Goal: Task Accomplishment & Management: Manage account settings

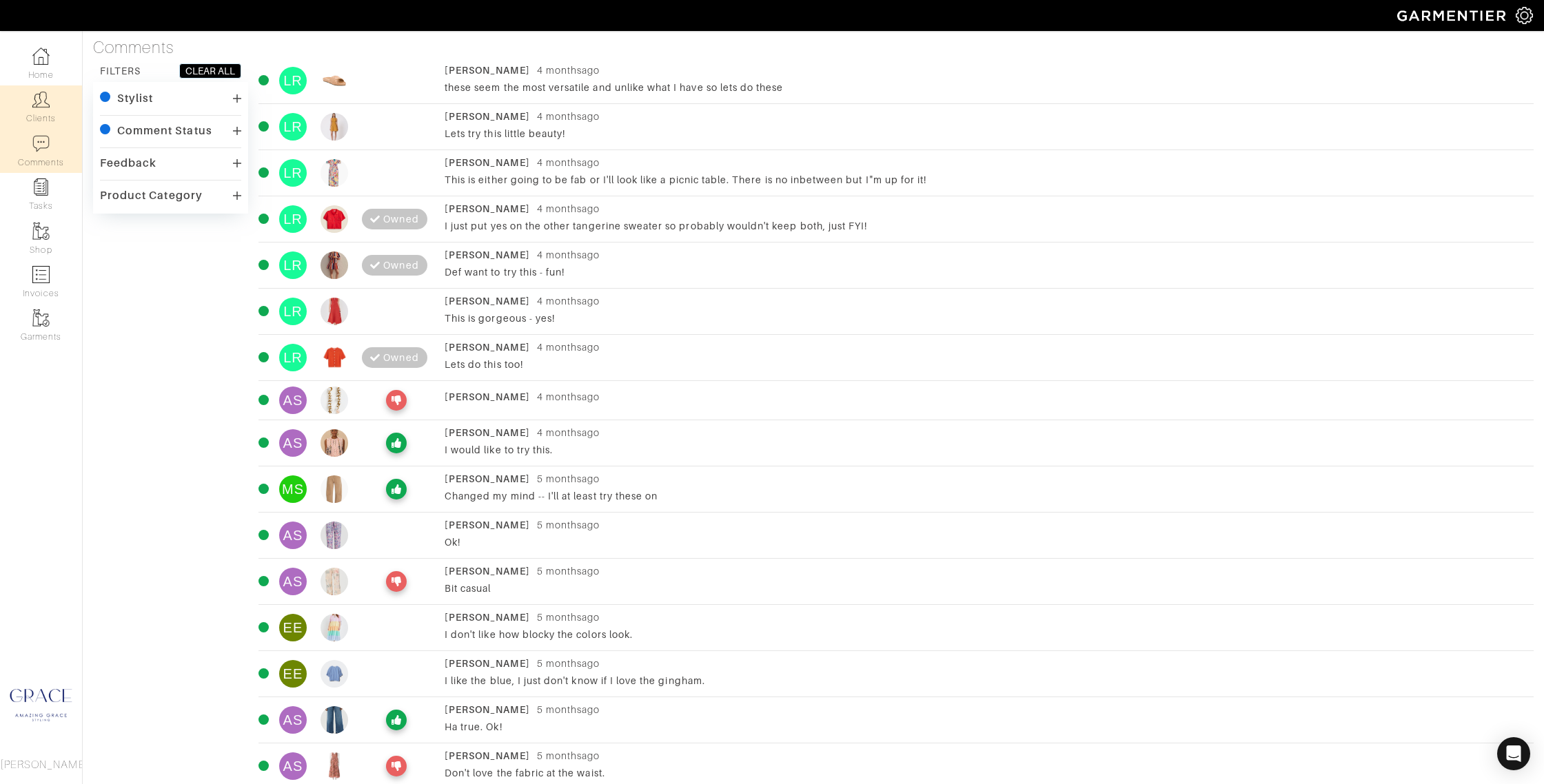
click at [38, 112] on link "Clients" at bounding box center [41, 107] width 82 height 43
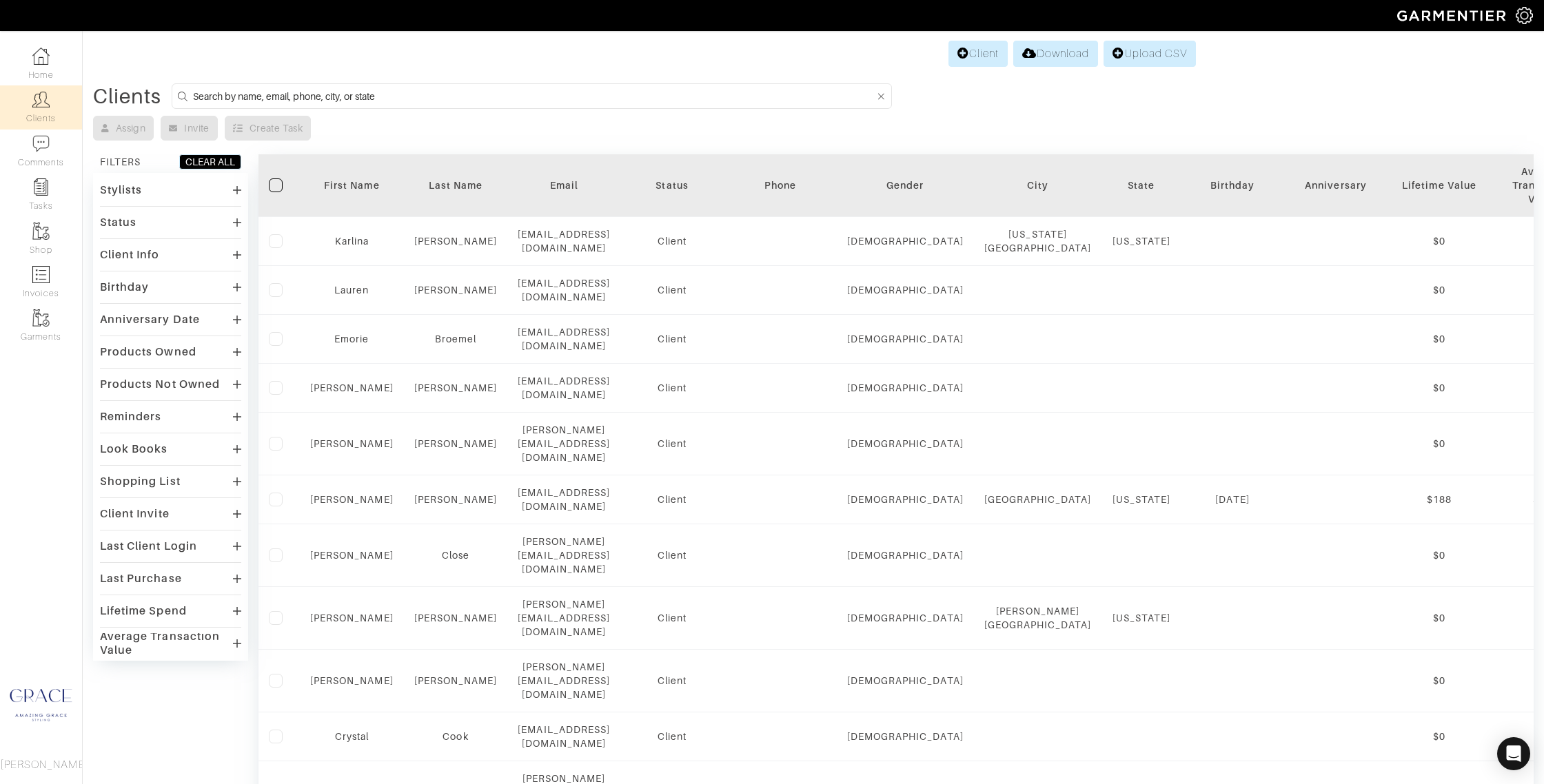
click at [376, 97] on input at bounding box center [534, 96] width 682 height 17
type input "liz rider"
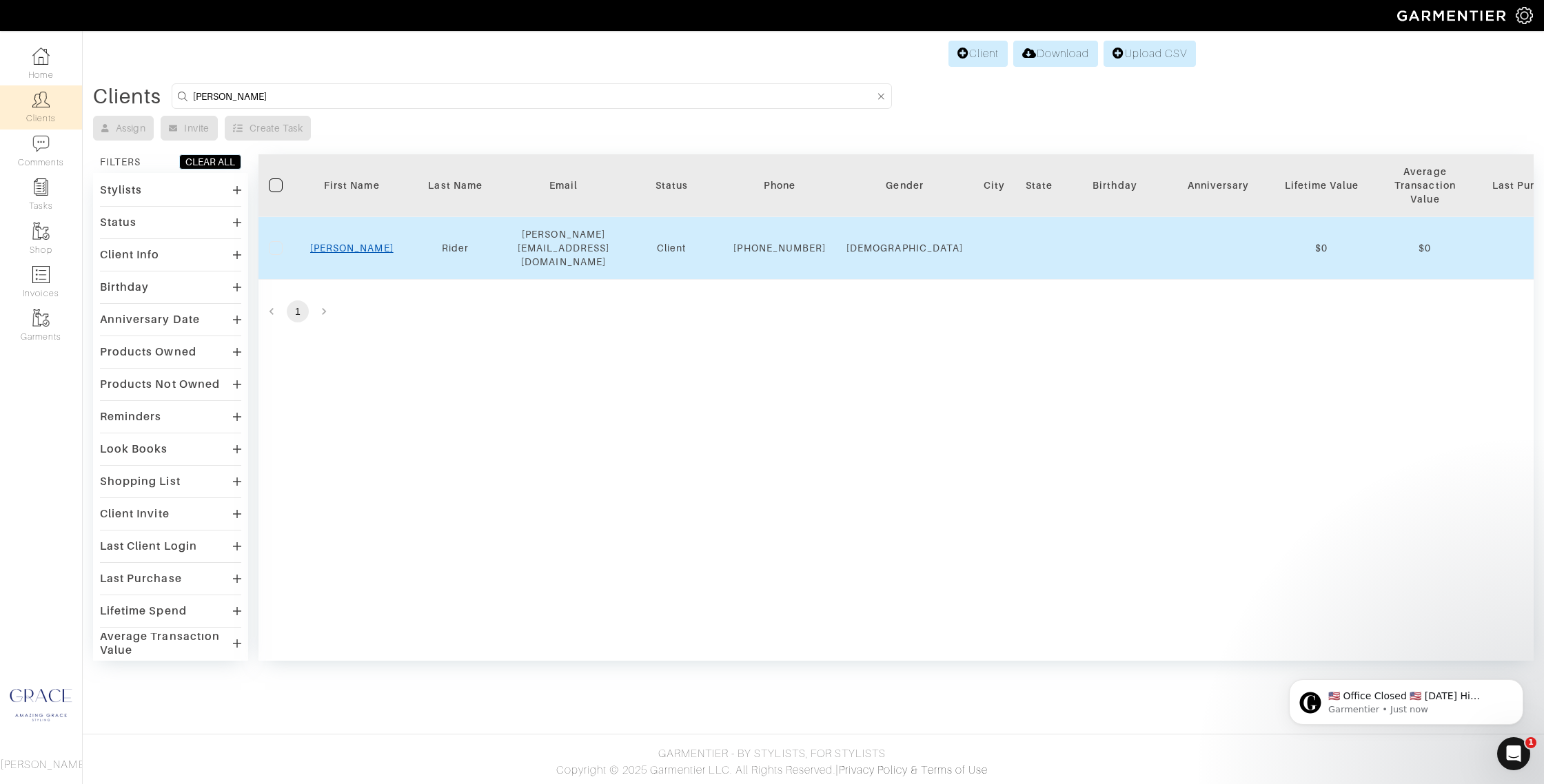
click at [349, 248] on link "Liz" at bounding box center [351, 247] width 83 height 11
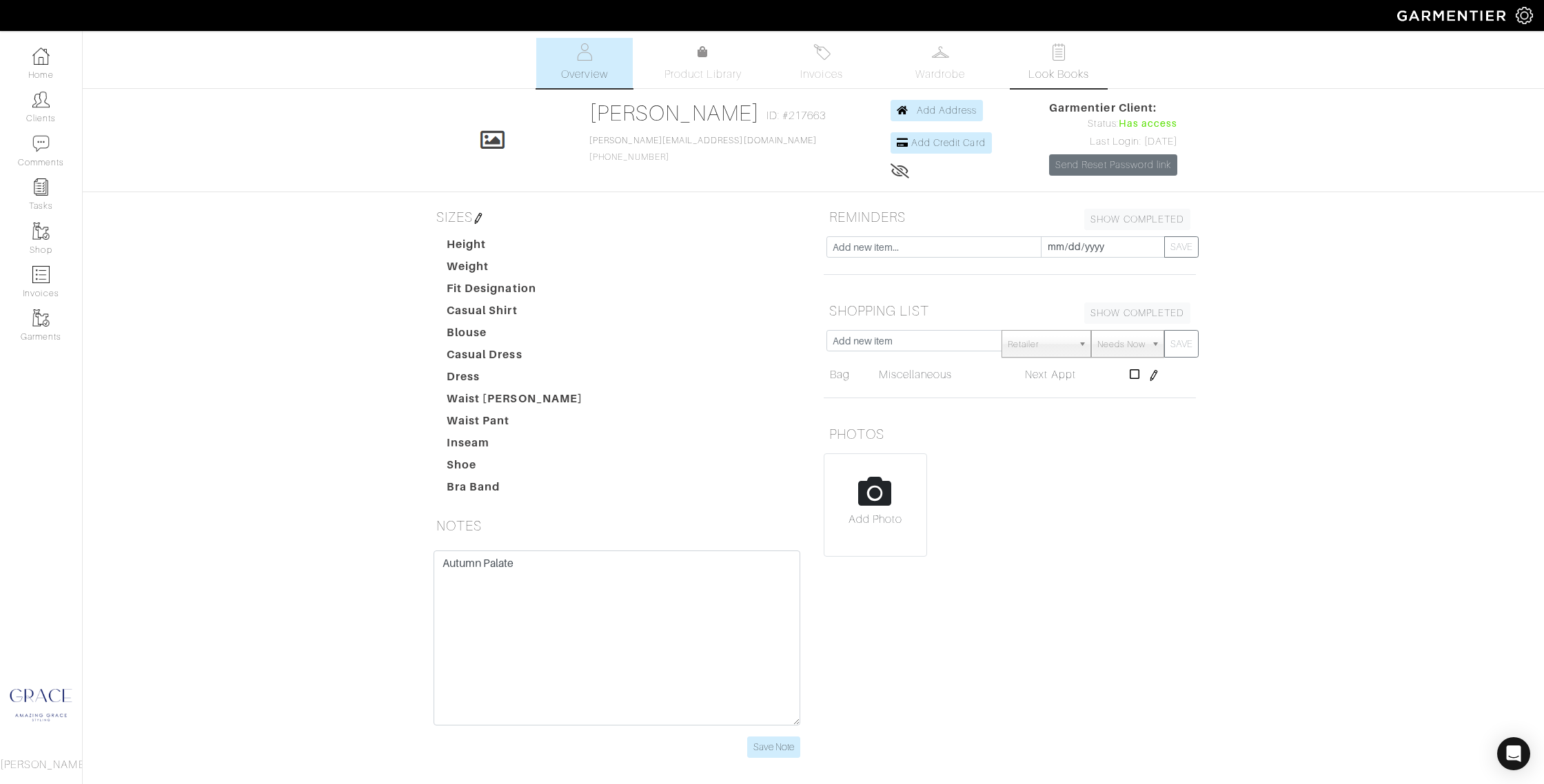
click at [1040, 55] on link "Look Books" at bounding box center [1058, 63] width 96 height 50
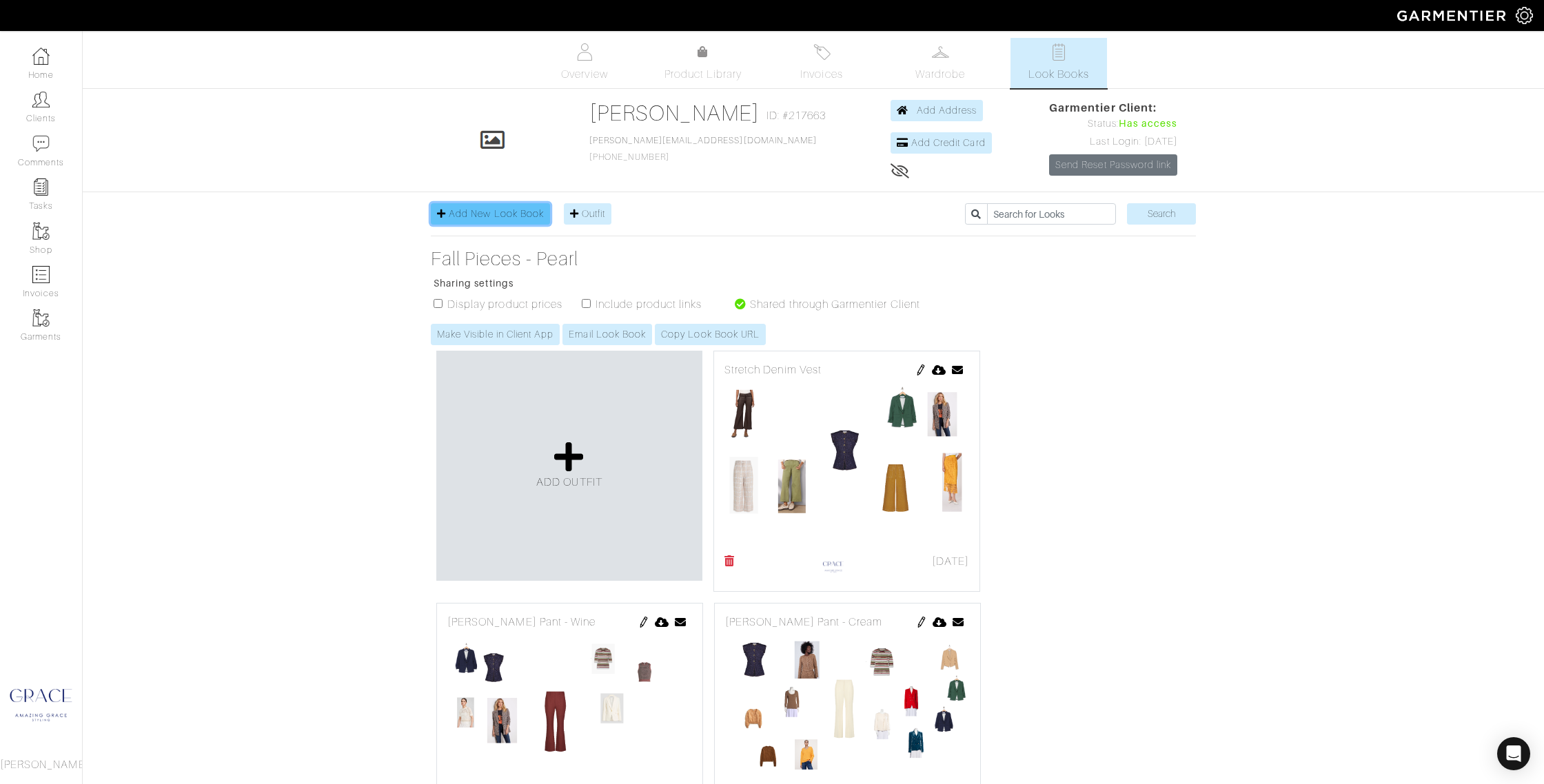
click at [475, 210] on span "Add New Look Book" at bounding box center [496, 213] width 95 height 11
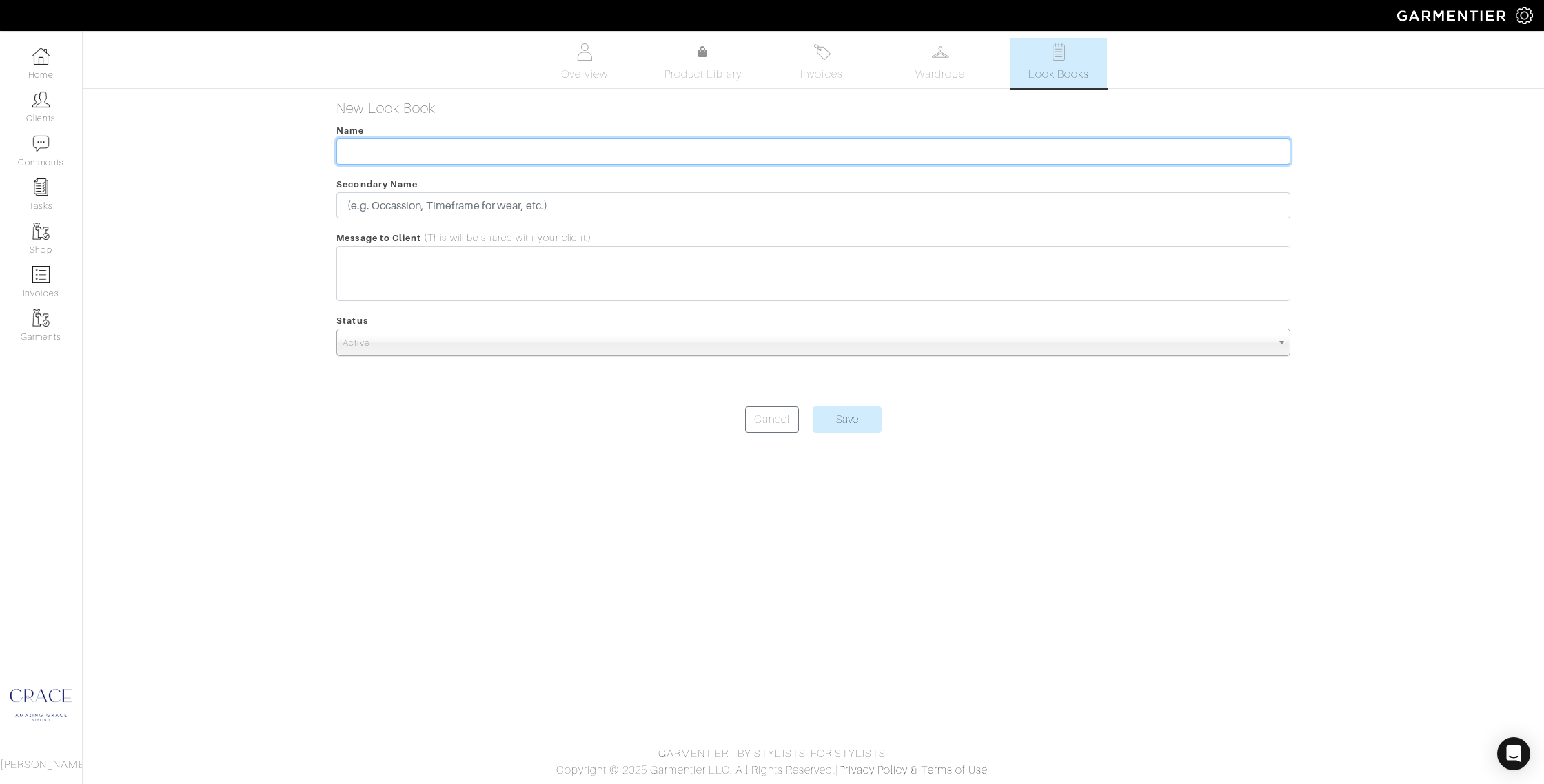
click at [441, 151] on input "text" at bounding box center [813, 151] width 953 height 26
type input "[DATE] Sale Finds"
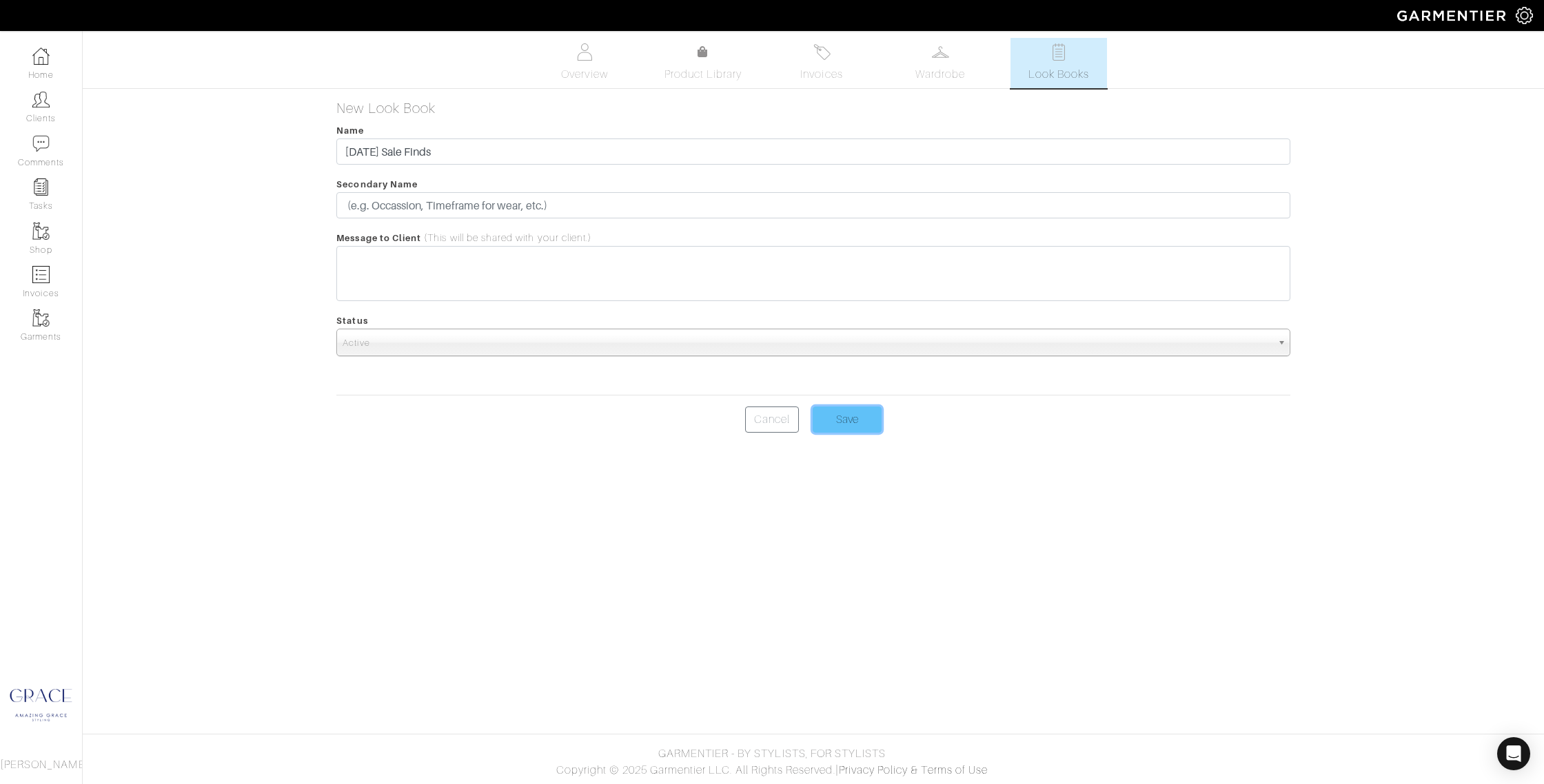
drag, startPoint x: 836, startPoint y: 424, endPoint x: 827, endPoint y: 423, distance: 9.1
click at [836, 424] on input "Save" at bounding box center [847, 420] width 69 height 26
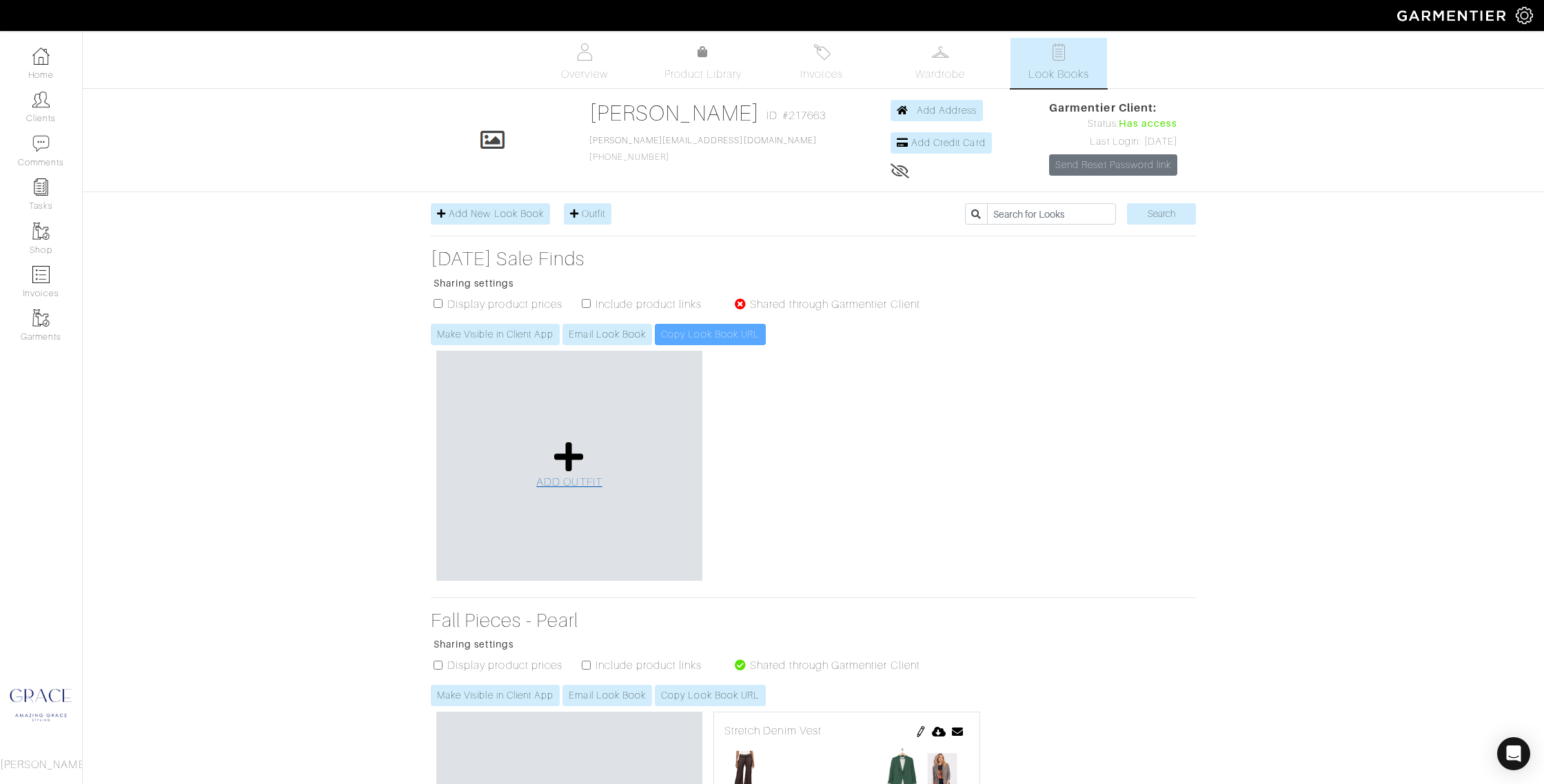
click at [563, 449] on icon at bounding box center [569, 457] width 29 height 33
click at [573, 485] on span "ADD OUTFIT" at bounding box center [569, 482] width 66 height 12
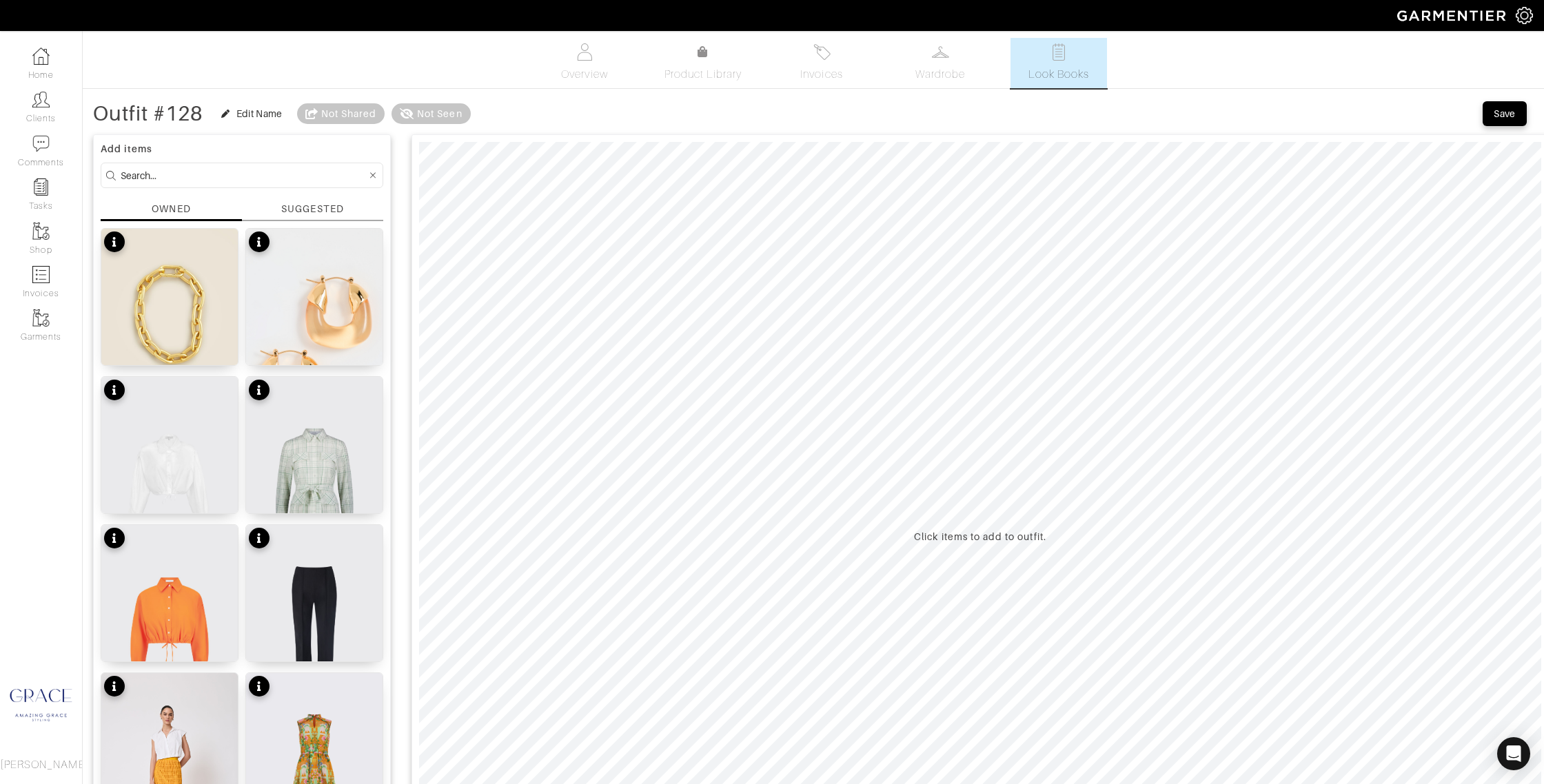
click at [329, 205] on div "SUGGESTED" at bounding box center [312, 209] width 62 height 15
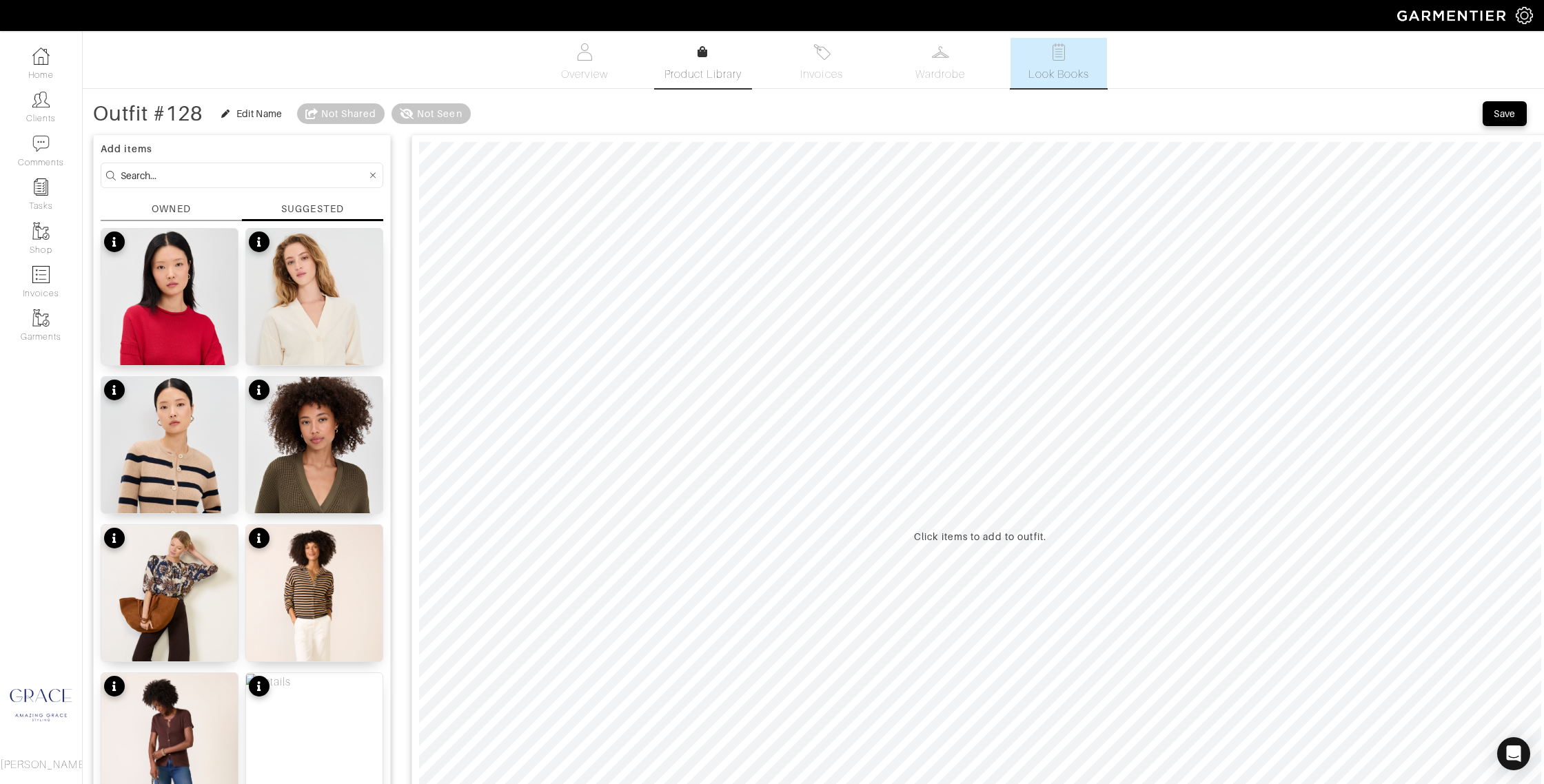
click at [698, 70] on span "Product Library" at bounding box center [704, 74] width 78 height 16
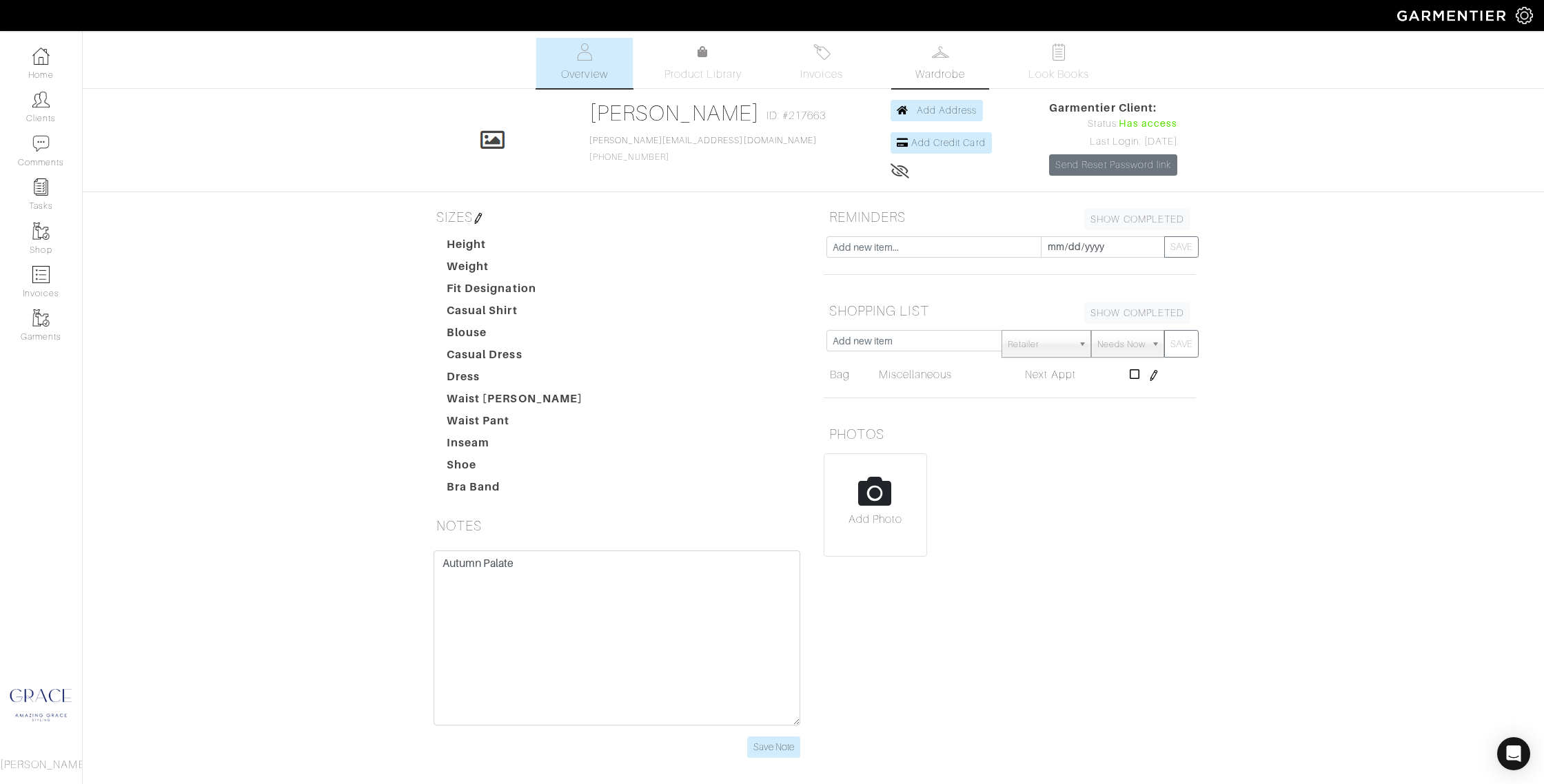
click at [922, 47] on link "Wardrobe" at bounding box center [939, 63] width 96 height 50
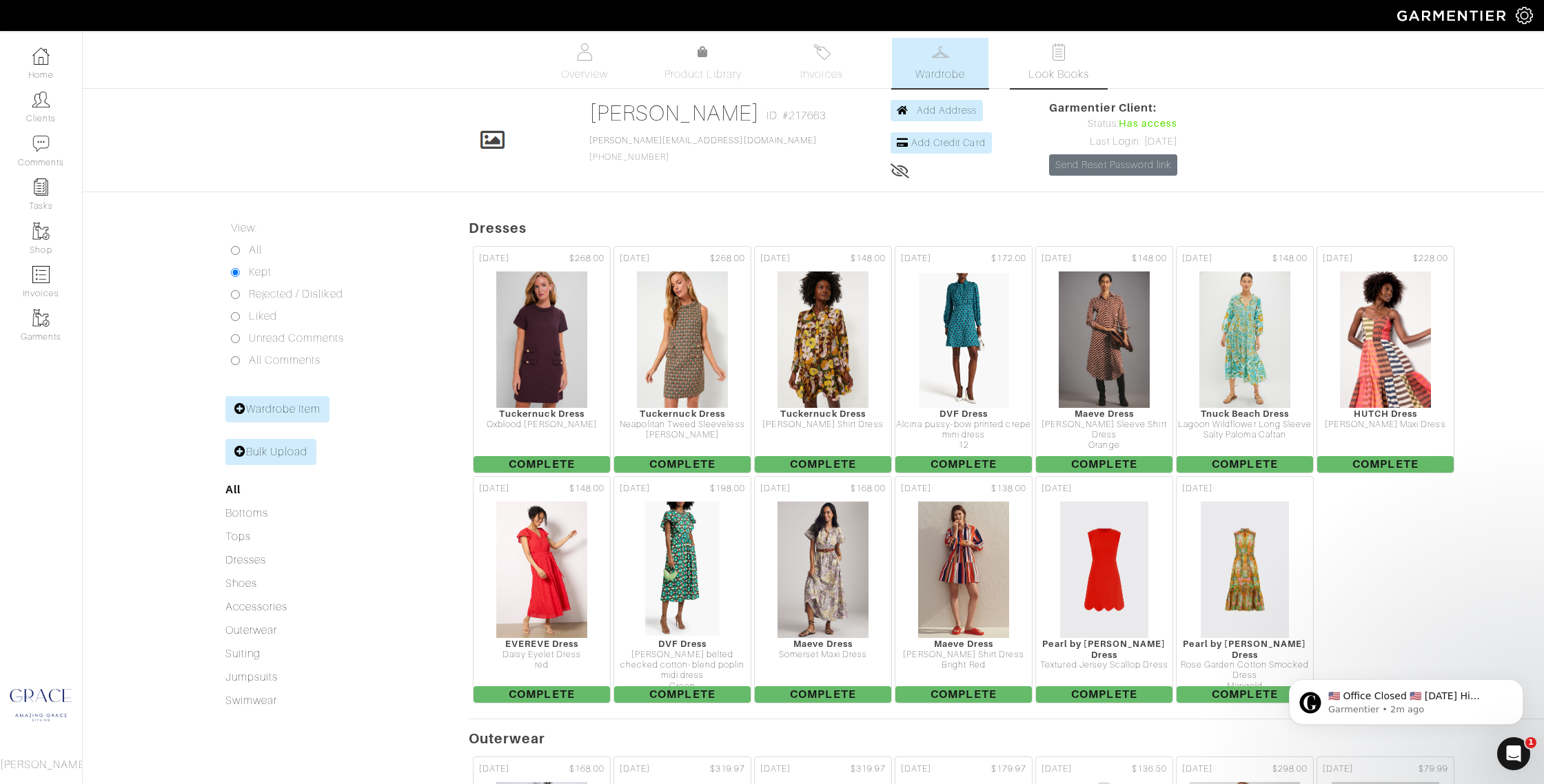
click at [1050, 59] on img at bounding box center [1058, 52] width 17 height 17
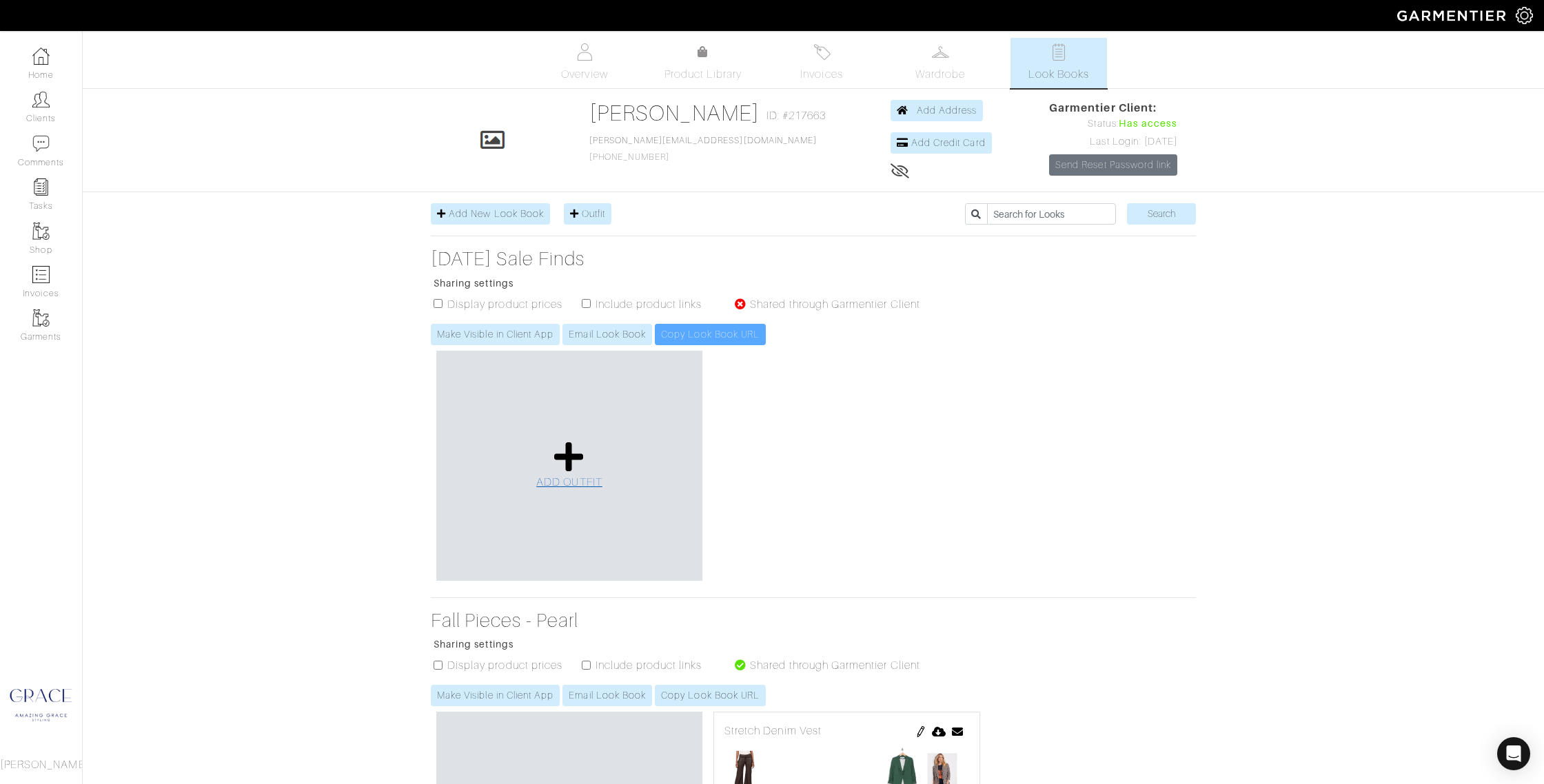
click at [564, 459] on icon at bounding box center [569, 457] width 29 height 33
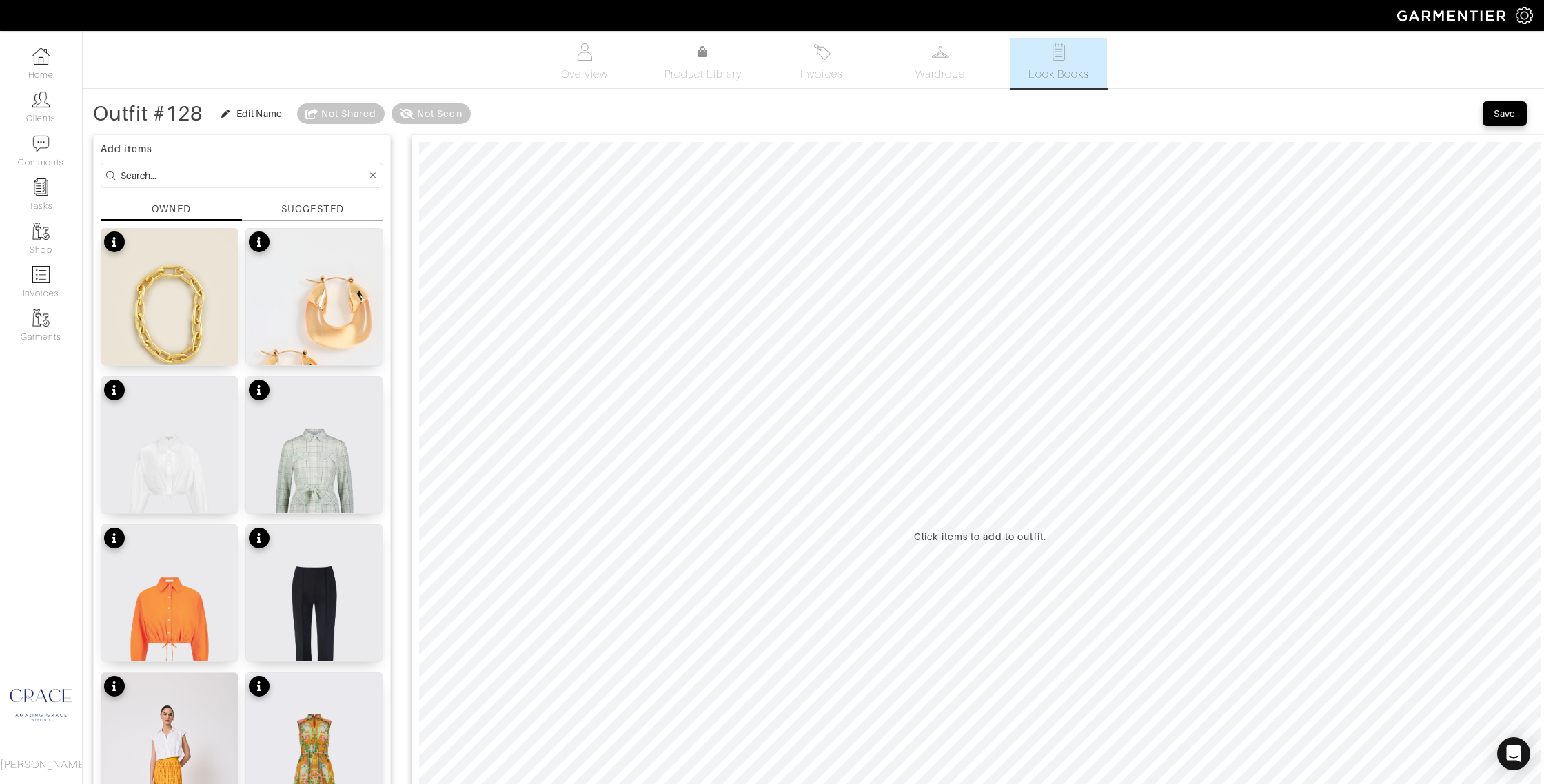
click at [313, 209] on div "SUGGESTED" at bounding box center [312, 209] width 62 height 15
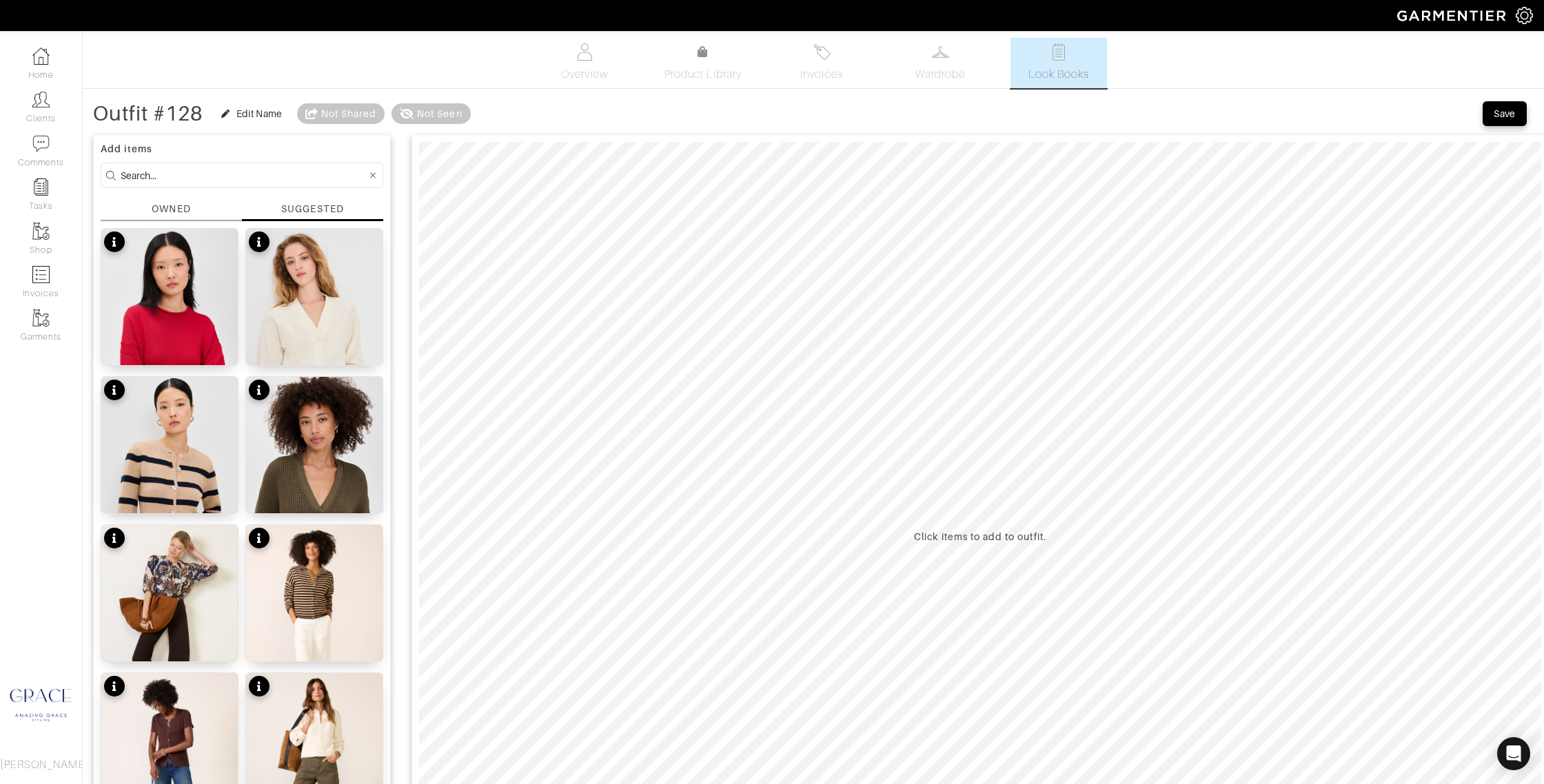
scroll to position [13, 0]
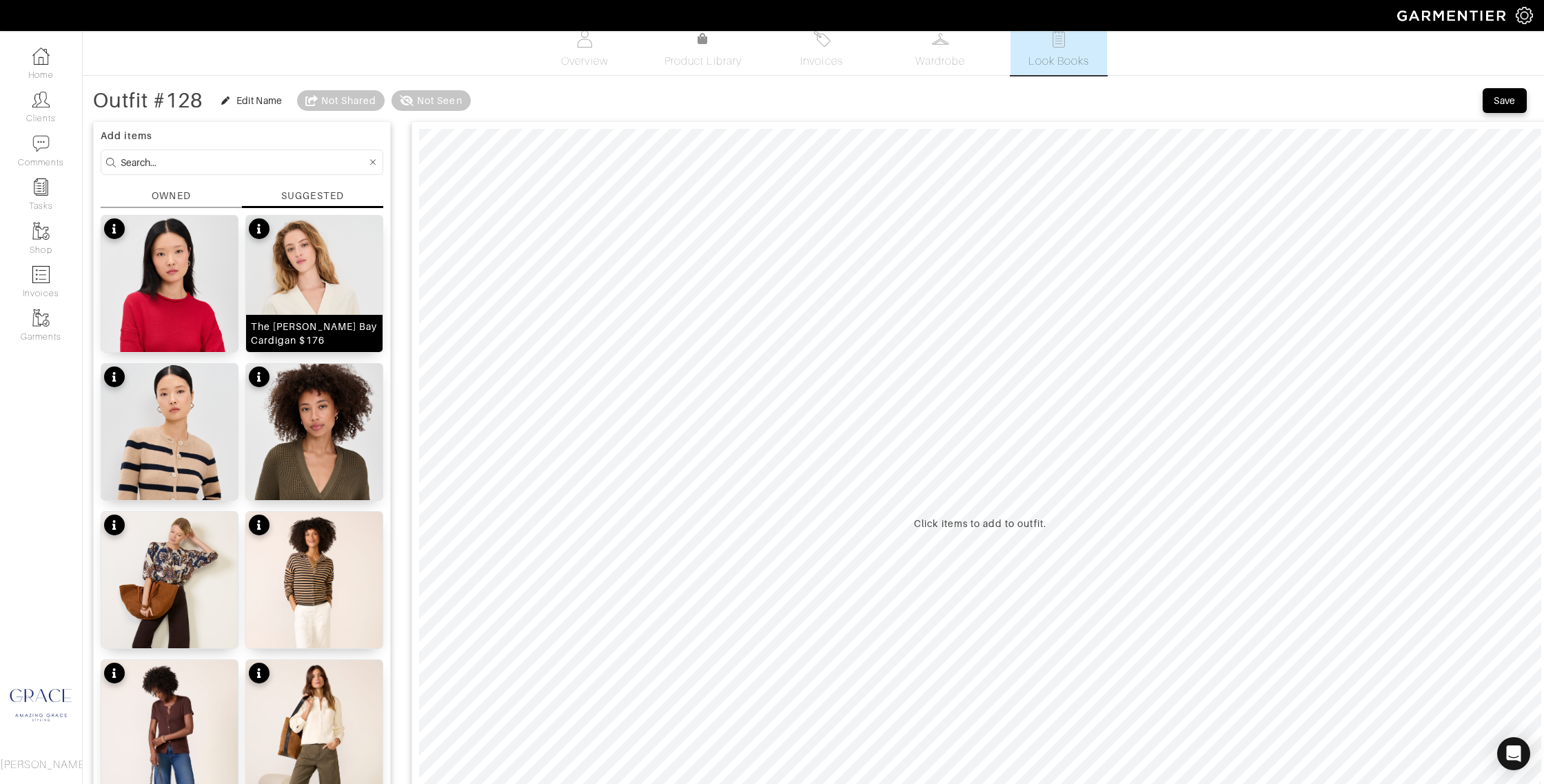
click at [319, 289] on img at bounding box center [314, 336] width 137 height 241
click at [198, 161] on input at bounding box center [243, 163] width 246 height 17
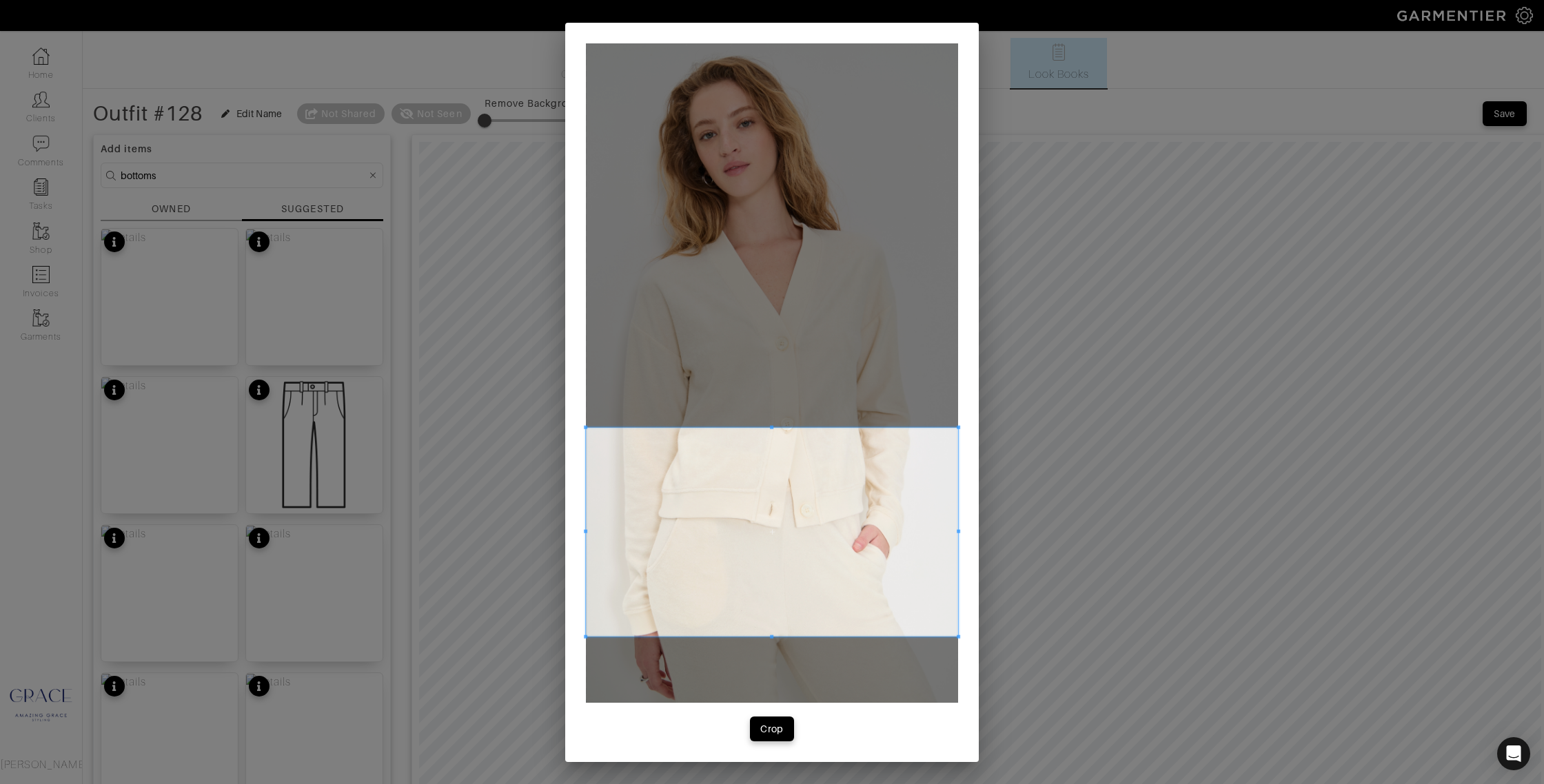
click at [749, 565] on span at bounding box center [772, 532] width 372 height 209
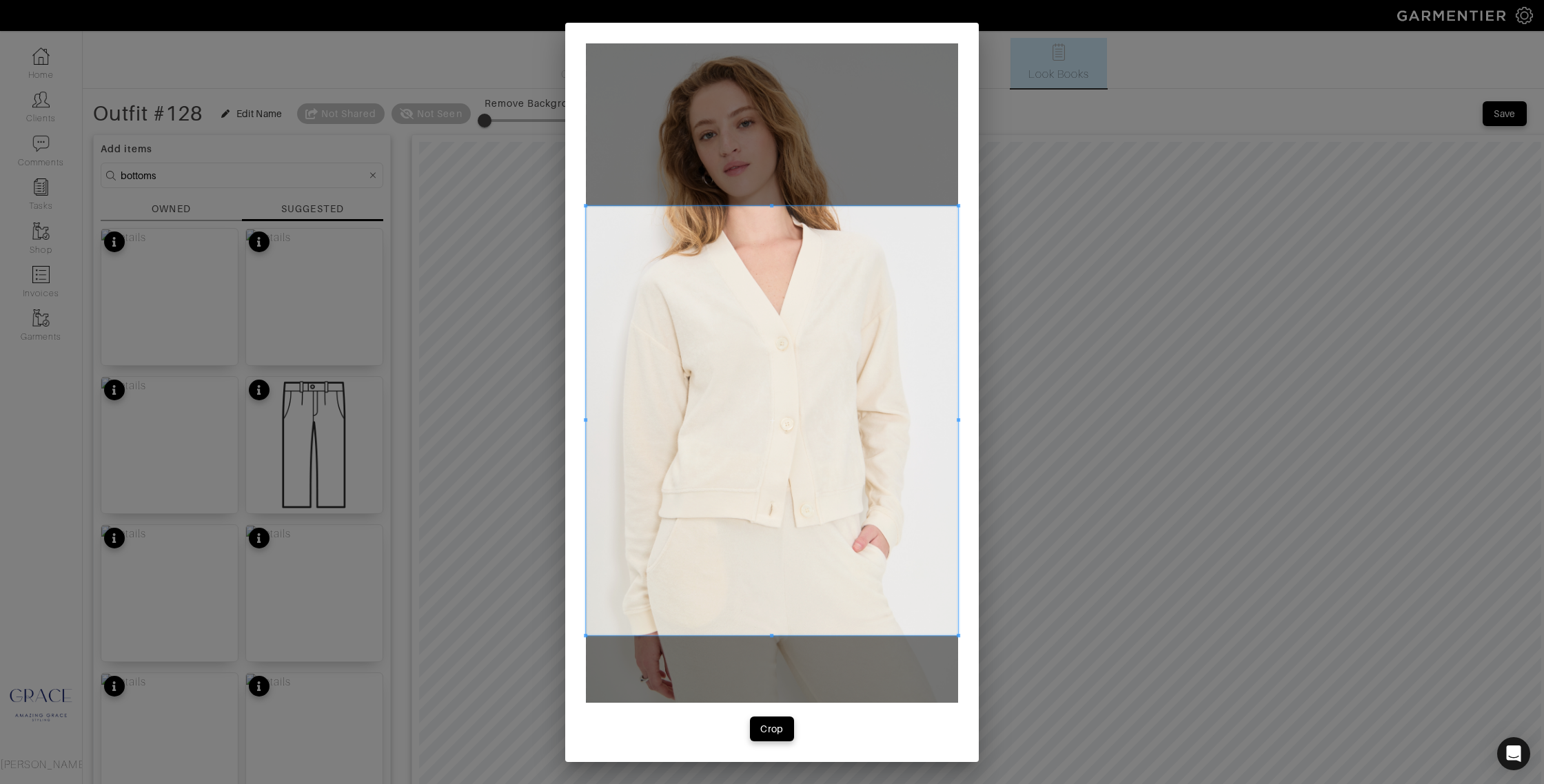
click at [757, 206] on span at bounding box center [772, 206] width 372 height 3
click at [776, 724] on div "Crop" at bounding box center [771, 729] width 23 height 14
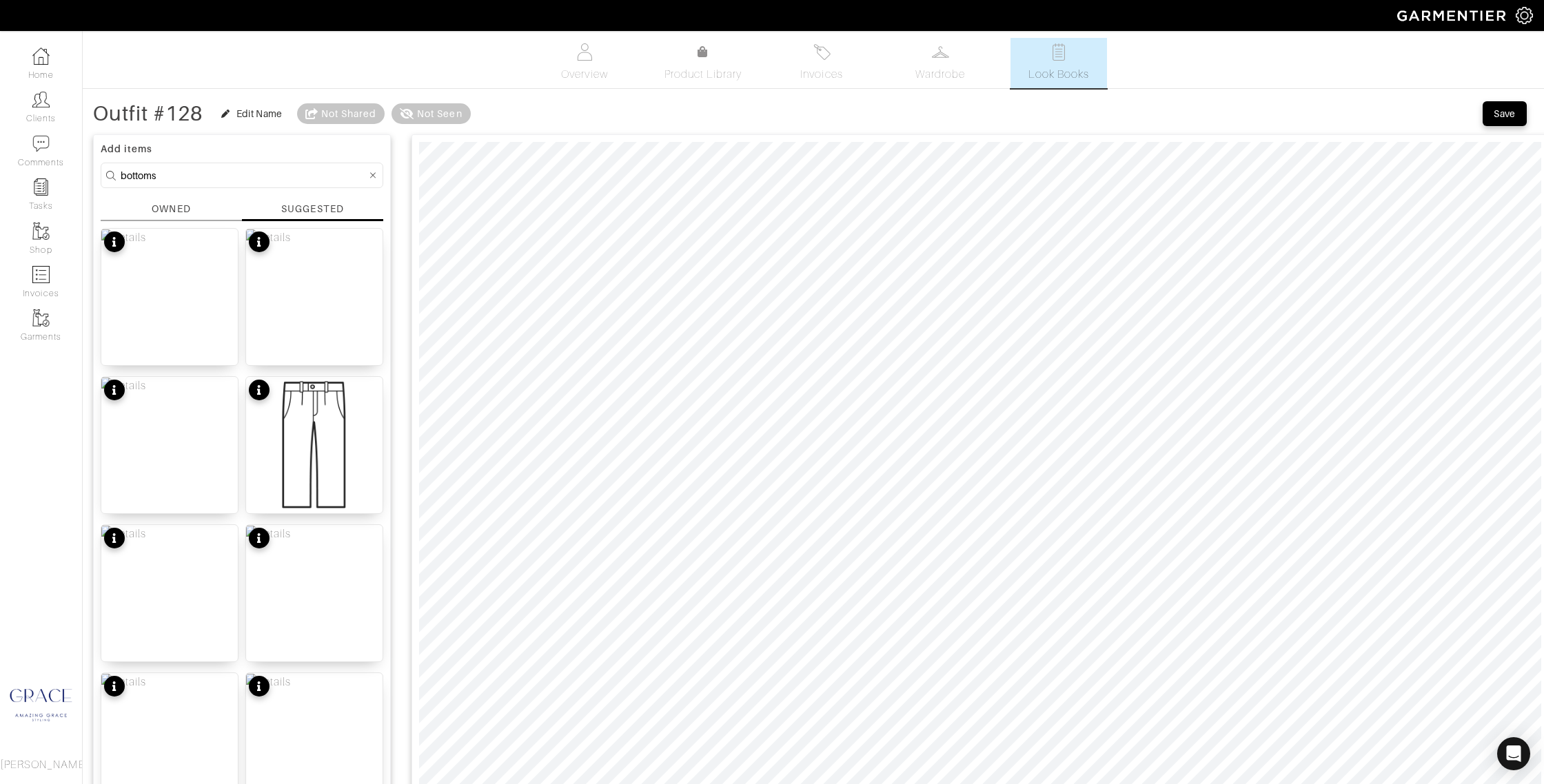
click at [183, 175] on input "bottoms" at bounding box center [243, 176] width 246 height 17
click at [181, 204] on div "OWNED" at bounding box center [170, 209] width 39 height 15
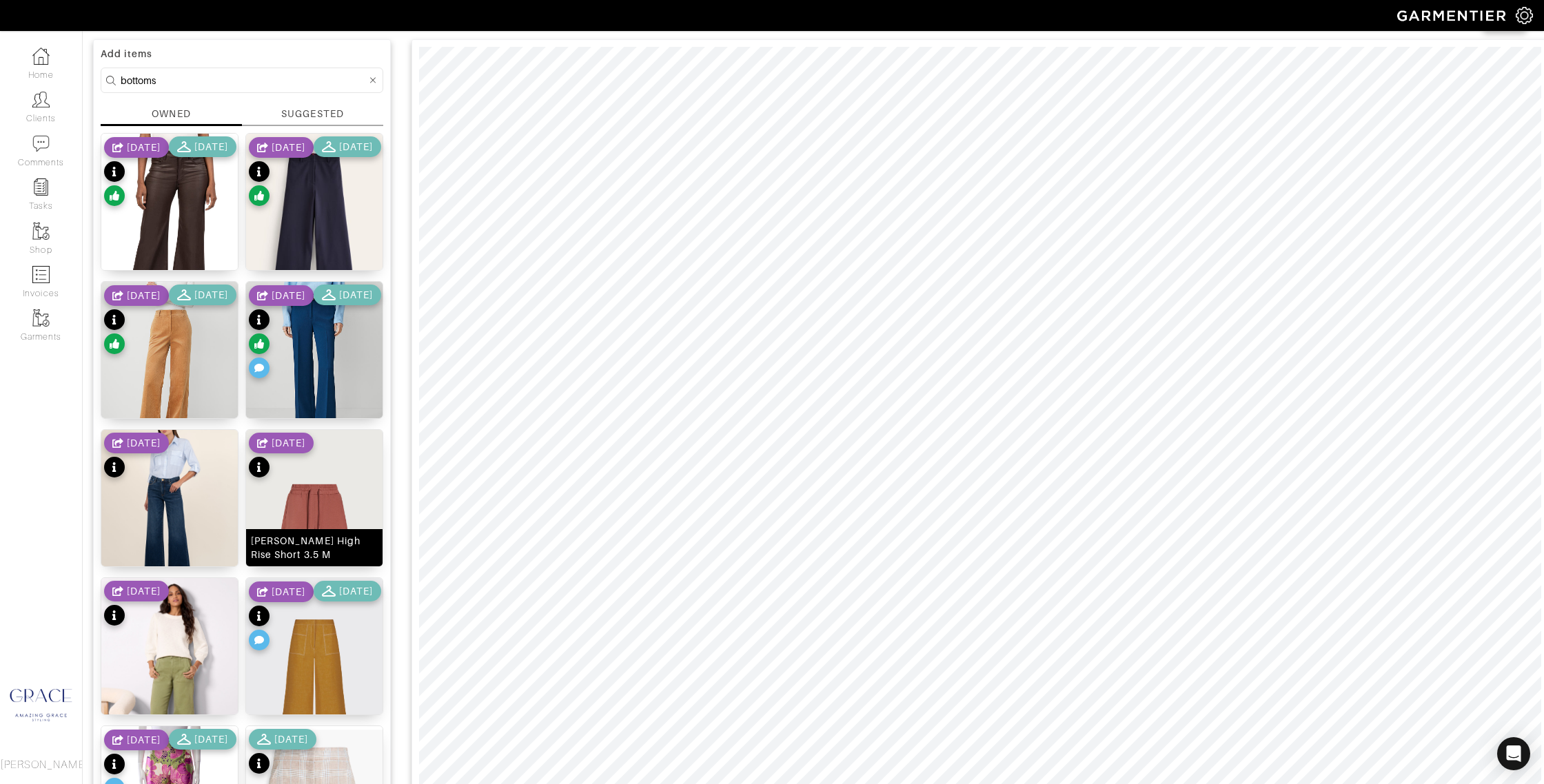
scroll to position [138, 0]
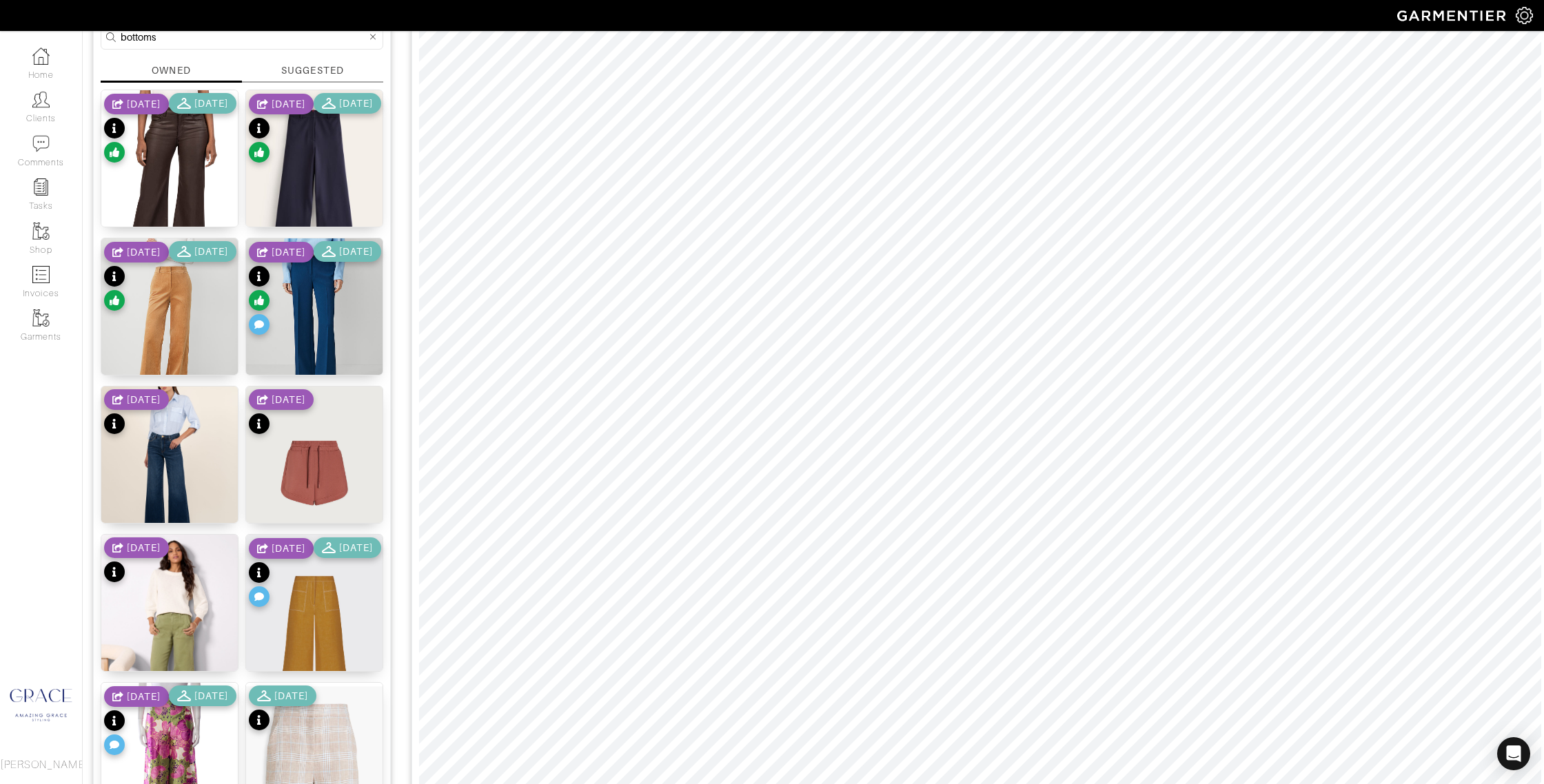
click at [326, 610] on div "4/24/25 5/08/25" at bounding box center [314, 574] width 132 height 73
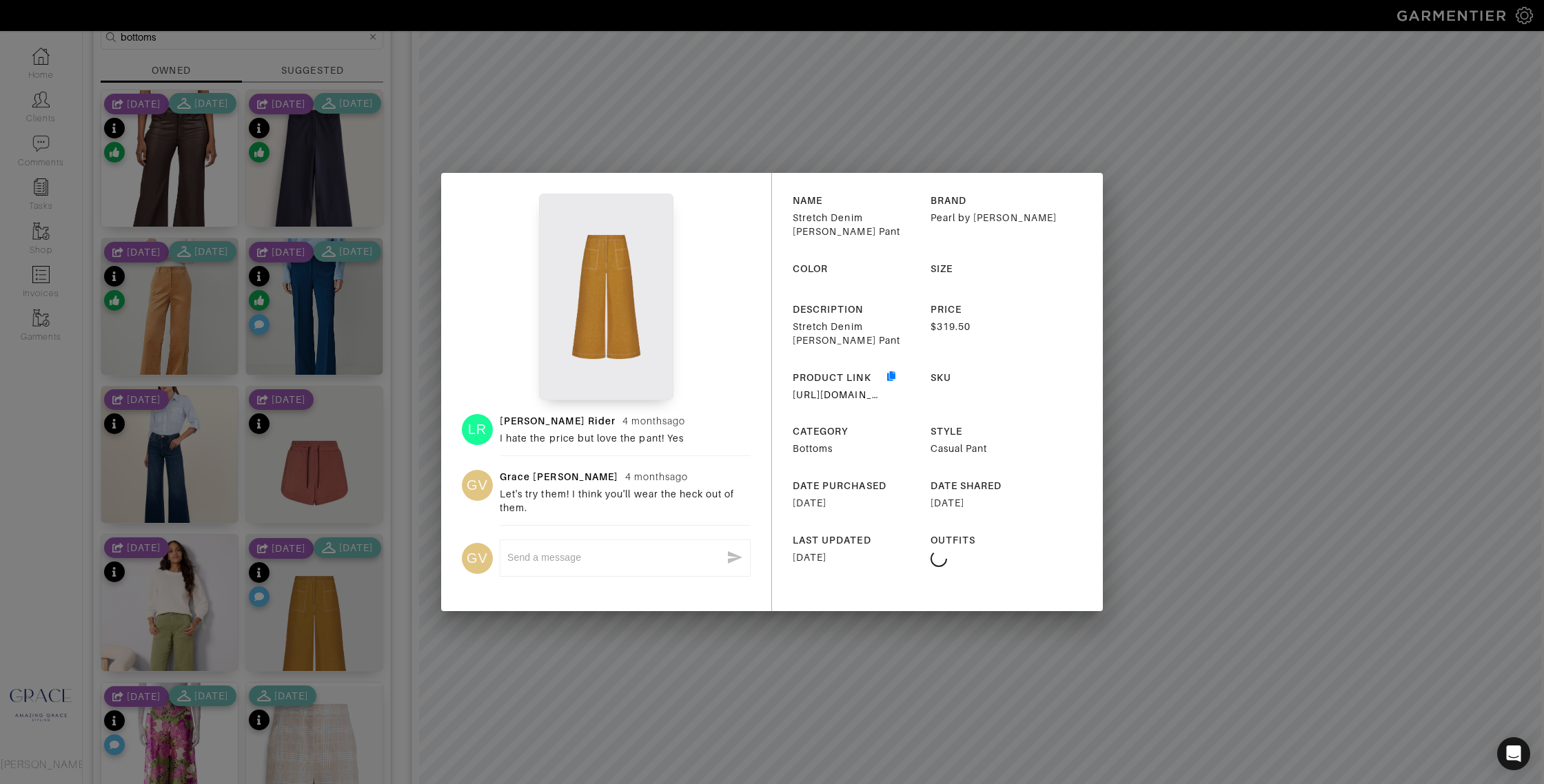
click at [323, 658] on div "LR Liz Rider 4 months ago I hate the price but love the pant! Yes GV Grace Van …" at bounding box center [772, 392] width 1544 height 784
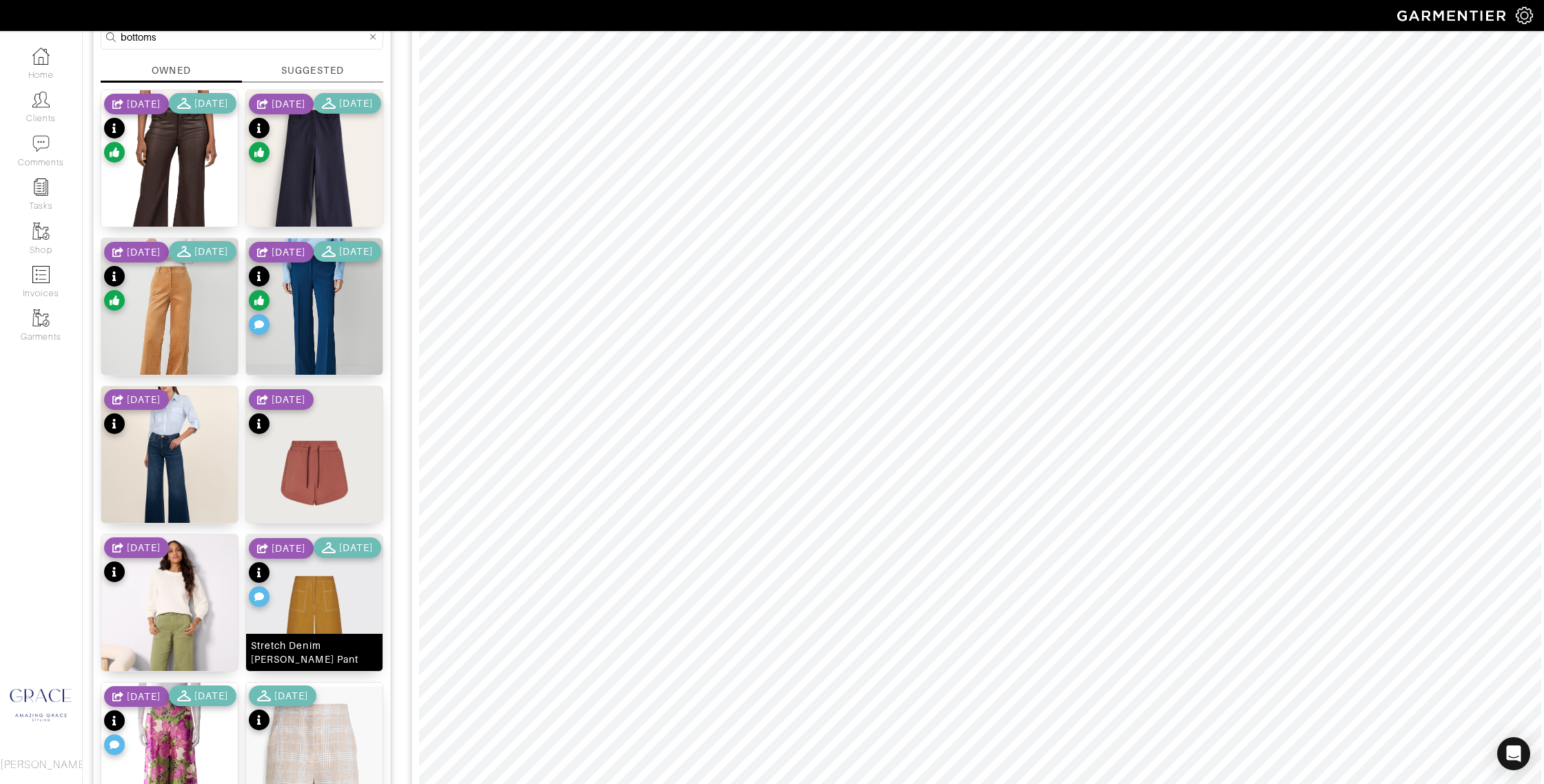
click at [337, 658] on div "Stretch Denim [PERSON_NAME] Pant" at bounding box center [314, 652] width 127 height 28
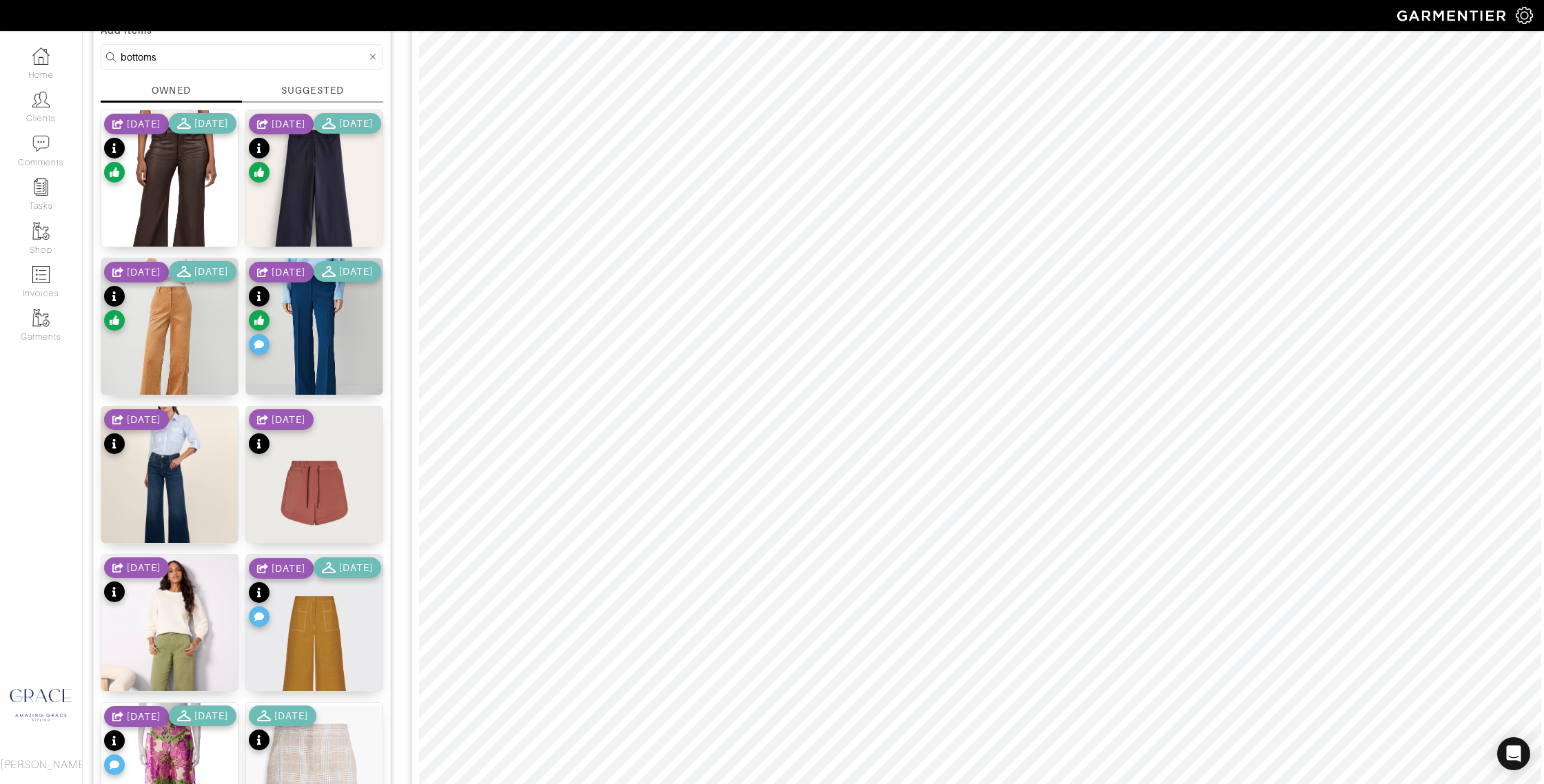
scroll to position [0, 0]
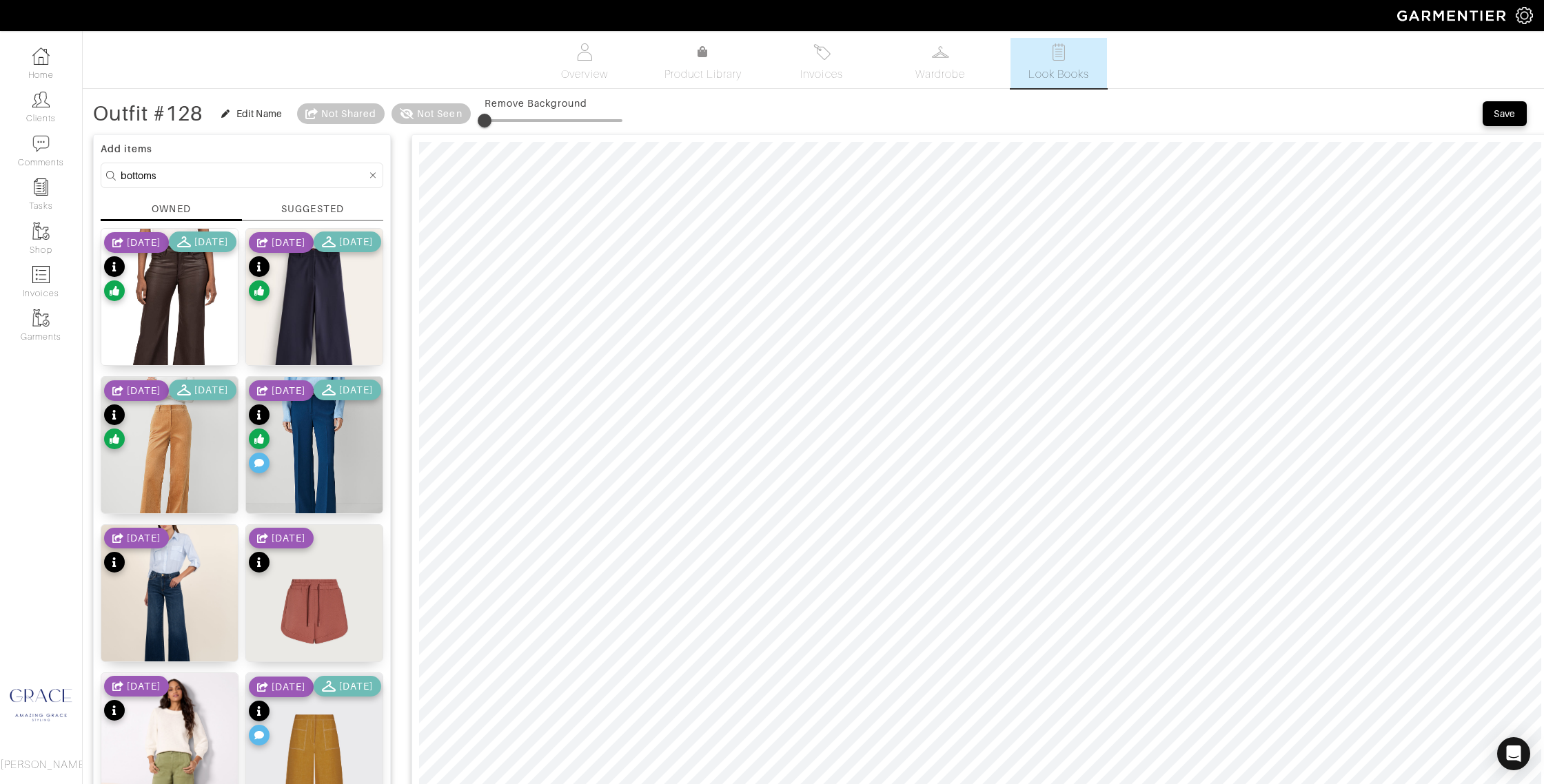
drag, startPoint x: 175, startPoint y: 175, endPoint x: 92, endPoint y: 162, distance: 84.0
click at [92, 162] on div "Outfit #128 Edit Name Not Shared Not Seen Remove Background Save Add items bott…" at bounding box center [814, 723] width 1461 height 1246
type input "shoes"
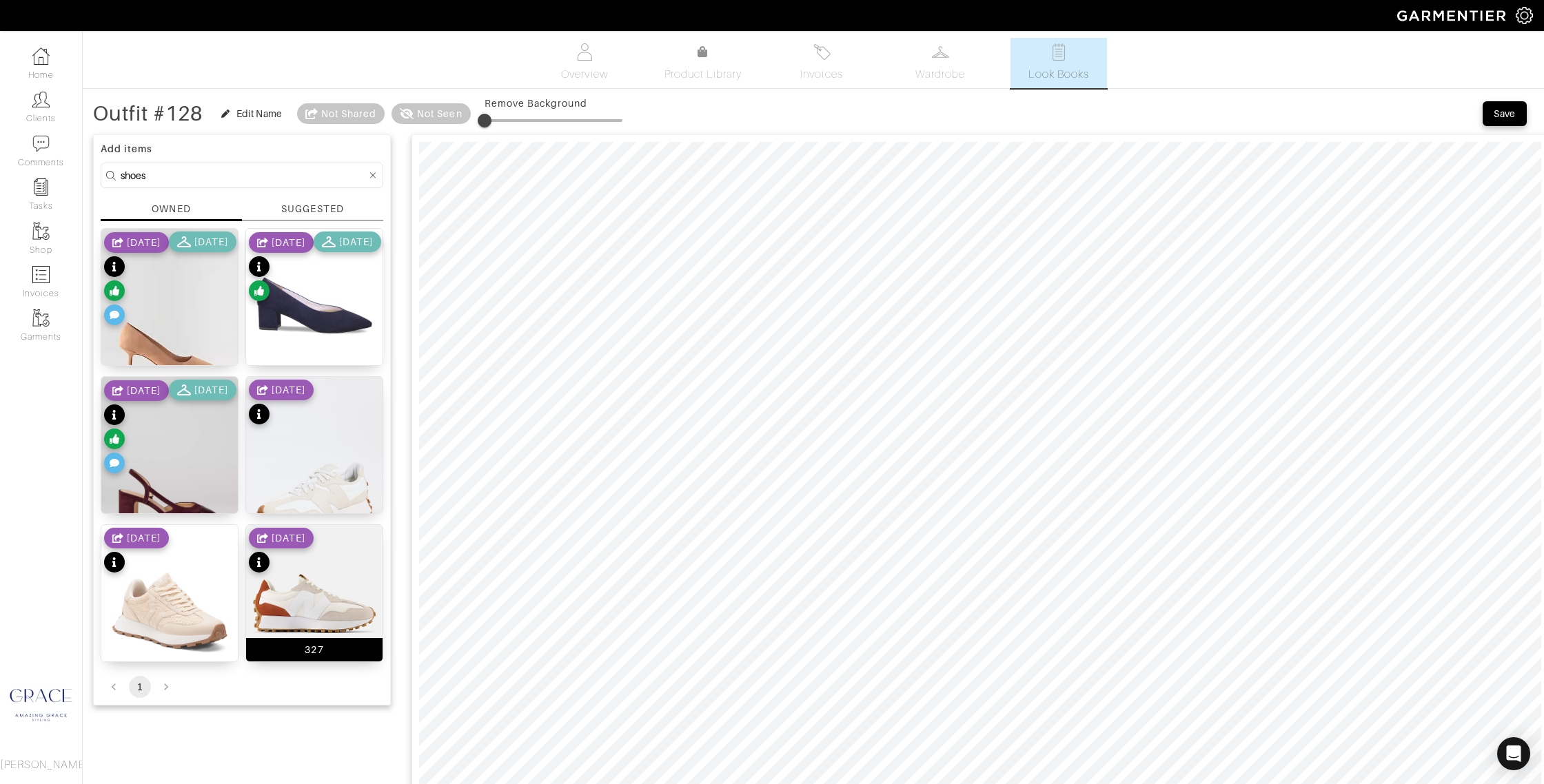
click at [338, 646] on div "327" at bounding box center [314, 649] width 137 height 23
drag, startPoint x: 177, startPoint y: 652, endPoint x: 238, endPoint y: 593, distance: 84.9
click at [177, 652] on div "Hope Sneakers" at bounding box center [170, 650] width 75 height 14
drag, startPoint x: 484, startPoint y: 115, endPoint x: 479, endPoint y: 132, distance: 17.7
click at [465, 117] on div "Outfit #128 Edit Name Not Shared Not Seen Remove Background" at bounding box center [357, 113] width 529 height 28
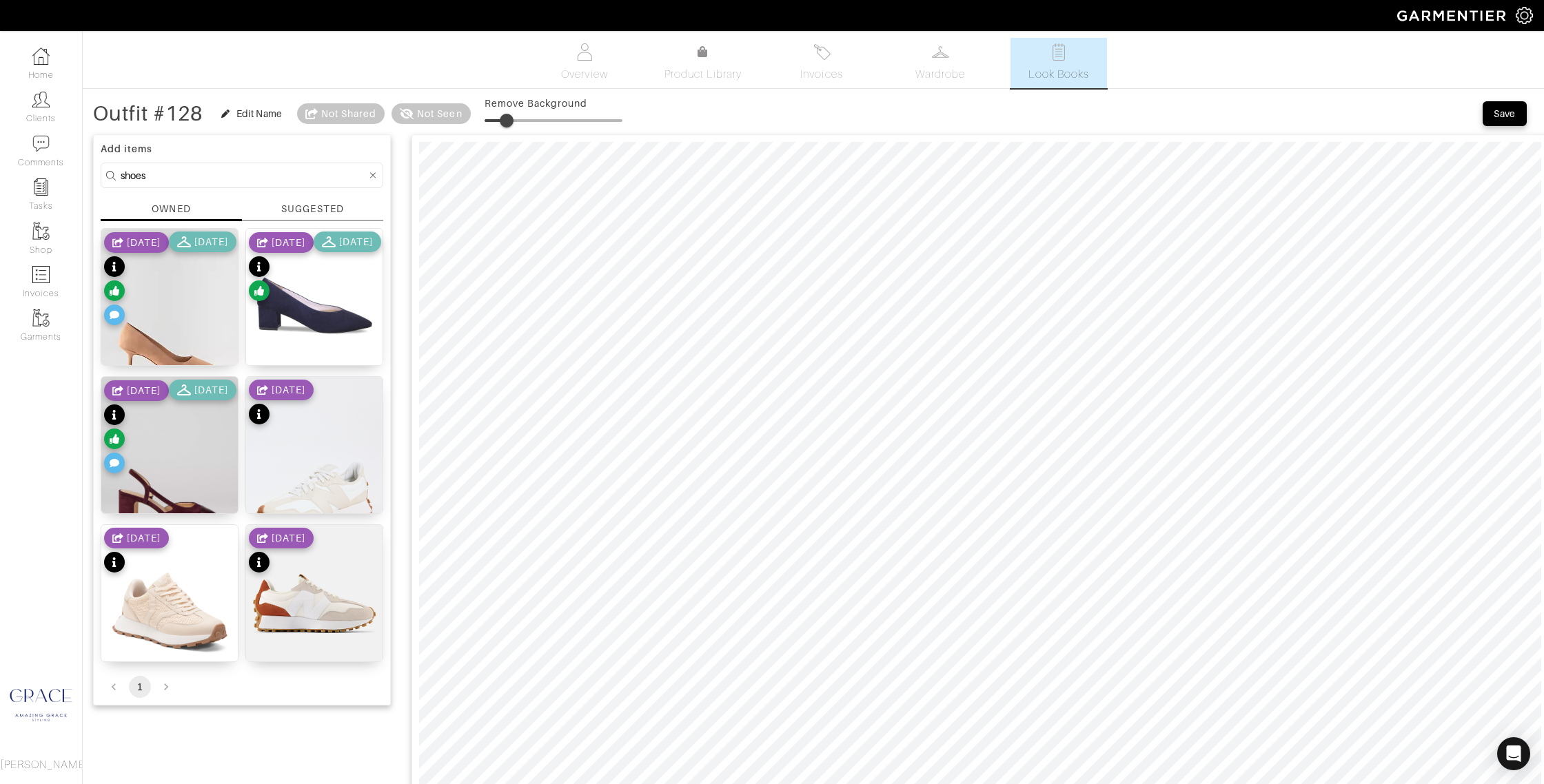
type input "17"
drag, startPoint x: 485, startPoint y: 114, endPoint x: 510, endPoint y: 114, distance: 25.0
click at [510, 114] on span at bounding box center [508, 120] width 14 height 14
click at [298, 209] on div "SUGGESTED" at bounding box center [312, 209] width 62 height 15
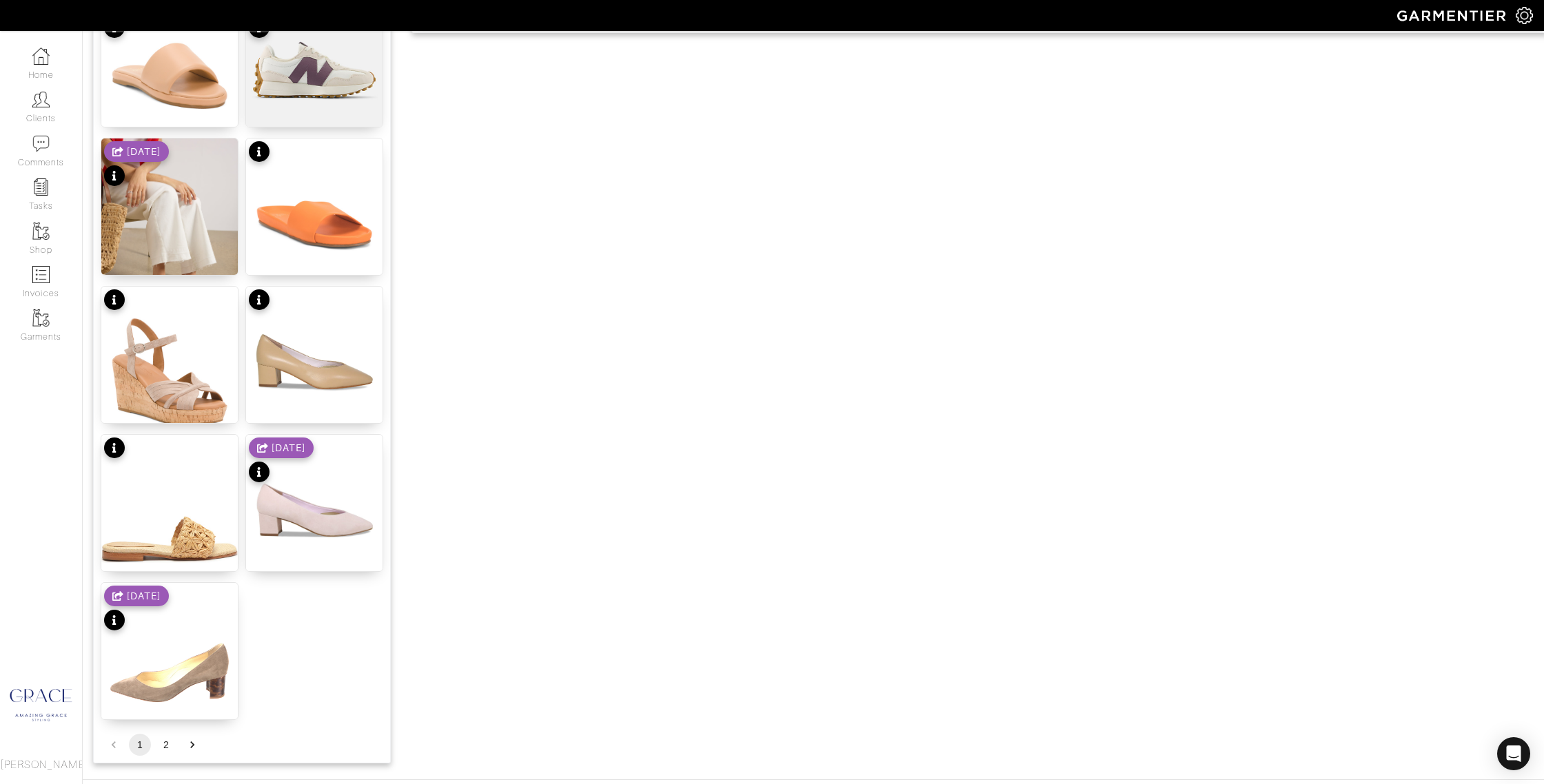
scroll to position [1421, 0]
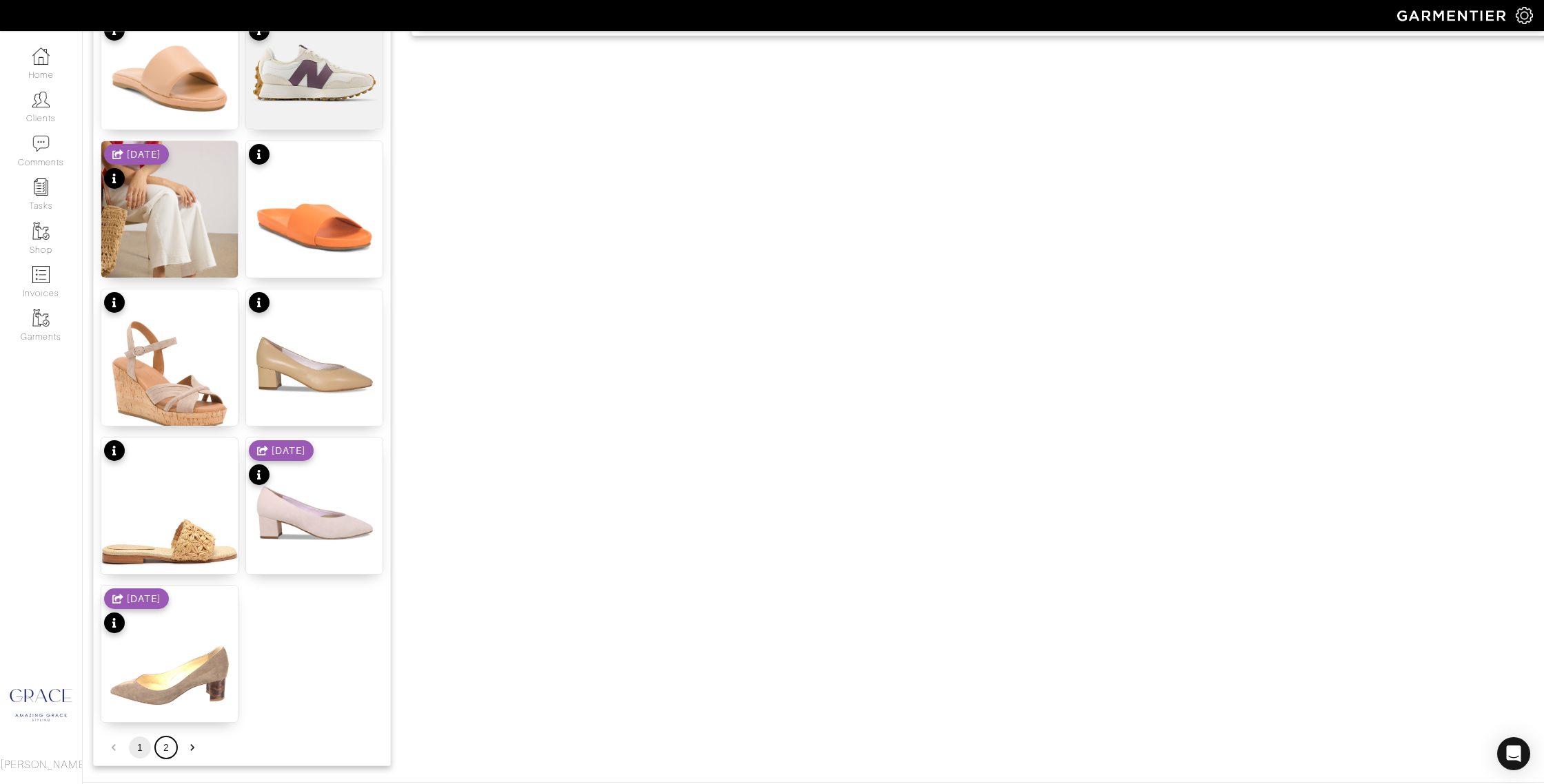
click at [170, 748] on button "2" at bounding box center [165, 747] width 22 height 22
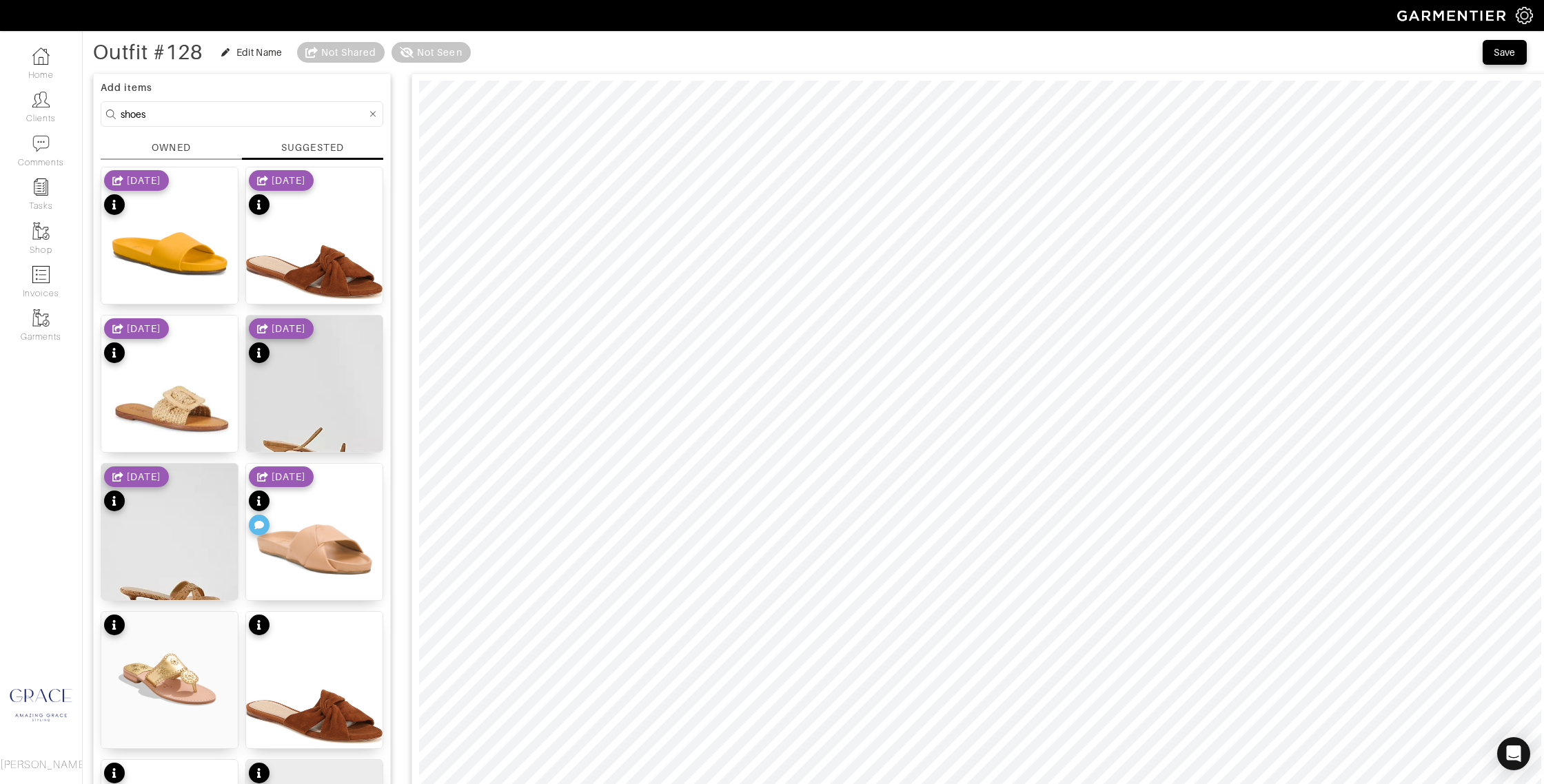
scroll to position [0, 0]
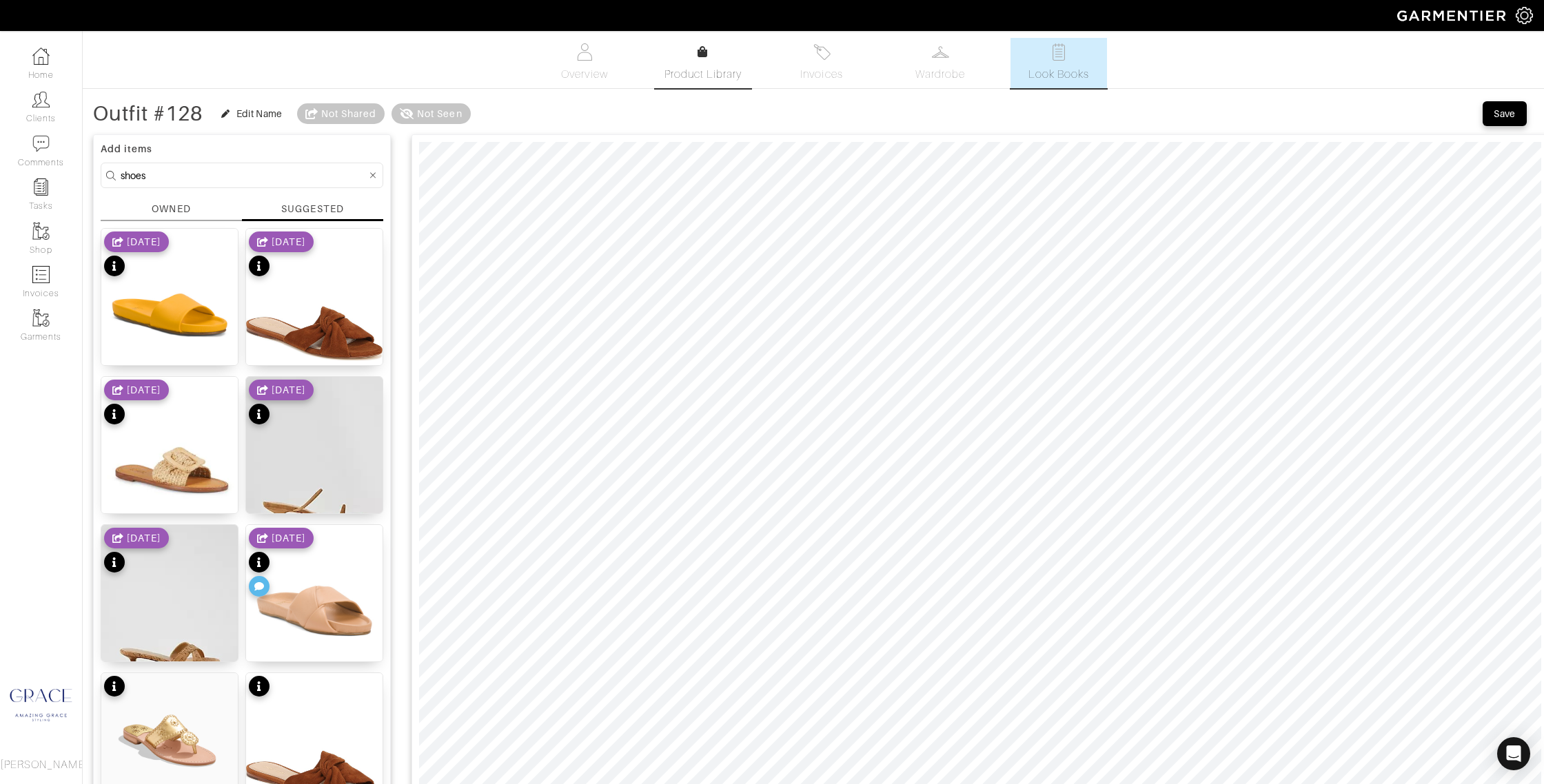
click at [707, 72] on span "Product Library" at bounding box center [704, 74] width 78 height 16
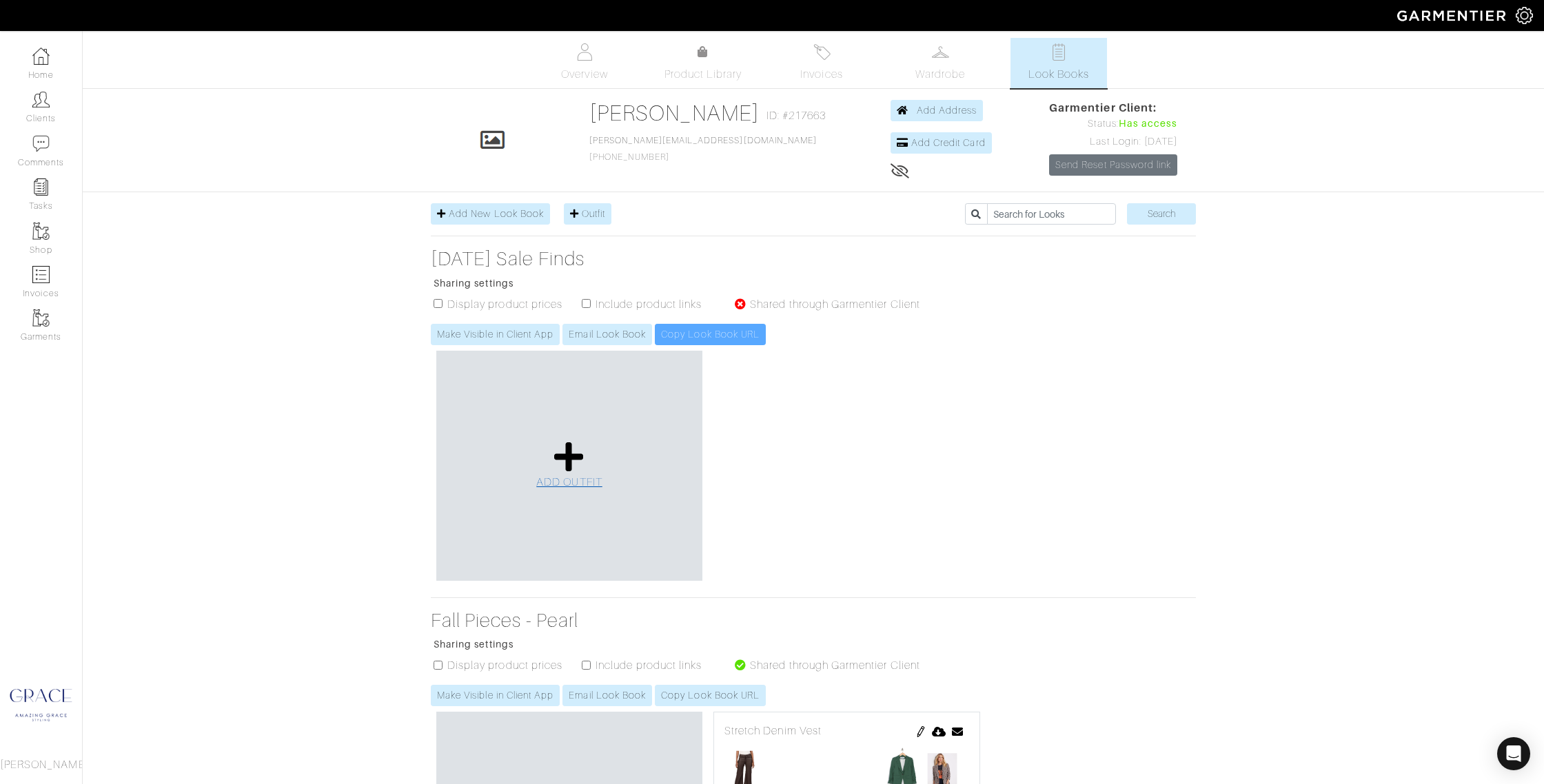
click at [556, 459] on icon at bounding box center [569, 457] width 29 height 33
click at [571, 458] on icon at bounding box center [569, 457] width 29 height 33
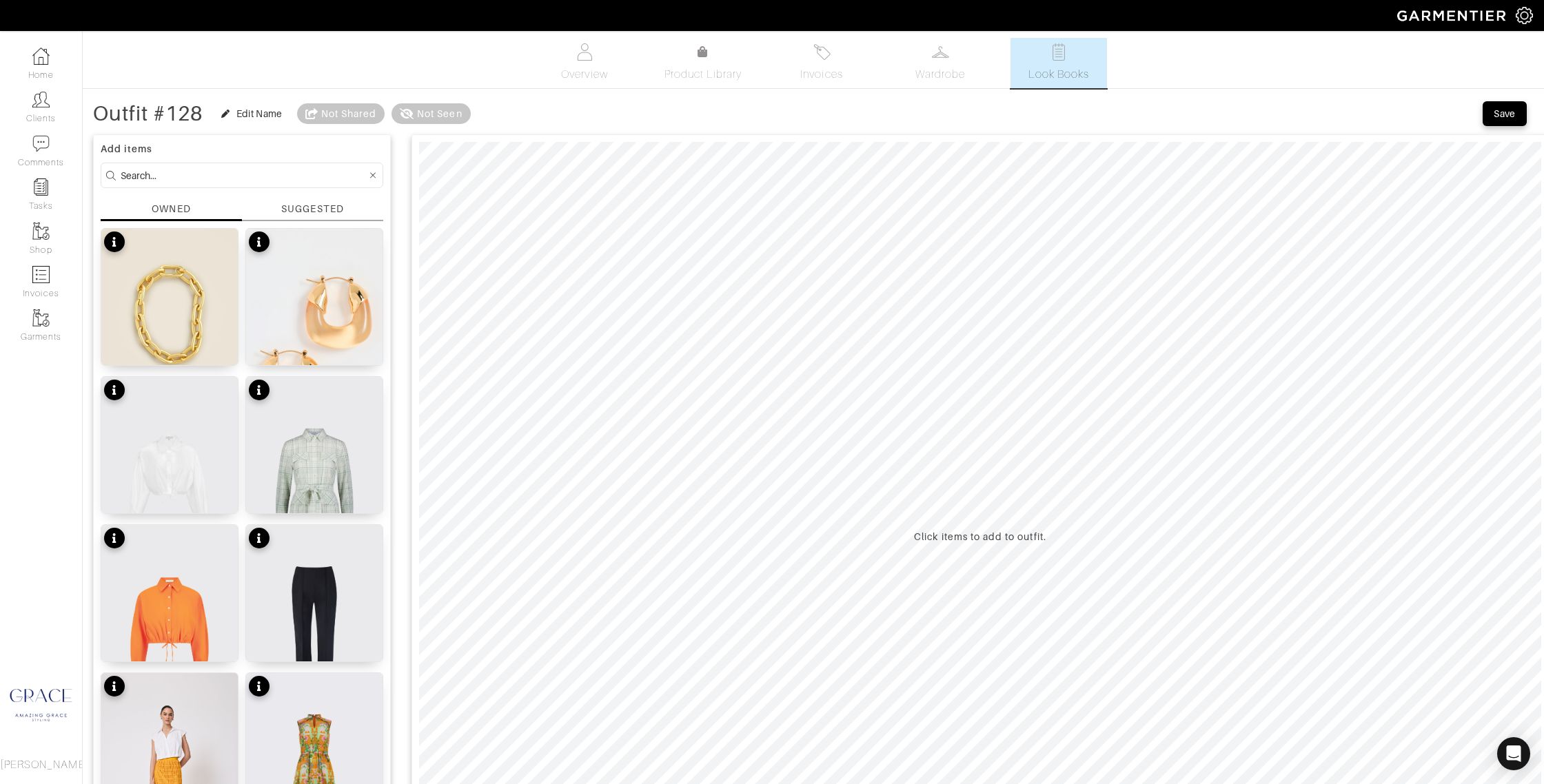
click at [307, 205] on div "SUGGESTED" at bounding box center [312, 209] width 62 height 15
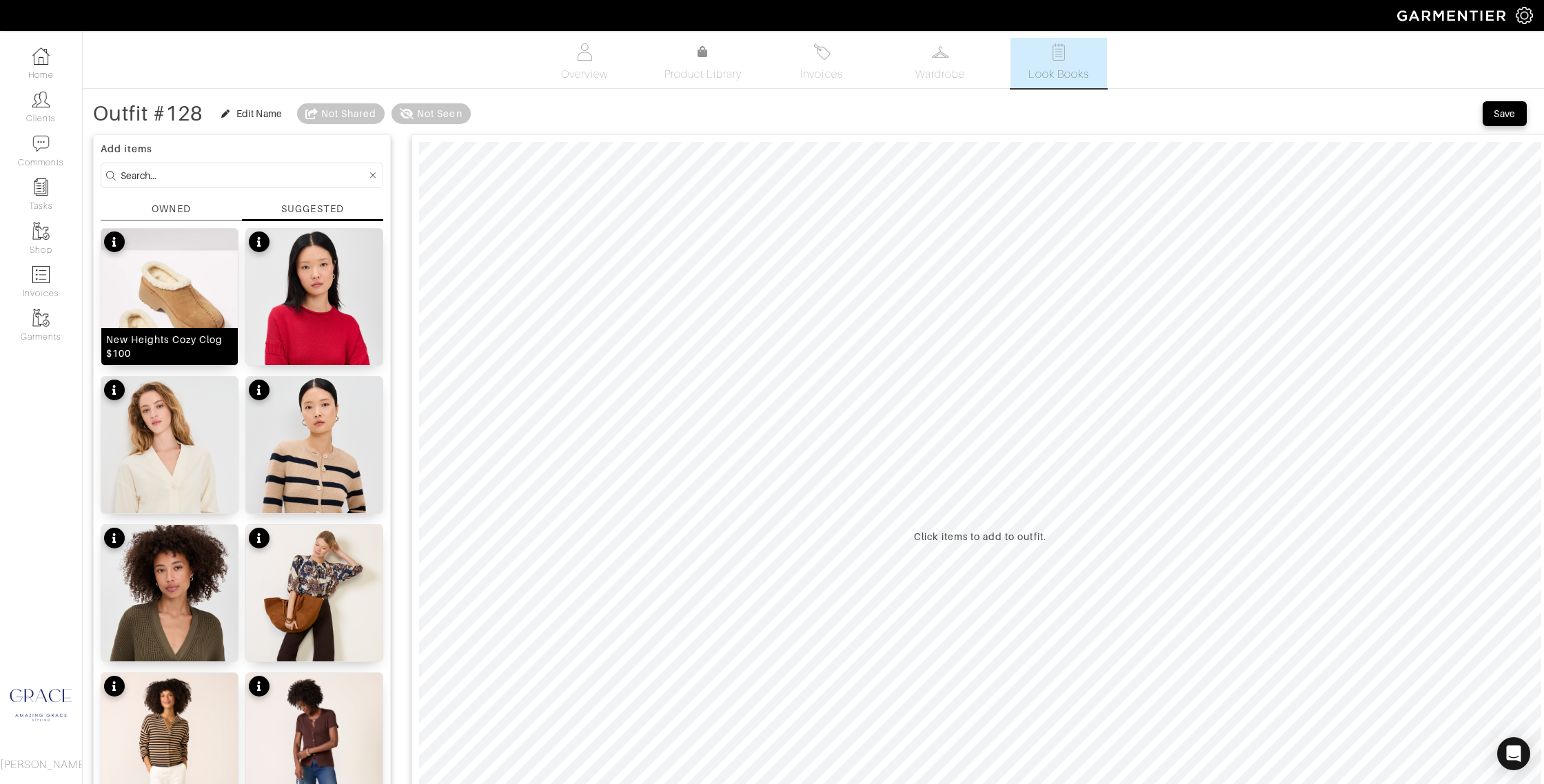
click at [198, 299] on img at bounding box center [170, 331] width 137 height 204
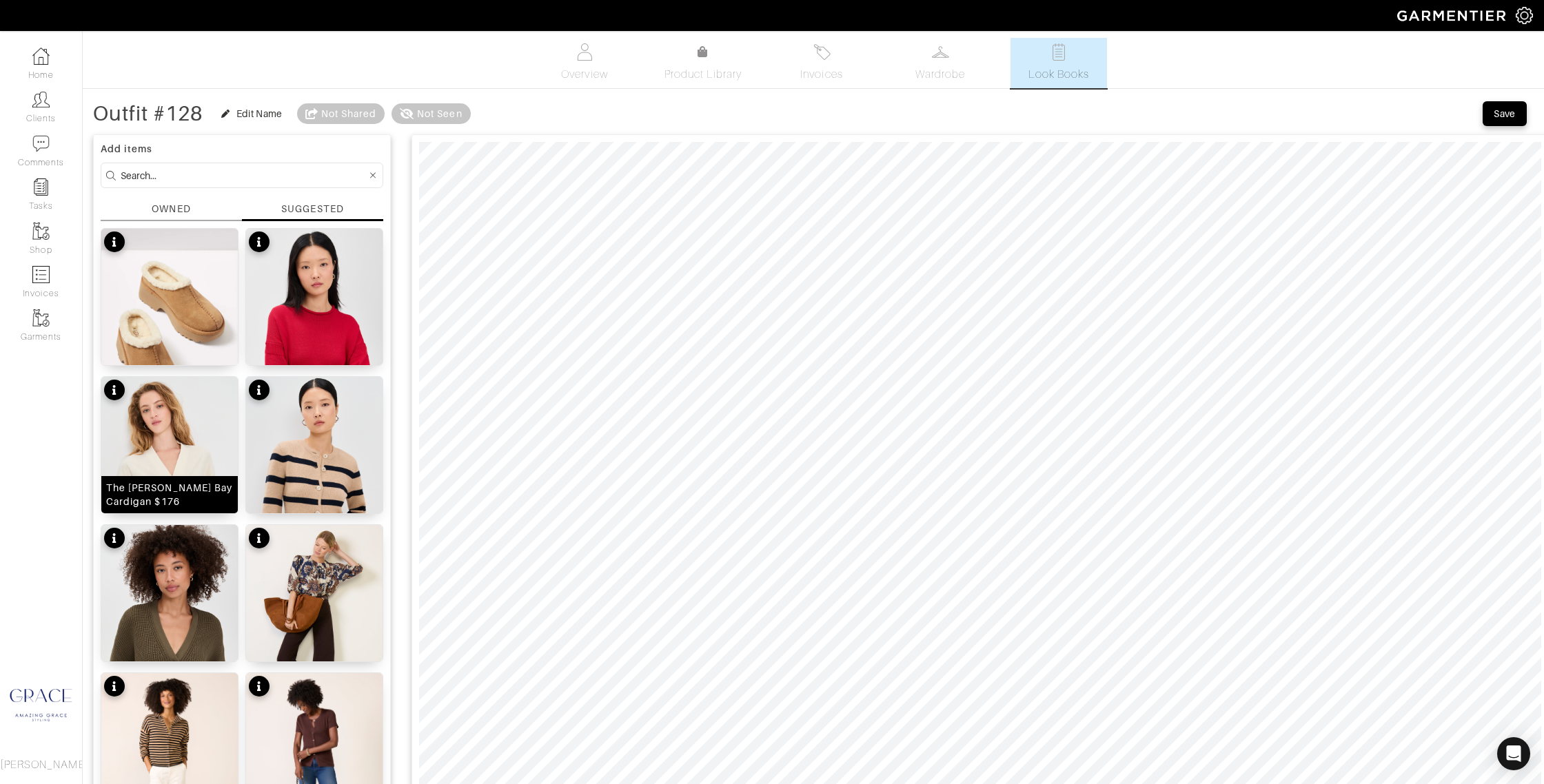
click at [181, 465] on img at bounding box center [170, 498] width 137 height 241
click at [144, 170] on input at bounding box center [243, 176] width 246 height 17
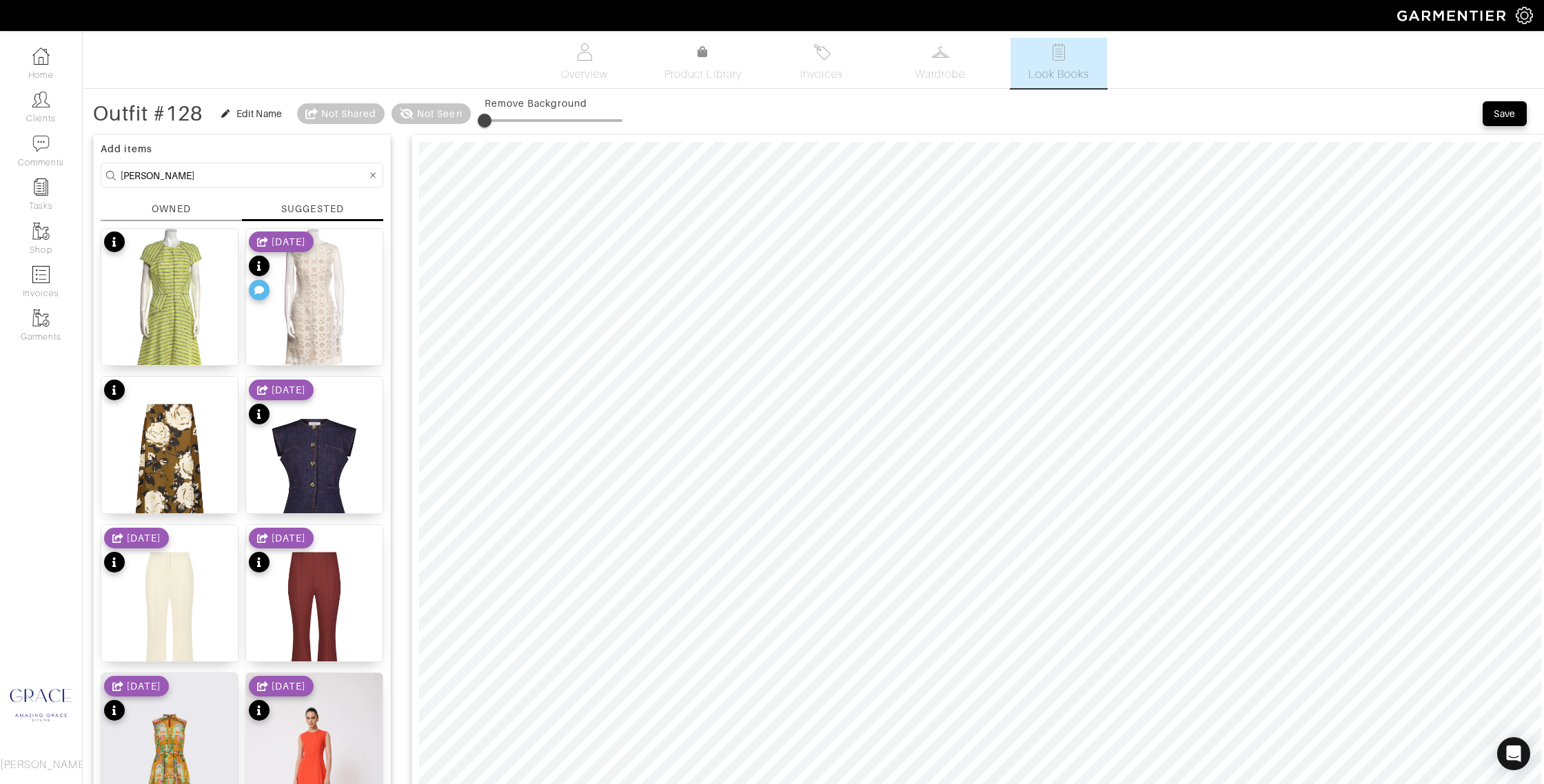
click at [133, 208] on div "OWNED" at bounding box center [170, 211] width 141 height 19
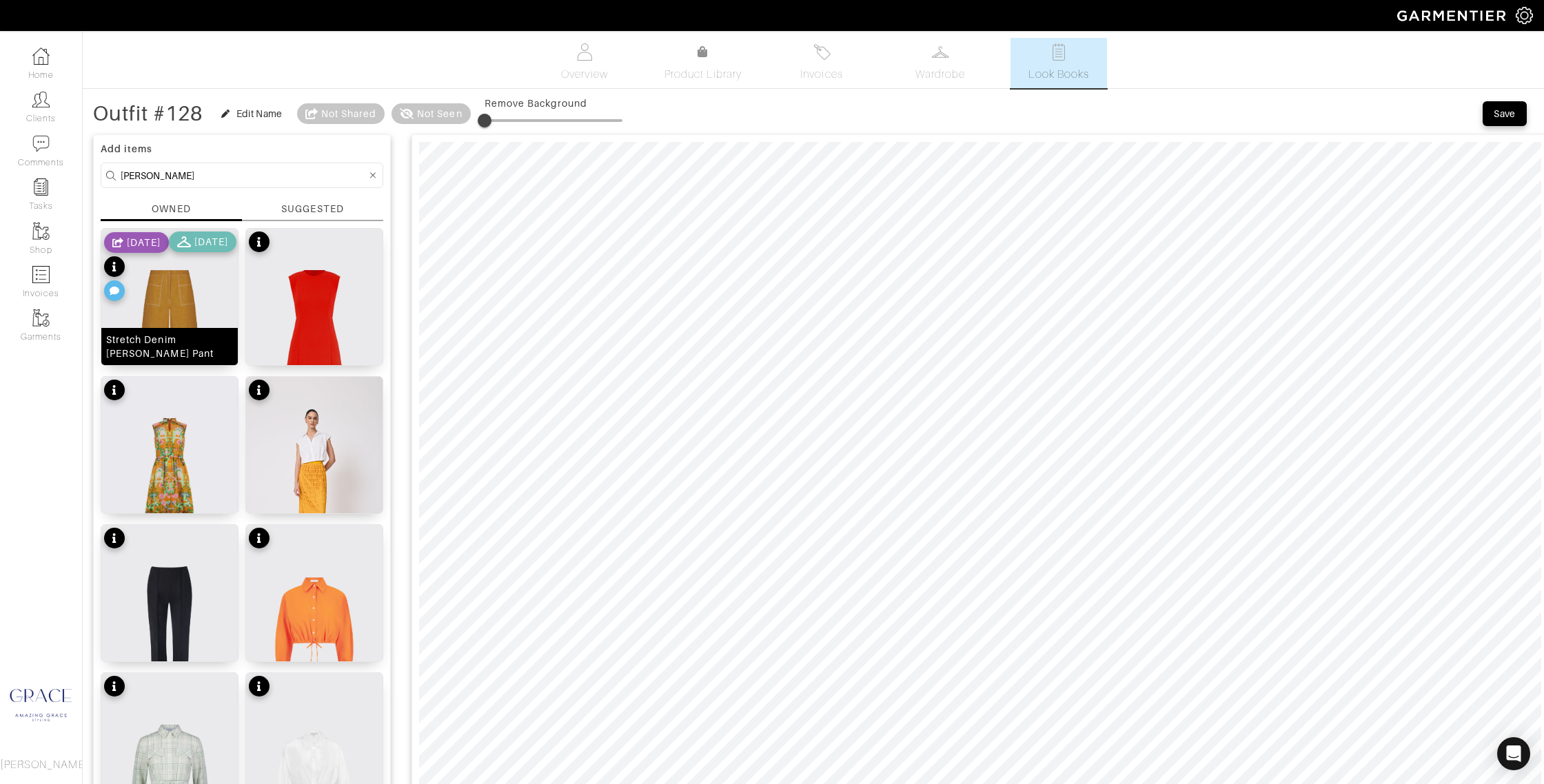
click at [201, 354] on div "Stretch Denim [PERSON_NAME] Pant" at bounding box center [170, 347] width 127 height 28
click at [414, 422] on div at bounding box center [980, 537] width 1137 height 805
click at [167, 177] on input "lela rose" at bounding box center [243, 176] width 246 height 17
drag, startPoint x: 145, startPoint y: 173, endPoint x: 43, endPoint y: 152, distance: 104.1
click at [42, 152] on div "Company Settings Manage Subscription My Profile Stylists Sign Out Home Clients …" at bounding box center [772, 728] width 1544 height 1456
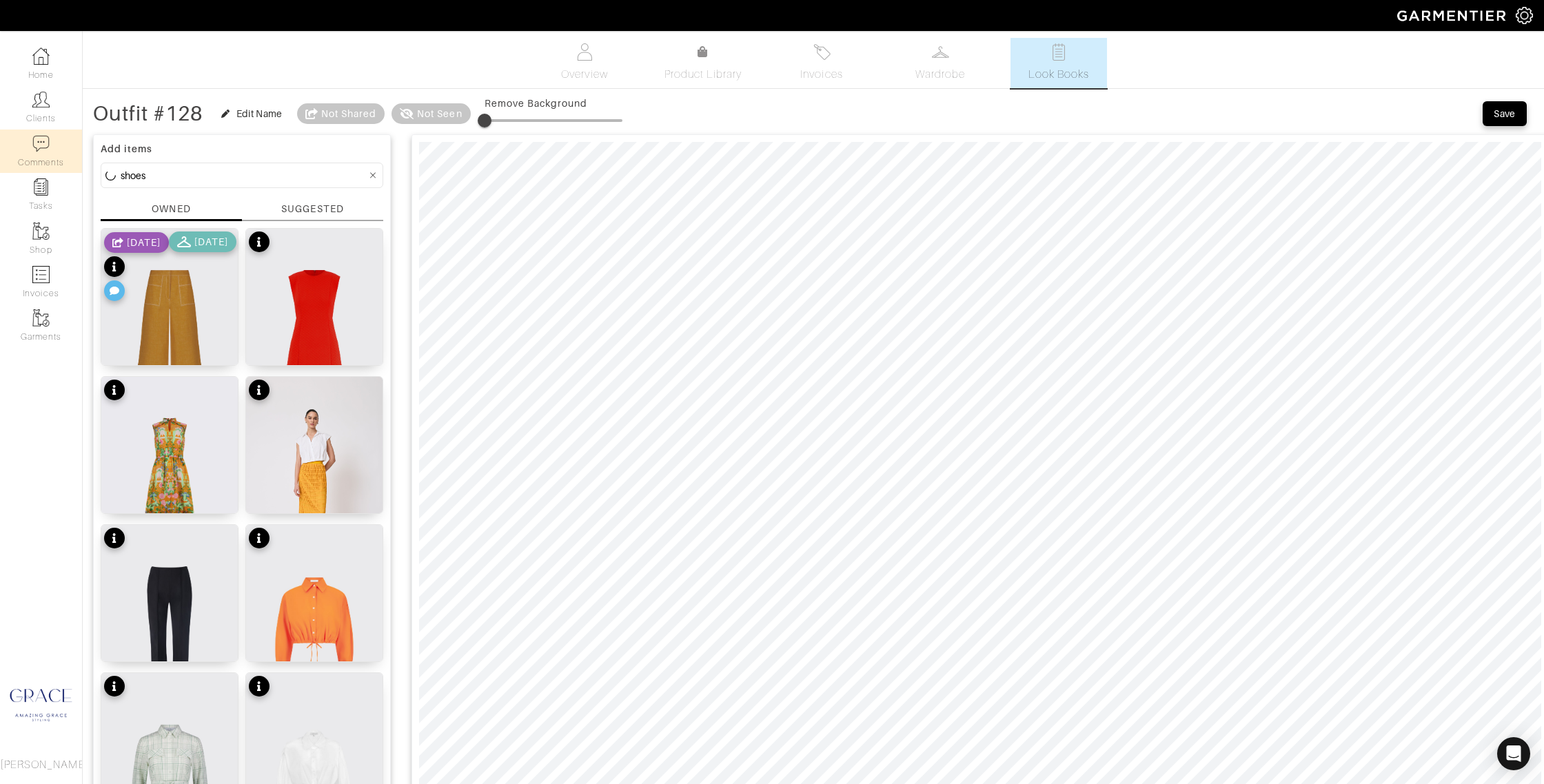
scroll to position [22, 0]
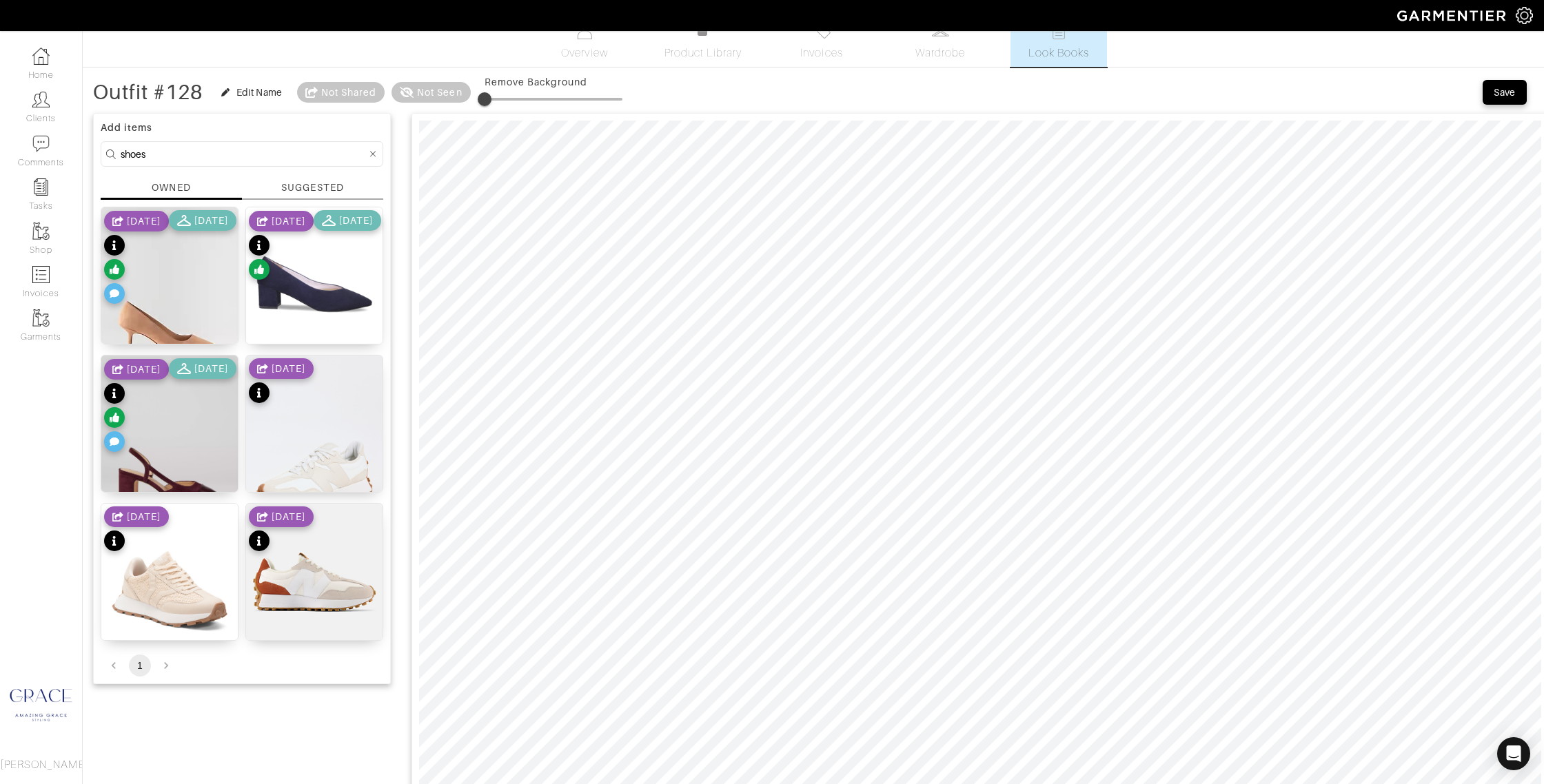
click at [190, 187] on div "OWNED" at bounding box center [170, 188] width 39 height 14
click at [302, 628] on div "327" at bounding box center [314, 628] width 137 height 23
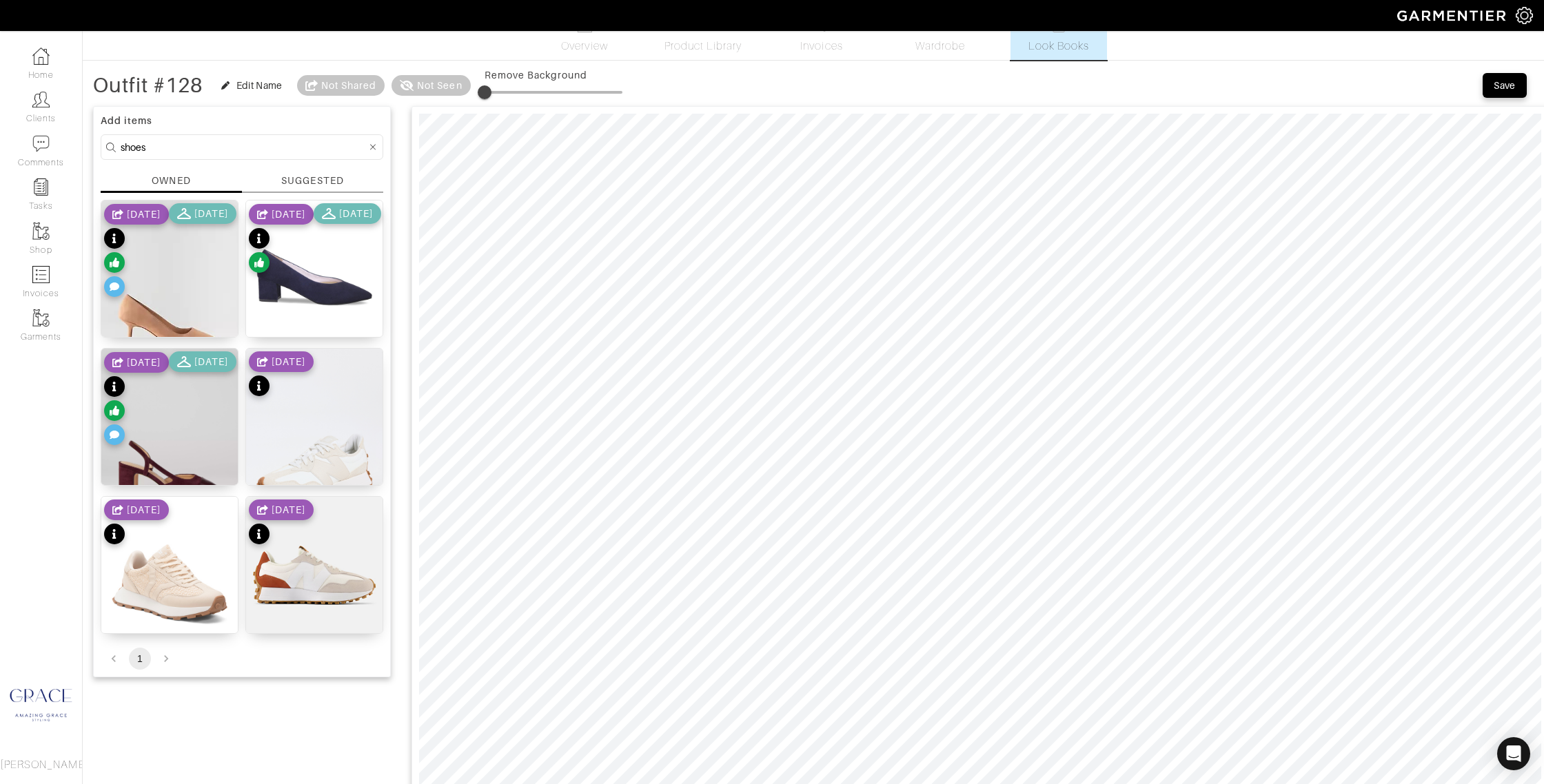
scroll to position [0, 0]
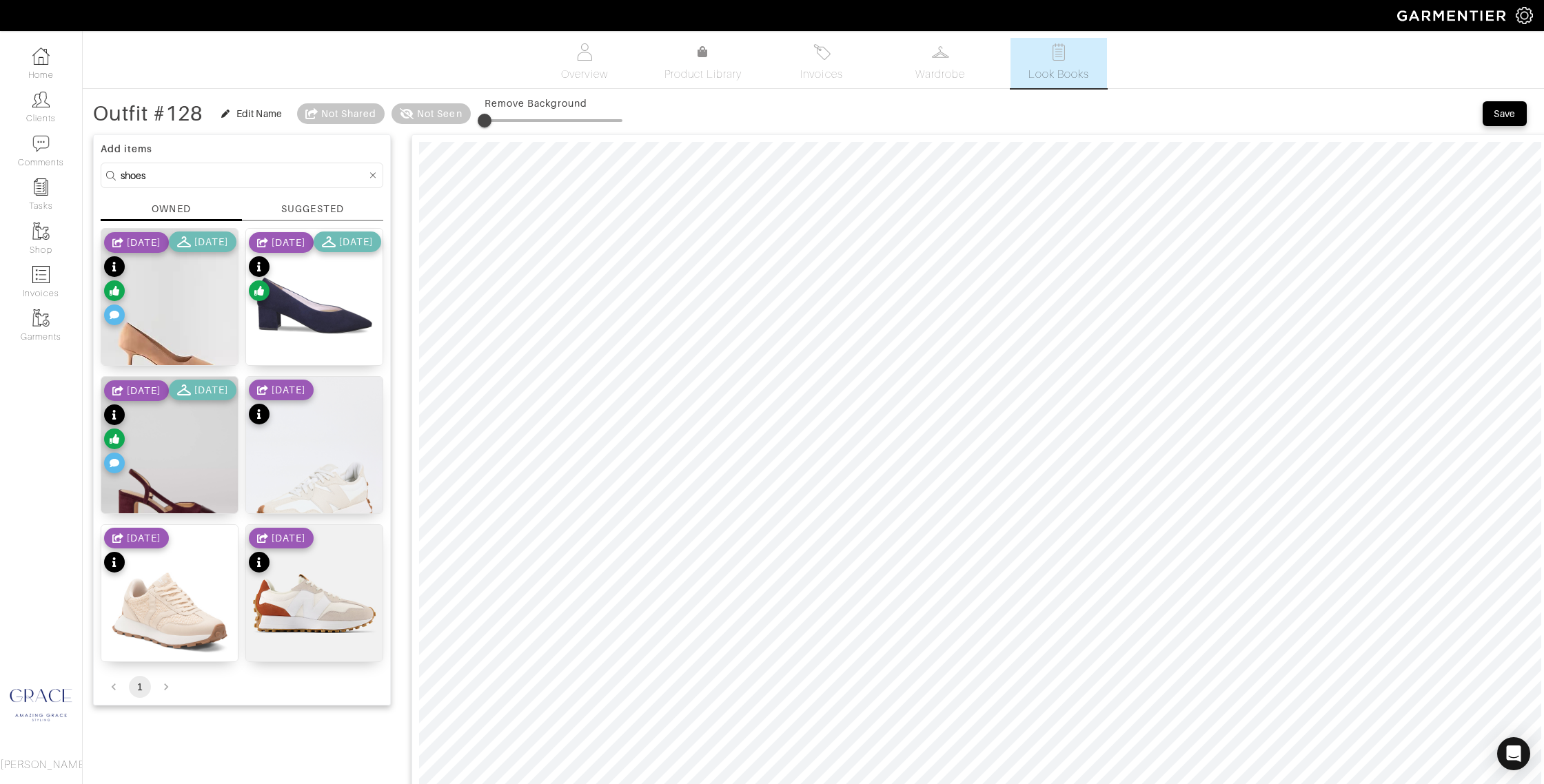
drag, startPoint x: 151, startPoint y: 171, endPoint x: 100, endPoint y: 170, distance: 51.0
click at [100, 170] on form "shoes" at bounding box center [241, 175] width 282 height 25
type input "earrings"
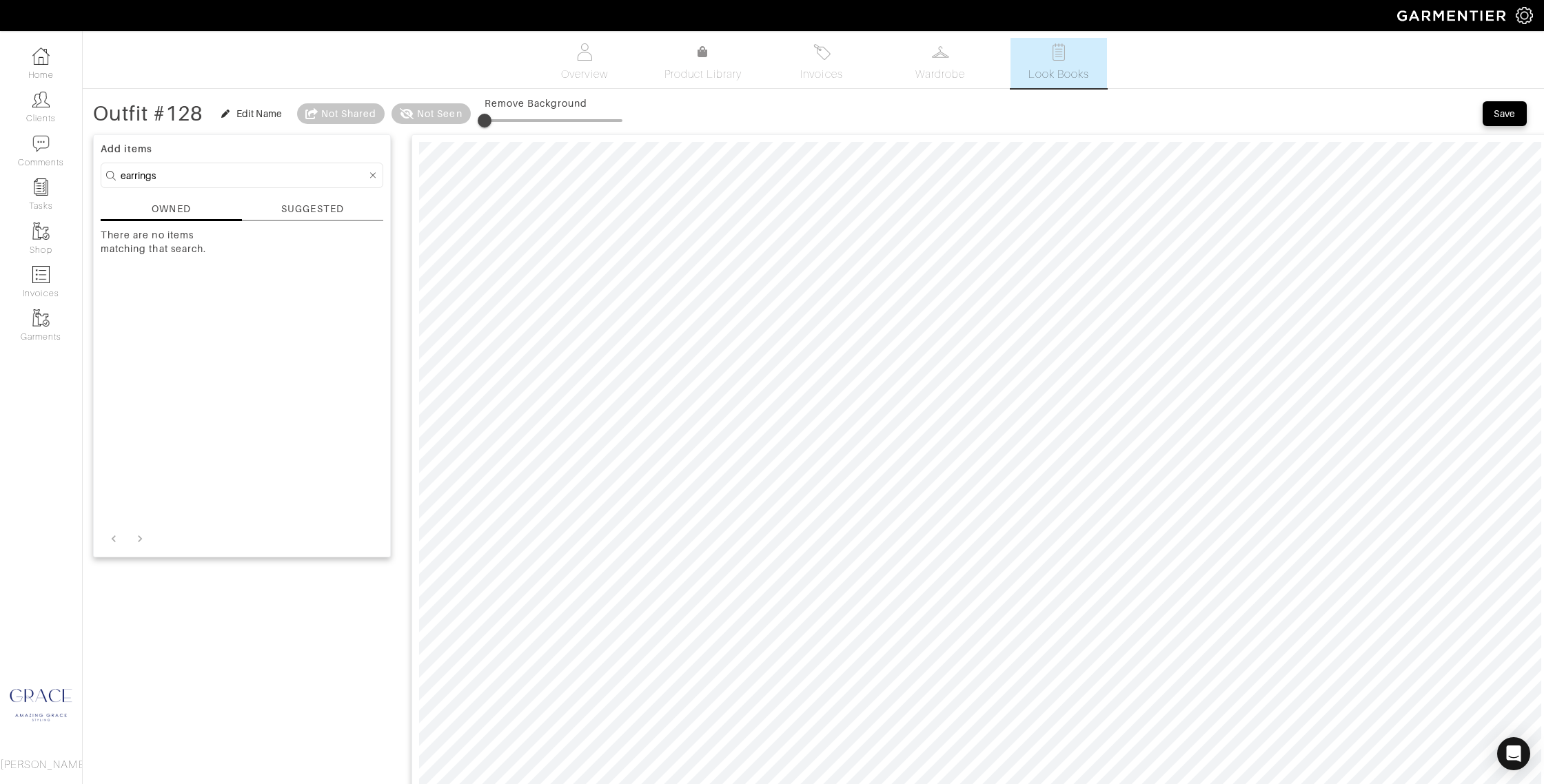
click at [275, 202] on div "SUGGESTED" at bounding box center [312, 211] width 141 height 19
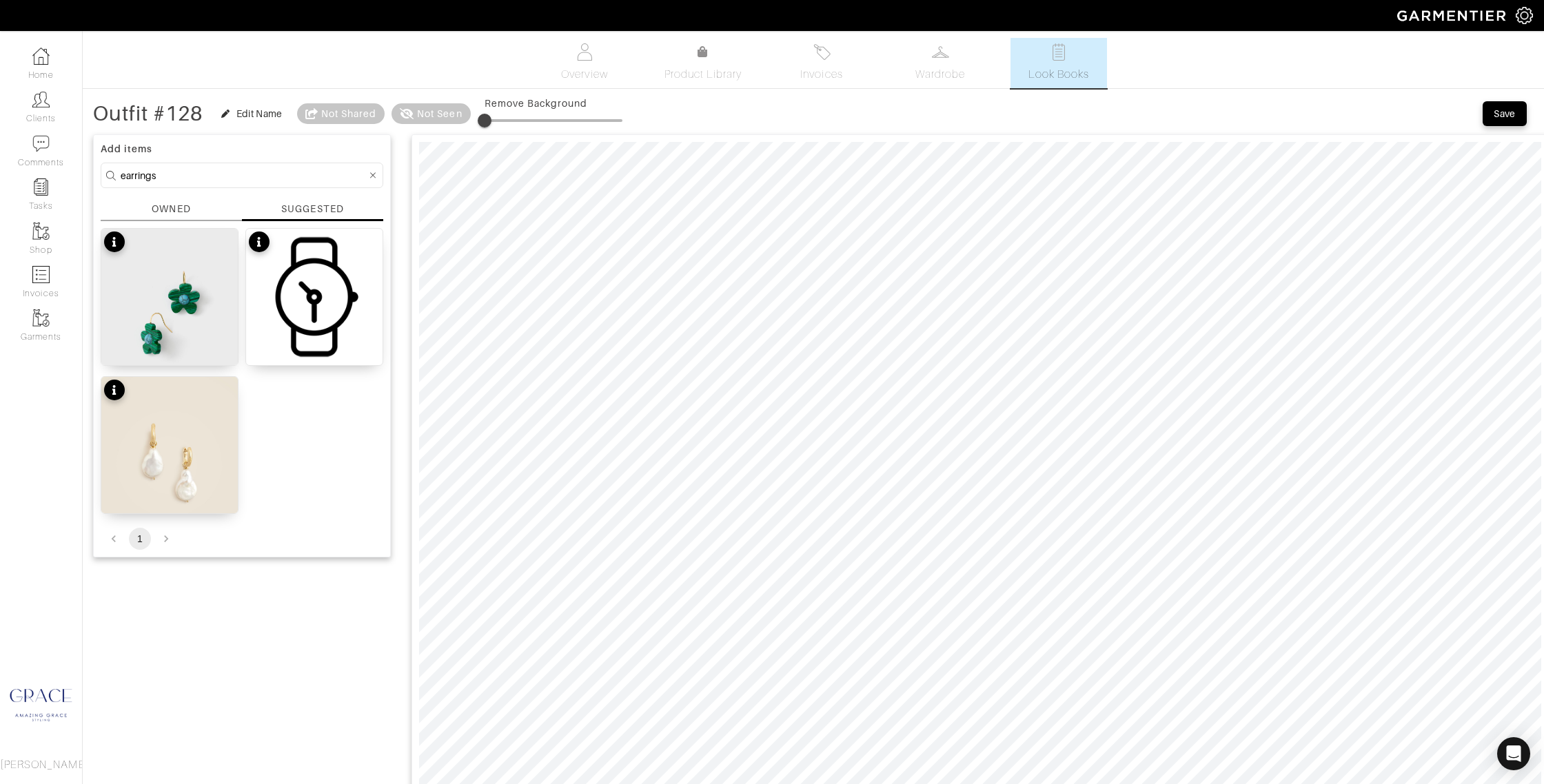
click at [151, 199] on div "Add items earrings OWNED SUGGESTED Malachite Heather Earrings $48 Wesley Wood E…" at bounding box center [241, 345] width 298 height 423
click at [155, 205] on div "OWNED" at bounding box center [170, 209] width 39 height 15
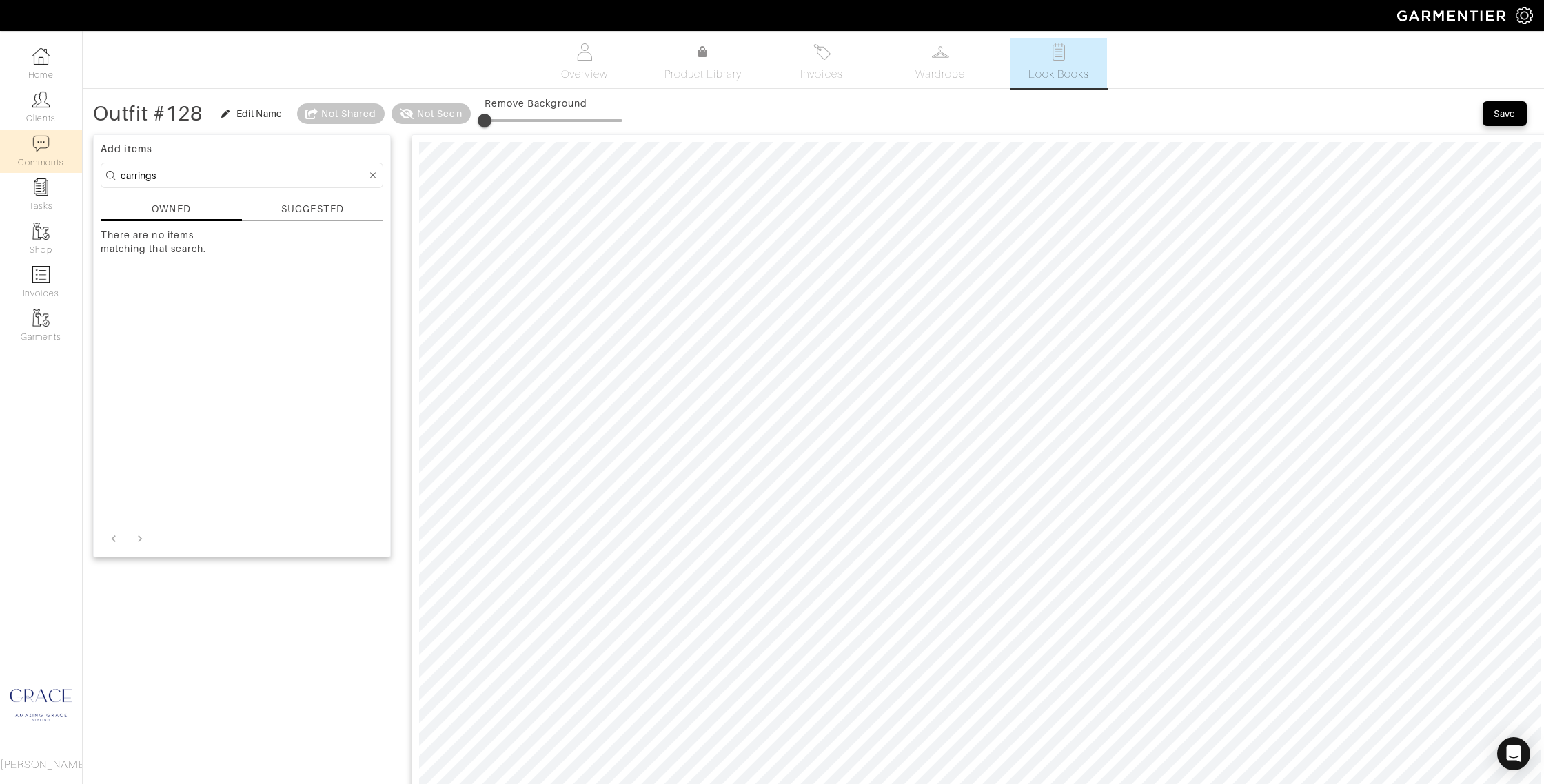
drag, startPoint x: 164, startPoint y: 170, endPoint x: 64, endPoint y: 167, distance: 100.0
click at [63, 167] on div "Company Settings Manage Subscription My Profile Stylists Sign Out Home Clients …" at bounding box center [772, 783] width 1544 height 1567
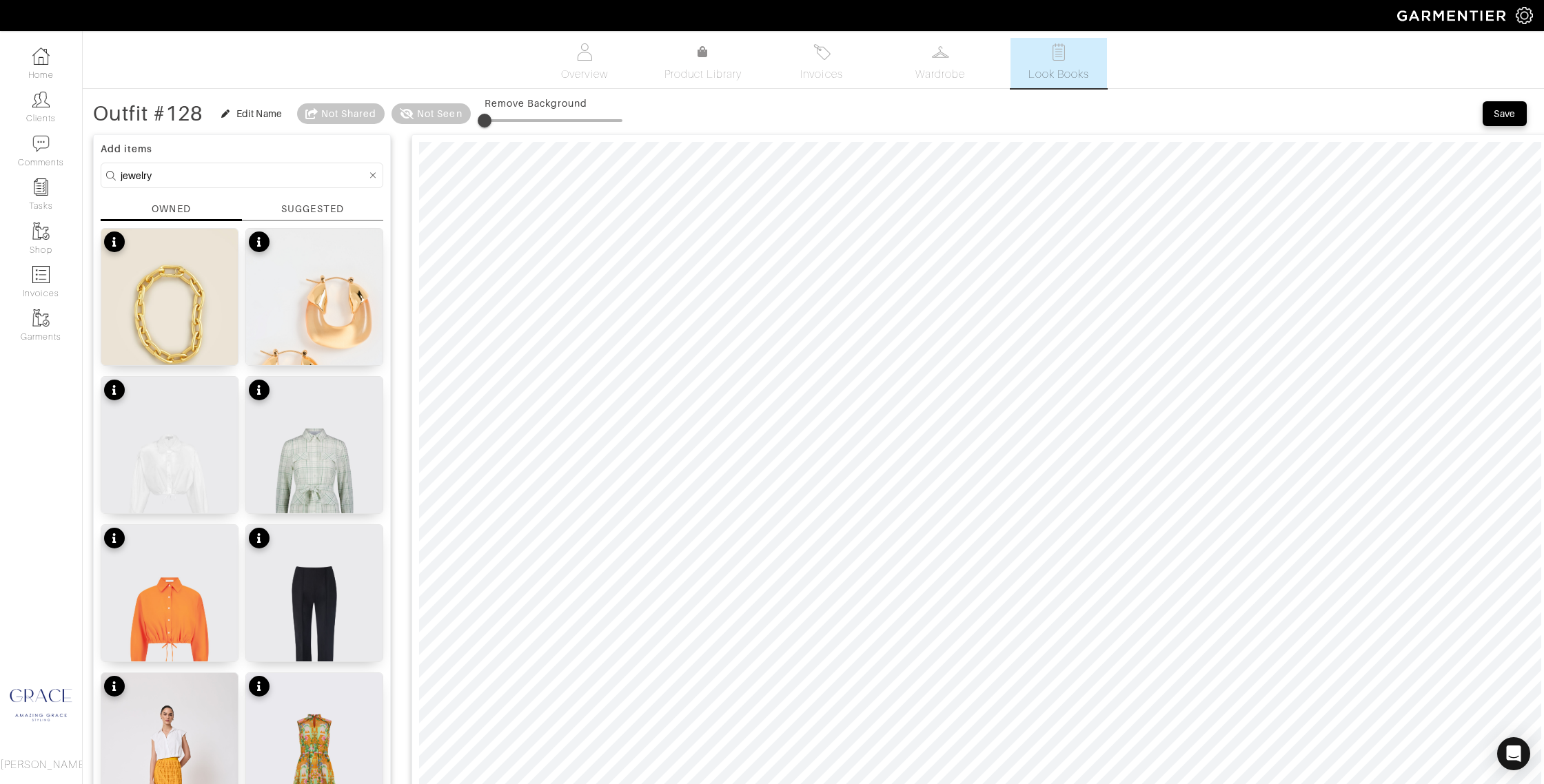
type input "jewelry"
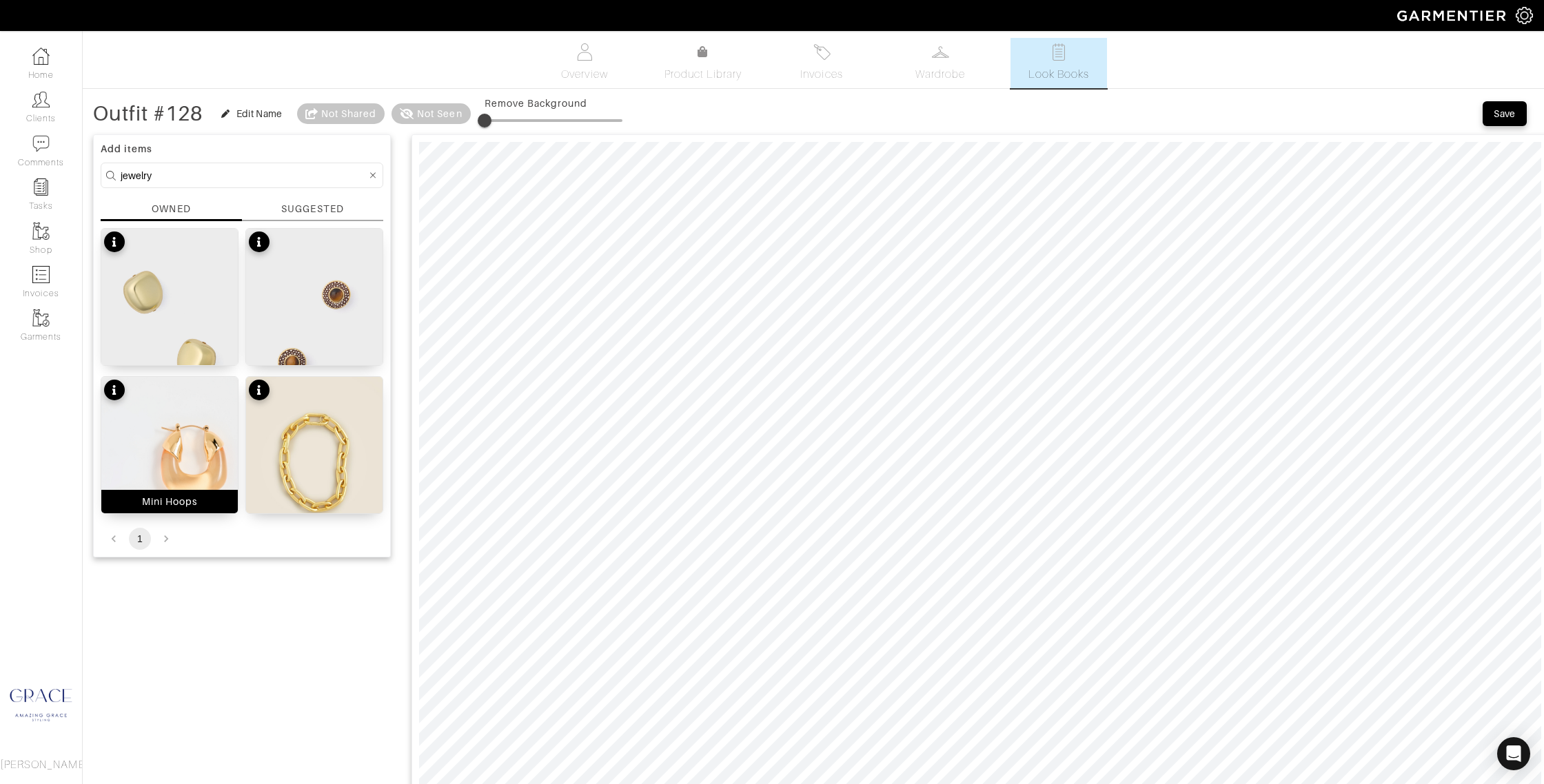
click at [209, 505] on div "Mini Hoops" at bounding box center [170, 501] width 137 height 23
click at [1494, 103] on button "Save" at bounding box center [1504, 113] width 44 height 25
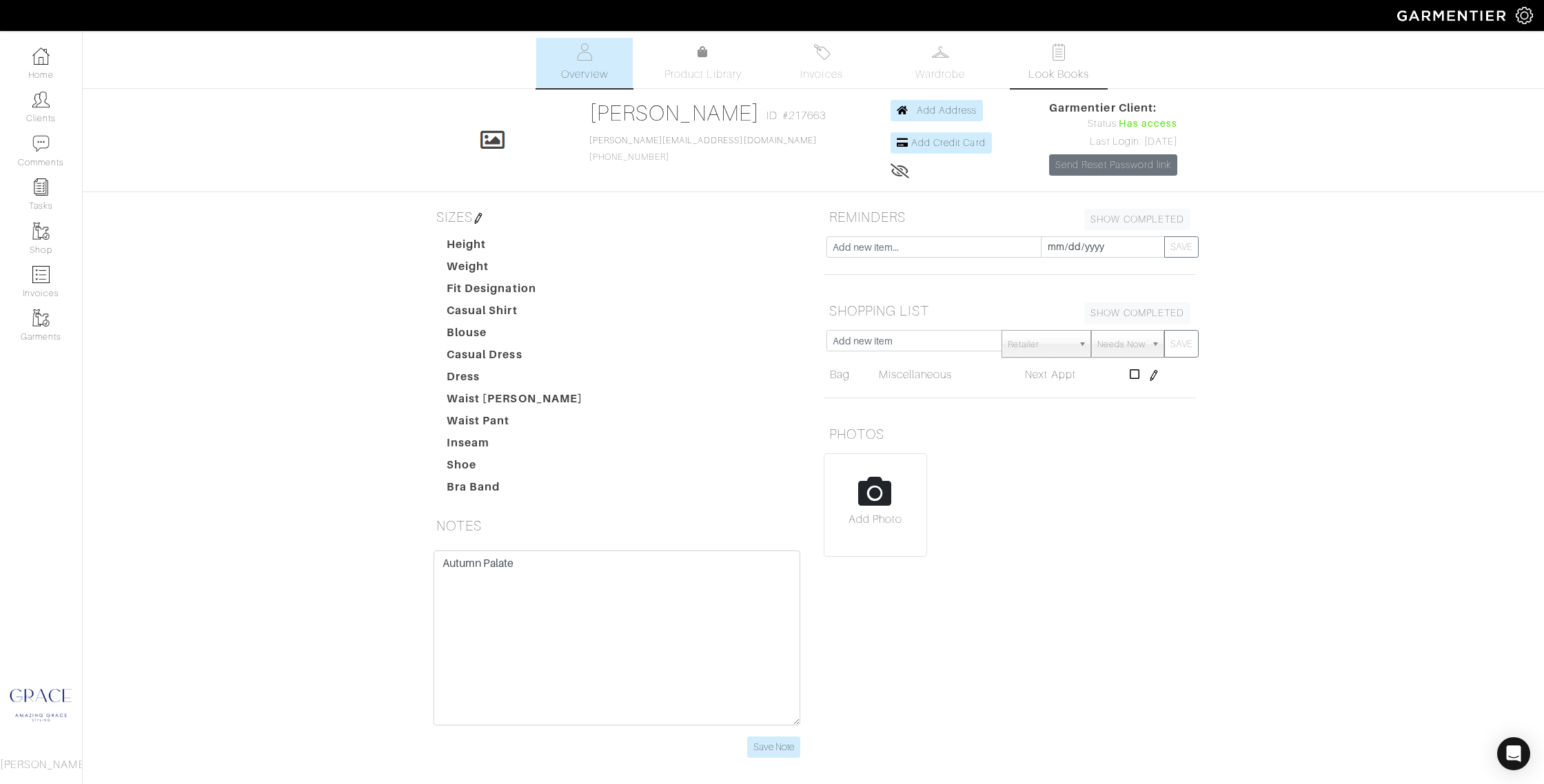
click at [1054, 55] on img at bounding box center [1058, 52] width 17 height 17
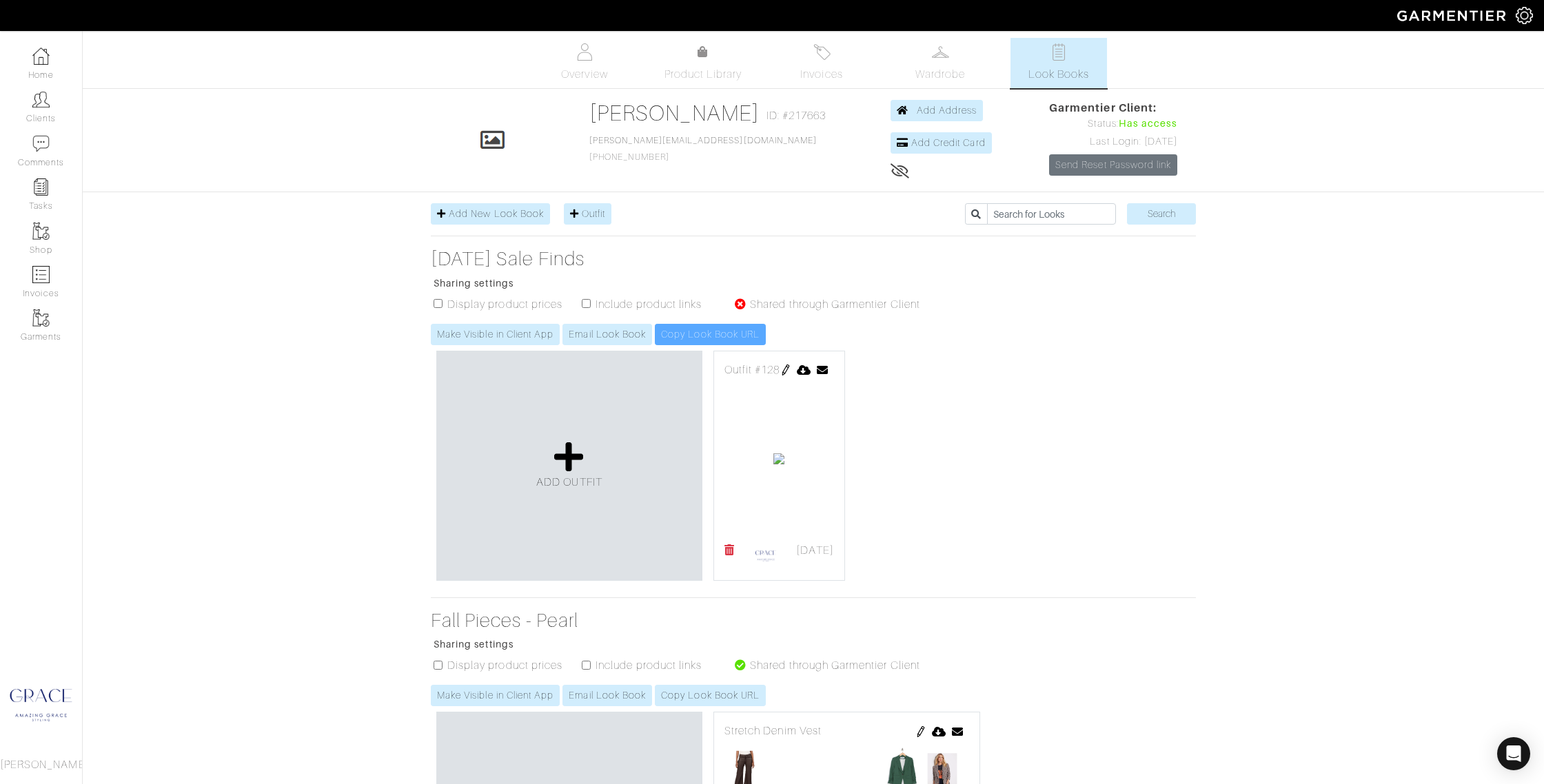
click at [791, 368] on img at bounding box center [785, 370] width 11 height 11
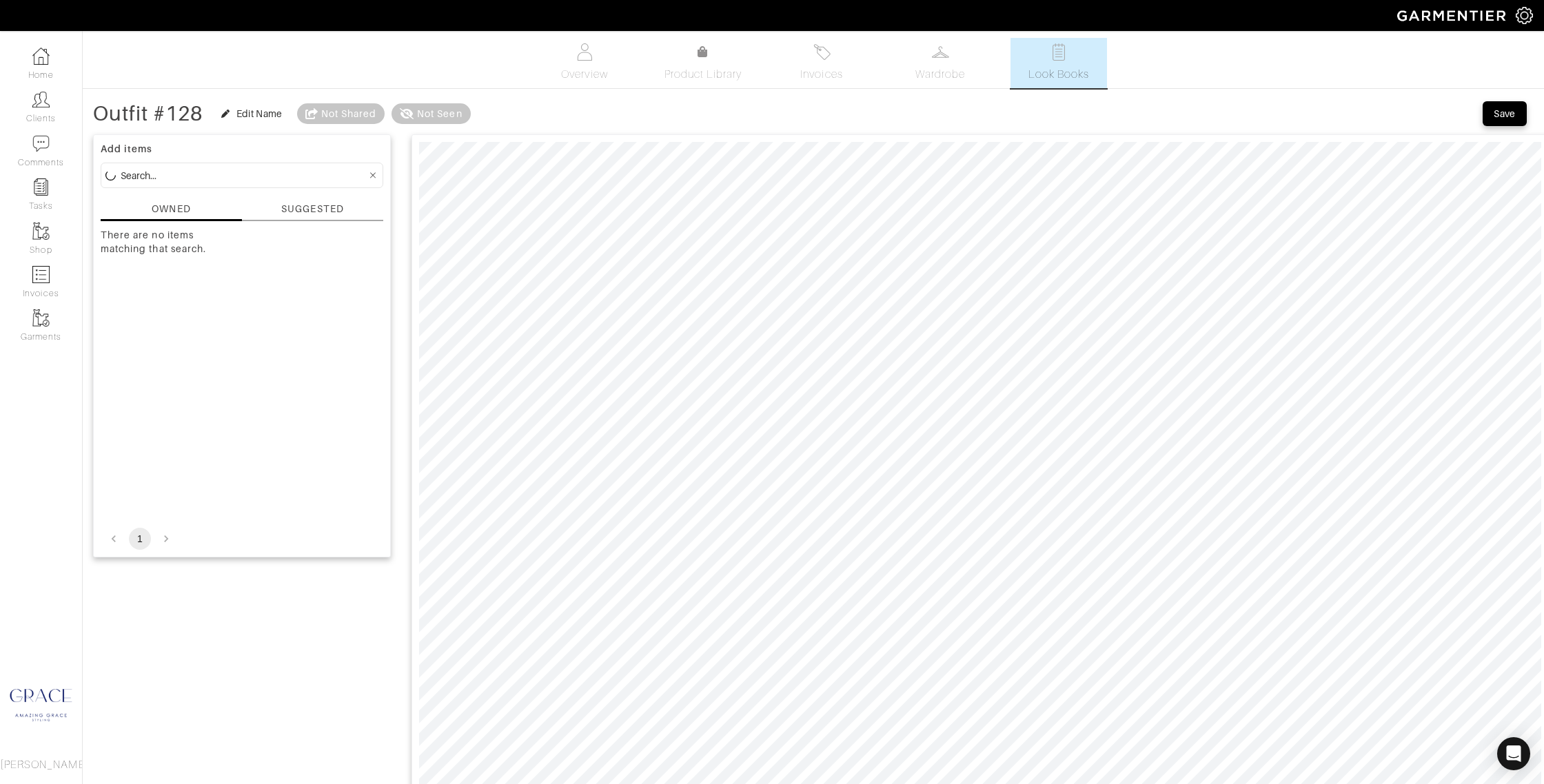
click at [225, 173] on input at bounding box center [243, 176] width 246 height 17
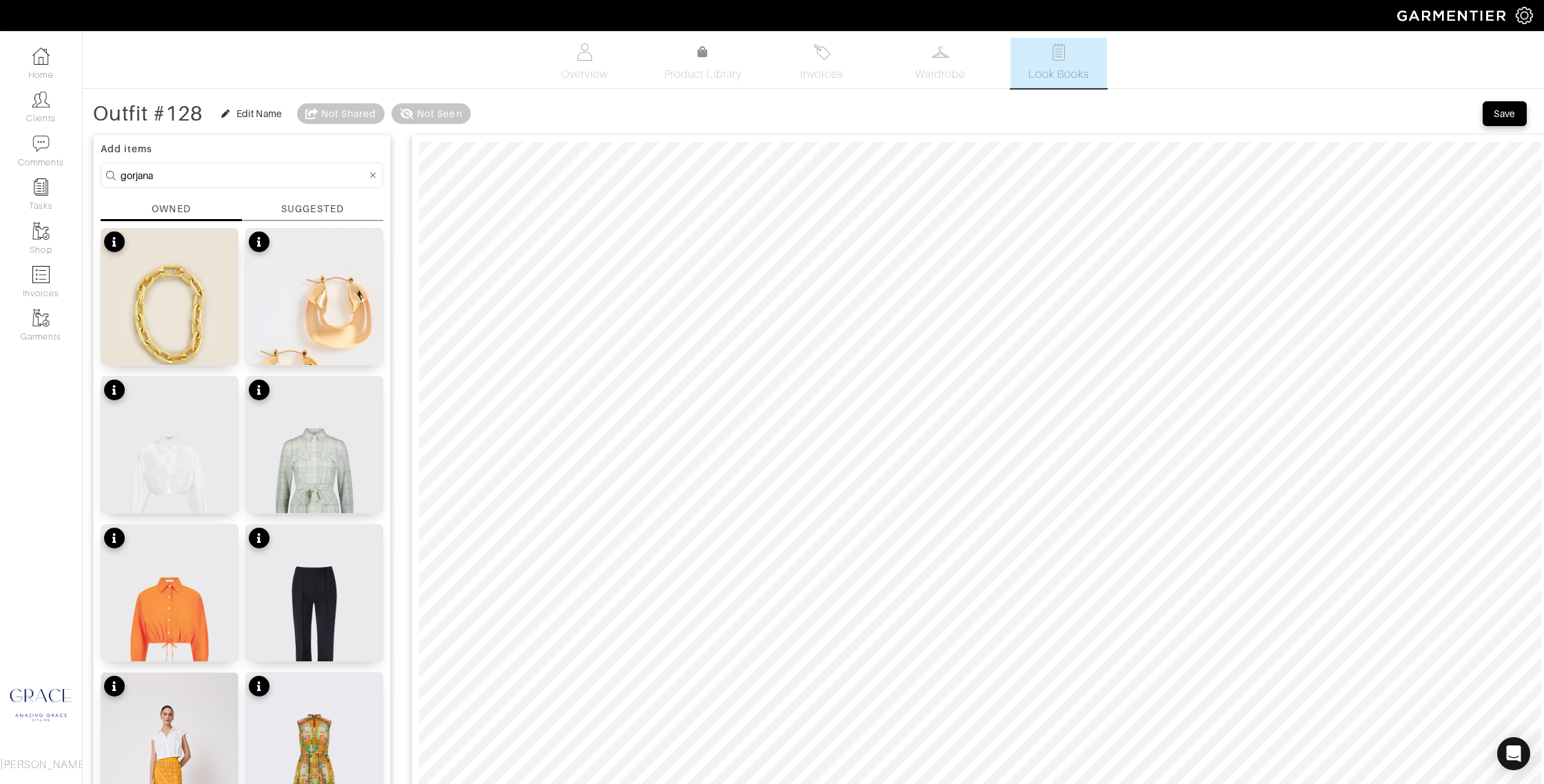
scroll to position [2, 0]
type input "gorjana"
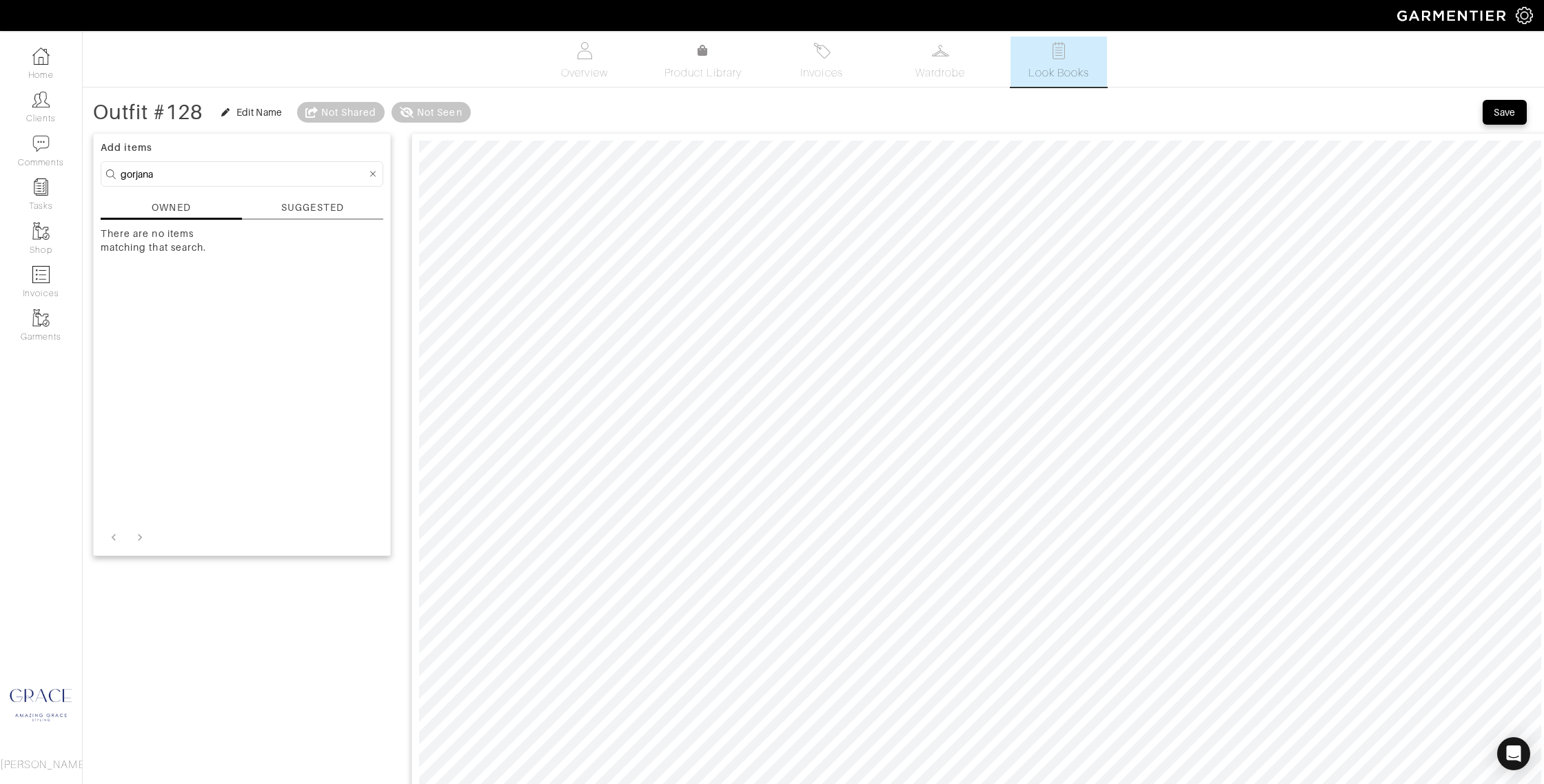
click at [312, 206] on div "SUGGESTED" at bounding box center [312, 208] width 62 height 15
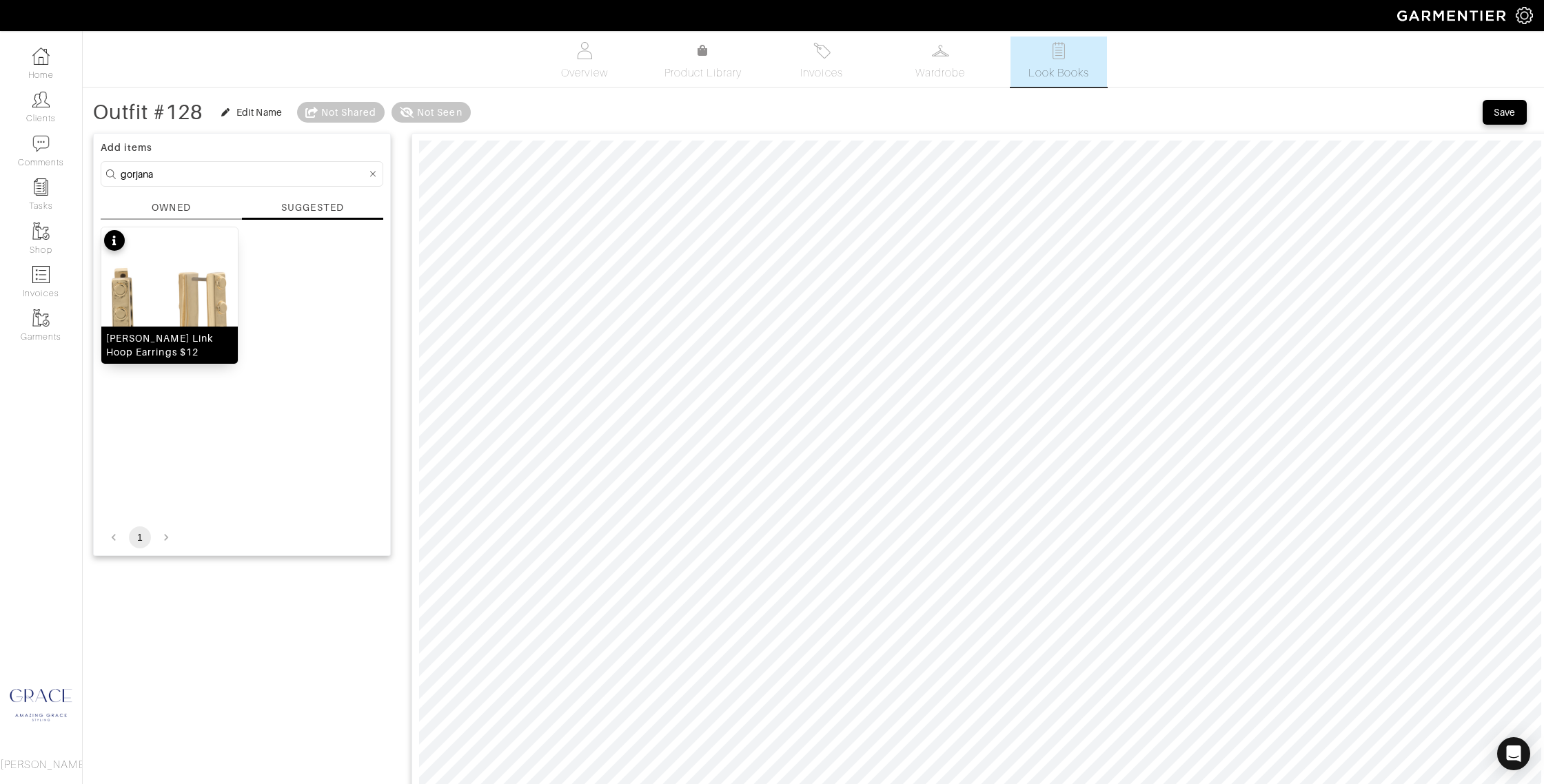
click at [170, 307] on img at bounding box center [170, 312] width 137 height 170
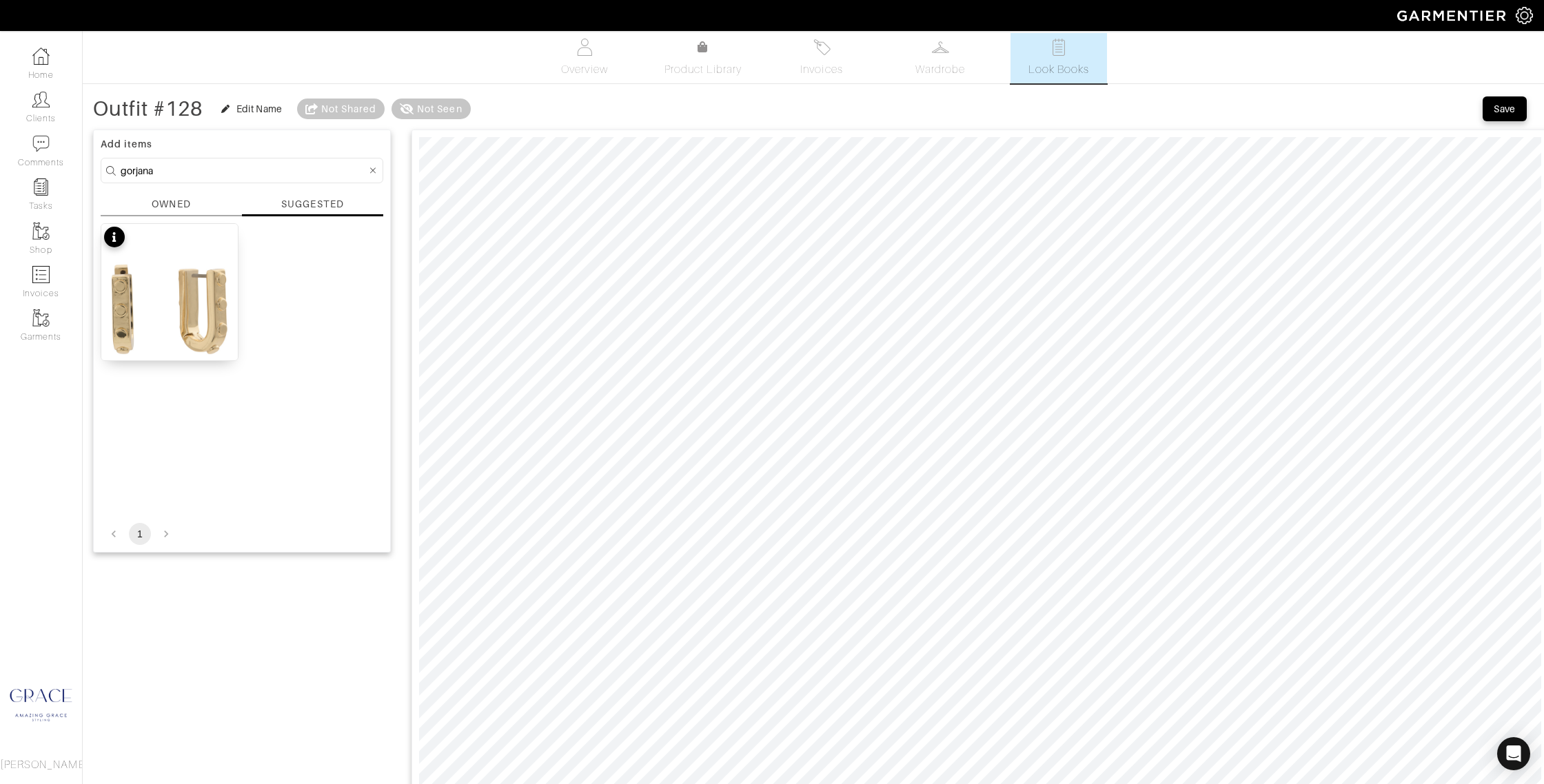
scroll to position [5, 0]
drag, startPoint x: 499, startPoint y: 112, endPoint x: 552, endPoint y: 127, distance: 55.1
click at [515, 110] on span at bounding box center [513, 115] width 14 height 14
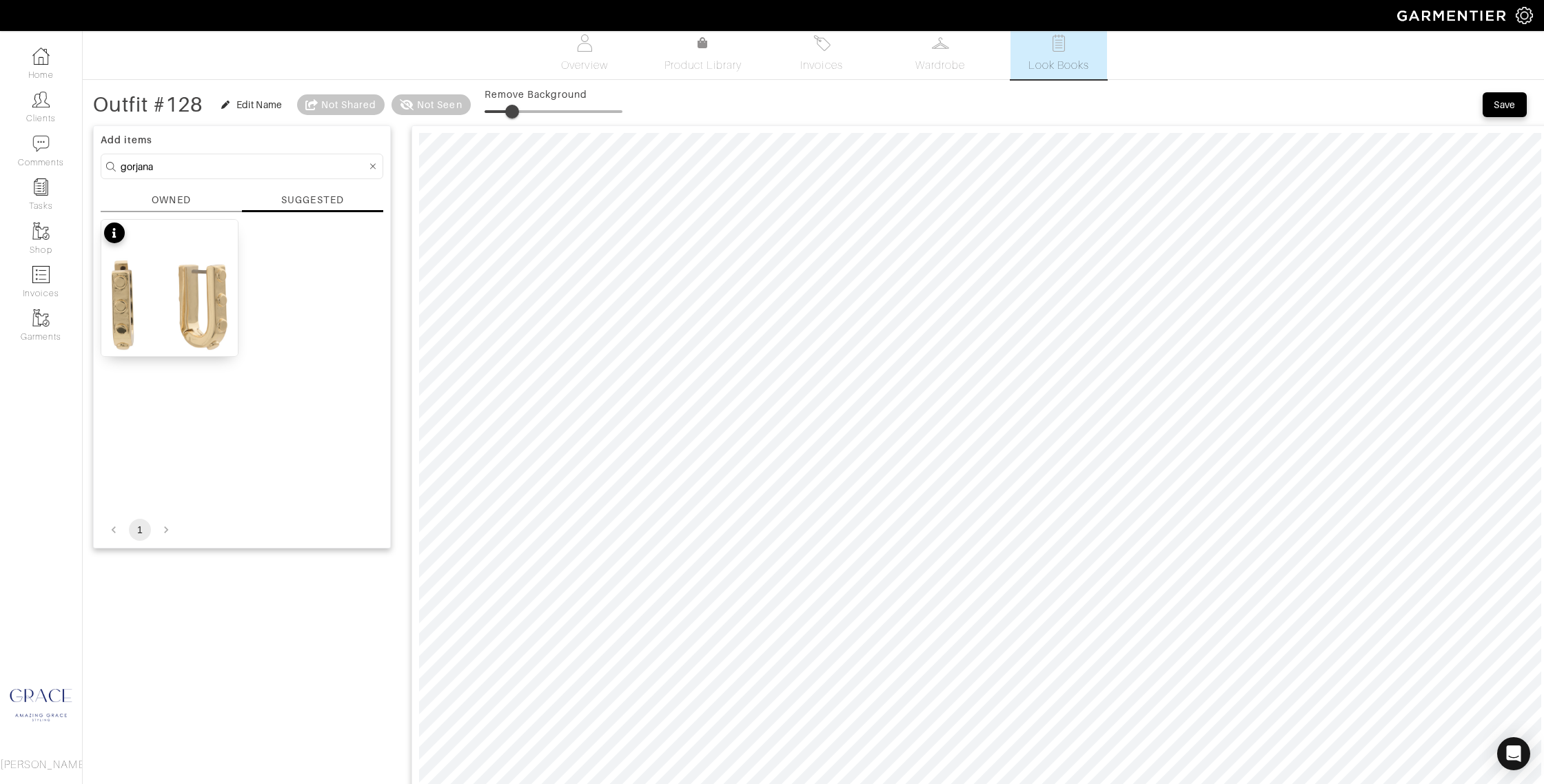
scroll to position [8, 0]
type input "21"
click at [516, 112] on span at bounding box center [512, 113] width 14 height 14
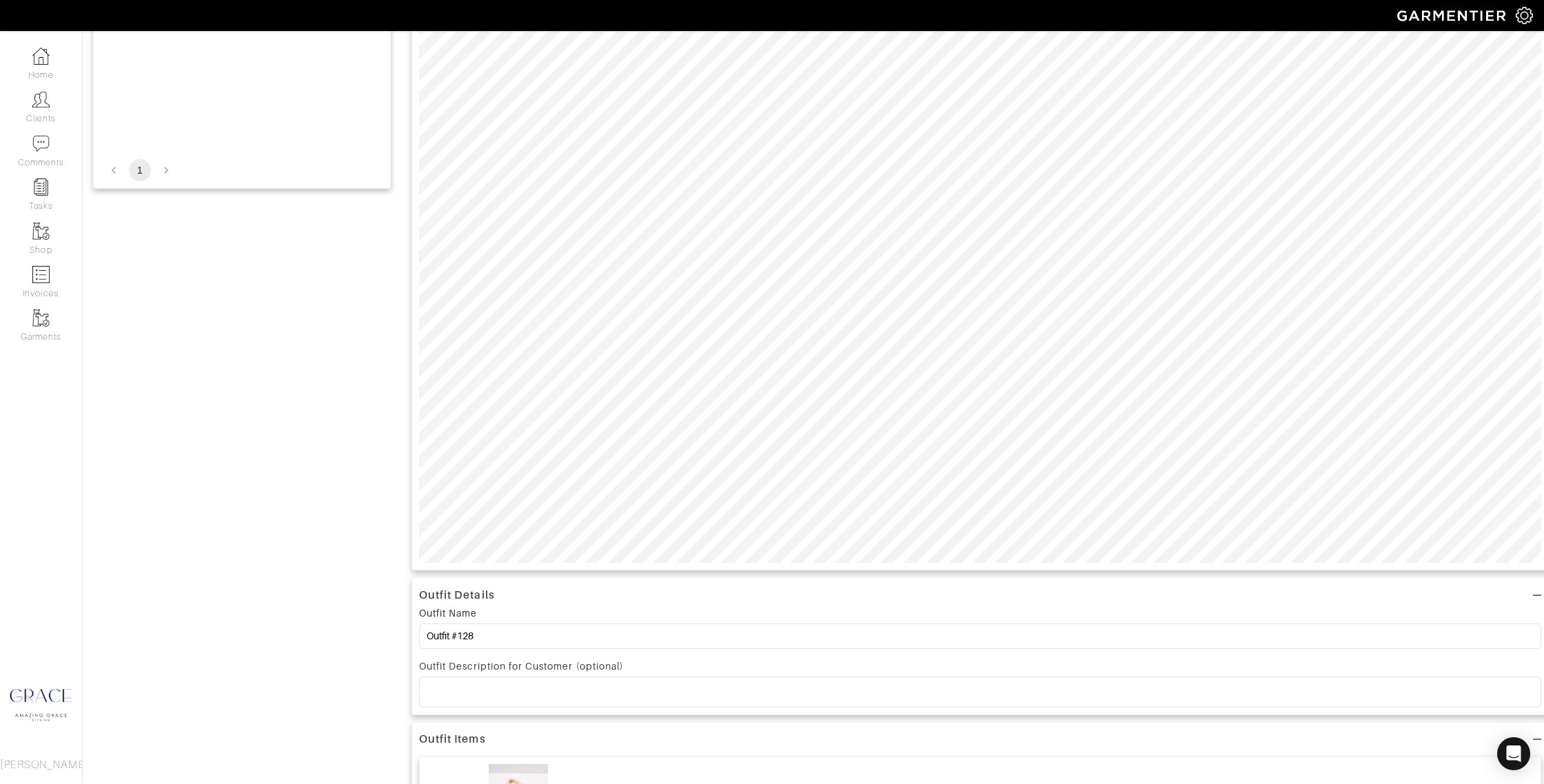
scroll to position [378, 0]
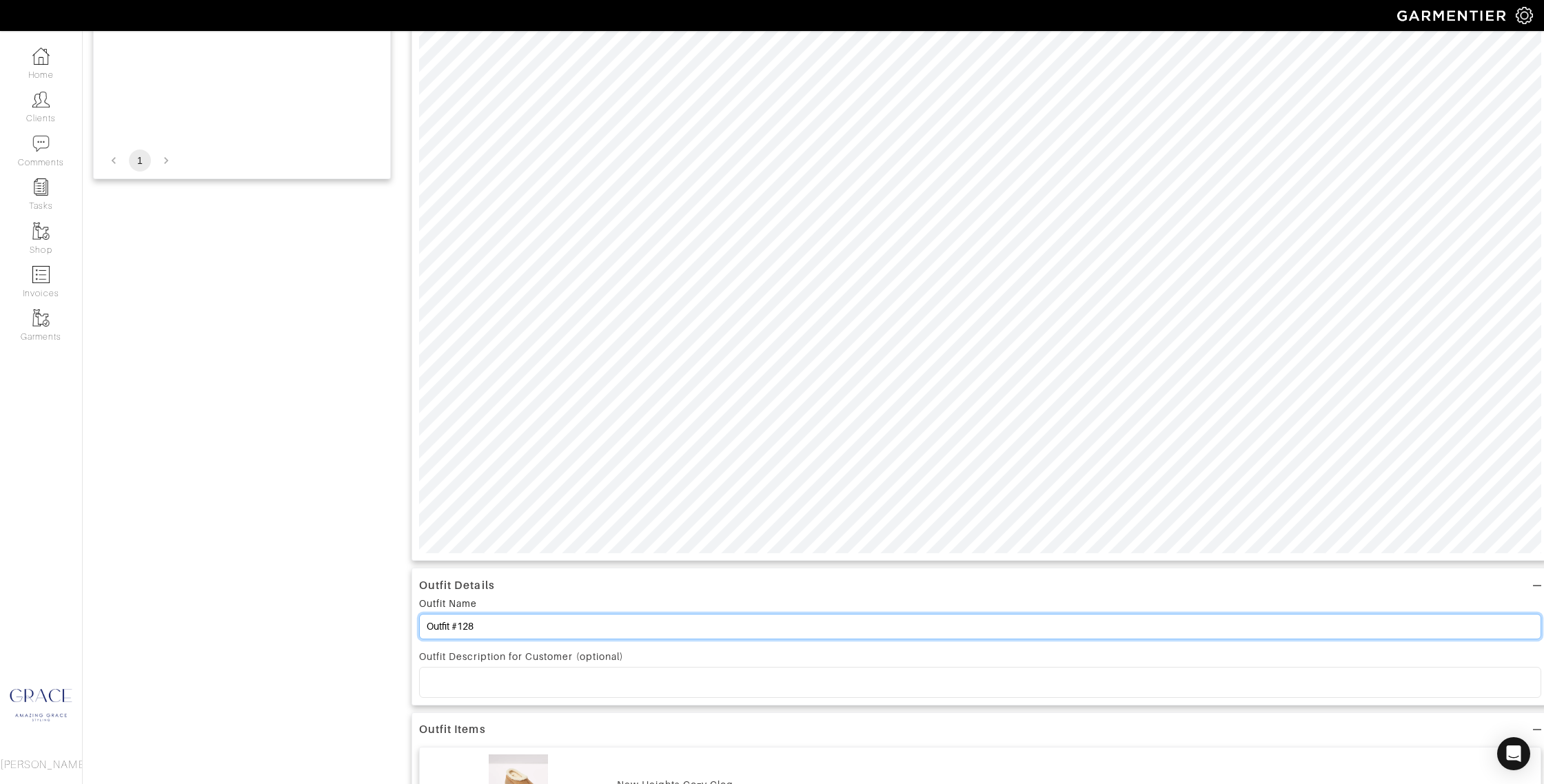
drag, startPoint x: 427, startPoint y: 623, endPoint x: 365, endPoint y: 608, distance: 63.8
click at [360, 611] on div "Add items gorjana OWNED SUGGESTED Asher Link Hoop Earrings $12 1 Outfit Details…" at bounding box center [813, 524] width 1440 height 1550
type input "C"
type input "Sale Items -- Cardigan, Uggs, Earrings"
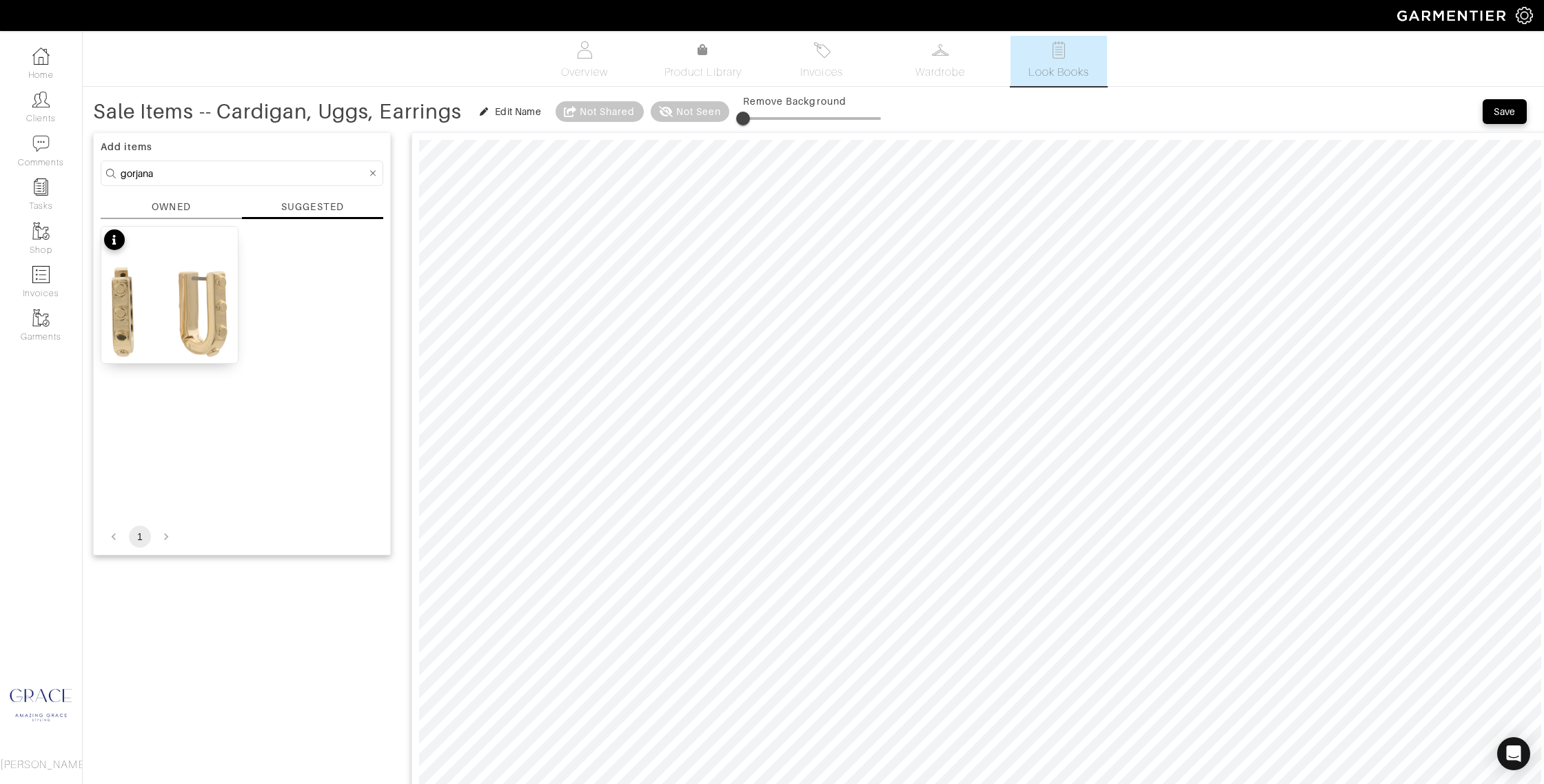
scroll to position [0, 0]
click at [1503, 110] on div "Save" at bounding box center [1503, 113] width 22 height 14
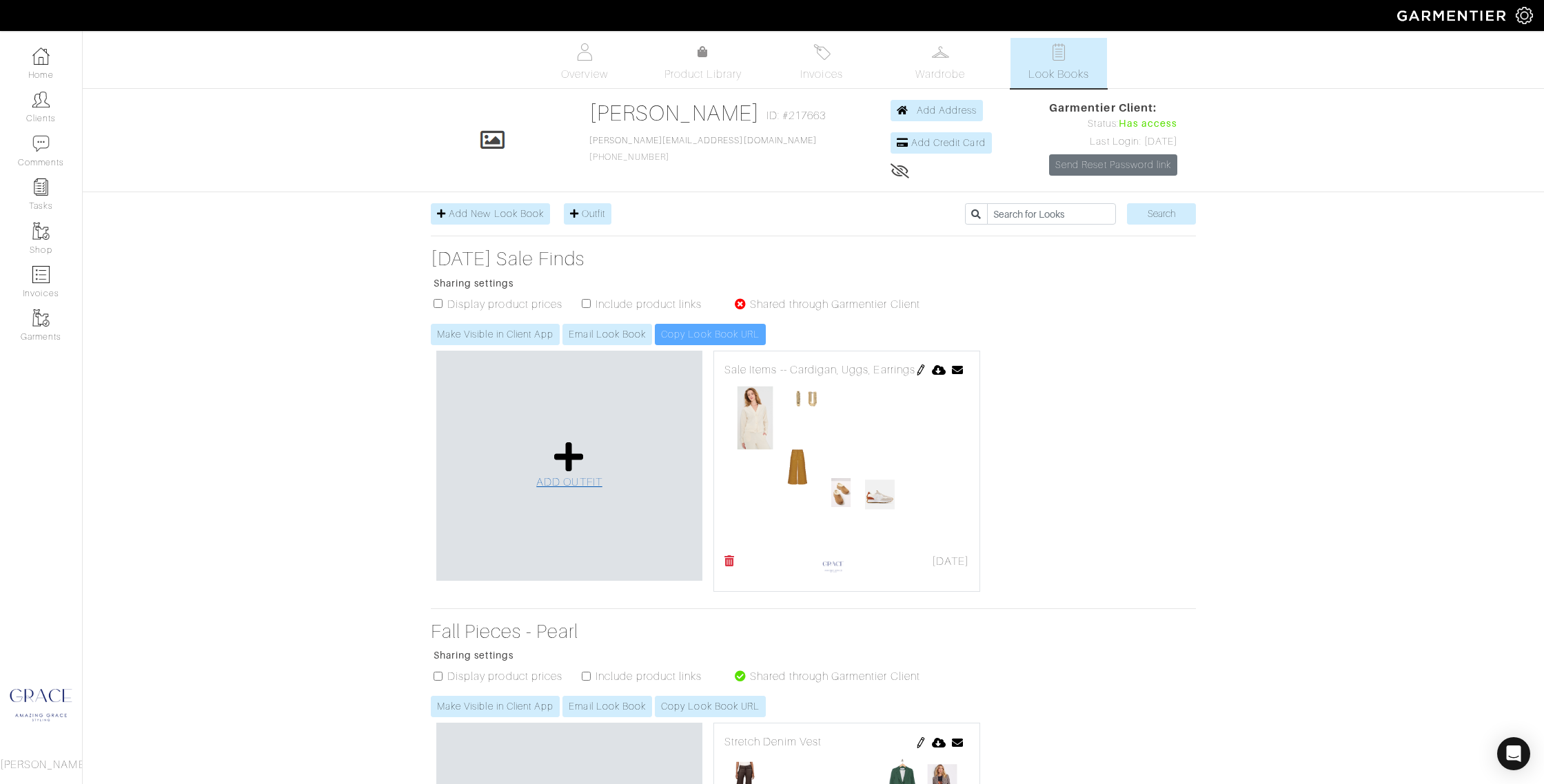
click at [568, 463] on icon at bounding box center [569, 457] width 29 height 33
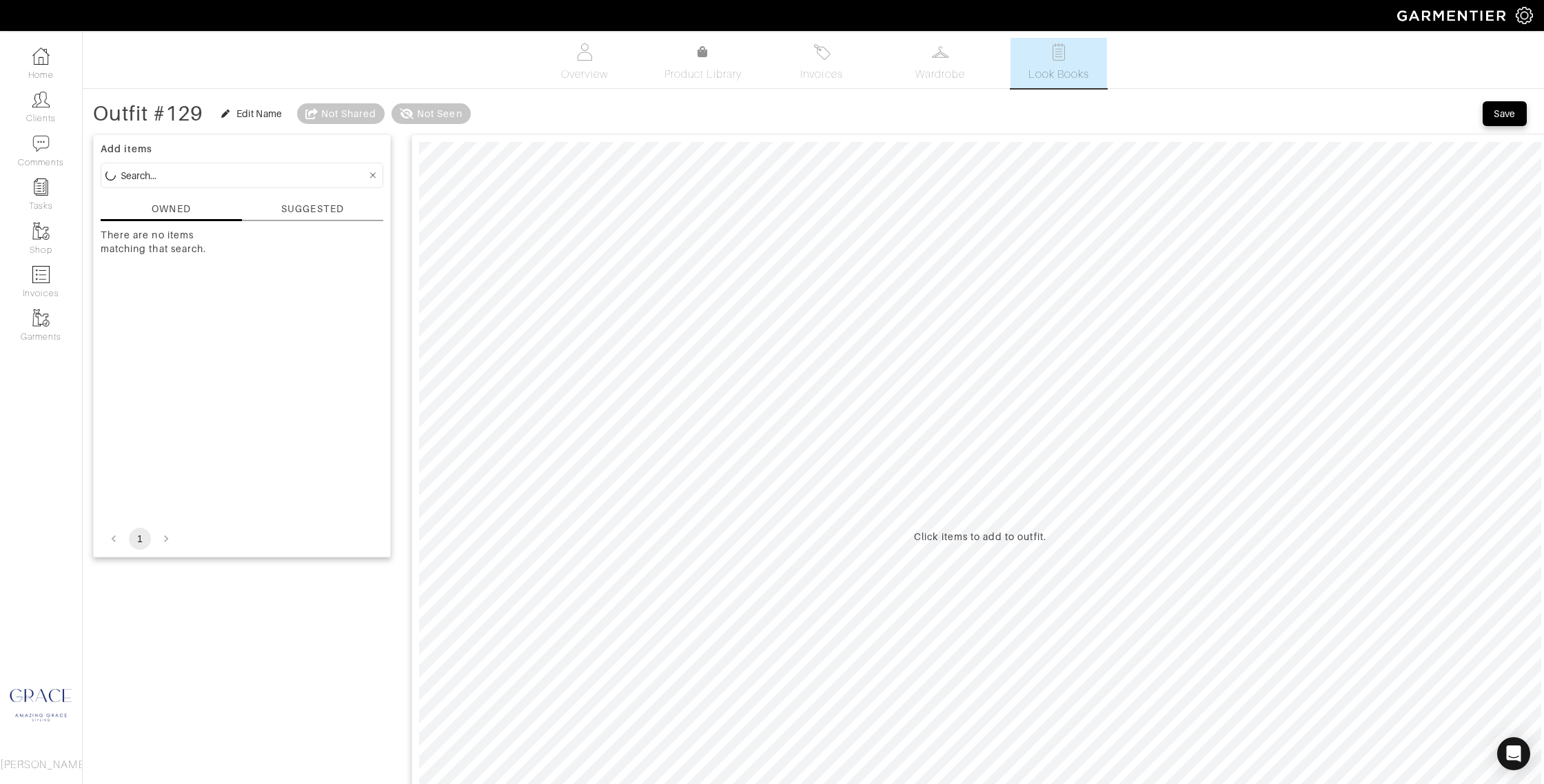
click at [310, 208] on div "SUGGESTED" at bounding box center [312, 209] width 62 height 15
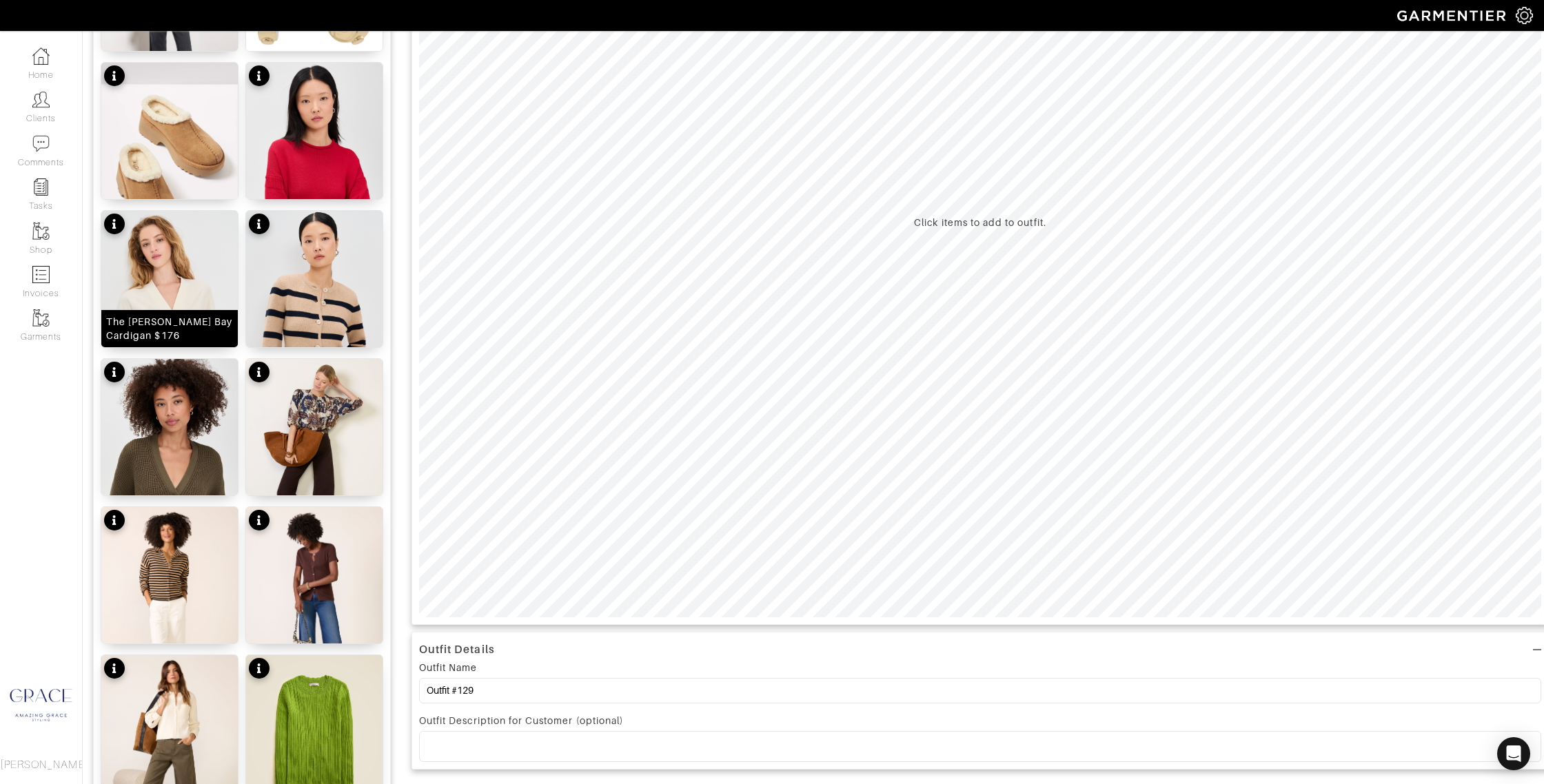
scroll to position [316, 0]
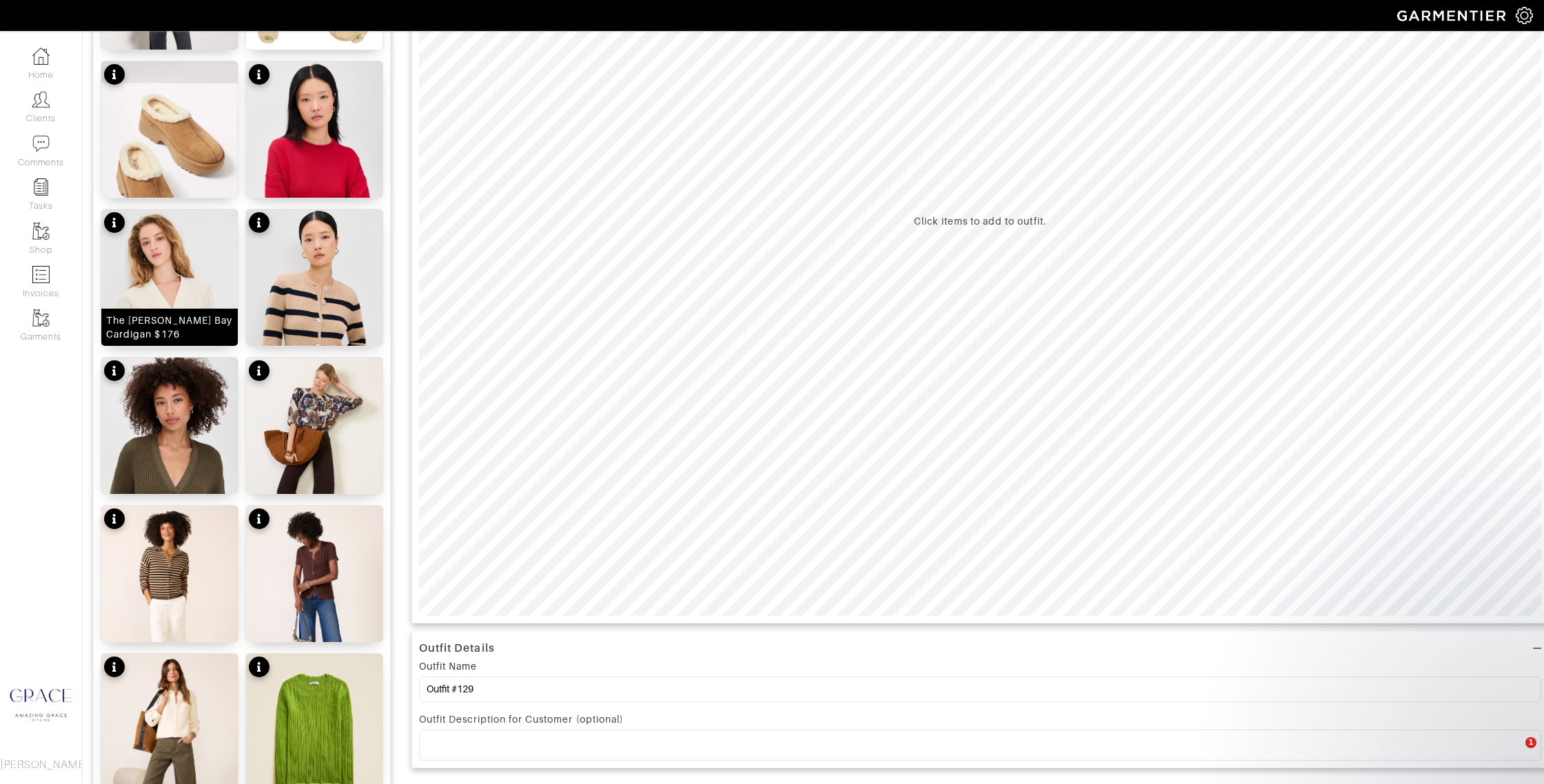
drag, startPoint x: 165, startPoint y: 286, endPoint x: 181, endPoint y: 286, distance: 16.0
click at [165, 286] on img at bounding box center [170, 330] width 137 height 241
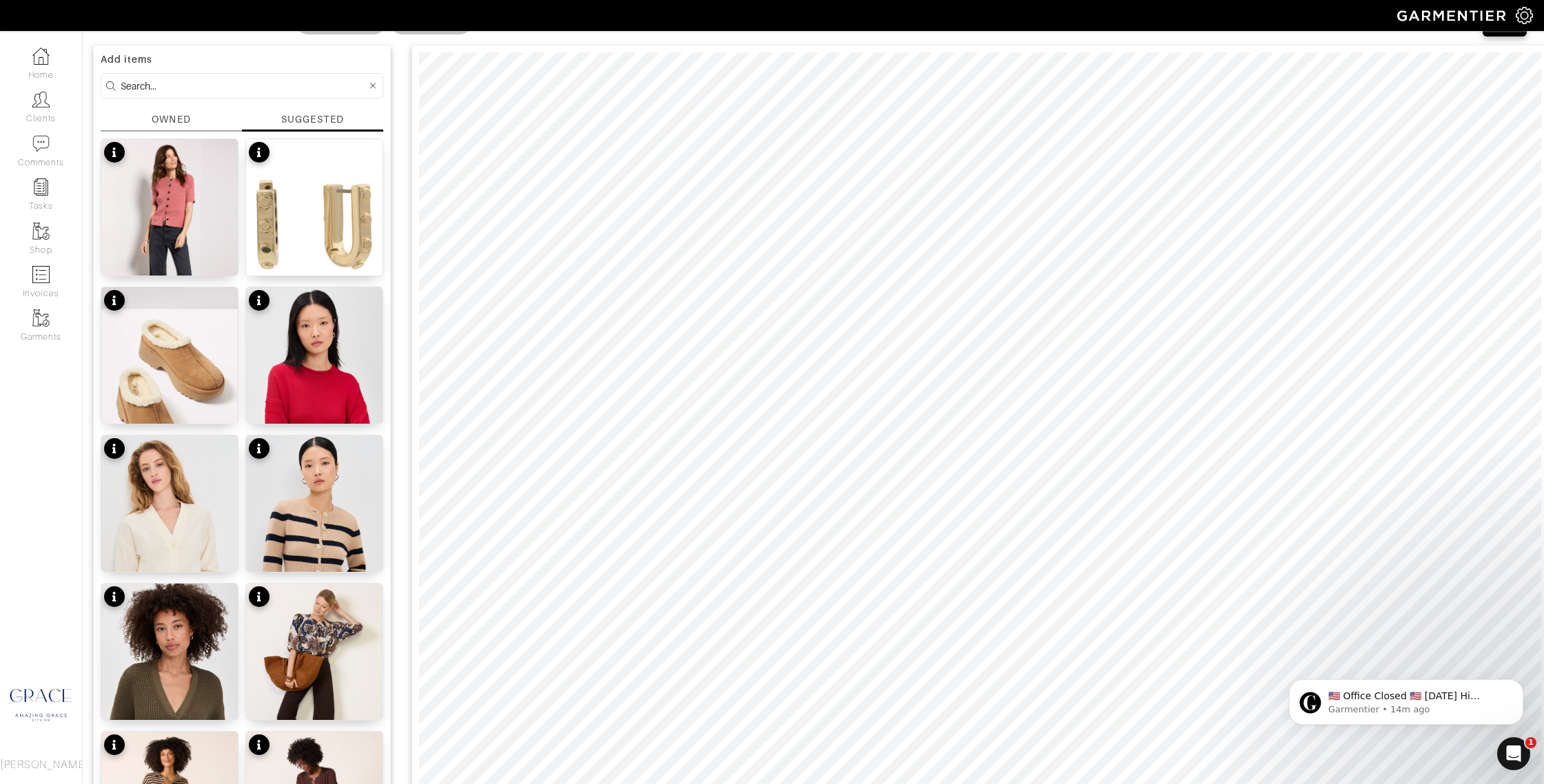
scroll to position [0, 0]
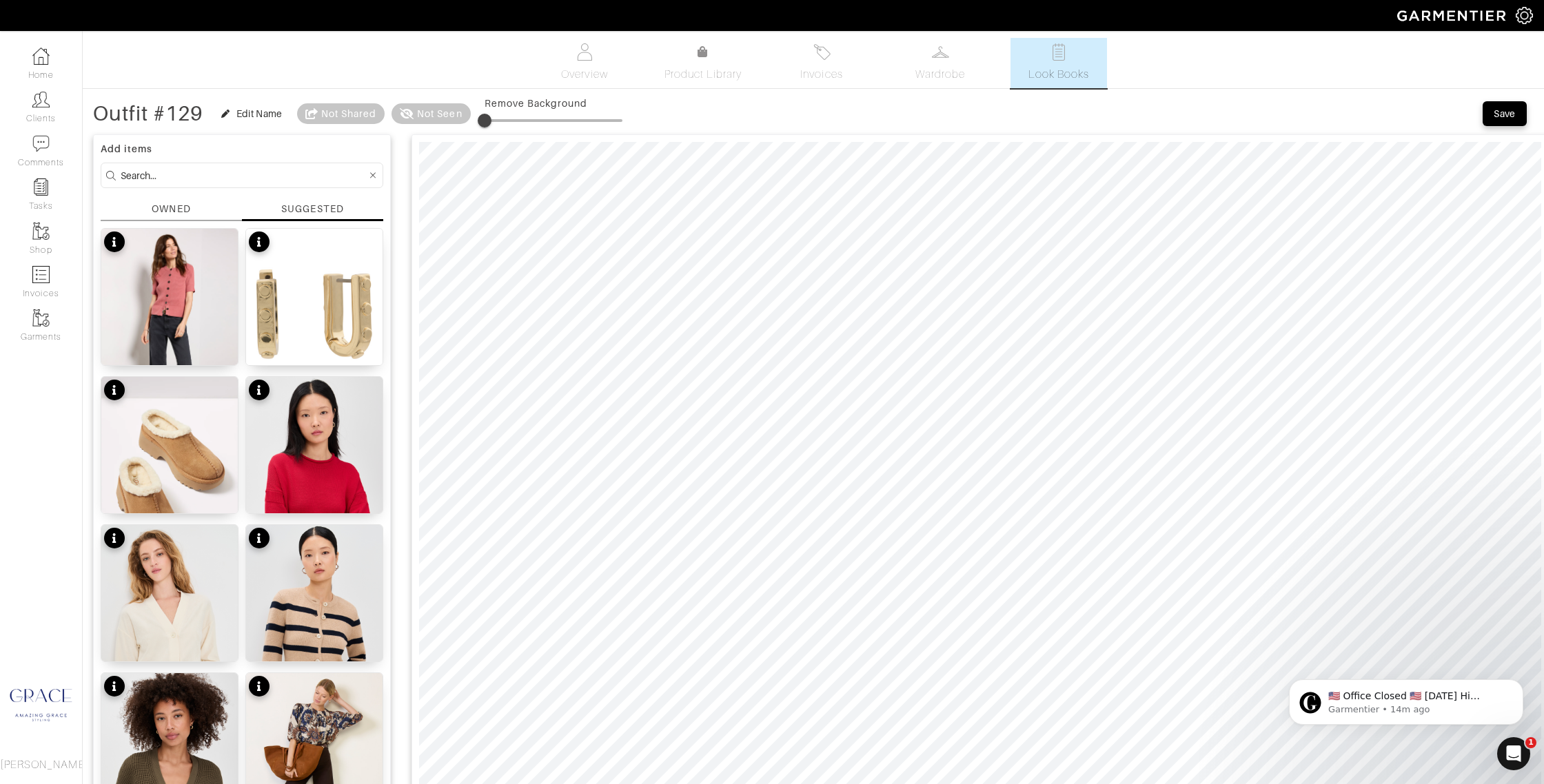
click at [177, 170] on input at bounding box center [243, 176] width 246 height 17
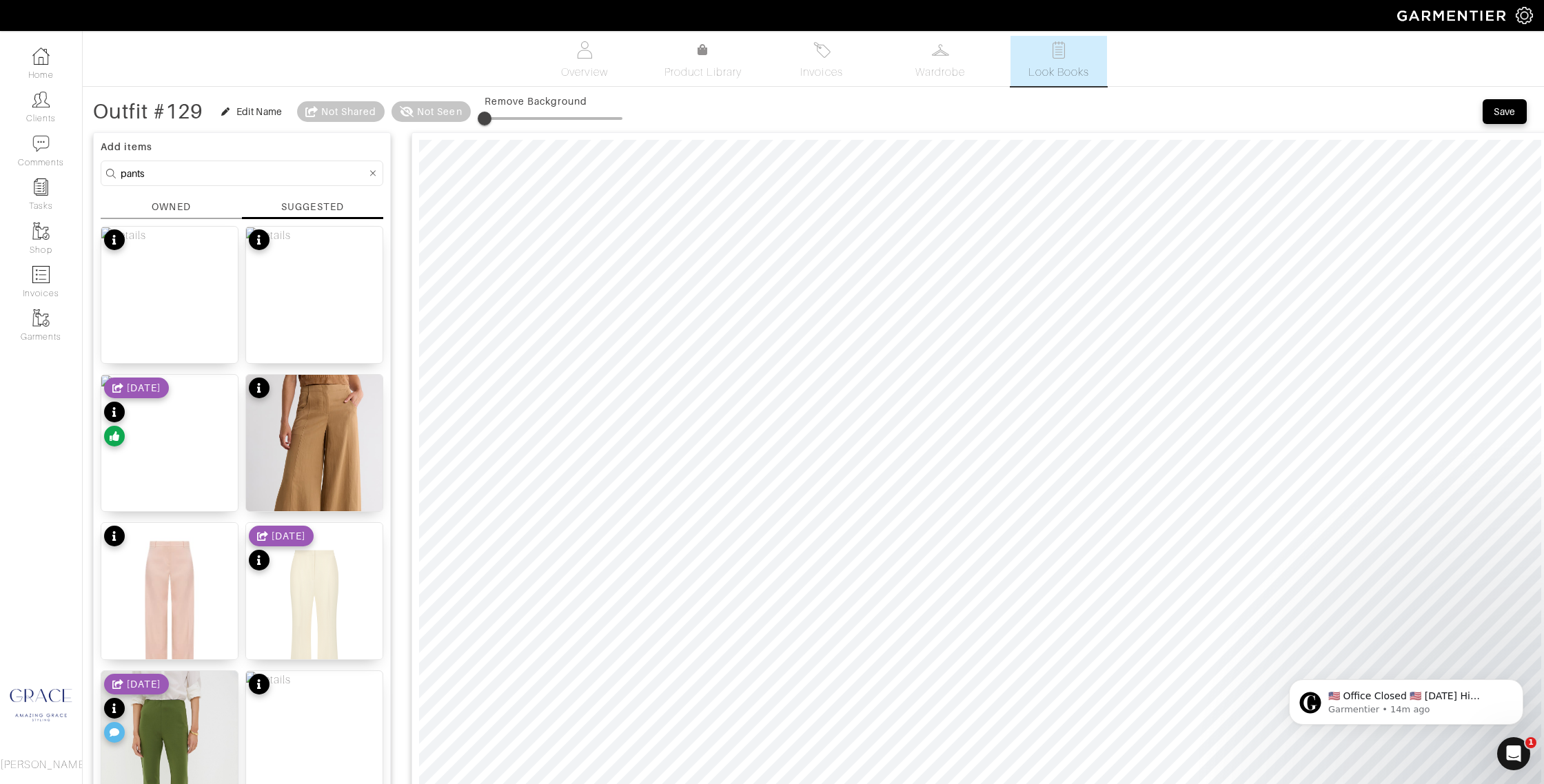
click at [158, 205] on div "OWNED" at bounding box center [170, 207] width 39 height 15
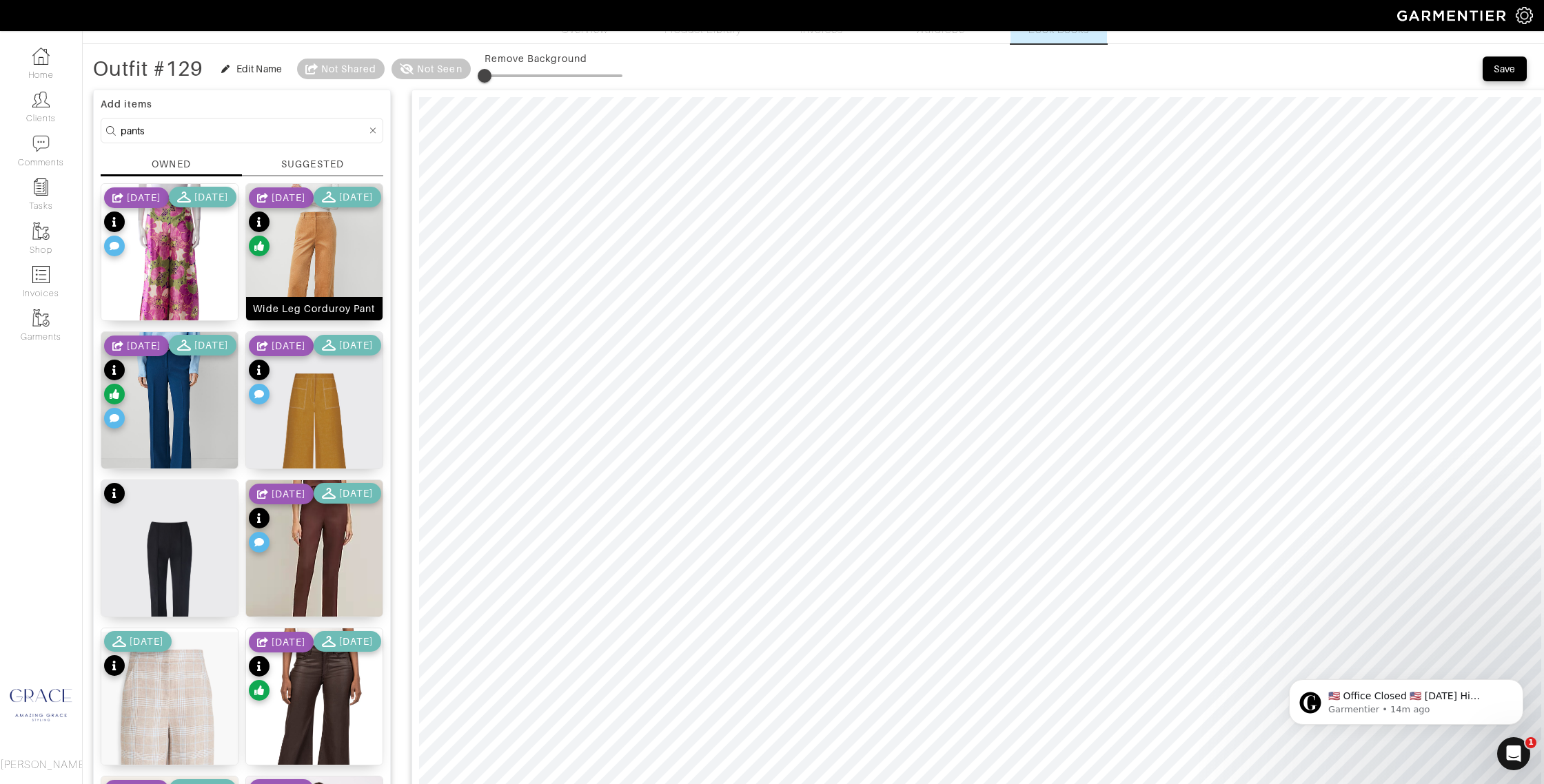
scroll to position [47, 0]
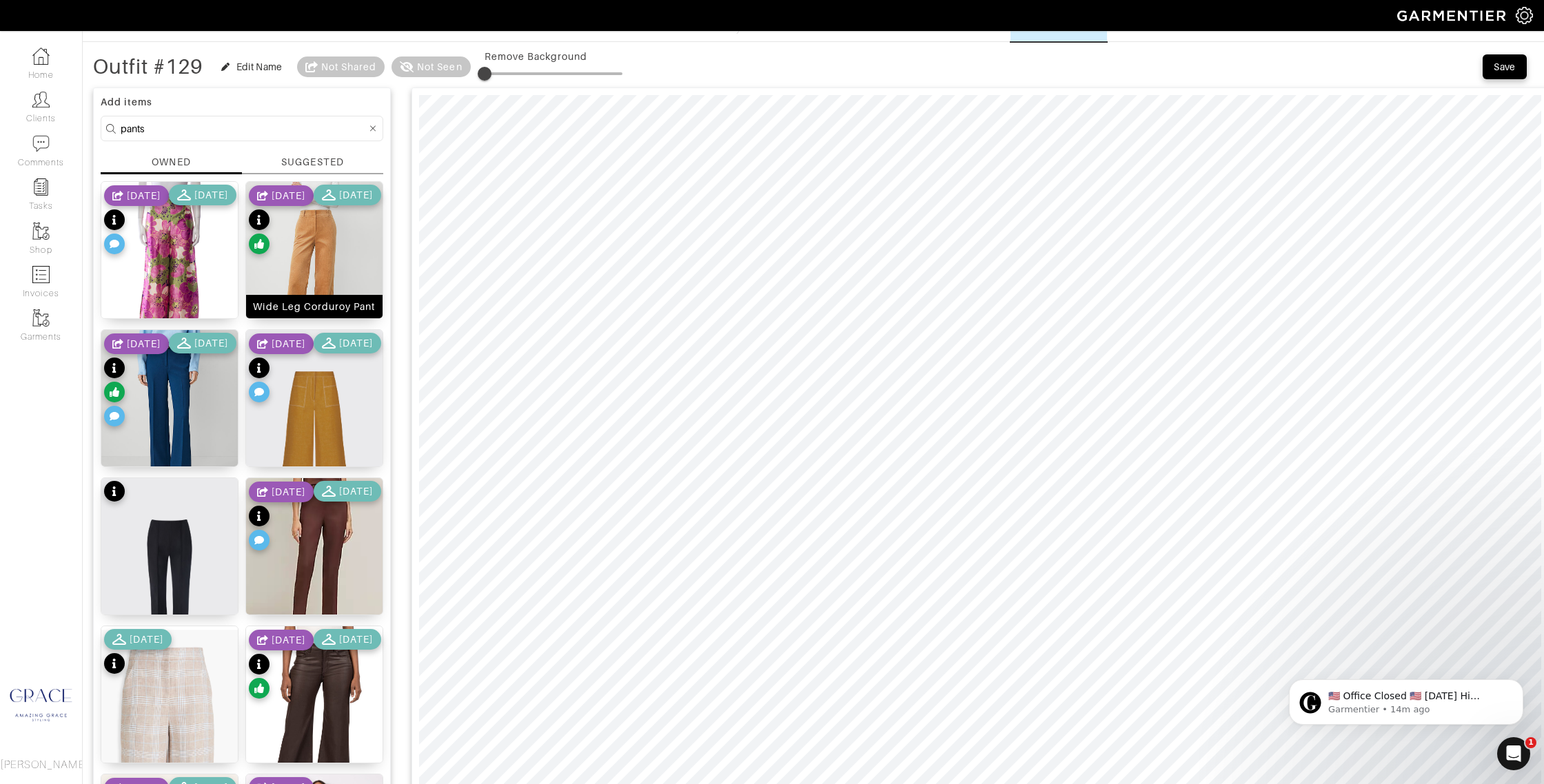
click at [344, 312] on div "Wide Leg Corduroy Pant" at bounding box center [313, 306] width 122 height 14
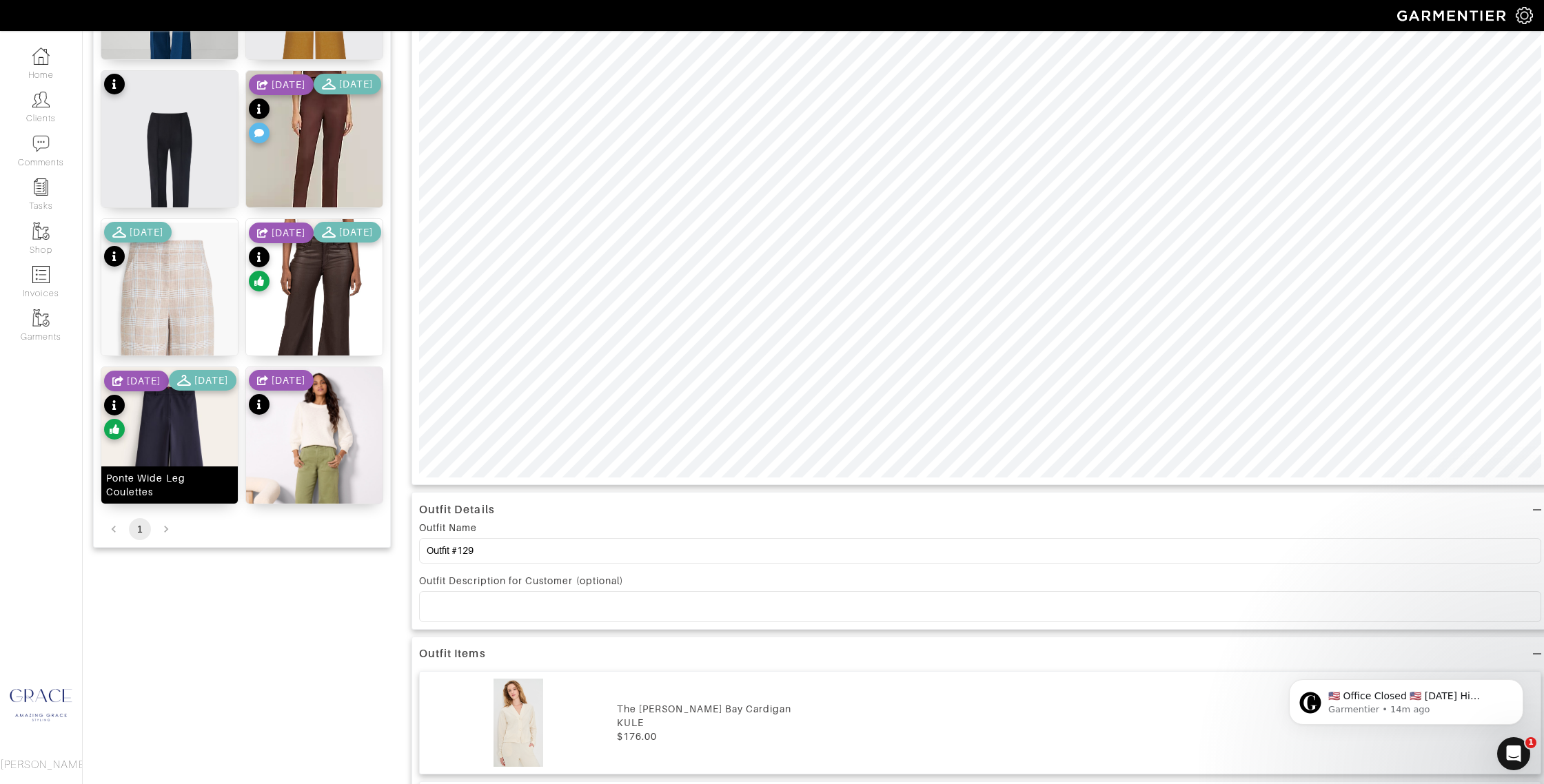
scroll to position [499, 0]
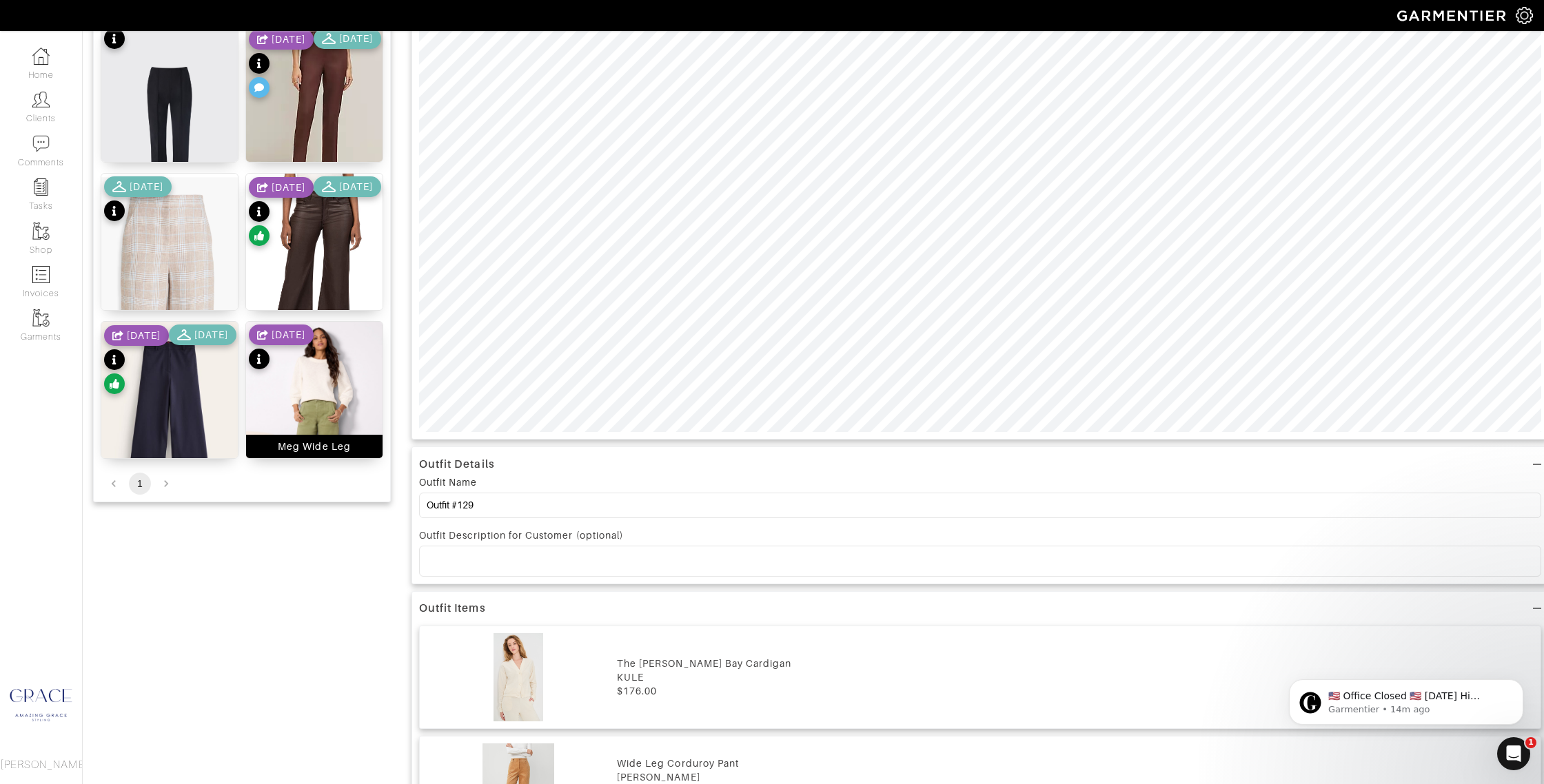
click at [337, 443] on div "Meg Wide Leg" at bounding box center [314, 447] width 73 height 14
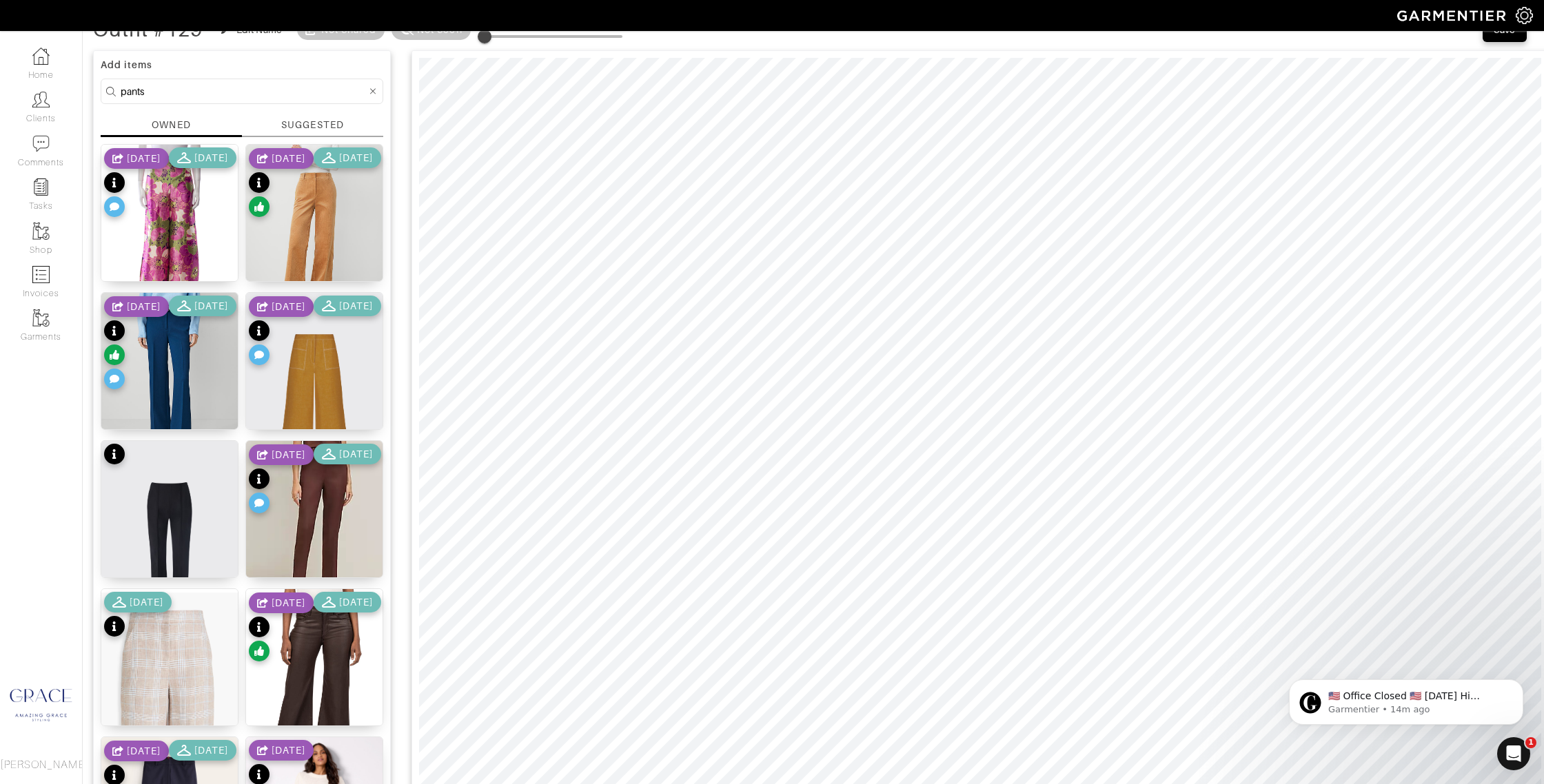
scroll to position [46, 0]
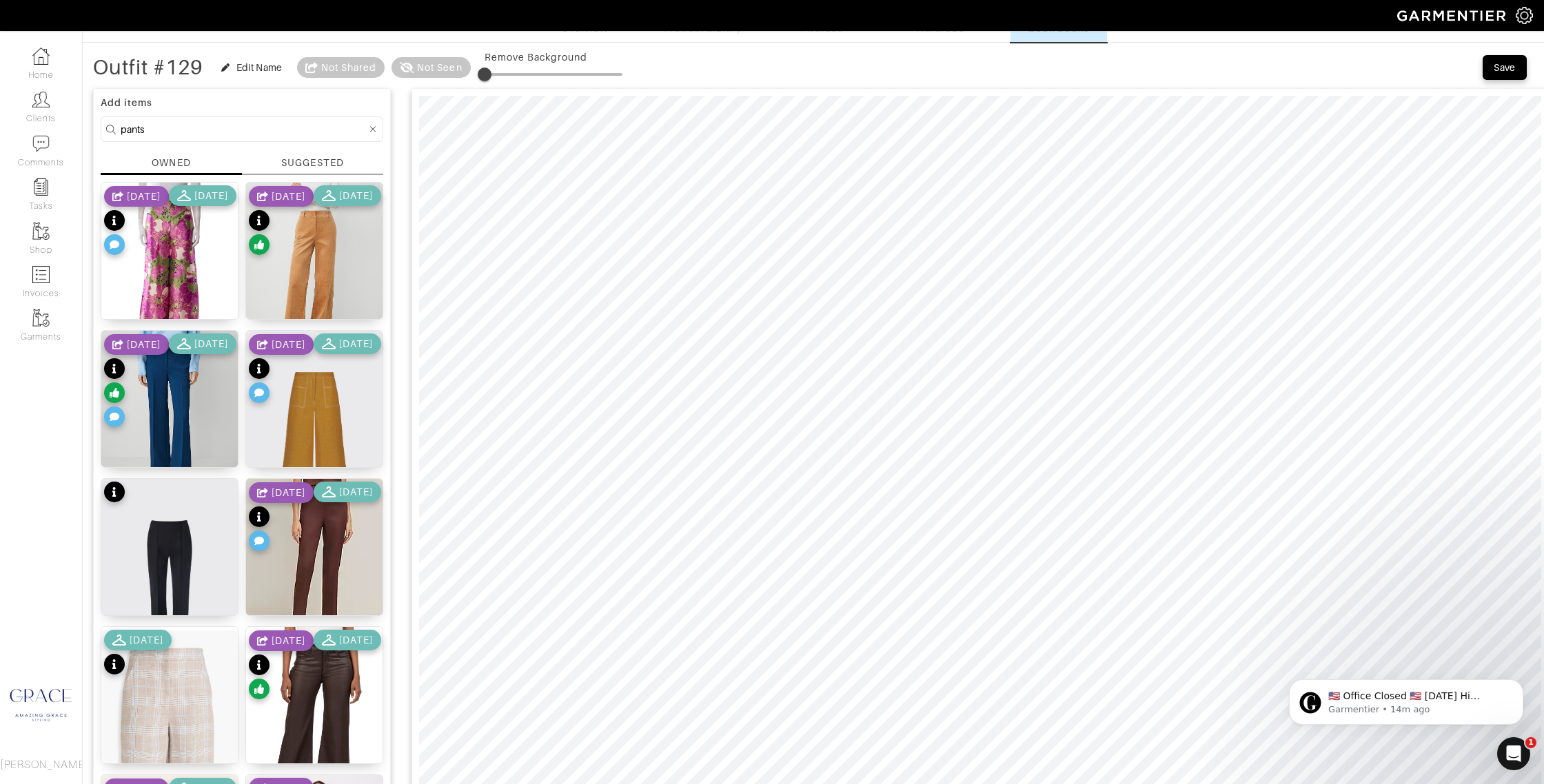
click at [290, 159] on div "SUGGESTED" at bounding box center [312, 163] width 62 height 15
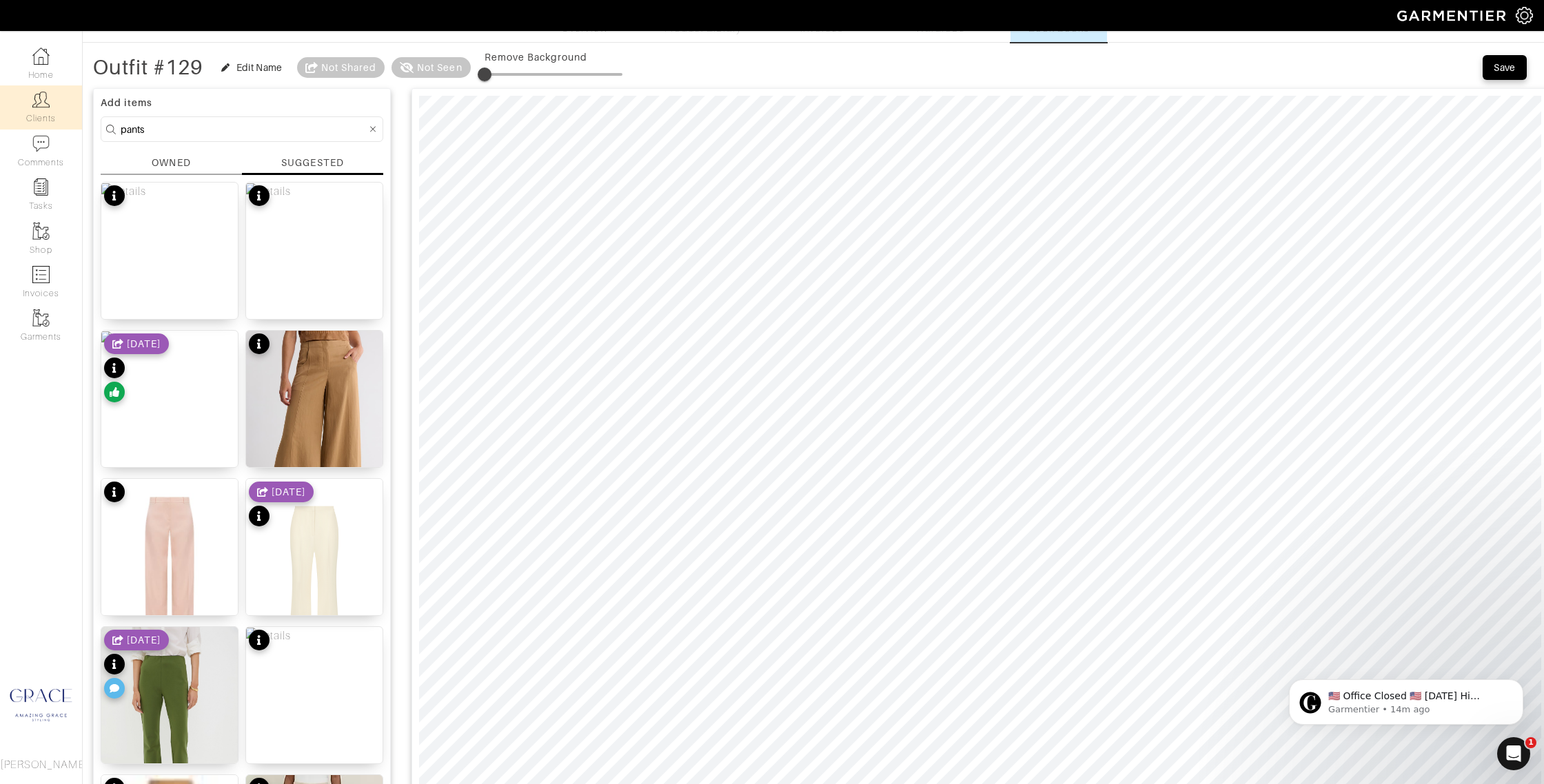
drag, startPoint x: 177, startPoint y: 131, endPoint x: 73, endPoint y: 122, distance: 104.4
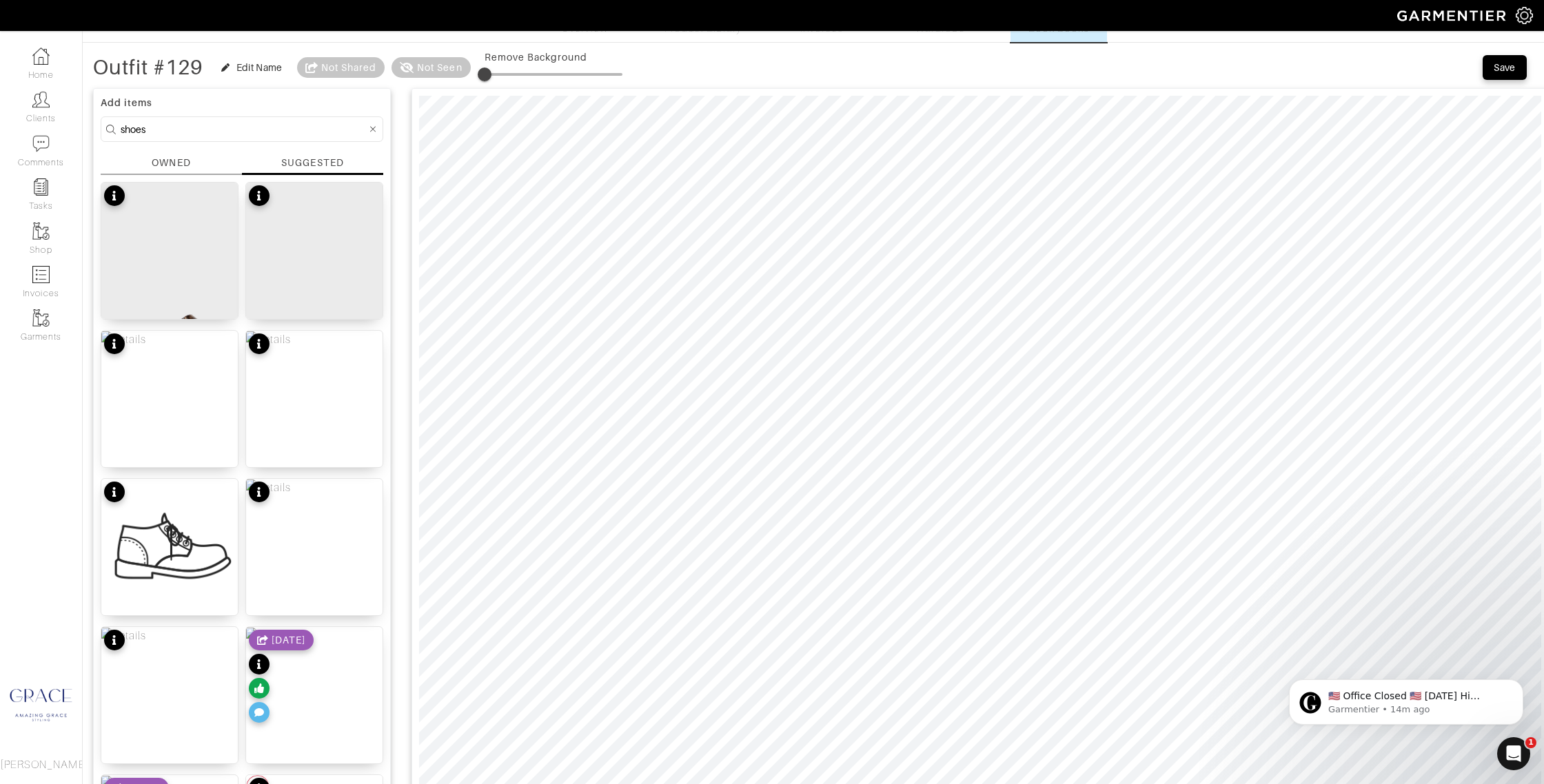
click at [186, 156] on div "OWNED" at bounding box center [170, 163] width 39 height 15
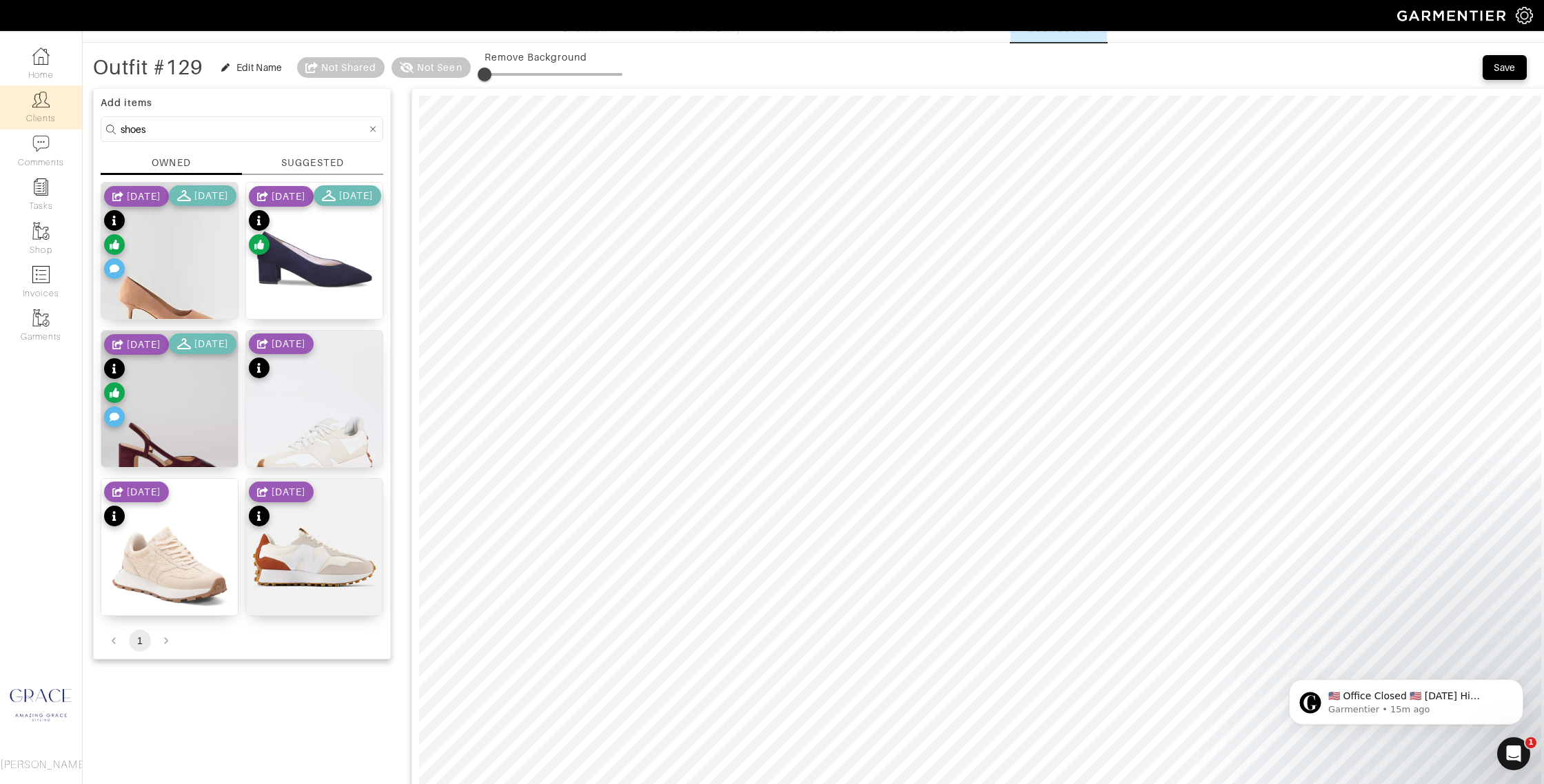
drag, startPoint x: 198, startPoint y: 128, endPoint x: 64, endPoint y: 112, distance: 135.0
click at [63, 113] on div "Company Settings Manage Subscription My Profile Stylists Sign Out Home Clients …" at bounding box center [772, 682] width 1544 height 1456
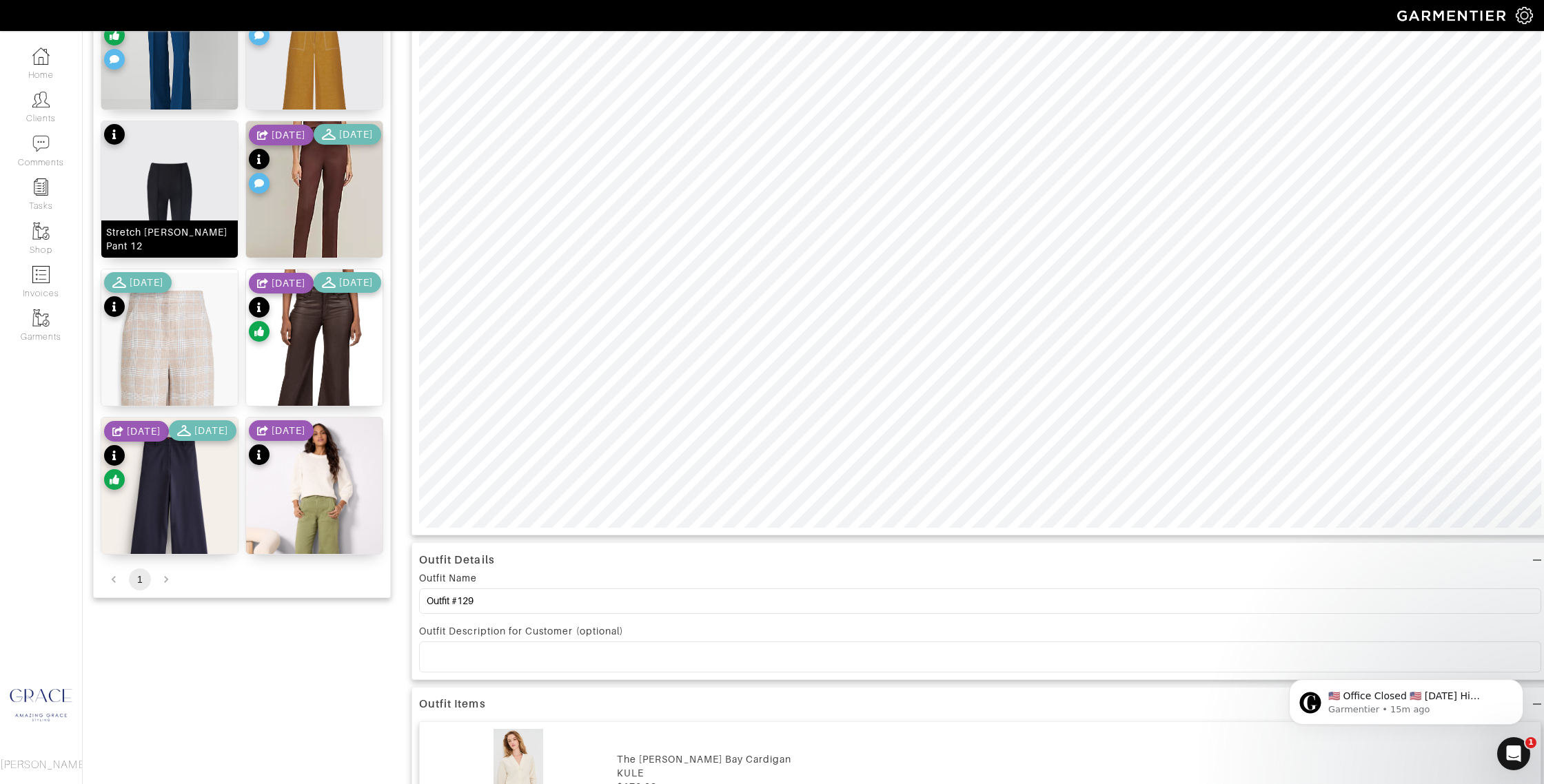
scroll to position [420, 0]
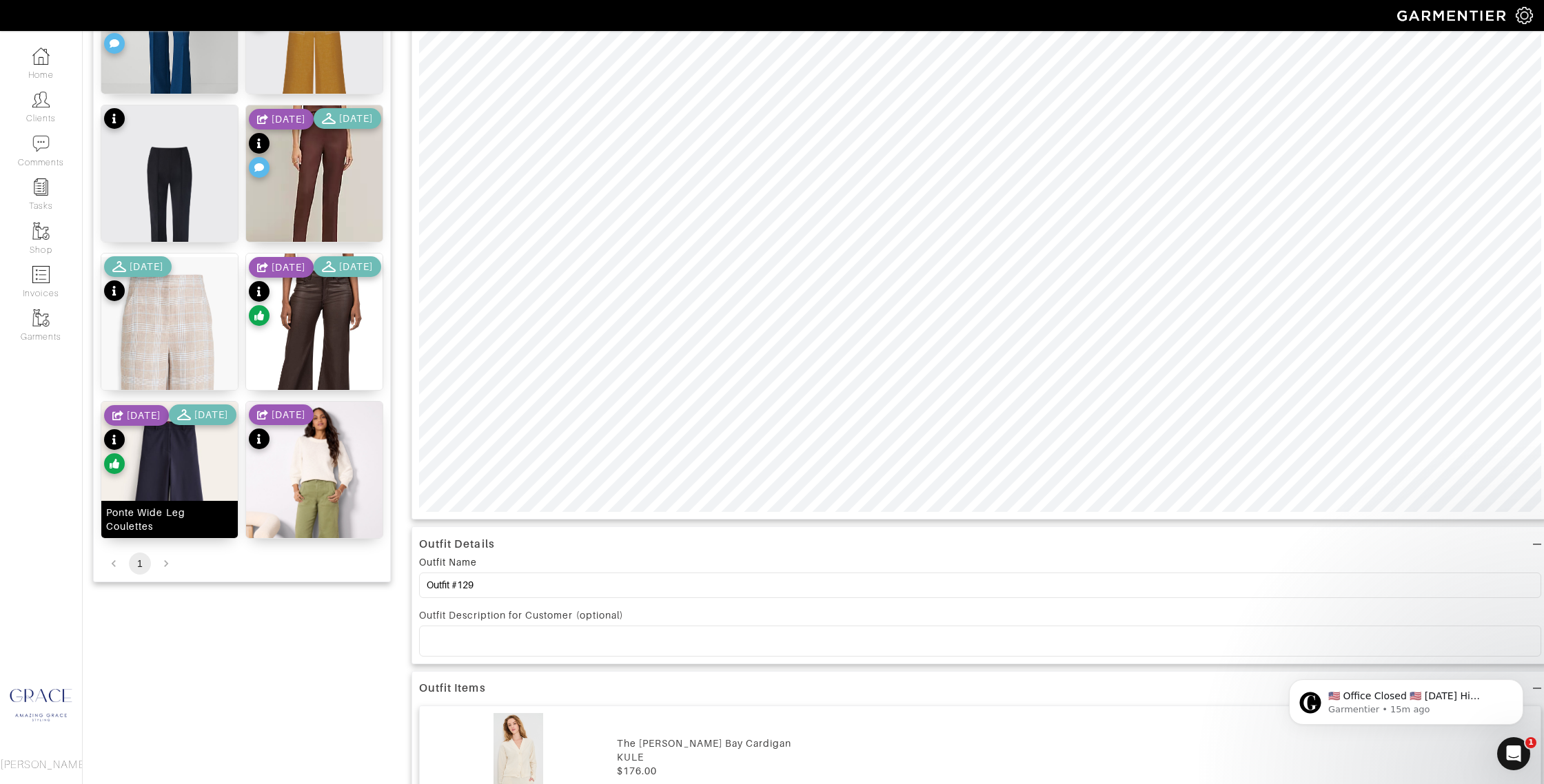
click at [170, 523] on div "Ponte Wide Leg Coulettes" at bounding box center [170, 519] width 127 height 28
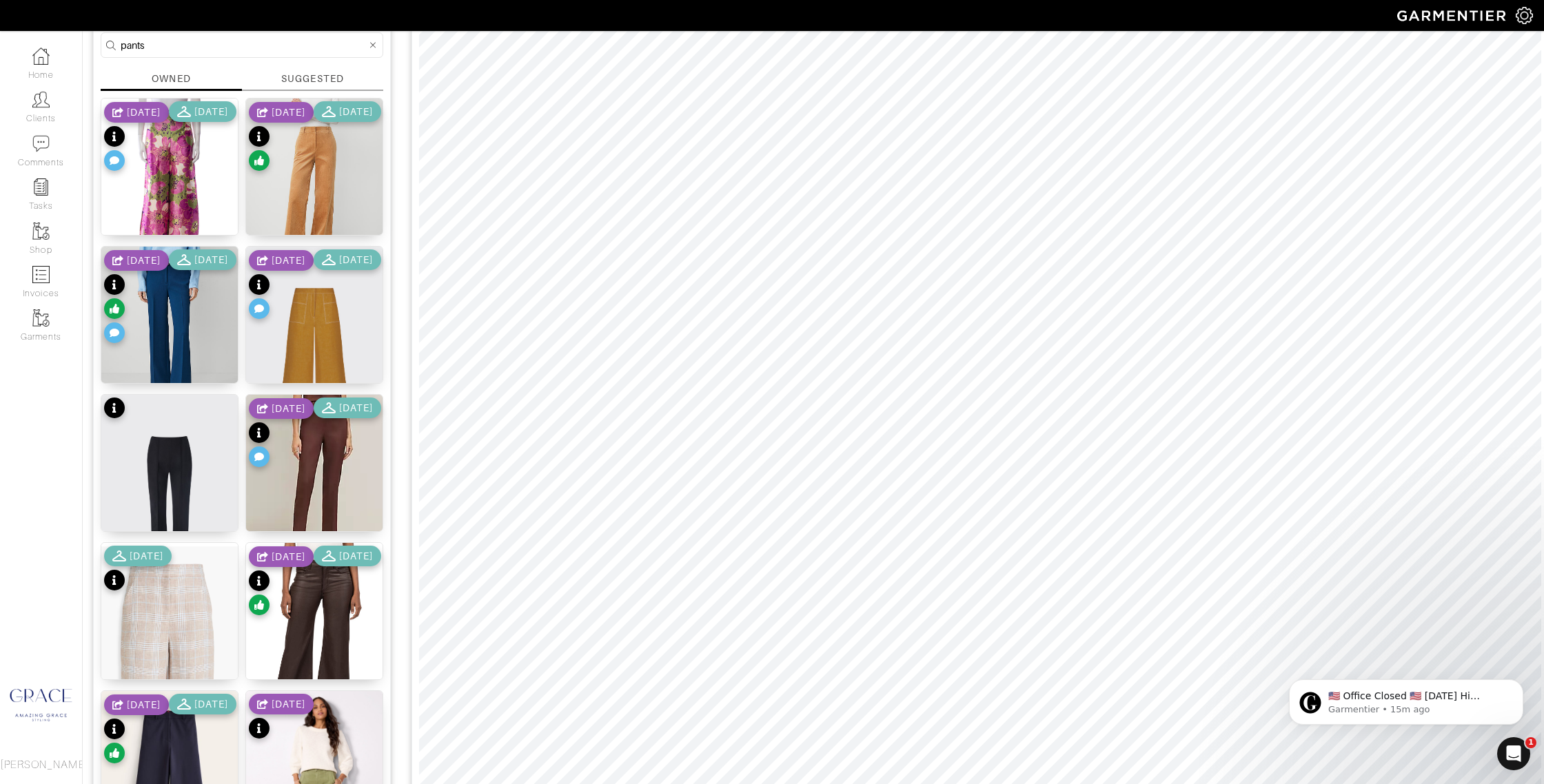
scroll to position [126, 0]
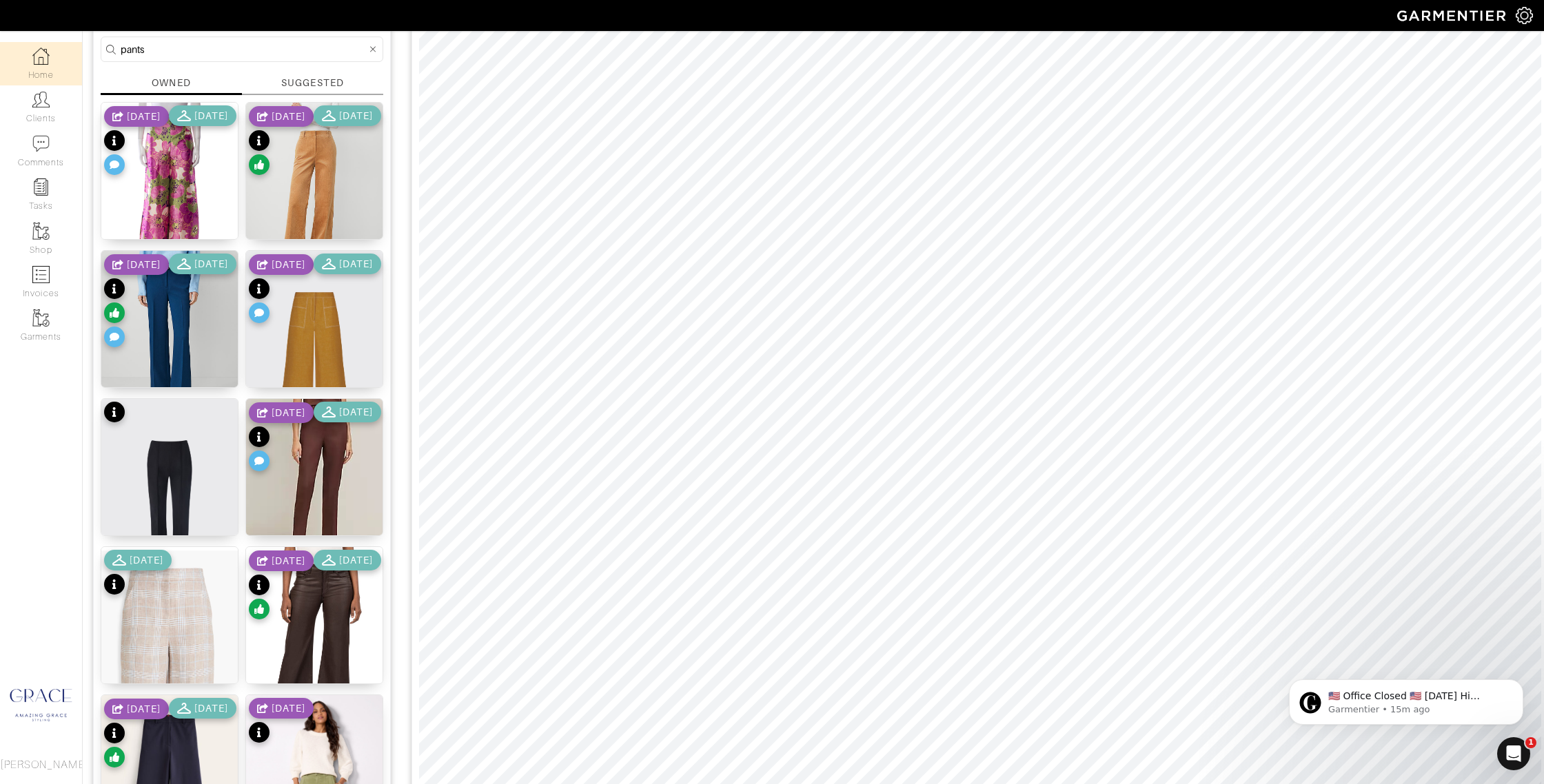
drag, startPoint x: 152, startPoint y: 50, endPoint x: 70, endPoint y: 42, distance: 82.4
click at [69, 42] on div "Company Settings Manage Subscription My Profile Stylists Sign Out Home Clients …" at bounding box center [772, 657] width 1544 height 1567
type input "jewelry"
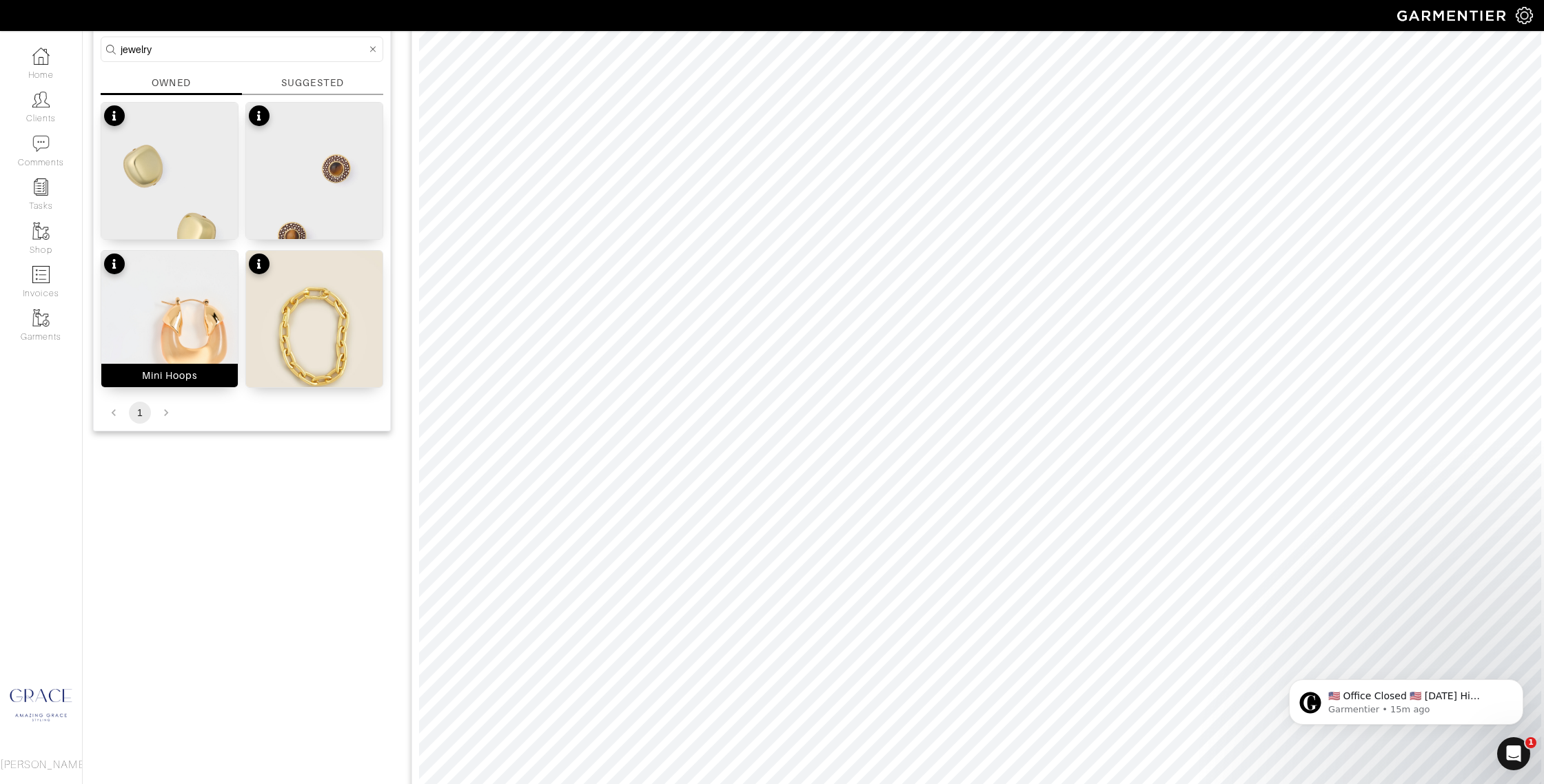
click at [167, 376] on div "Mini Hoops" at bounding box center [170, 376] width 55 height 14
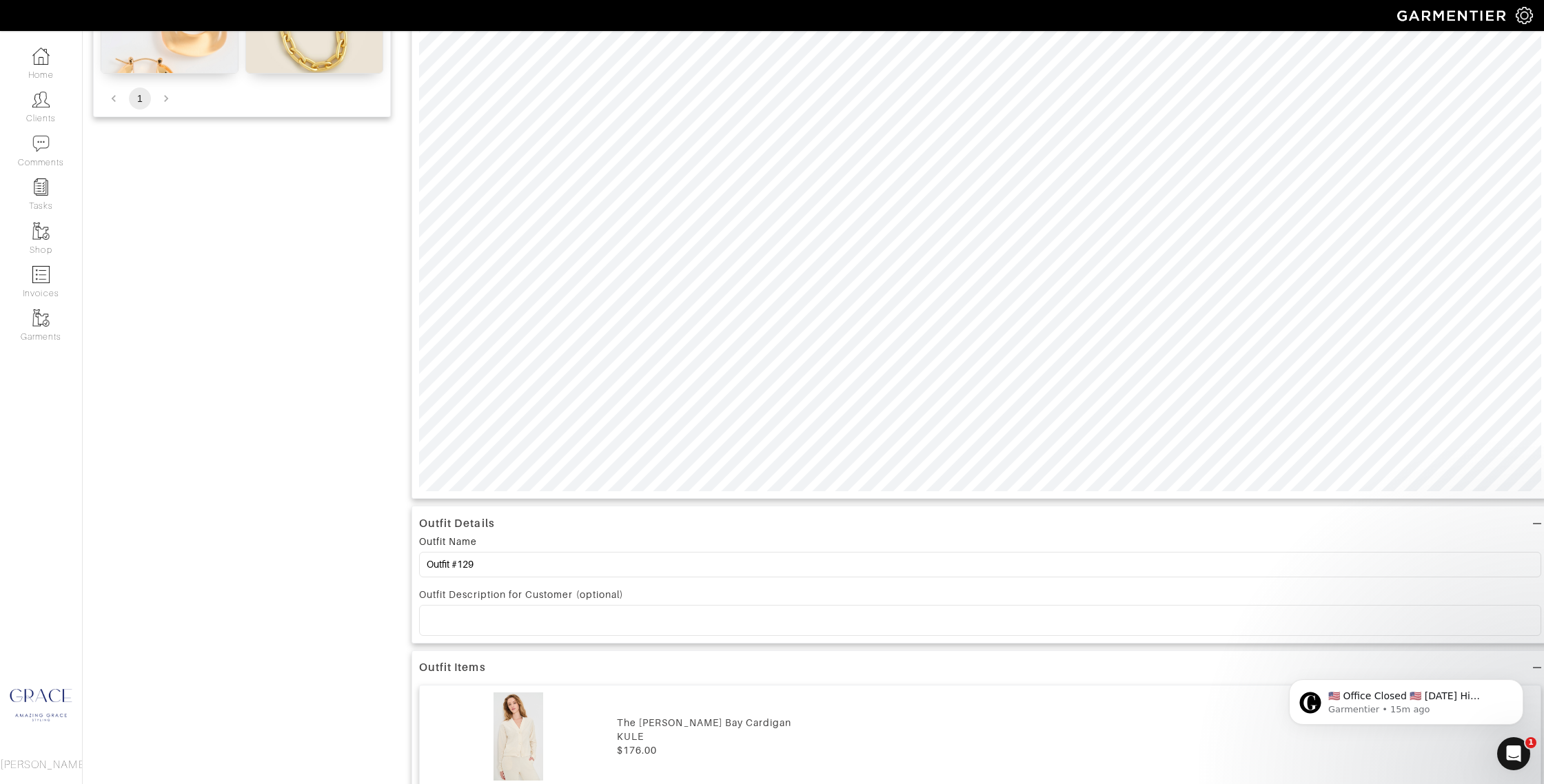
scroll to position [476, 0]
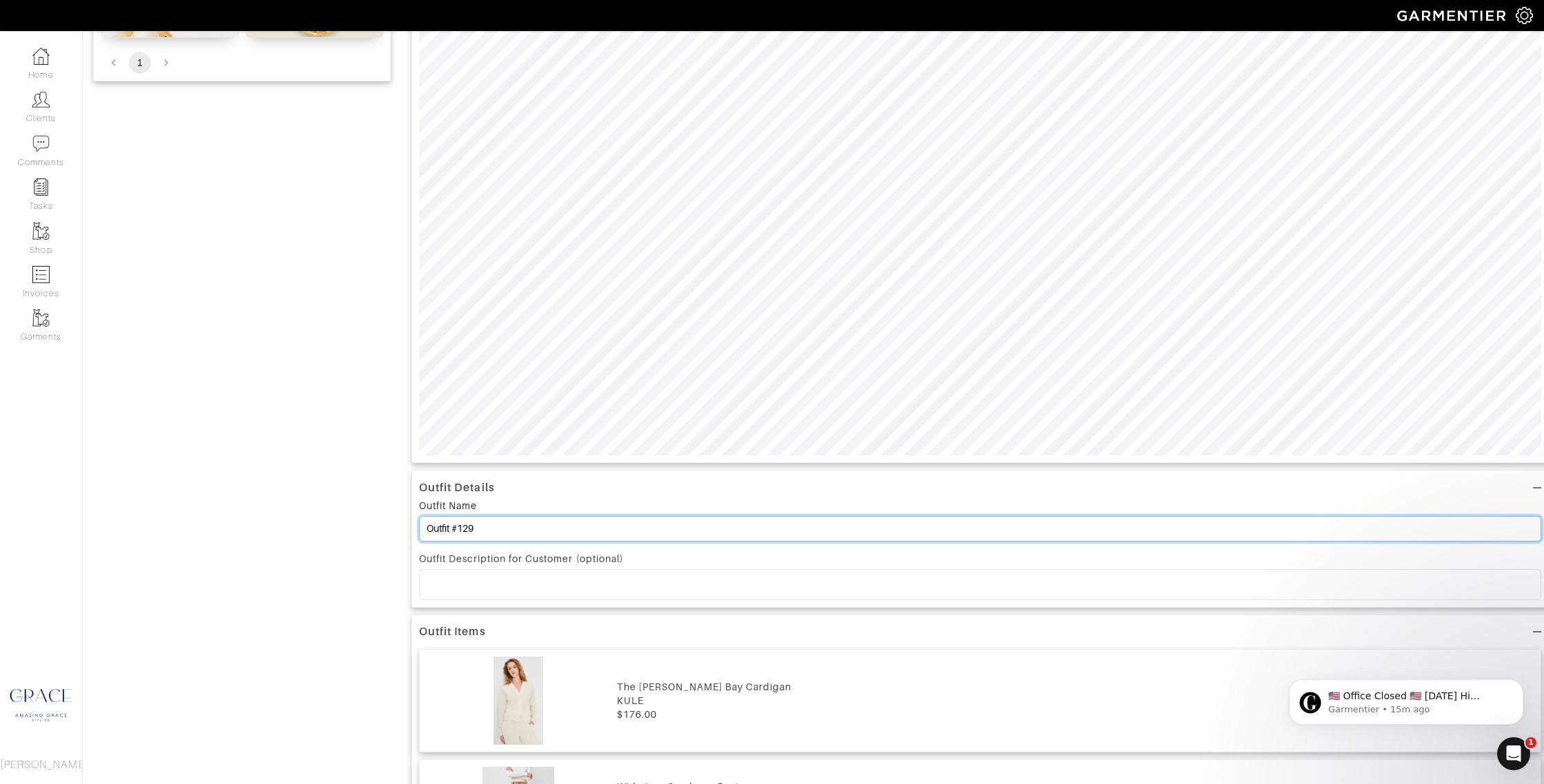
drag, startPoint x: 512, startPoint y: 536, endPoint x: 390, endPoint y: 509, distance: 125.0
click at [323, 516] on div "Add items jewelry OWNED SUGGESTED Gold Chunky Piper Studs Tiger's Eye Emery Stu…" at bounding box center [813, 426] width 1440 height 1550
type input "M"
type input "K"
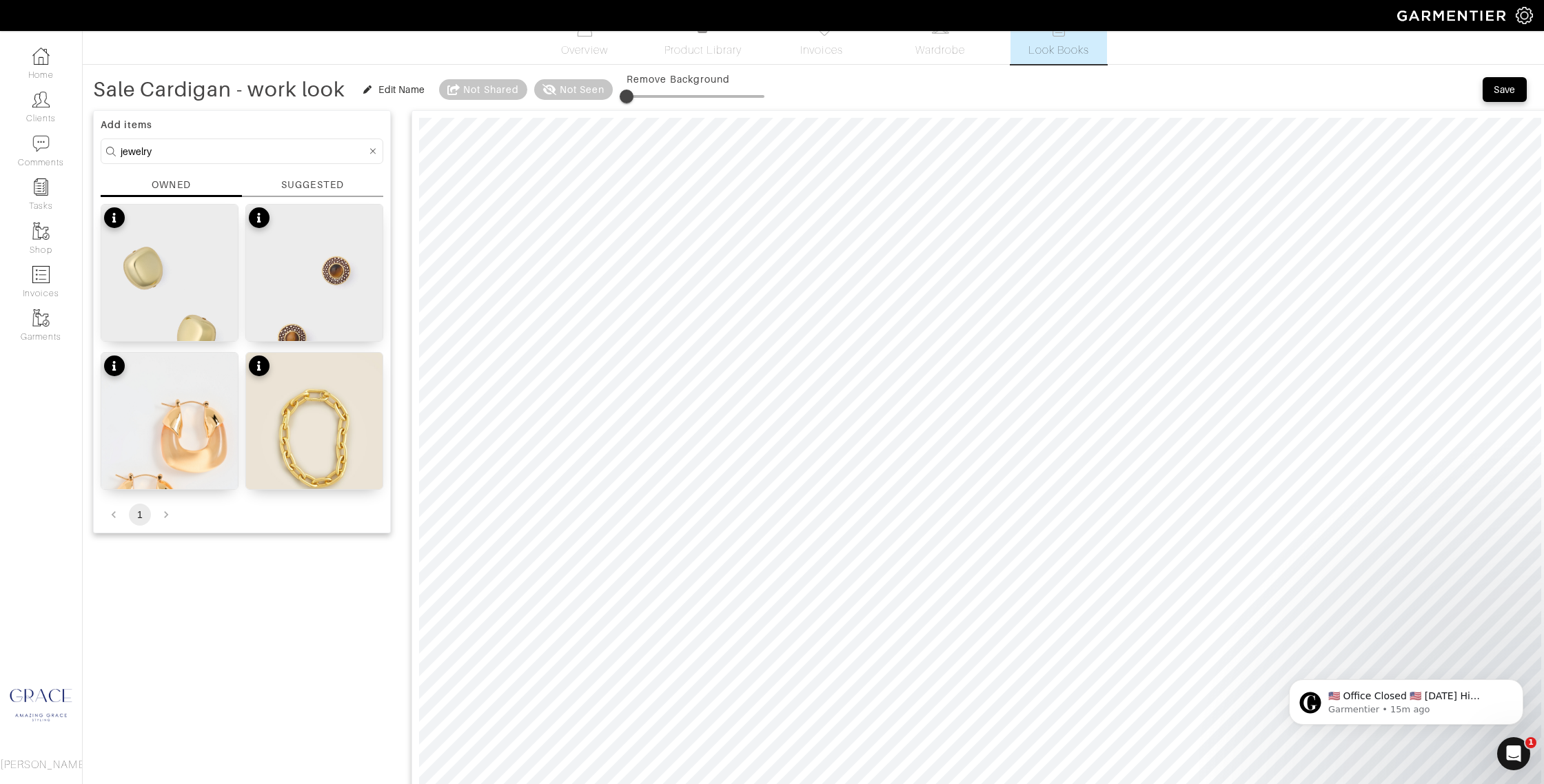
scroll to position [0, 0]
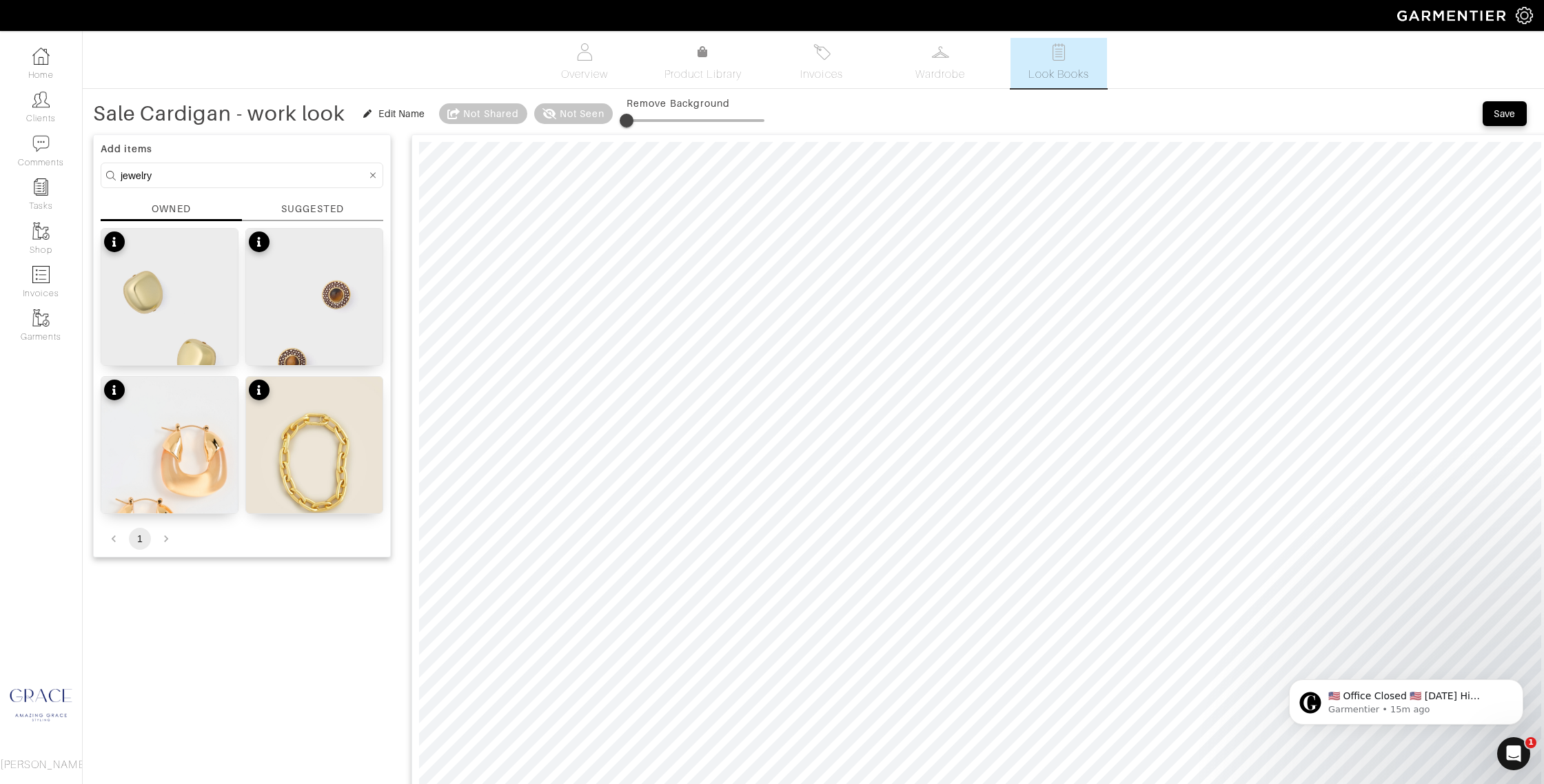
type input "Sale Cardigan - work look"
click at [287, 209] on div "SUGGESTED" at bounding box center [312, 209] width 62 height 15
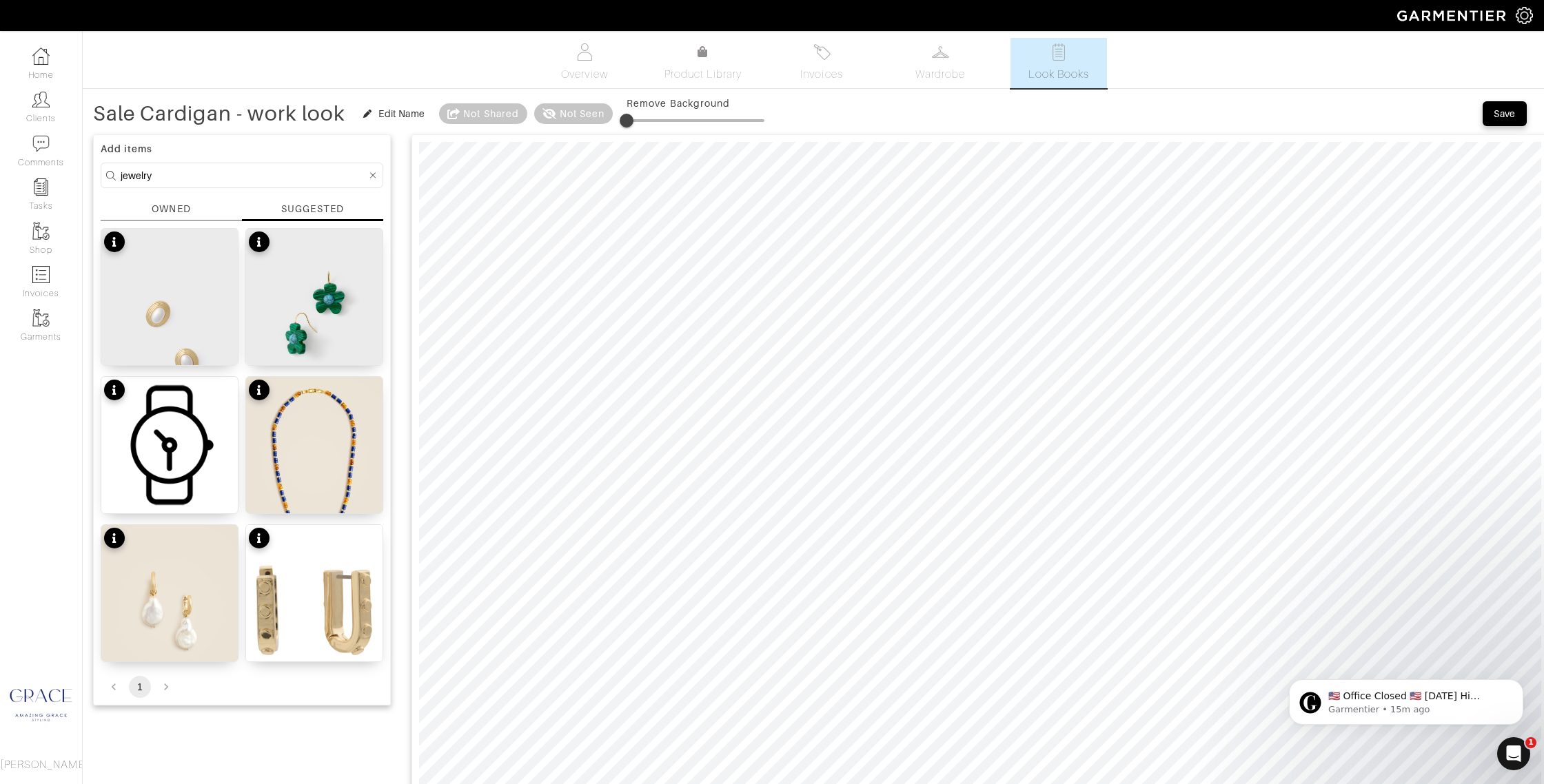
click at [151, 207] on div "OWNED" at bounding box center [170, 211] width 141 height 19
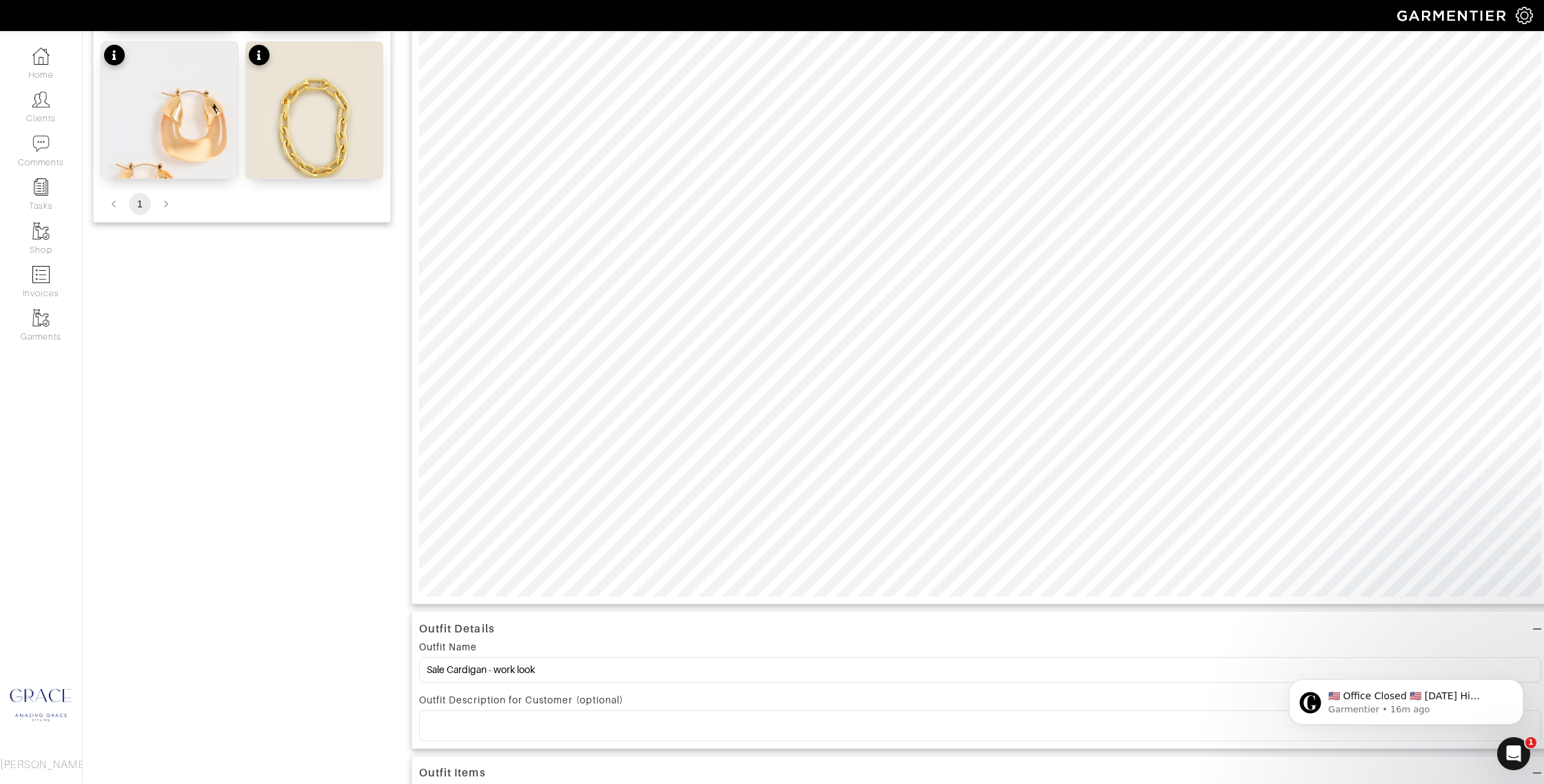
scroll to position [424, 0]
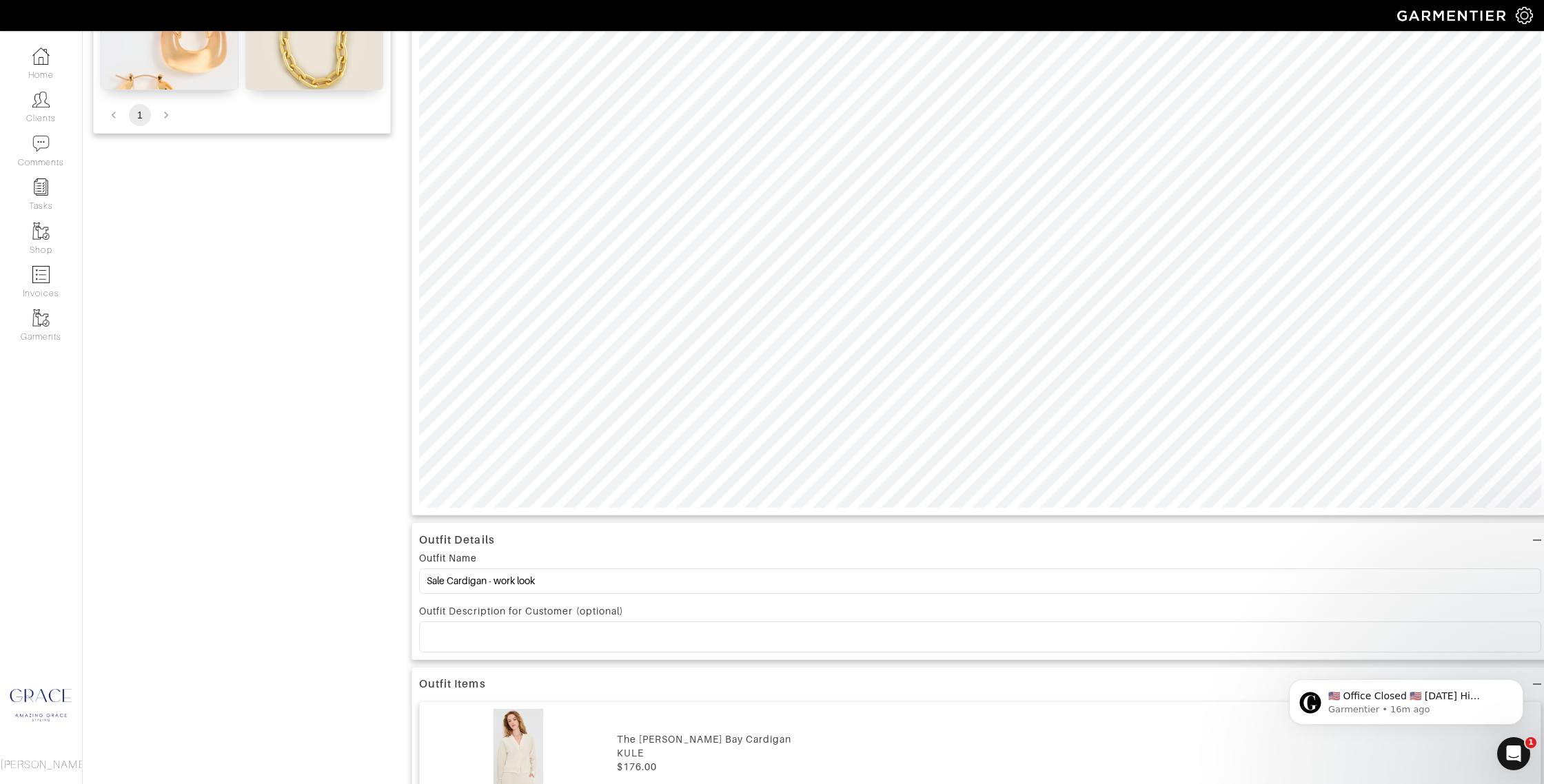
click at [567, 643] on p at bounding box center [980, 637] width 1100 height 12
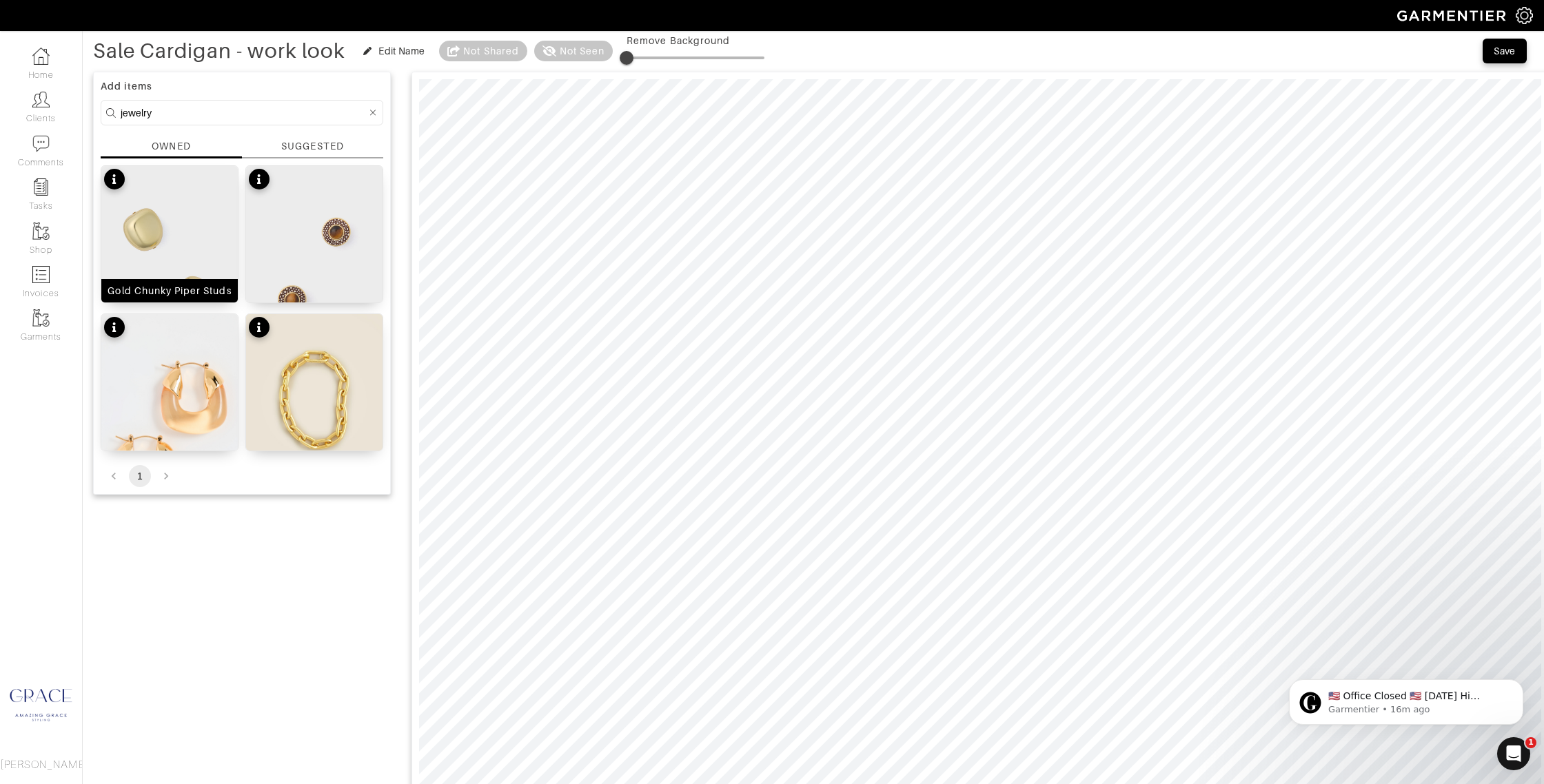
scroll to position [0, 0]
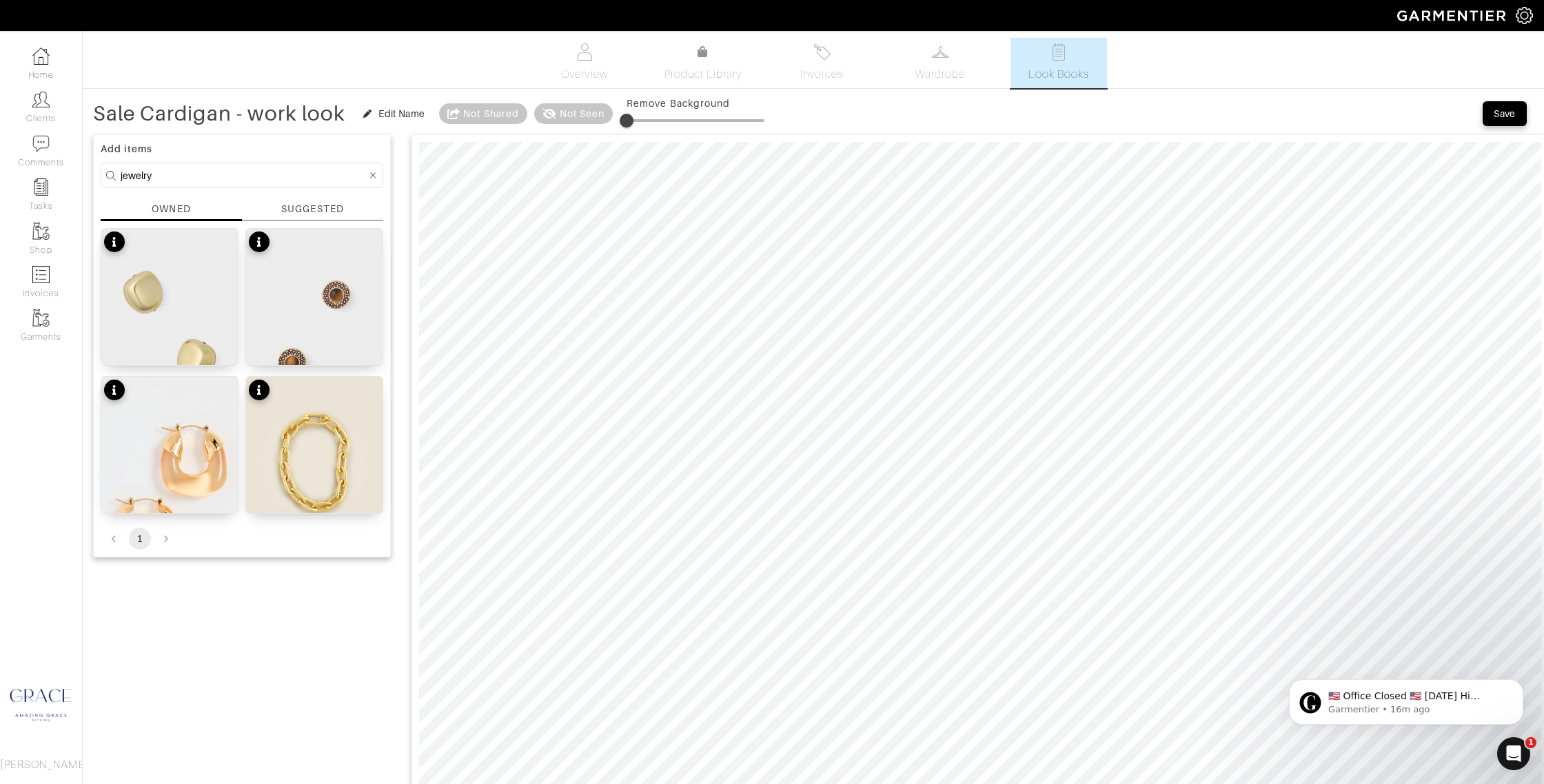
drag, startPoint x: 157, startPoint y: 177, endPoint x: 87, endPoint y: 172, distance: 70.2
type input "belt"
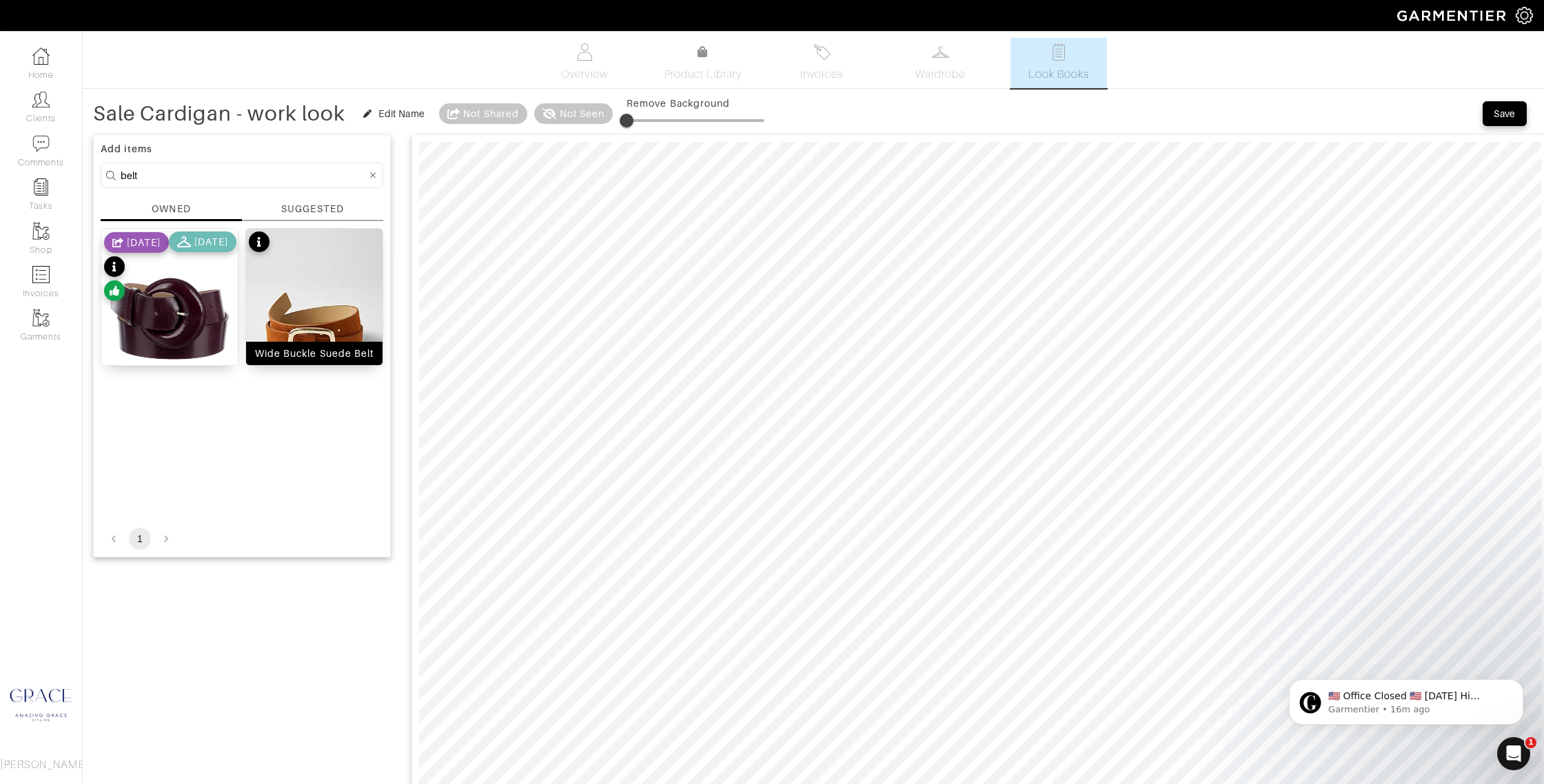
click at [308, 350] on div "Wide Buckle Suede Belt" at bounding box center [314, 353] width 119 height 14
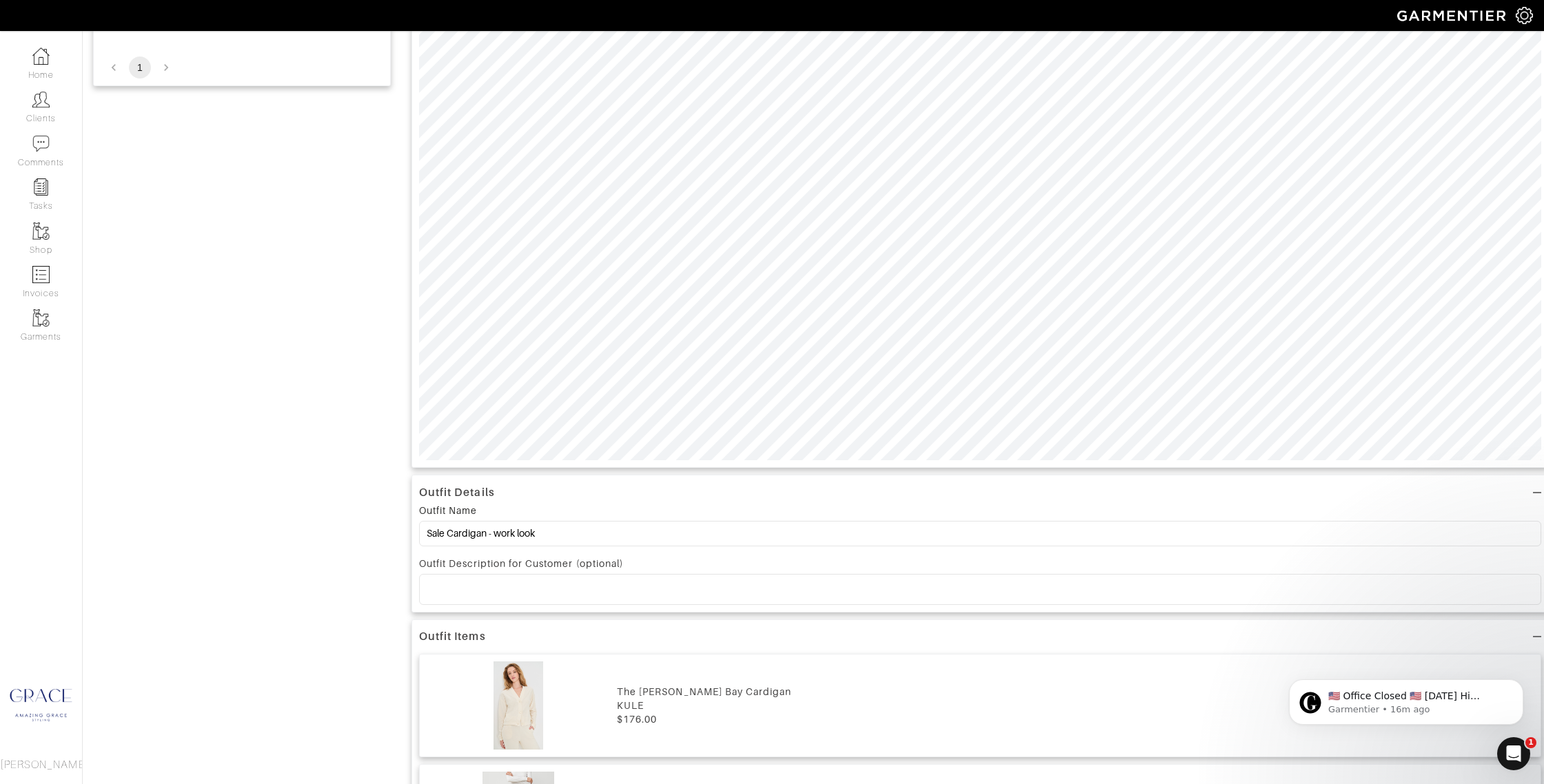
scroll to position [479, 0]
click at [576, 581] on p at bounding box center [980, 581] width 1100 height 12
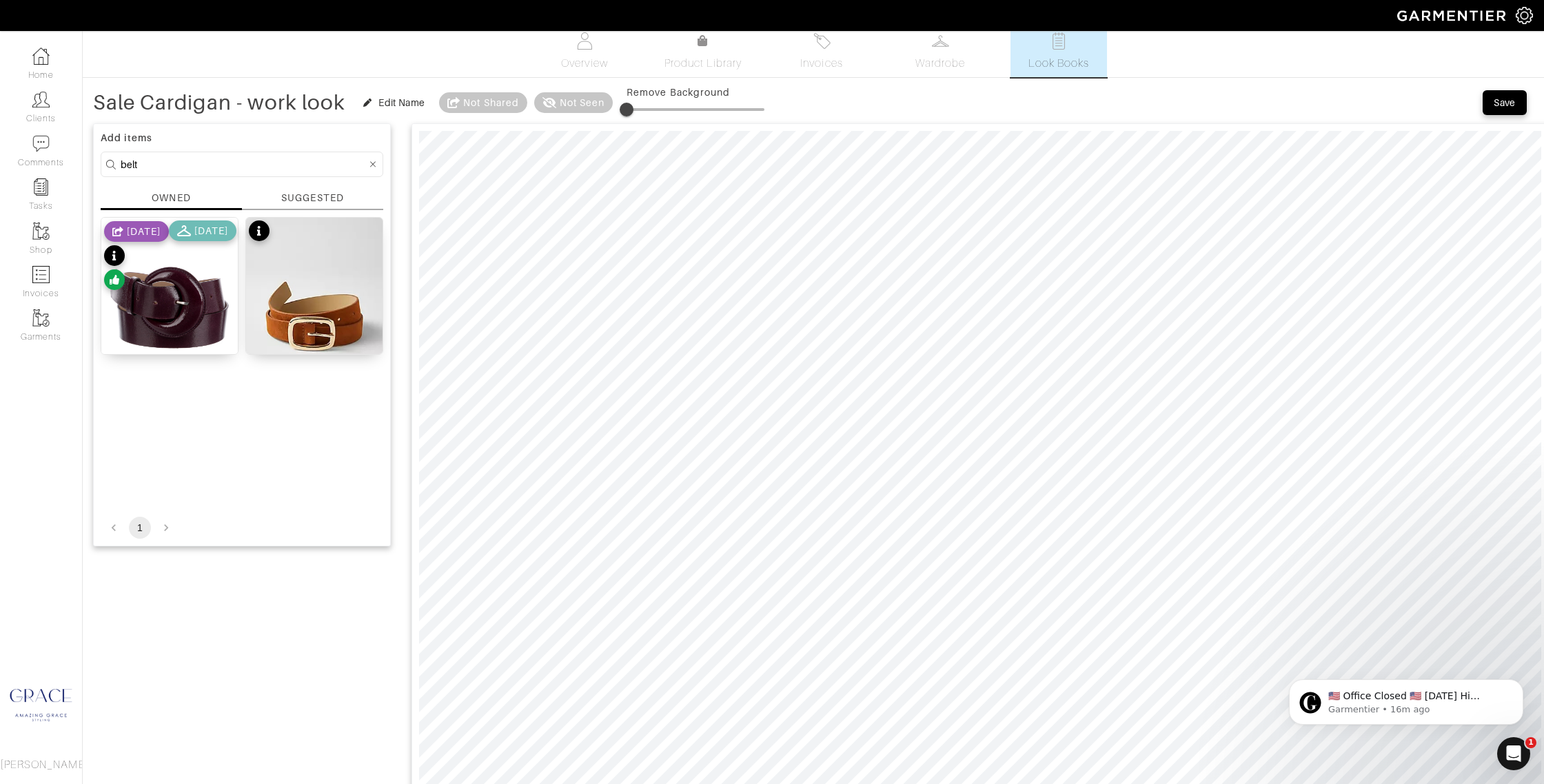
scroll to position [0, 0]
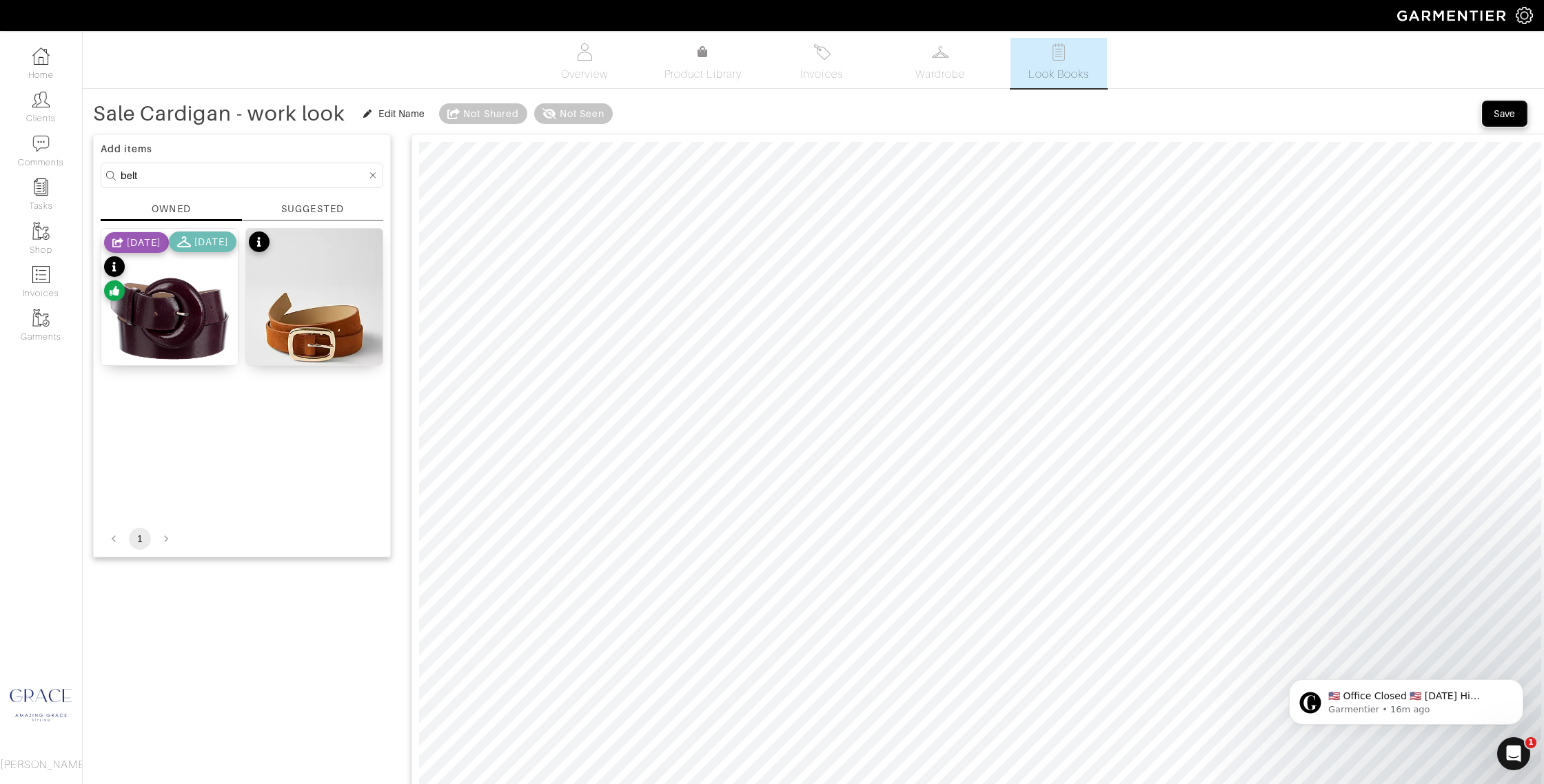
click at [1508, 110] on div "Save" at bounding box center [1503, 113] width 22 height 14
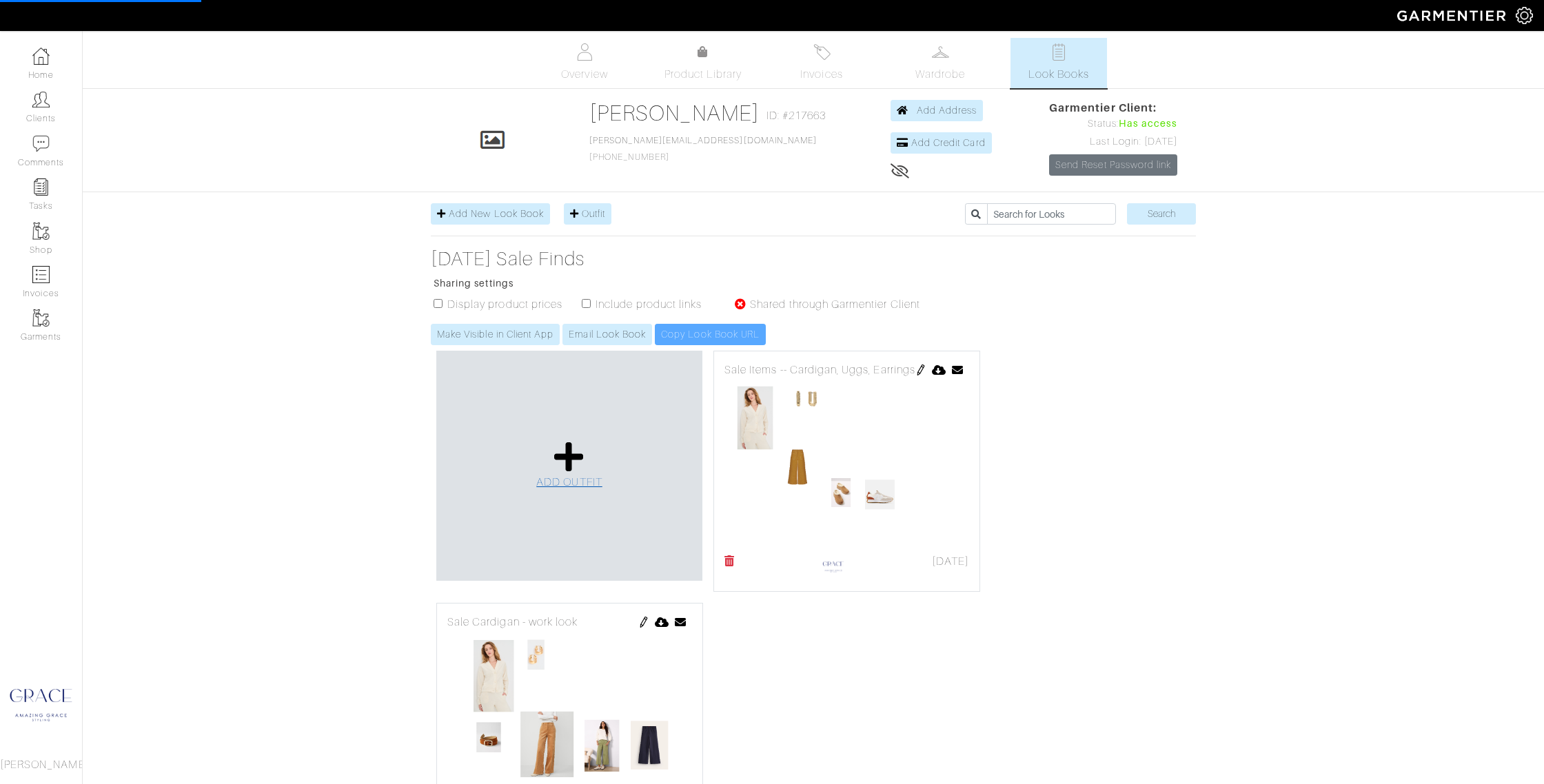
click at [575, 478] on span "ADD OUTFIT" at bounding box center [569, 482] width 66 height 12
click at [574, 461] on icon at bounding box center [569, 457] width 29 height 33
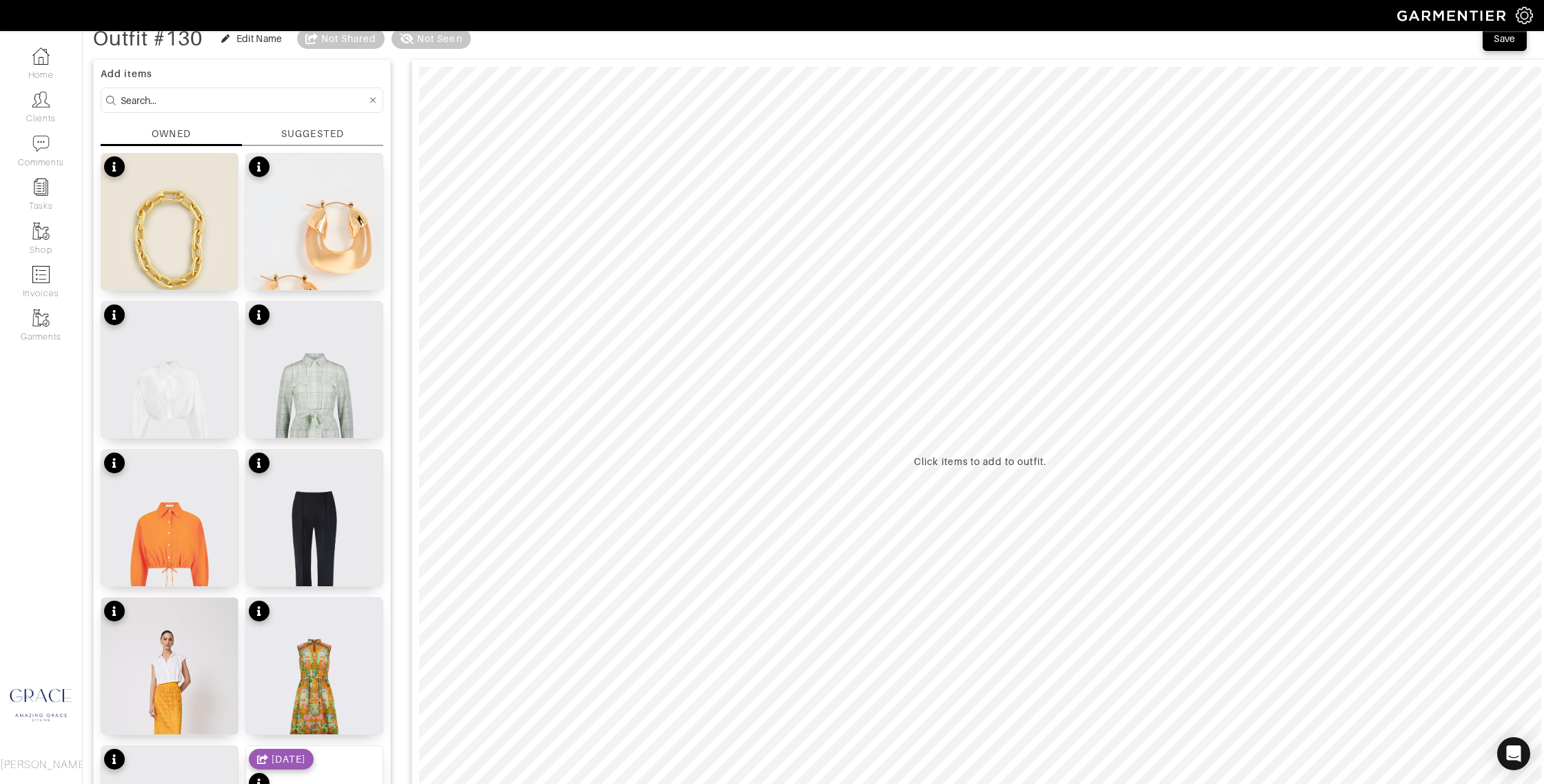
scroll to position [89, 0]
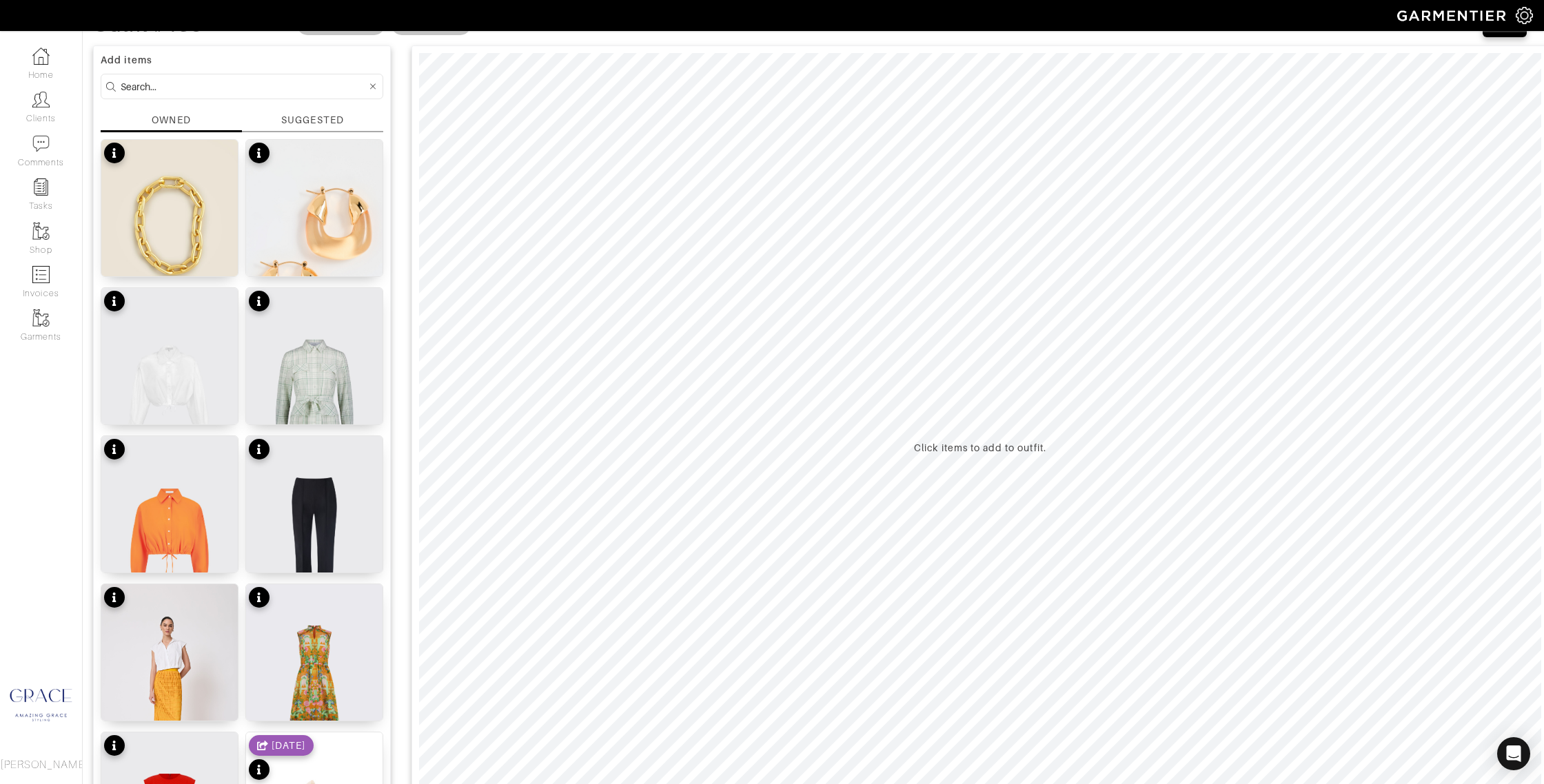
click at [314, 119] on div "SUGGESTED" at bounding box center [312, 120] width 62 height 15
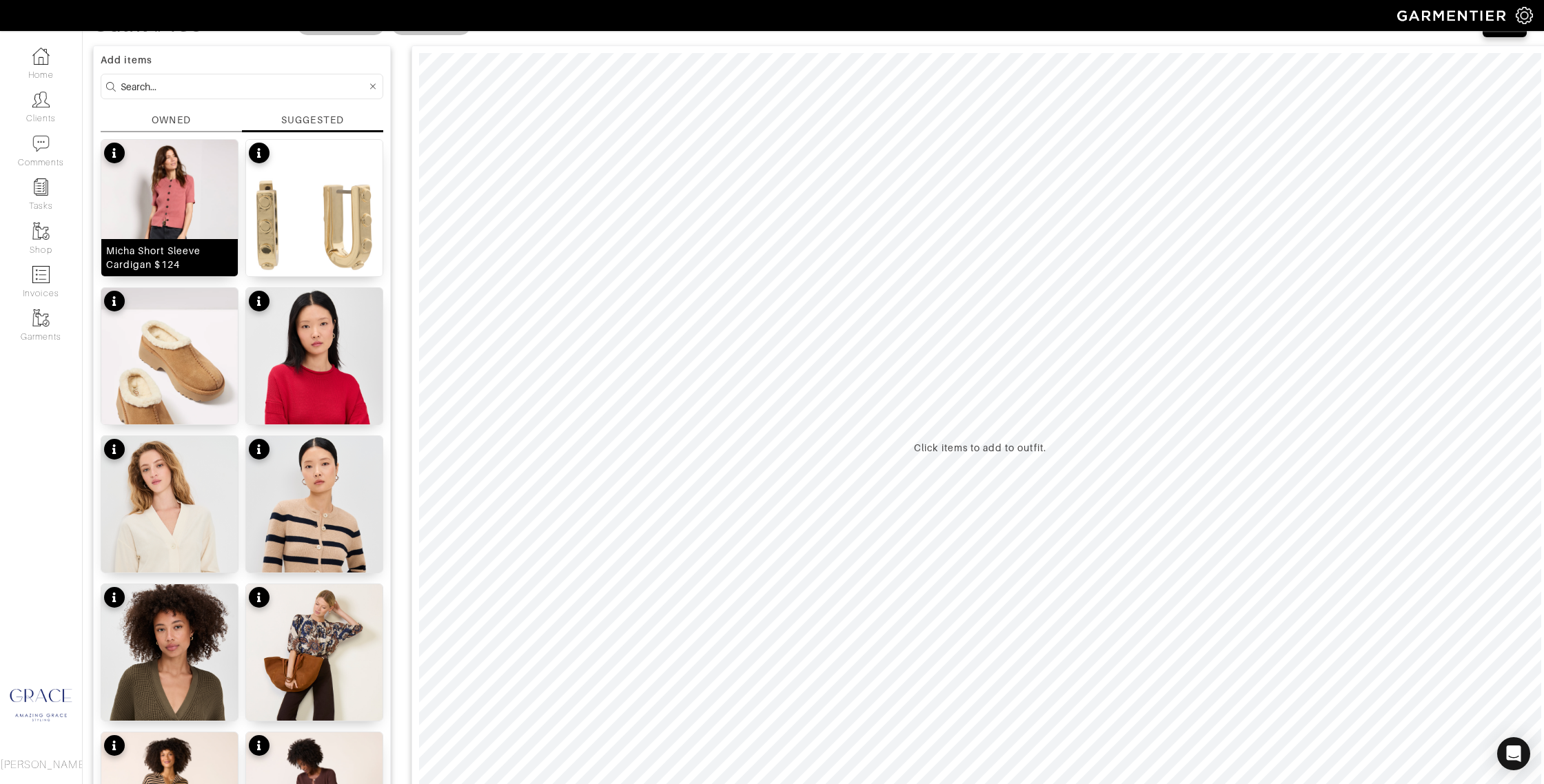
click at [194, 248] on div "Micha Short Sleeve Cardigan $124" at bounding box center [170, 258] width 127 height 28
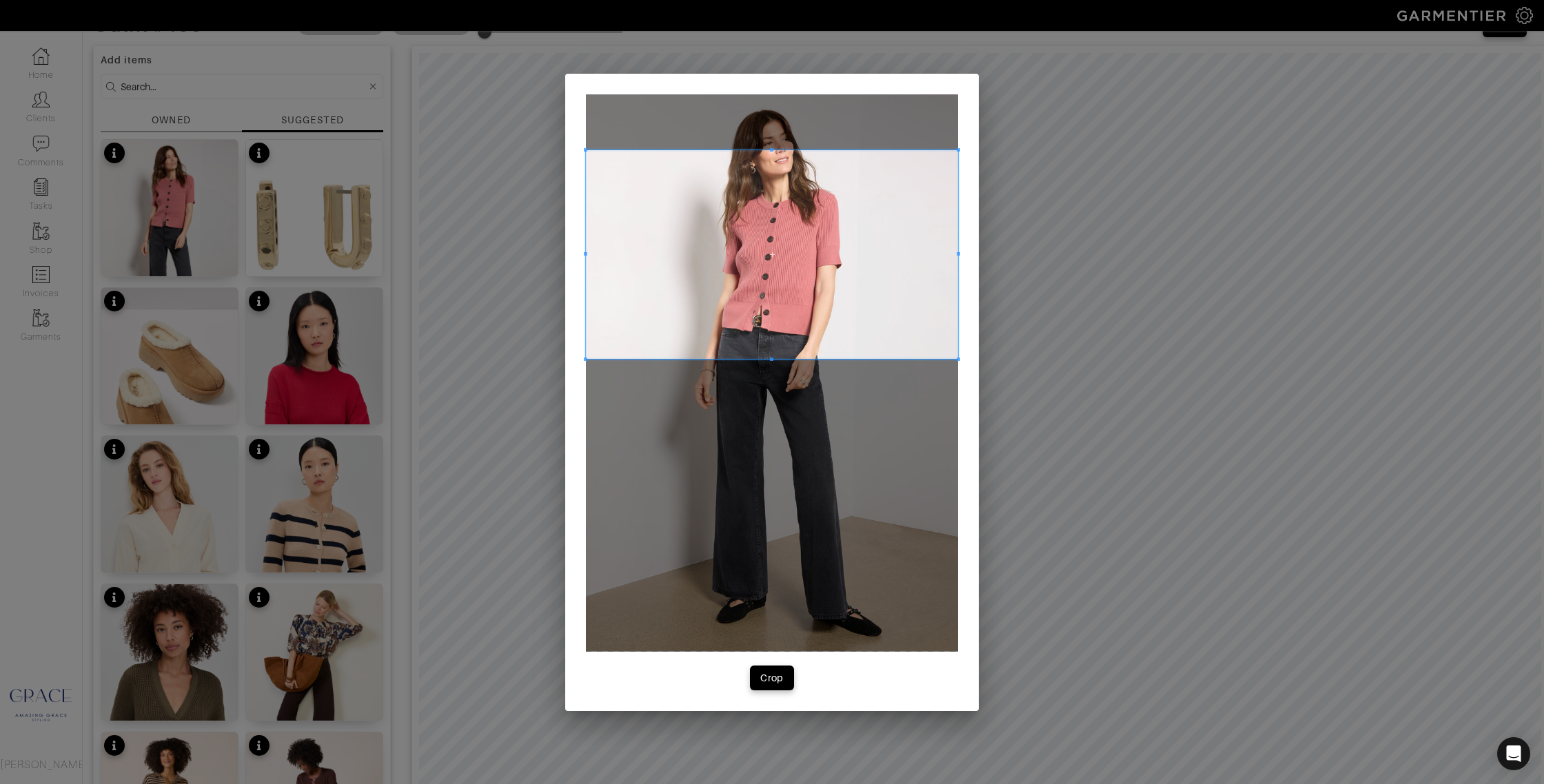
click at [720, 228] on span at bounding box center [772, 254] width 372 height 209
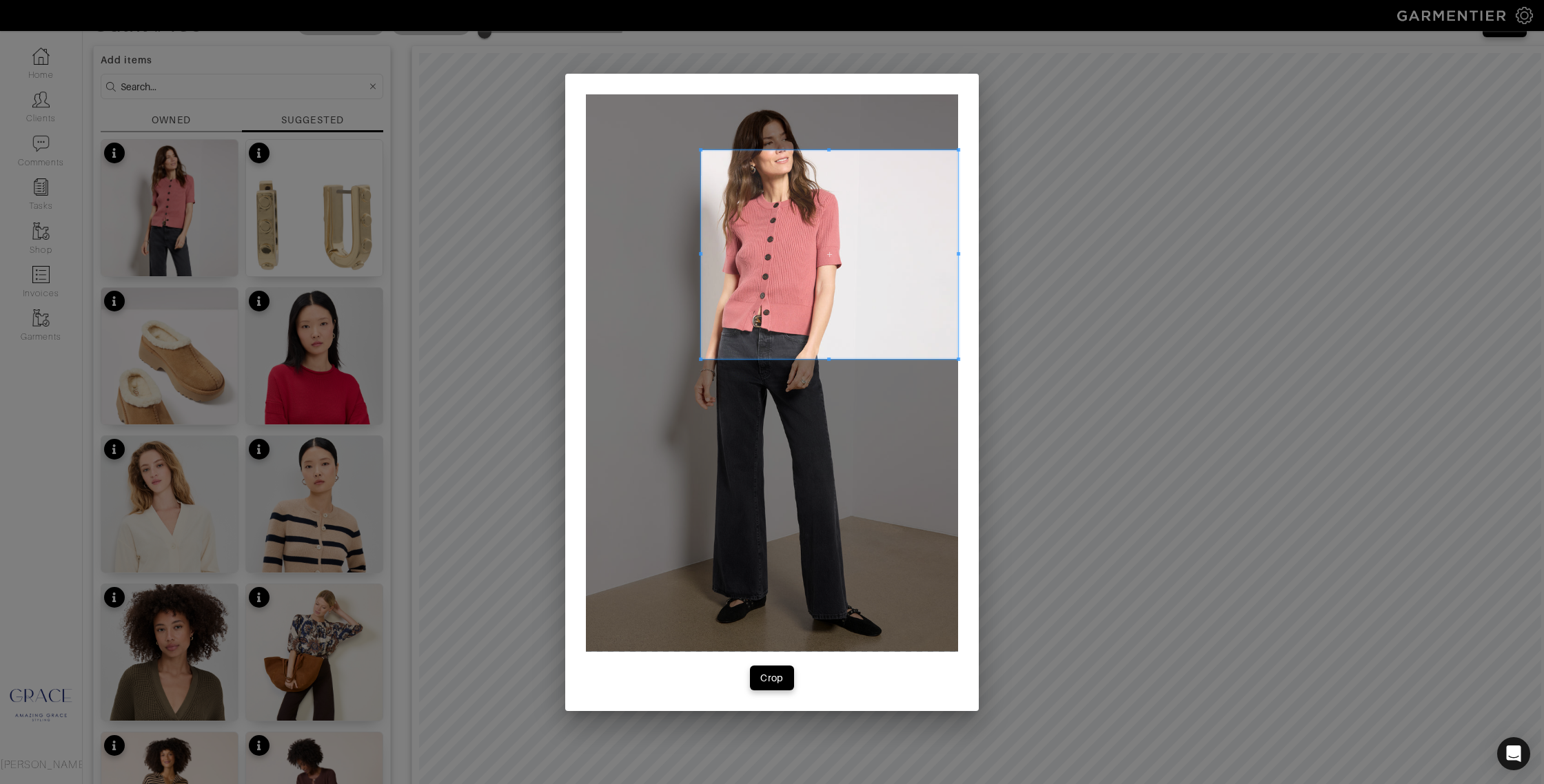
click at [702, 253] on span at bounding box center [700, 254] width 3 height 3
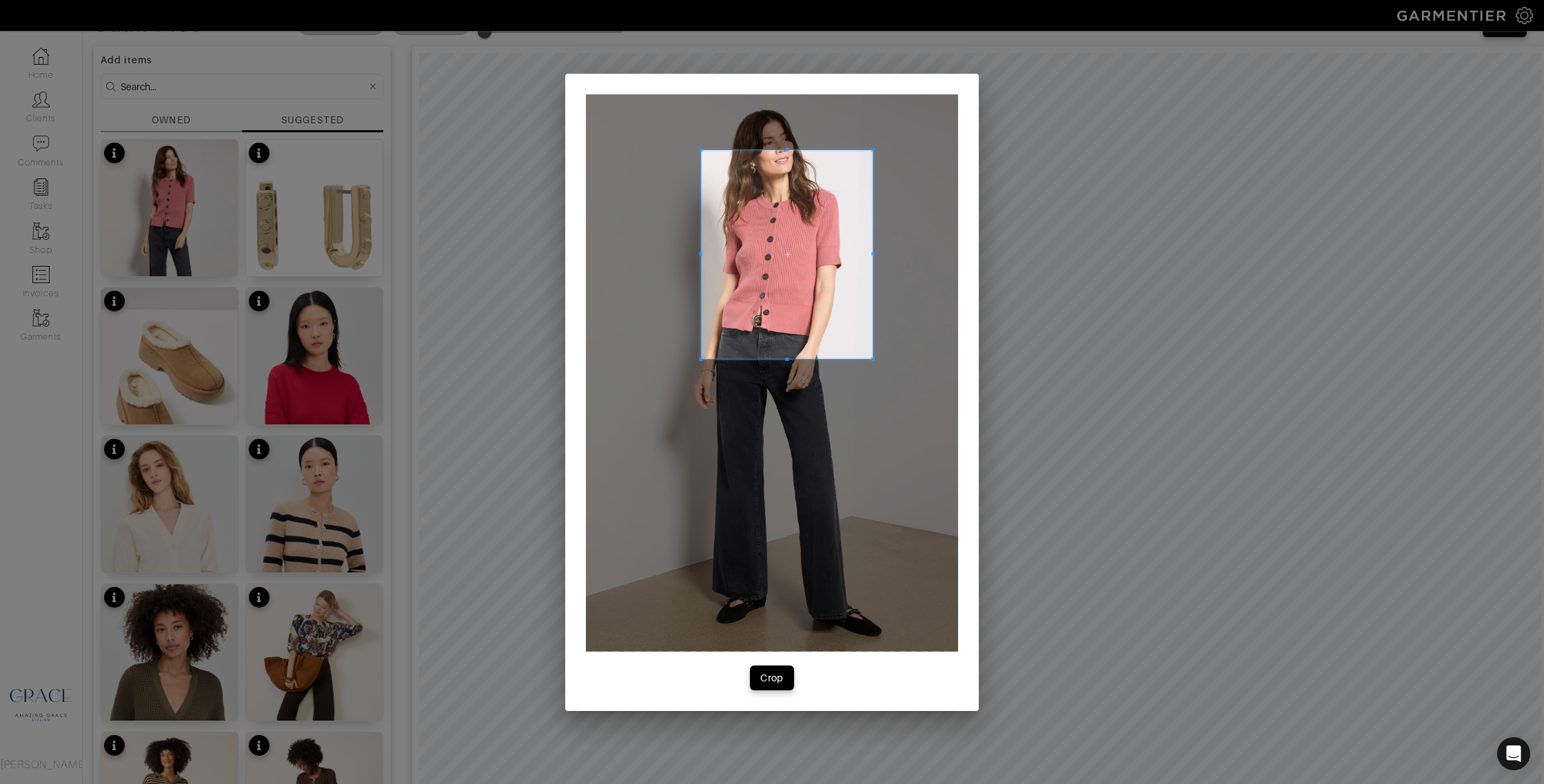
click at [872, 253] on span at bounding box center [872, 254] width 3 height 3
click at [779, 678] on div "Crop" at bounding box center [771, 678] width 23 height 14
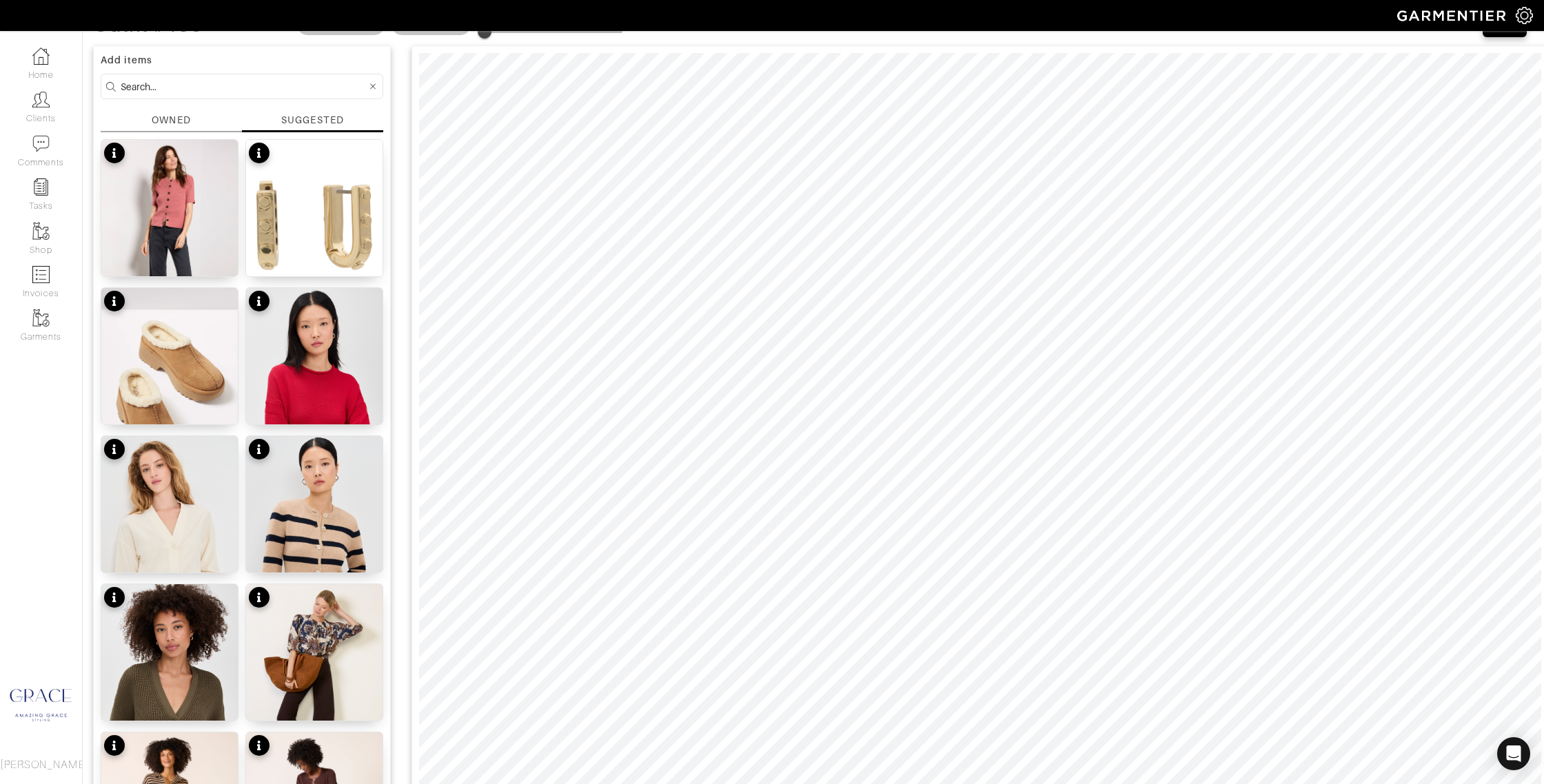
click at [172, 82] on input at bounding box center [243, 87] width 246 height 17
type input "jeans"
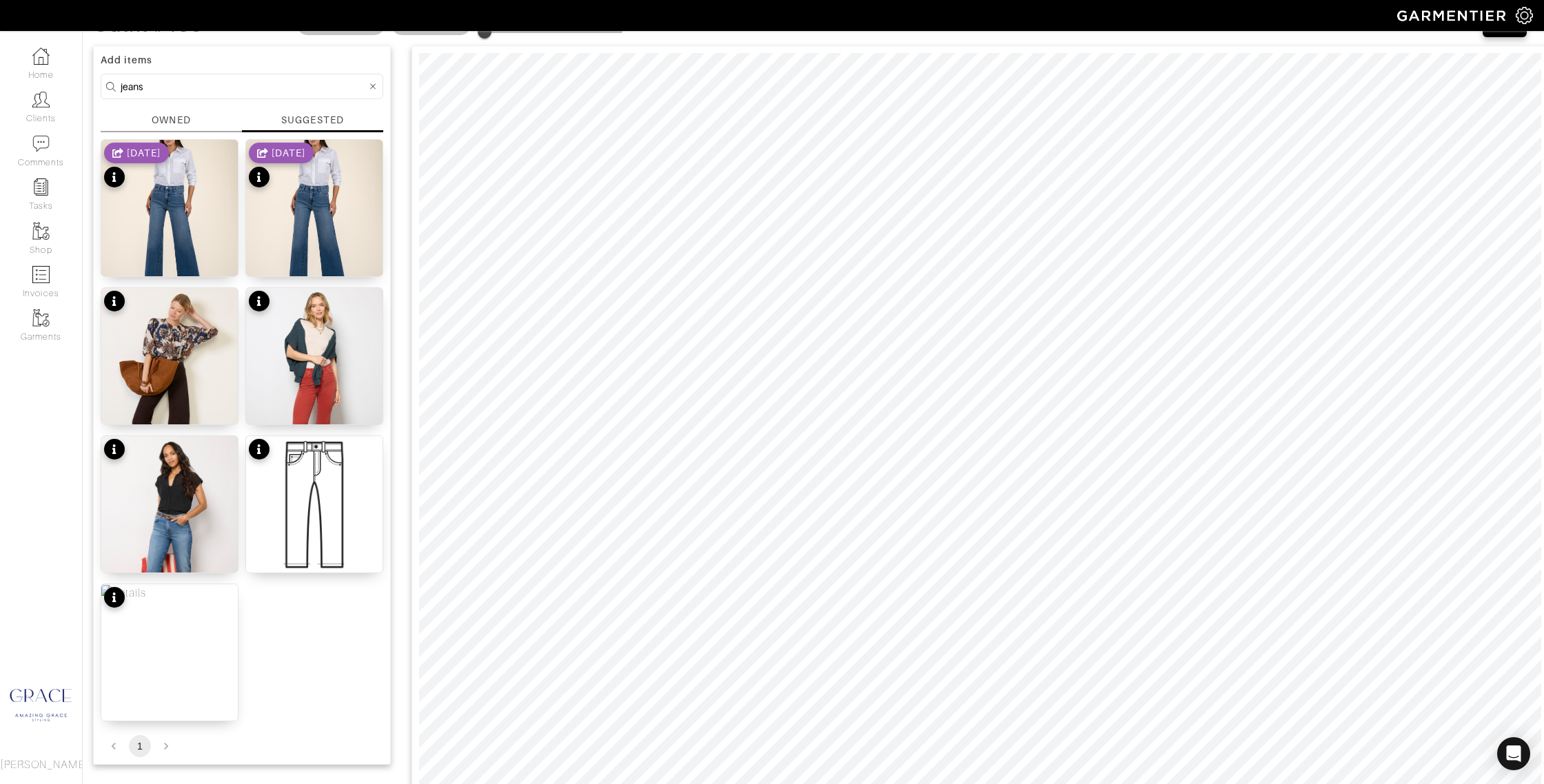
click at [331, 120] on div "SUGGESTED" at bounding box center [312, 120] width 62 height 14
click at [329, 120] on div "SUGGESTED" at bounding box center [312, 120] width 62 height 14
click at [201, 249] on div "Meg High Rise Wide Leg $109" at bounding box center [170, 258] width 127 height 28
click at [280, 380] on img at bounding box center [314, 390] width 137 height 204
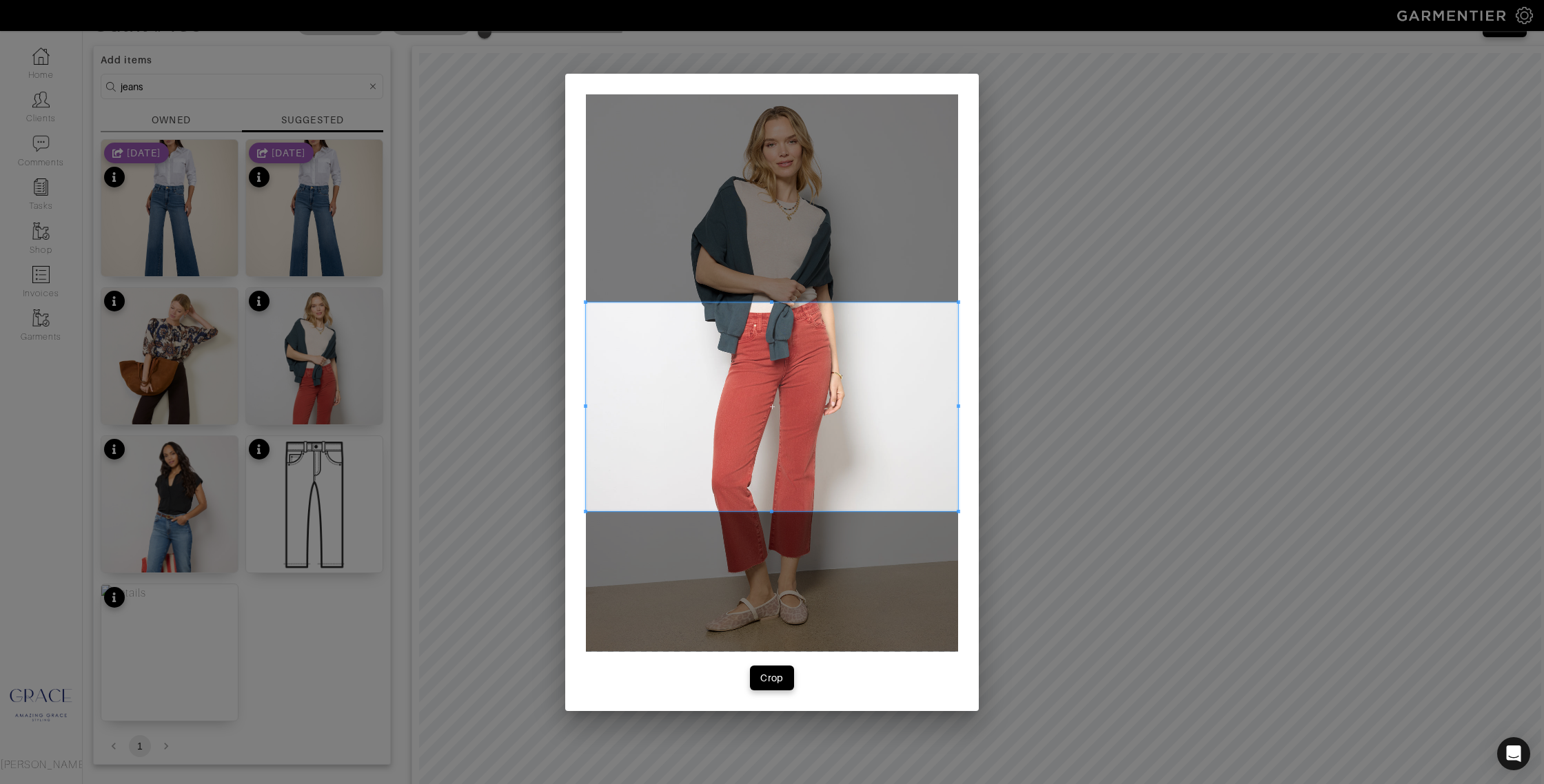
click at [685, 376] on span at bounding box center [772, 407] width 372 height 209
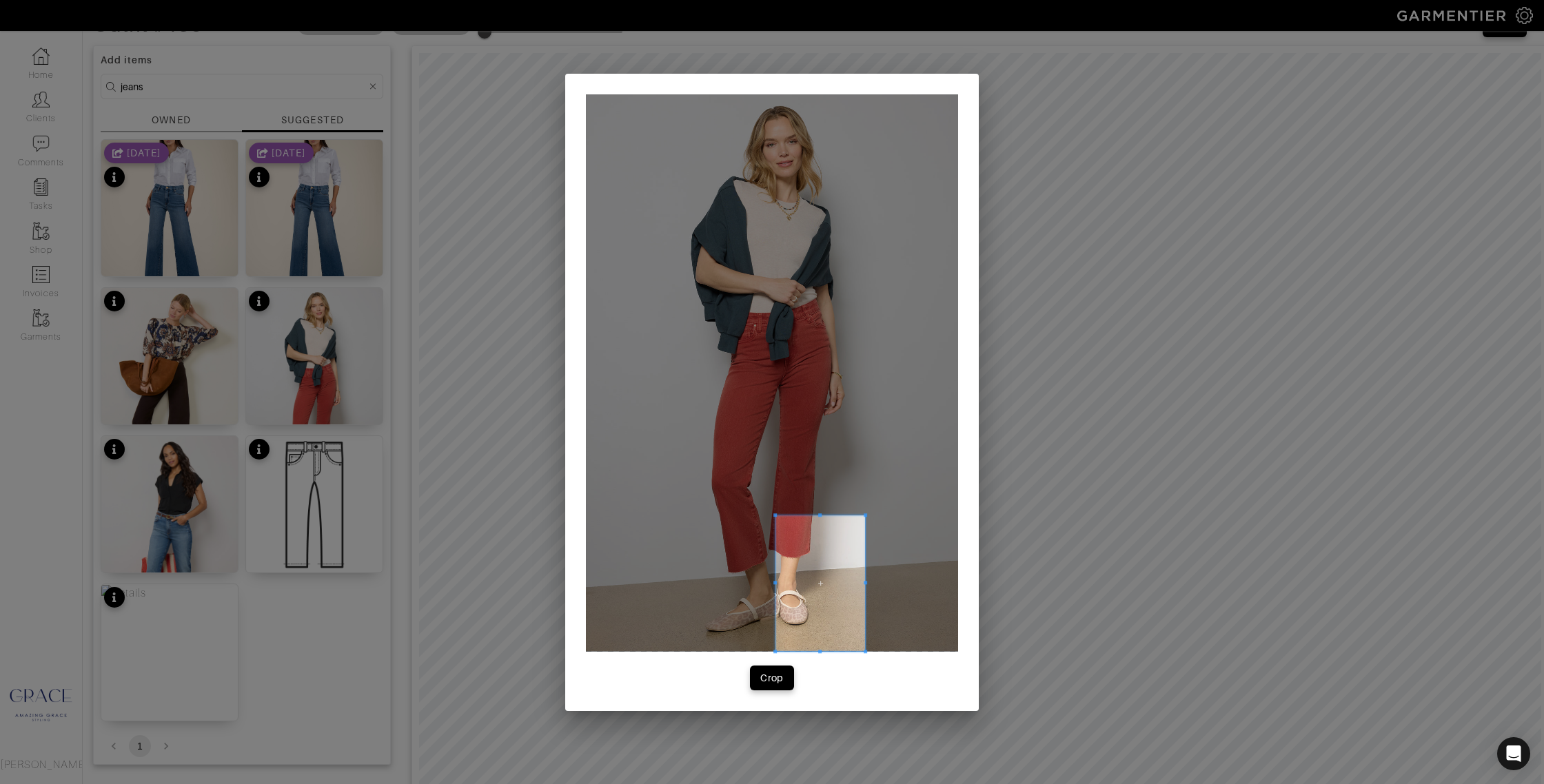
click at [861, 651] on div at bounding box center [772, 373] width 372 height 557
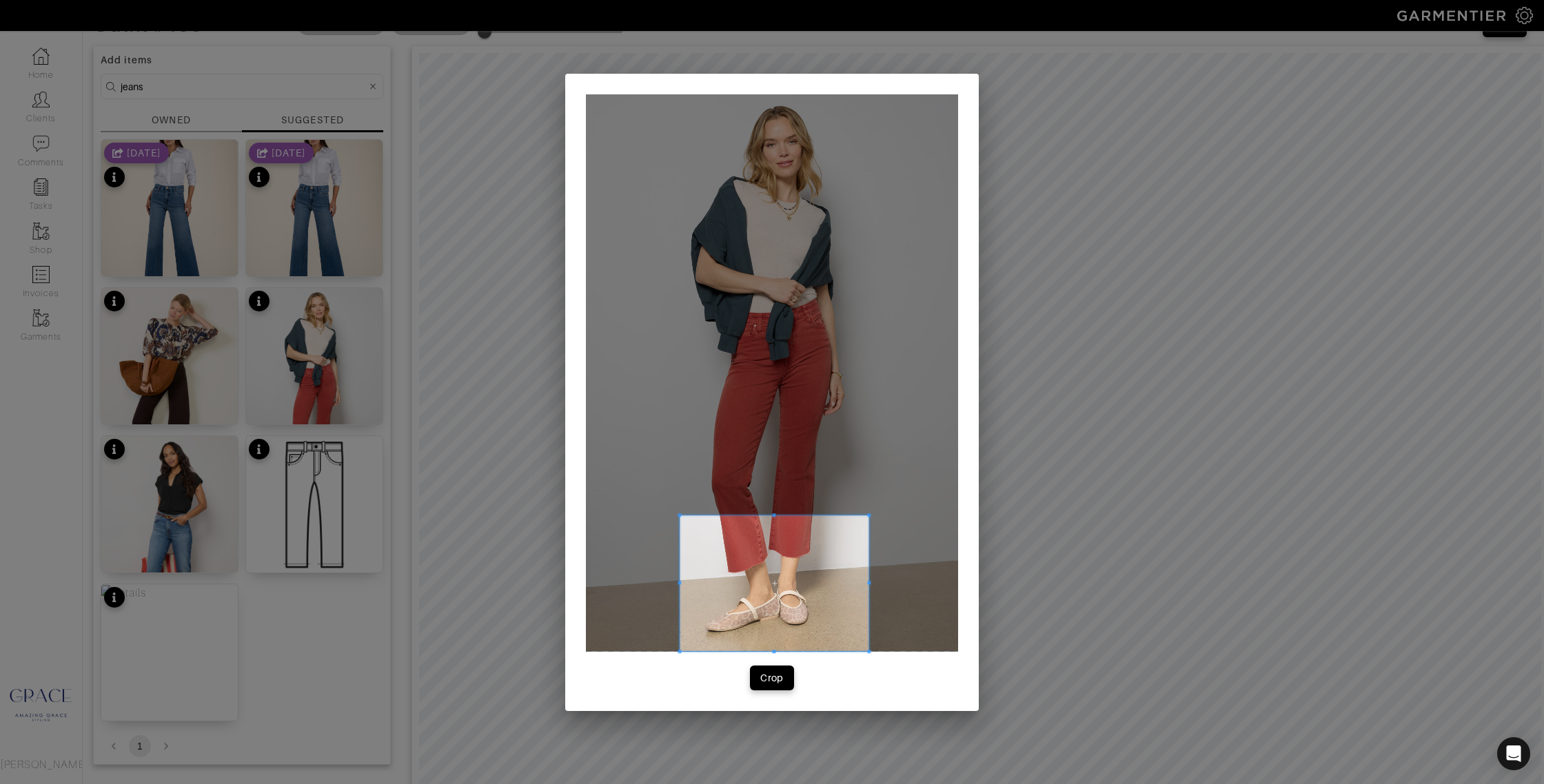
click at [679, 580] on div at bounding box center [774, 584] width 189 height 137
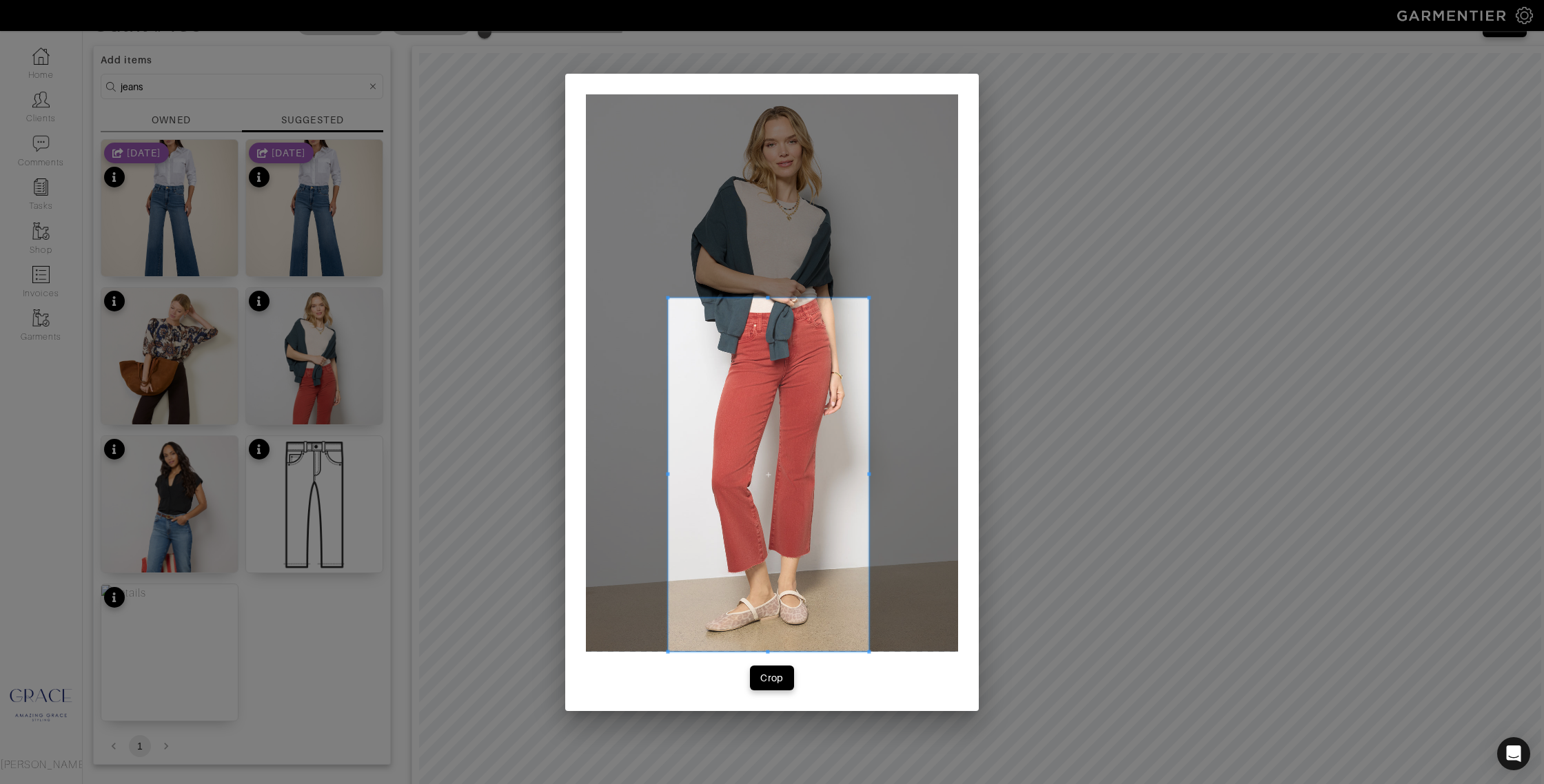
click at [762, 298] on div at bounding box center [769, 474] width 201 height 353
click at [775, 678] on div "Crop" at bounding box center [771, 678] width 23 height 14
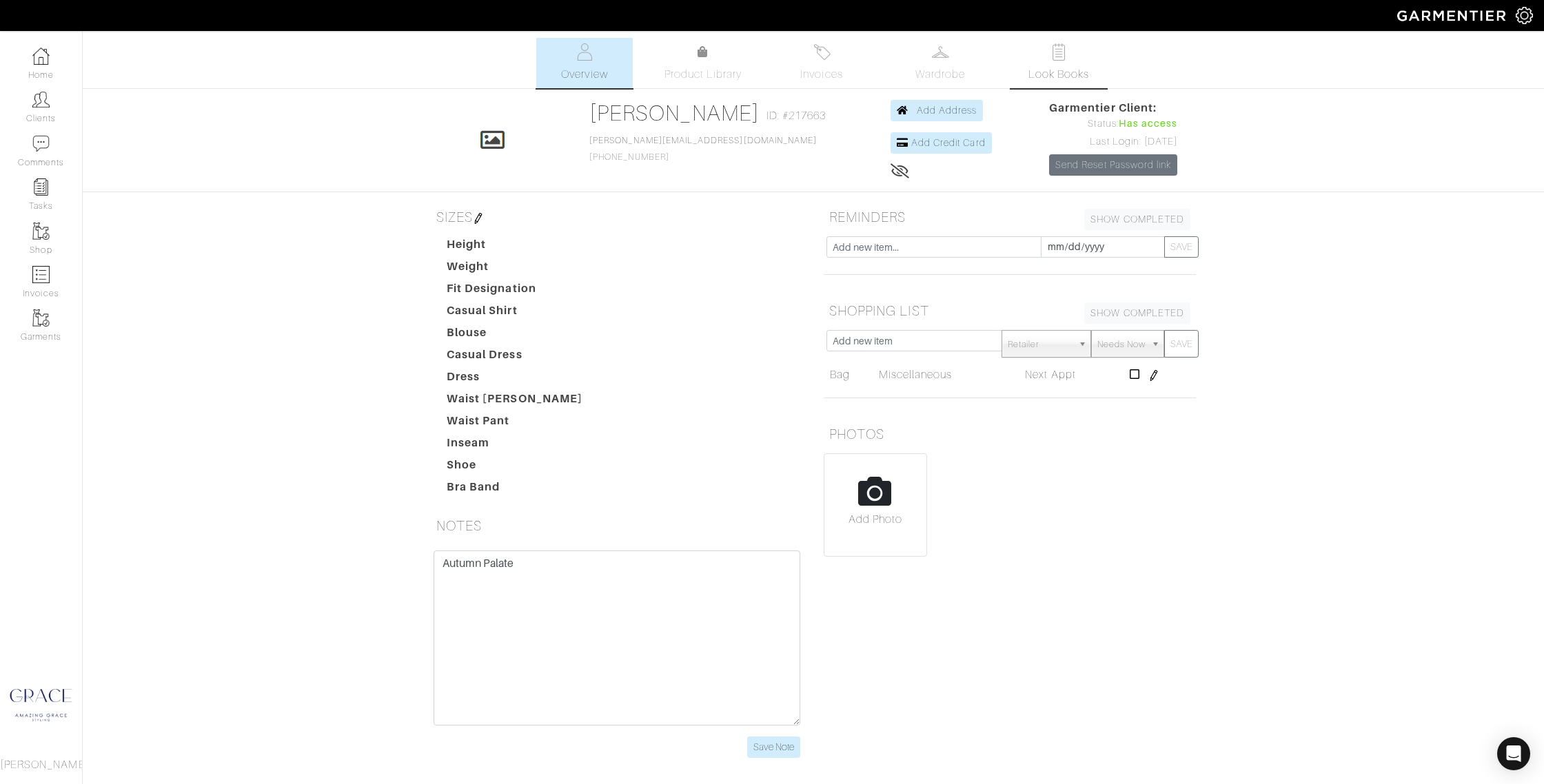
click at [1071, 67] on span "Look Books" at bounding box center [1058, 74] width 61 height 16
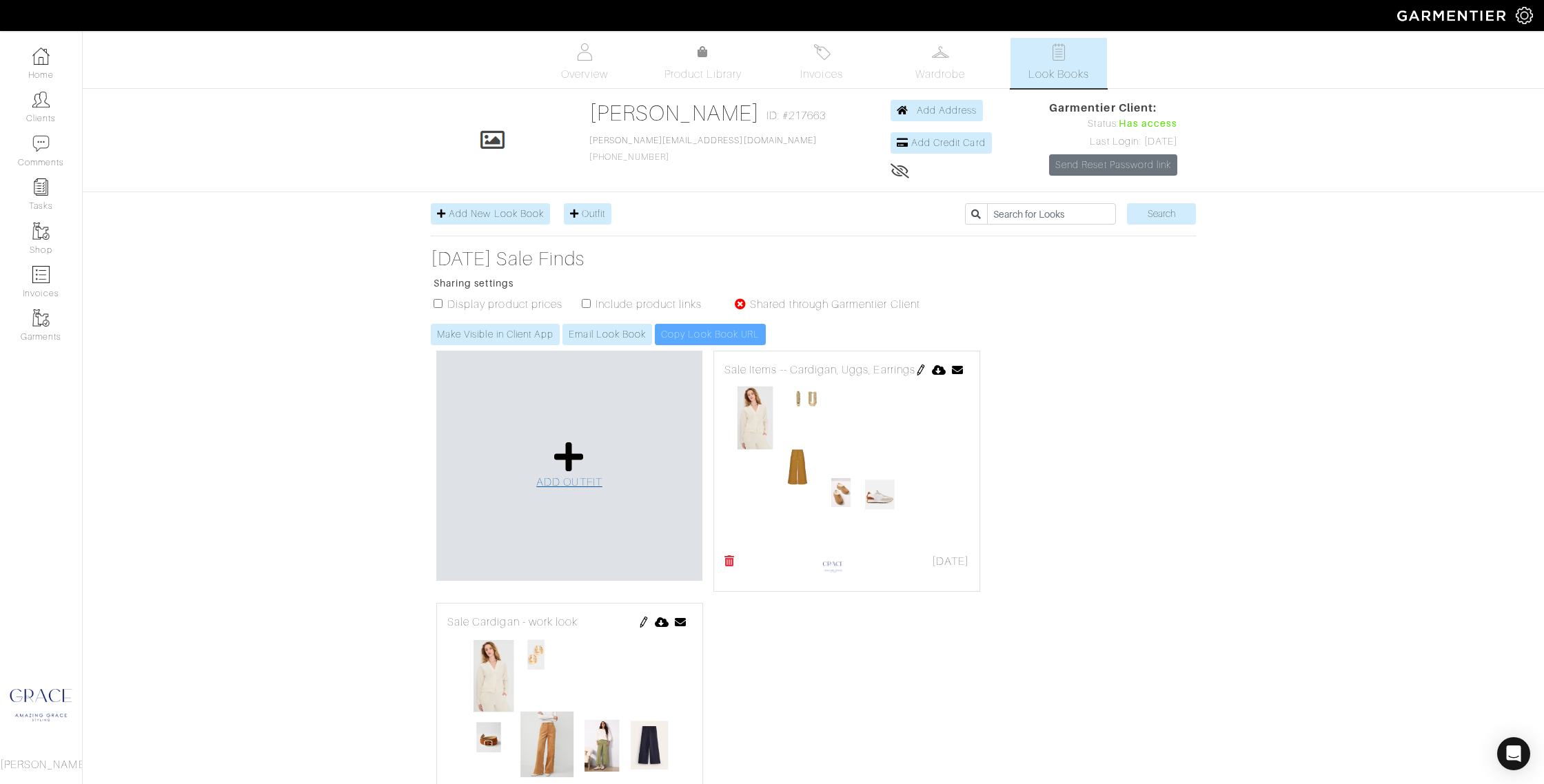
click at [573, 468] on icon at bounding box center [569, 457] width 29 height 33
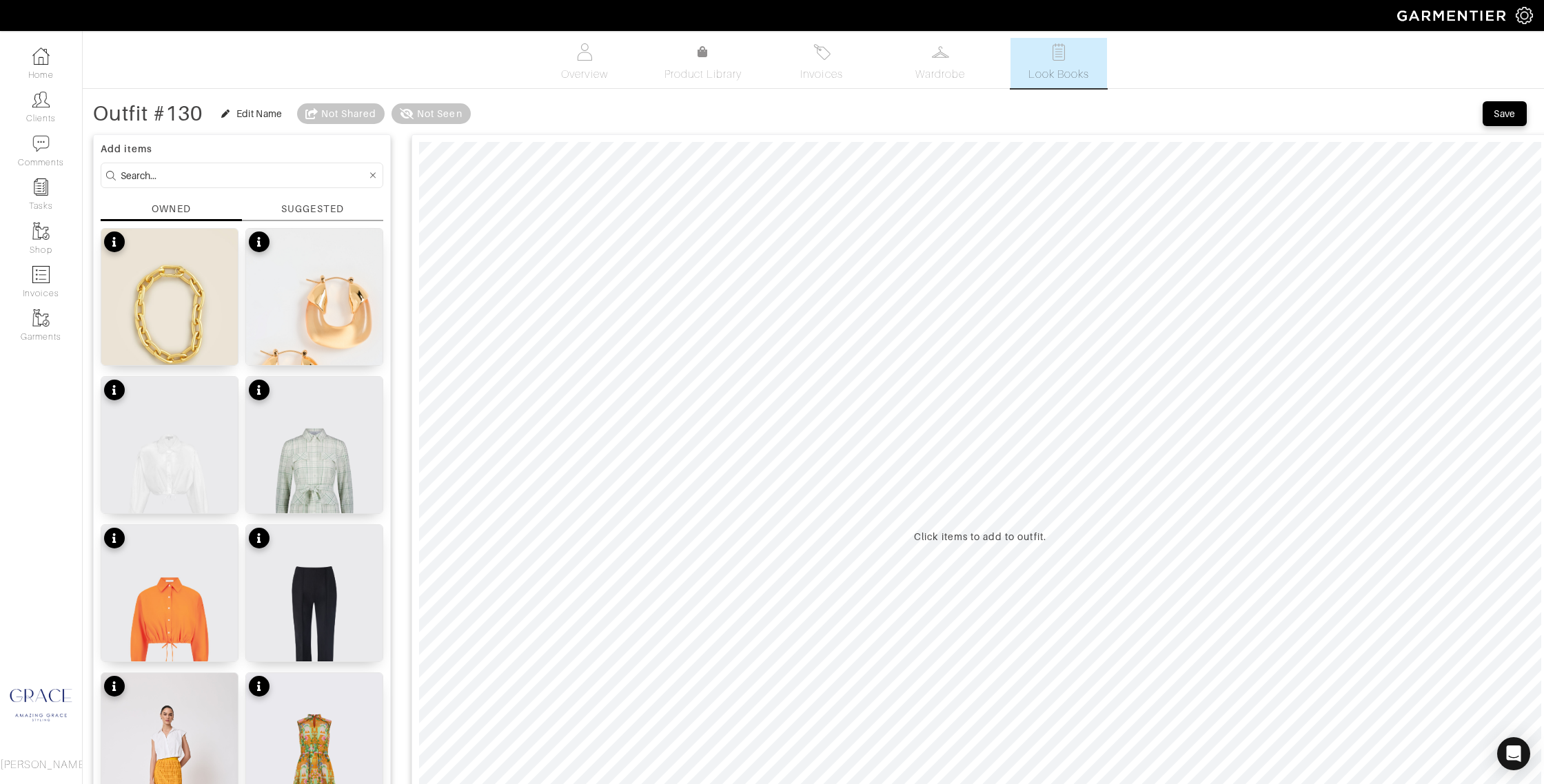
click at [297, 209] on div "SUGGESTED" at bounding box center [312, 209] width 62 height 15
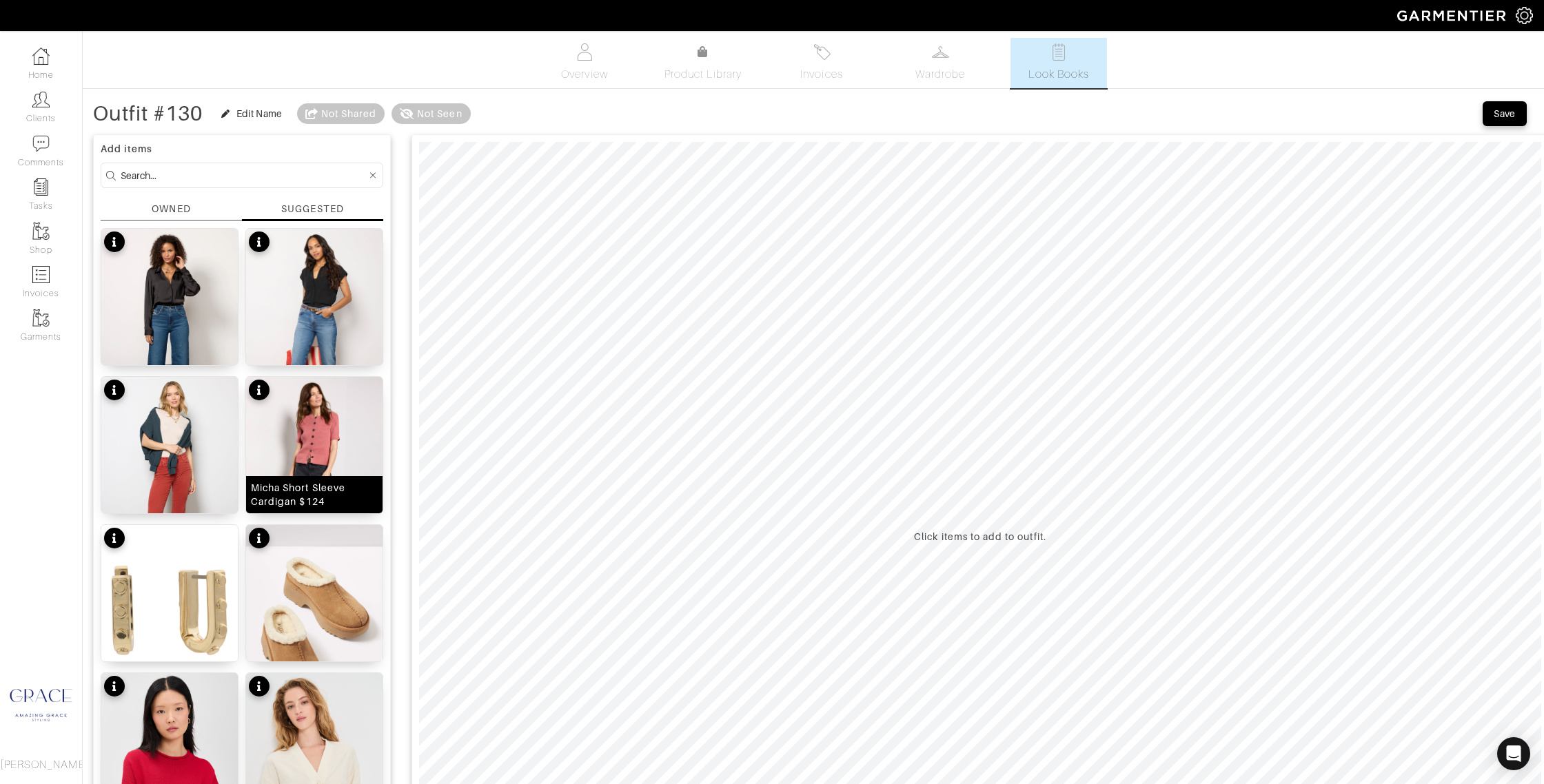
click at [347, 430] on img at bounding box center [314, 479] width 137 height 204
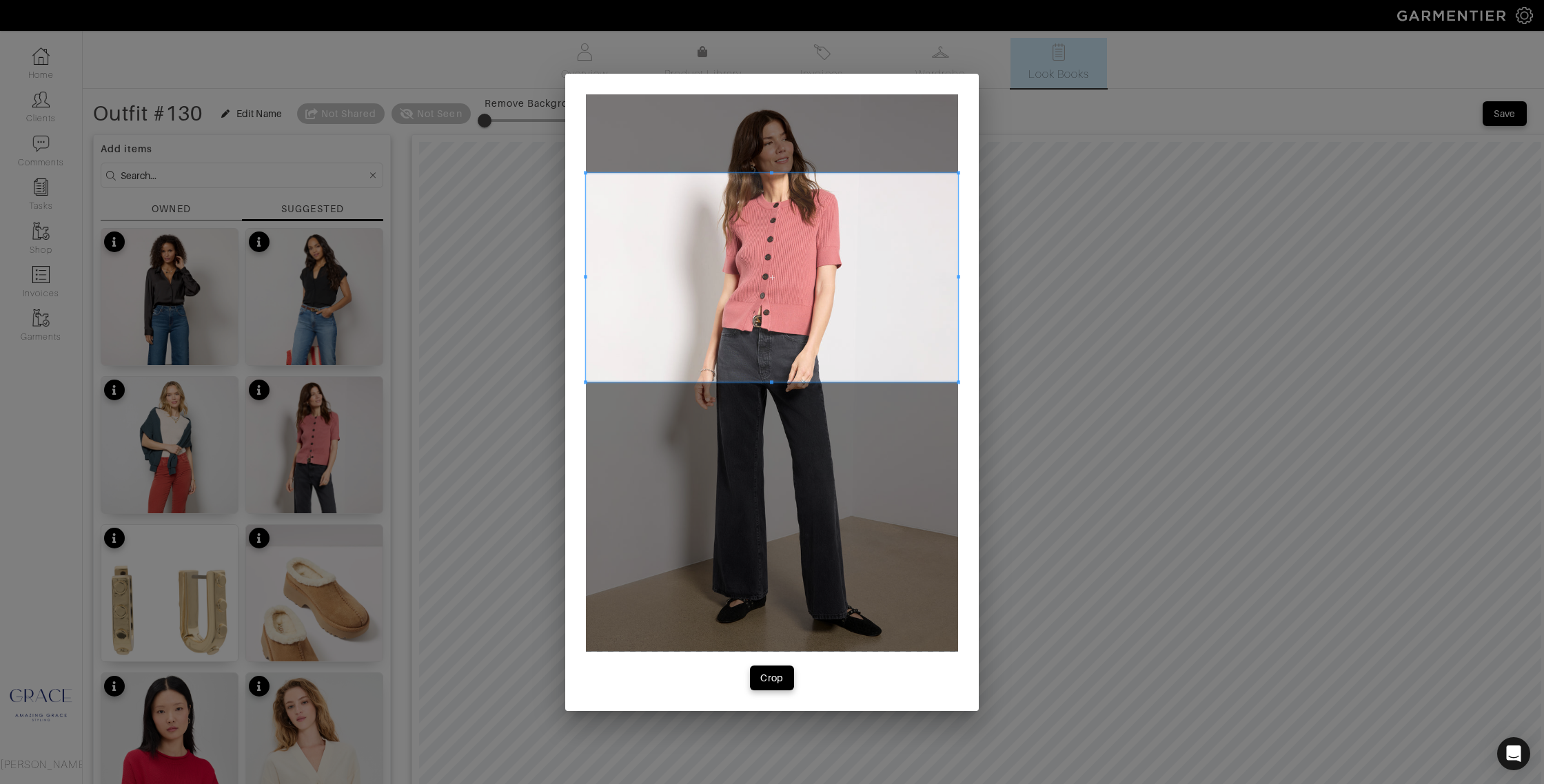
click at [676, 292] on span at bounding box center [772, 278] width 372 height 209
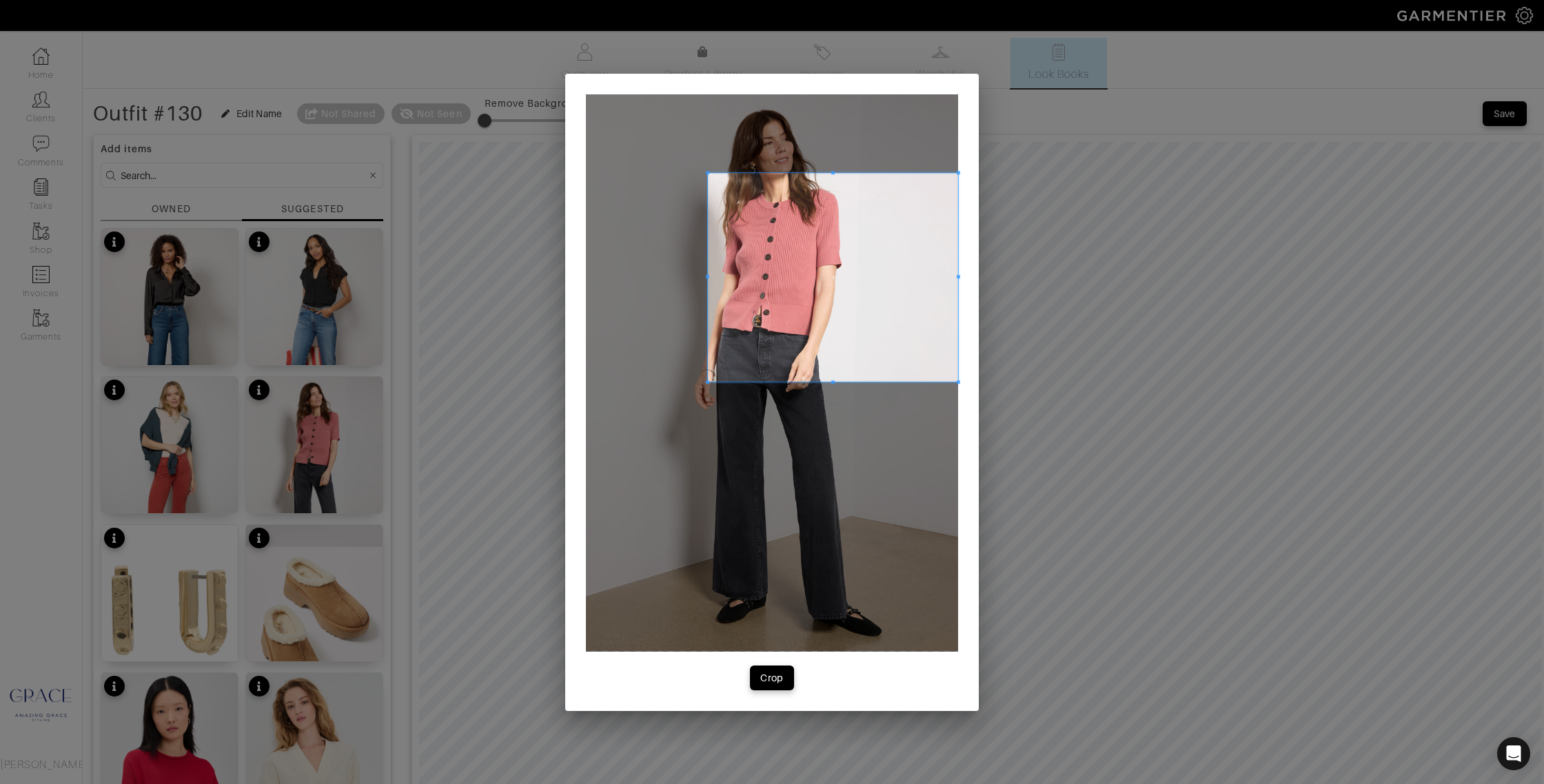
click at [707, 273] on span at bounding box center [707, 278] width 3 height 209
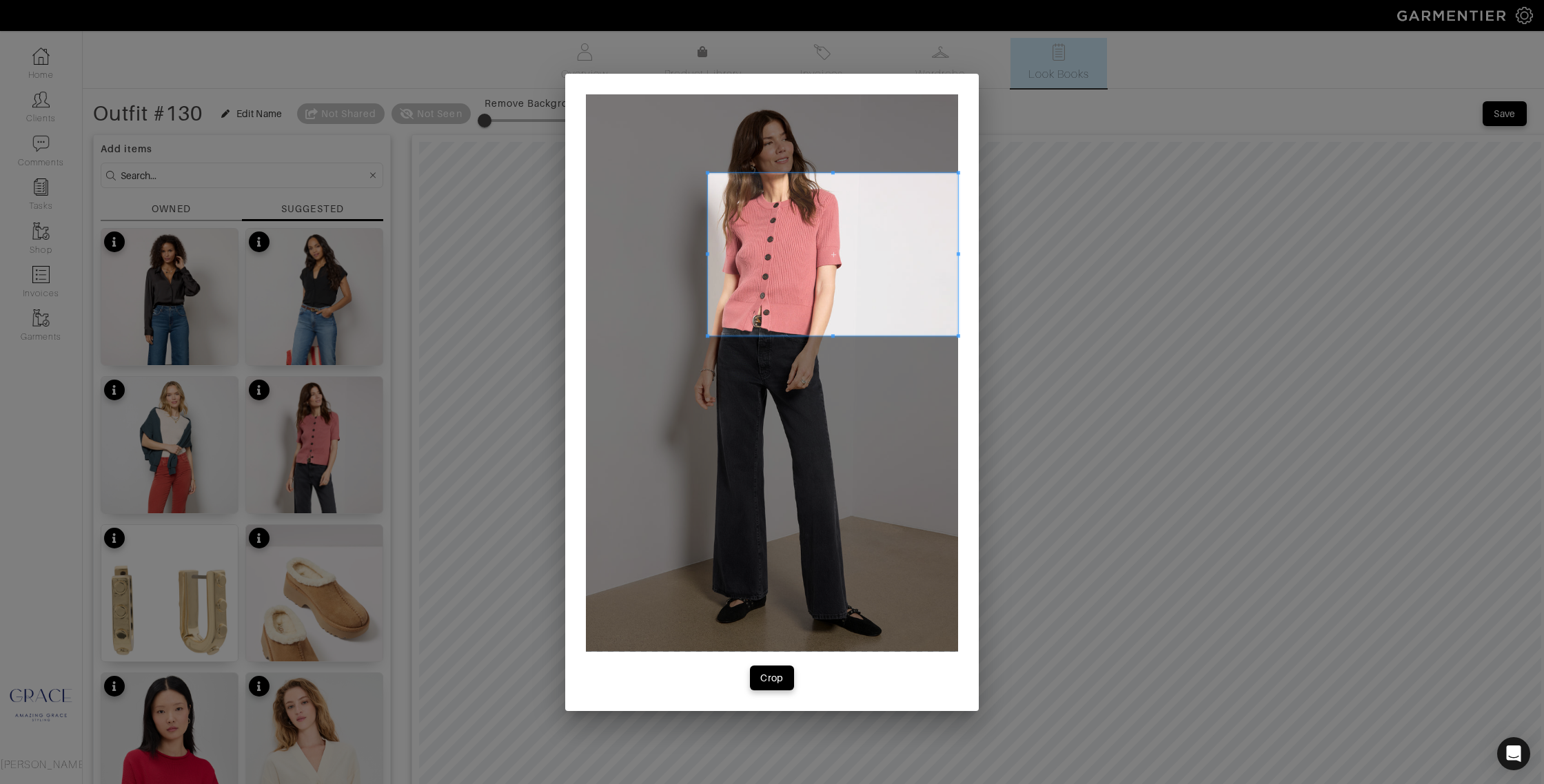
click at [784, 337] on span at bounding box center [833, 337] width 250 height 3
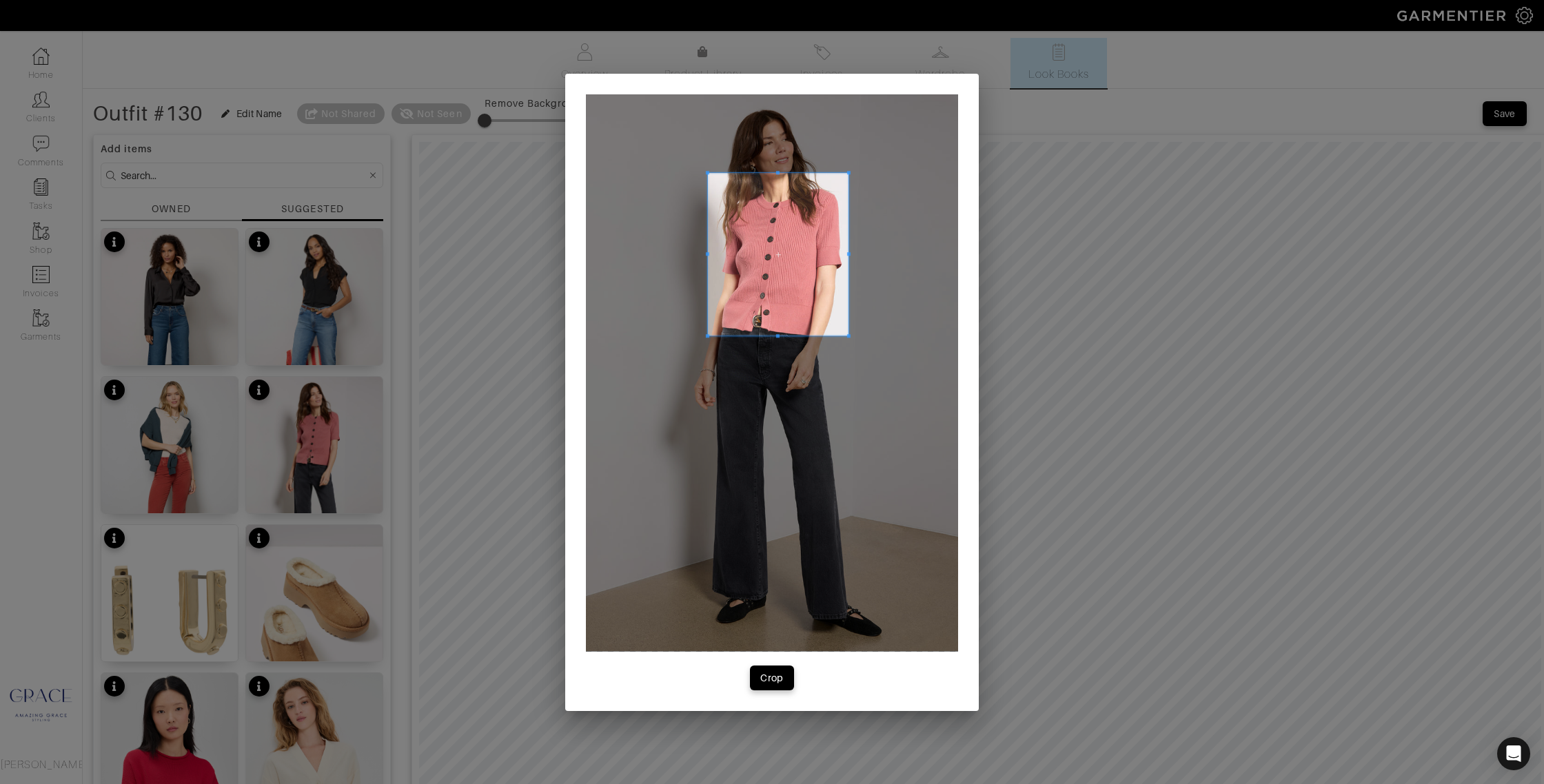
click at [848, 251] on div at bounding box center [778, 254] width 140 height 163
click at [780, 181] on span at bounding box center [778, 182] width 140 height 3
click at [776, 674] on div "Crop" at bounding box center [771, 678] width 23 height 14
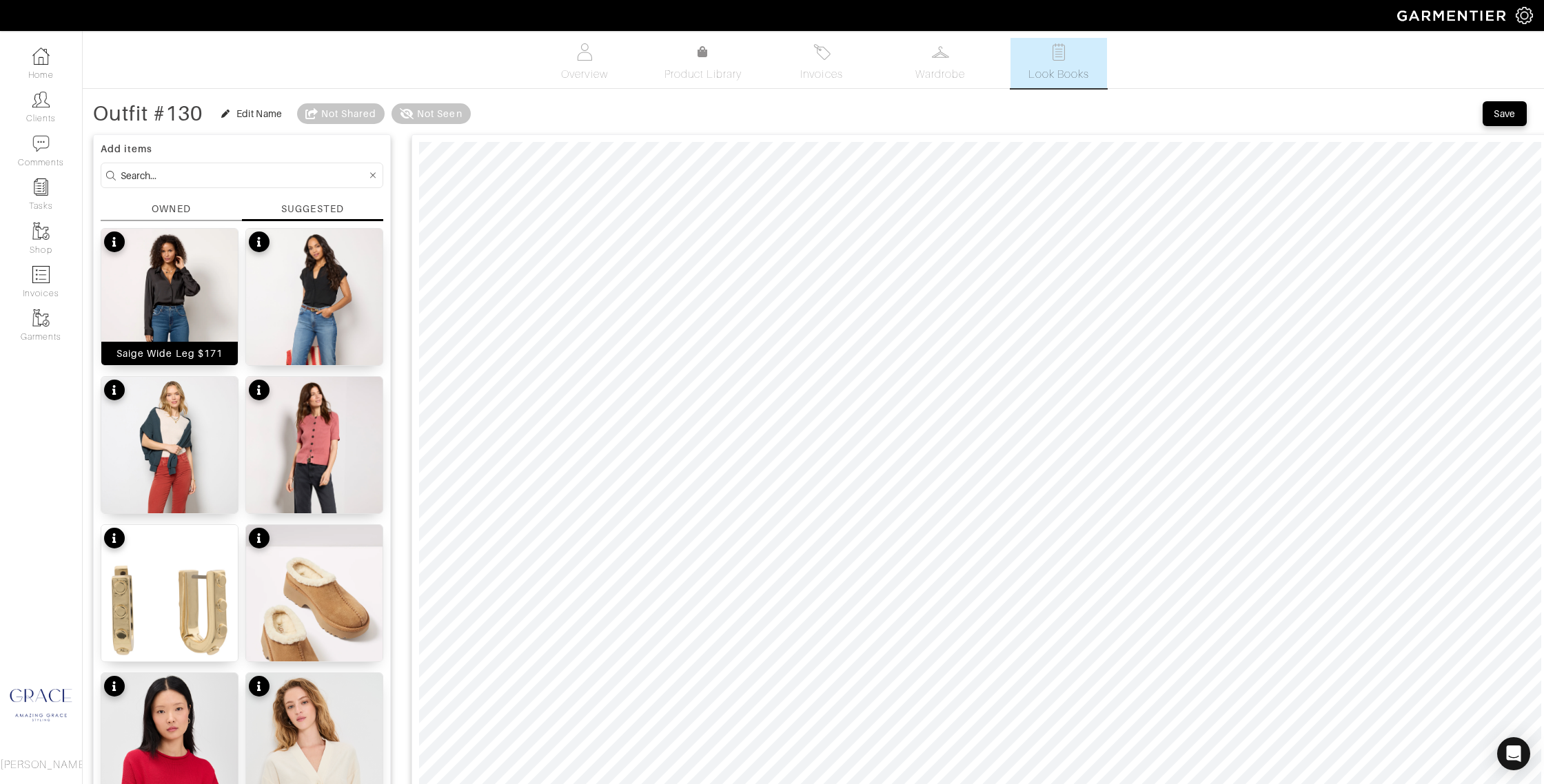
click at [192, 348] on div "Saige Wide Leg $171" at bounding box center [170, 353] width 106 height 14
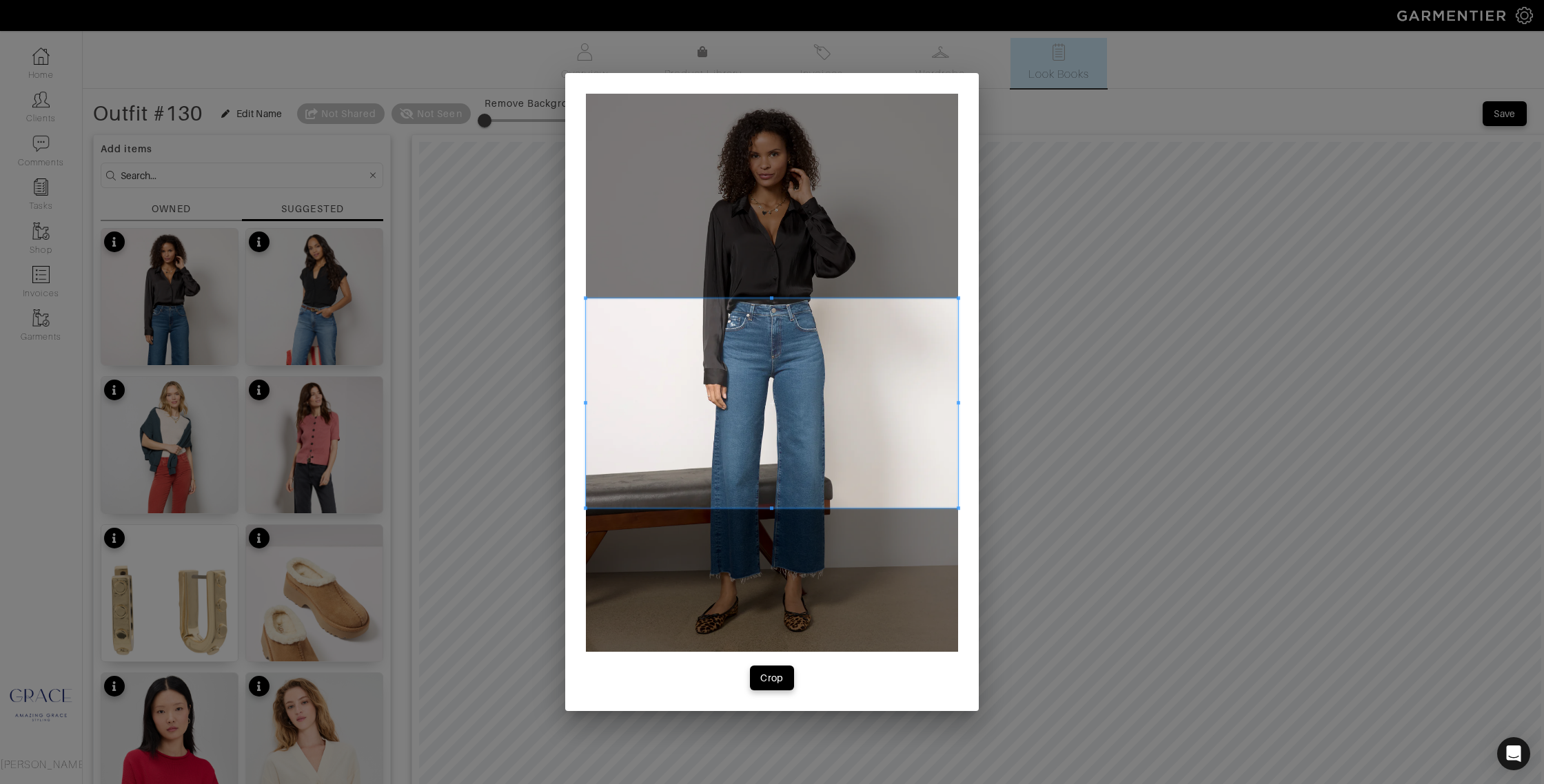
click at [743, 328] on span at bounding box center [772, 403] width 372 height 209
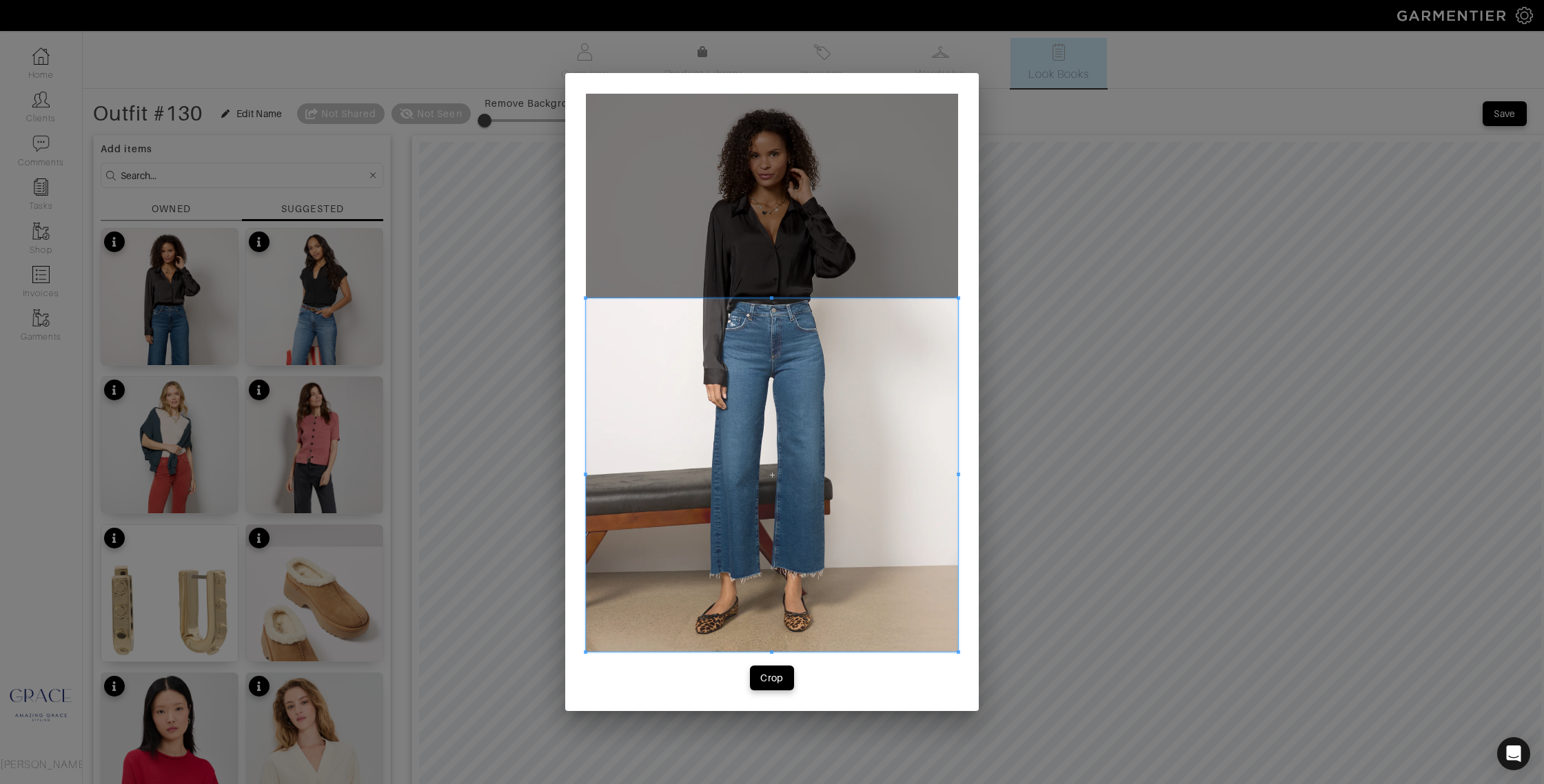
click at [776, 656] on div "Crop" at bounding box center [772, 391] width 414 height 638
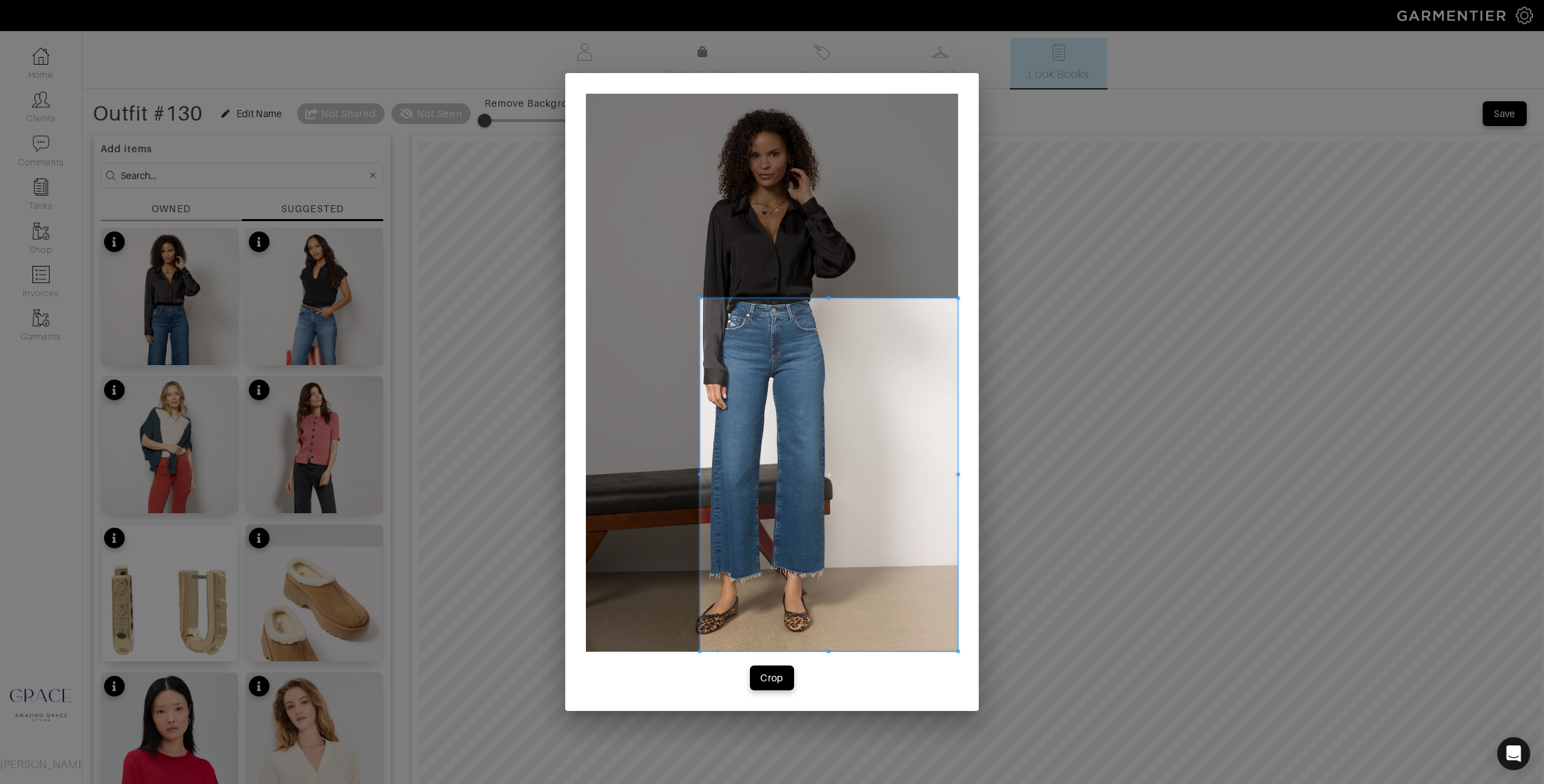
click at [700, 469] on div at bounding box center [829, 475] width 258 height 353
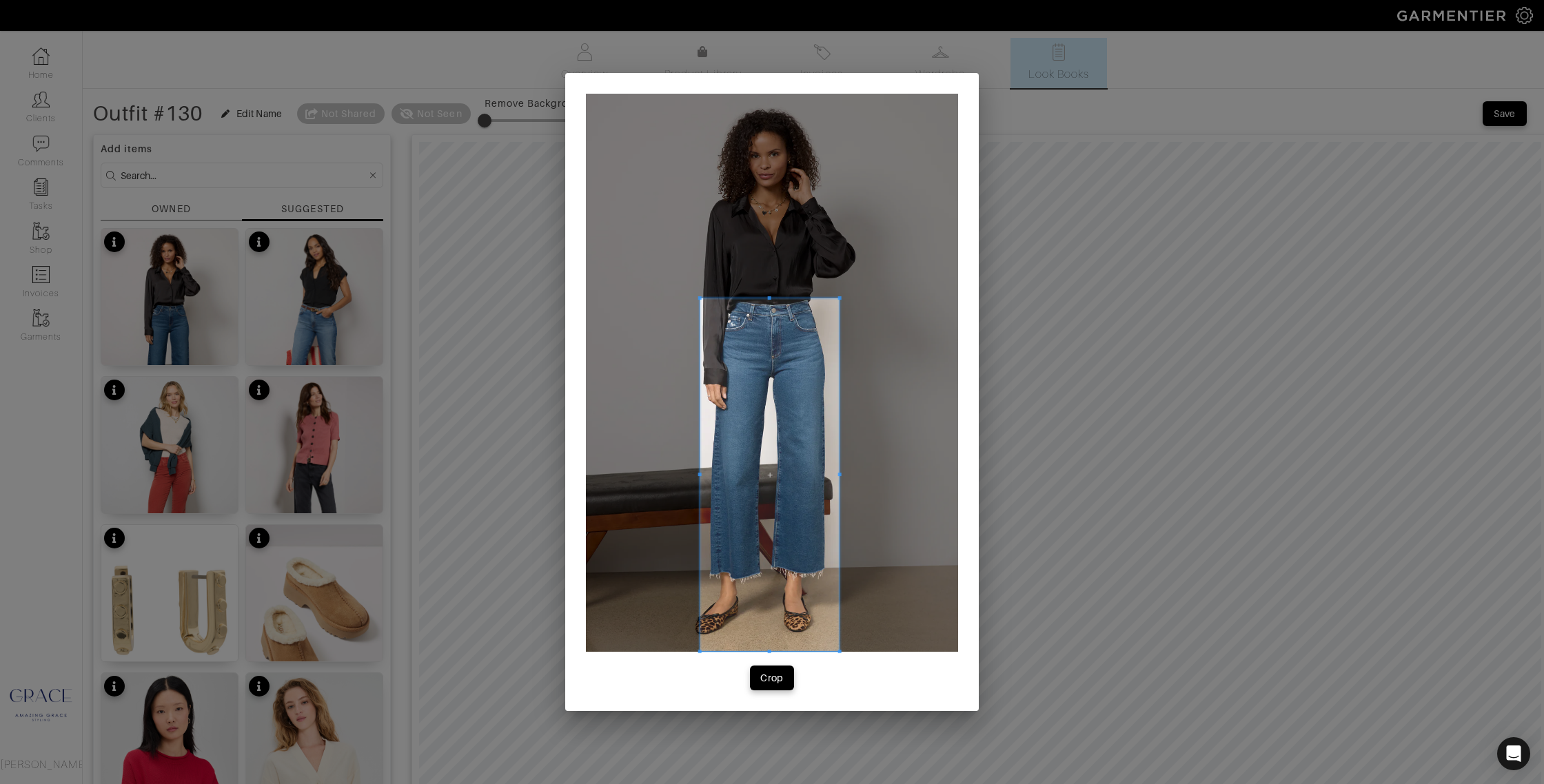
click at [840, 472] on div at bounding box center [769, 475] width 139 height 353
click at [769, 669] on button "Crop" at bounding box center [771, 678] width 44 height 25
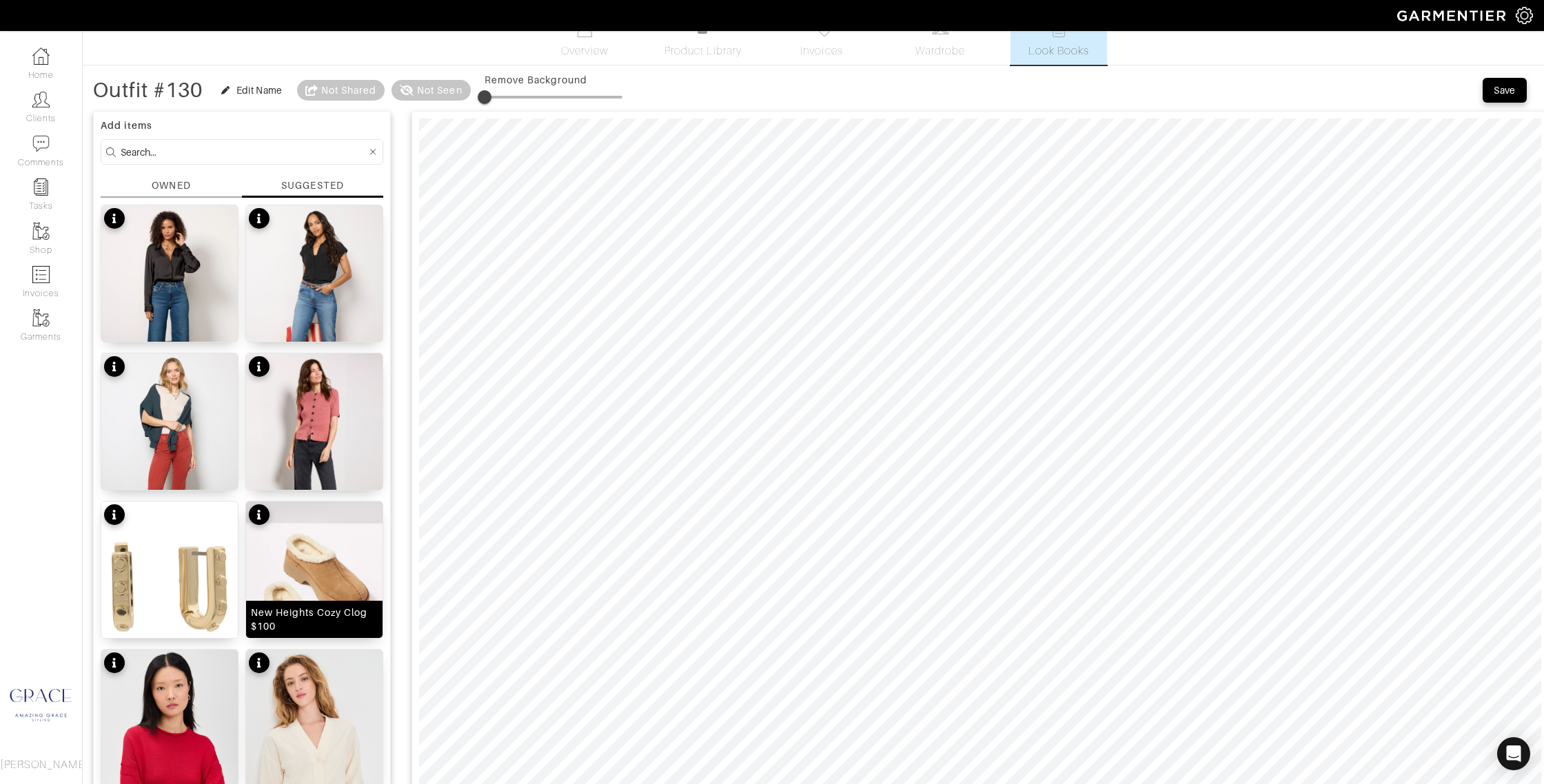
scroll to position [27, 0]
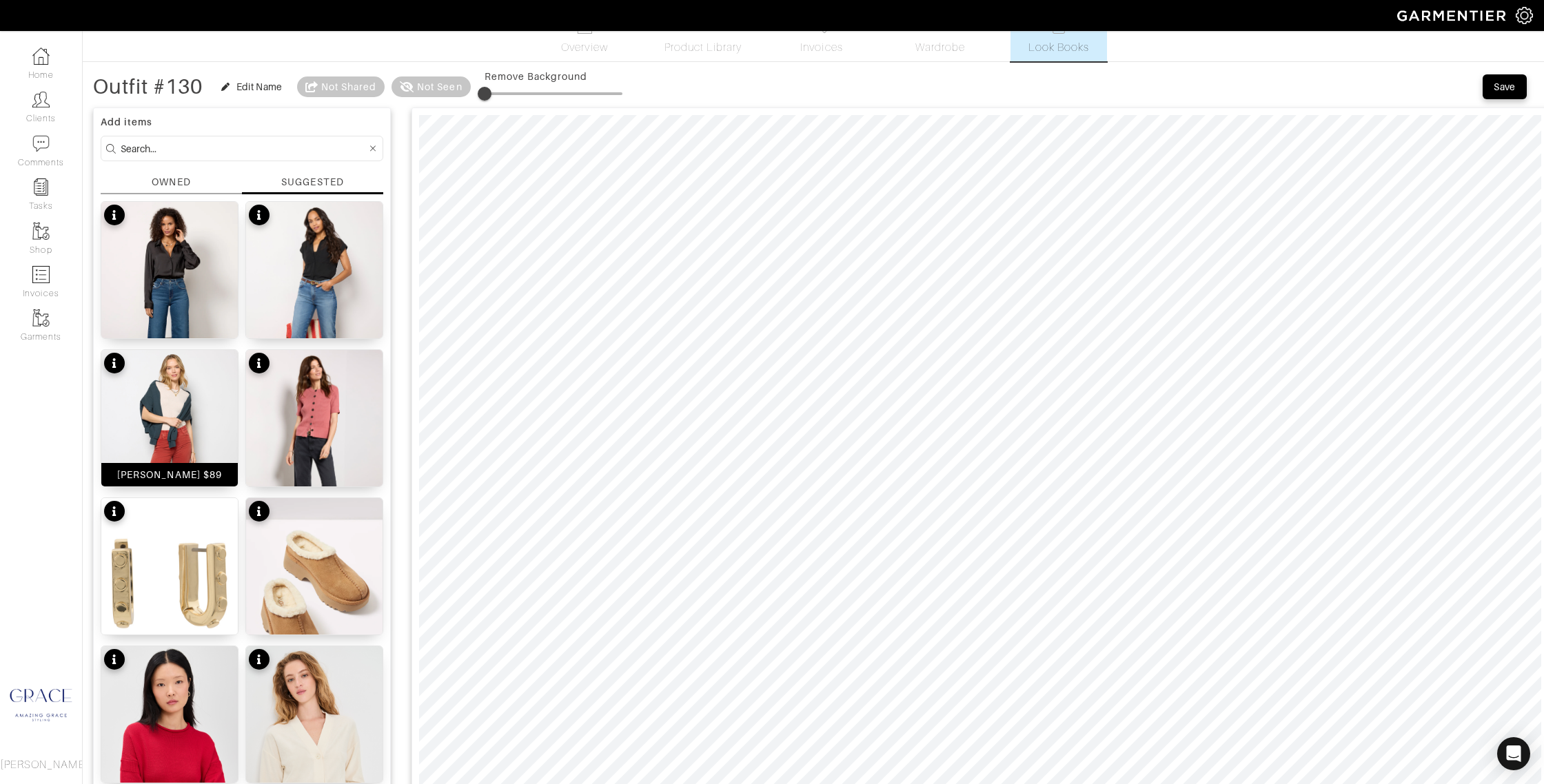
click at [193, 476] on div "Kelsey Jean $89" at bounding box center [169, 475] width 105 height 14
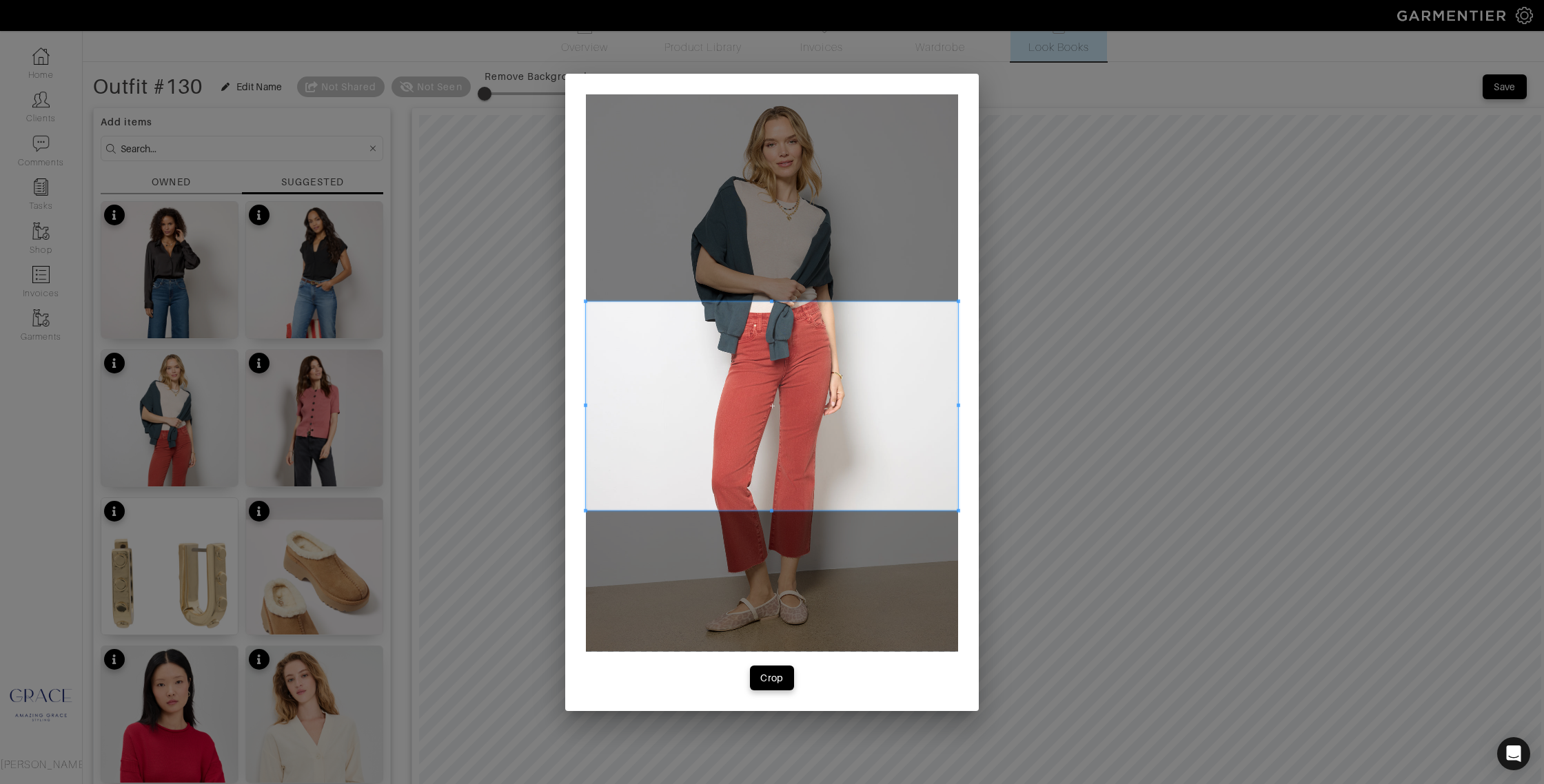
click at [882, 478] on span at bounding box center [772, 406] width 372 height 209
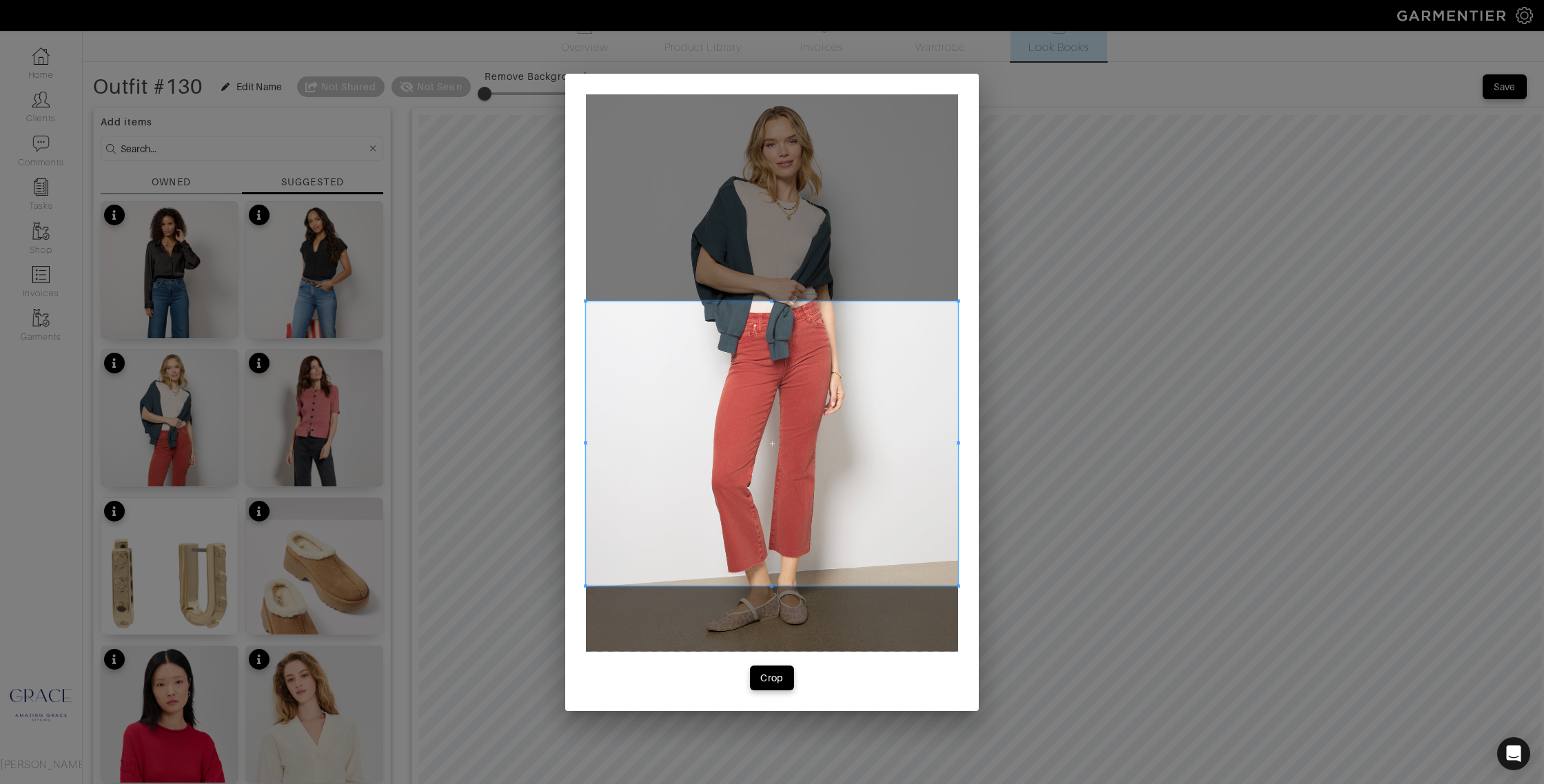
click at [768, 584] on span at bounding box center [772, 586] width 372 height 3
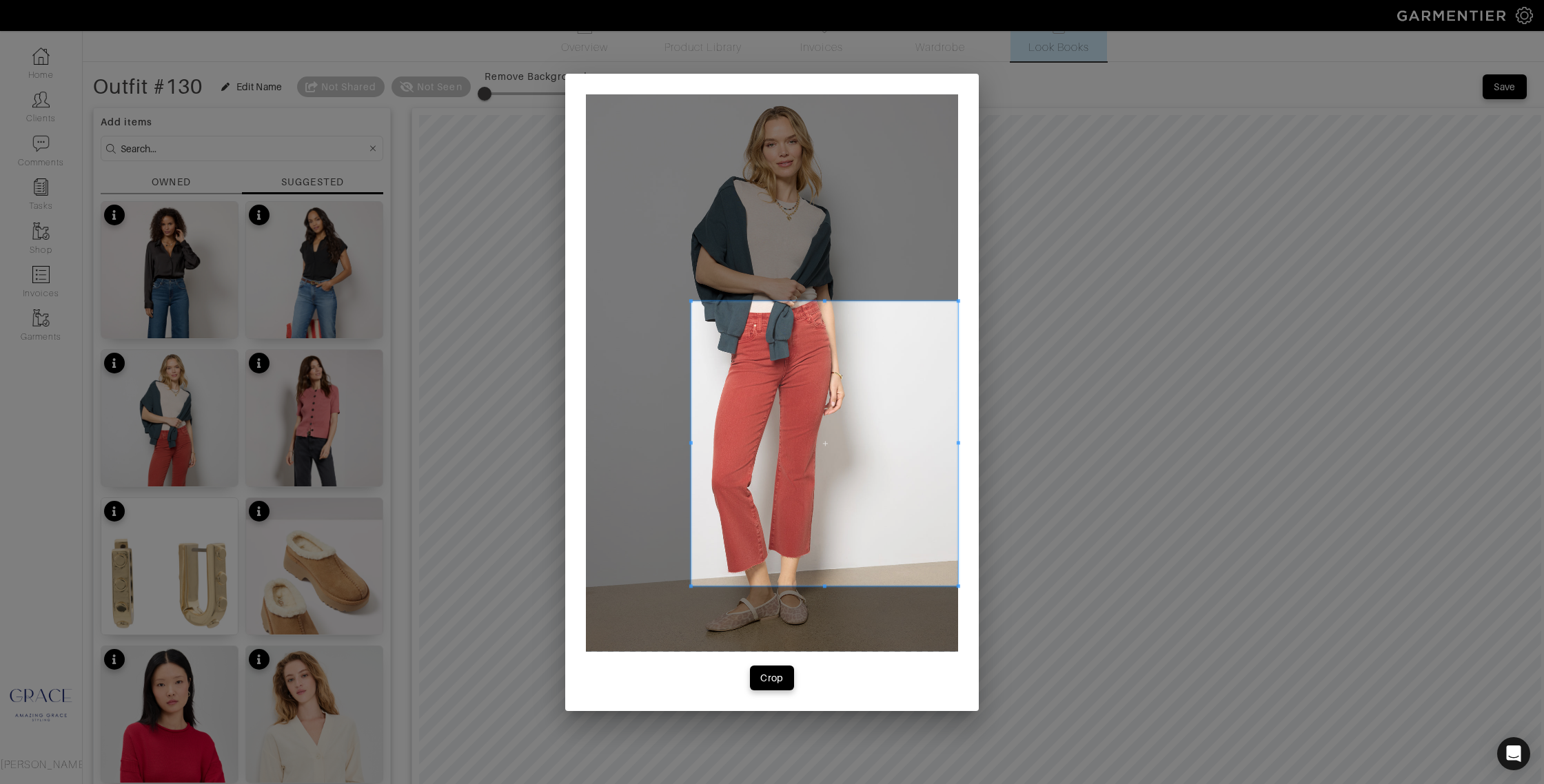
click at [692, 447] on div at bounding box center [825, 443] width 267 height 285
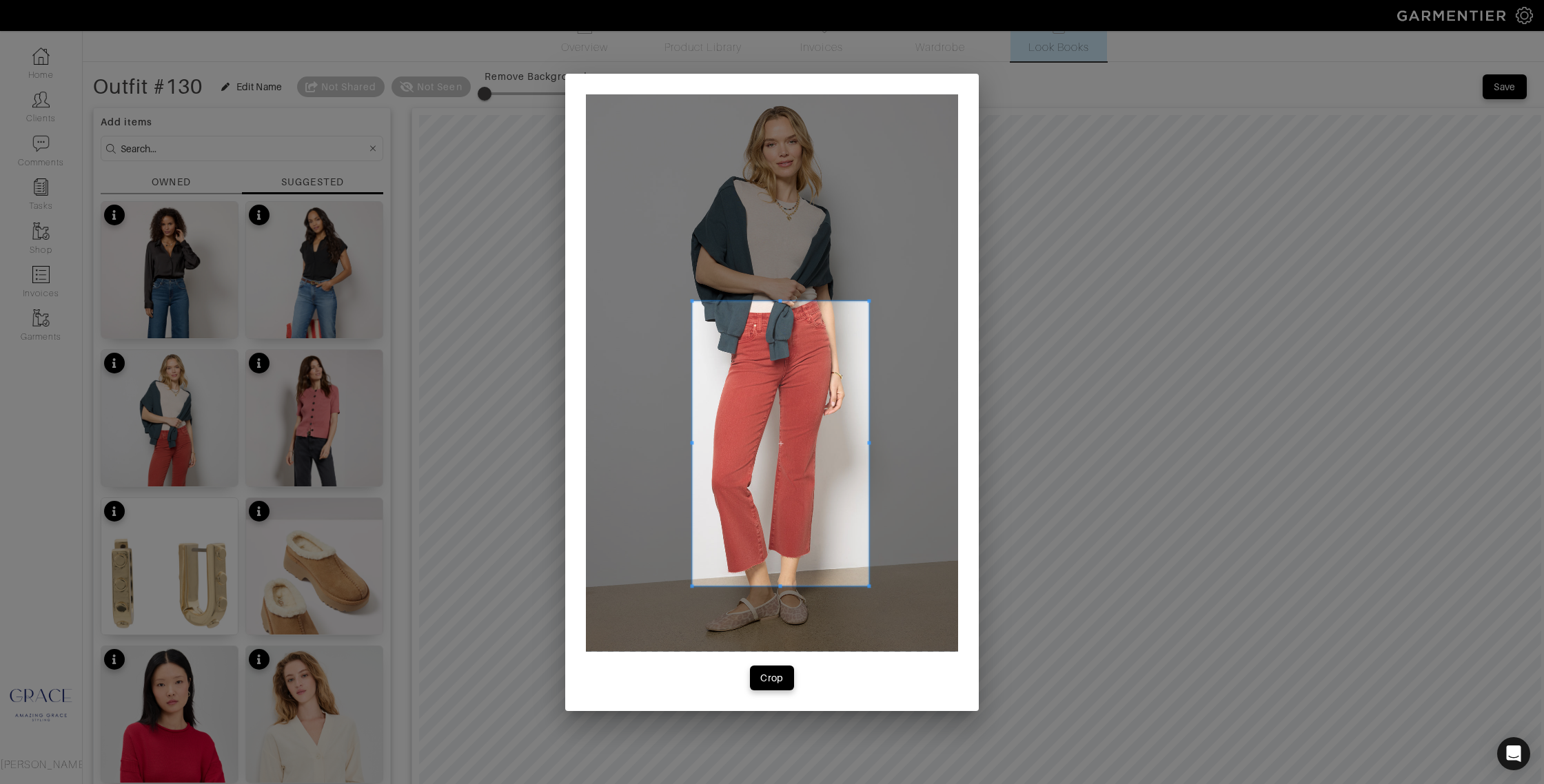
click at [868, 445] on div at bounding box center [780, 443] width 177 height 285
click at [763, 677] on div "Crop" at bounding box center [771, 678] width 23 height 14
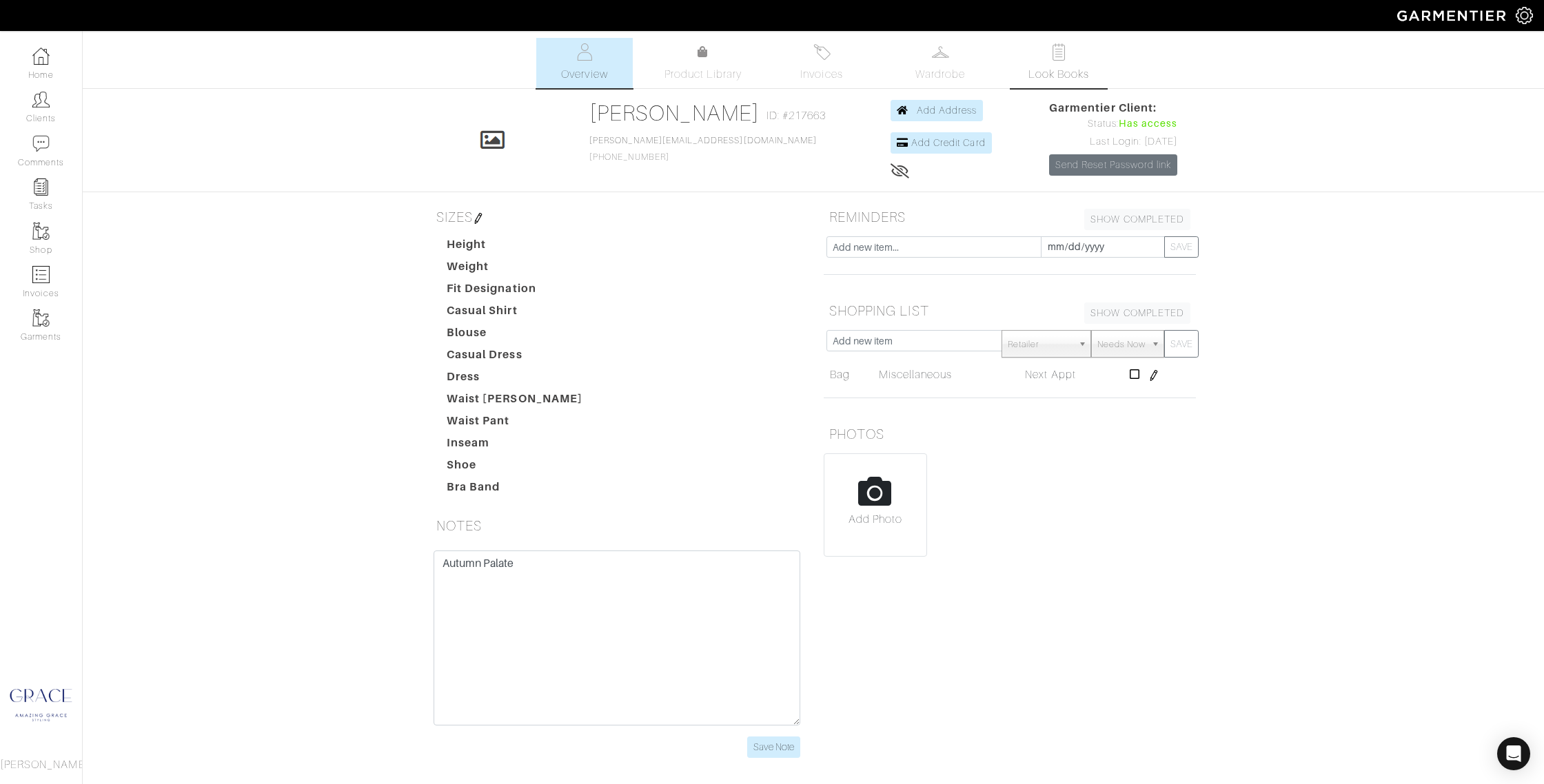
click at [1065, 74] on span "Look Books" at bounding box center [1058, 74] width 61 height 16
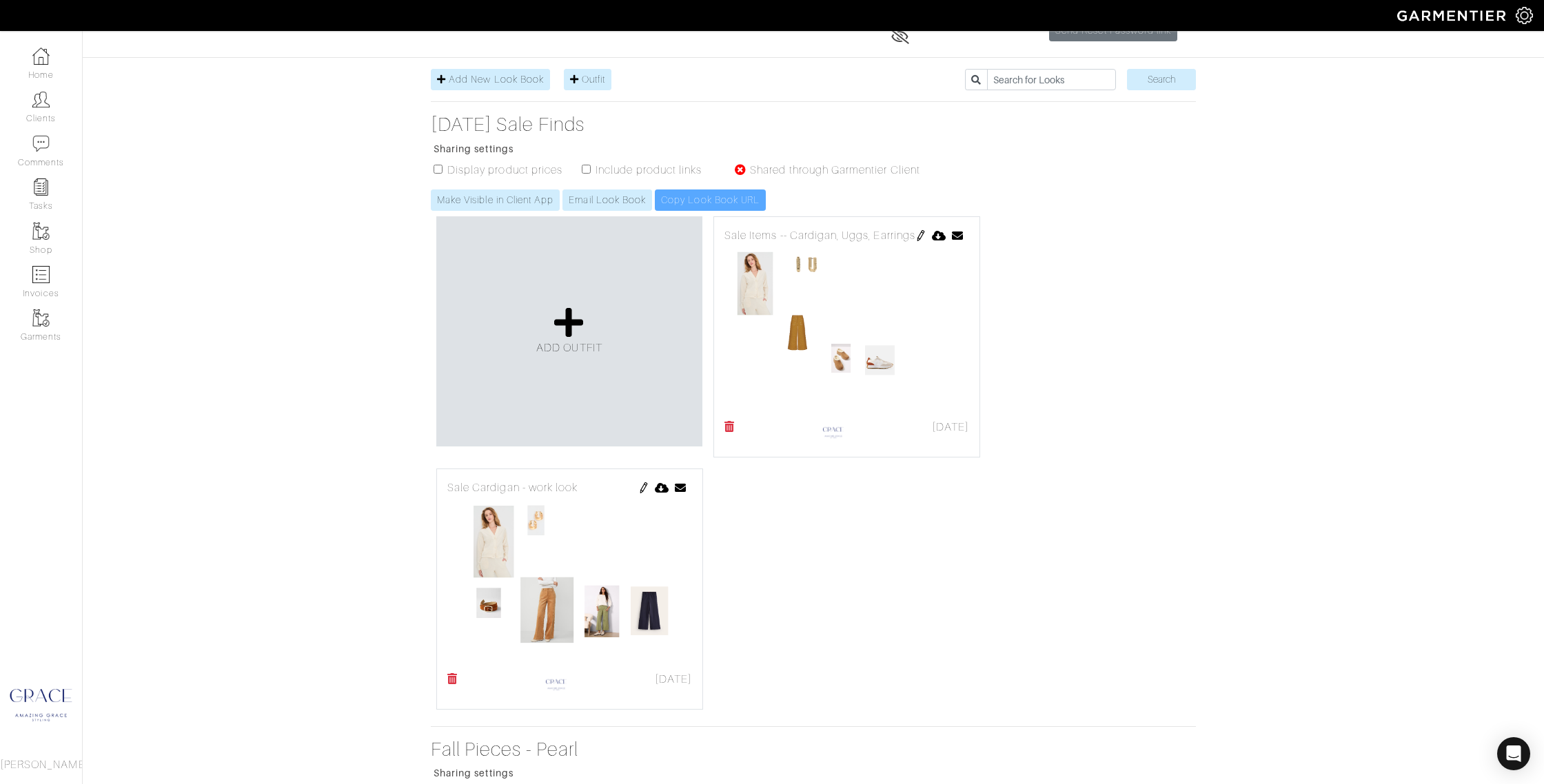
scroll to position [60, 0]
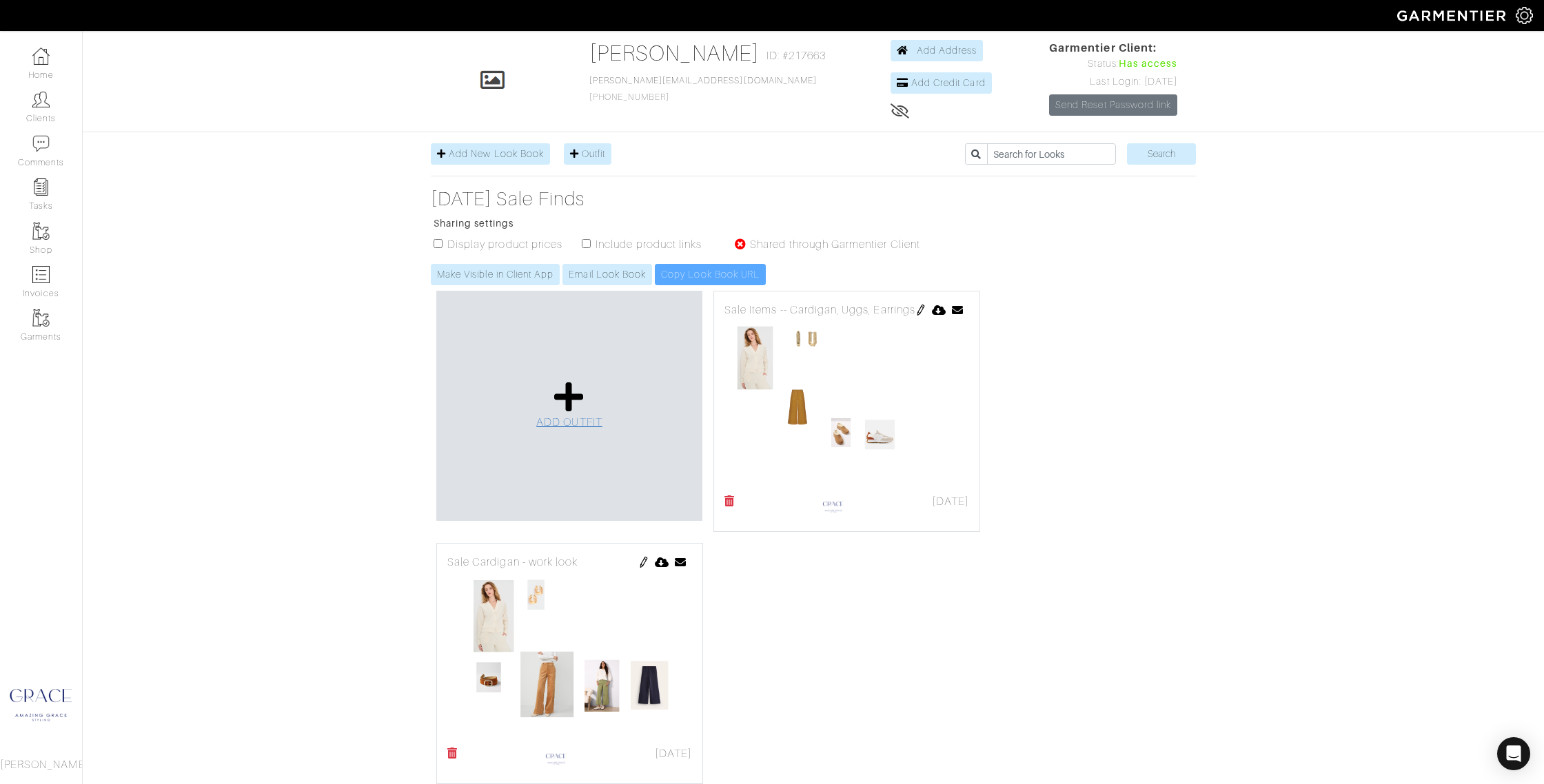
click at [570, 402] on icon at bounding box center [569, 397] width 29 height 33
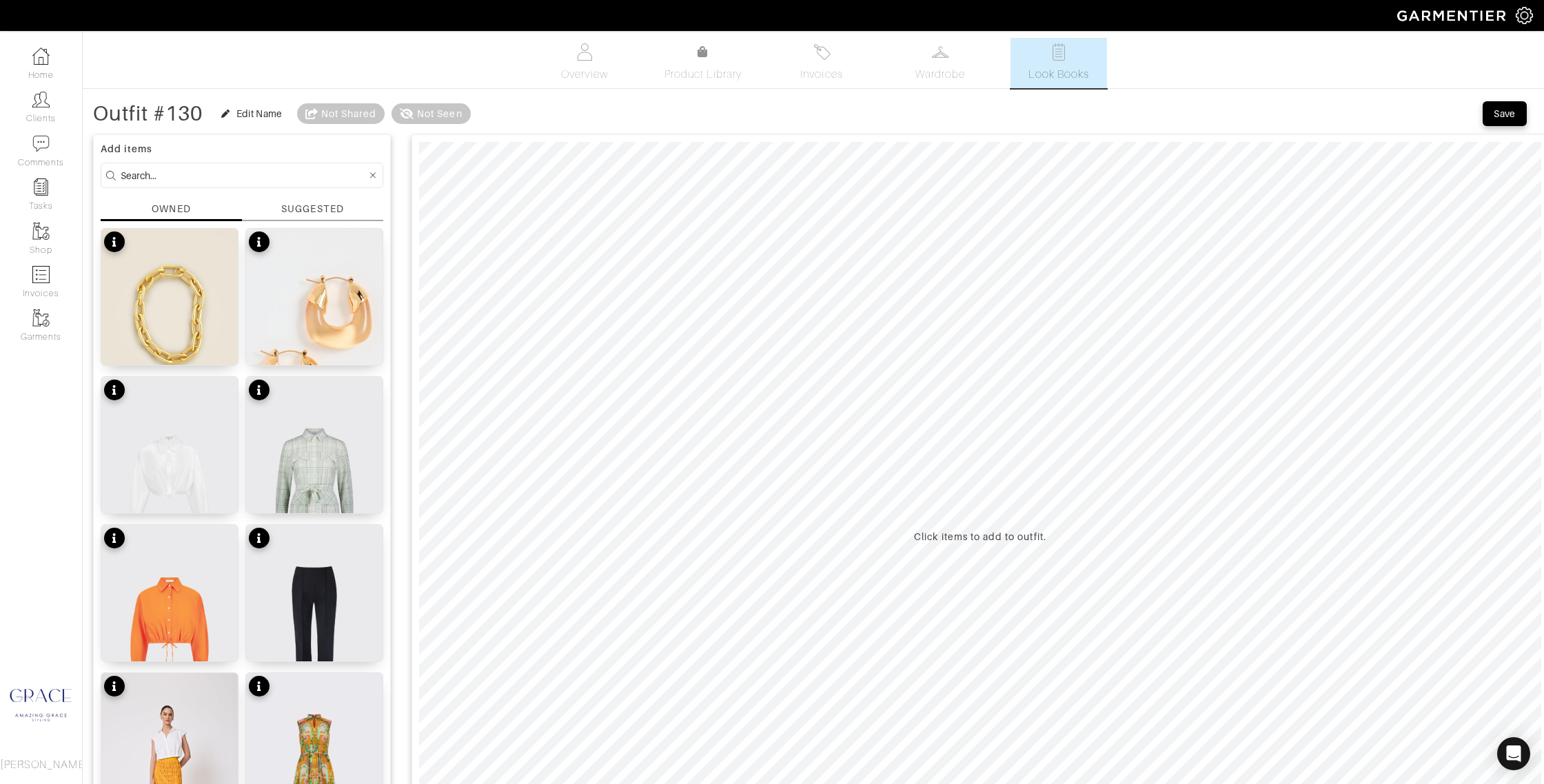
click at [303, 211] on div "SUGGESTED" at bounding box center [312, 209] width 62 height 15
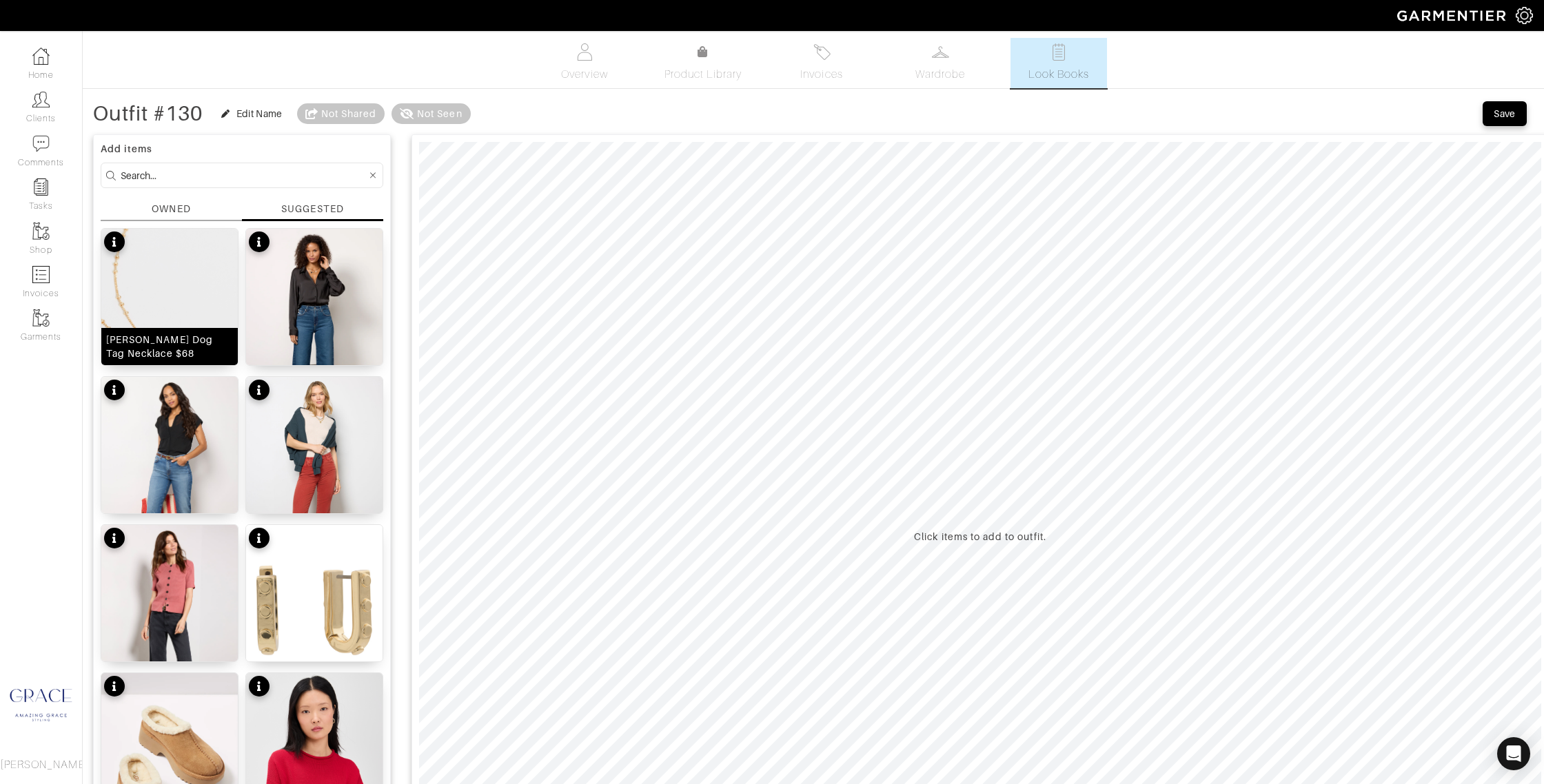
click at [196, 336] on div "[PERSON_NAME] Dog Tag Necklace $68" at bounding box center [170, 347] width 127 height 28
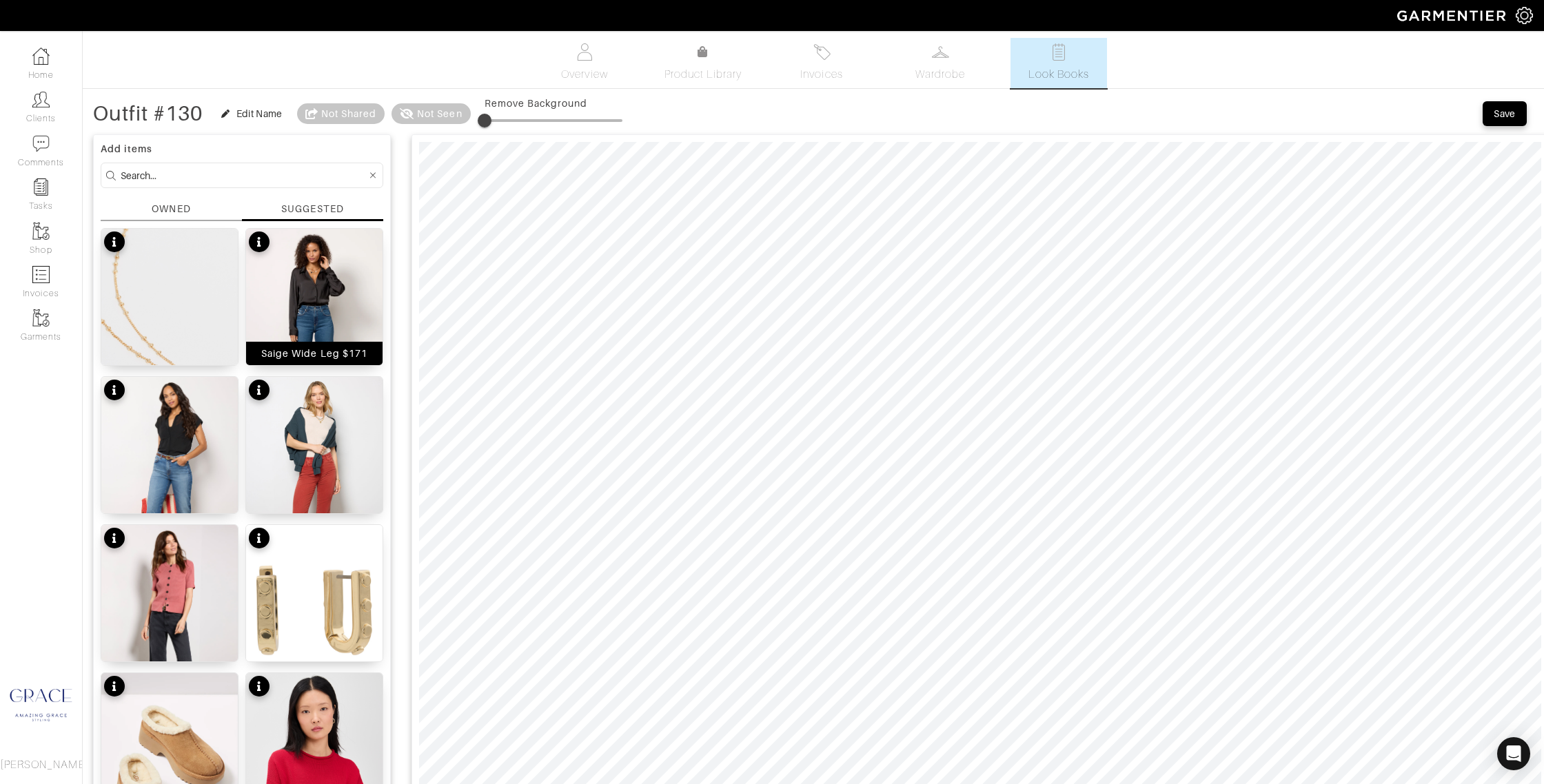
click at [314, 347] on div "Saige Wide Leg $171" at bounding box center [314, 353] width 106 height 14
type input "22"
drag, startPoint x: 487, startPoint y: 120, endPoint x: 518, endPoint y: 122, distance: 31.1
click at [517, 122] on span at bounding box center [515, 120] width 14 height 14
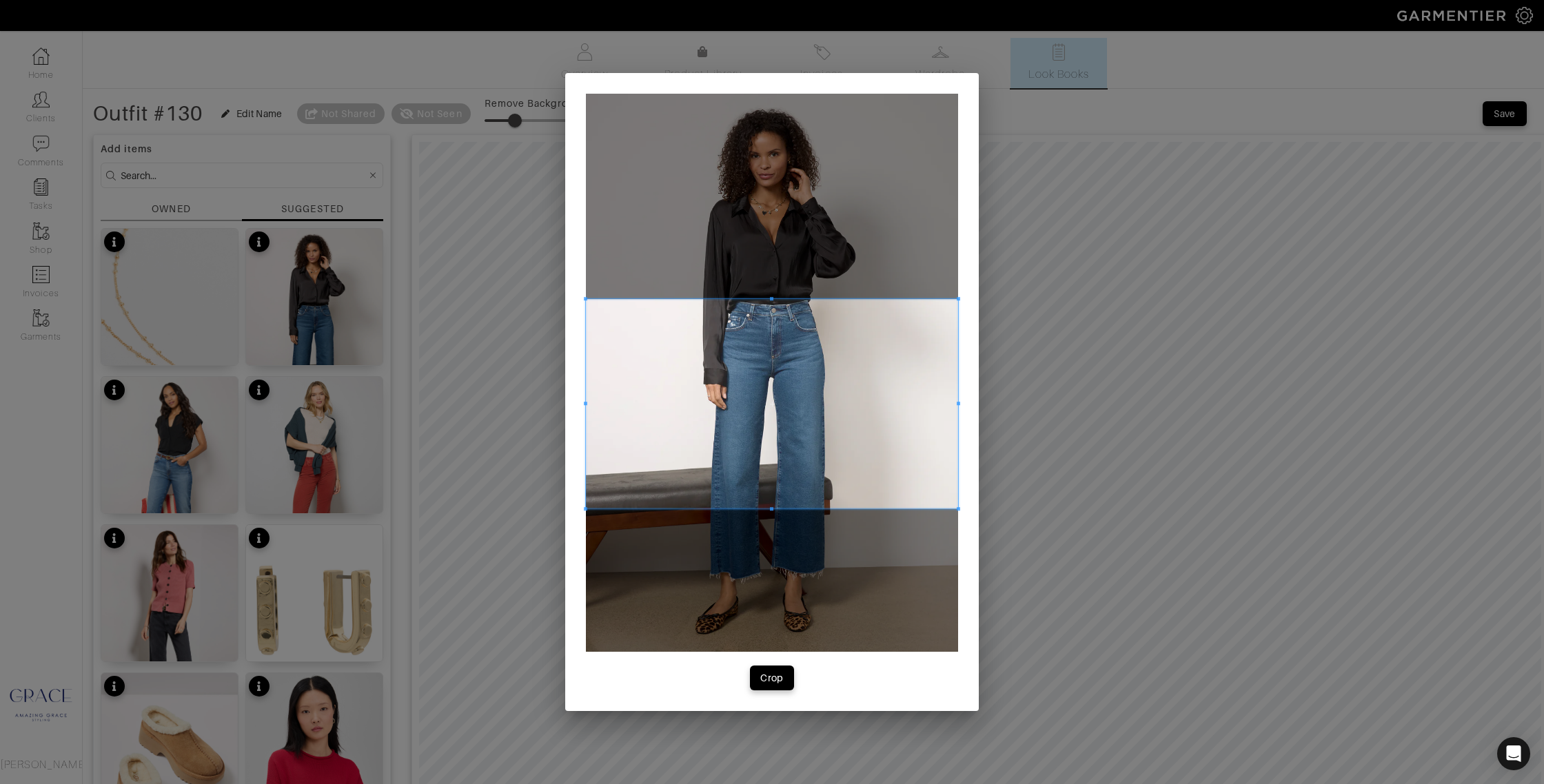
click at [820, 433] on span at bounding box center [772, 404] width 372 height 209
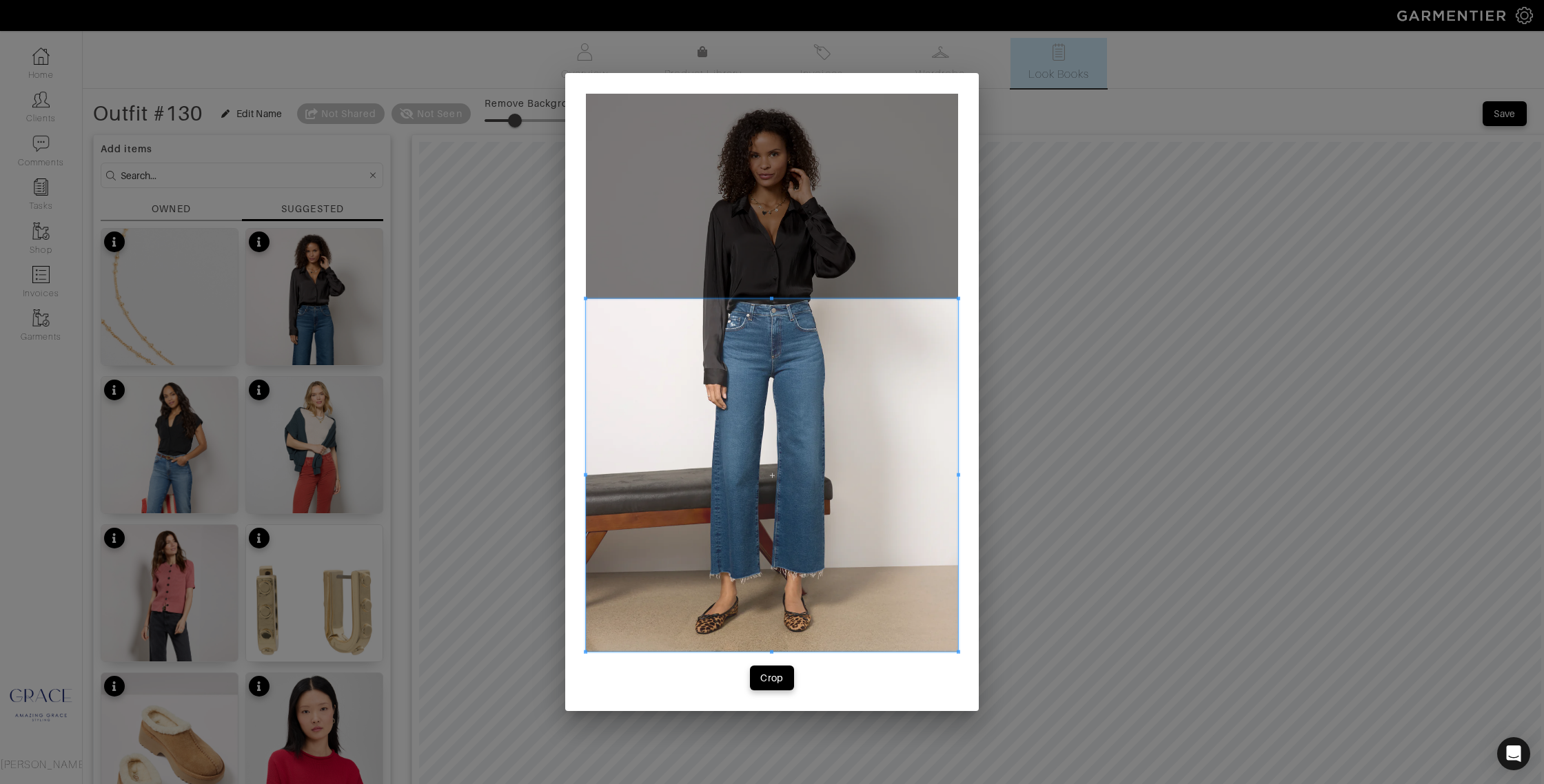
click at [770, 668] on div "Crop" at bounding box center [772, 391] width 414 height 638
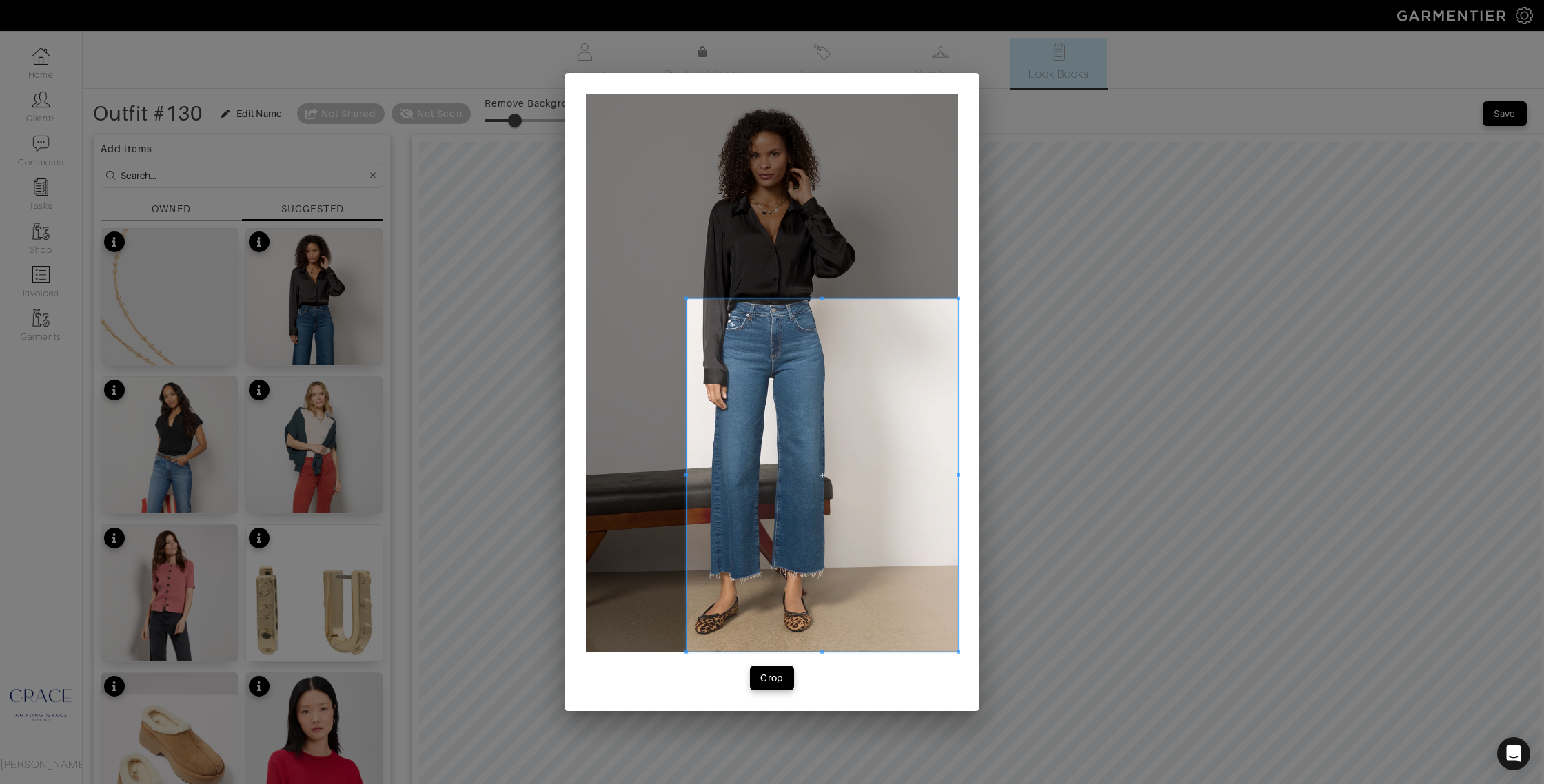
click at [685, 476] on span at bounding box center [686, 475] width 3 height 3
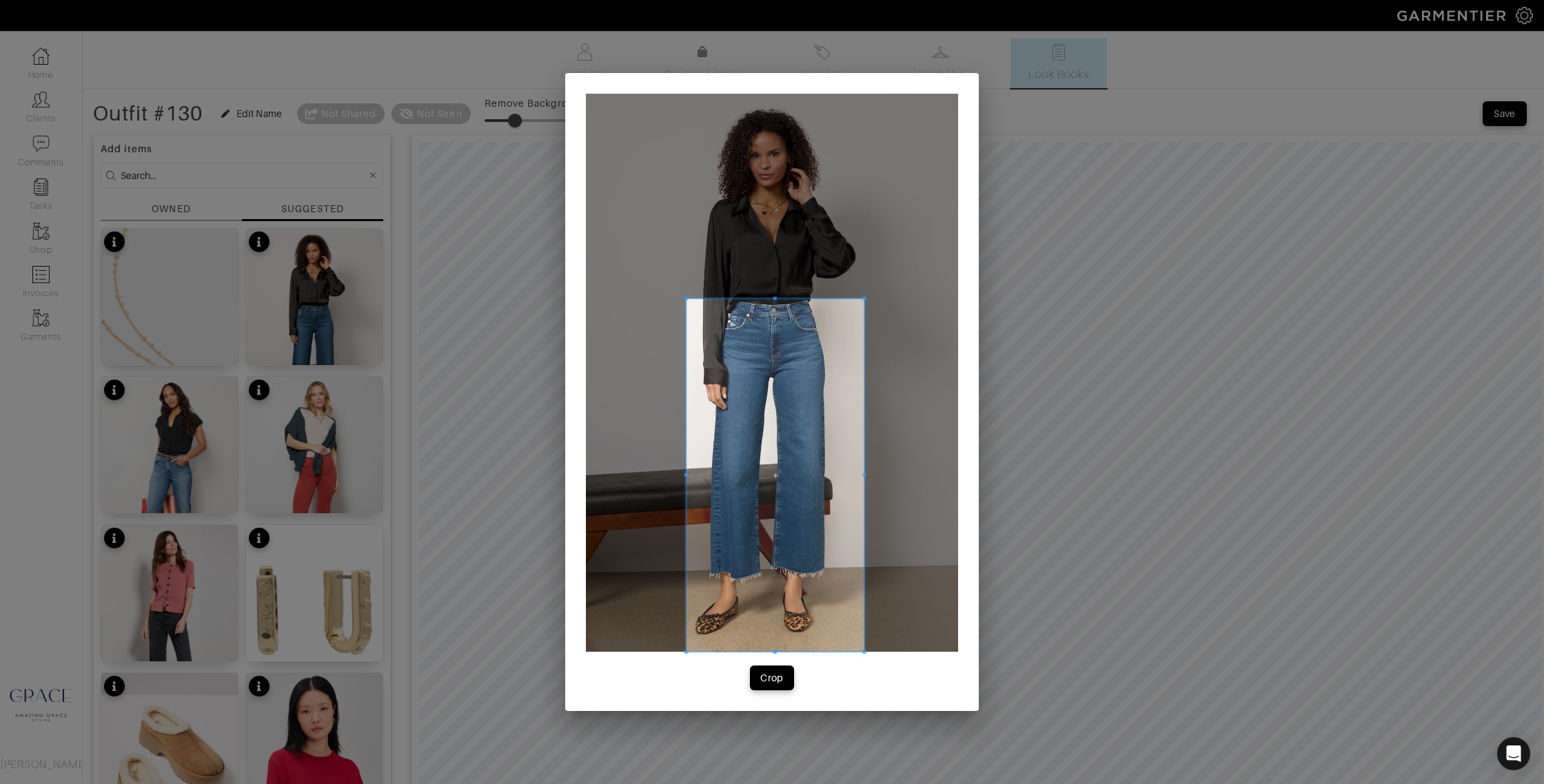
click at [864, 474] on div at bounding box center [775, 476] width 177 height 353
click at [773, 682] on div "Crop" at bounding box center [771, 678] width 23 height 14
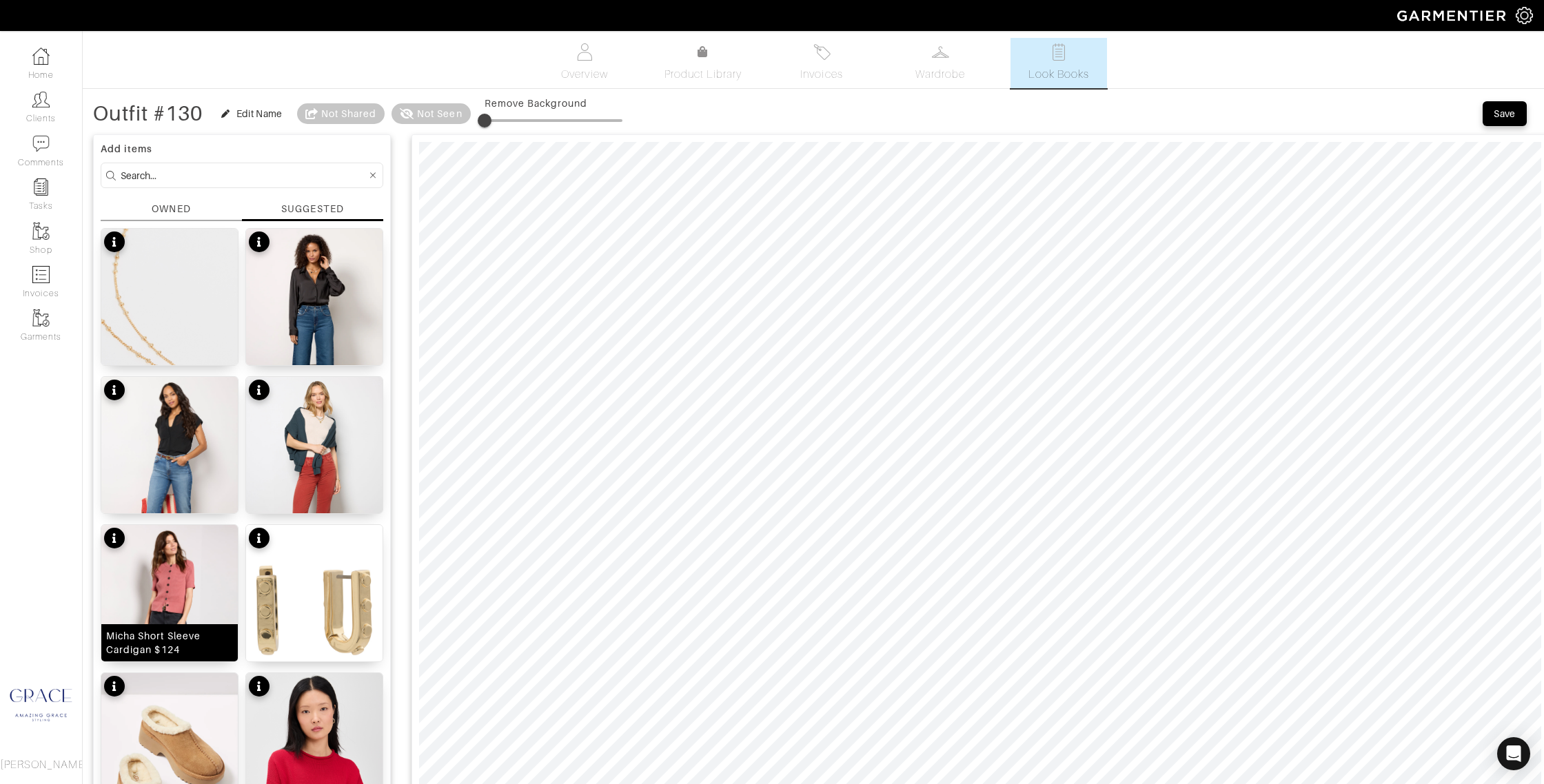
click at [191, 640] on div "Micha Short Sleeve Cardigan $124" at bounding box center [170, 643] width 127 height 28
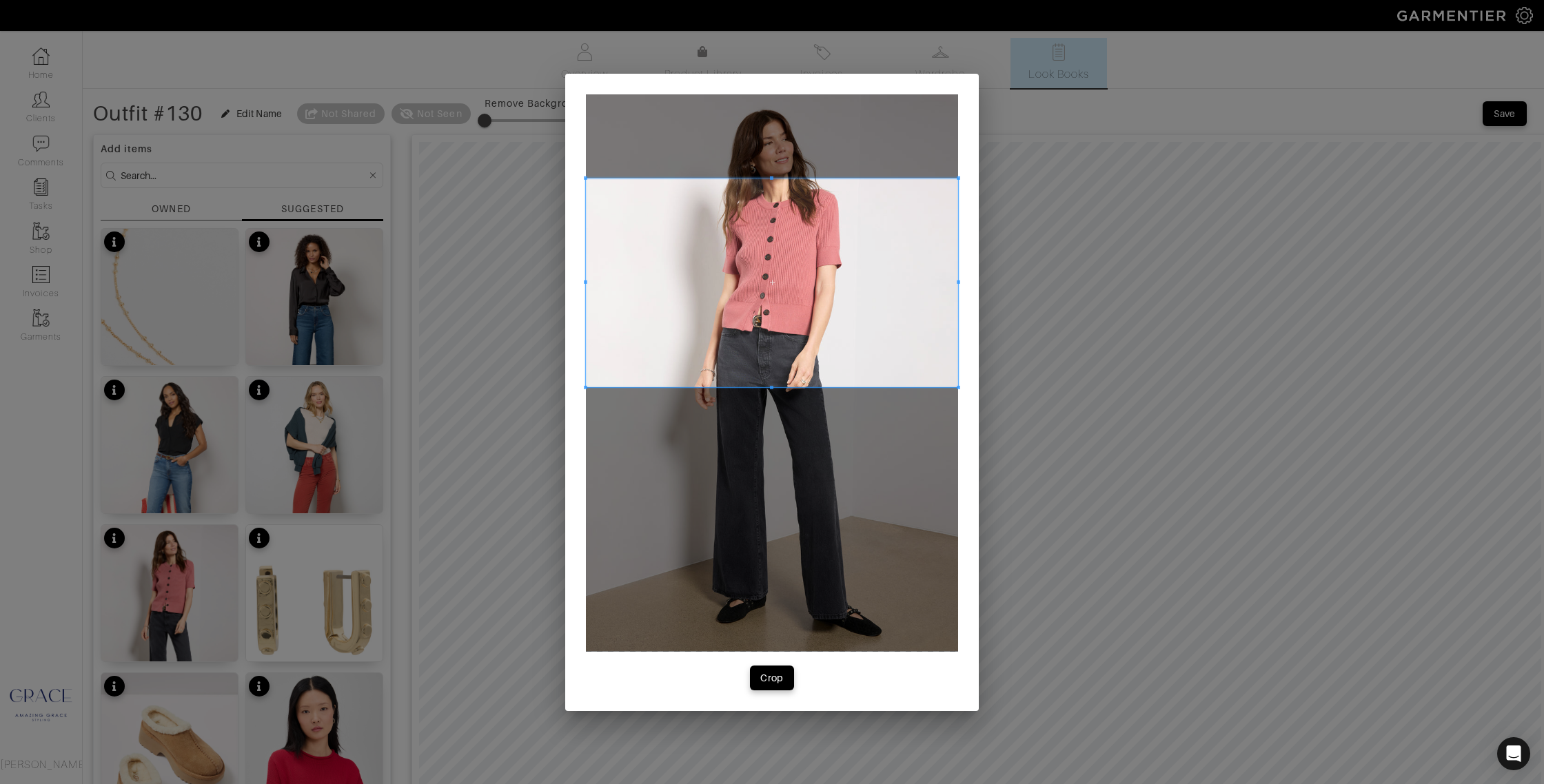
click at [867, 271] on span at bounding box center [772, 282] width 372 height 209
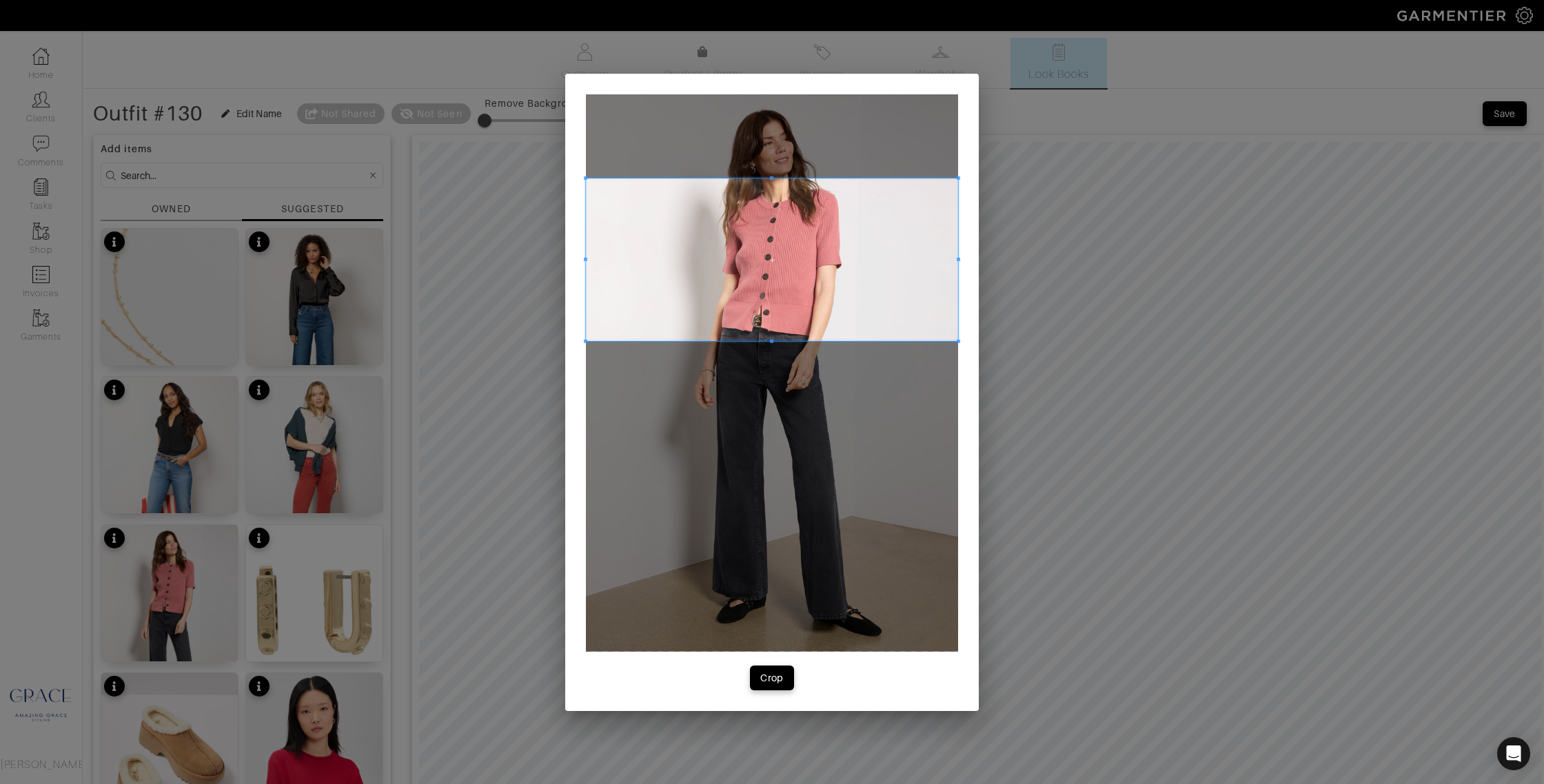
click at [771, 343] on span at bounding box center [771, 341] width 3 height 3
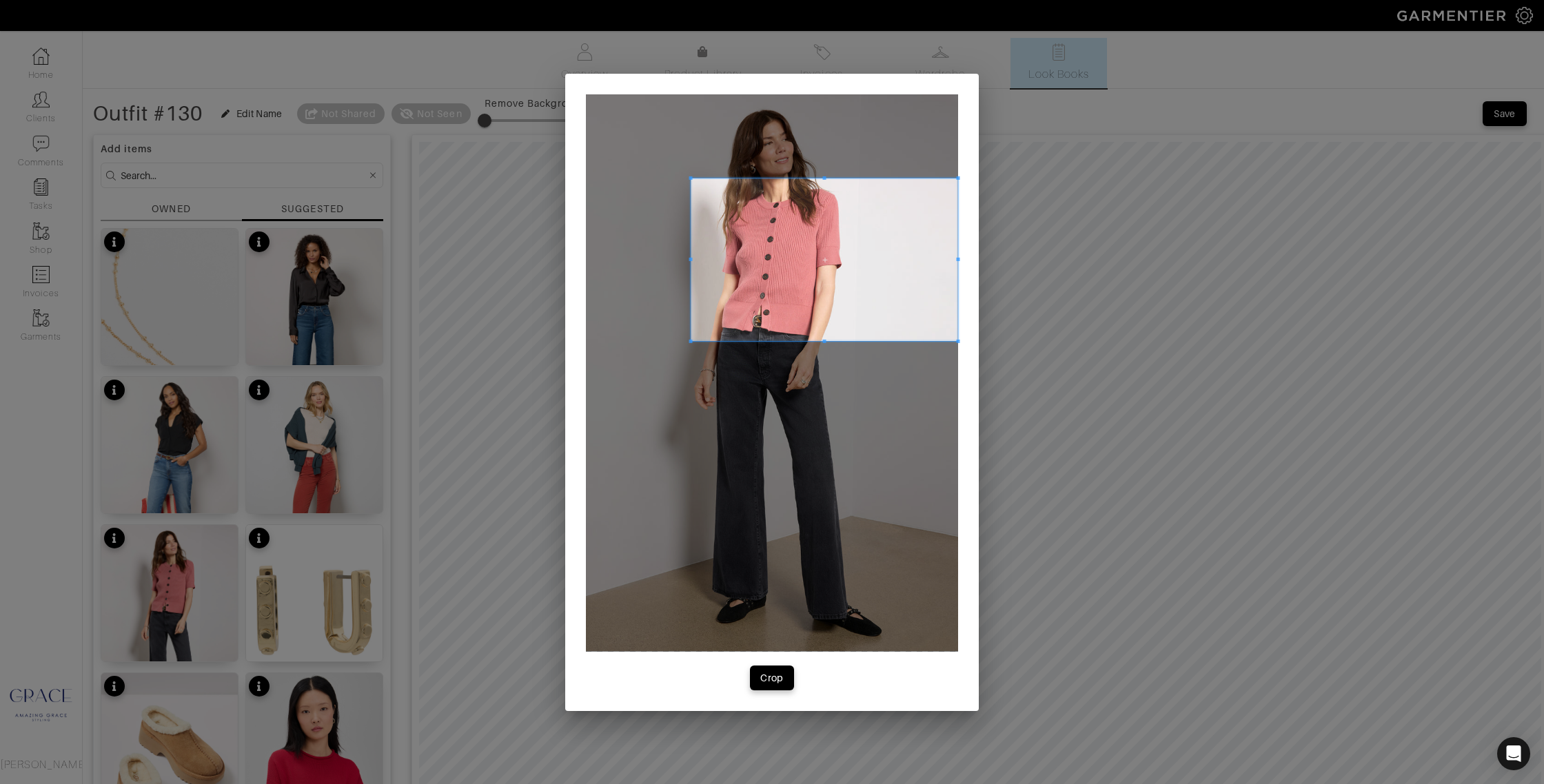
click at [692, 267] on div at bounding box center [825, 259] width 267 height 163
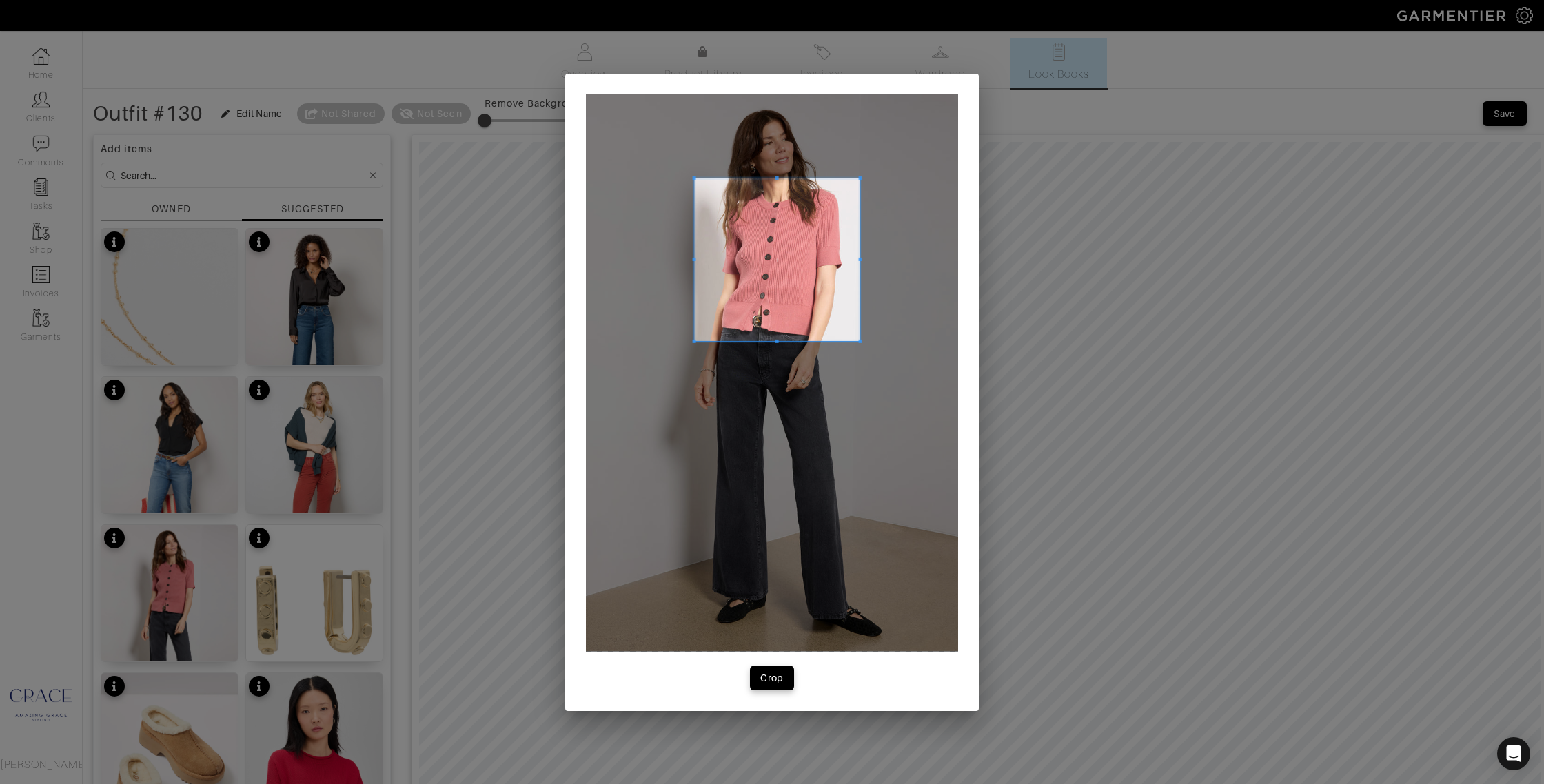
click at [859, 254] on span at bounding box center [859, 259] width 3 height 163
click at [762, 670] on button "Crop" at bounding box center [771, 678] width 44 height 25
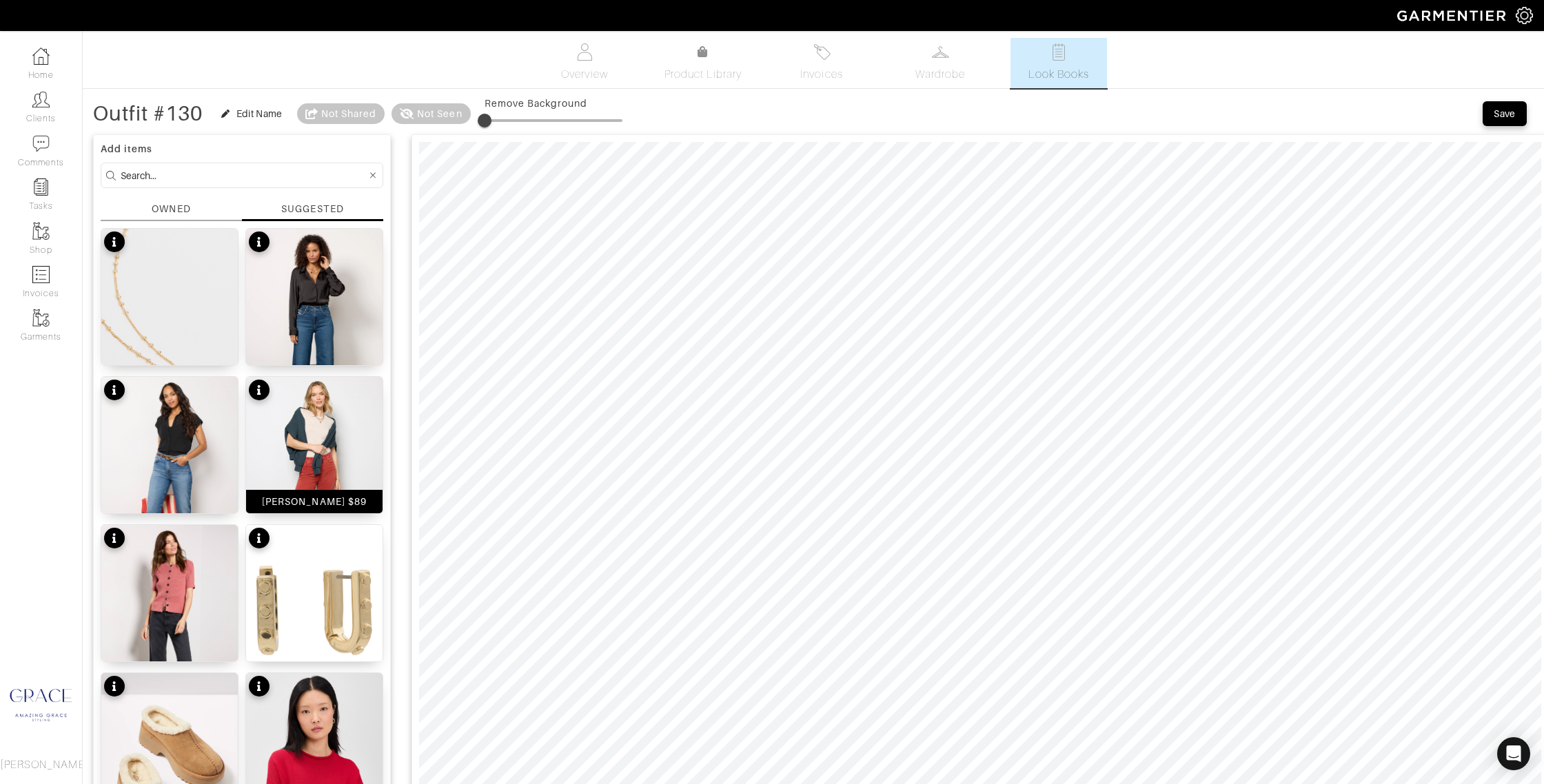
click at [321, 498] on div "Kelsey Jean $89" at bounding box center [314, 502] width 105 height 14
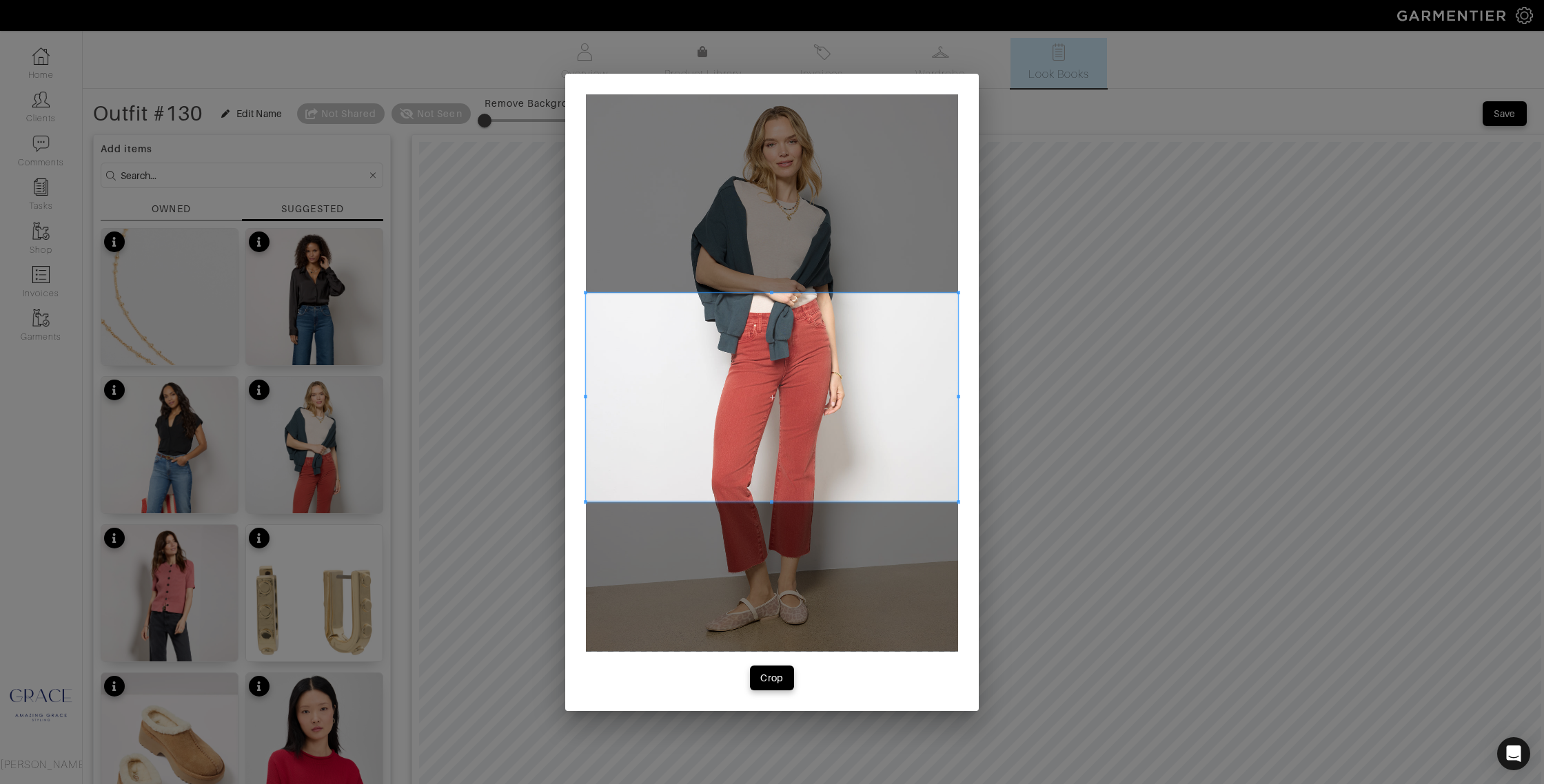
click at [901, 444] on span at bounding box center [772, 397] width 372 height 209
click at [904, 442] on span at bounding box center [772, 399] width 372 height 209
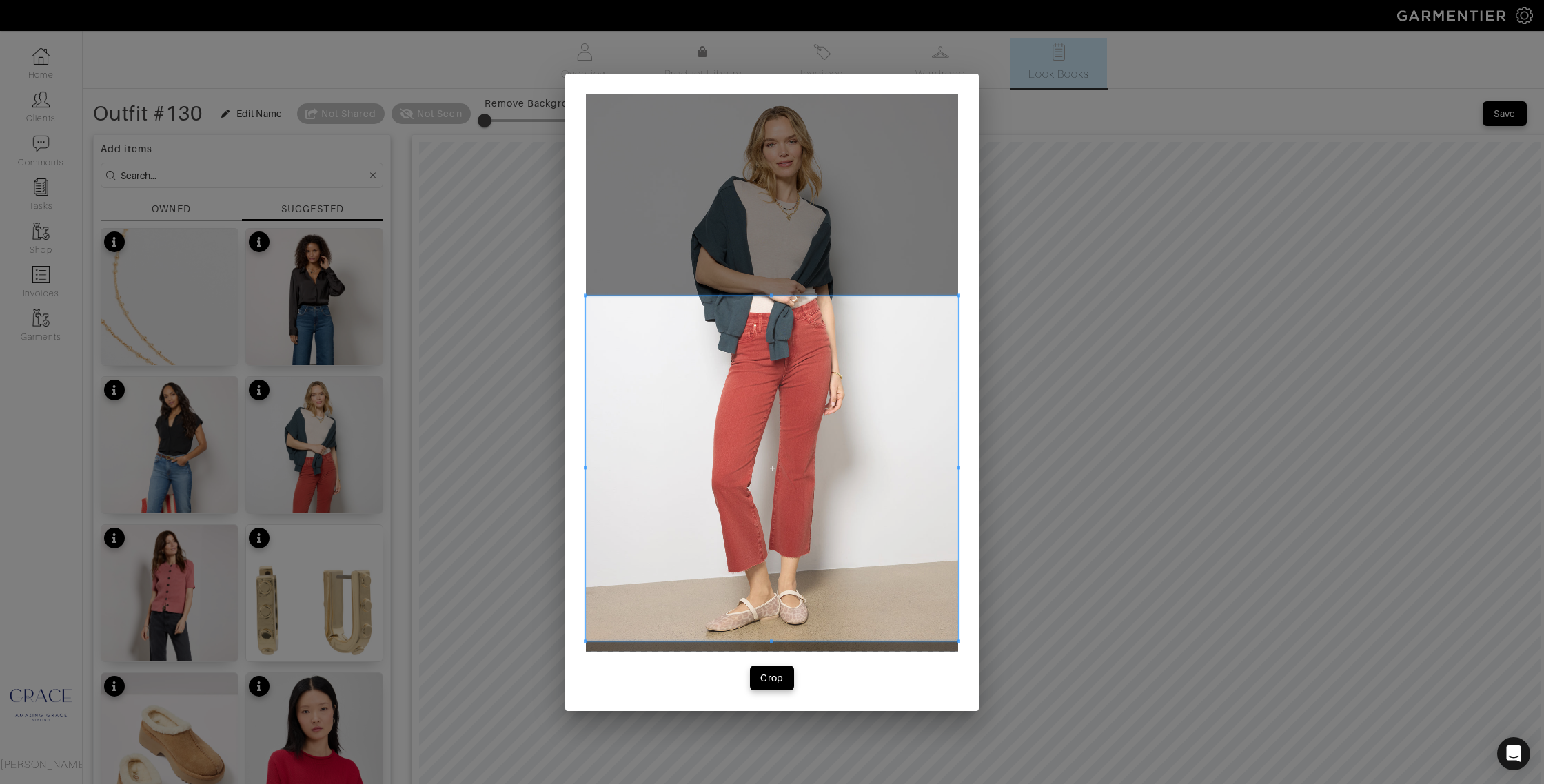
click at [762, 661] on div "Crop" at bounding box center [772, 392] width 414 height 638
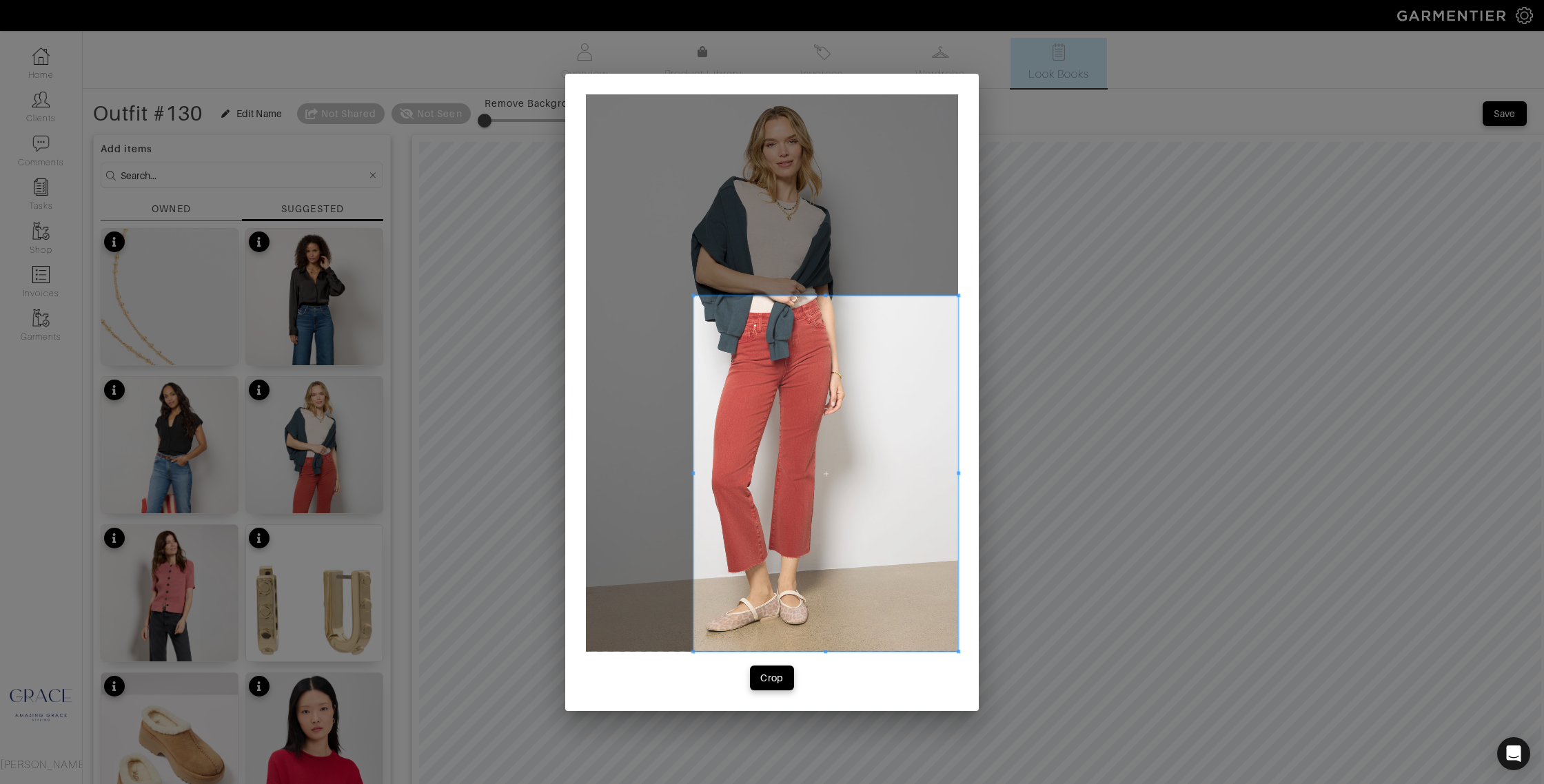
click at [693, 482] on div at bounding box center [826, 474] width 265 height 357
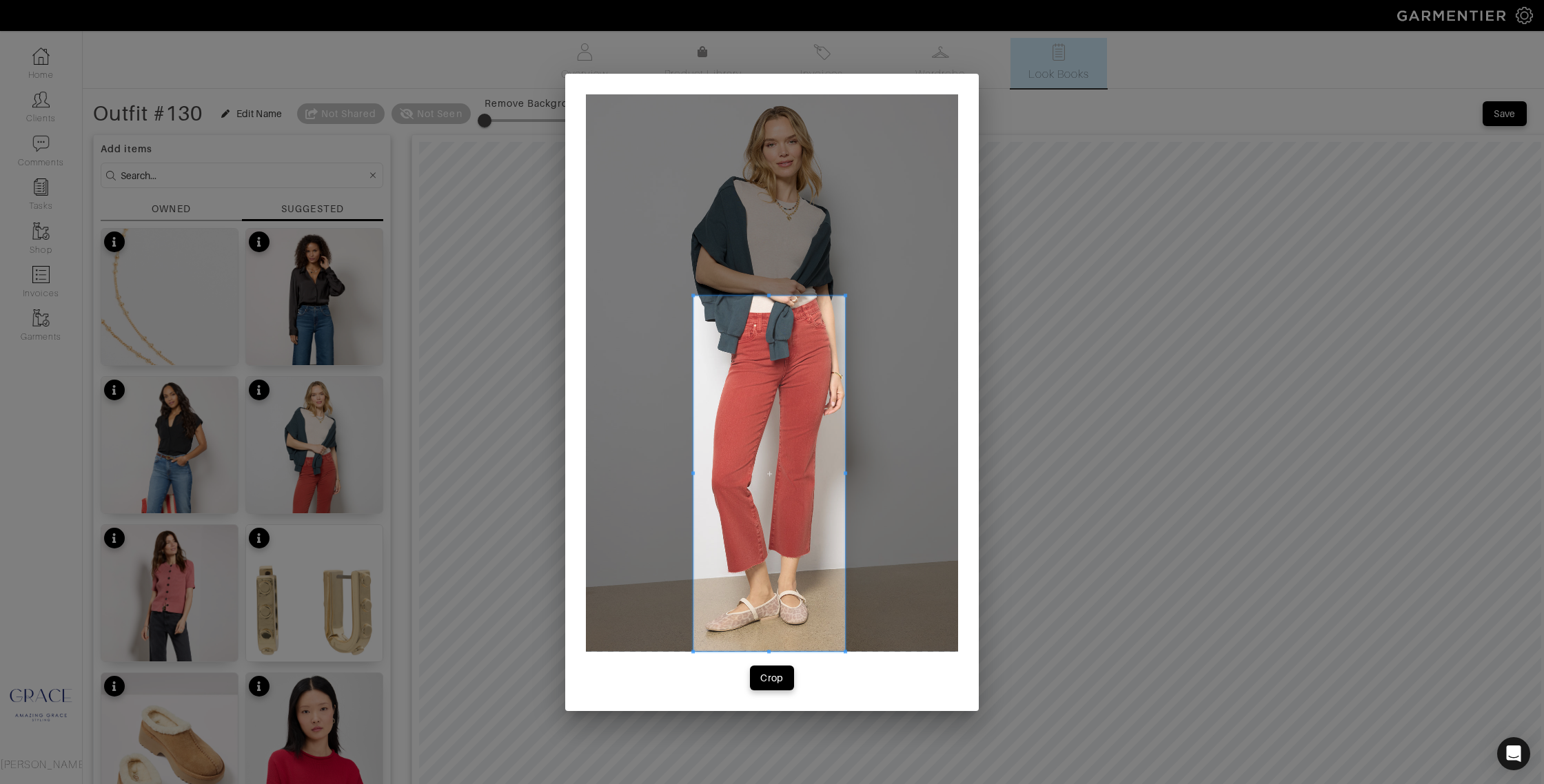
click at [845, 470] on div at bounding box center [769, 474] width 151 height 357
click at [767, 678] on div "Crop" at bounding box center [771, 678] width 23 height 14
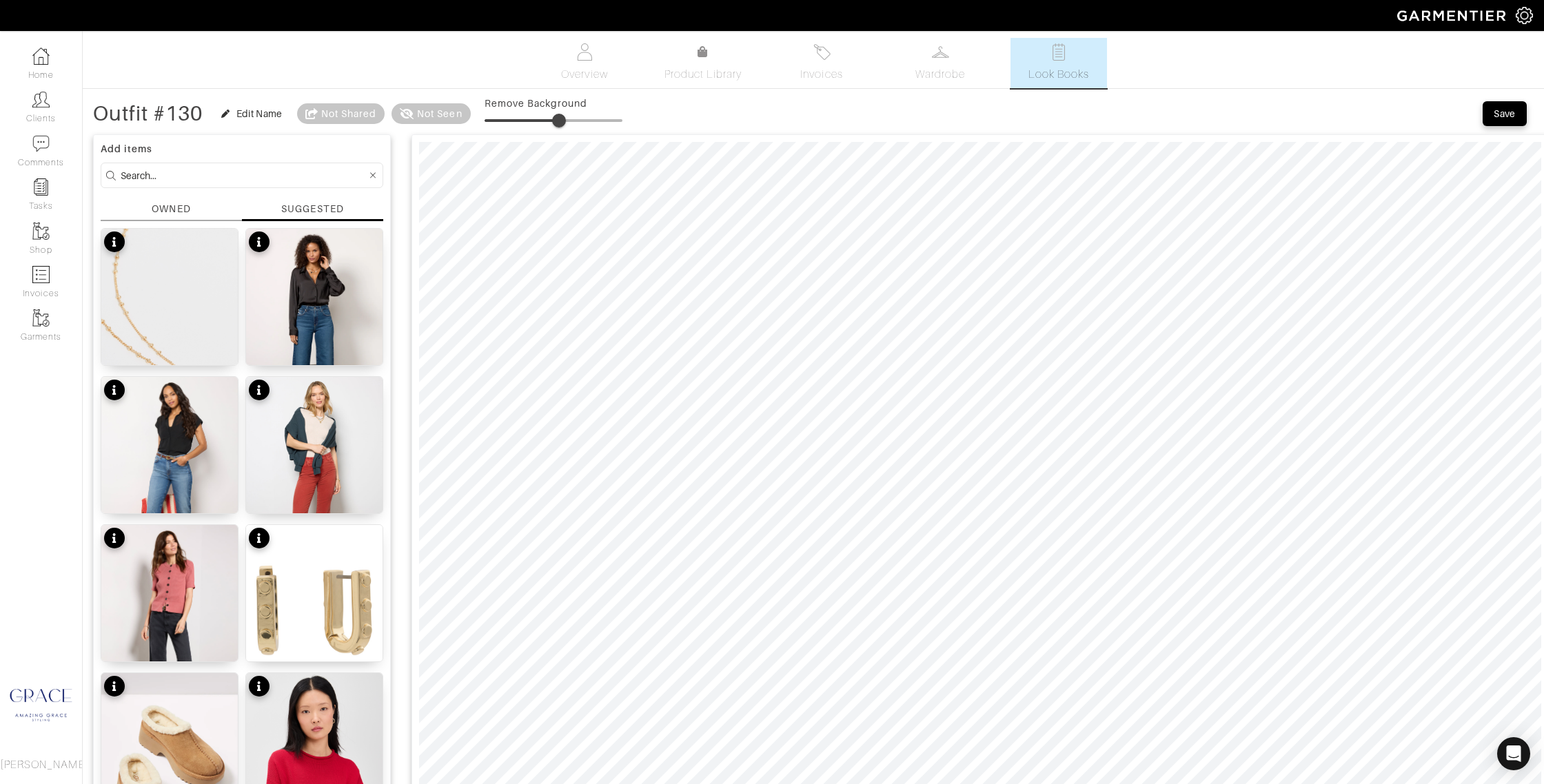
type input "0"
drag, startPoint x: 486, startPoint y: 117, endPoint x: 458, endPoint y: 117, distance: 28.0
click at [455, 117] on div "Outfit #130 Edit Name Not Shared Not Seen Remove Background" at bounding box center [357, 113] width 529 height 28
click at [335, 634] on div "Asher Link Hoop Earrings $12" at bounding box center [314, 643] width 127 height 28
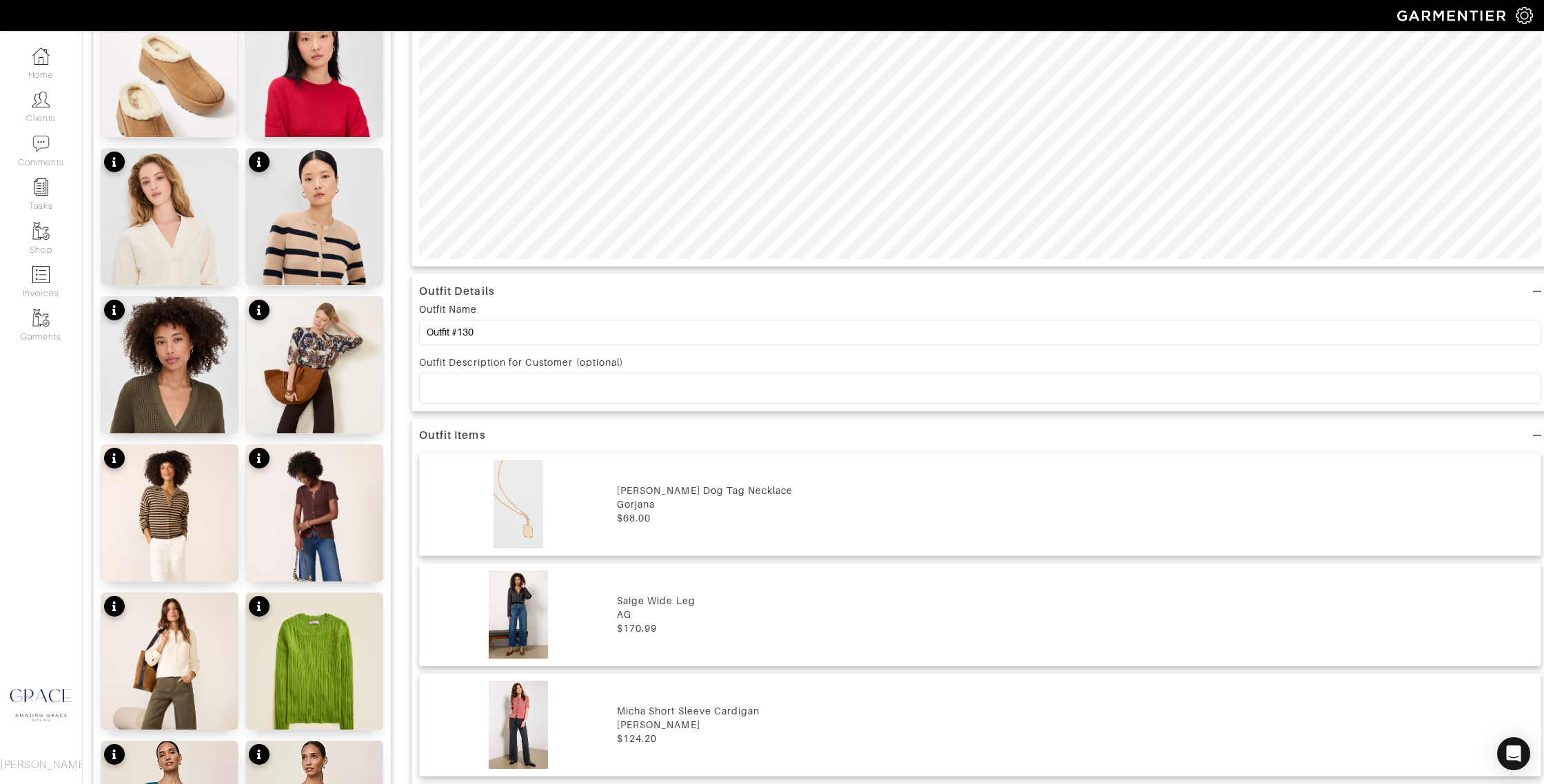
scroll to position [682, 0]
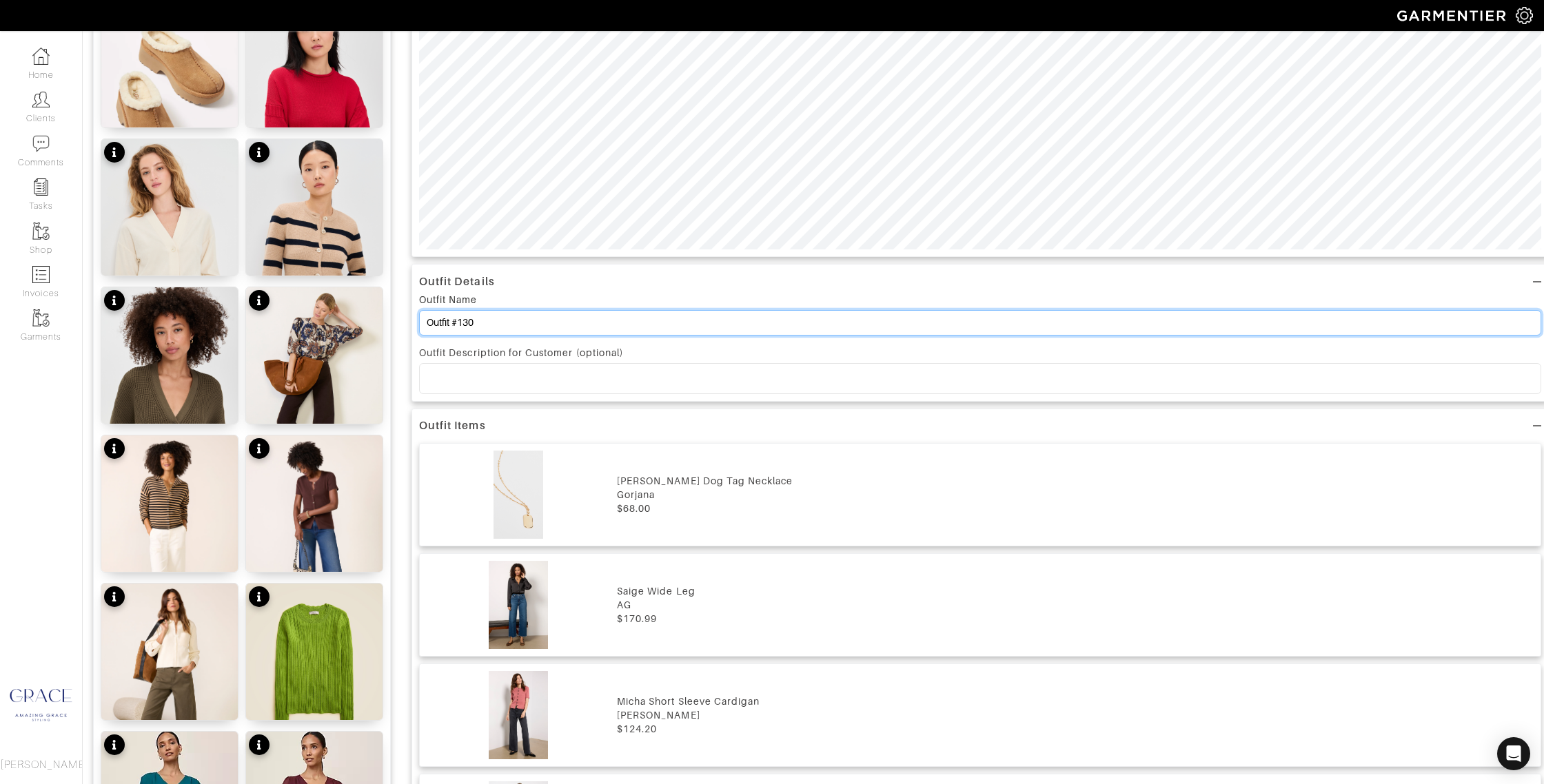
drag, startPoint x: 428, startPoint y: 312, endPoint x: 396, endPoint y: 300, distance: 34.2
click at [384, 303] on div "Add items OWNED SUGGESTED Griffin Dog Tag Necklace $68 Saige Wide Leg $171 Brin…" at bounding box center [813, 475] width 1440 height 2060
click at [504, 324] on input "Sale Items -- Al" at bounding box center [980, 322] width 1122 height 25
type input "Sale Items -- All"
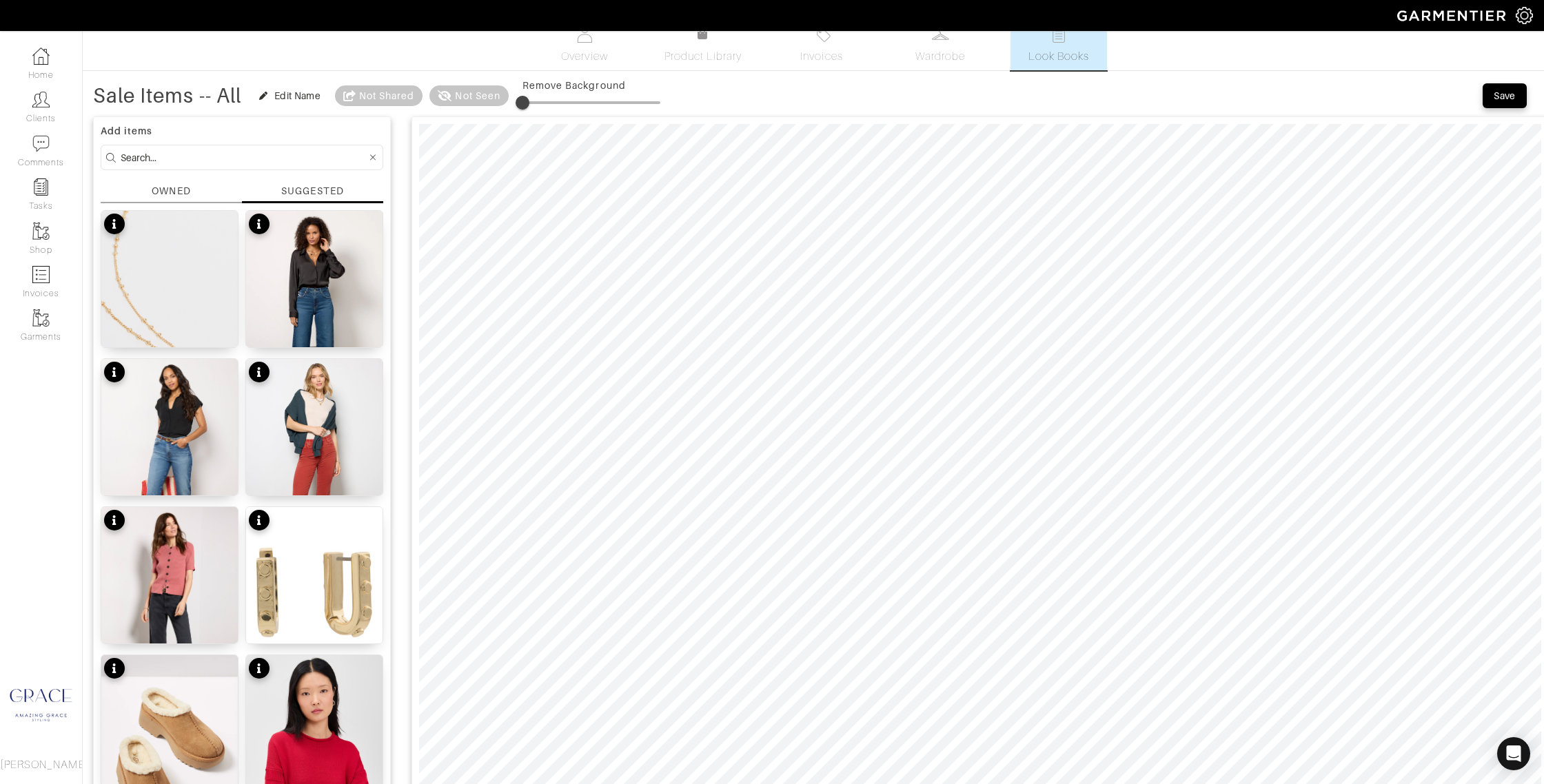
scroll to position [0, 0]
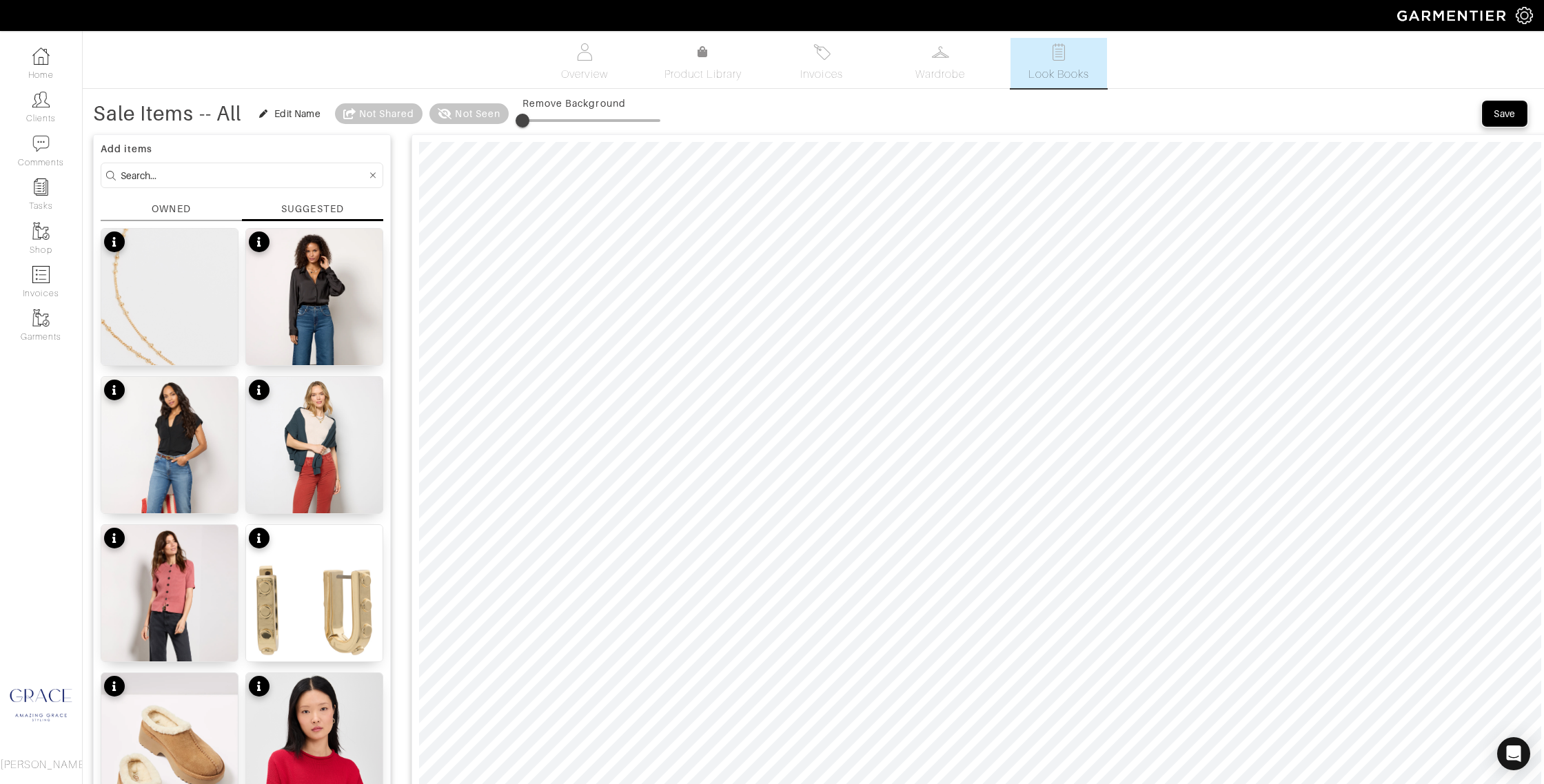
click at [1506, 111] on div "Save" at bounding box center [1503, 113] width 22 height 14
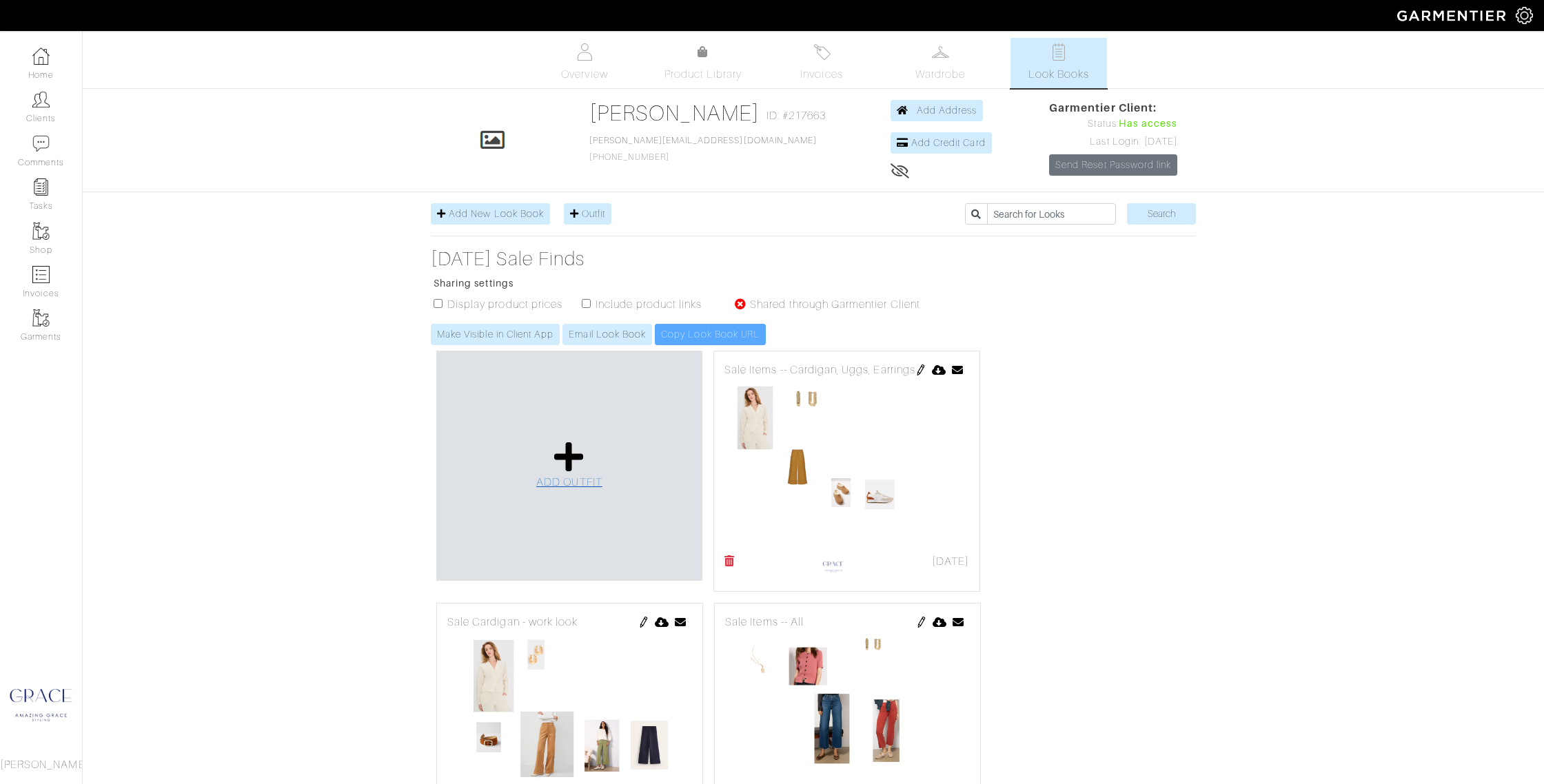
click at [563, 464] on icon at bounding box center [569, 457] width 29 height 33
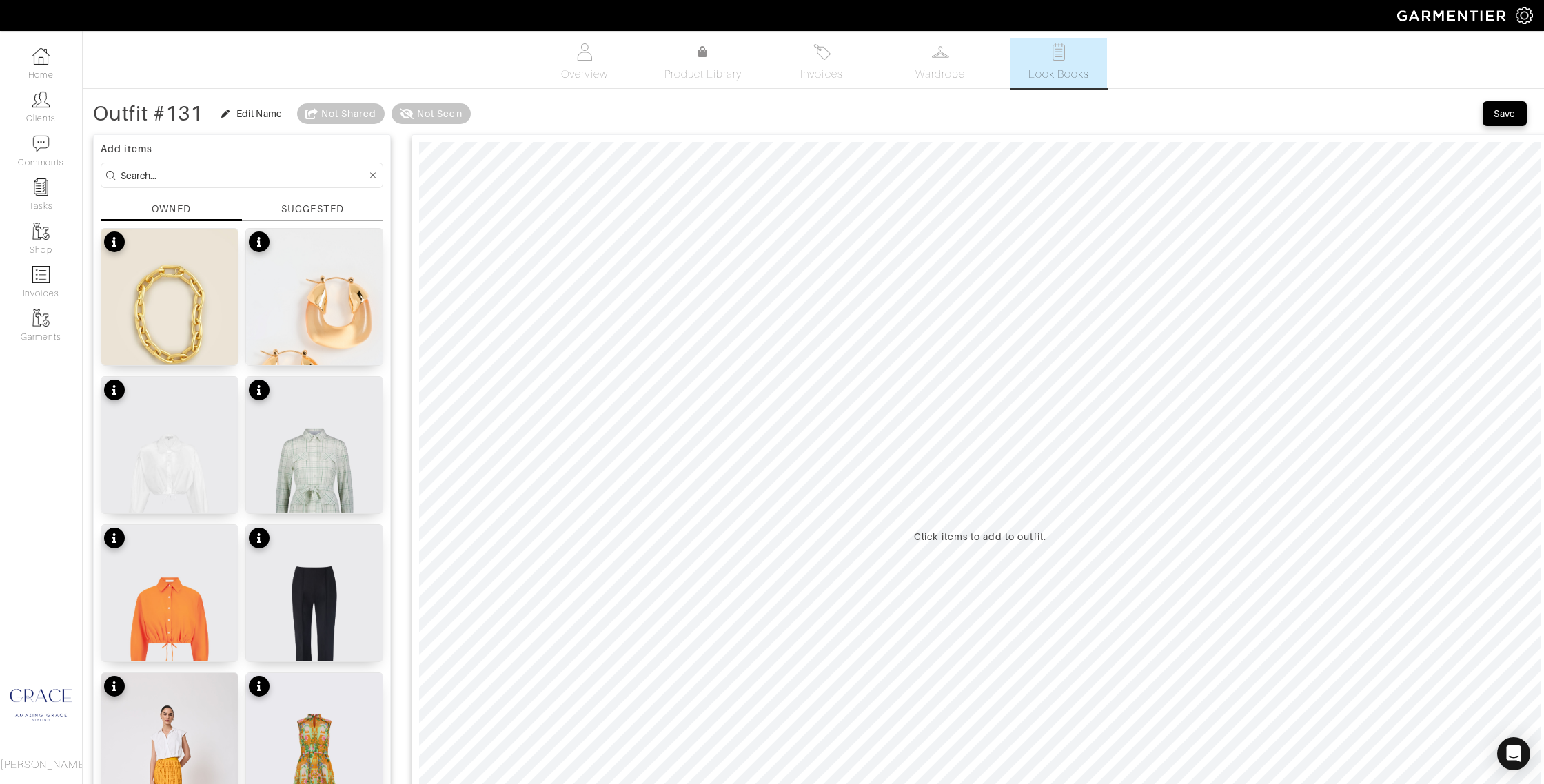
click at [283, 208] on div "SUGGESTED" at bounding box center [312, 209] width 62 height 15
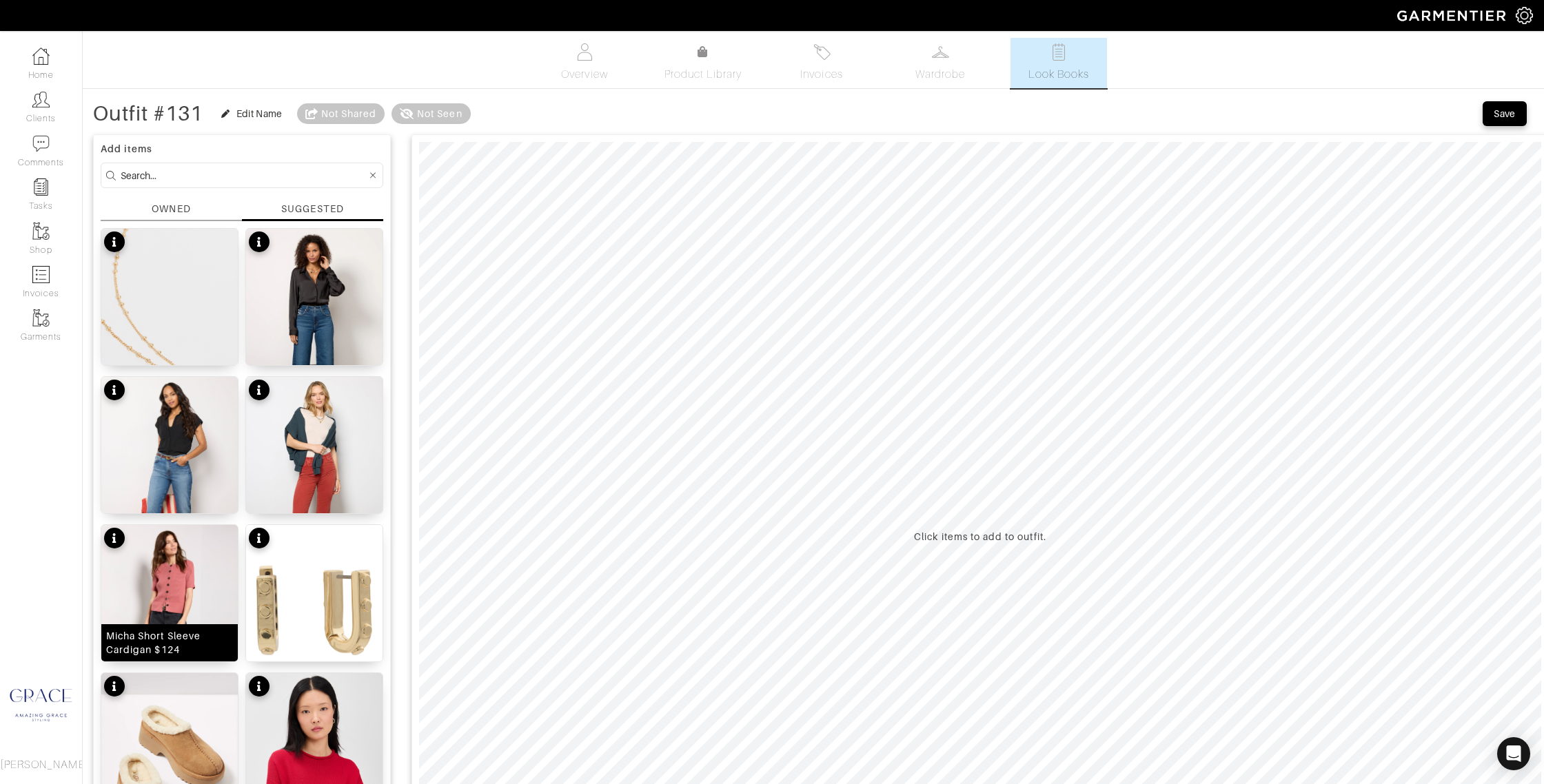
click at [186, 646] on div "Micha Short Sleeve Cardigan $124" at bounding box center [170, 643] width 127 height 28
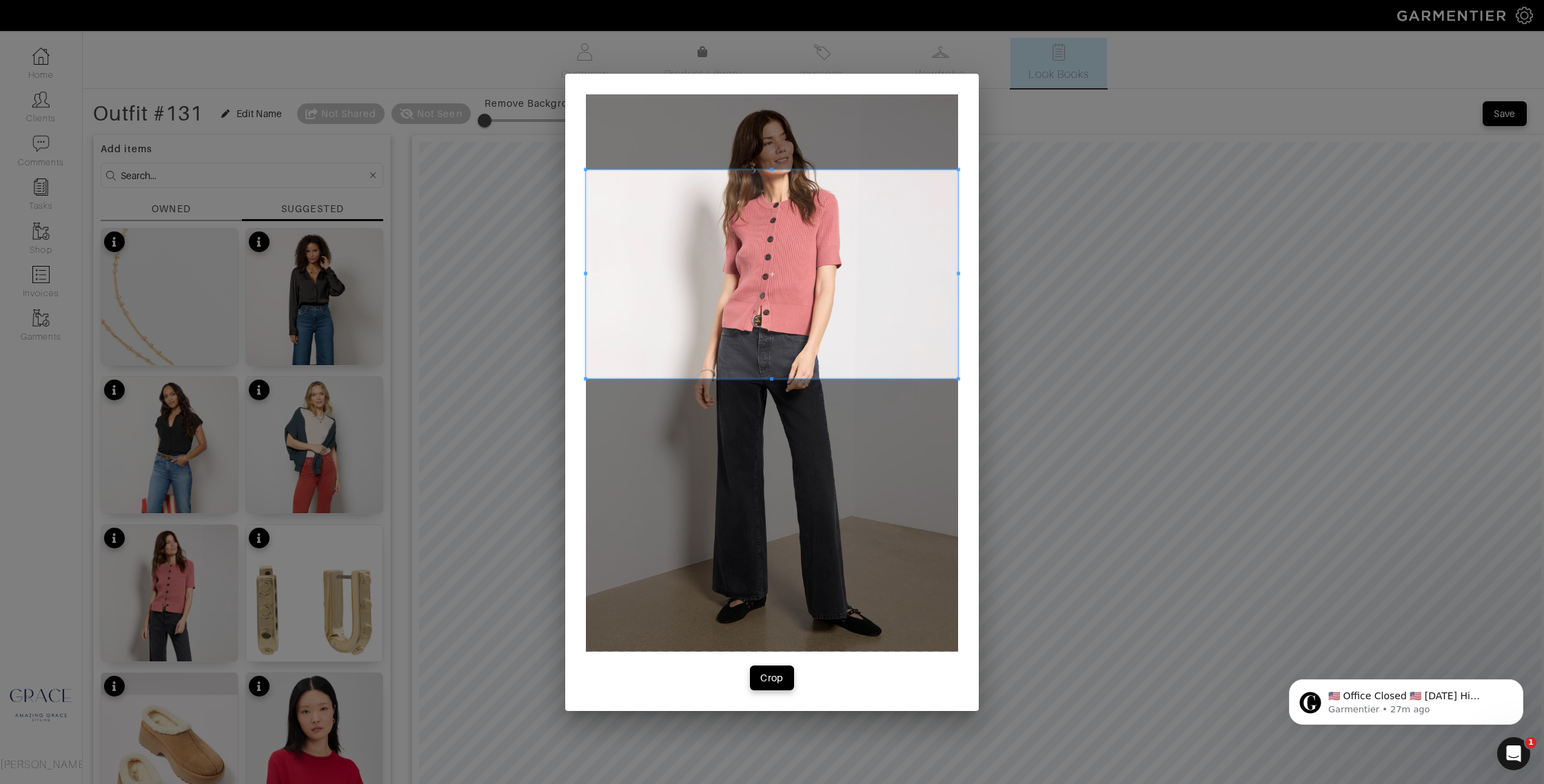
click at [724, 272] on span at bounding box center [772, 274] width 372 height 209
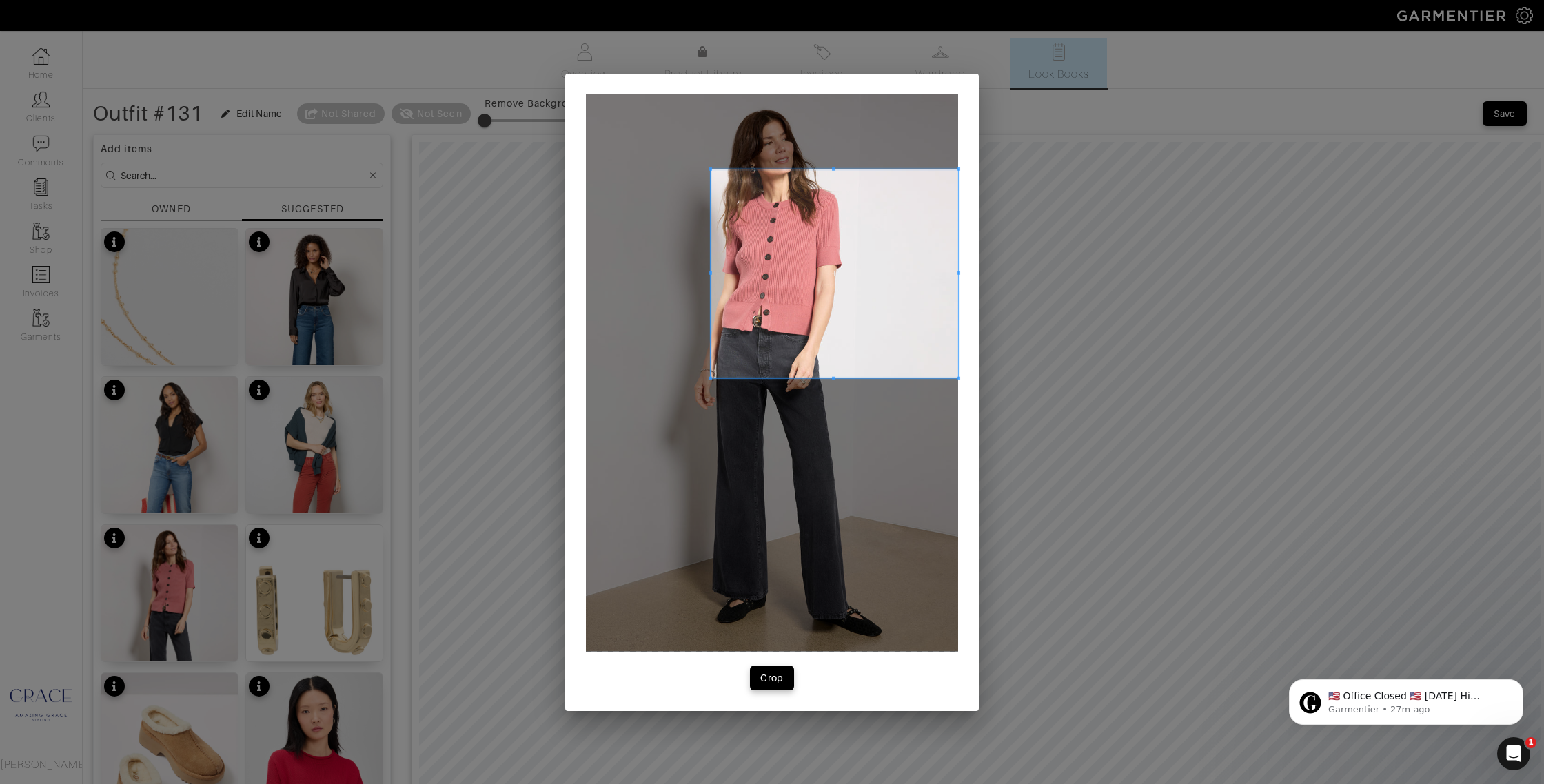
click at [709, 259] on span at bounding box center [711, 273] width 3 height 209
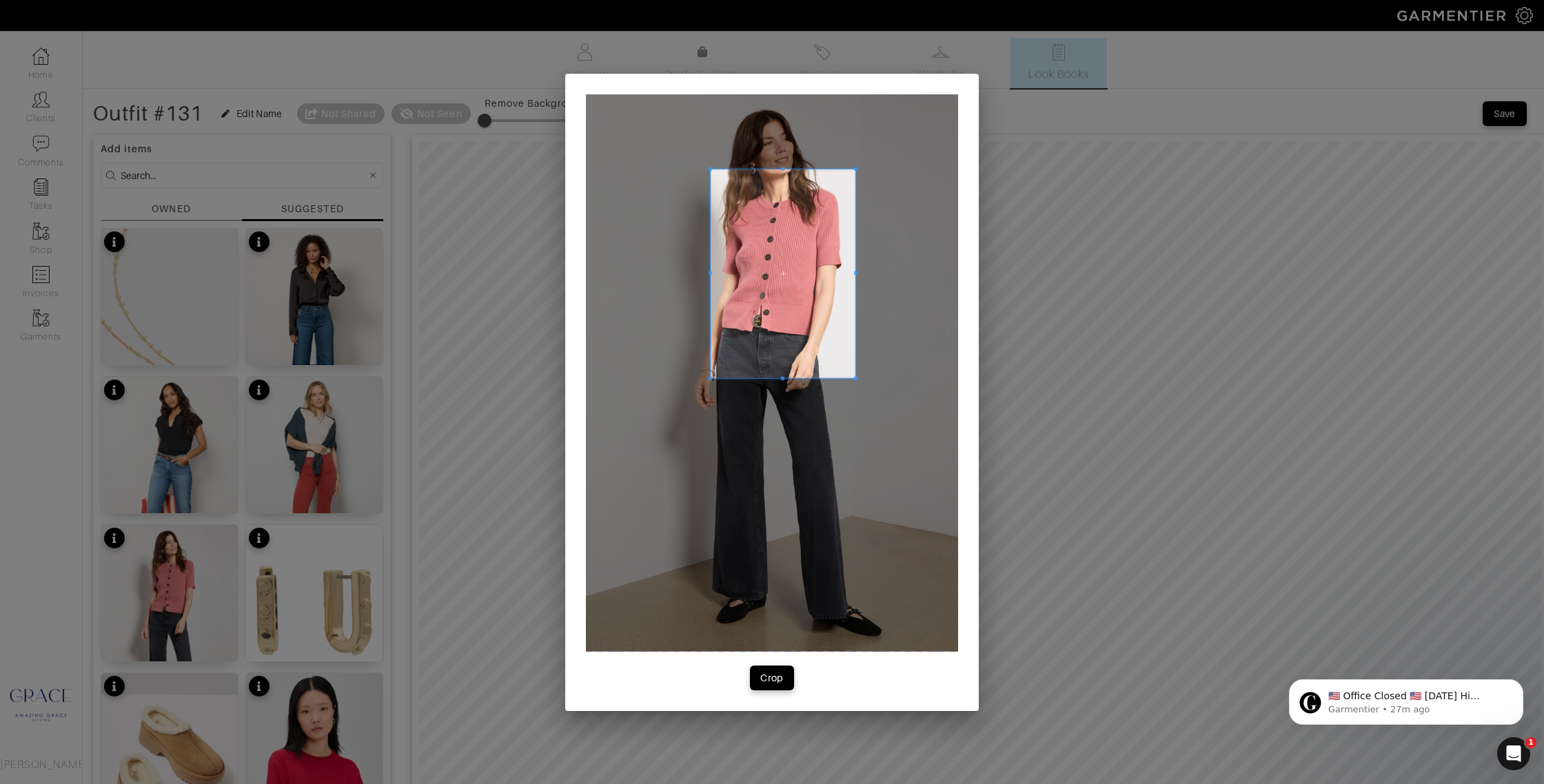
click at [853, 267] on div at bounding box center [782, 273] width 145 height 209
click at [777, 344] on div at bounding box center [782, 257] width 143 height 177
click at [779, 684] on button "Crop" at bounding box center [771, 678] width 44 height 25
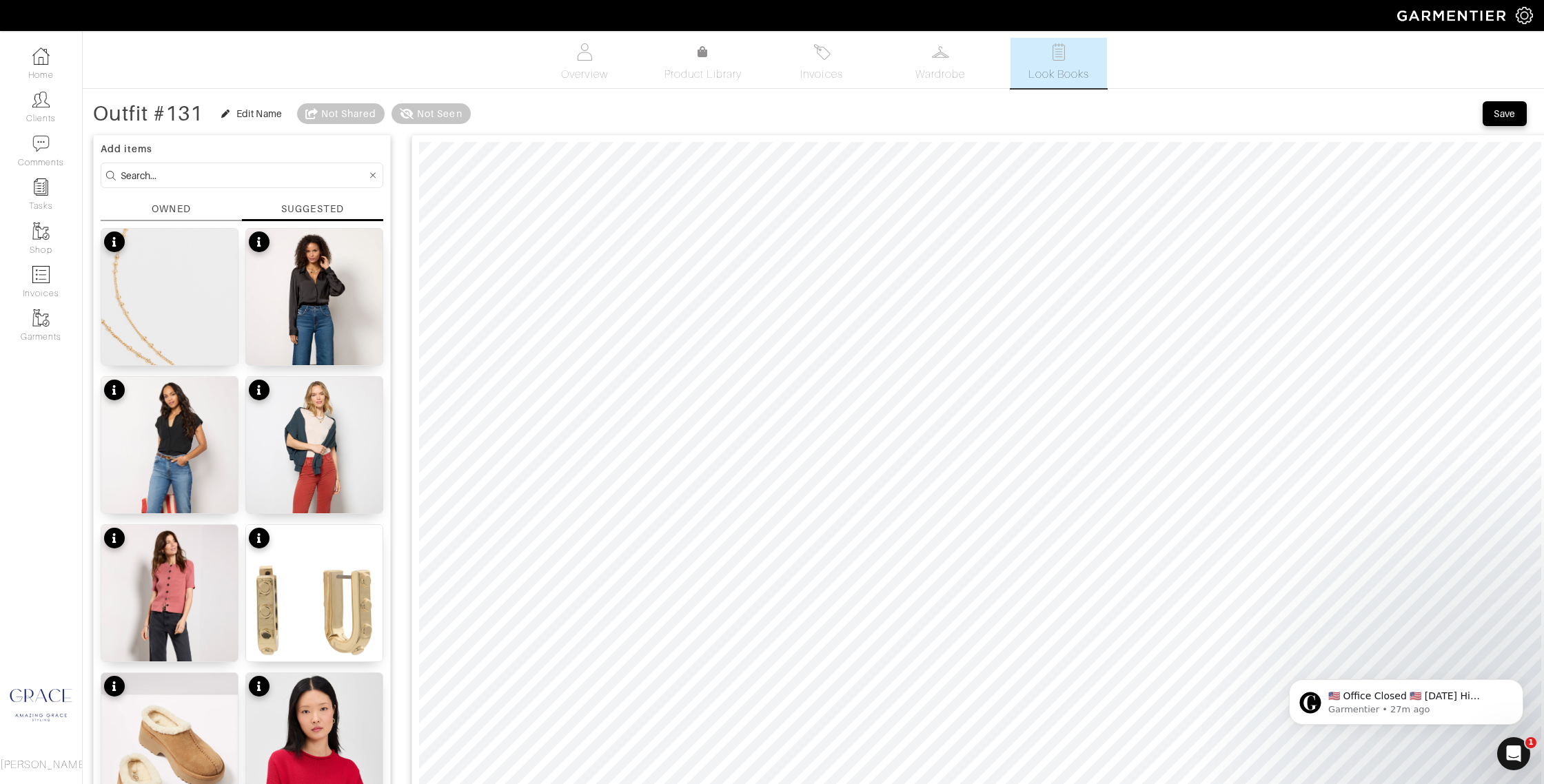
click at [209, 174] on input at bounding box center [243, 176] width 246 height 17
type input "pants"
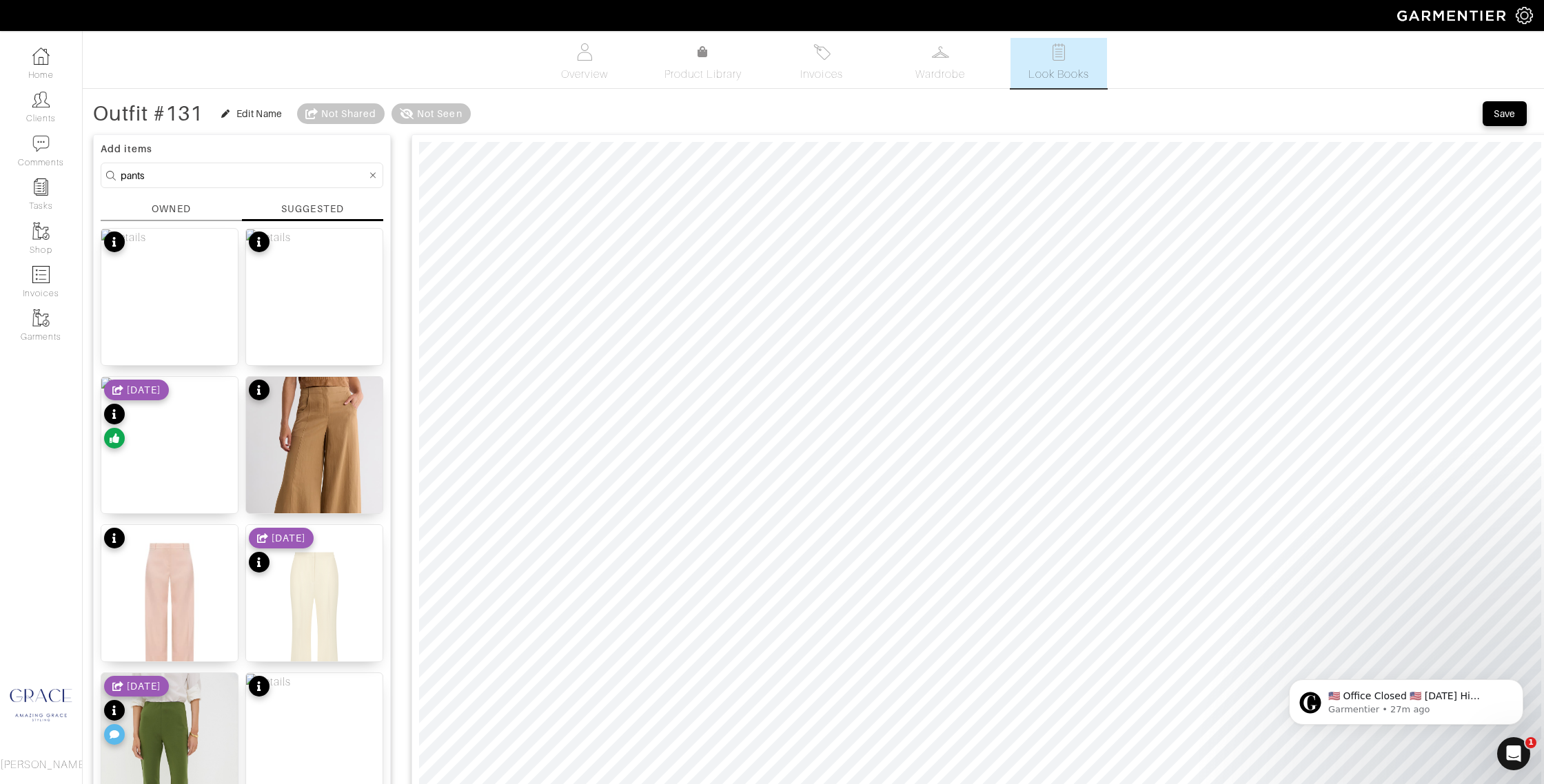
click at [184, 204] on div "OWNED" at bounding box center [170, 209] width 39 height 15
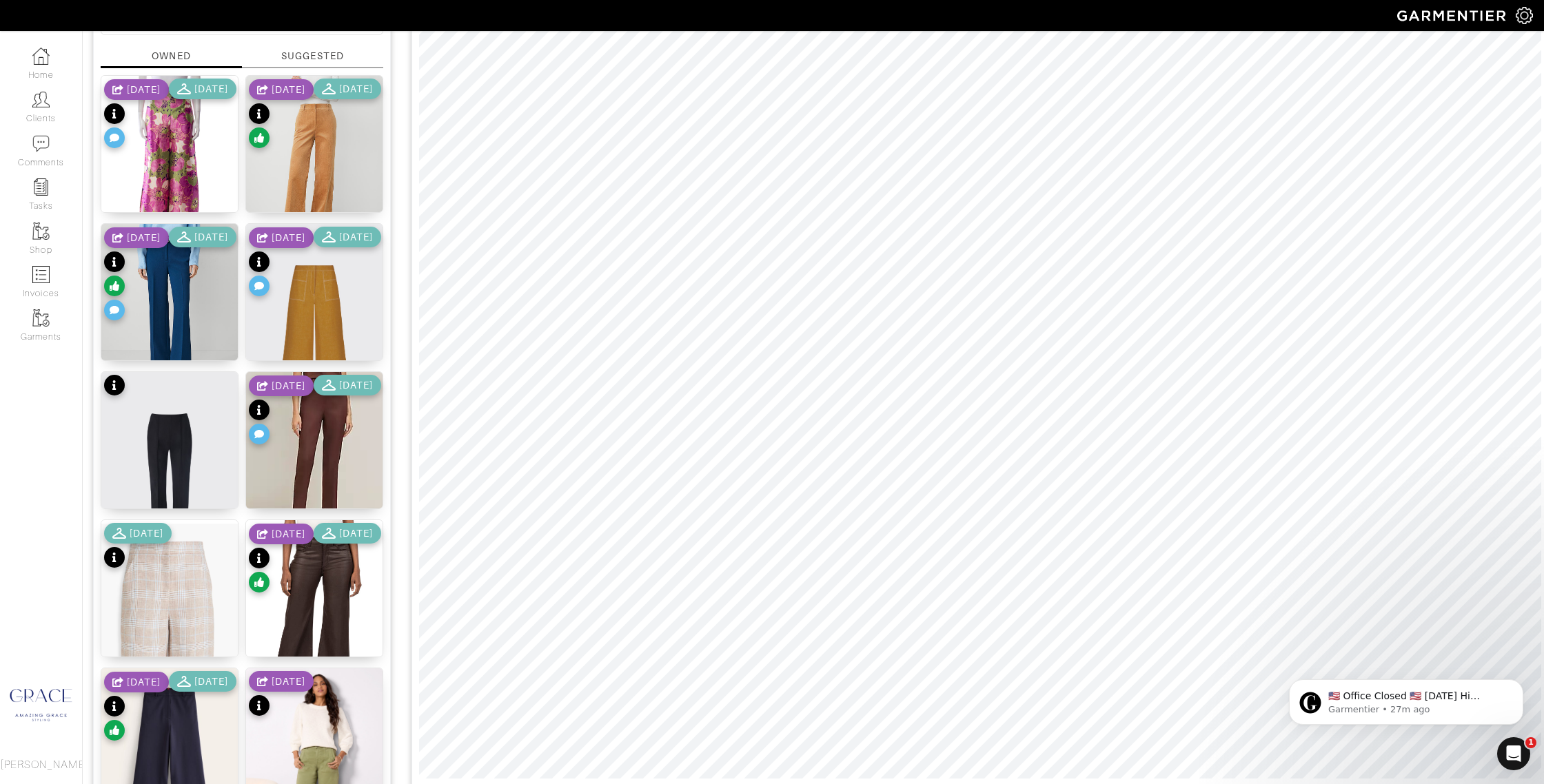
scroll to position [168, 0]
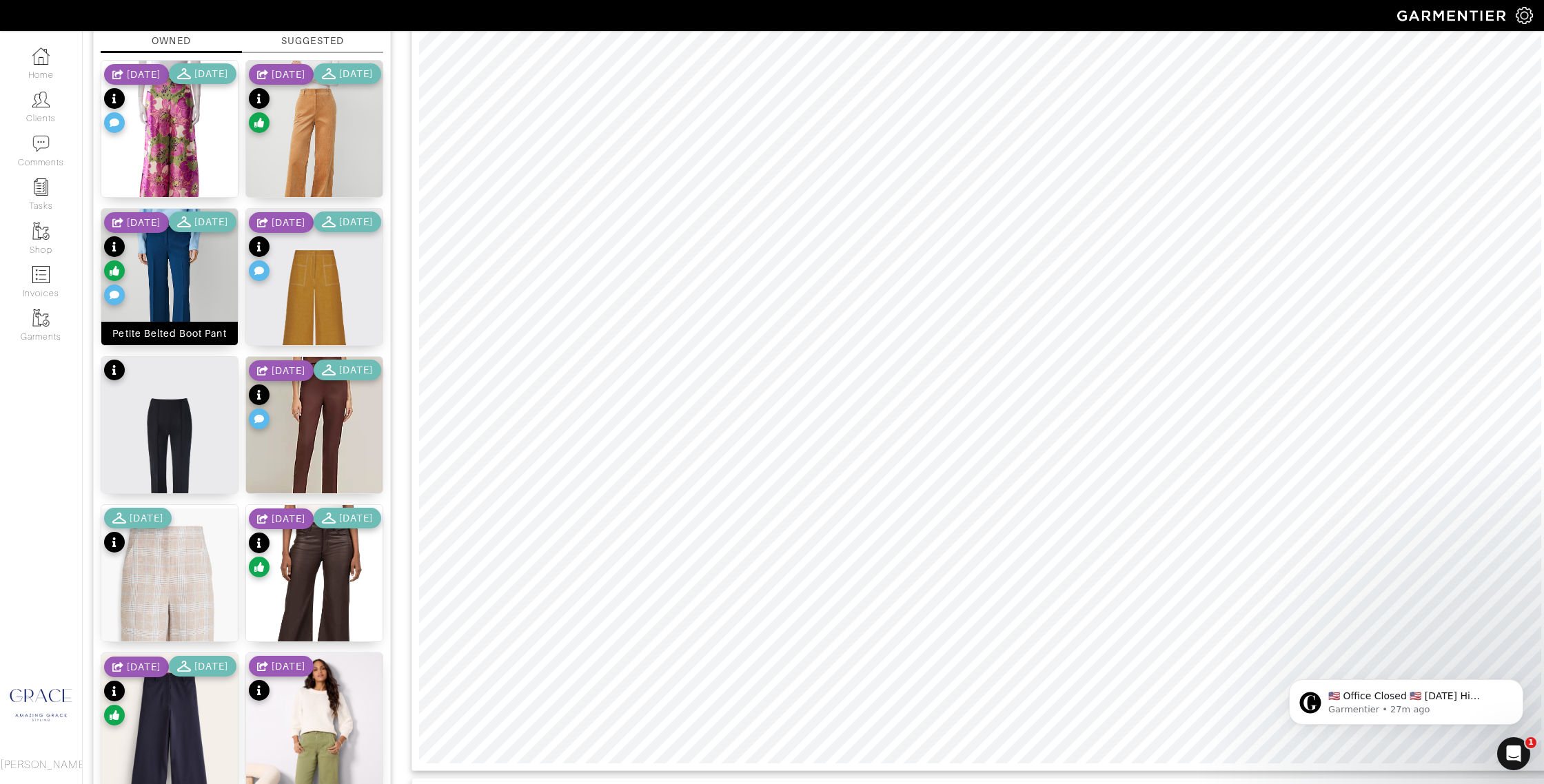
click at [164, 339] on div "Petite Belted Boot Pant" at bounding box center [169, 333] width 113 height 14
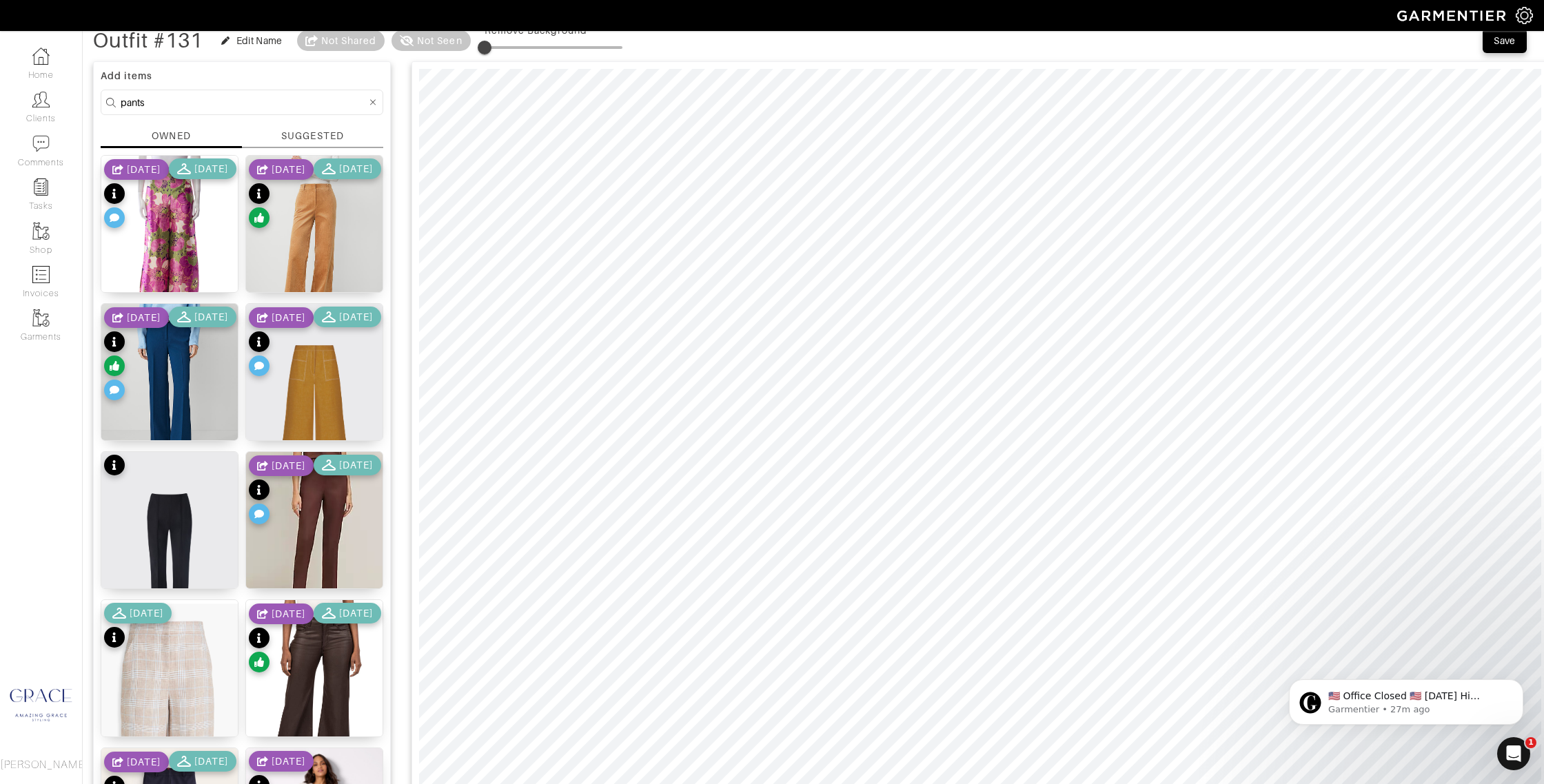
scroll to position [0, 0]
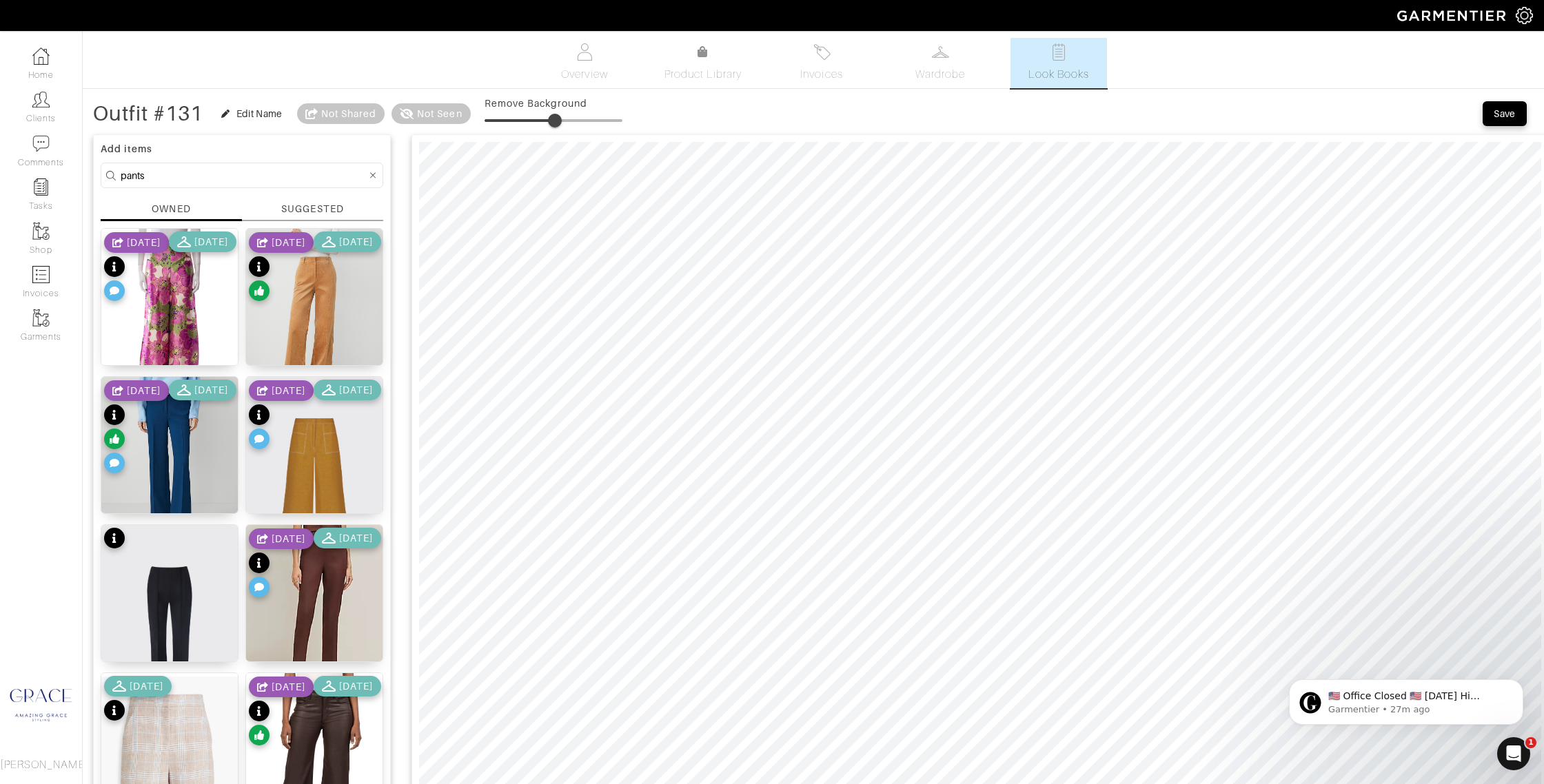
drag, startPoint x: 492, startPoint y: 117, endPoint x: 560, endPoint y: 129, distance: 69.1
click at [557, 120] on span at bounding box center [555, 120] width 14 height 14
click at [553, 119] on span at bounding box center [555, 120] width 14 height 14
type input "40"
drag, startPoint x: 556, startPoint y: 119, endPoint x: 542, endPoint y: 117, distance: 14.1
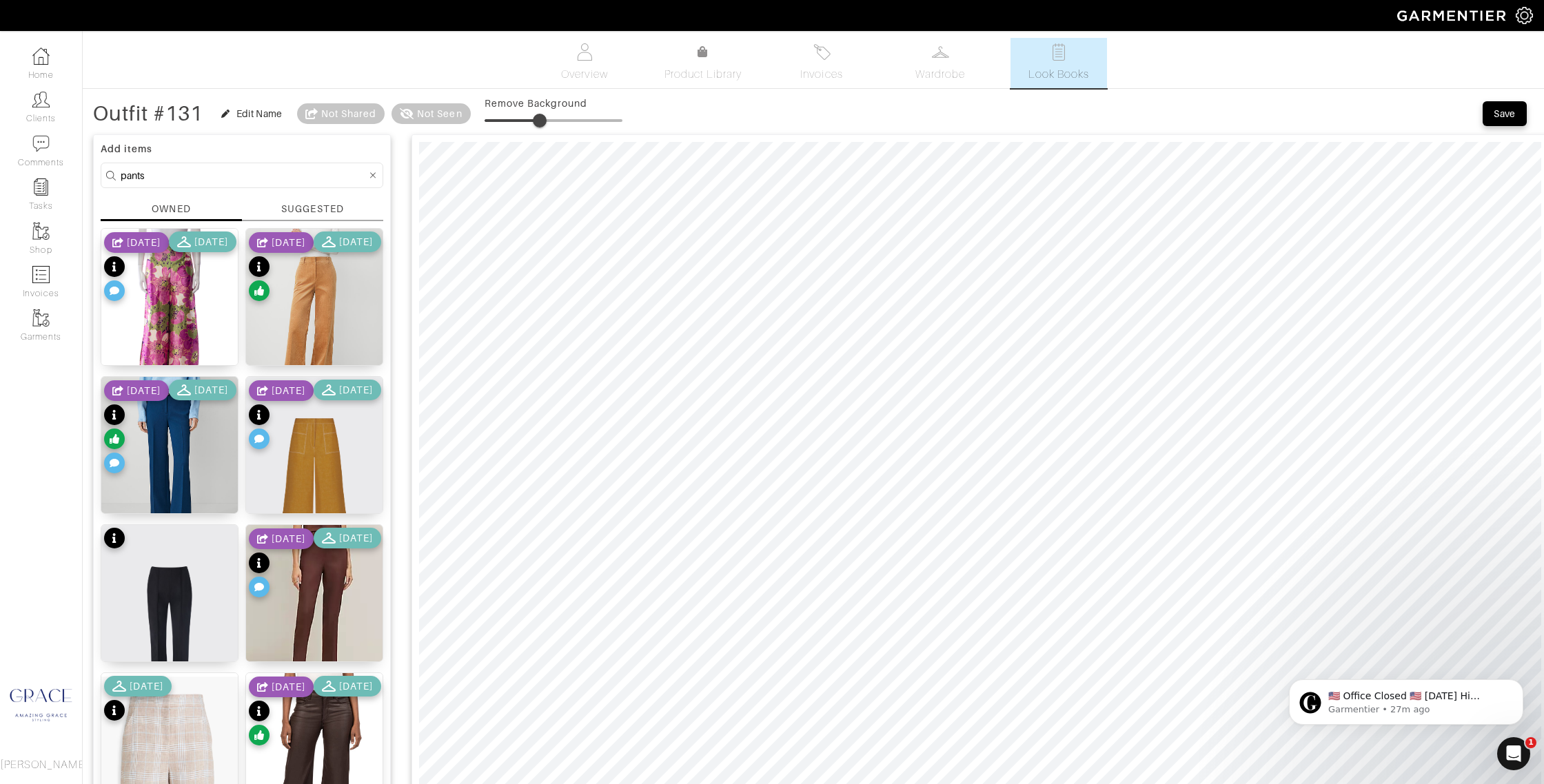
click at [542, 115] on span at bounding box center [539, 120] width 14 height 14
click at [140, 172] on input "pants" at bounding box center [243, 176] width 246 height 17
drag, startPoint x: 111, startPoint y: 170, endPoint x: 94, endPoint y: 168, distance: 17.1
click at [96, 169] on div "Add items pants OWNED SUGGESTED Printed Wide Leg Pants 4/24/25 5/08/25 Wide Leg…" at bounding box center [241, 568] width 298 height 867
type input "varley"
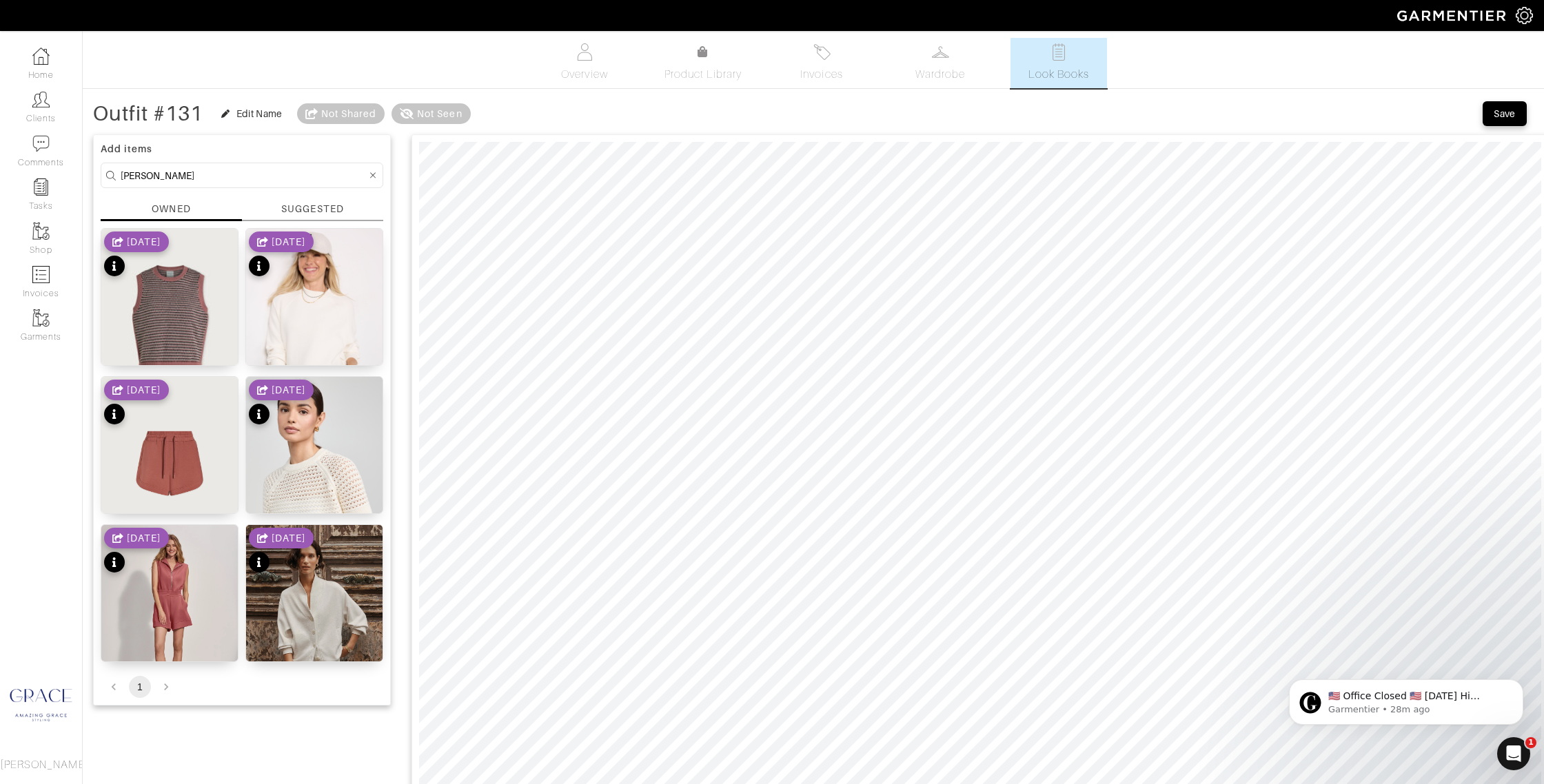
click at [313, 208] on div "SUGGESTED" at bounding box center [312, 209] width 62 height 15
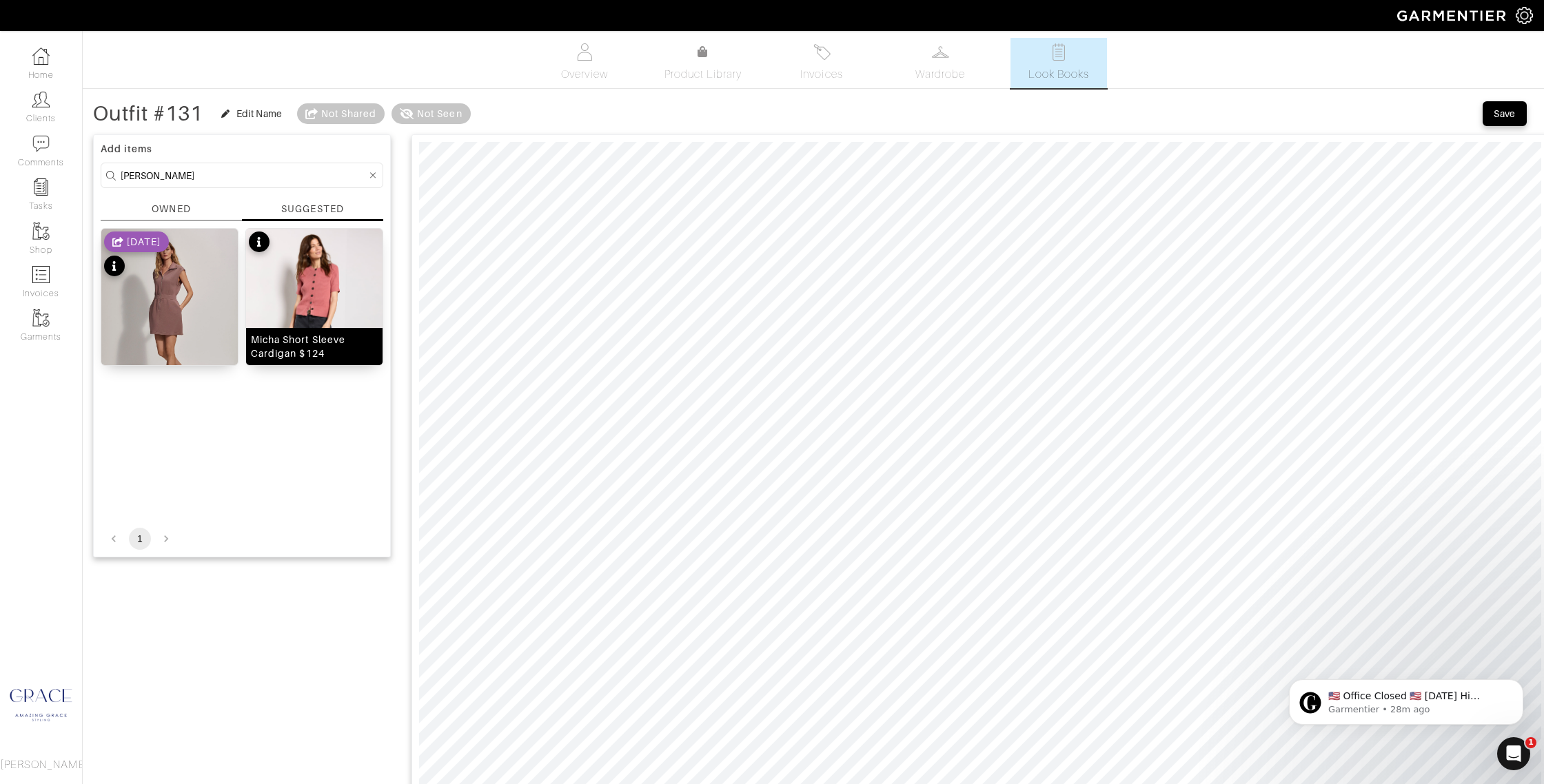
click at [316, 357] on div "Micha Short Sleeve Cardigan $124" at bounding box center [314, 347] width 127 height 28
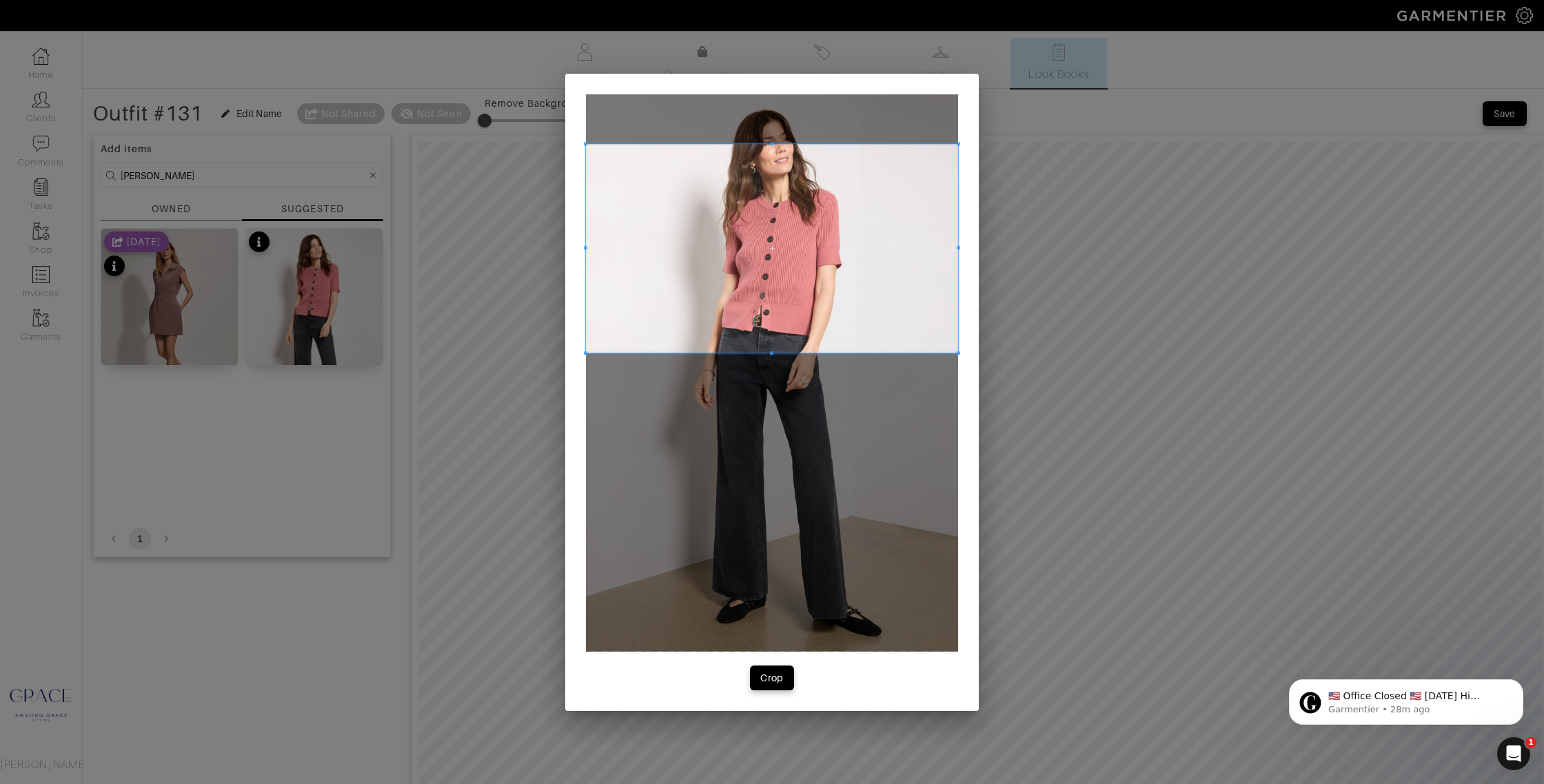
click at [676, 232] on span at bounding box center [772, 248] width 372 height 209
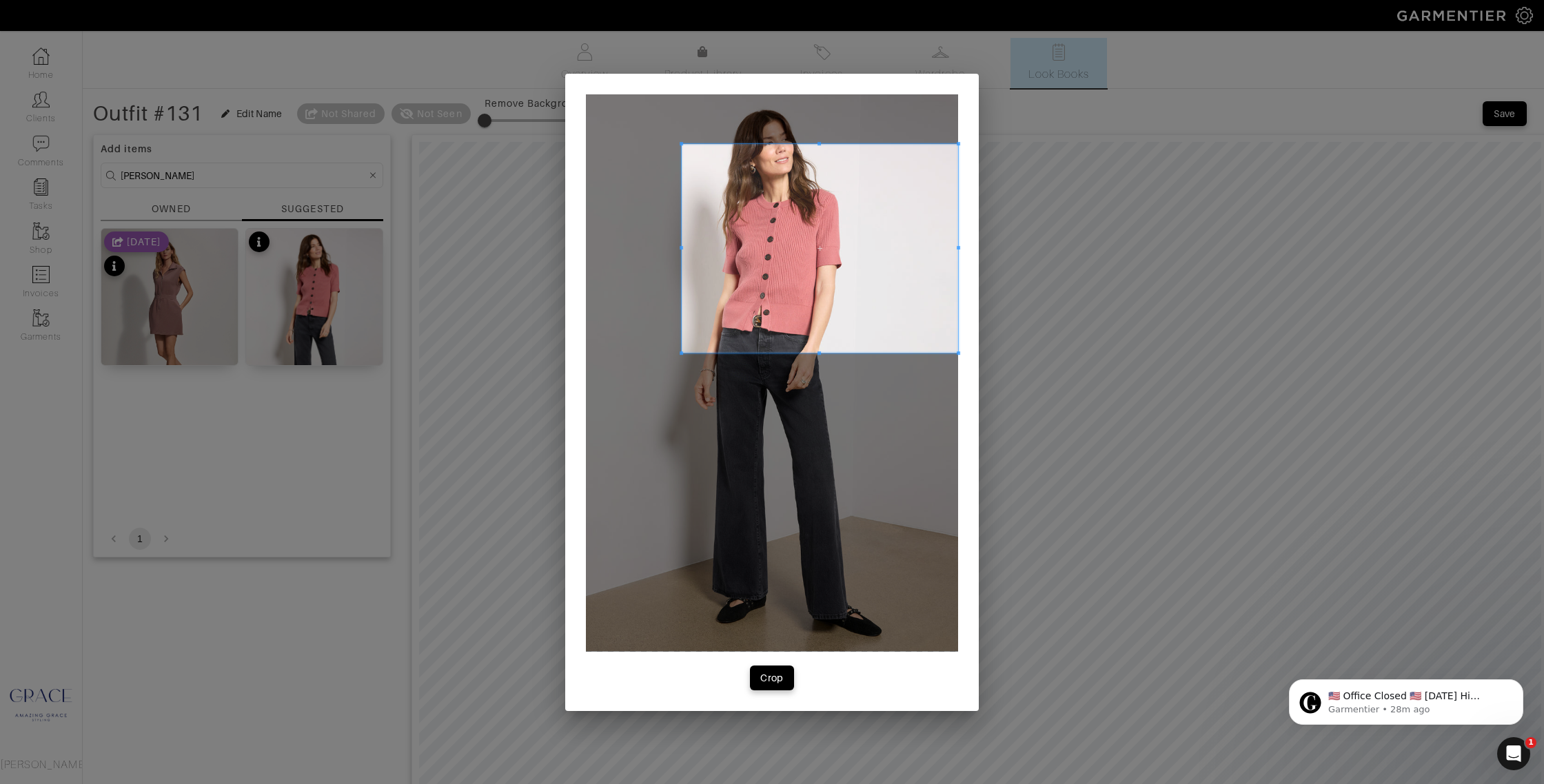
click at [686, 245] on div at bounding box center [819, 248] width 276 height 209
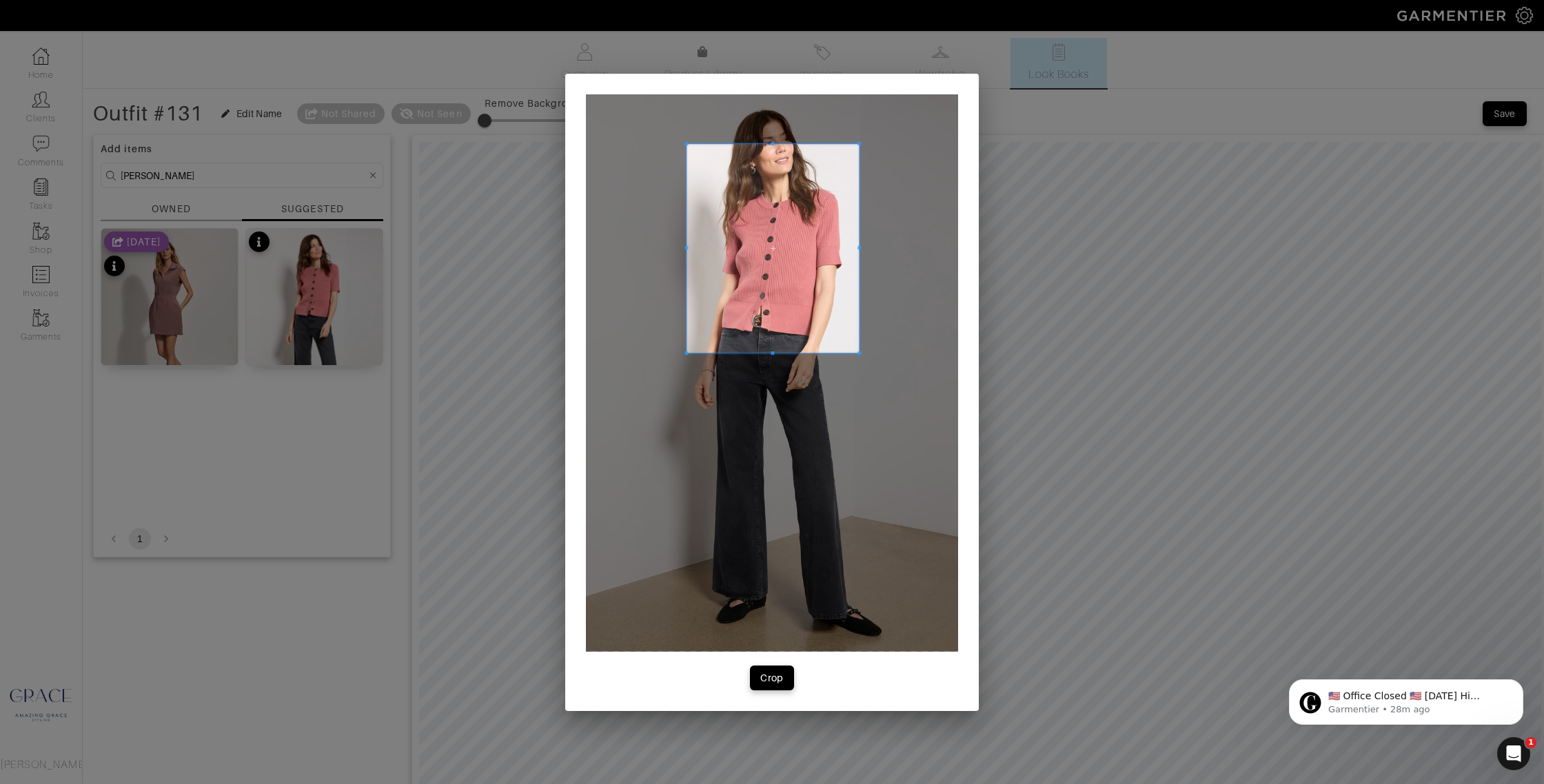
click at [858, 249] on span at bounding box center [859, 248] width 3 height 3
click at [769, 184] on div at bounding box center [772, 269] width 172 height 170
click at [782, 672] on div "Crop" at bounding box center [771, 678] width 23 height 14
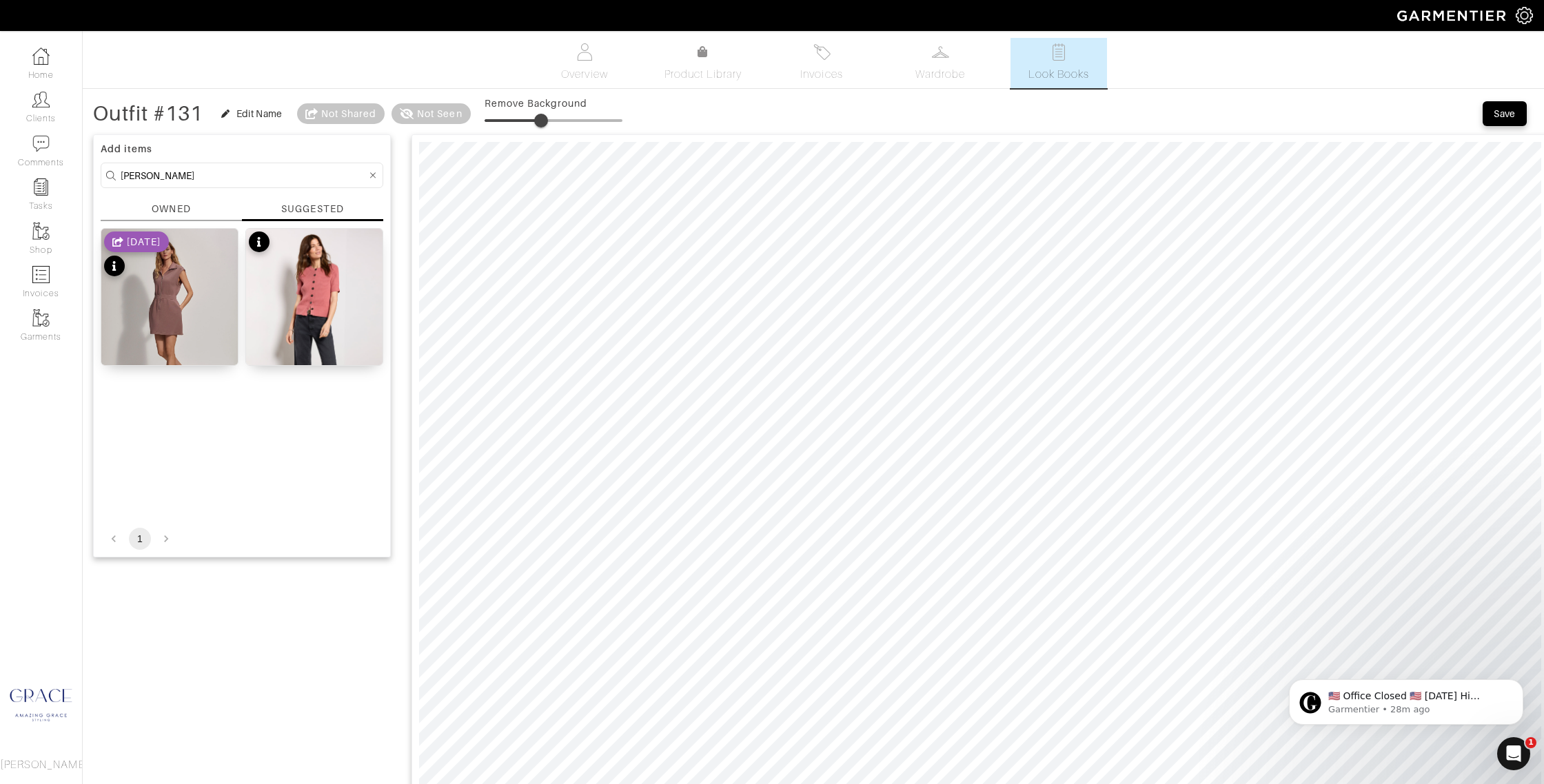
type input "30"
drag, startPoint x: 485, startPoint y: 120, endPoint x: 531, endPoint y: 119, distance: 46.0
click at [529, 117] on span at bounding box center [526, 120] width 14 height 14
click at [191, 181] on input "varley" at bounding box center [243, 176] width 246 height 17
drag, startPoint x: 190, startPoint y: 181, endPoint x: 55, endPoint y: 170, distance: 135.4
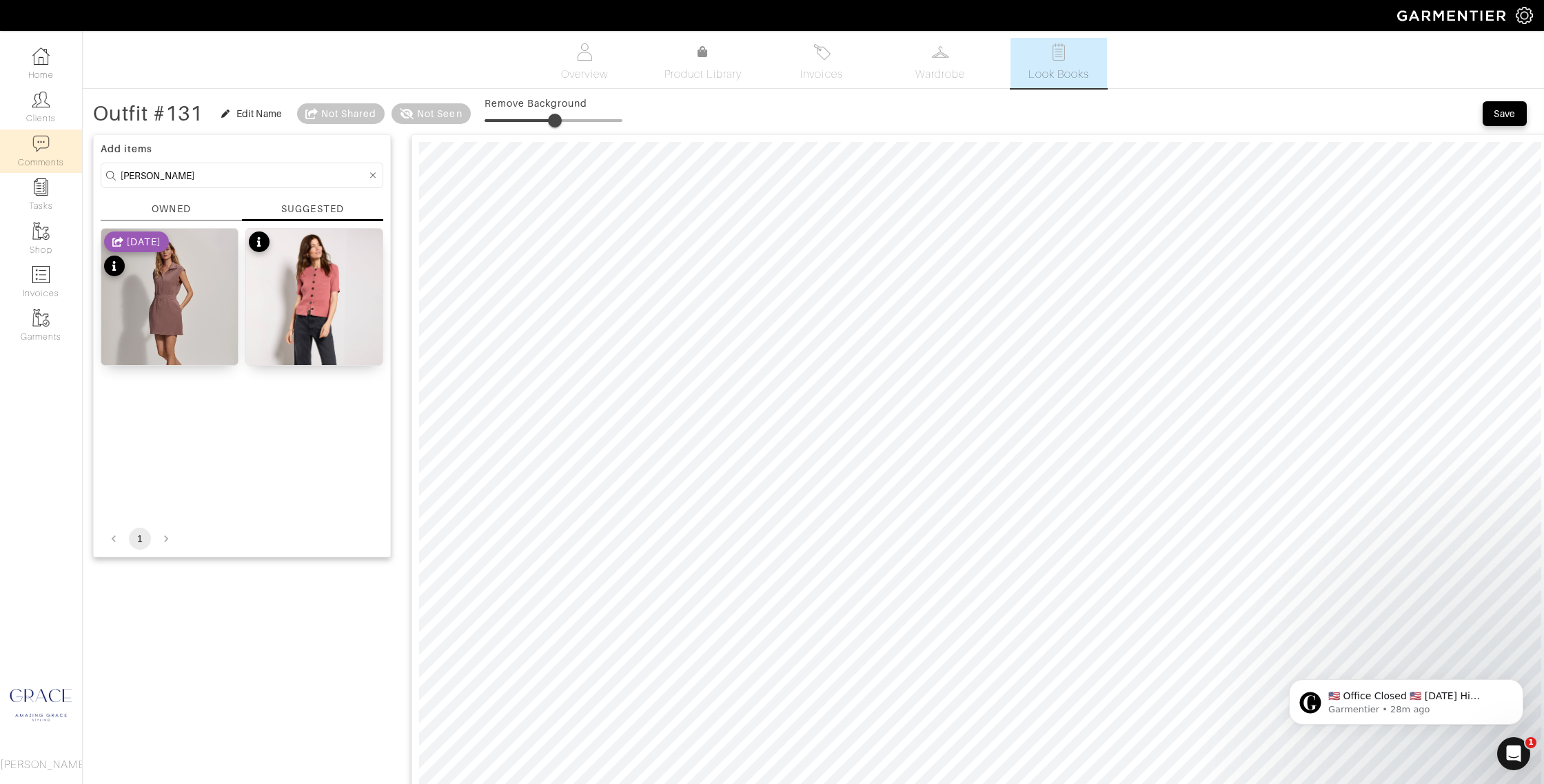
click at [55, 170] on div "Company Settings Manage Subscription My Profile Stylists Sign Out Home Clients …" at bounding box center [772, 673] width 1544 height 1346
click at [190, 204] on div "OWNED" at bounding box center [170, 209] width 39 height 15
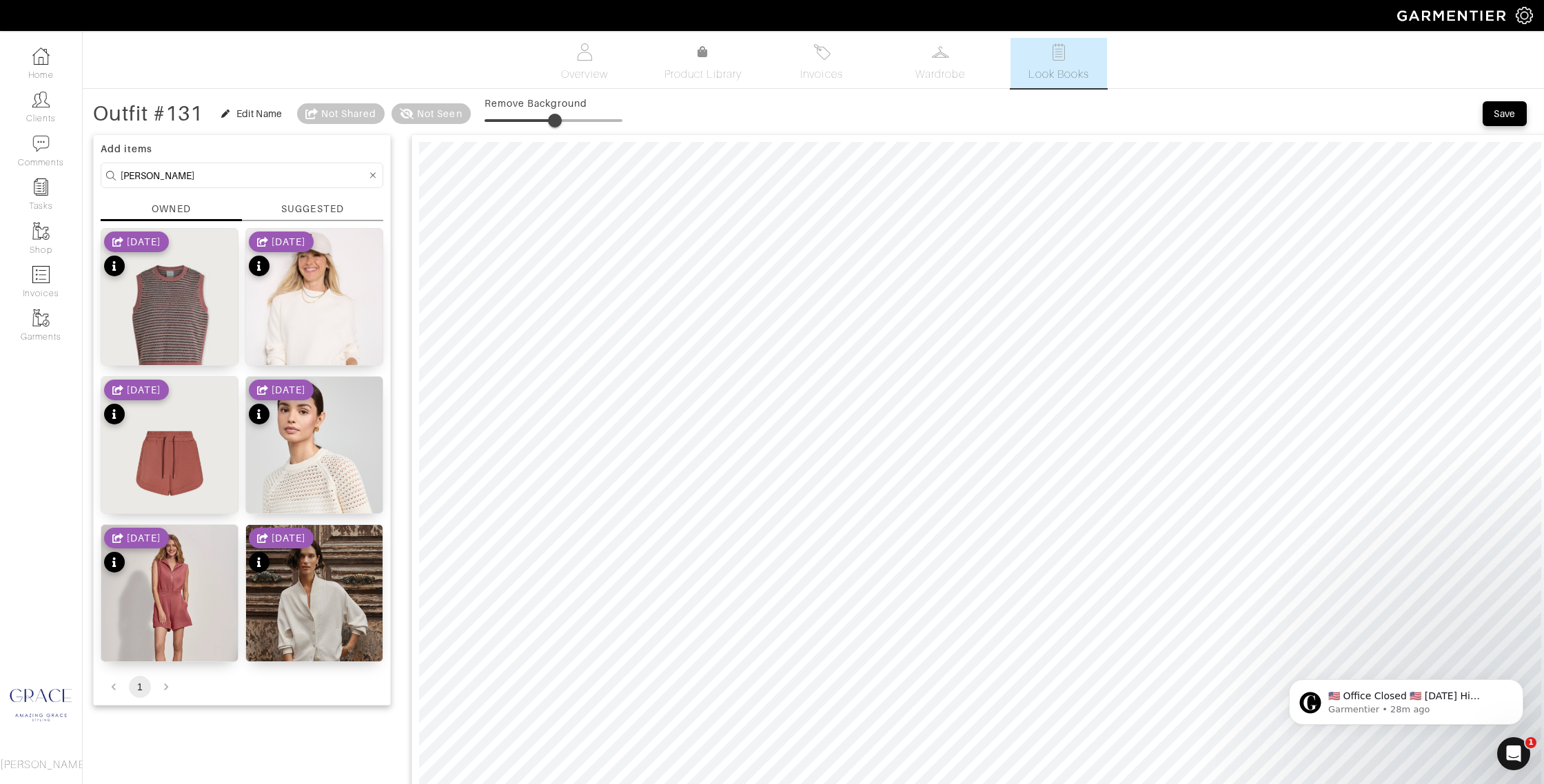
drag, startPoint x: 279, startPoint y: 211, endPoint x: 265, endPoint y: 203, distance: 16.1
click at [278, 210] on div "SUGGESTED" at bounding box center [312, 211] width 141 height 19
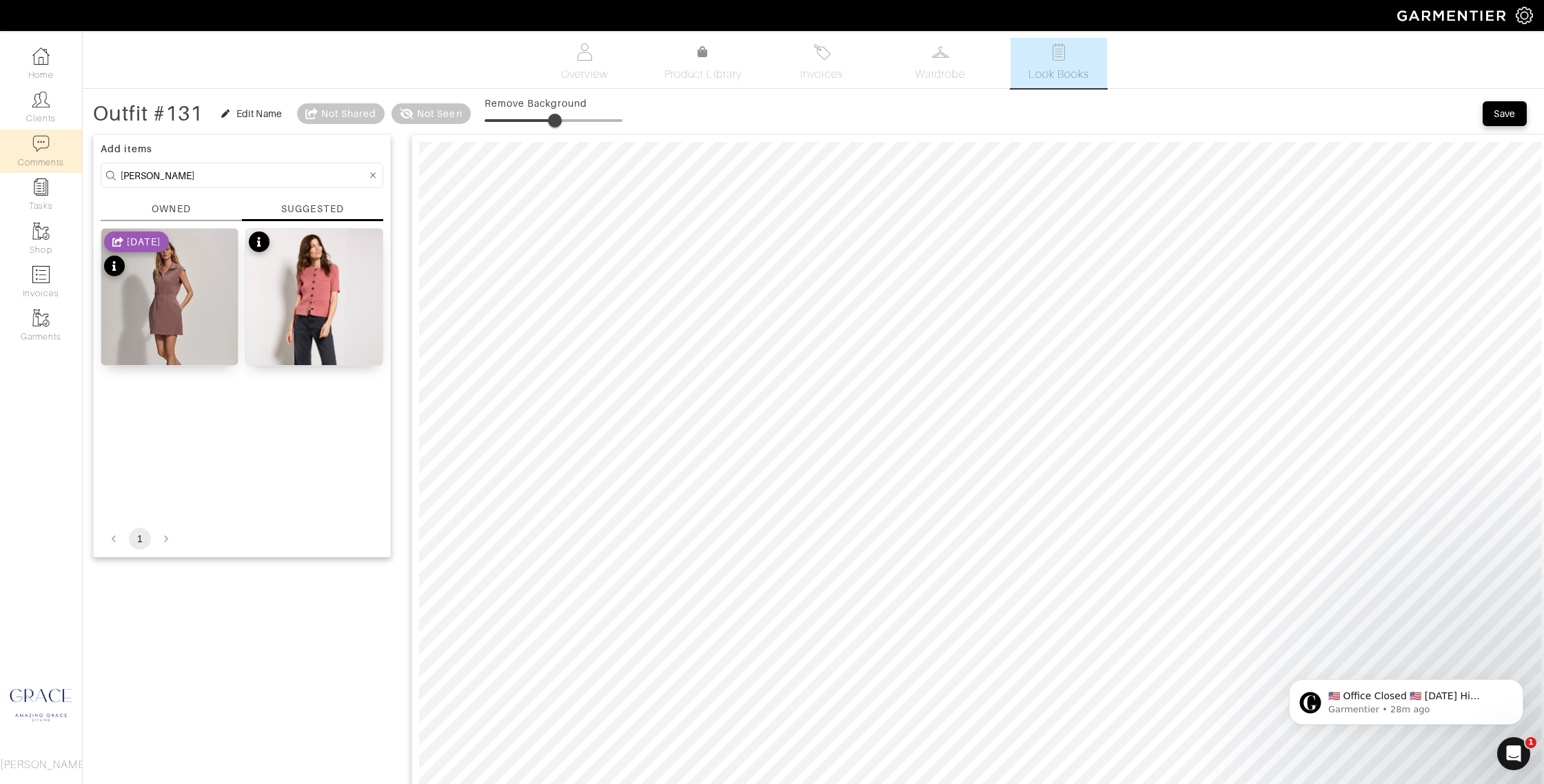
drag, startPoint x: 201, startPoint y: 174, endPoint x: 16, endPoint y: 163, distance: 185.3
click at [16, 164] on div "Company Settings Manage Subscription My Profile Stylists Sign Out Home Clients …" at bounding box center [772, 673] width 1544 height 1346
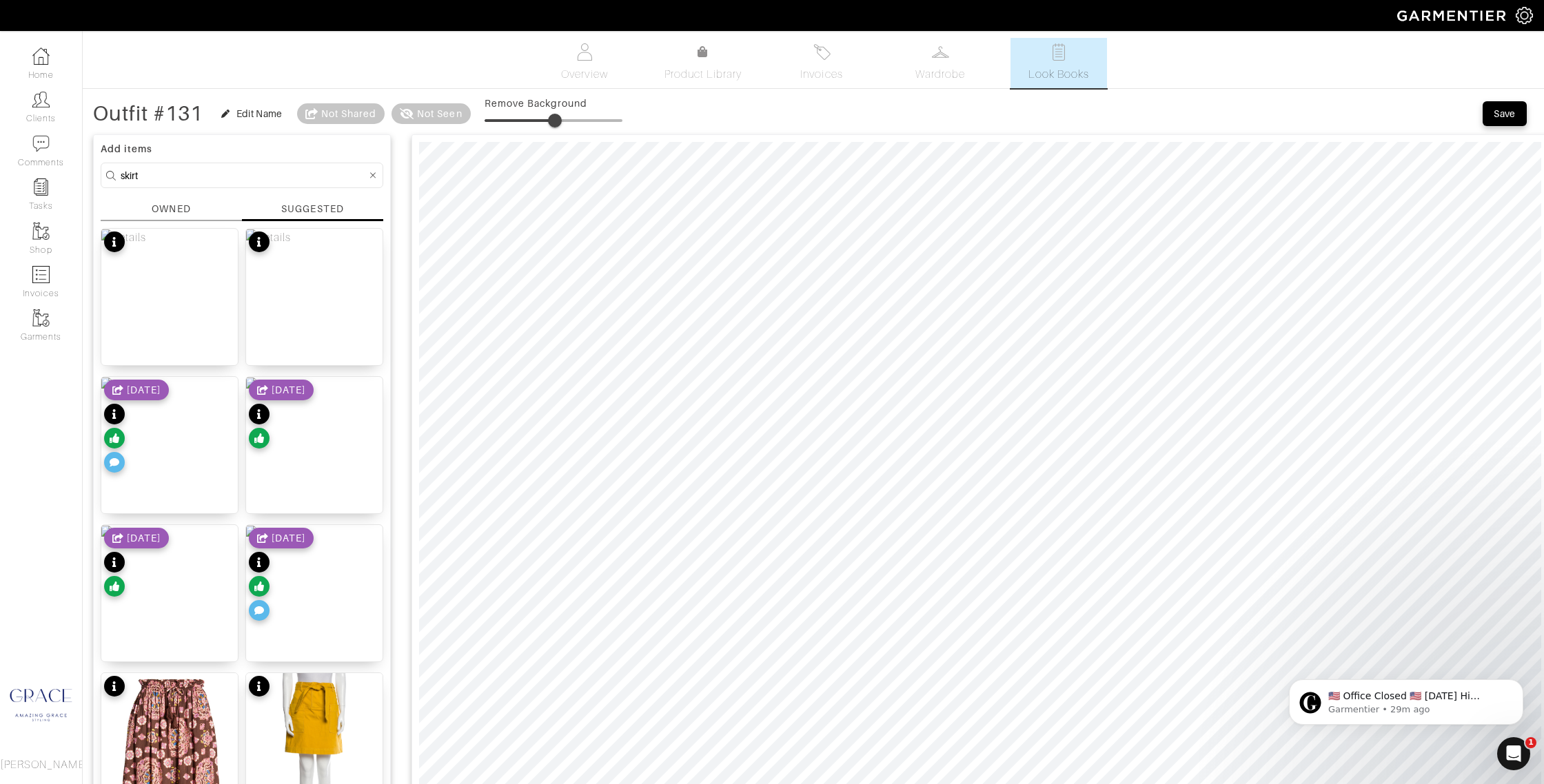
click at [325, 208] on div "SUGGESTED" at bounding box center [312, 209] width 62 height 14
click at [193, 204] on div "OWNED" at bounding box center [170, 211] width 141 height 19
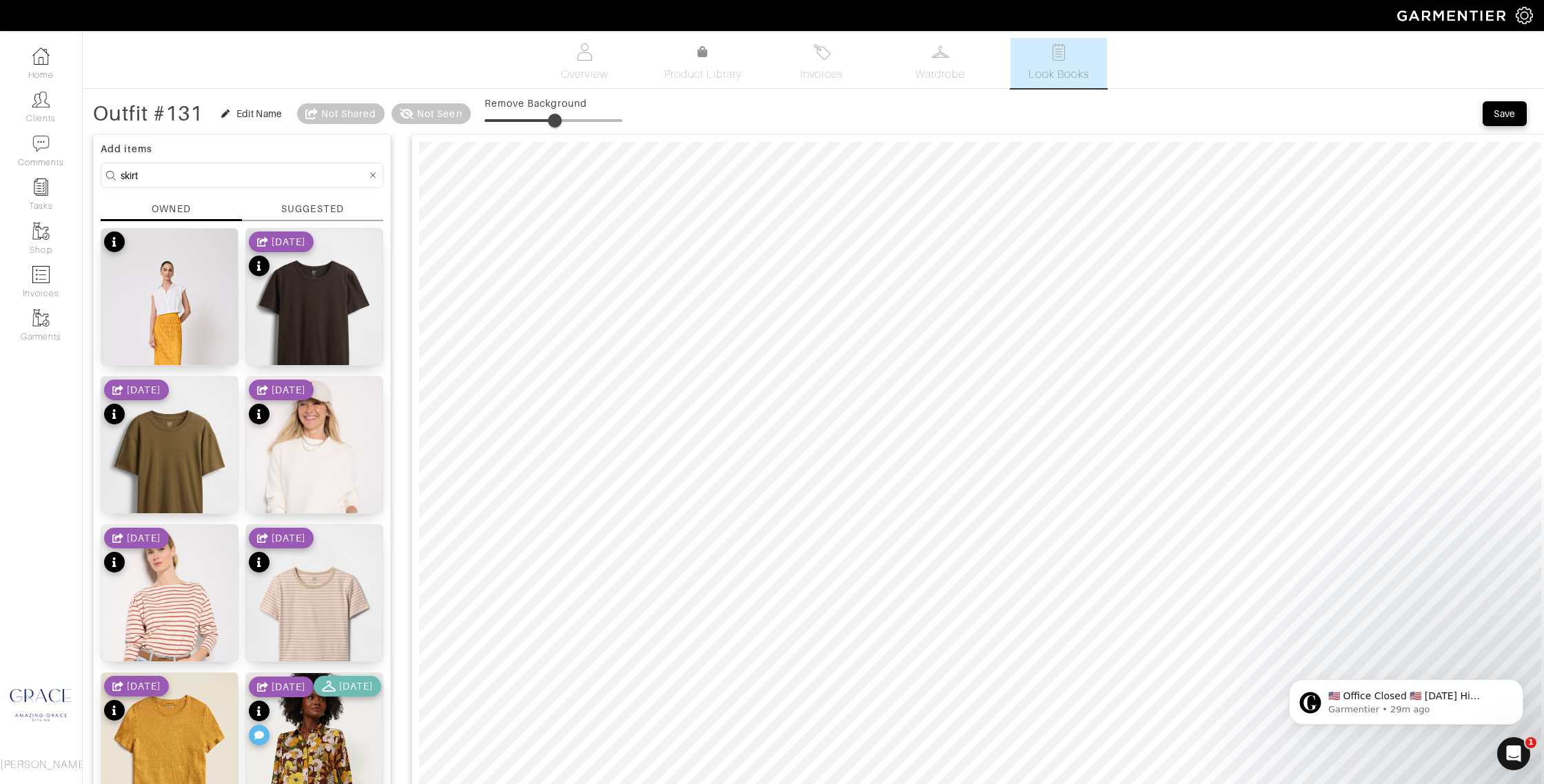
drag, startPoint x: 170, startPoint y: 173, endPoint x: 83, endPoint y: 159, distance: 88.1
click at [83, 160] on div "Outfit #131 Edit Name Not Shared Not Seen Remove Background Save Add items skir…" at bounding box center [814, 723] width 1461 height 1246
type input "lela"
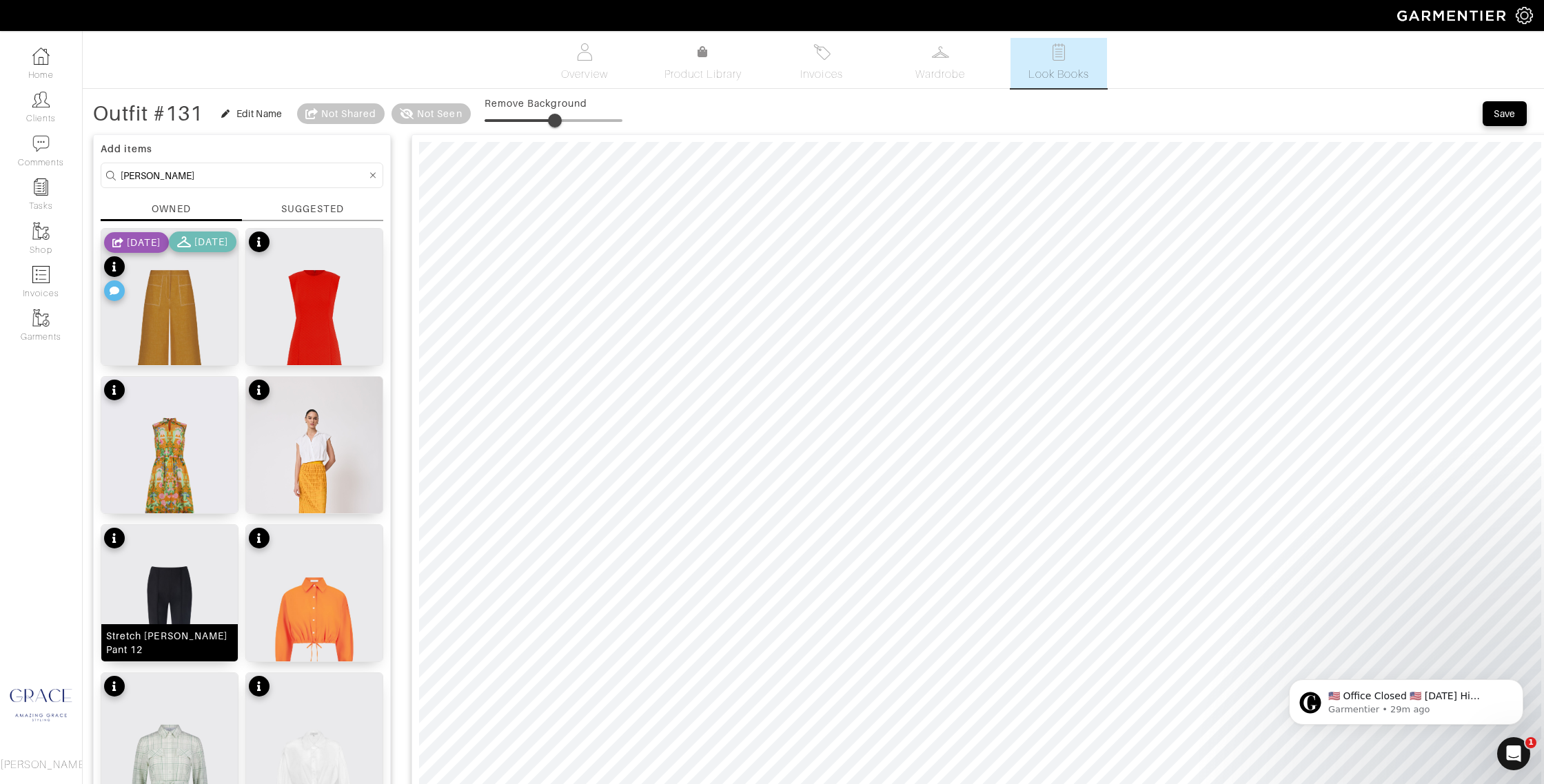
click at [168, 643] on div "Stretch Cotton Kate Pant 12" at bounding box center [170, 643] width 127 height 28
click at [314, 206] on div "SUGGESTED" at bounding box center [312, 209] width 62 height 15
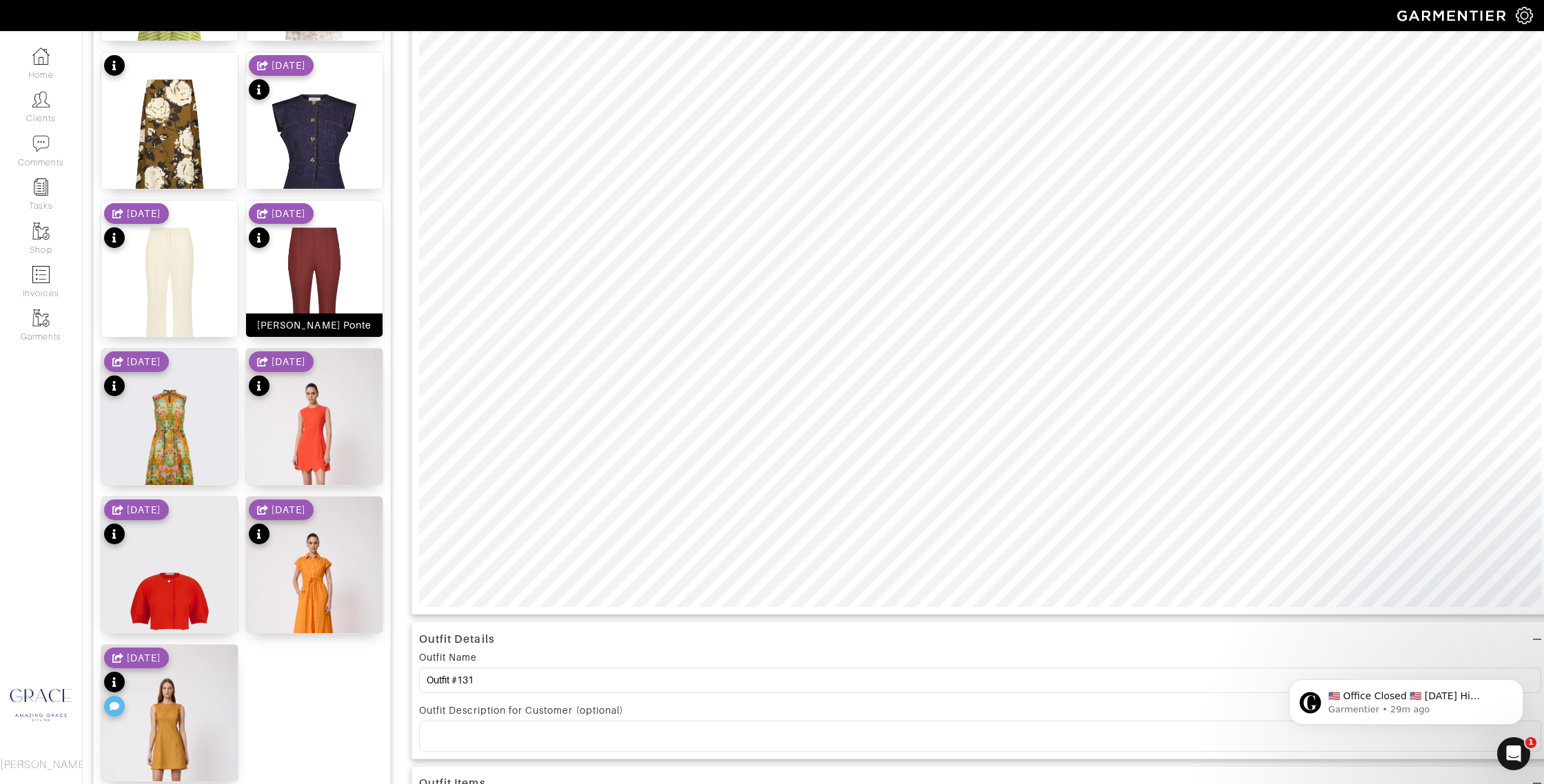
scroll to position [333, 0]
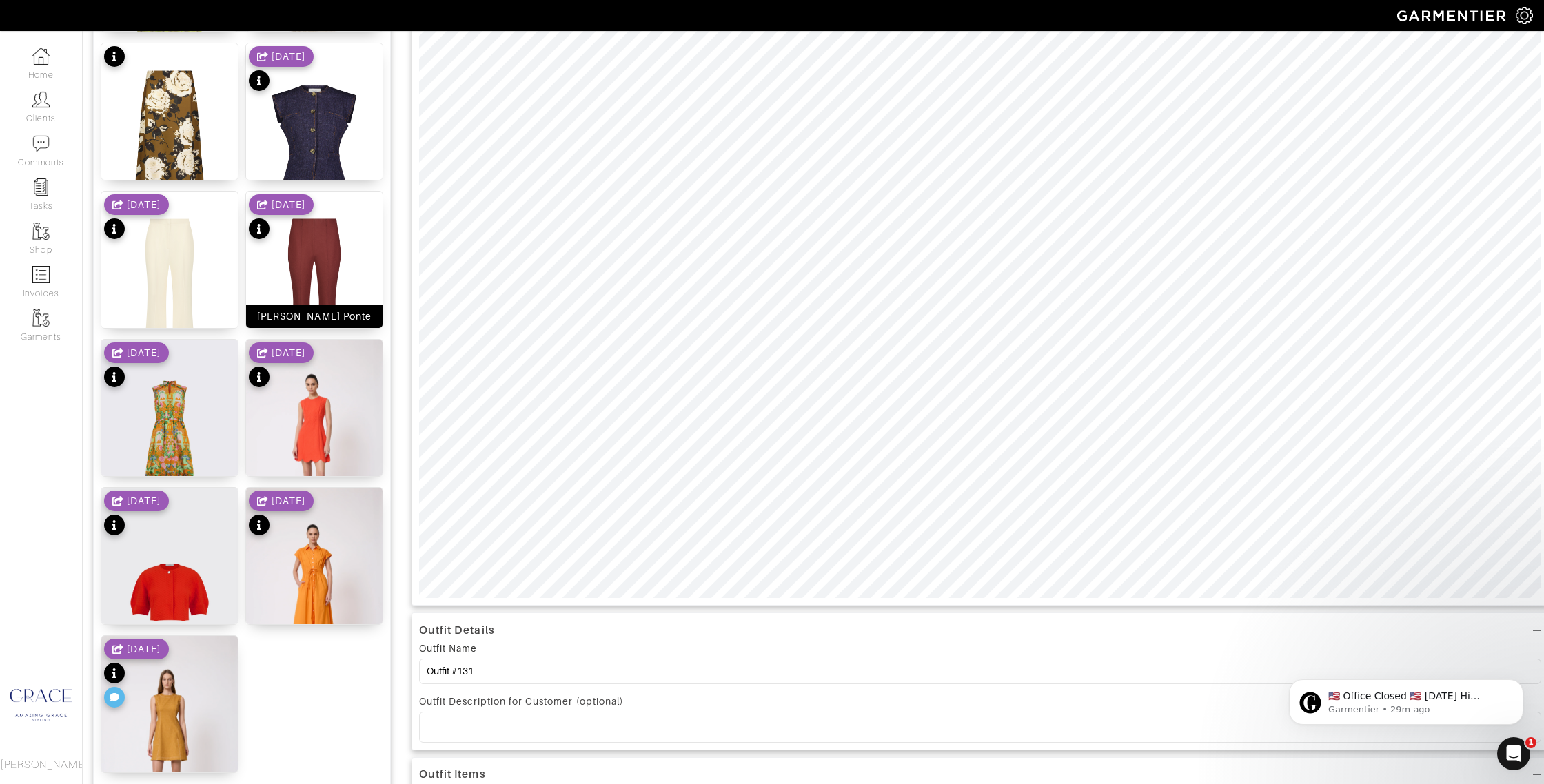
click at [335, 317] on div "[PERSON_NAME] Ponte" at bounding box center [314, 317] width 114 height 14
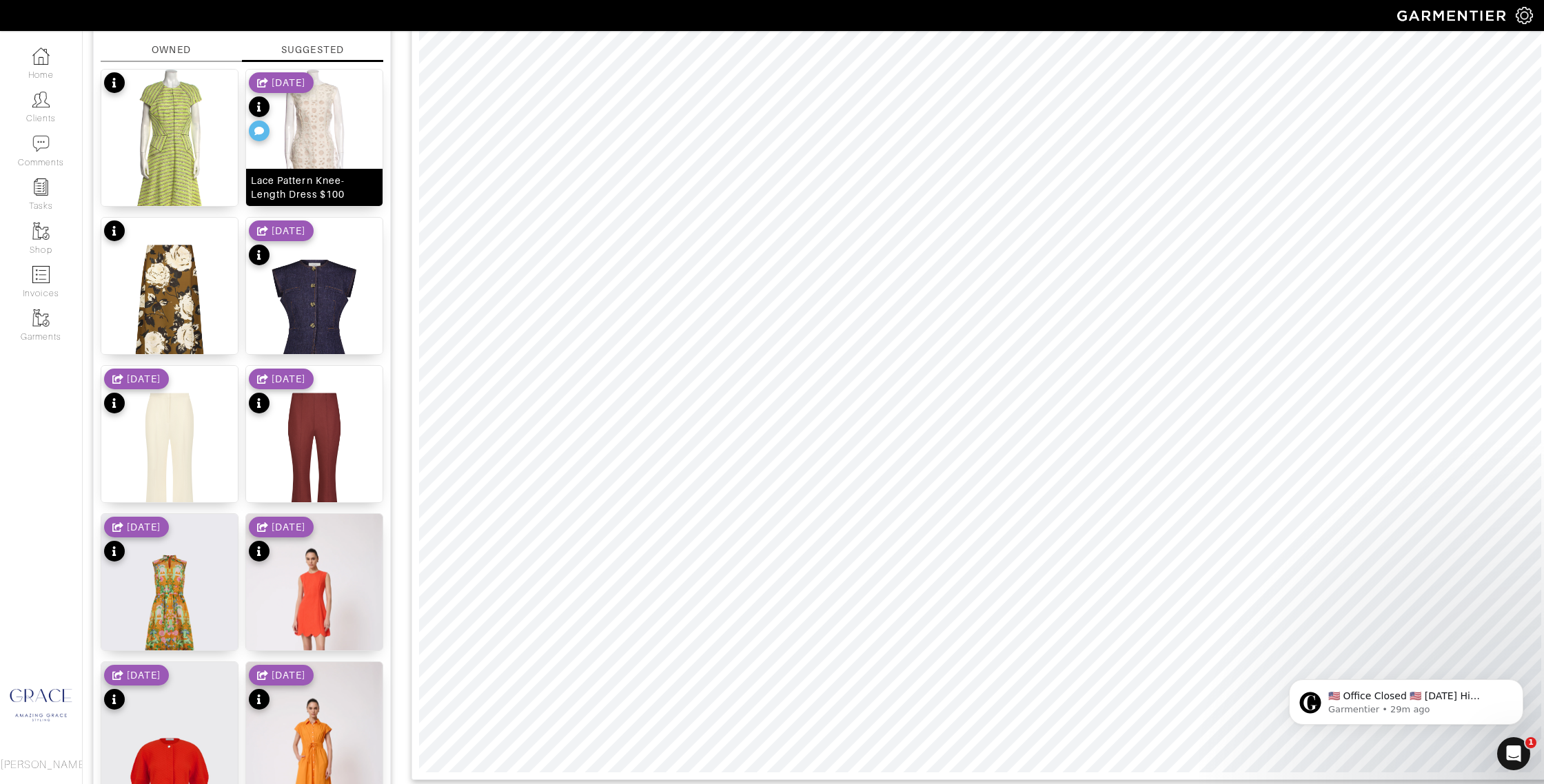
scroll to position [0, 0]
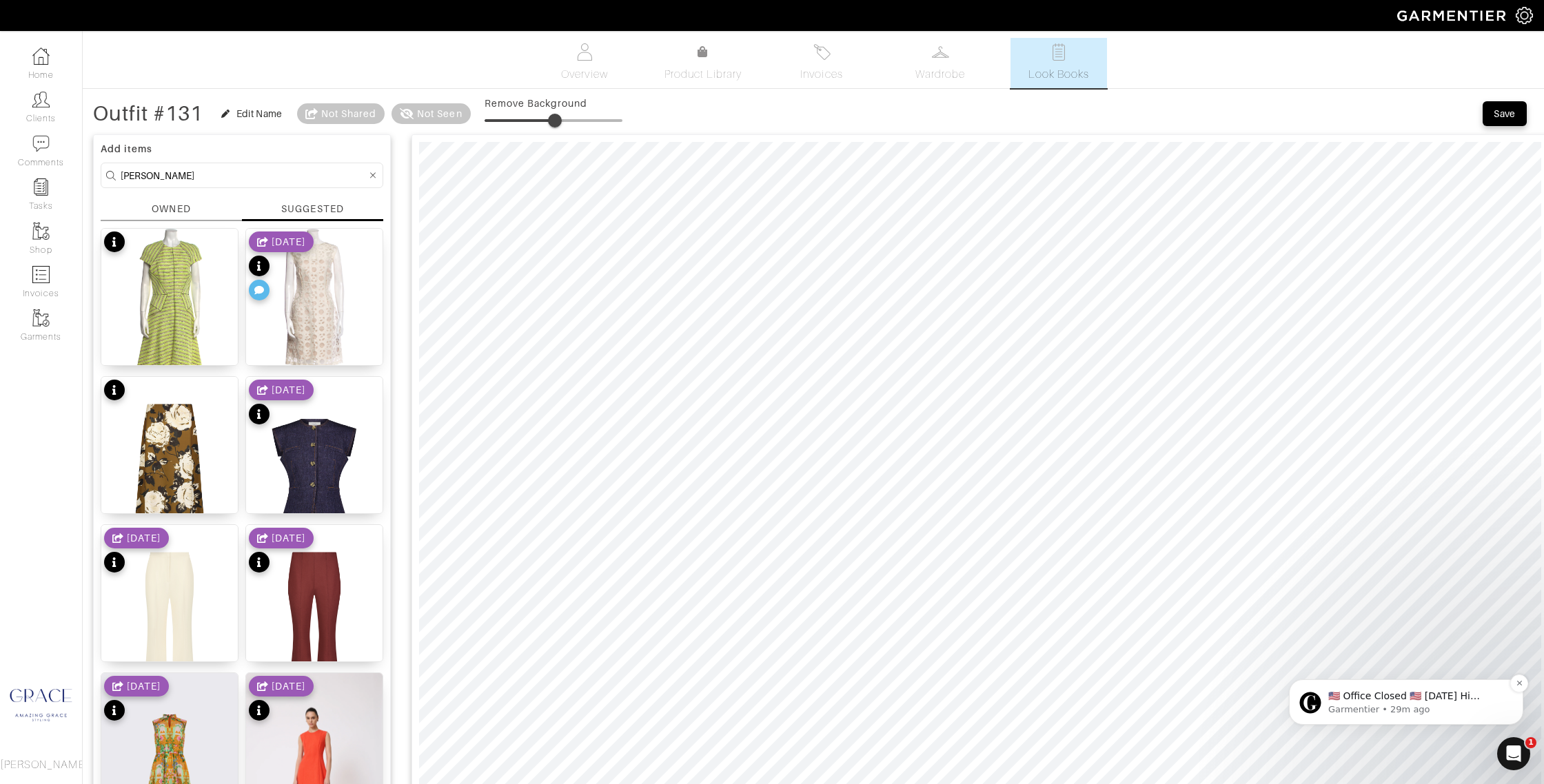
click at [1415, 684] on div "​🇺🇸 Office Closed 🇺🇸 Monday Hi Grace, In observance of Labor Day, our office wi…" at bounding box center [1406, 702] width 235 height 46
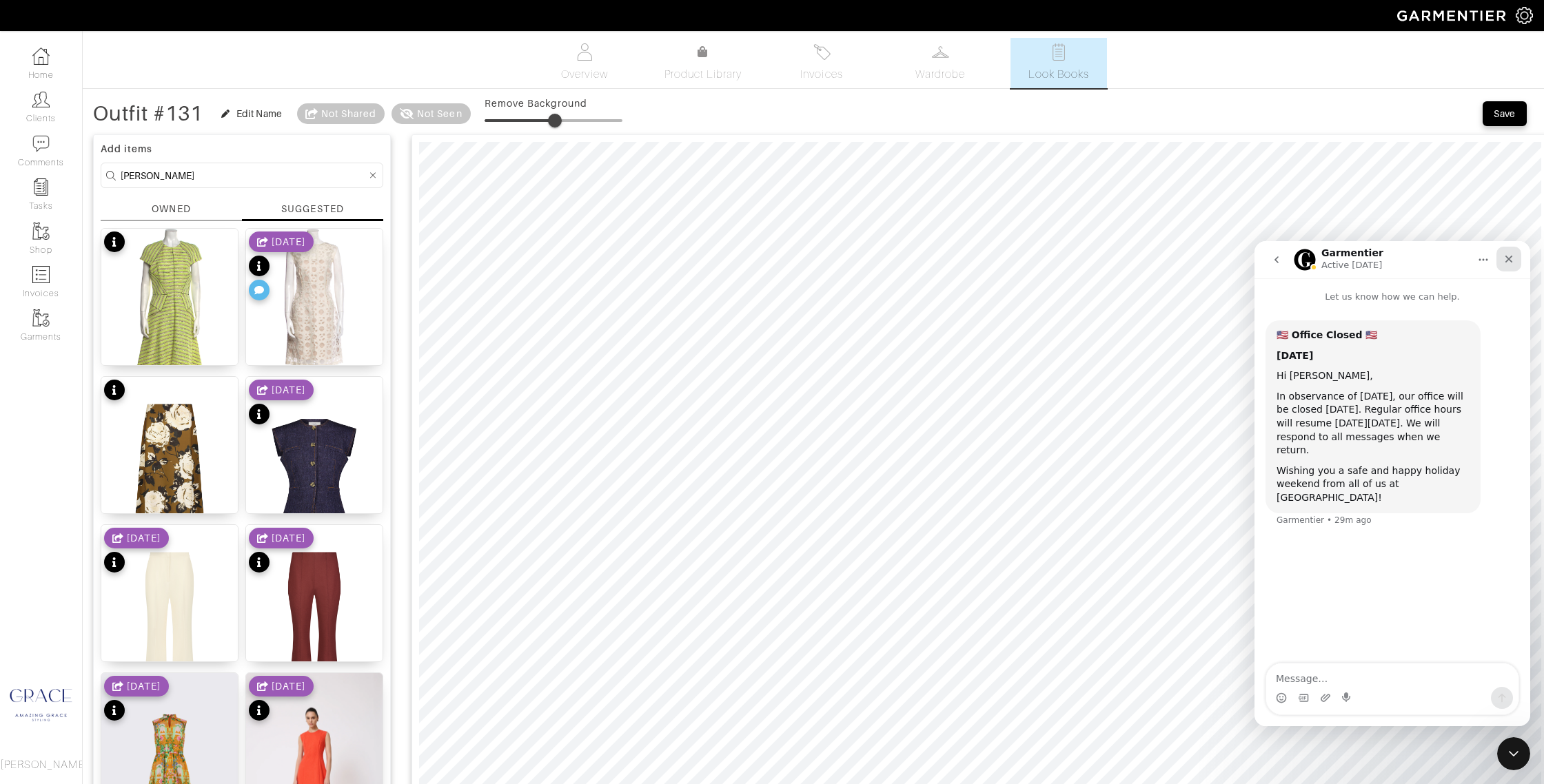
click at [1511, 263] on icon "Close" at bounding box center [1509, 259] width 11 height 11
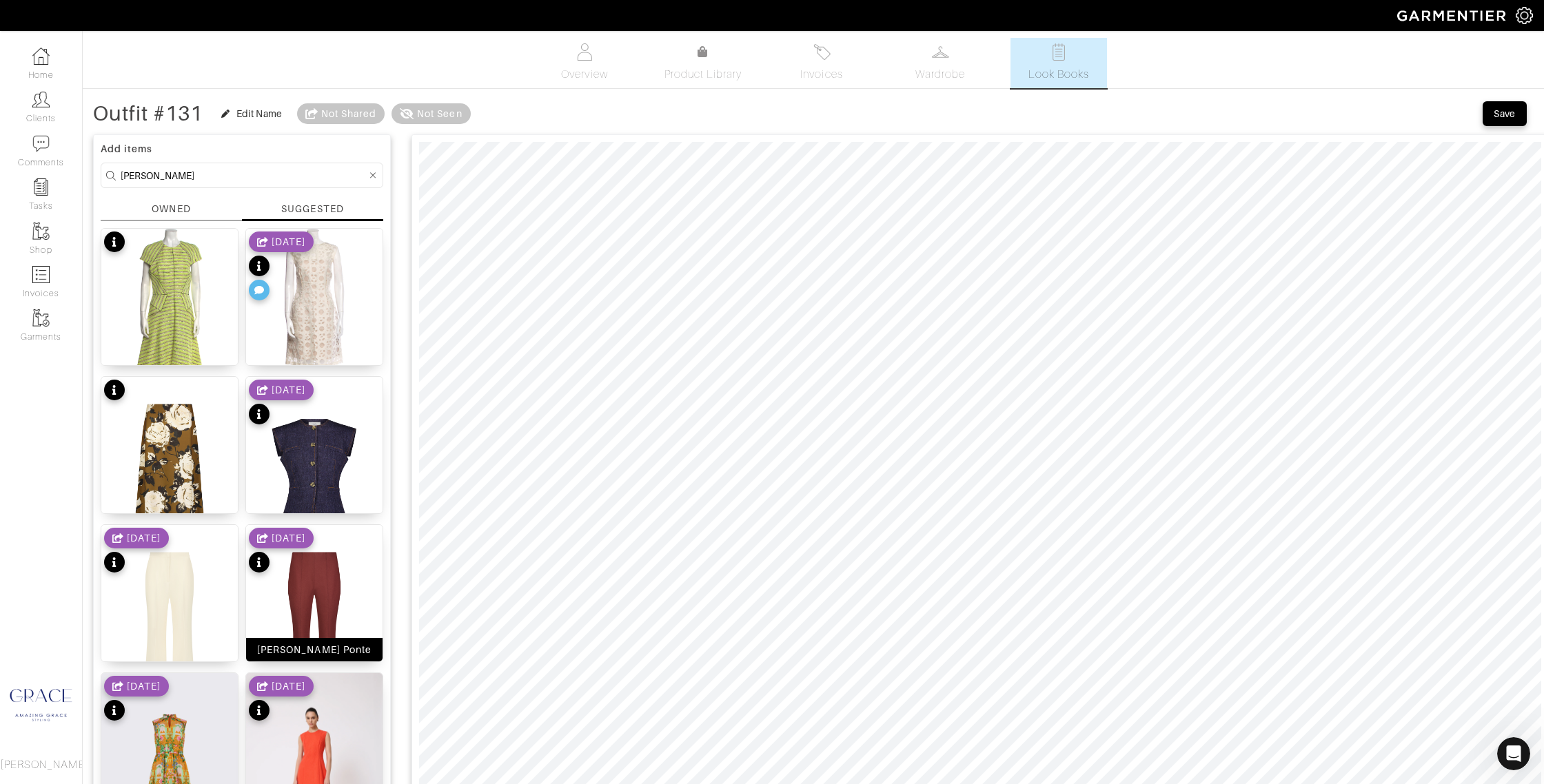
click at [350, 647] on div "[PERSON_NAME] Ponte" at bounding box center [314, 650] width 114 height 14
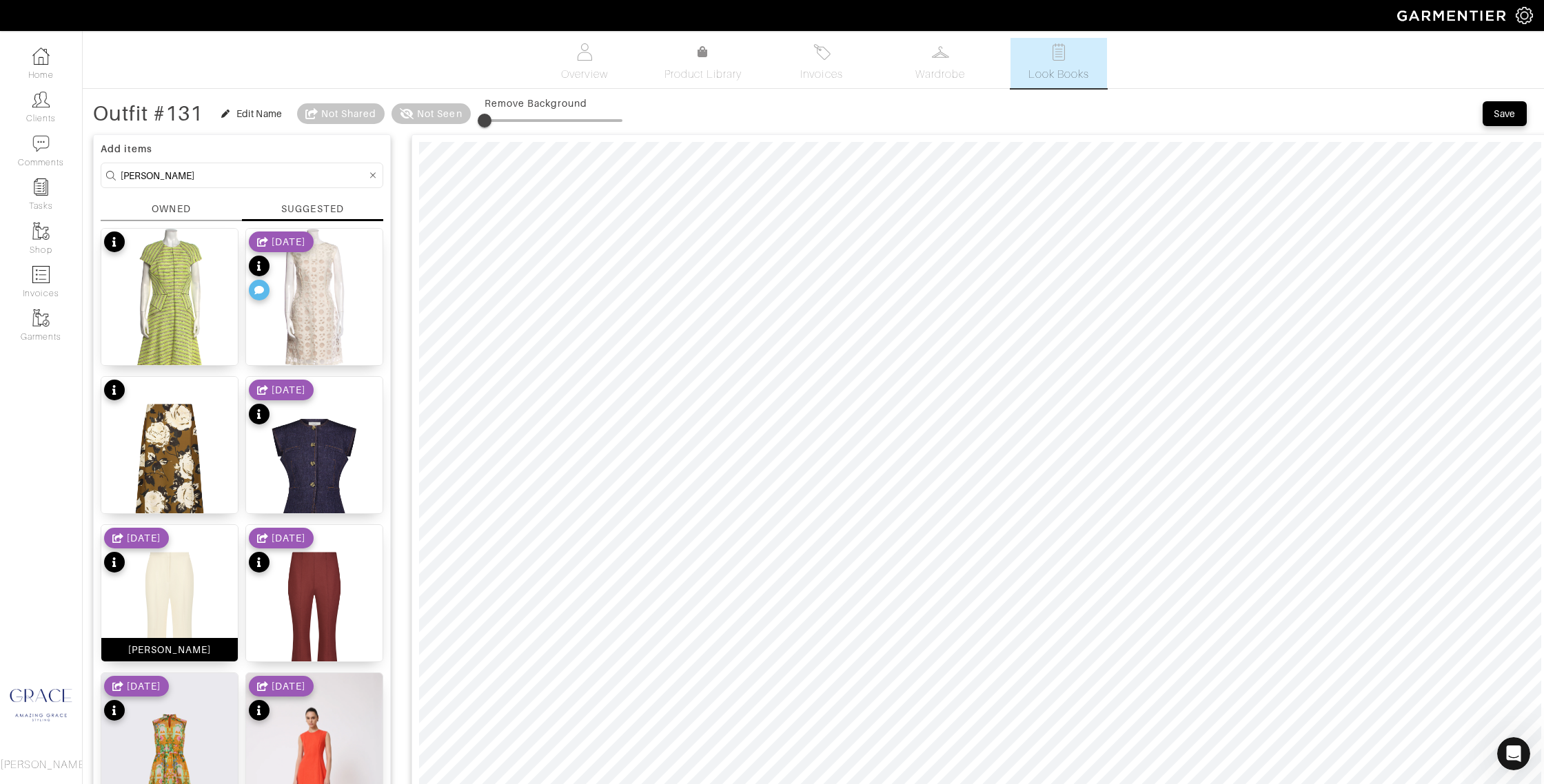
click at [195, 644] on div "[PERSON_NAME]" at bounding box center [170, 650] width 83 height 14
click at [556, 119] on span at bounding box center [555, 120] width 14 height 14
type input "40"
click at [543, 117] on span at bounding box center [539, 120] width 14 height 14
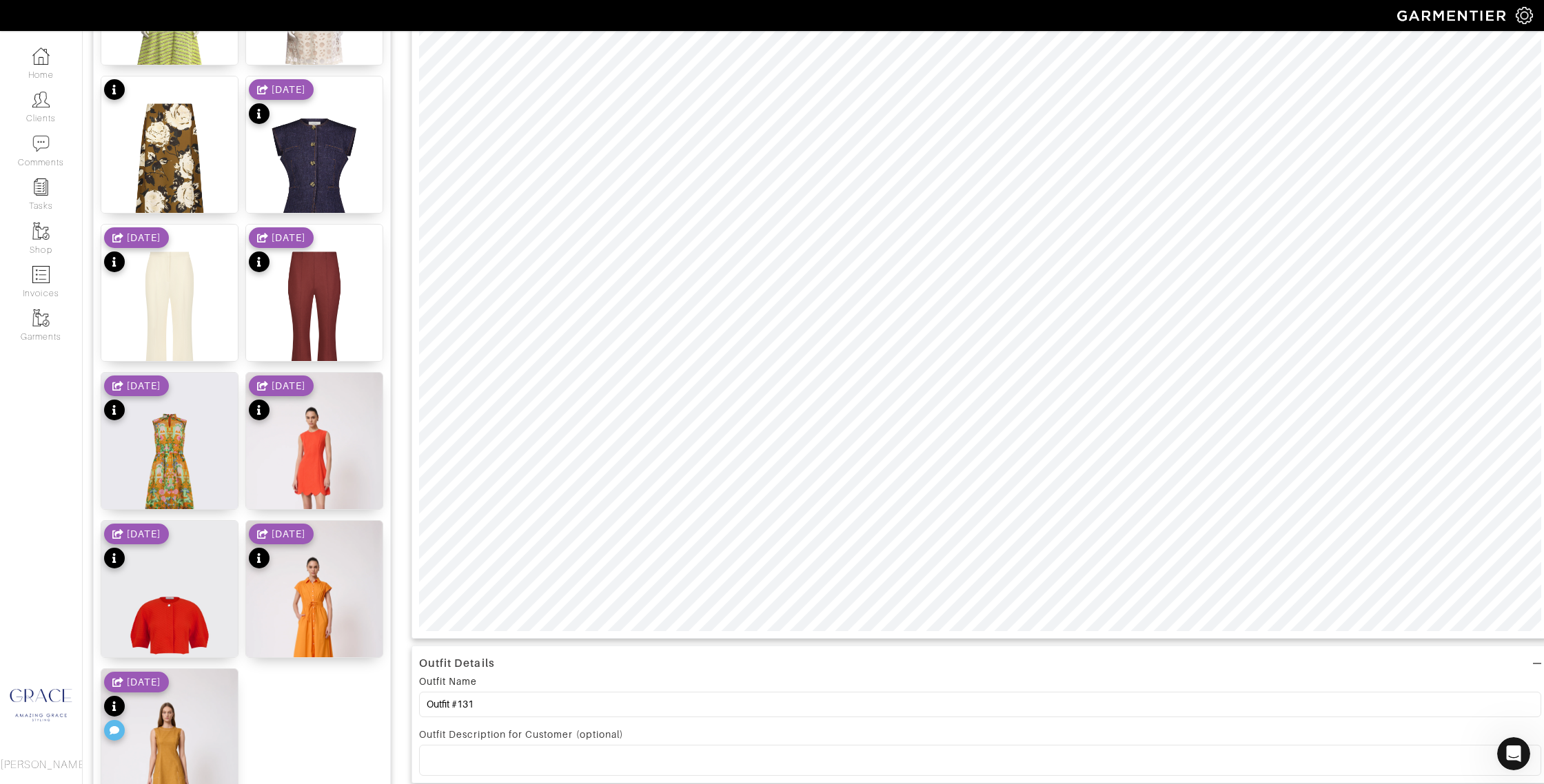
scroll to position [306, 0]
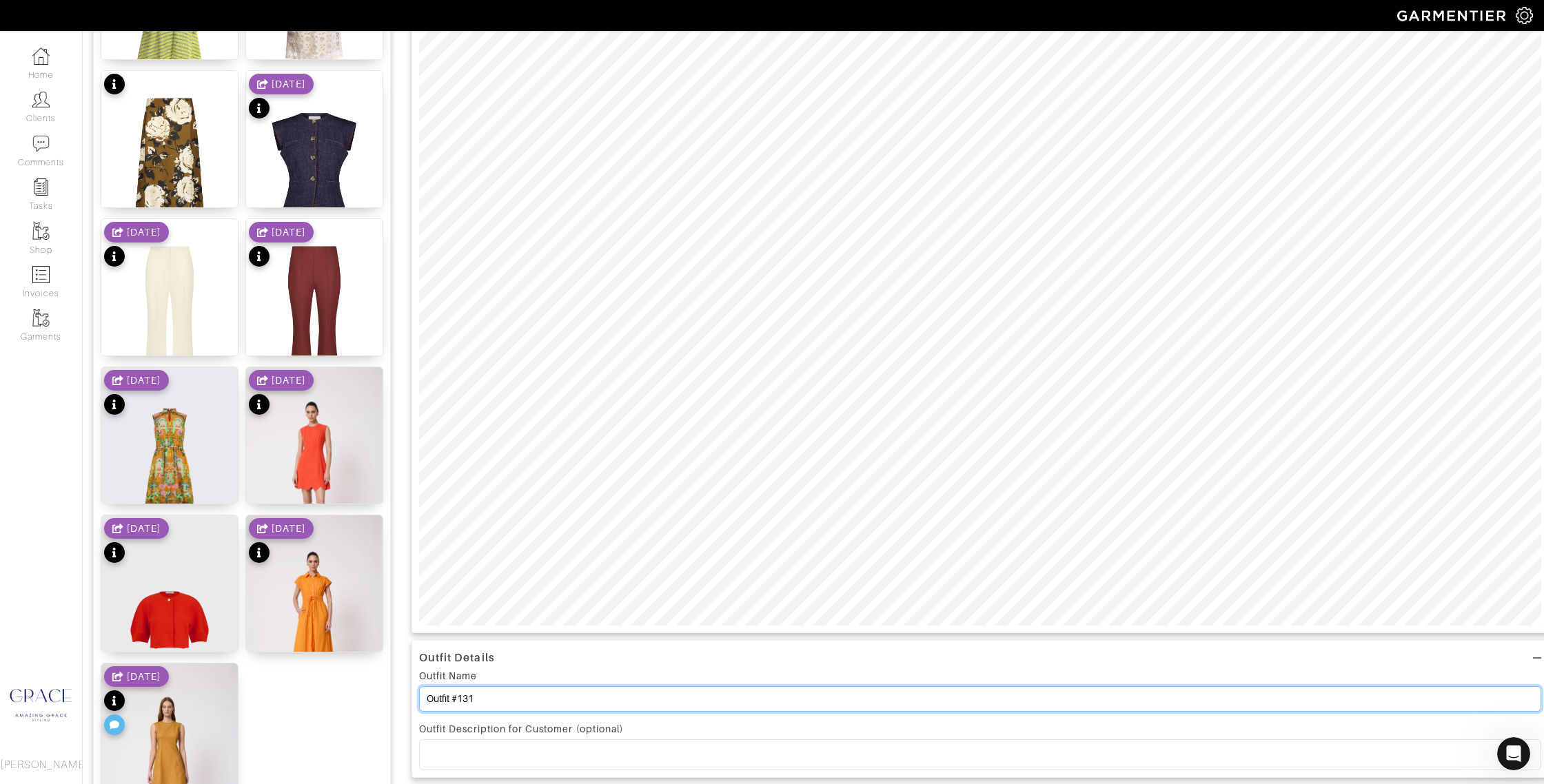
drag, startPoint x: 488, startPoint y: 704, endPoint x: 415, endPoint y: 699, distance: 73.2
click at [414, 699] on div "Outfit Details Outfit Name Outfit #131 Outfit Description for Customer (optiona…" at bounding box center [980, 709] width 1137 height 137
type input "V"
type input "C"
type input "[PERSON_NAME] for Work"
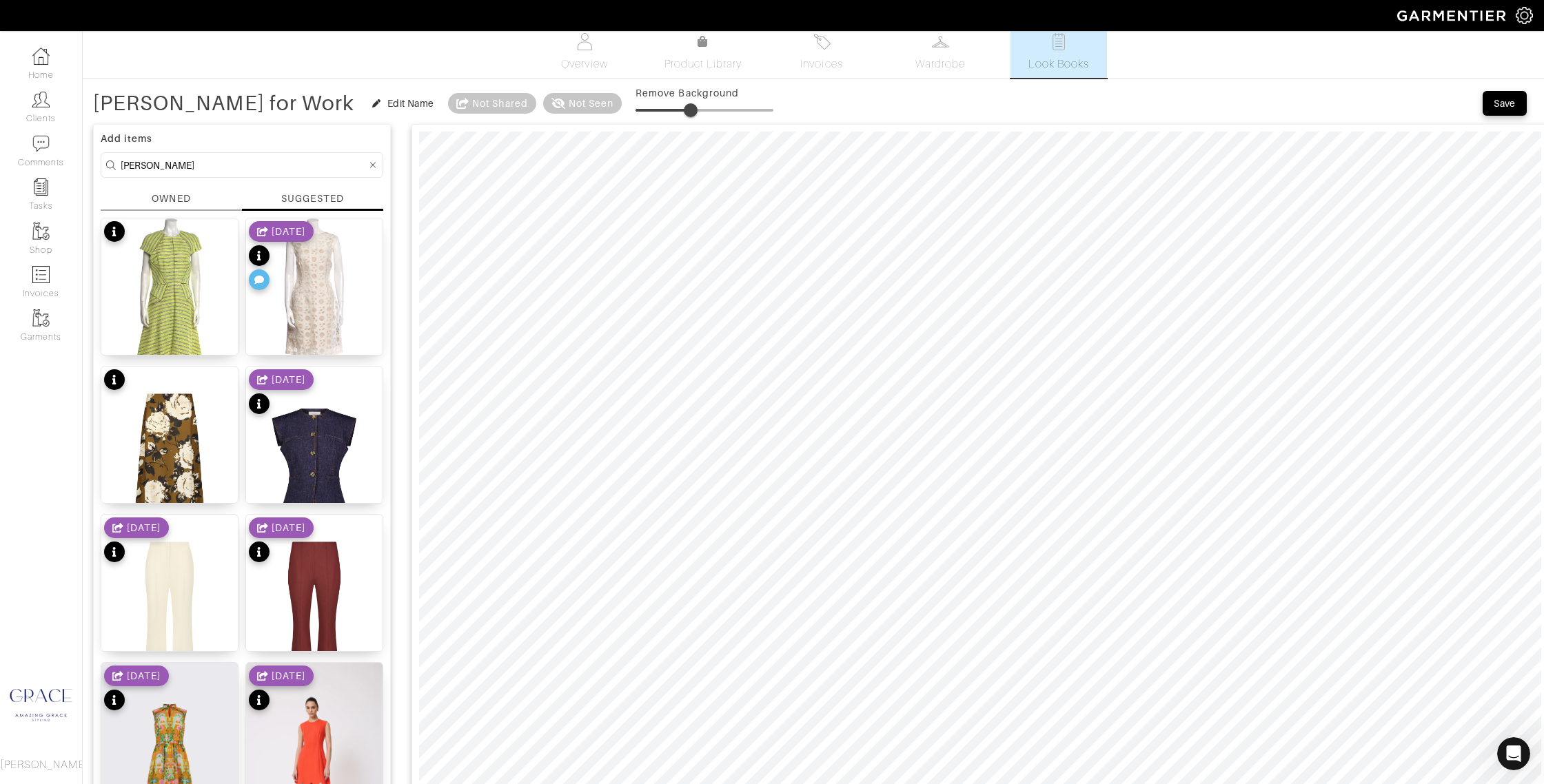
scroll to position [0, 0]
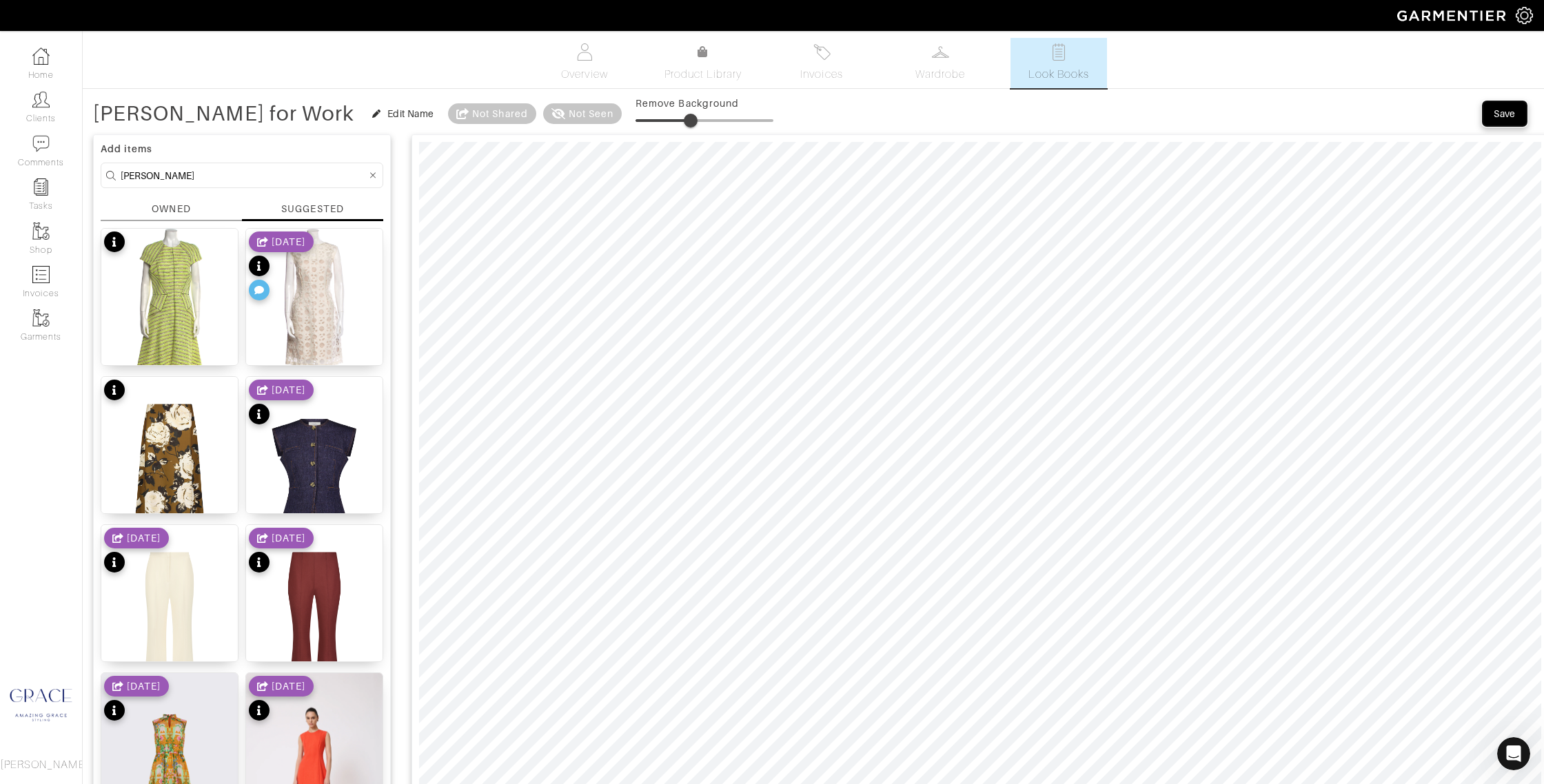
click at [1504, 114] on div "Save" at bounding box center [1503, 113] width 22 height 14
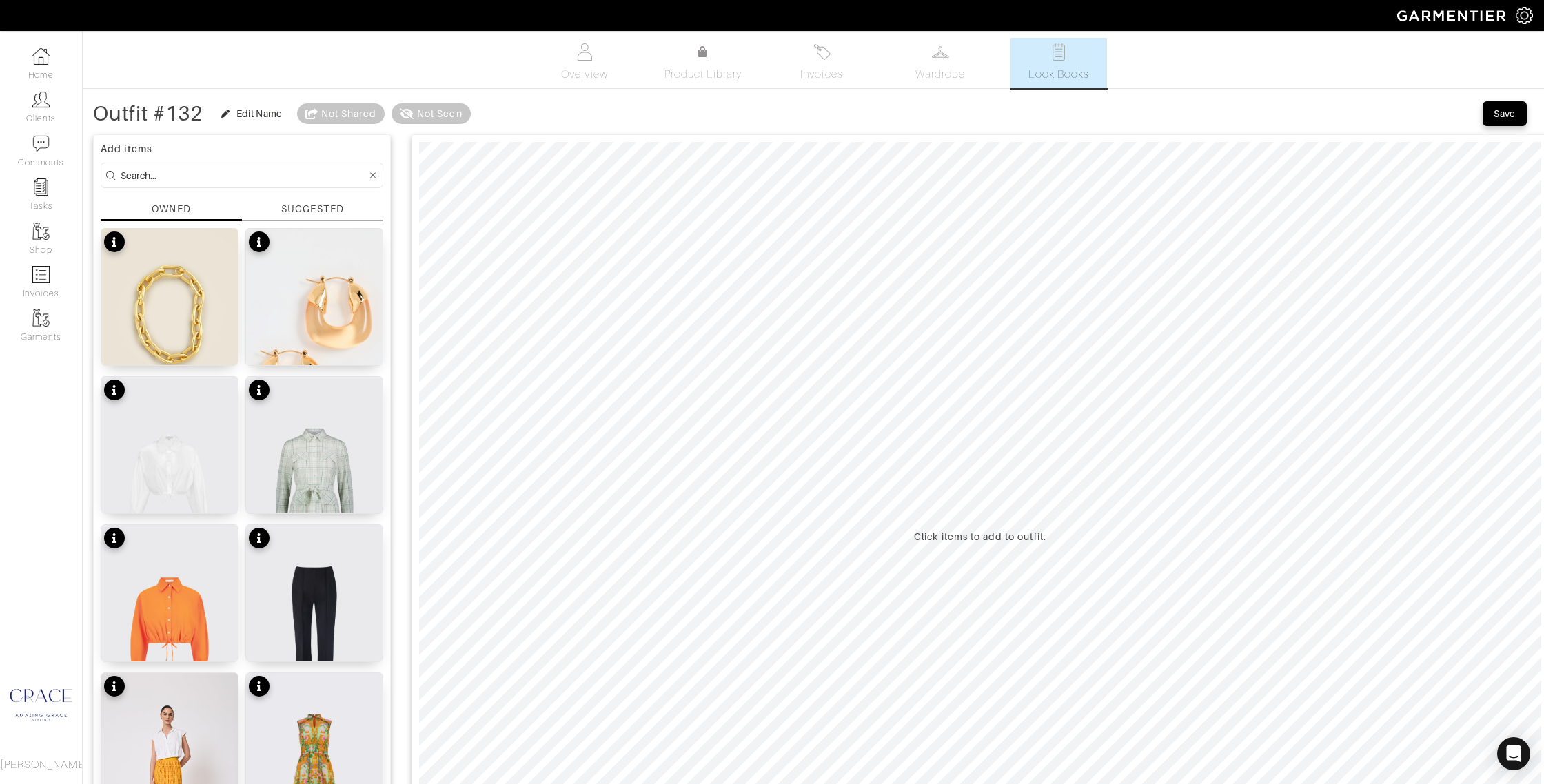
click at [297, 221] on div "SUGGESTED" at bounding box center [312, 211] width 141 height 19
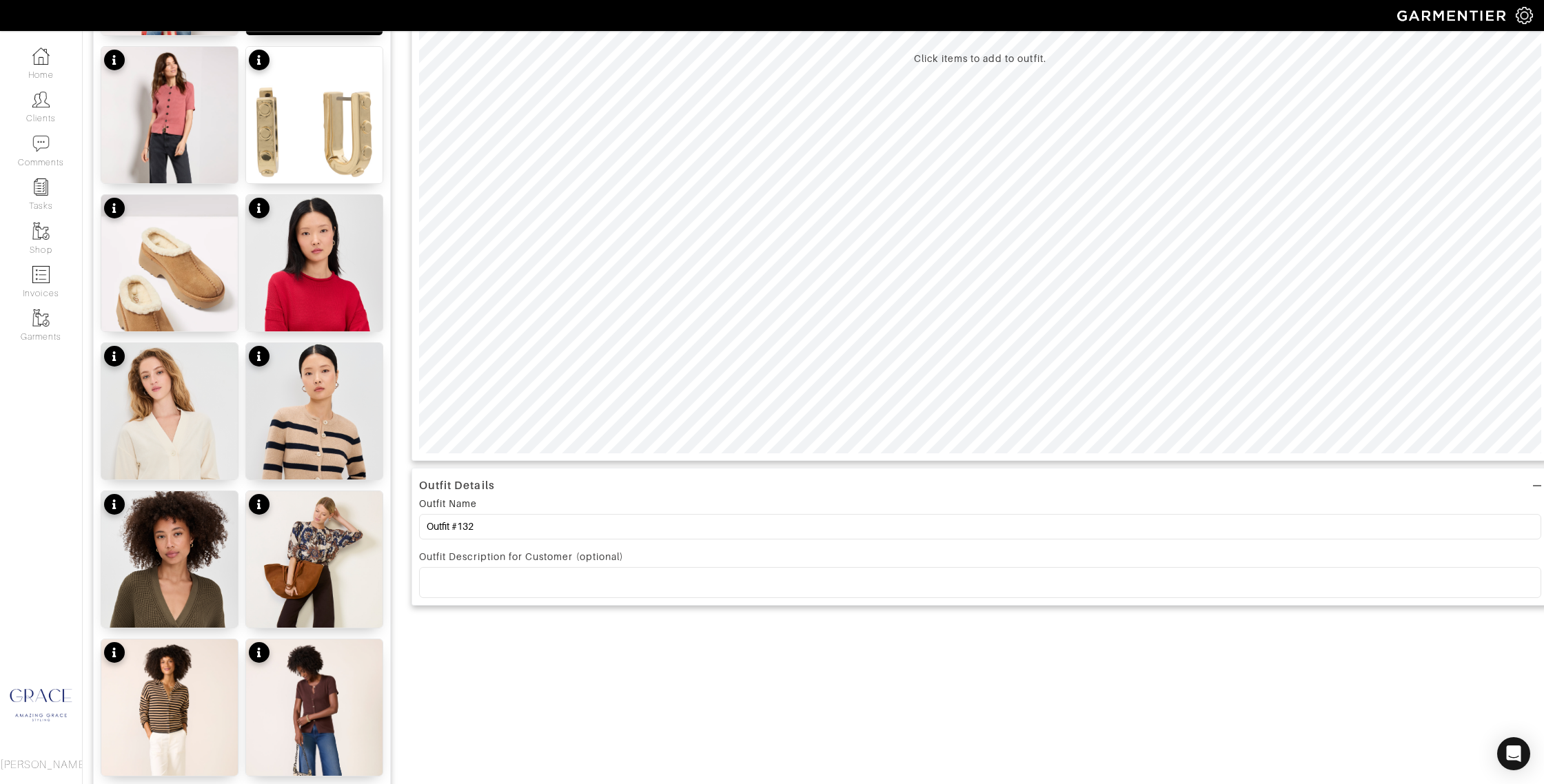
scroll to position [505, 0]
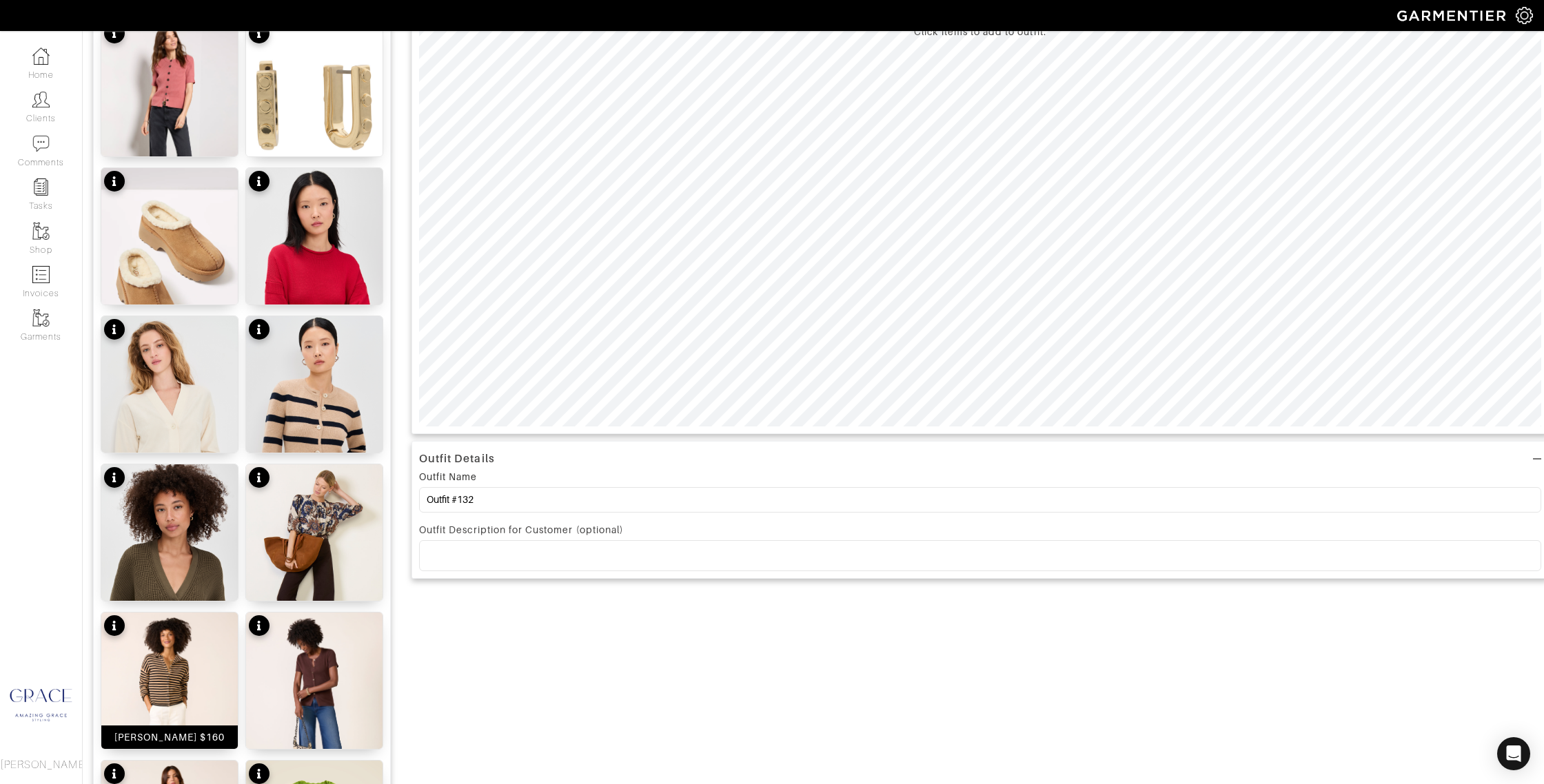
click at [206, 733] on div "[PERSON_NAME] $160" at bounding box center [170, 737] width 111 height 14
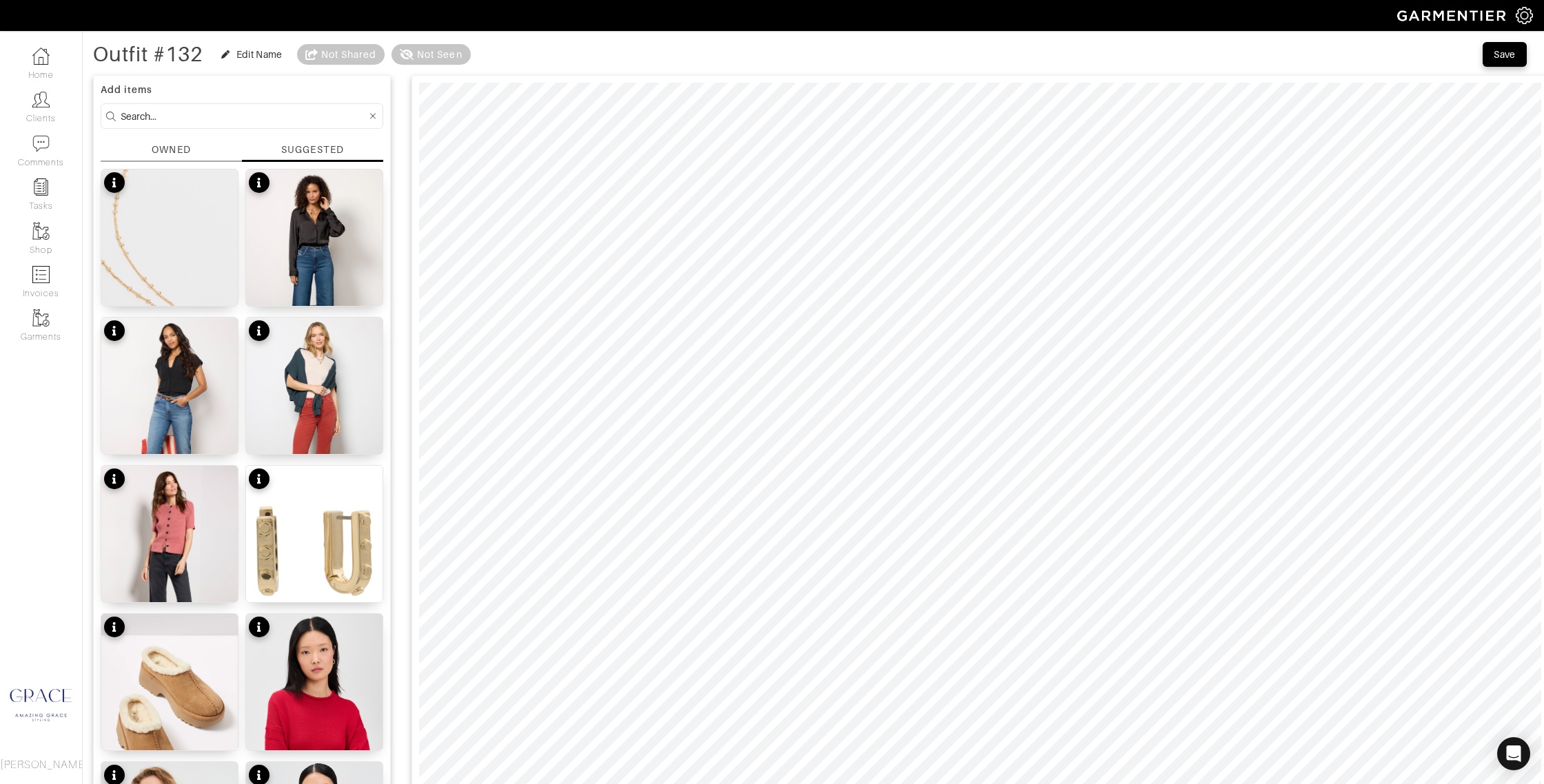
scroll to position [0, 0]
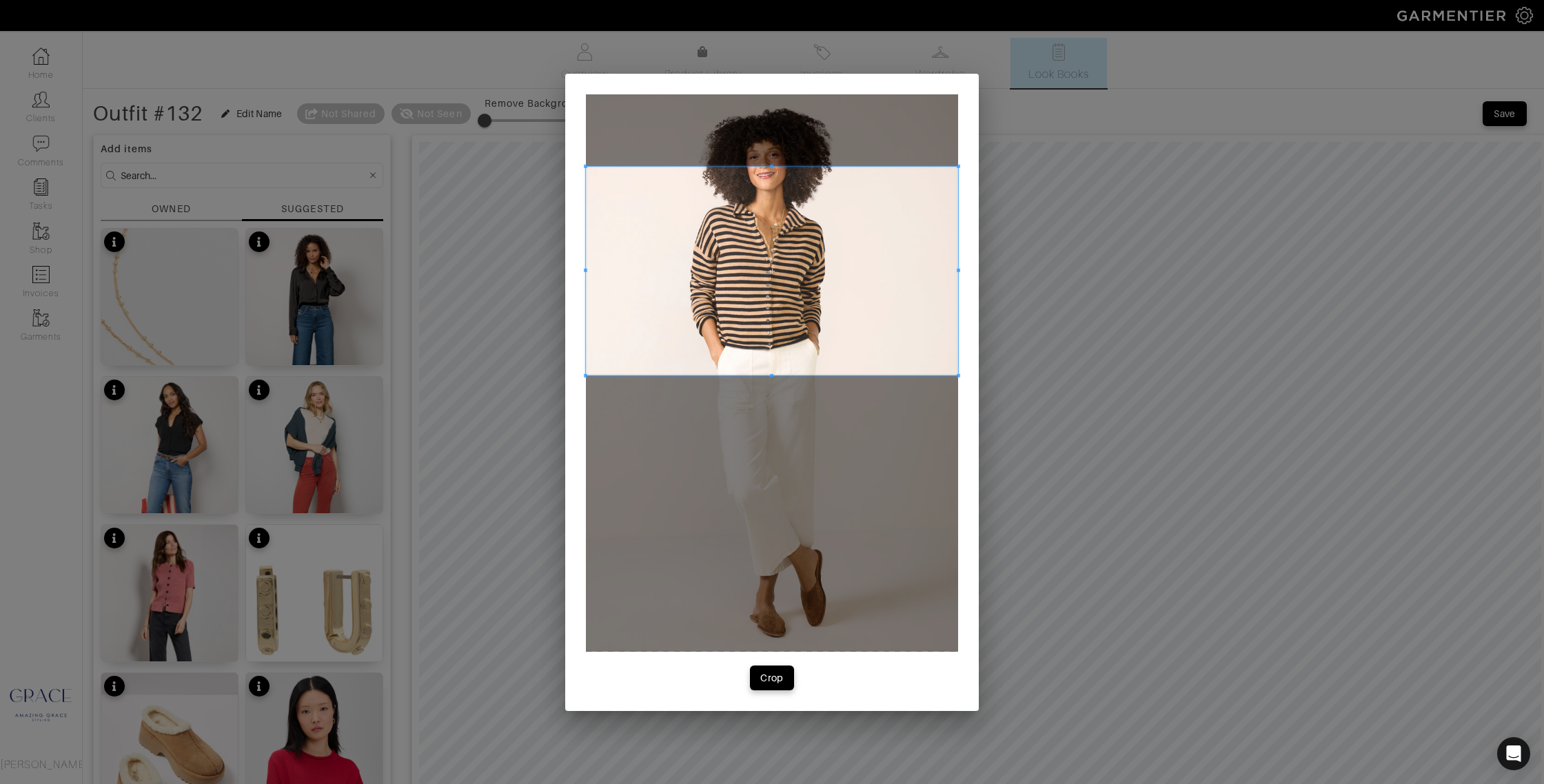
click at [778, 328] on span at bounding box center [772, 271] width 372 height 209
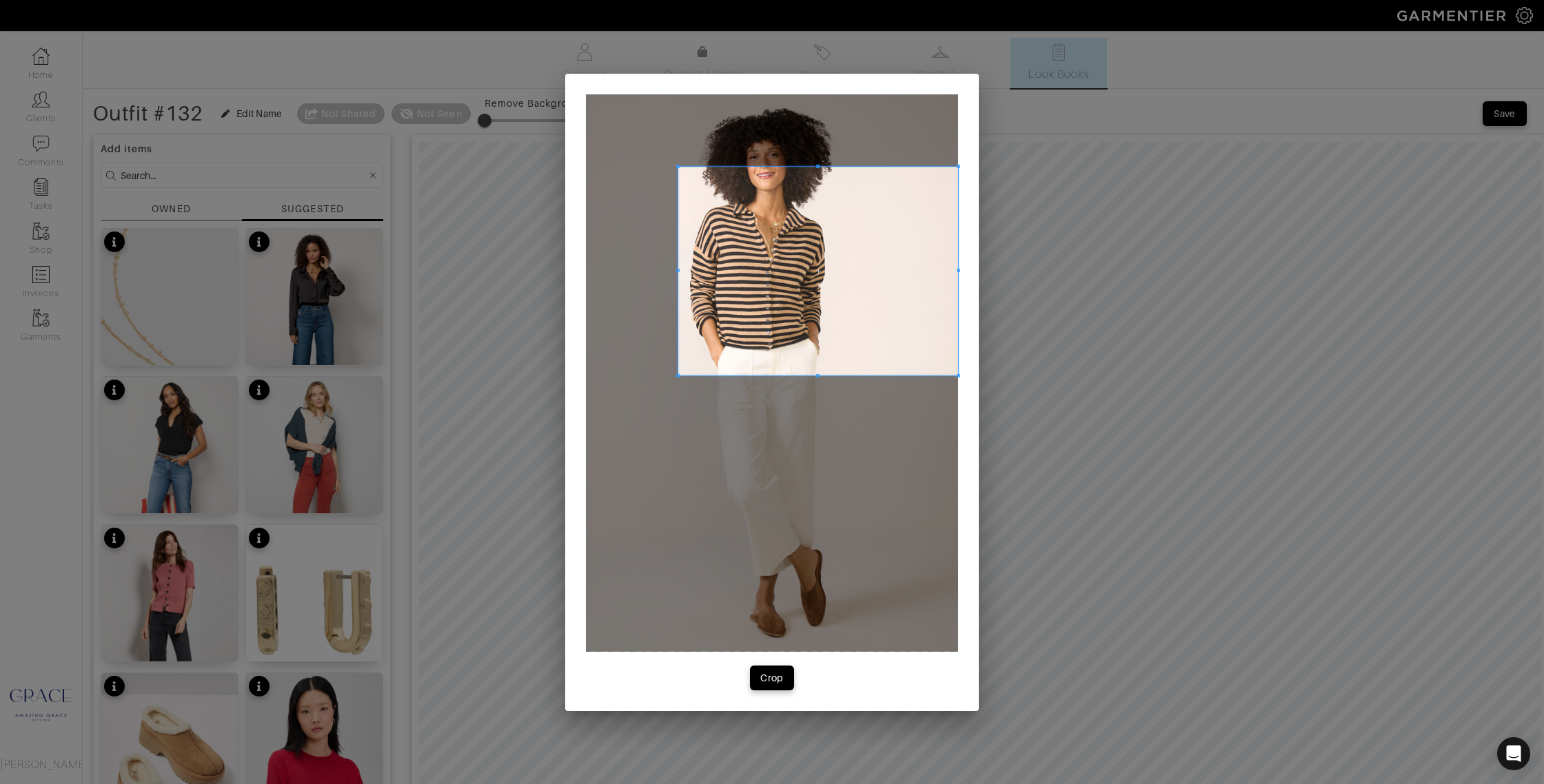
click at [678, 273] on div at bounding box center [817, 271] width 280 height 209
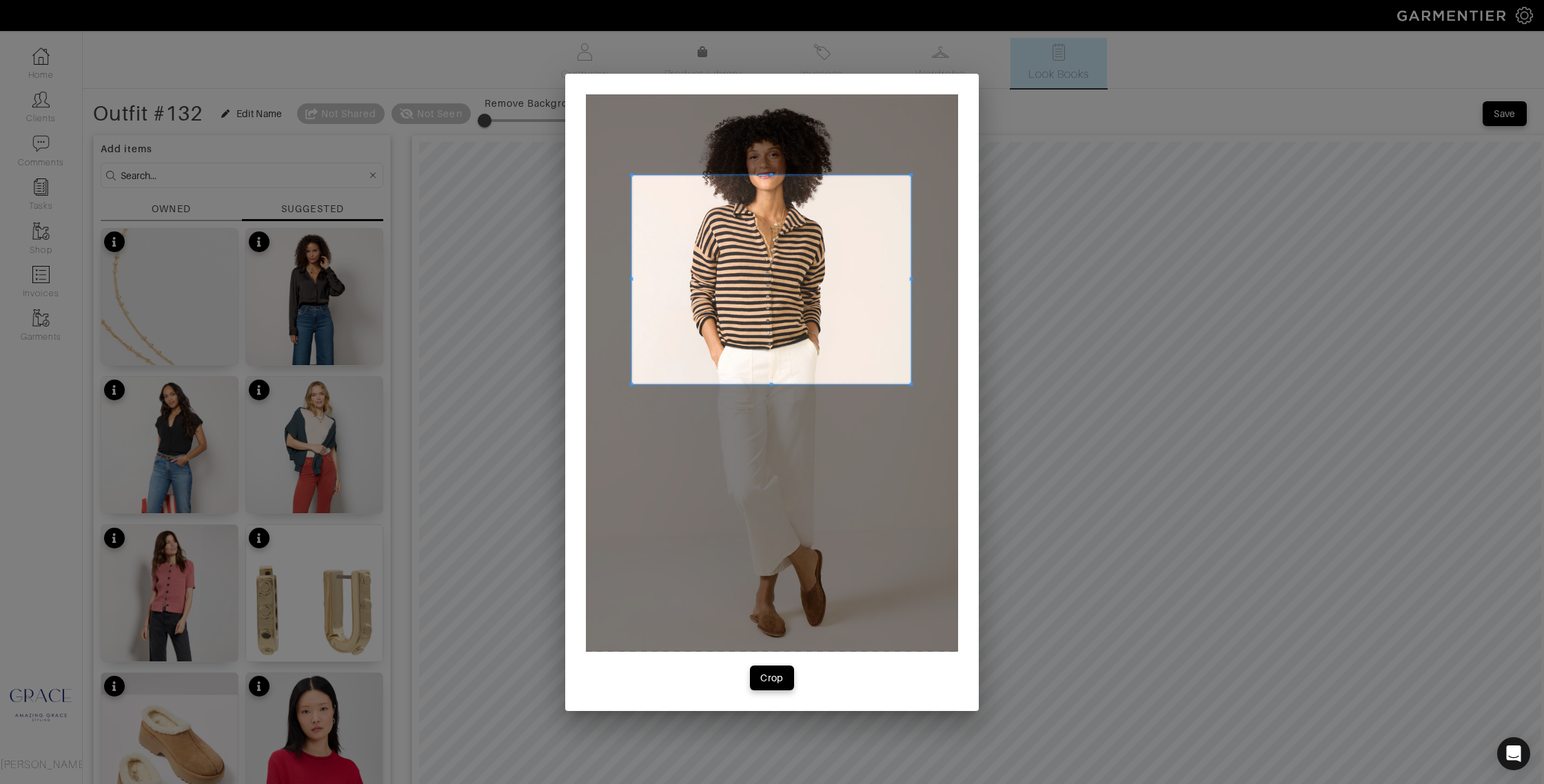
click at [901, 276] on span at bounding box center [771, 280] width 279 height 209
click at [779, 672] on div "Crop" at bounding box center [771, 678] width 23 height 14
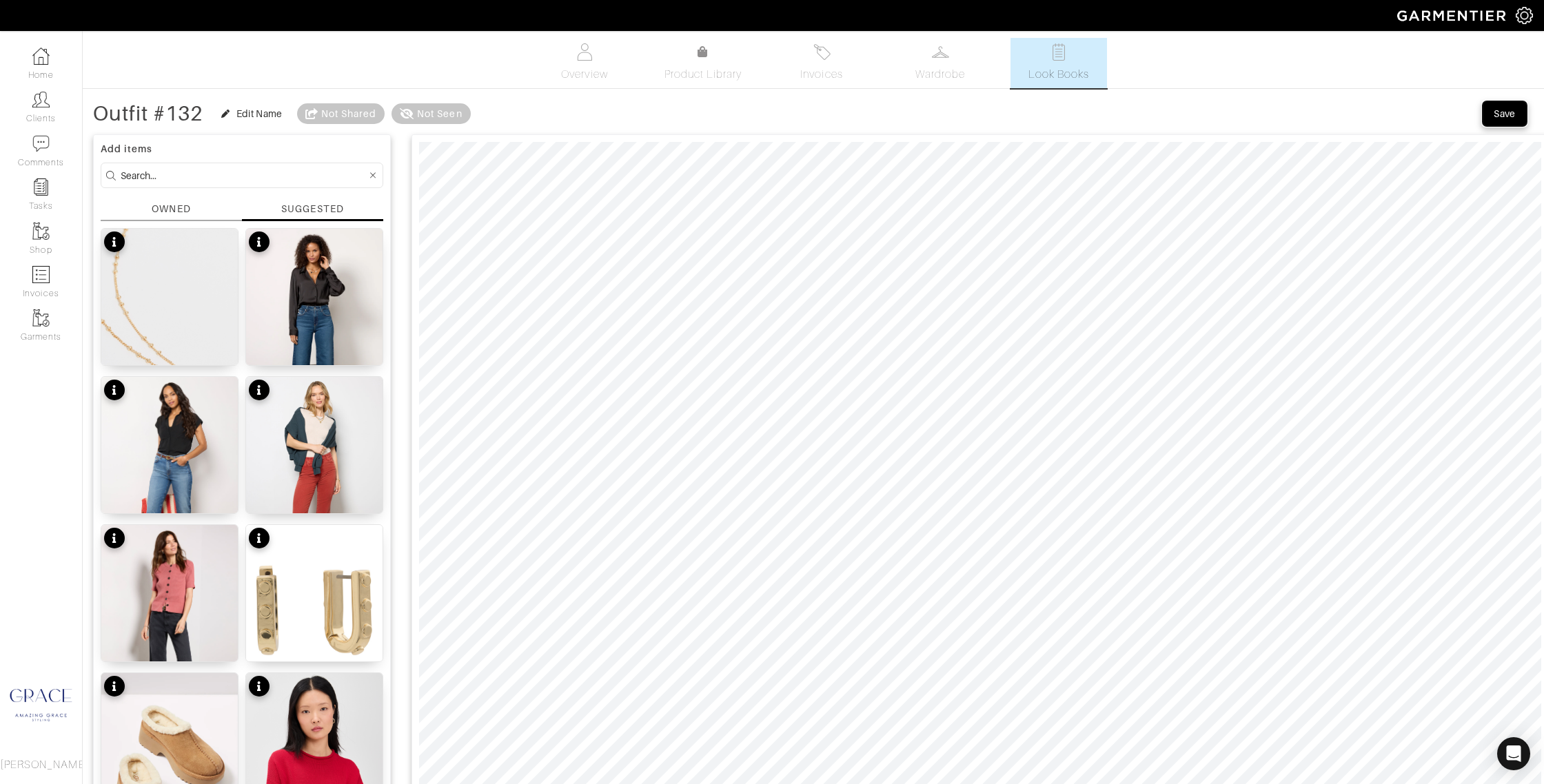
click at [1509, 112] on div "Save" at bounding box center [1503, 113] width 22 height 14
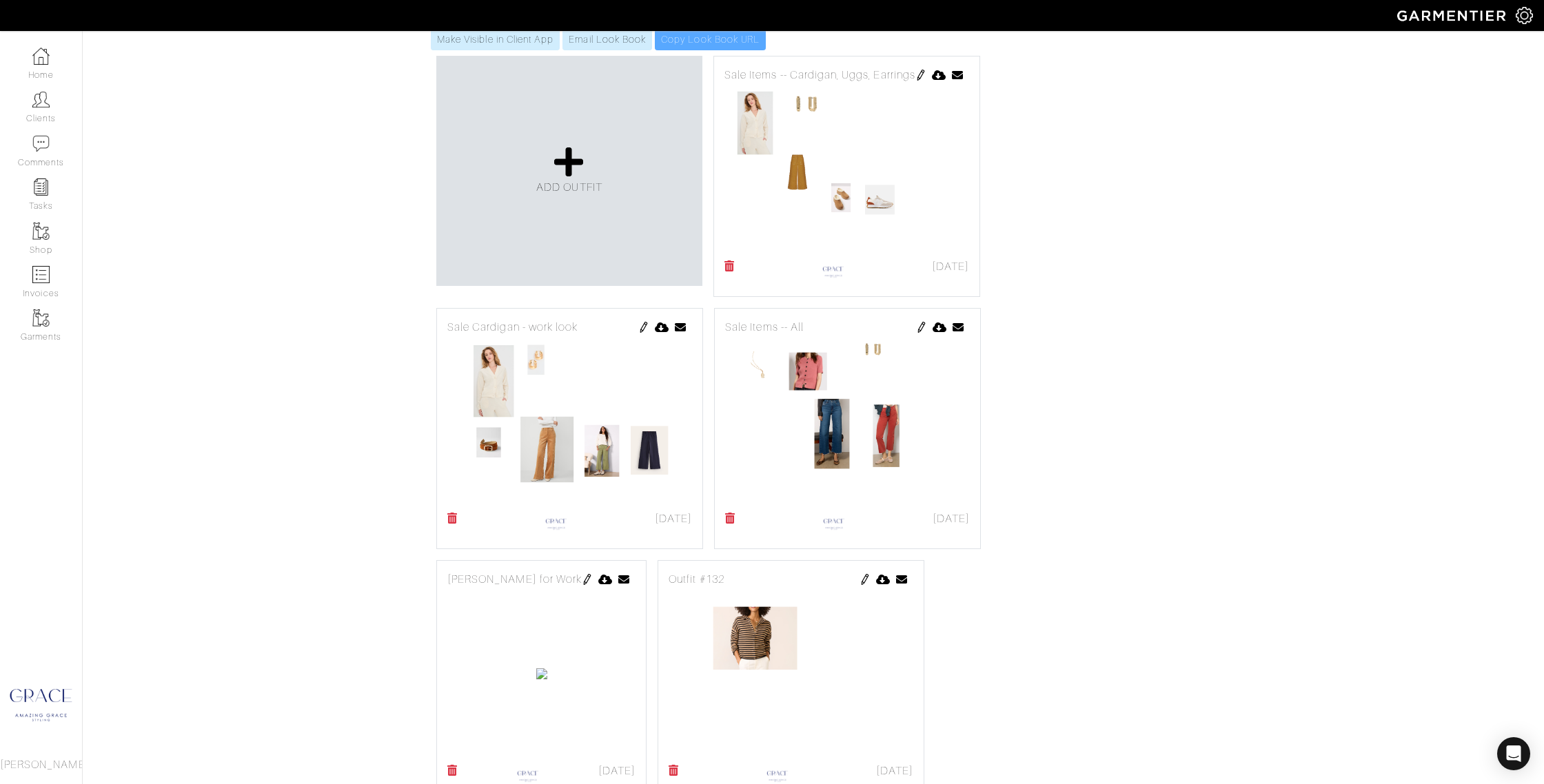
scroll to position [299, 0]
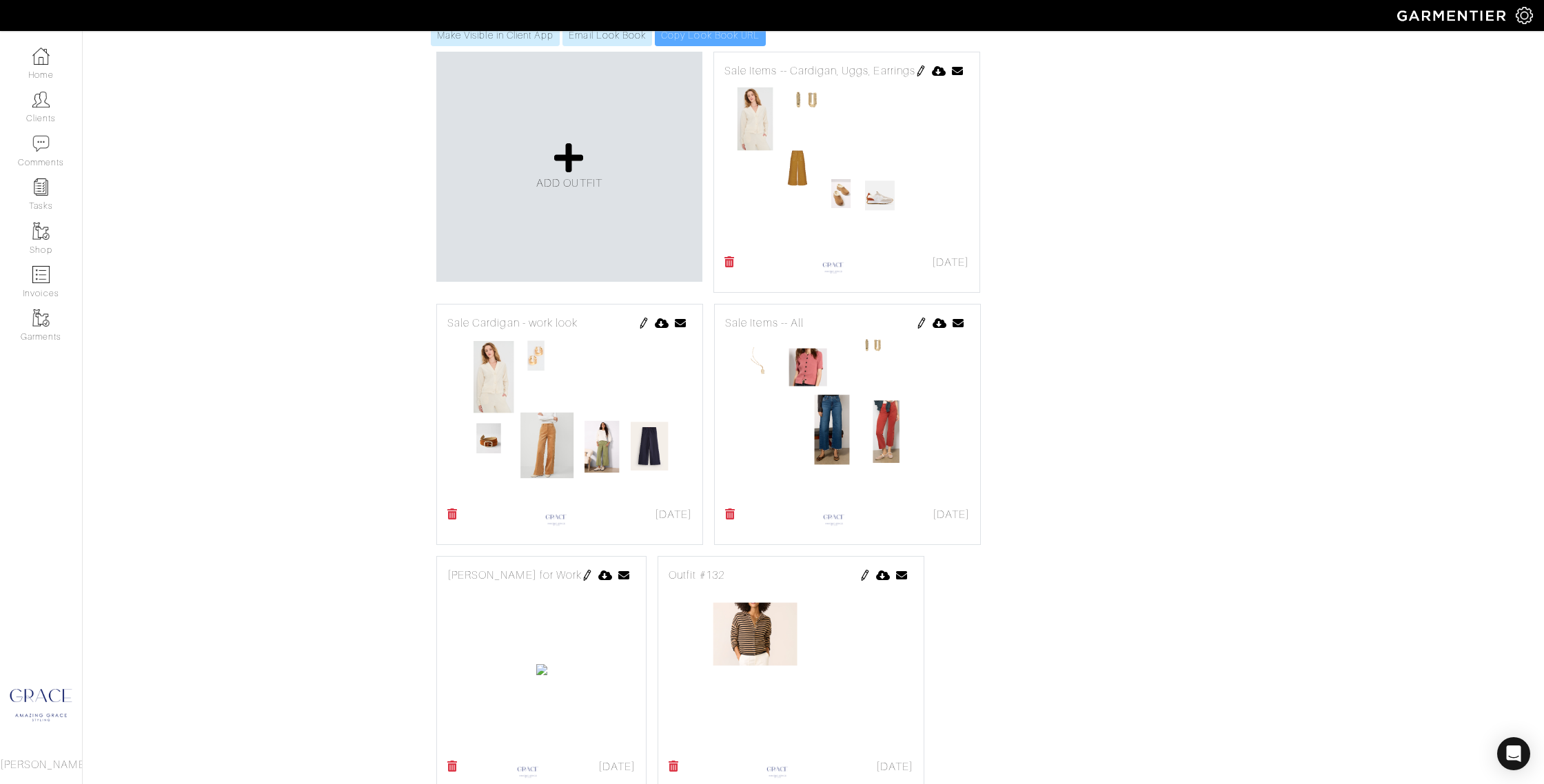
click at [593, 576] on img at bounding box center [587, 575] width 11 height 11
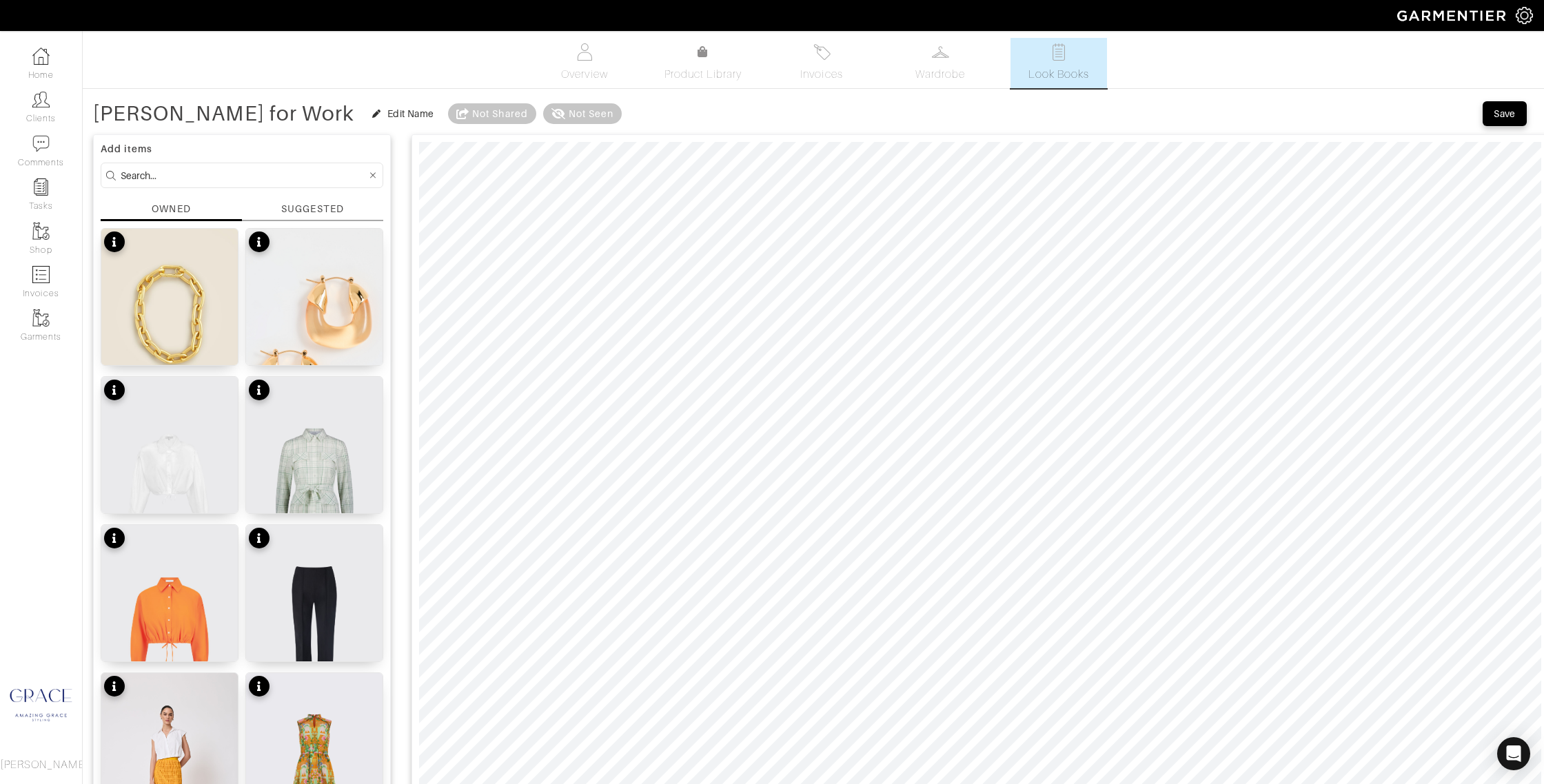
click at [293, 172] on input at bounding box center [243, 176] width 246 height 17
type input "kut"
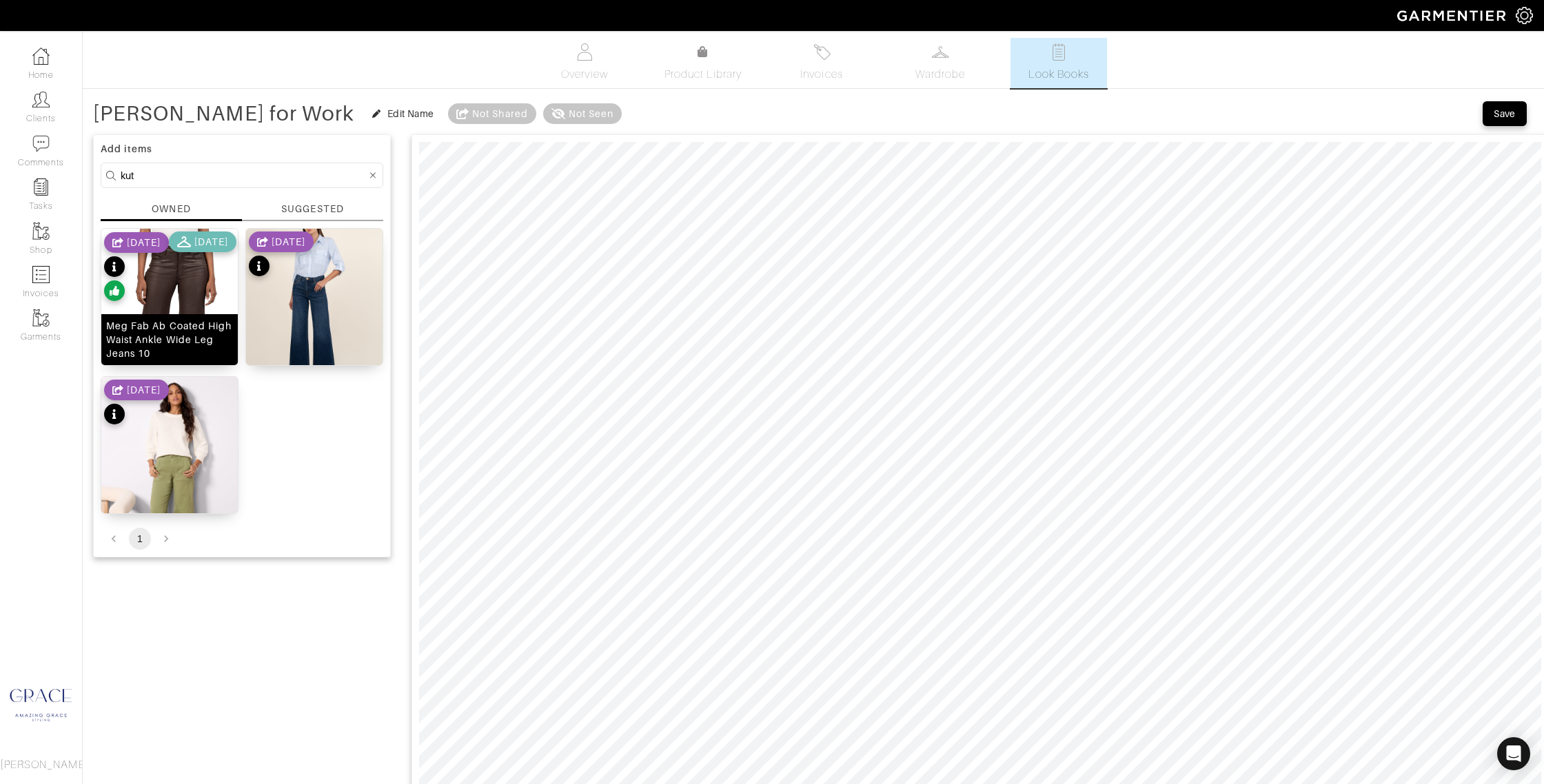
drag, startPoint x: 152, startPoint y: 351, endPoint x: 178, endPoint y: 346, distance: 26.5
click at [152, 351] on div "Meg Fab Ab Coated High Waist Ankle Wide Leg Jeans 10" at bounding box center [170, 340] width 127 height 42
click at [1516, 115] on span "Save" at bounding box center [1503, 113] width 29 height 14
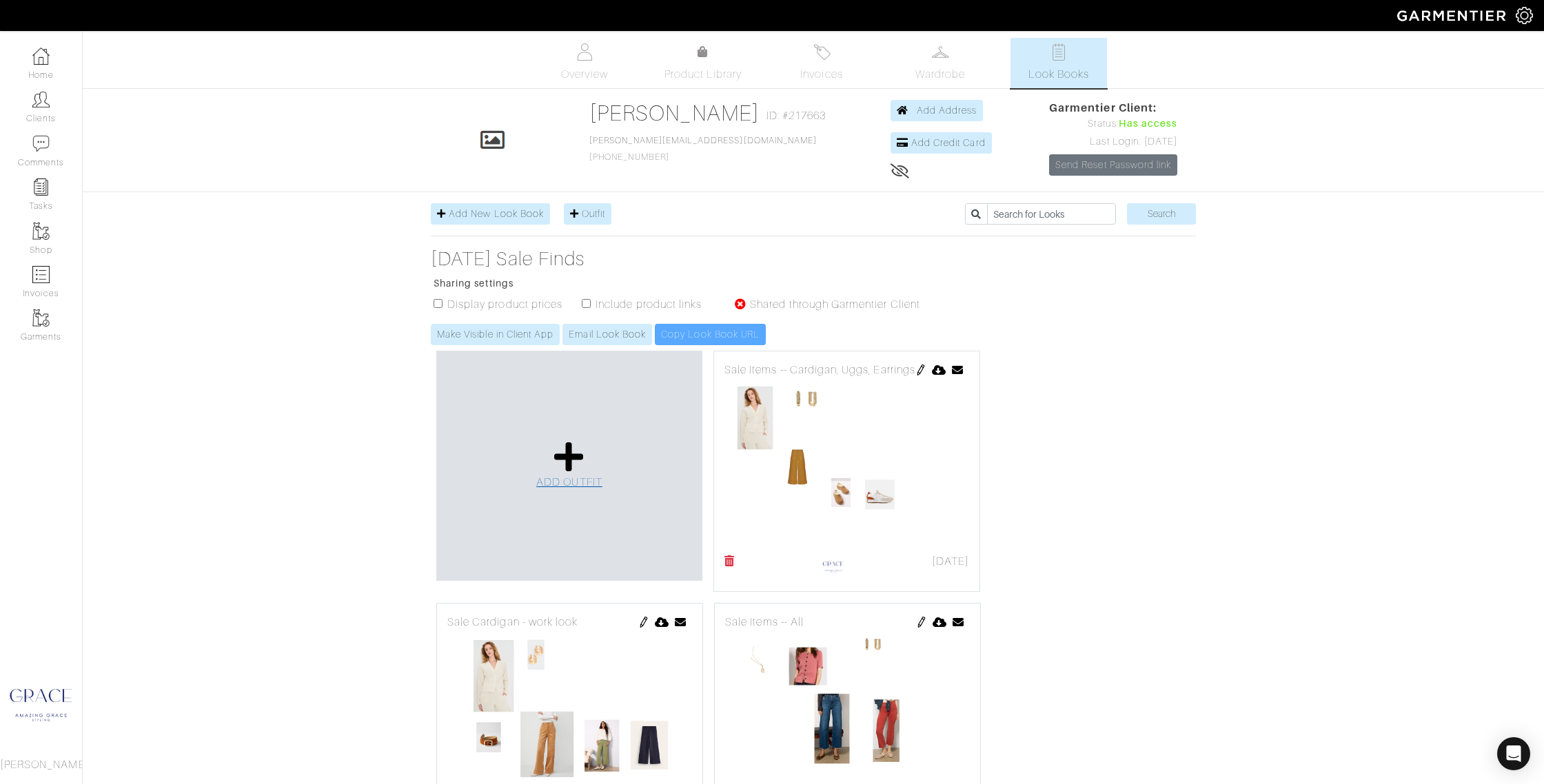
click at [585, 453] on link "ADD OUTFIT" at bounding box center [569, 466] width 66 height 50
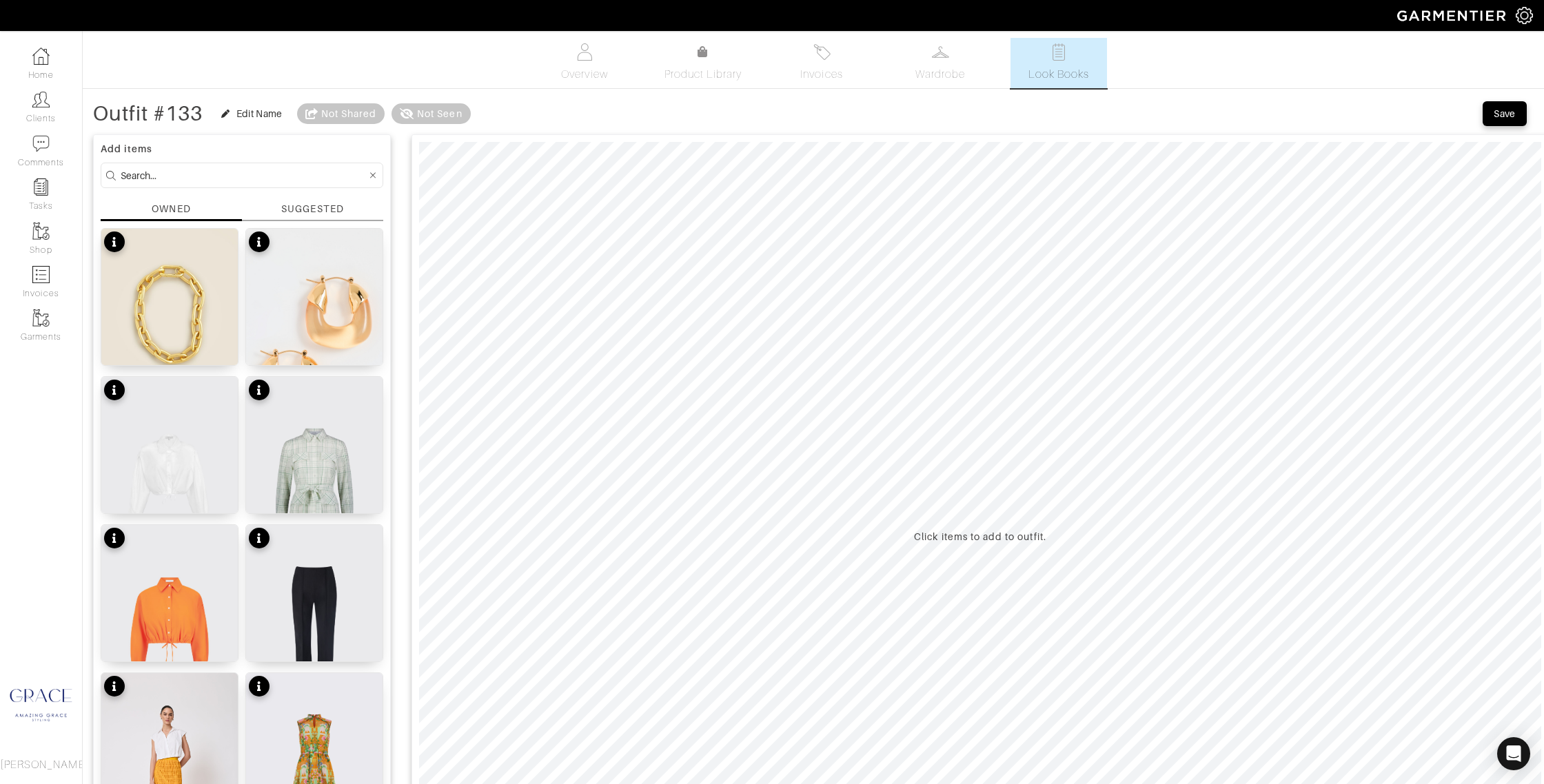
click at [312, 210] on div "SUGGESTED" at bounding box center [312, 209] width 62 height 15
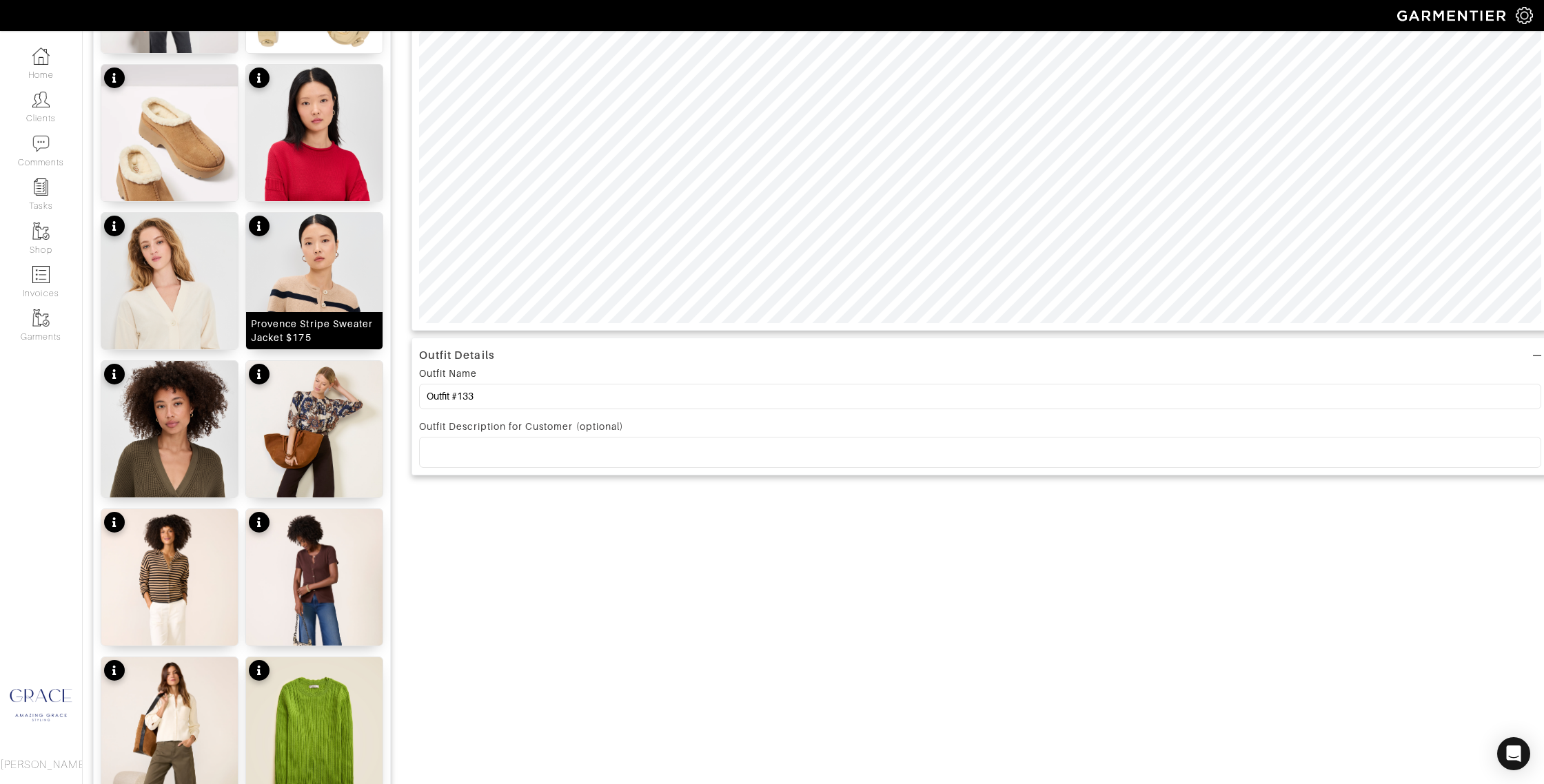
scroll to position [609, 0]
drag, startPoint x: 343, startPoint y: 325, endPoint x: 342, endPoint y: 335, distance: 10.0
click at [343, 325] on div "Provence Stripe Sweater Jacket $175" at bounding box center [314, 330] width 127 height 28
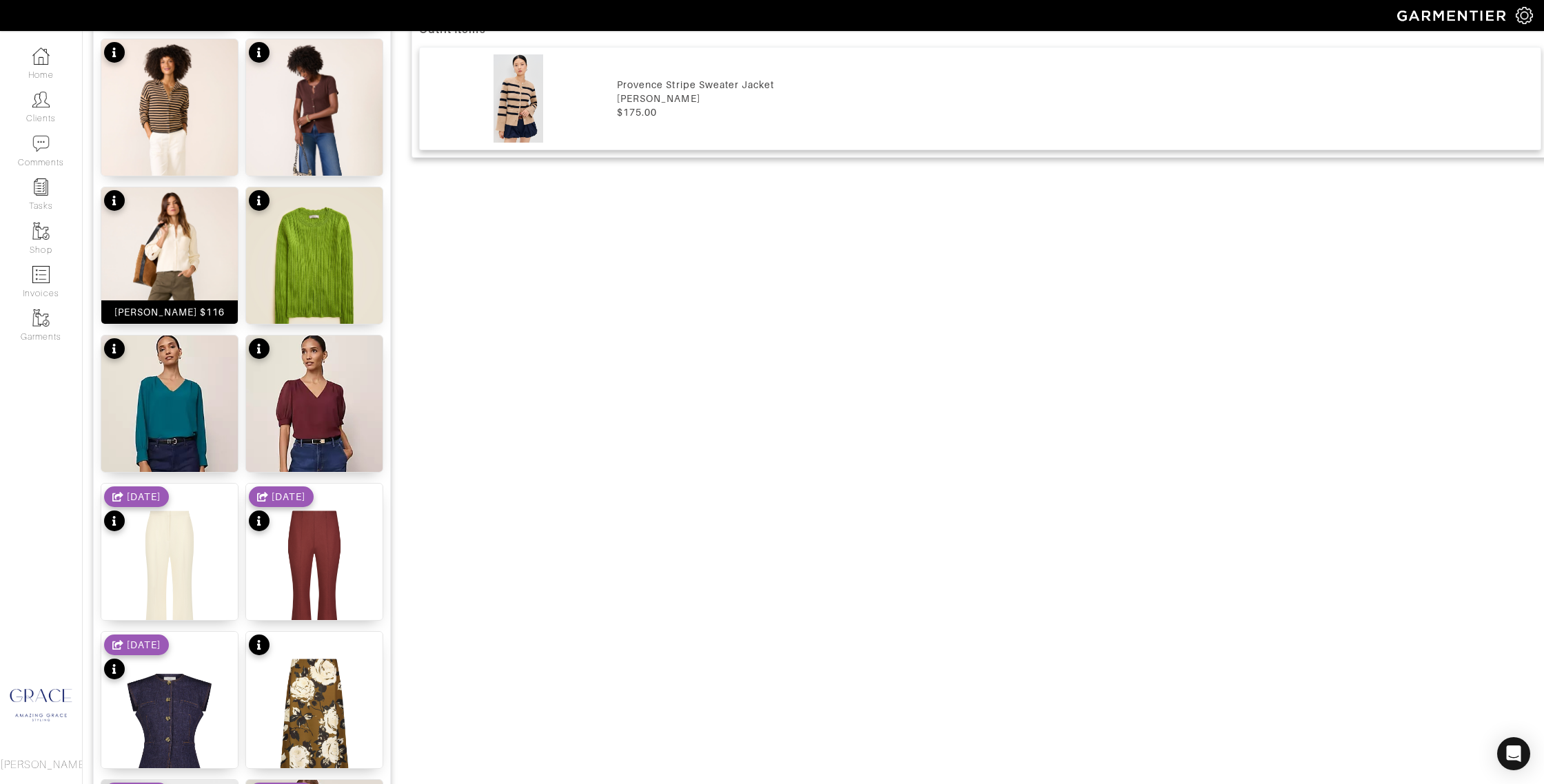
scroll to position [1108, 0]
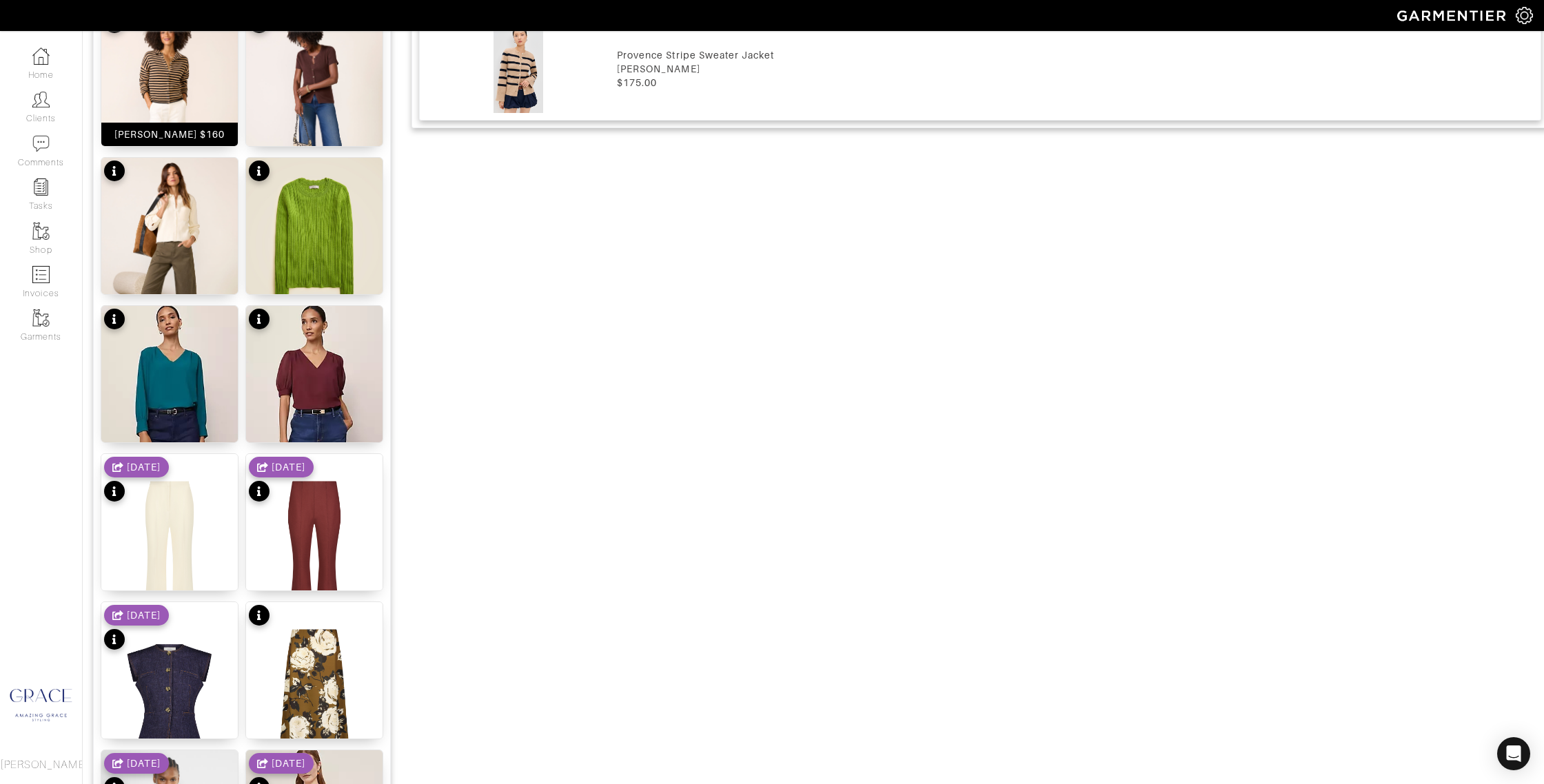
click at [165, 132] on div "[PERSON_NAME] $160" at bounding box center [170, 134] width 111 height 14
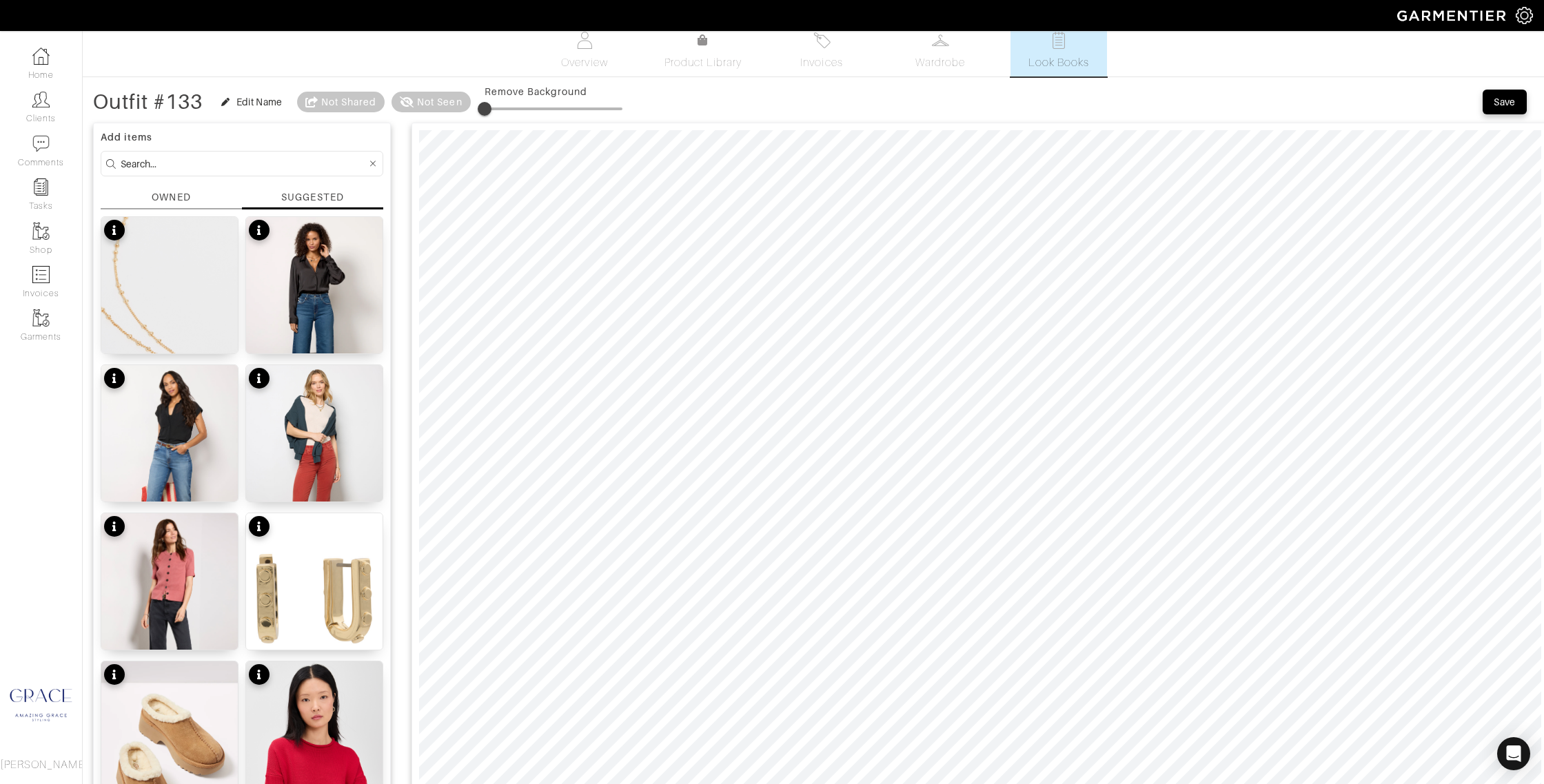
scroll to position [18, 0]
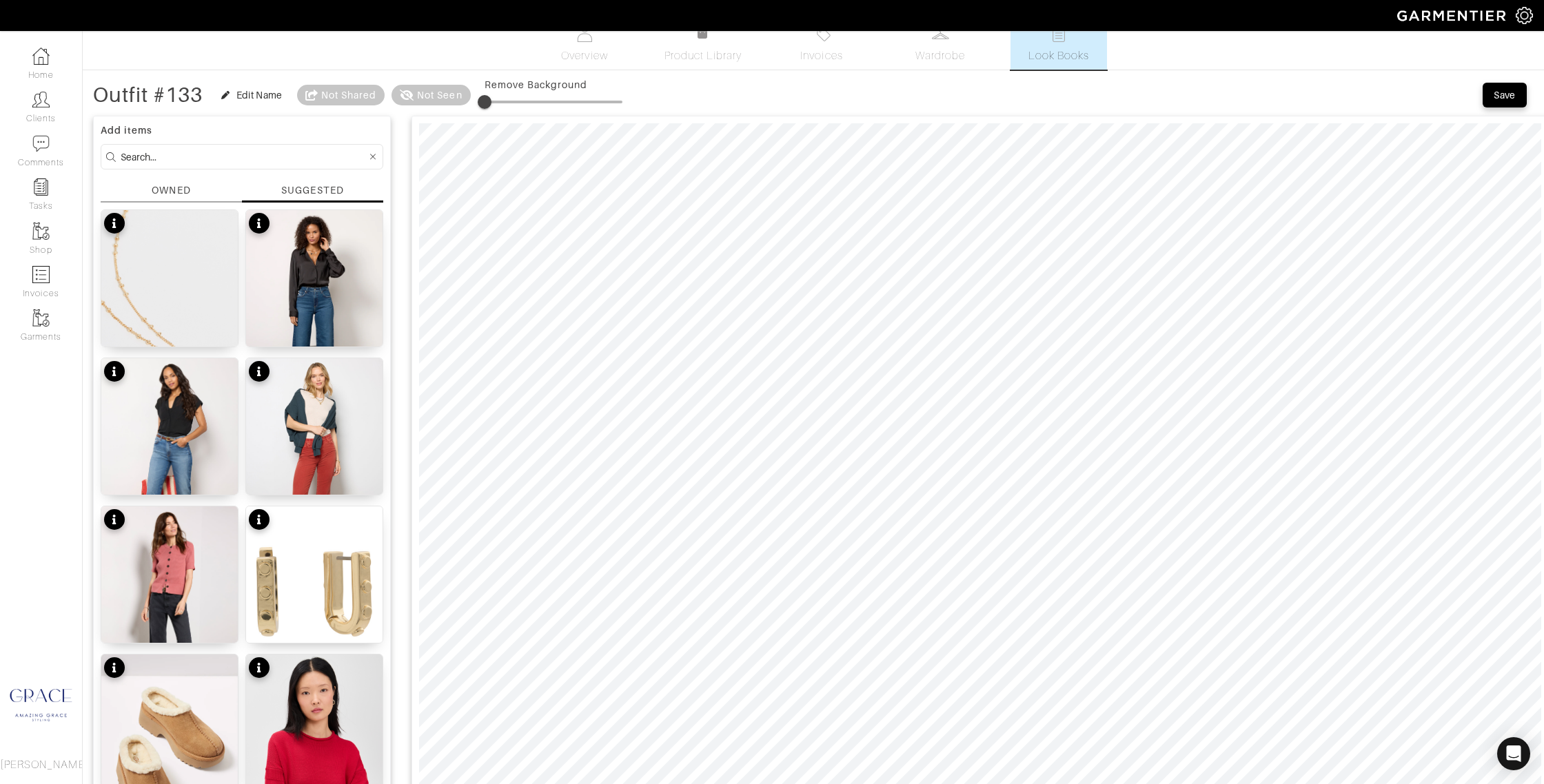
drag, startPoint x: 167, startPoint y: 157, endPoint x: 132, endPoint y: 144, distance: 37.3
type input "jeans"
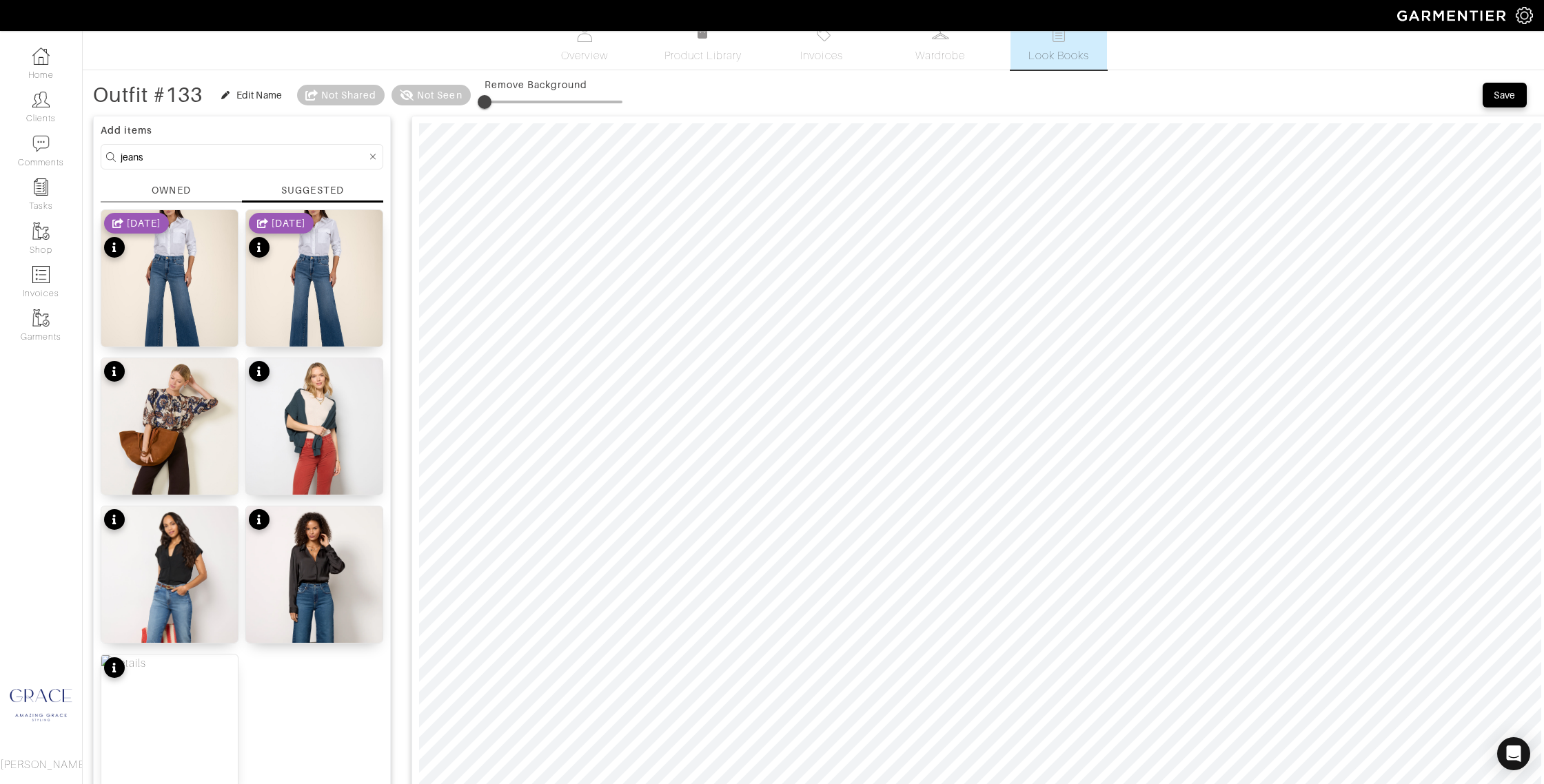
click at [168, 191] on div "OWNED" at bounding box center [170, 190] width 39 height 15
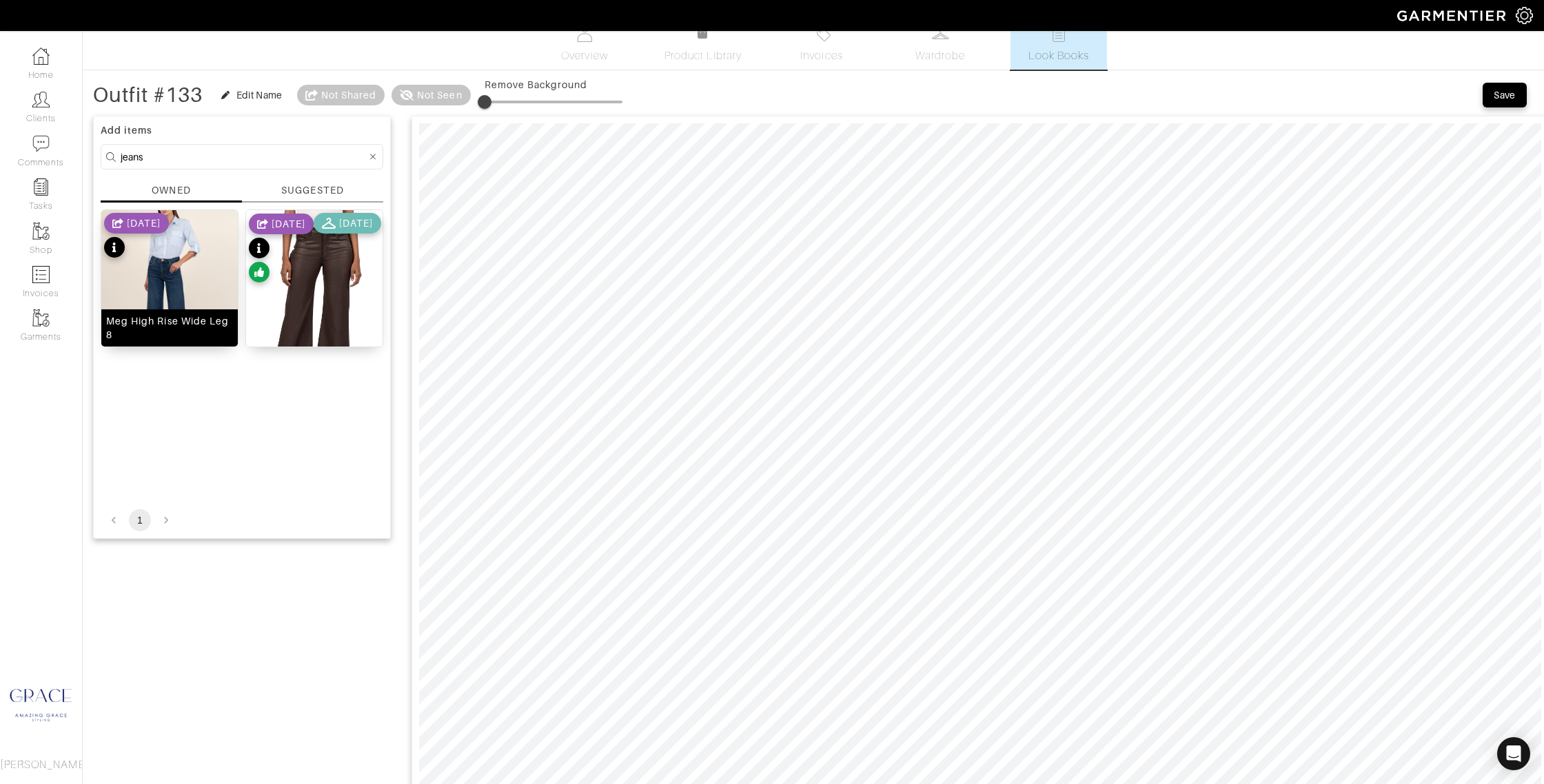
click at [182, 336] on div "Meg High Rise Wide Leg 8" at bounding box center [170, 328] width 127 height 28
click at [333, 330] on div "Meg Fab Ab Coated High Waist Ankle Wide Leg Jeans 10" at bounding box center [314, 321] width 127 height 42
click at [308, 191] on div "SUGGESTED" at bounding box center [312, 190] width 62 height 15
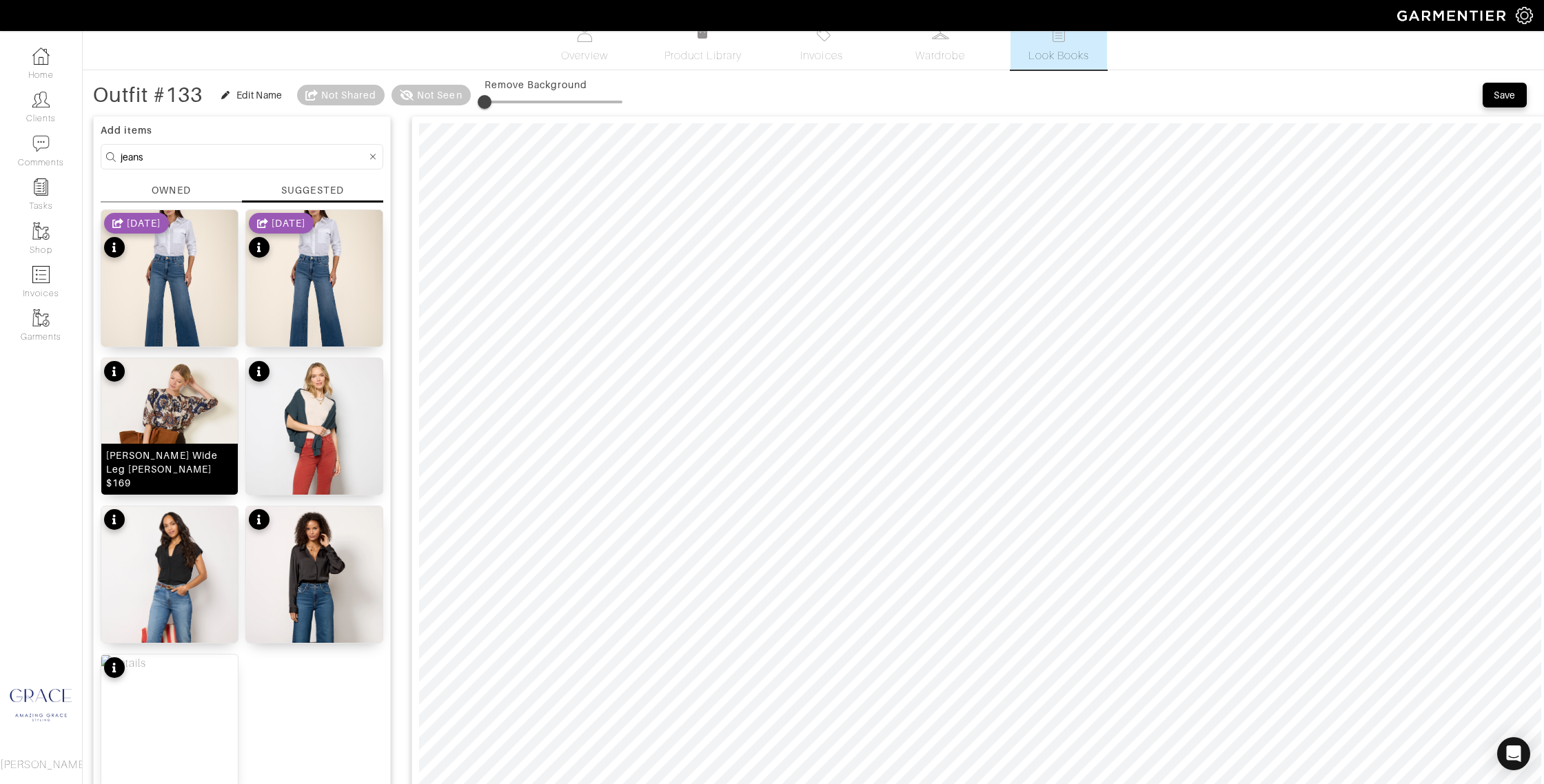
drag, startPoint x: 149, startPoint y: 483, endPoint x: 178, endPoint y: 481, distance: 29.1
click at [149, 482] on div "Penny Wide Leg Jean $169" at bounding box center [170, 469] width 127 height 42
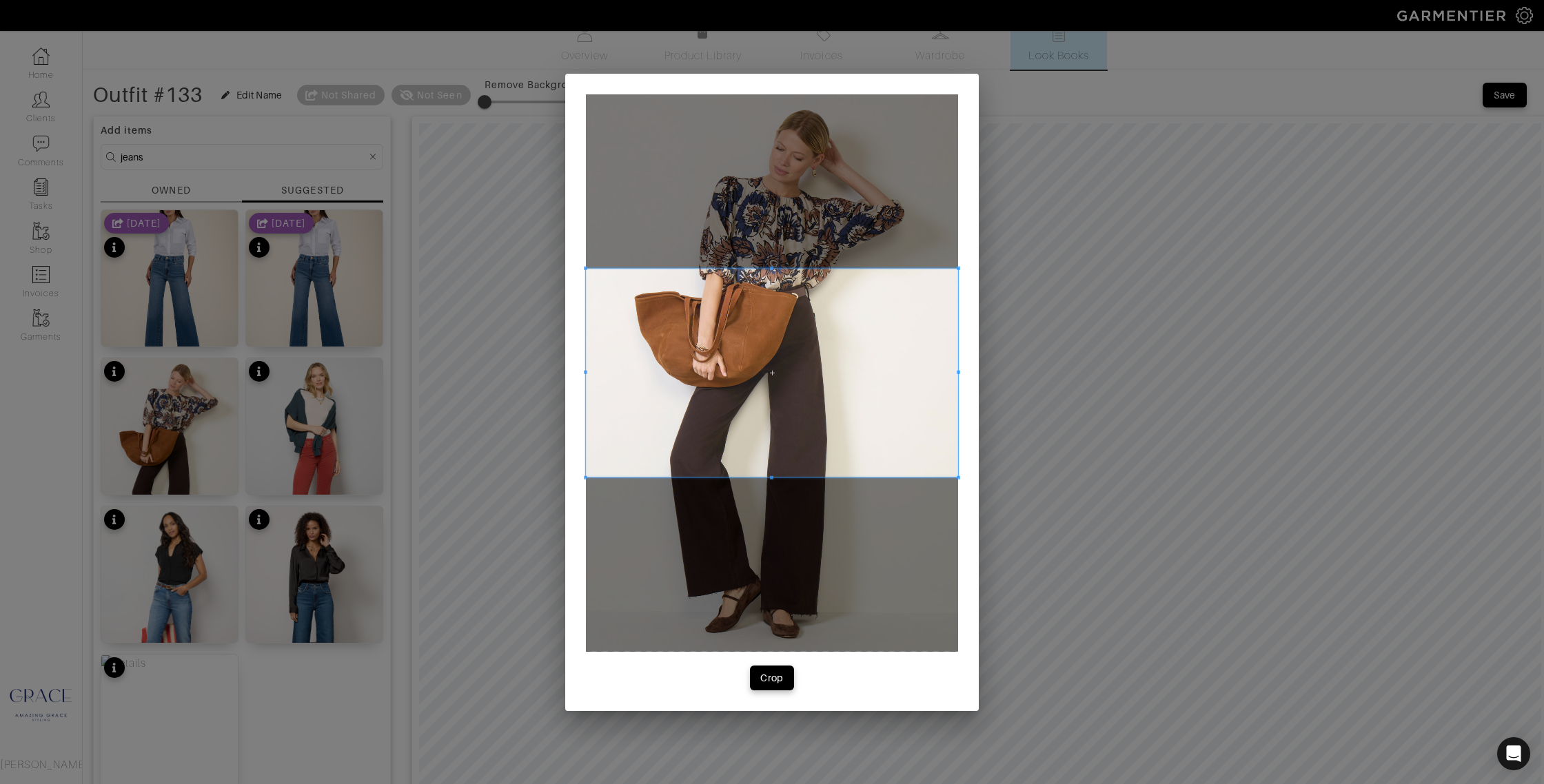
click at [847, 431] on span at bounding box center [772, 373] width 372 height 209
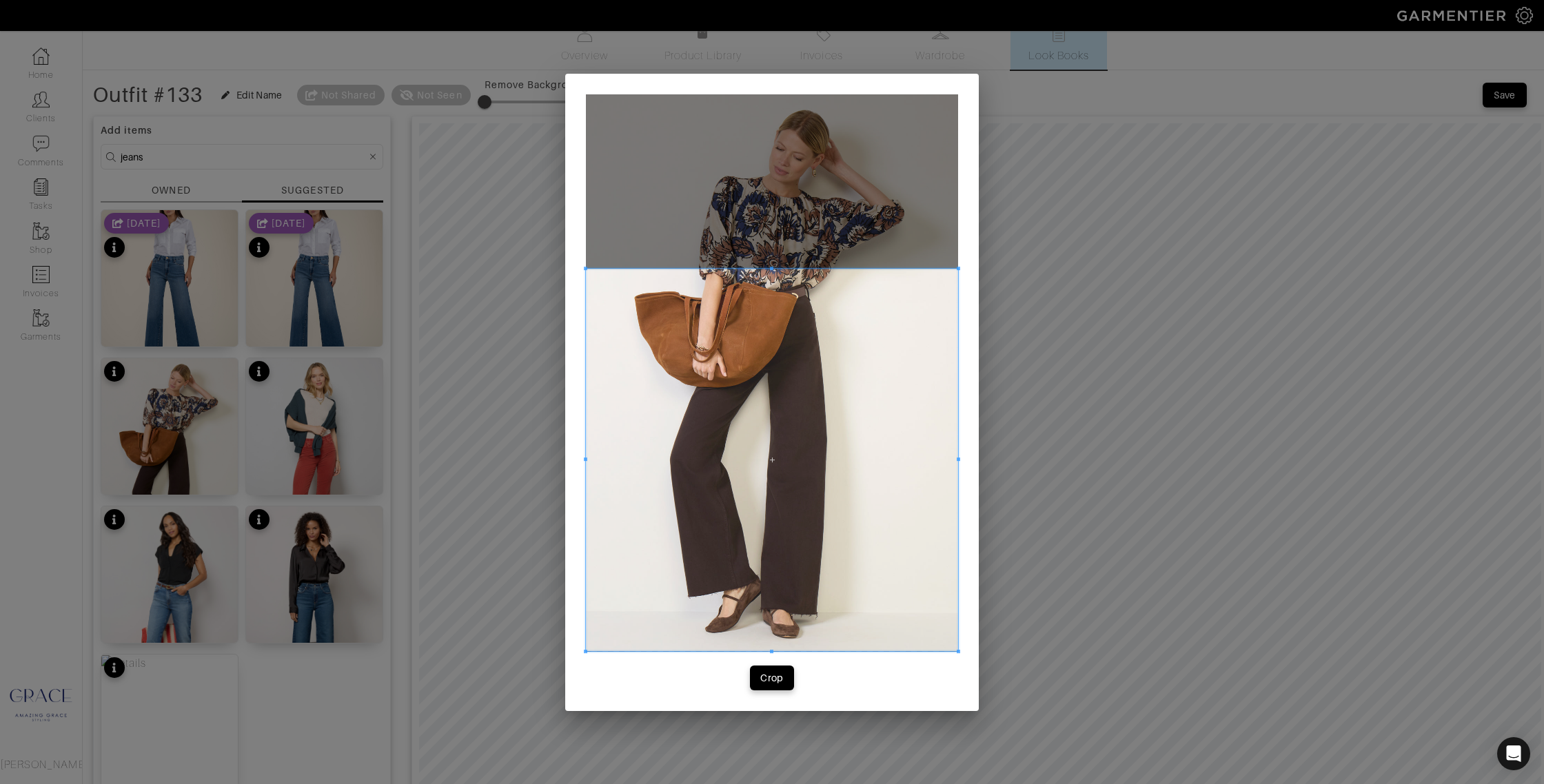
click at [749, 678] on div "Crop" at bounding box center [772, 392] width 414 height 638
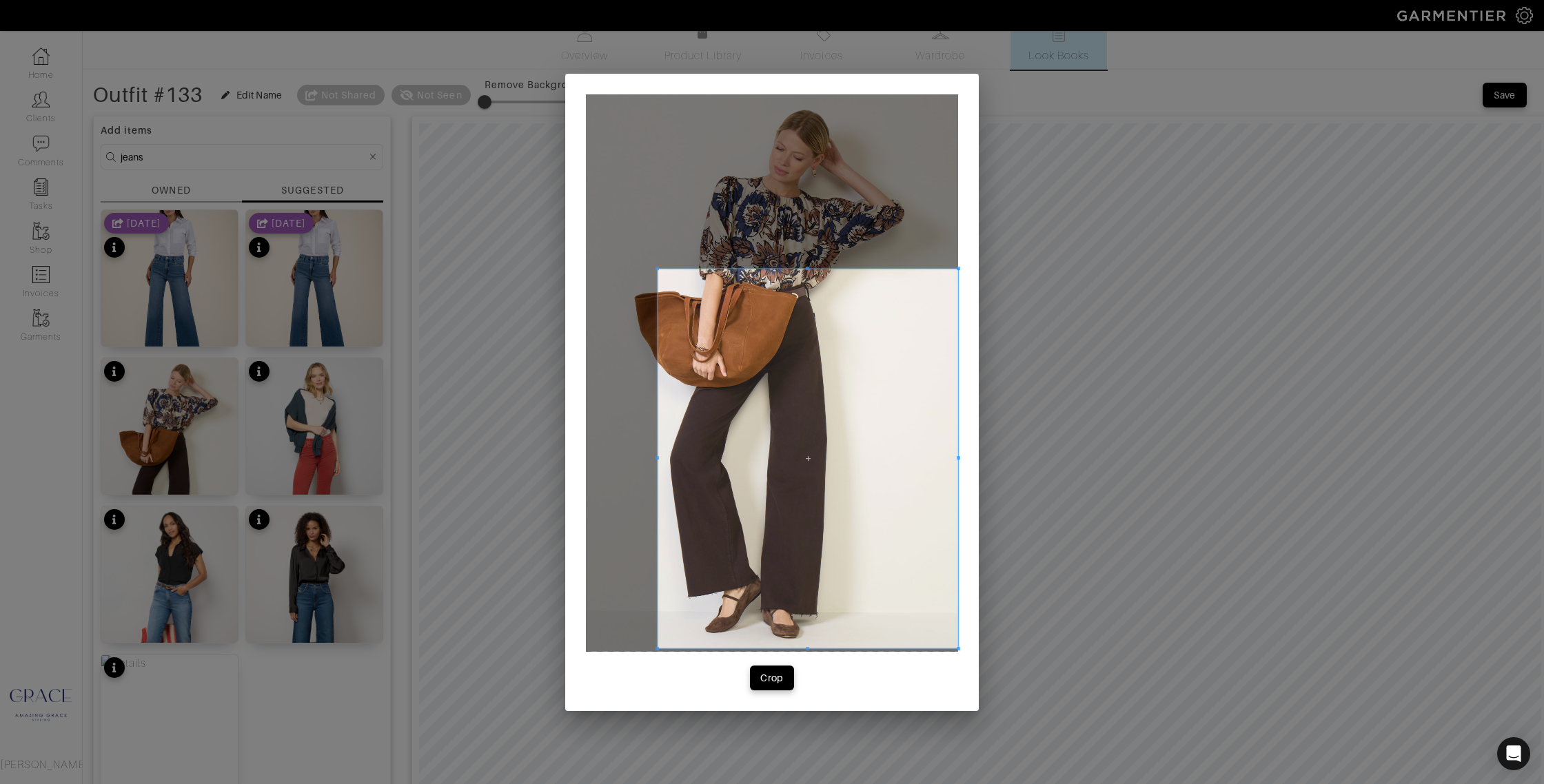
click at [655, 460] on span at bounding box center [657, 459] width 3 height 381
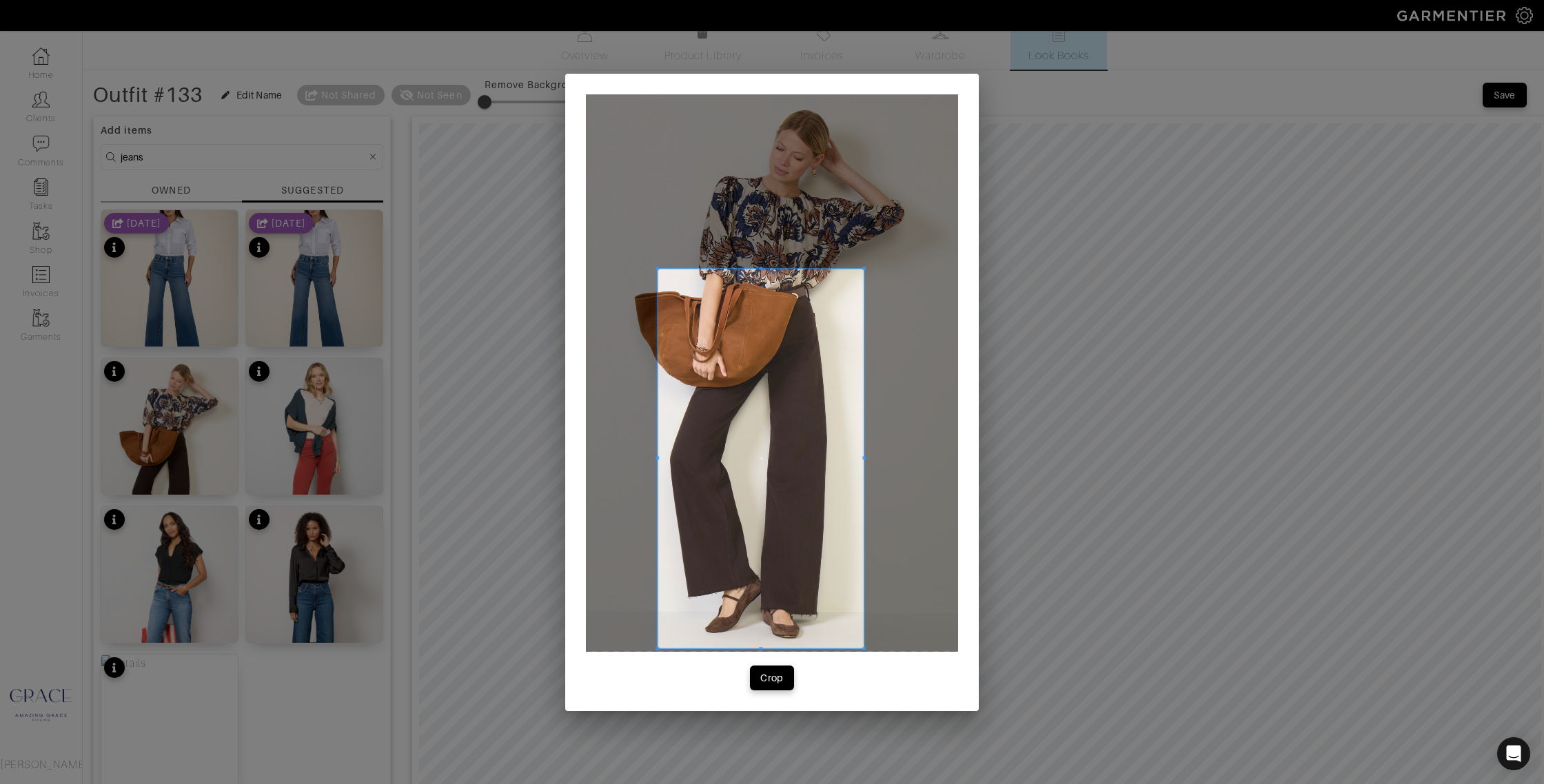
click at [864, 453] on div at bounding box center [761, 459] width 206 height 381
click at [772, 678] on div "Crop" at bounding box center [771, 678] width 23 height 14
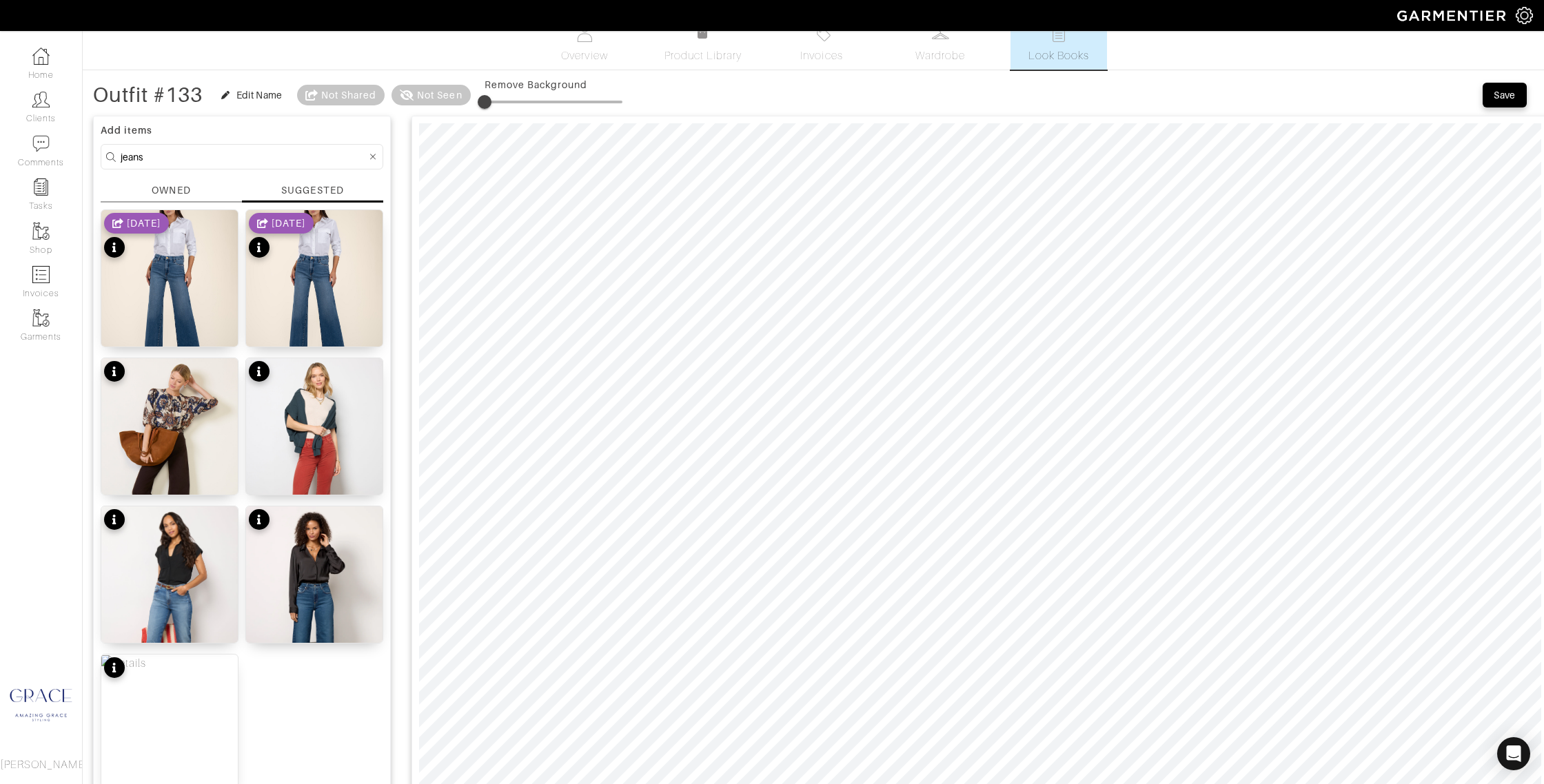
scroll to position [37, 0]
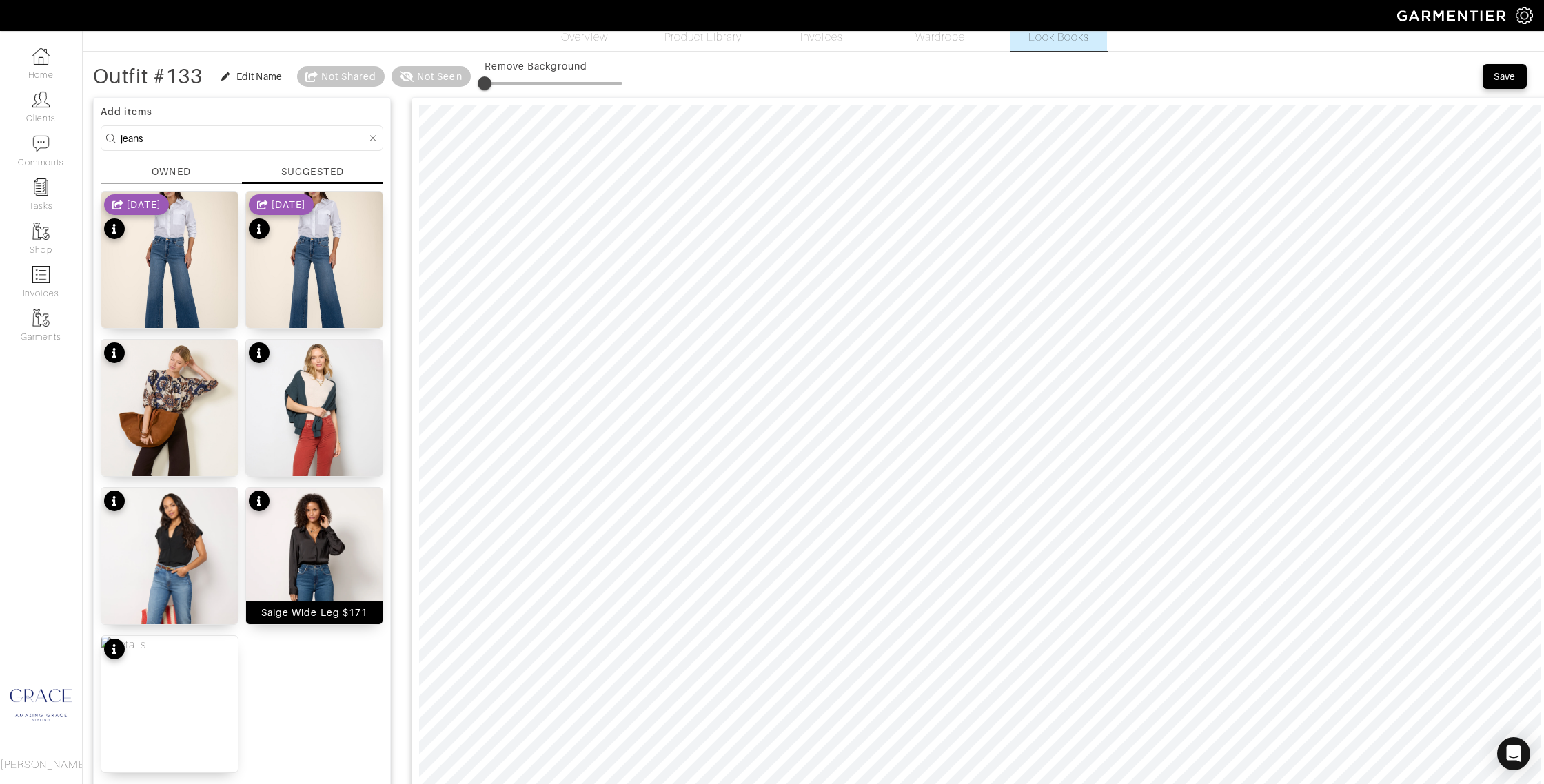
click at [299, 606] on div "Saige Wide Leg $171" at bounding box center [314, 613] width 106 height 14
click at [191, 605] on div "[PERSON_NAME] Crop $221" at bounding box center [170, 605] width 137 height 37
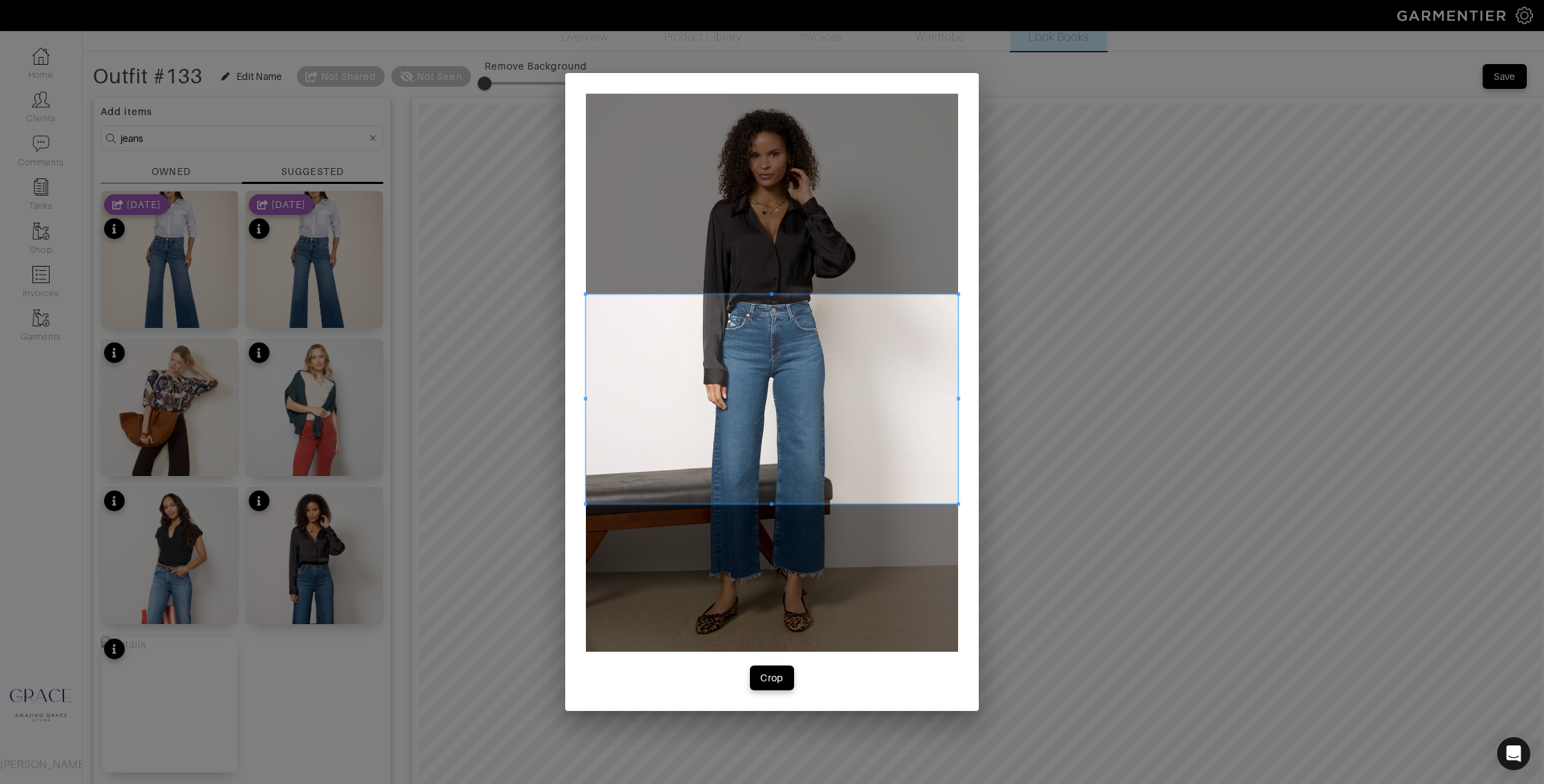
click at [852, 437] on span at bounding box center [772, 399] width 372 height 209
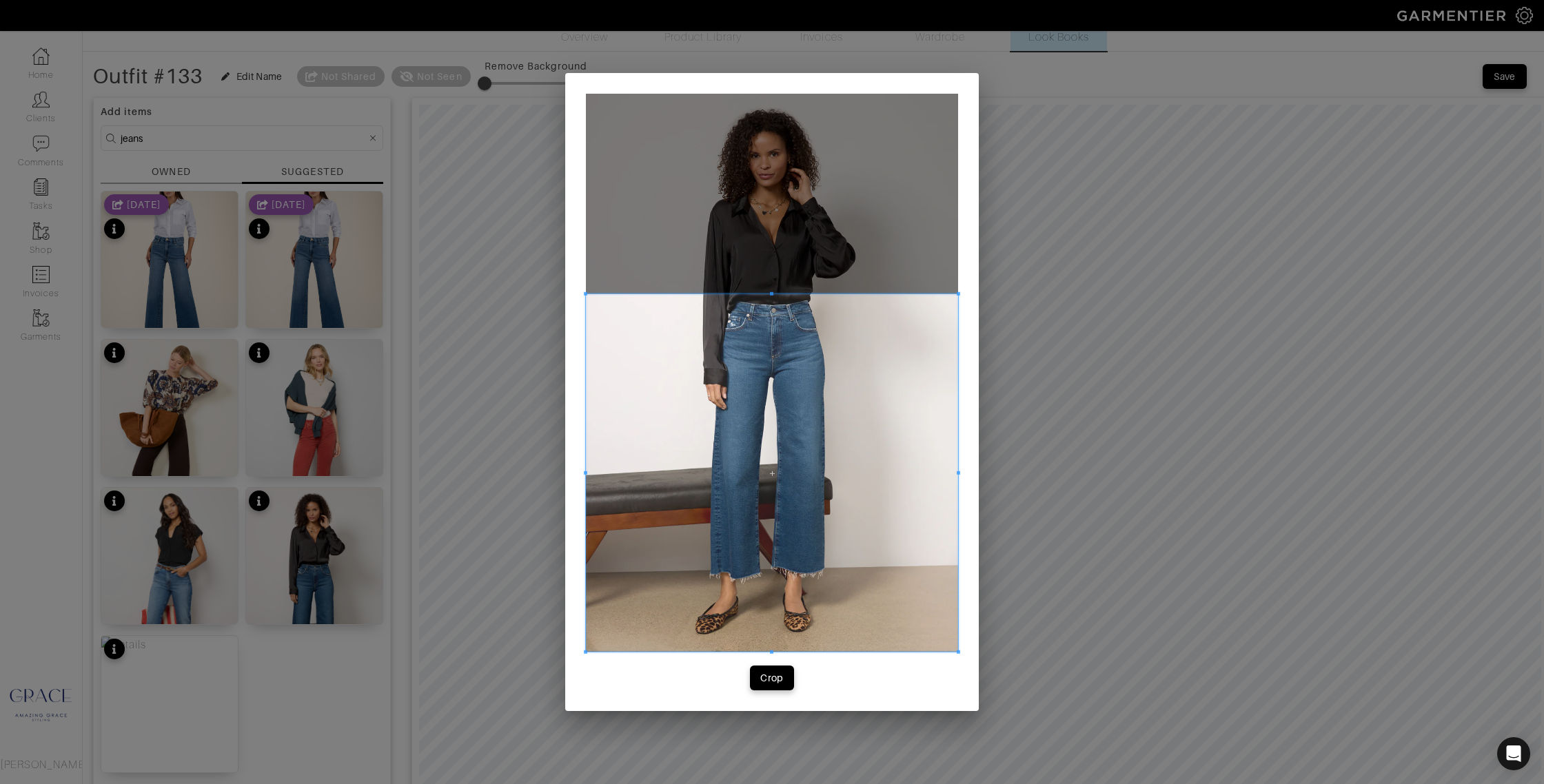
click at [748, 680] on div "Crop" at bounding box center [772, 391] width 414 height 638
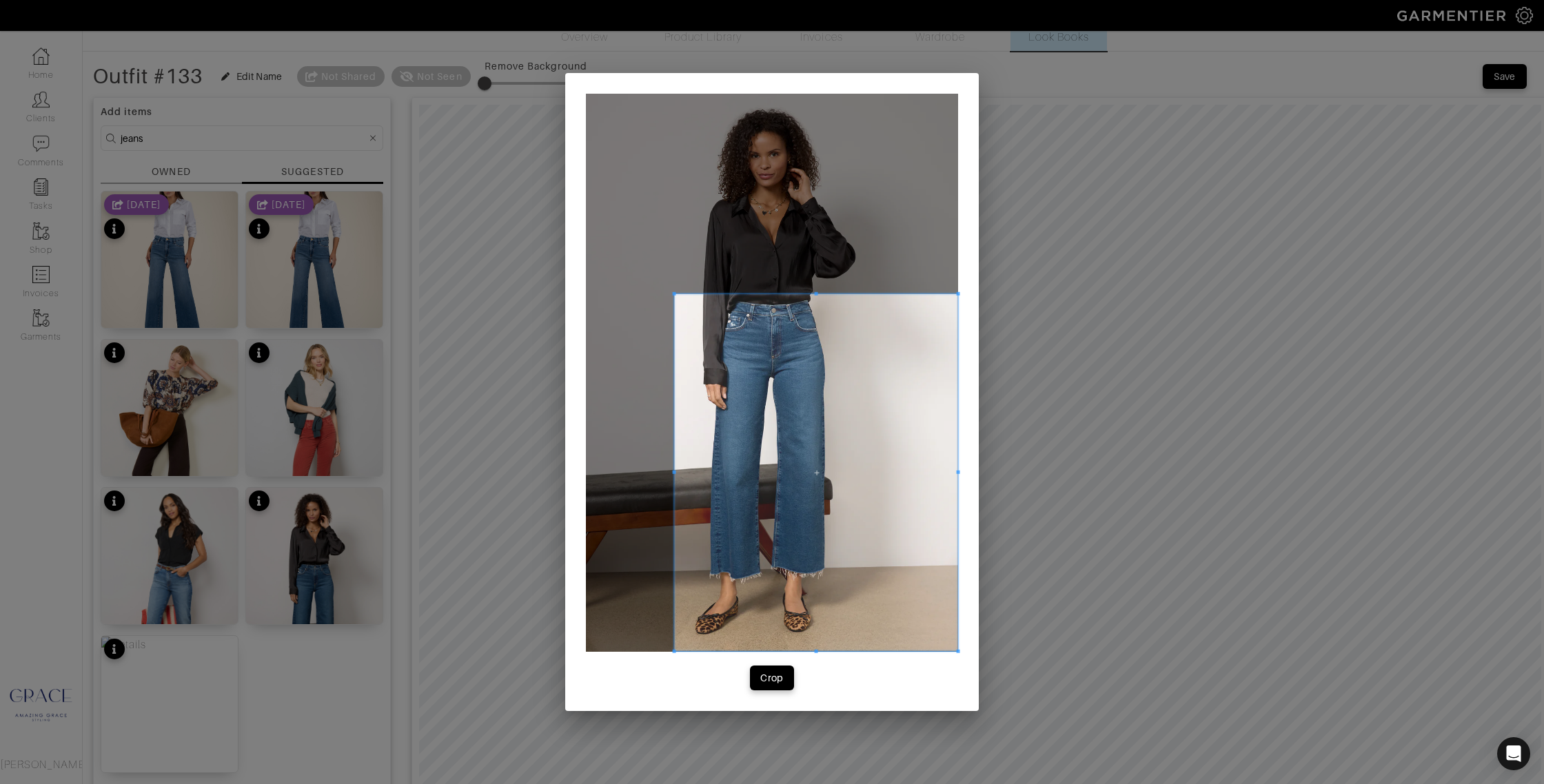
click at [674, 485] on div at bounding box center [815, 472] width 283 height 357
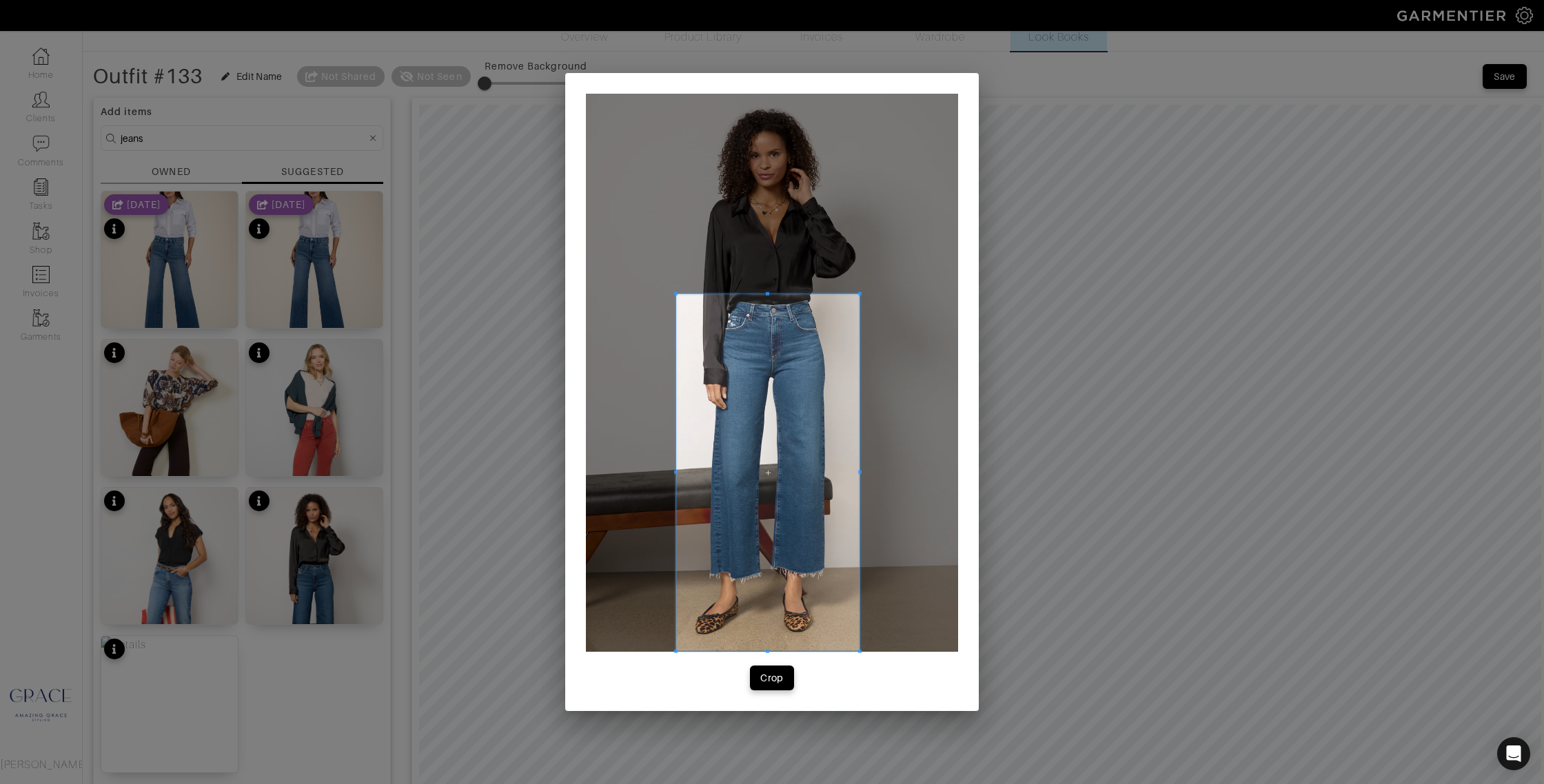
click at [859, 470] on div at bounding box center [768, 472] width 183 height 357
click at [779, 678] on div "Crop" at bounding box center [771, 678] width 23 height 14
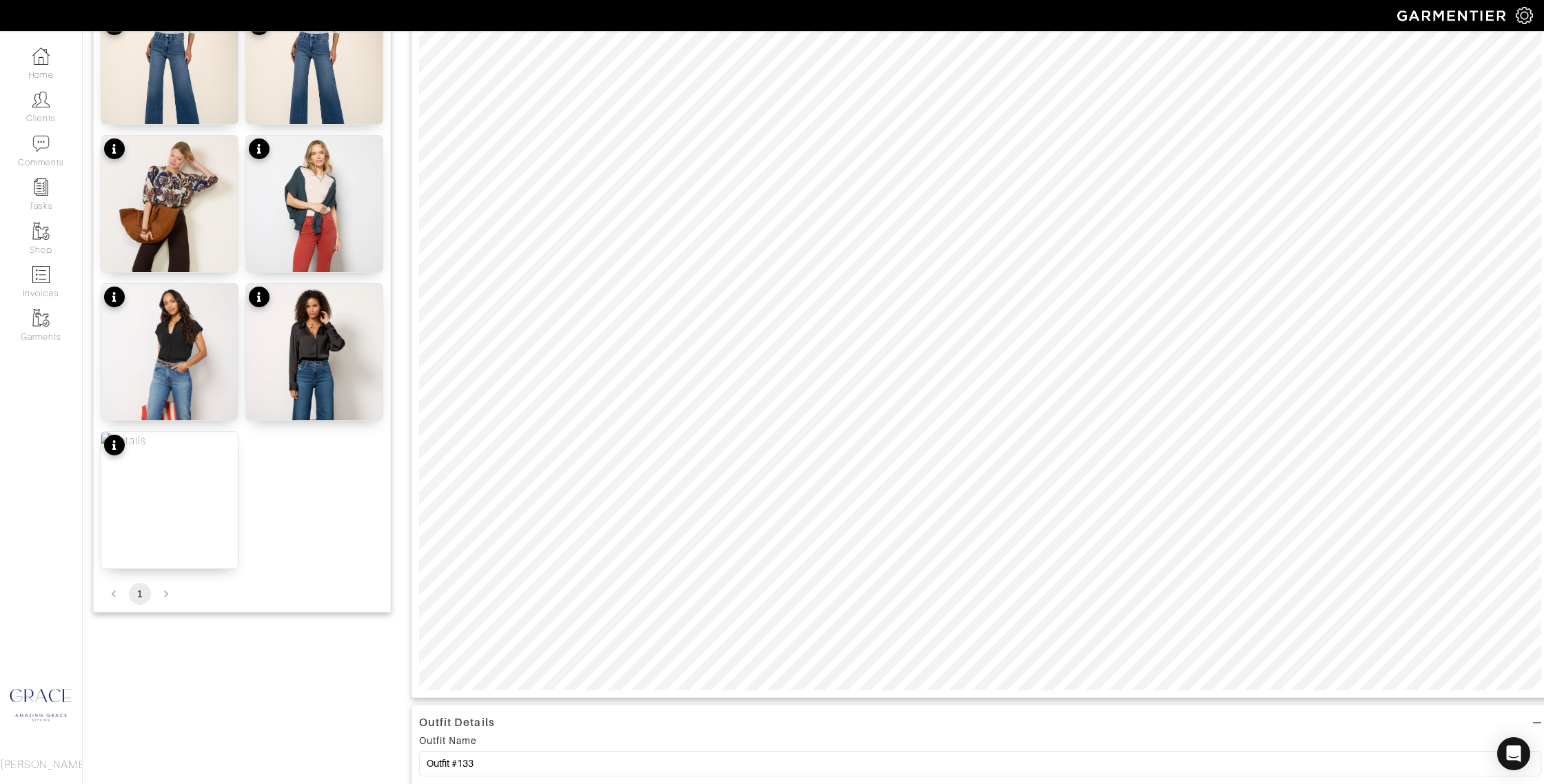
scroll to position [255, 0]
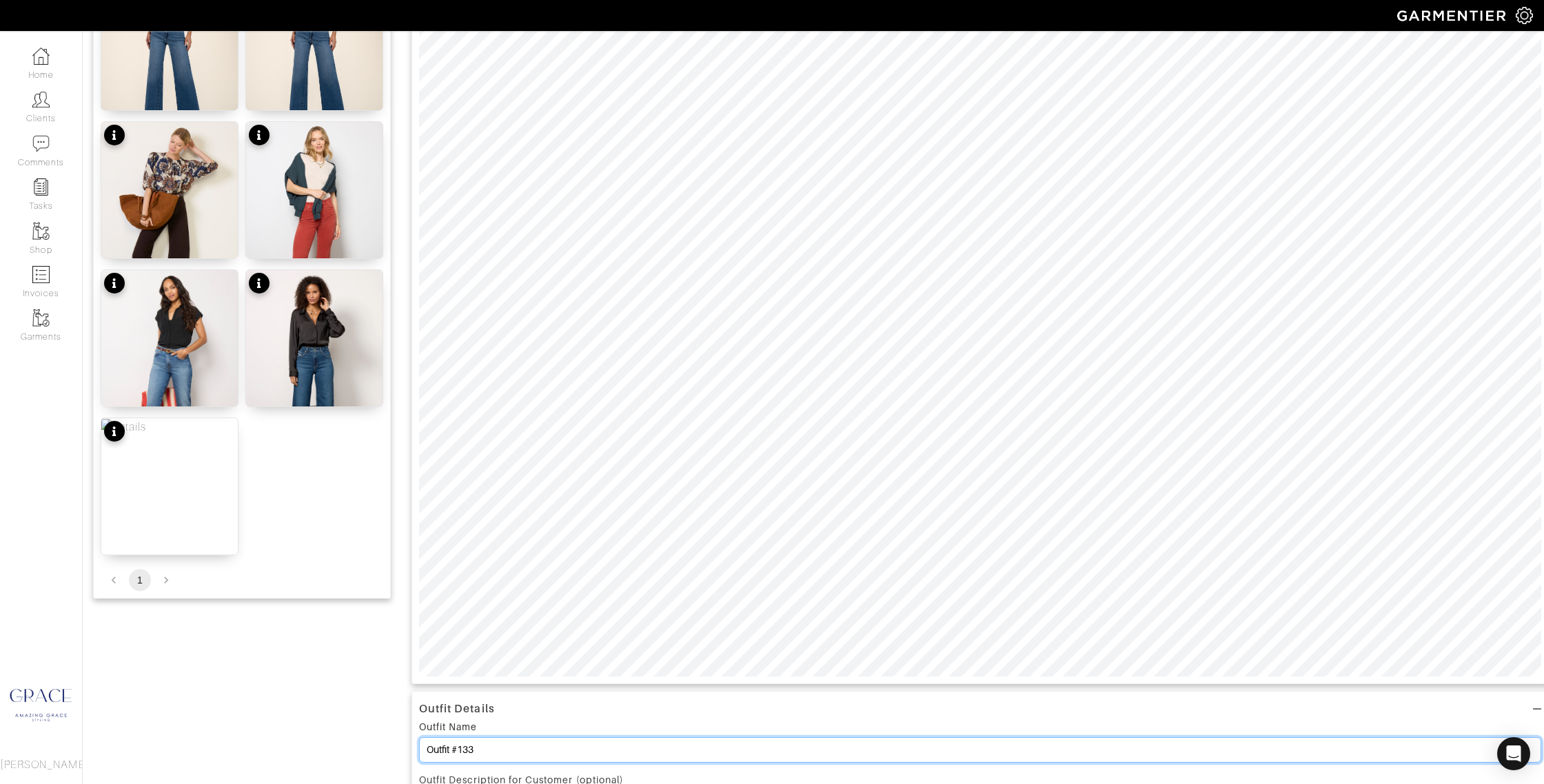
drag, startPoint x: 492, startPoint y: 747, endPoint x: 332, endPoint y: 691, distance: 169.5
click at [334, 729] on div "Add items jeans OWNED SUGGESTED Meg High Rise Wide Leg $109 5/25/25 Meg High Ri…" at bounding box center [813, 703] width 1440 height 1660
type input "Striped Cardigan"
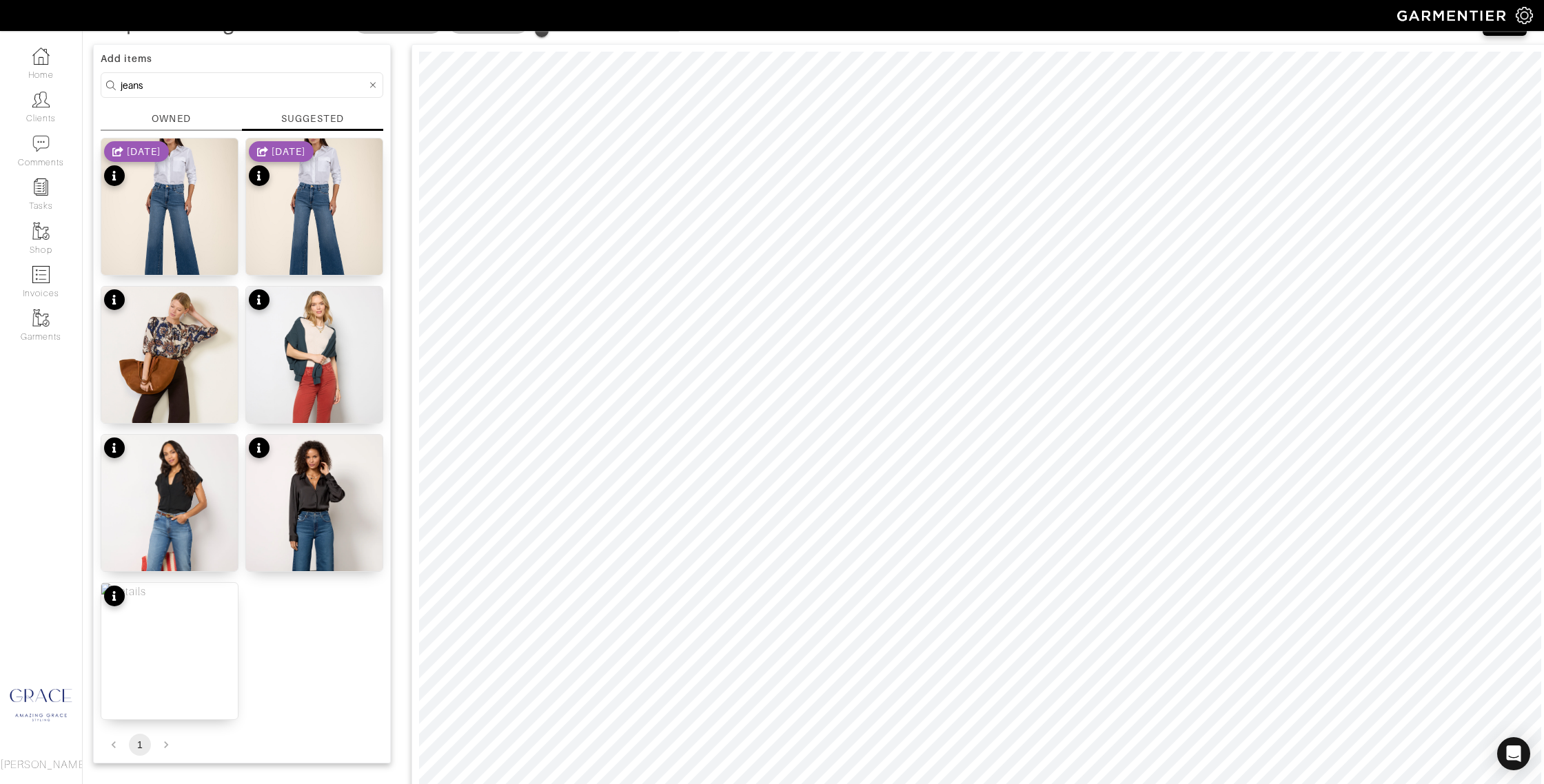
scroll to position [0, 0]
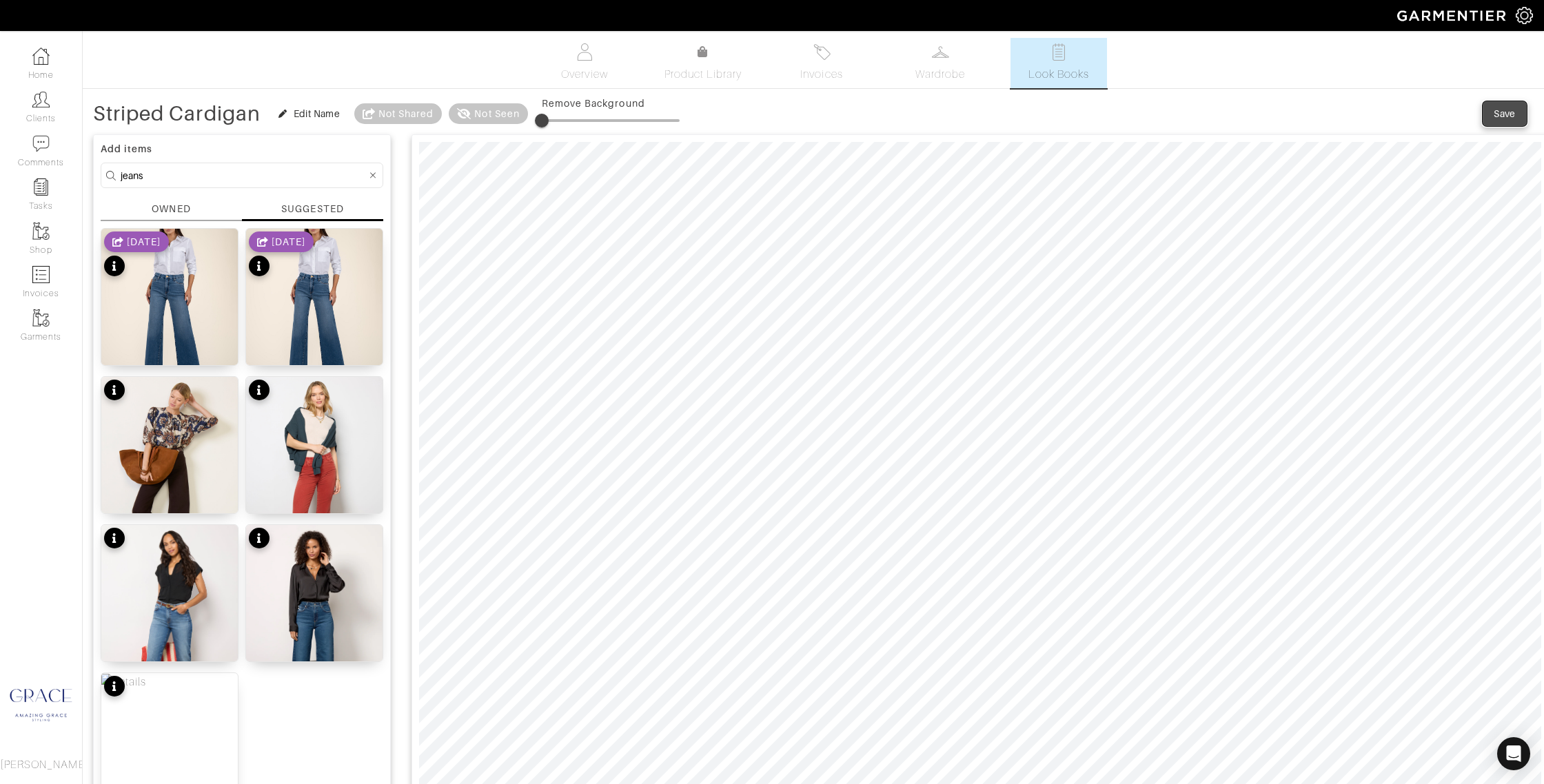
click at [1507, 110] on div "Save" at bounding box center [1503, 113] width 22 height 14
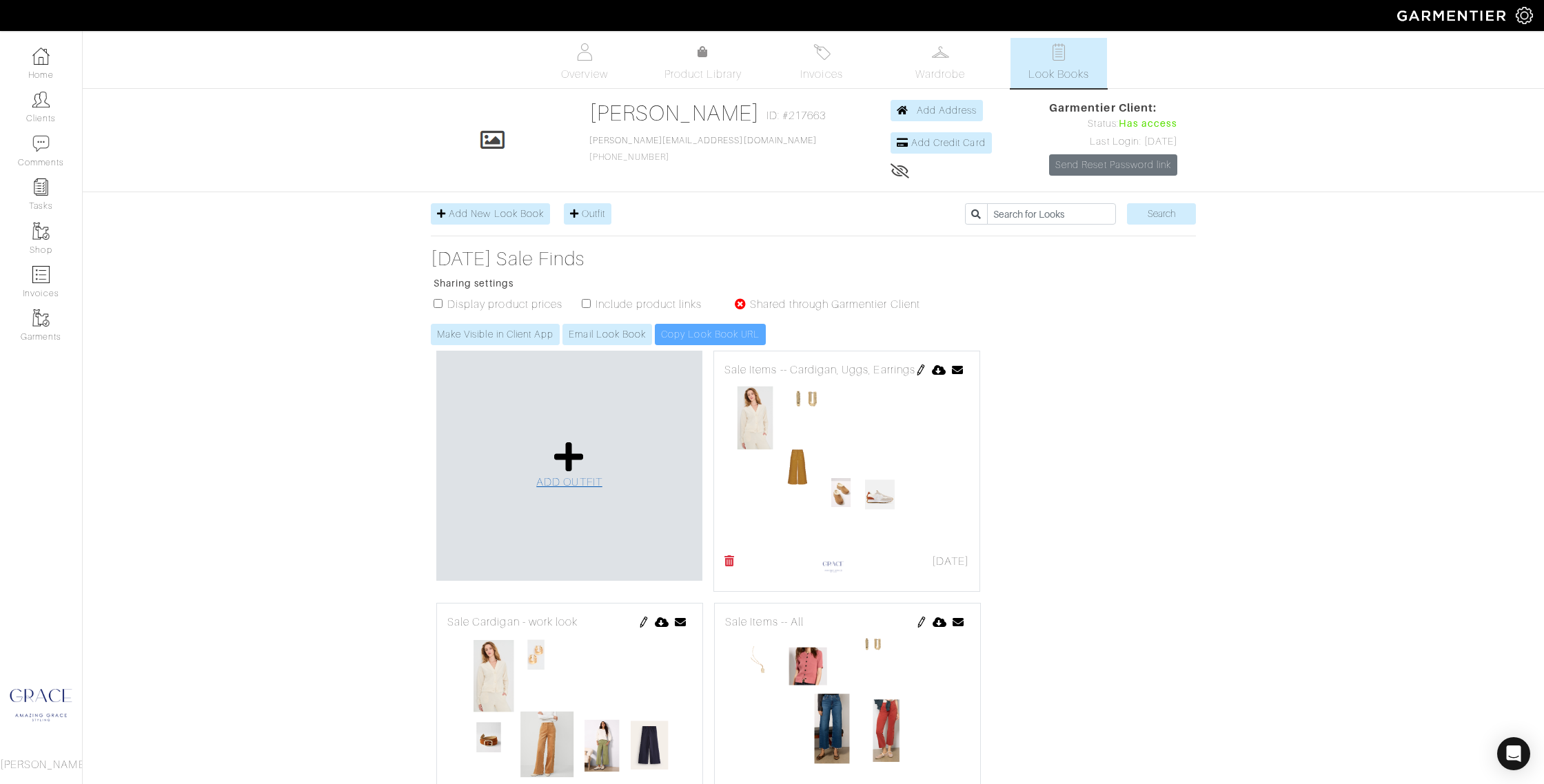
click at [592, 469] on link "ADD OUTFIT" at bounding box center [569, 466] width 66 height 50
click at [569, 471] on icon at bounding box center [569, 457] width 29 height 33
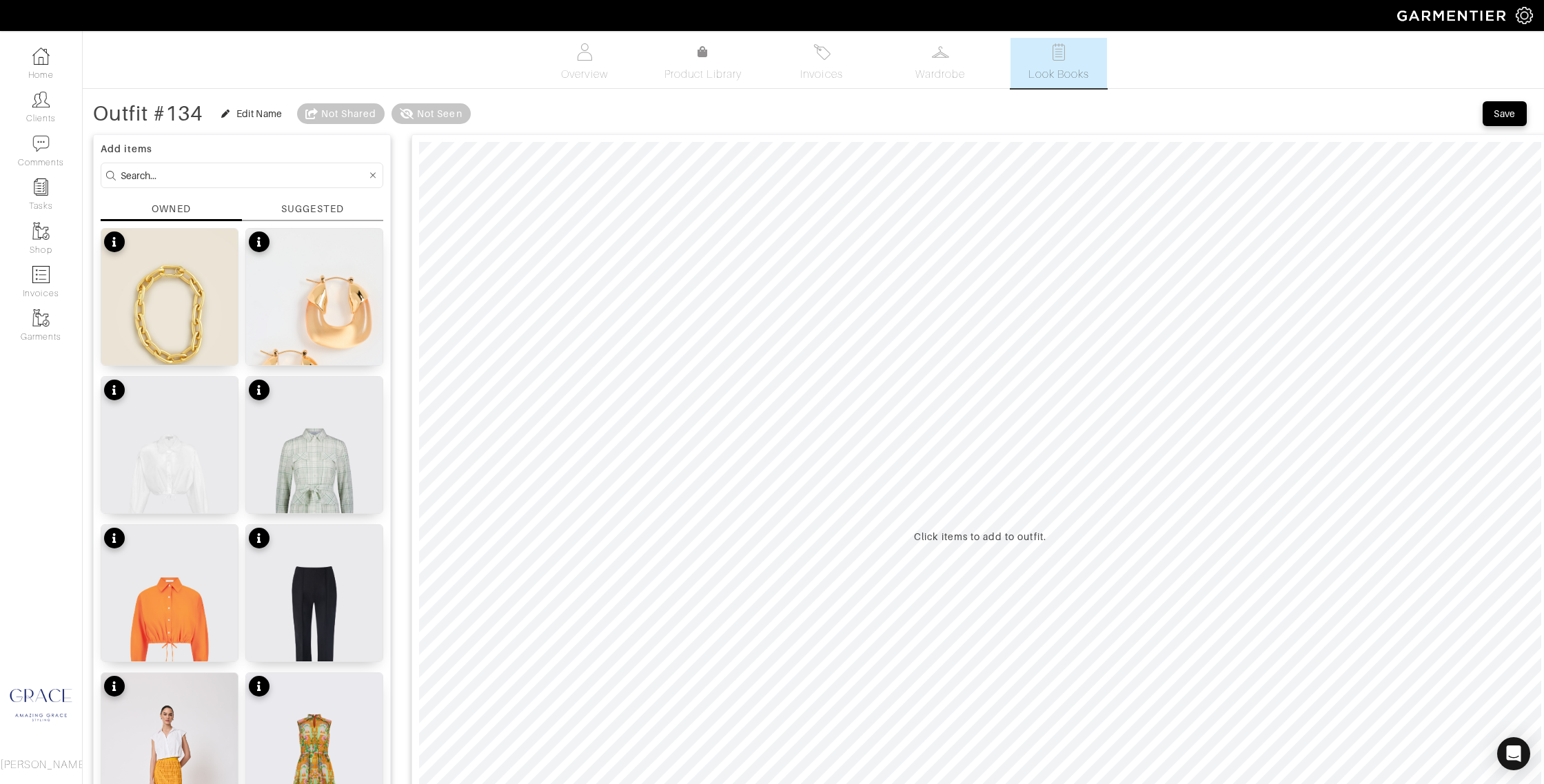
drag, startPoint x: 289, startPoint y: 214, endPoint x: 260, endPoint y: 202, distance: 31.4
click at [289, 214] on div "SUGGESTED" at bounding box center [312, 209] width 62 height 15
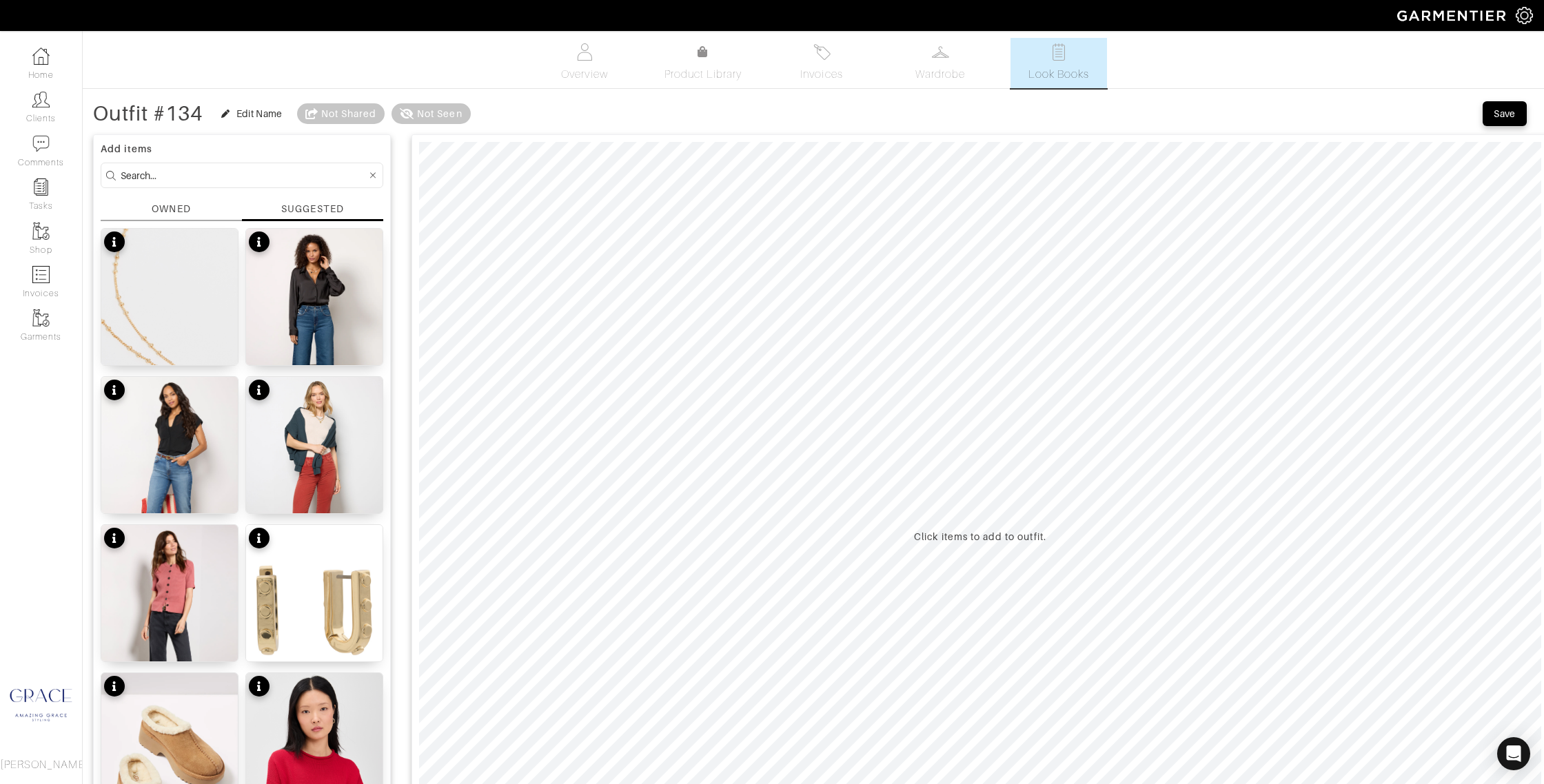
click at [209, 176] on input at bounding box center [243, 176] width 246 height 17
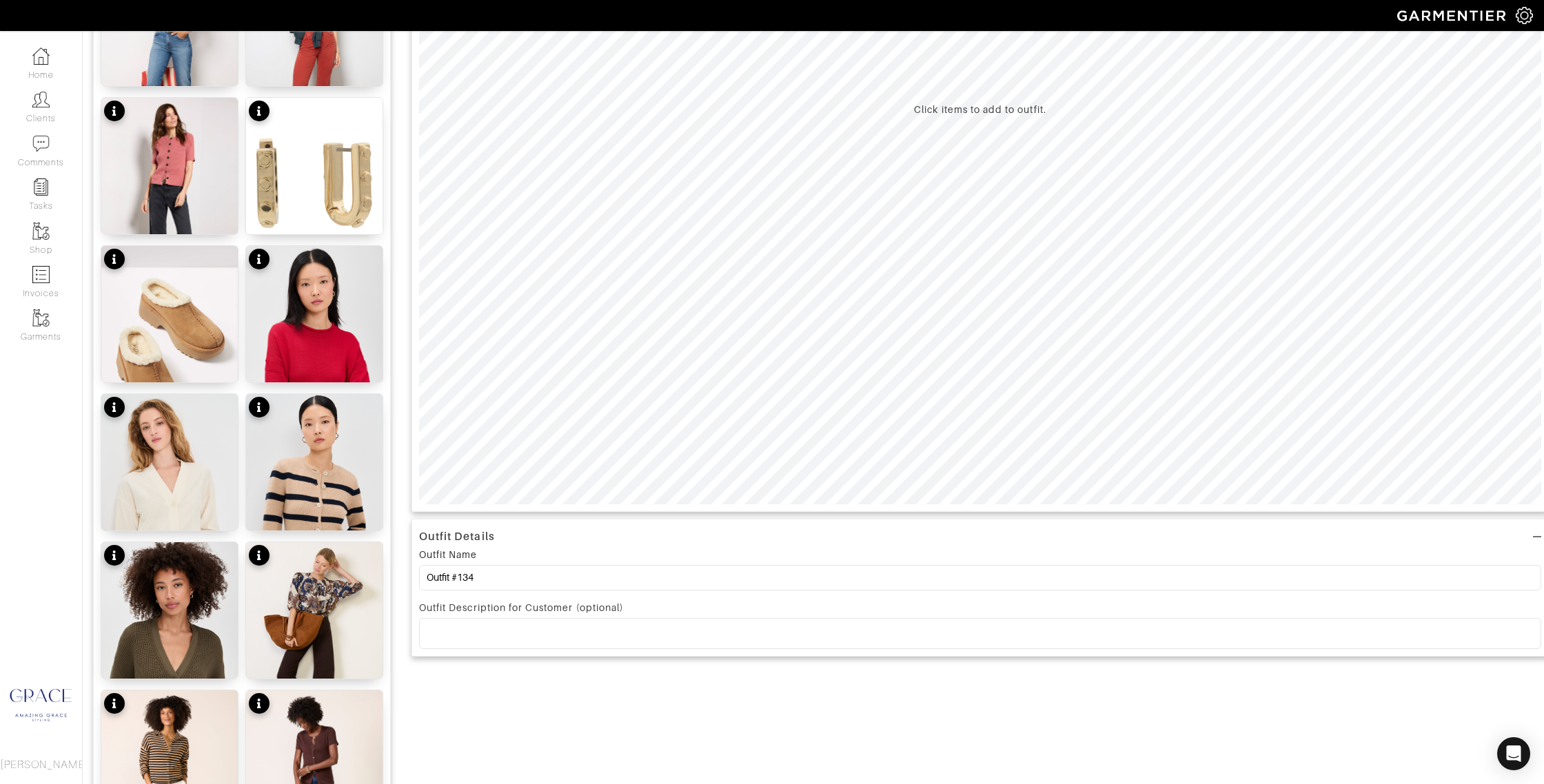
scroll to position [319, 0]
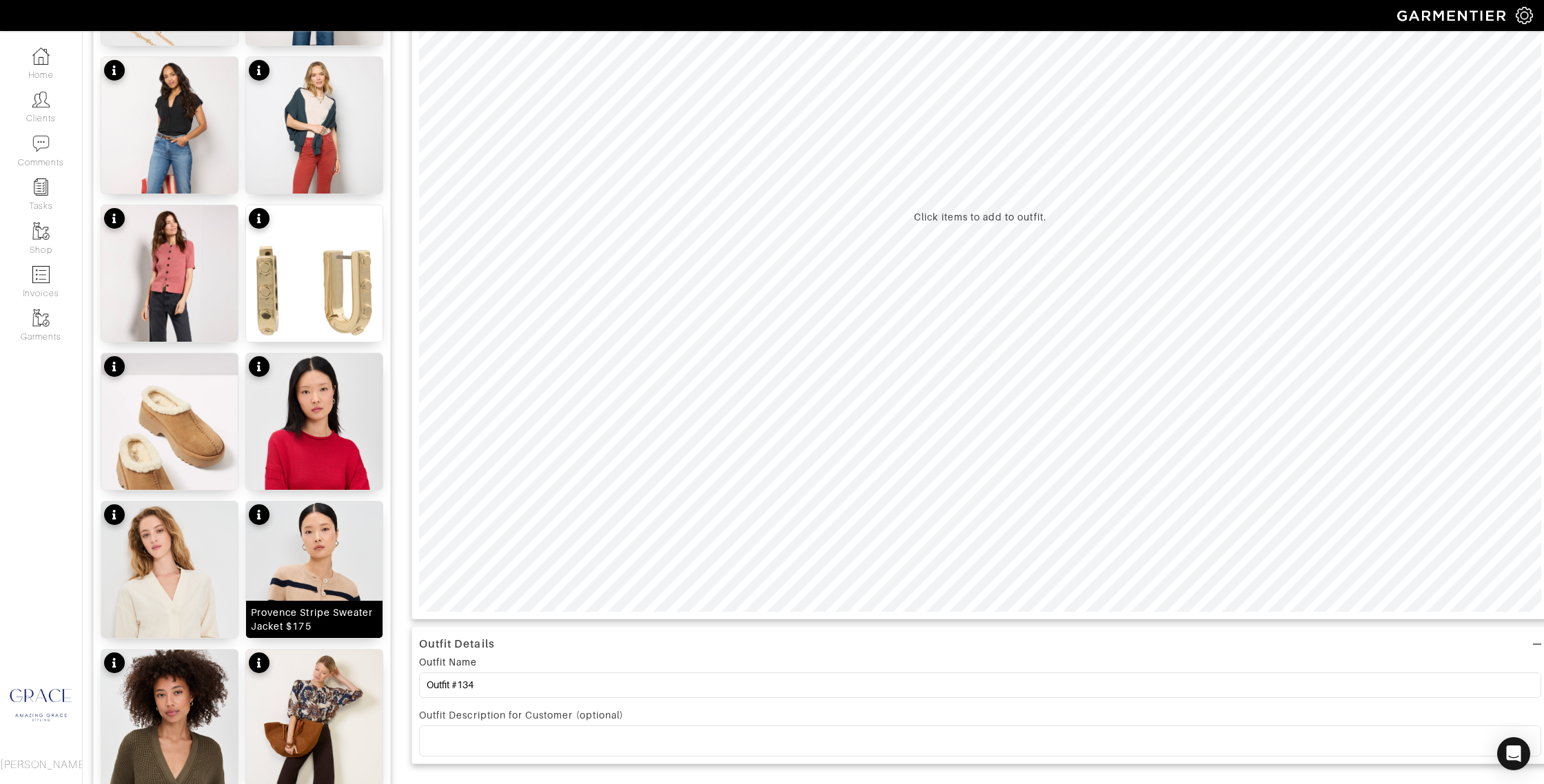
drag, startPoint x: 324, startPoint y: 625, endPoint x: 306, endPoint y: 627, distance: 18.1
click at [323, 625] on div "Provence Stripe Sweater Jacket $175" at bounding box center [314, 620] width 127 height 28
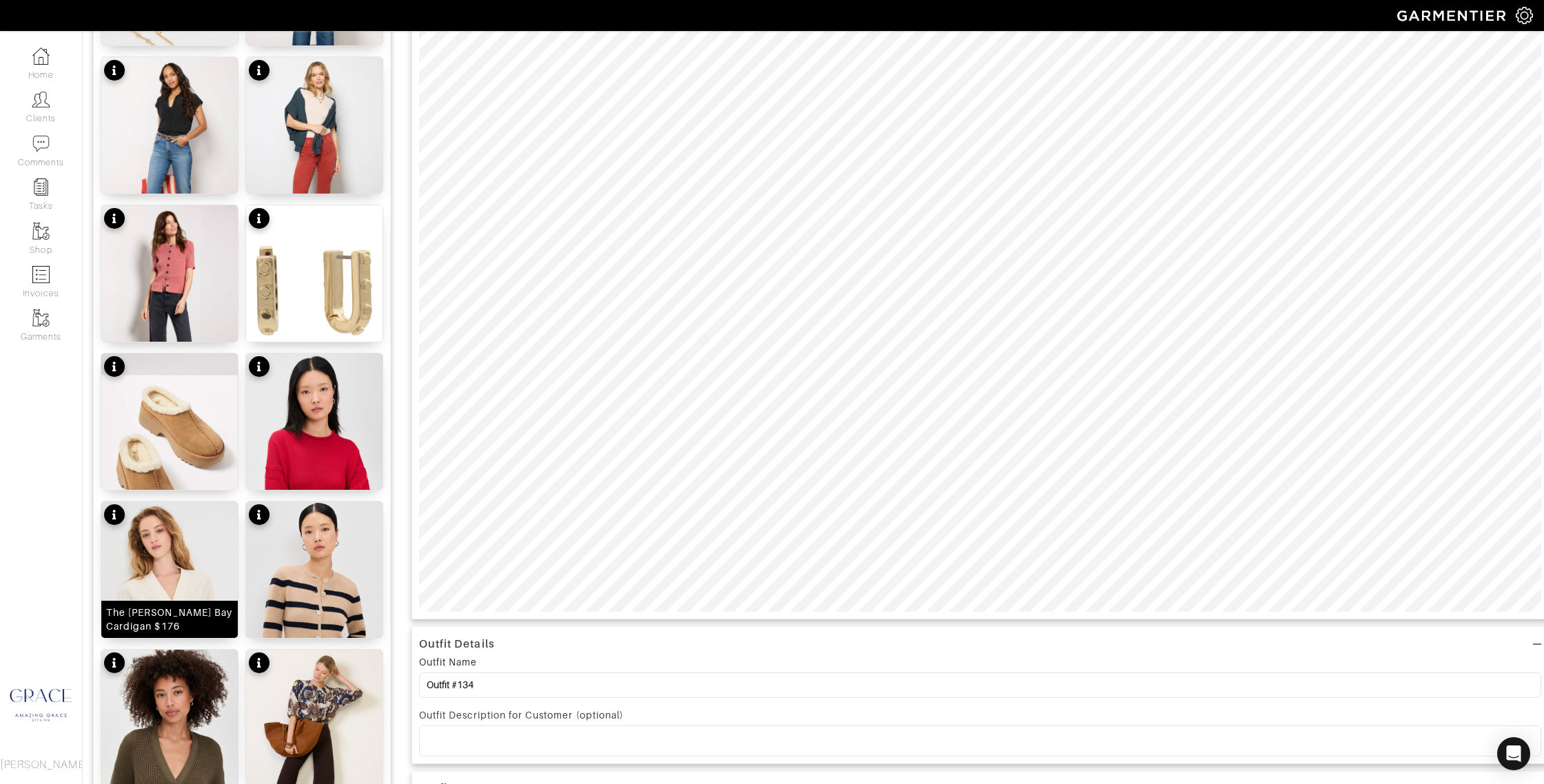
click at [170, 624] on div "The Terry Bay Cardigan $176" at bounding box center [170, 620] width 127 height 28
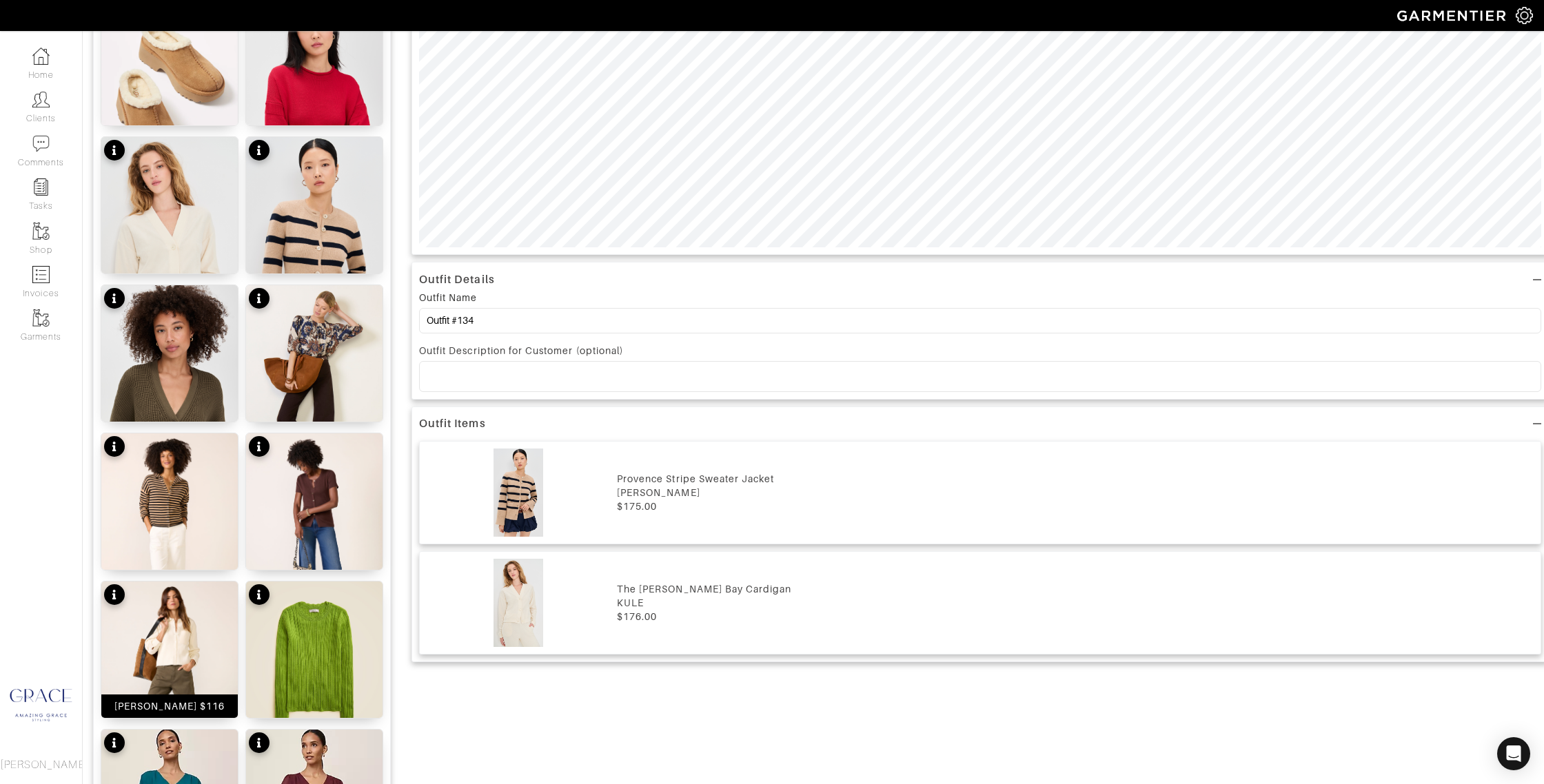
scroll to position [691, 0]
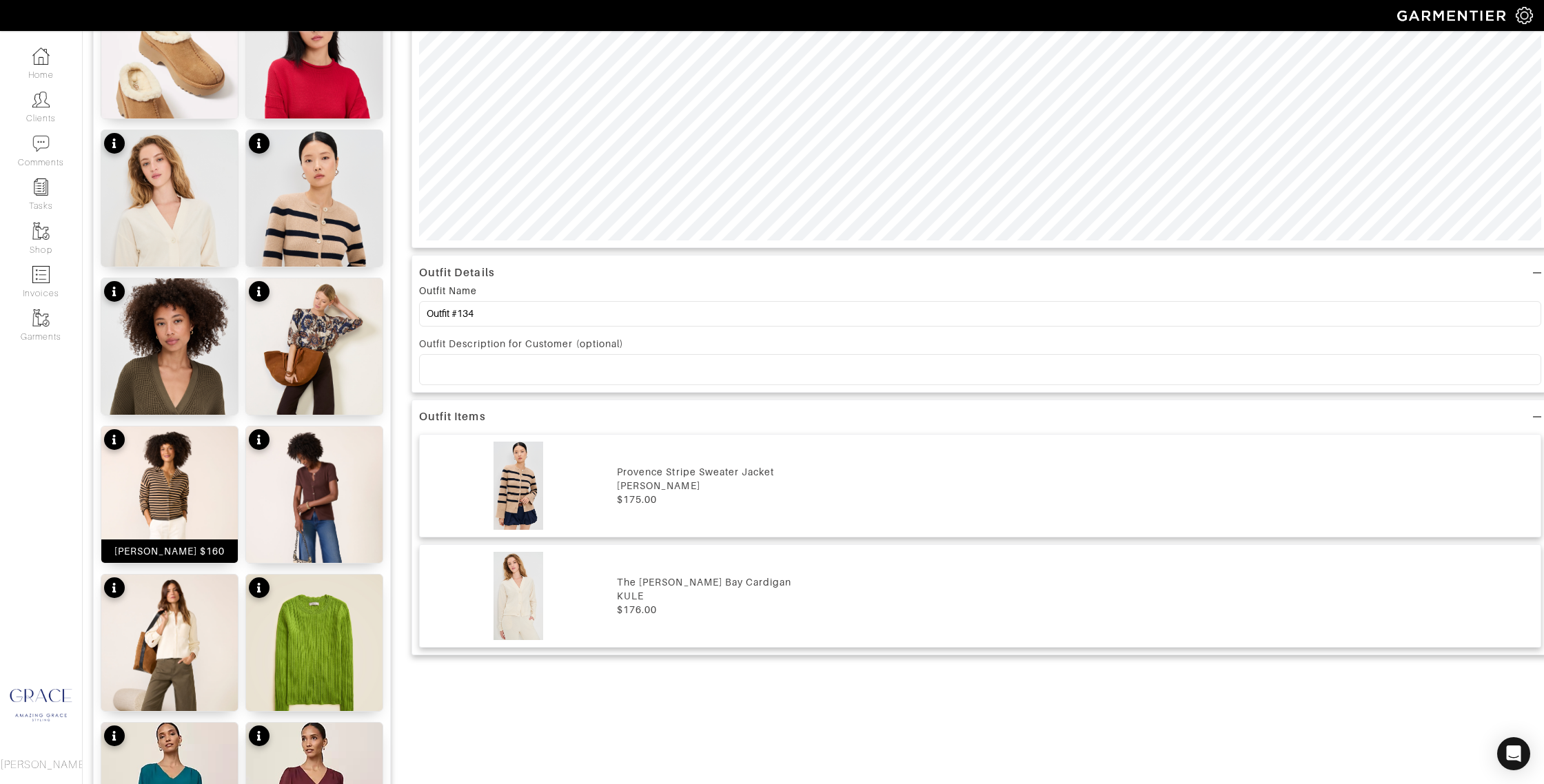
click at [175, 549] on div "Taylor Cardigan $160" at bounding box center [170, 551] width 111 height 14
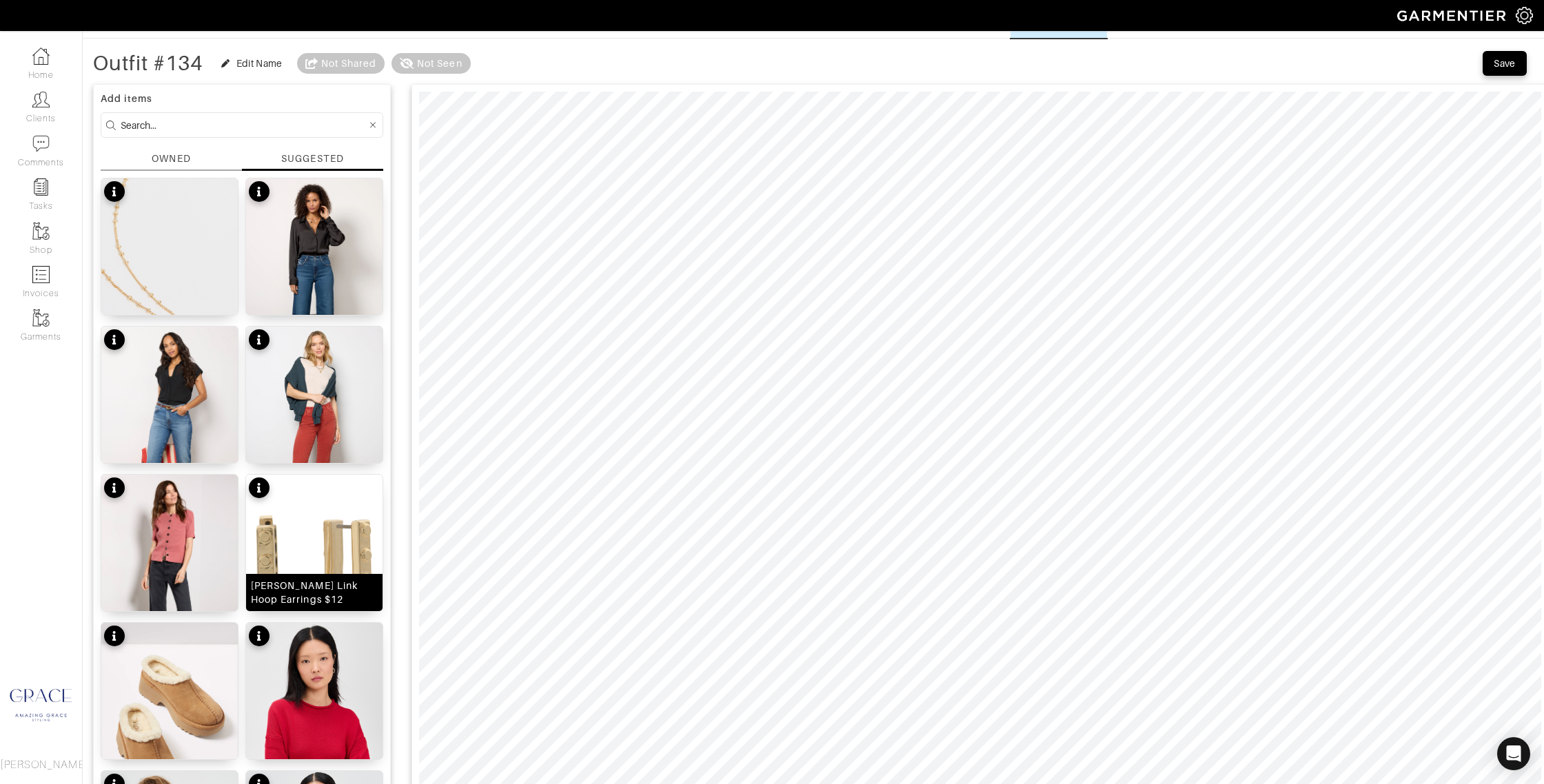
scroll to position [36, 0]
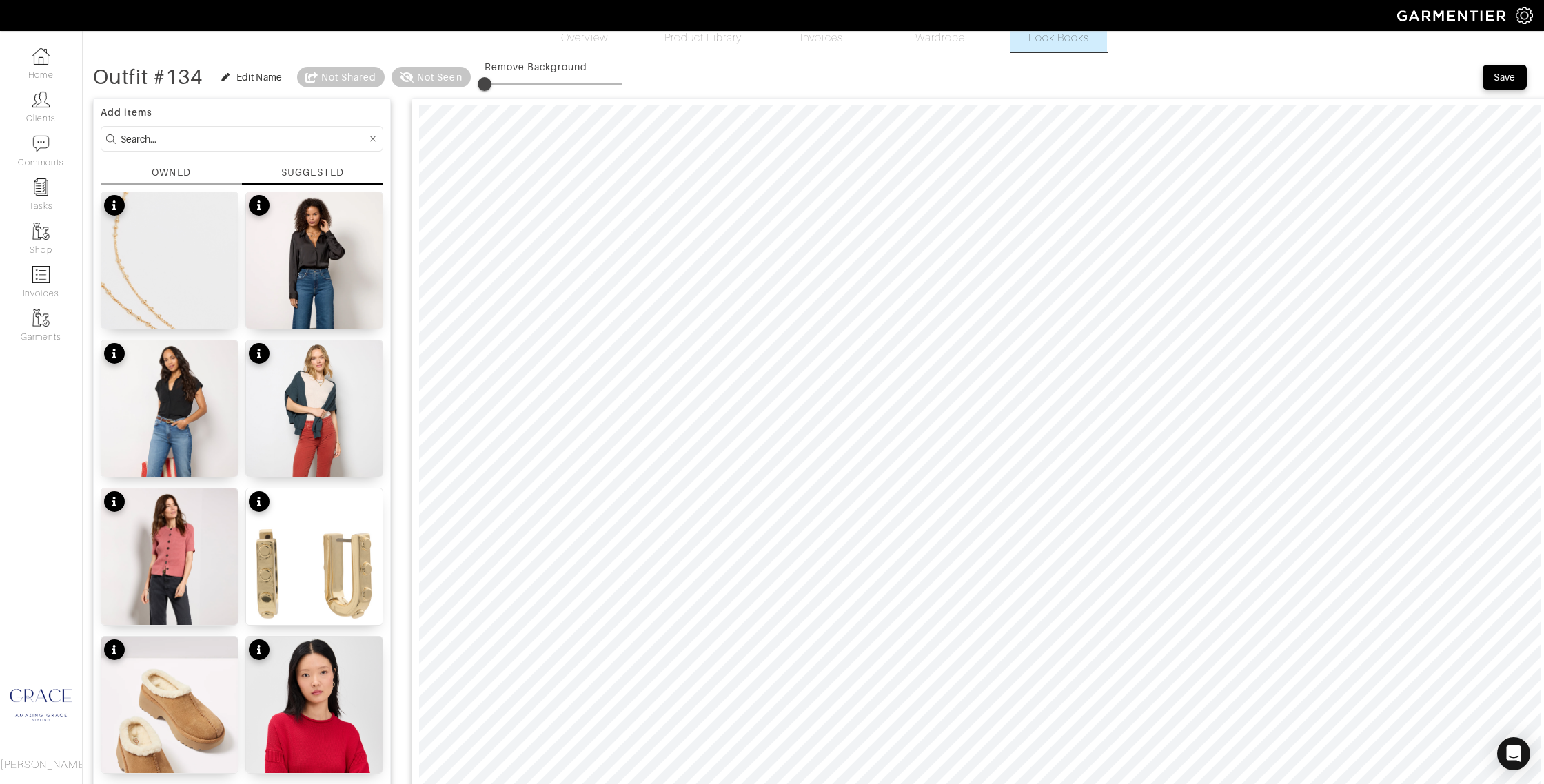
drag, startPoint x: 164, startPoint y: 134, endPoint x: 84, endPoint y: 138, distance: 80.1
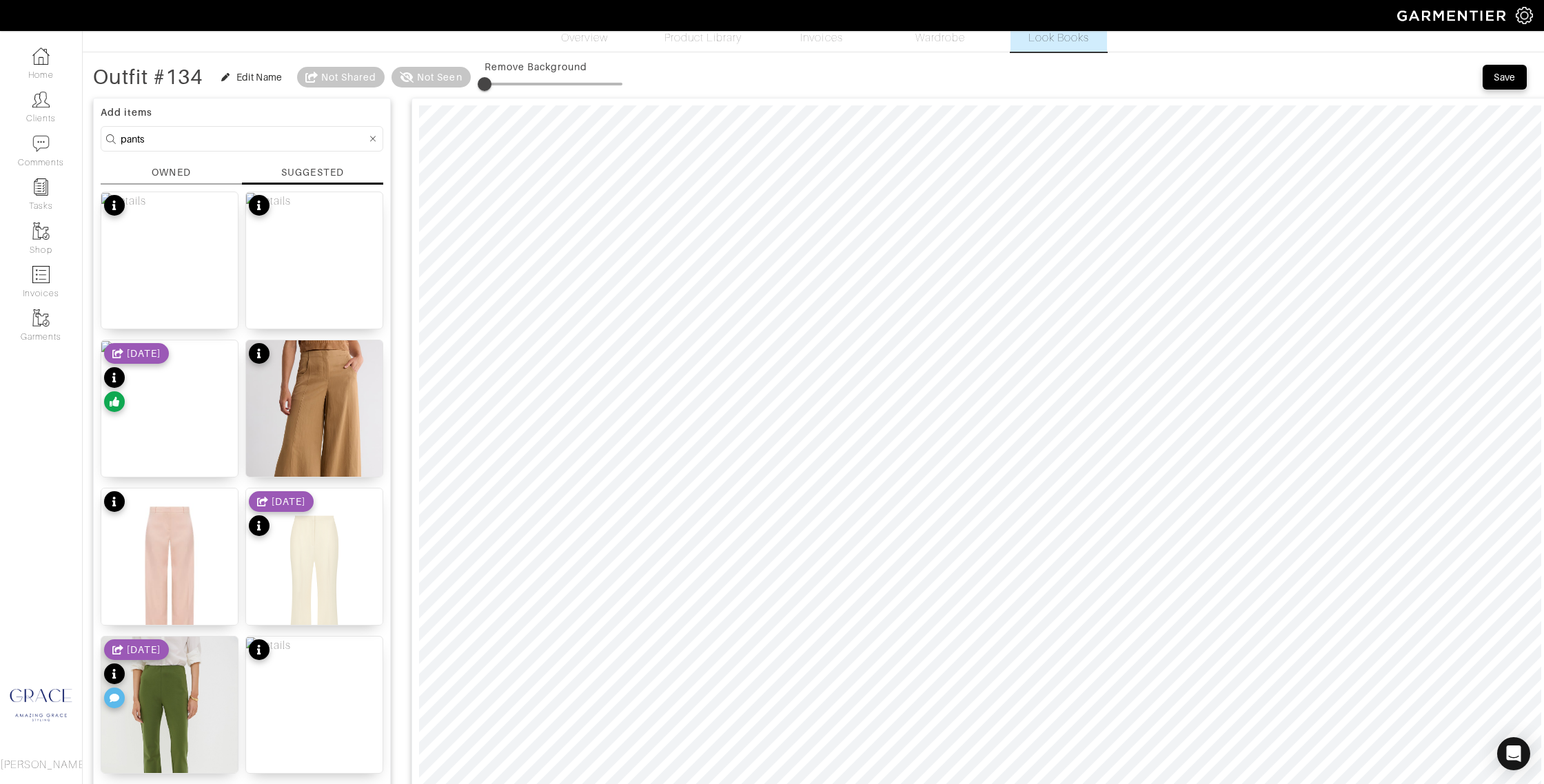
click at [163, 174] on div "OWNED" at bounding box center [170, 172] width 39 height 15
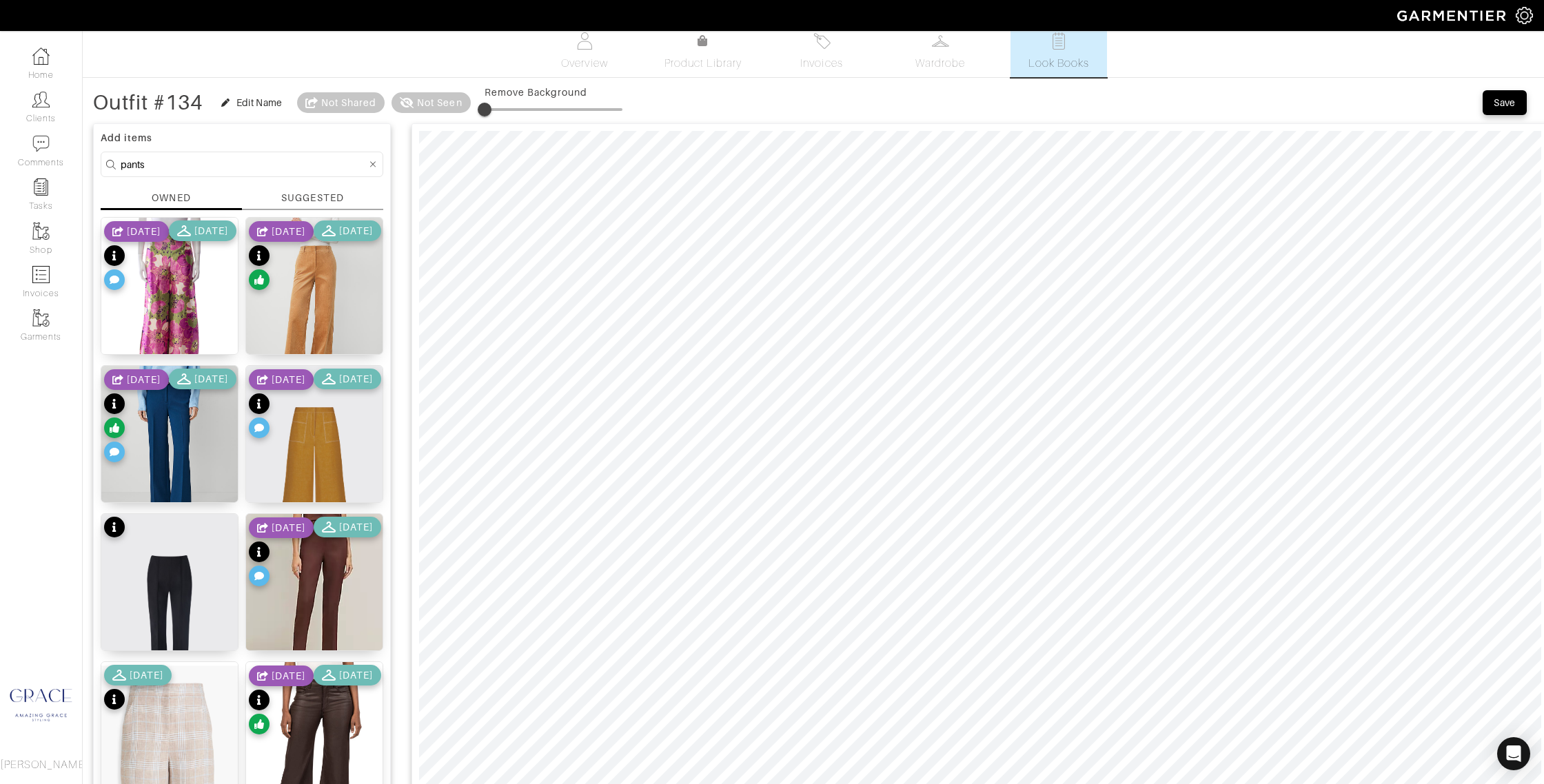
scroll to position [0, 0]
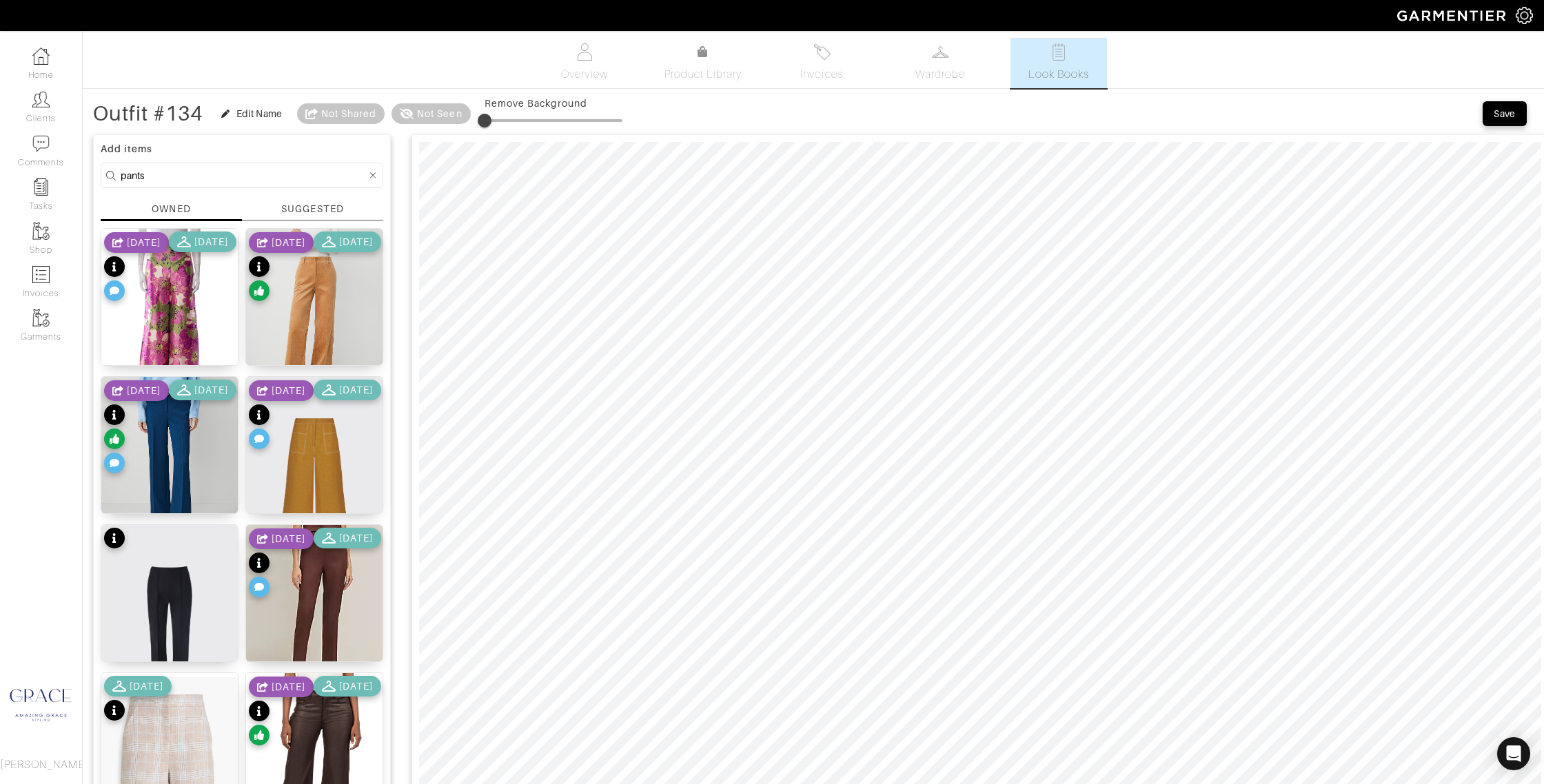
click at [299, 207] on div "SUGGESTED" at bounding box center [312, 209] width 62 height 15
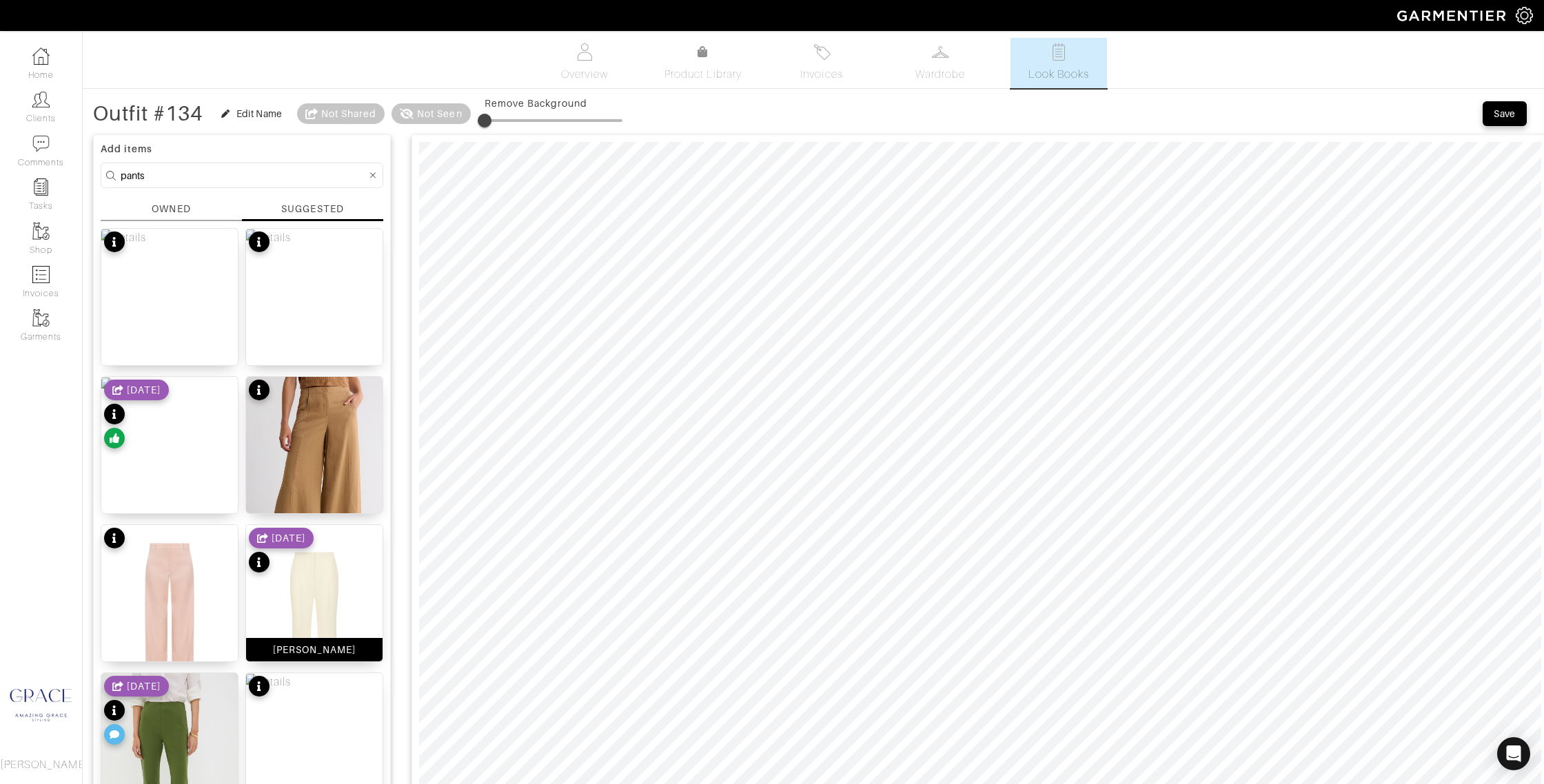
click at [366, 649] on div "[PERSON_NAME]" at bounding box center [314, 649] width 137 height 23
drag, startPoint x: 212, startPoint y: 176, endPoint x: 61, endPoint y: 164, distance: 151.5
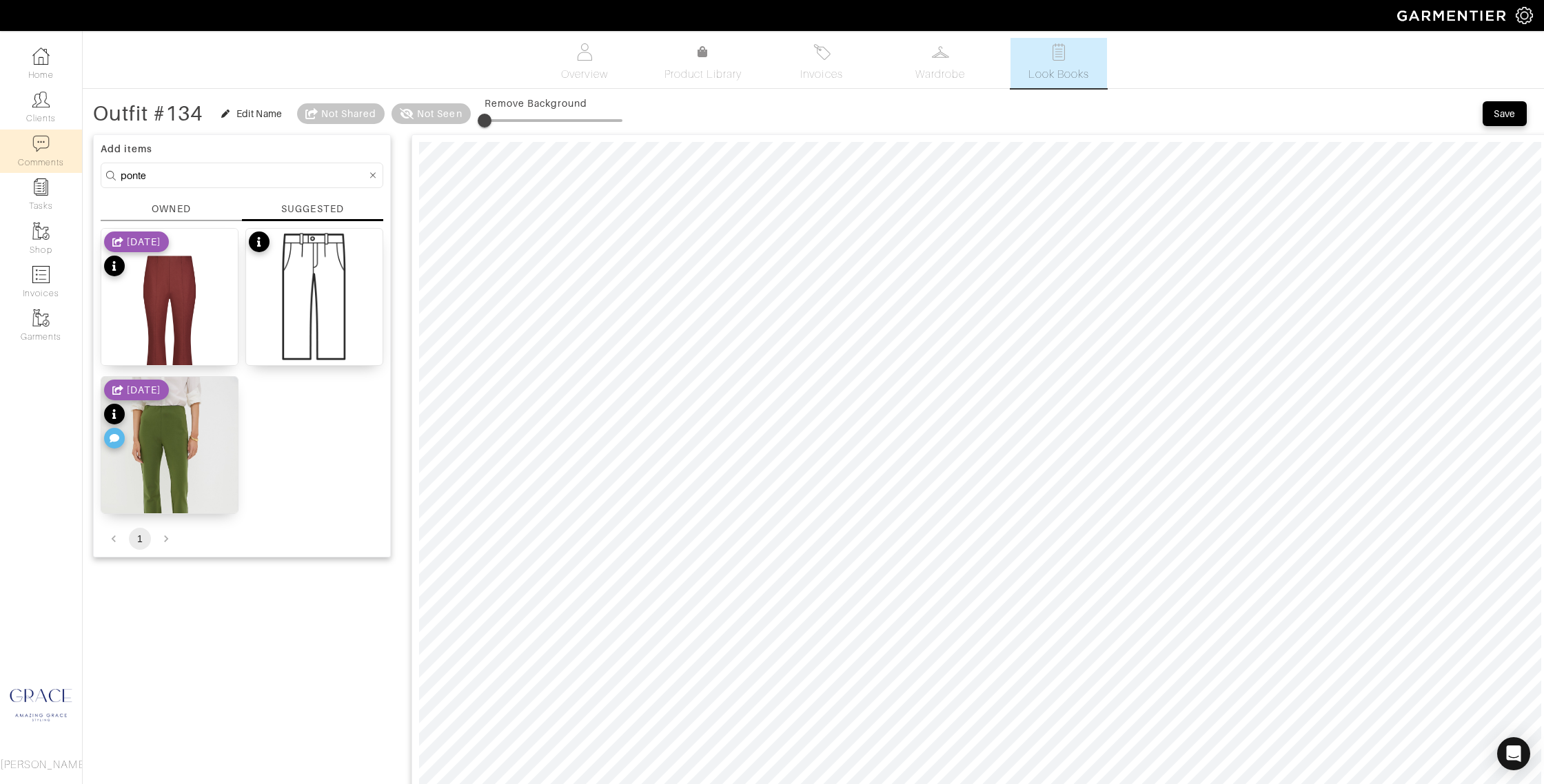
drag, startPoint x: 161, startPoint y: 174, endPoint x: 69, endPoint y: 161, distance: 92.9
click at [69, 161] on div "Company Settings Manage Subscription My Profile Stylists Sign Out Home Clients …" at bounding box center [772, 728] width 1544 height 1456
type input "[PERSON_NAME]"
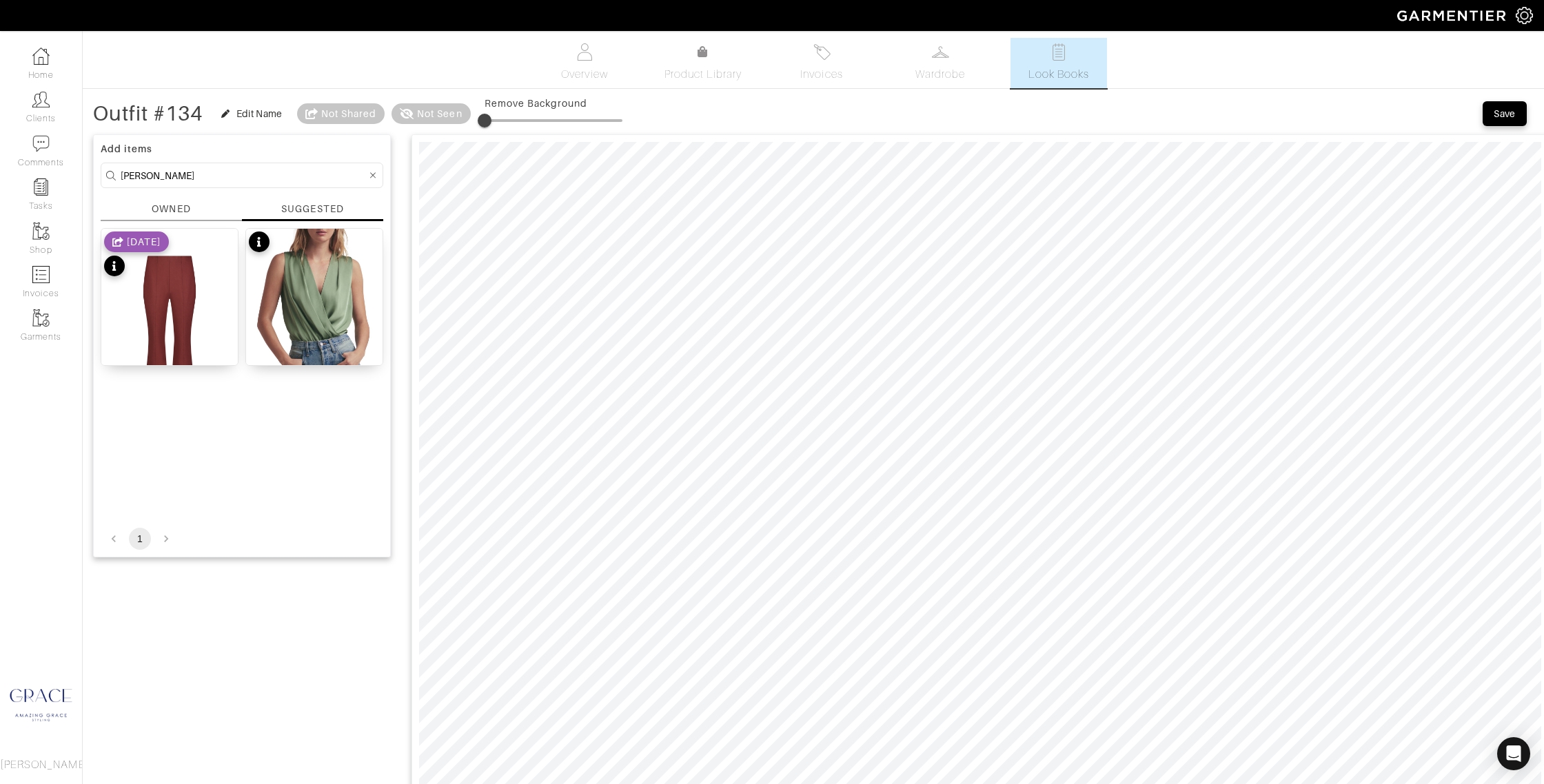
click at [289, 205] on div "SUGGESTED" at bounding box center [312, 209] width 62 height 14
click at [172, 198] on div "Add items kate OWNED SUGGESTED Kate Pant Ponte 8/01/25 Date Sleeveless Wrap Bod…" at bounding box center [241, 345] width 298 height 423
click at [174, 205] on div "OWNED" at bounding box center [170, 209] width 39 height 15
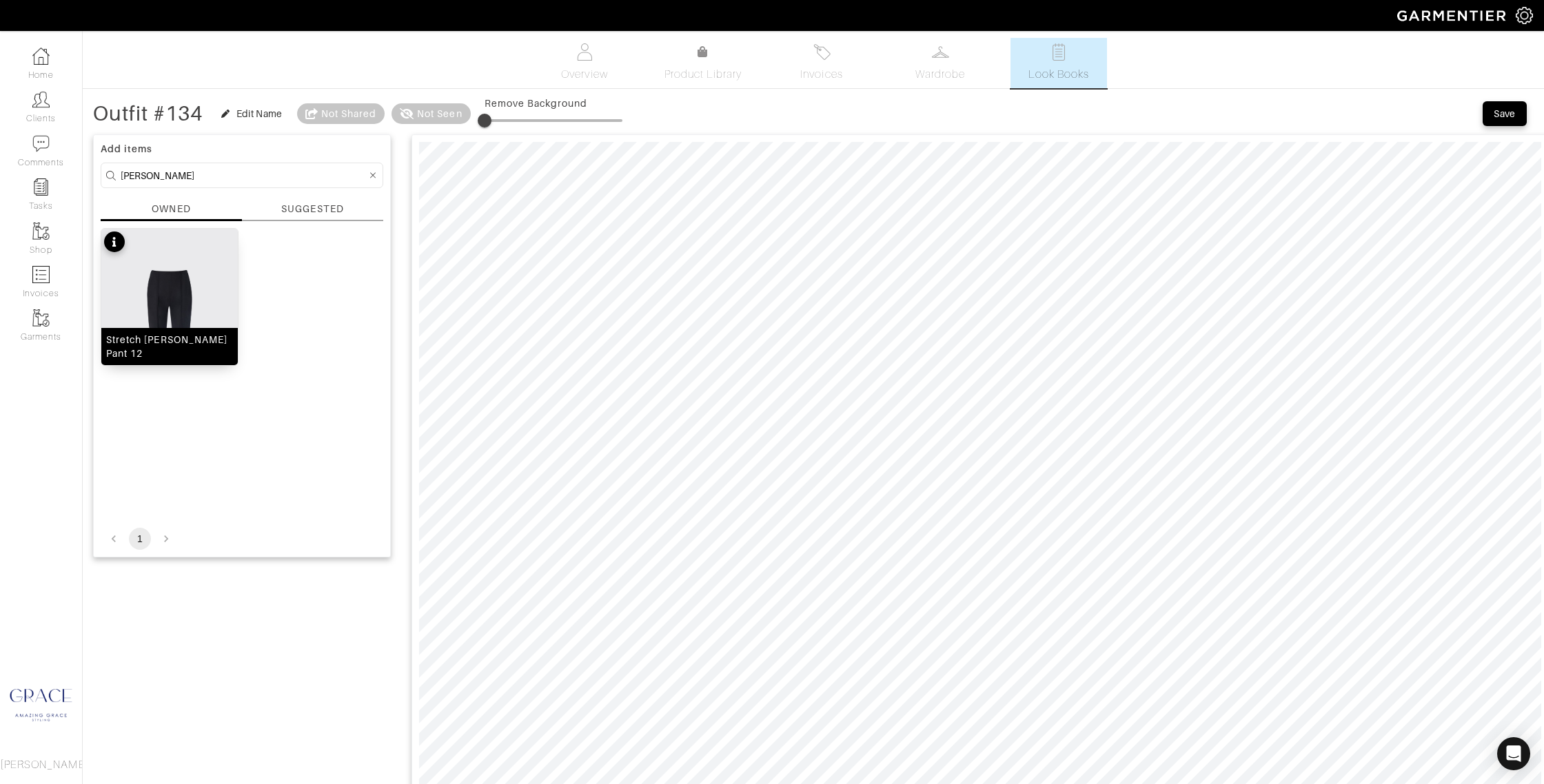
drag, startPoint x: 190, startPoint y: 347, endPoint x: 198, endPoint y: 346, distance: 8.1
click at [190, 347] on div "Stretch Cotton Kate Pant 12" at bounding box center [170, 347] width 127 height 28
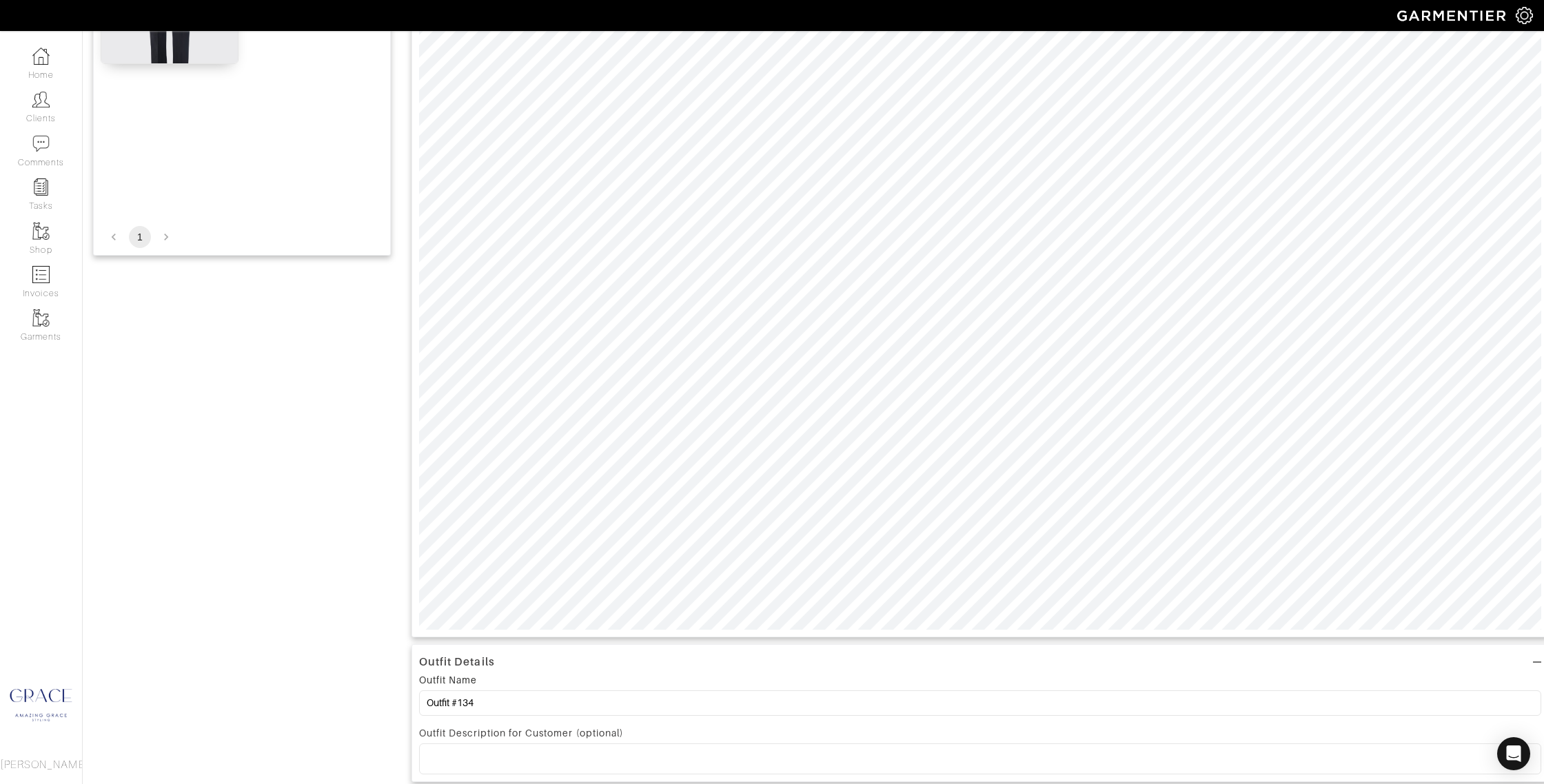
scroll to position [348, 0]
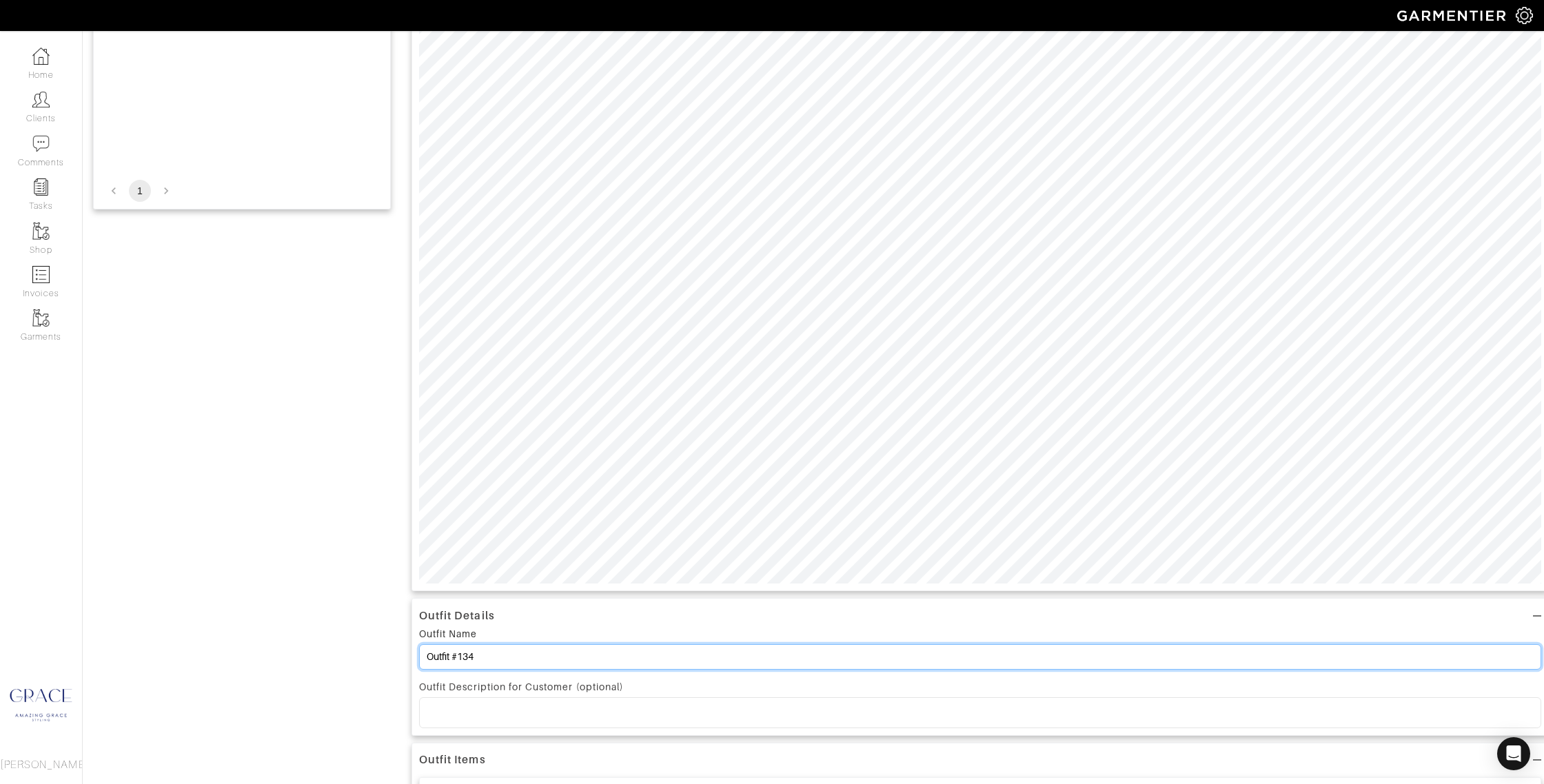
drag, startPoint x: 472, startPoint y: 655, endPoint x: 289, endPoint y: 640, distance: 183.6
click at [289, 640] on div "Add items kate OWNED SUGGESTED Stretch Cotton Kate Pant 12 1 Outfit Details Out…" at bounding box center [813, 498] width 1440 height 1439
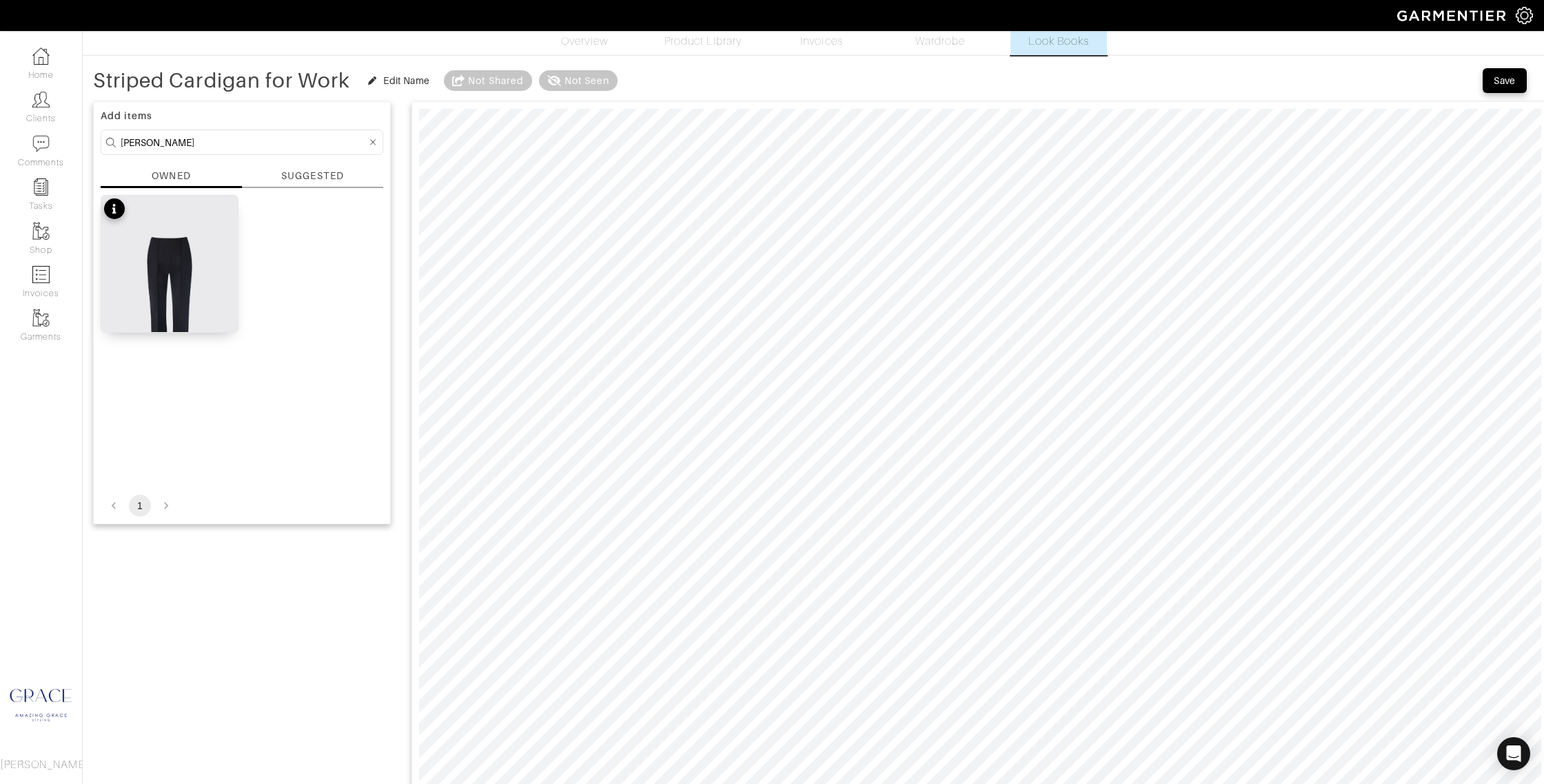
scroll to position [0, 0]
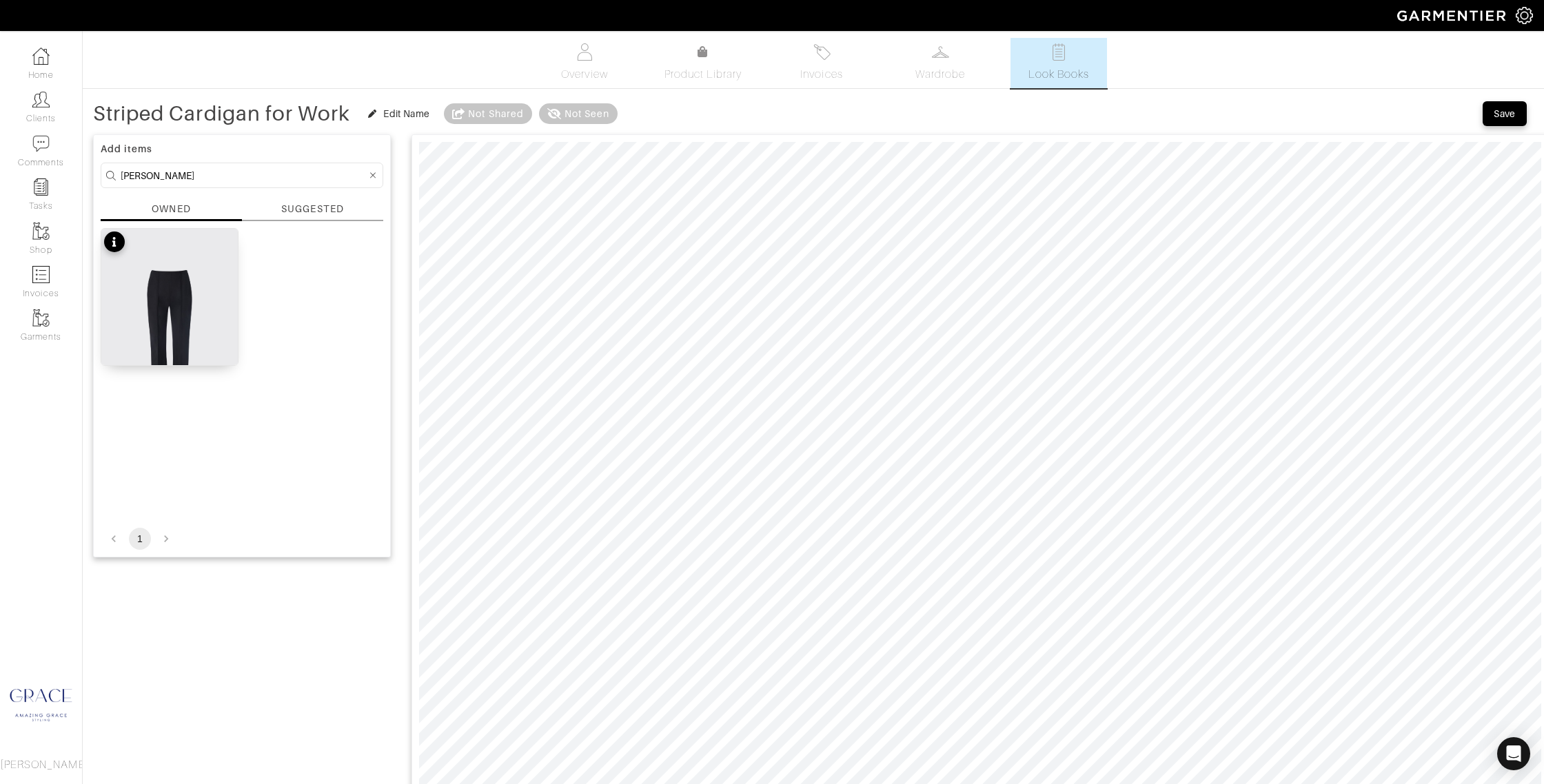
type input "Striped Cardigan for Work"
drag, startPoint x: 1505, startPoint y: 119, endPoint x: 1494, endPoint y: 131, distance: 16.3
click at [1504, 119] on div "Save" at bounding box center [1503, 113] width 22 height 14
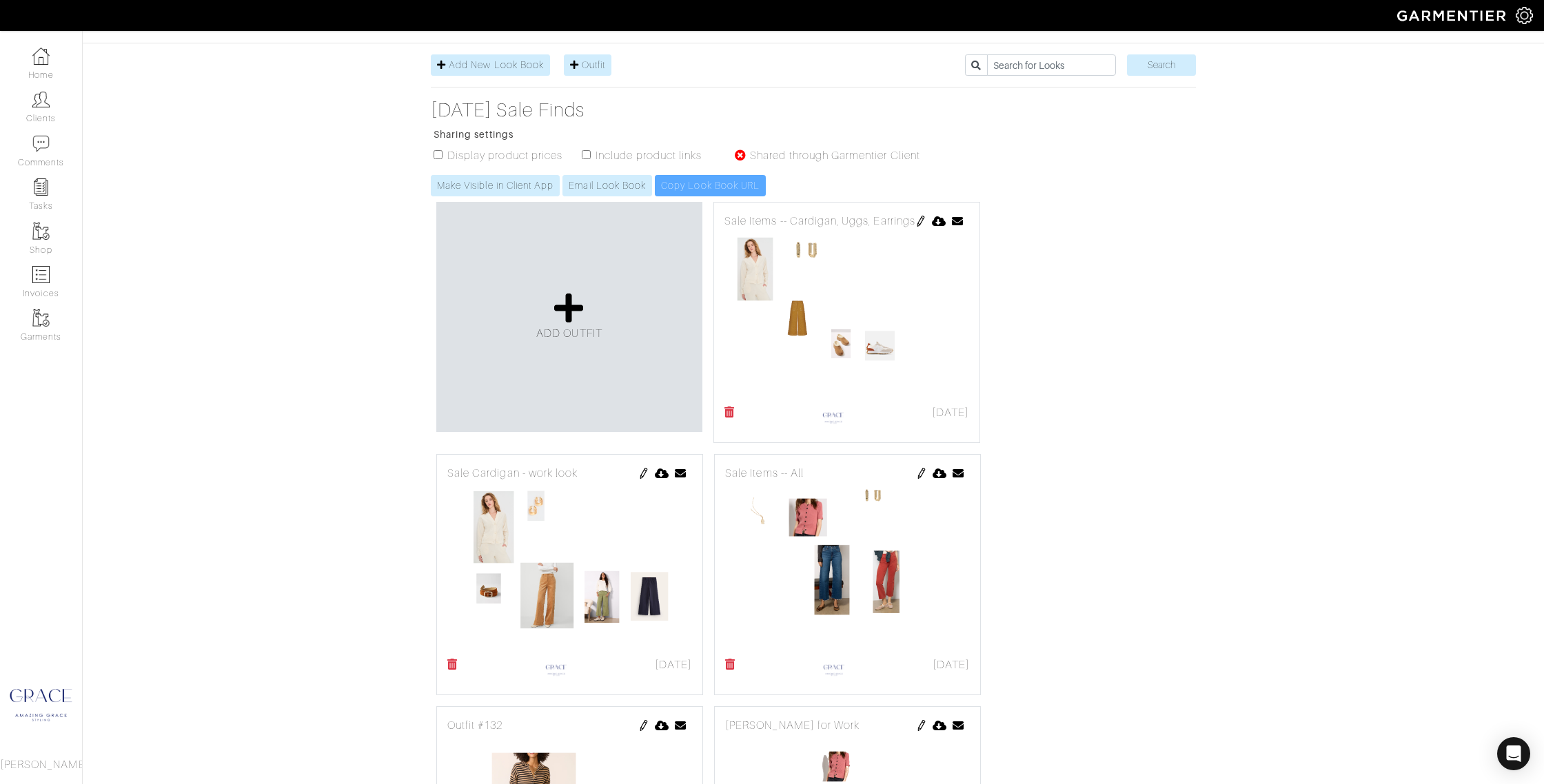
scroll to position [170, 0]
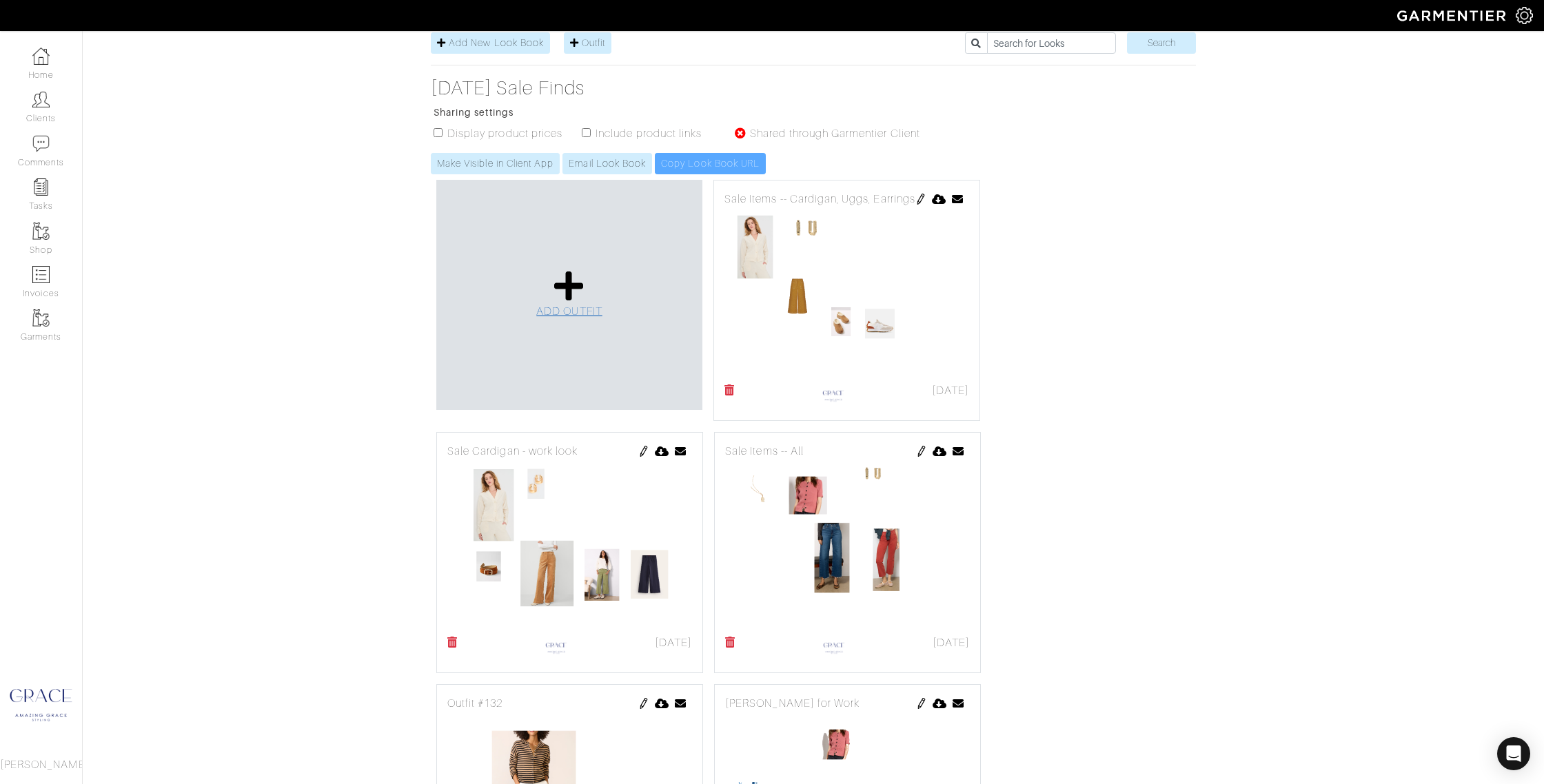
click at [559, 286] on icon at bounding box center [569, 286] width 29 height 33
click at [565, 287] on icon at bounding box center [569, 286] width 29 height 33
click at [579, 312] on span "ADD OUTFIT" at bounding box center [569, 312] width 66 height 12
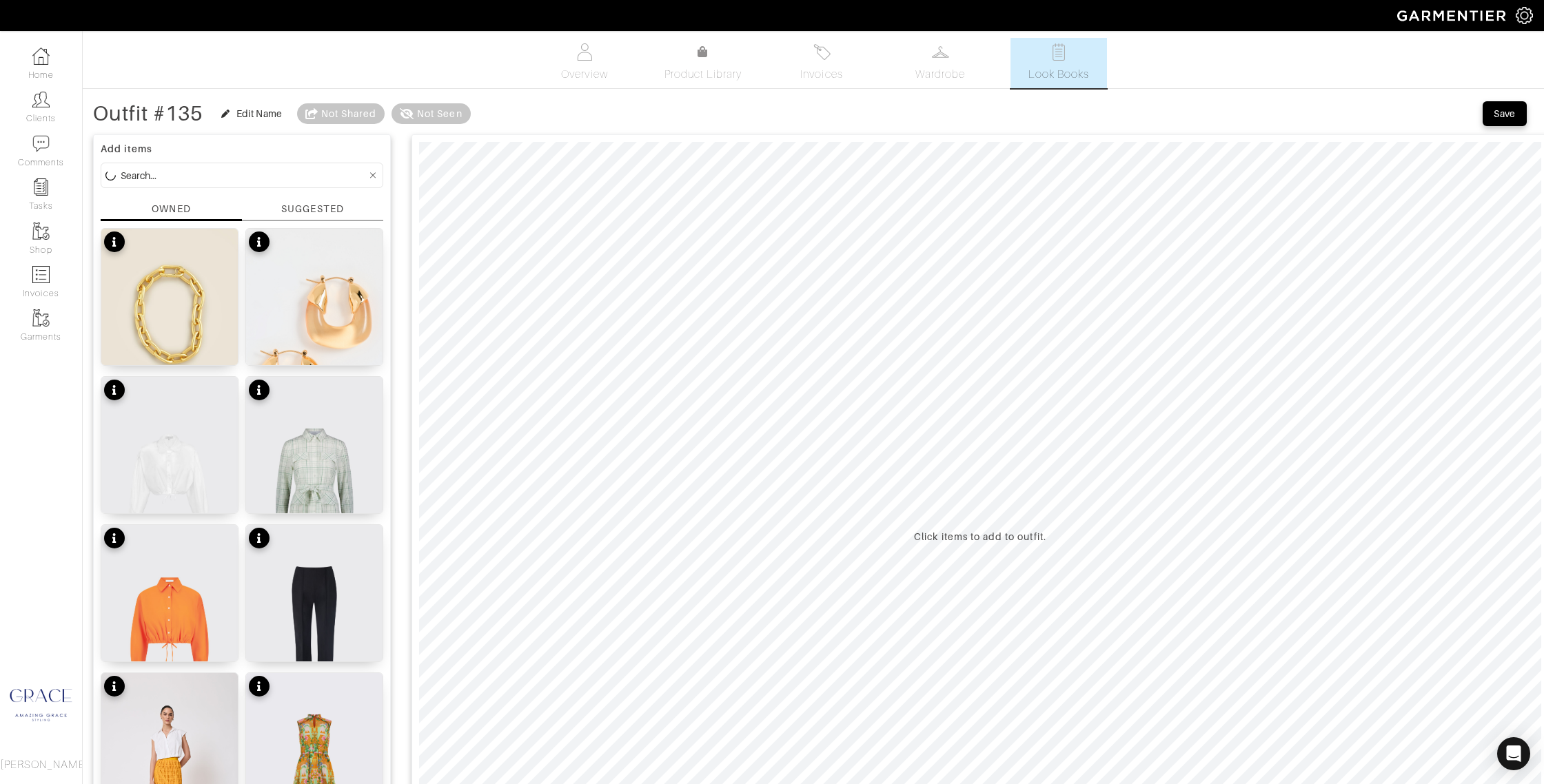
click at [316, 204] on div "SUGGESTED" at bounding box center [312, 209] width 62 height 15
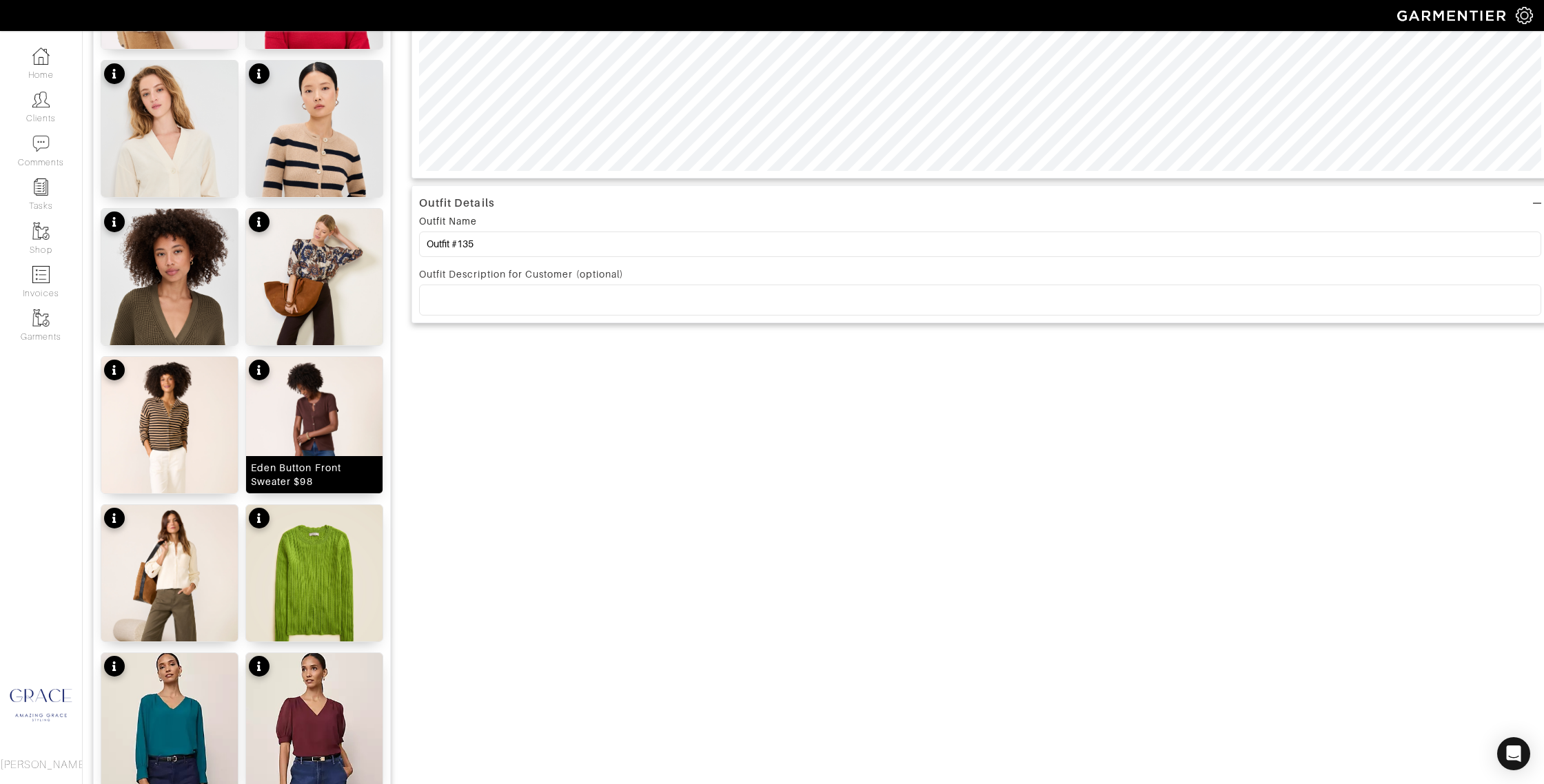
scroll to position [819, 0]
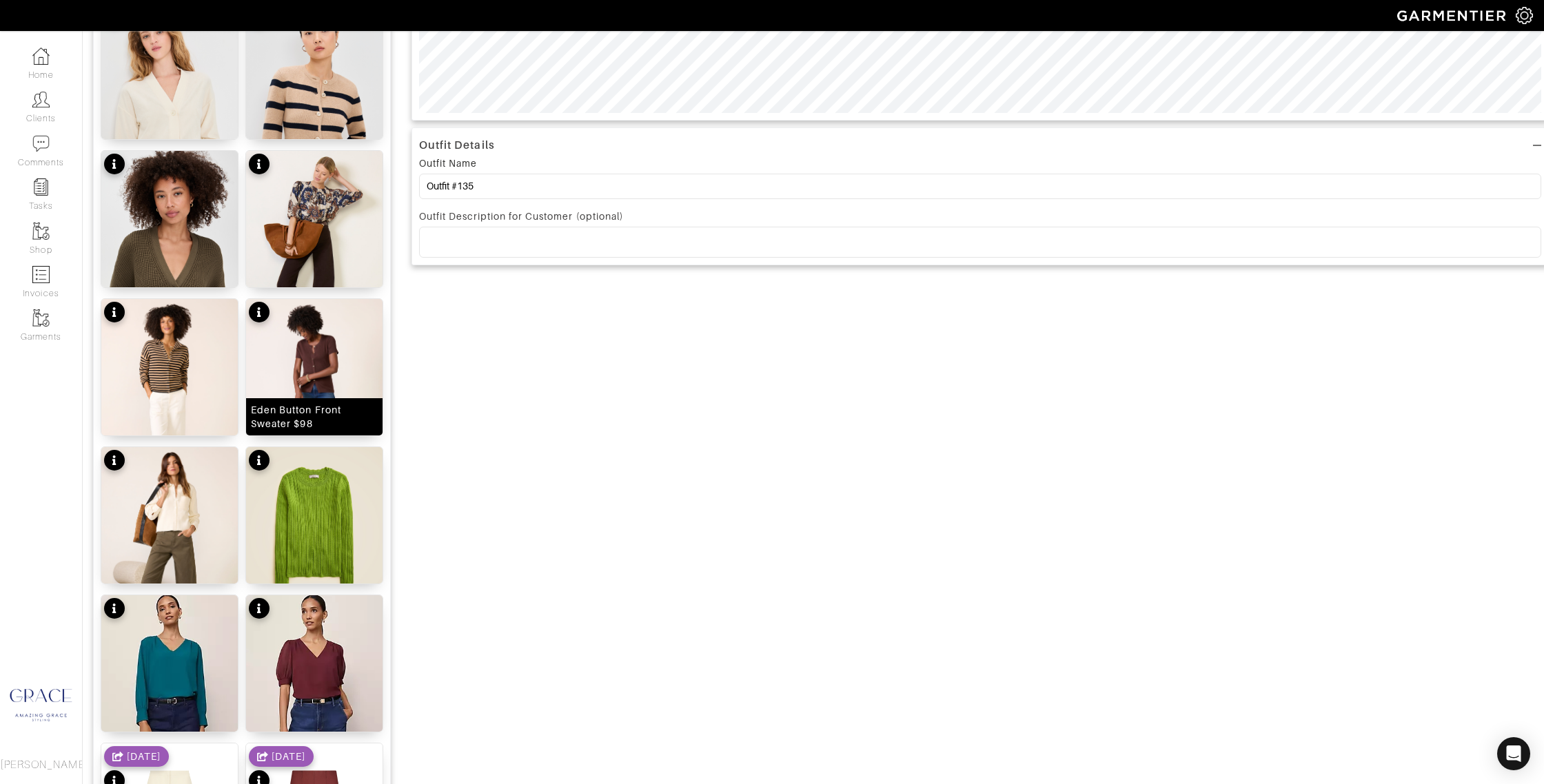
click at [334, 417] on div "Eden Button Front Sweater $98" at bounding box center [314, 417] width 127 height 28
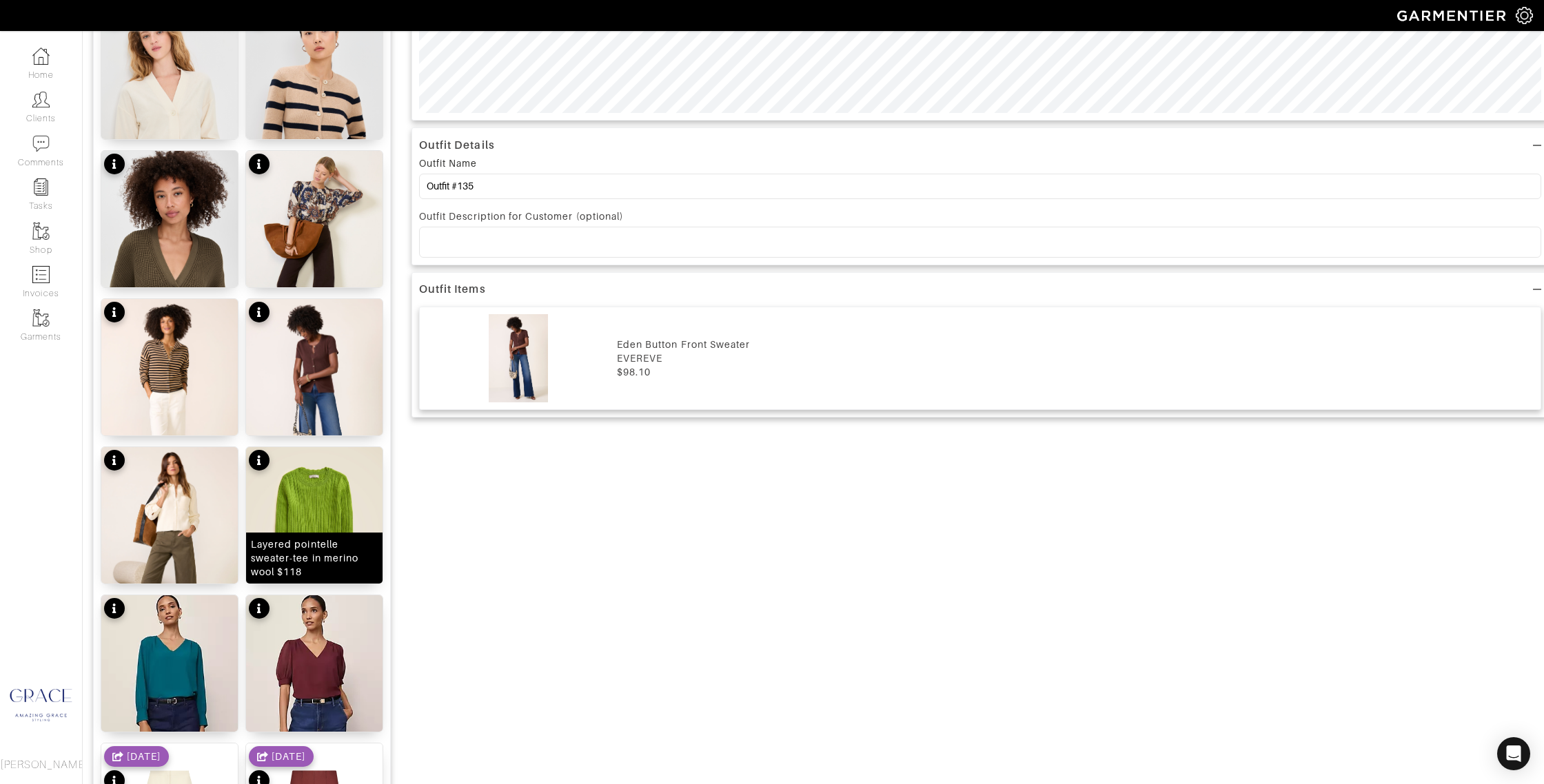
click at [319, 568] on div "Layered pointelle sweater-tee in merino wool $118" at bounding box center [314, 558] width 127 height 42
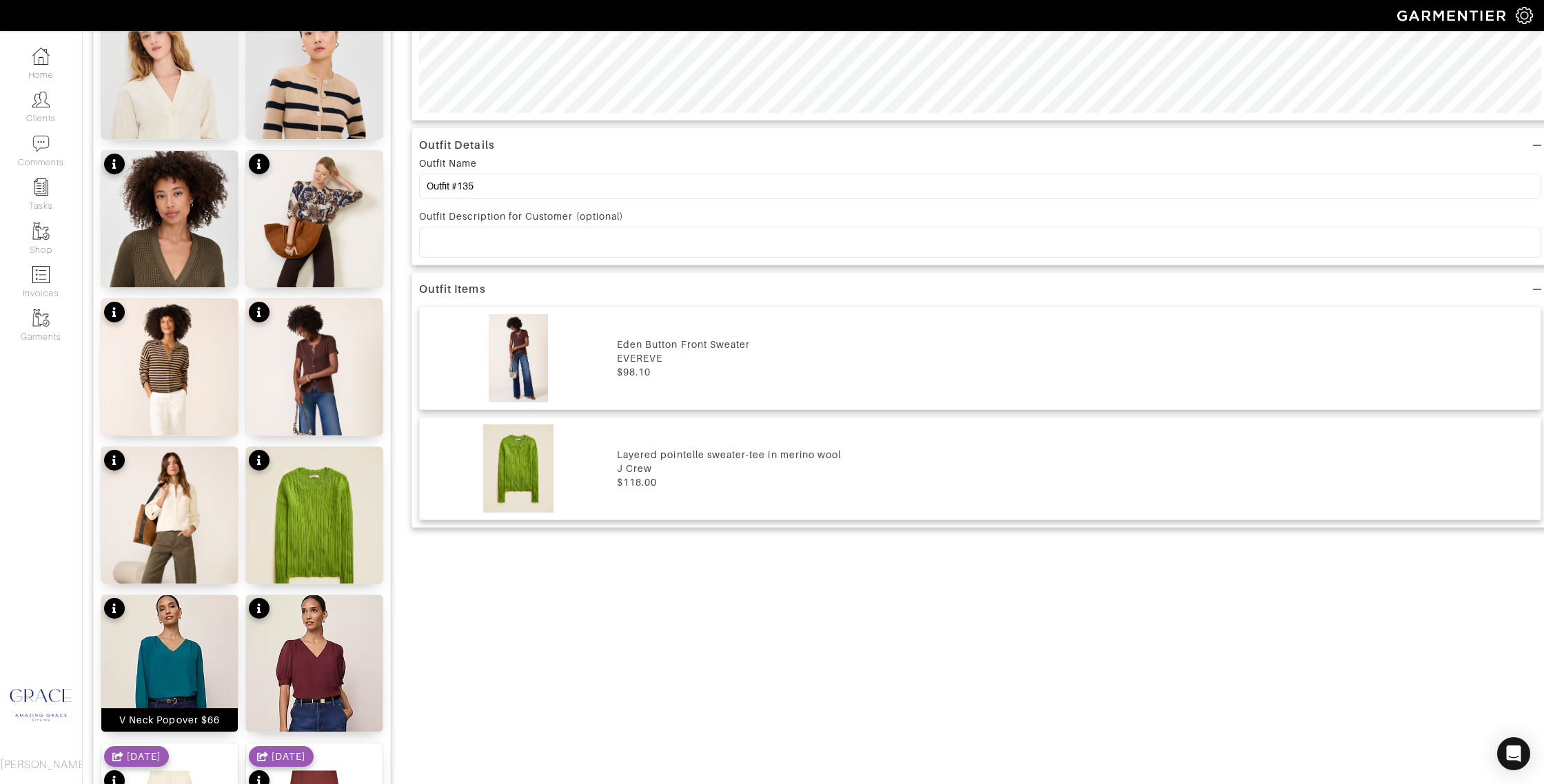
click at [190, 717] on div "V Neck Popover $66" at bounding box center [170, 720] width 100 height 14
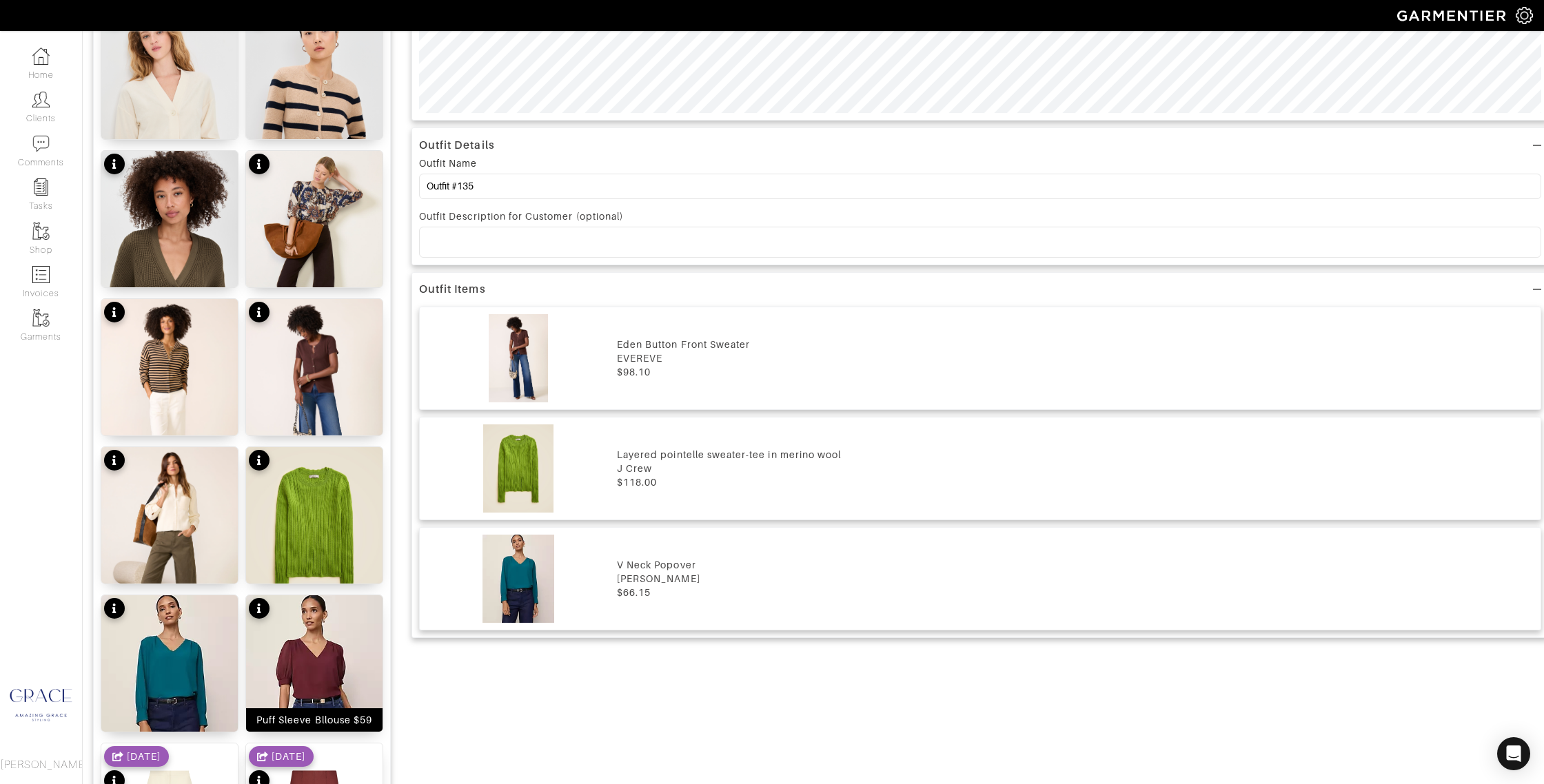
click at [329, 717] on div "Puff Sleeve Bllouse $59" at bounding box center [314, 720] width 116 height 14
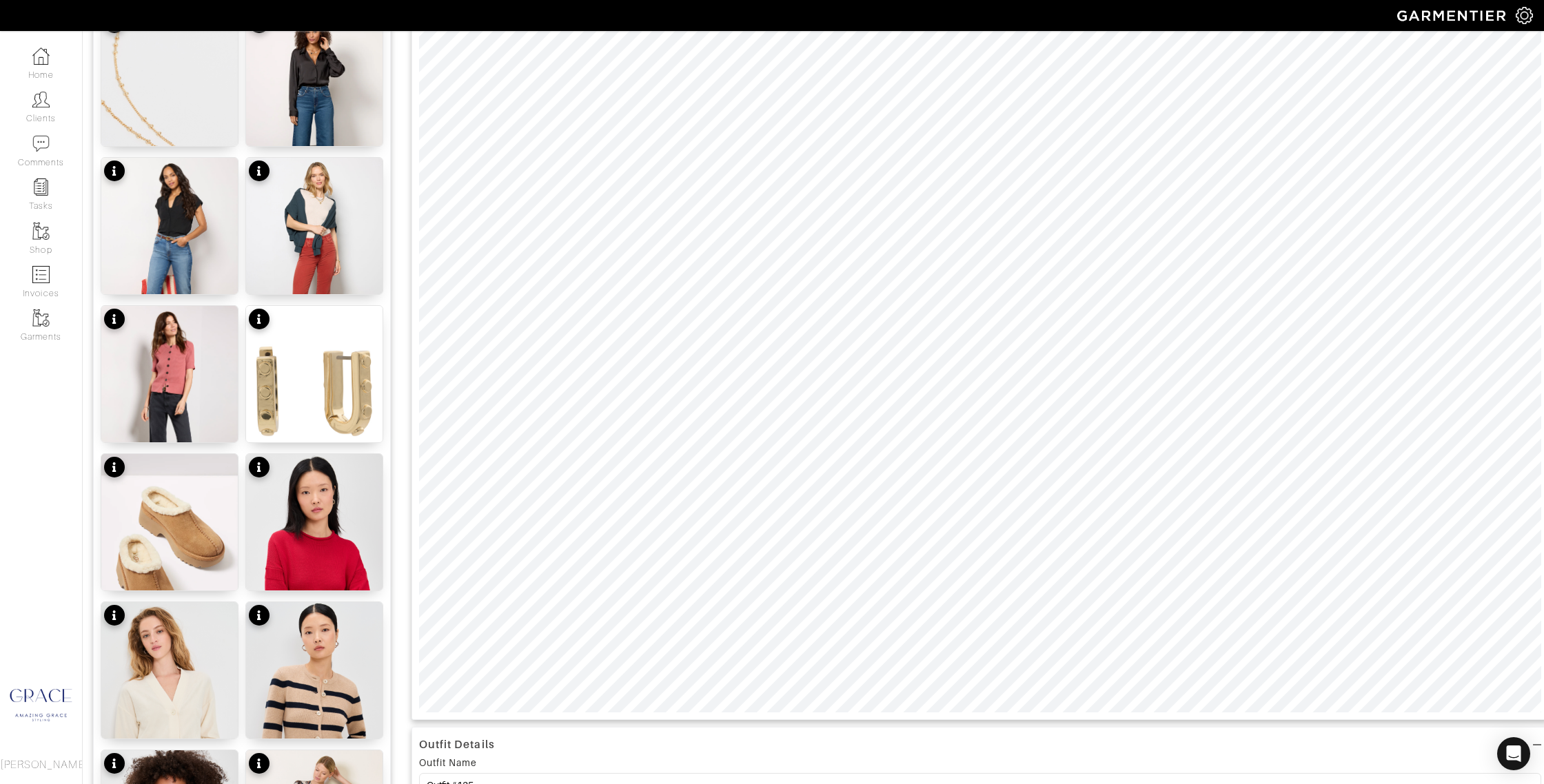
scroll to position [0, 0]
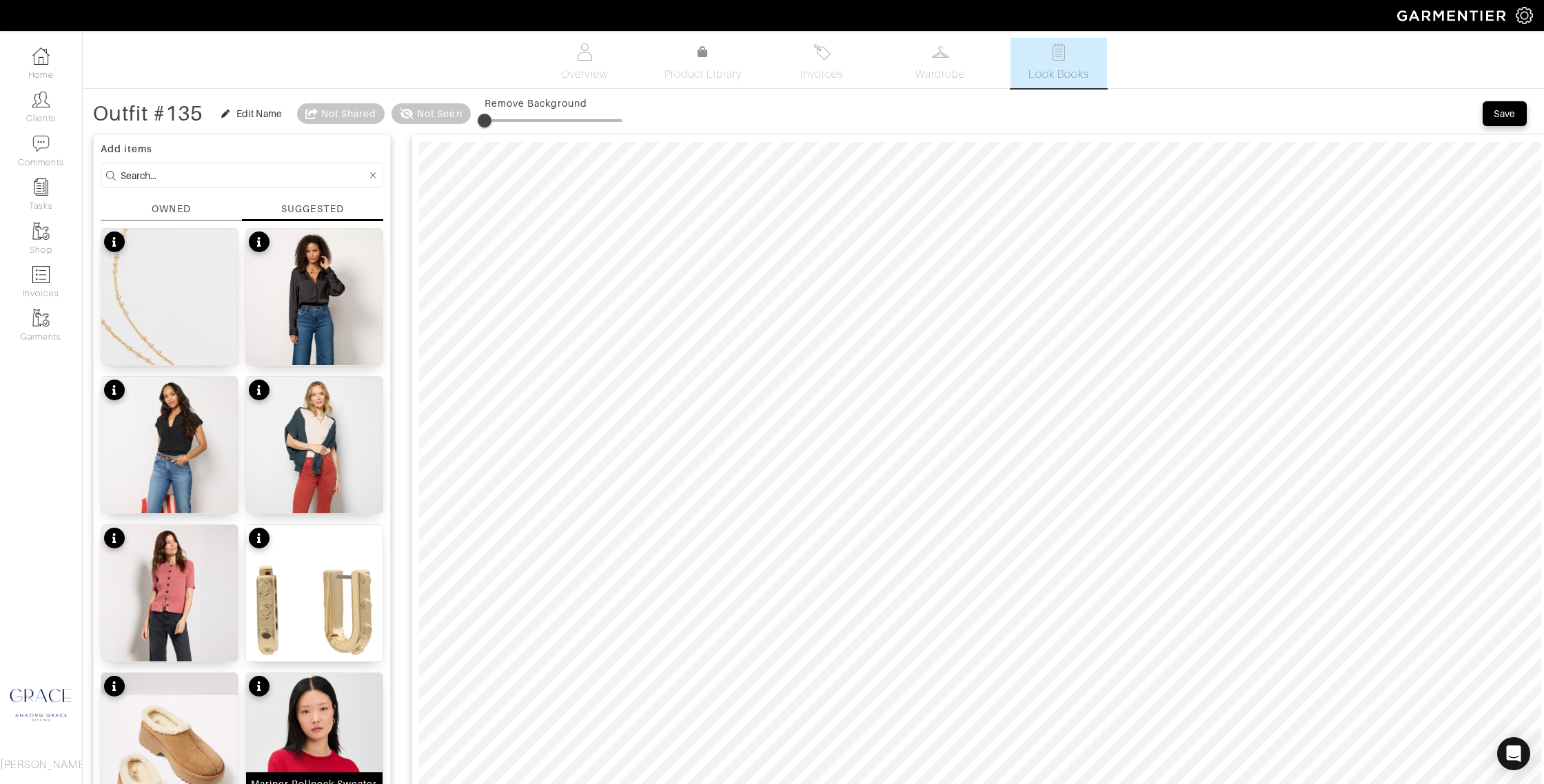
click at [347, 719] on img at bounding box center [314, 794] width 137 height 241
click at [196, 214] on div "OWNED" at bounding box center [170, 211] width 141 height 19
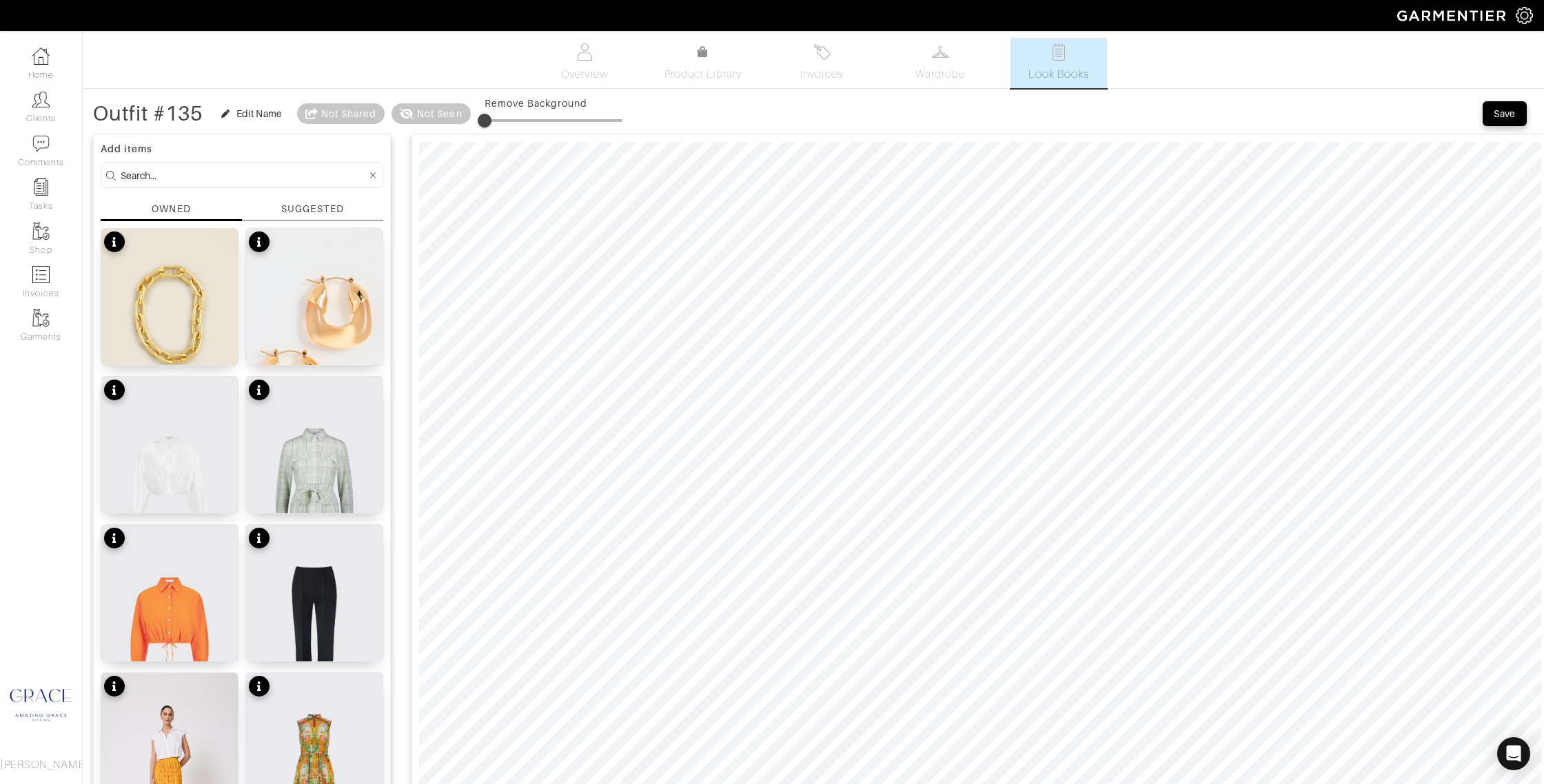
click at [292, 205] on div "SUGGESTED" at bounding box center [312, 209] width 62 height 15
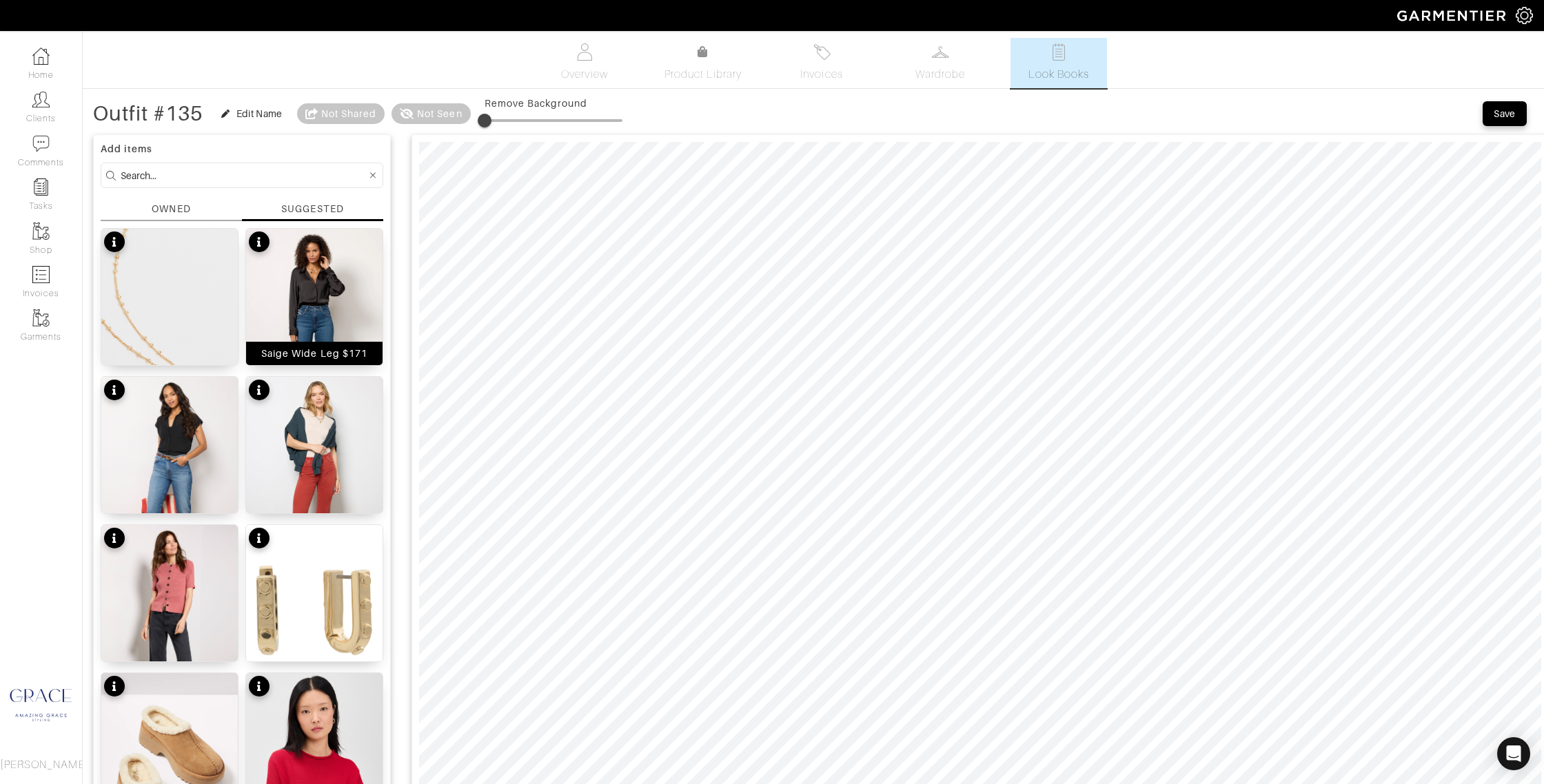
click at [323, 350] on div "Saige Wide Leg $171" at bounding box center [314, 353] width 106 height 14
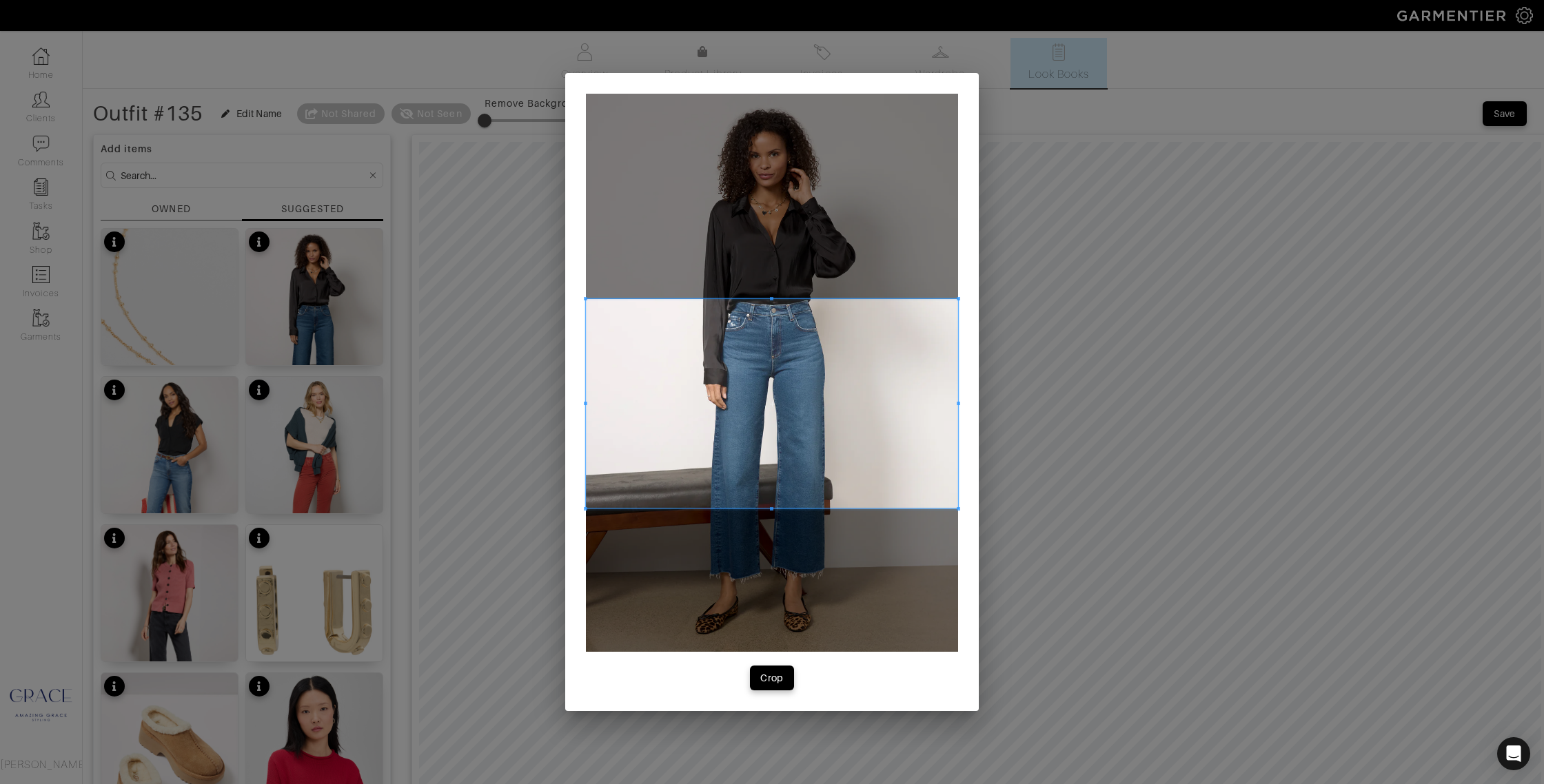
click at [695, 440] on span at bounding box center [772, 404] width 372 height 209
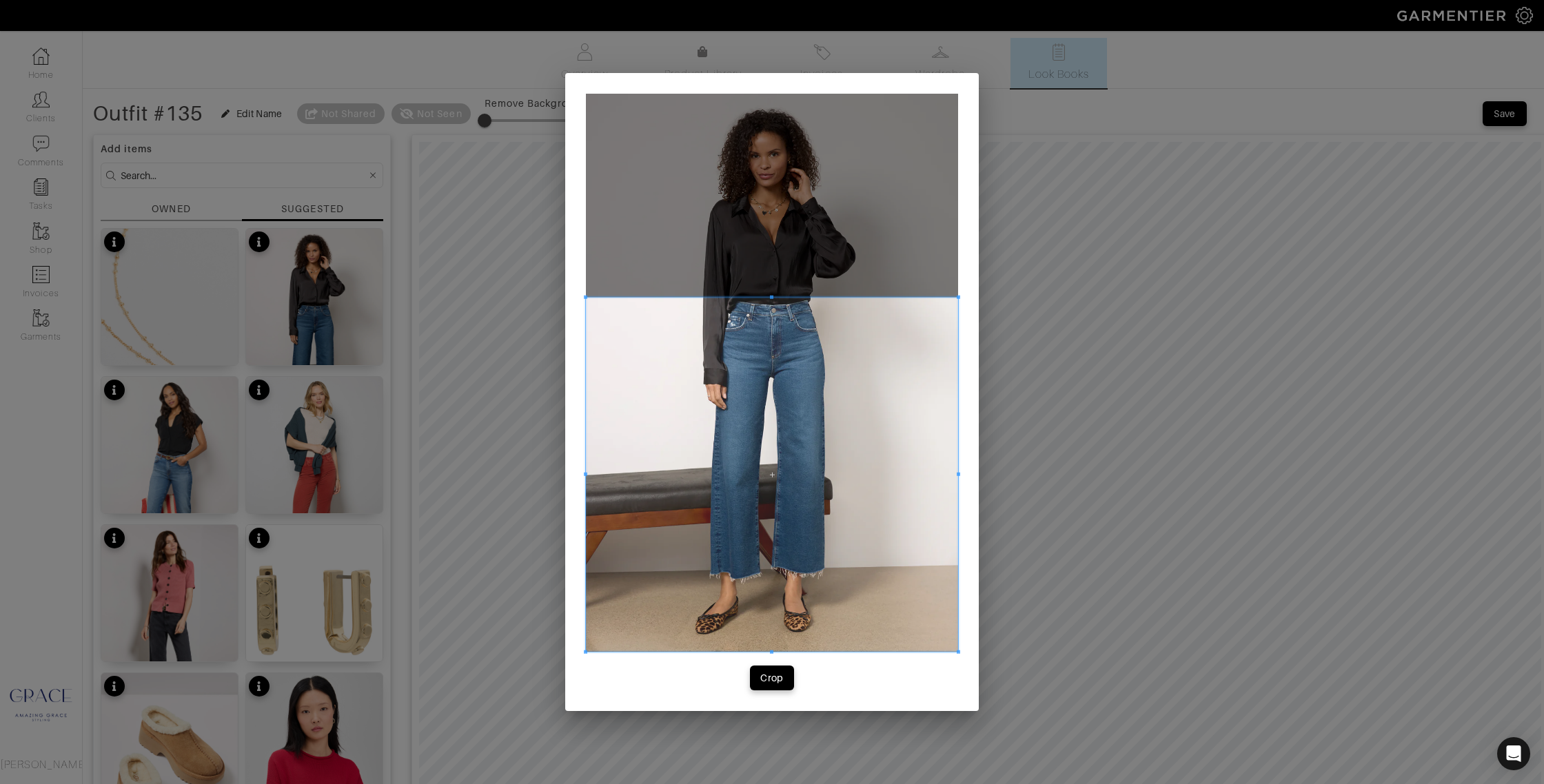
click at [782, 661] on div "Crop" at bounding box center [772, 391] width 414 height 638
click at [594, 472] on span at bounding box center [772, 474] width 372 height 354
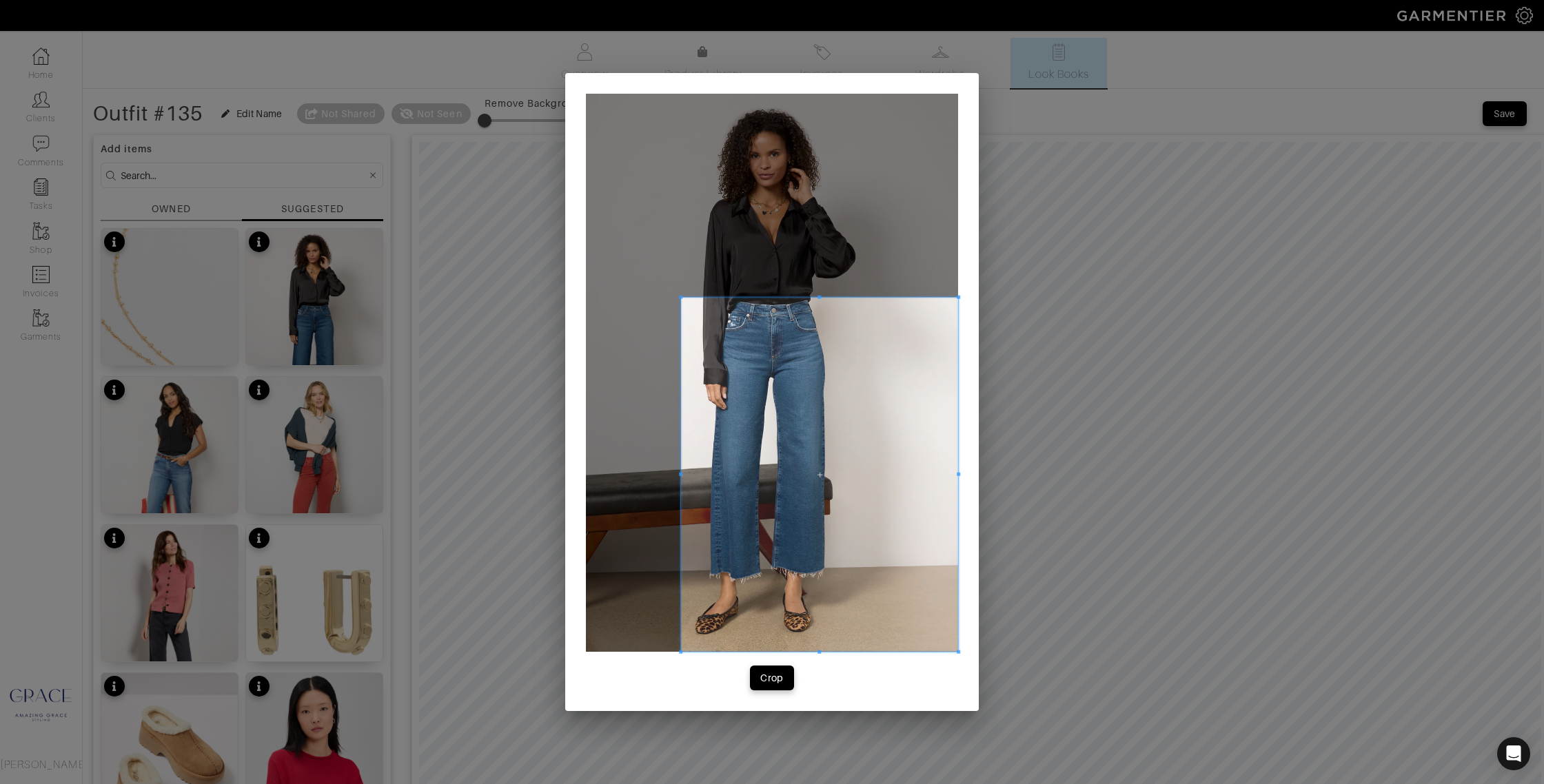
click at [682, 479] on div at bounding box center [820, 474] width 277 height 354
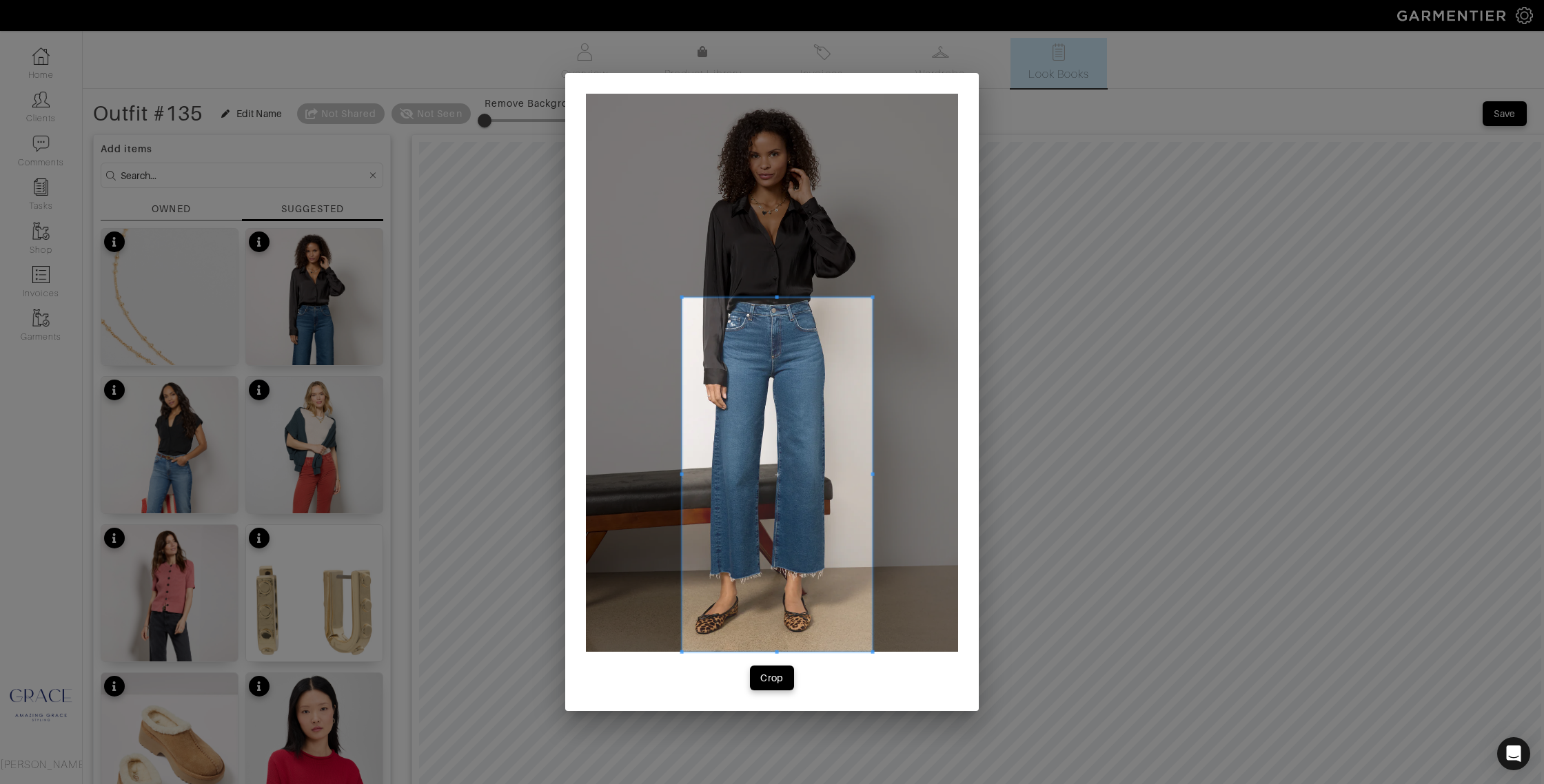
click at [871, 475] on span at bounding box center [872, 474] width 3 height 3
click at [783, 684] on span "Crop" at bounding box center [771, 678] width 29 height 14
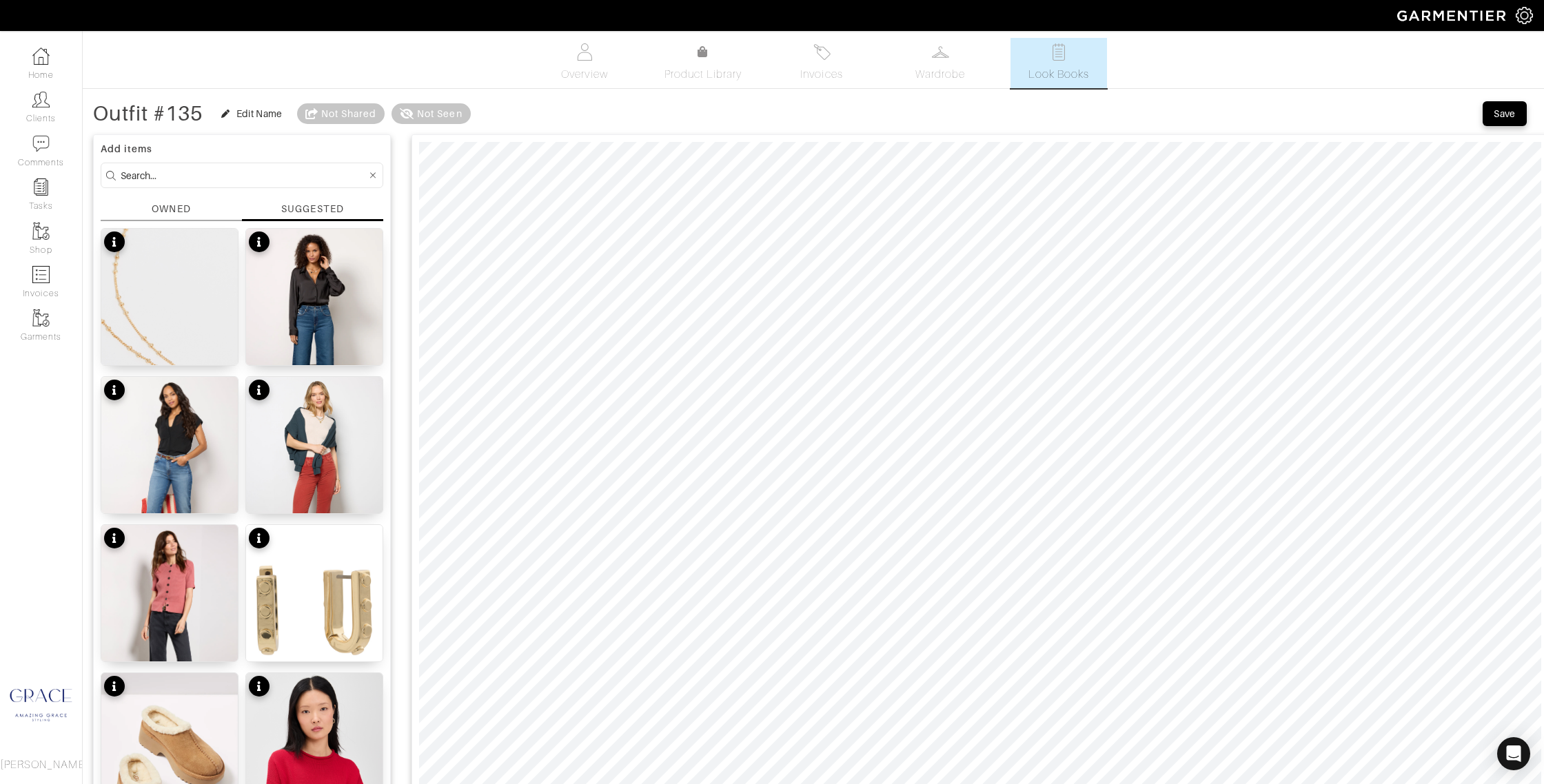
drag, startPoint x: 198, startPoint y: 176, endPoint x: 104, endPoint y: 170, distance: 94.2
click at [105, 170] on form at bounding box center [241, 175] width 282 height 25
click at [323, 500] on div "Kelsey Jean $89" at bounding box center [314, 502] width 105 height 14
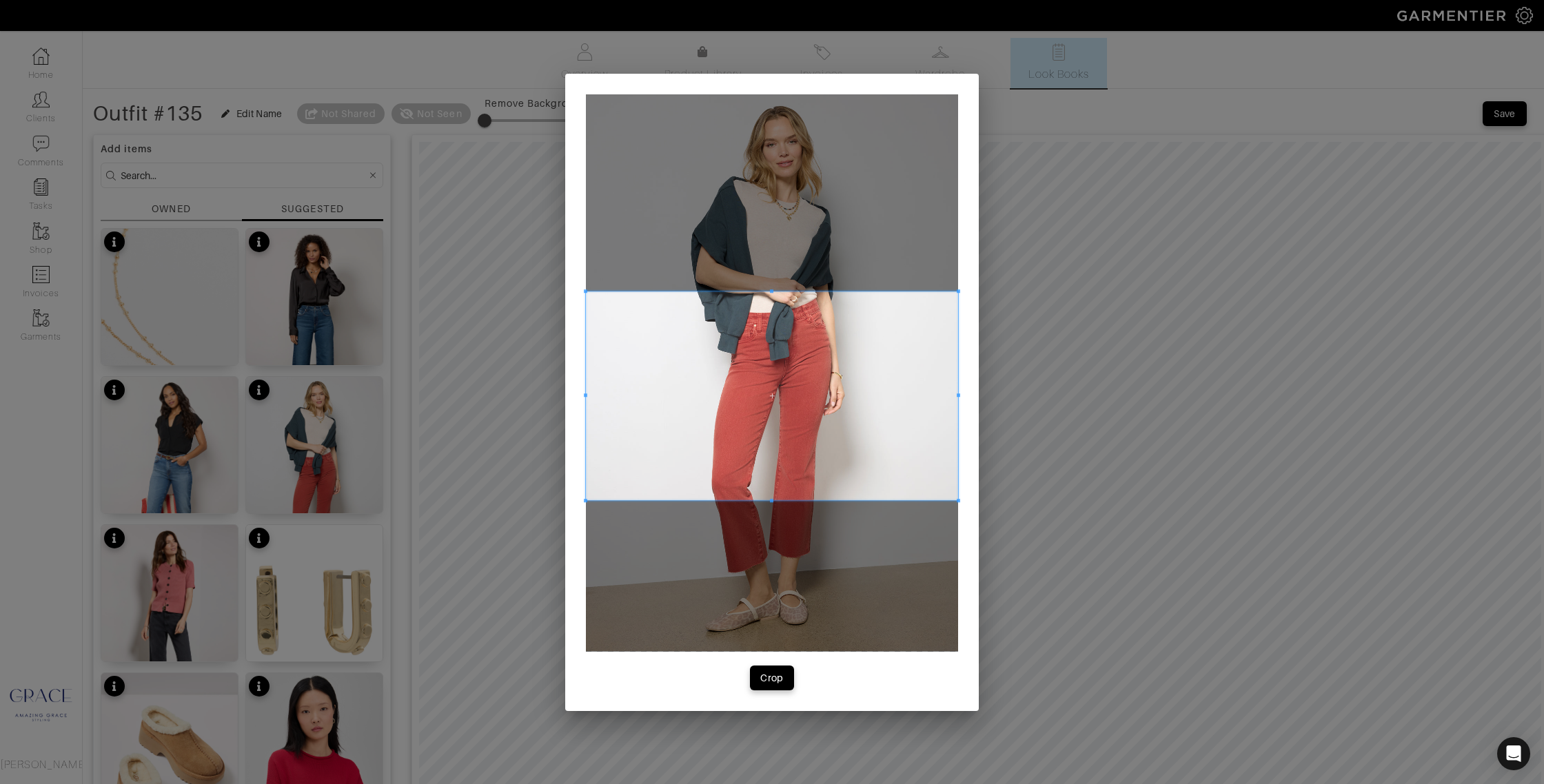
click at [672, 408] on span at bounding box center [772, 396] width 372 height 209
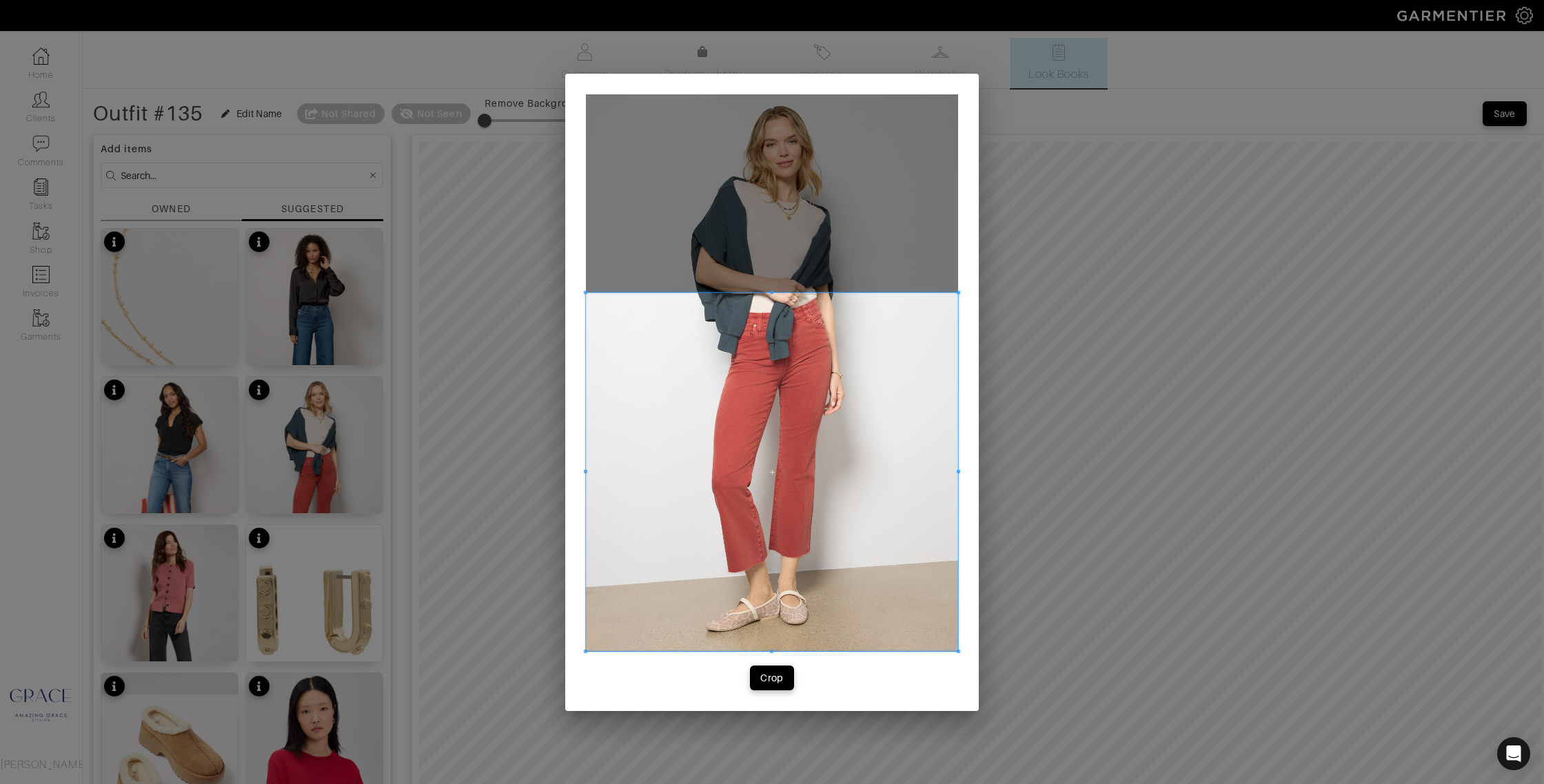
click at [771, 656] on div "Crop" at bounding box center [772, 392] width 414 height 638
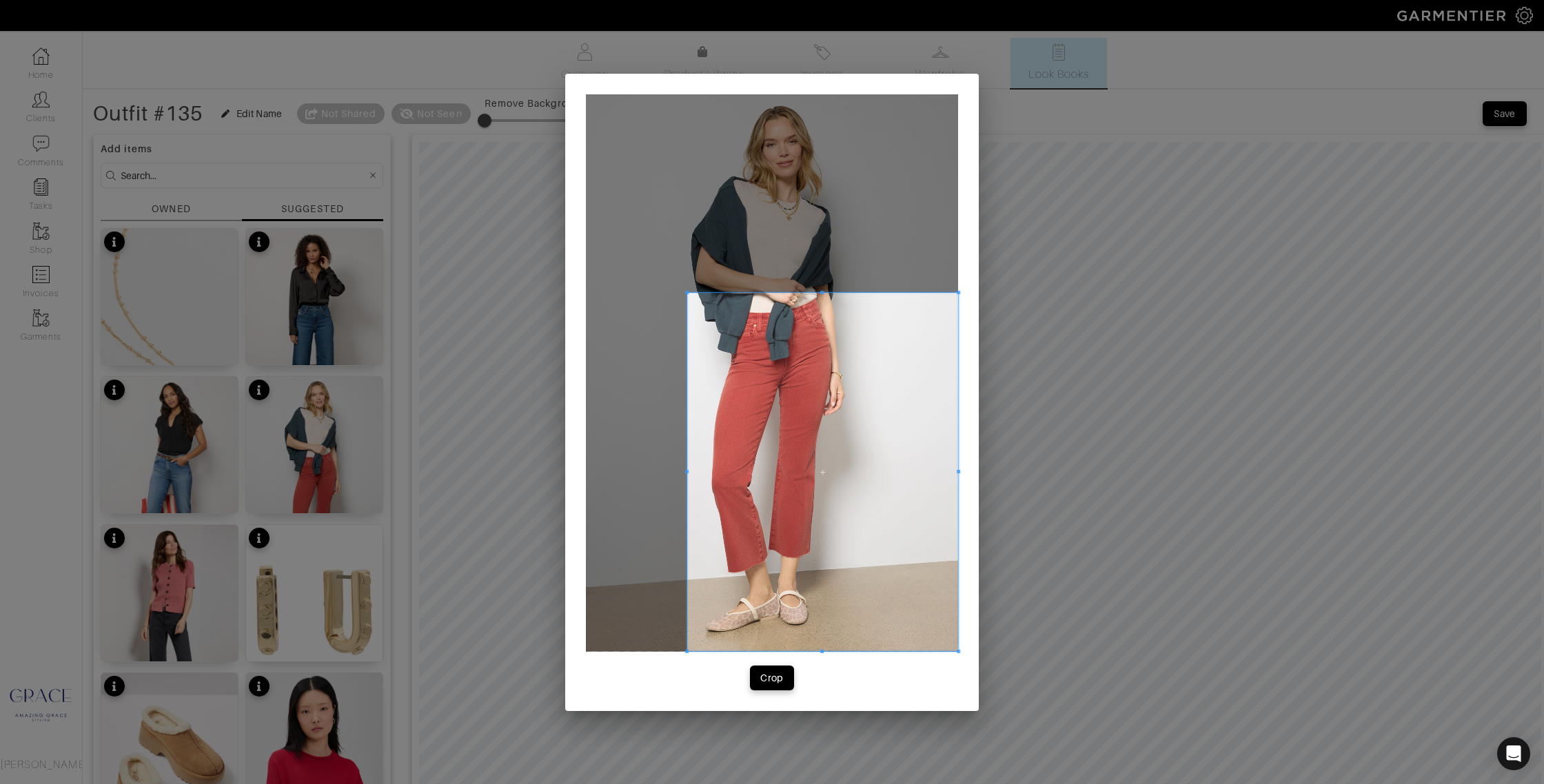
click at [687, 467] on div at bounding box center [822, 472] width 271 height 359
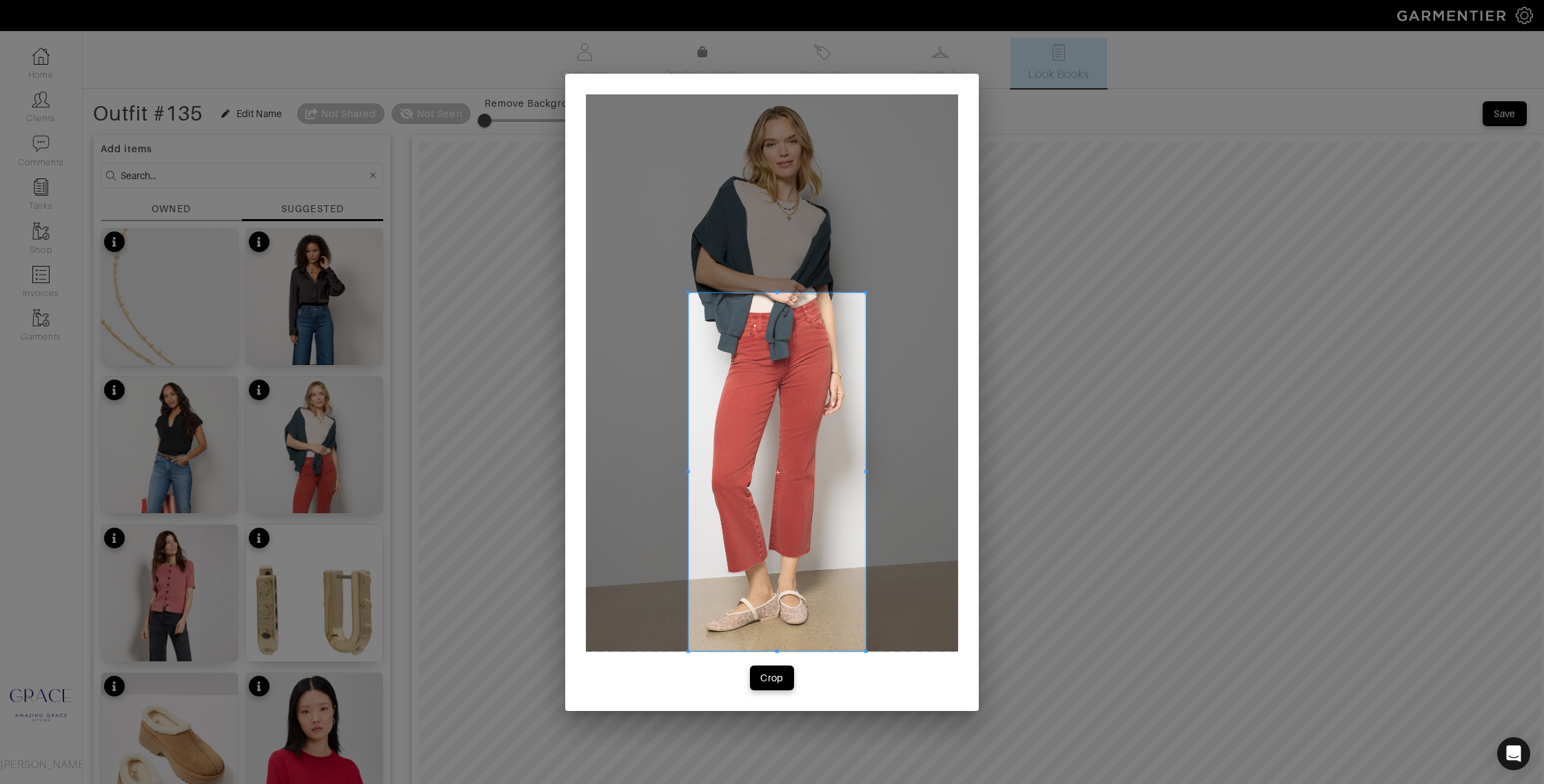
click at [864, 476] on div at bounding box center [776, 472] width 177 height 359
click at [769, 673] on div "Crop" at bounding box center [771, 678] width 23 height 14
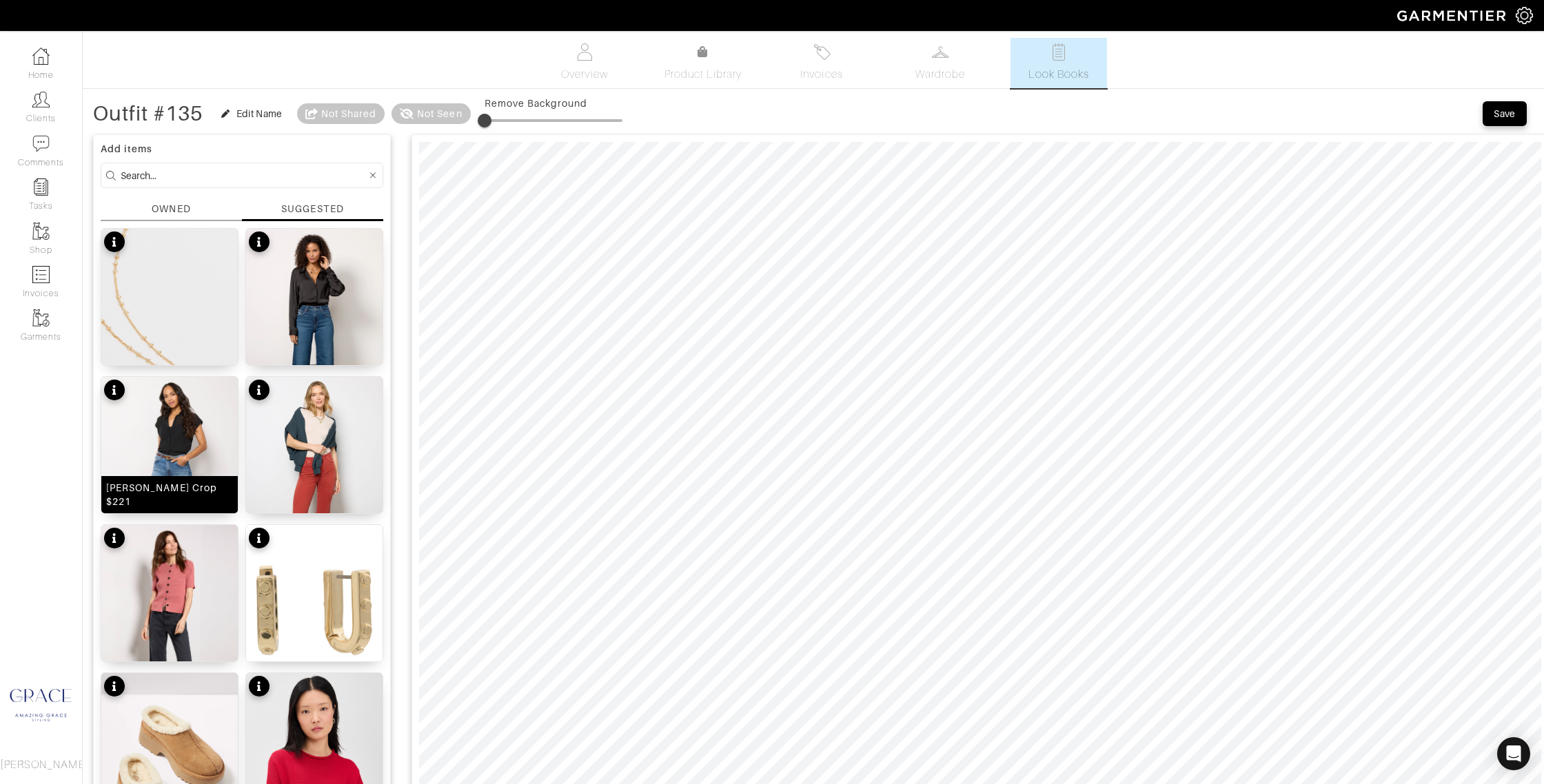
click at [209, 509] on div "Brinley Crop $221" at bounding box center [170, 494] width 137 height 37
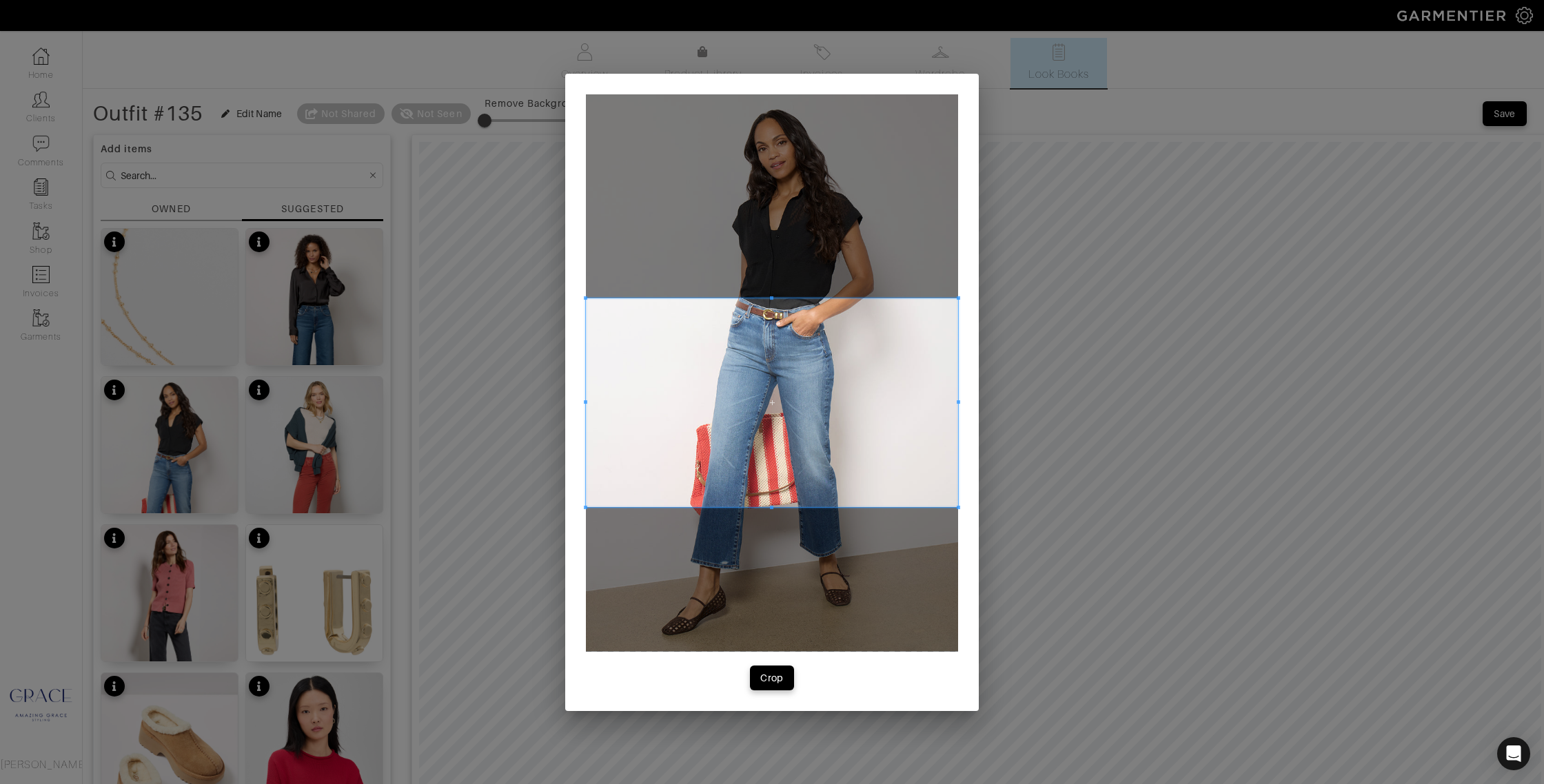
click at [847, 417] on span at bounding box center [772, 403] width 372 height 209
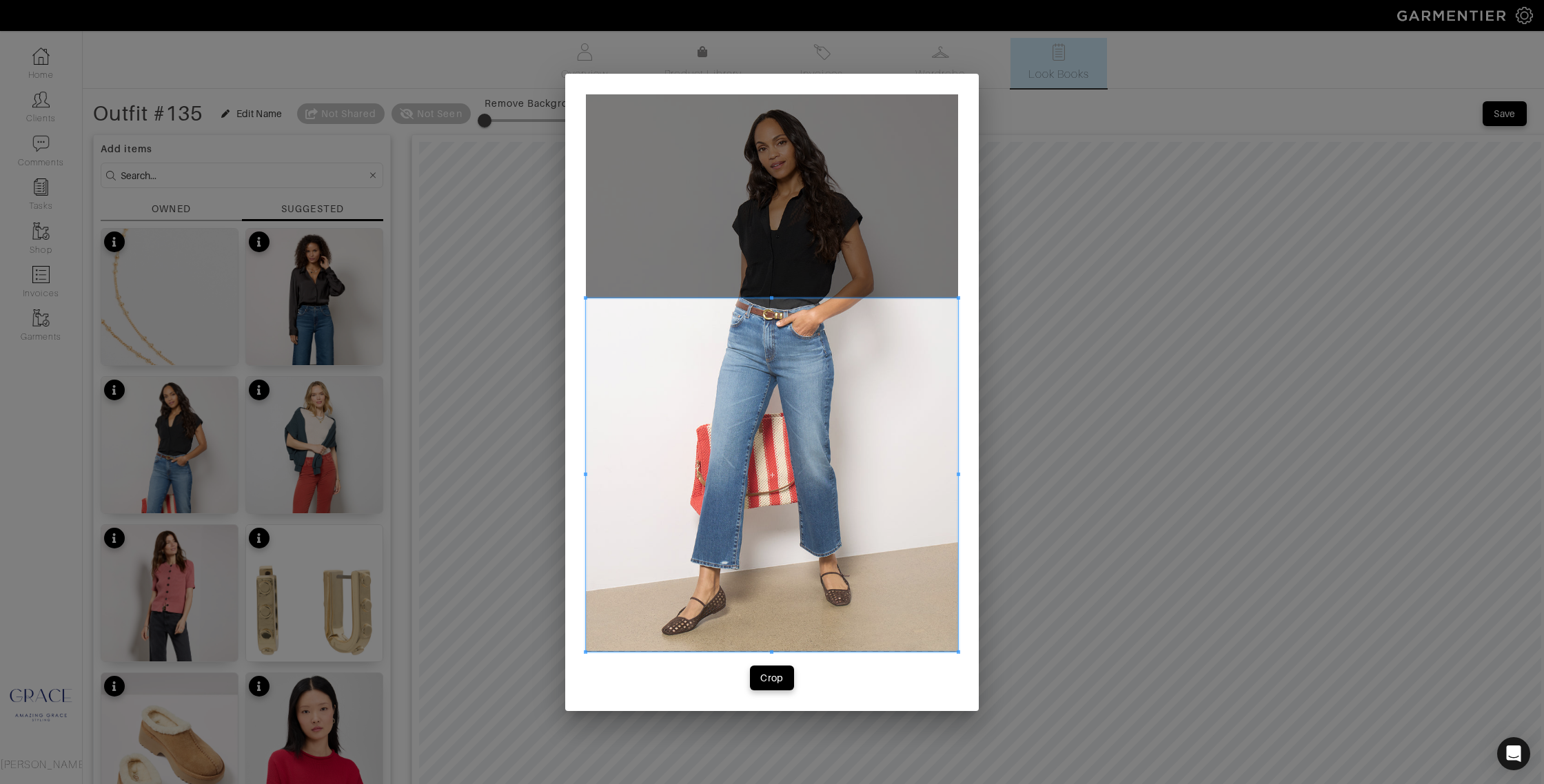
click at [766, 678] on div "Crop" at bounding box center [772, 392] width 414 height 638
click at [766, 680] on div "Crop" at bounding box center [771, 678] width 23 height 14
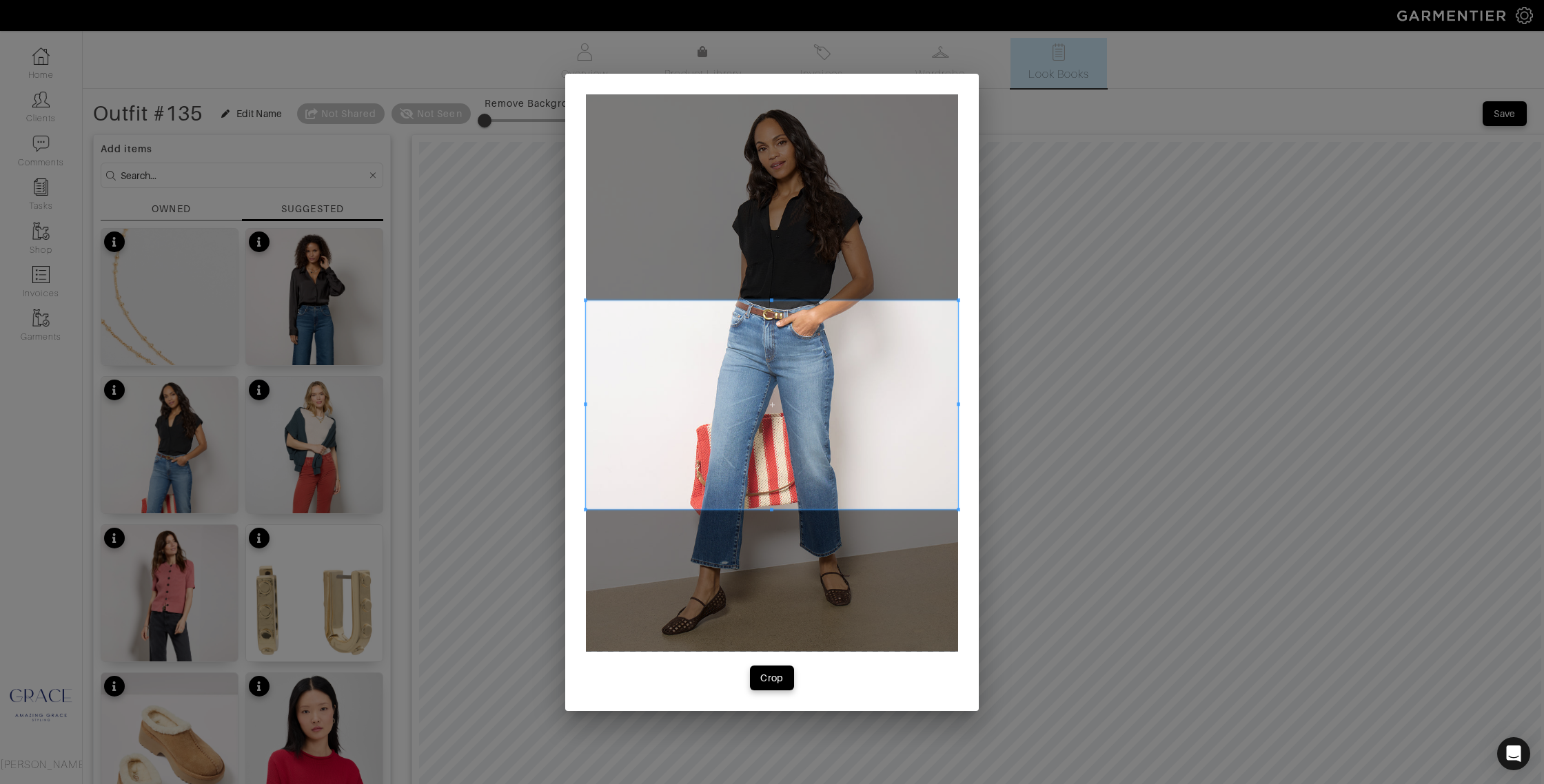
click at [737, 475] on span at bounding box center [772, 405] width 372 height 209
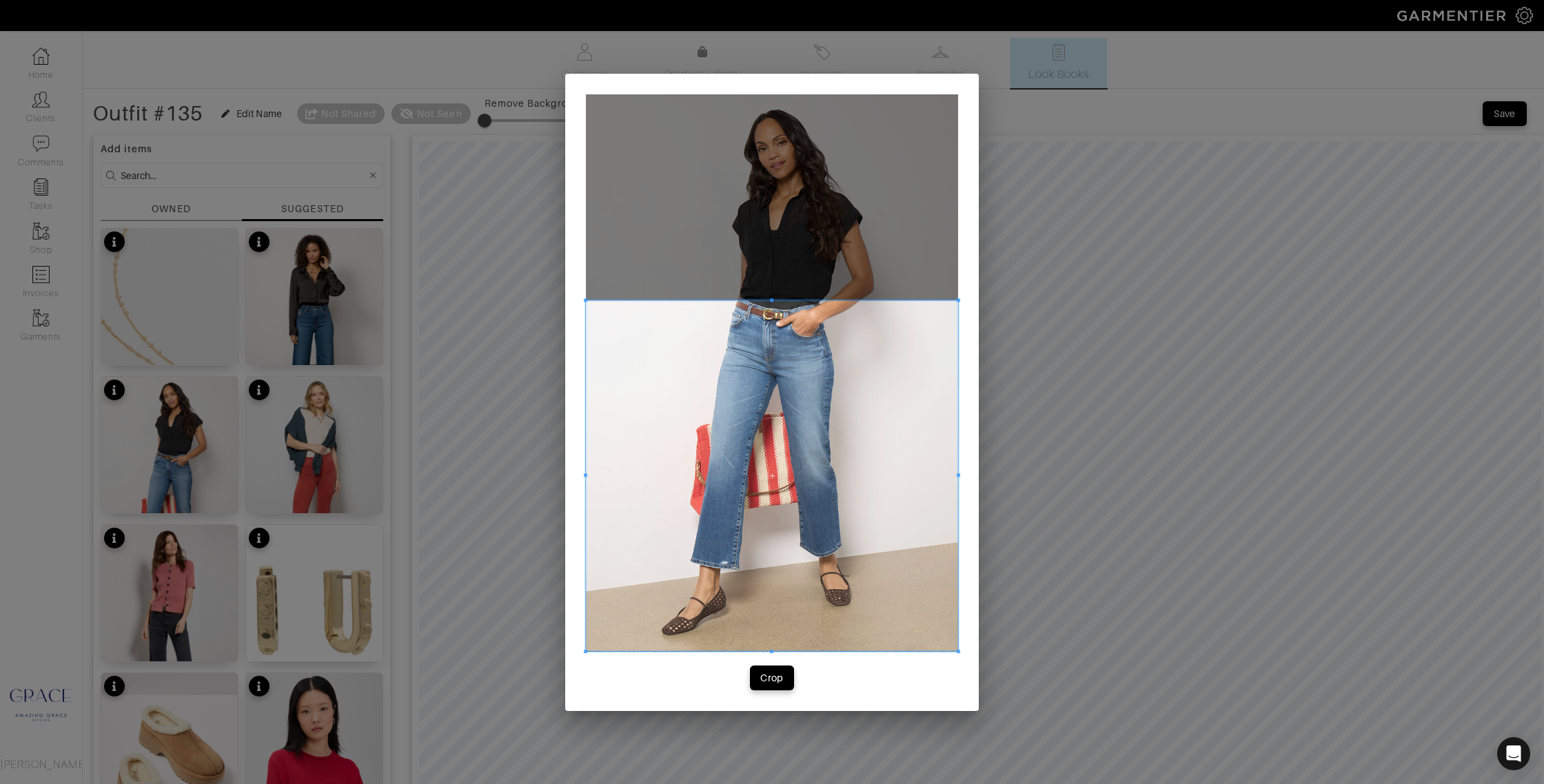
click at [769, 678] on div "Crop" at bounding box center [772, 392] width 414 height 638
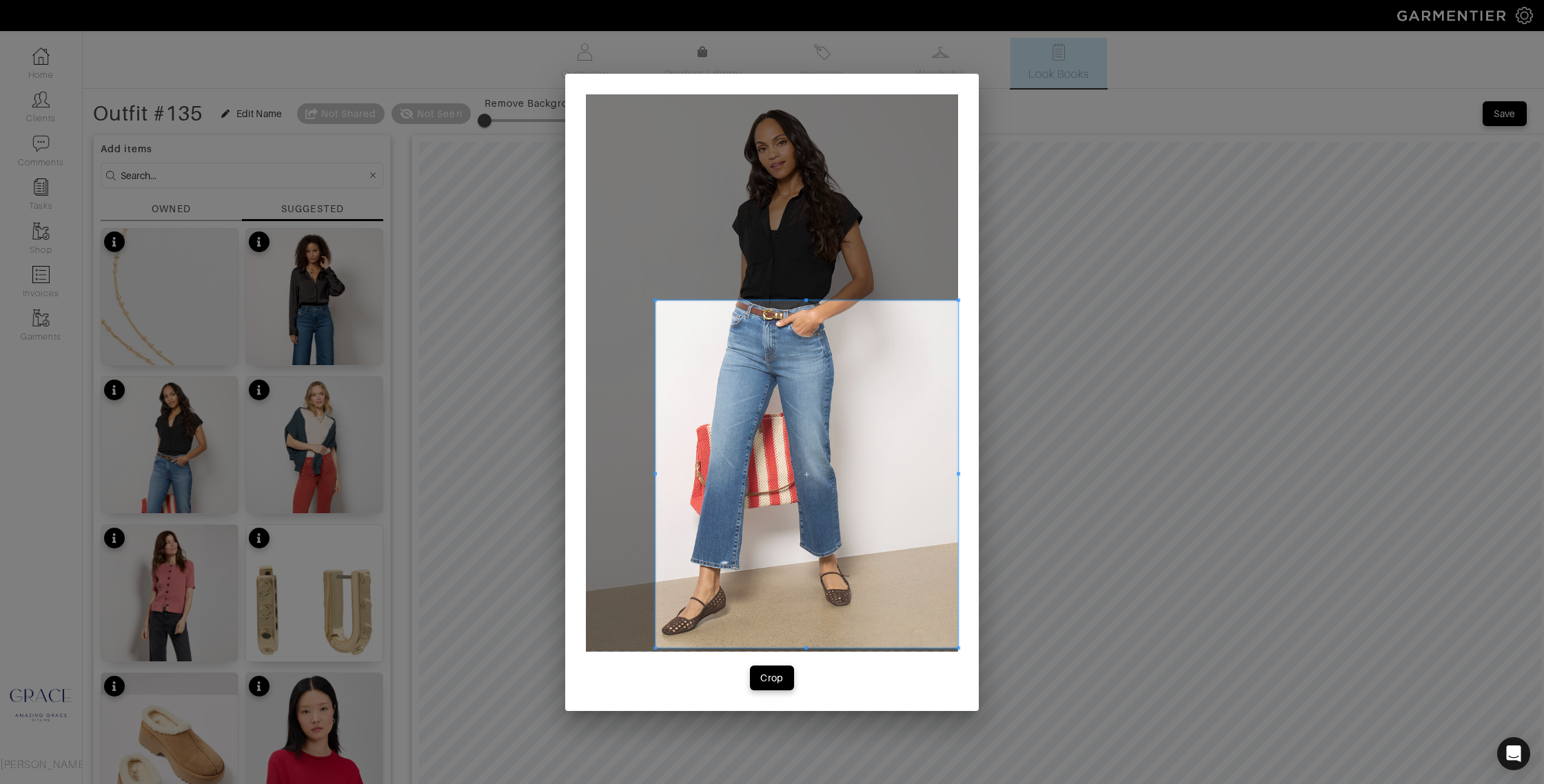
click at [658, 475] on div at bounding box center [807, 474] width 303 height 348
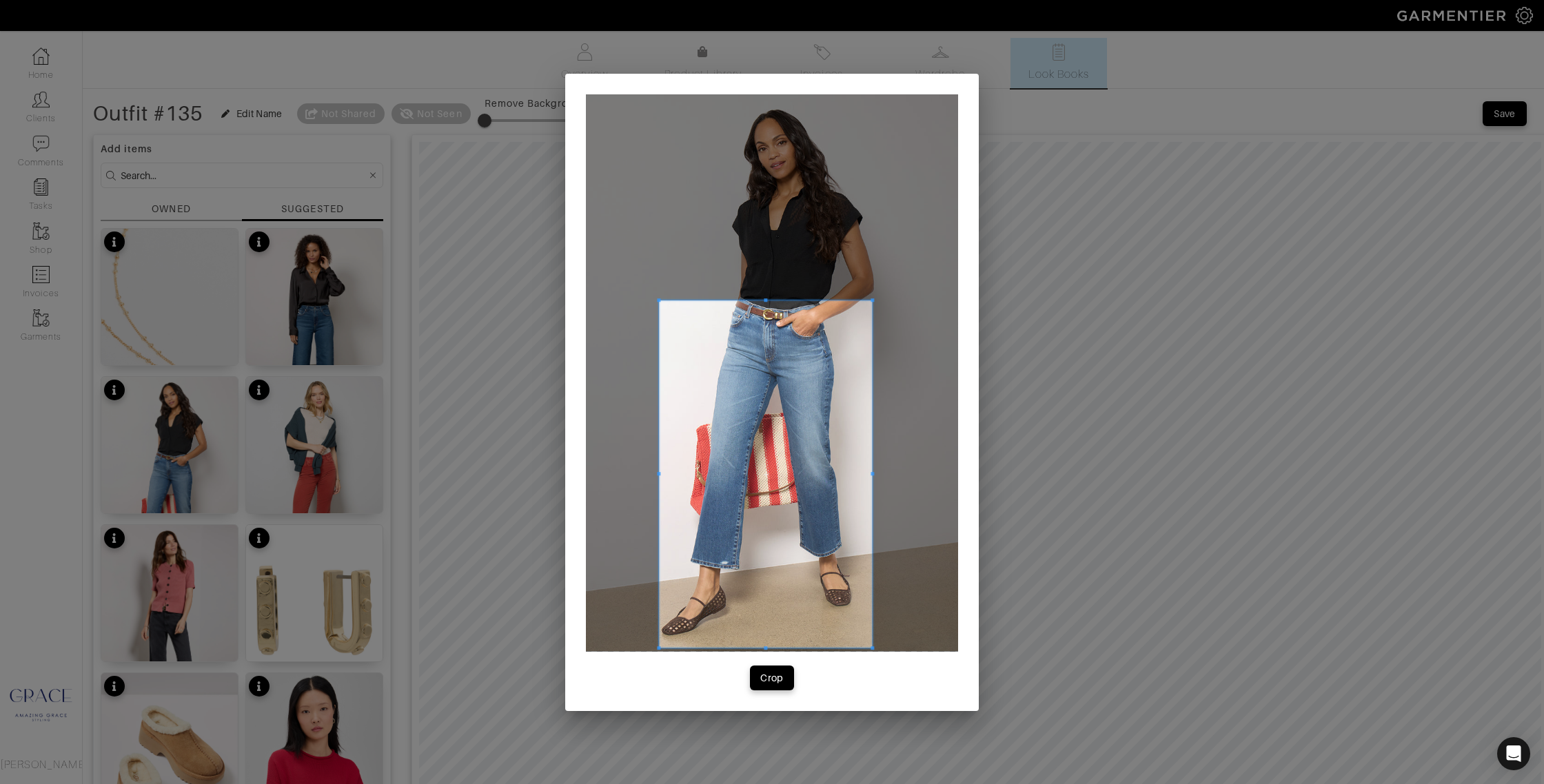
click at [871, 475] on span at bounding box center [872, 473] width 3 height 3
click at [769, 674] on div "Crop" at bounding box center [771, 678] width 23 height 14
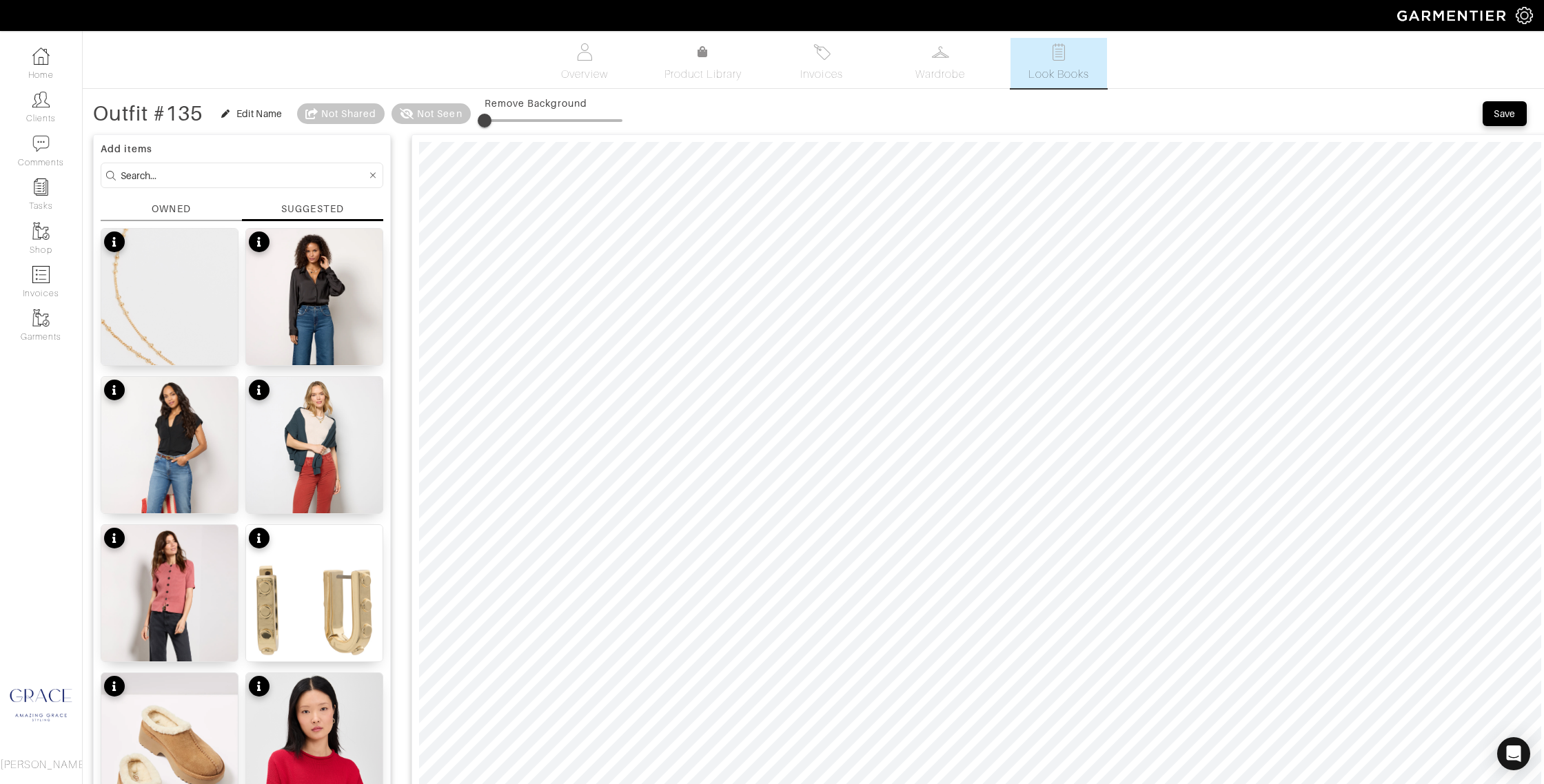
click at [164, 173] on input at bounding box center [243, 176] width 246 height 17
type input "kut"
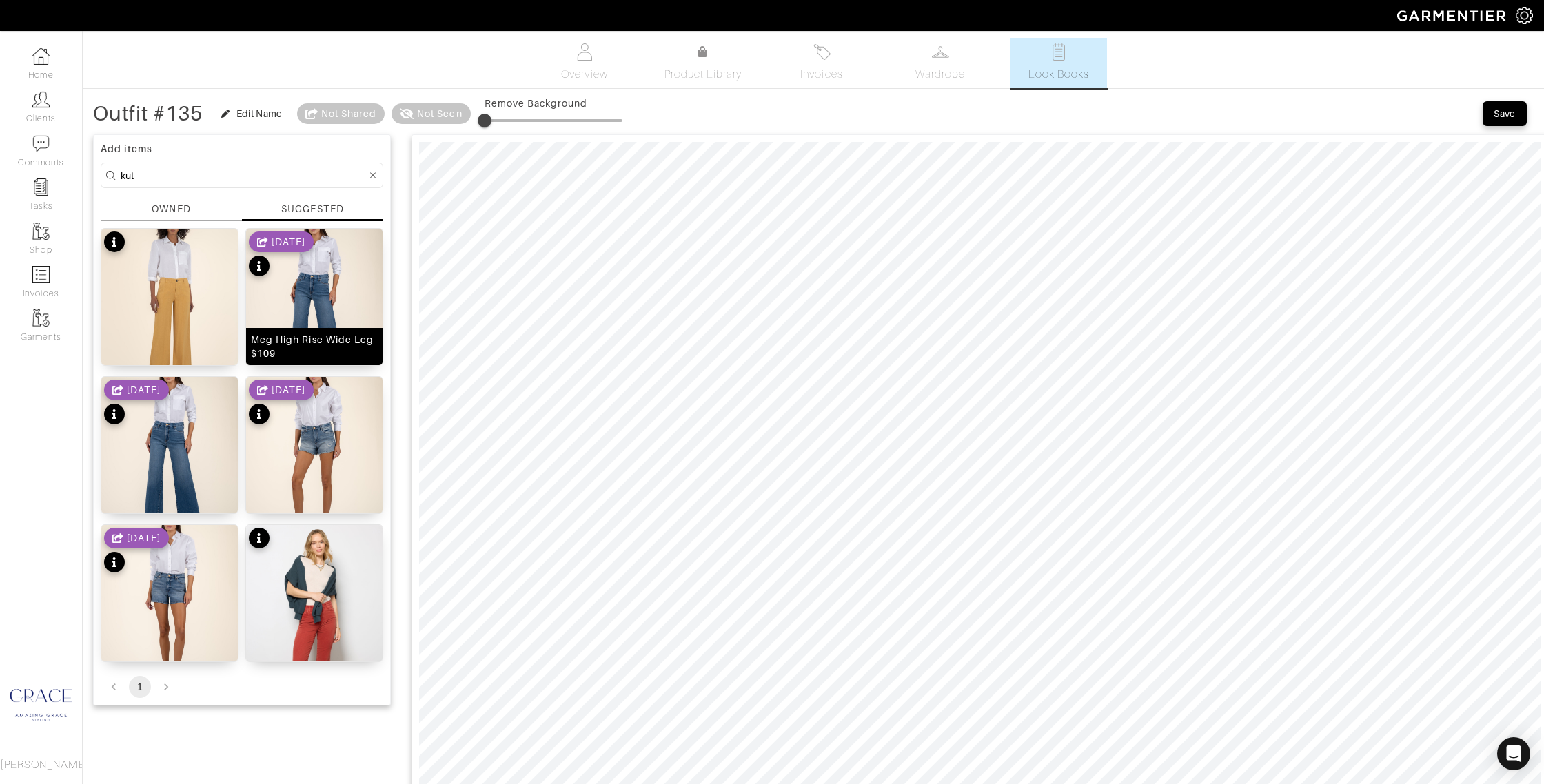
click at [313, 344] on div "Meg High Rise Wide Leg $109" at bounding box center [314, 347] width 127 height 28
click at [185, 204] on div "OWNED" at bounding box center [170, 209] width 39 height 15
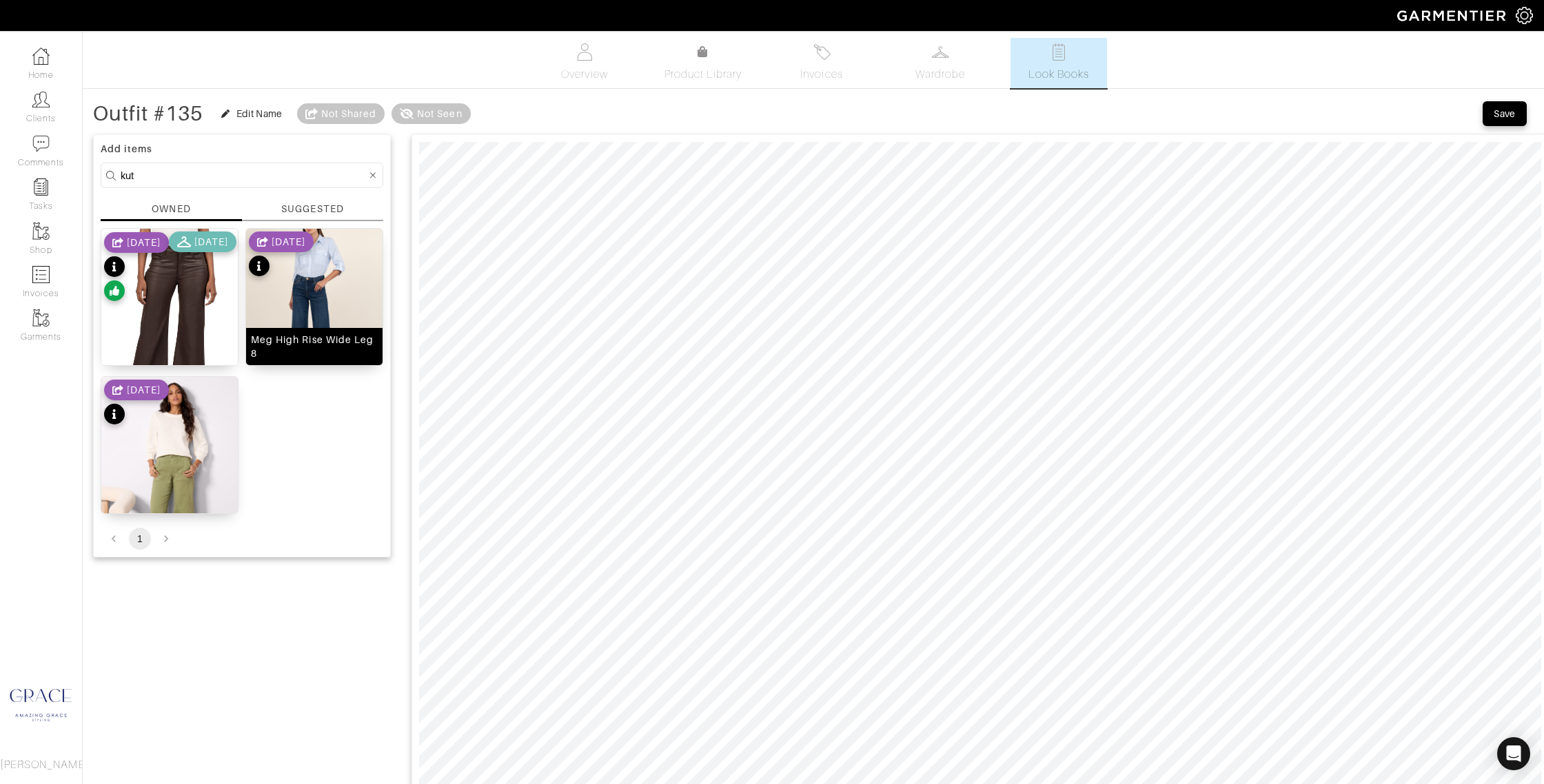
click at [329, 307] on img at bounding box center [314, 310] width 137 height 164
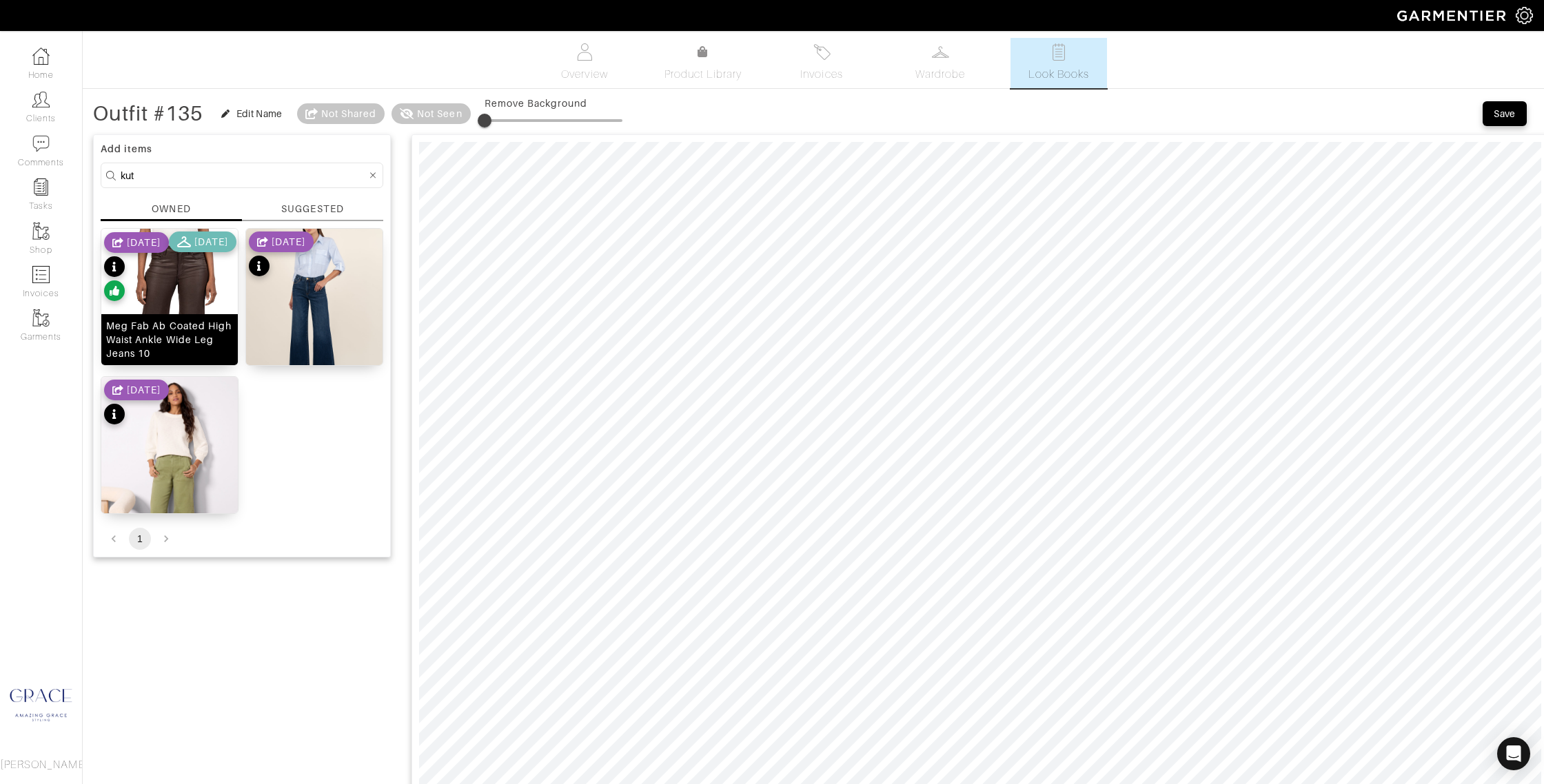
click at [140, 353] on div "Meg Fab Ab Coated High Waist Ankle Wide Leg Jeans 10" at bounding box center [170, 340] width 127 height 42
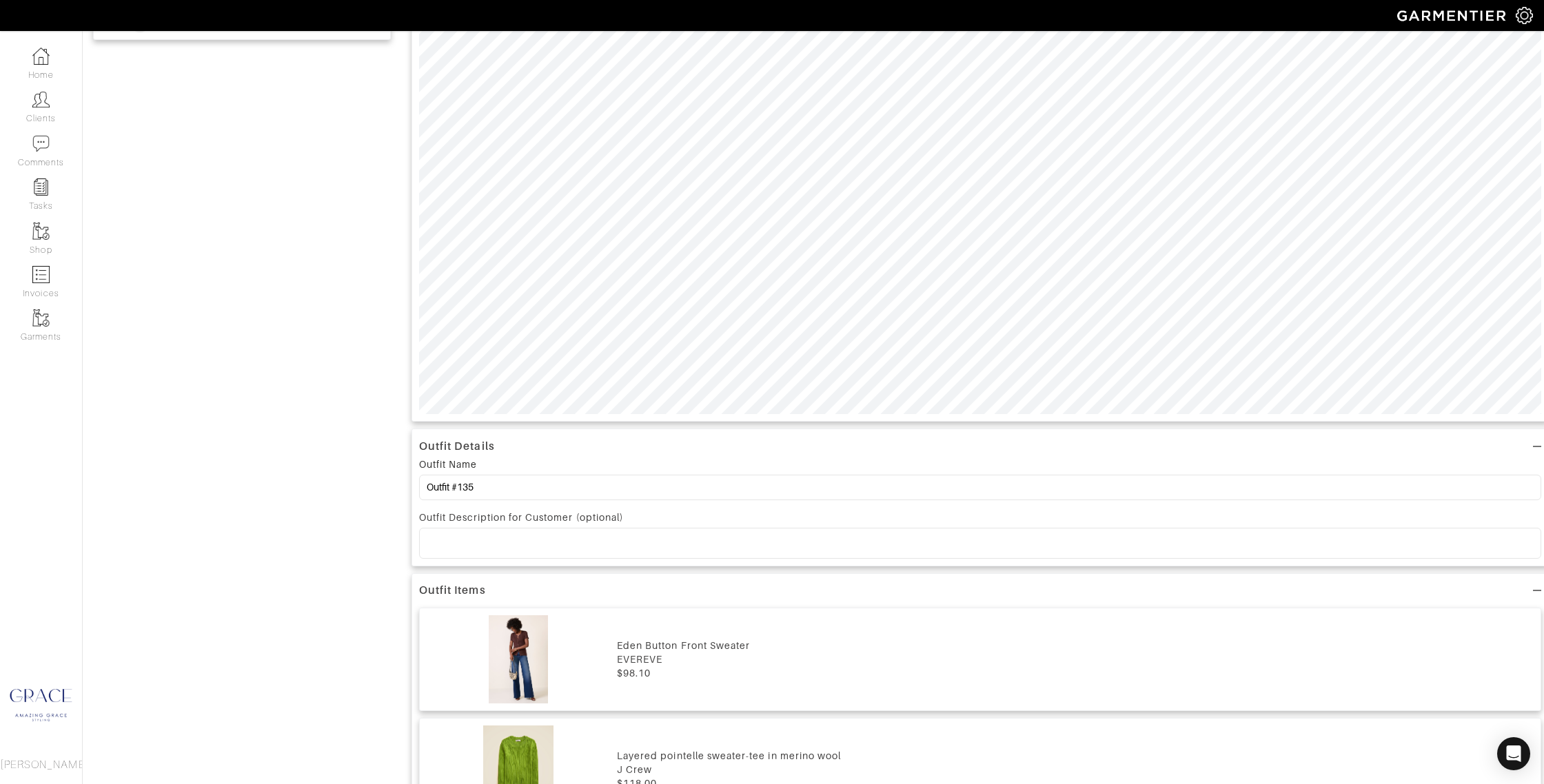
scroll to position [526, 0]
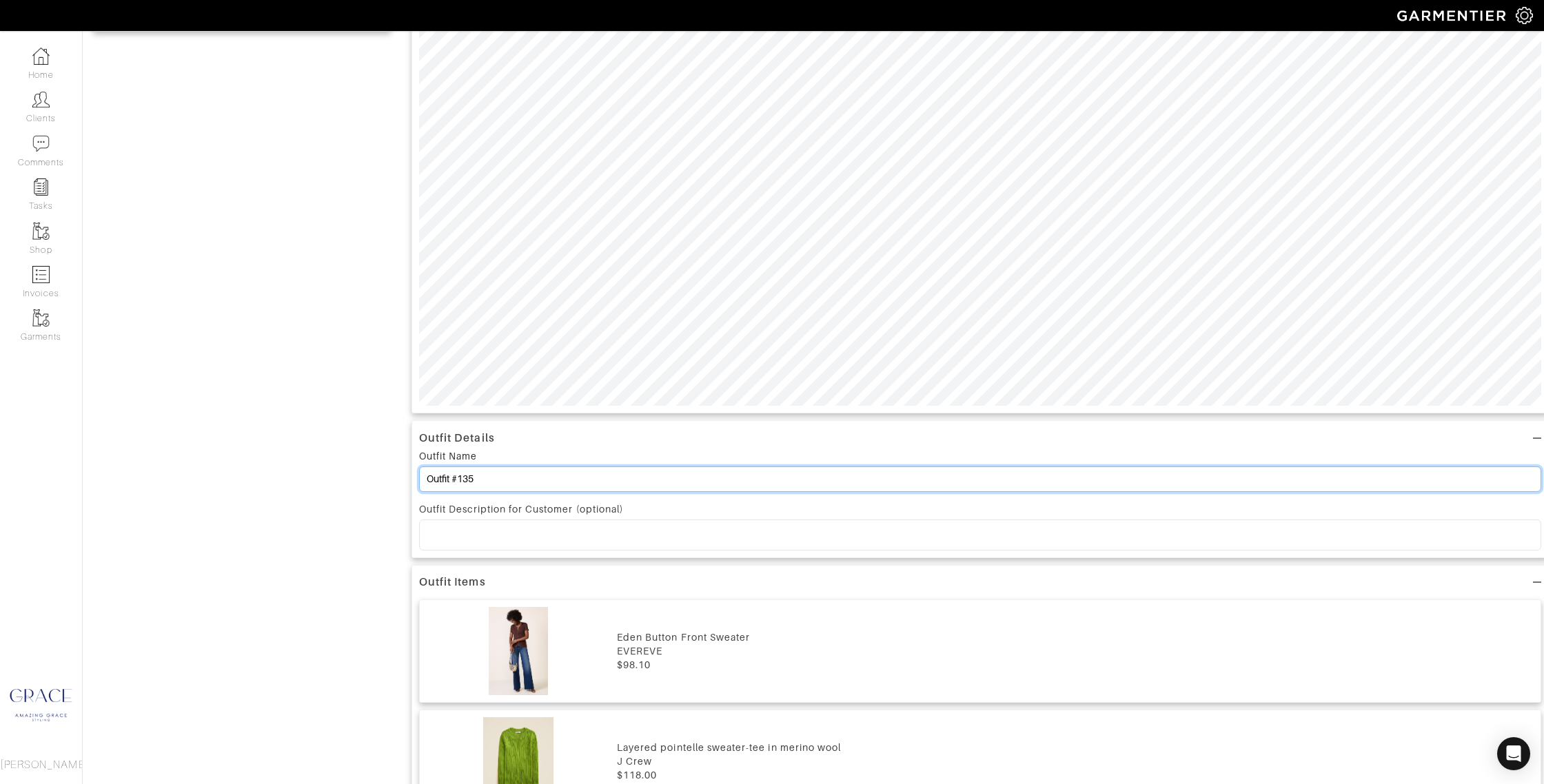
drag, startPoint x: 482, startPoint y: 478, endPoint x: 362, endPoint y: 453, distance: 122.6
click at [334, 487] on div "Add items kut OWNED SUGGESTED Meg Fab Ab Coated High Waist Ankle Wide Leg Jeans…" at bounding box center [813, 652] width 1440 height 2101
type input "O"
type input "Sale Tops. Bottoms"
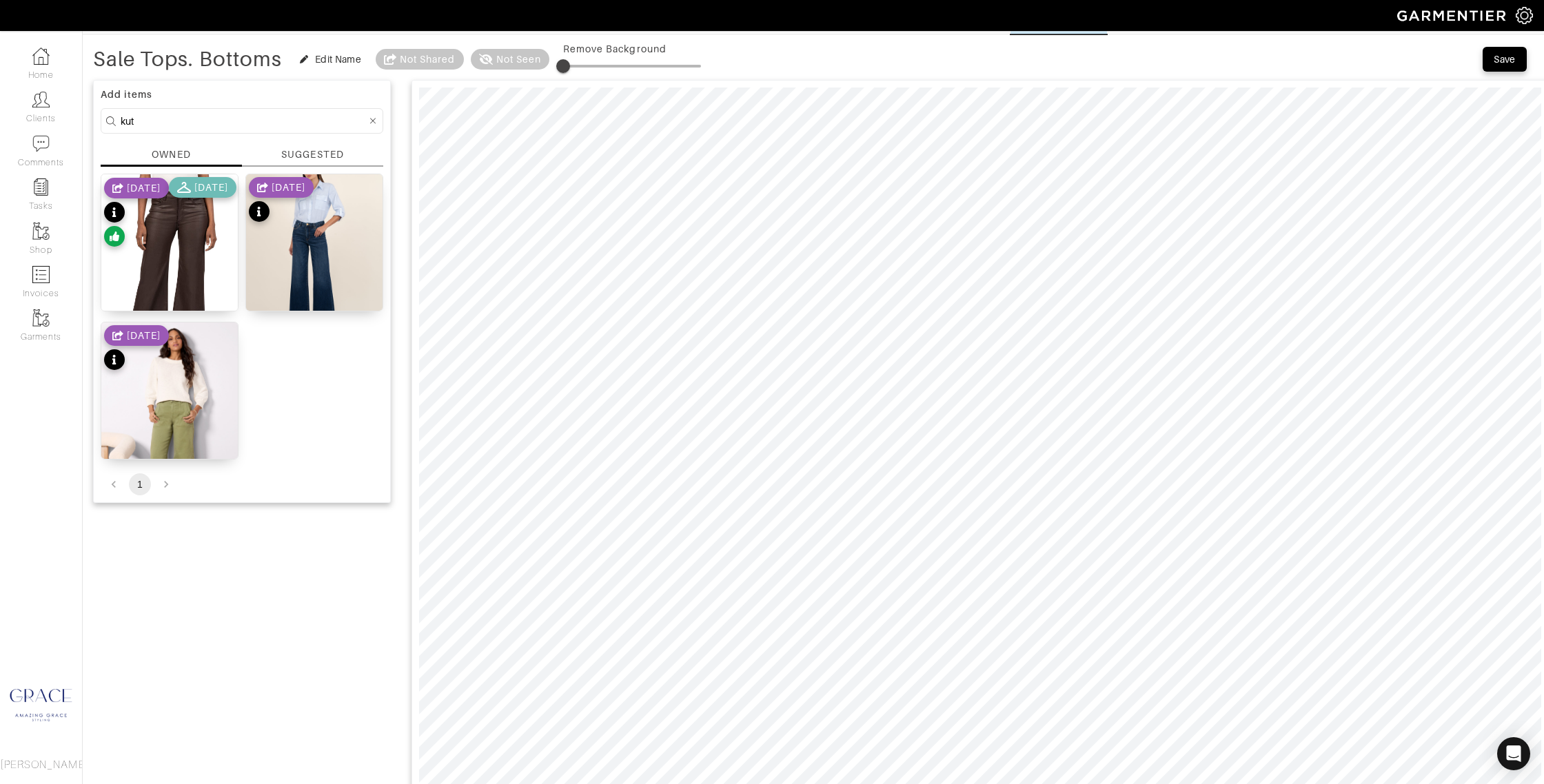
scroll to position [33, 0]
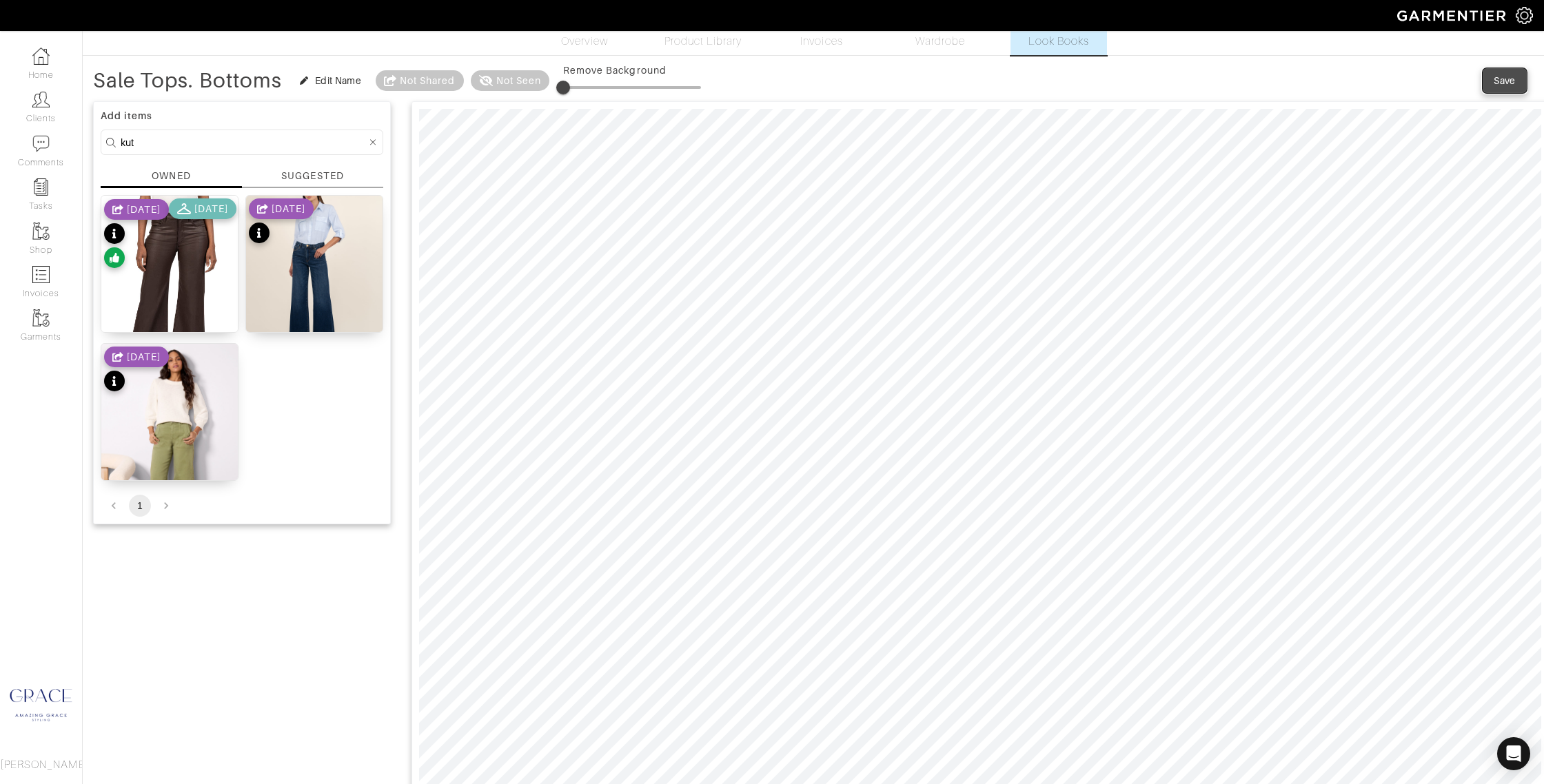
drag, startPoint x: 1494, startPoint y: 76, endPoint x: 1459, endPoint y: 106, distance: 46.1
click at [1493, 77] on div "Save" at bounding box center [1503, 80] width 22 height 14
drag, startPoint x: 1502, startPoint y: 76, endPoint x: 1470, endPoint y: 97, distance: 38.3
click at [1501, 77] on div "Save" at bounding box center [1503, 80] width 59 height 28
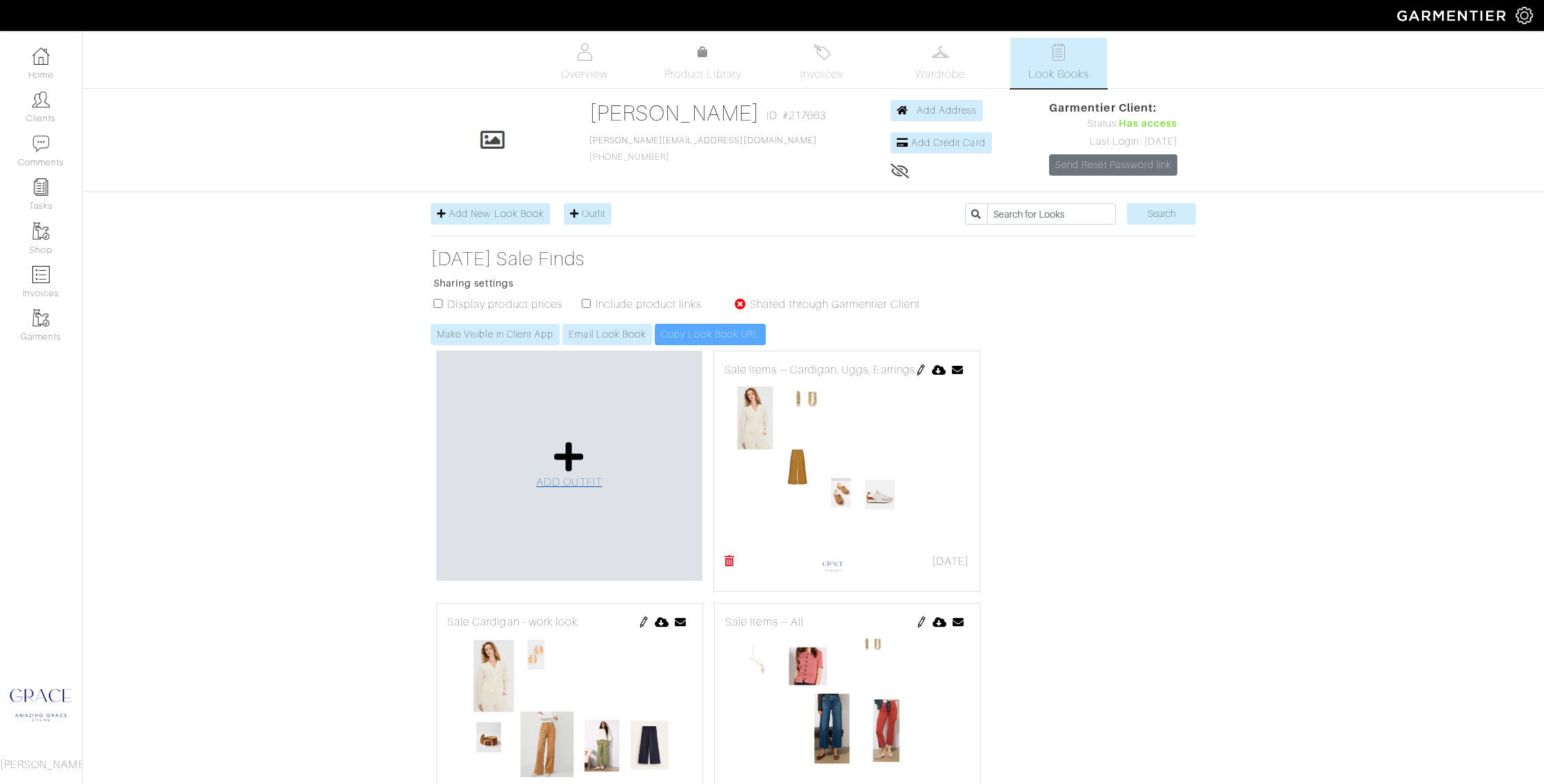
click at [573, 466] on icon at bounding box center [569, 457] width 29 height 33
click at [546, 476] on span "ADD OUTFIT" at bounding box center [569, 482] width 66 height 12
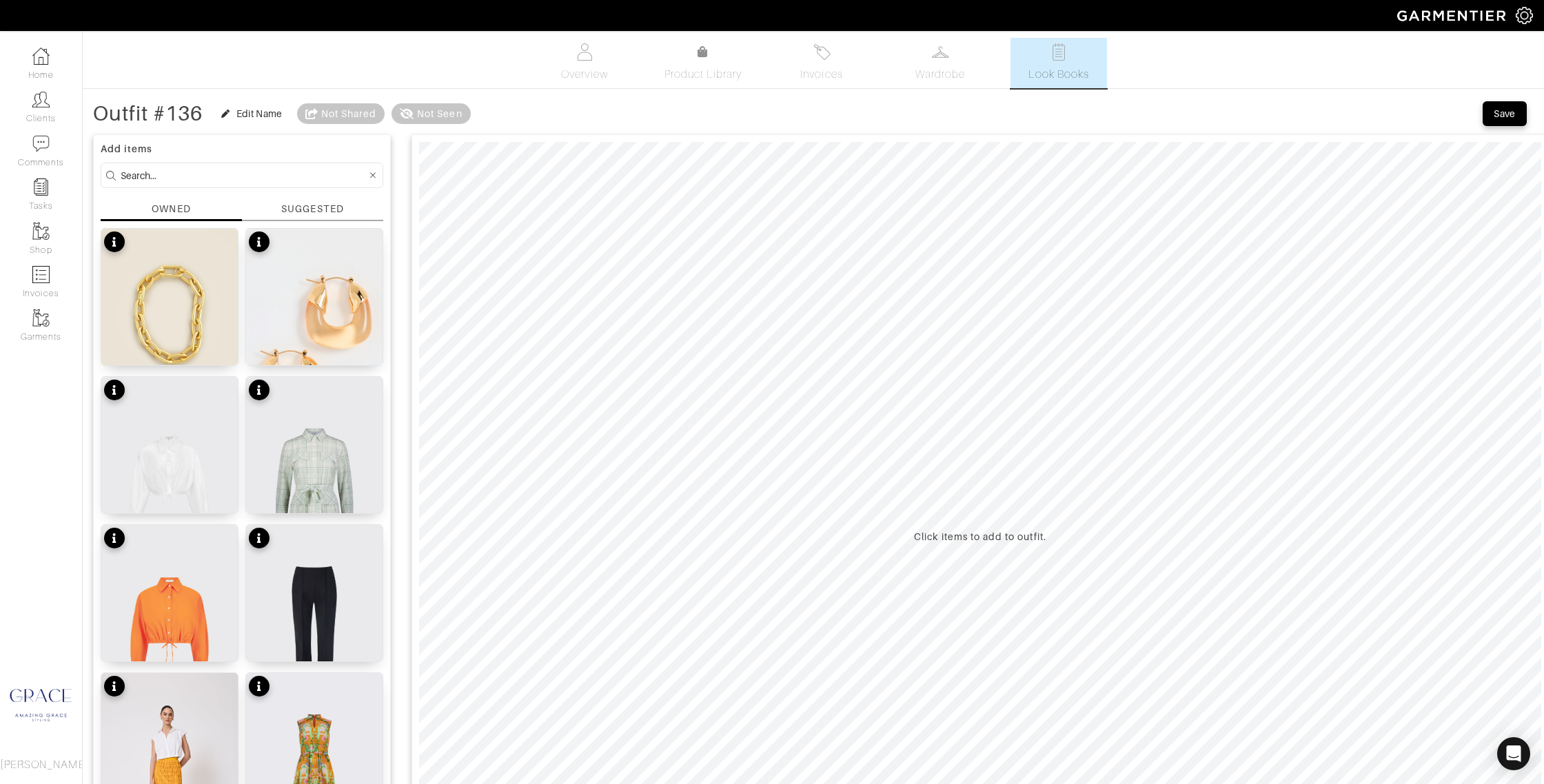
click at [340, 203] on div "SUGGESTED" at bounding box center [312, 209] width 62 height 15
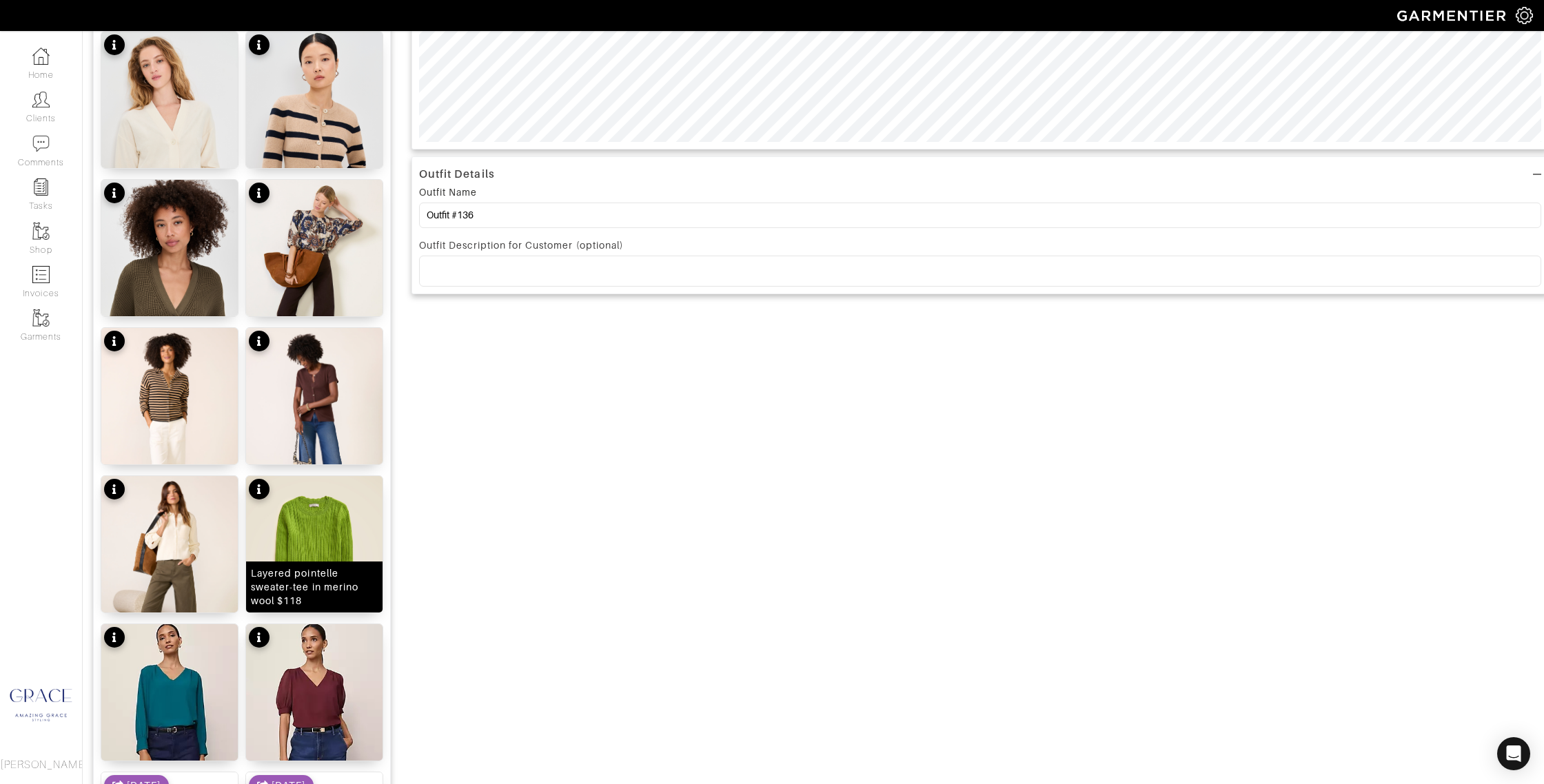
scroll to position [852, 0]
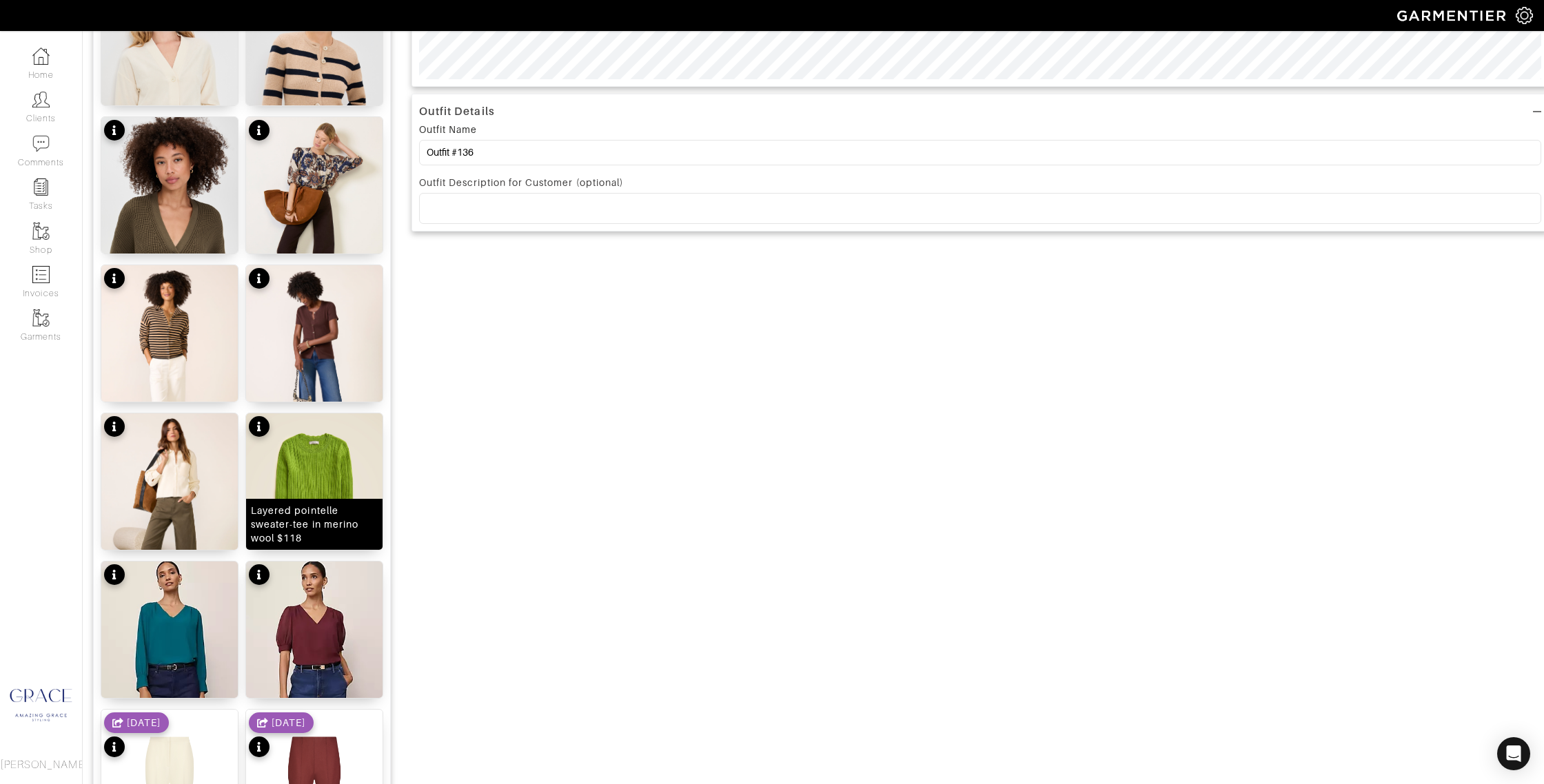
click at [344, 524] on div "Layered pointelle sweater-tee in merino wool $118" at bounding box center [314, 524] width 127 height 42
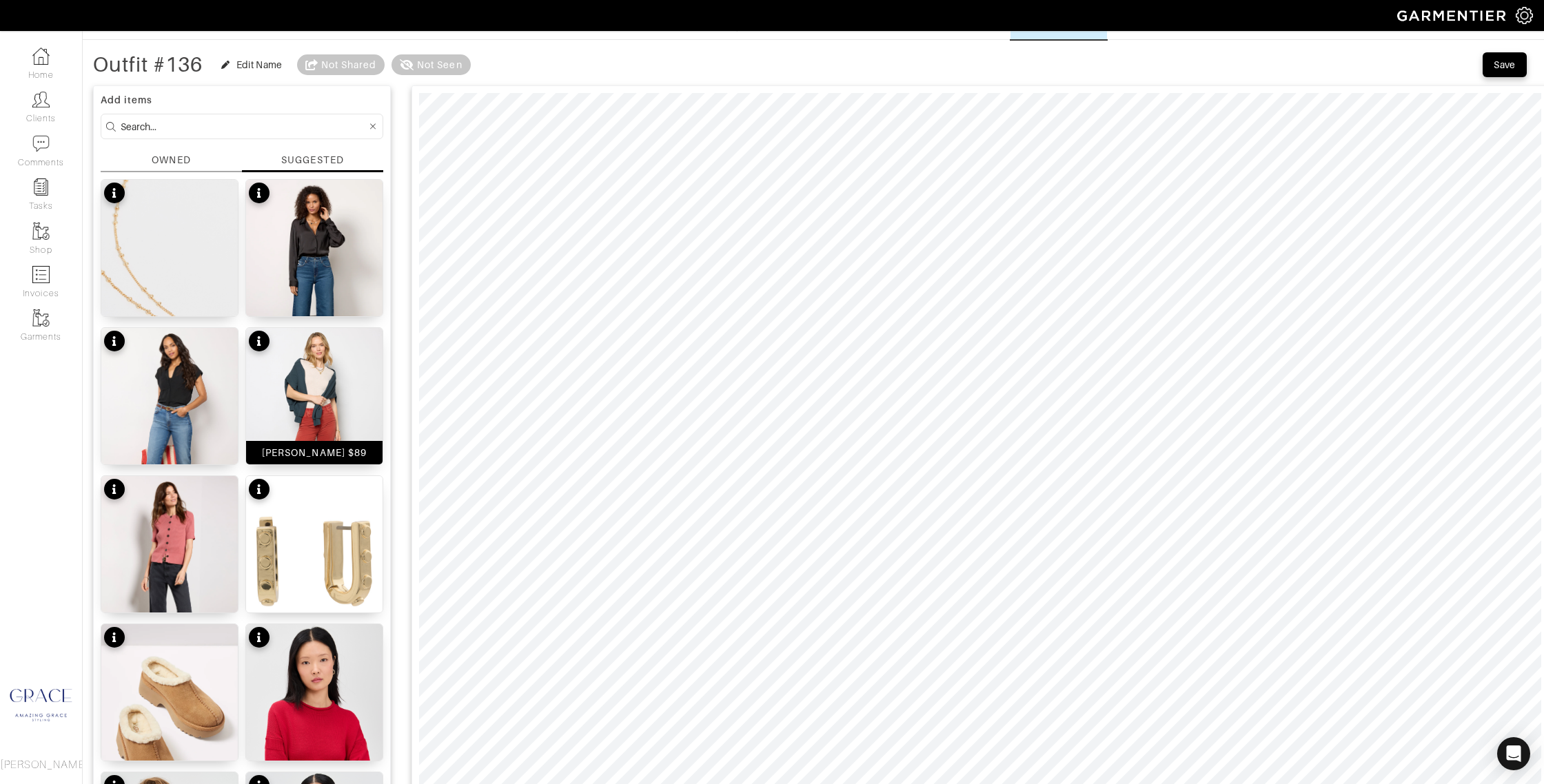
scroll to position [0, 0]
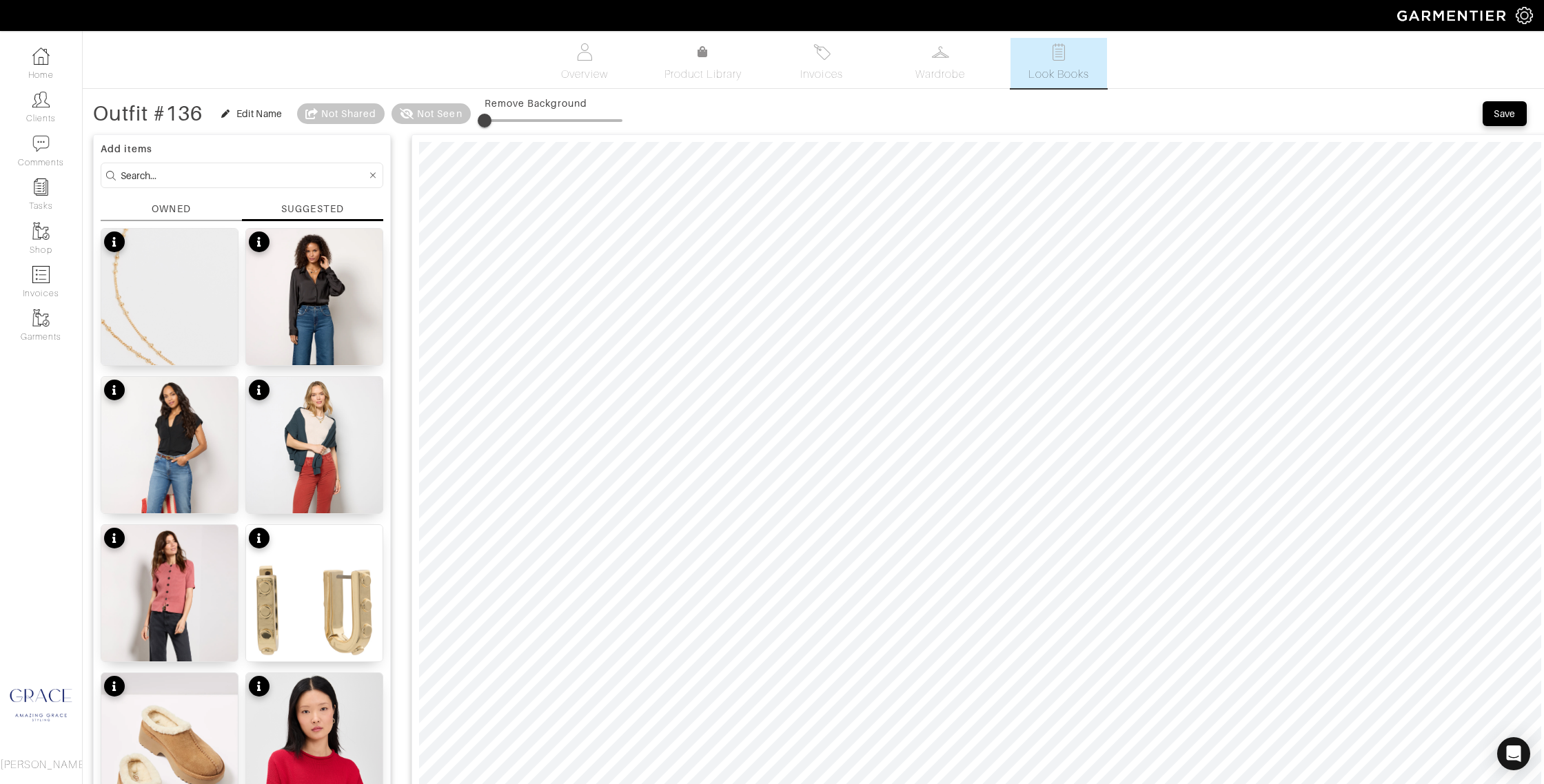
click at [177, 211] on div "OWNED" at bounding box center [170, 209] width 39 height 15
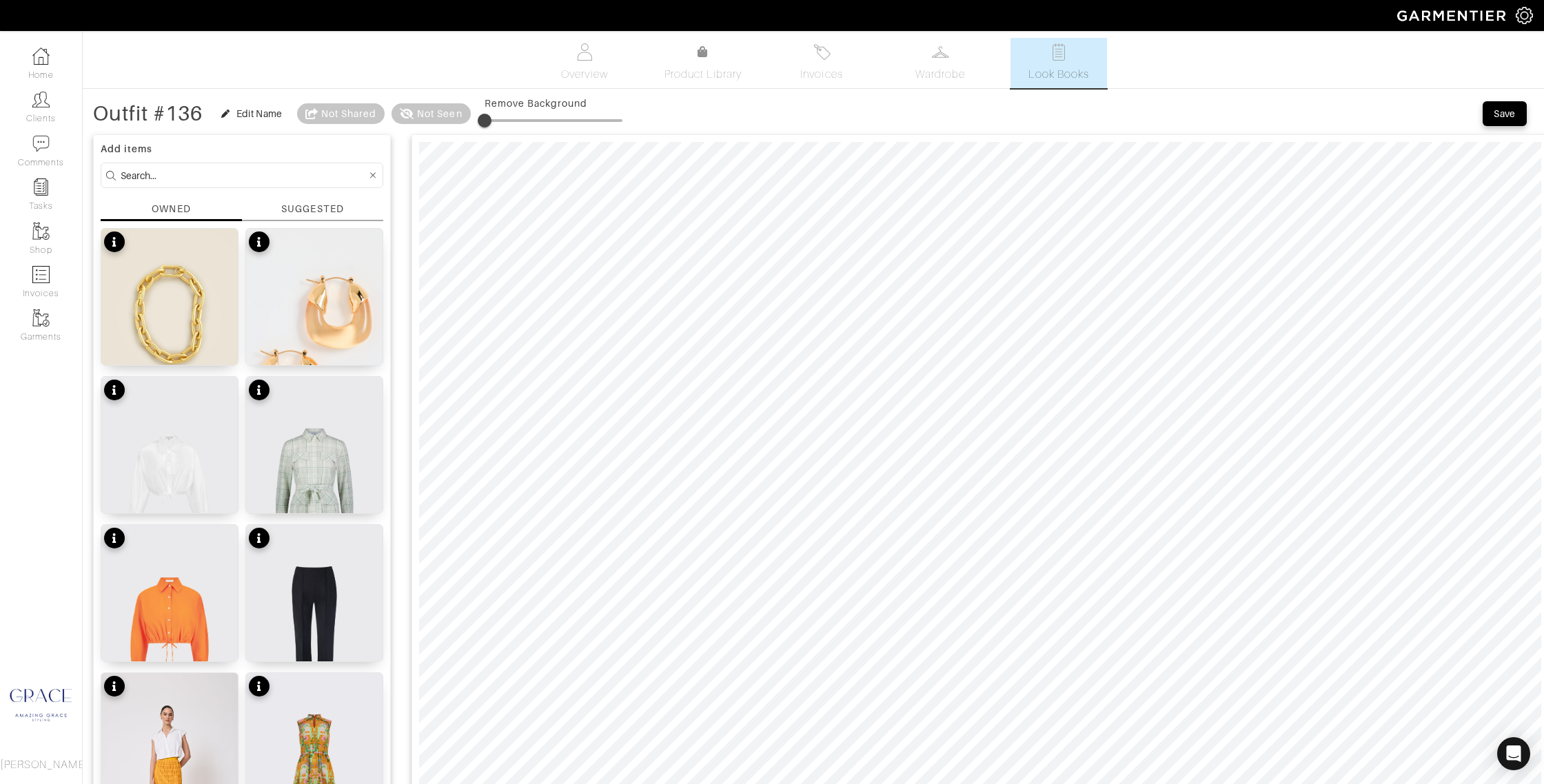
click at [193, 175] on input at bounding box center [243, 176] width 246 height 17
drag, startPoint x: 192, startPoint y: 175, endPoint x: 129, endPoint y: 174, distance: 63.0
click at [129, 174] on input at bounding box center [243, 176] width 246 height 17
type input "pants"
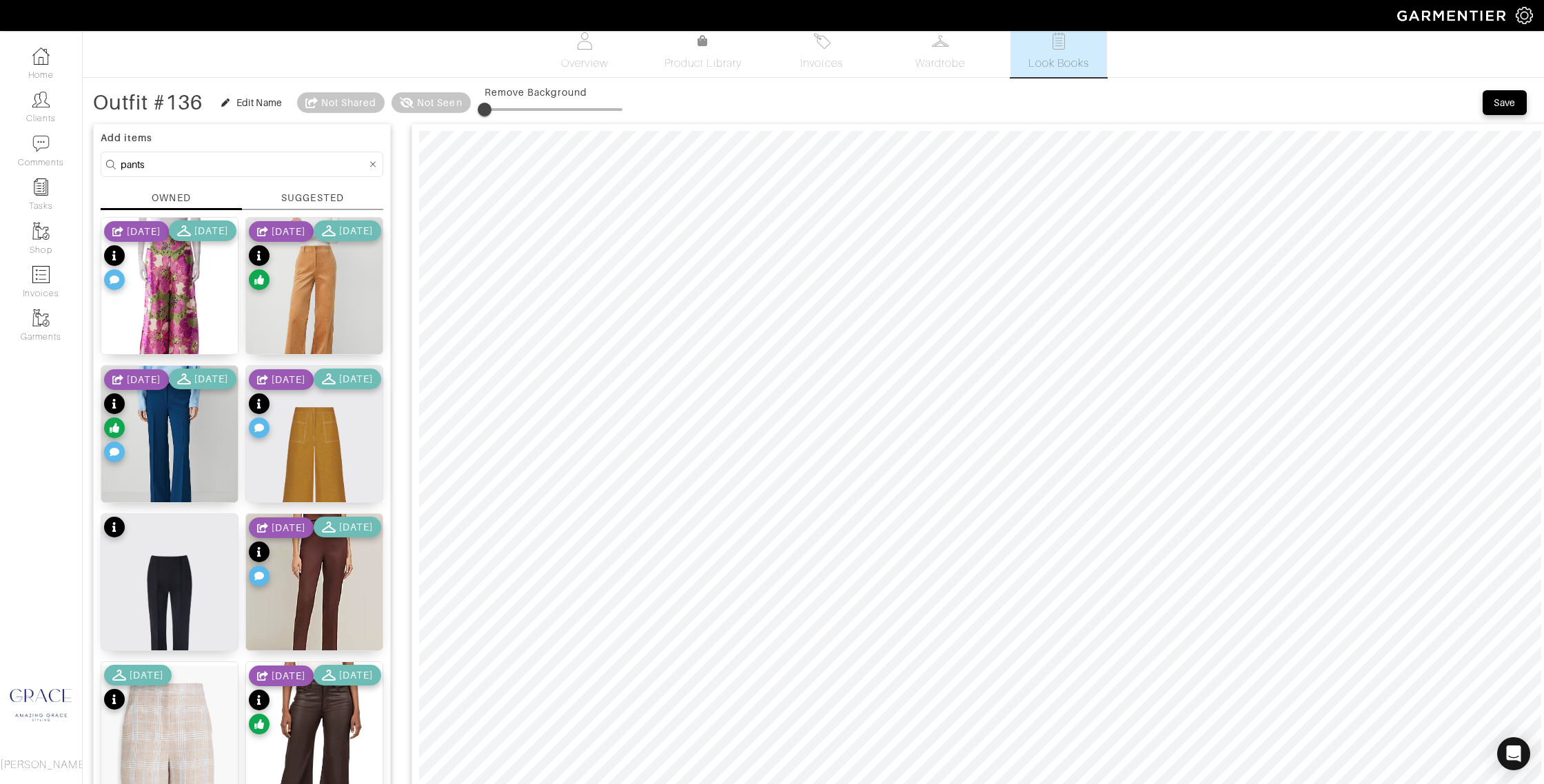
scroll to position [12, 0]
click at [170, 465] on div "10/20/24 11/17/24" at bounding box center [170, 415] width 132 height 97
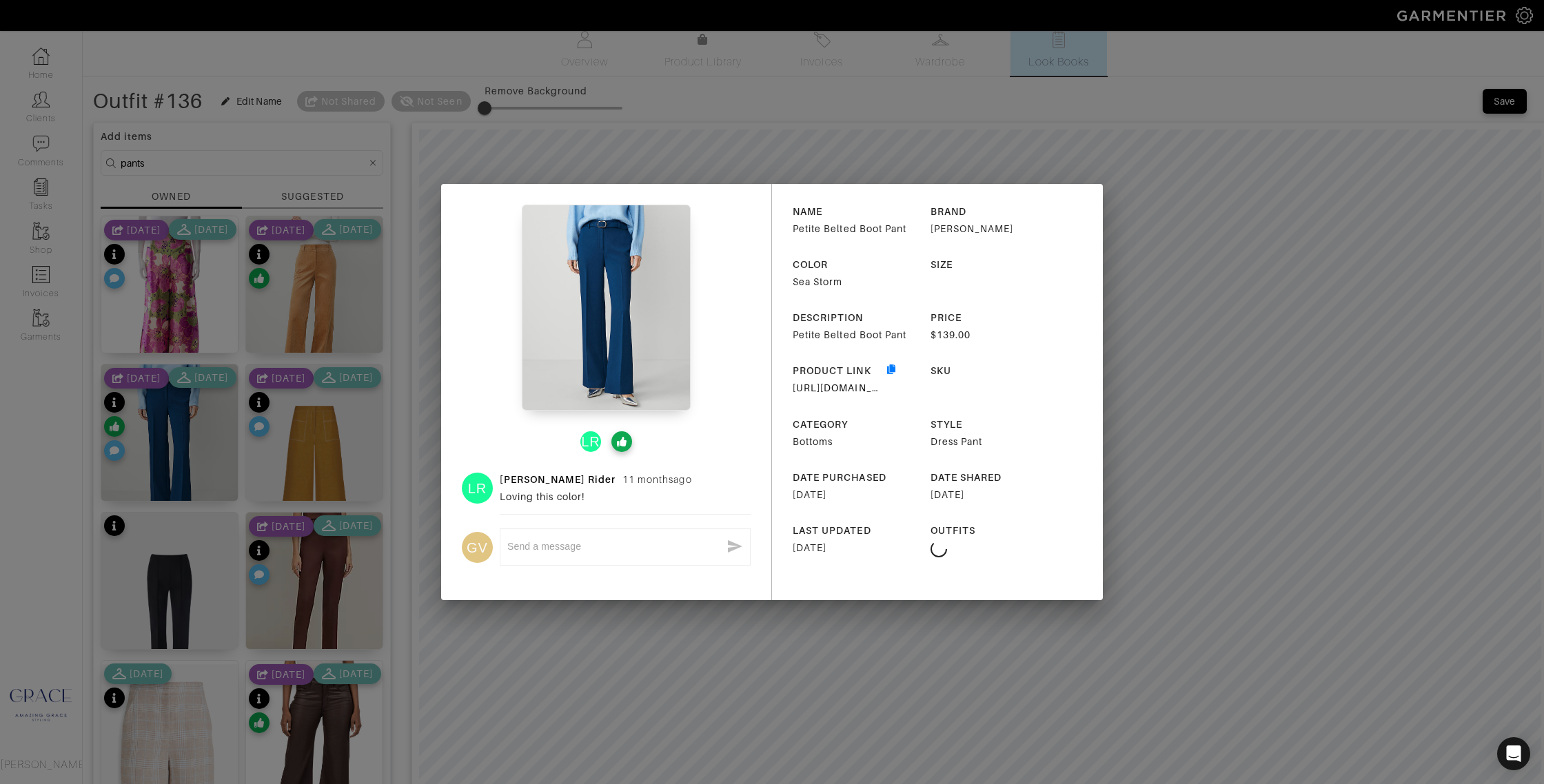
drag, startPoint x: 401, startPoint y: 311, endPoint x: 378, endPoint y: 330, distance: 29.8
click at [401, 310] on div "LR LR Liz Rider 11 months ago Loving this color! GV x NAME Petite Belted Boot P…" at bounding box center [772, 392] width 1544 height 784
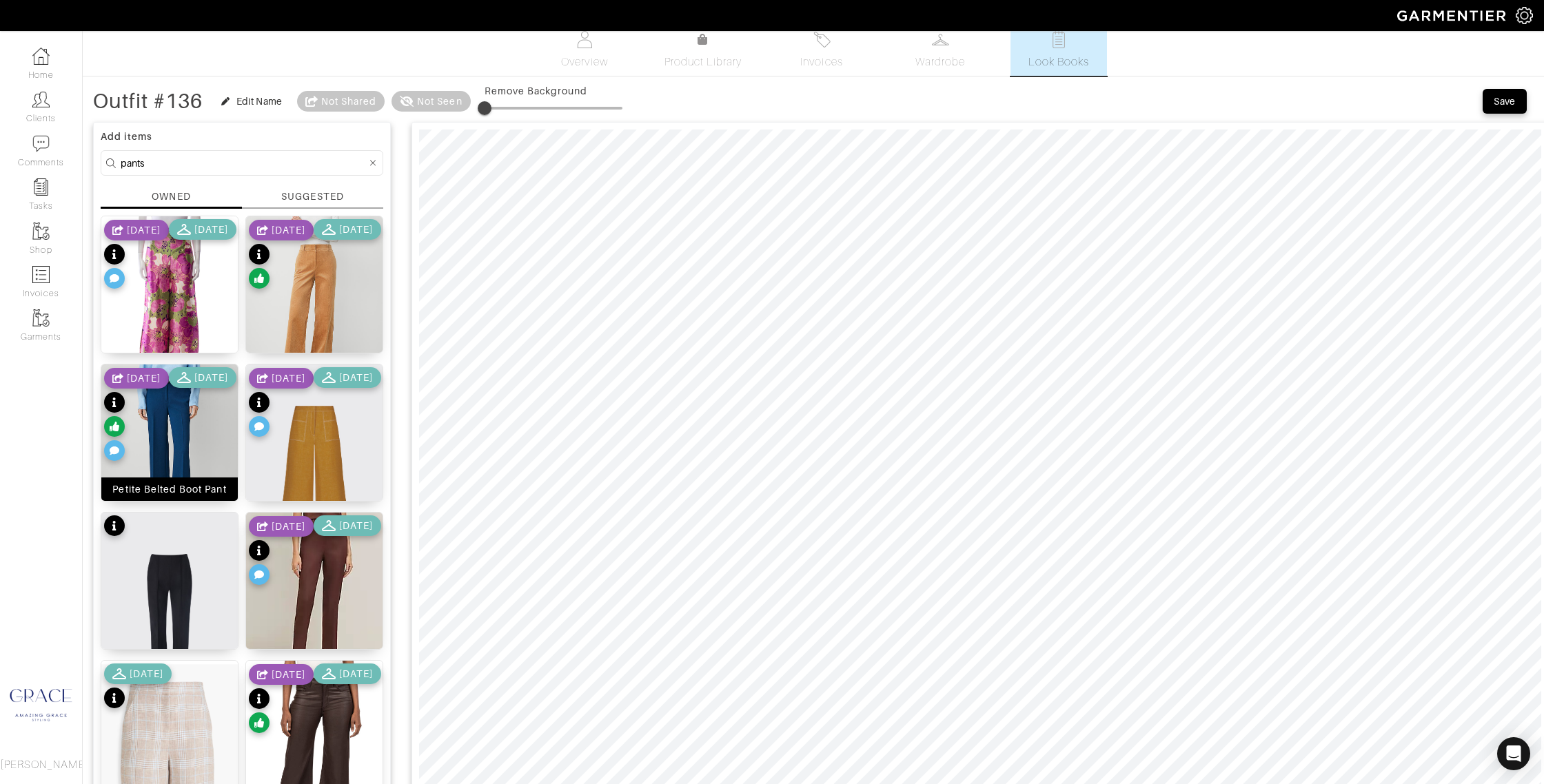
click at [160, 494] on div "Petite Belted Boot Pant" at bounding box center [169, 489] width 113 height 14
click at [461, 123] on div at bounding box center [980, 524] width 1137 height 805
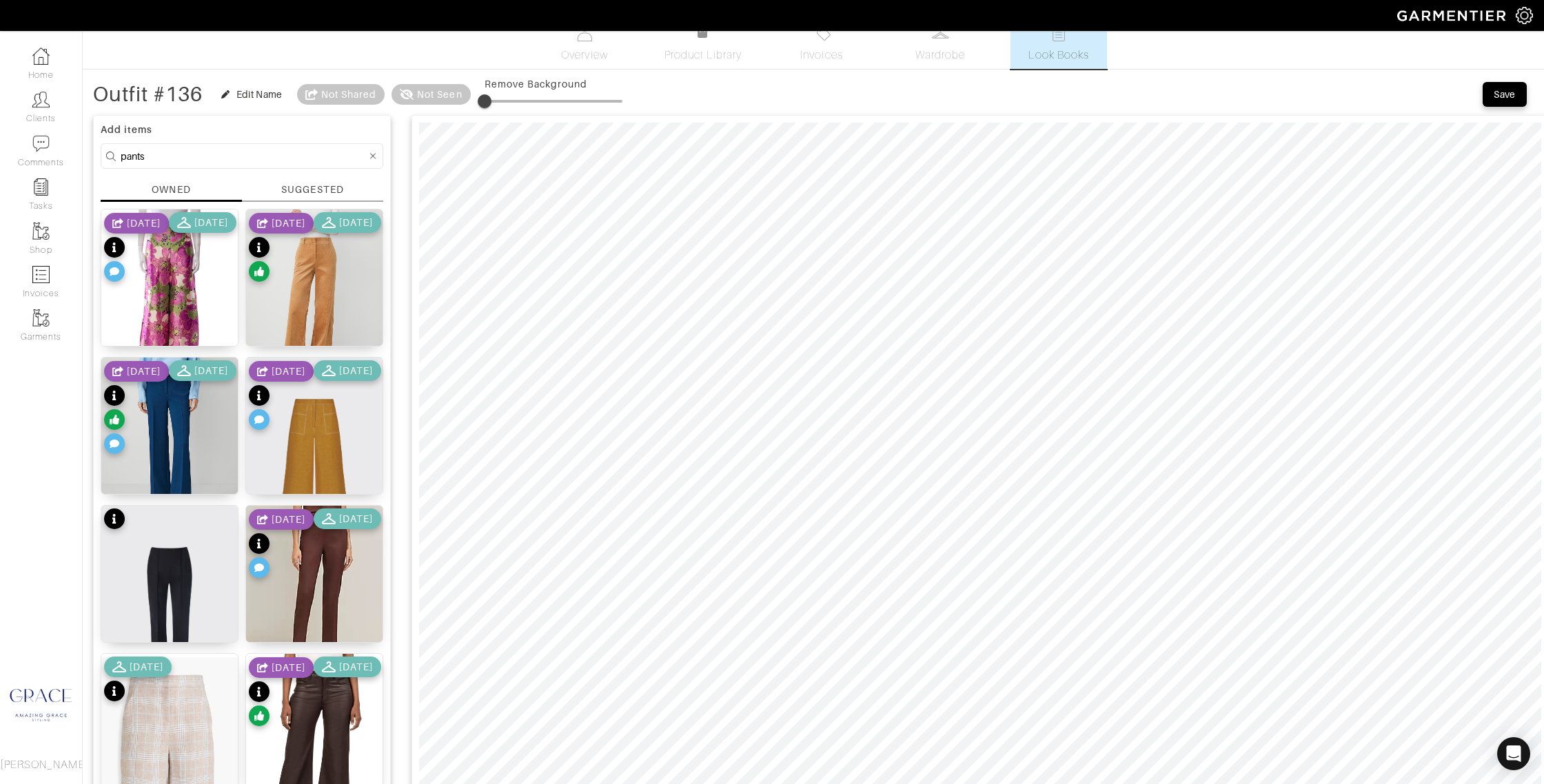
scroll to position [18, 0]
drag, startPoint x: 499, startPoint y: 102, endPoint x: 529, endPoint y: 117, distance: 33.5
click at [526, 102] on span at bounding box center [523, 102] width 14 height 14
type input "29"
click at [527, 98] on span at bounding box center [523, 102] width 14 height 14
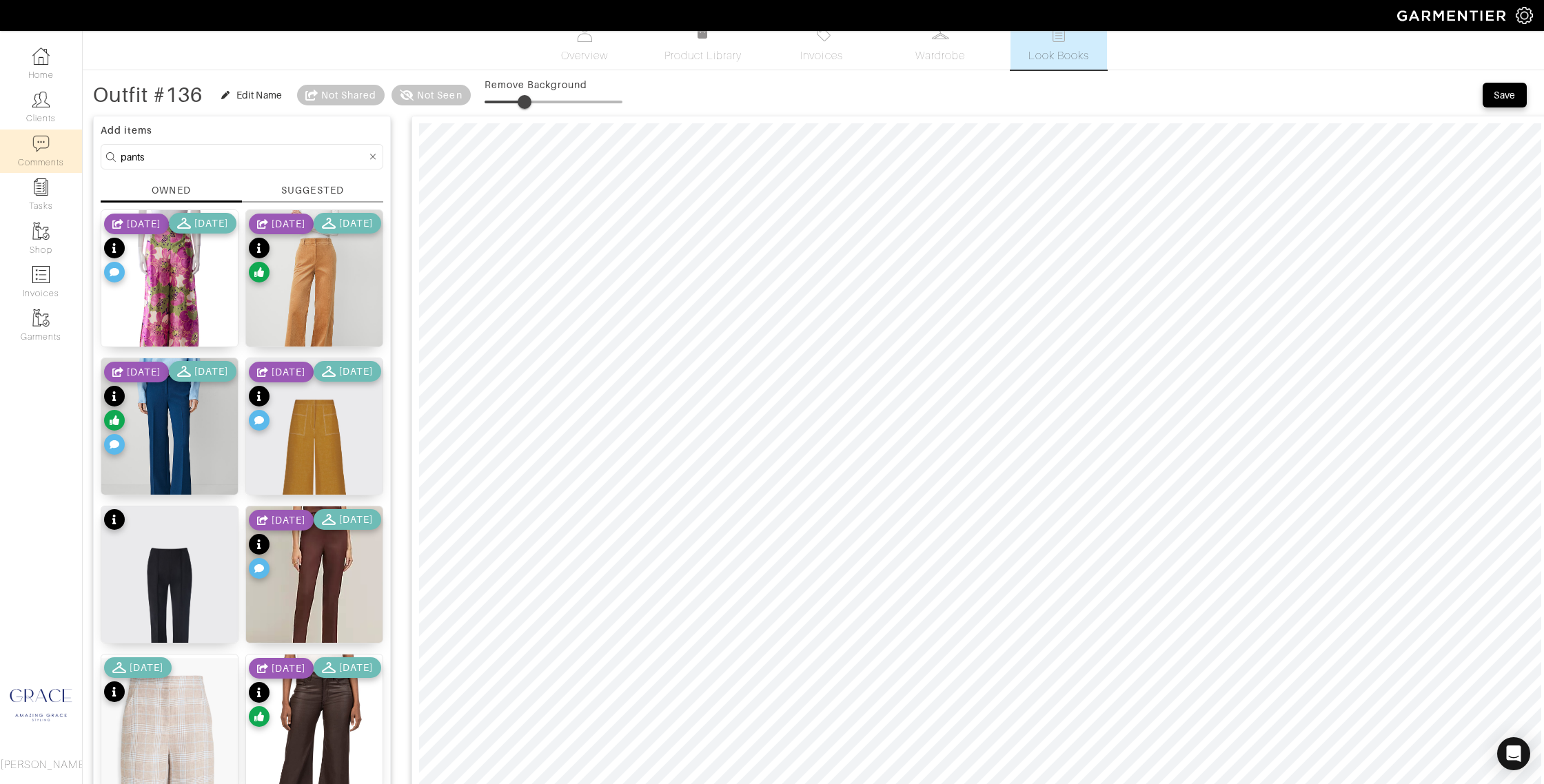
drag, startPoint x: 164, startPoint y: 158, endPoint x: 69, endPoint y: 154, distance: 95.1
click at [68, 155] on div "Company Settings Manage Subscription My Profile Stylists Sign Out Home Clients …" at bounding box center [772, 655] width 1544 height 1346
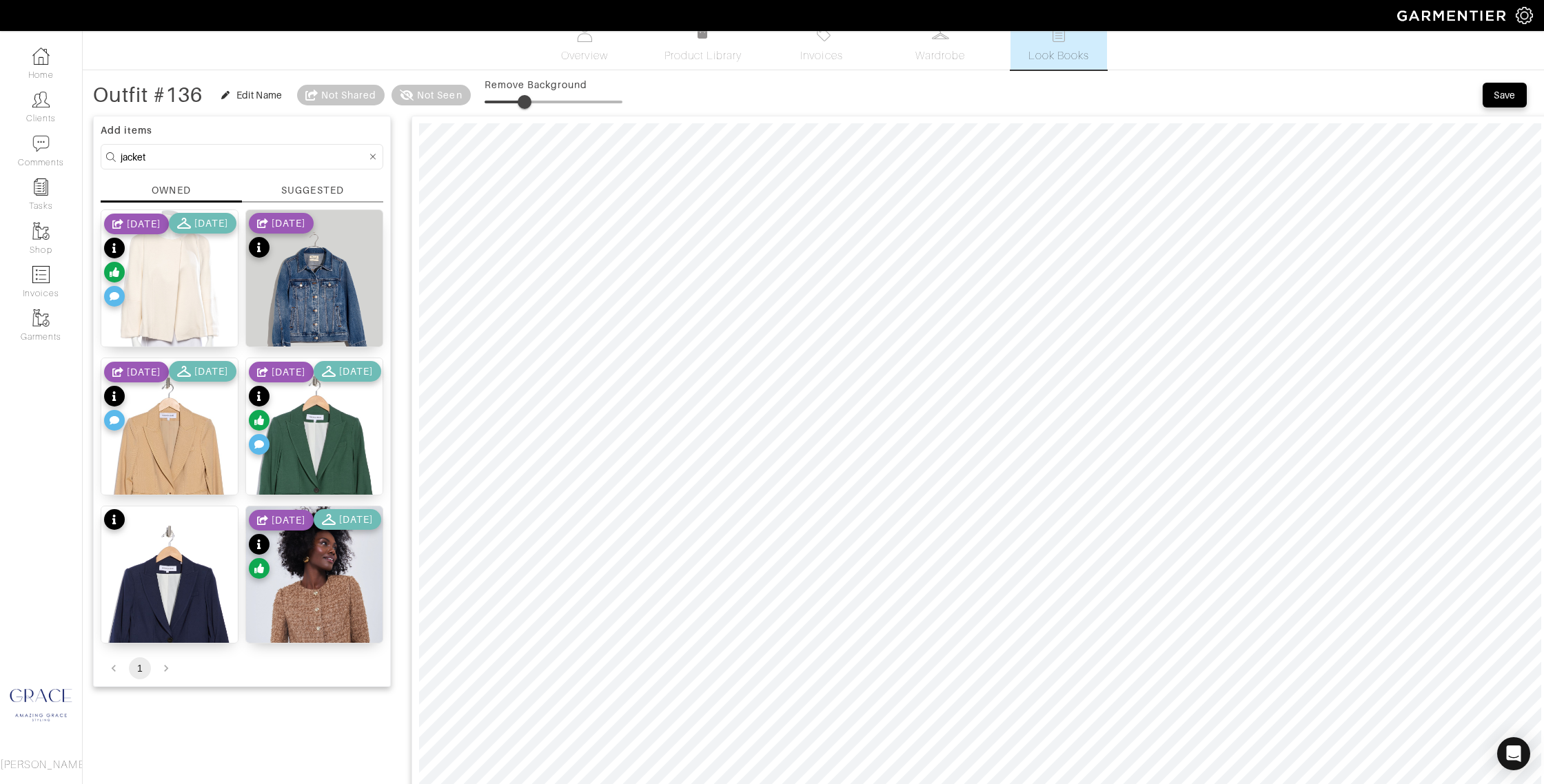
drag, startPoint x: 159, startPoint y: 157, endPoint x: 90, endPoint y: 150, distance: 69.4
click at [90, 151] on div "Outfit #136 Edit Name Not Shared Not Seen Remove Background Save Add items jack…" at bounding box center [814, 704] width 1461 height 1246
type input "blazer"
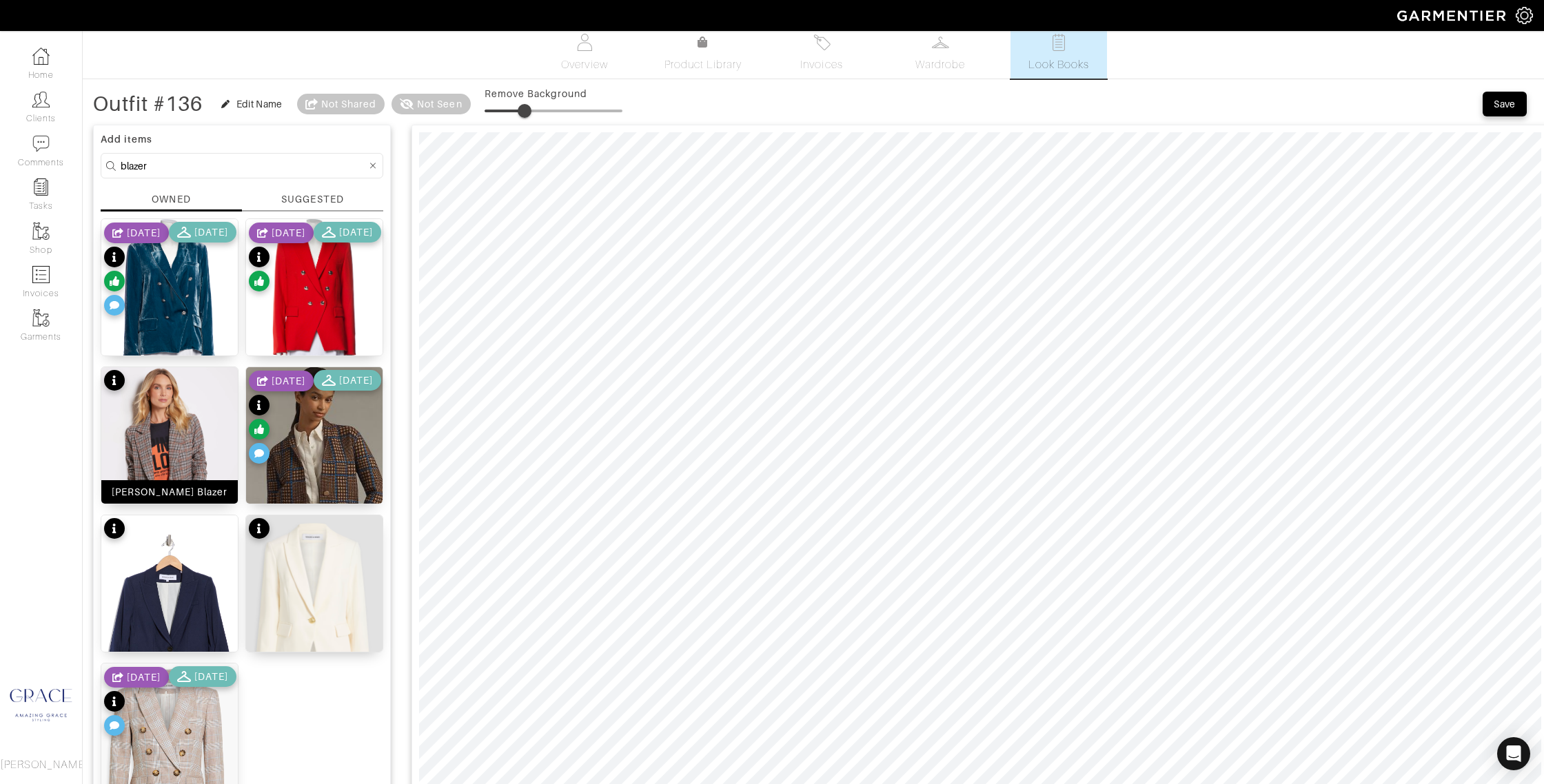
scroll to position [4, 0]
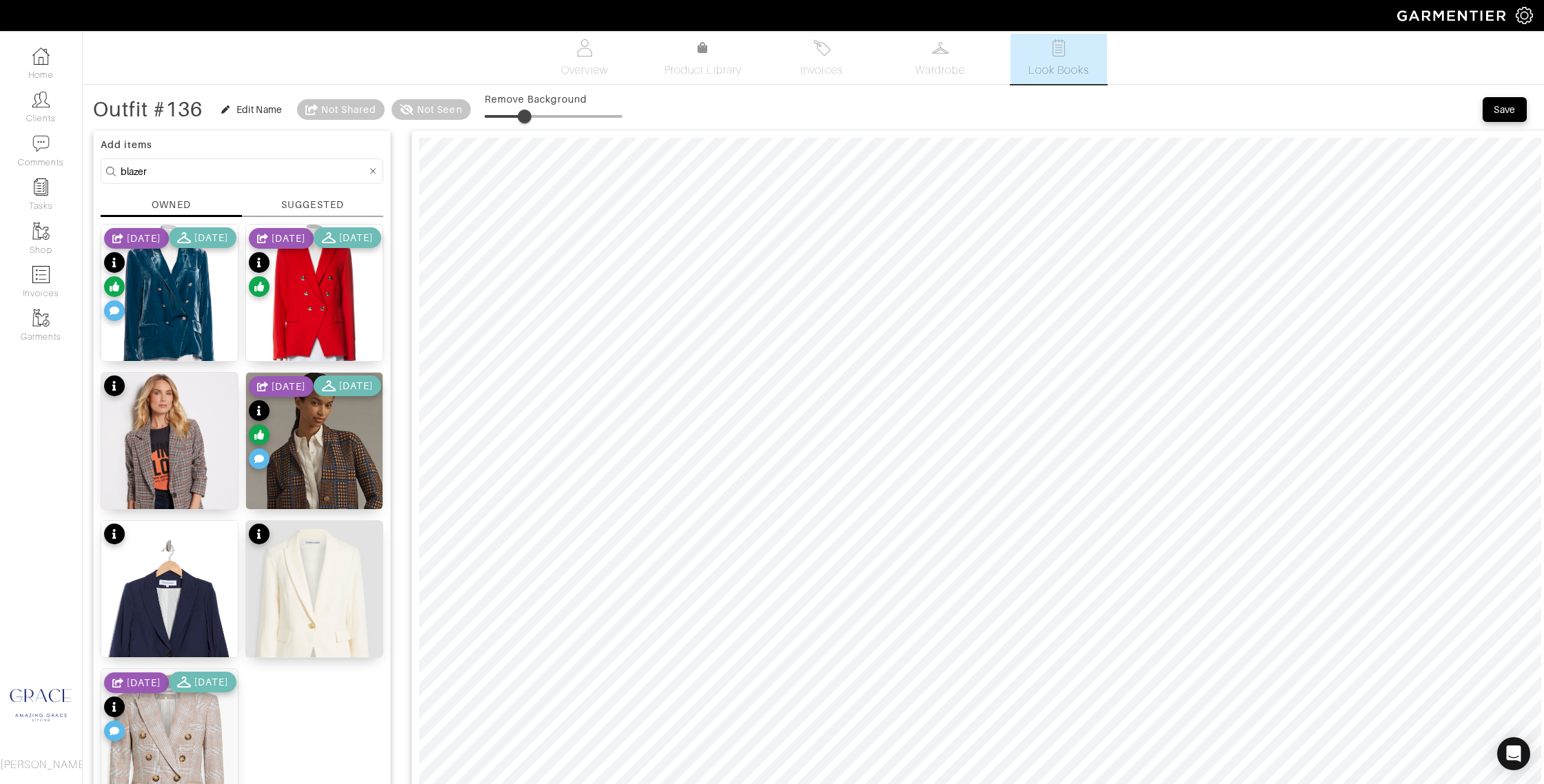
click at [188, 325] on div "10/20/24 11/17/24" at bounding box center [170, 276] width 132 height 97
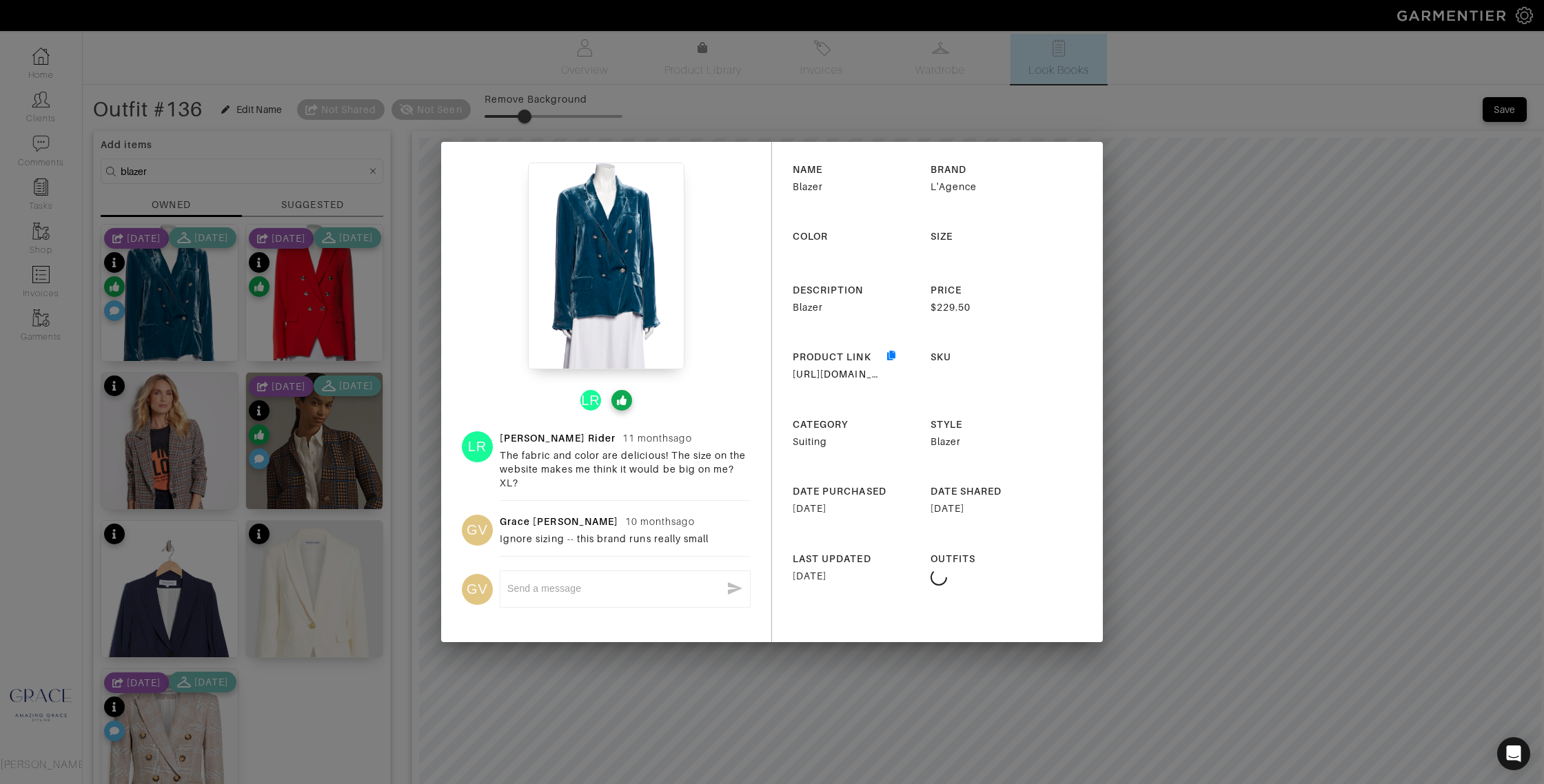
click at [327, 264] on div "LR LR Liz Rider 11 months ago The fabric and color are delicious! The size on t…" at bounding box center [772, 392] width 1544 height 784
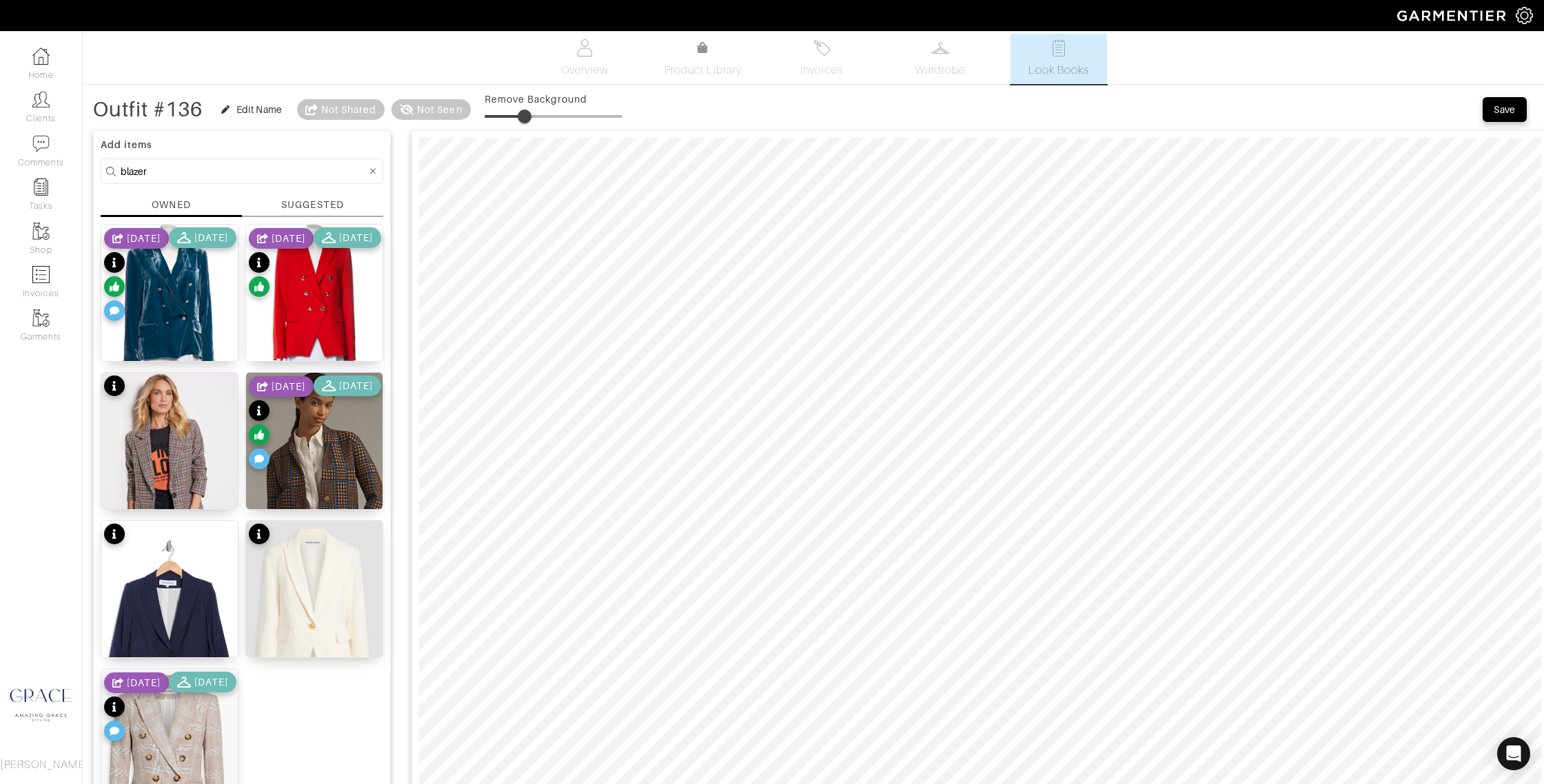
click at [158, 325] on div "10/20/24 11/17/24" at bounding box center [170, 276] width 132 height 97
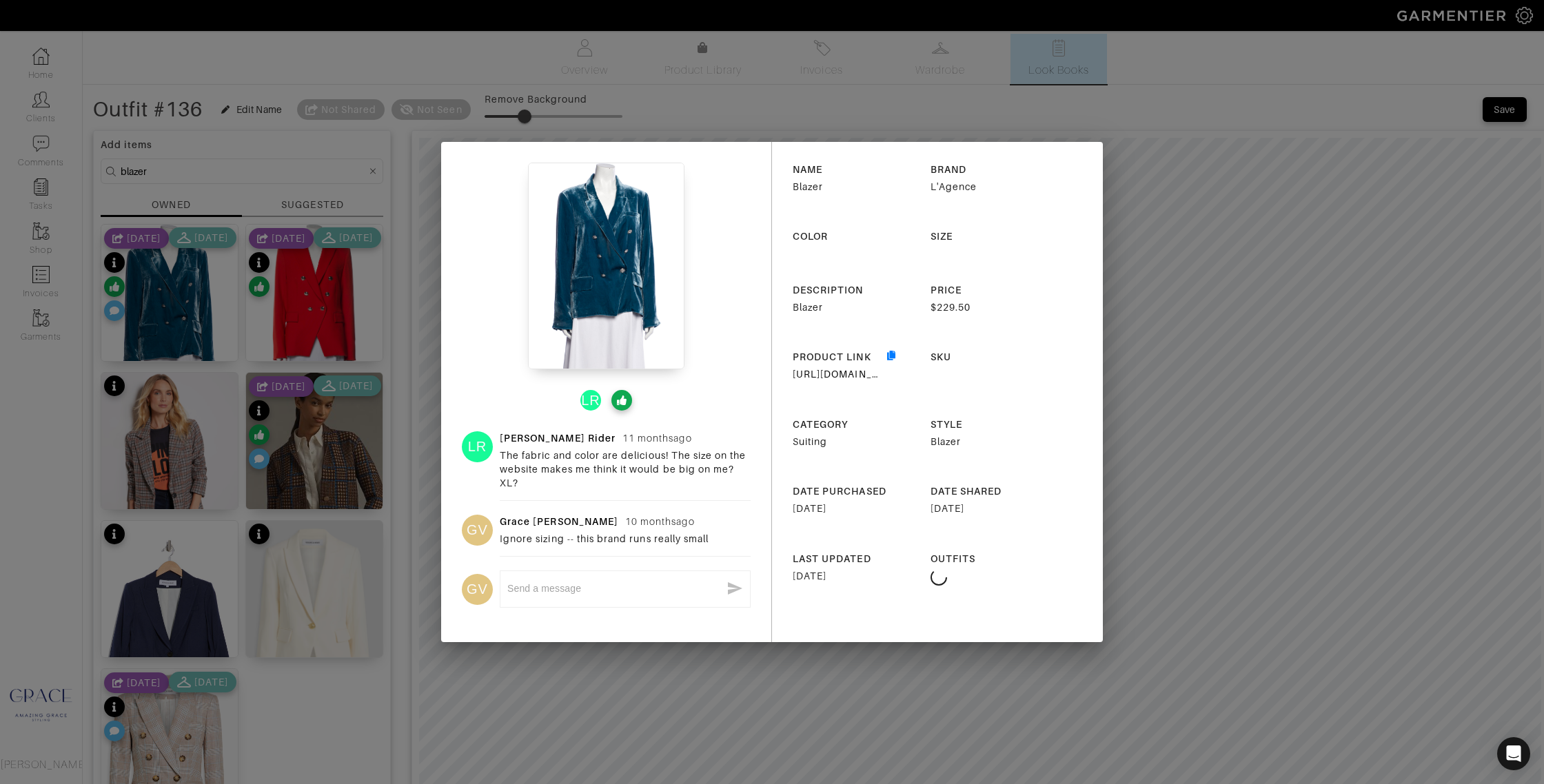
drag, startPoint x: 376, startPoint y: 295, endPoint x: 353, endPoint y: 299, distance: 23.3
click at [376, 294] on div "LR LR Liz Rider 11 months ago The fabric and color are delicious! The size on t…" at bounding box center [772, 392] width 1544 height 784
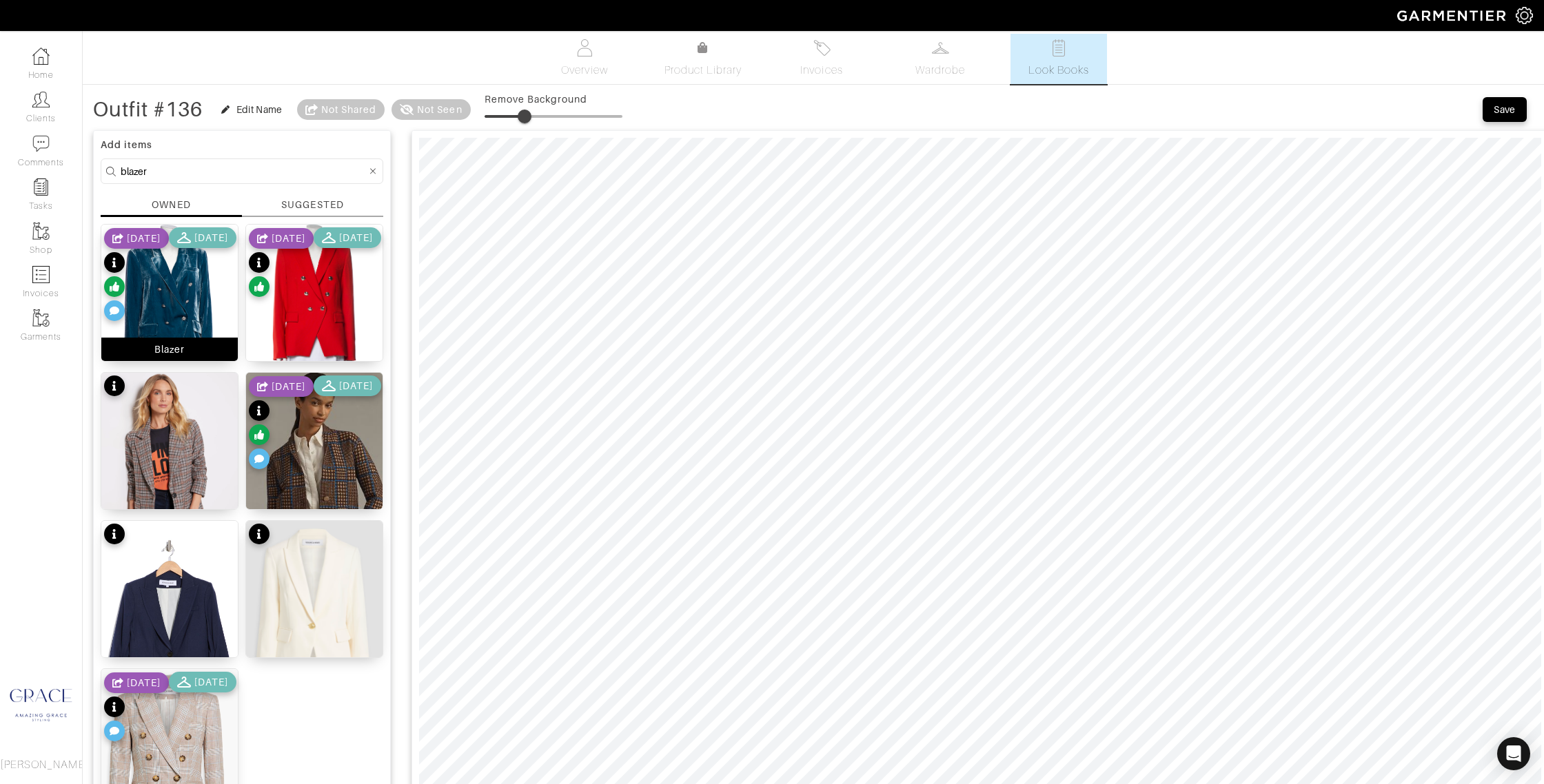
click at [160, 350] on div "Blazer" at bounding box center [169, 350] width 30 height 14
click at [195, 170] on input "blazer" at bounding box center [243, 171] width 246 height 17
drag, startPoint x: 195, startPoint y: 170, endPoint x: 66, endPoint y: 157, distance: 129.7
click at [65, 157] on div "Company Settings Manage Subscription My Profile Stylists Sign Out Home Clients …" at bounding box center [772, 669] width 1544 height 1346
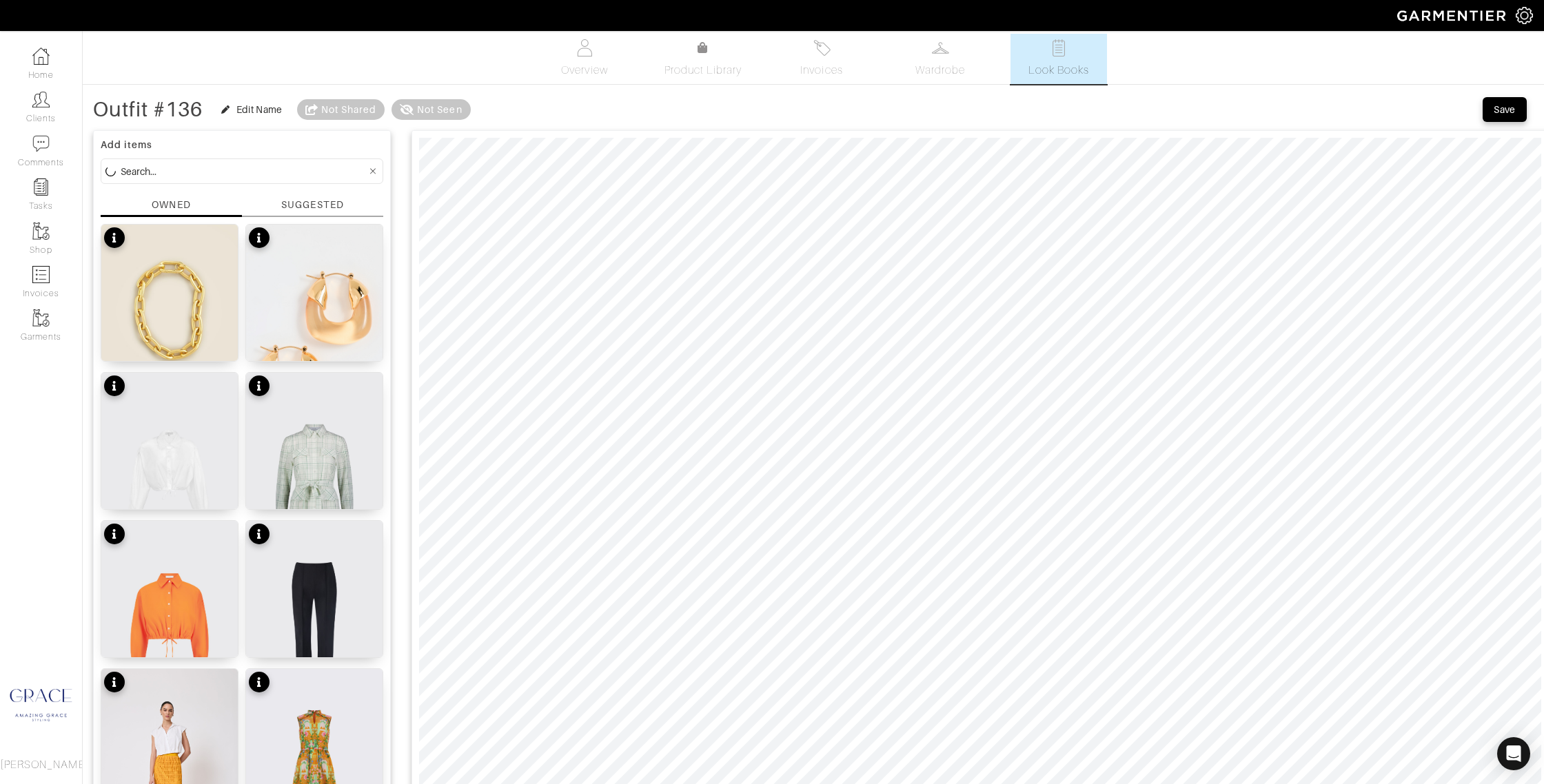
click at [309, 198] on div "SUGGESTED" at bounding box center [312, 205] width 62 height 15
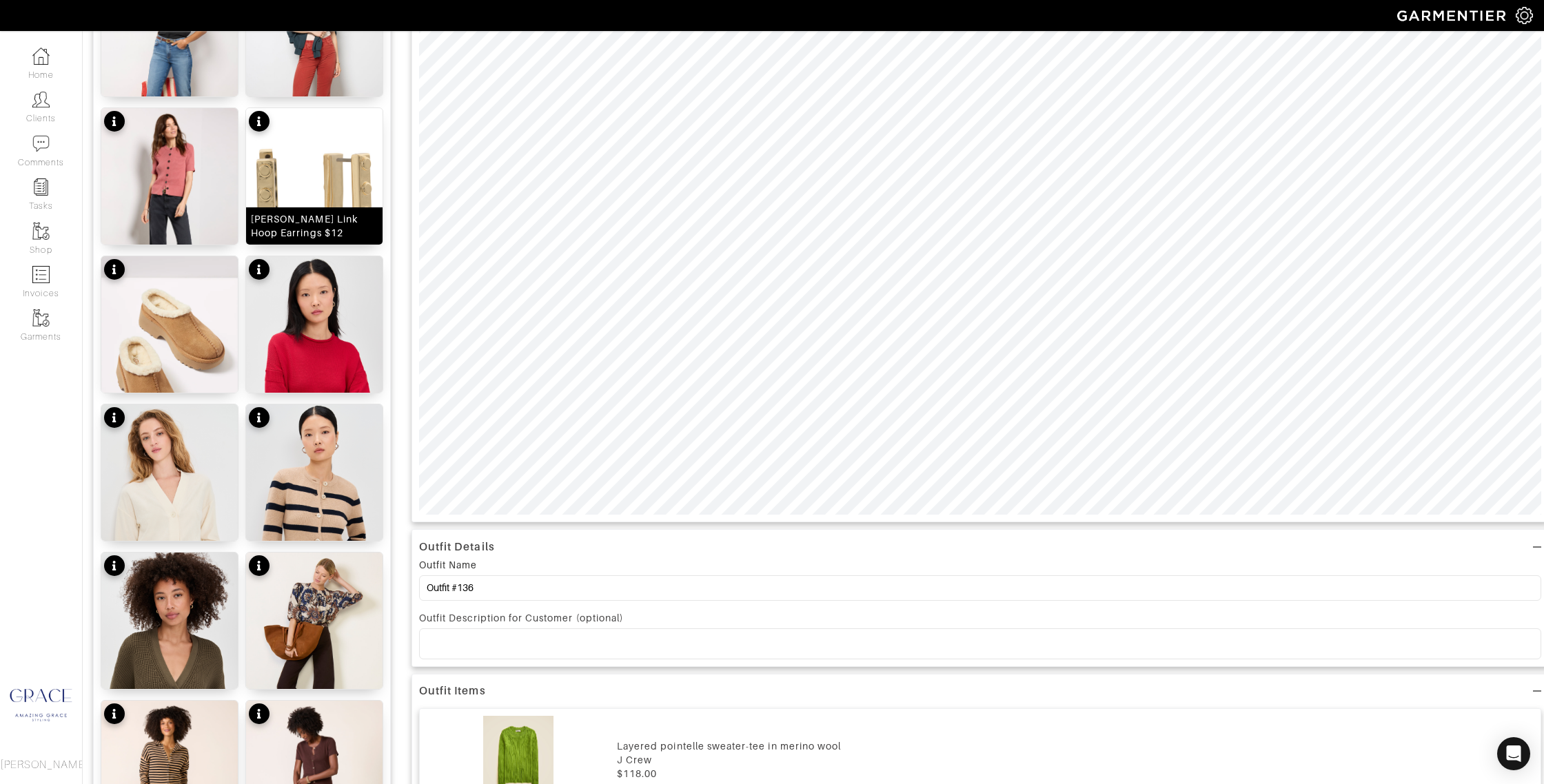
scroll to position [467, 0]
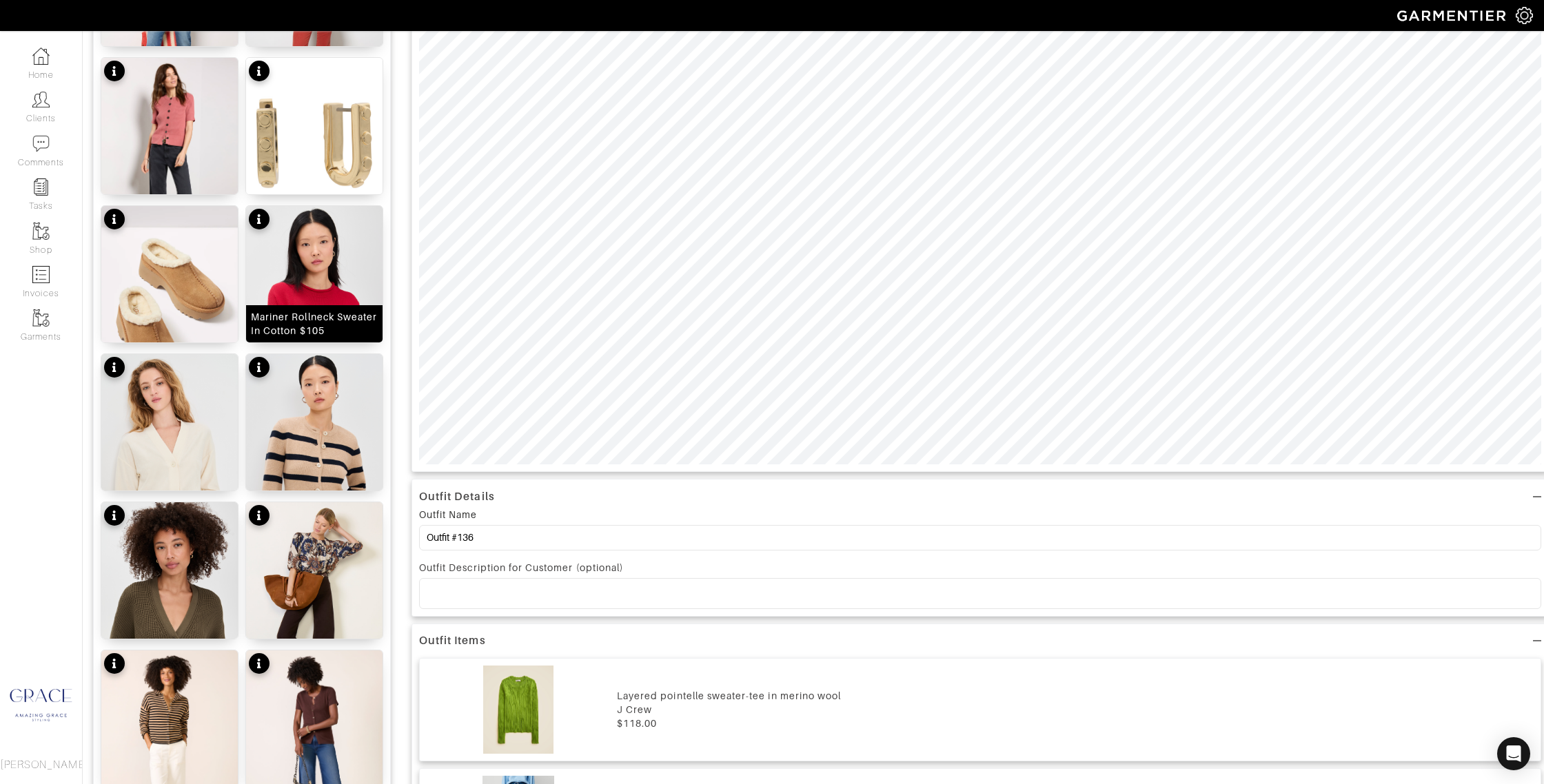
click at [338, 317] on div "Mariner Rollneck Sweater In Cotton $105" at bounding box center [314, 324] width 127 height 28
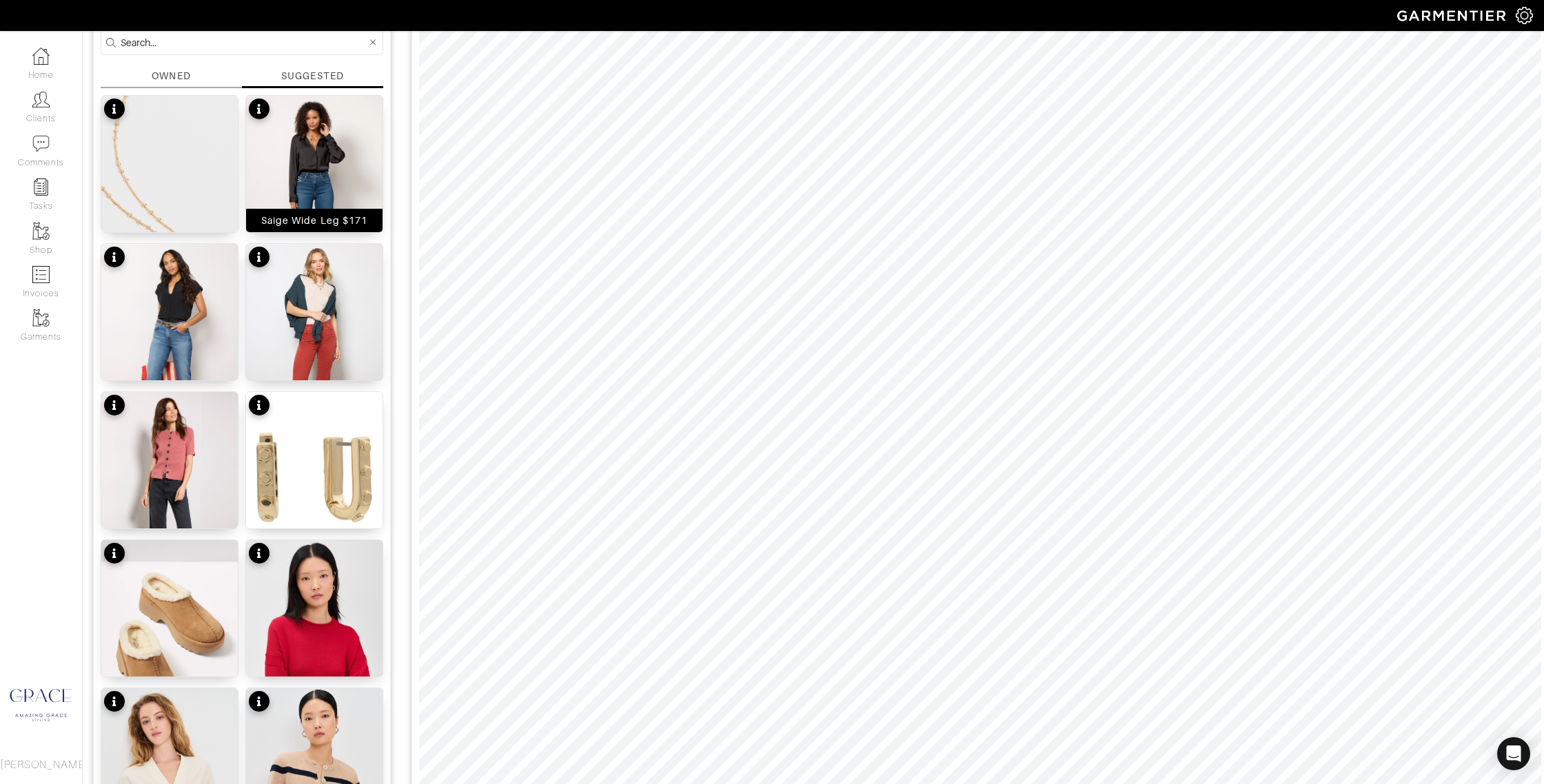
scroll to position [0, 0]
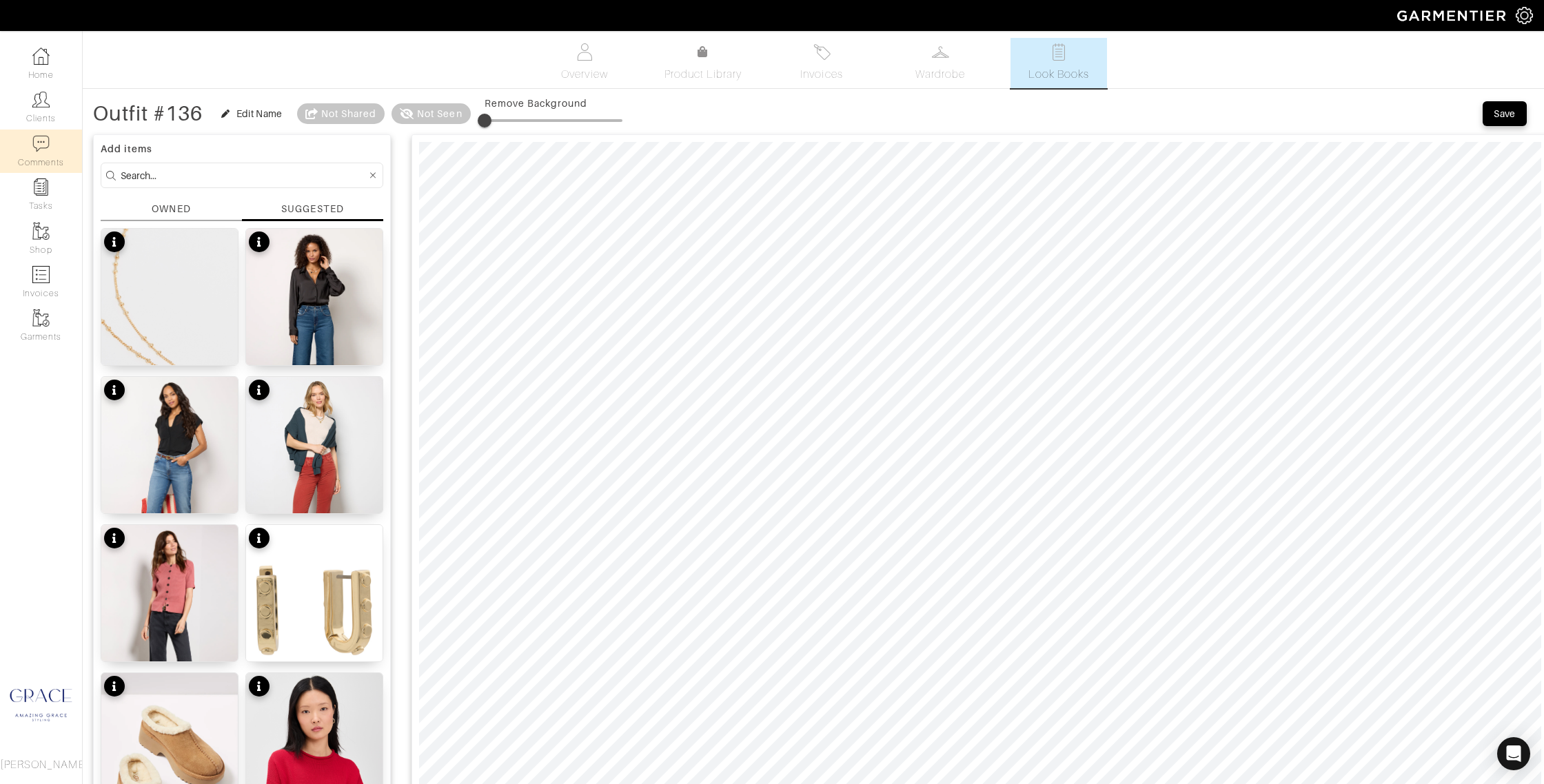
drag, startPoint x: 184, startPoint y: 175, endPoint x: 35, endPoint y: 169, distance: 149.1
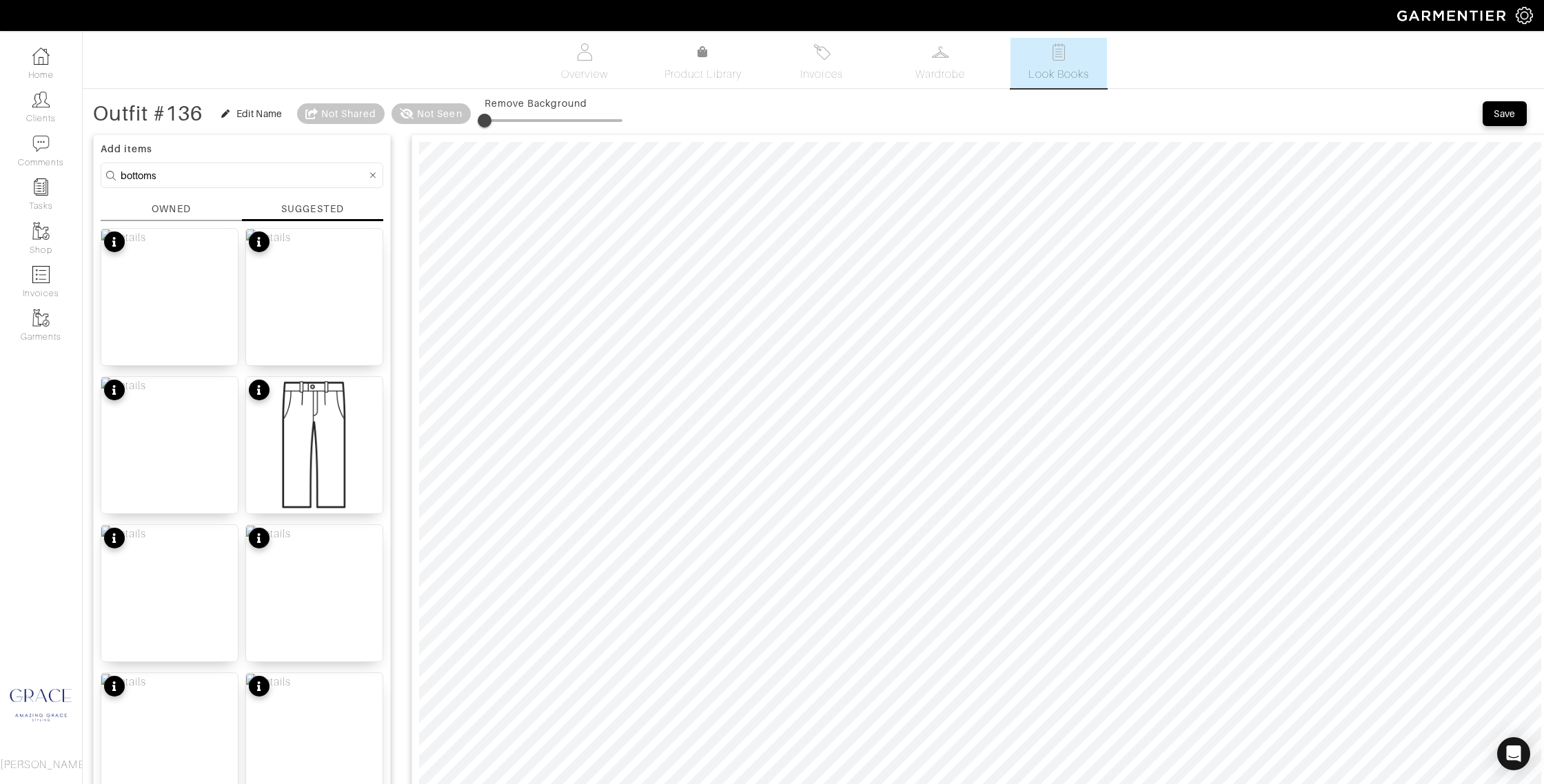
click at [154, 211] on div "OWNED" at bounding box center [170, 209] width 39 height 15
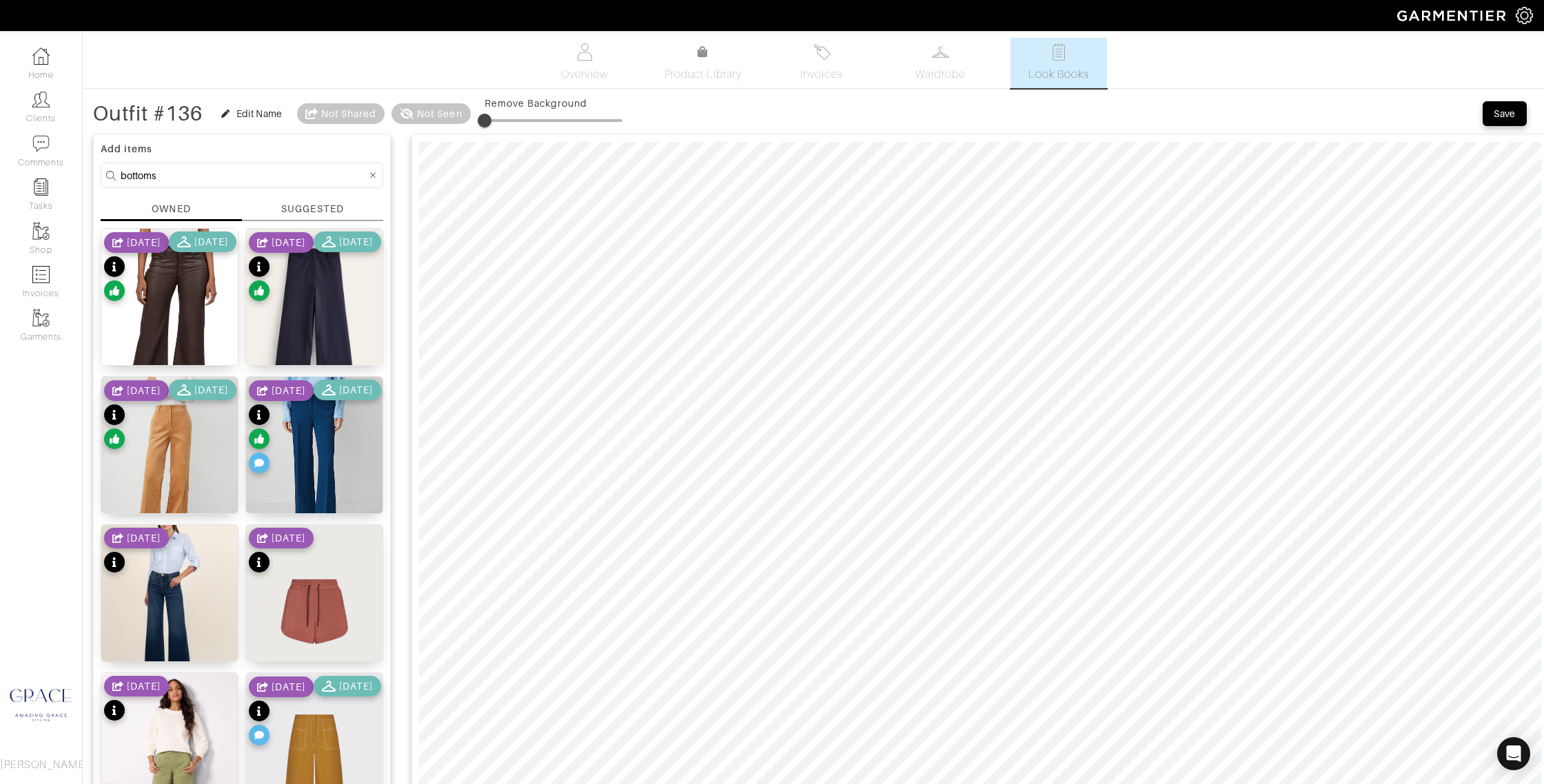
click at [312, 206] on div "SUGGESTED" at bounding box center [312, 209] width 62 height 15
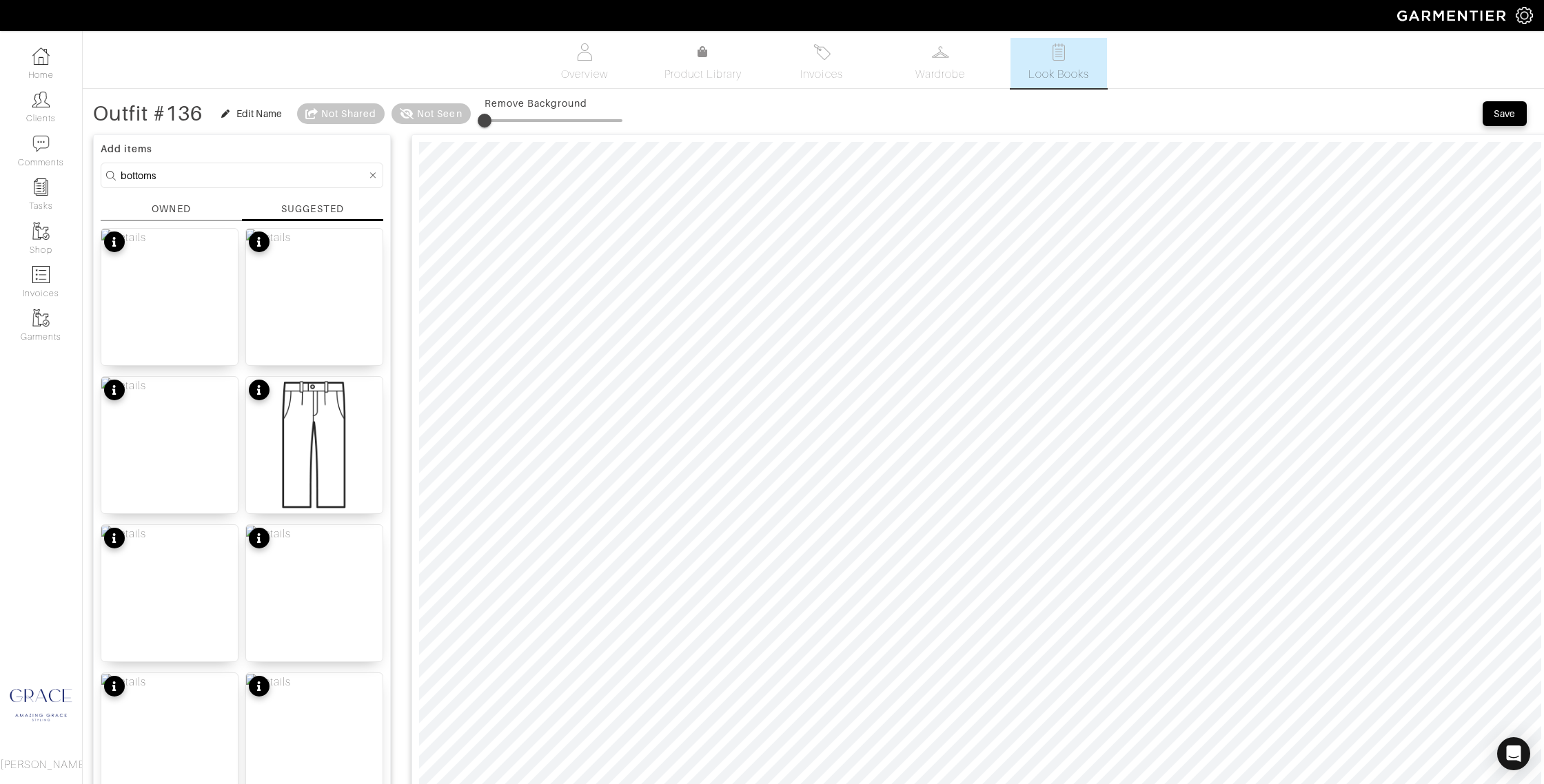
click at [178, 202] on div "OWNED" at bounding box center [170, 209] width 39 height 15
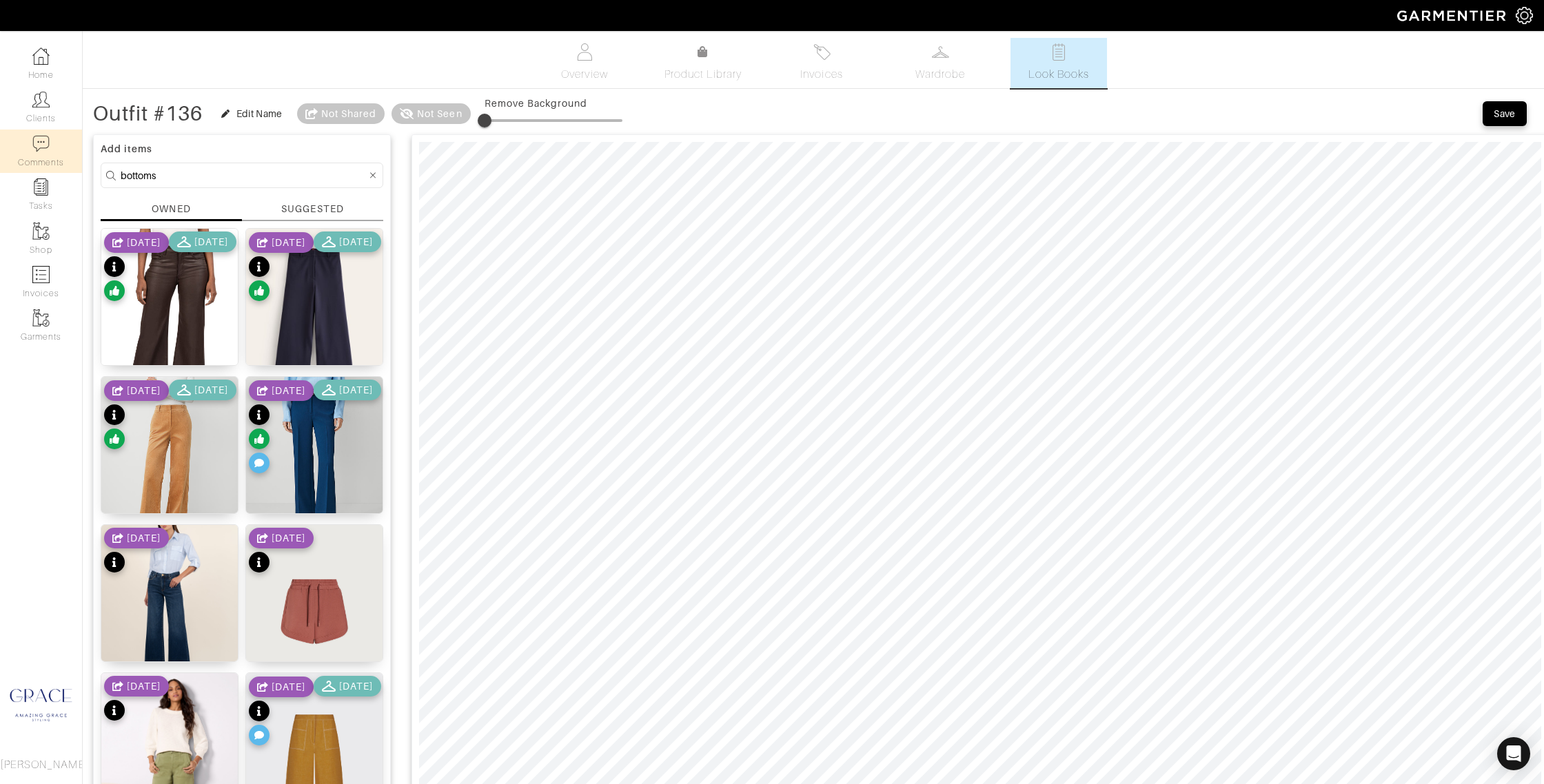
drag, startPoint x: 181, startPoint y: 174, endPoint x: 79, endPoint y: 166, distance: 102.3
click at [79, 166] on div "Company Settings Manage Subscription My Profile Stylists Sign Out Home Clients …" at bounding box center [772, 728] width 1544 height 1456
type input "pants"
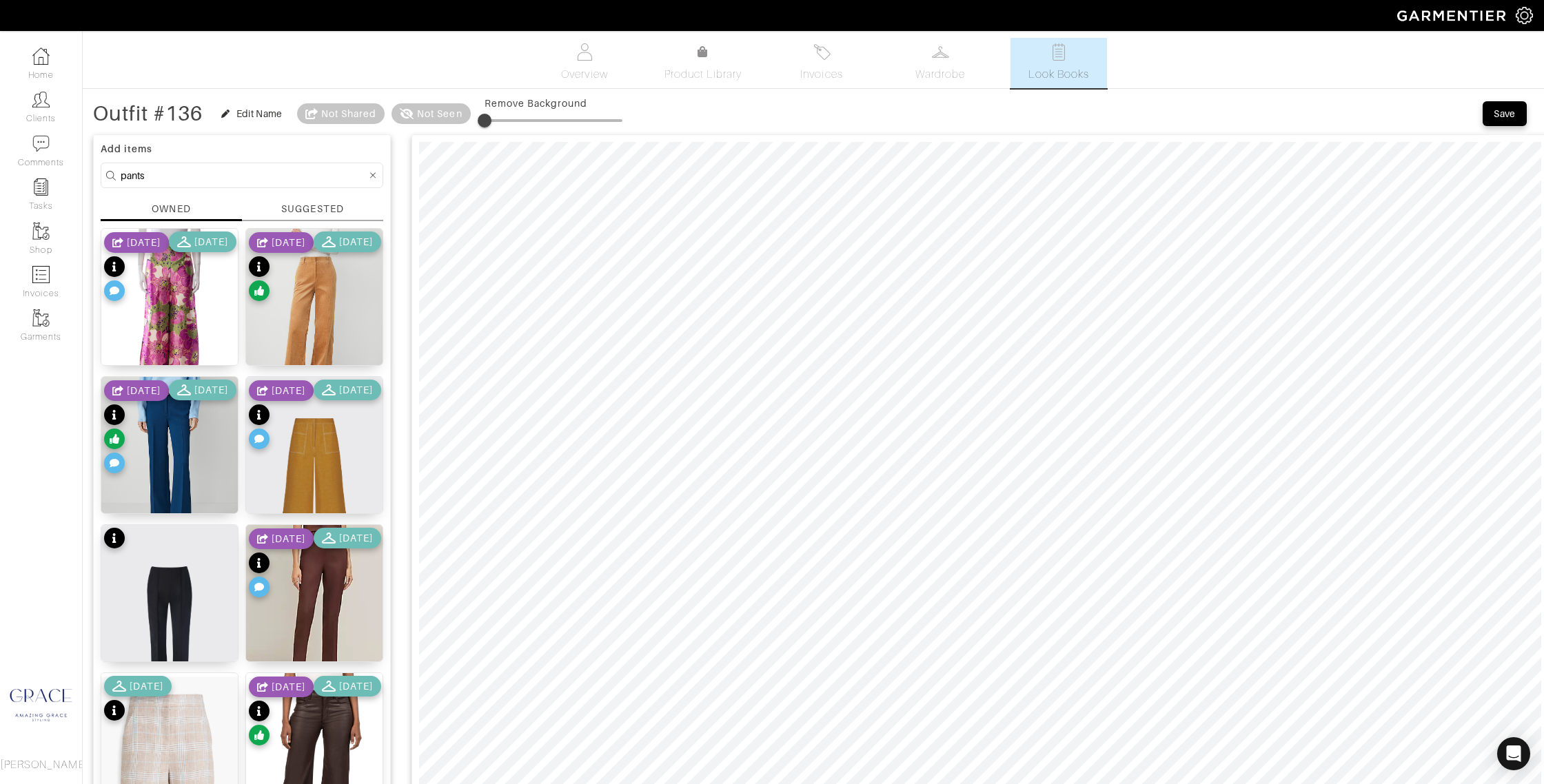
click at [286, 209] on div "SUGGESTED" at bounding box center [312, 209] width 62 height 15
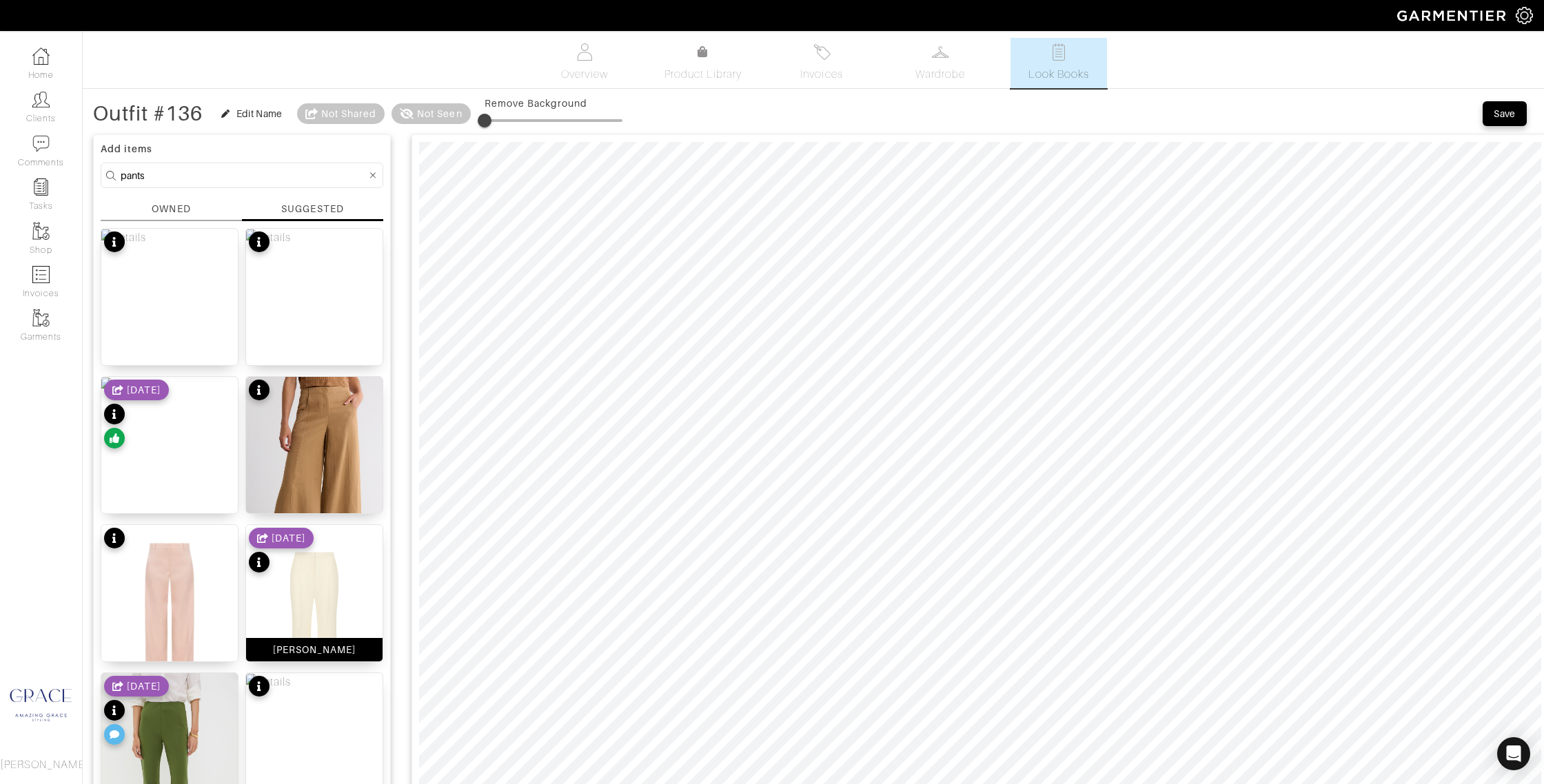
click at [299, 650] on div "Lynn Pant" at bounding box center [314, 650] width 83 height 14
click at [190, 172] on input "pants" at bounding box center [243, 176] width 246 height 17
drag, startPoint x: 119, startPoint y: 165, endPoint x: 90, endPoint y: 161, distance: 29.3
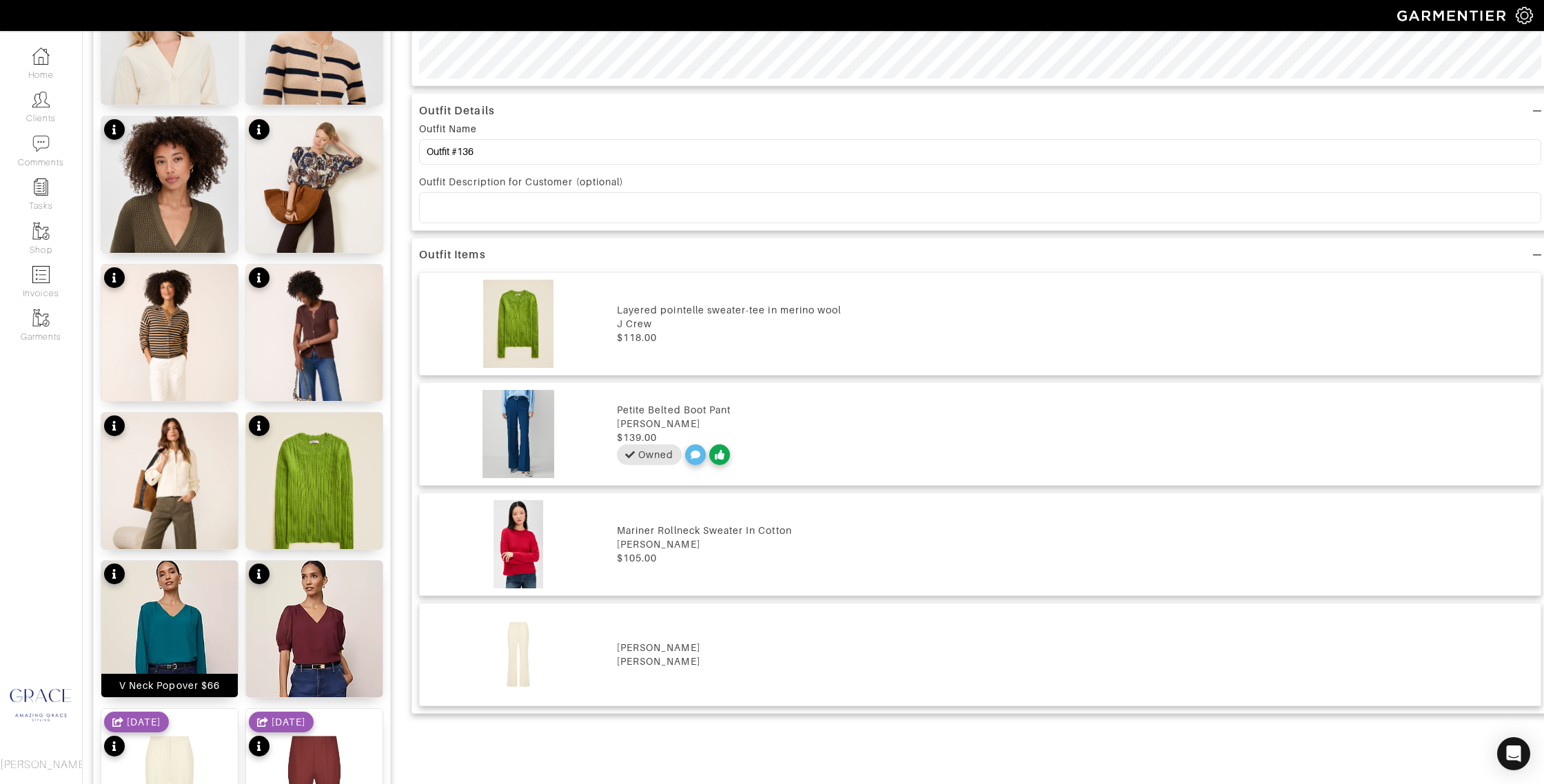
scroll to position [854, 0]
click at [293, 692] on div "Puff Sleeve Bllouse $59" at bounding box center [314, 684] width 137 height 23
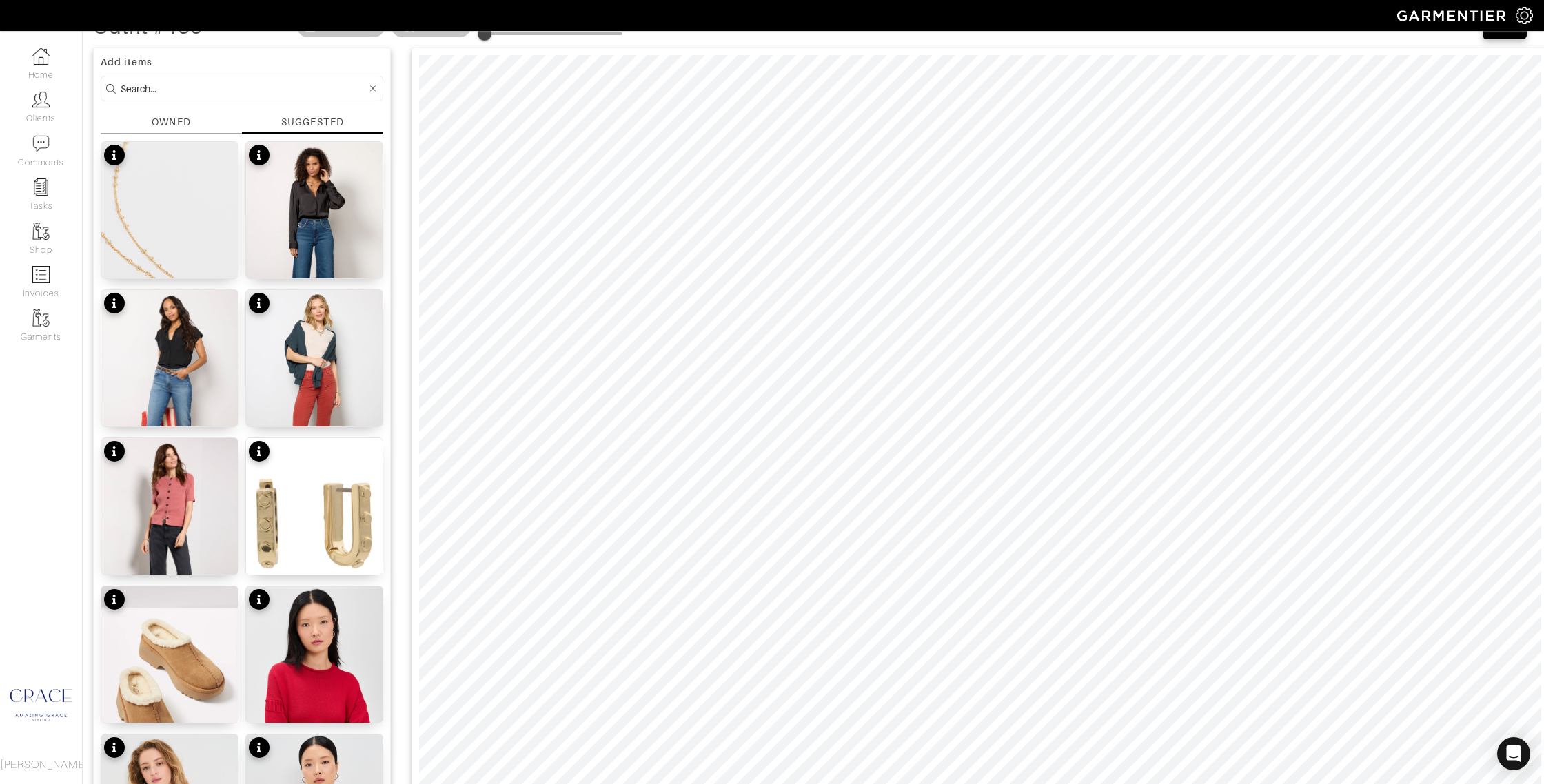
scroll to position [82, 0]
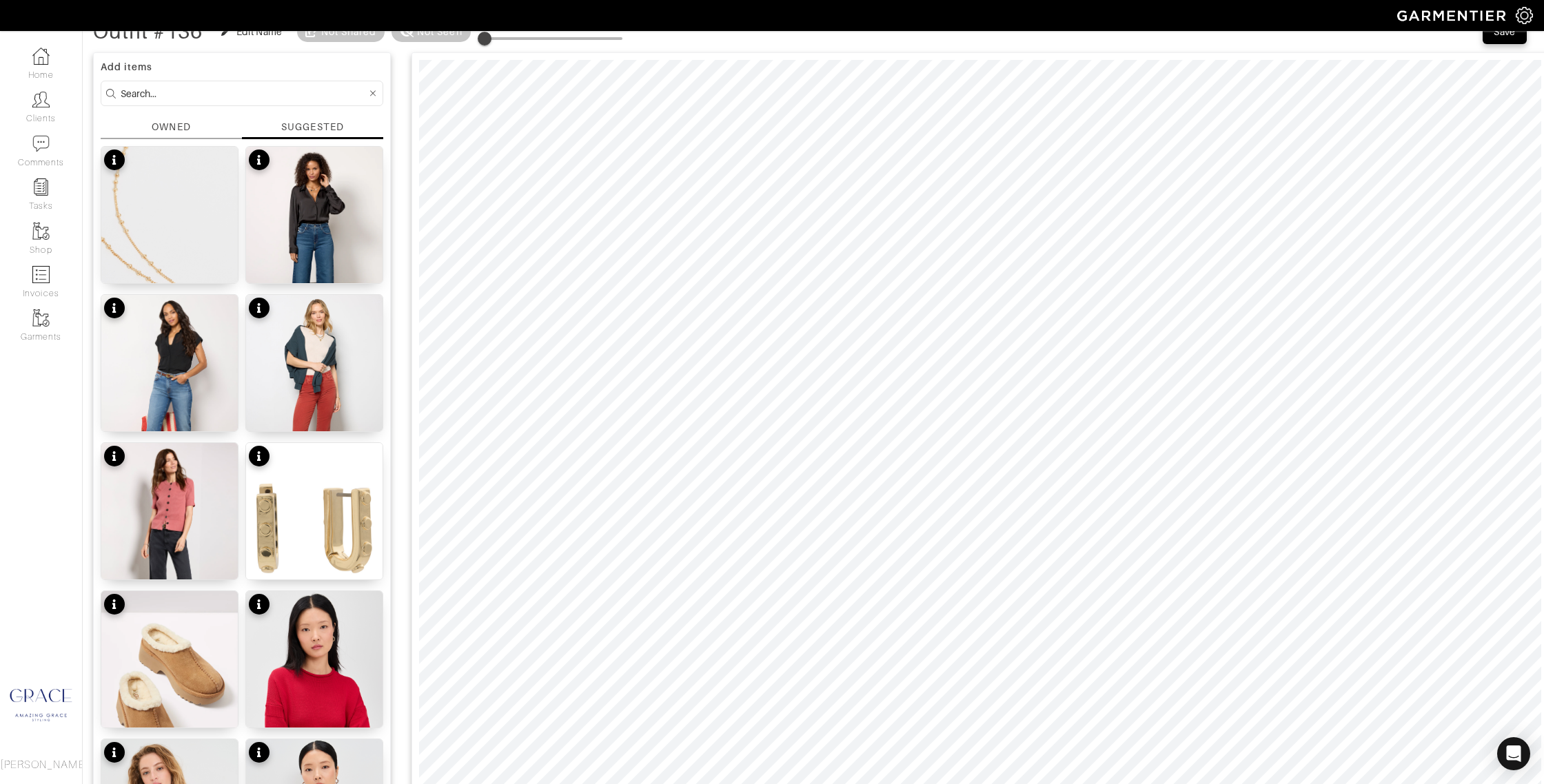
click at [159, 93] on input at bounding box center [243, 93] width 246 height 17
drag, startPoint x: 124, startPoint y: 92, endPoint x: 68, endPoint y: 88, distance: 56.1
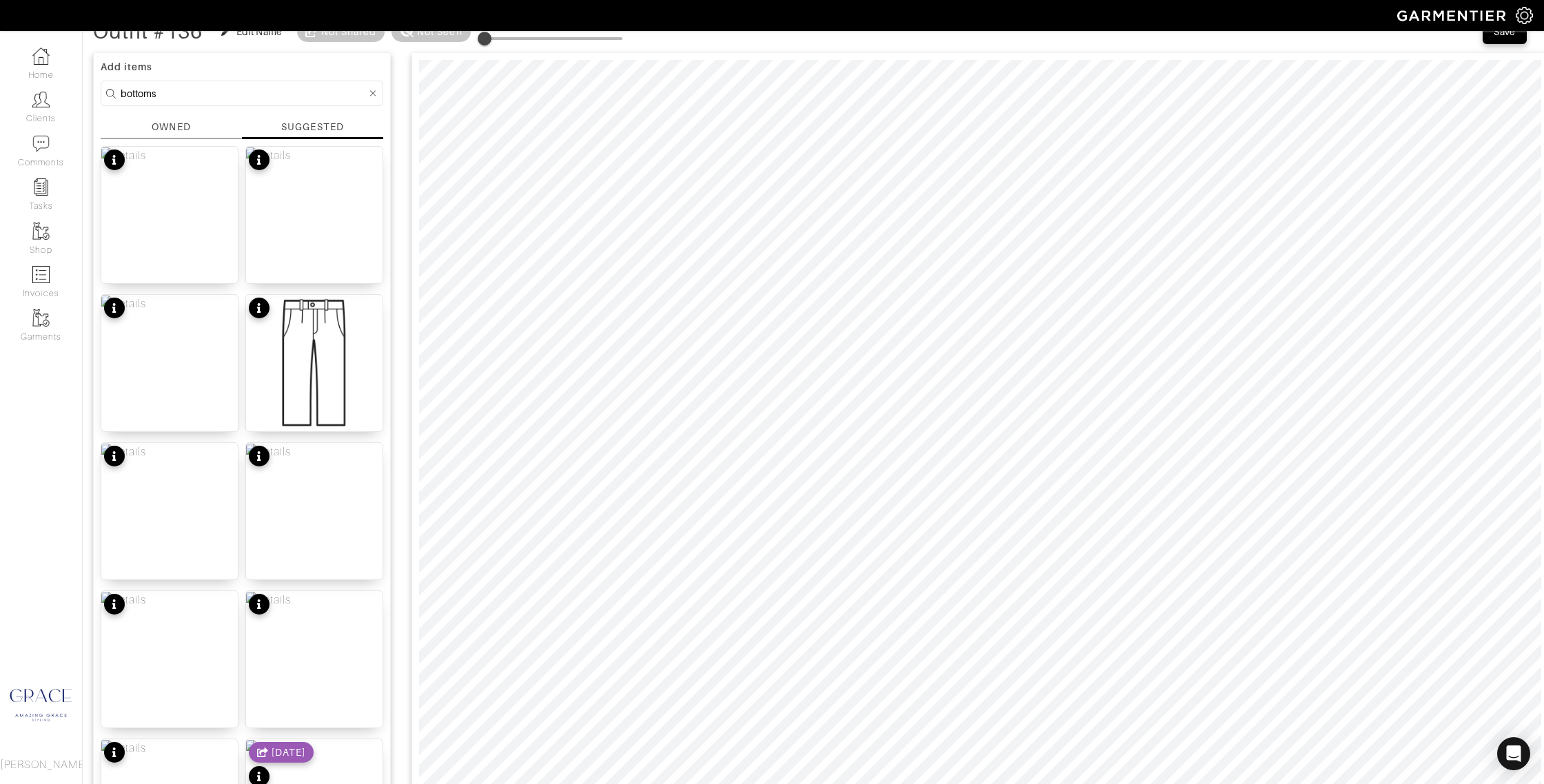
click at [151, 122] on div "OWNED" at bounding box center [170, 127] width 39 height 15
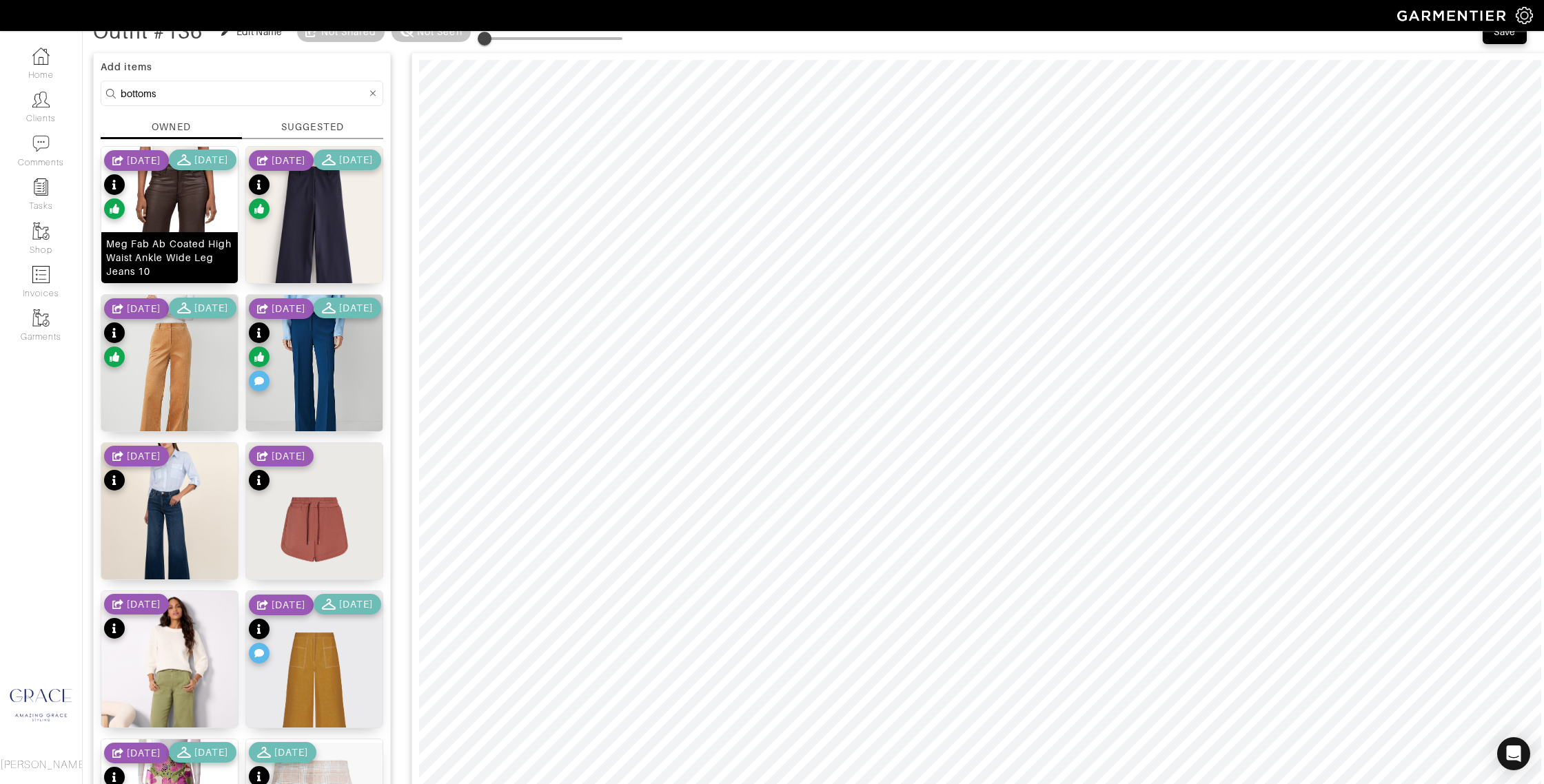
click at [206, 265] on div "Meg Fab Ab Coated High Waist Ankle Wide Leg Jeans 10" at bounding box center [170, 258] width 127 height 42
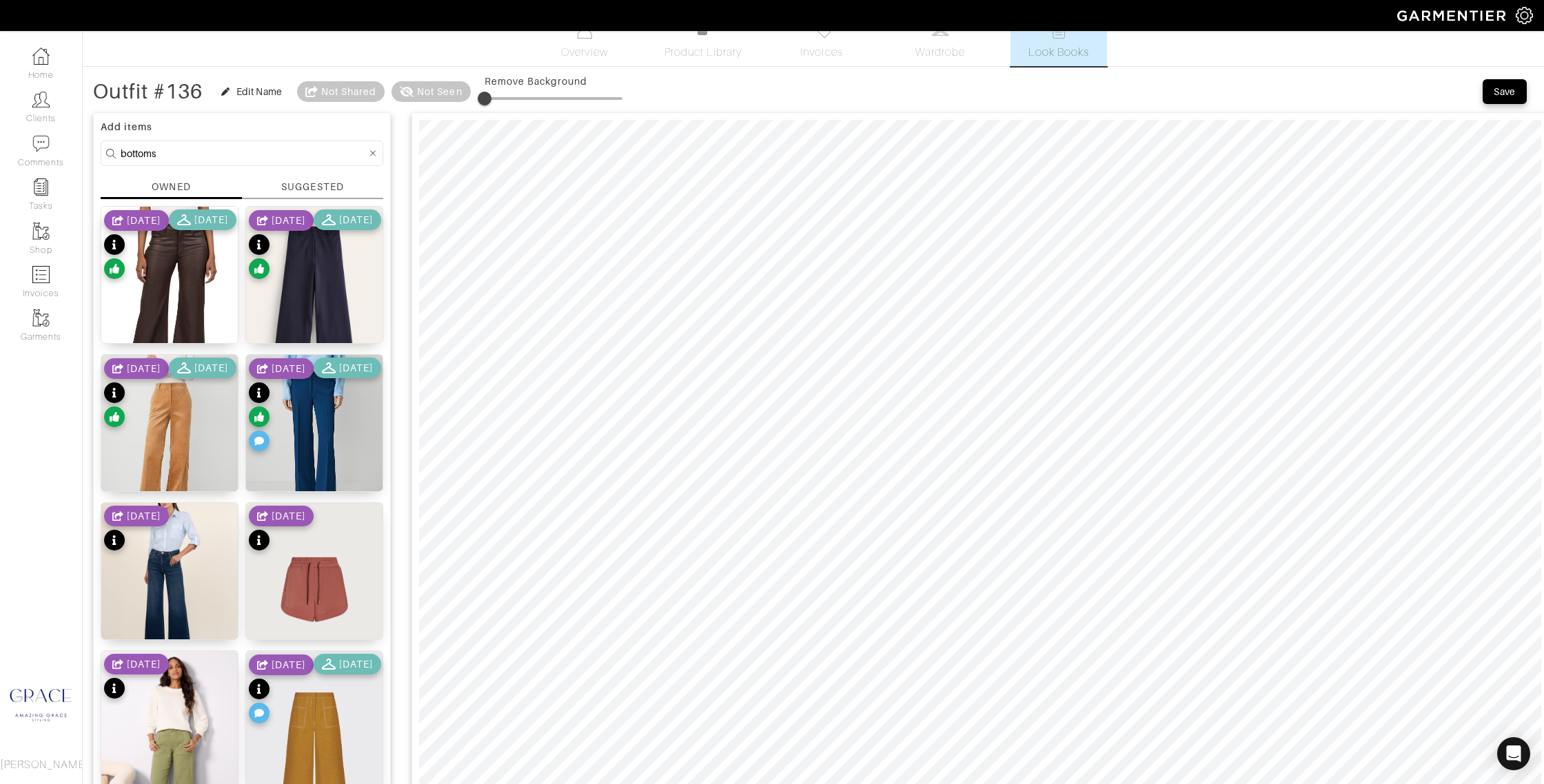
scroll to position [0, 0]
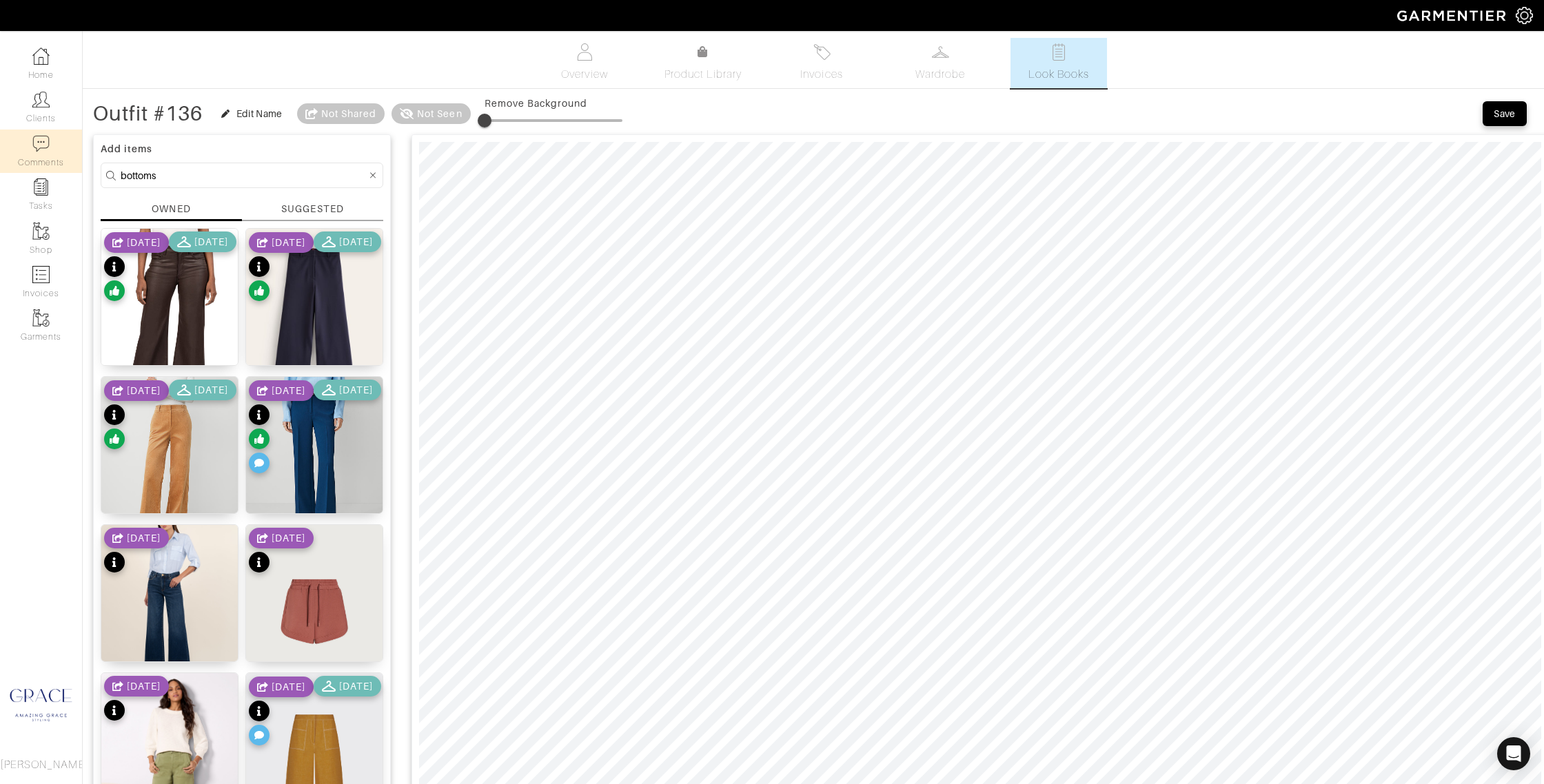
drag, startPoint x: 180, startPoint y: 174, endPoint x: 72, endPoint y: 163, distance: 108.6
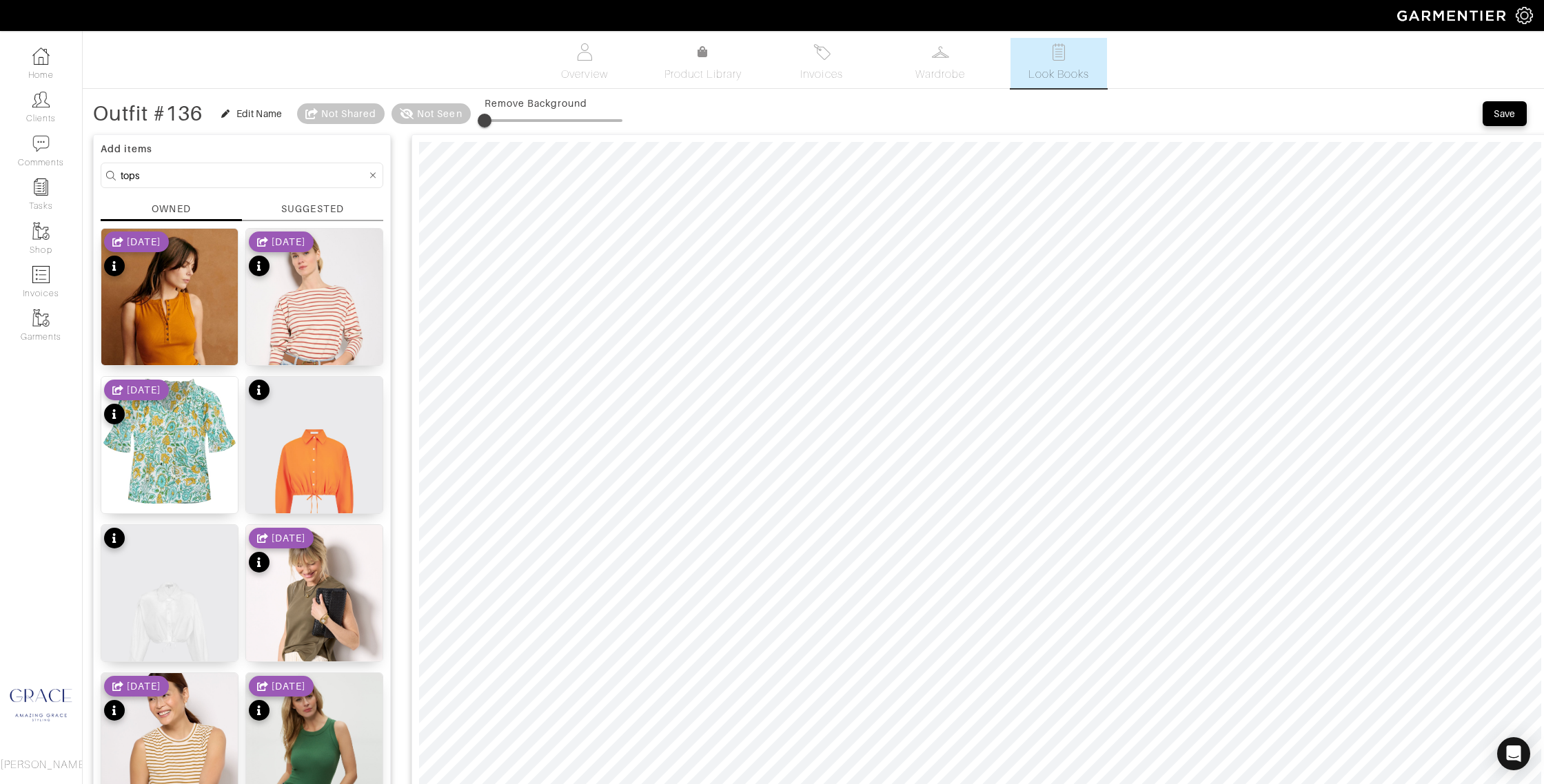
click at [276, 207] on div "SUGGESTED" at bounding box center [312, 211] width 141 height 19
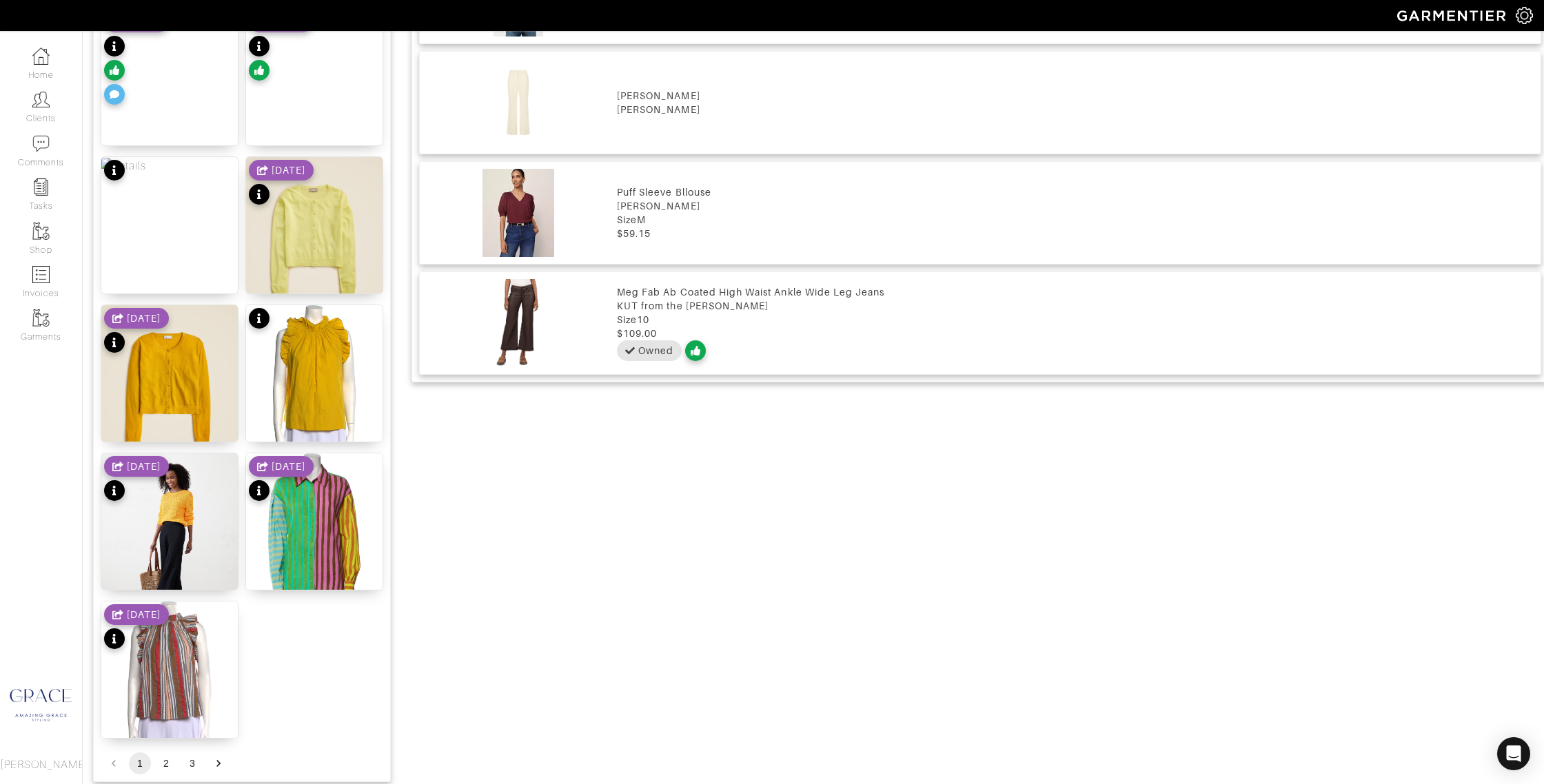
scroll to position [1469, 0]
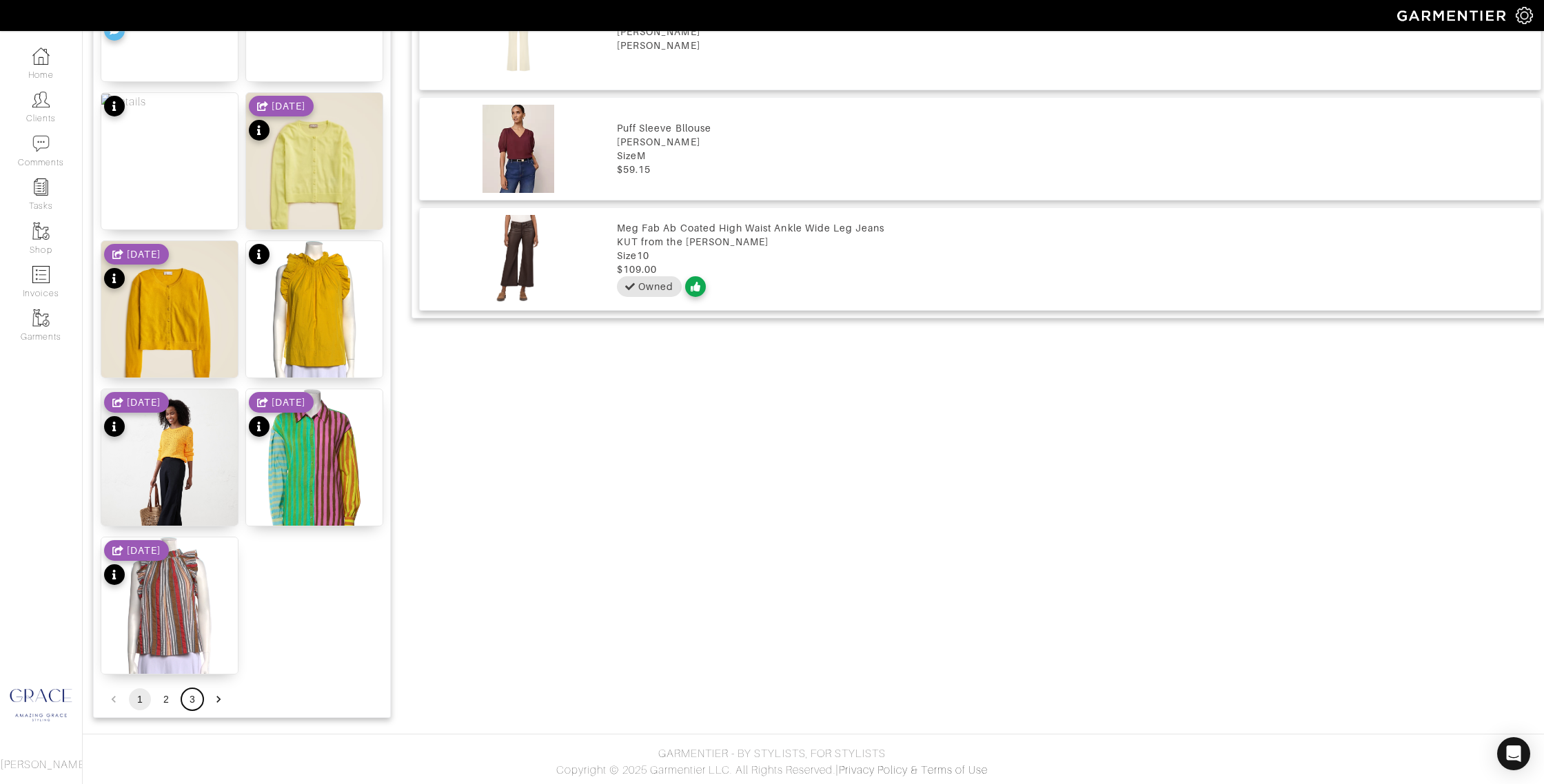
click at [190, 696] on button "3" at bounding box center [191, 698] width 22 height 22
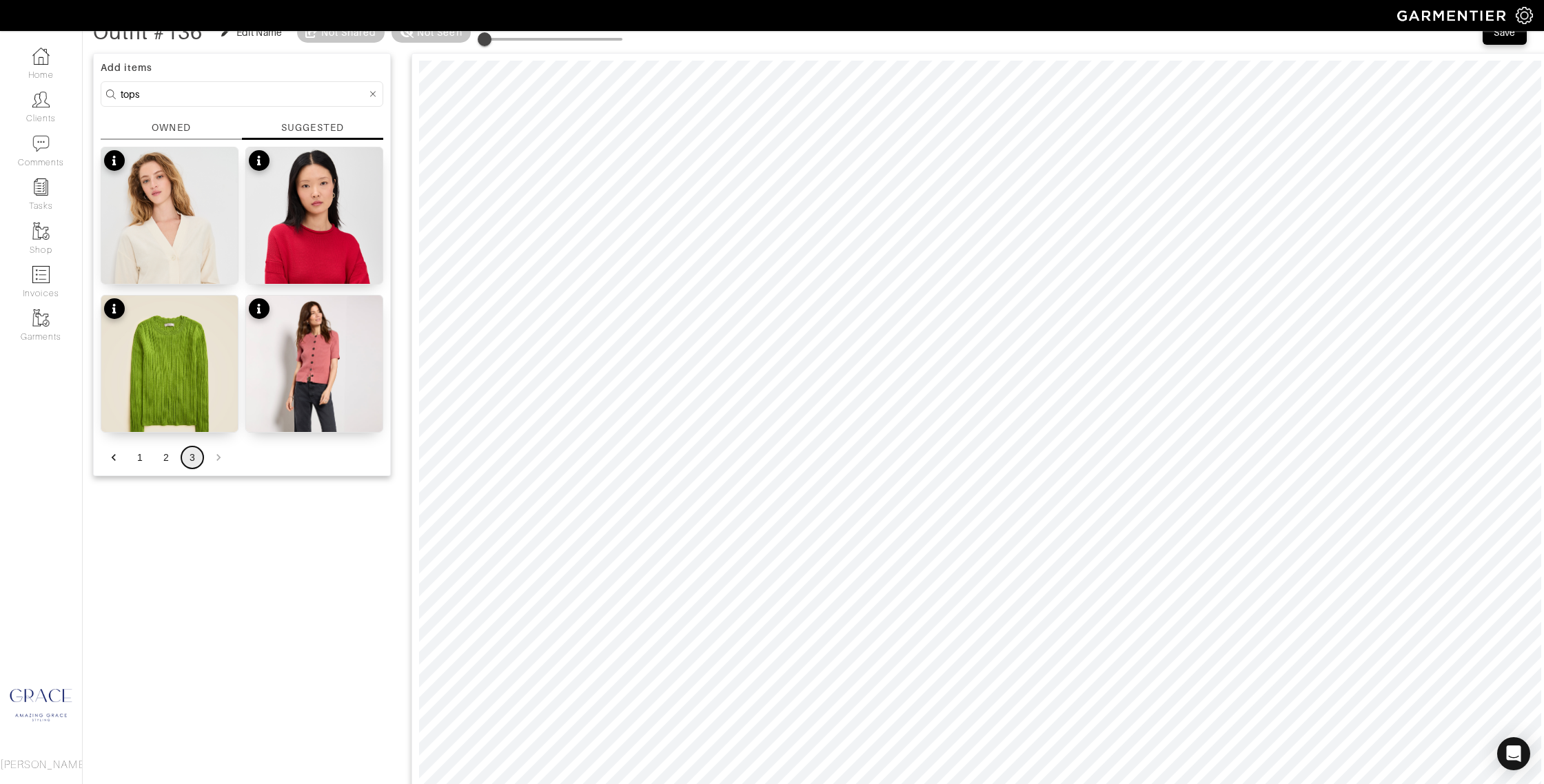
scroll to position [57, 0]
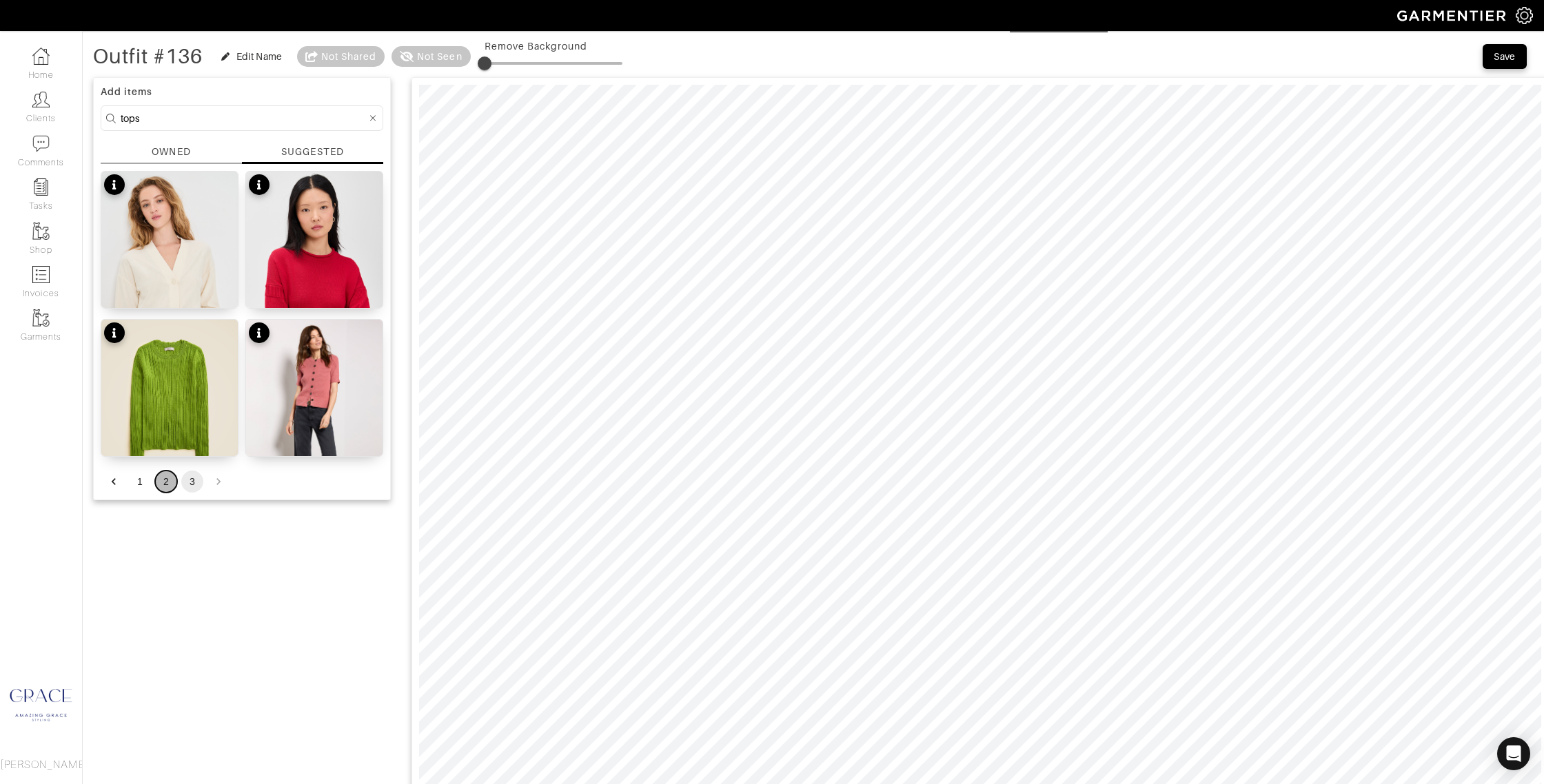
click at [164, 483] on button "2" at bounding box center [165, 481] width 22 height 22
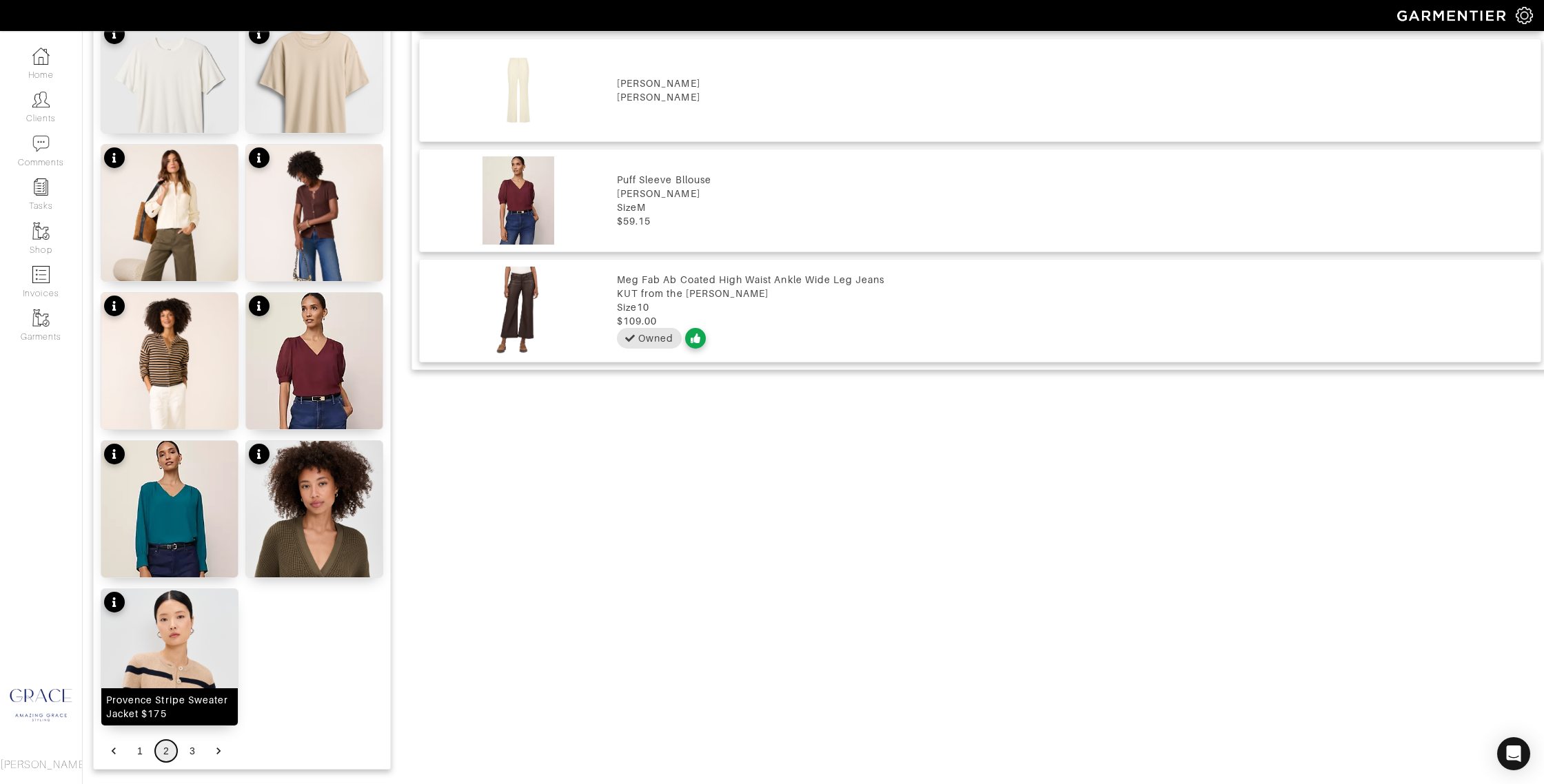
scroll to position [1415, 0]
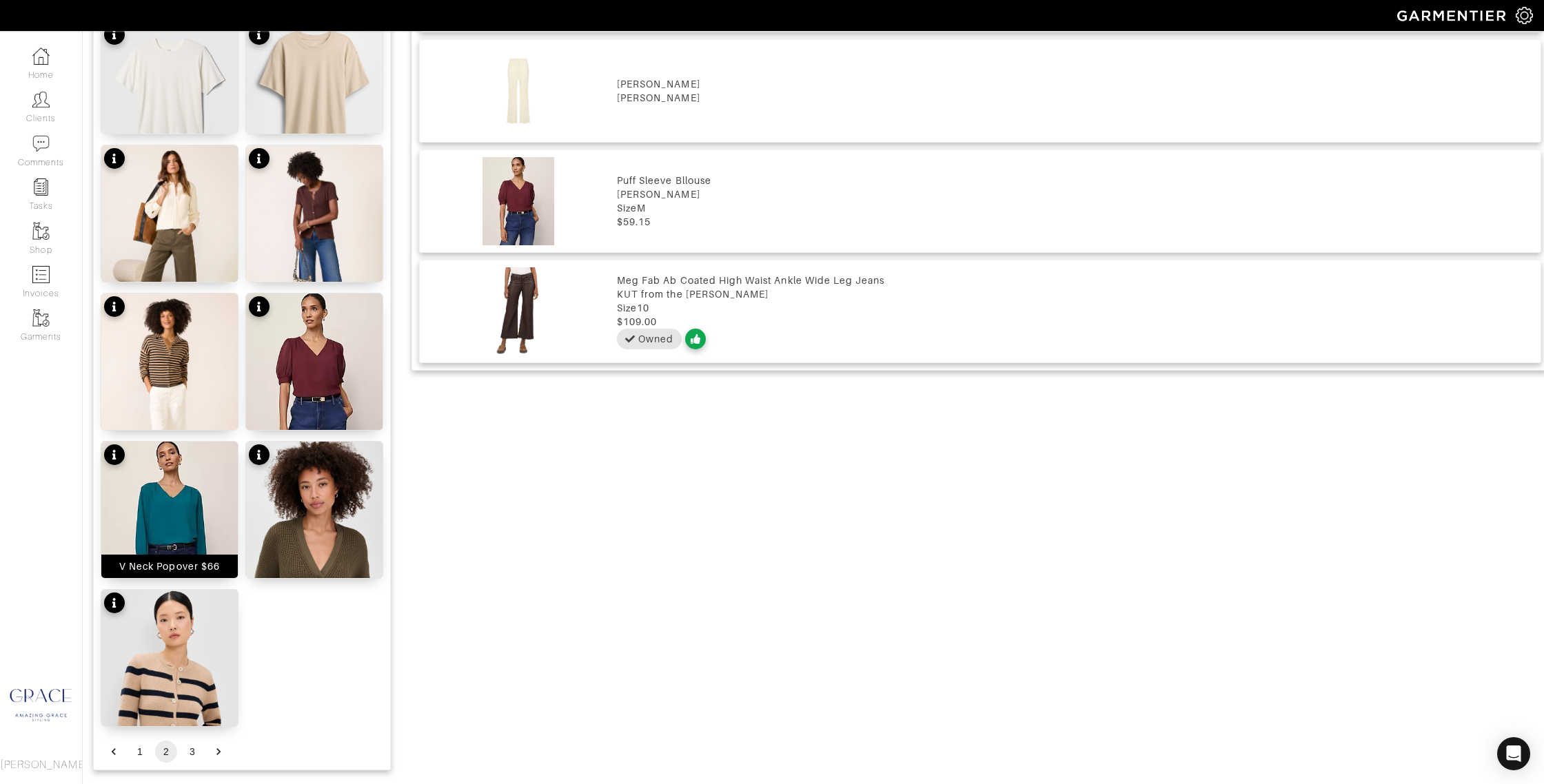
click at [185, 567] on div "V Neck Popover $66" at bounding box center [170, 567] width 100 height 14
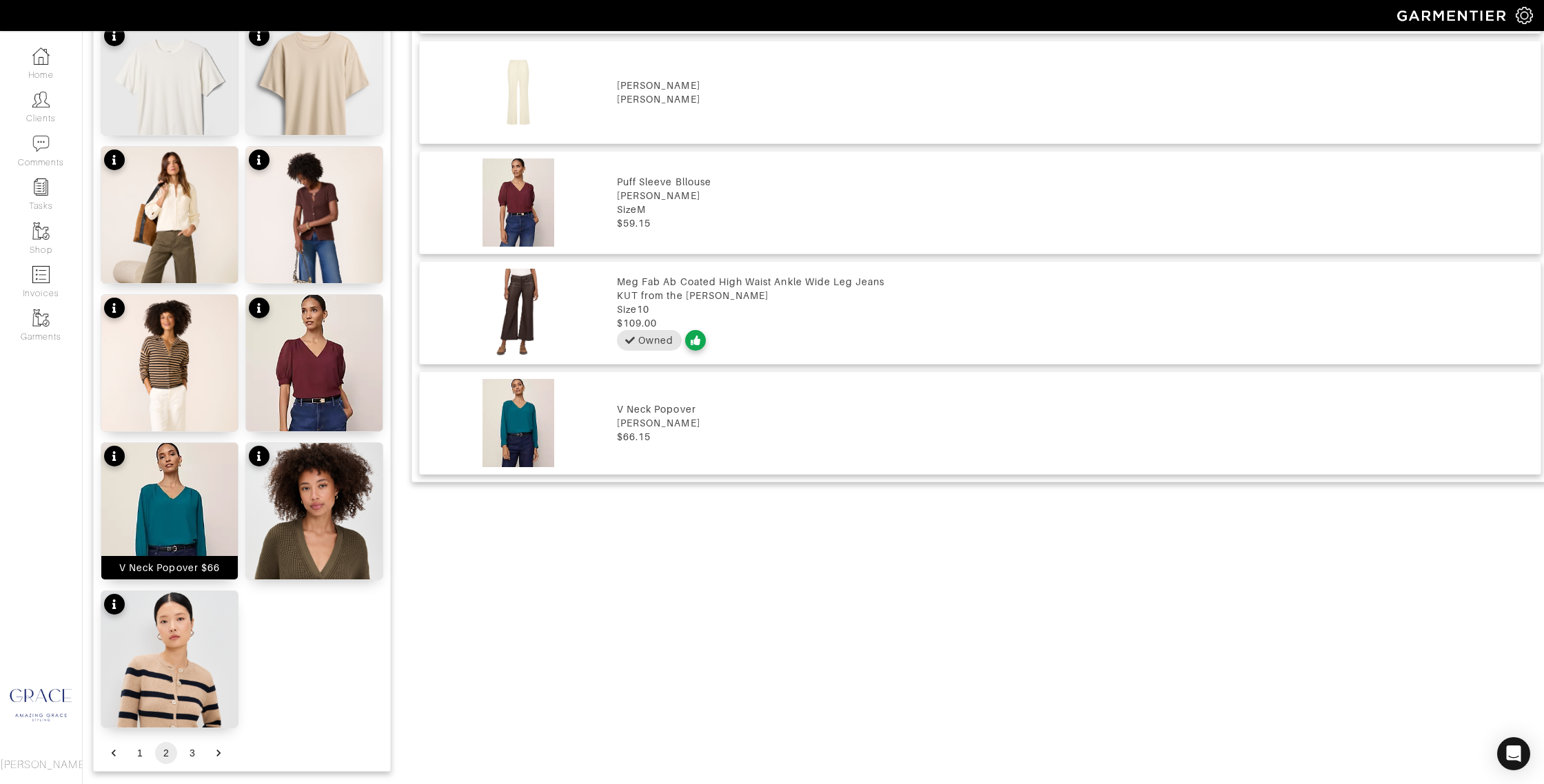
scroll to position [1411, 0]
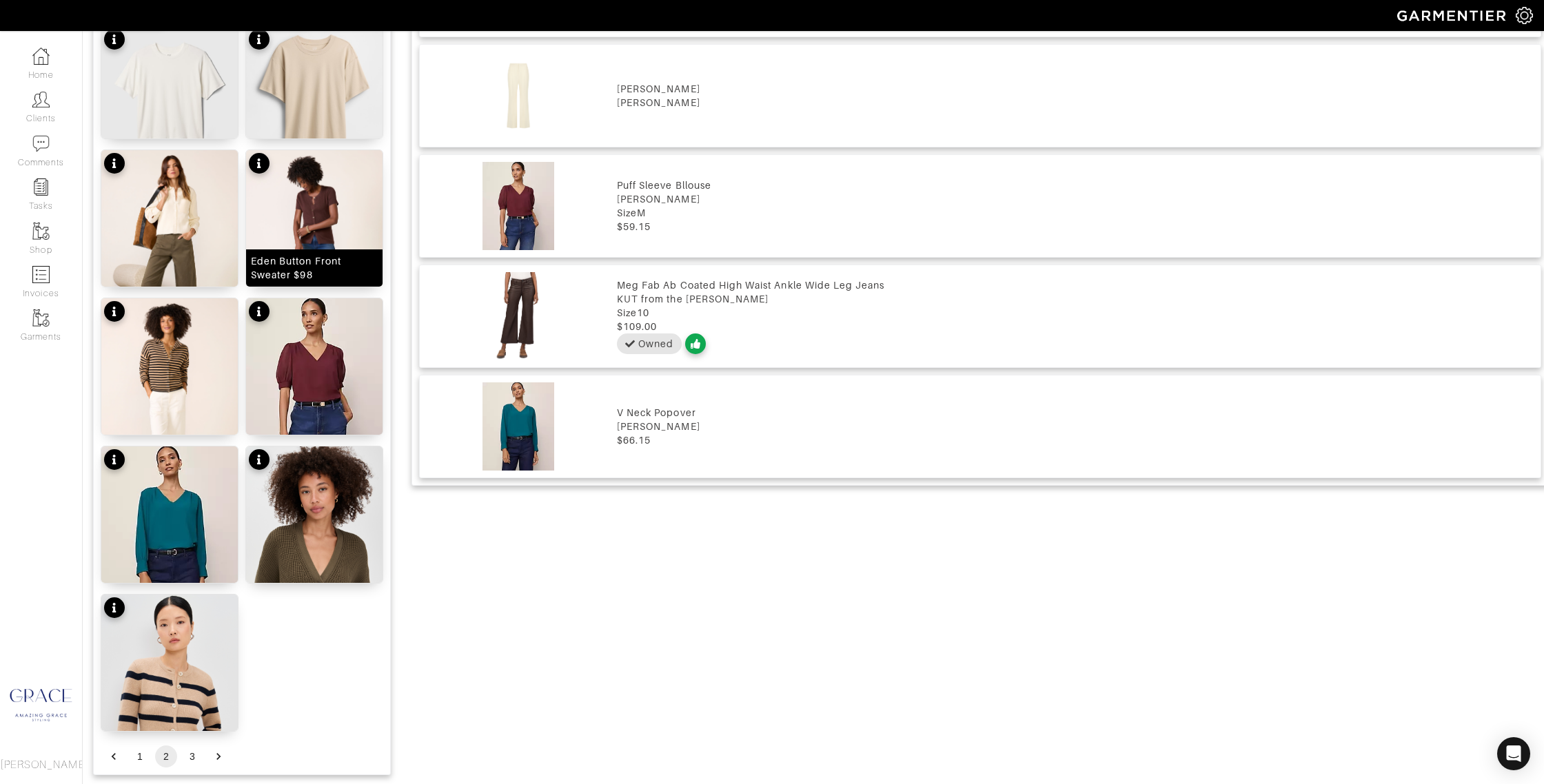
click at [346, 269] on div "Eden Button Front Sweater $98" at bounding box center [314, 268] width 127 height 28
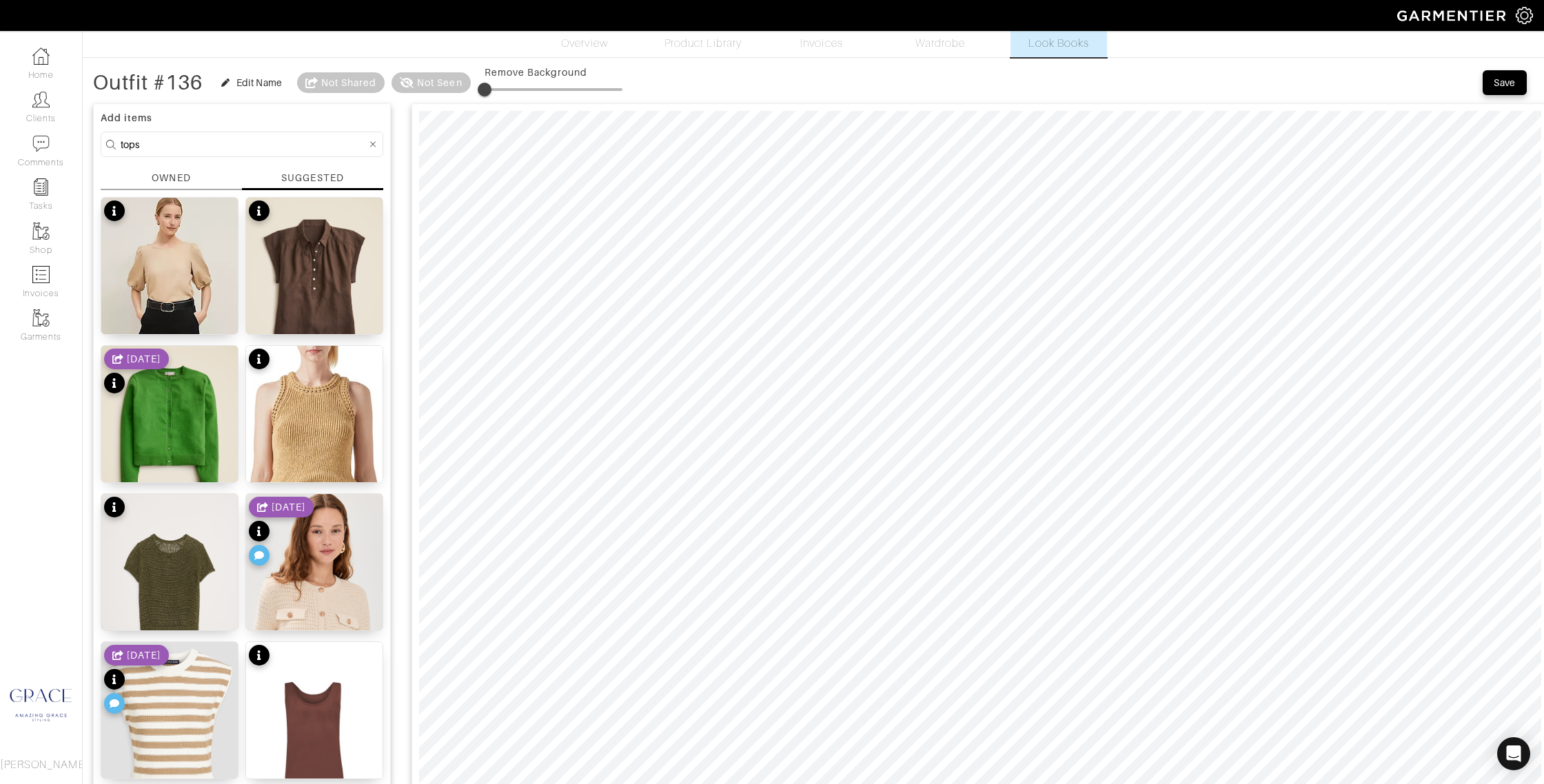
scroll to position [22, 0]
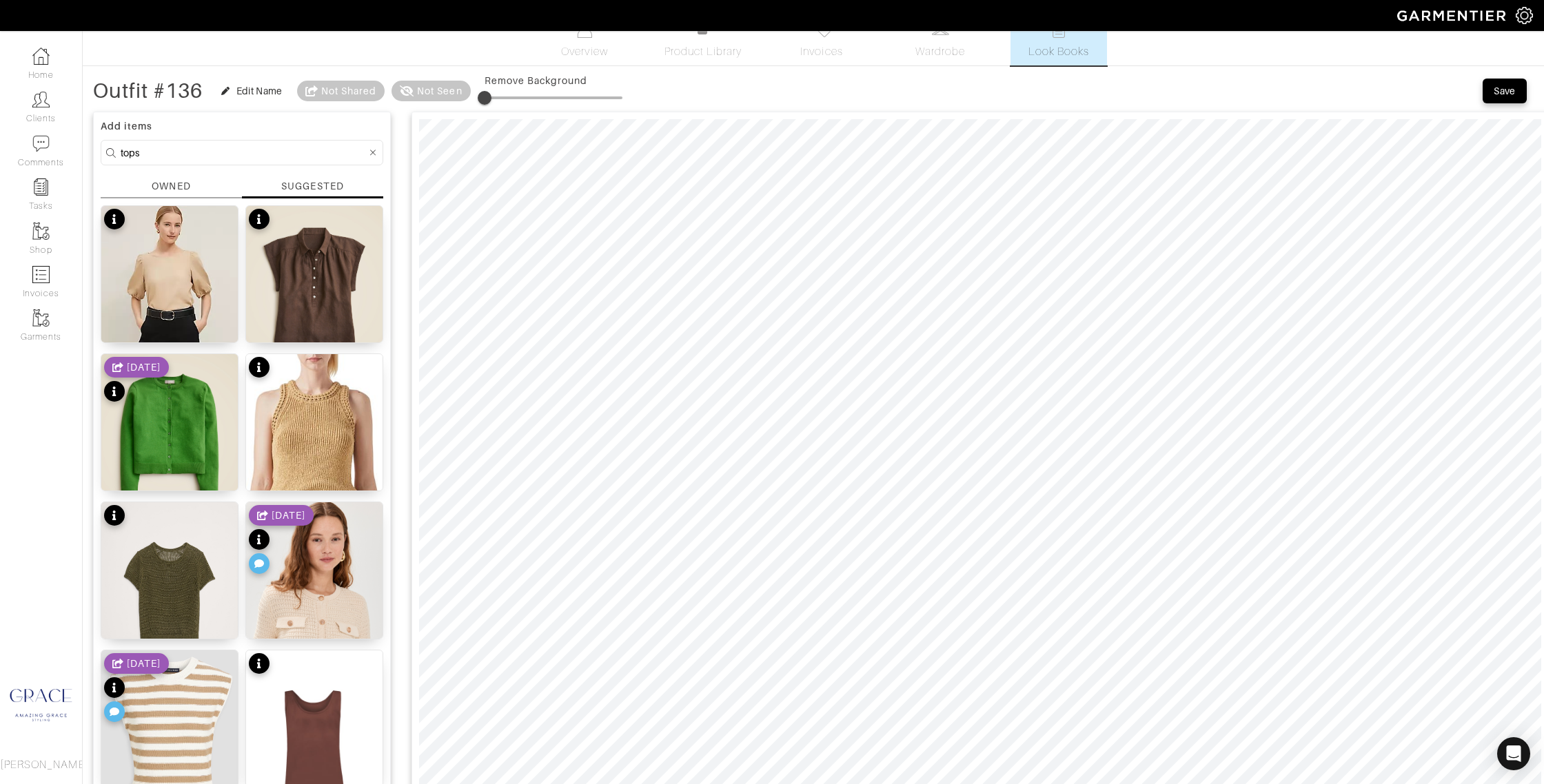
click at [158, 186] on div "OWNED" at bounding box center [170, 186] width 39 height 15
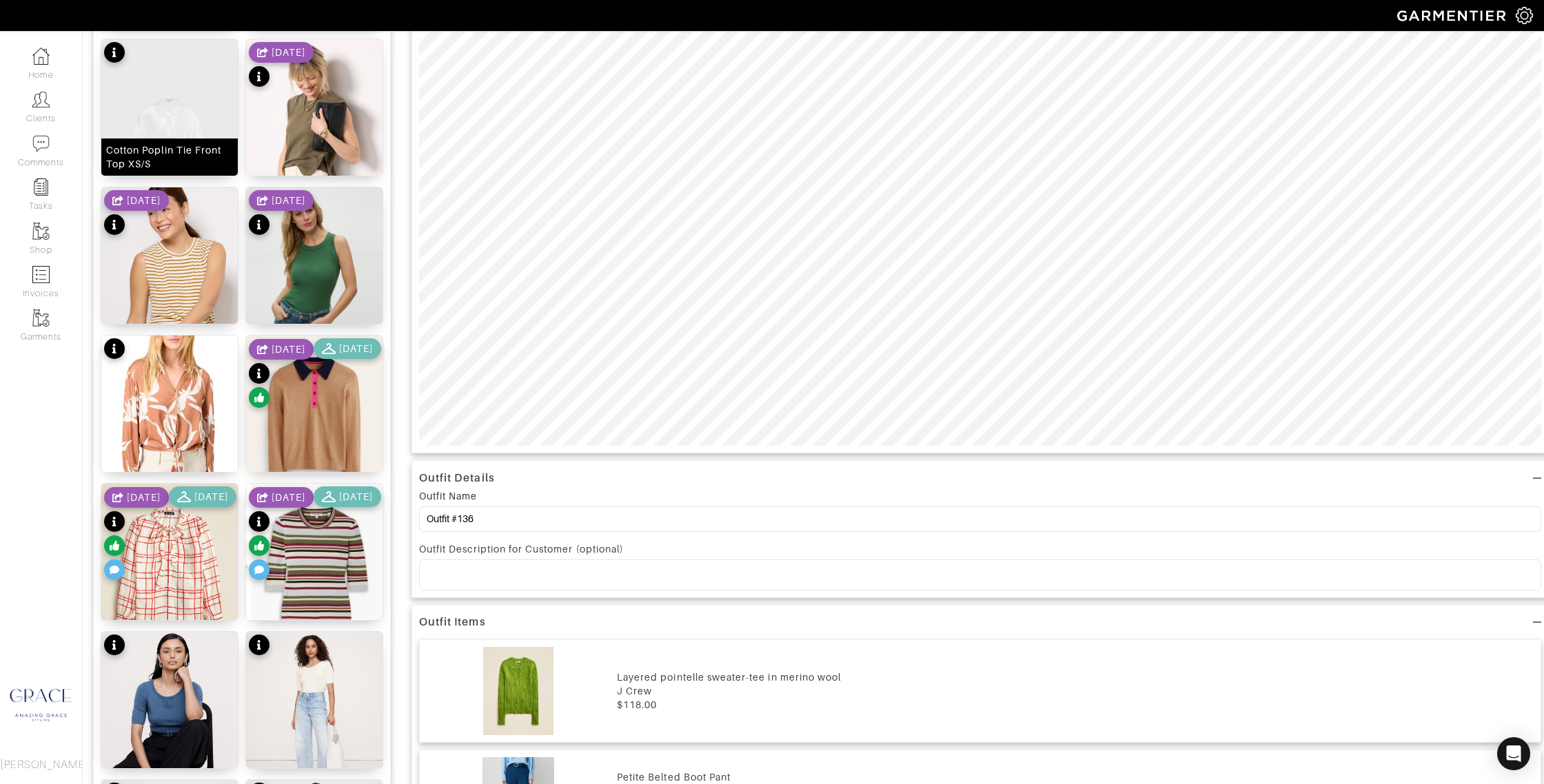
scroll to position [0, 0]
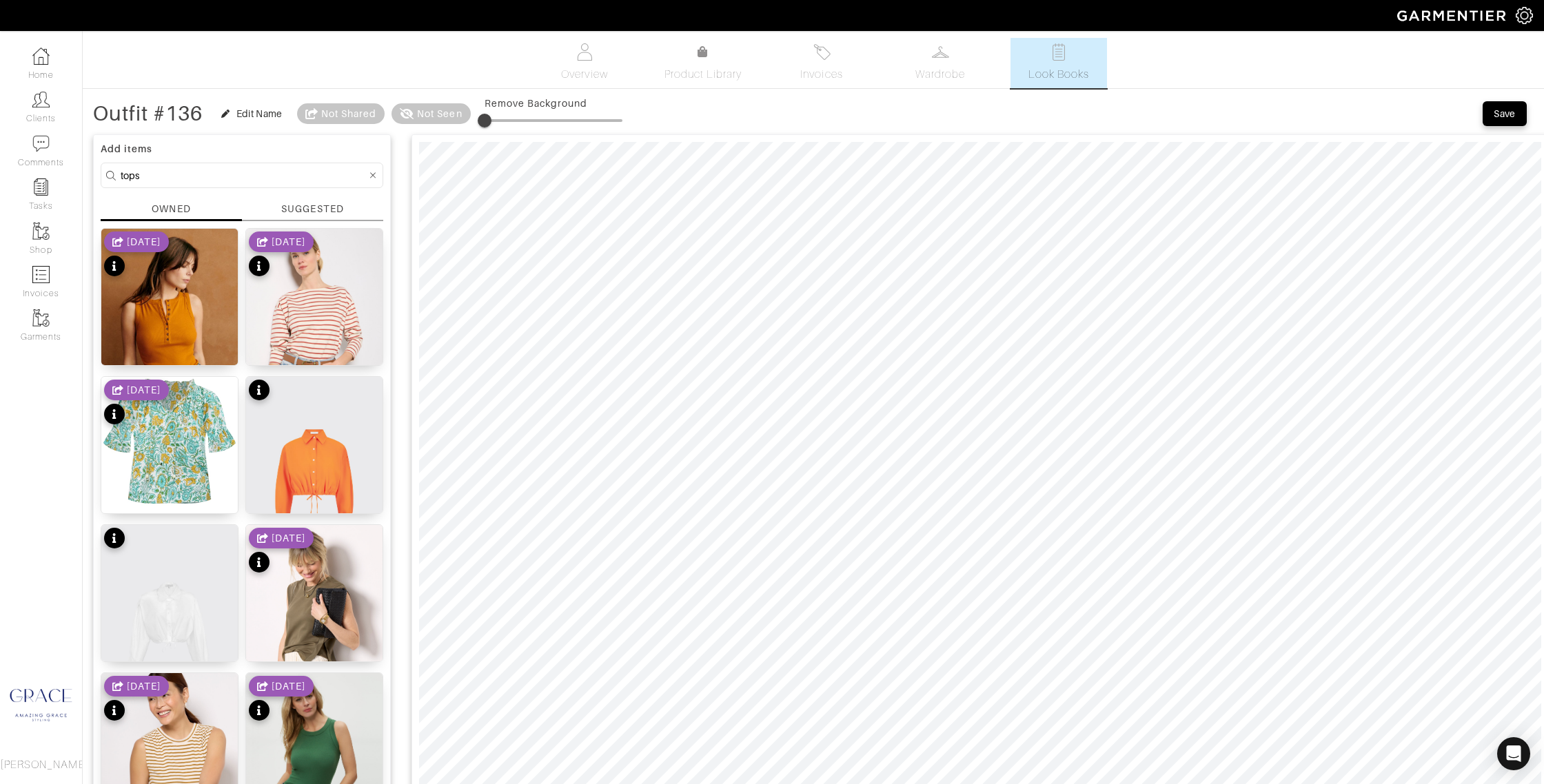
drag, startPoint x: 145, startPoint y: 170, endPoint x: 90, endPoint y: 170, distance: 55.0
type input "bttoms"
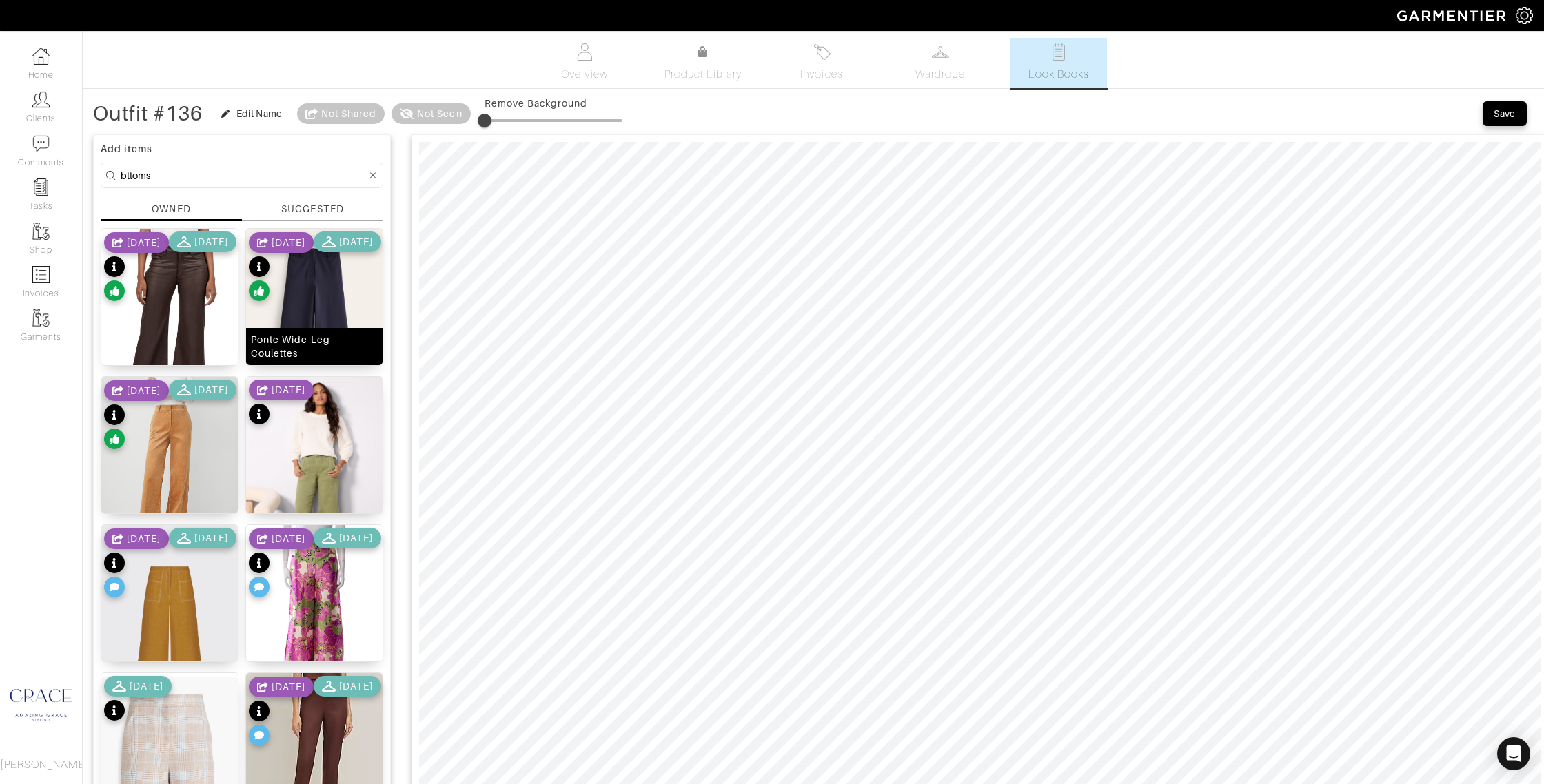
click at [295, 357] on div "Ponte Wide Leg Coulettes" at bounding box center [314, 347] width 127 height 28
type input "30"
drag, startPoint x: 492, startPoint y: 121, endPoint x: 542, endPoint y: 132, distance: 51.2
click at [528, 124] on span at bounding box center [526, 120] width 14 height 14
click at [330, 205] on div "SUGGESTED" at bounding box center [312, 209] width 62 height 15
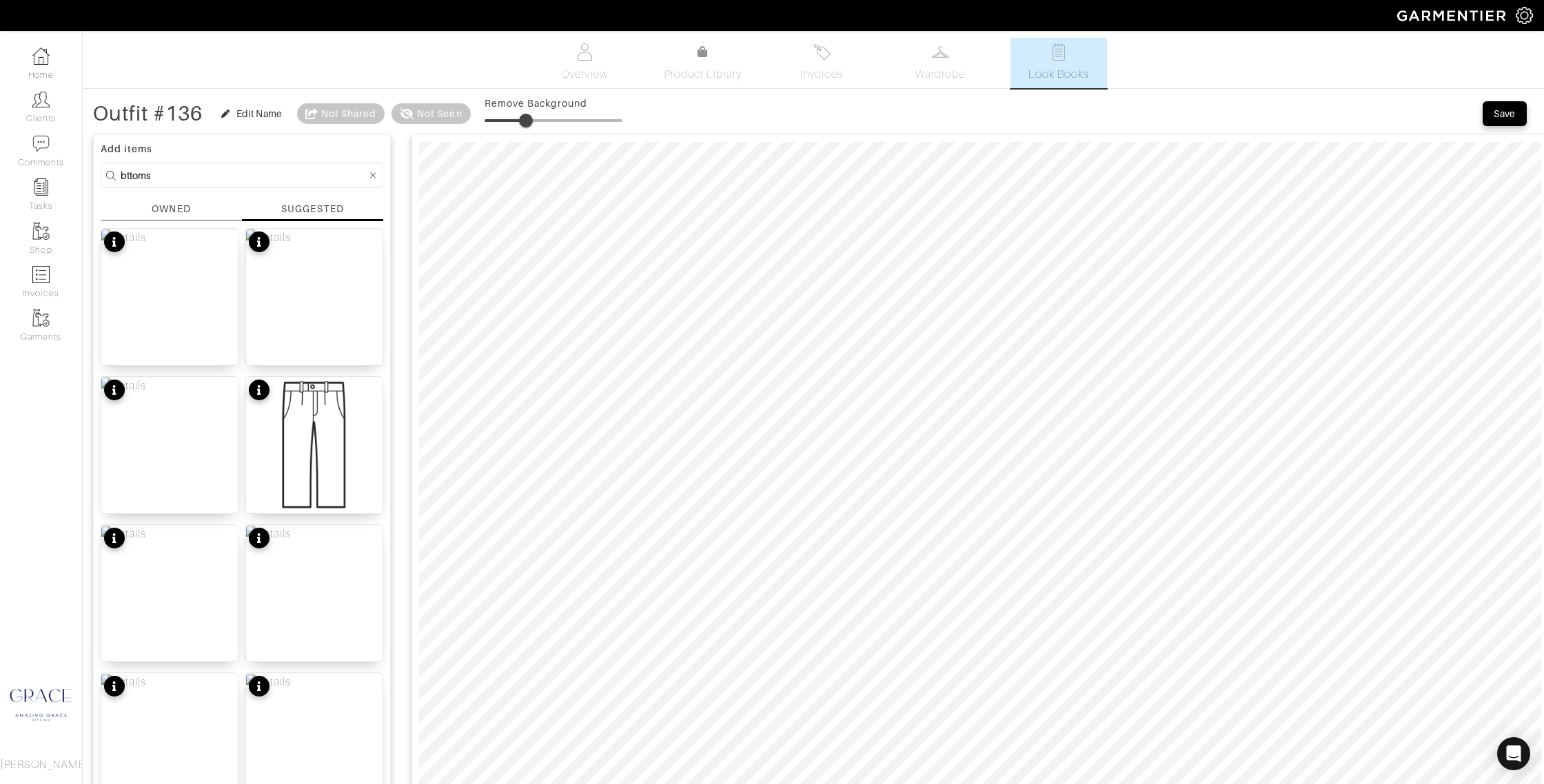
click at [154, 173] on input "bttoms" at bounding box center [243, 176] width 246 height 17
drag, startPoint x: 123, startPoint y: 173, endPoint x: 130, endPoint y: 172, distance: 7.1
click at [125, 172] on input "bttoms" at bounding box center [243, 176] width 246 height 17
click at [177, 208] on div "OWNED" at bounding box center [170, 209] width 39 height 15
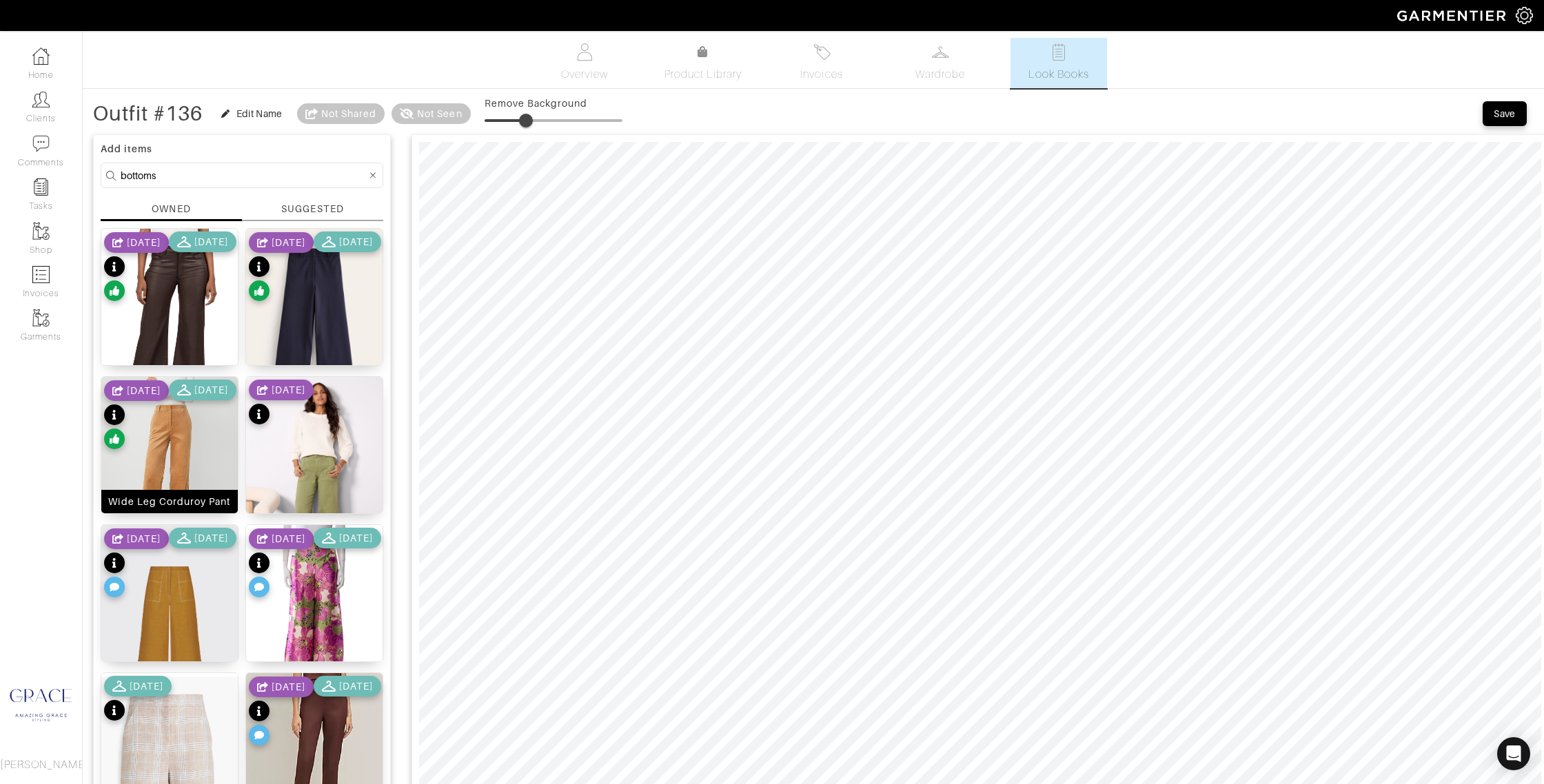
click at [167, 505] on div "Wide Leg Corduroy Pant" at bounding box center [169, 502] width 122 height 14
click at [309, 211] on div "SUGGESTED" at bounding box center [312, 209] width 62 height 15
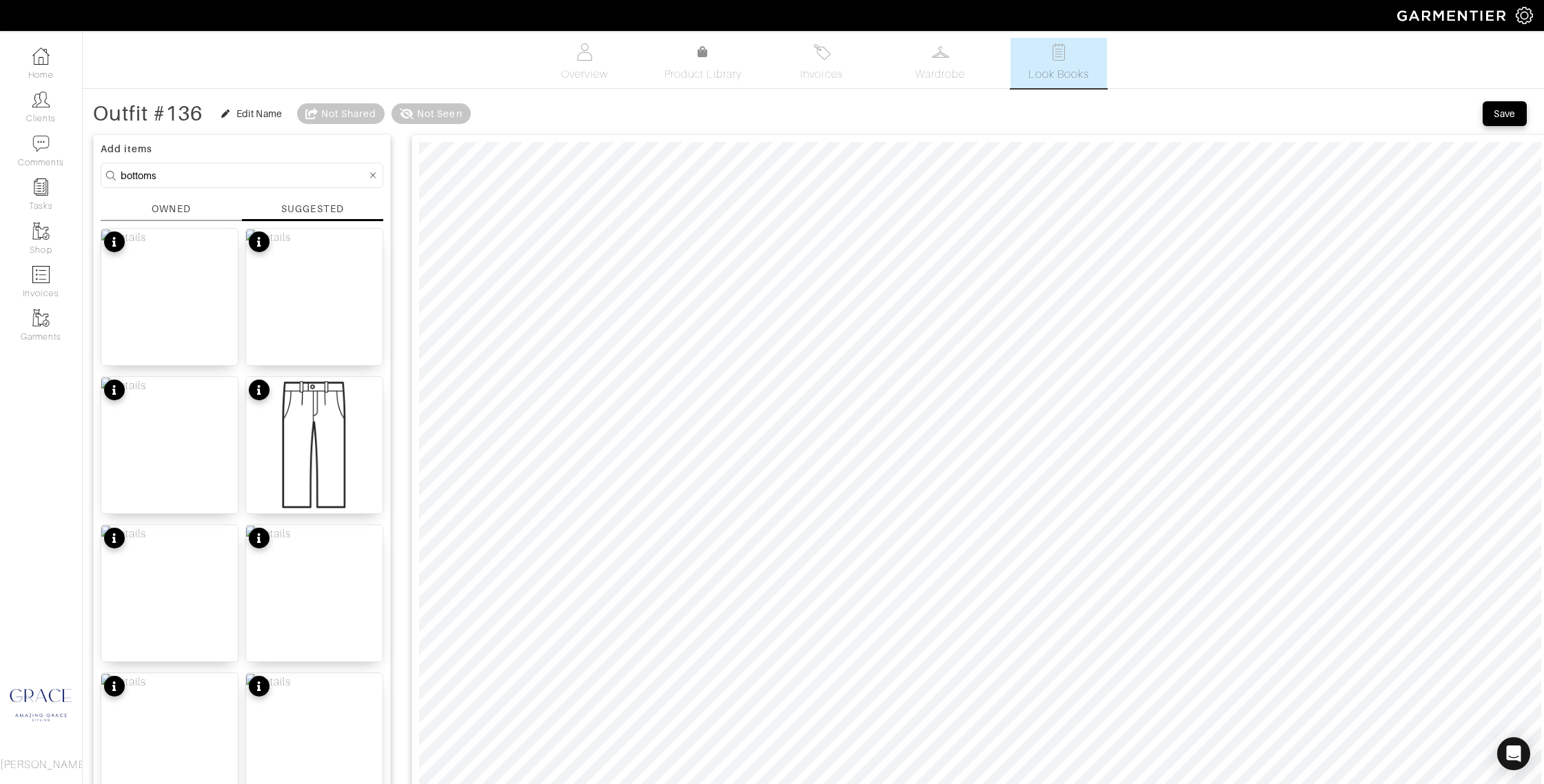
click at [174, 209] on div "OWNED" at bounding box center [170, 209] width 39 height 15
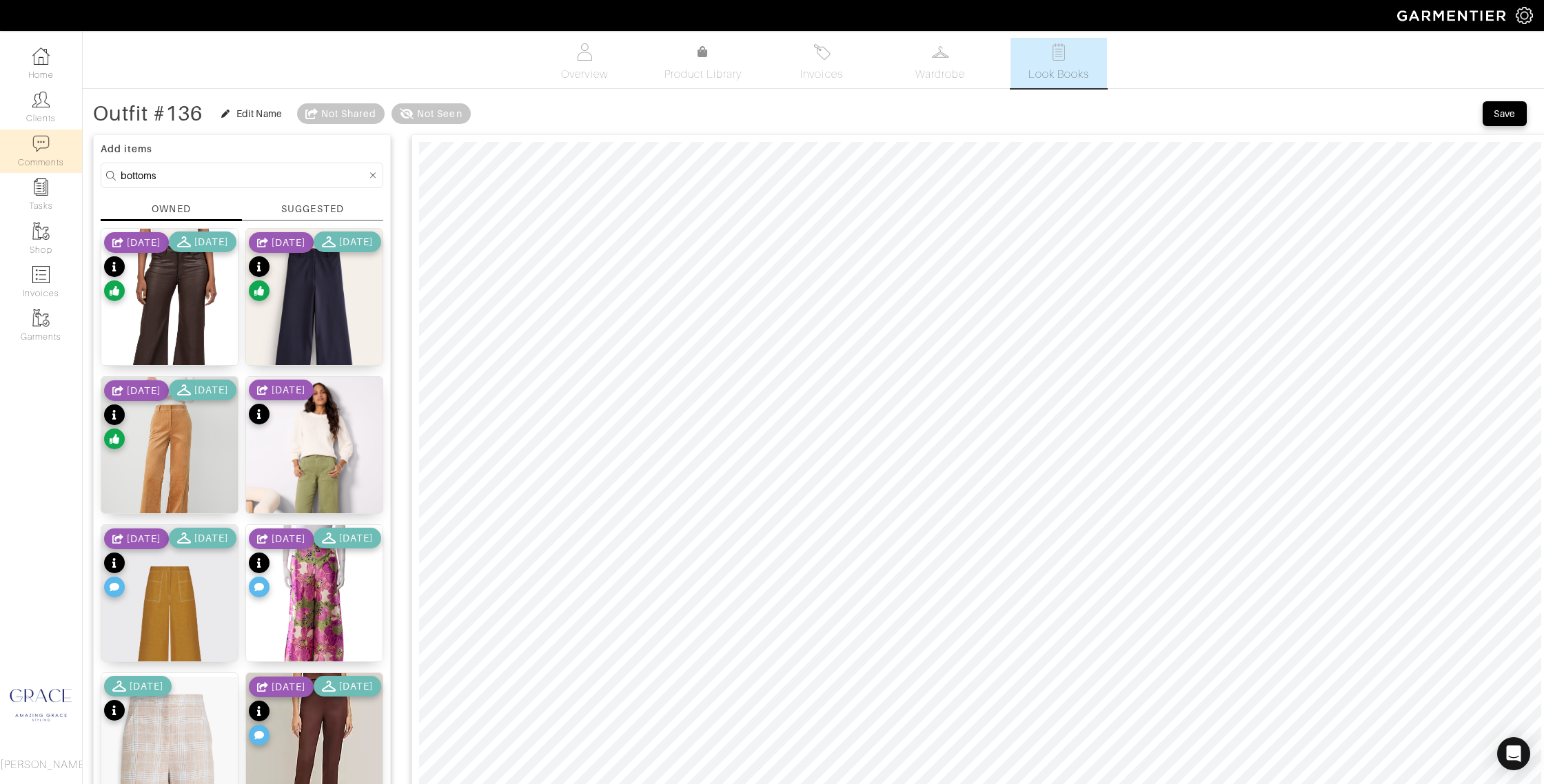
drag, startPoint x: 203, startPoint y: 177, endPoint x: 39, endPoint y: 171, distance: 164.1
type input "kate"
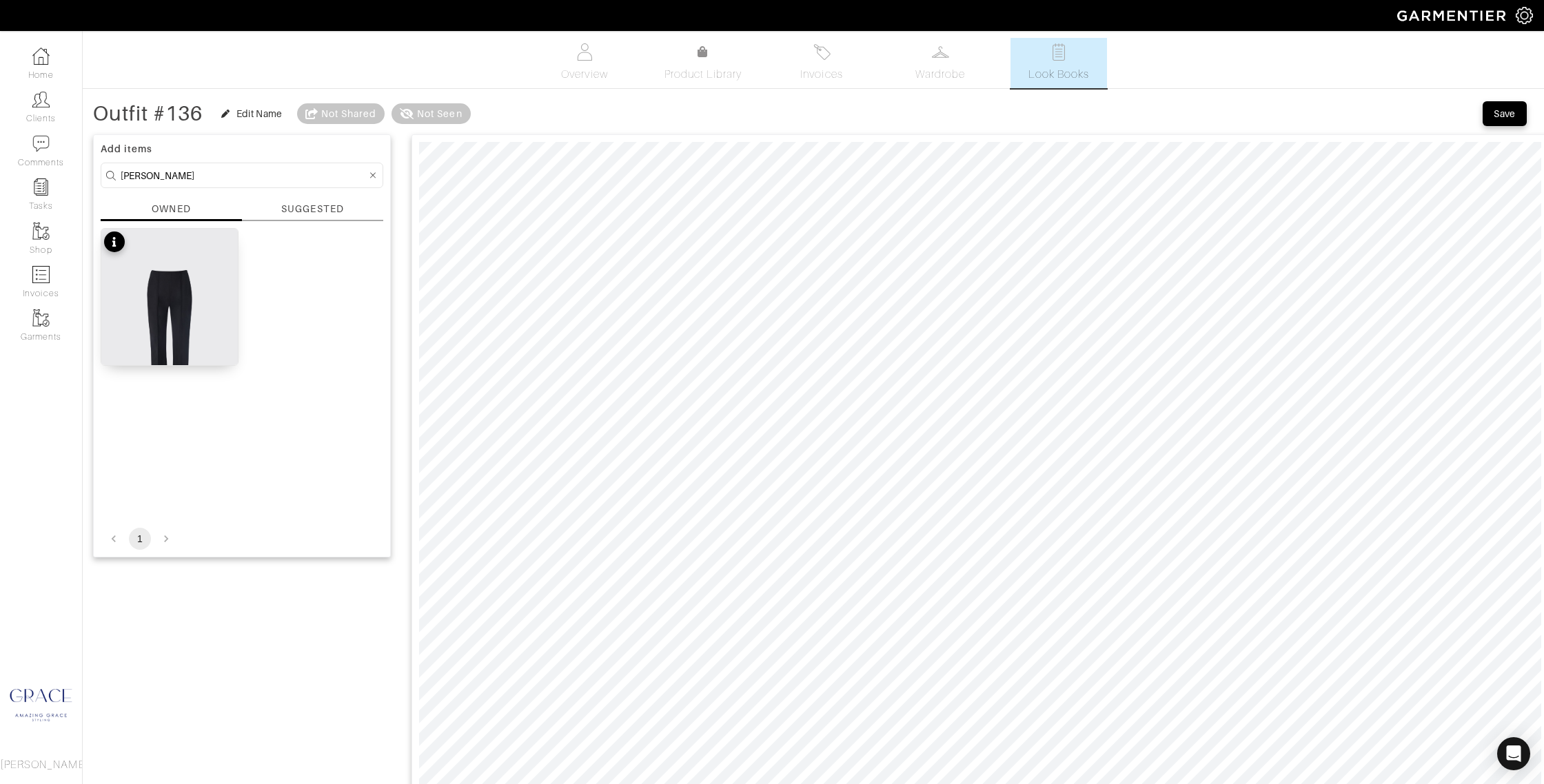
click at [351, 205] on div "SUGGESTED" at bounding box center [312, 211] width 141 height 19
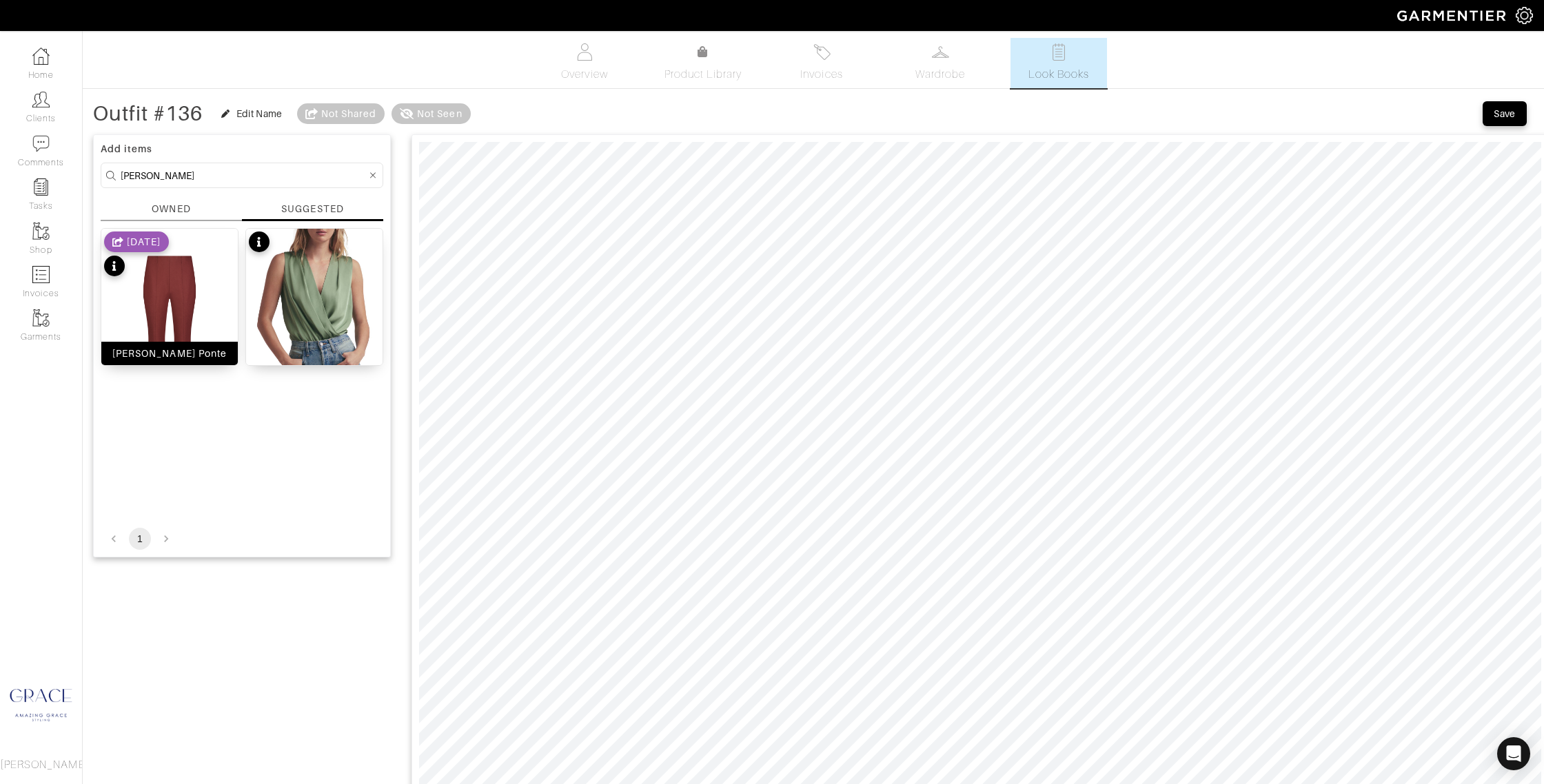
click at [174, 351] on div "Kate Pant Ponte" at bounding box center [170, 353] width 114 height 14
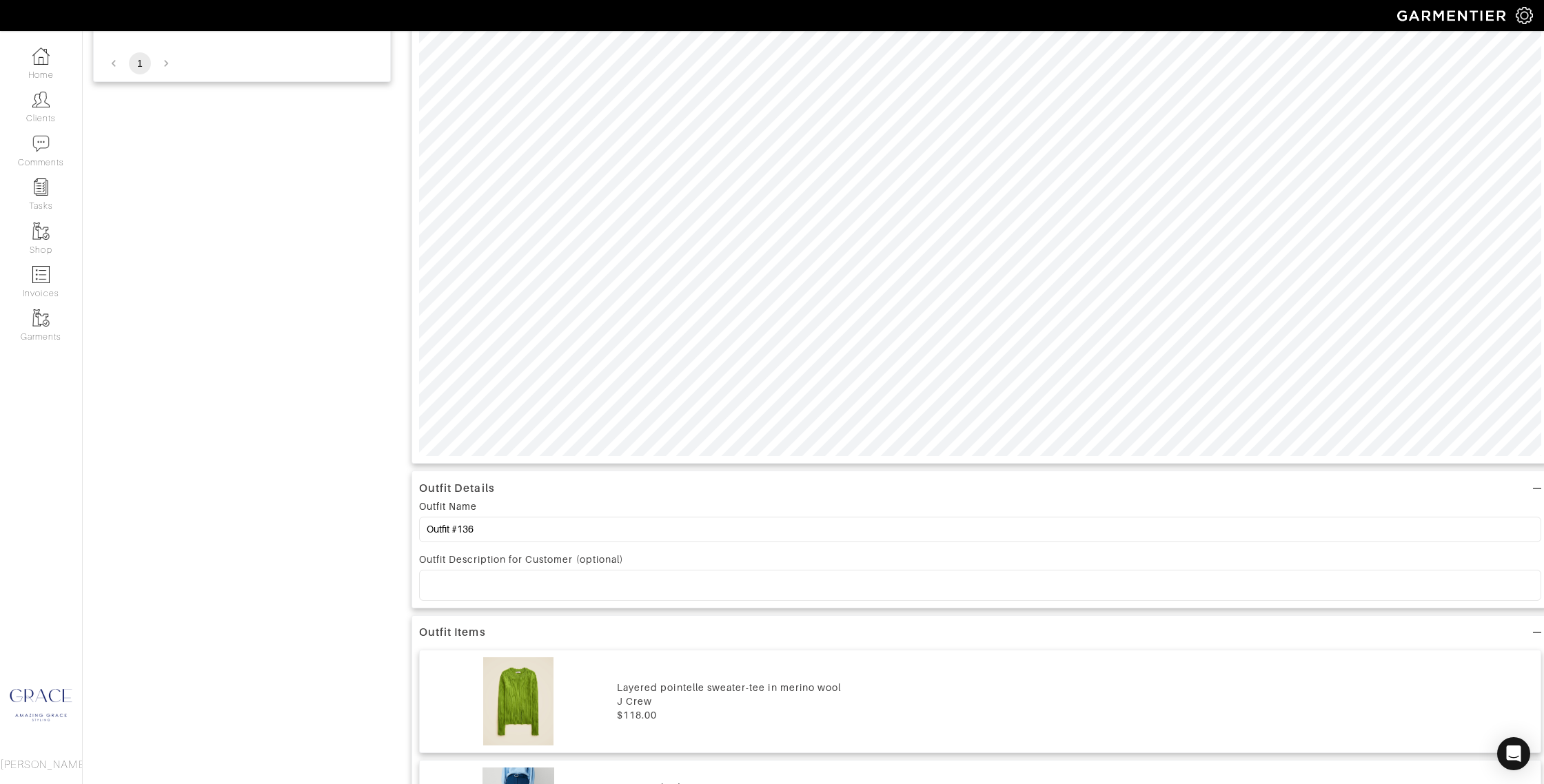
scroll to position [498, 0]
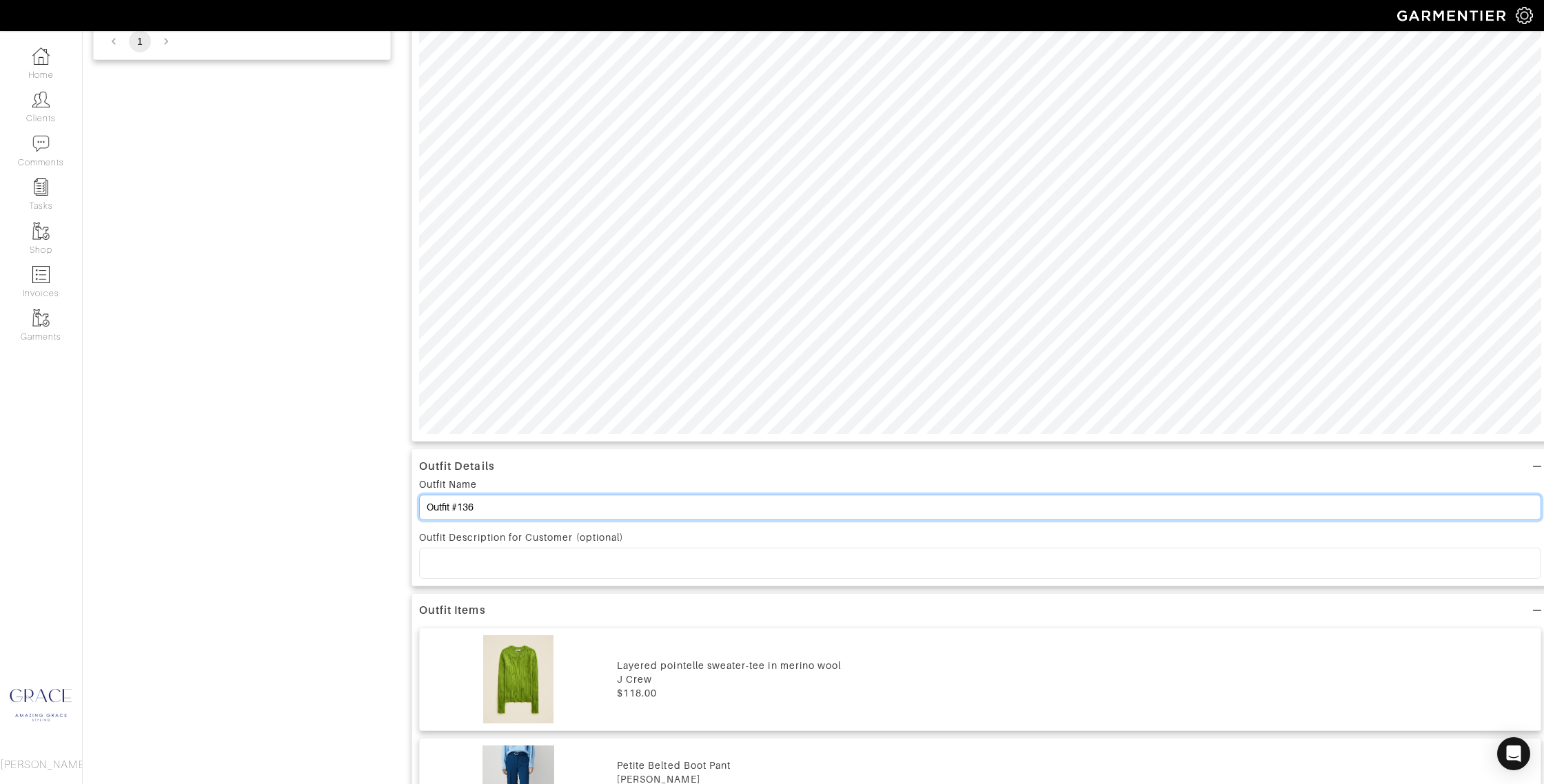
drag, startPoint x: 497, startPoint y: 506, endPoint x: 344, endPoint y: 499, distance: 153.2
click at [344, 500] on div "Add items kate OWNED SUGGESTED Kate Pant Ponte 8/01/25 Date Sleeveless Wrap Bod…" at bounding box center [813, 680] width 1440 height 2101
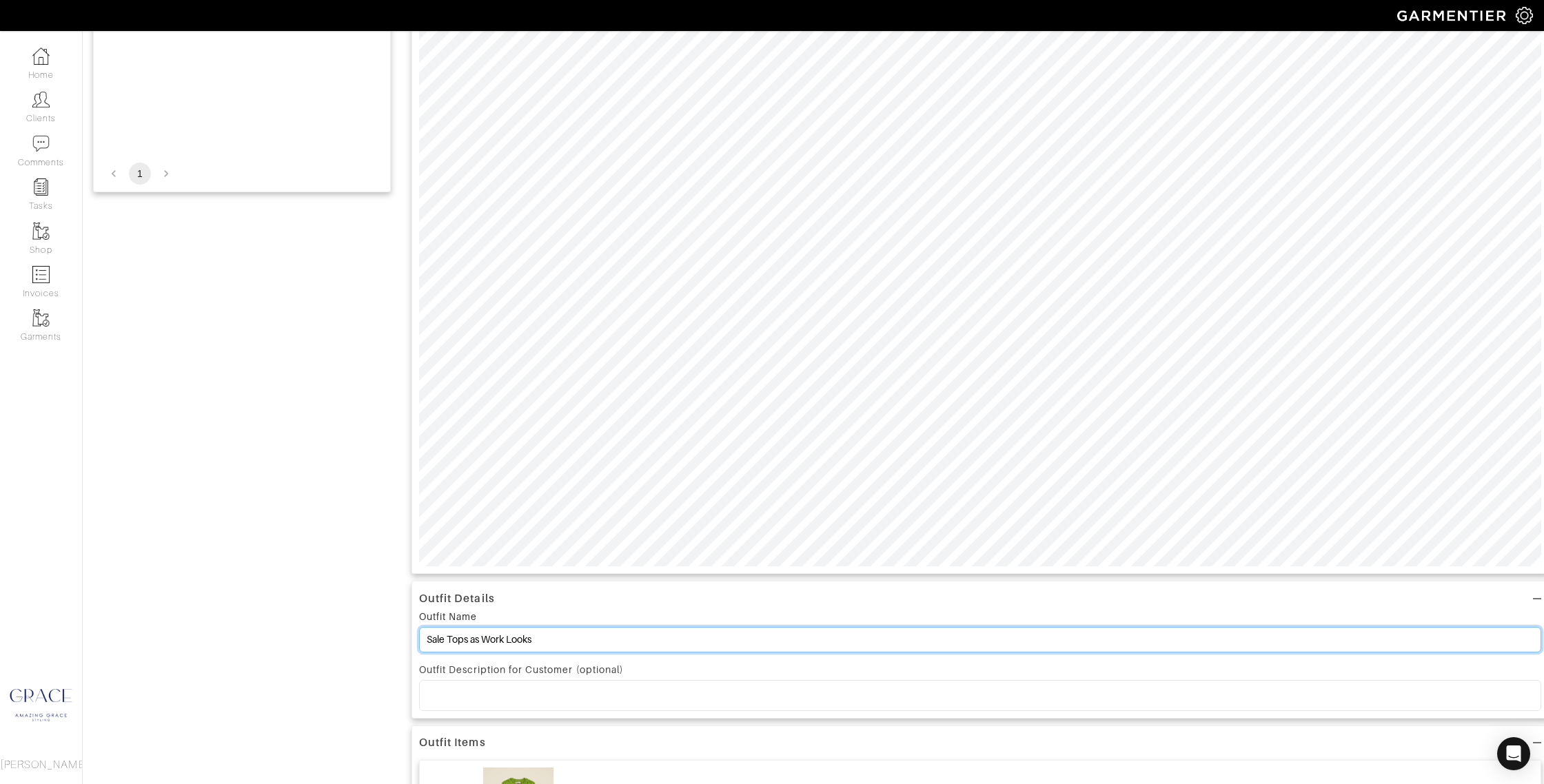
scroll to position [380, 0]
type input "Sale Tops as Work Looks"
click at [567, 672] on div at bounding box center [980, 680] width 1121 height 29
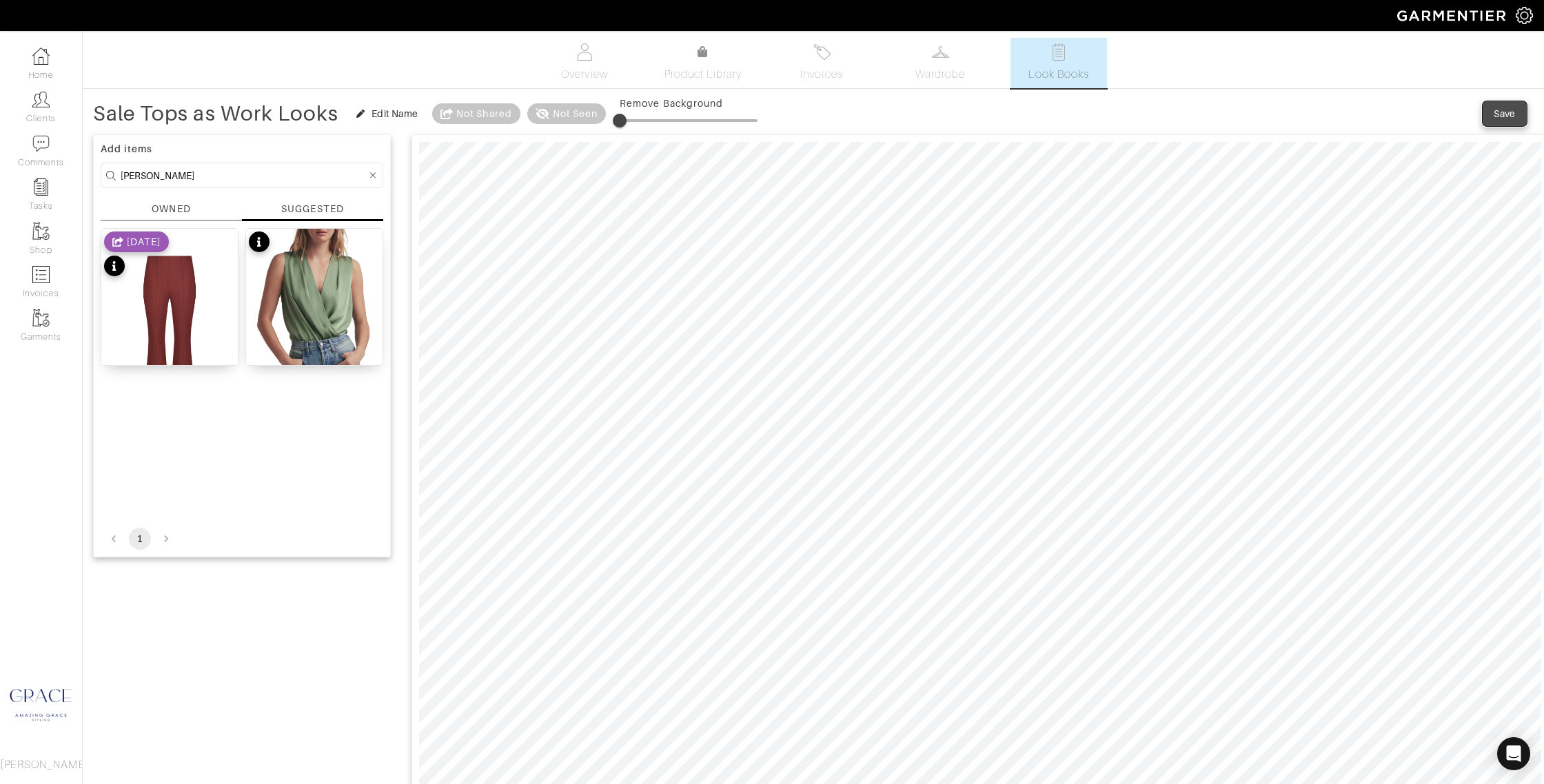
click at [1503, 112] on div "Save" at bounding box center [1503, 113] width 22 height 14
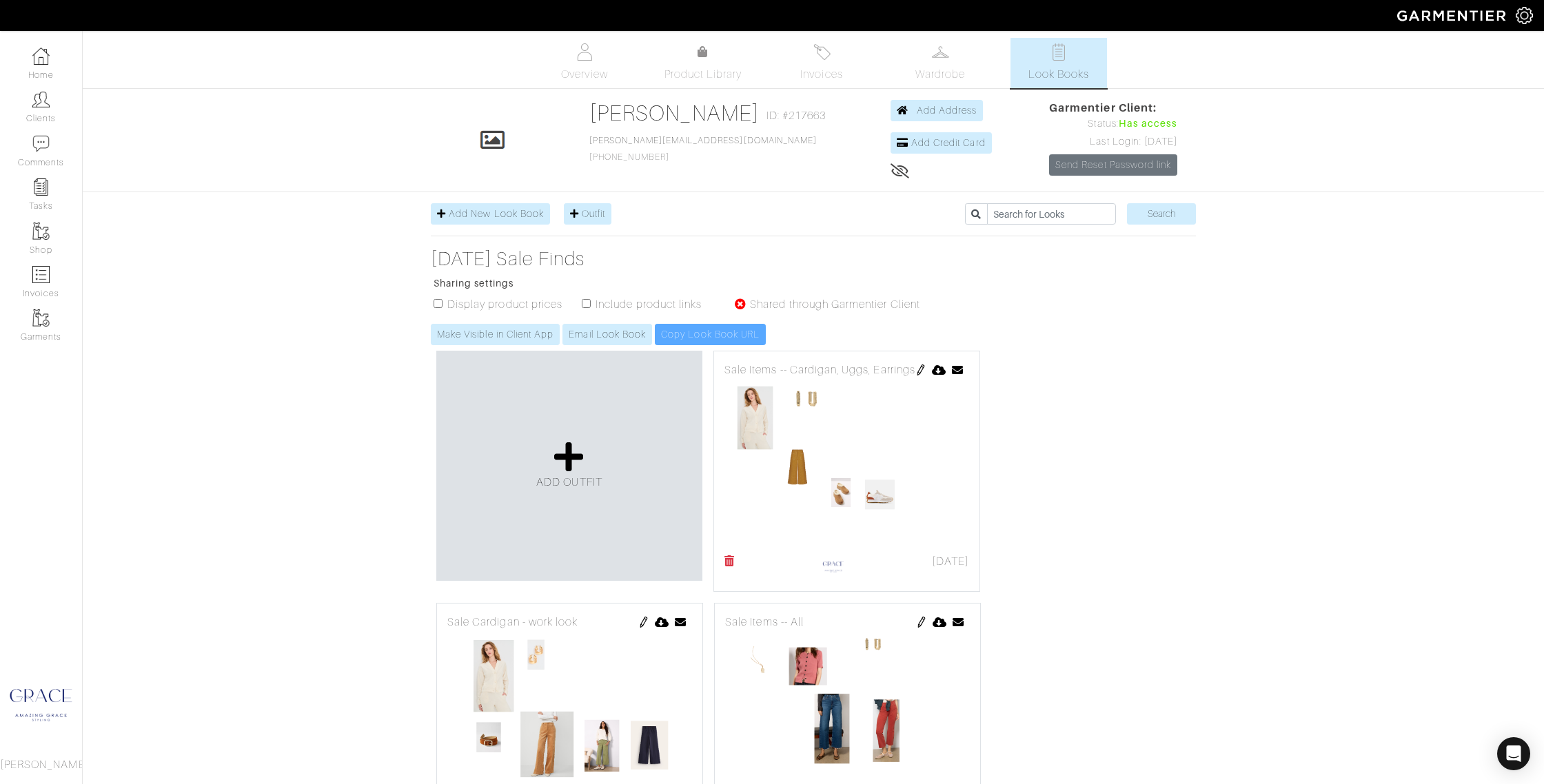
click at [438, 303] on input "checkbox" at bounding box center [438, 304] width 9 height 9
checkbox input "true"
drag, startPoint x: 582, startPoint y: 303, endPoint x: 593, endPoint y: 304, distance: 11.0
click at [583, 303] on input "checkbox" at bounding box center [586, 304] width 9 height 9
checkbox input "true"
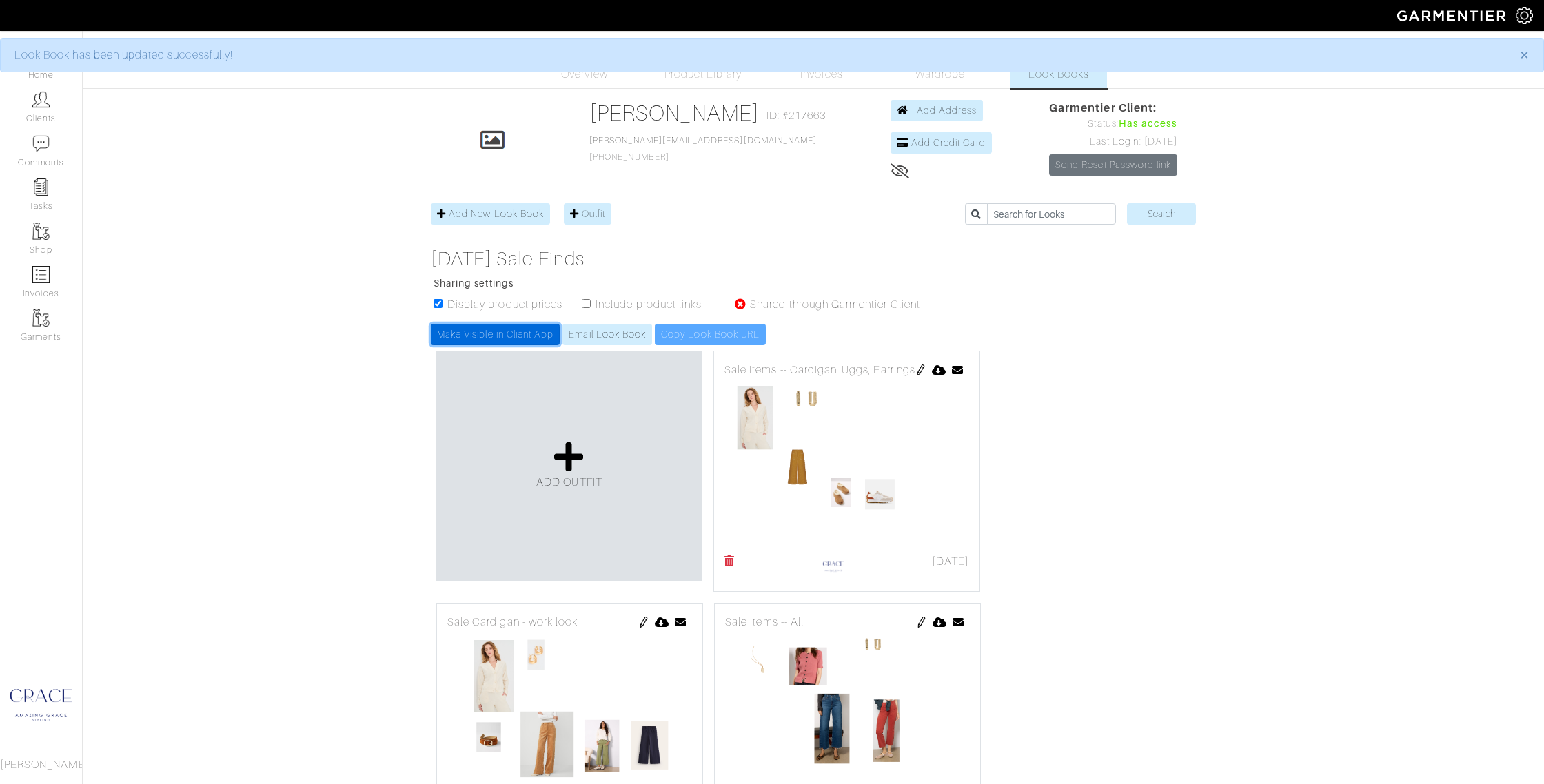
click at [517, 330] on link "Make Visible in Client App" at bounding box center [495, 334] width 129 height 22
click at [641, 455] on div "ADD OUTFIT" at bounding box center [569, 466] width 266 height 230
click at [501, 329] on link "Make Visible in Client App" at bounding box center [495, 334] width 129 height 22
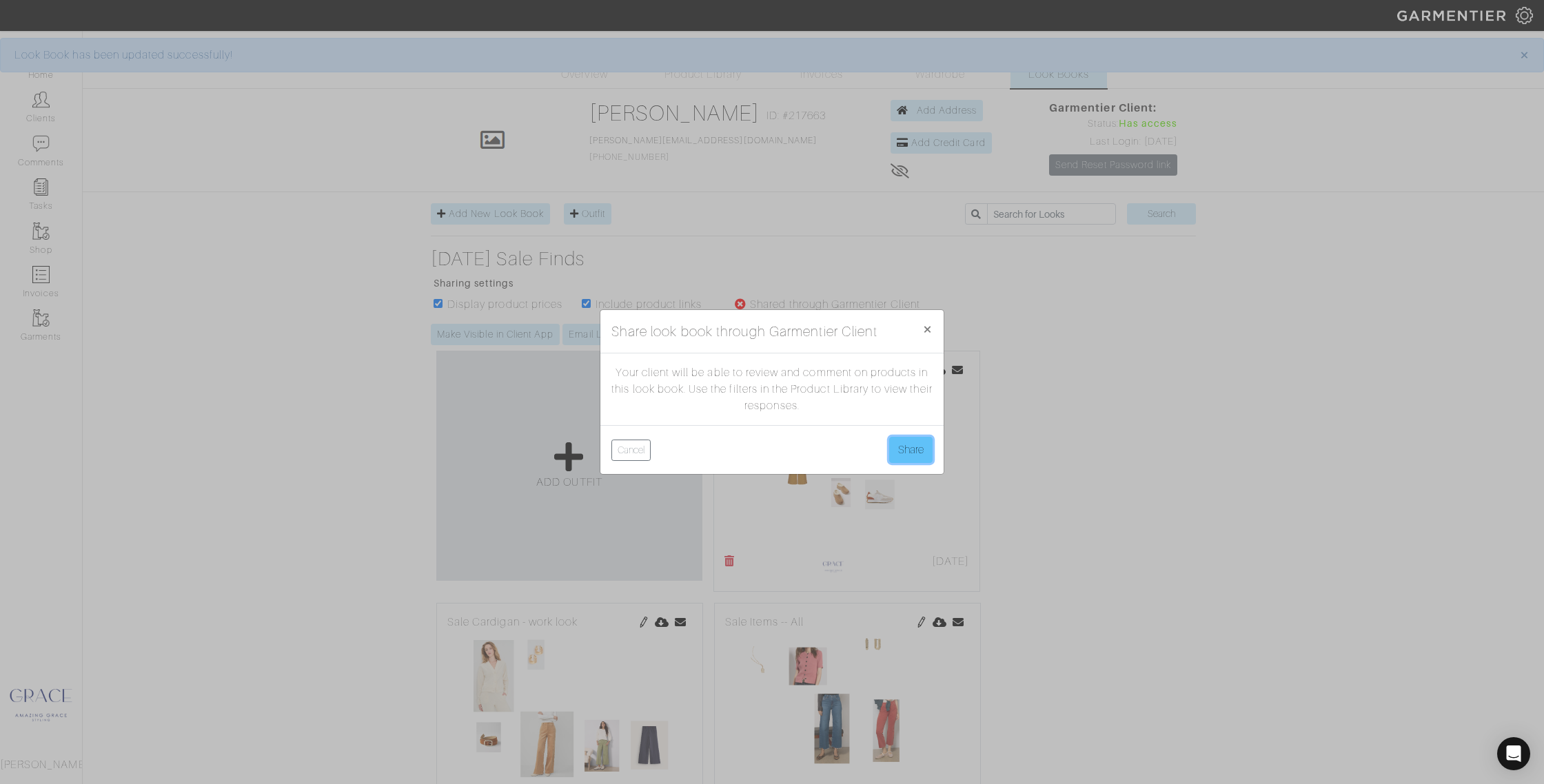
click at [905, 455] on button "Share" at bounding box center [910, 450] width 43 height 26
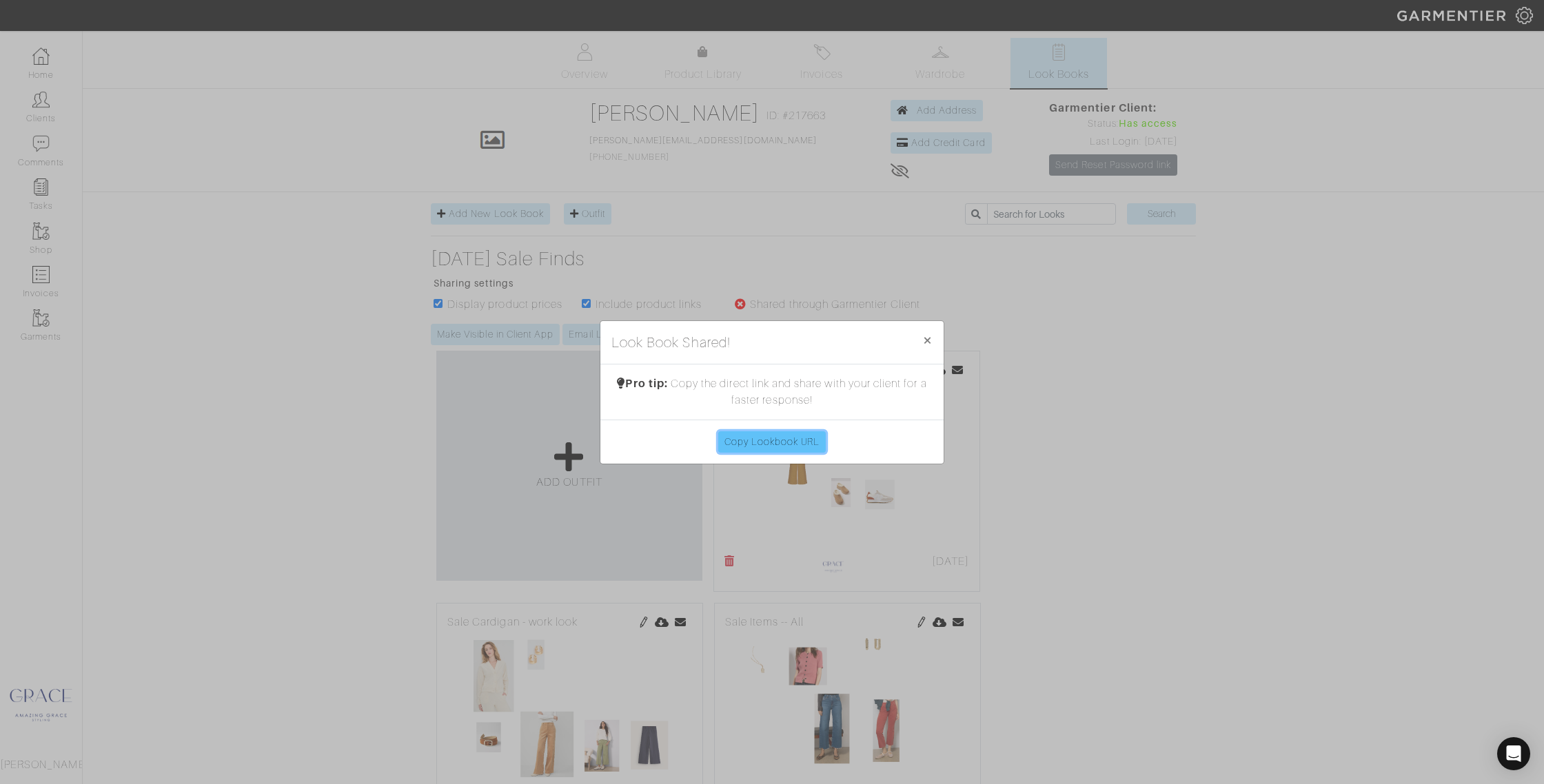
click at [796, 442] on link "Copy Lookbook URL" at bounding box center [772, 441] width 108 height 22
click at [581, 332] on div "Look Book Shared! × Close Pro tip: Copy the direct link and share with your cli…" at bounding box center [772, 392] width 1544 height 784
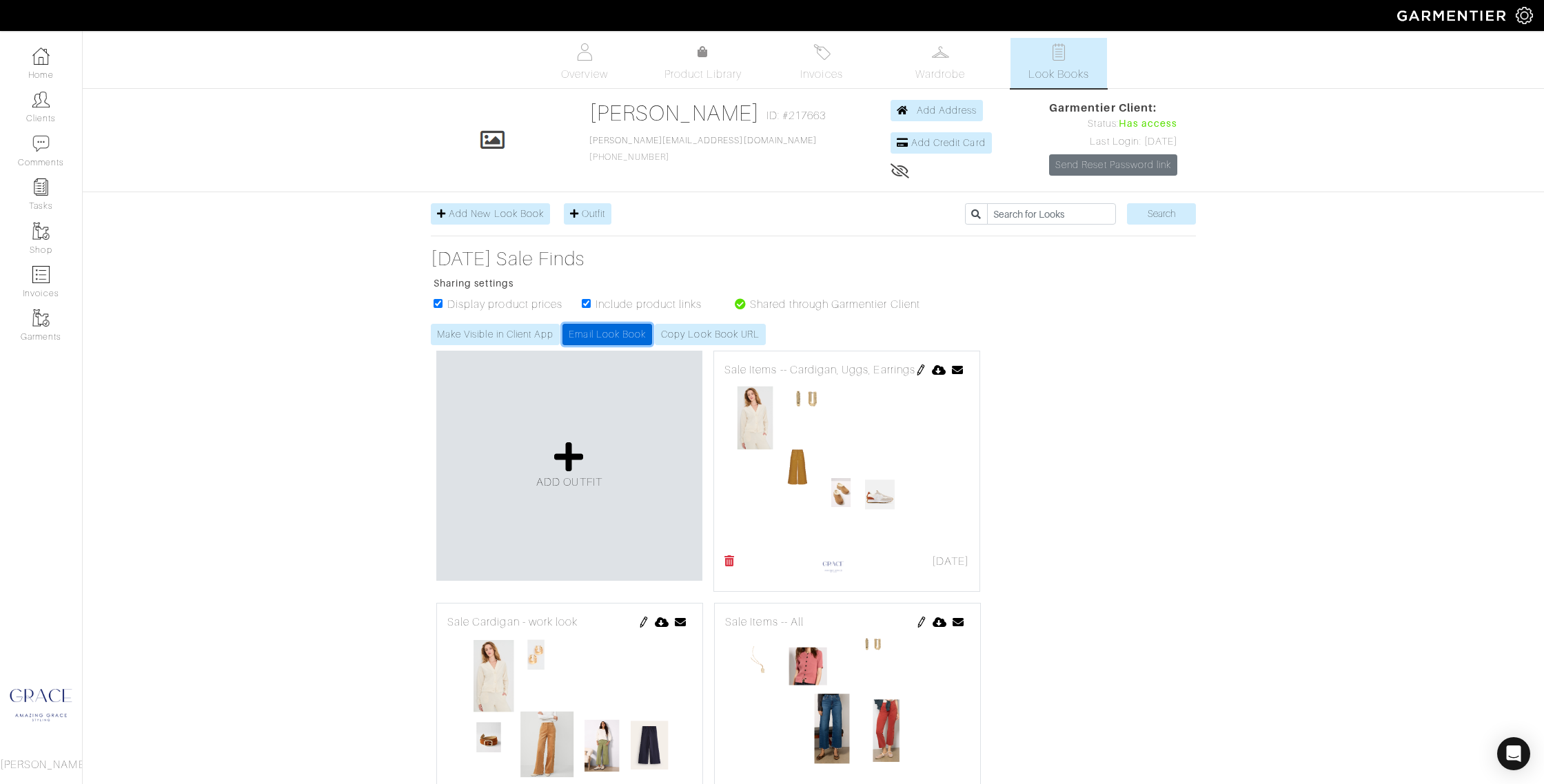
click at [601, 337] on link "Email Look Book" at bounding box center [608, 334] width 90 height 22
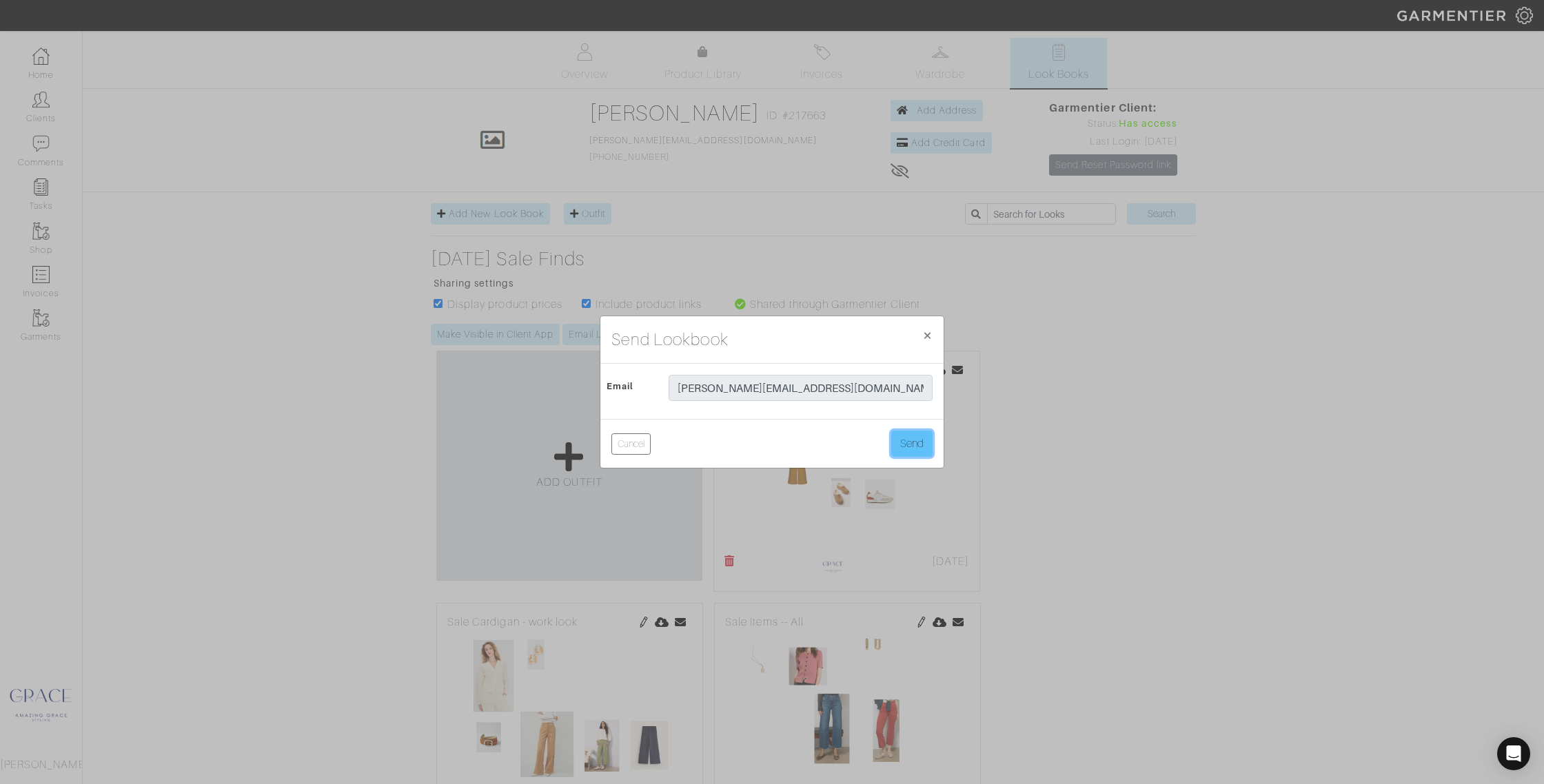
click at [907, 447] on button "Send" at bounding box center [912, 444] width 42 height 26
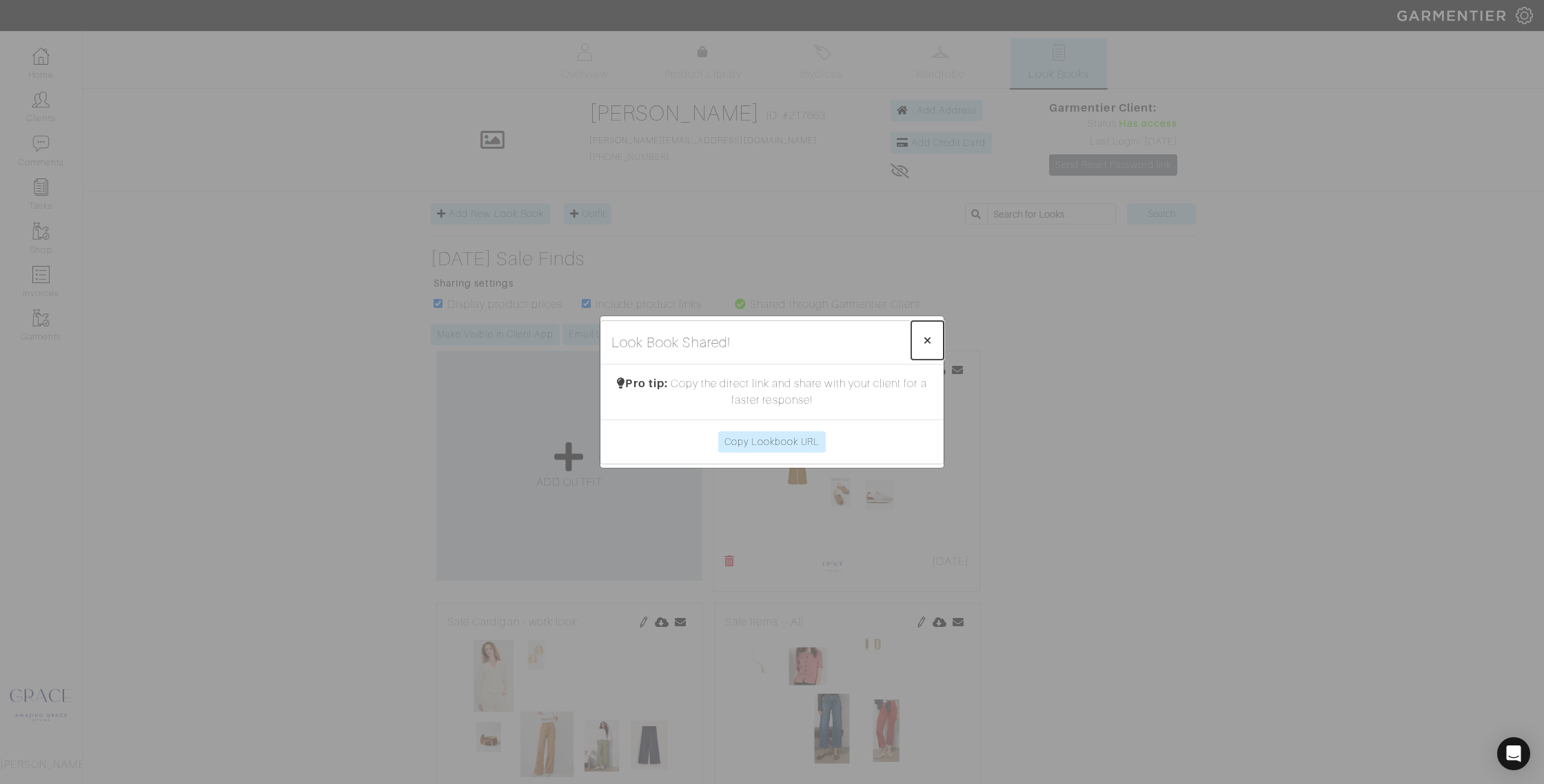
click at [922, 332] on button "× Close" at bounding box center [927, 340] width 32 height 39
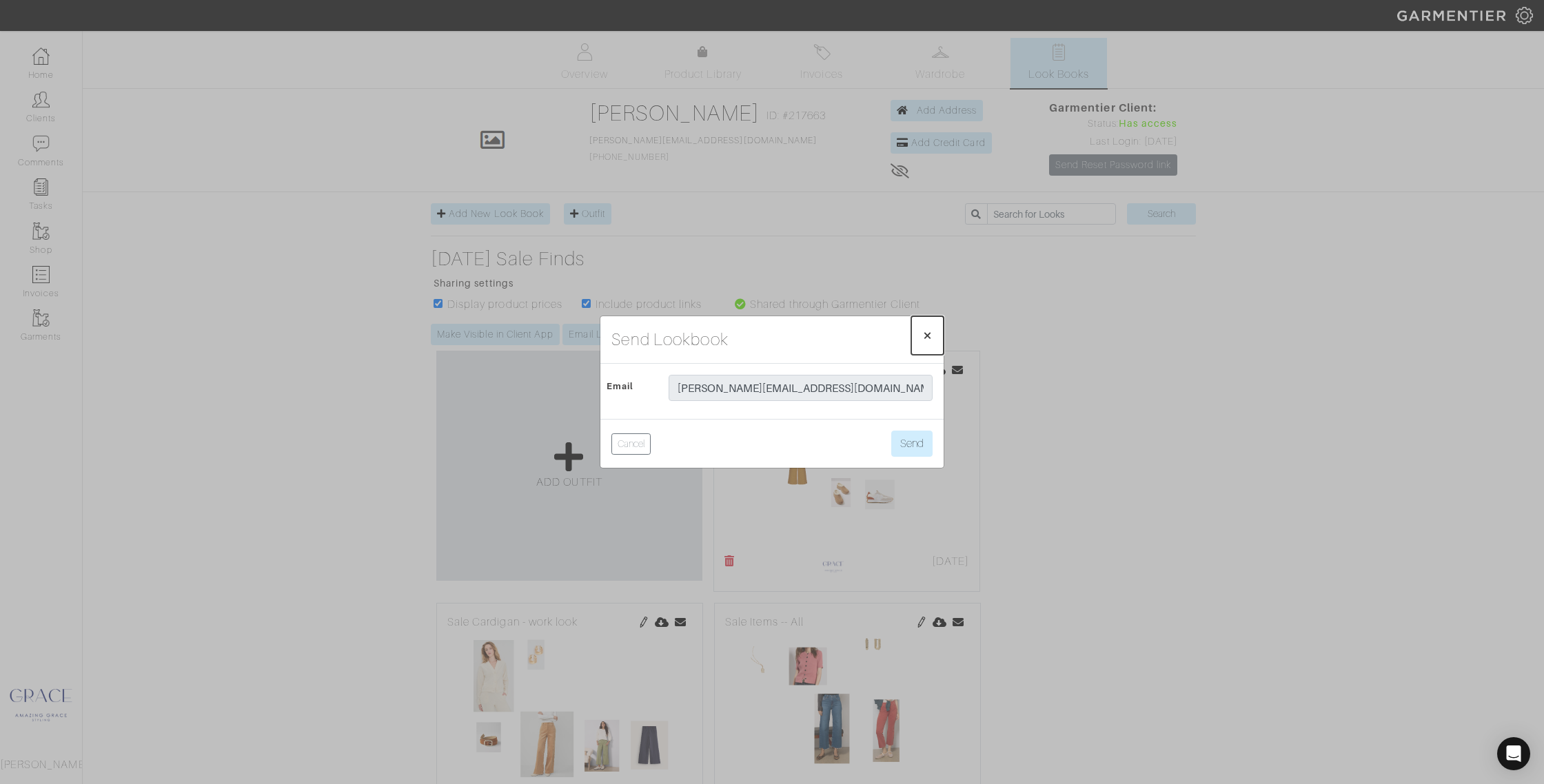
drag, startPoint x: 930, startPoint y: 332, endPoint x: 939, endPoint y: 342, distance: 13.5
click at [930, 332] on span "×" at bounding box center [927, 335] width 10 height 18
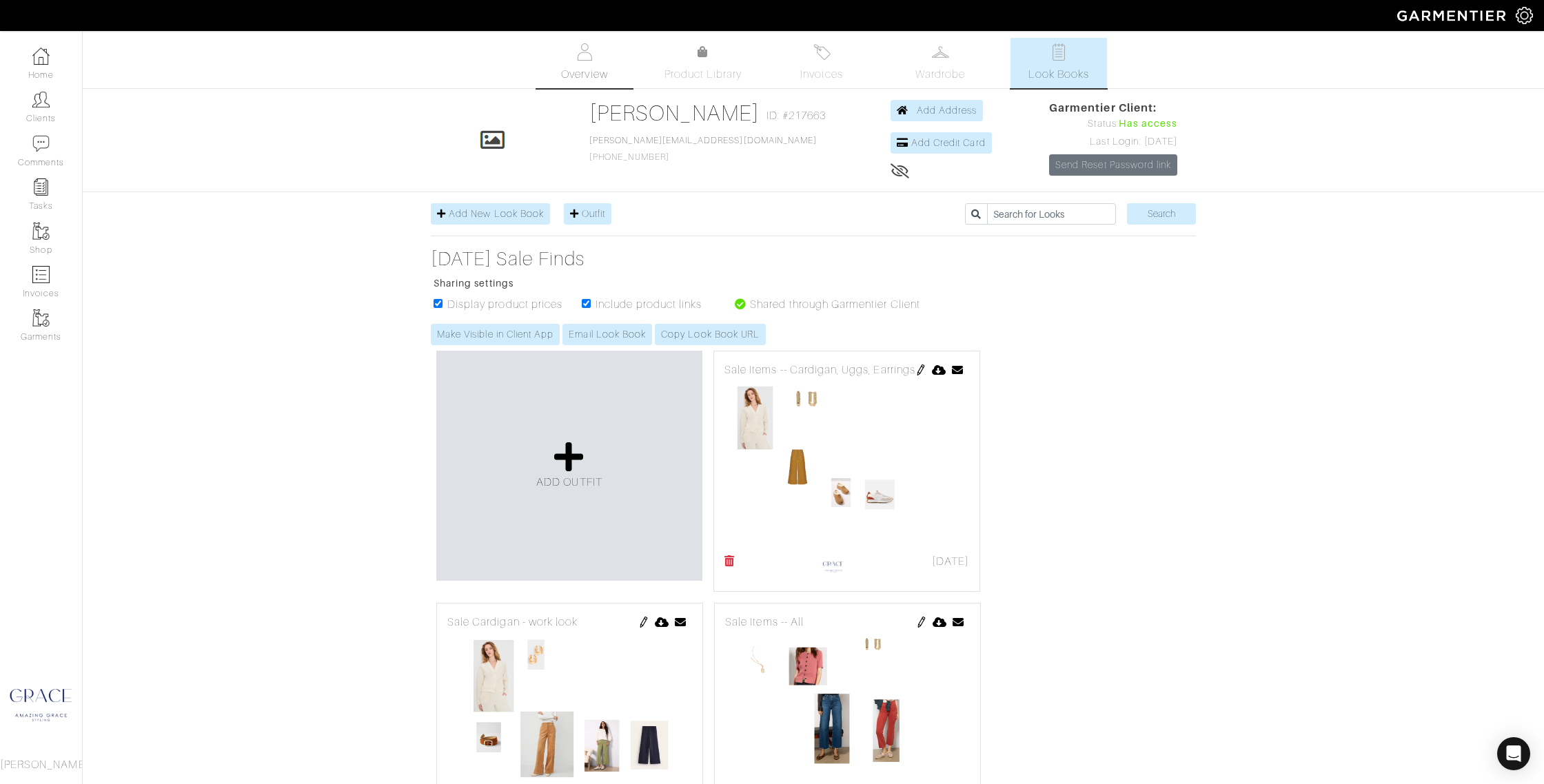
click at [589, 73] on span "Overview" at bounding box center [583, 74] width 46 height 16
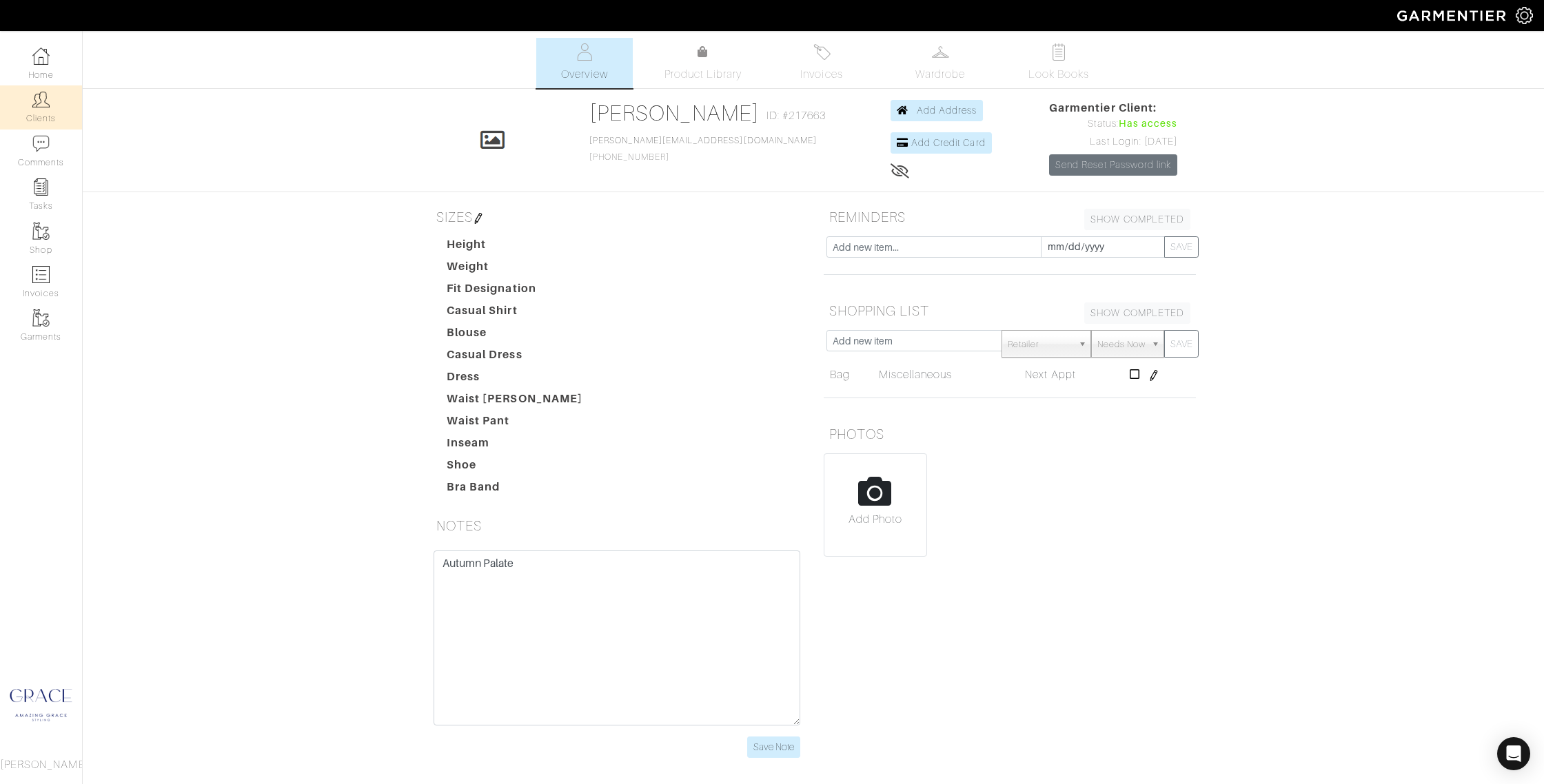
click at [47, 112] on link "Clients" at bounding box center [41, 107] width 82 height 43
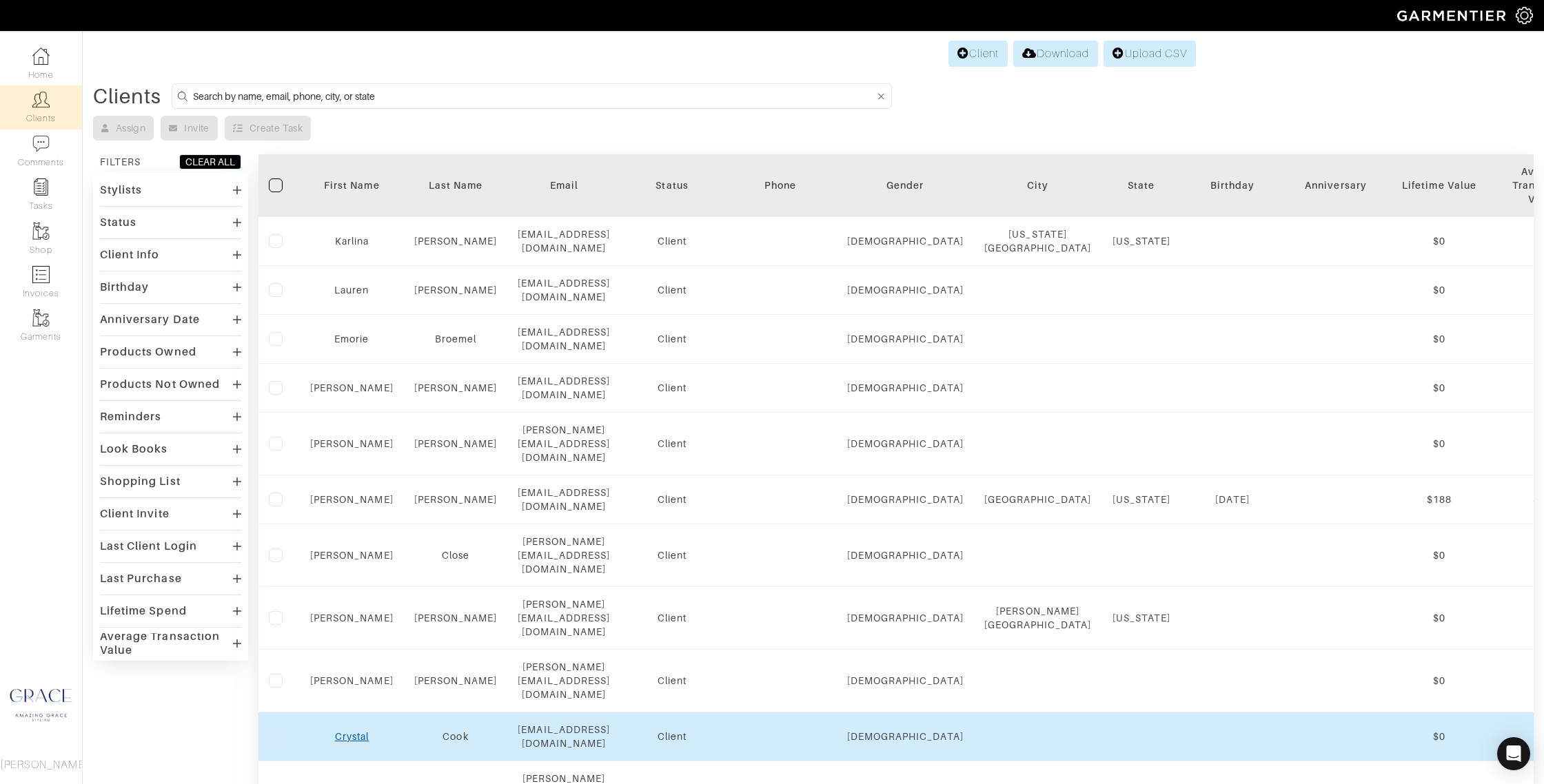
click at [352, 731] on link "Crystal" at bounding box center [351, 736] width 34 height 11
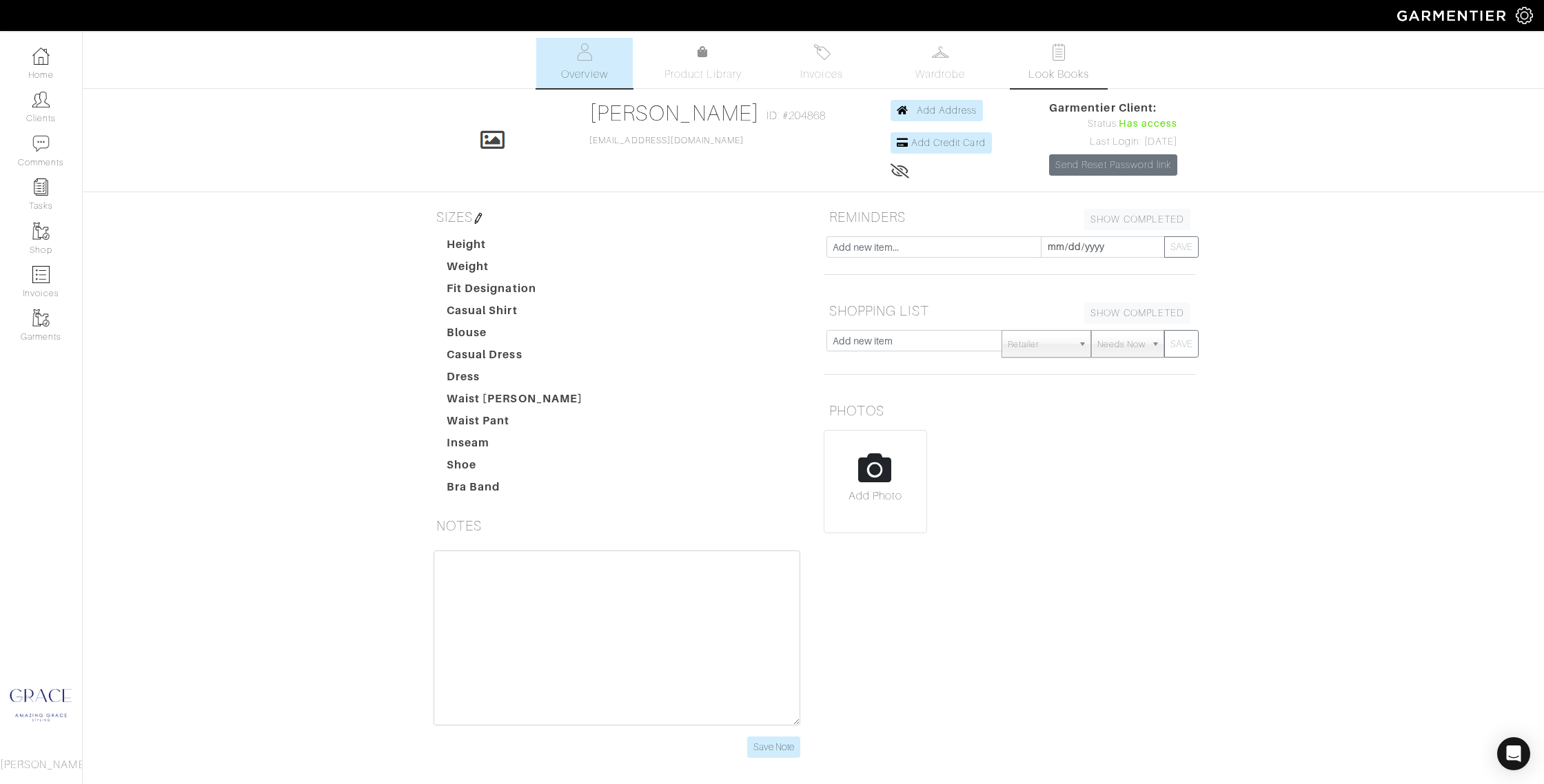
click at [1059, 57] on img at bounding box center [1058, 52] width 17 height 17
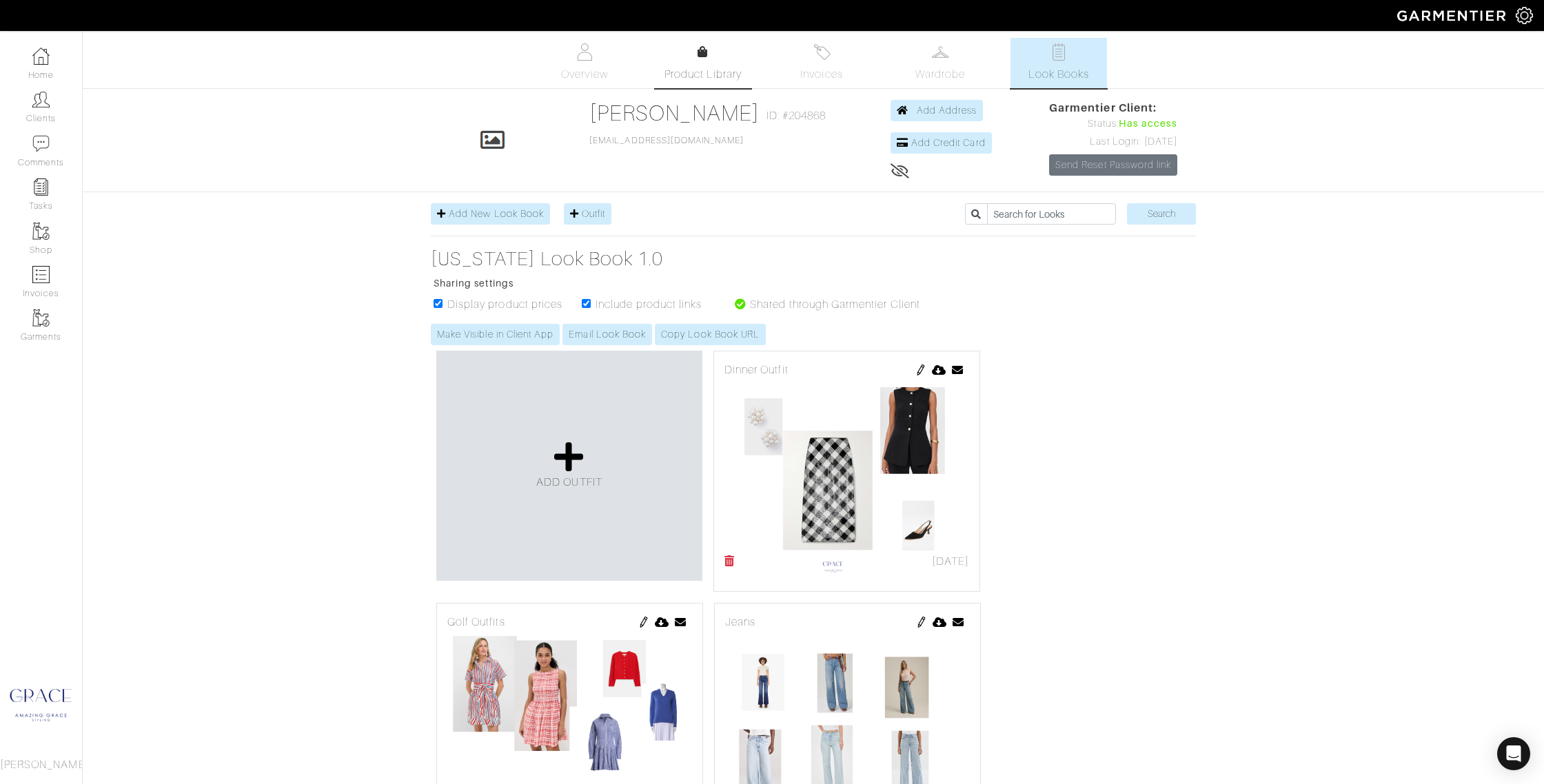
click at [705, 59] on div at bounding box center [703, 52] width 10 height 16
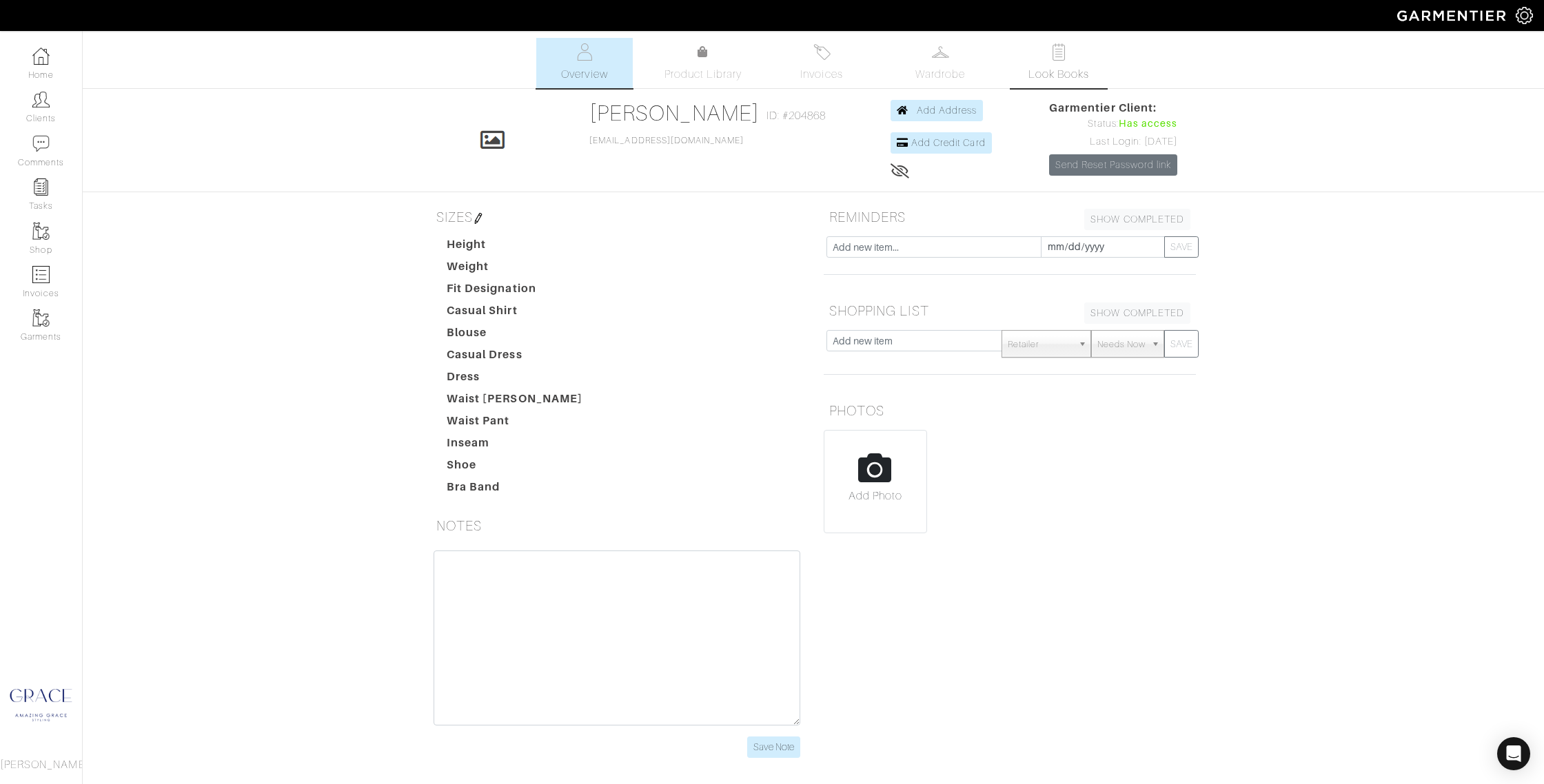
click at [1035, 56] on link "Look Books" at bounding box center [1058, 63] width 96 height 50
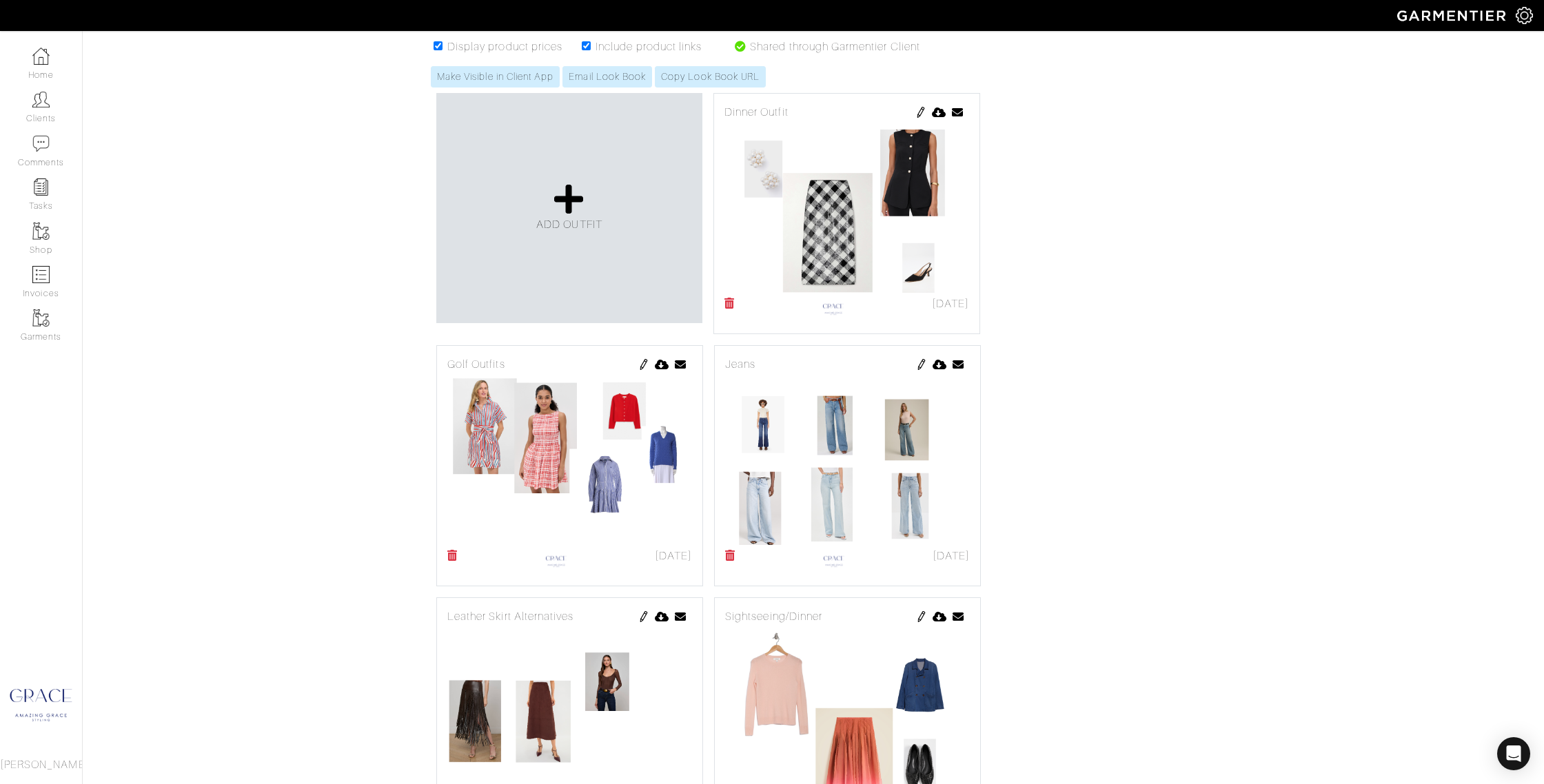
scroll to position [259, 0]
click at [643, 363] on img at bounding box center [643, 363] width 11 height 11
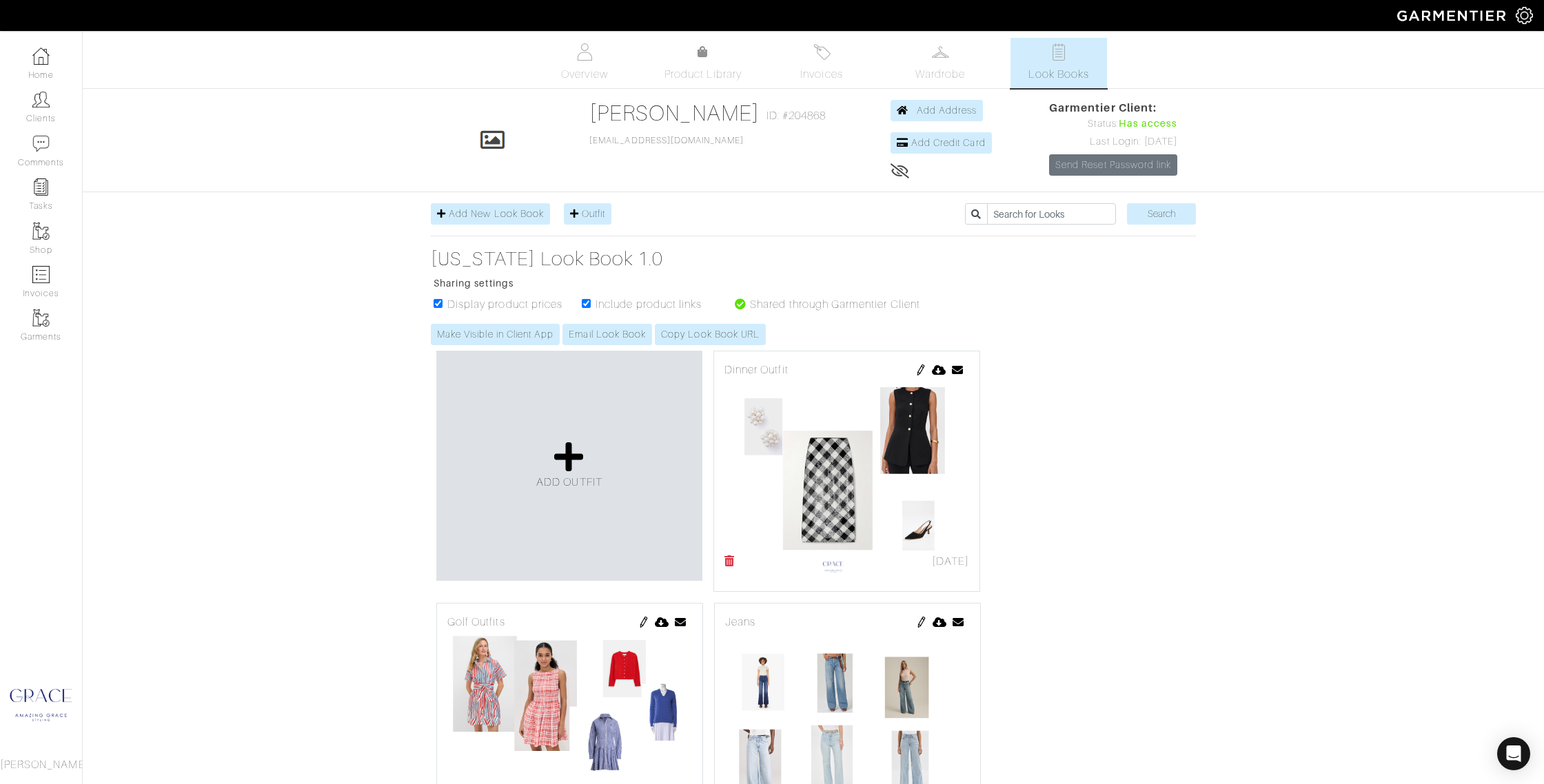
scroll to position [259, 0]
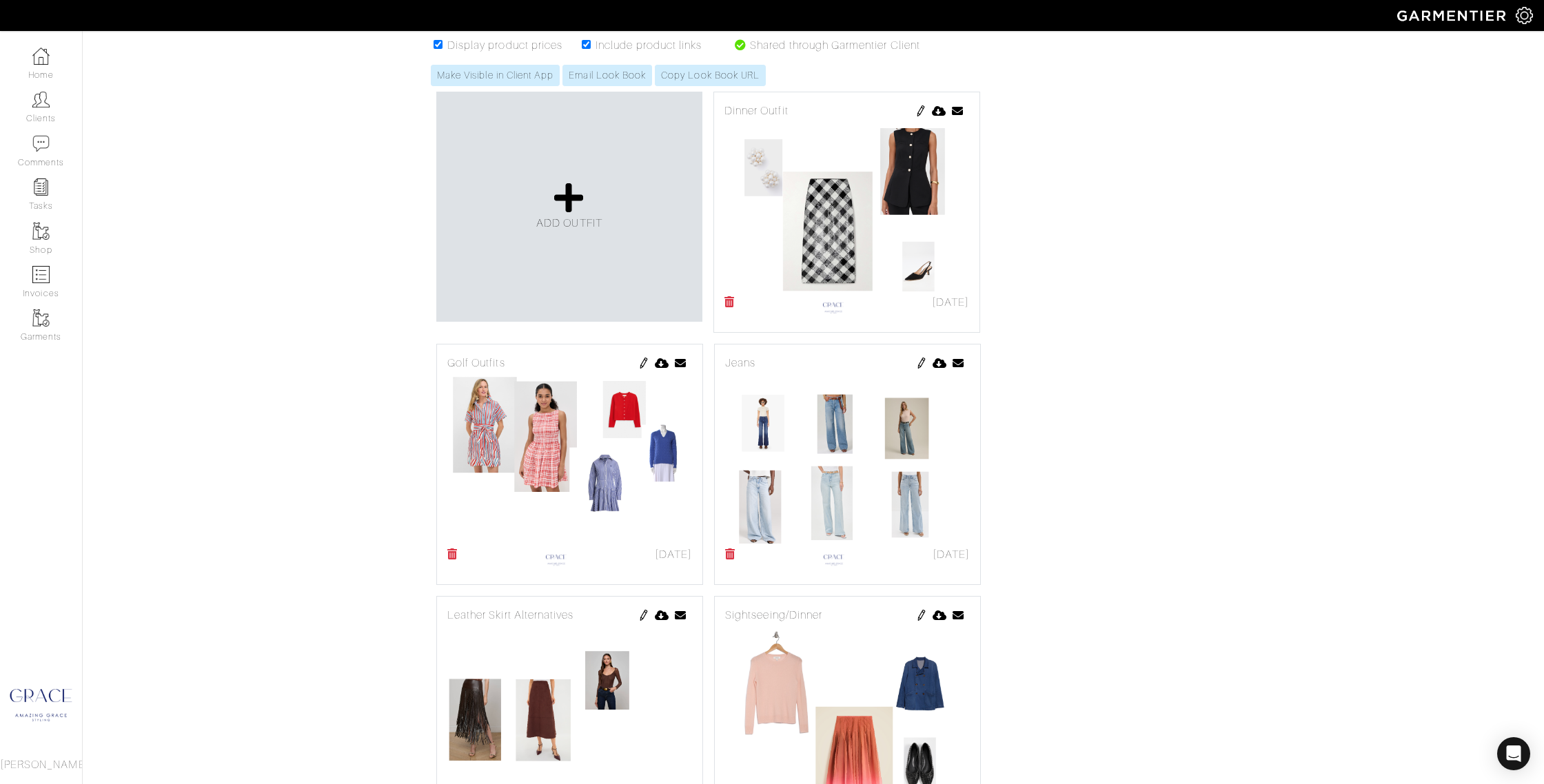
click at [725, 553] on icon at bounding box center [730, 554] width 10 height 11
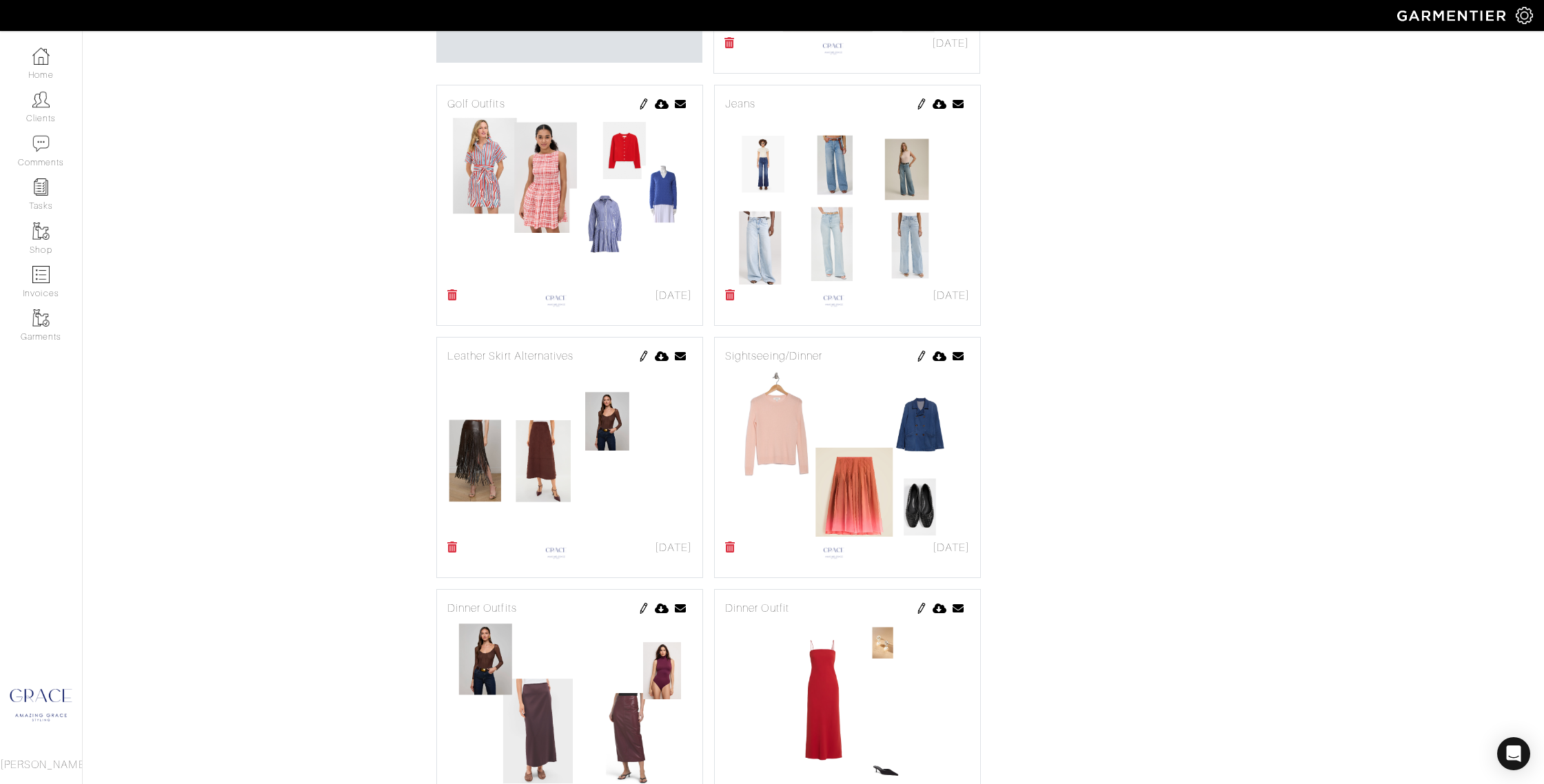
scroll to position [549, 0]
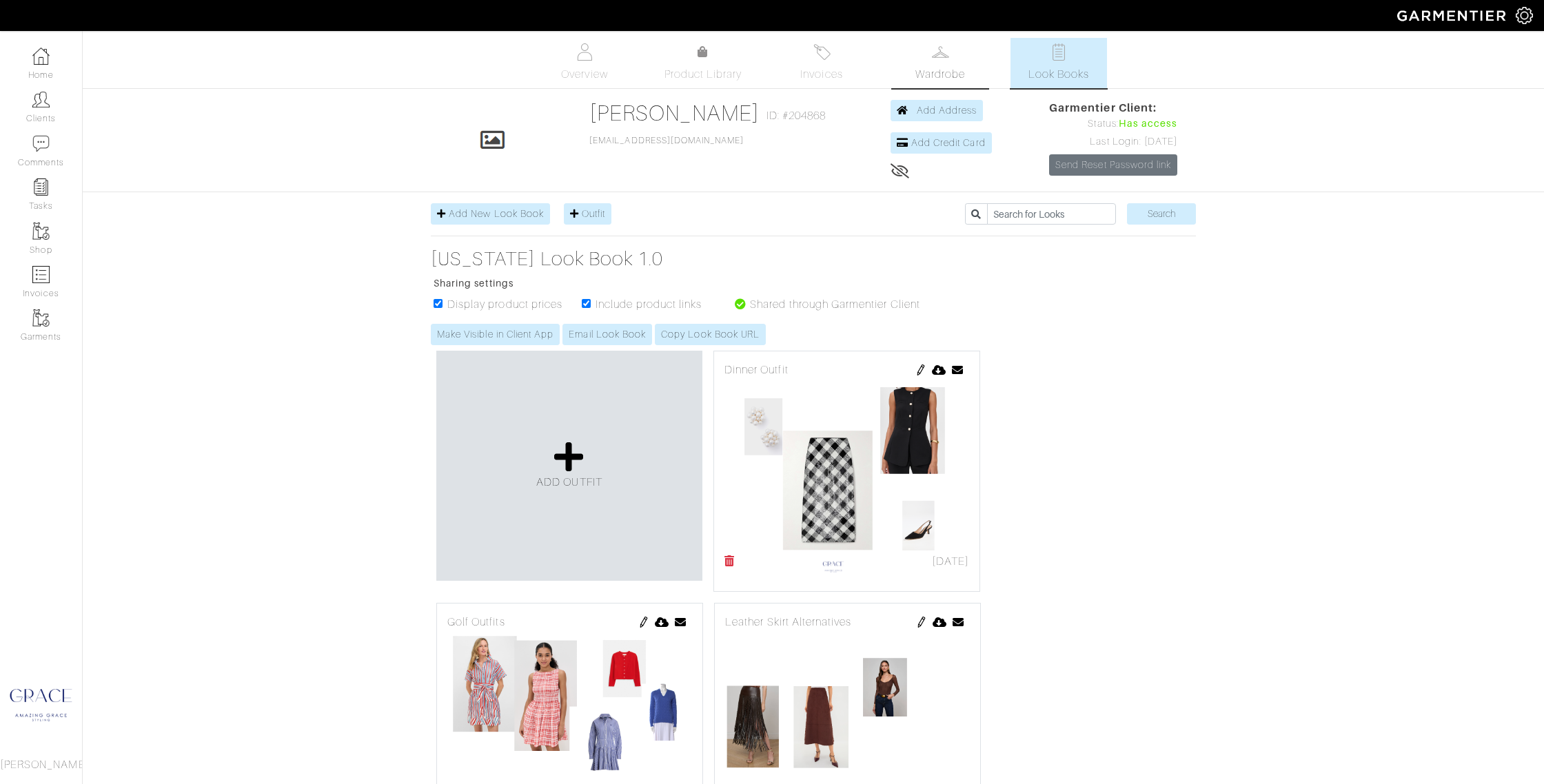
click at [937, 65] on link "Wardrobe" at bounding box center [939, 63] width 96 height 50
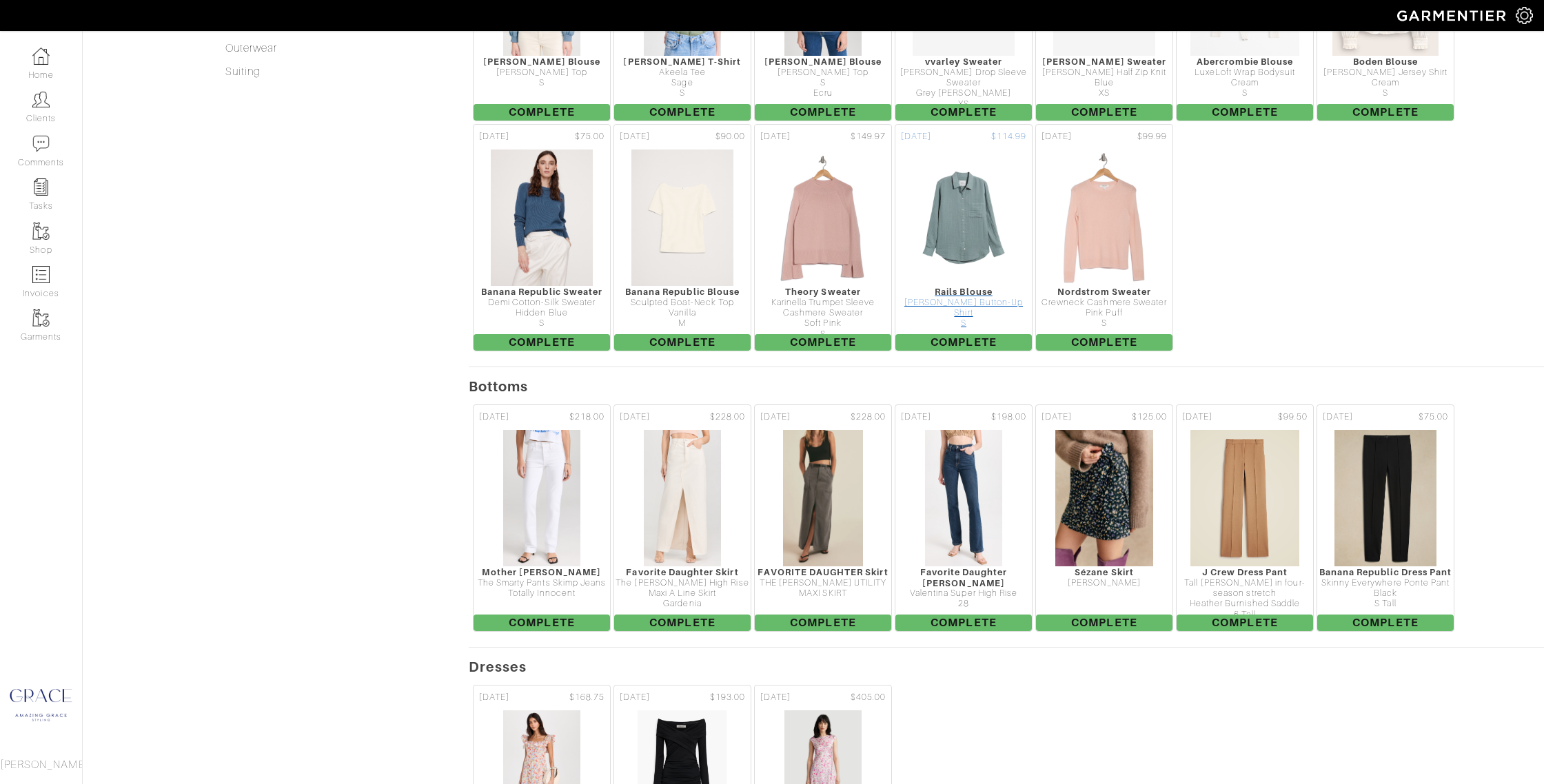
scroll to position [563, 0]
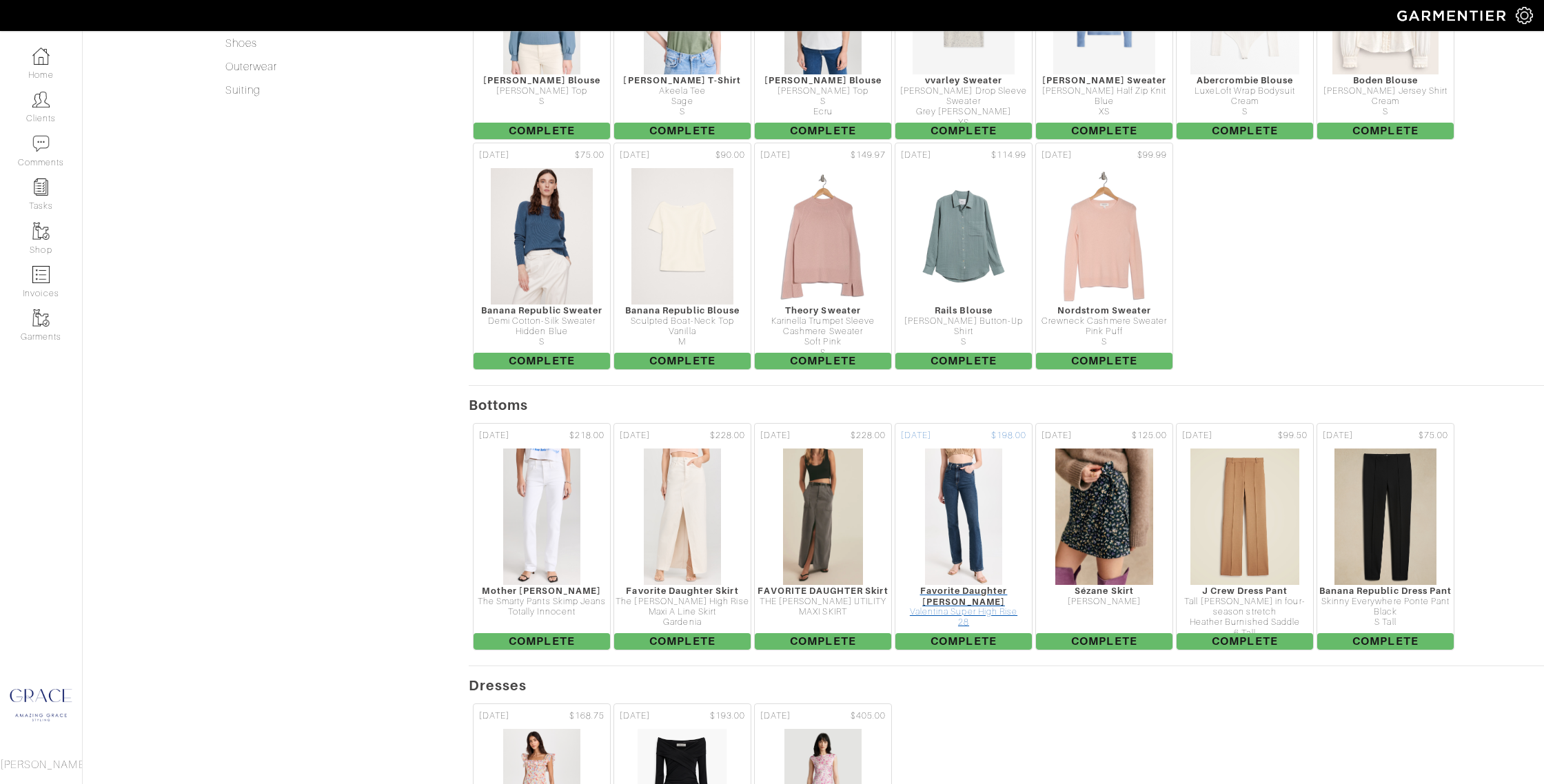
click at [973, 471] on img at bounding box center [963, 517] width 79 height 138
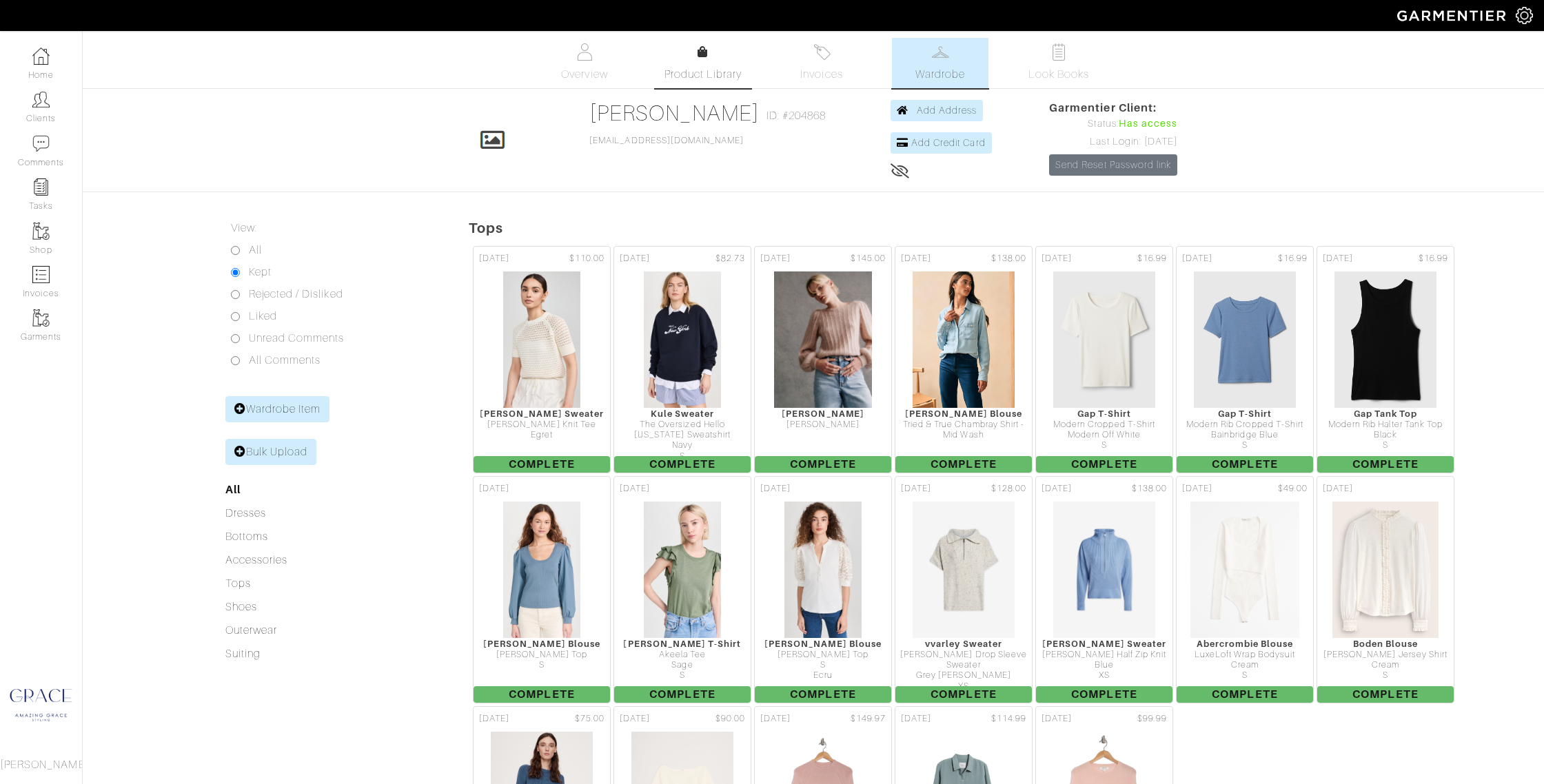
click at [711, 67] on span "Product Library" at bounding box center [704, 74] width 78 height 16
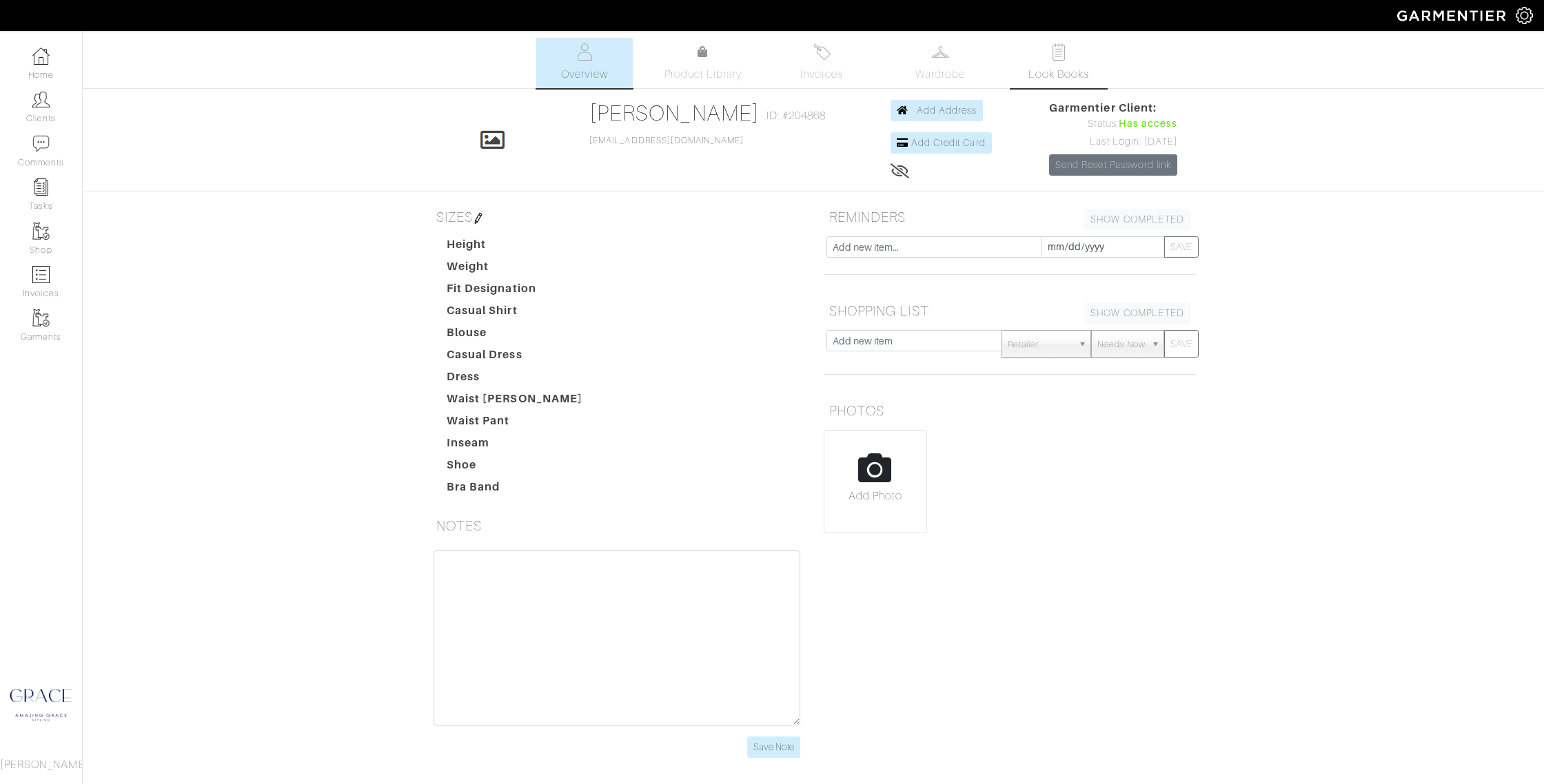
click at [1058, 66] on span "Look Books" at bounding box center [1058, 74] width 61 height 16
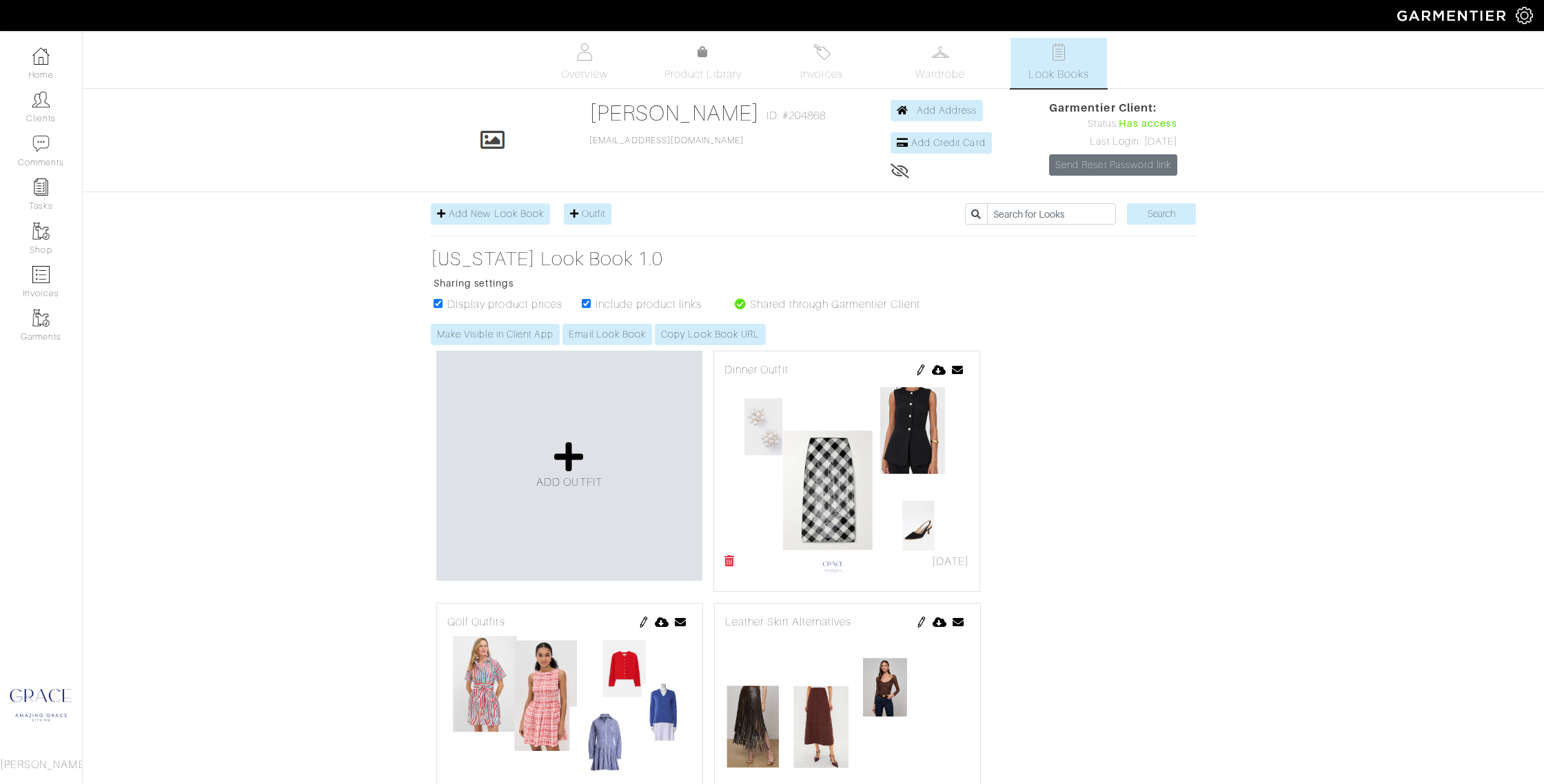
click at [916, 620] on img at bounding box center [921, 622] width 11 height 11
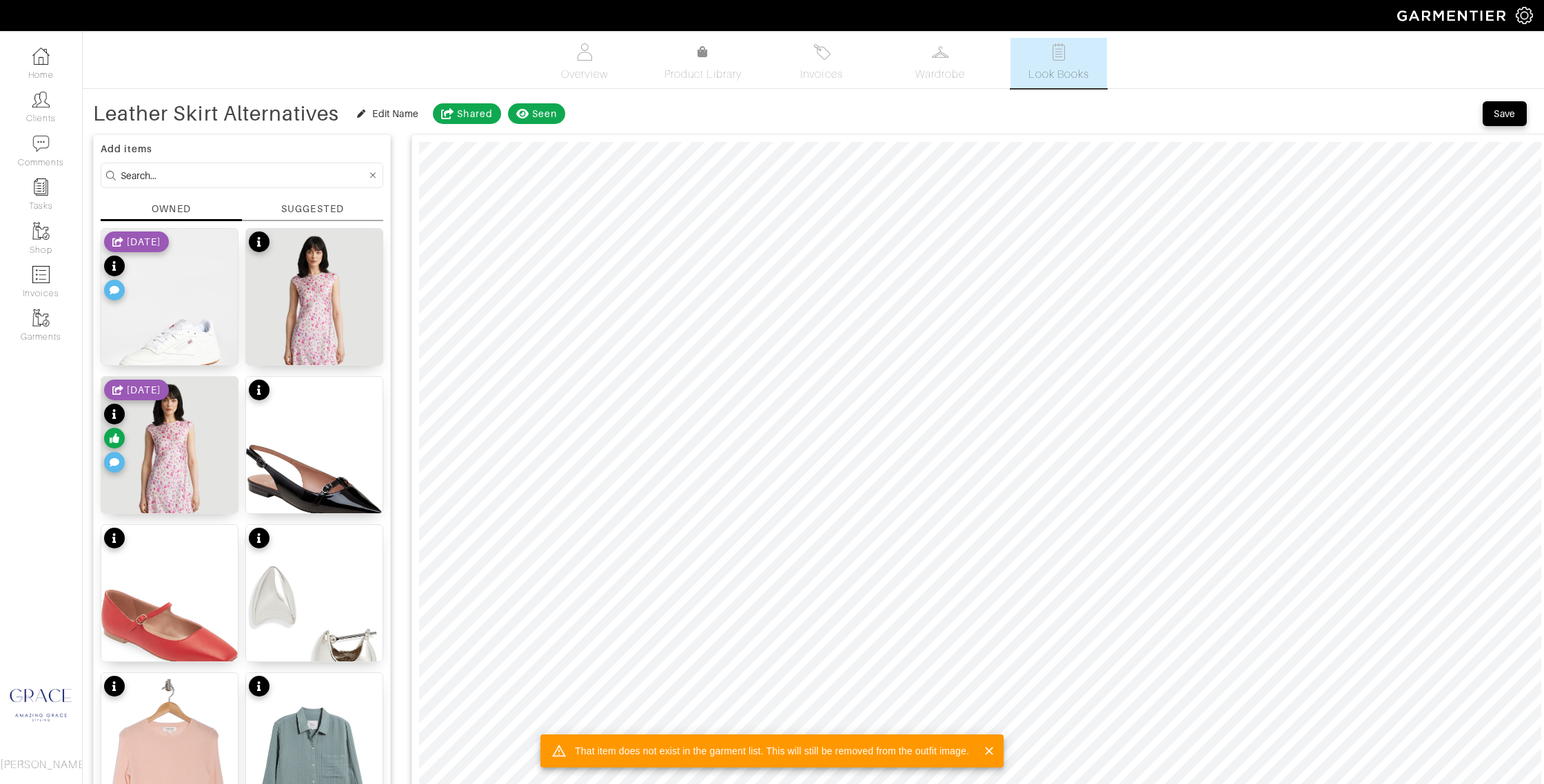
scroll to position [3, 0]
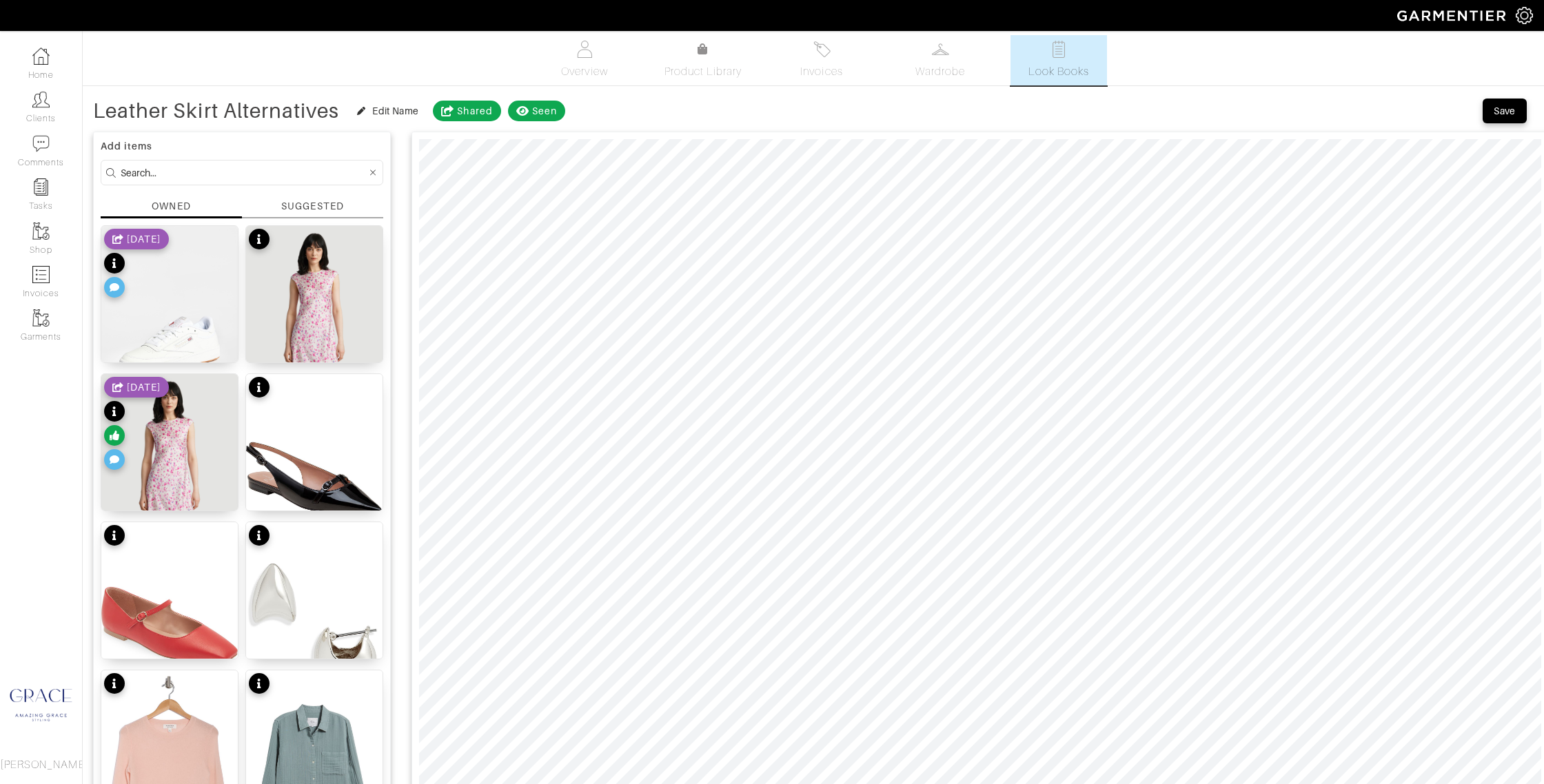
click at [193, 202] on div "OWNED" at bounding box center [170, 209] width 141 height 19
click at [162, 252] on div "[DATE]" at bounding box center [136, 265] width 65 height 73
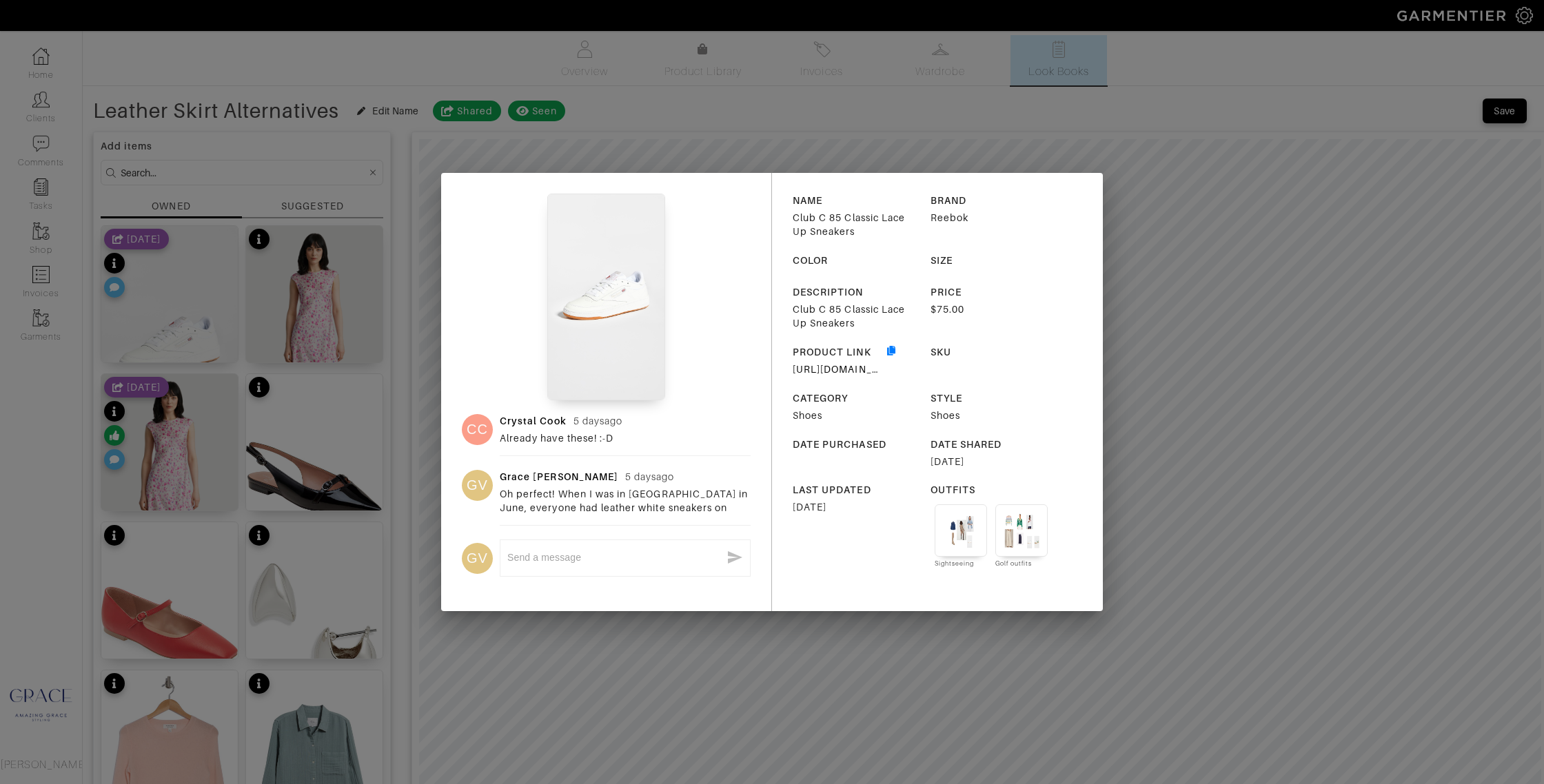
click at [403, 137] on div "CC Crystal Cook 5 days ago Already have these! :-D GV Grace Van Cleave 5 days a…" at bounding box center [772, 392] width 1544 height 784
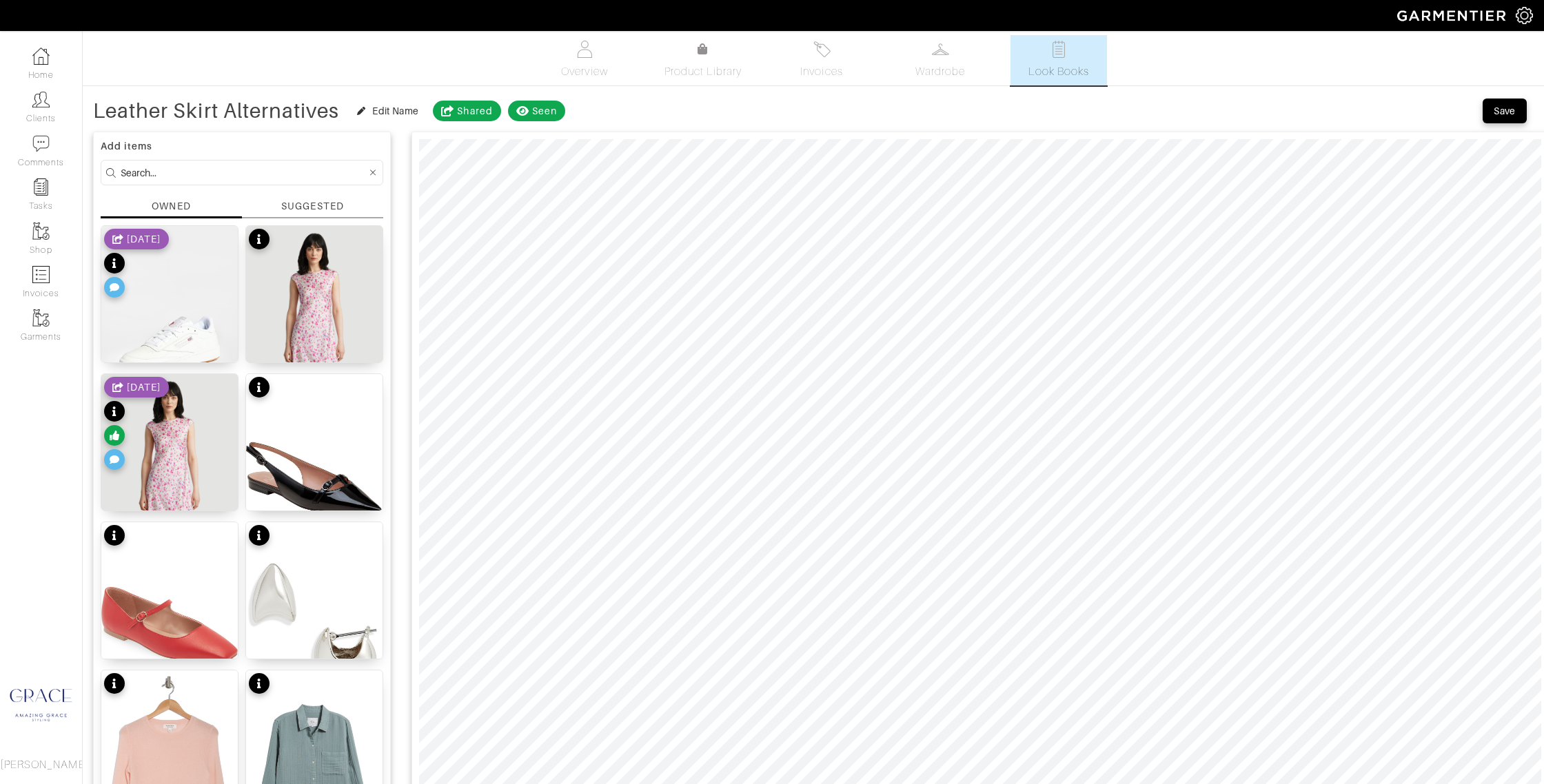
click at [319, 206] on div "SUGGESTED" at bounding box center [312, 206] width 62 height 15
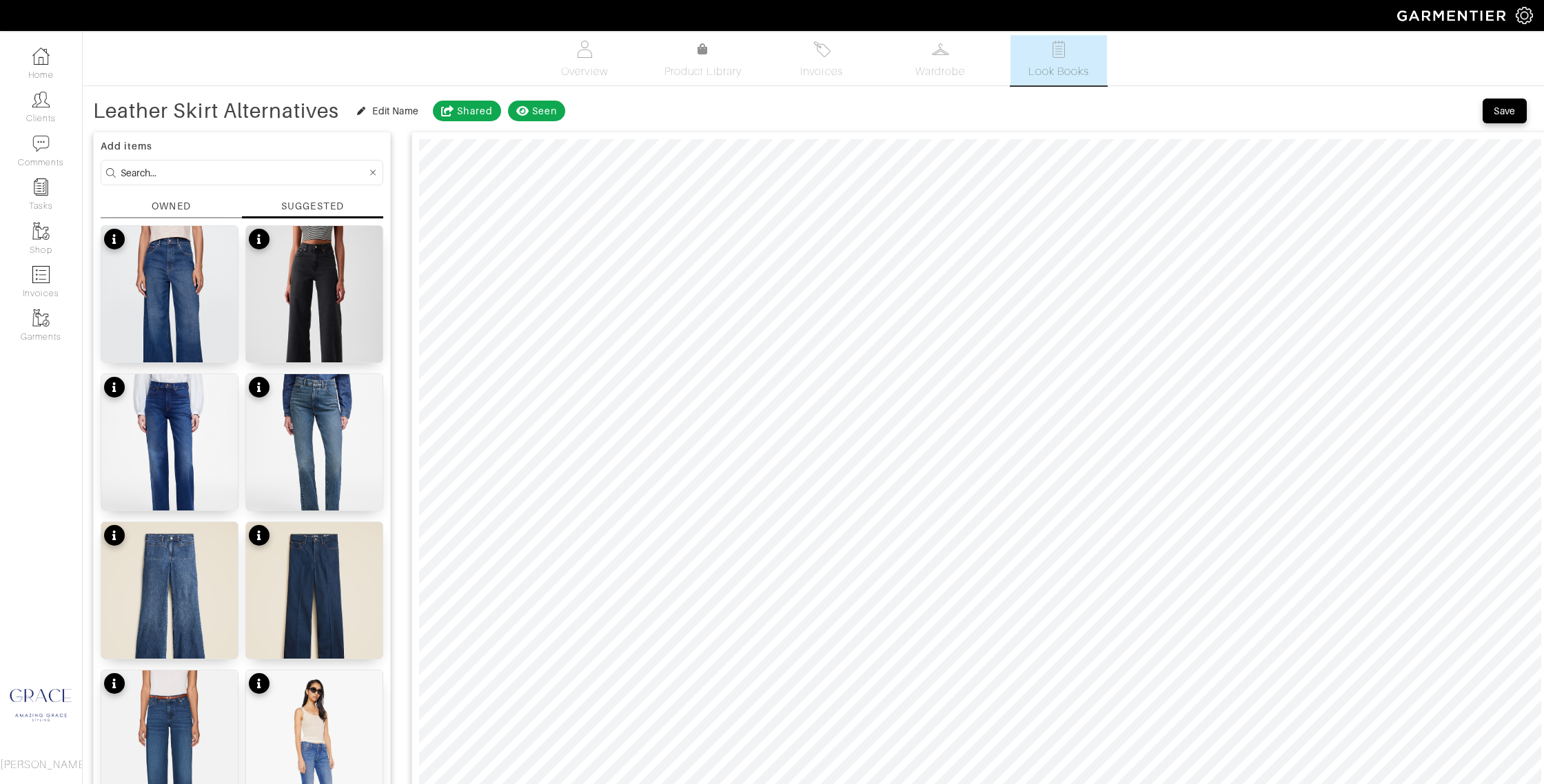
click at [206, 167] on input at bounding box center [243, 172] width 246 height 17
type input "shoes"
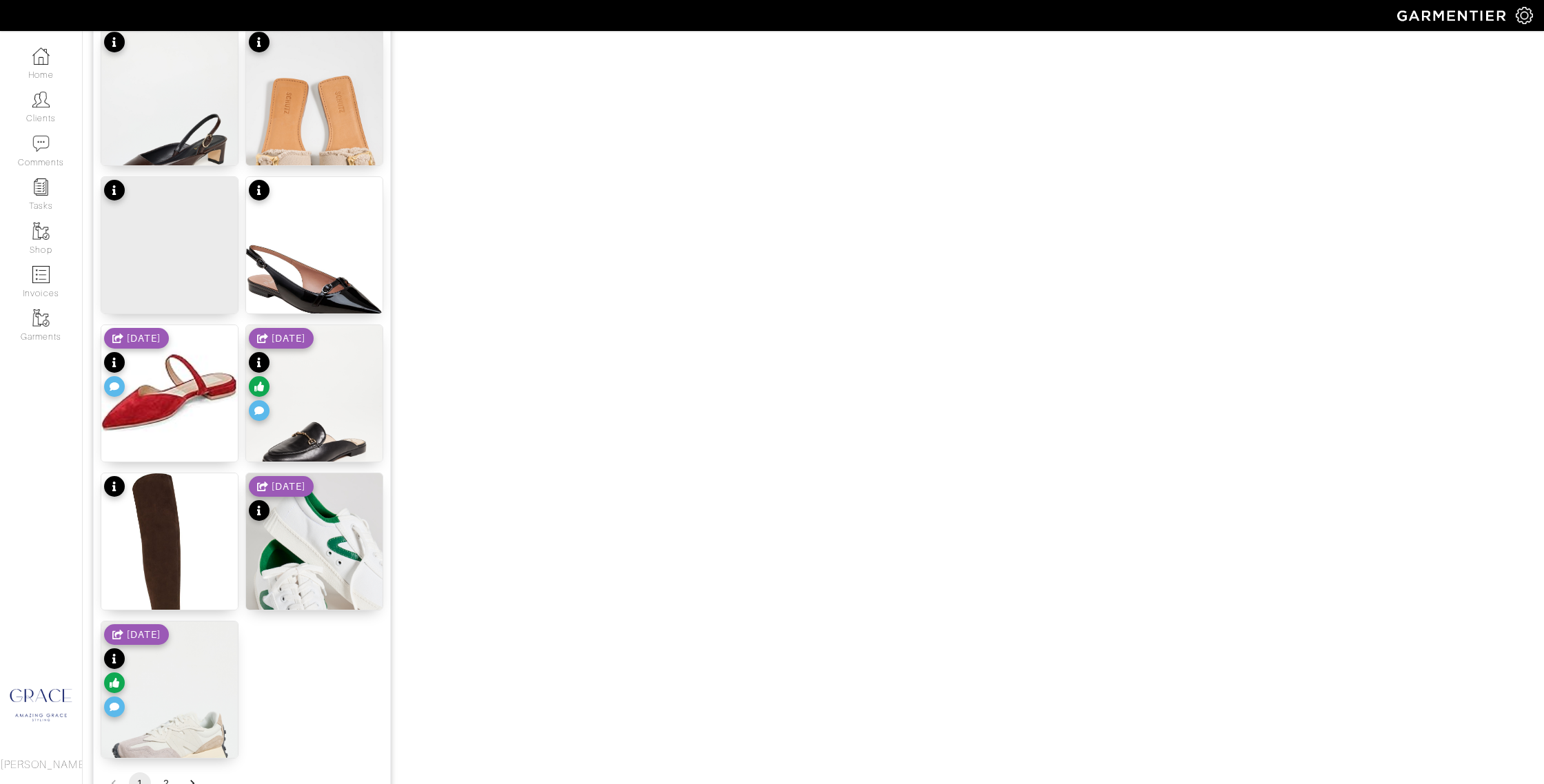
scroll to position [1469, 0]
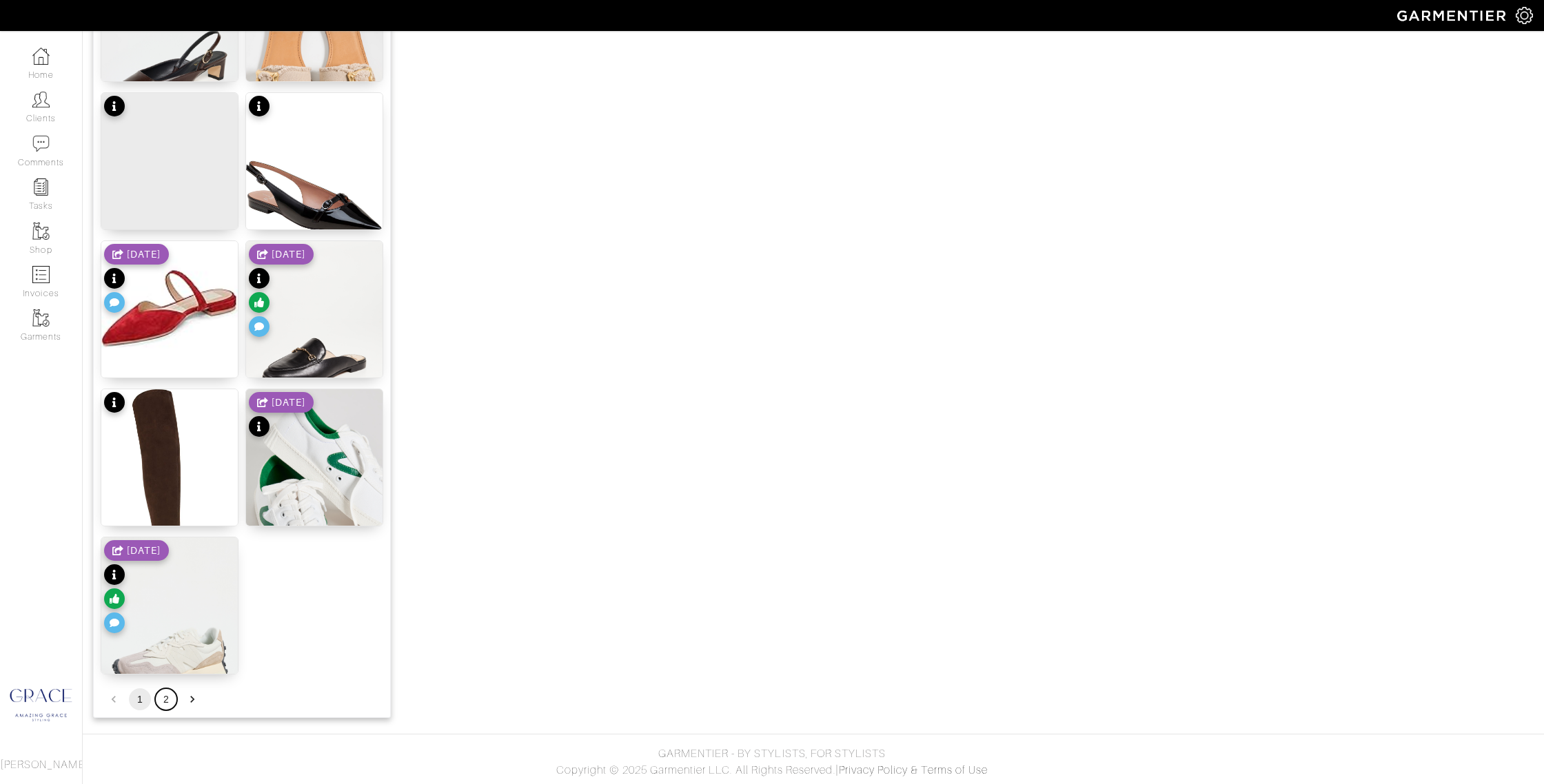
click at [165, 695] on button "2" at bounding box center [165, 698] width 22 height 22
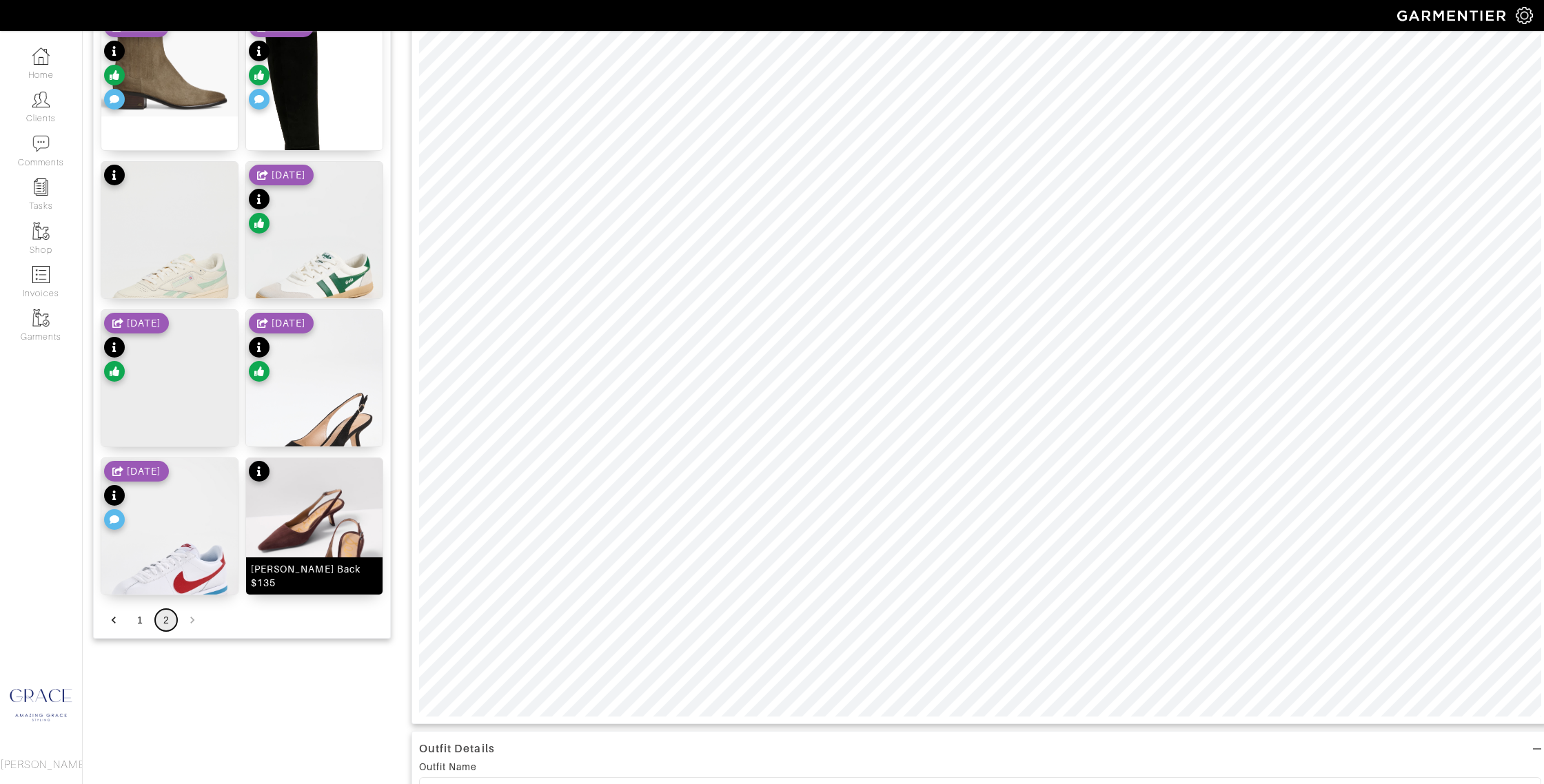
scroll to position [203, 0]
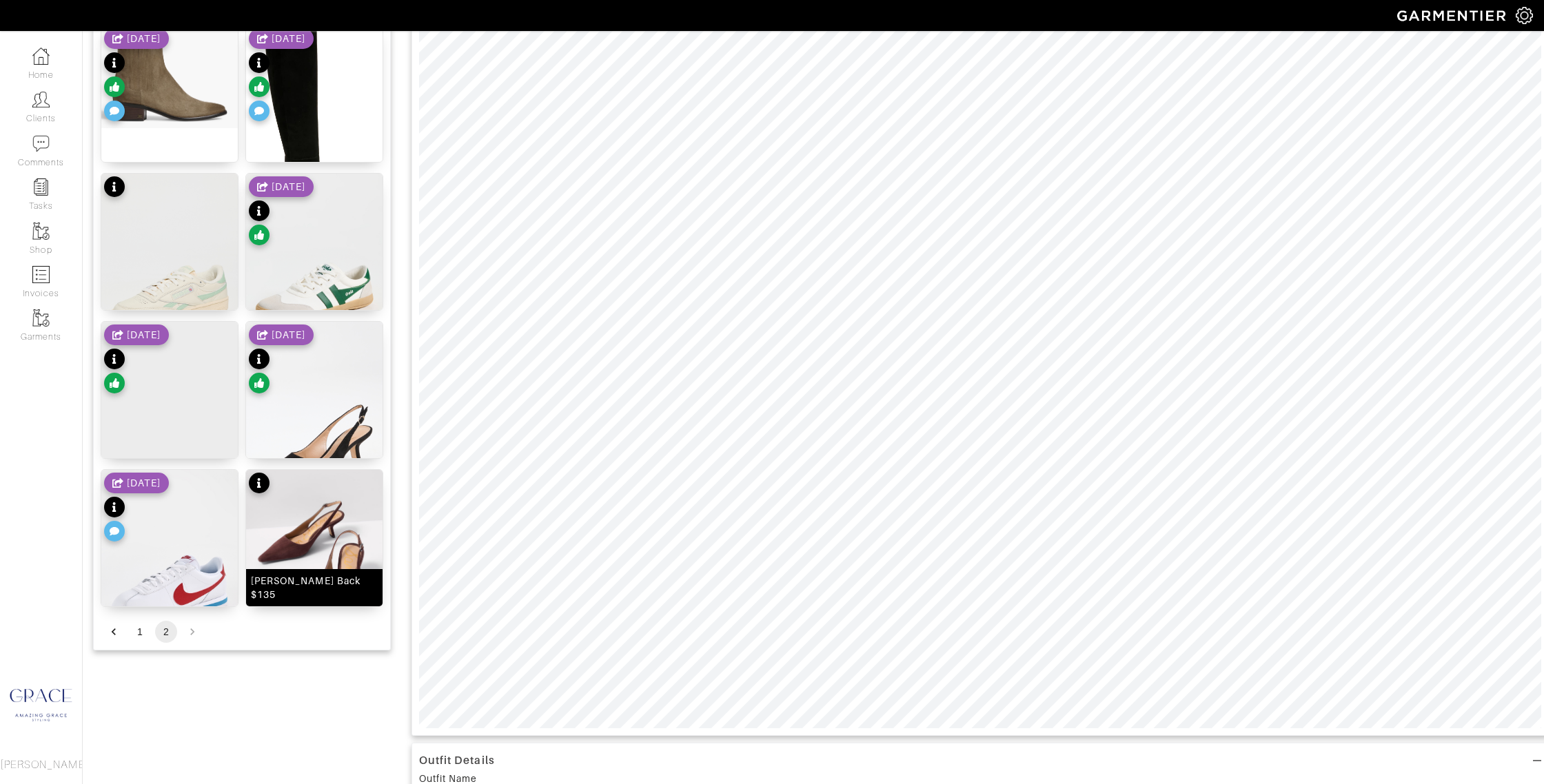
drag, startPoint x: 332, startPoint y: 585, endPoint x: 340, endPoint y: 577, distance: 11.3
click at [332, 585] on div "Bianka Sling Back $135" at bounding box center [314, 588] width 137 height 37
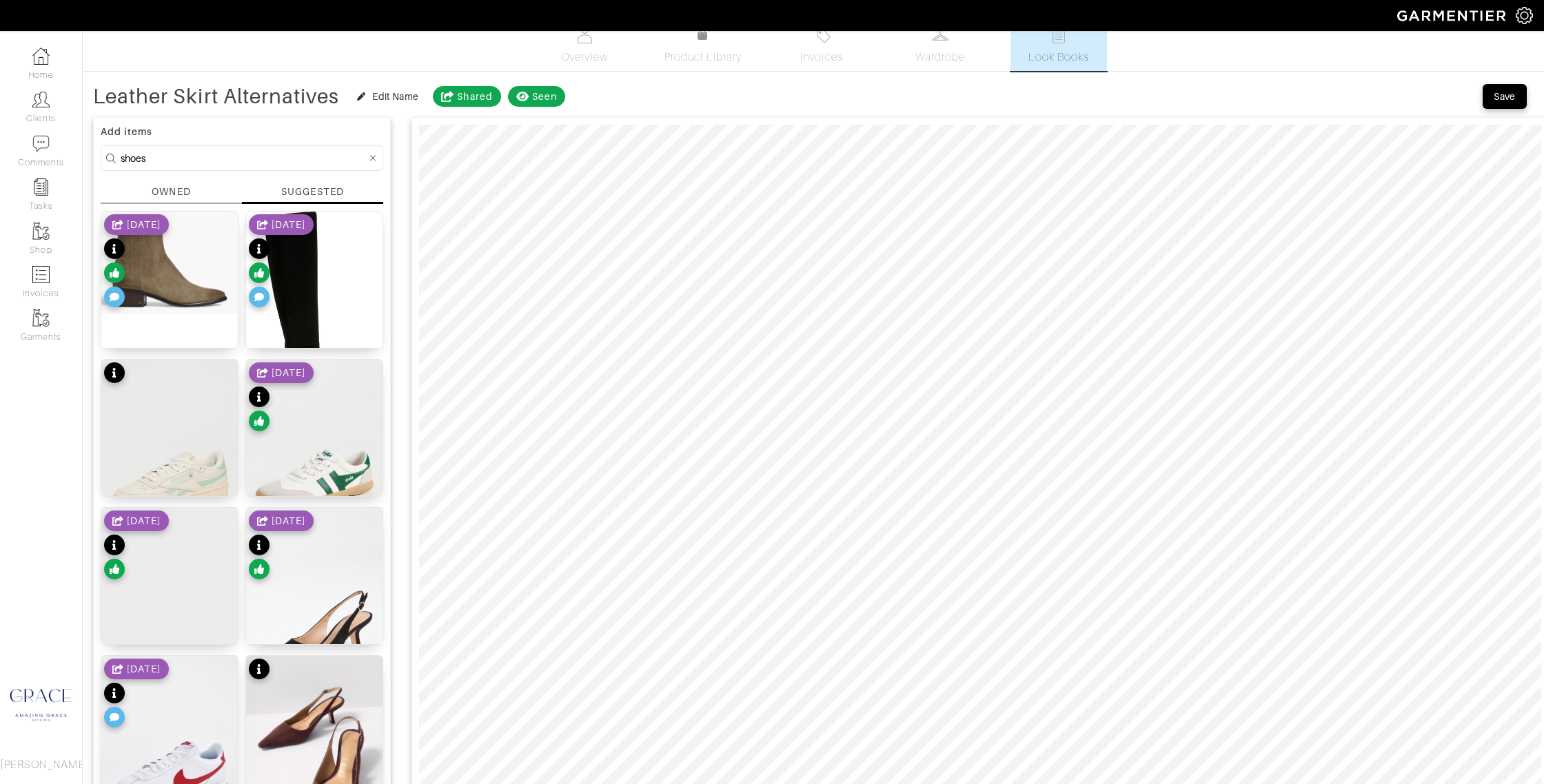
scroll to position [0, 0]
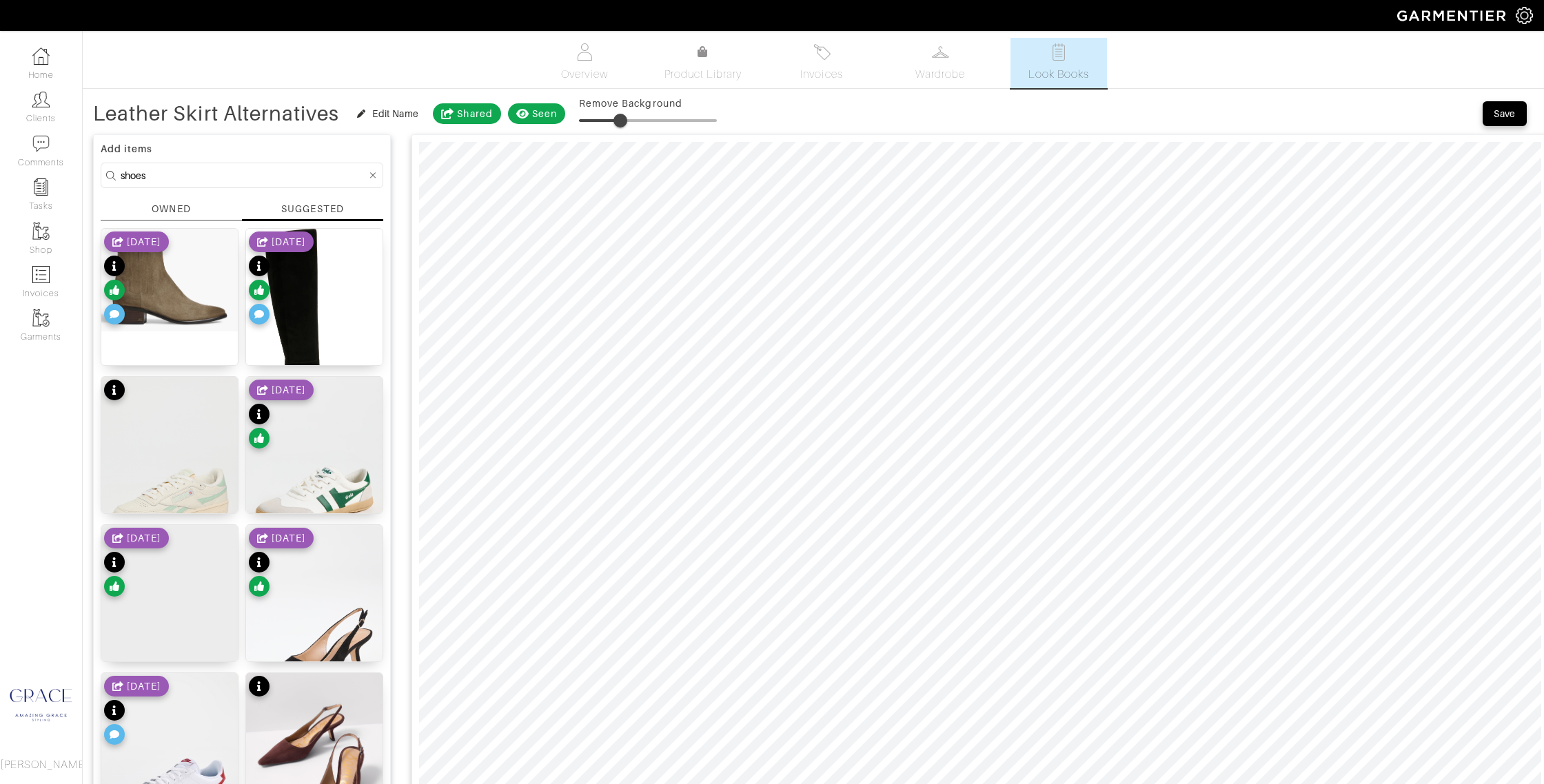
drag, startPoint x: 581, startPoint y: 120, endPoint x: 623, endPoint y: 120, distance: 42.0
click at [623, 120] on span at bounding box center [621, 120] width 14 height 14
click at [625, 117] on span at bounding box center [623, 120] width 14 height 14
type input "32"
click at [626, 117] on span at bounding box center [623, 120] width 14 height 14
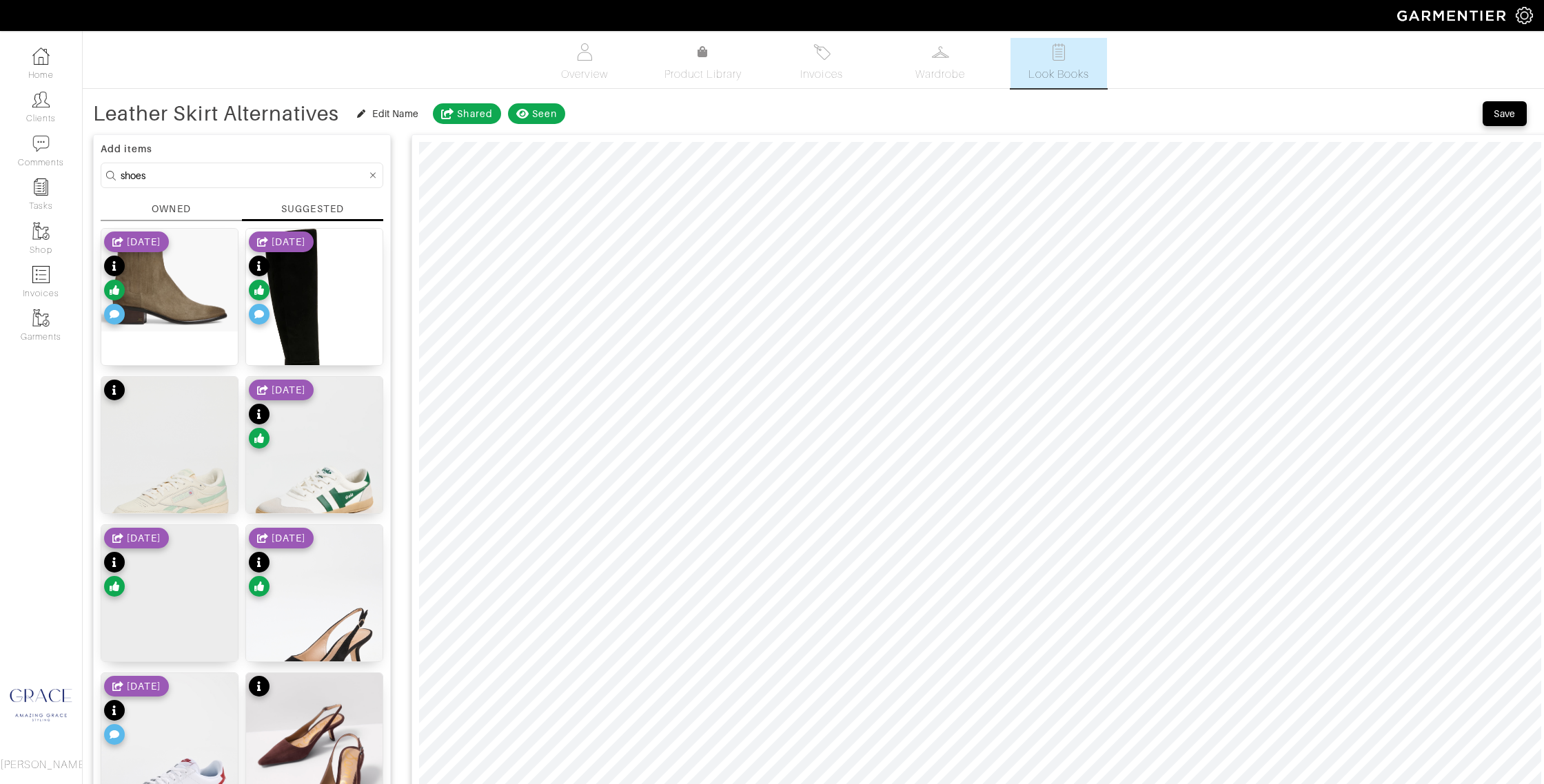
click at [223, 180] on input "shoes" at bounding box center [243, 176] width 246 height 17
click at [37, 164] on div "Company Settings Manage Subscription My Profile Stylists Sign Out Home Clients …" at bounding box center [772, 728] width 1544 height 1456
type input "jewelry"
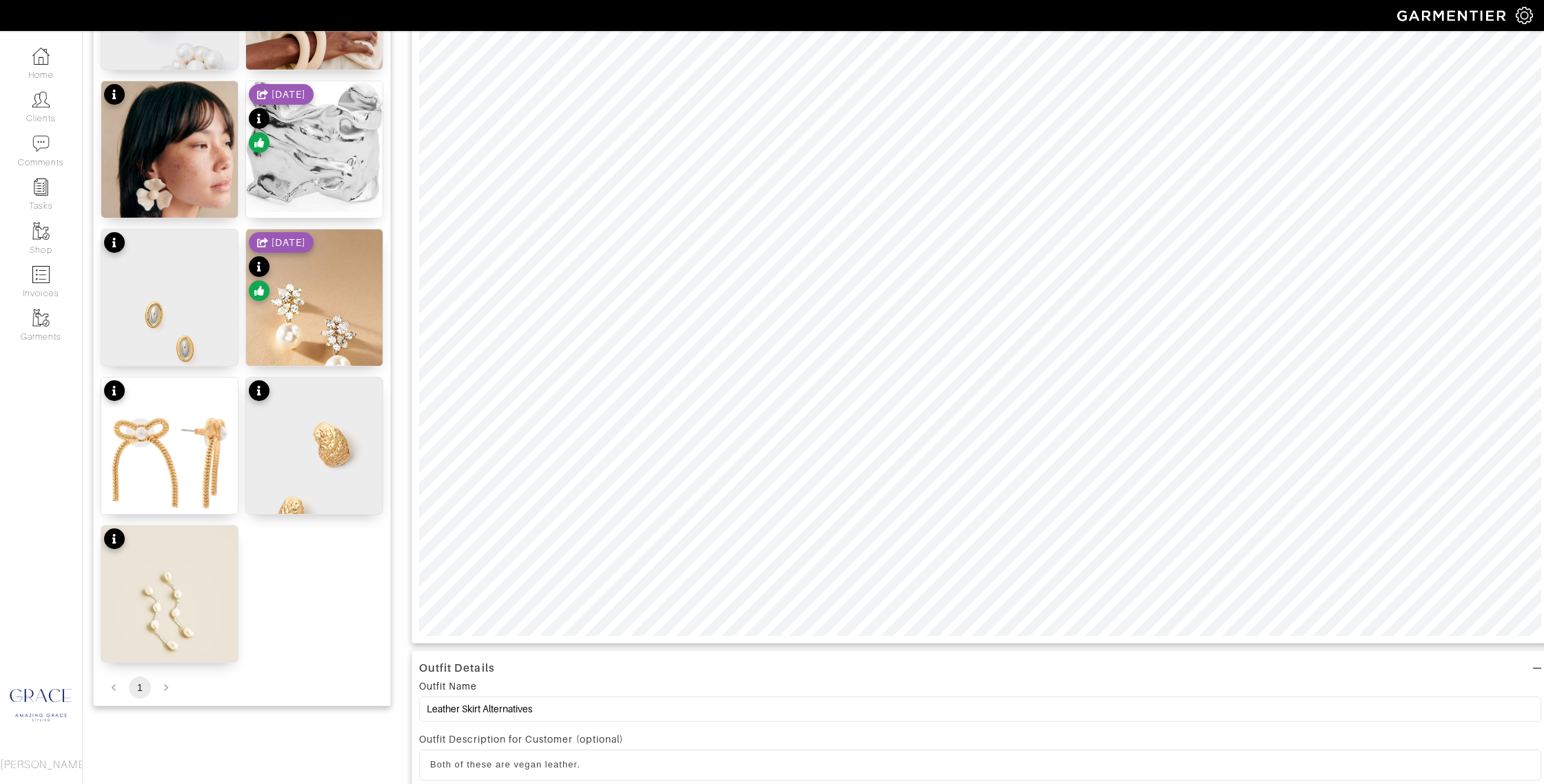
scroll to position [310, 0]
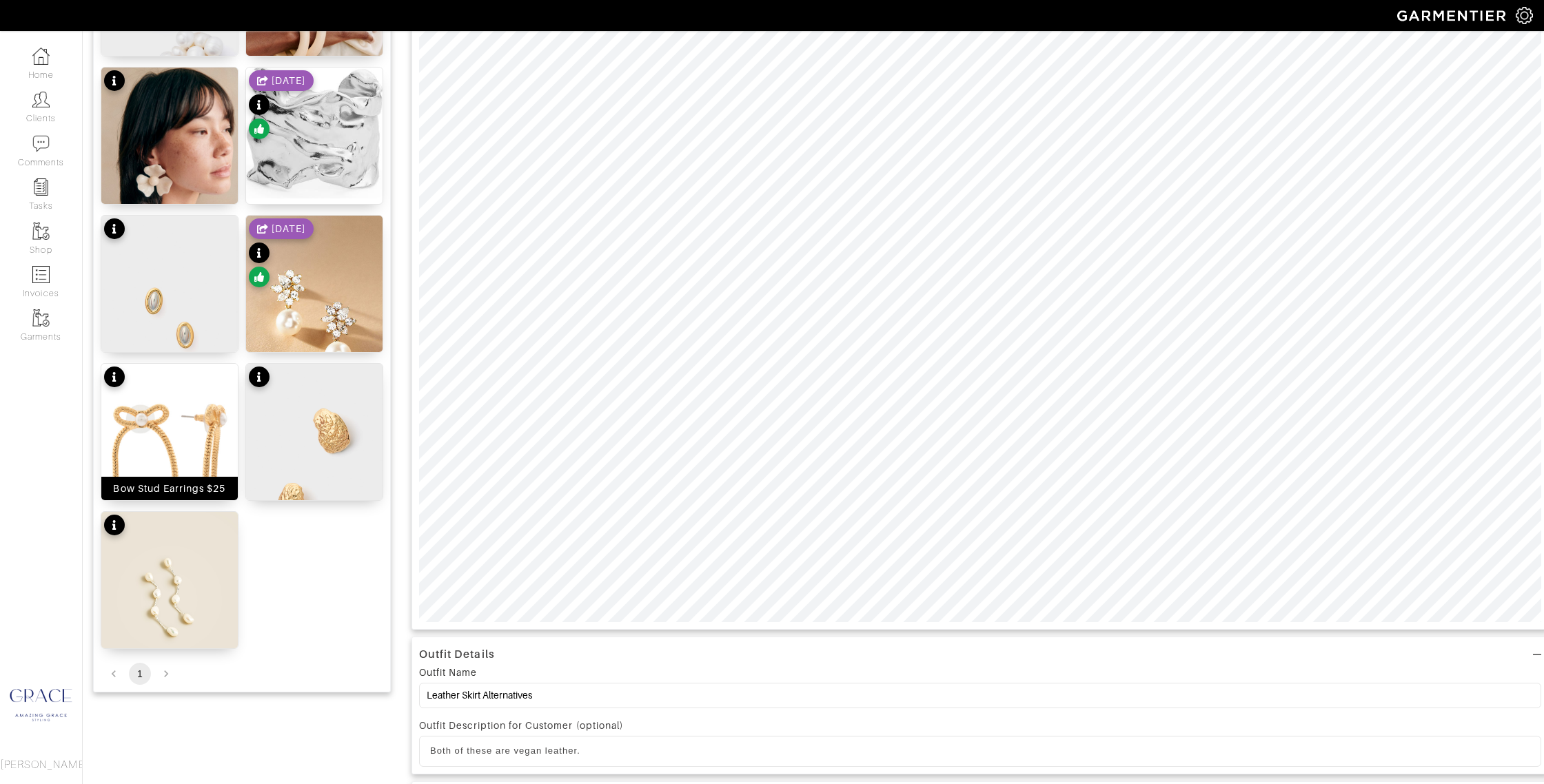
click at [183, 485] on div "Bow Stud Earrings $25" at bounding box center [170, 489] width 113 height 14
click at [177, 633] on div "Freshwater pearl drop earrings $50" at bounding box center [170, 630] width 127 height 28
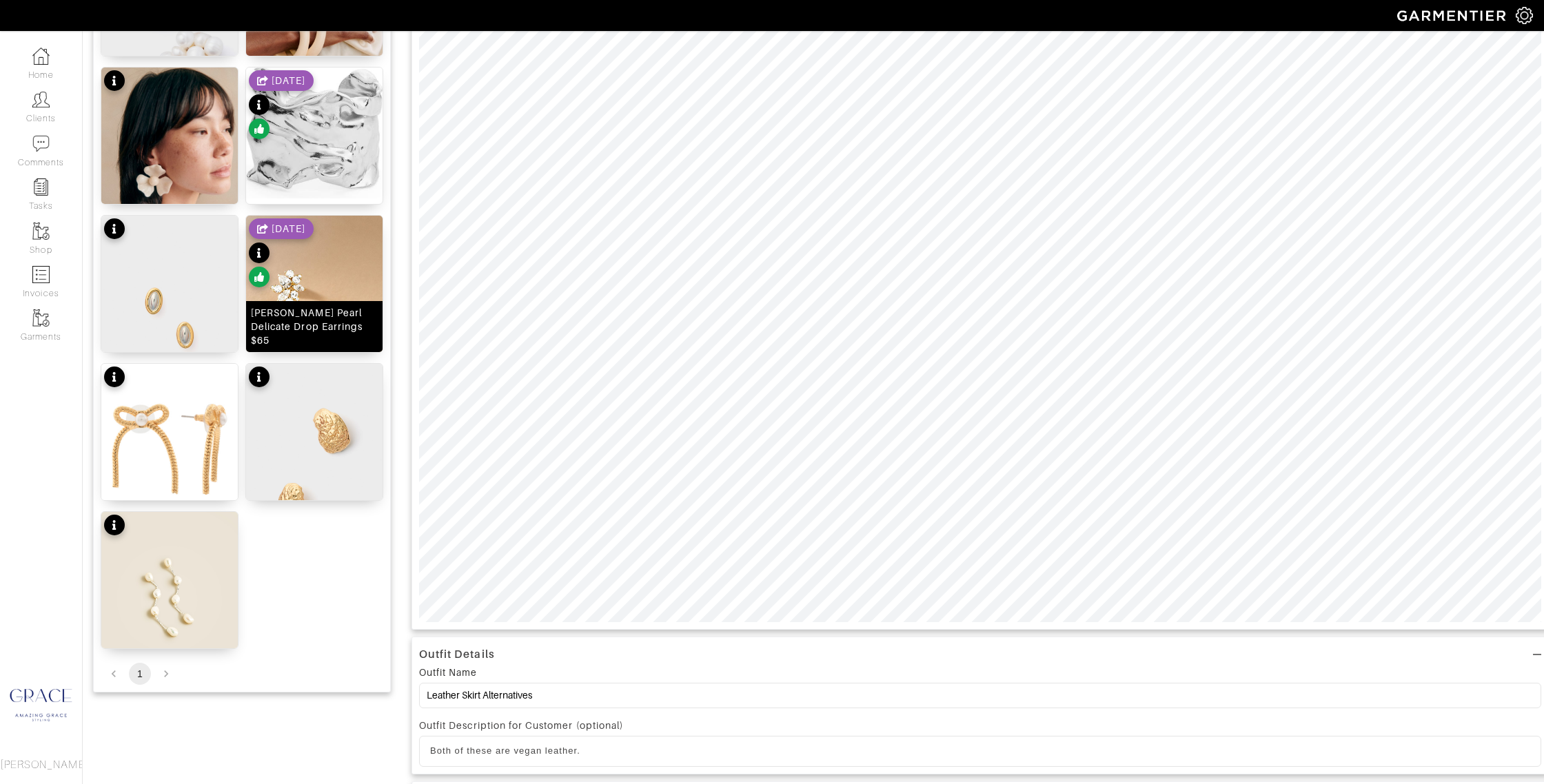
click at [337, 337] on div "Ettika Dripping Pearl Delicate Drop Earrings $65" at bounding box center [314, 327] width 127 height 42
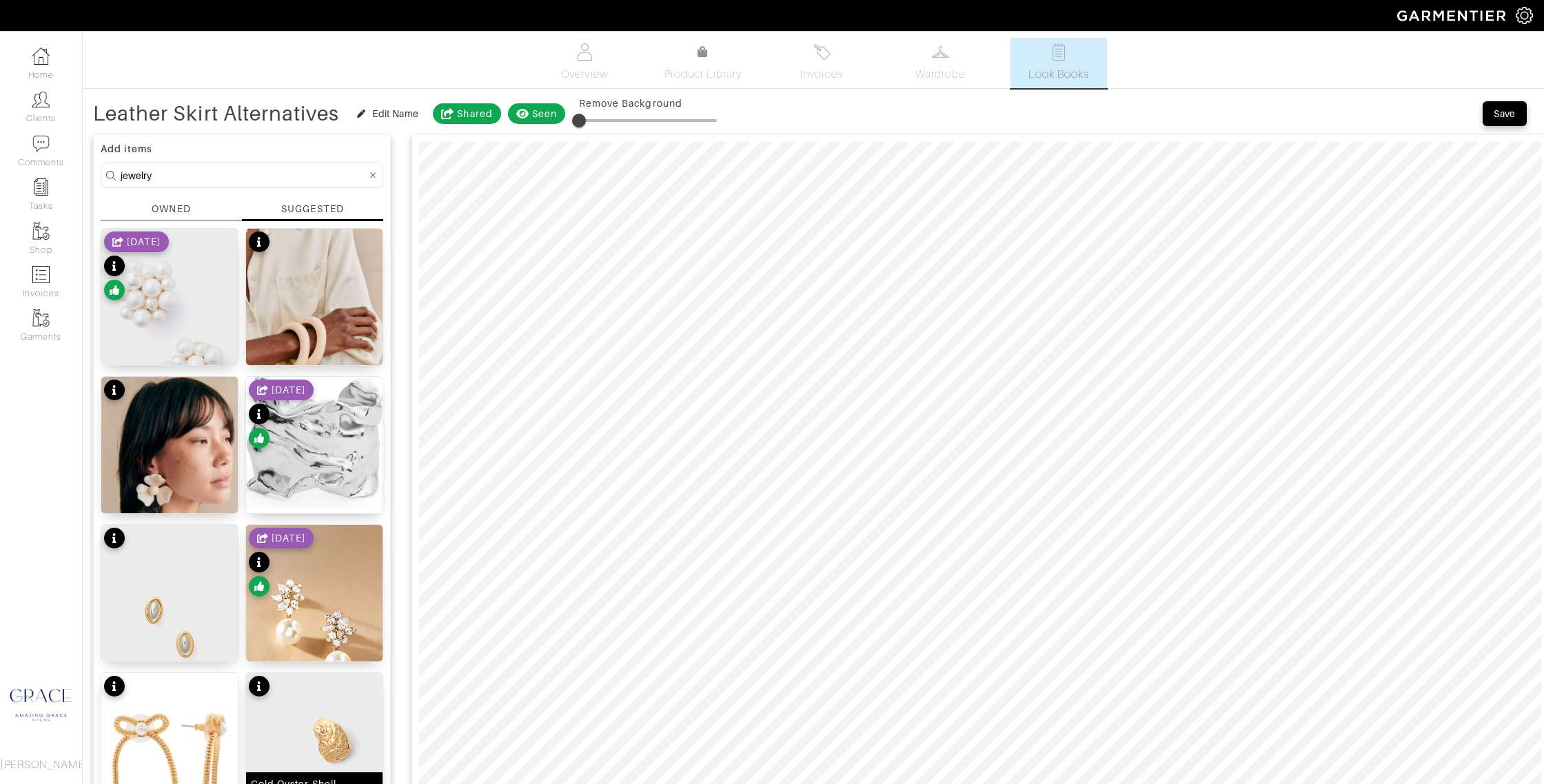
scroll to position [8, 0]
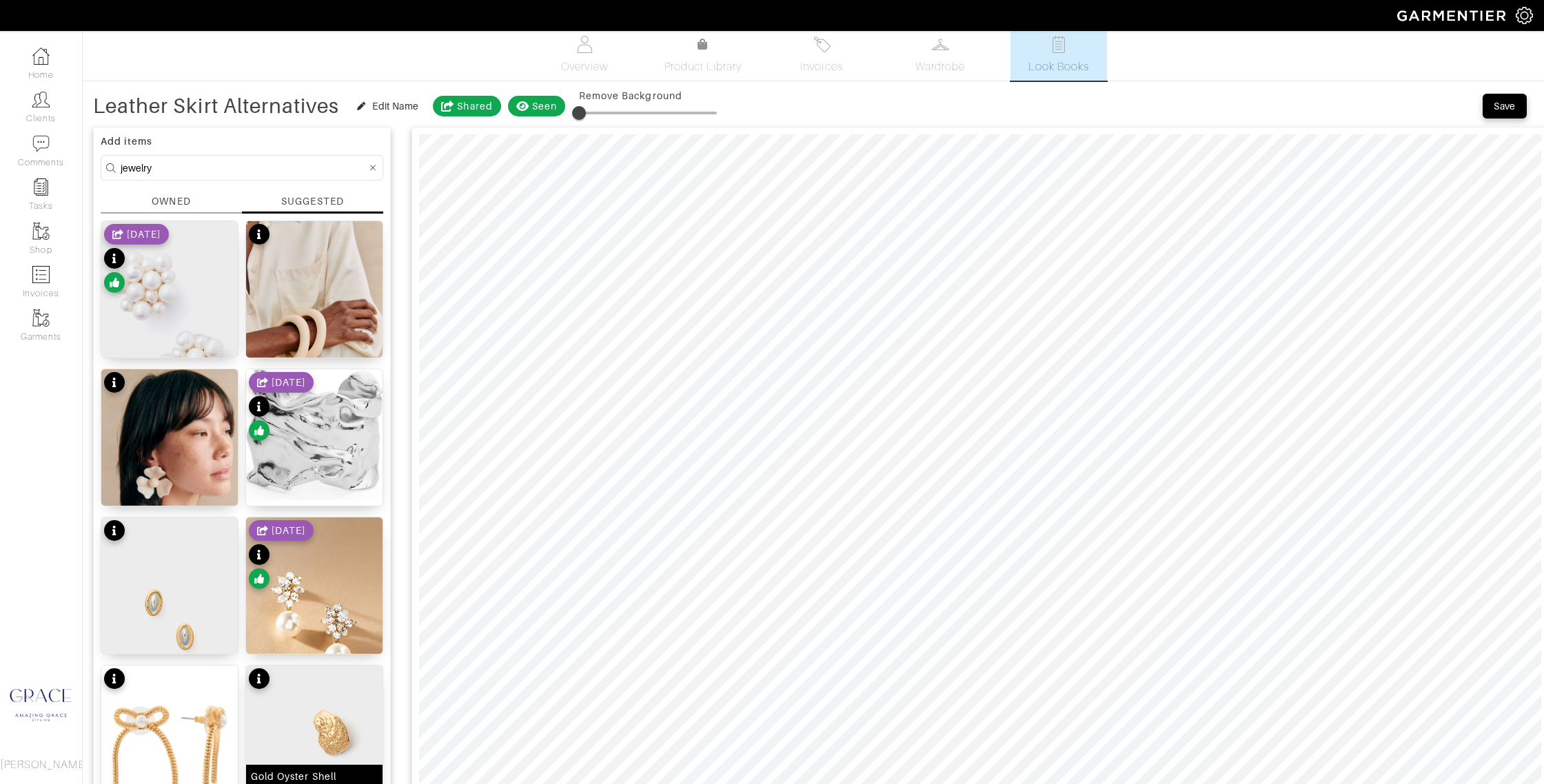
click at [338, 723] on img at bounding box center [314, 768] width 137 height 204
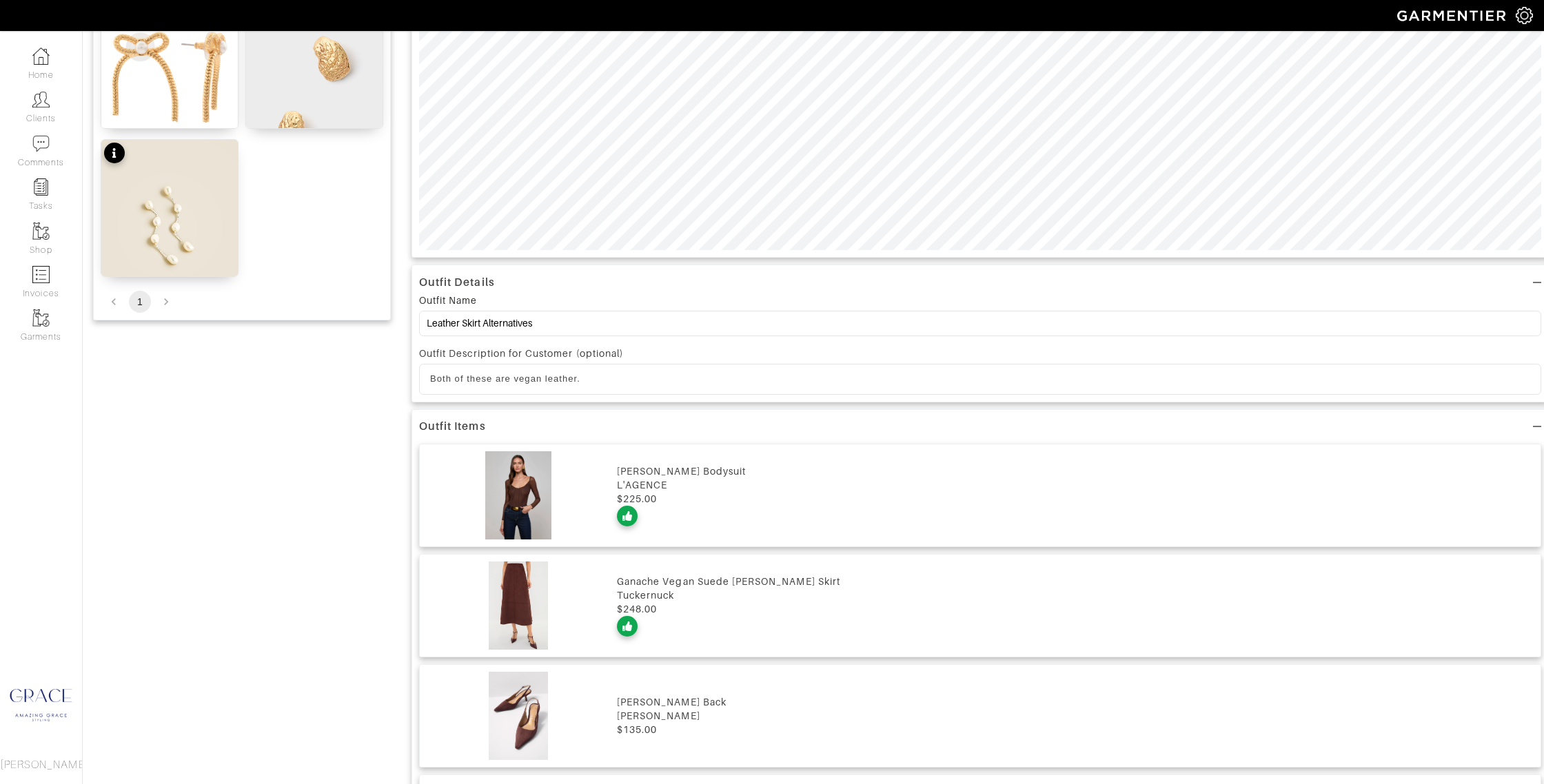
scroll to position [684, 0]
drag, startPoint x: 576, startPoint y: 376, endPoint x: 373, endPoint y: 364, distance: 203.4
click at [373, 364] on div "Add items jewelry OWNED SUGGESTED Pearl Cluster Earrings $48 8/20/25 LUCA BRACE…" at bounding box center [813, 327] width 1440 height 1770
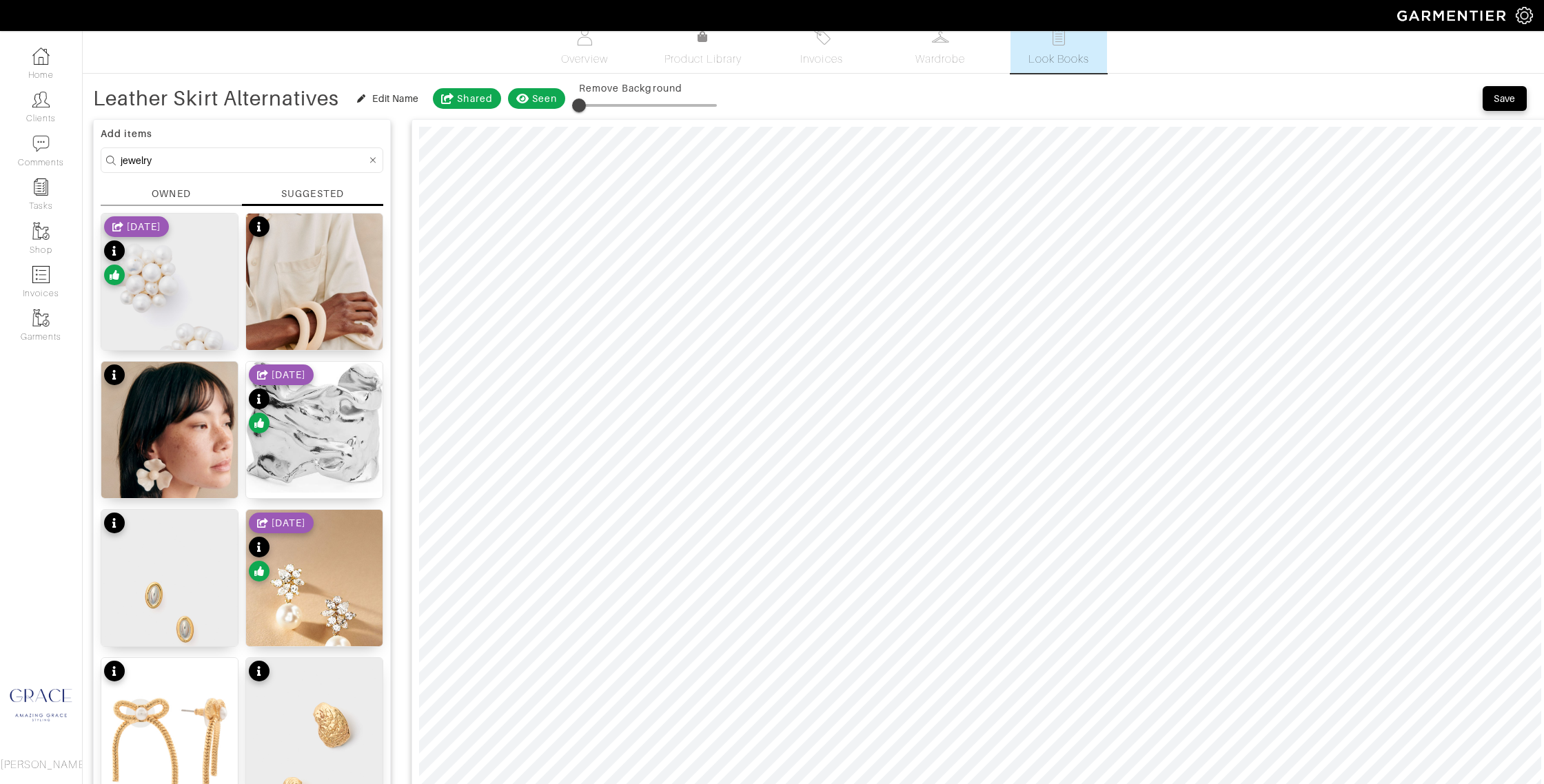
scroll to position [0, 0]
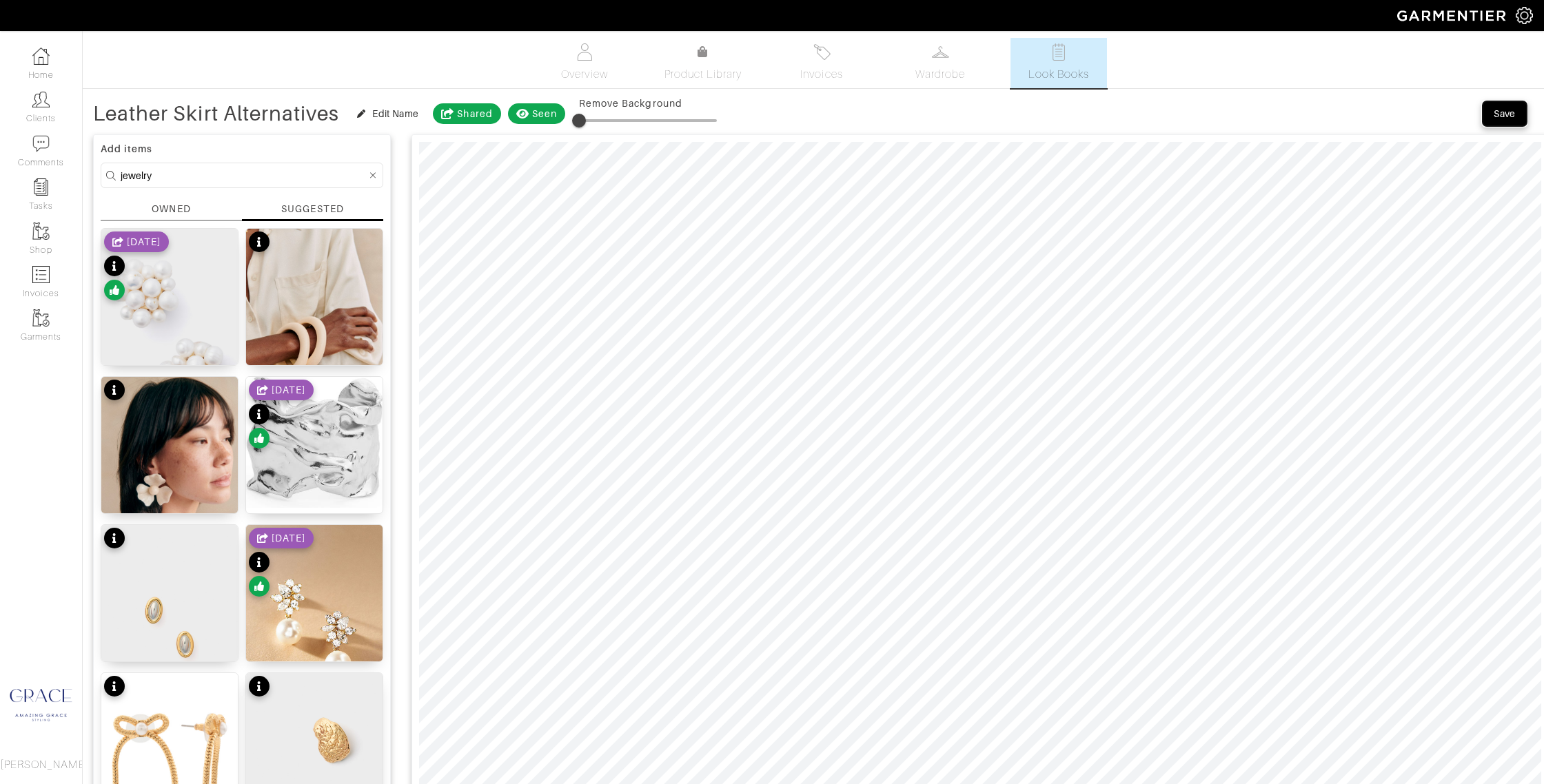
click at [1497, 106] on div "Save" at bounding box center [1503, 113] width 22 height 14
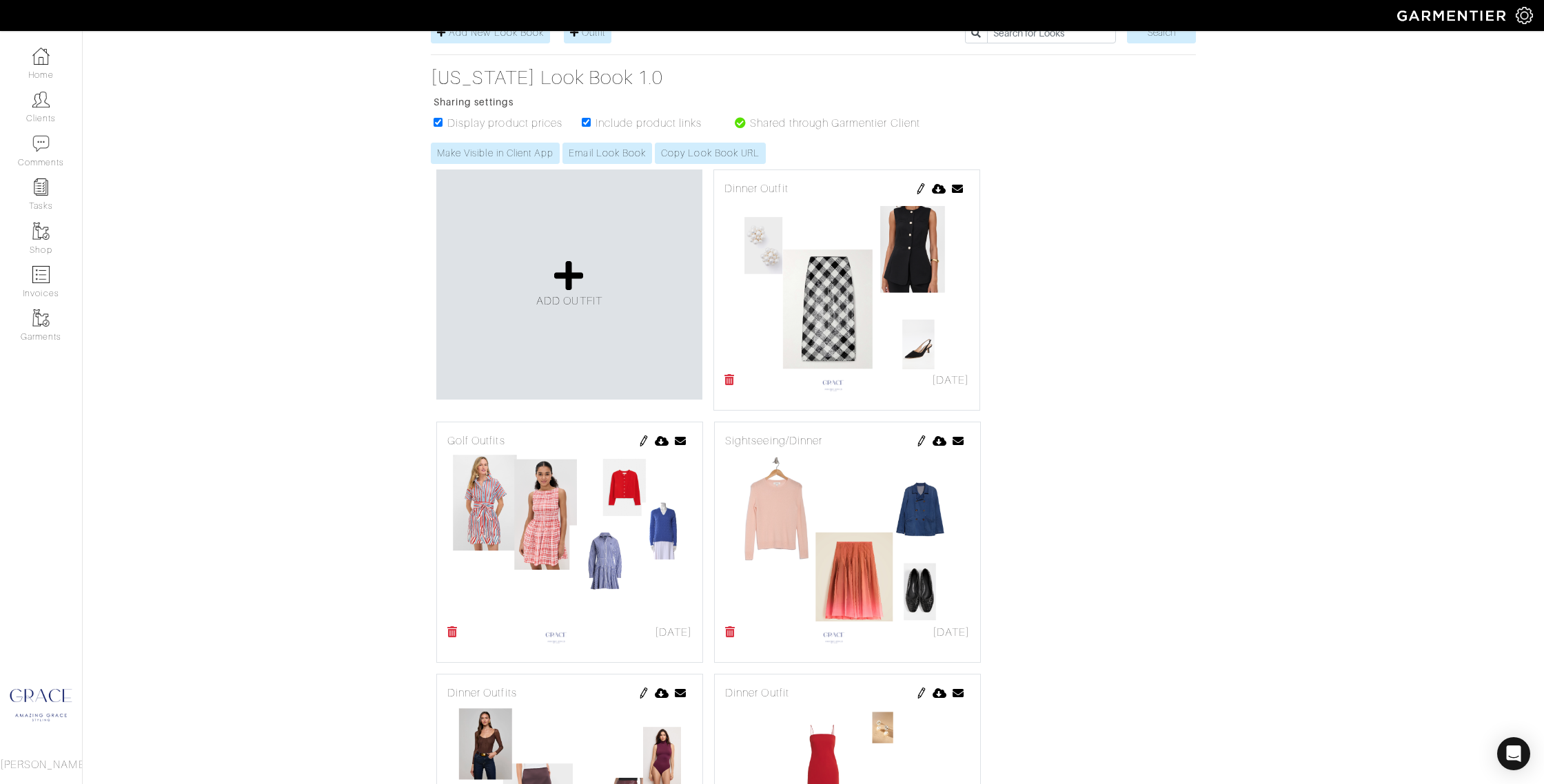
scroll to position [179, 0]
click at [918, 443] on img at bounding box center [921, 443] width 11 height 11
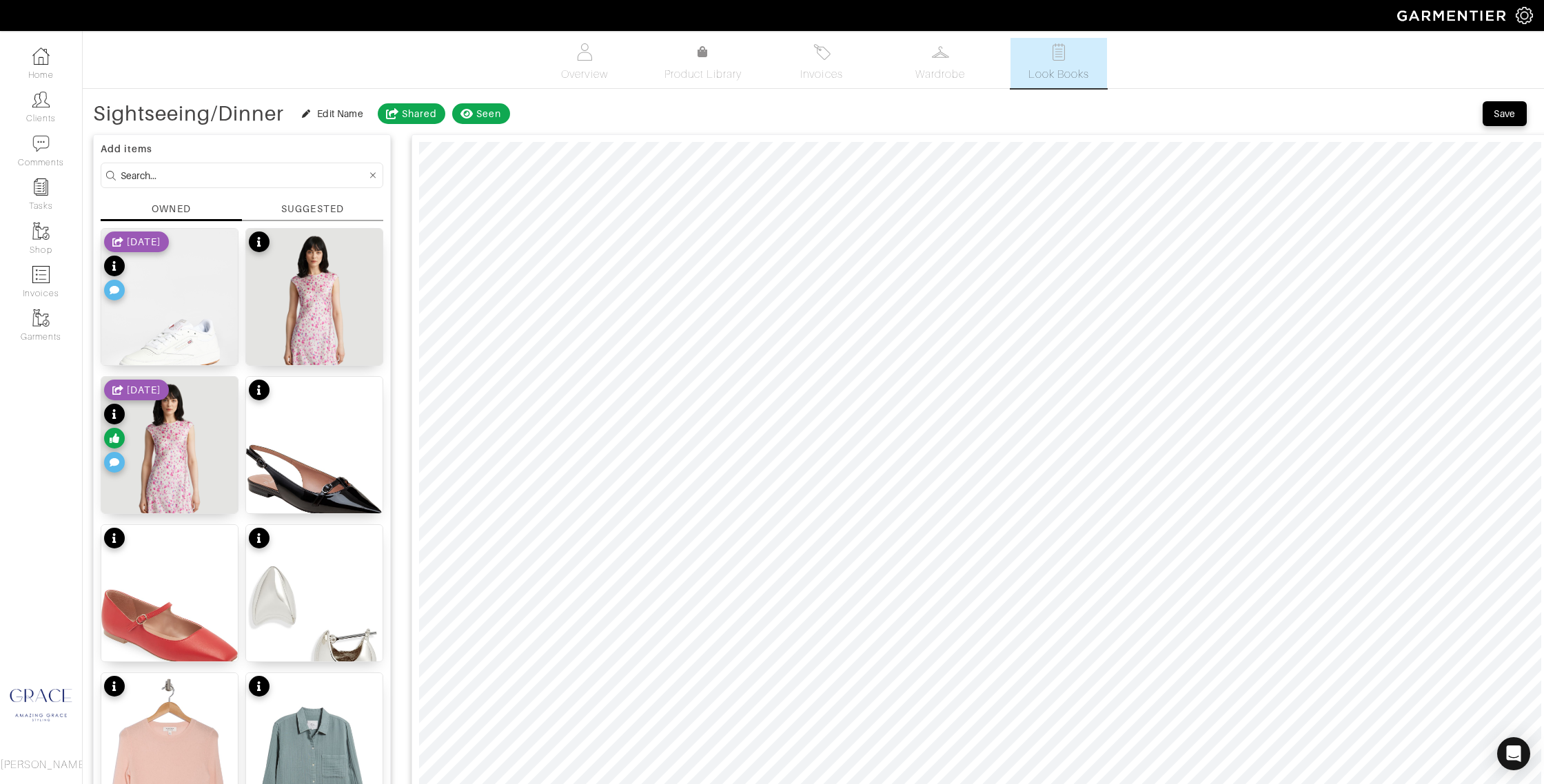
scroll to position [1, 0]
click at [234, 172] on input at bounding box center [243, 175] width 246 height 17
type input "shoes"
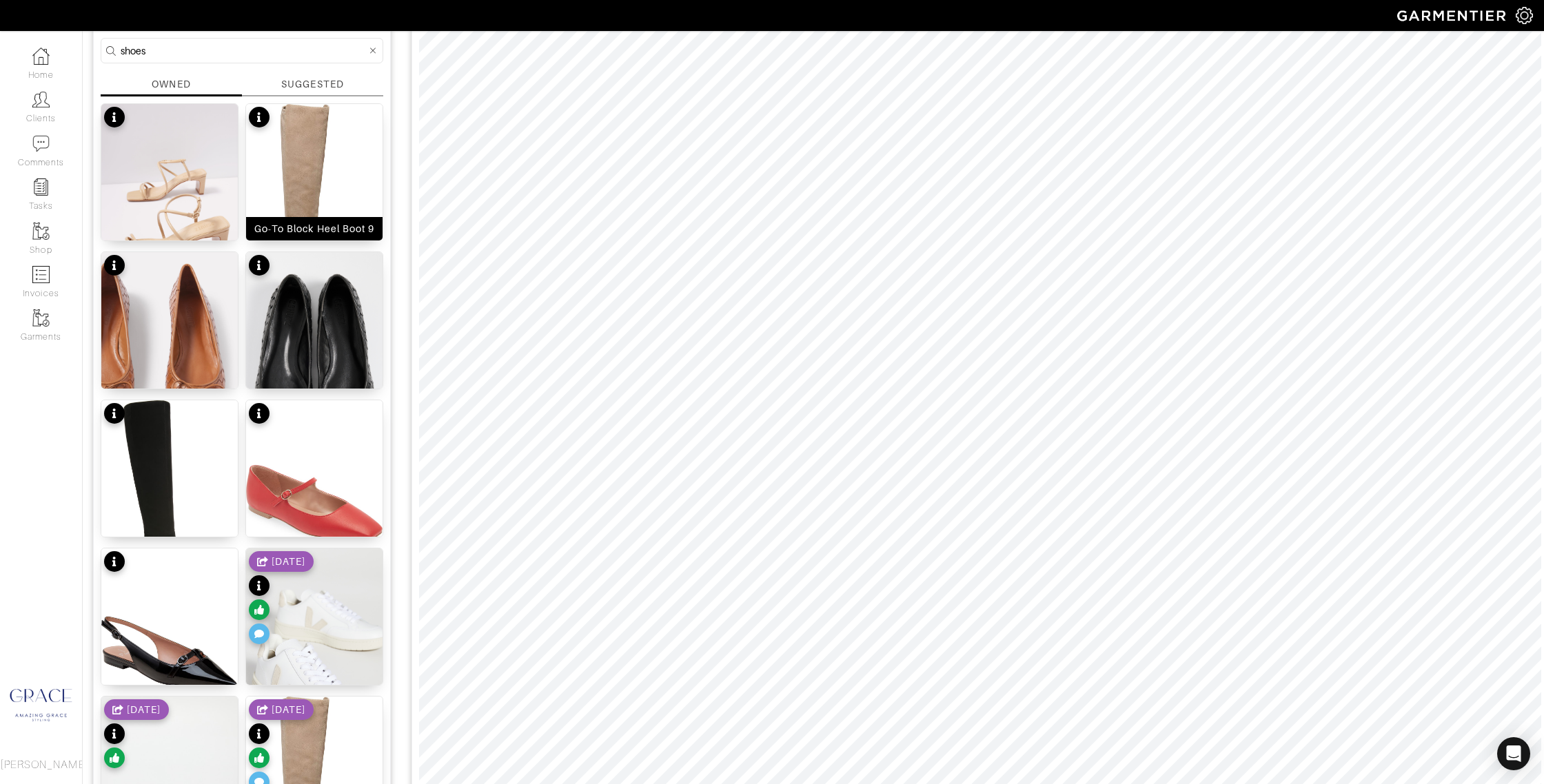
scroll to position [0, 0]
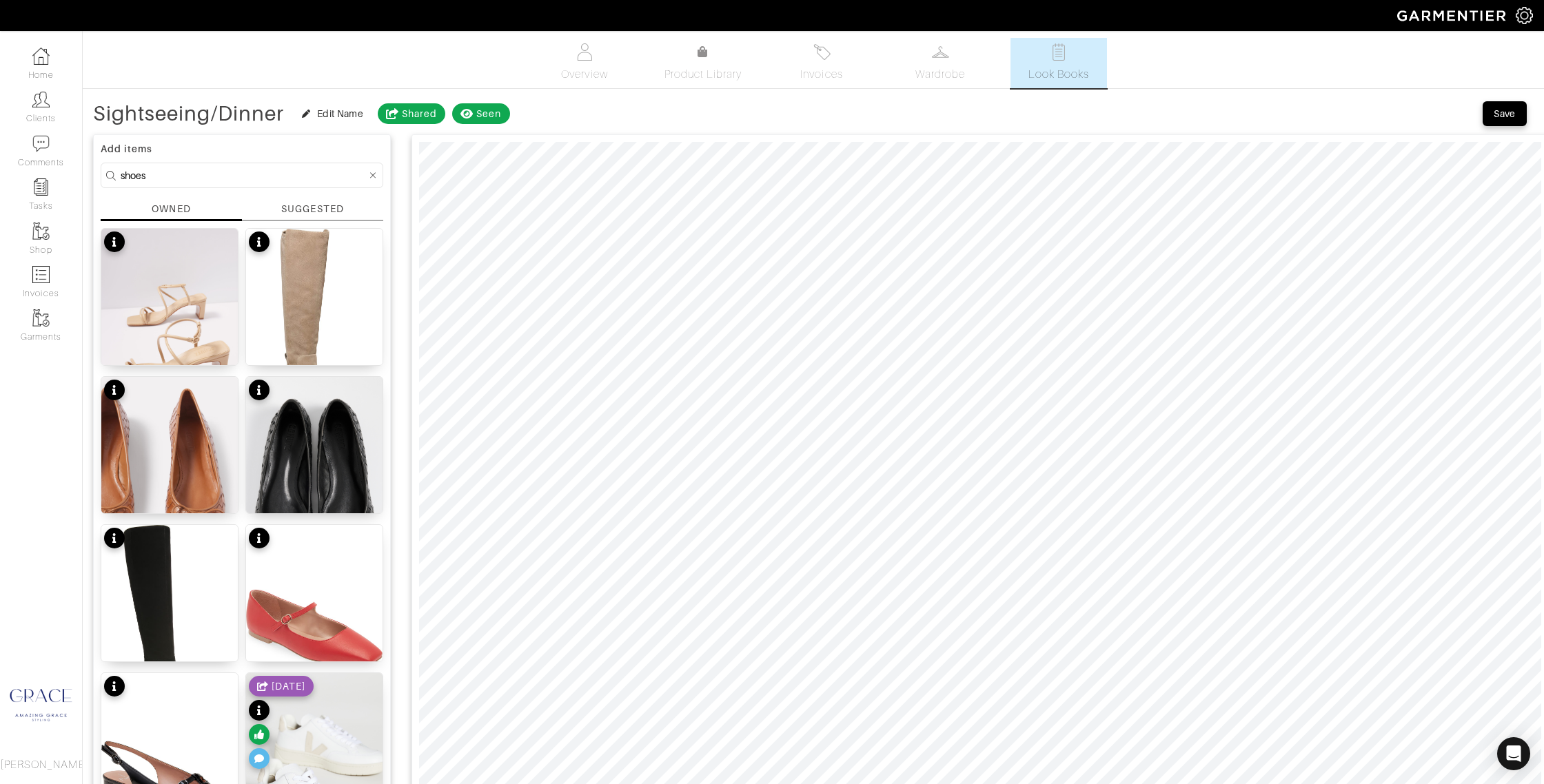
click at [320, 214] on div "SUGGESTED" at bounding box center [312, 209] width 62 height 15
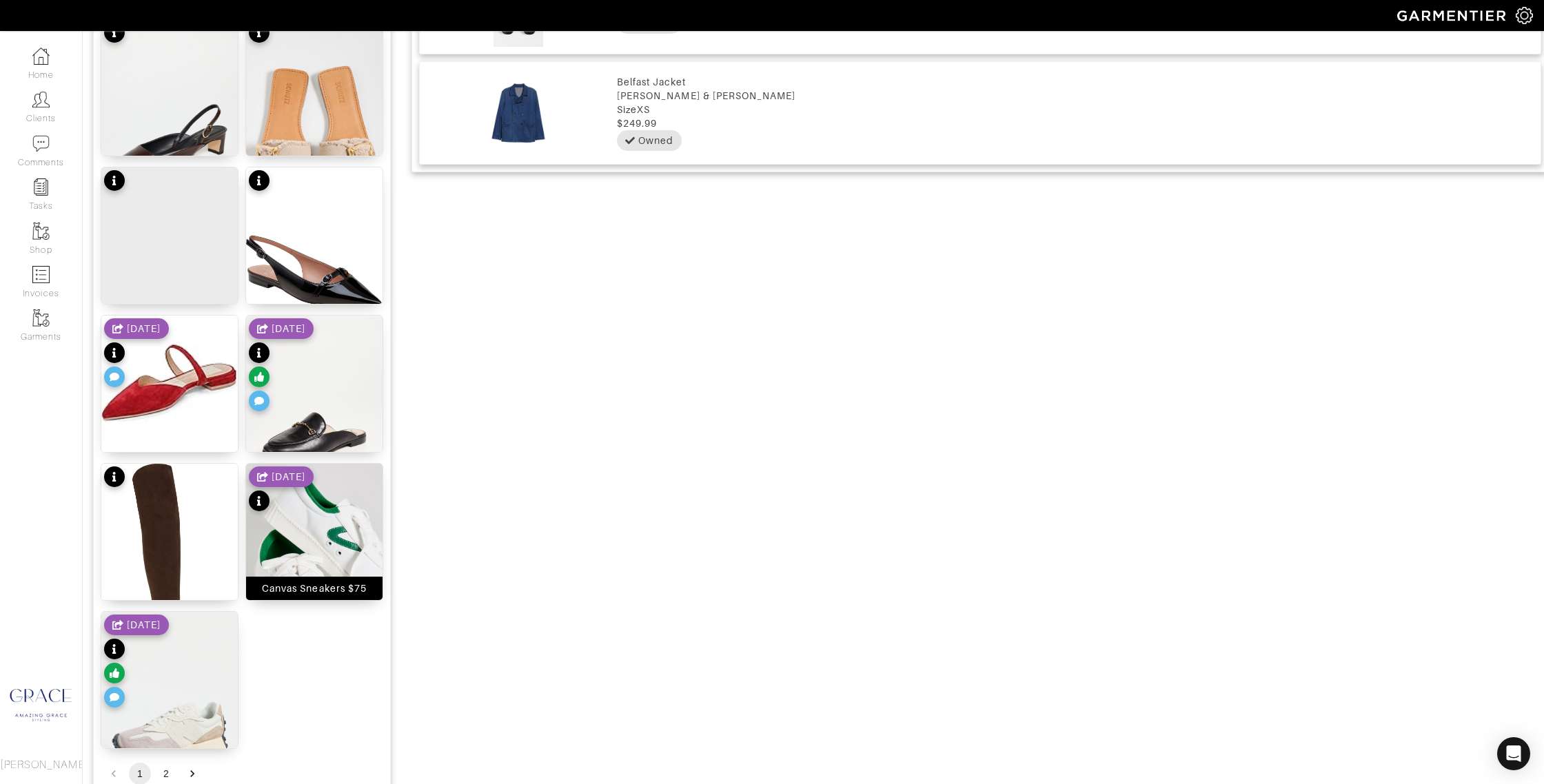
scroll to position [1469, 0]
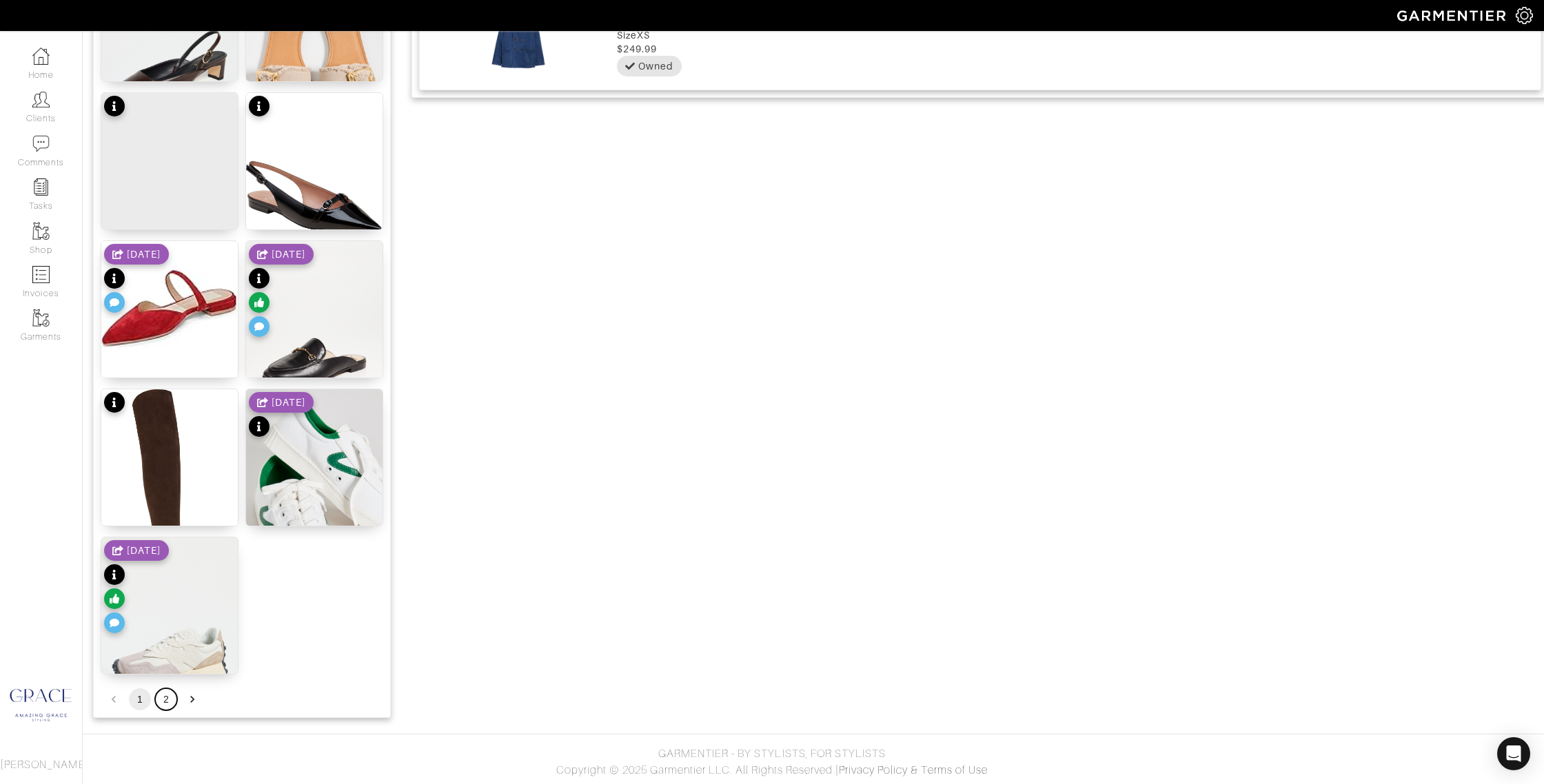
click at [164, 701] on button "2" at bounding box center [165, 698] width 22 height 22
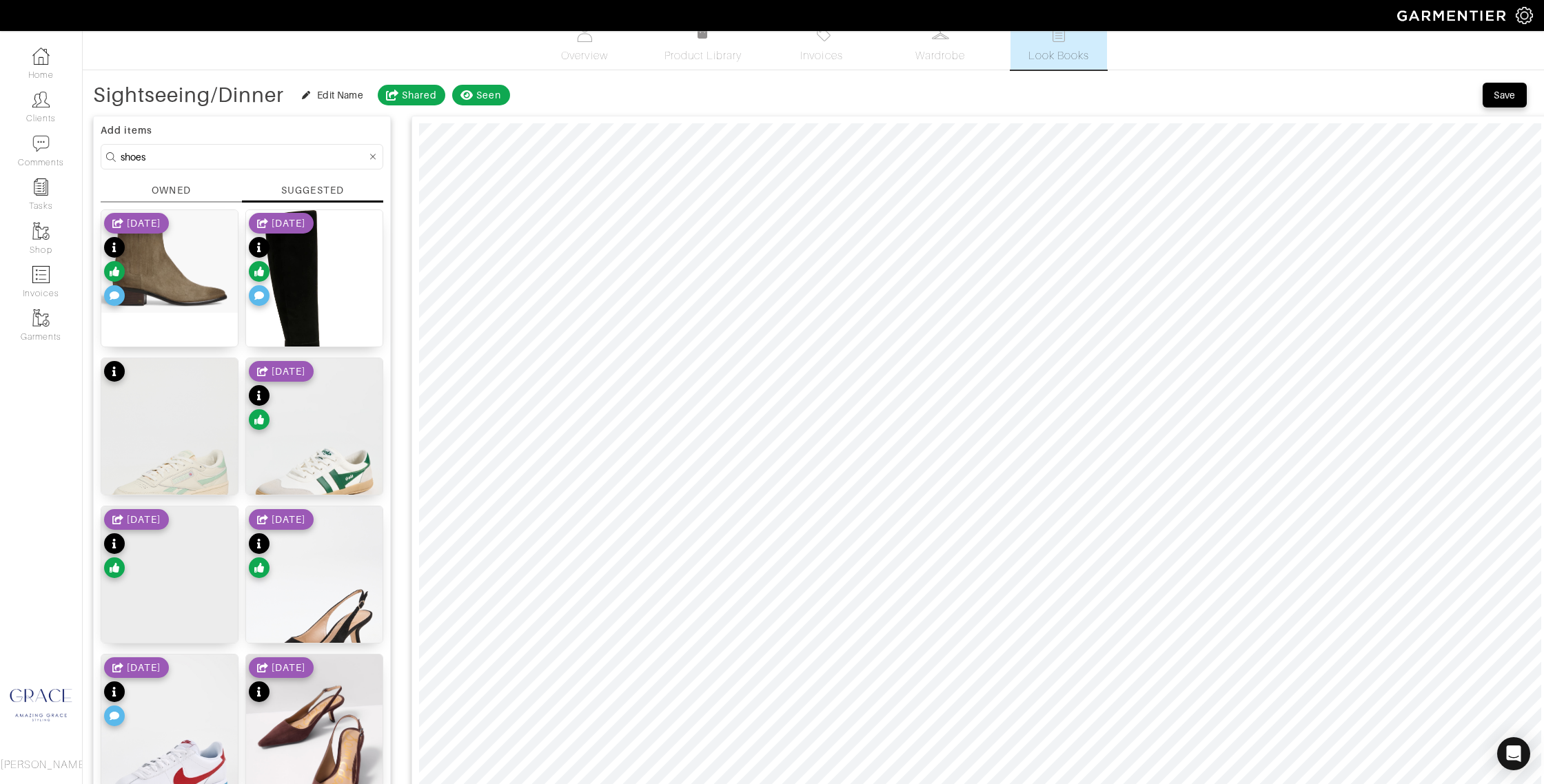
scroll to position [0, 0]
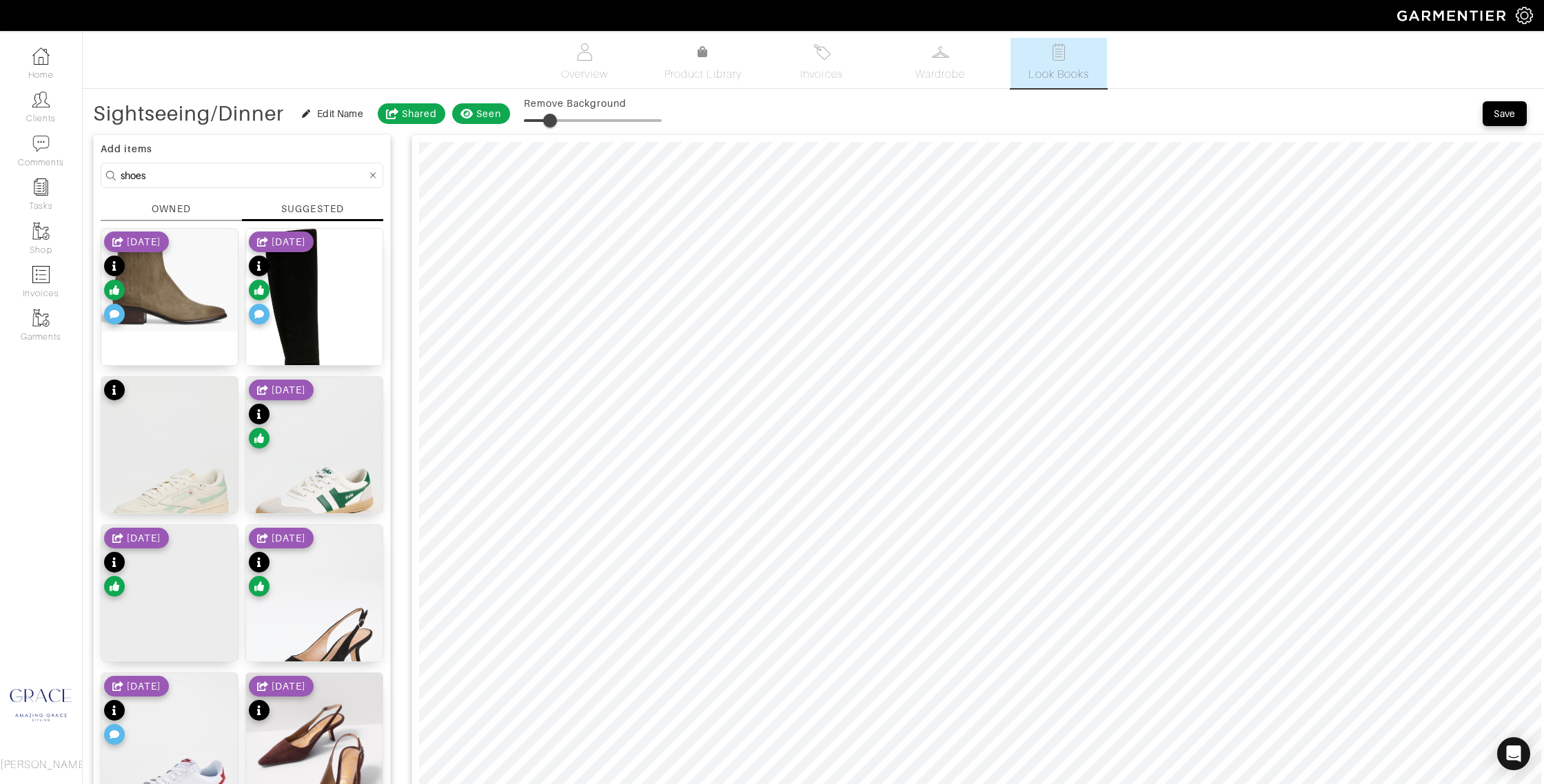
type input "21"
drag, startPoint x: 522, startPoint y: 117, endPoint x: 556, endPoint y: 120, distance: 34.1
click at [554, 119] on span at bounding box center [553, 120] width 14 height 14
click at [554, 116] on span at bounding box center [553, 120] width 14 height 14
type input "31"
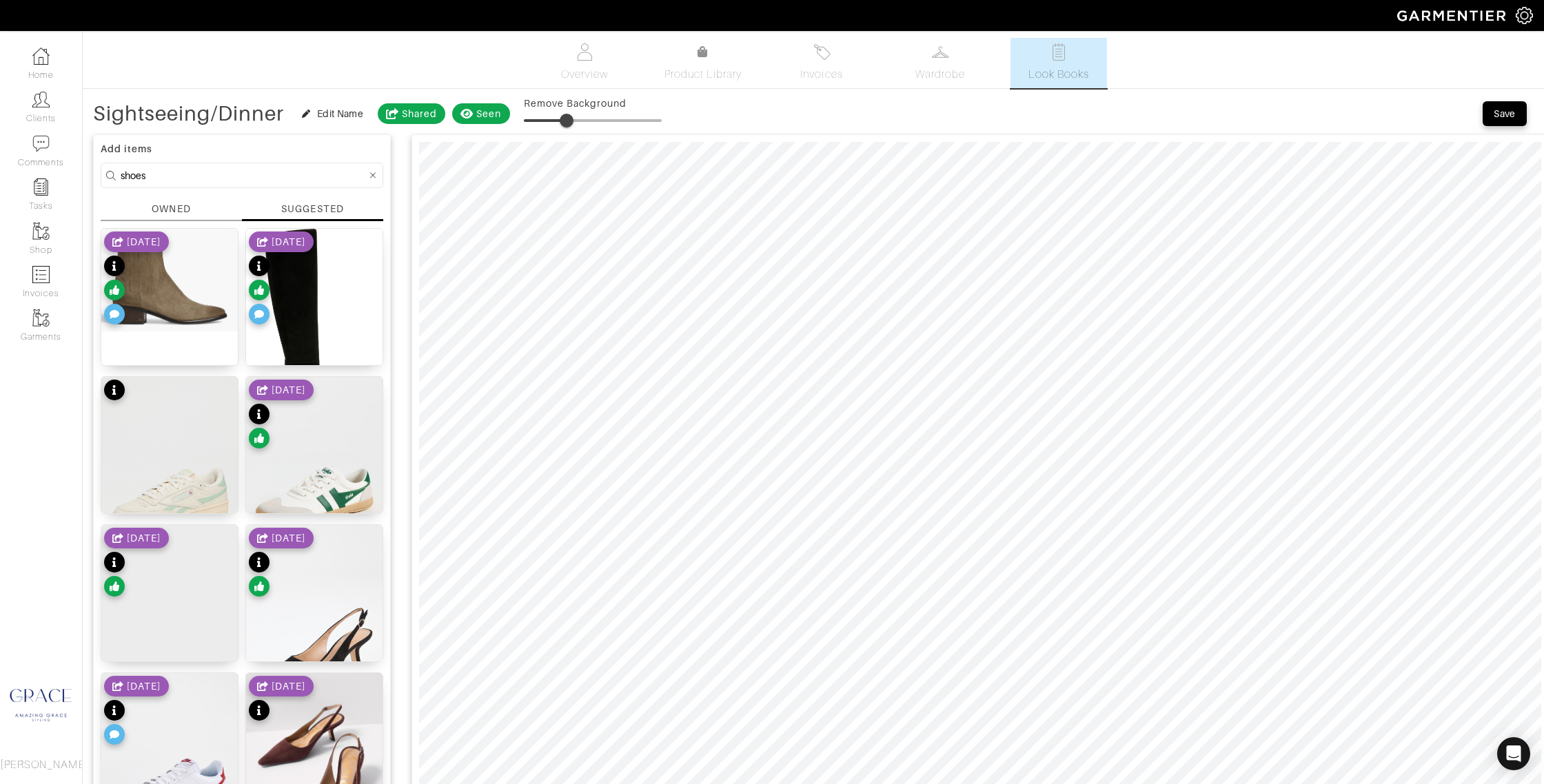
drag, startPoint x: 553, startPoint y: 117, endPoint x: 568, endPoint y: 117, distance: 15.0
click at [568, 117] on span at bounding box center [567, 120] width 14 height 14
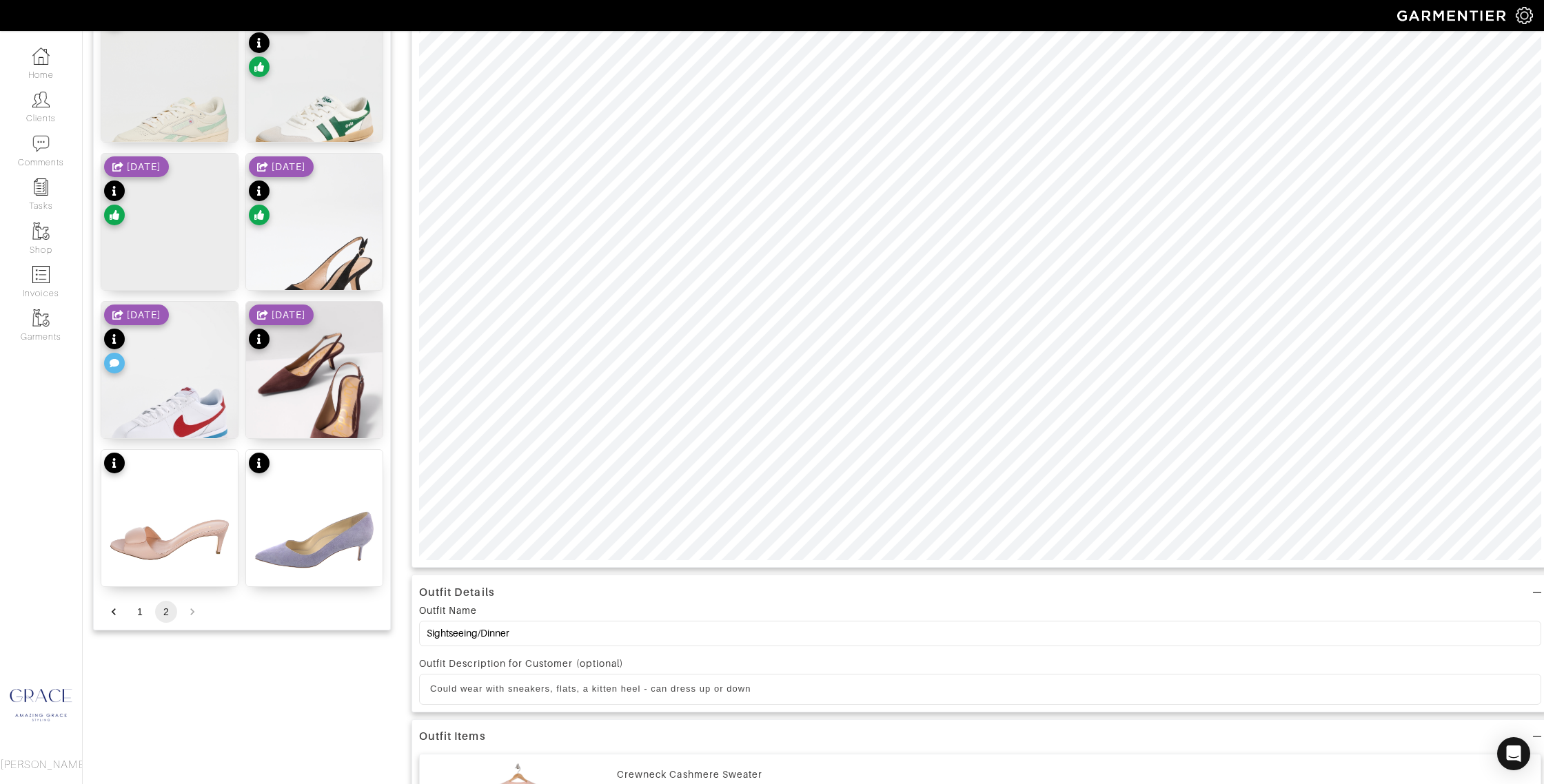
scroll to position [376, 0]
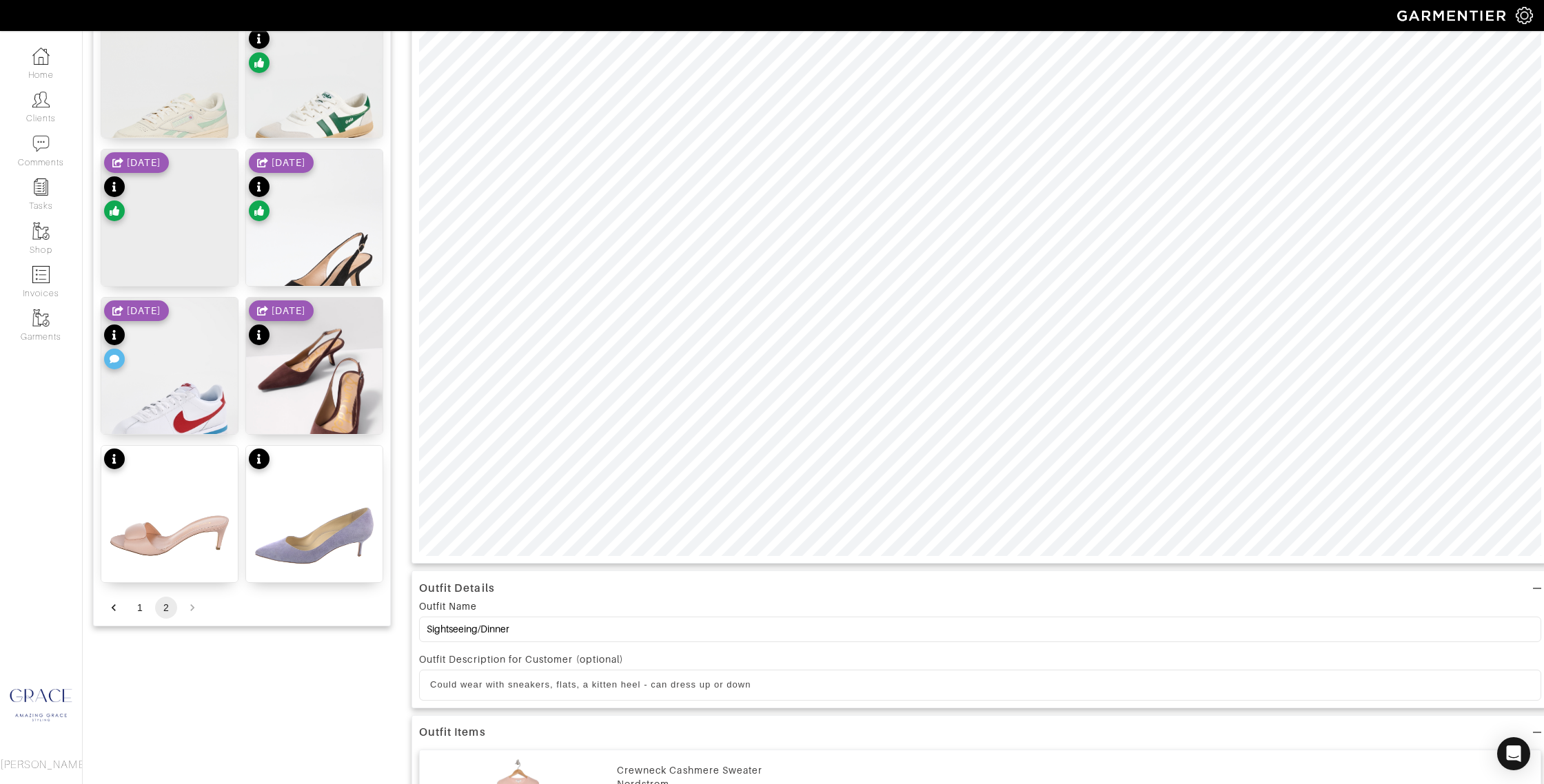
drag, startPoint x: 308, startPoint y: 424, endPoint x: 255, endPoint y: 467, distance: 68.2
click at [308, 424] on div "Bianka Sling Back $135" at bounding box center [314, 415] width 127 height 28
drag, startPoint x: 144, startPoint y: 568, endPoint x: 281, endPoint y: 564, distance: 137.1
click at [147, 566] on div "Leather Slides $81" at bounding box center [170, 570] width 93 height 14
drag, startPoint x: 312, startPoint y: 565, endPoint x: 306, endPoint y: 569, distance: 7.2
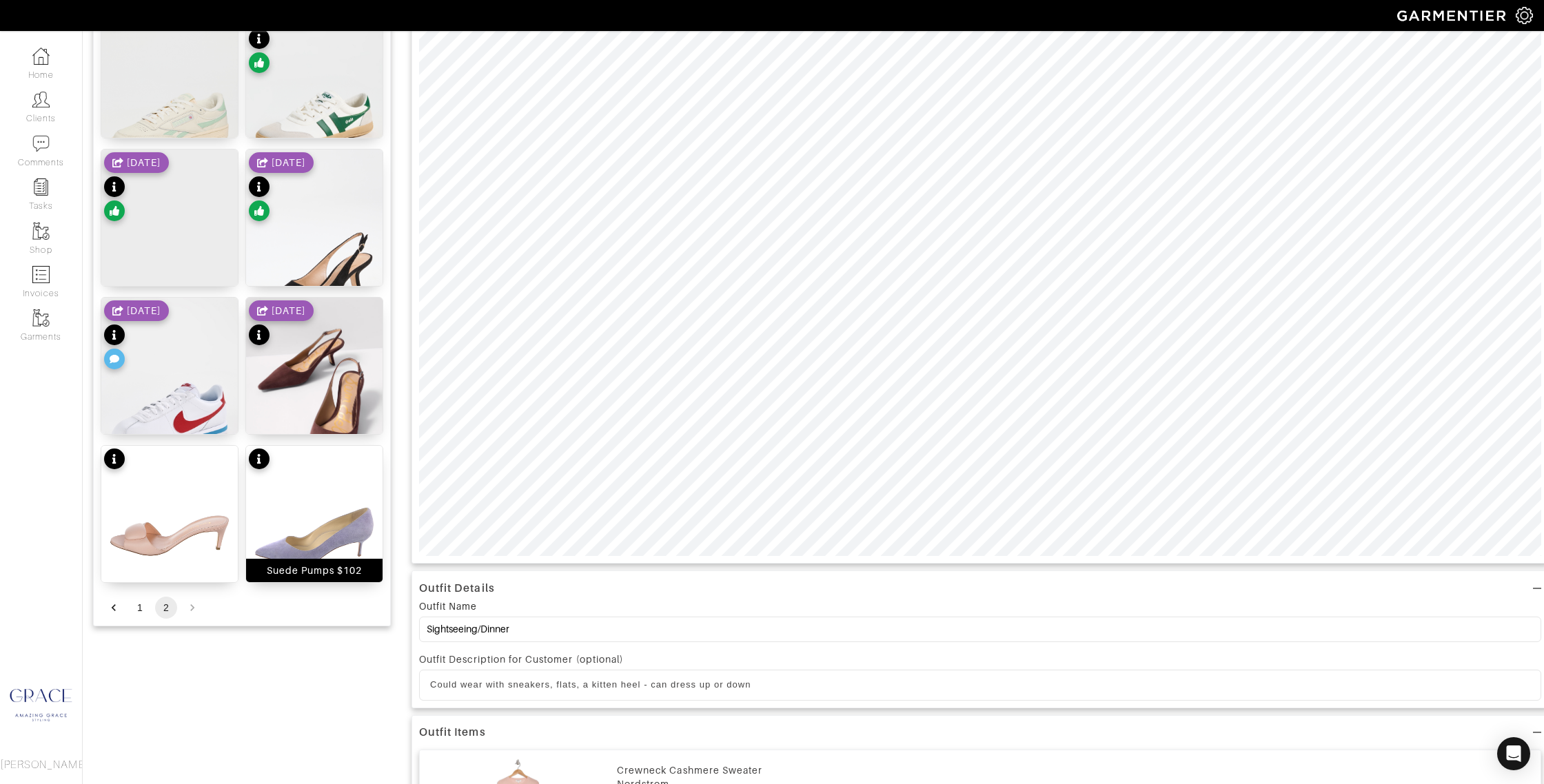
click at [312, 565] on div "Suede Pumps $102" at bounding box center [314, 570] width 96 height 14
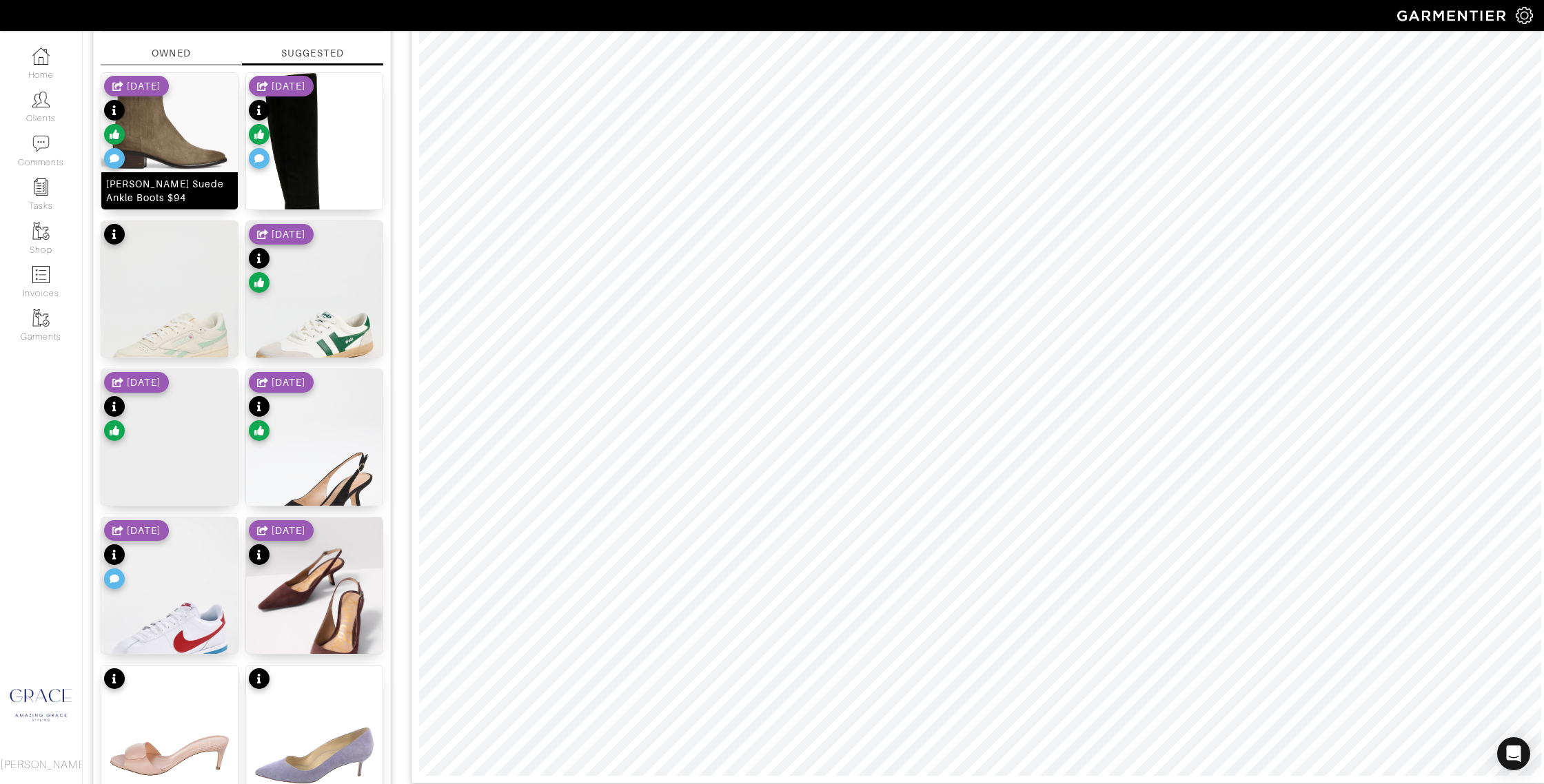
scroll to position [0, 0]
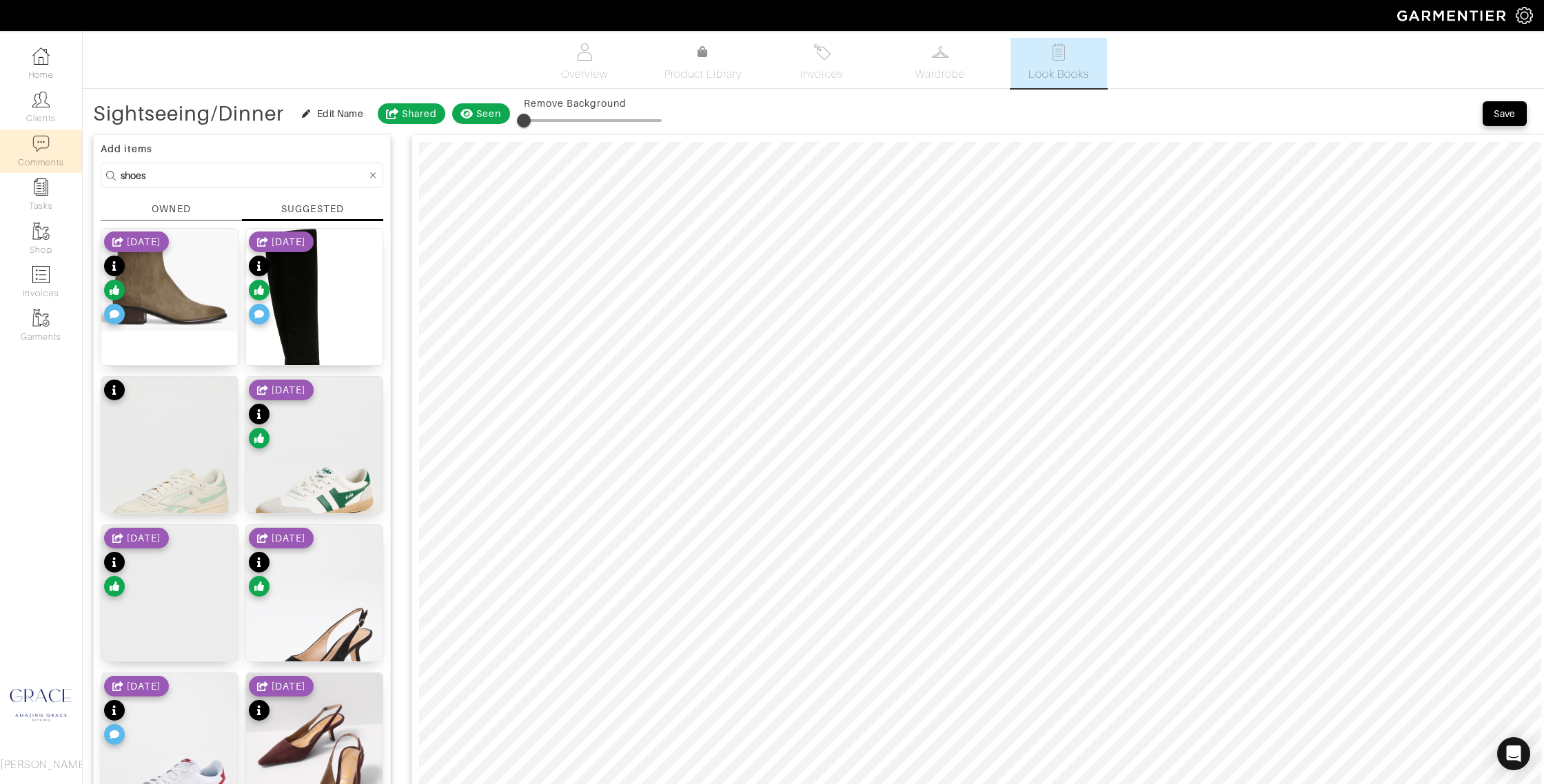
drag, startPoint x: 189, startPoint y: 175, endPoint x: 52, endPoint y: 169, distance: 137.1
type input "sneaker"
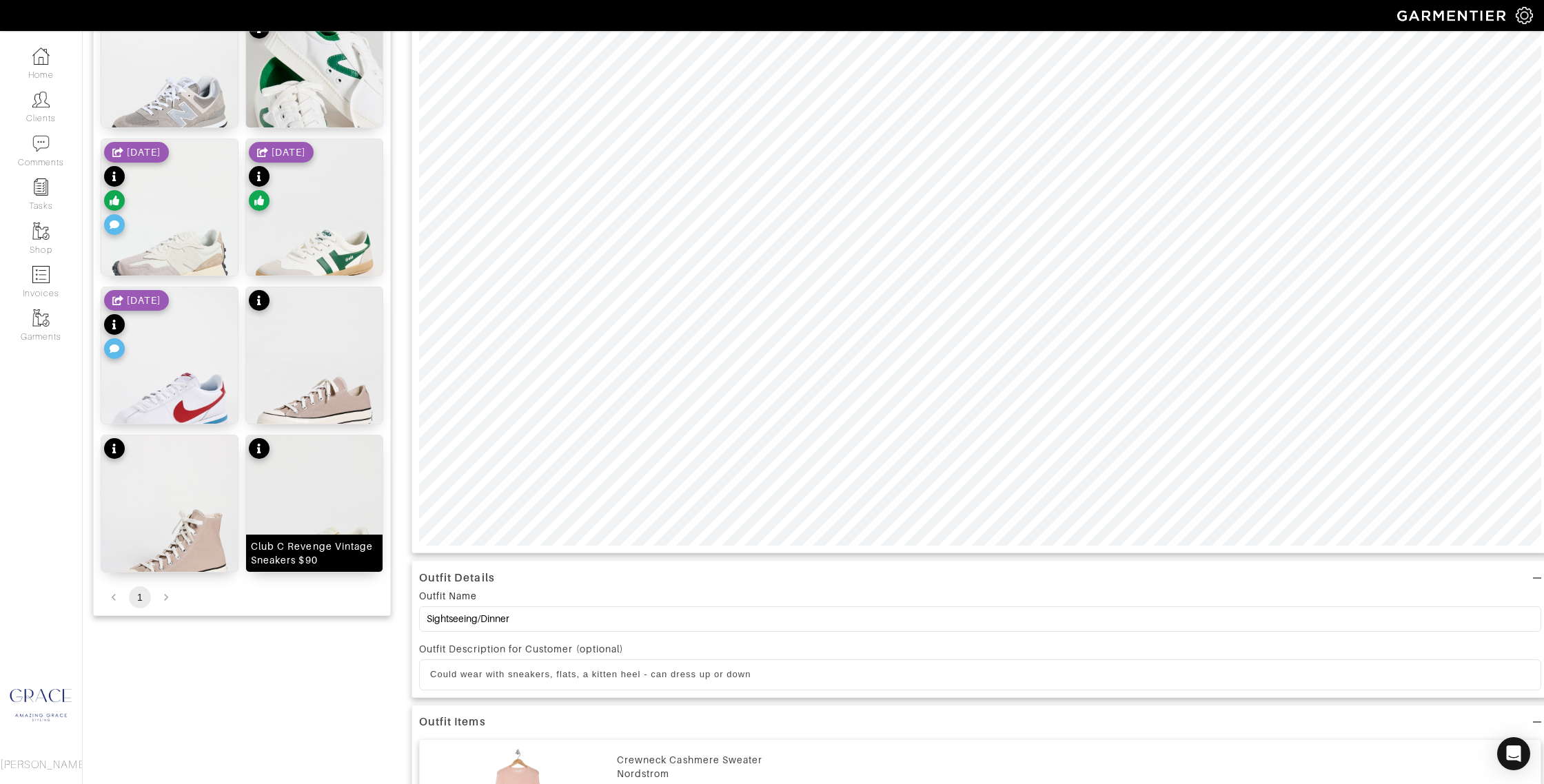
scroll to position [389, 0]
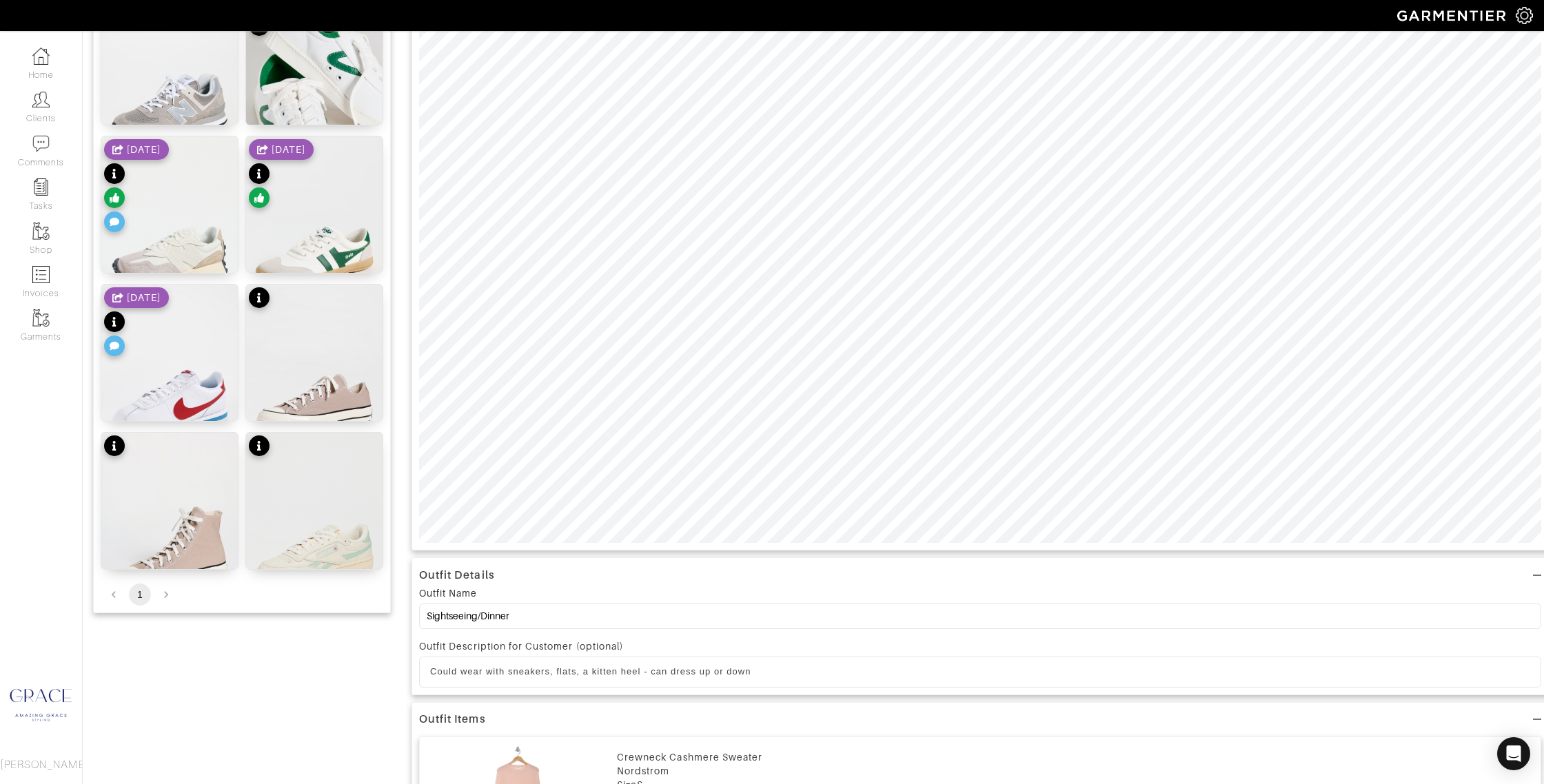
click at [159, 590] on li "pagination navigation" at bounding box center [166, 594] width 26 height 22
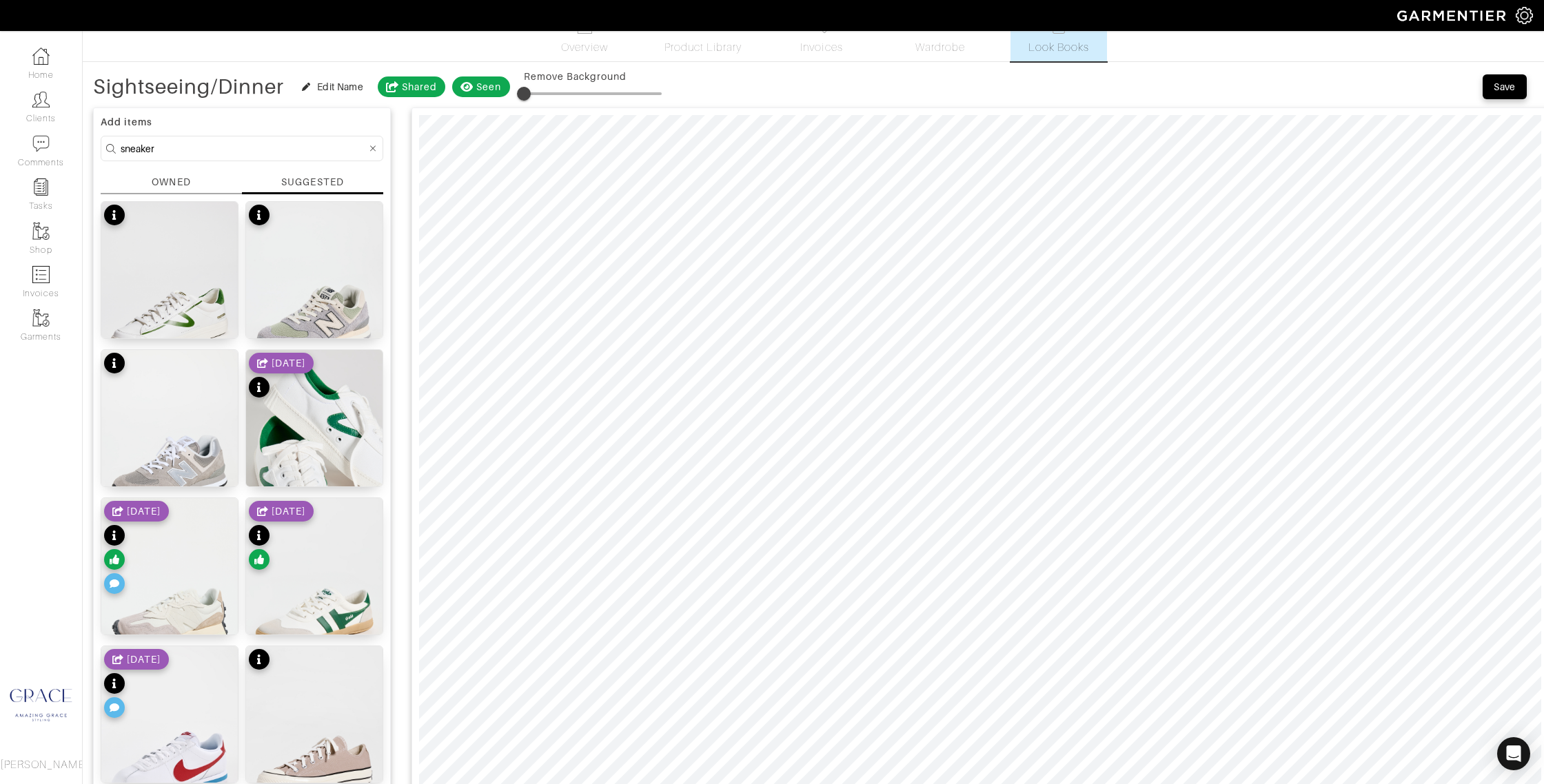
scroll to position [0, 0]
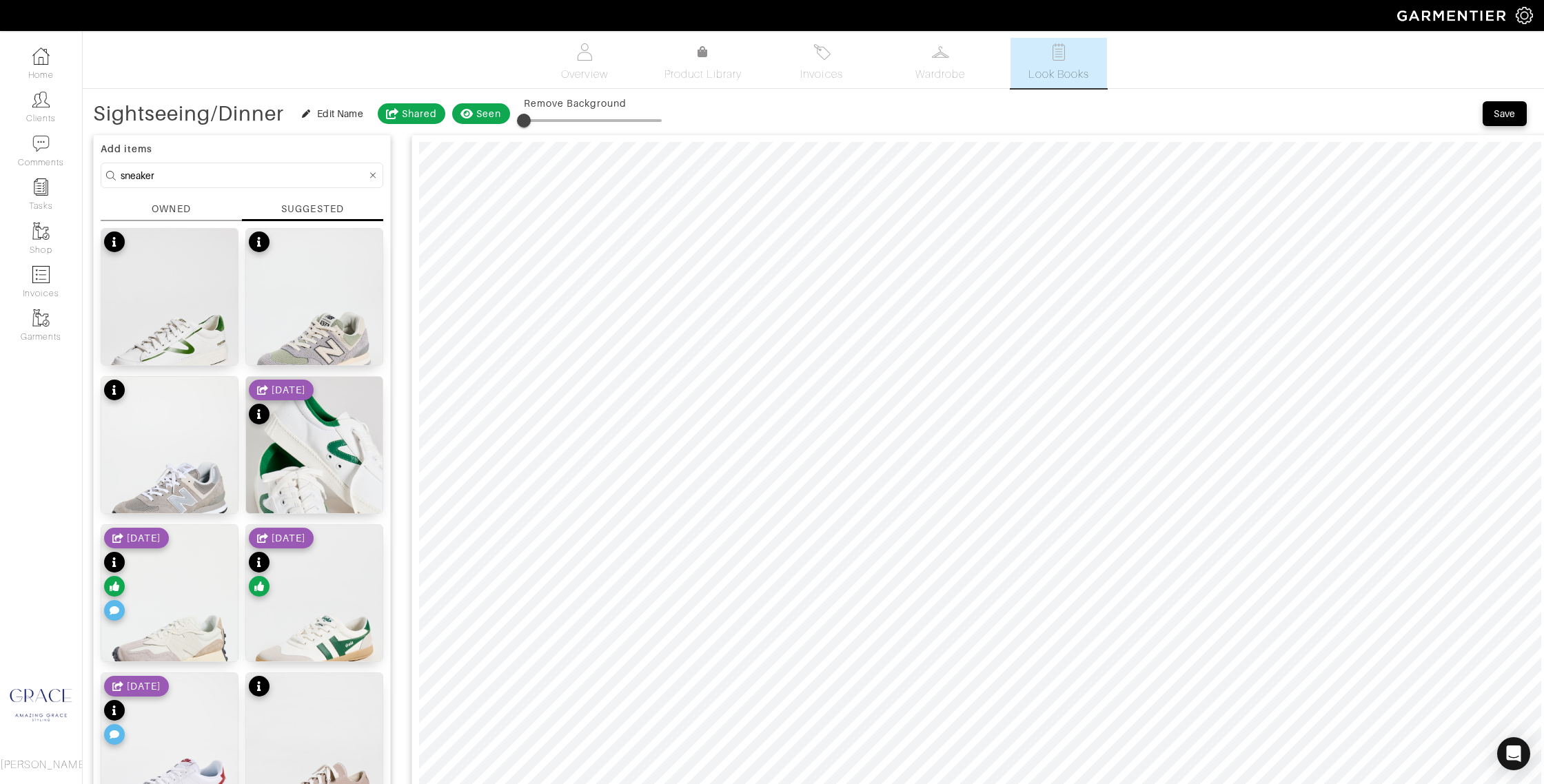
click at [167, 207] on div "OWNED" at bounding box center [170, 209] width 39 height 15
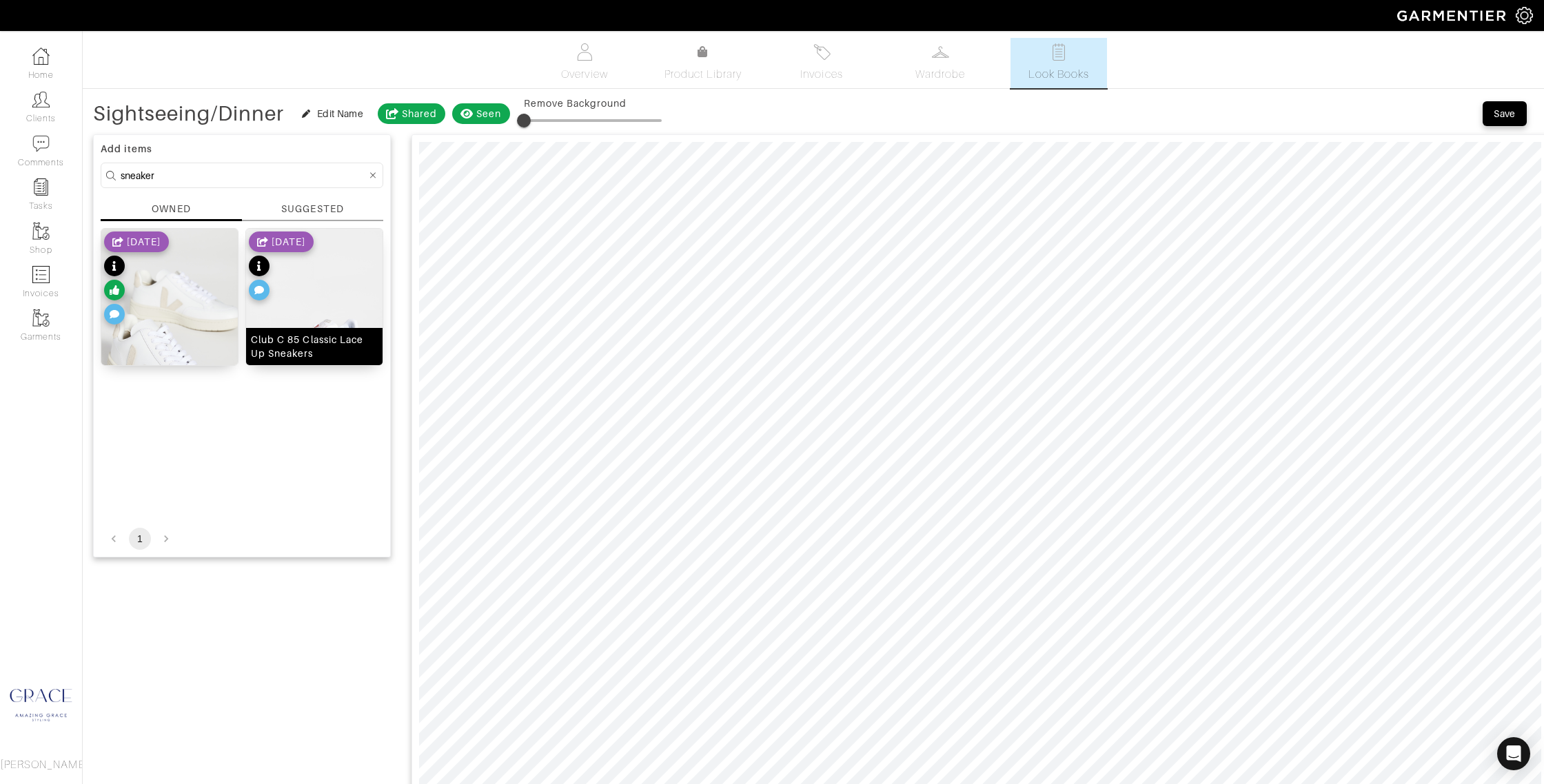
click at [314, 356] on div "Club C 85 Classic Lace Up Sneakers" at bounding box center [314, 347] width 127 height 28
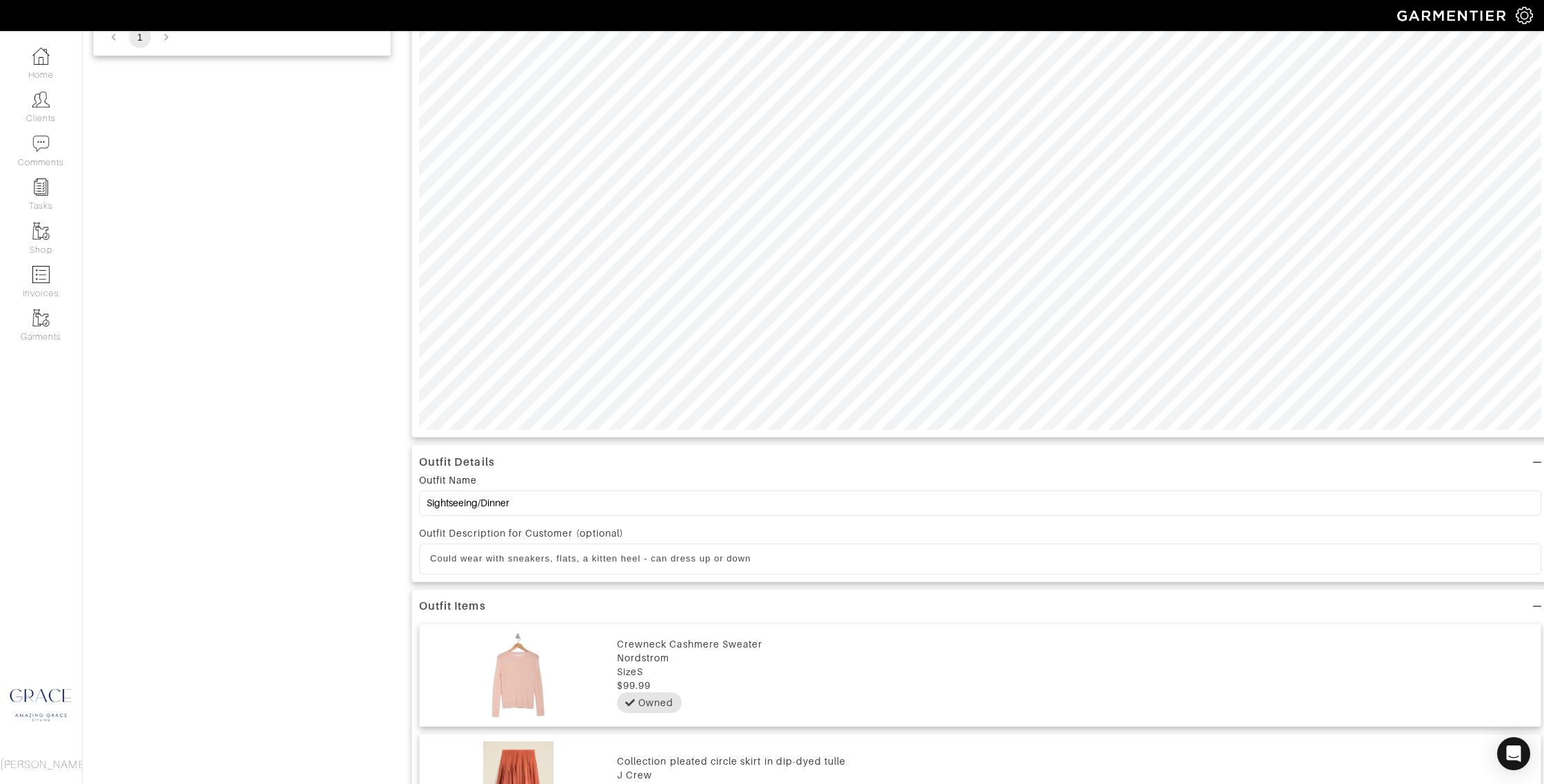
scroll to position [530, 0]
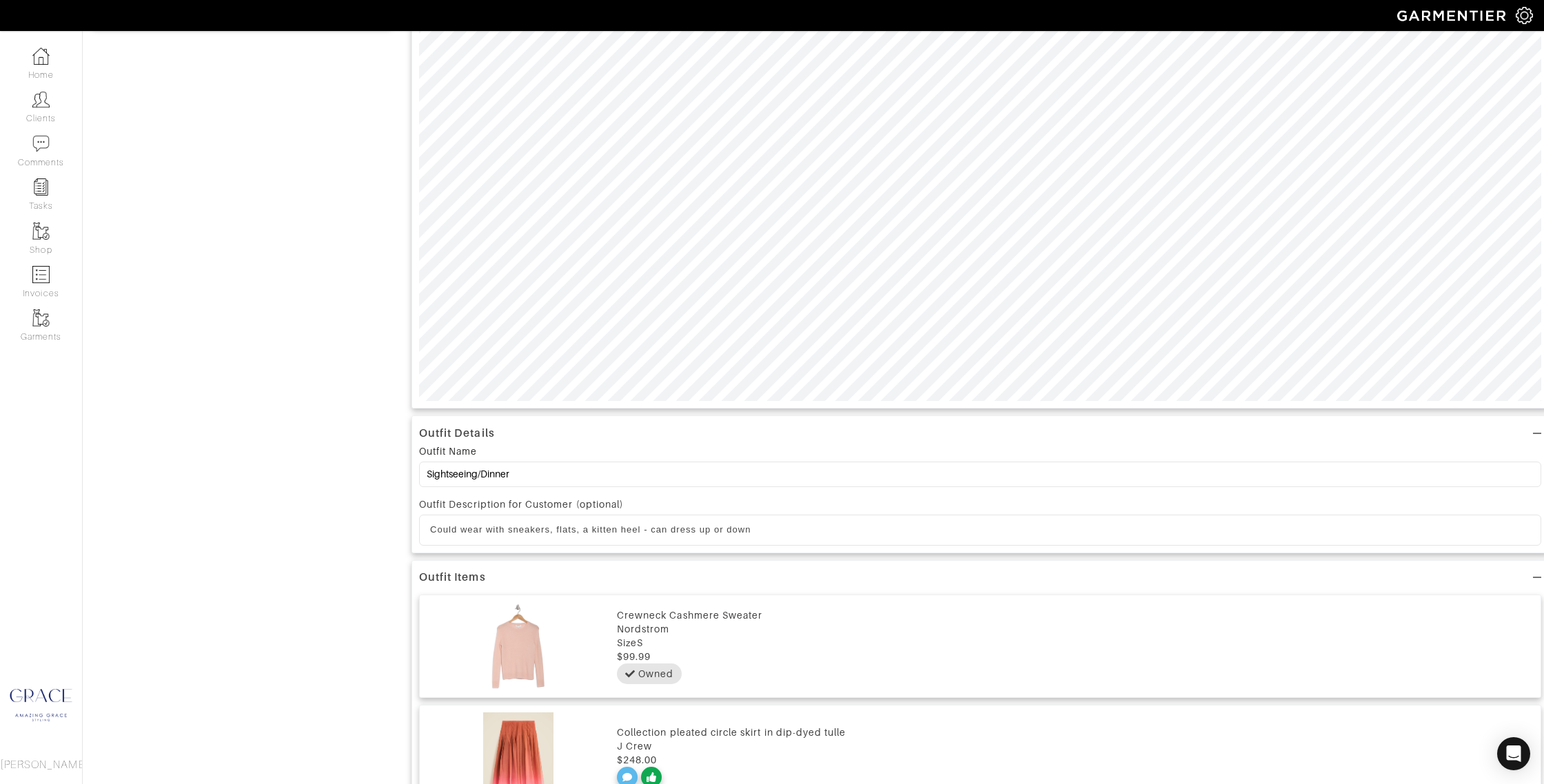
click at [803, 536] on p "Could wear with sneakers, flats, a kitten heel - can dress up or down" at bounding box center [980, 530] width 1100 height 12
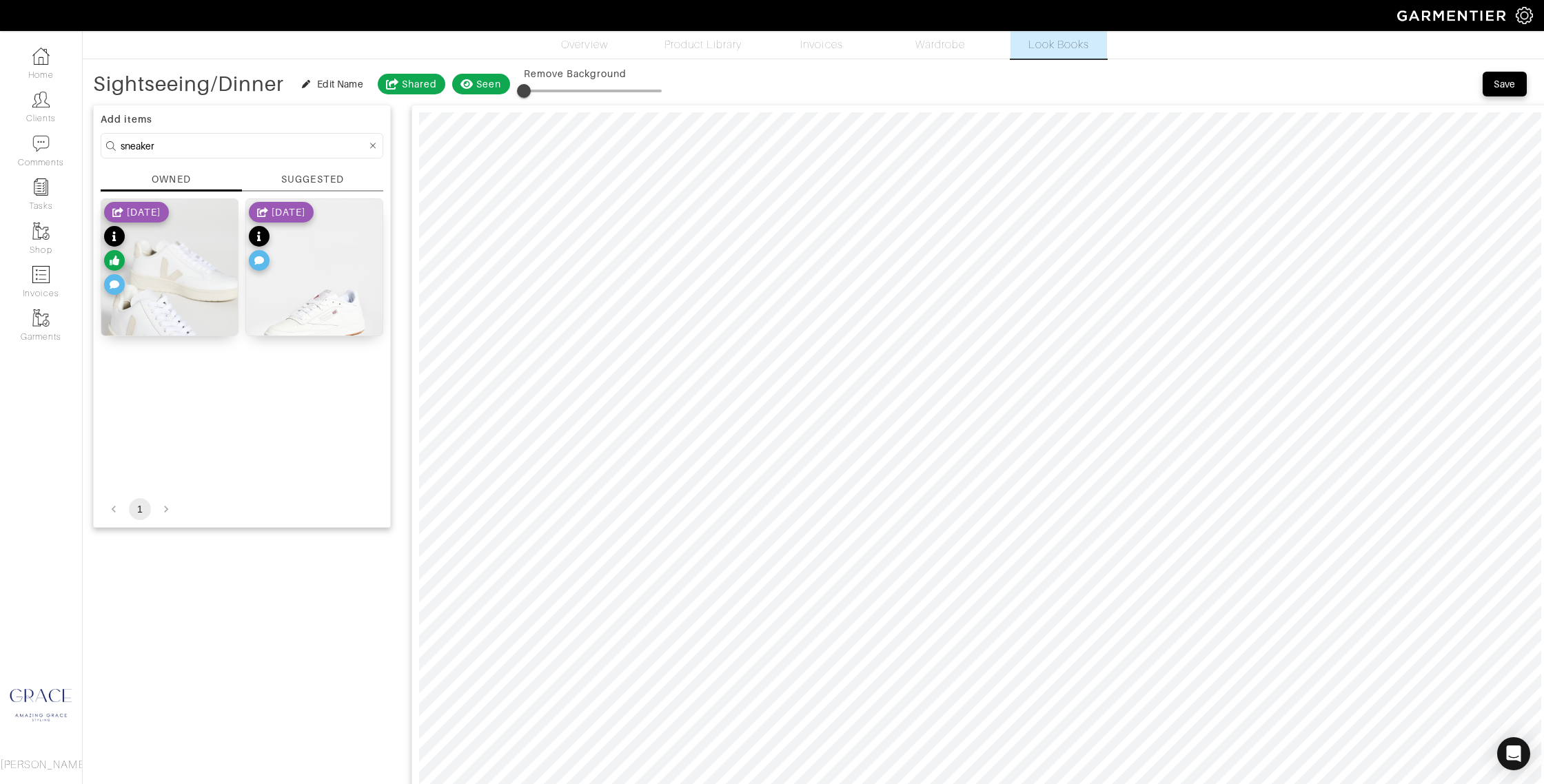
scroll to position [0, 0]
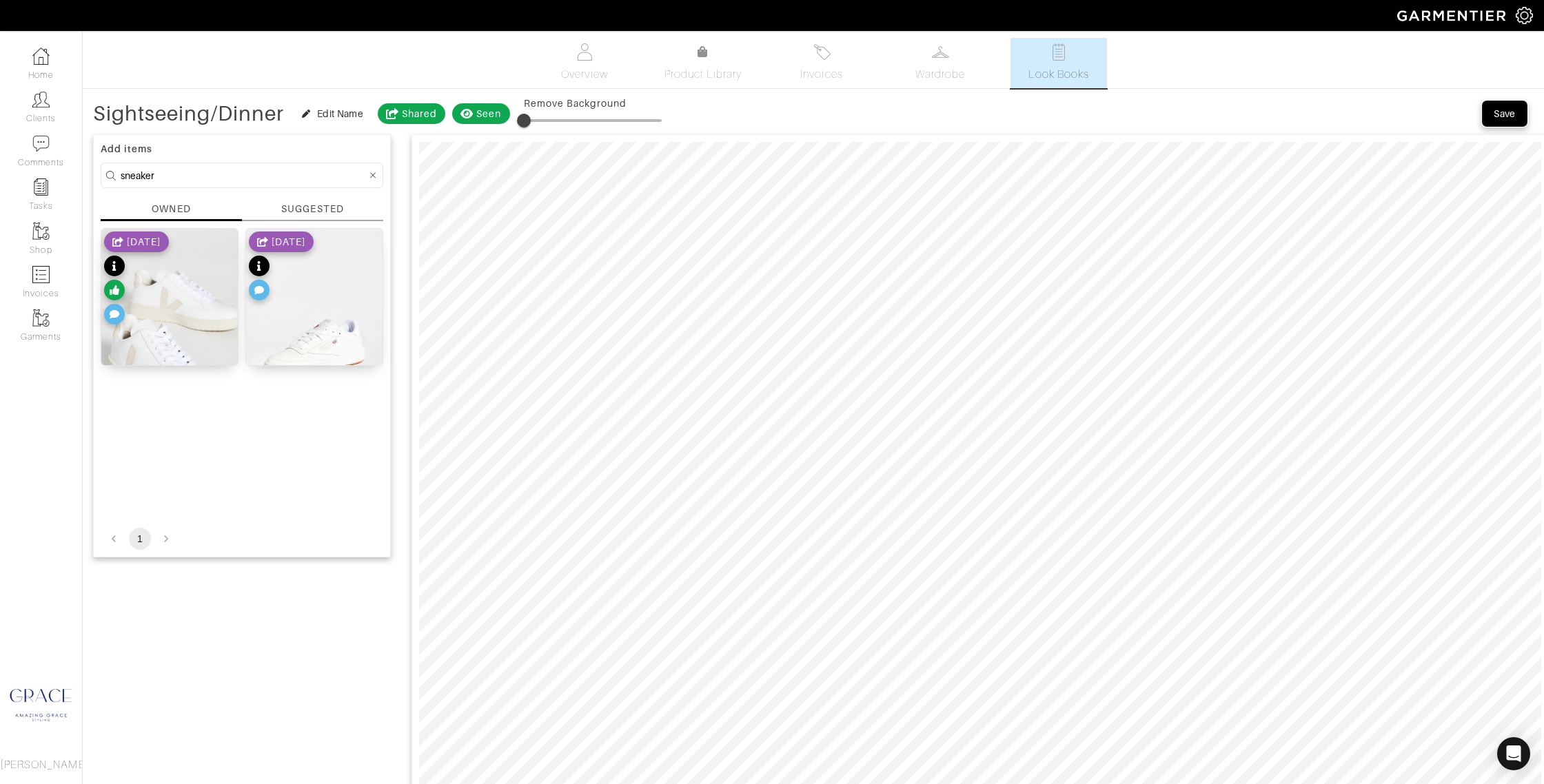
click at [1507, 106] on div "Save" at bounding box center [1503, 113] width 22 height 14
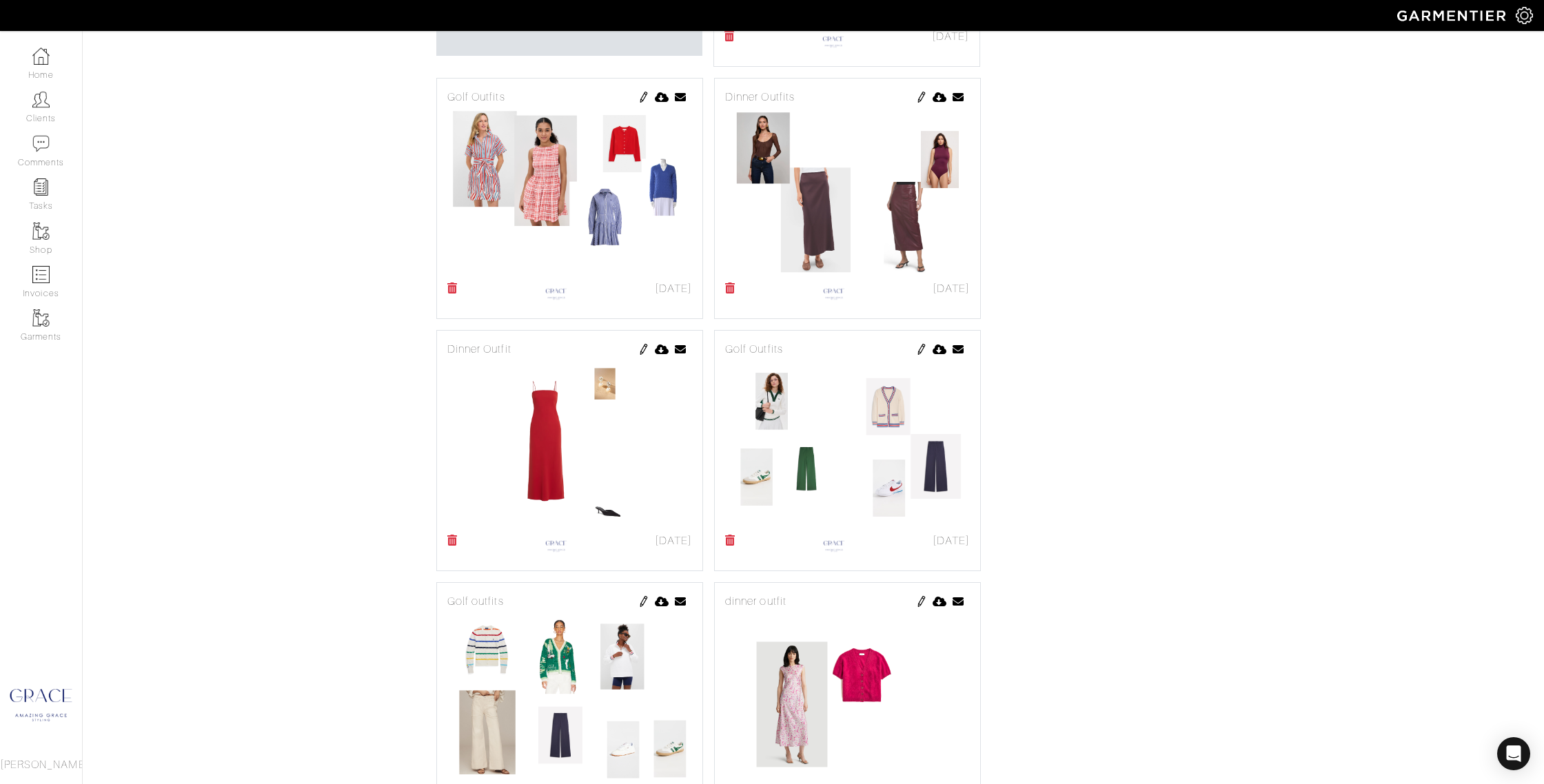
scroll to position [525, 0]
click at [647, 95] on img at bounding box center [643, 97] width 11 height 11
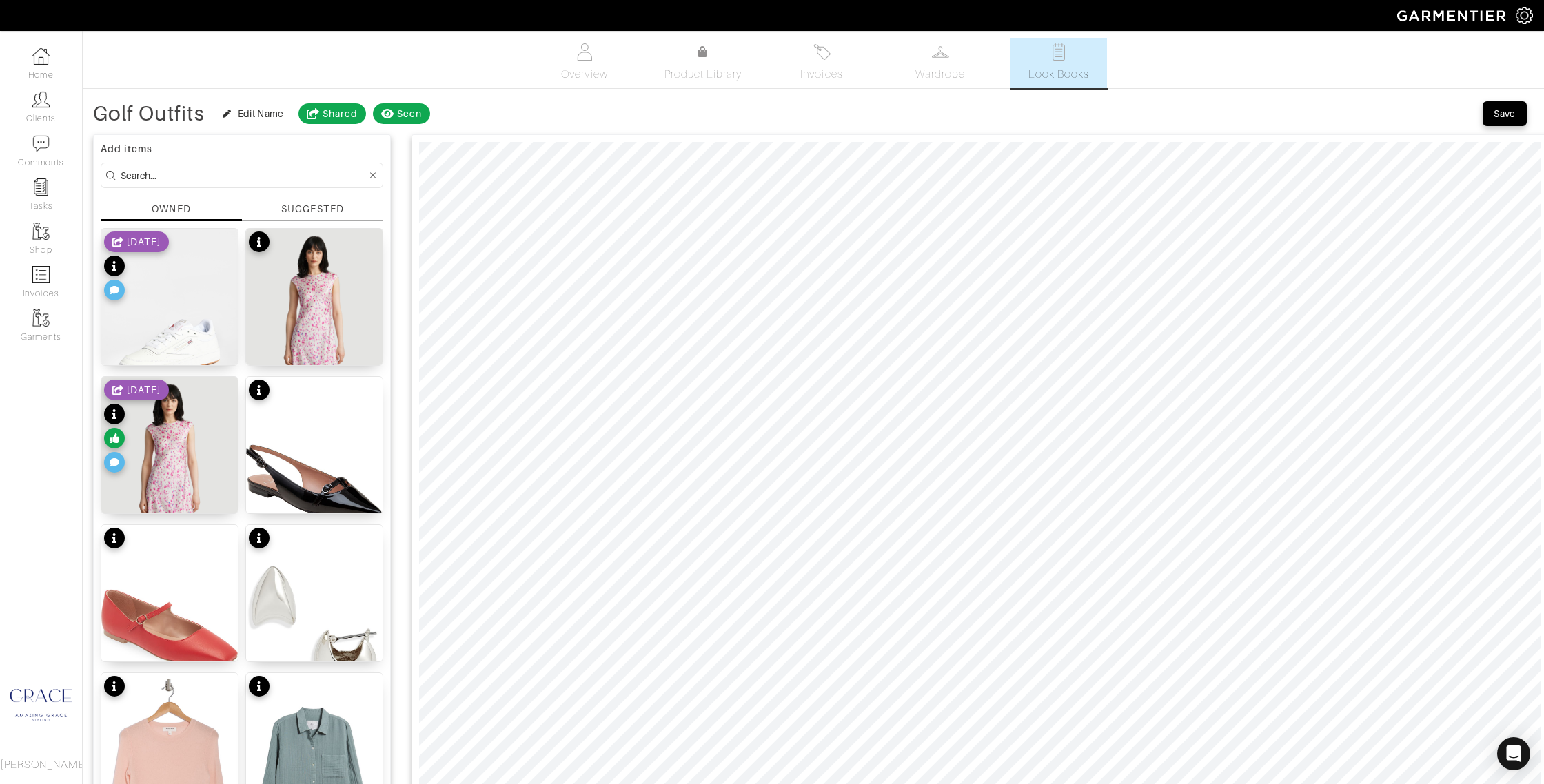
click at [316, 207] on div "SUGGESTED" at bounding box center [312, 209] width 62 height 15
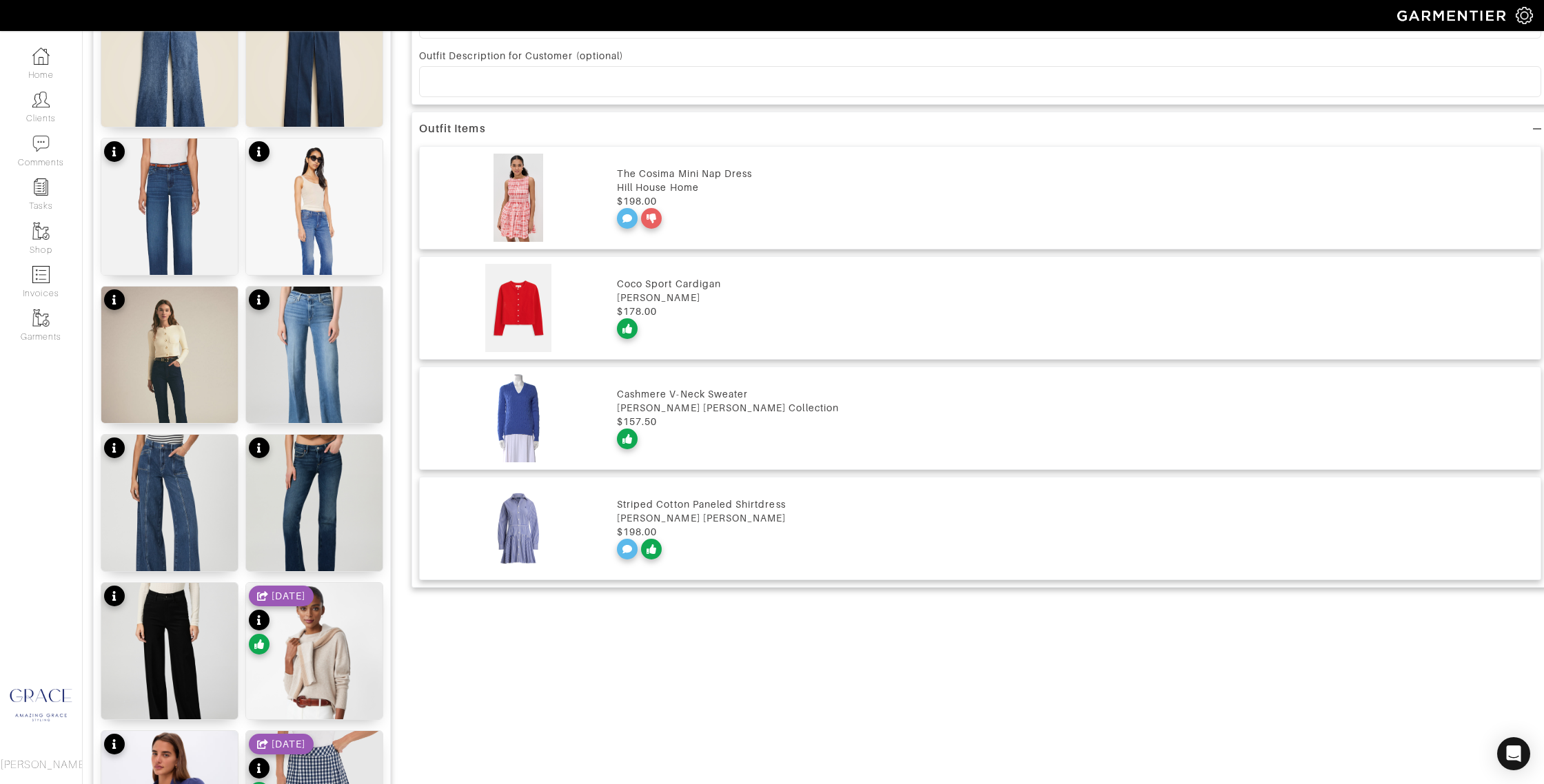
scroll to position [1001, 0]
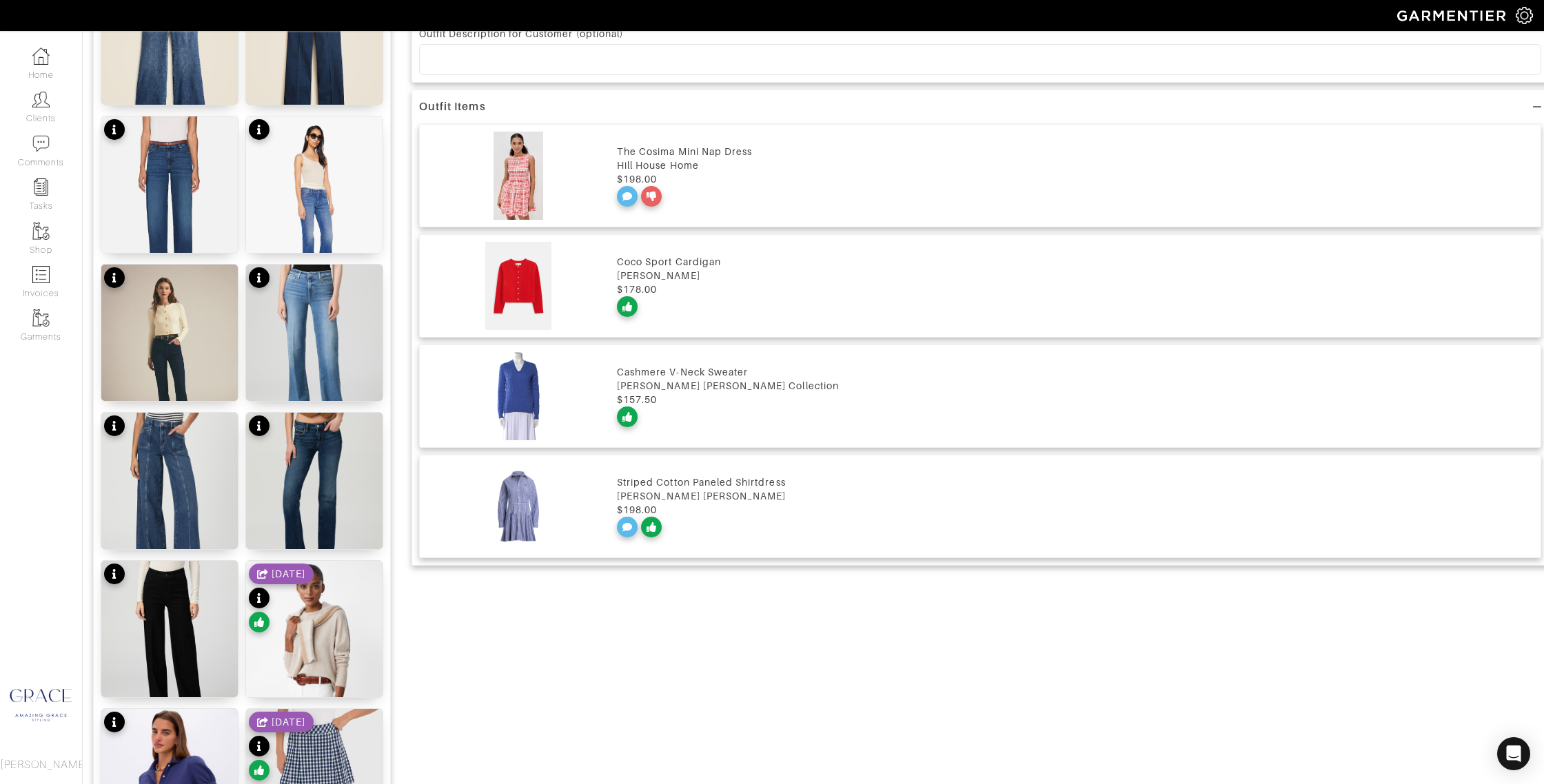
click at [703, 491] on div "[PERSON_NAME] [PERSON_NAME]" at bounding box center [1075, 496] width 917 height 14
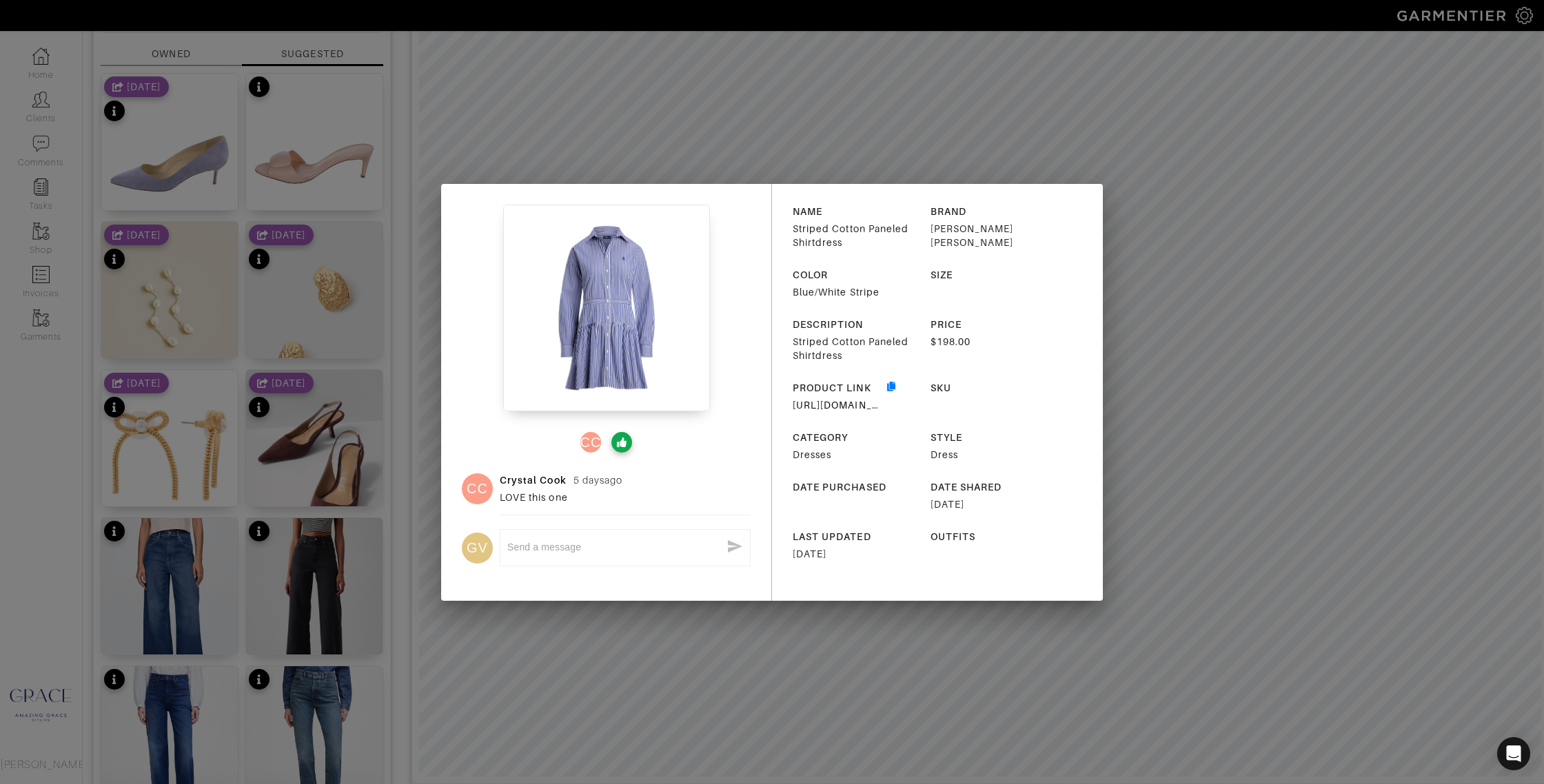
scroll to position [0, 0]
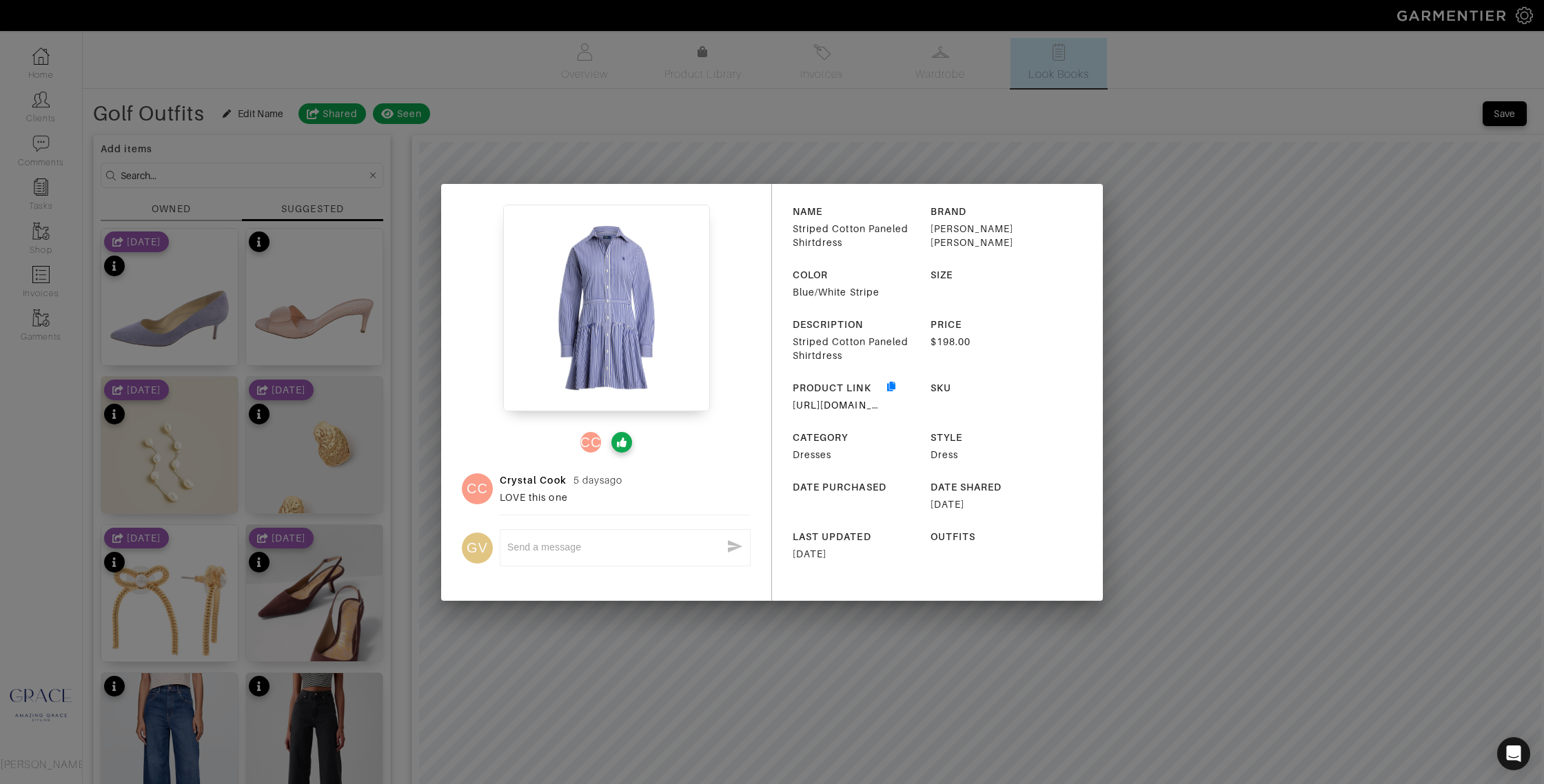
click at [1384, 117] on div "CC CC [PERSON_NAME] [DATE] LOVE this one GV x NAME Striped Cotton Paneled Shirt…" at bounding box center [772, 392] width 1544 height 784
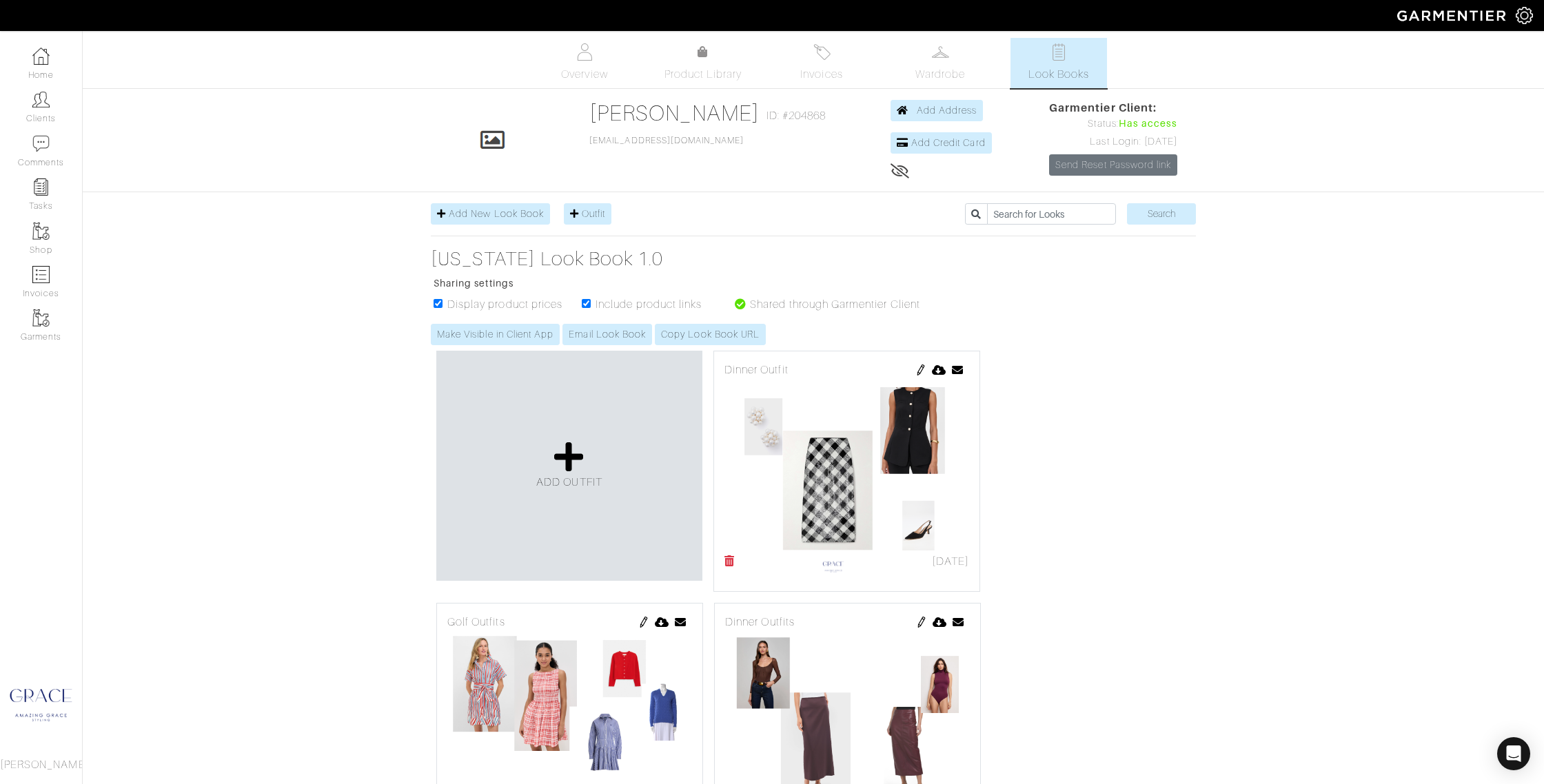
scroll to position [525, 0]
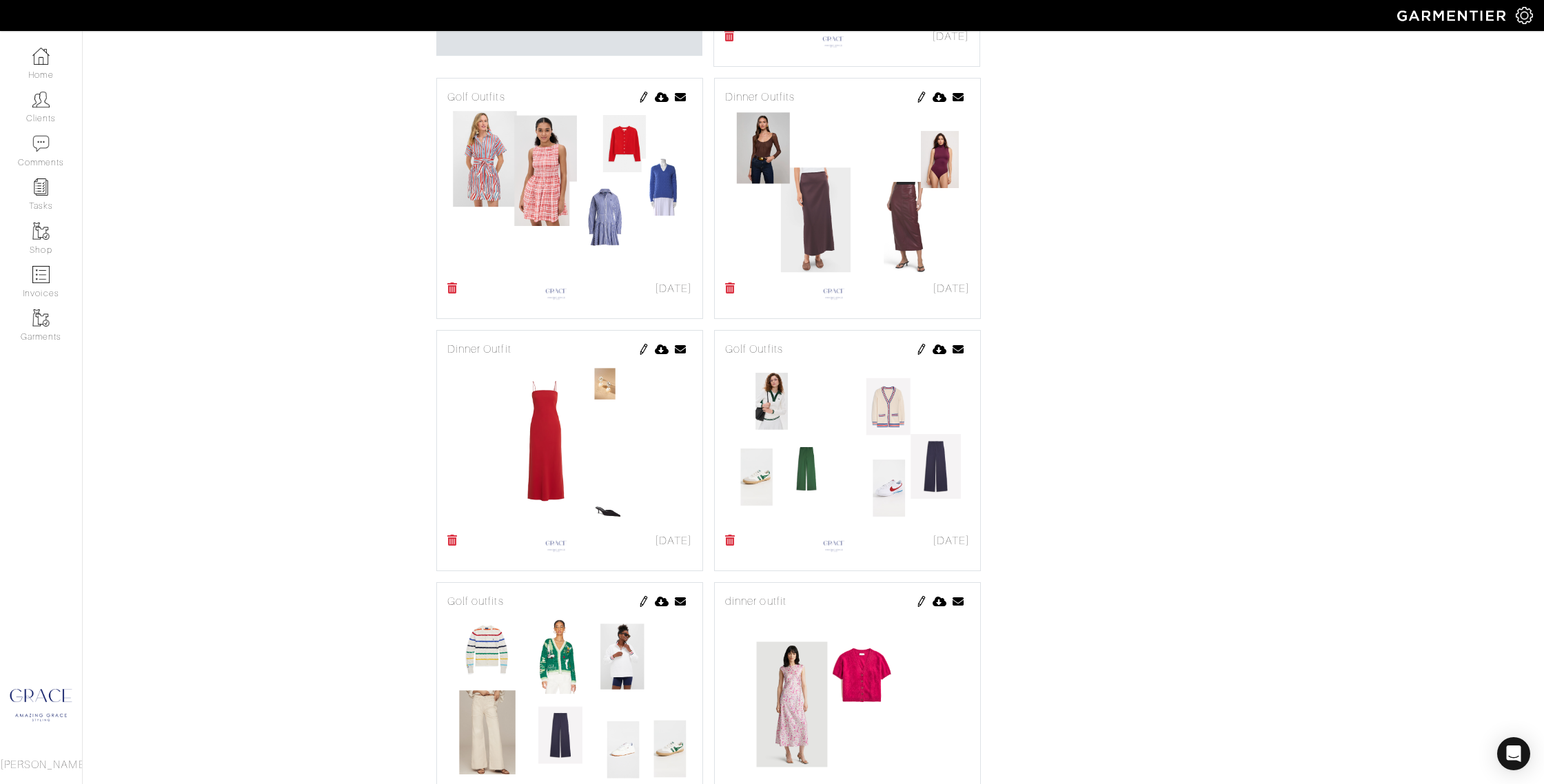
click at [660, 164] on img at bounding box center [569, 191] width 245 height 172
click at [641, 98] on img at bounding box center [643, 97] width 11 height 11
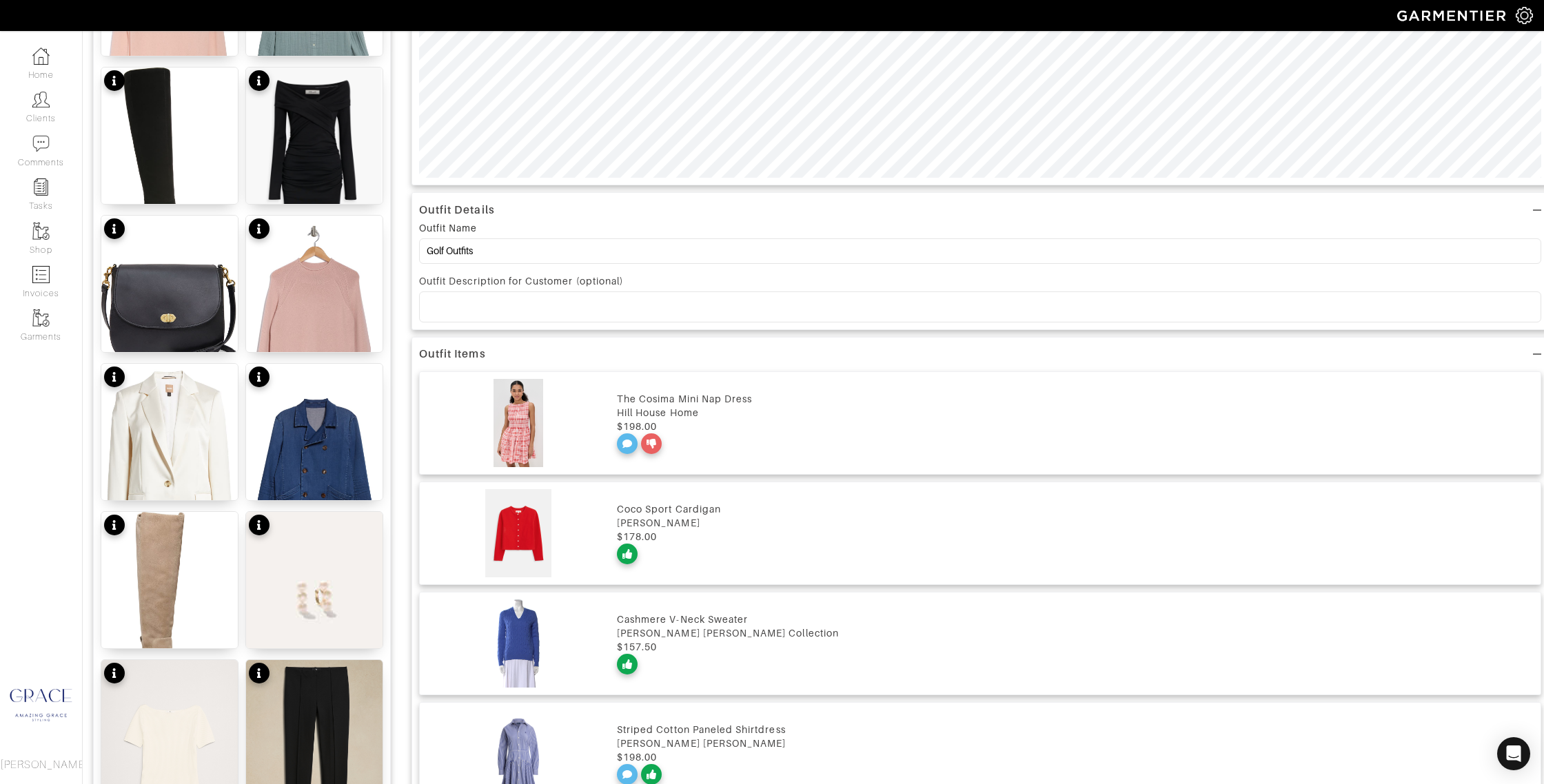
scroll to position [813, 0]
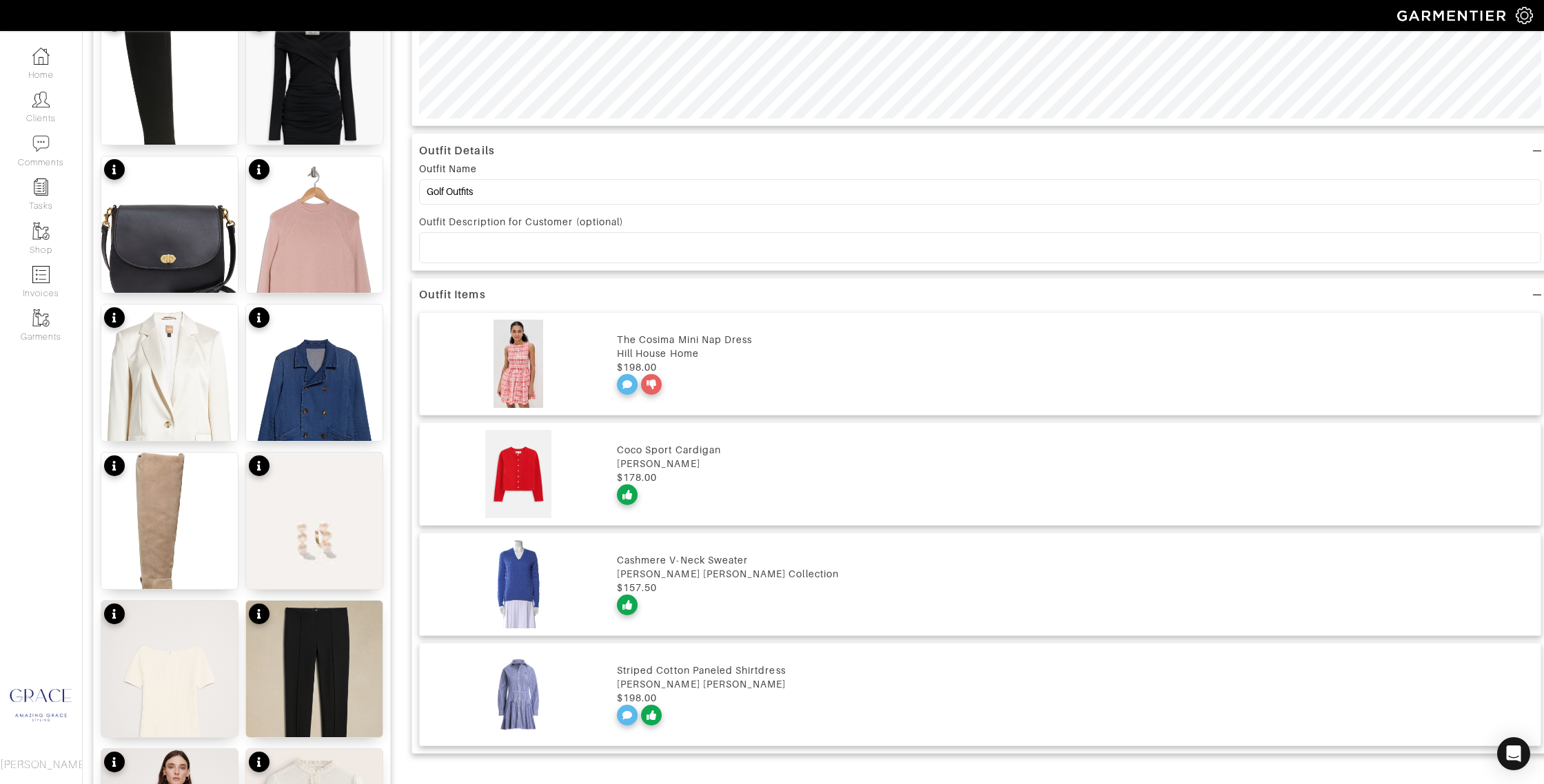
click at [863, 347] on div "Hill House Home" at bounding box center [1075, 353] width 917 height 14
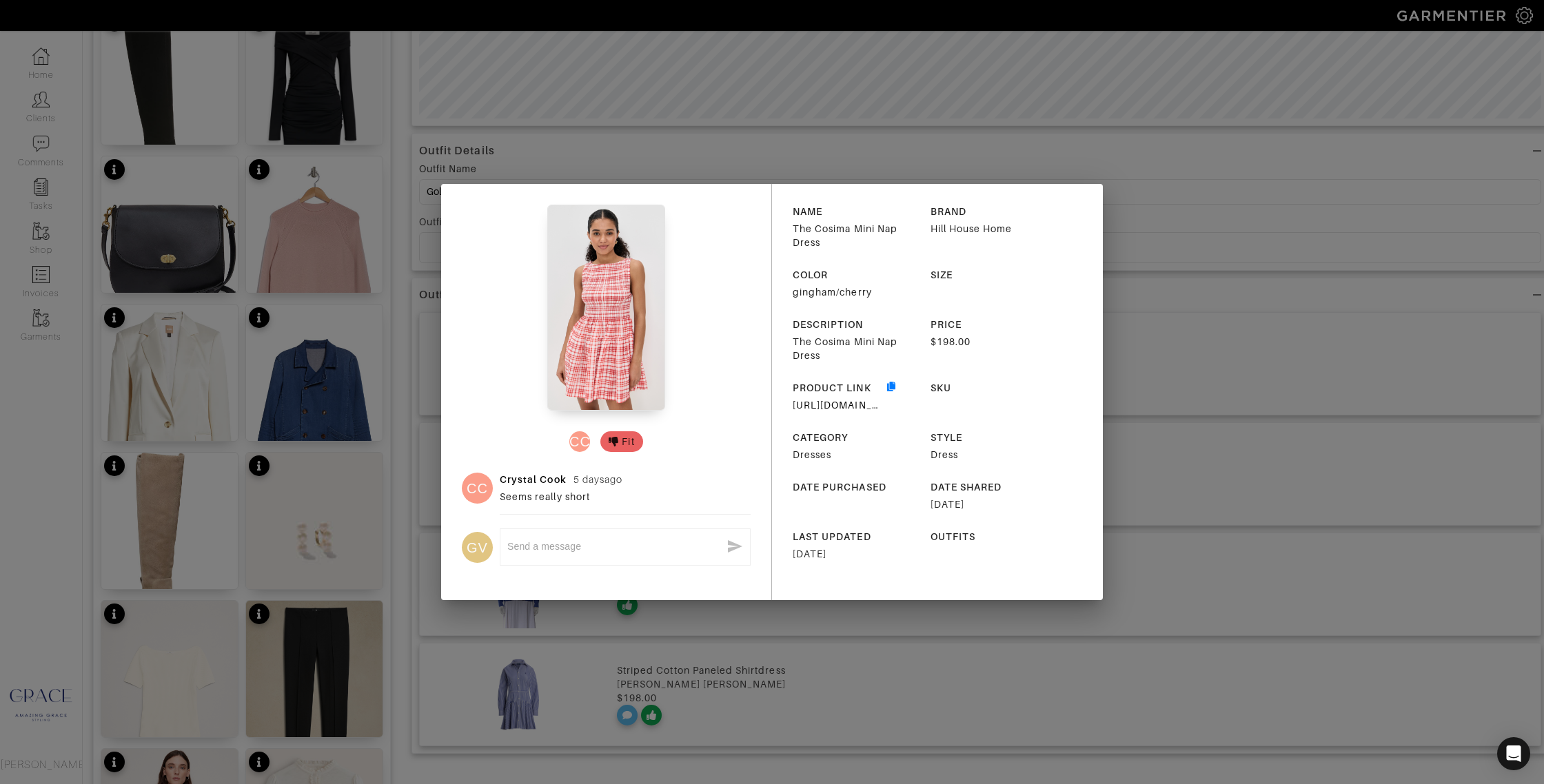
click at [1202, 358] on div "CC Fit CC Crystal Cook 5 days ago Seems really short GV x NAME The Cosima Mini …" at bounding box center [772, 392] width 1544 height 784
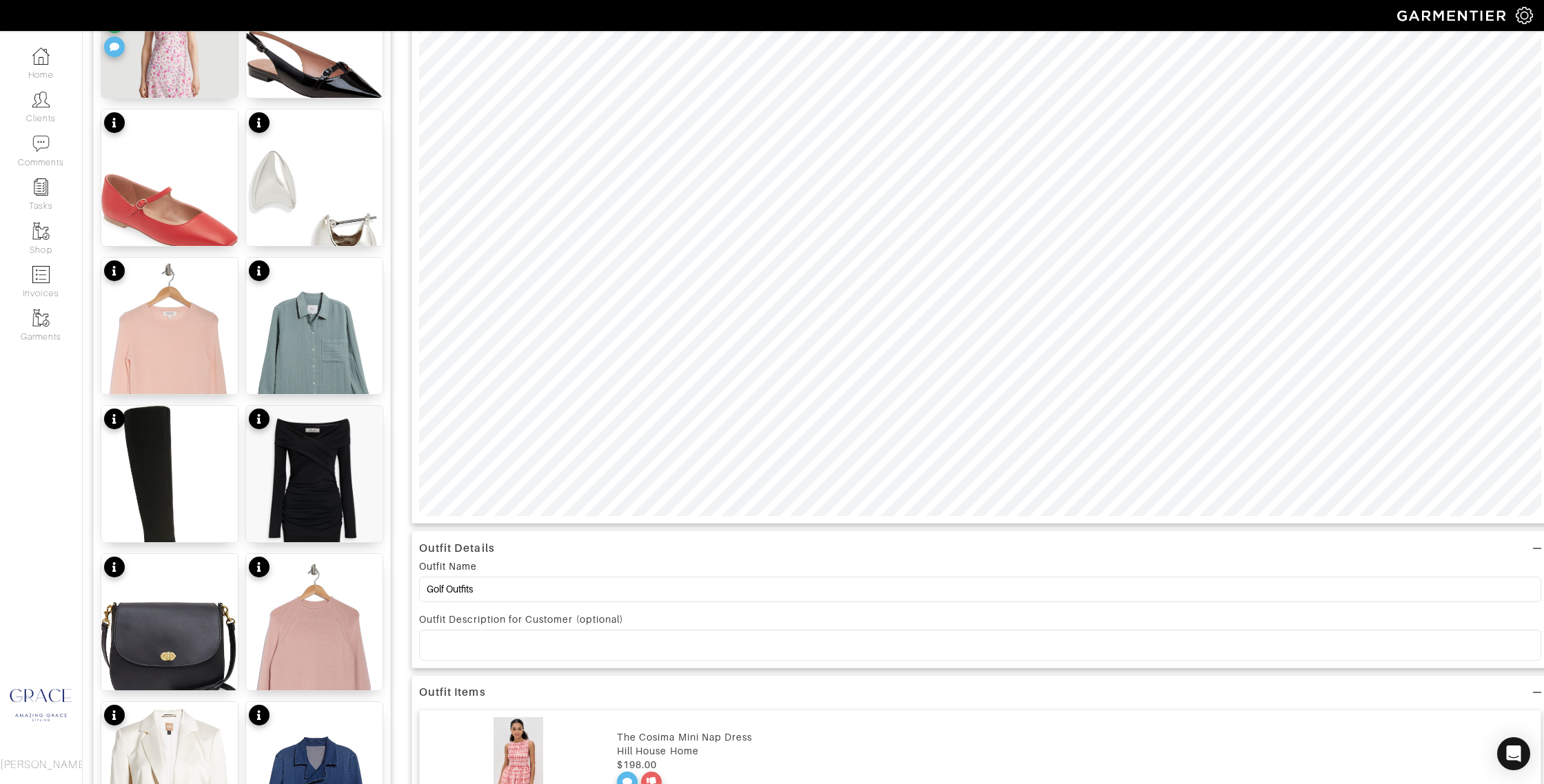
scroll to position [411, 0]
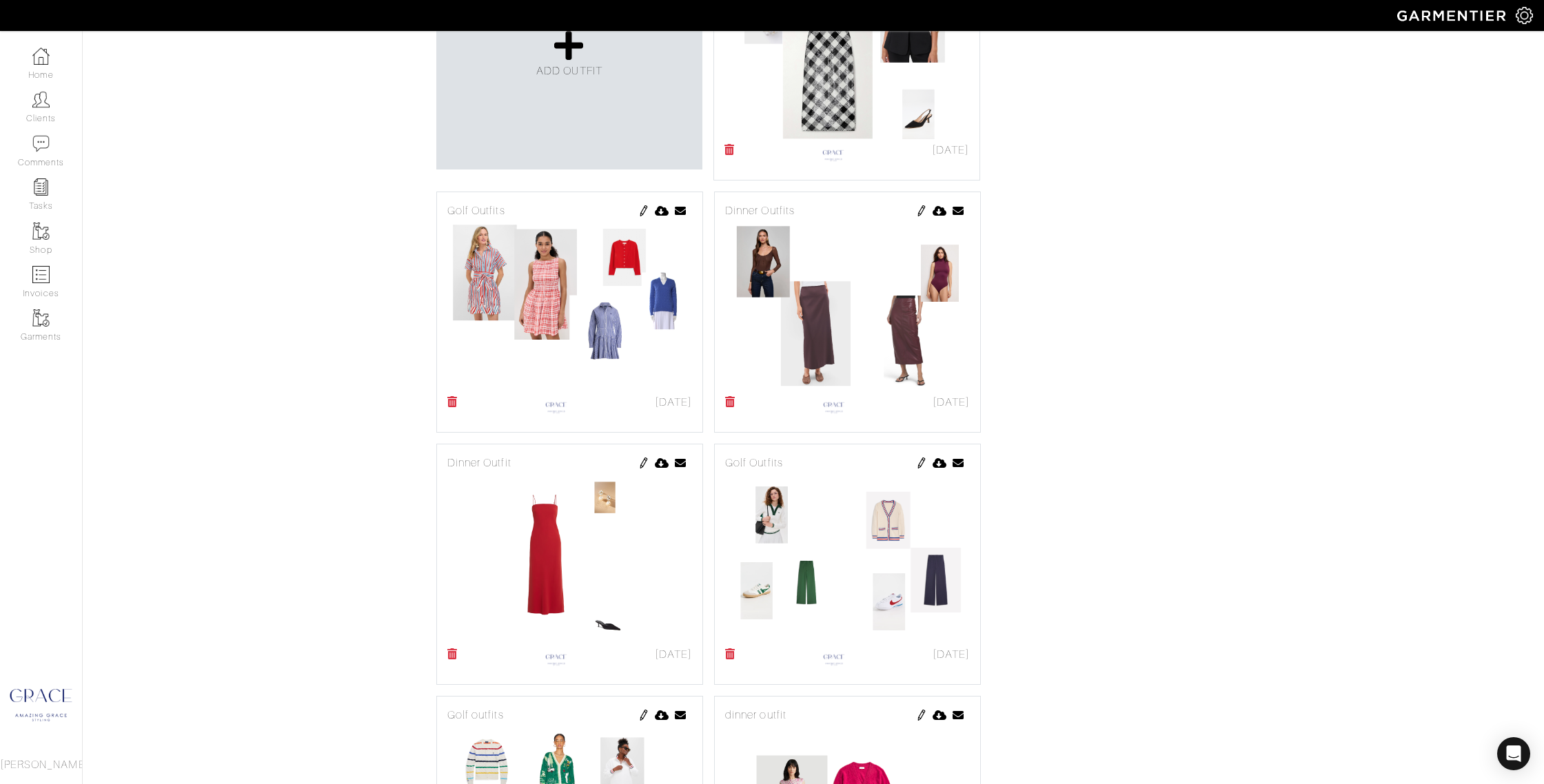
scroll to position [525, 0]
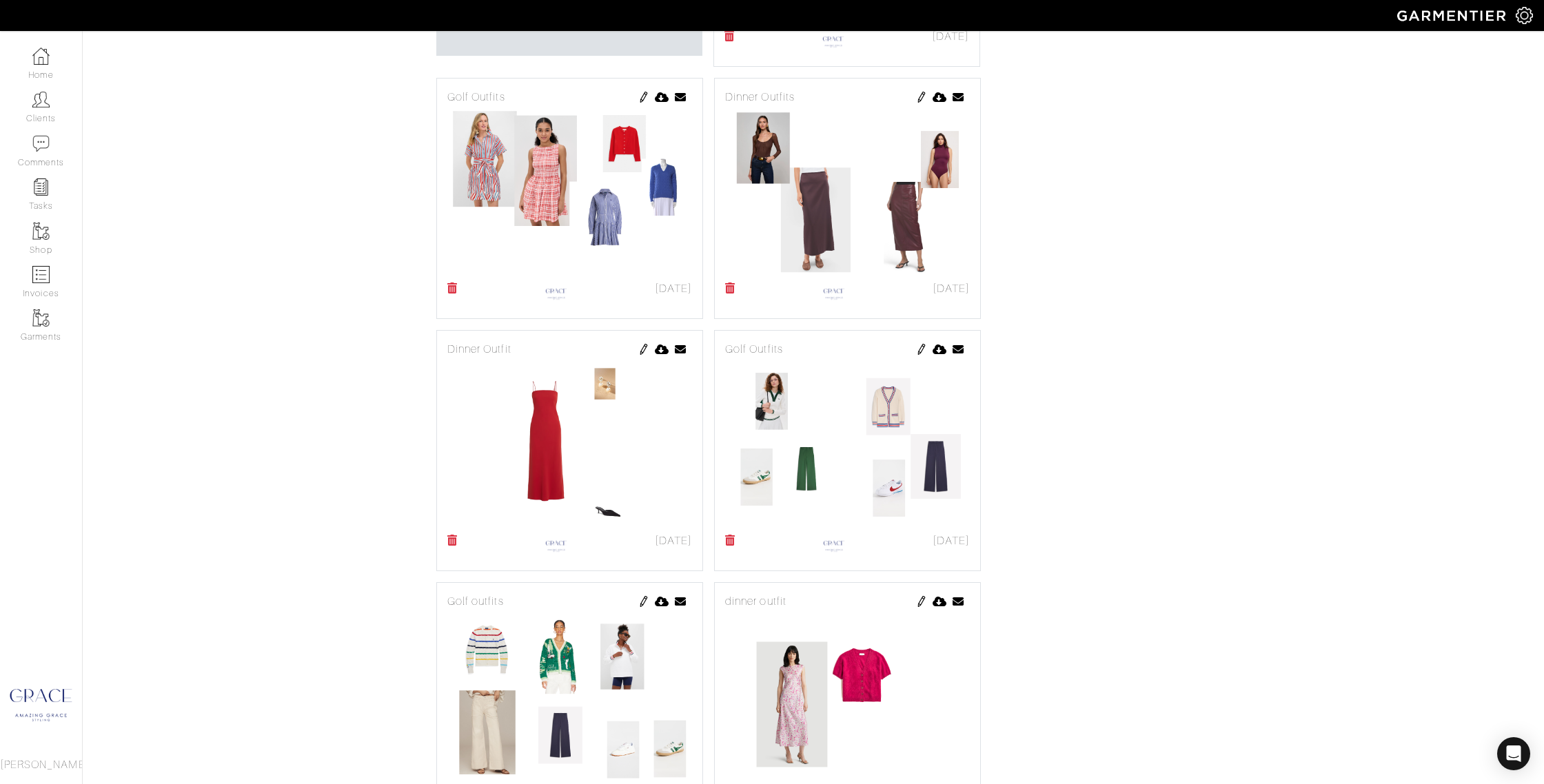
click at [455, 289] on icon at bounding box center [453, 287] width 10 height 11
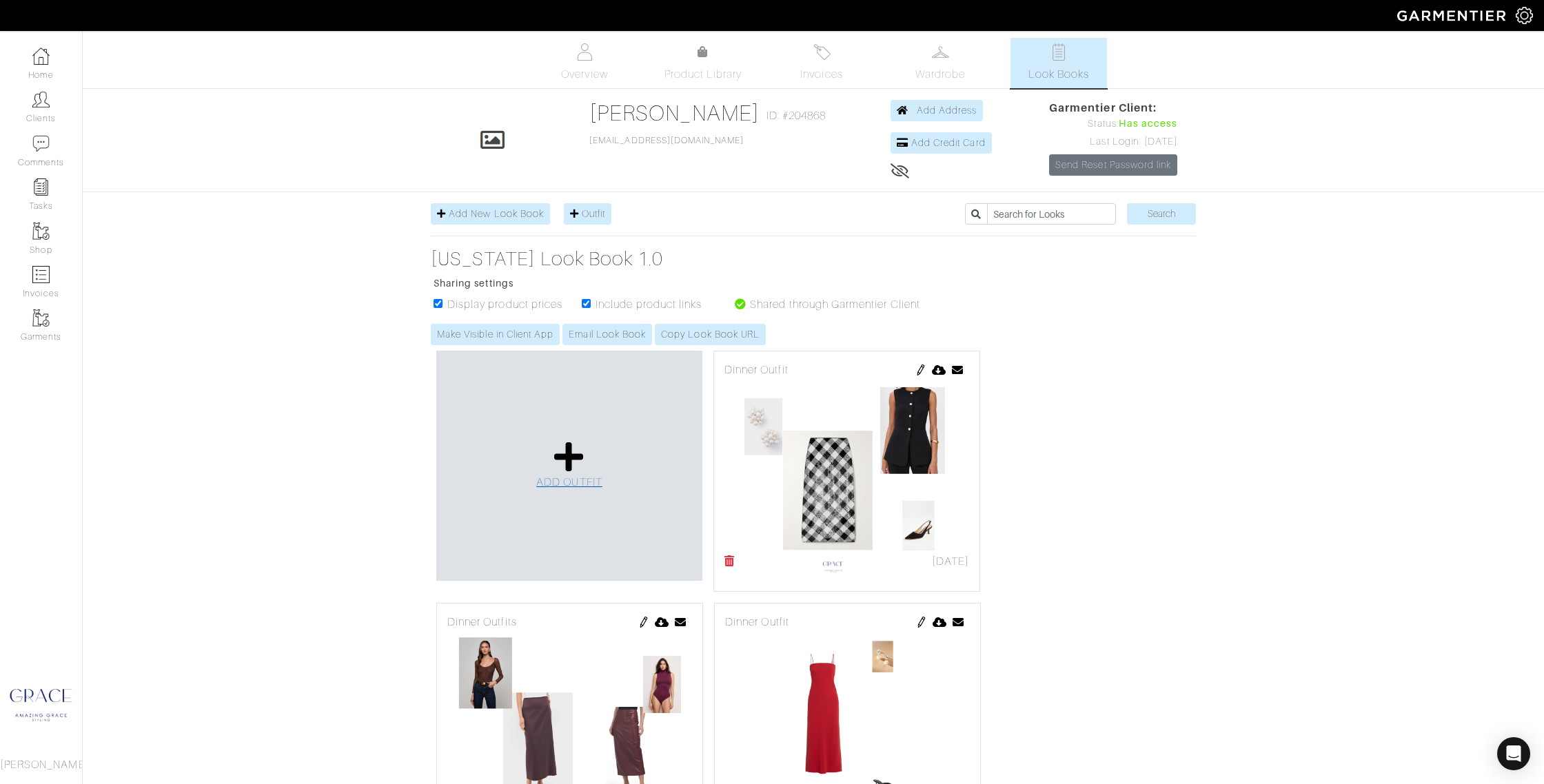
click at [559, 458] on icon at bounding box center [569, 457] width 29 height 33
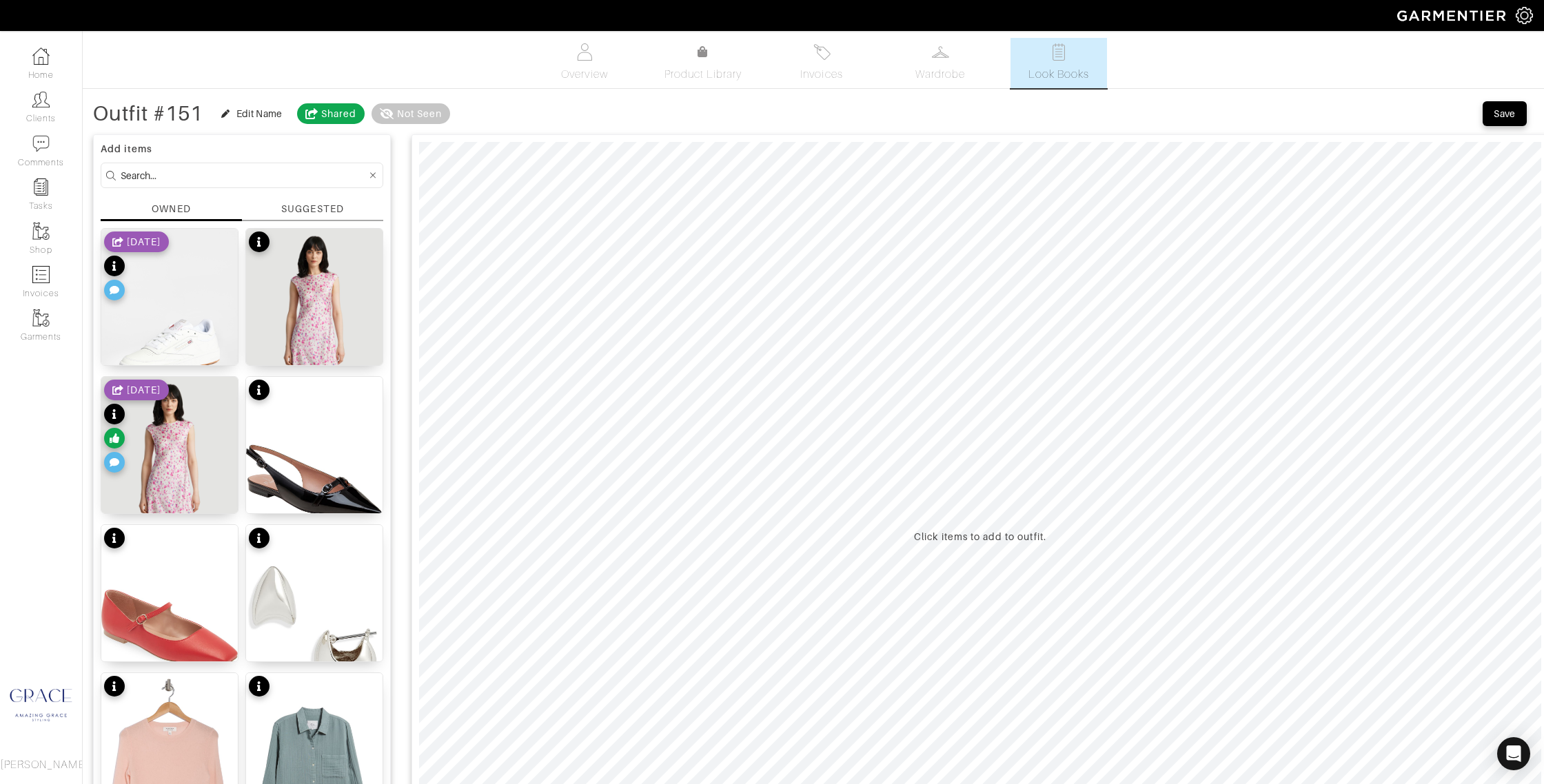
click at [167, 177] on input at bounding box center [243, 176] width 246 height 17
type input "polo"
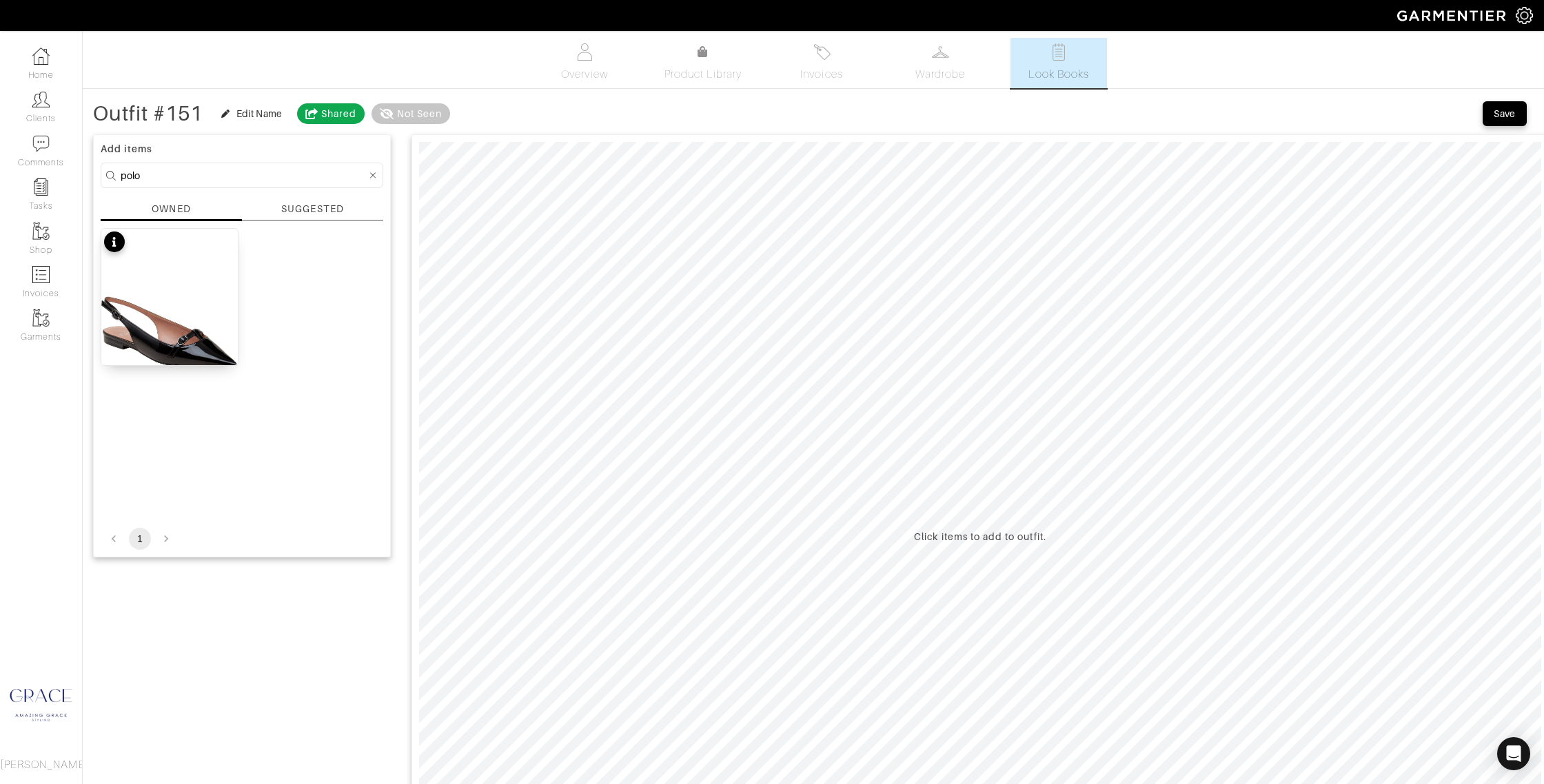
click at [302, 209] on div "SUGGESTED" at bounding box center [312, 209] width 62 height 15
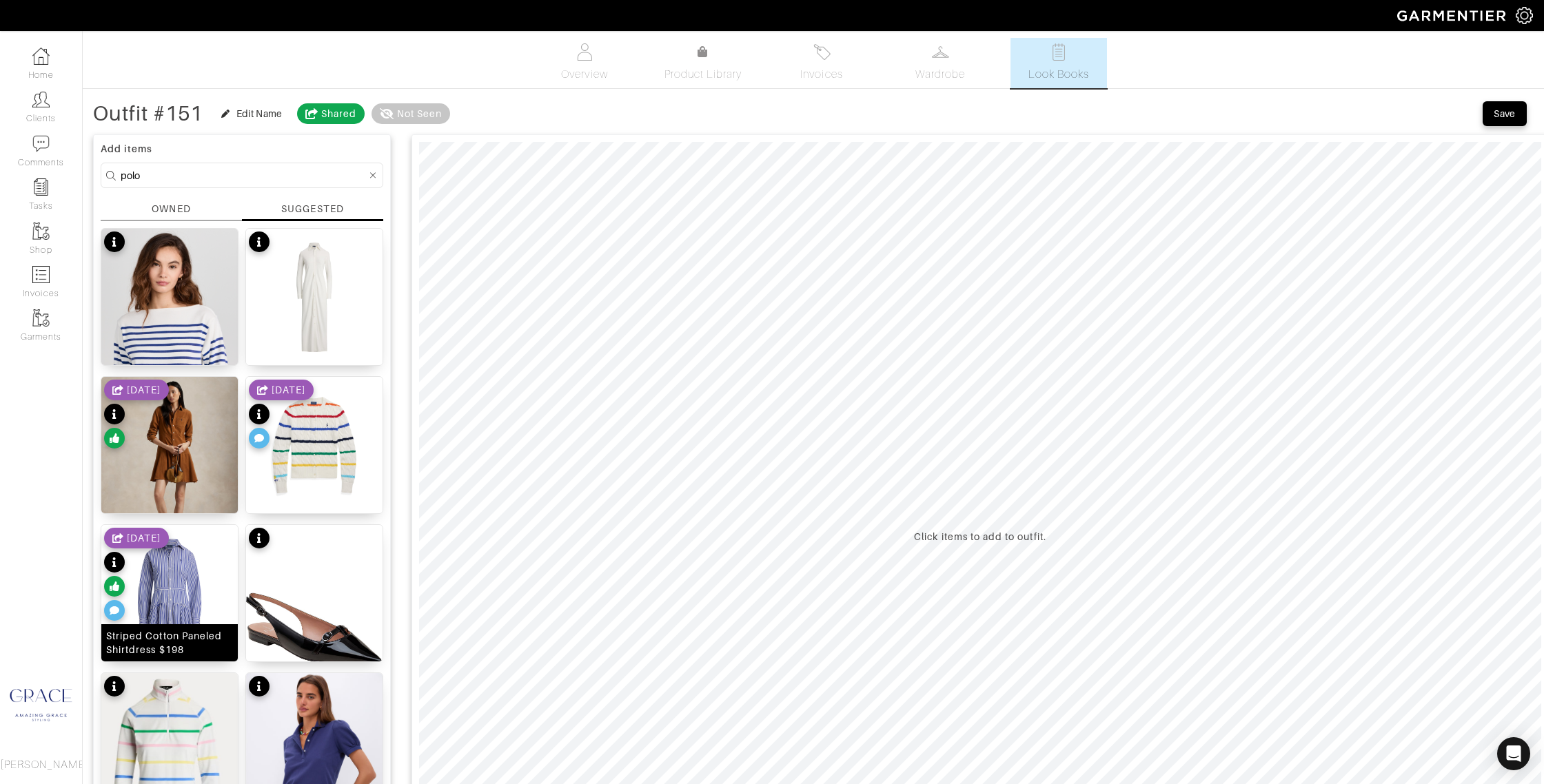
drag, startPoint x: 174, startPoint y: 646, endPoint x: 191, endPoint y: 646, distance: 17.0
click at [174, 646] on div "Striped Cotton Paneled Shirtdress $198" at bounding box center [170, 643] width 127 height 28
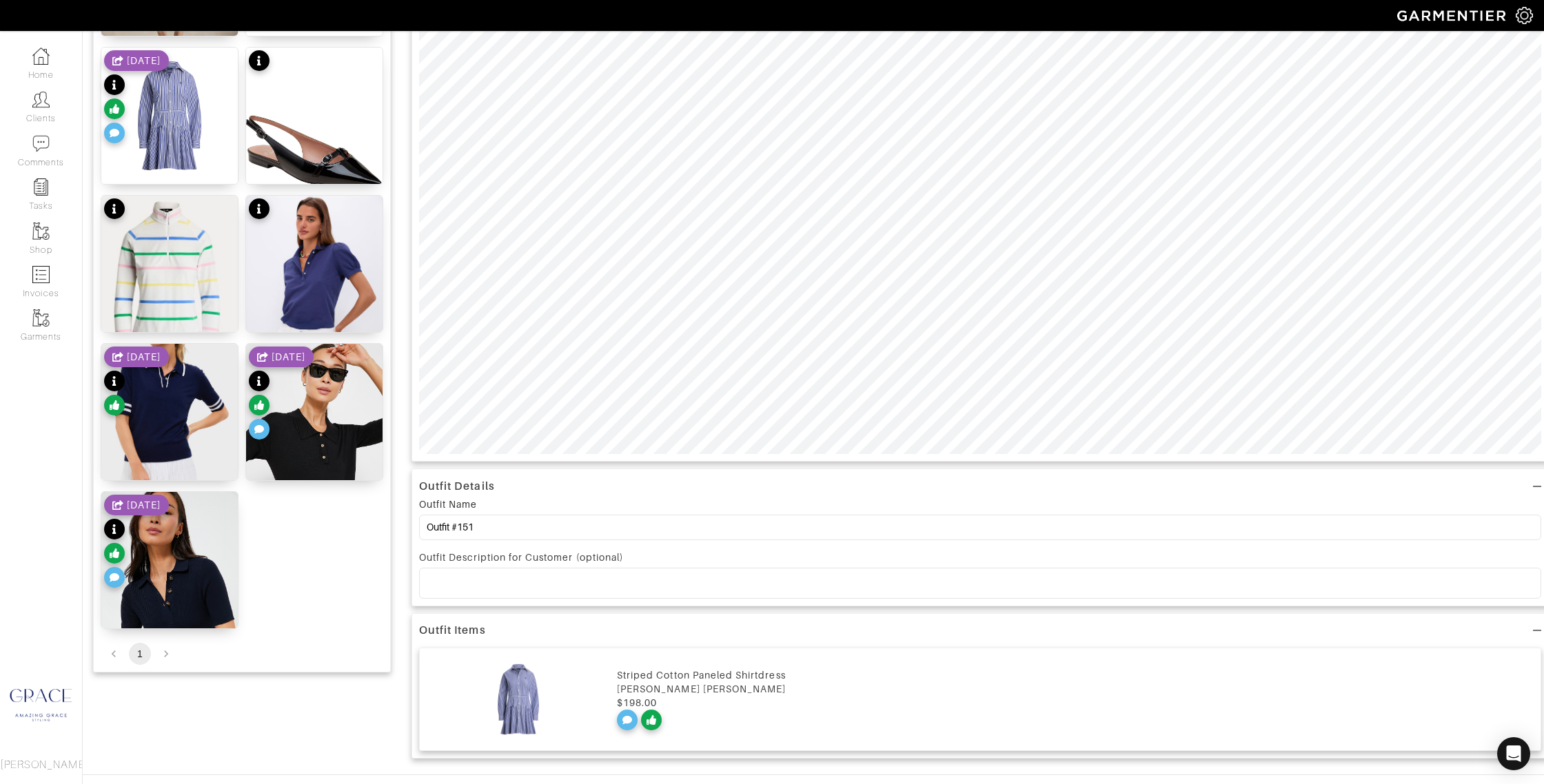
scroll to position [519, 0]
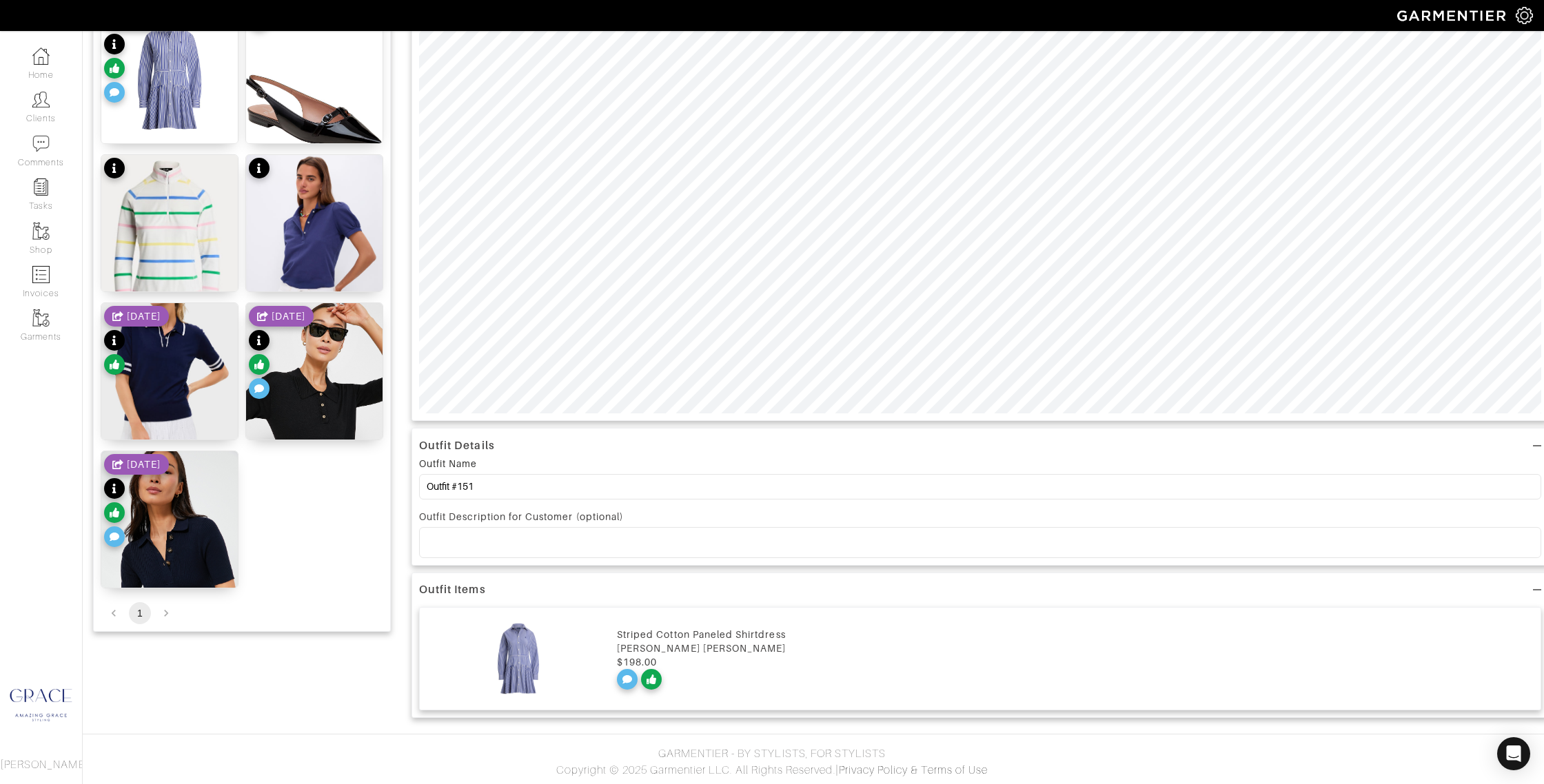
click at [724, 651] on div "[PERSON_NAME] [PERSON_NAME]" at bounding box center [1075, 648] width 917 height 14
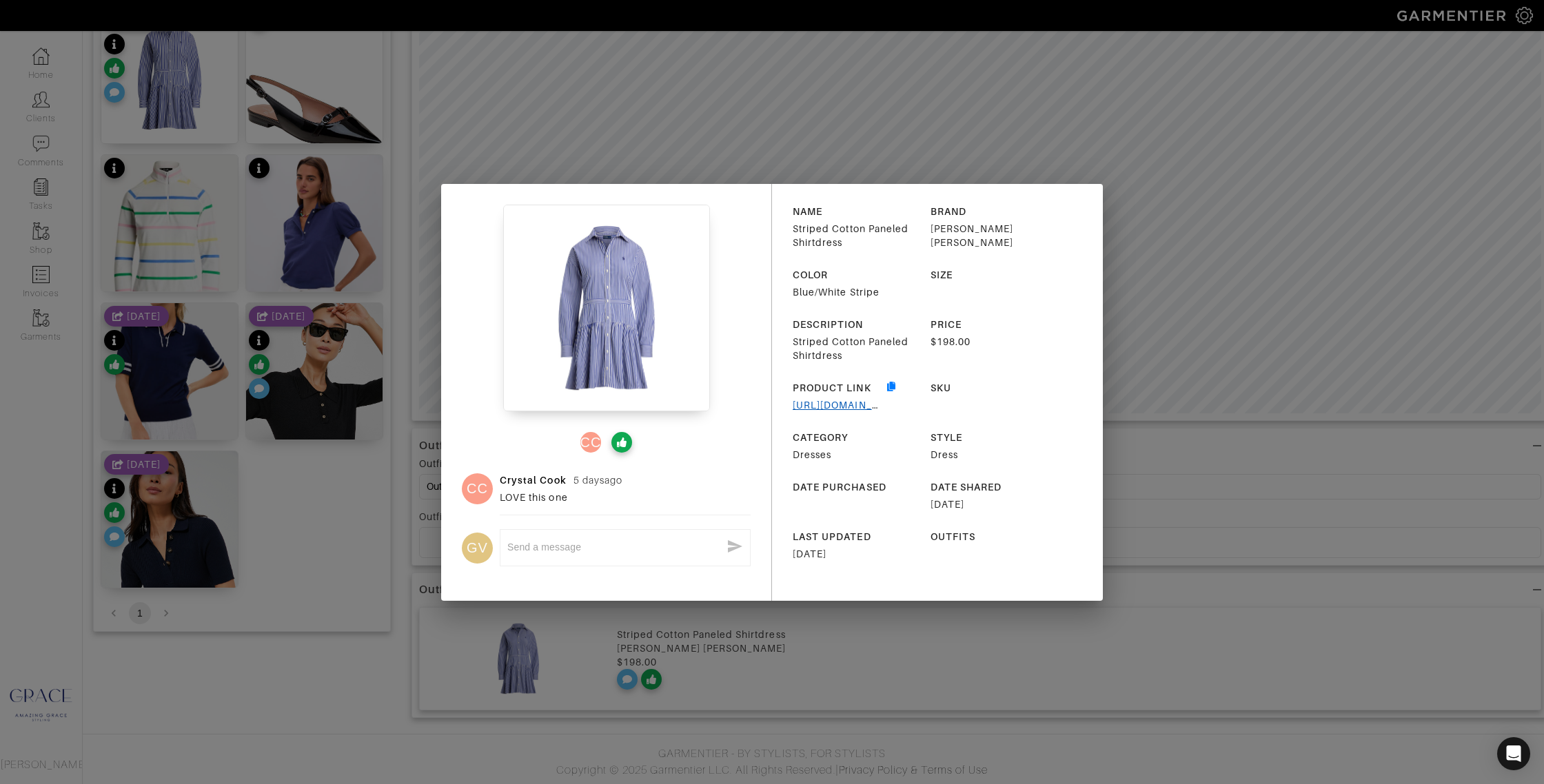
click at [814, 404] on link "[URL][DOMAIN_NAME]" at bounding box center [849, 405] width 113 height 11
click at [1018, 173] on div "CC CC [PERSON_NAME] [DATE] LOVE this one GV x NAME Striped Cotton Paneled Shirt…" at bounding box center [772, 392] width 1544 height 784
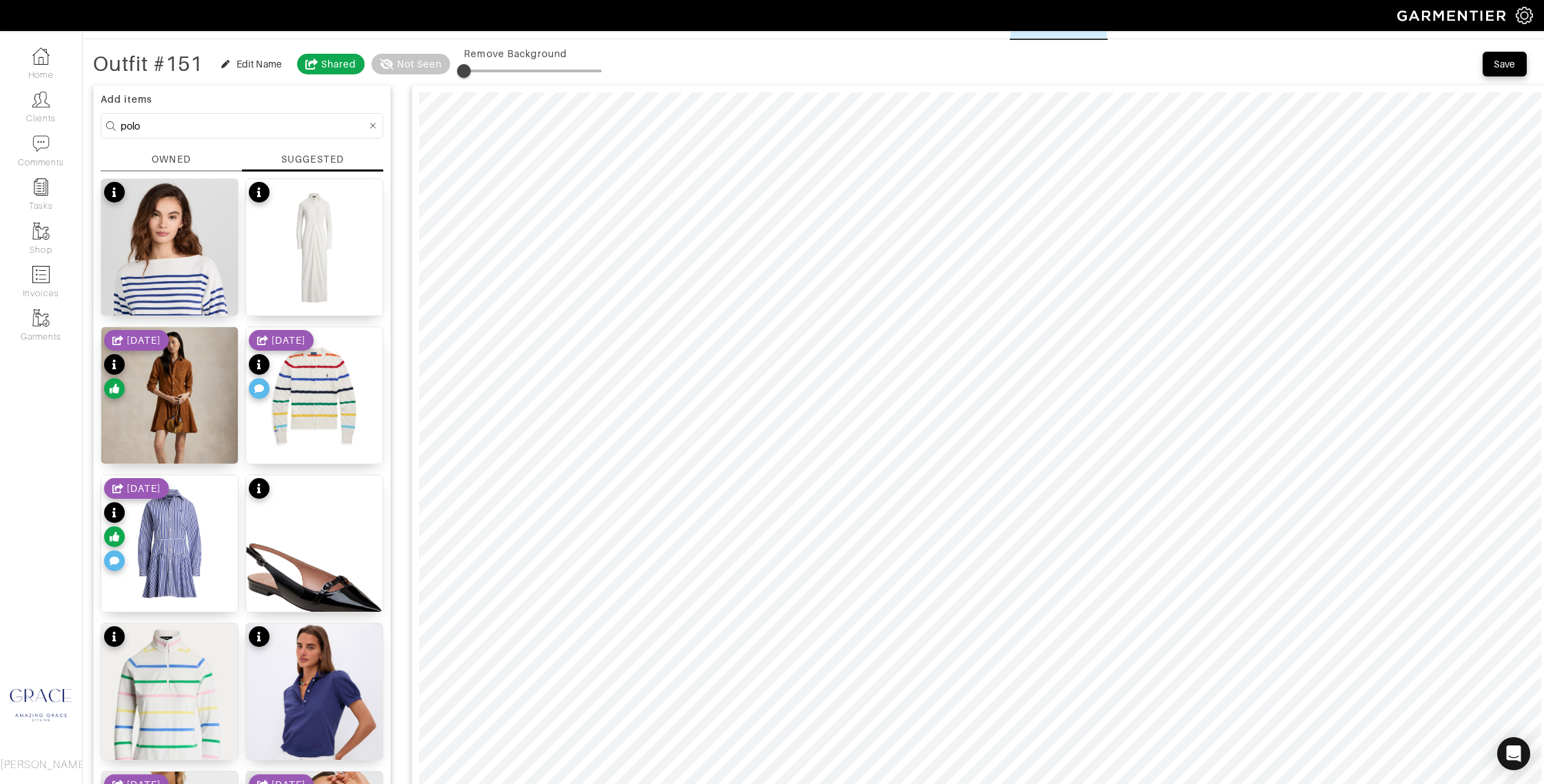
scroll to position [0, 0]
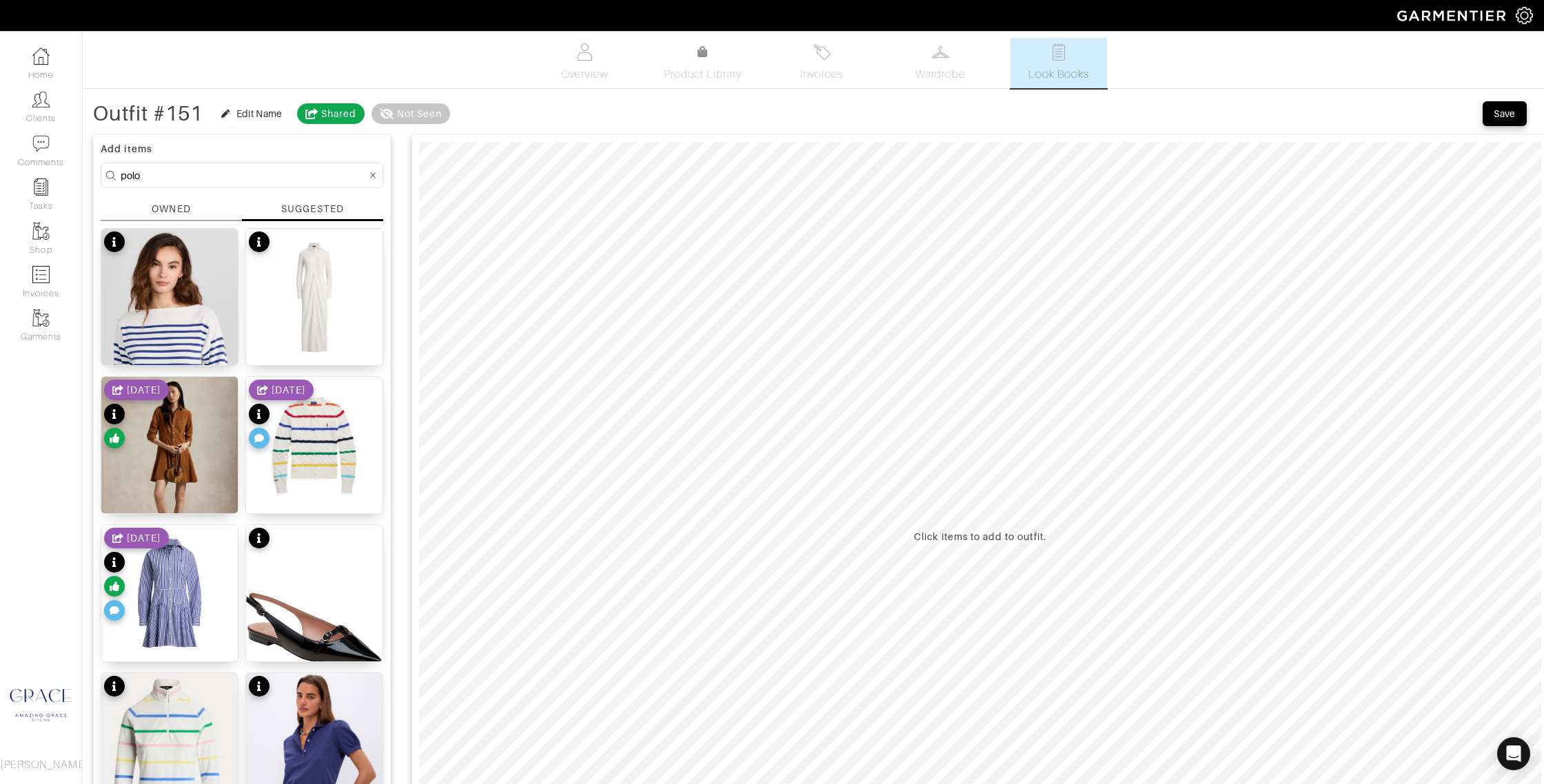
click at [203, 175] on input "polo" at bounding box center [243, 176] width 246 height 17
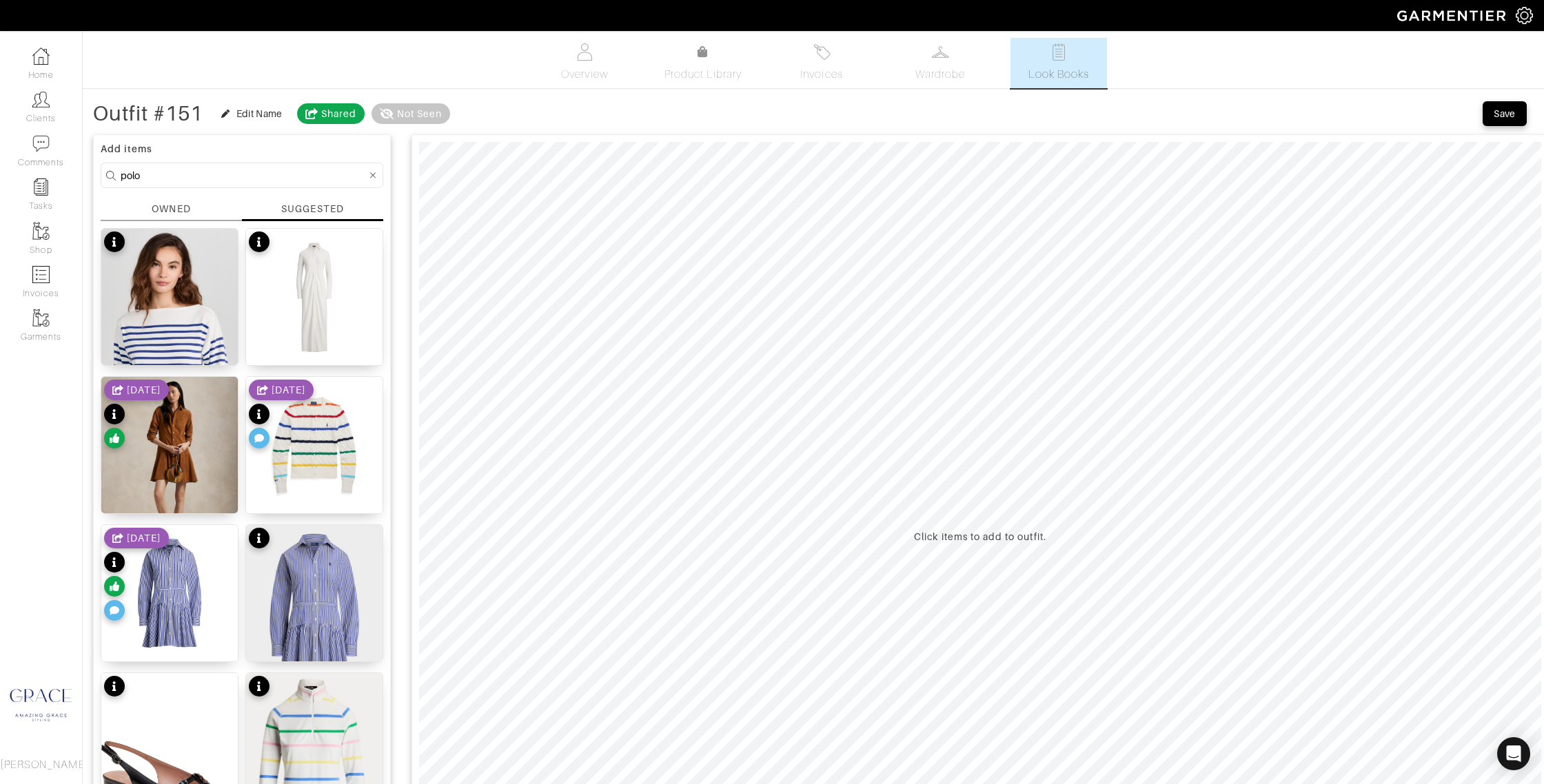
click at [326, 211] on div "SUGGESTED" at bounding box center [312, 209] width 62 height 14
click at [309, 206] on div "SUGGESTED" at bounding box center [312, 209] width 62 height 14
drag, startPoint x: 318, startPoint y: 643, endPoint x: 323, endPoint y: 637, distance: 7.8
click at [318, 643] on div "Striped Cotton Paneled Shirtdress $198" at bounding box center [314, 643] width 127 height 28
type input "20"
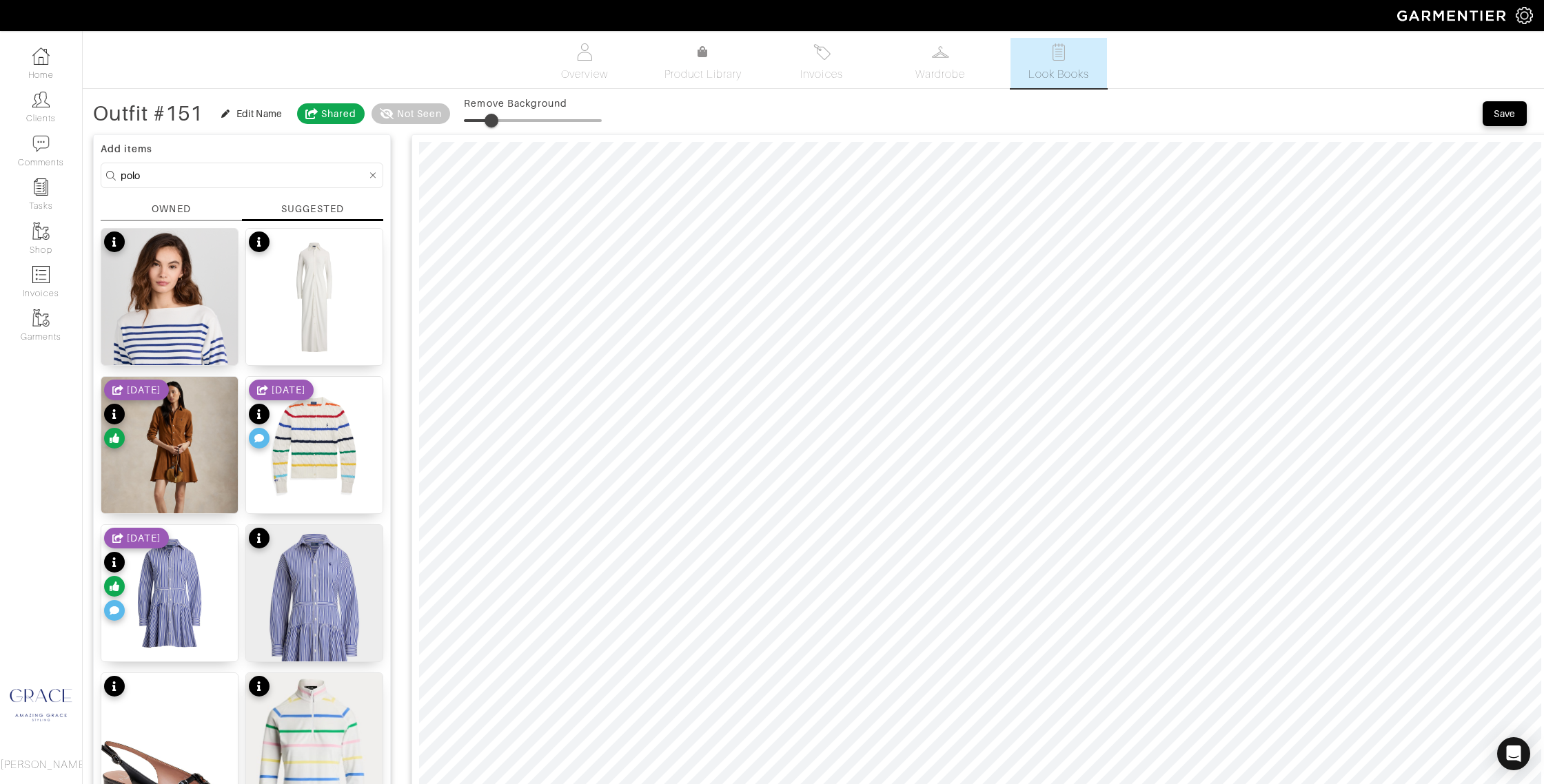
drag, startPoint x: 471, startPoint y: 119, endPoint x: 499, endPoint y: 125, distance: 28.6
click at [494, 124] on span at bounding box center [492, 120] width 14 height 14
click at [203, 175] on input "polo" at bounding box center [243, 176] width 246 height 17
drag, startPoint x: 175, startPoint y: 174, endPoint x: 101, endPoint y: 170, distance: 74.1
click at [101, 170] on form "polo" at bounding box center [241, 175] width 282 height 25
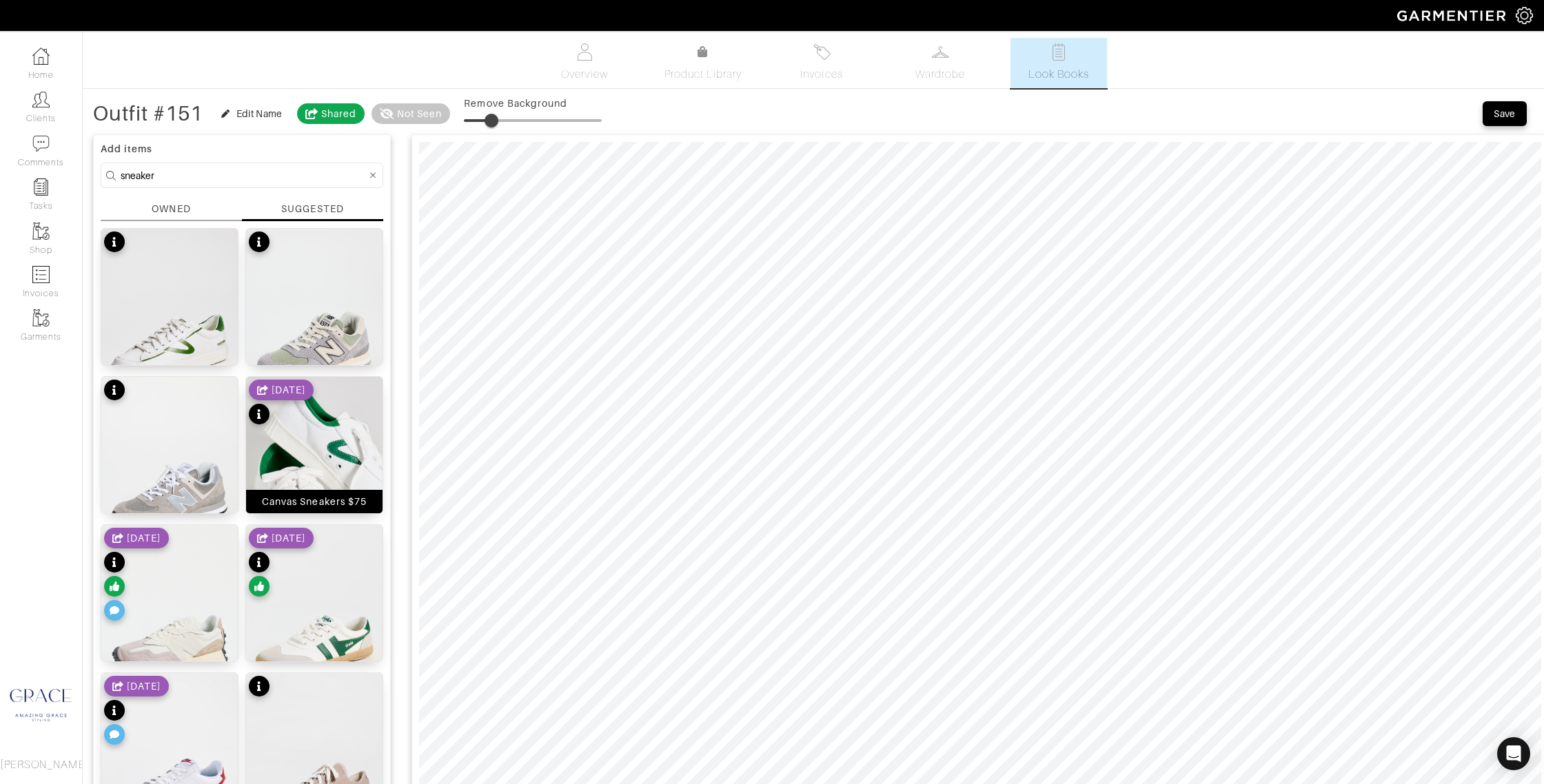
scroll to position [5, 0]
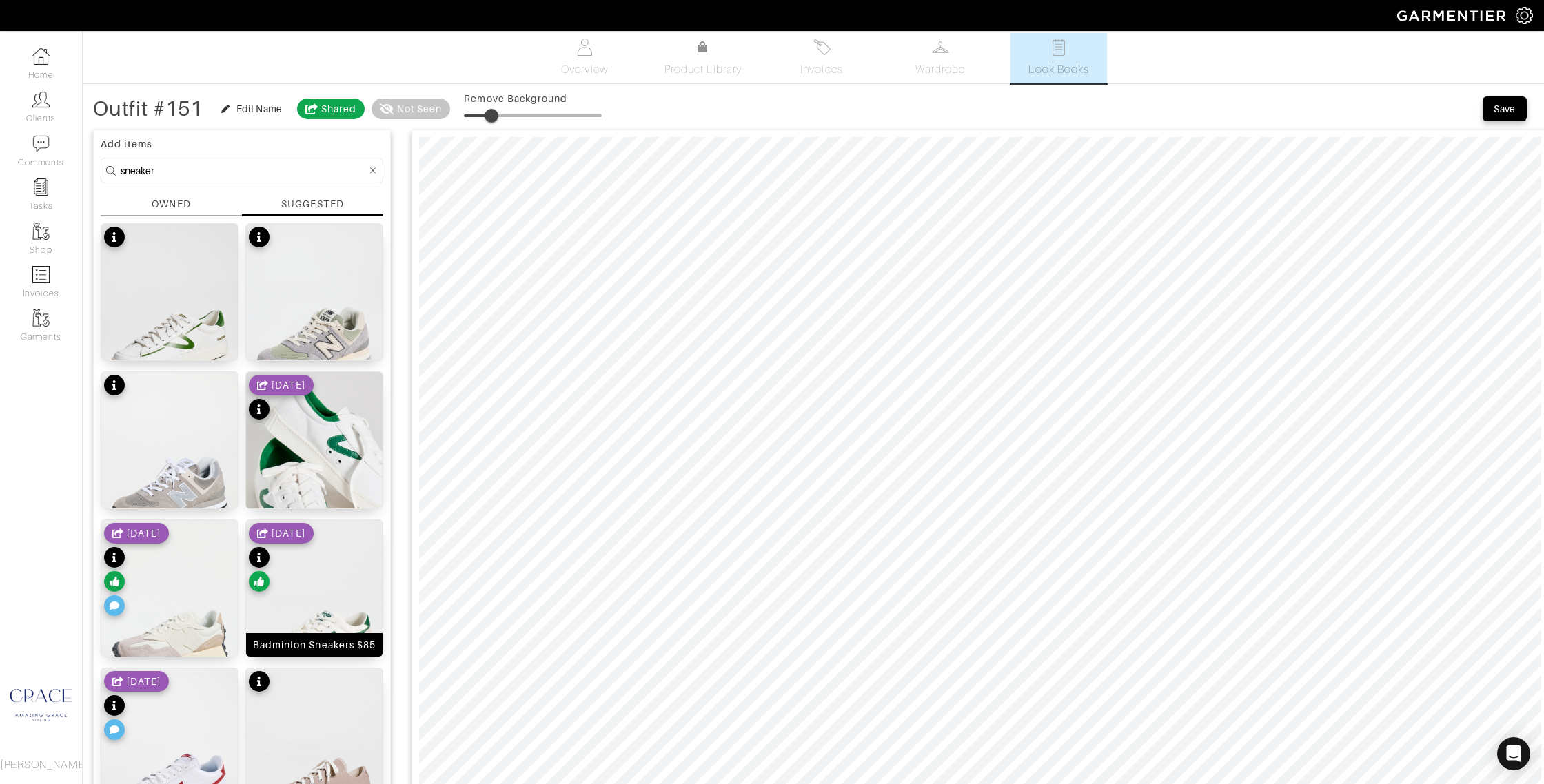
click at [336, 644] on div "Badminton Sneakers $85" at bounding box center [314, 645] width 123 height 14
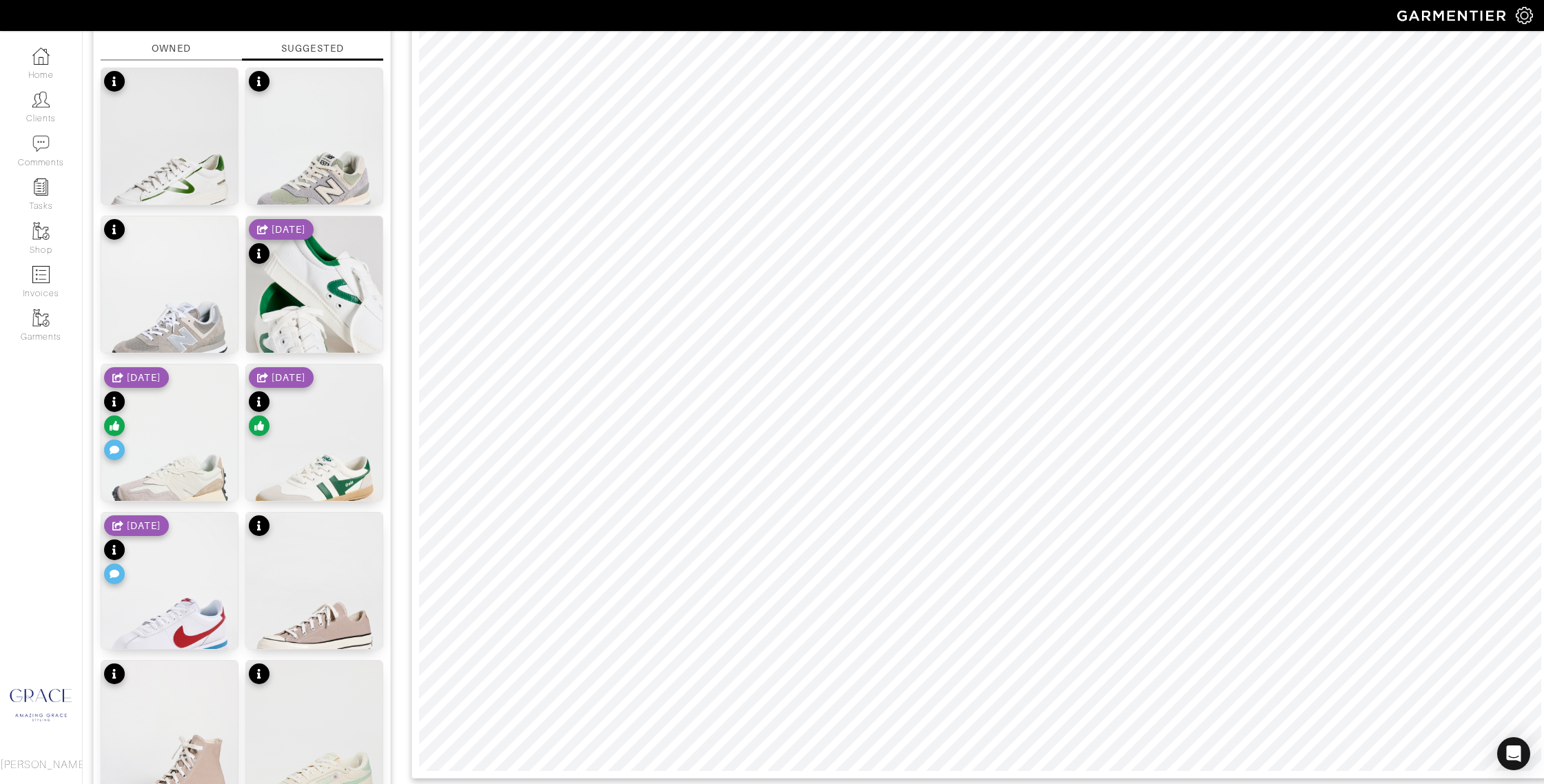
scroll to position [182, 0]
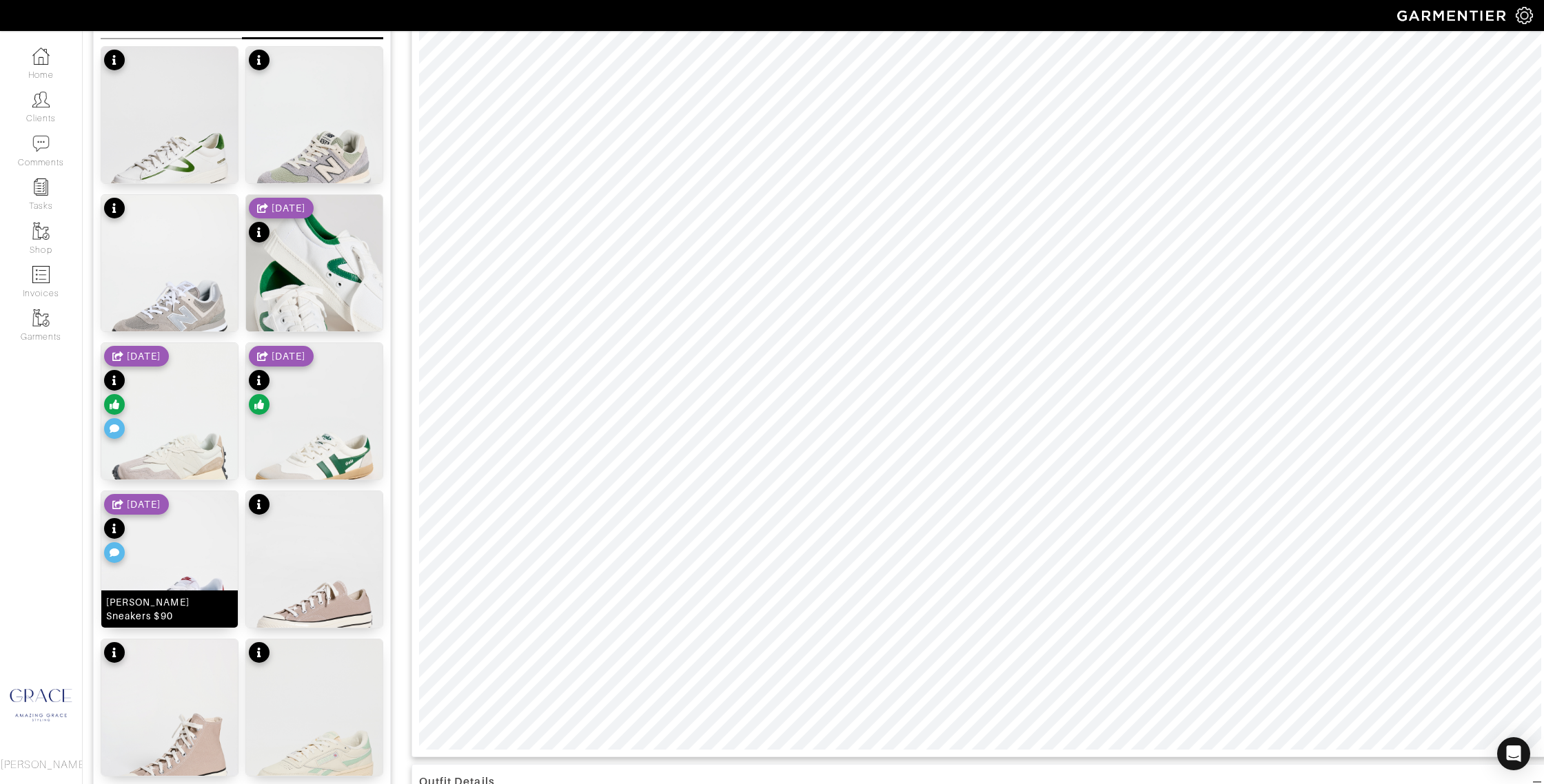
drag, startPoint x: 158, startPoint y: 607, endPoint x: 198, endPoint y: 594, distance: 42.1
click at [158, 607] on div "Cortez Sneakers $90" at bounding box center [170, 608] width 137 height 37
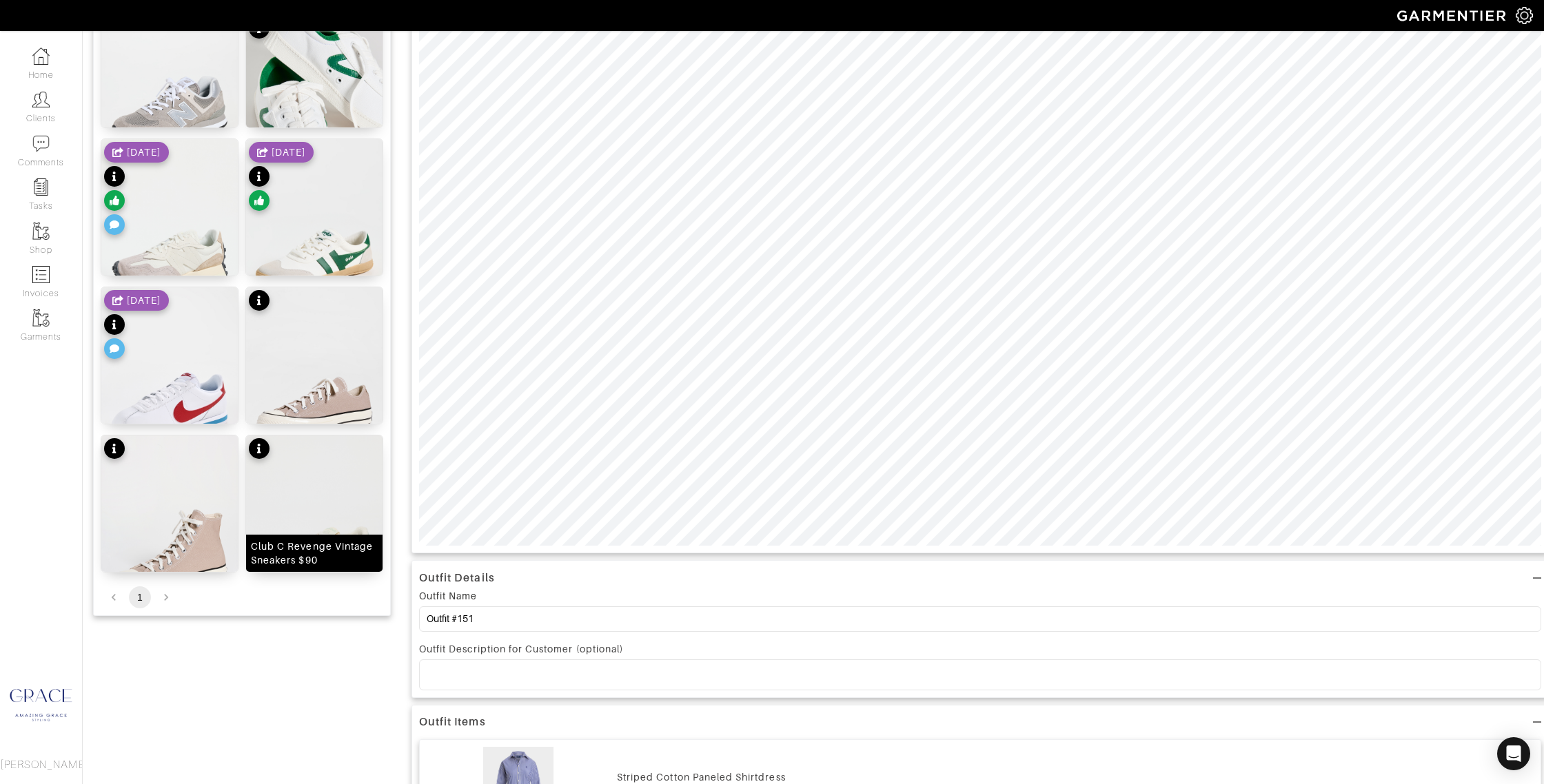
scroll to position [395, 0]
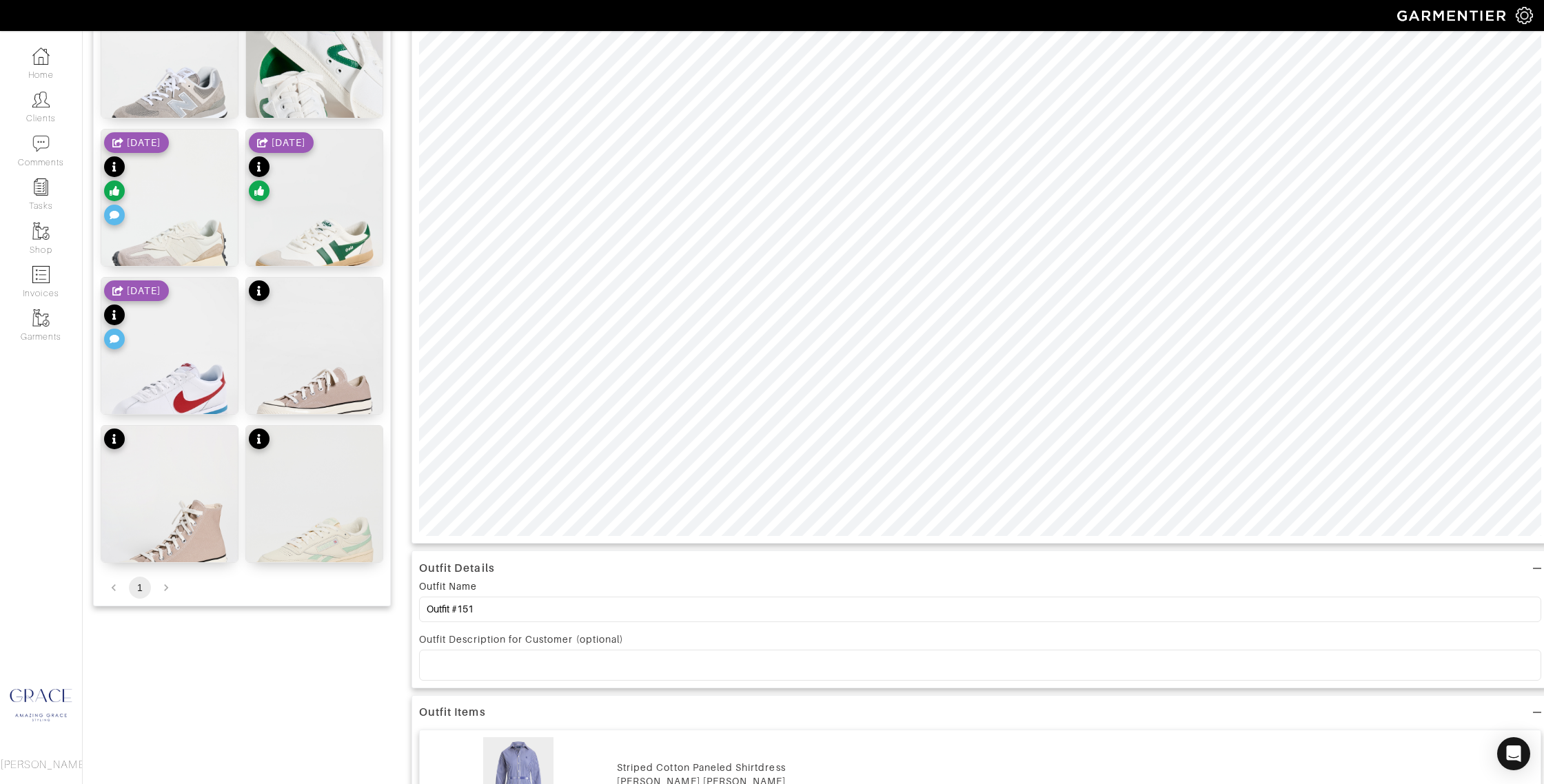
click at [161, 586] on li "pagination navigation" at bounding box center [166, 587] width 26 height 22
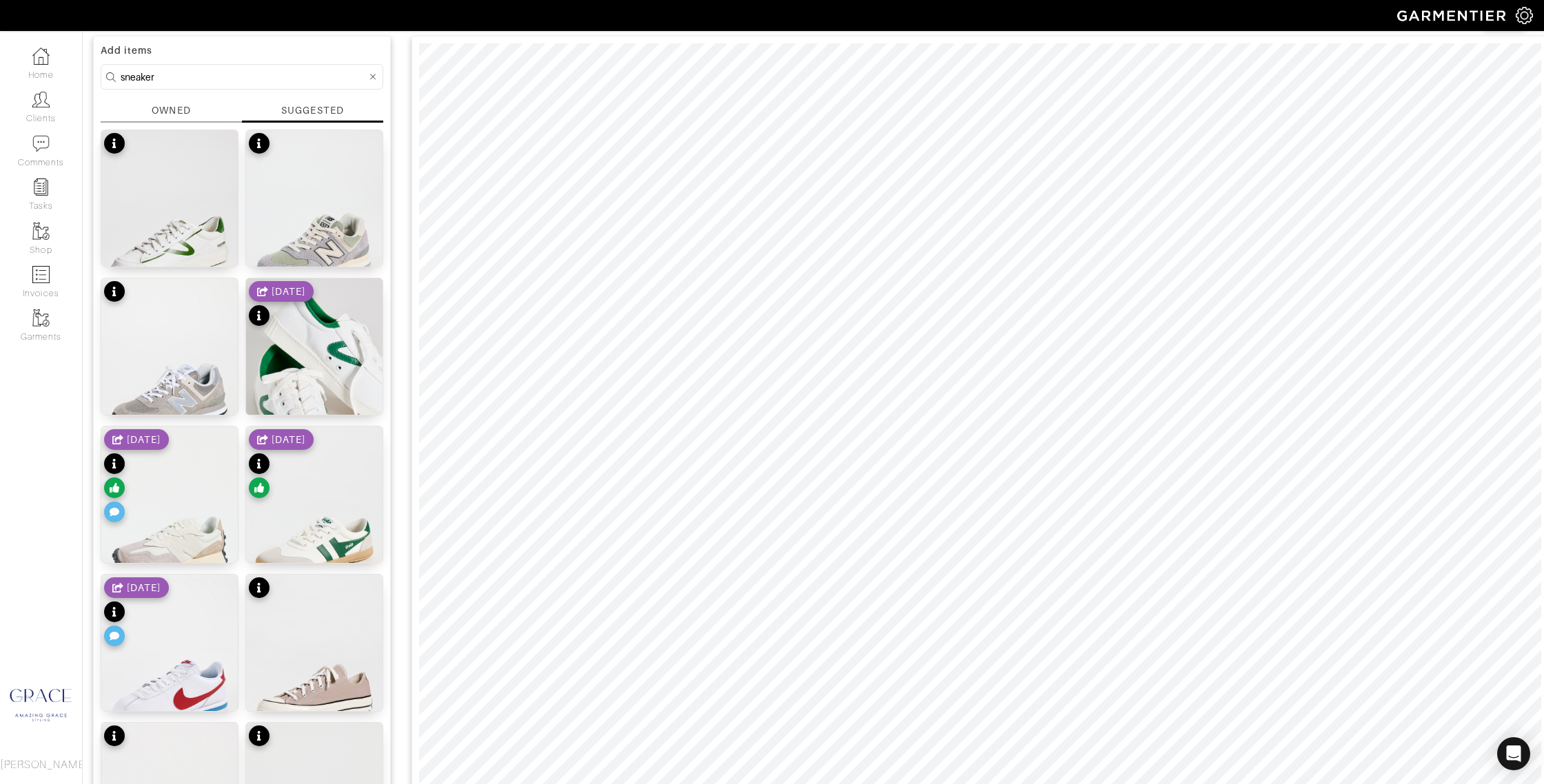
scroll to position [0, 0]
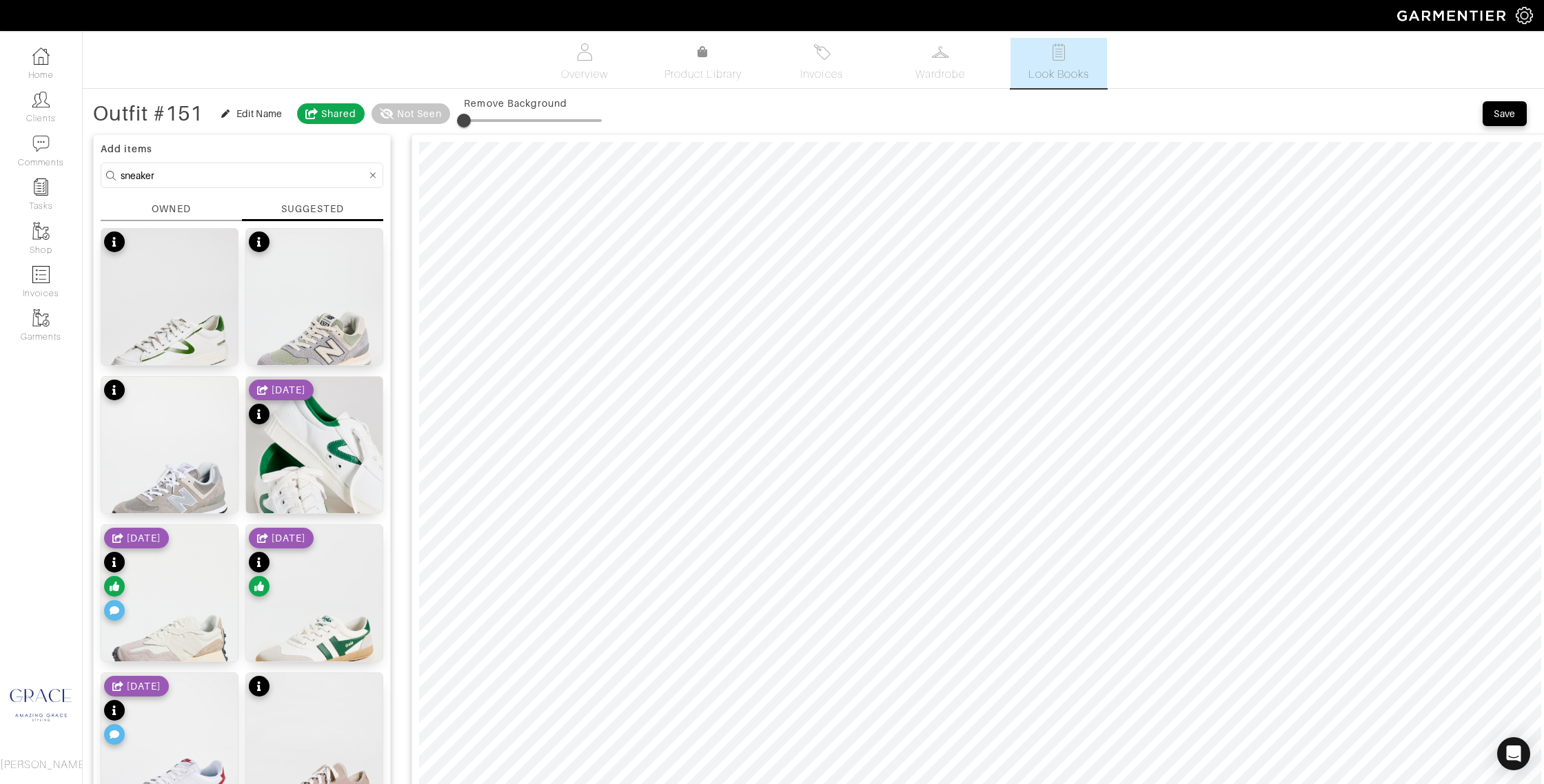
click at [158, 203] on div "OWNED" at bounding box center [170, 209] width 39 height 15
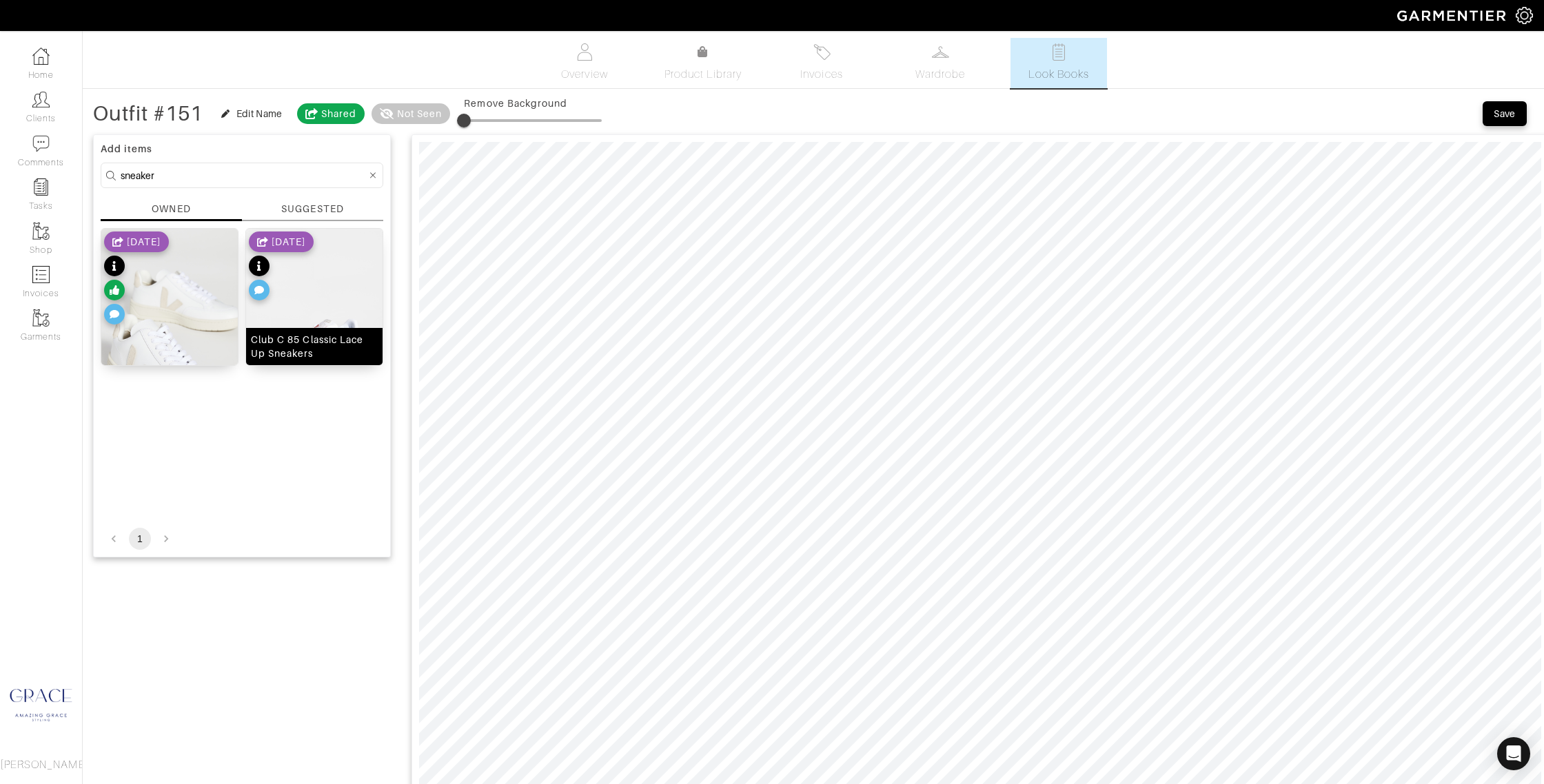
click at [338, 350] on div "Club C 85 Classic Lace Up Sneakers" at bounding box center [314, 347] width 127 height 28
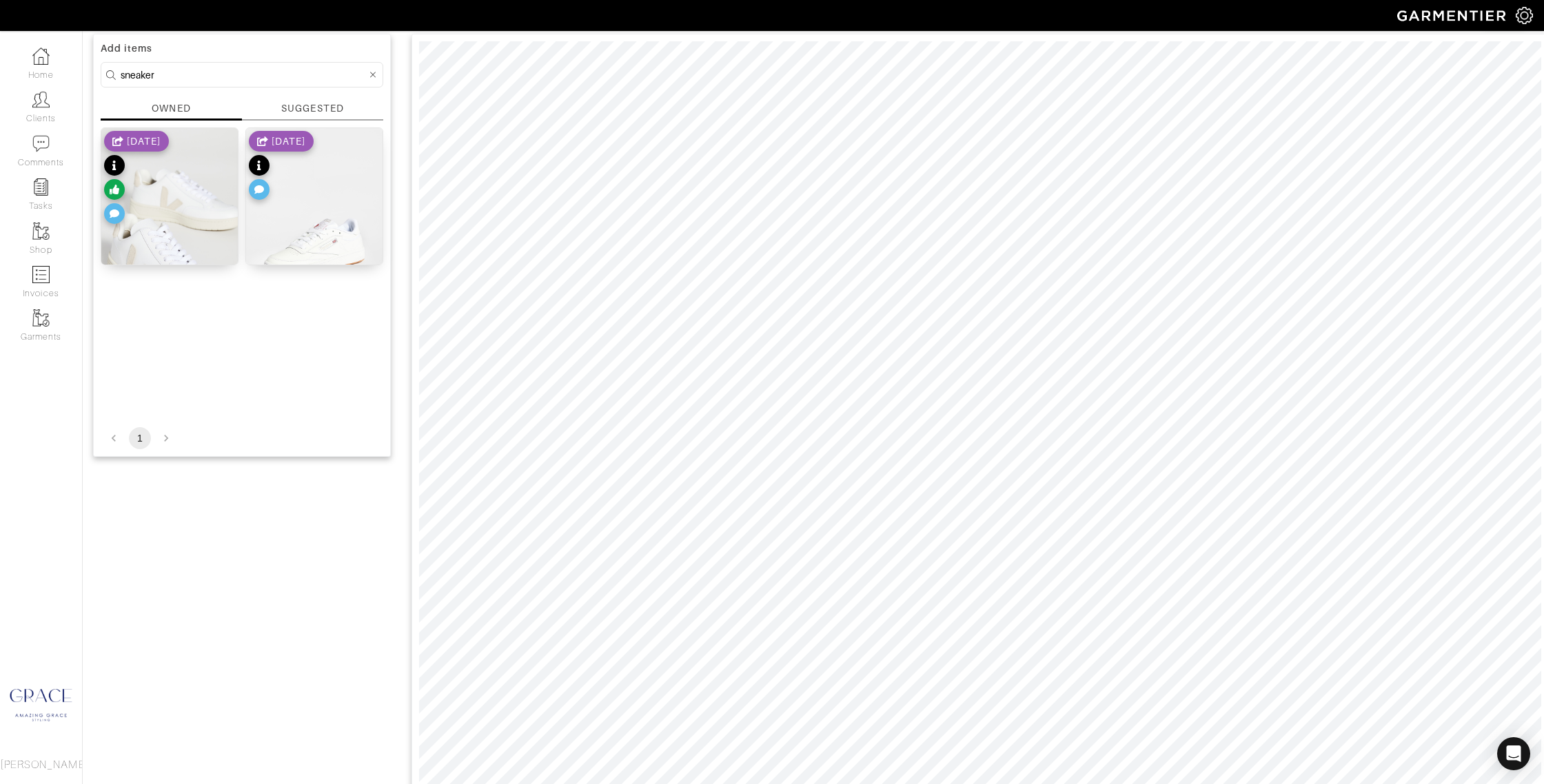
scroll to position [87, 0]
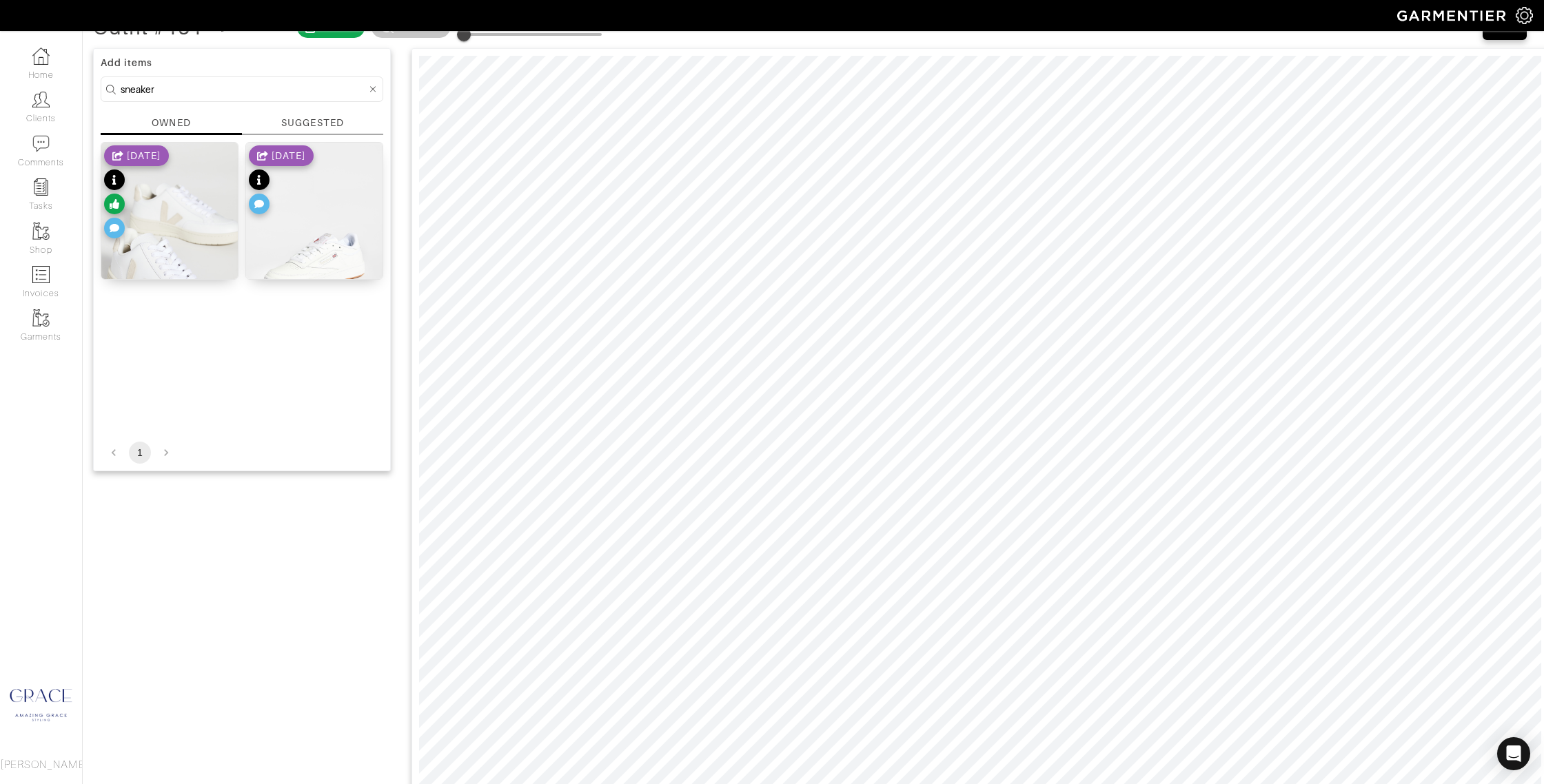
drag, startPoint x: 178, startPoint y: 81, endPoint x: 82, endPoint y: 76, distance: 96.1
click at [82, 76] on div "Company Settings Manage Subscription My Profile Stylists Sign Out Home Clients …" at bounding box center [772, 641] width 1544 height 1456
drag, startPoint x: 174, startPoint y: 91, endPoint x: 93, endPoint y: 87, distance: 81.1
click at [93, 87] on div "Outfit #151 Edit Name Shared Not Seen Remove Background Save Add items sneaker …" at bounding box center [814, 692] width 1461 height 1357
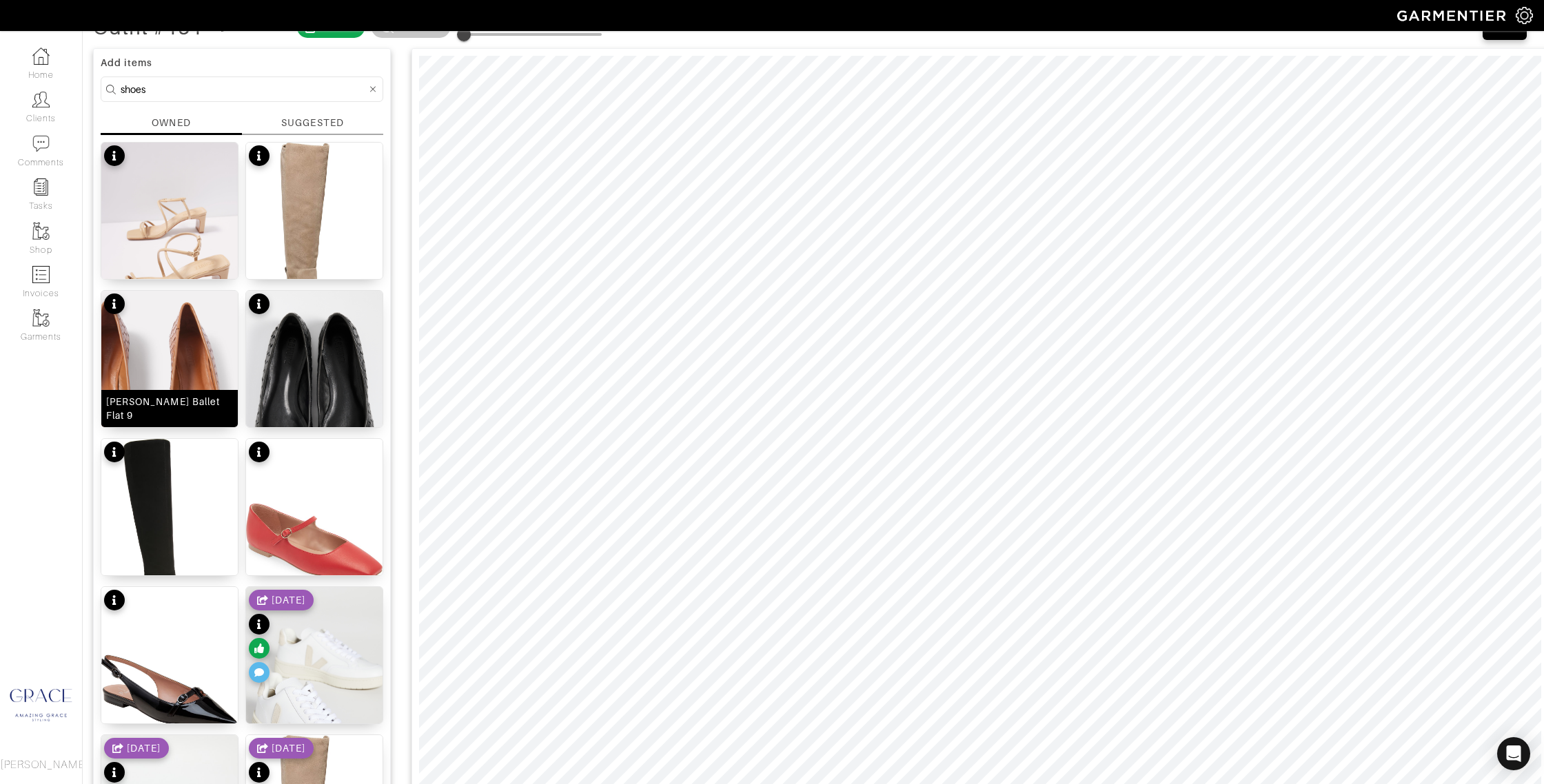
click at [200, 416] on div "Arissa Woven Ballet Flat 9" at bounding box center [170, 408] width 127 height 28
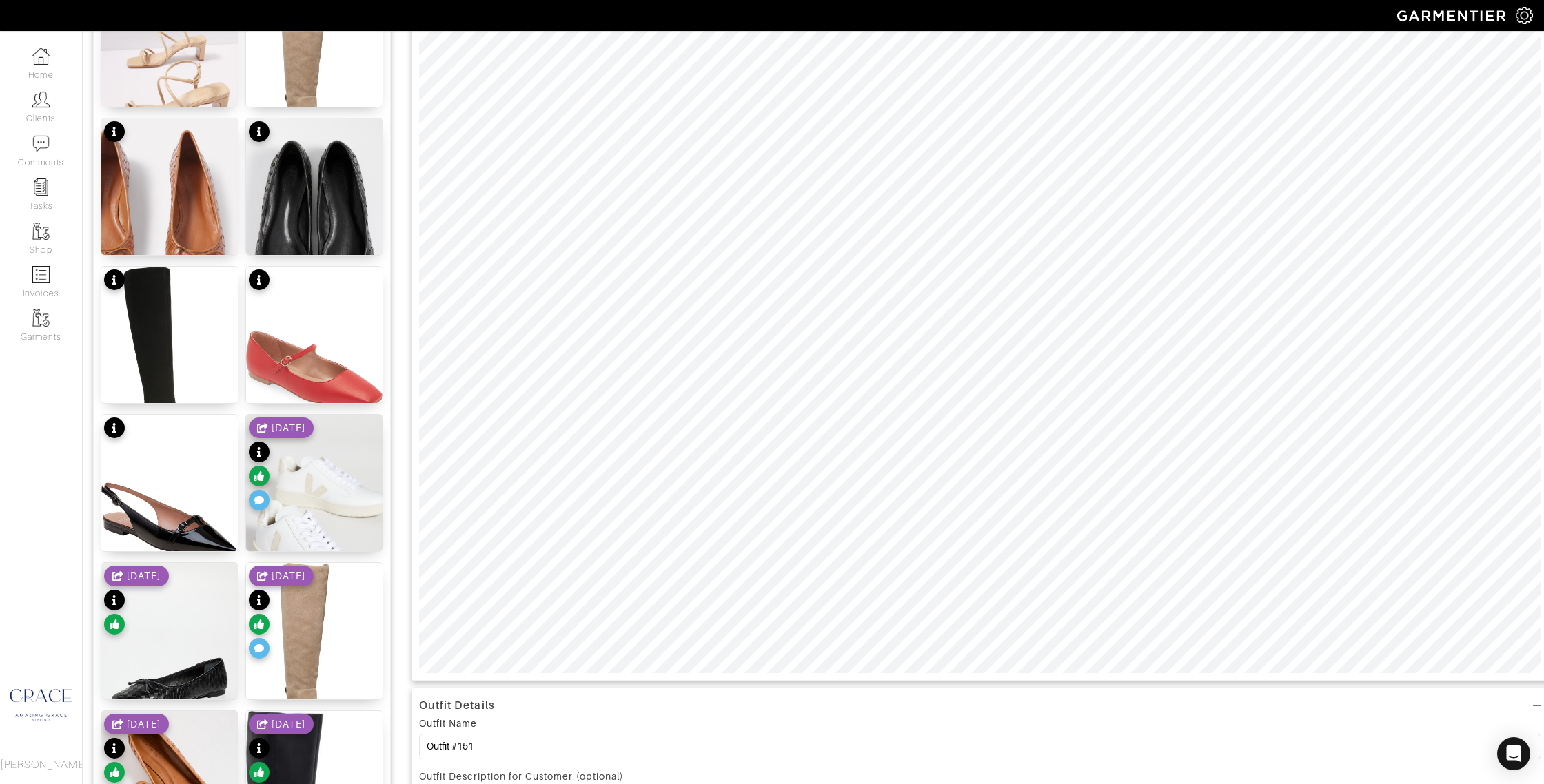
scroll to position [266, 0]
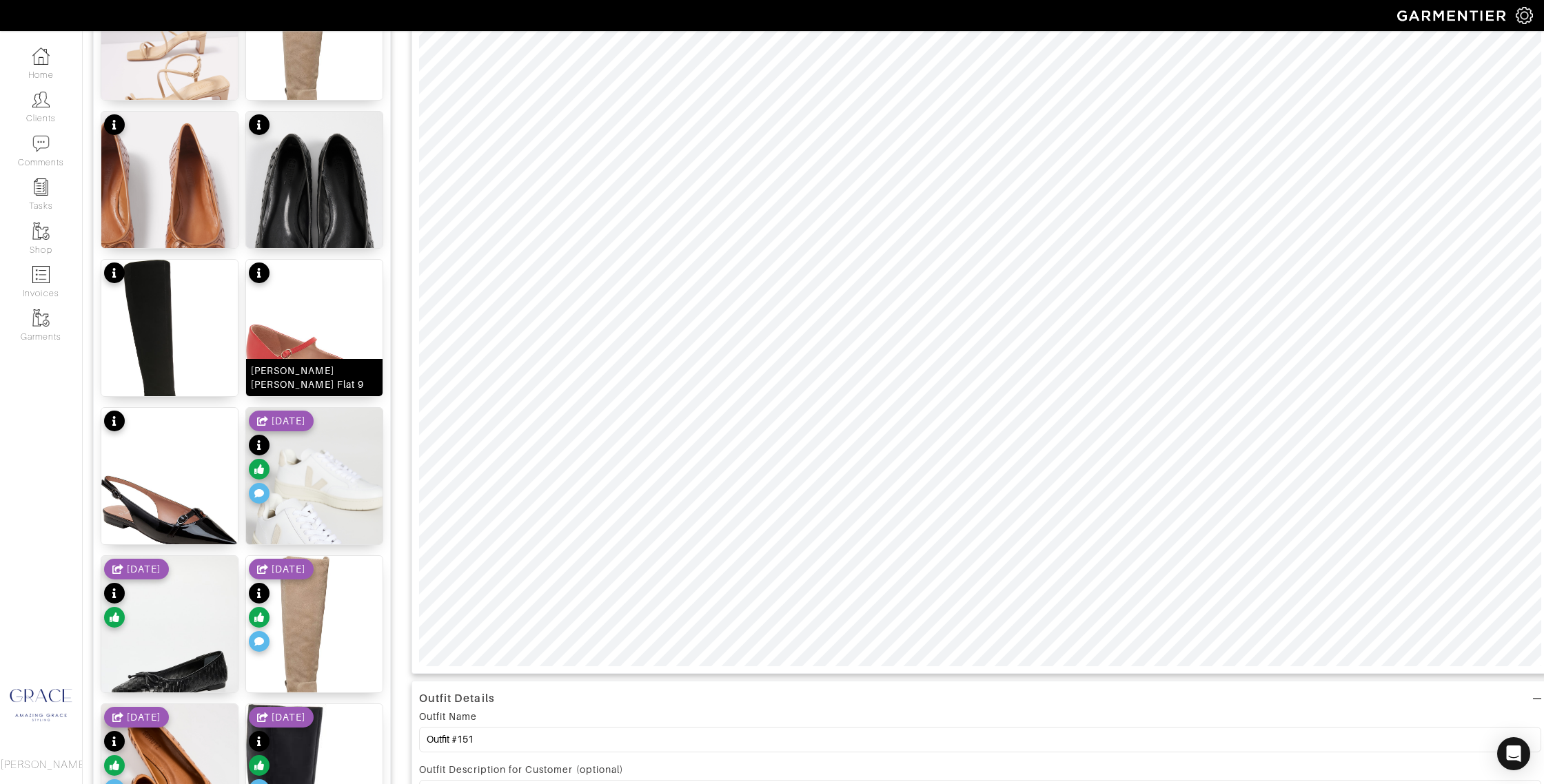
click at [319, 385] on div "Mary Jane Flat 9" at bounding box center [314, 377] width 127 height 28
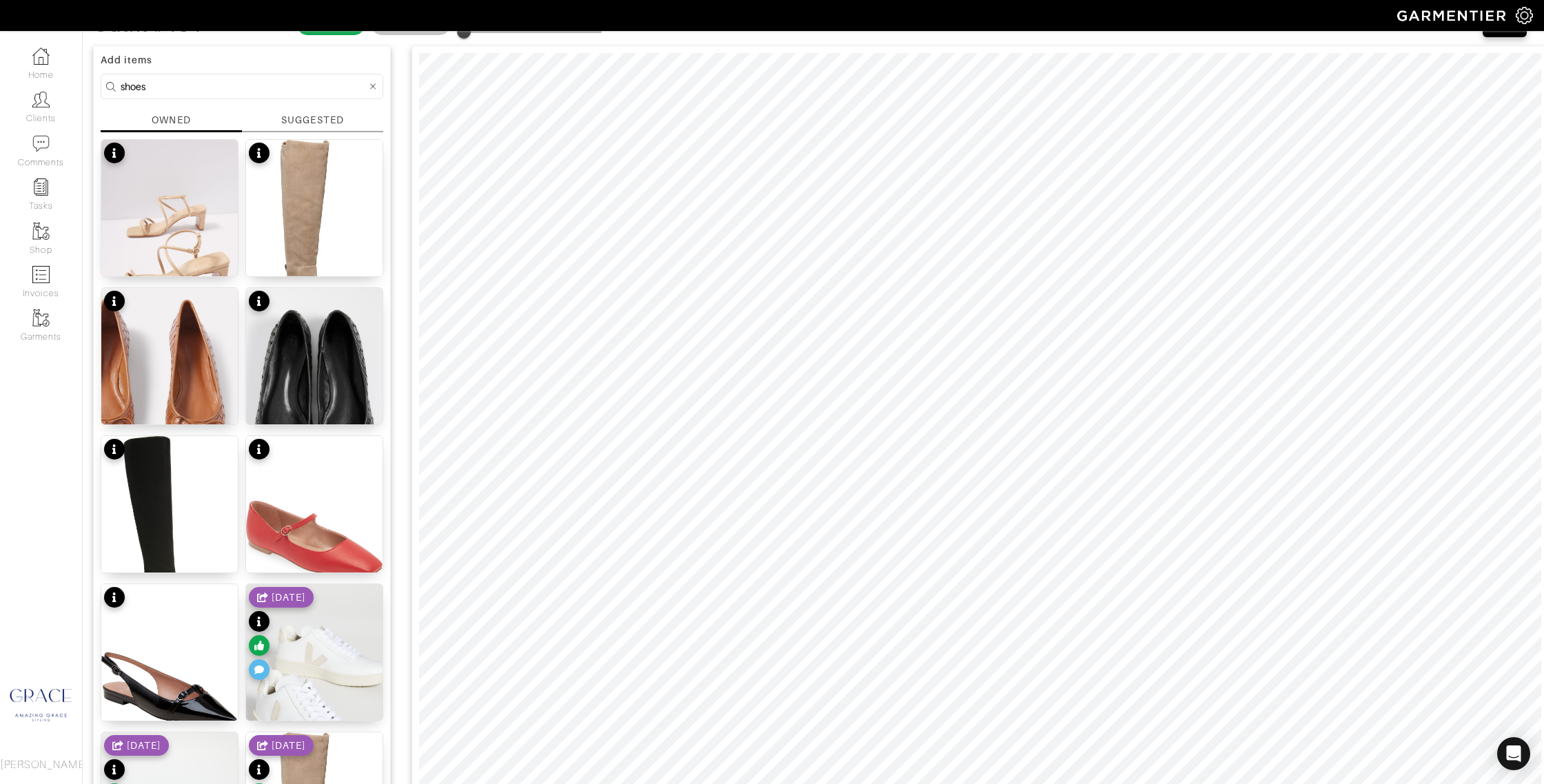
scroll to position [0, 0]
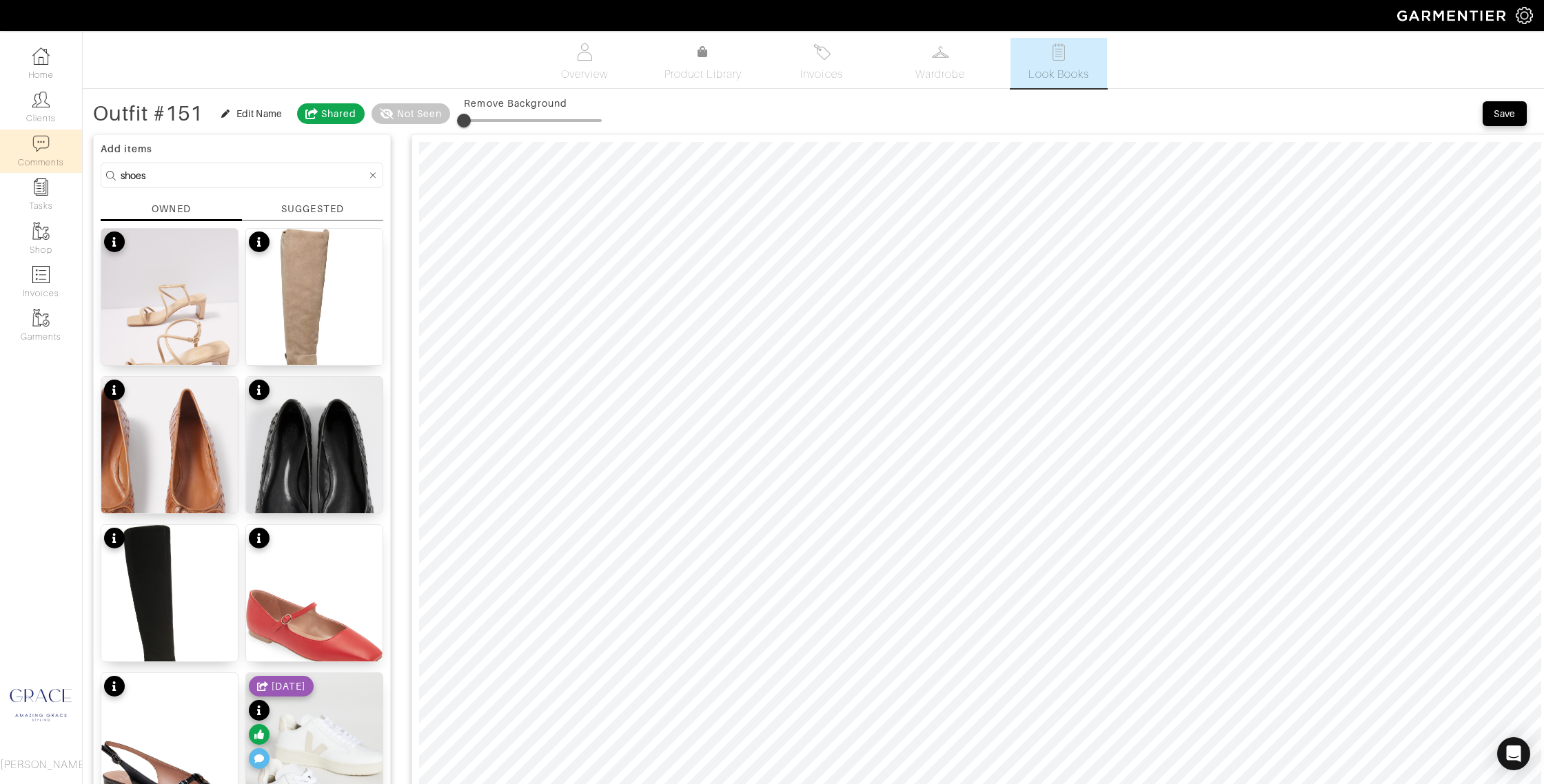
drag, startPoint x: 219, startPoint y: 173, endPoint x: 27, endPoint y: 163, distance: 192.3
type input "sweater"
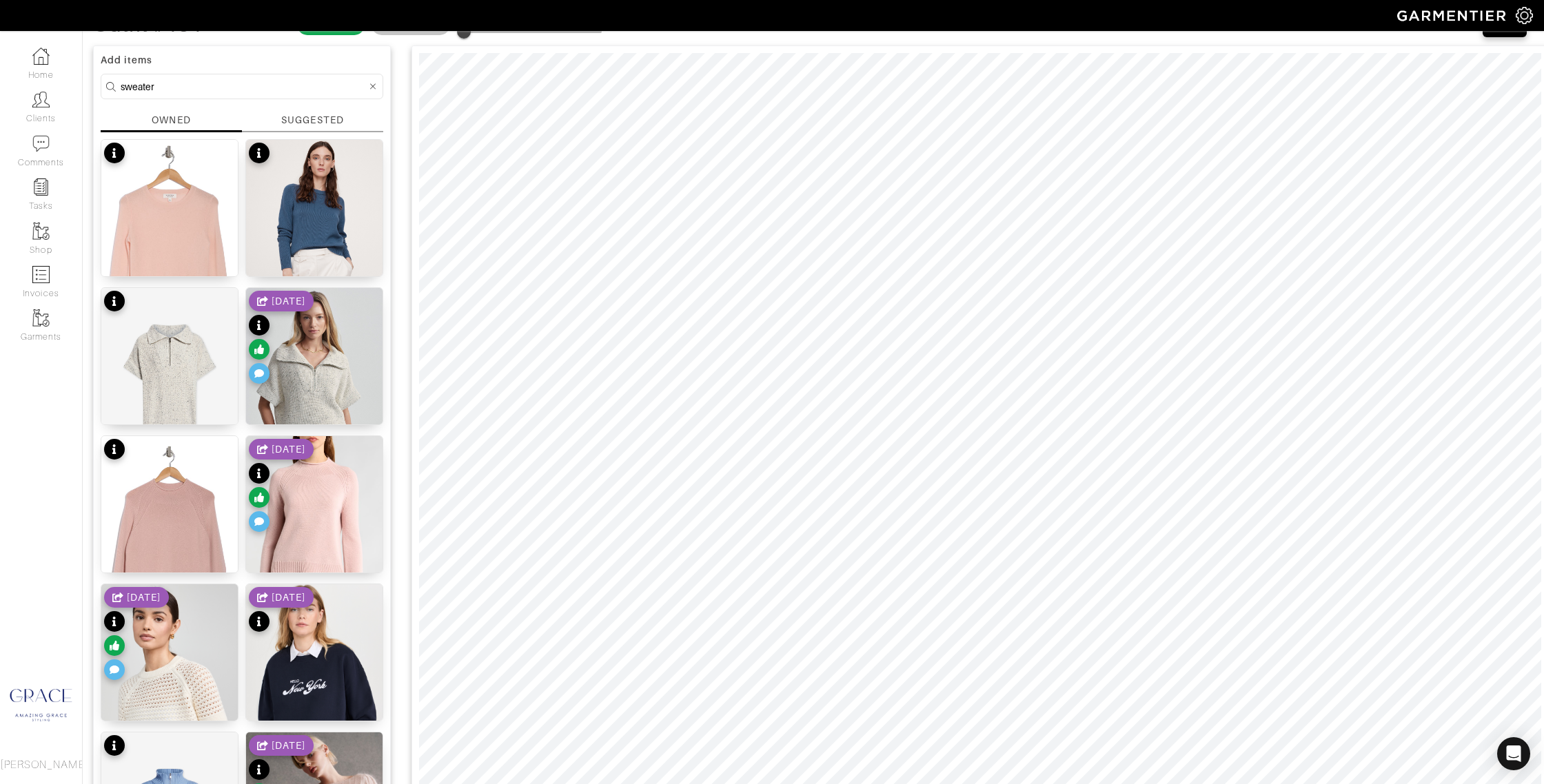
scroll to position [90, 0]
click at [312, 544] on div "Karinella Trumpet Sleeve Cashmere Sweater" at bounding box center [314, 553] width 127 height 28
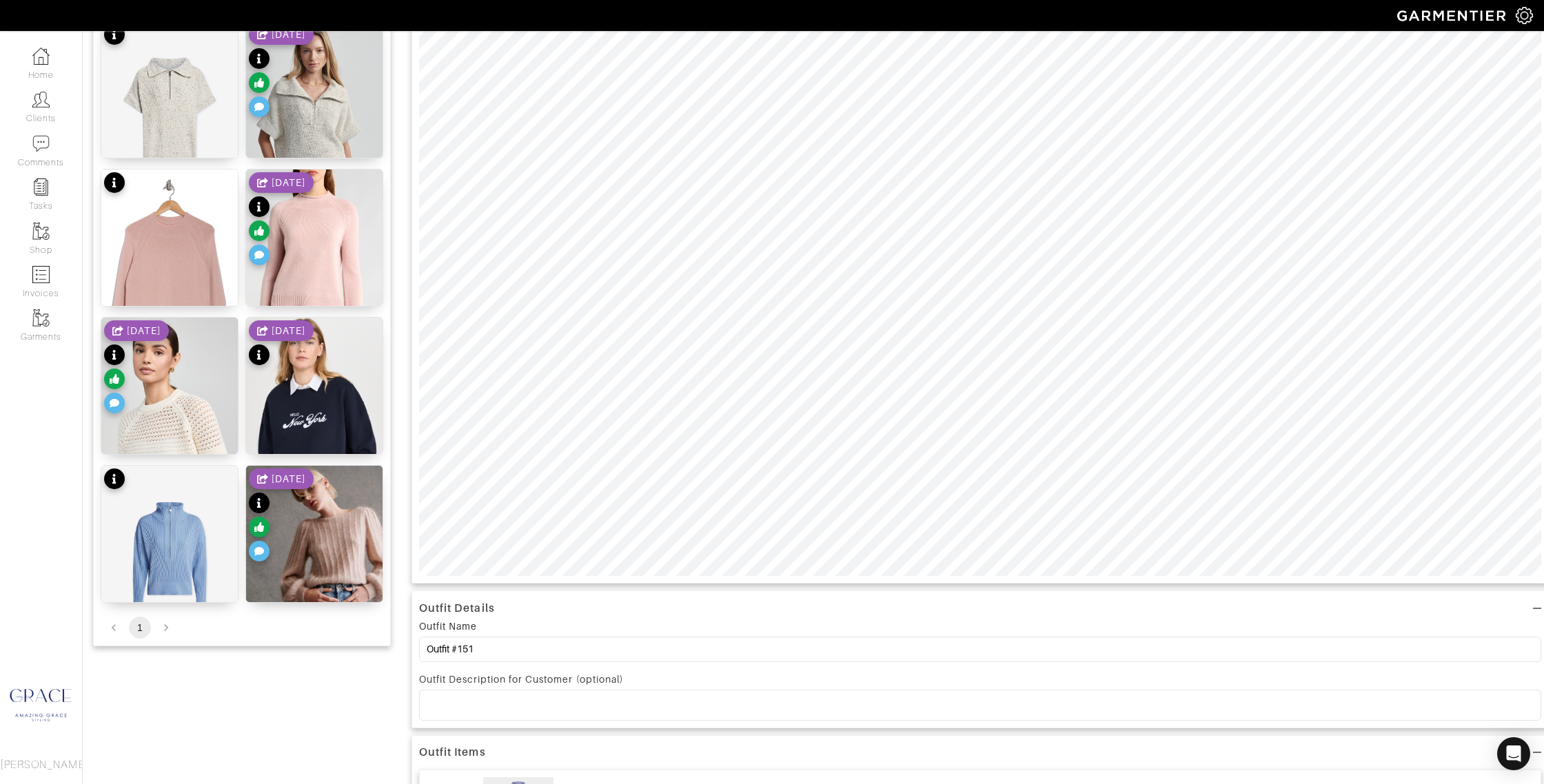
scroll to position [381, 0]
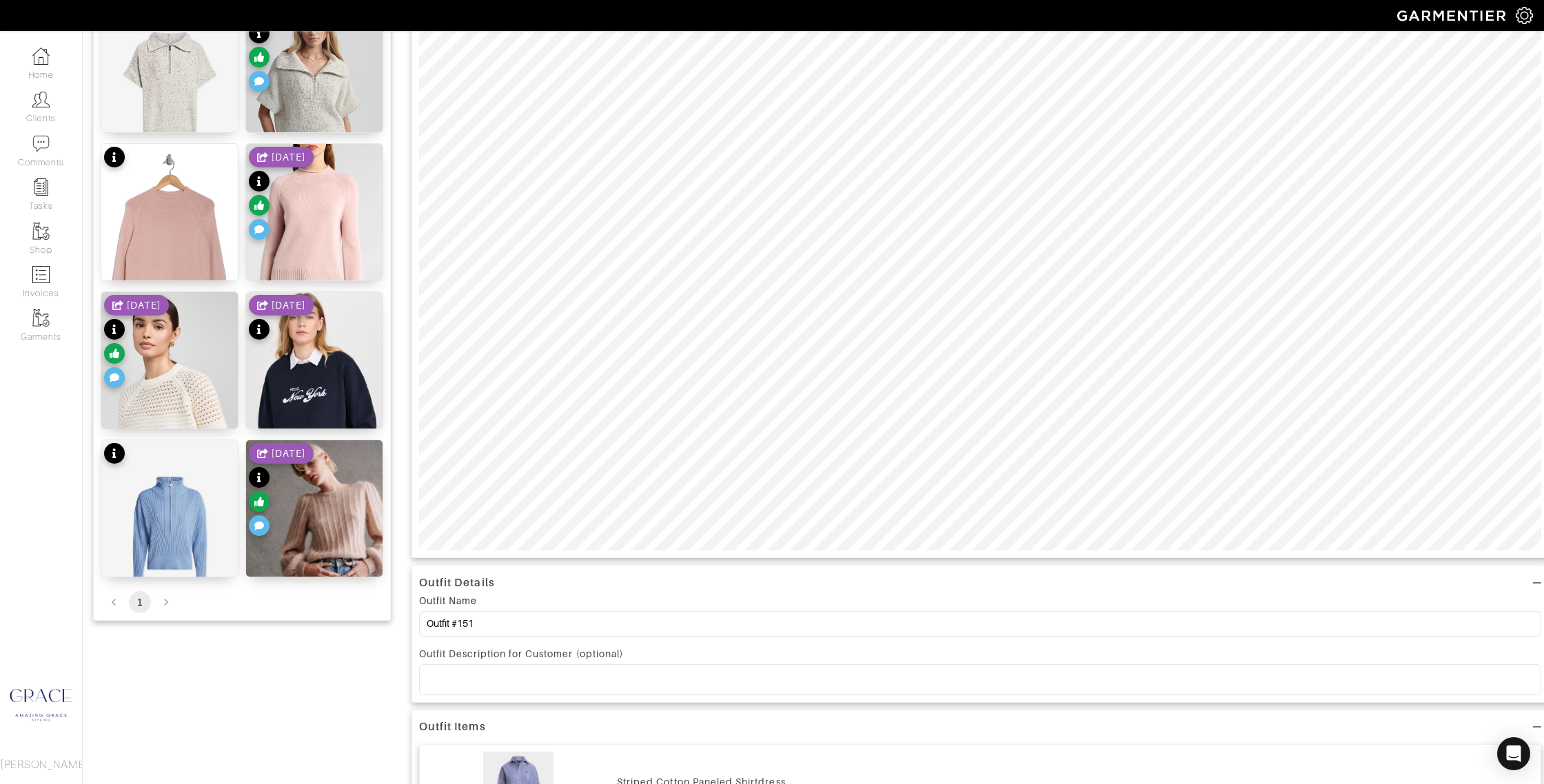
click at [164, 601] on li "pagination navigation" at bounding box center [166, 601] width 26 height 22
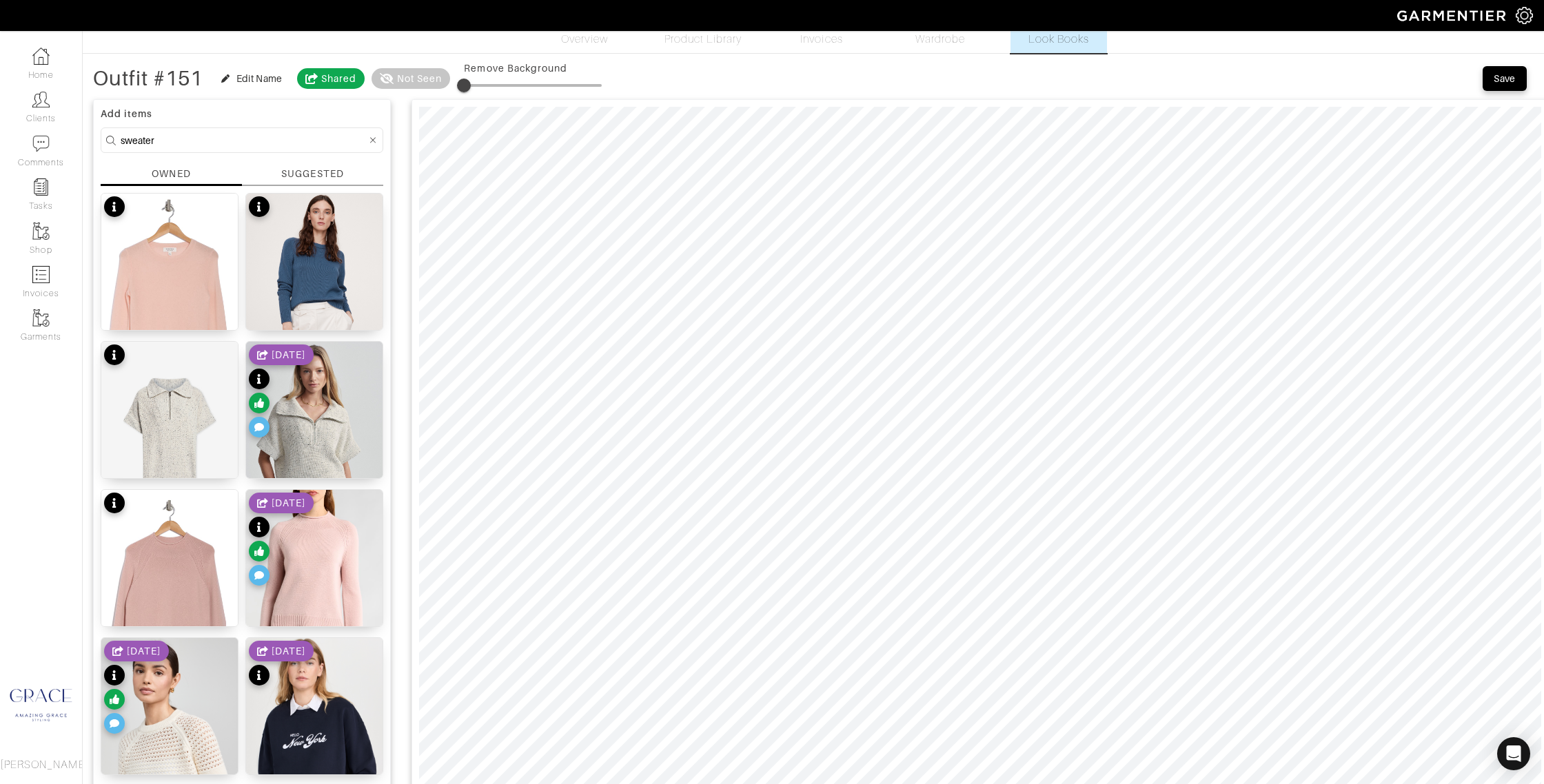
scroll to position [0, 0]
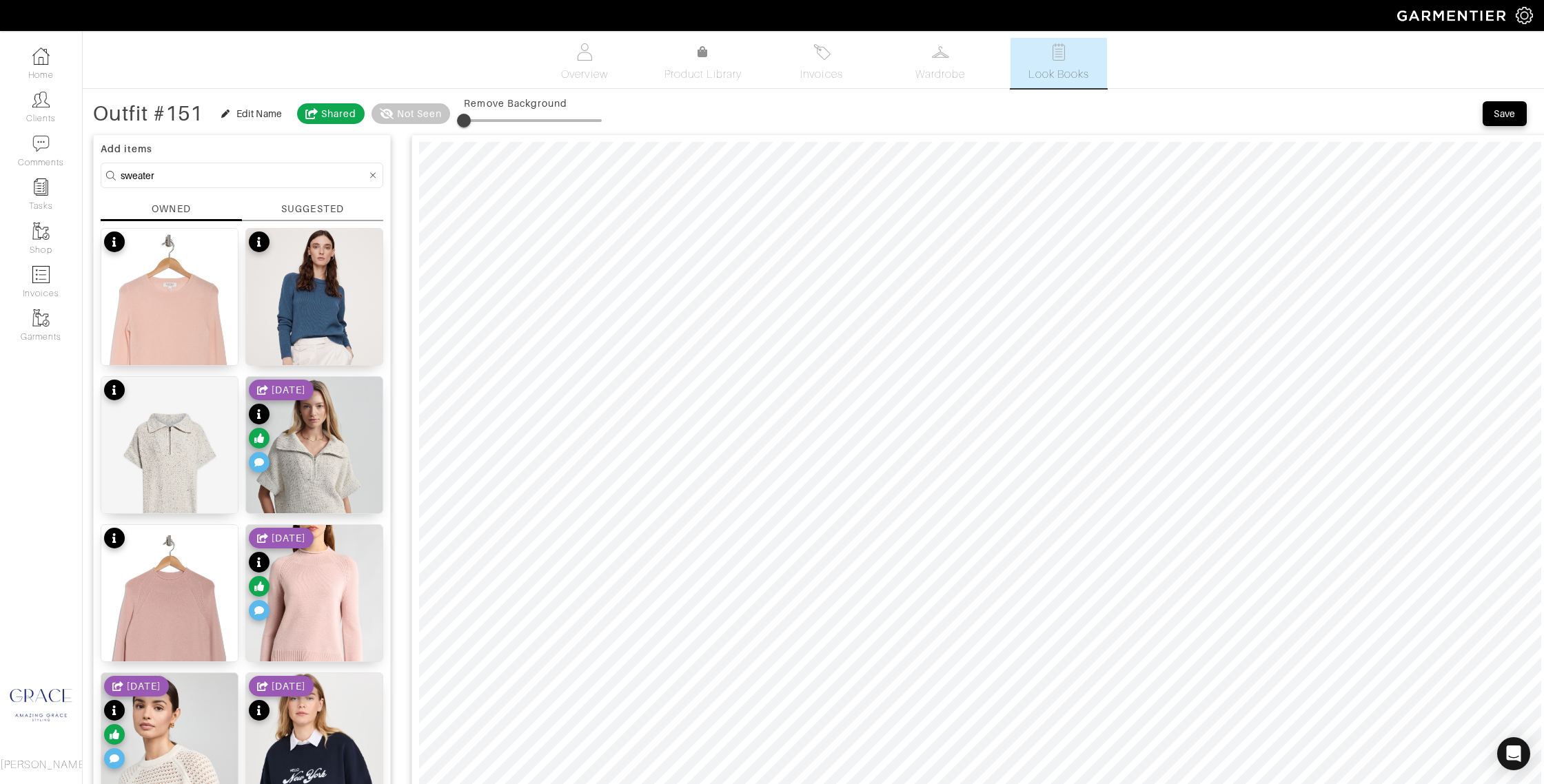
drag, startPoint x: 172, startPoint y: 211, endPoint x: 248, endPoint y: 210, distance: 76.0
click at [174, 210] on div "OWNED" at bounding box center [170, 209] width 39 height 14
click at [310, 208] on div "SUGGESTED" at bounding box center [312, 209] width 62 height 15
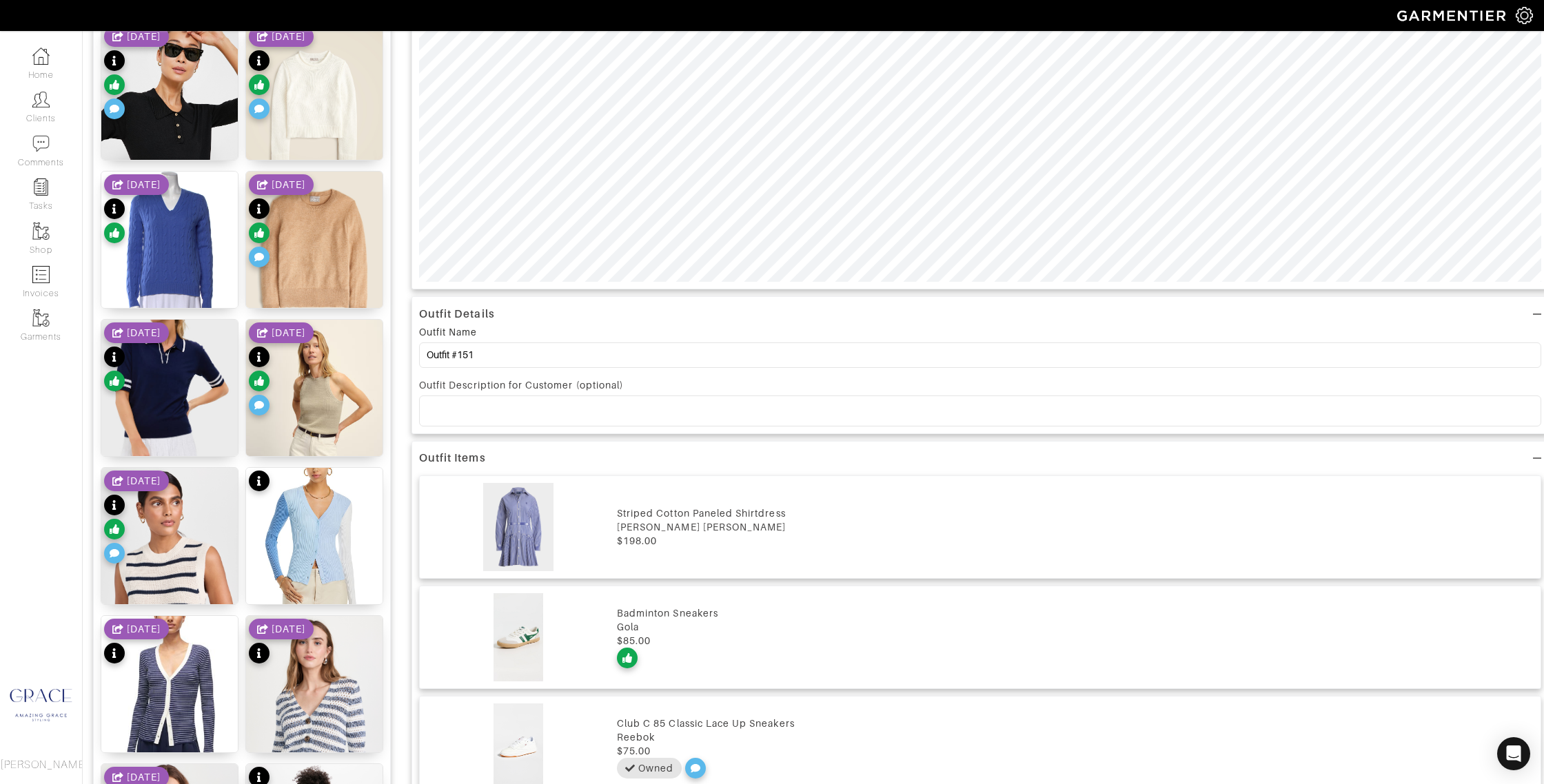
scroll to position [653, 0]
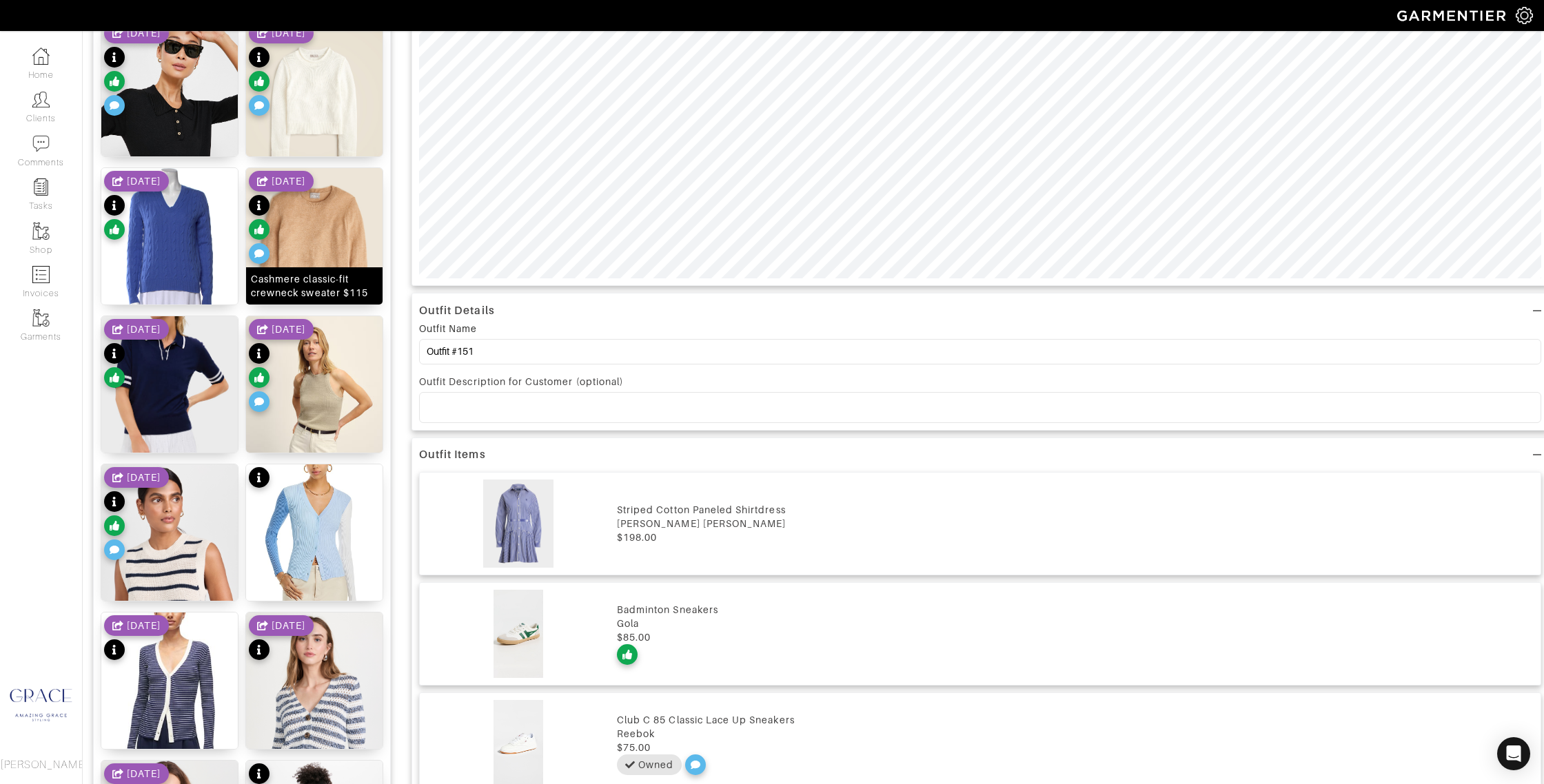
click at [321, 282] on div "Cashmere classic-fit crewneck sweater $115" at bounding box center [314, 286] width 127 height 28
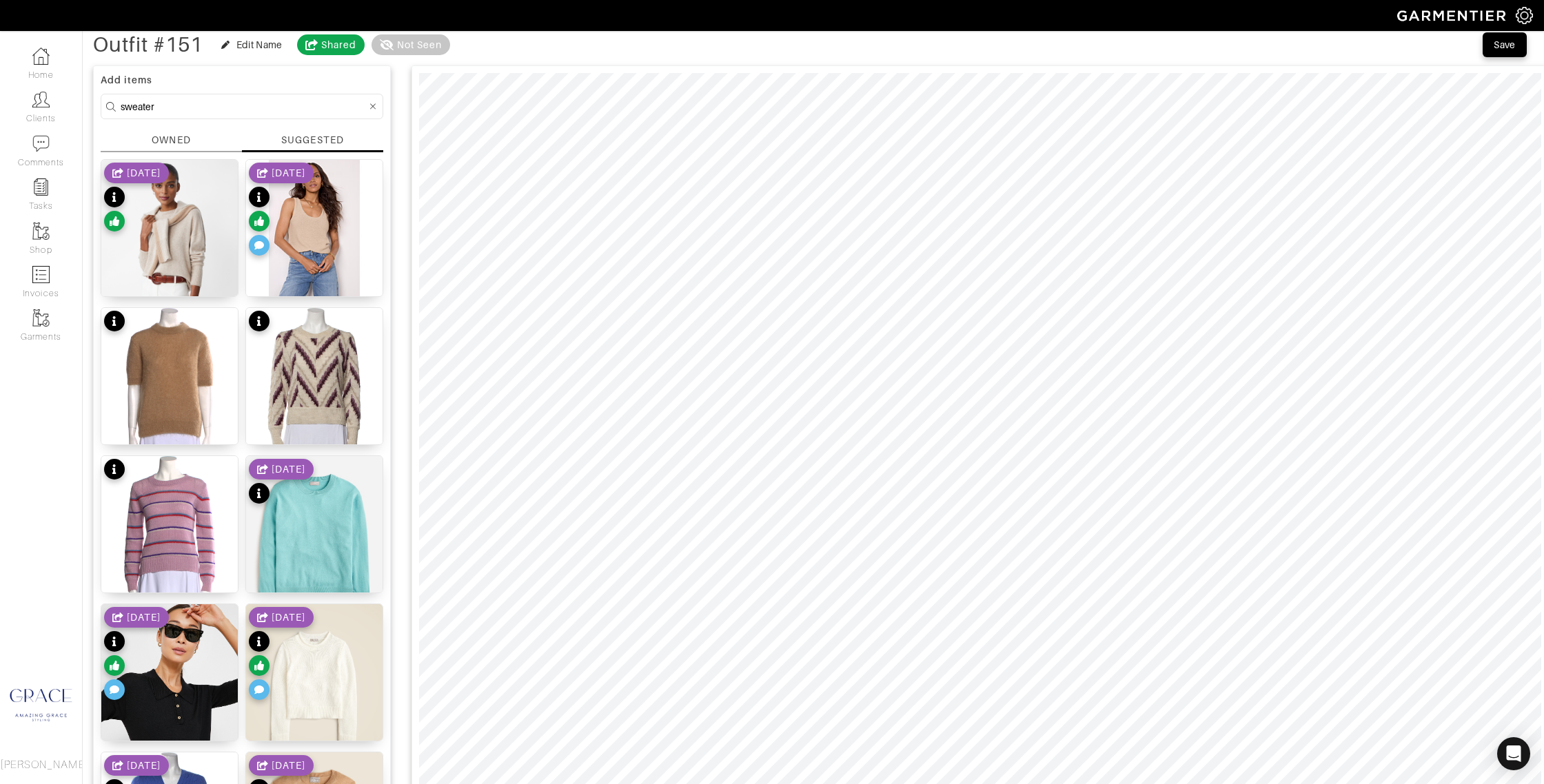
scroll to position [0, 0]
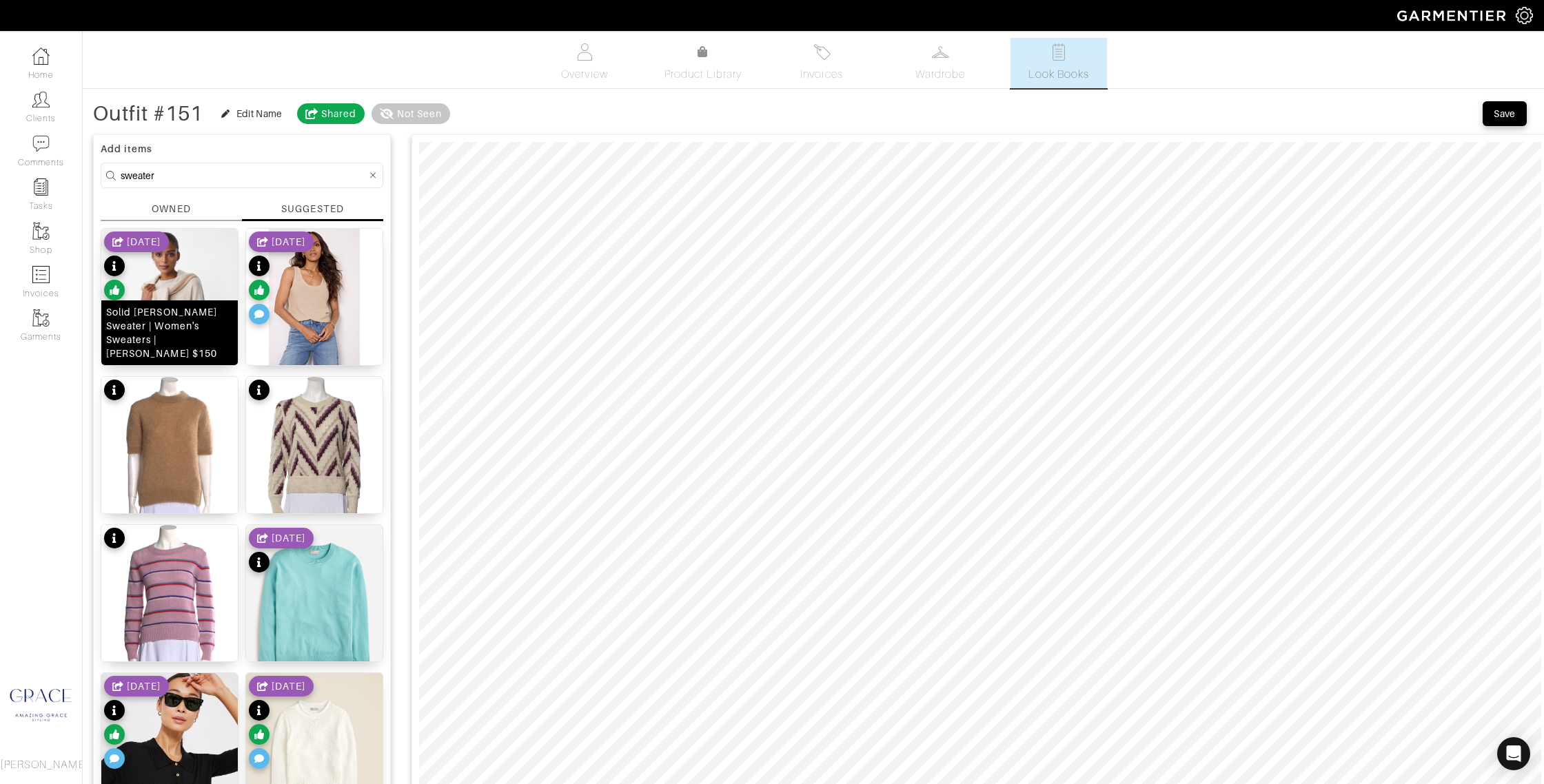
click at [160, 343] on div "Solid Caitie Cashmere Sweater | Women's Sweaters | J.McLaughlin $150" at bounding box center [170, 333] width 127 height 55
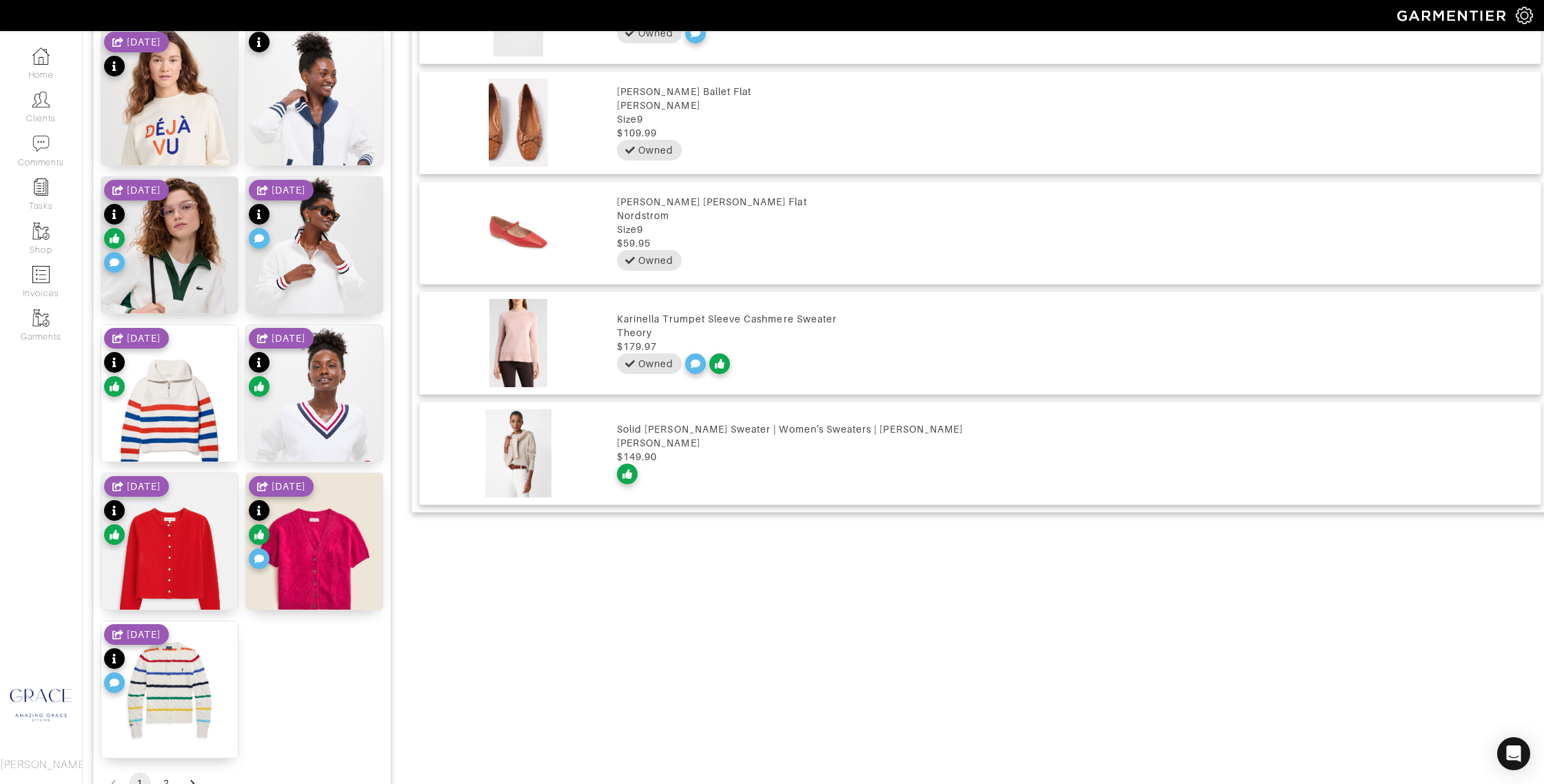
scroll to position [1384, 0]
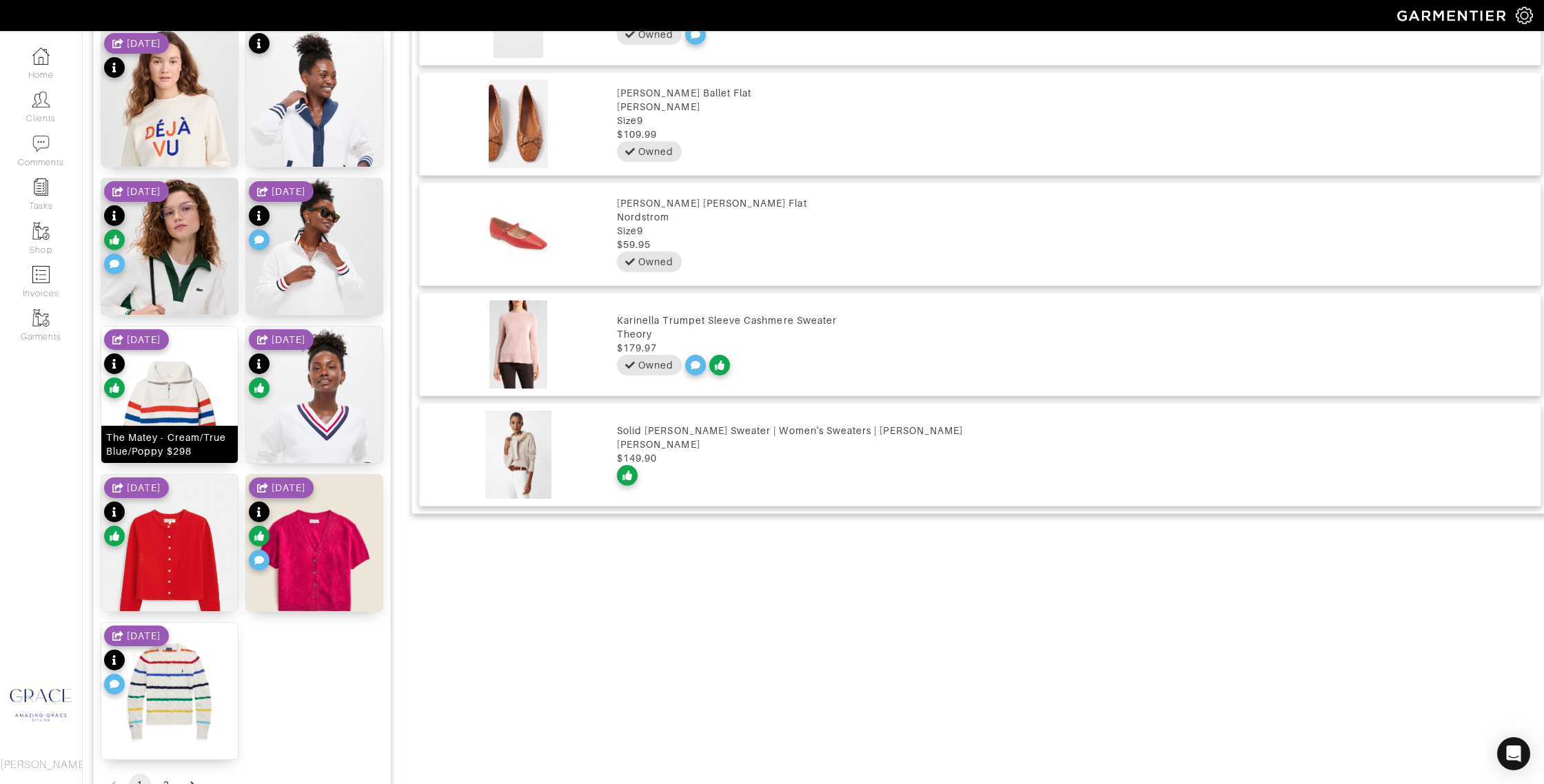
click at [186, 437] on div "The Matey - Cream/True Blue/Poppy $298" at bounding box center [170, 445] width 127 height 28
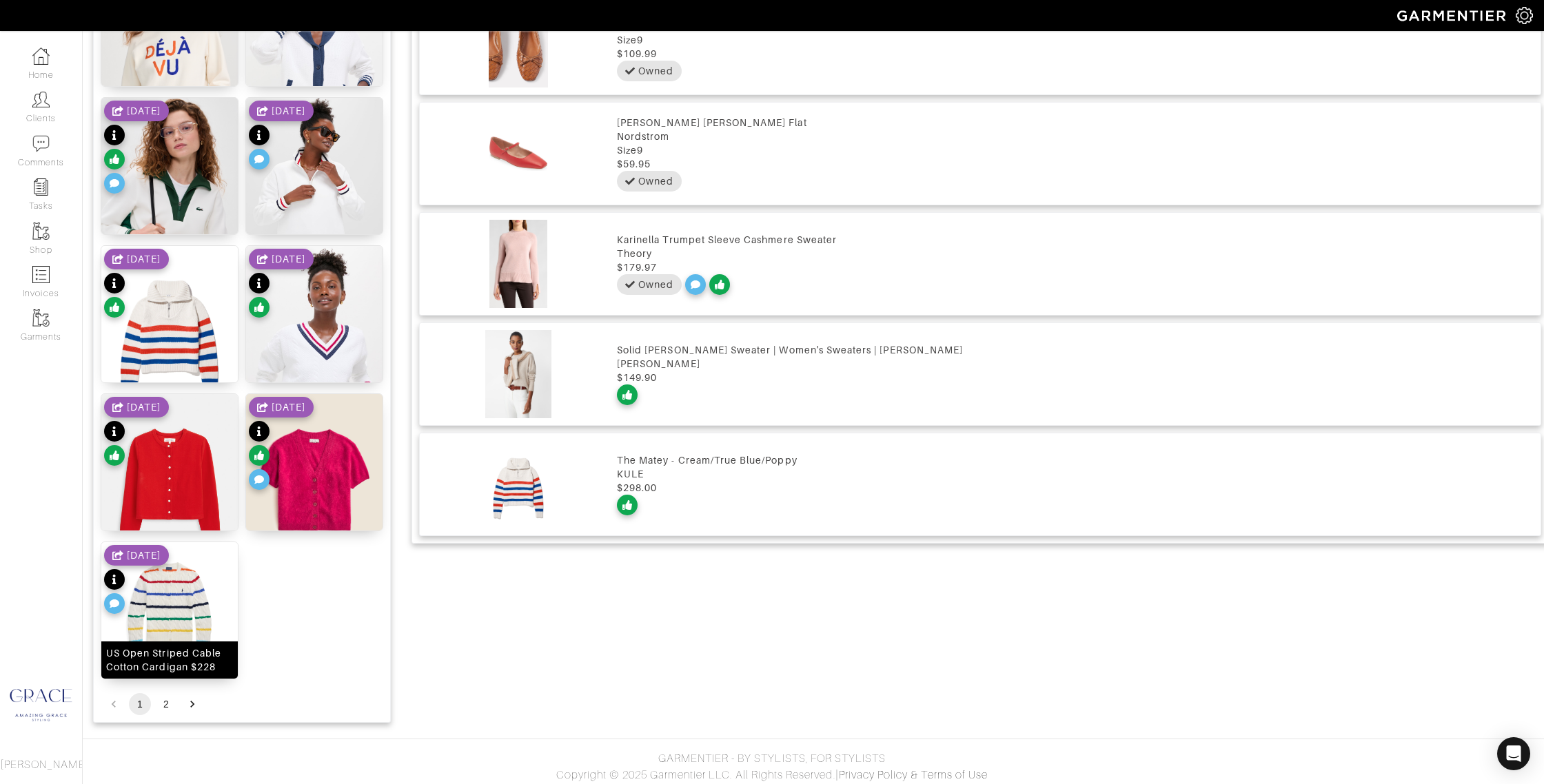
scroll to position [1469, 0]
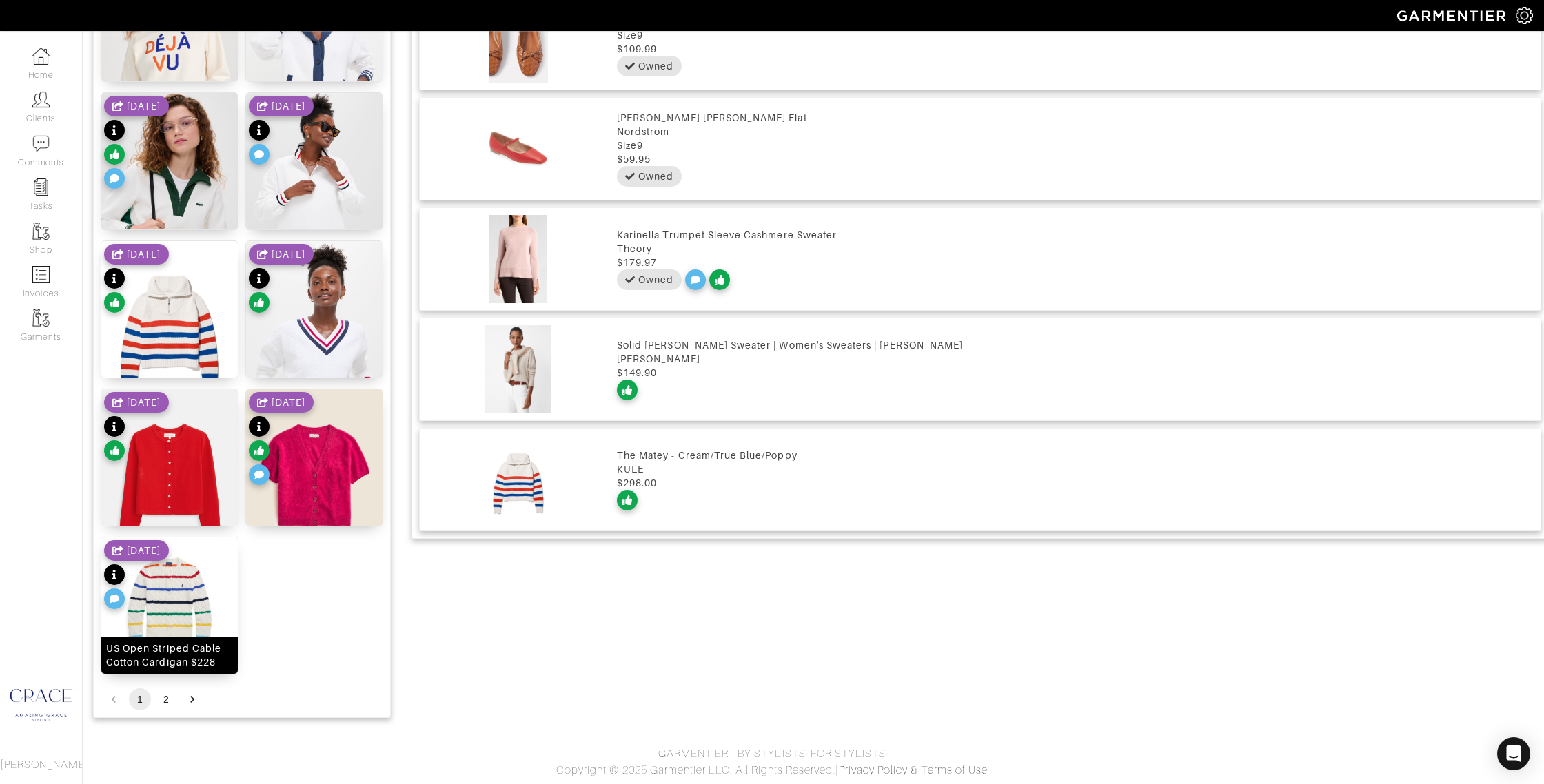
click at [188, 648] on div "US Open Striped Cable Cotton Cardigan $228" at bounding box center [170, 655] width 127 height 28
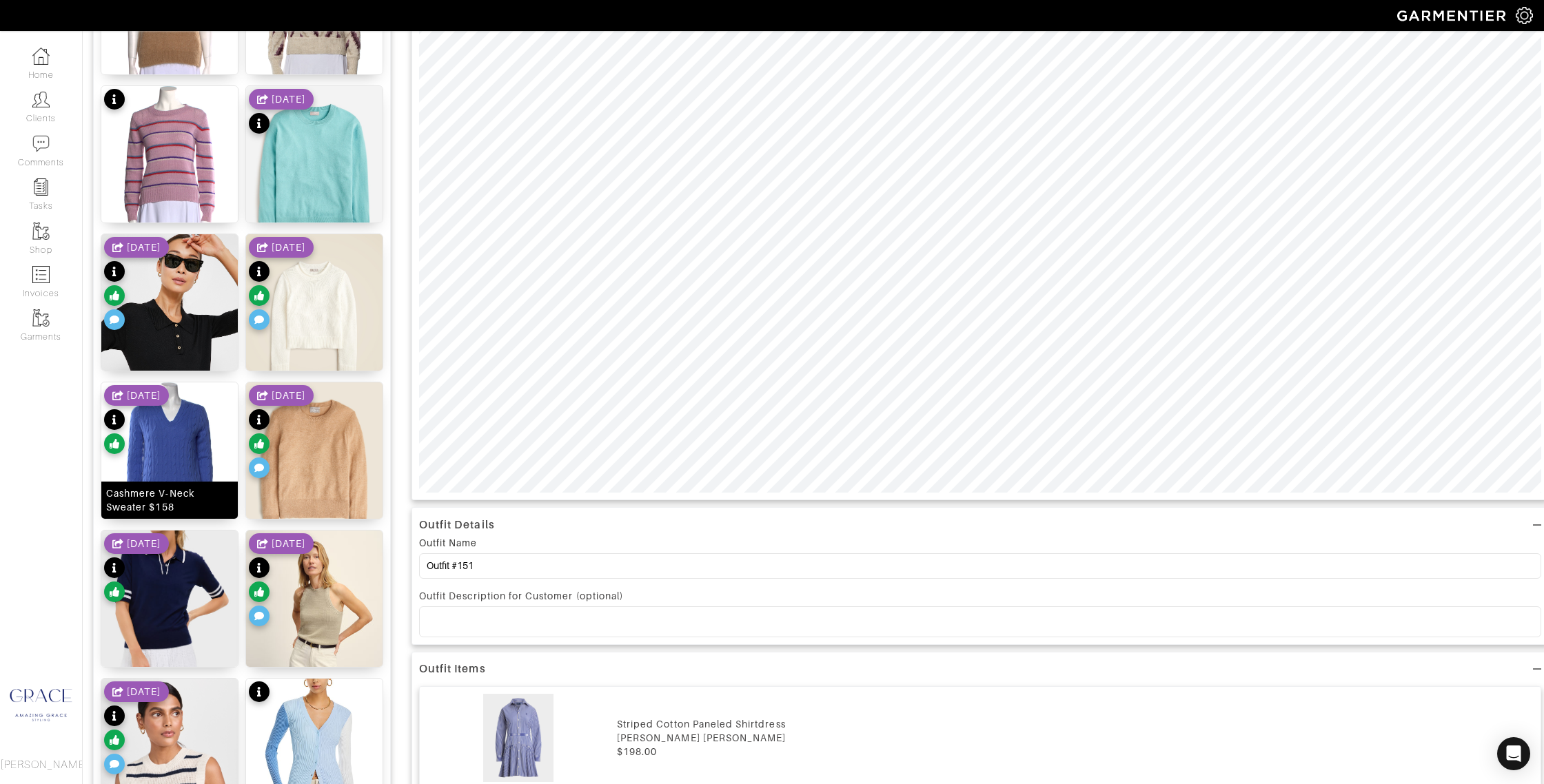
scroll to position [458, 0]
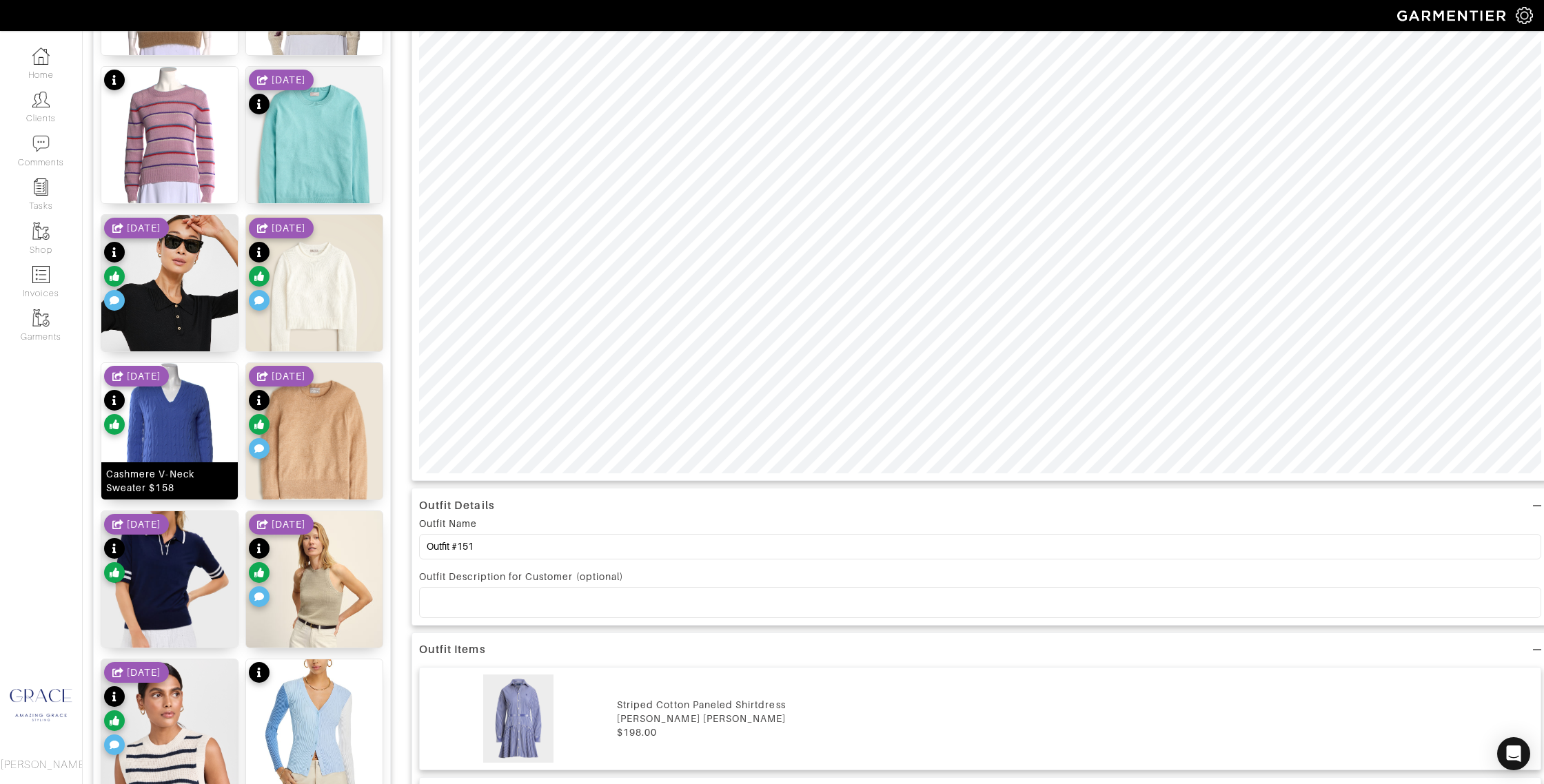
click at [190, 453] on img at bounding box center [170, 453] width 137 height 180
click at [209, 486] on div "Cashmere V-Neck Sweater $158" at bounding box center [170, 481] width 127 height 28
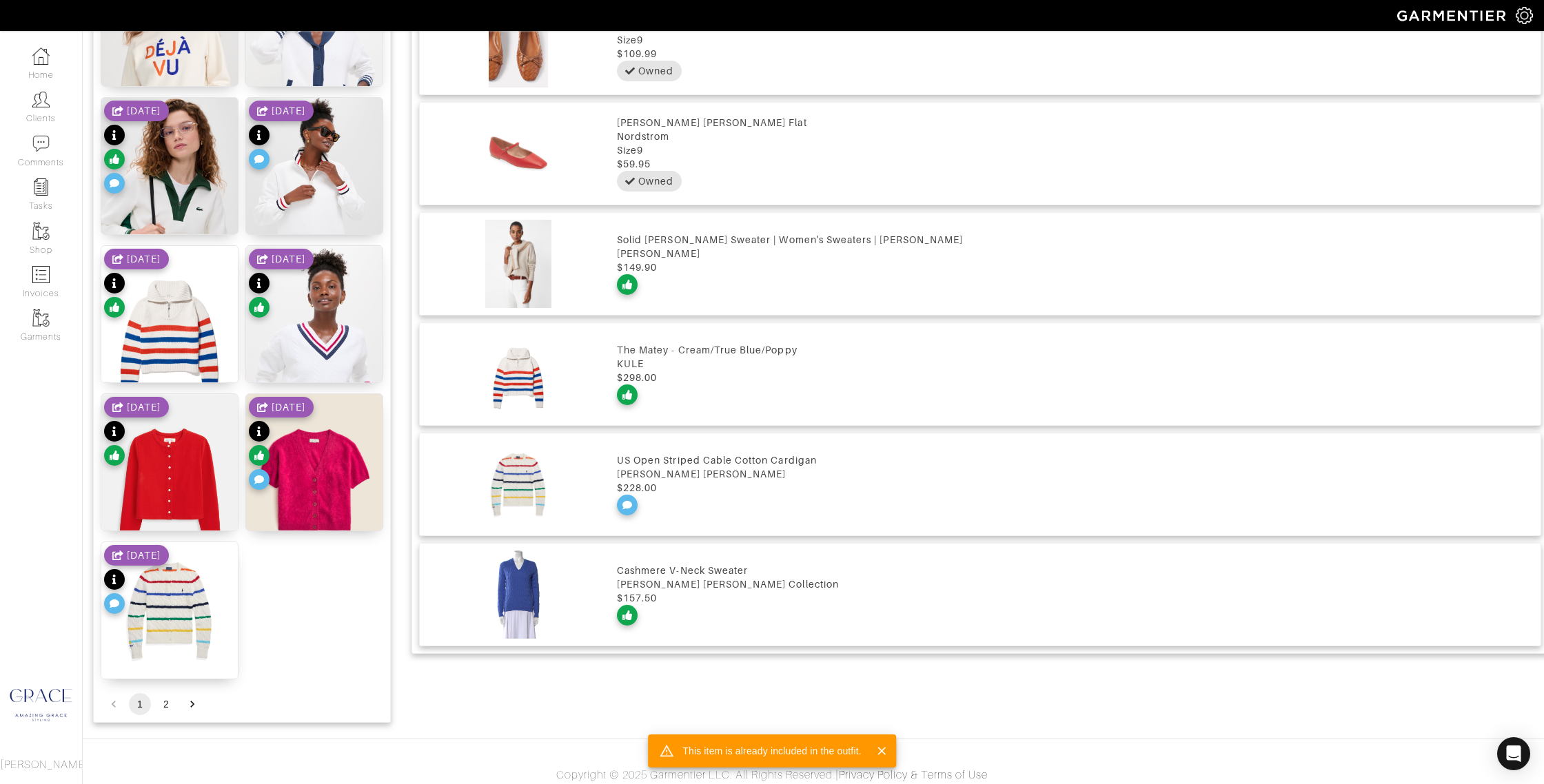
scroll to position [1469, 0]
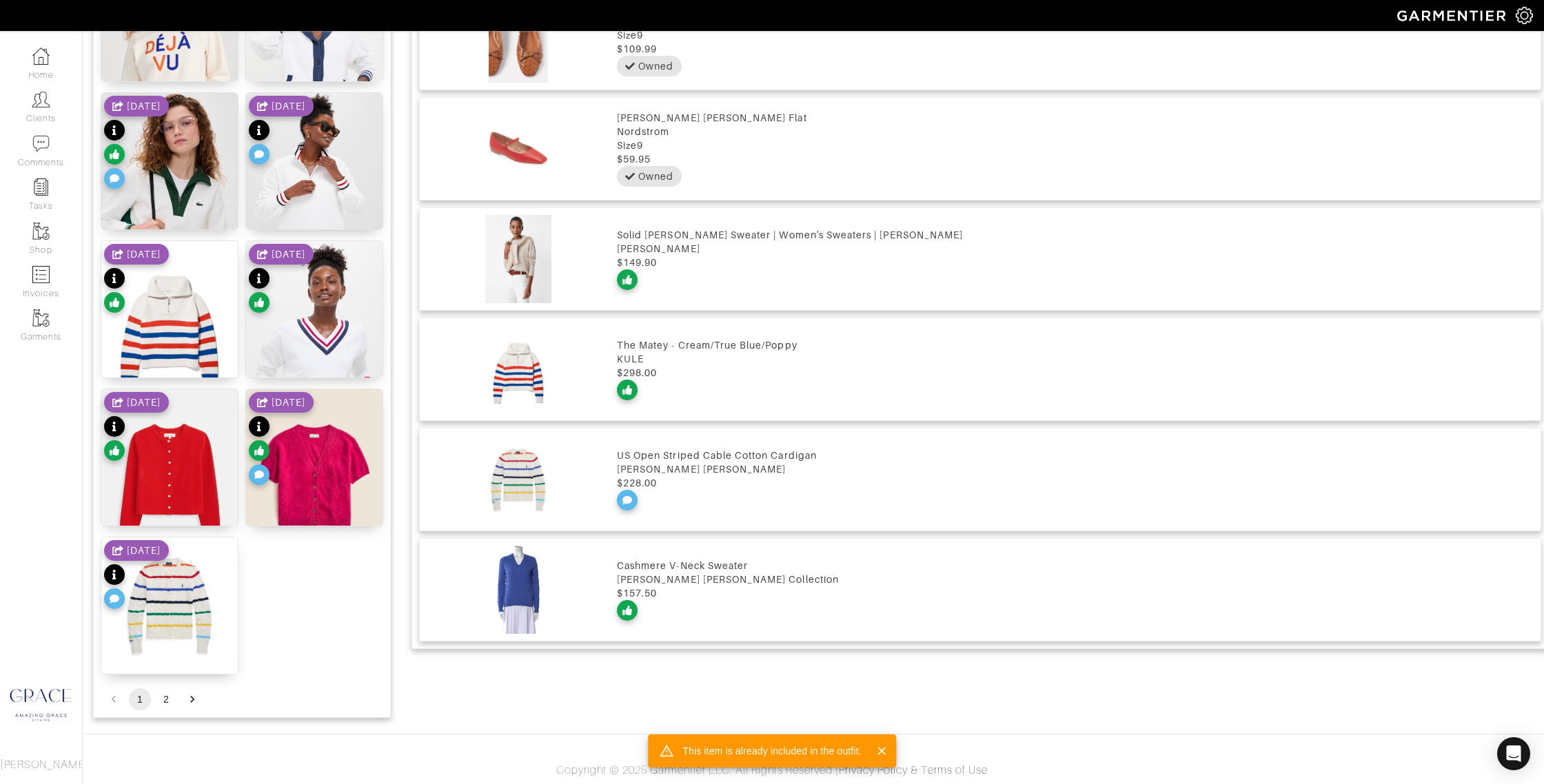
click at [657, 563] on div "Cashmere V-Neck Sweater" at bounding box center [1075, 566] width 917 height 14
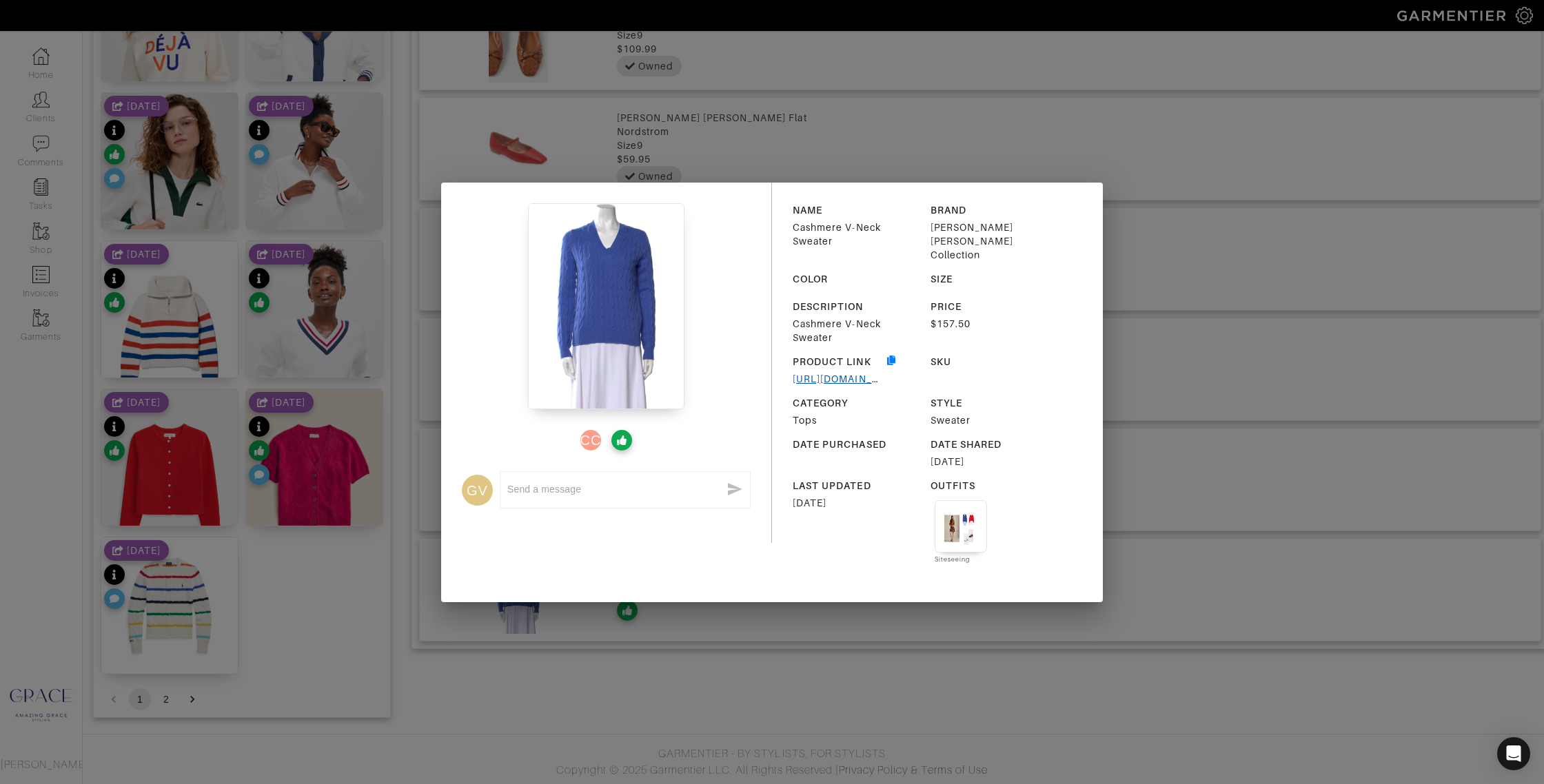
click at [843, 374] on link "https://www.therealreal.com/products/women/clothing/knitwear/ralph-lauren-colle…" at bounding box center [891, 379] width 196 height 11
click at [1224, 138] on div "CC GV x NAME Cashmere V-Neck Sweater BRAND Ralph Lauren Collection COLOR SIZE D…" at bounding box center [772, 392] width 1544 height 784
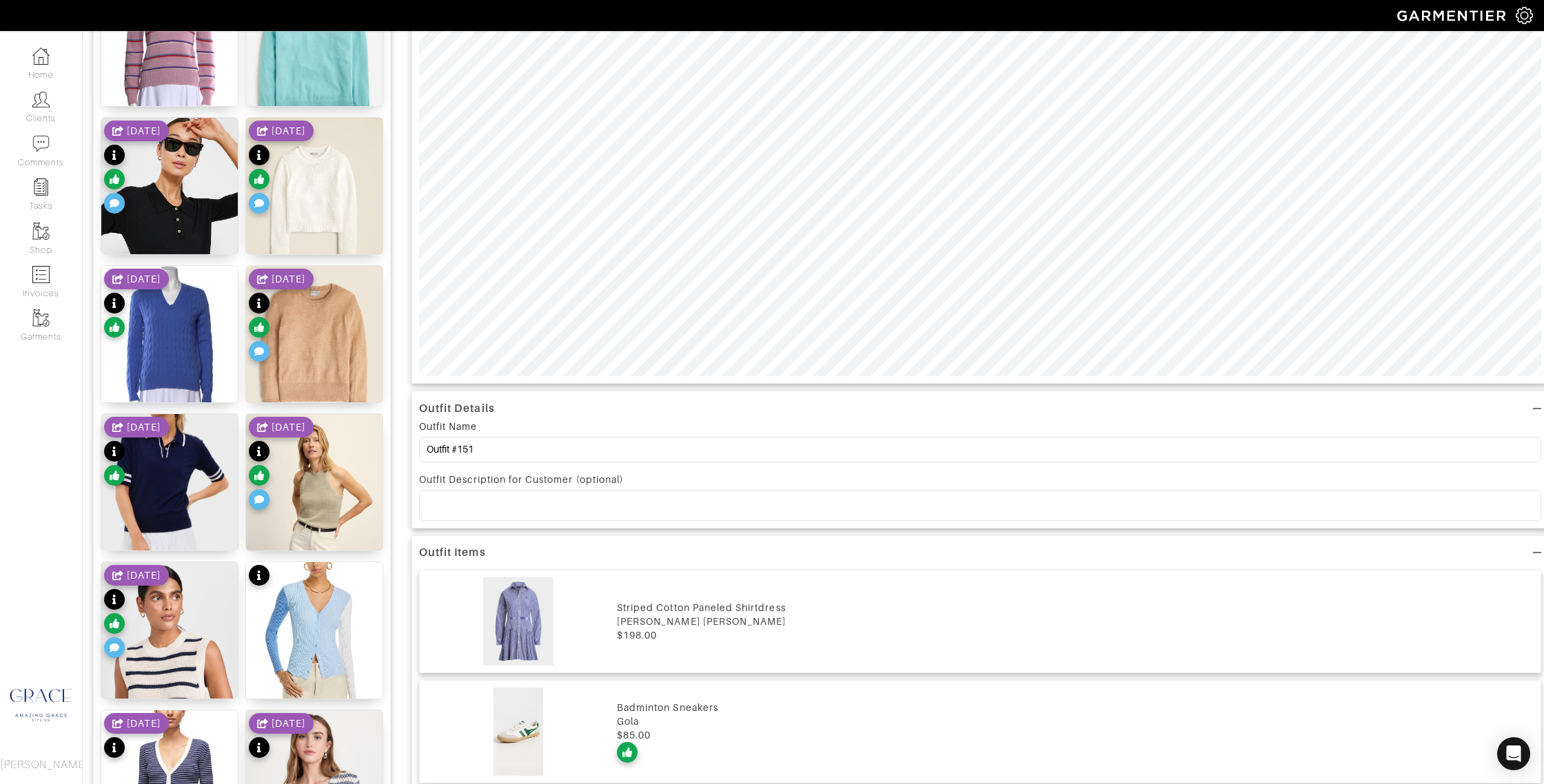
scroll to position [560, 0]
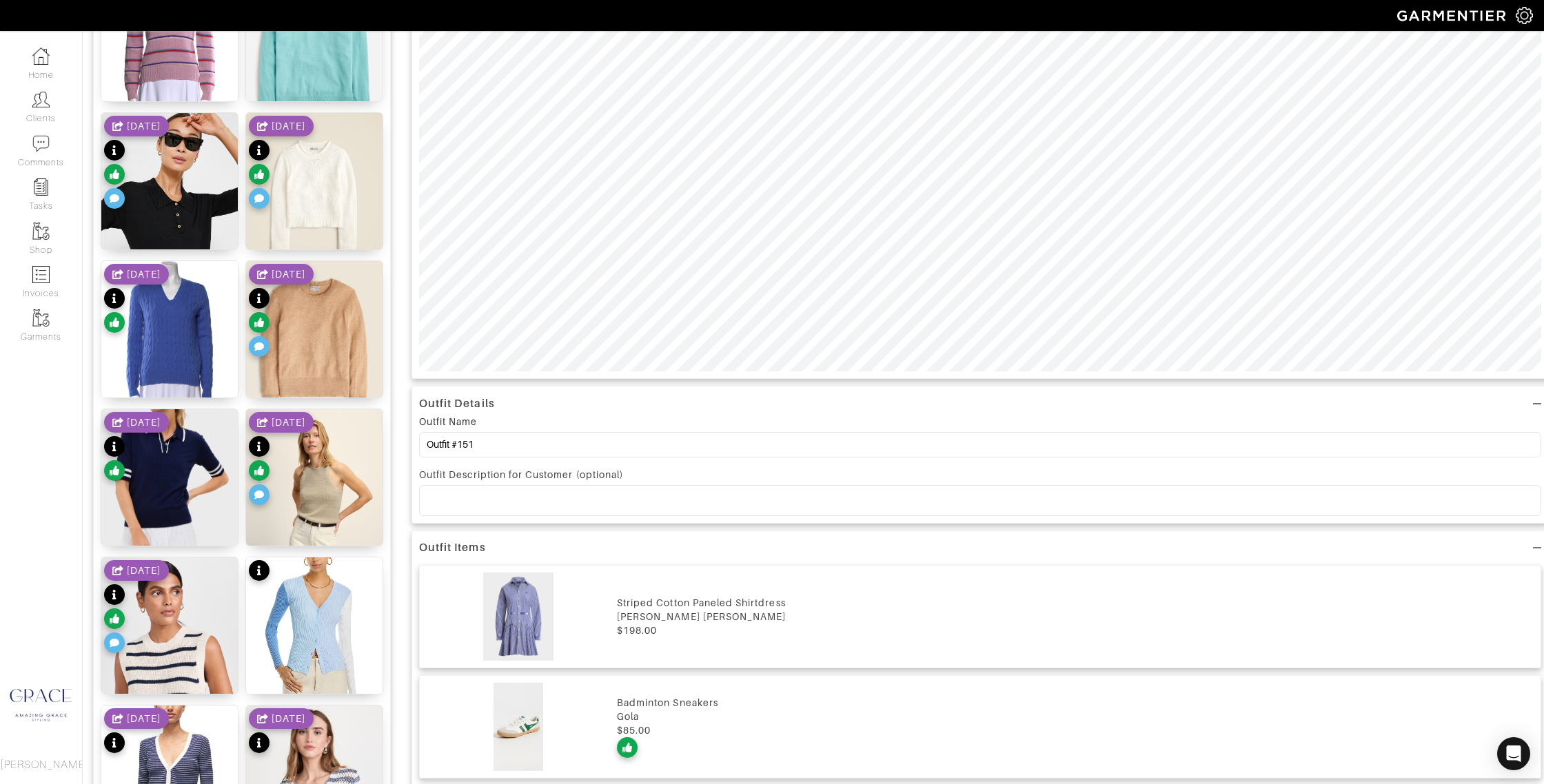
click at [538, 497] on p at bounding box center [980, 500] width 1100 height 12
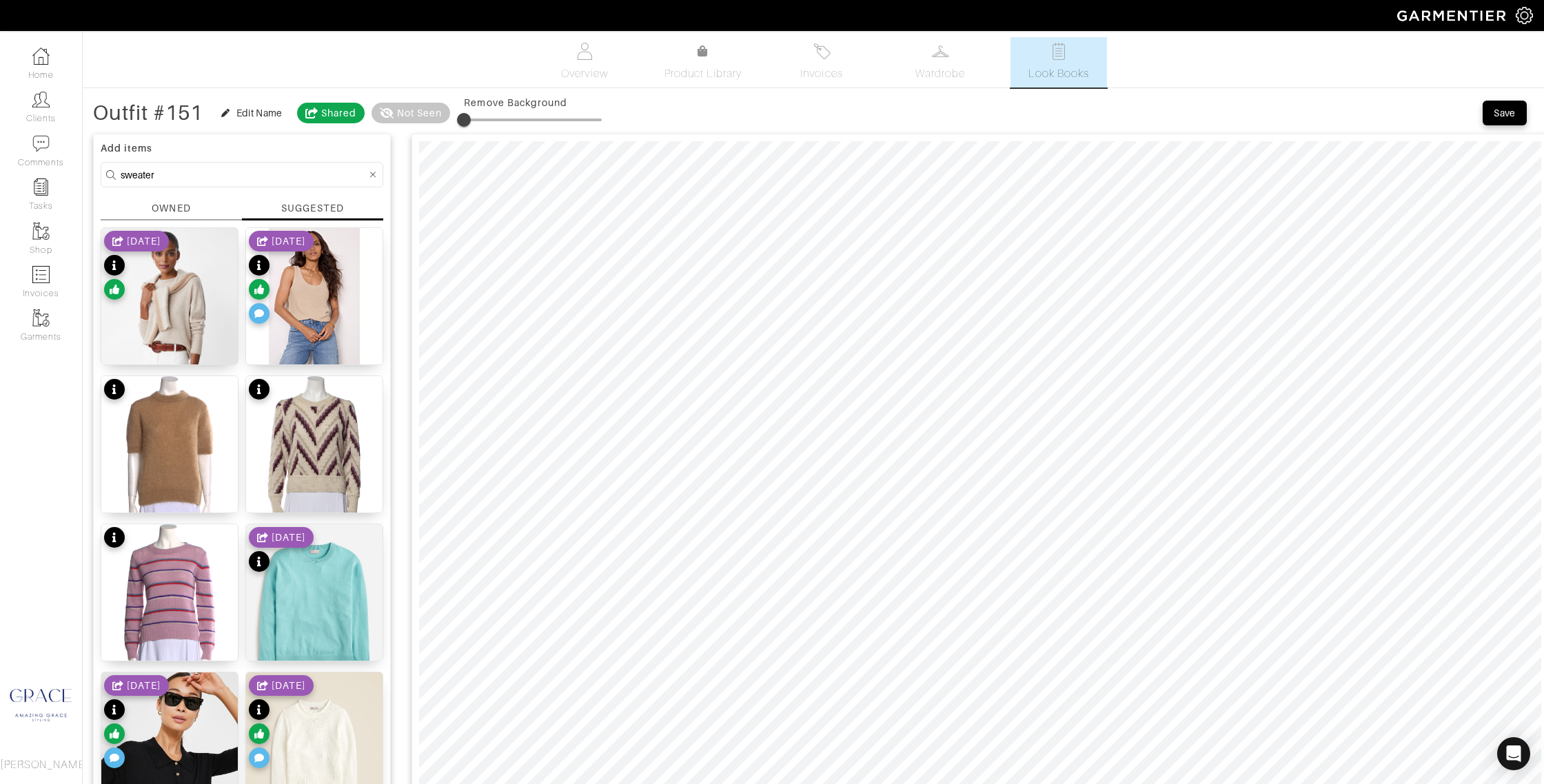
scroll to position [0, 0]
click at [1497, 112] on div "Save" at bounding box center [1503, 113] width 22 height 14
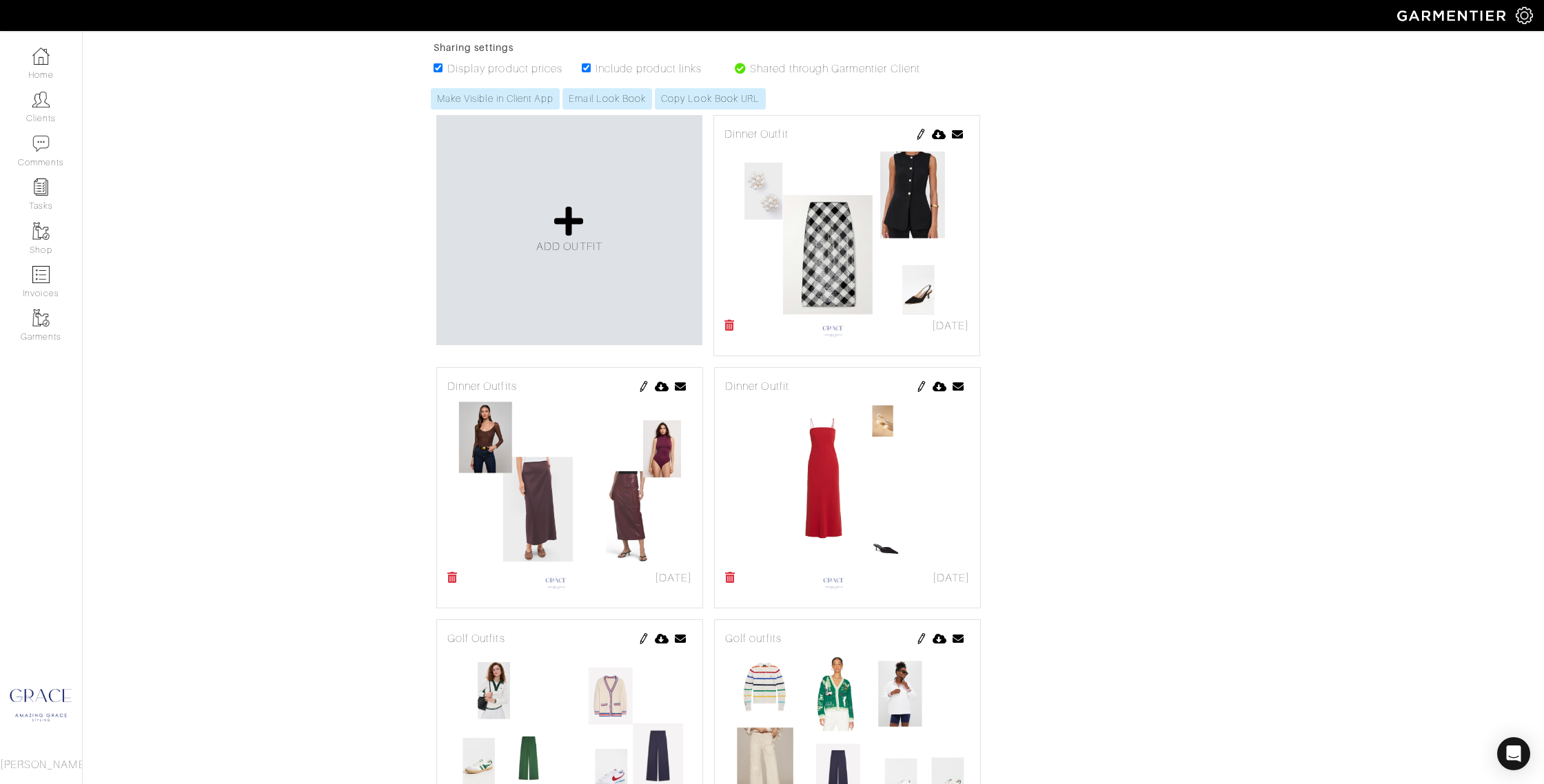
scroll to position [239, 0]
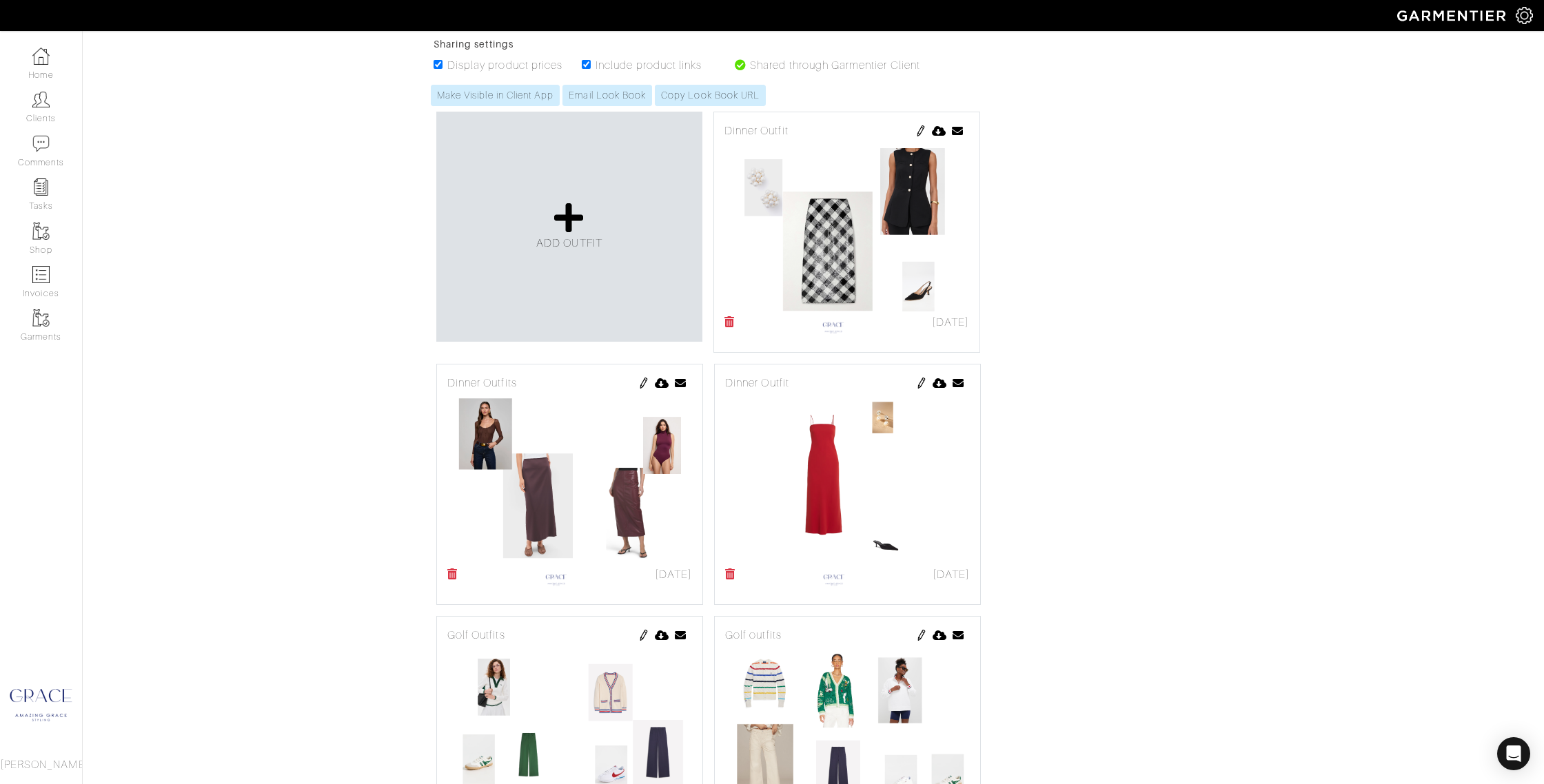
click at [642, 381] on img at bounding box center [643, 382] width 11 height 11
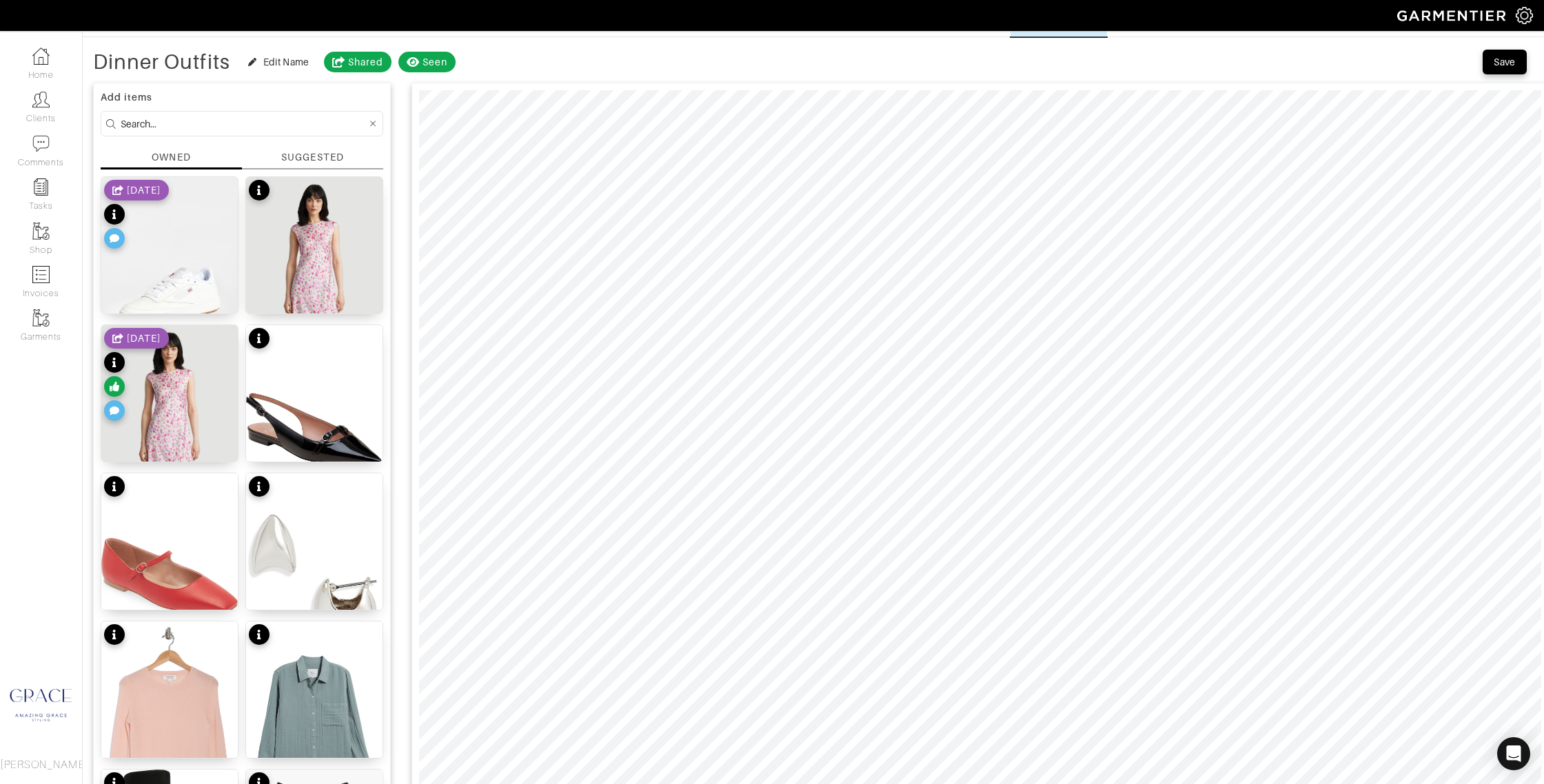
scroll to position [56, 0]
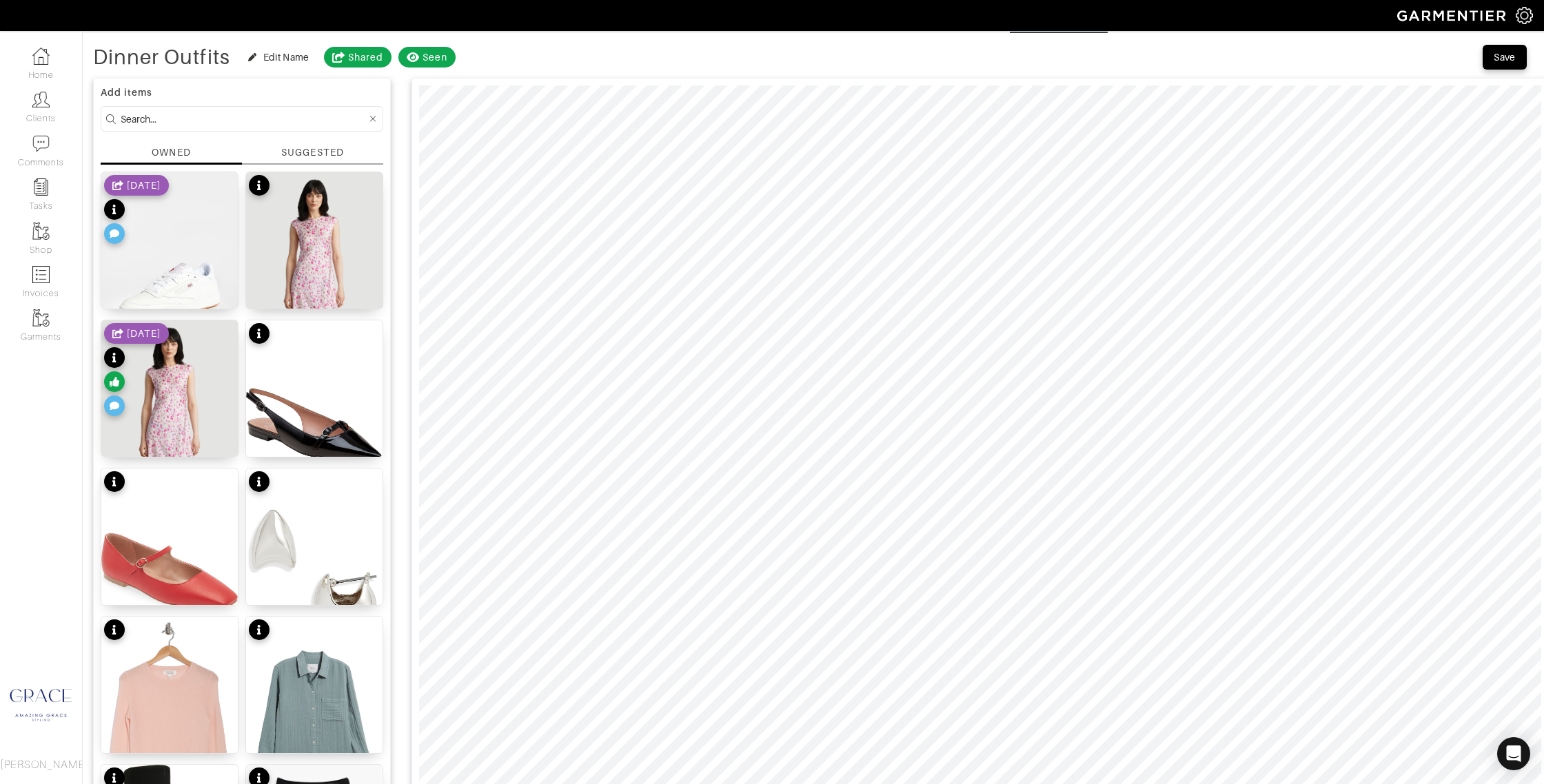
click at [164, 147] on div "OWNED" at bounding box center [170, 152] width 39 height 14
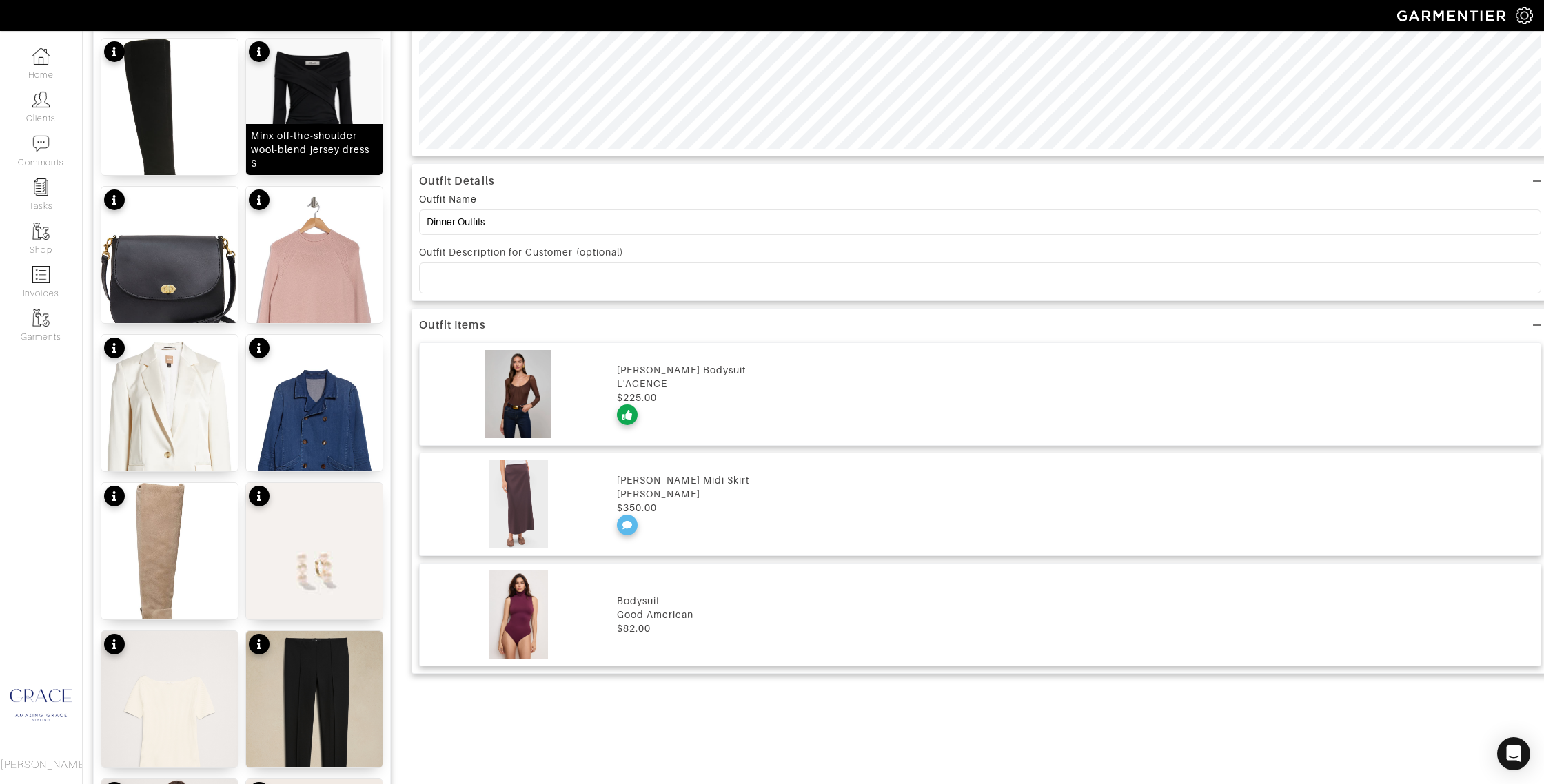
scroll to position [784, 0]
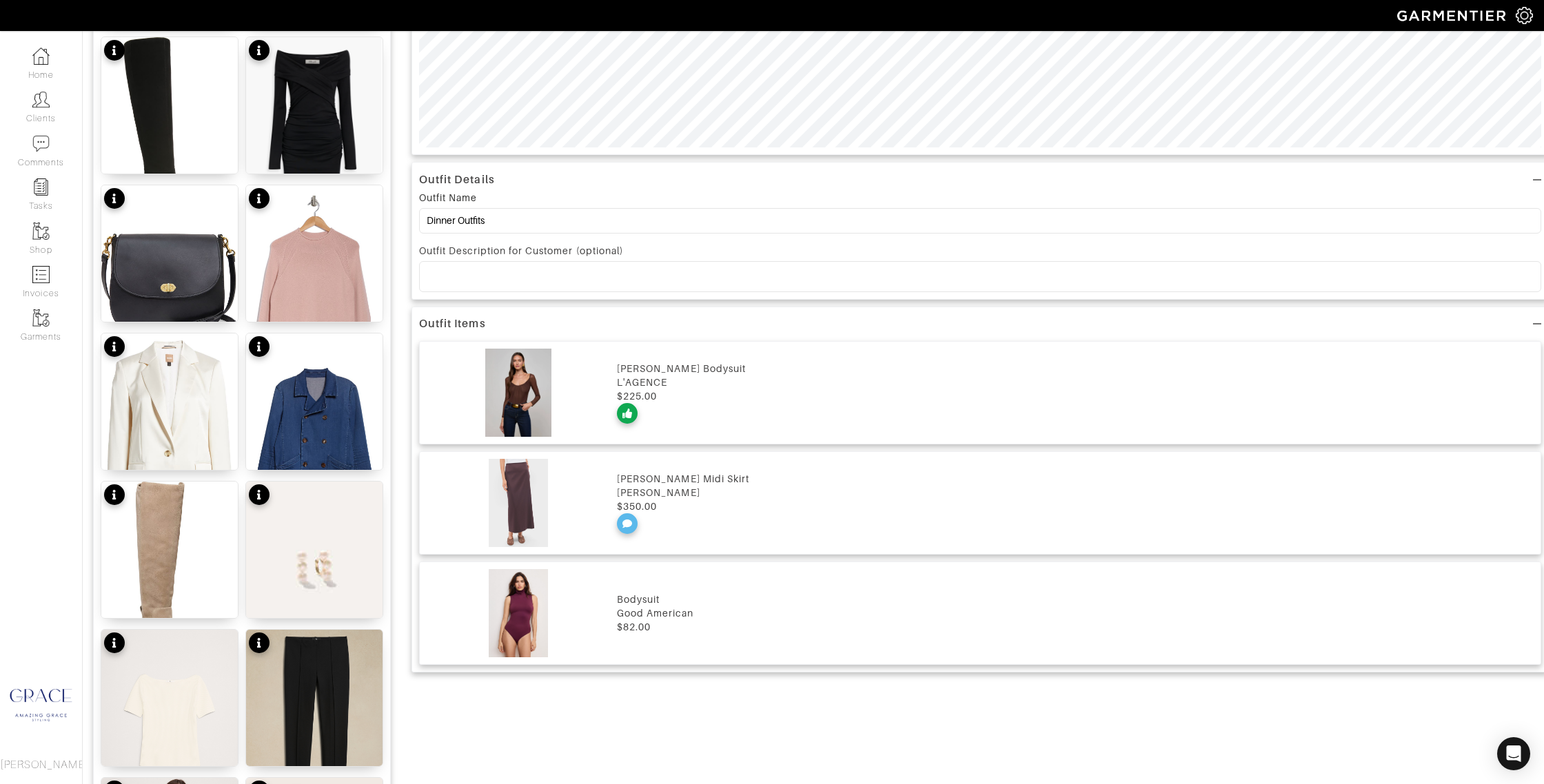
click at [632, 526] on div at bounding box center [627, 524] width 21 height 21
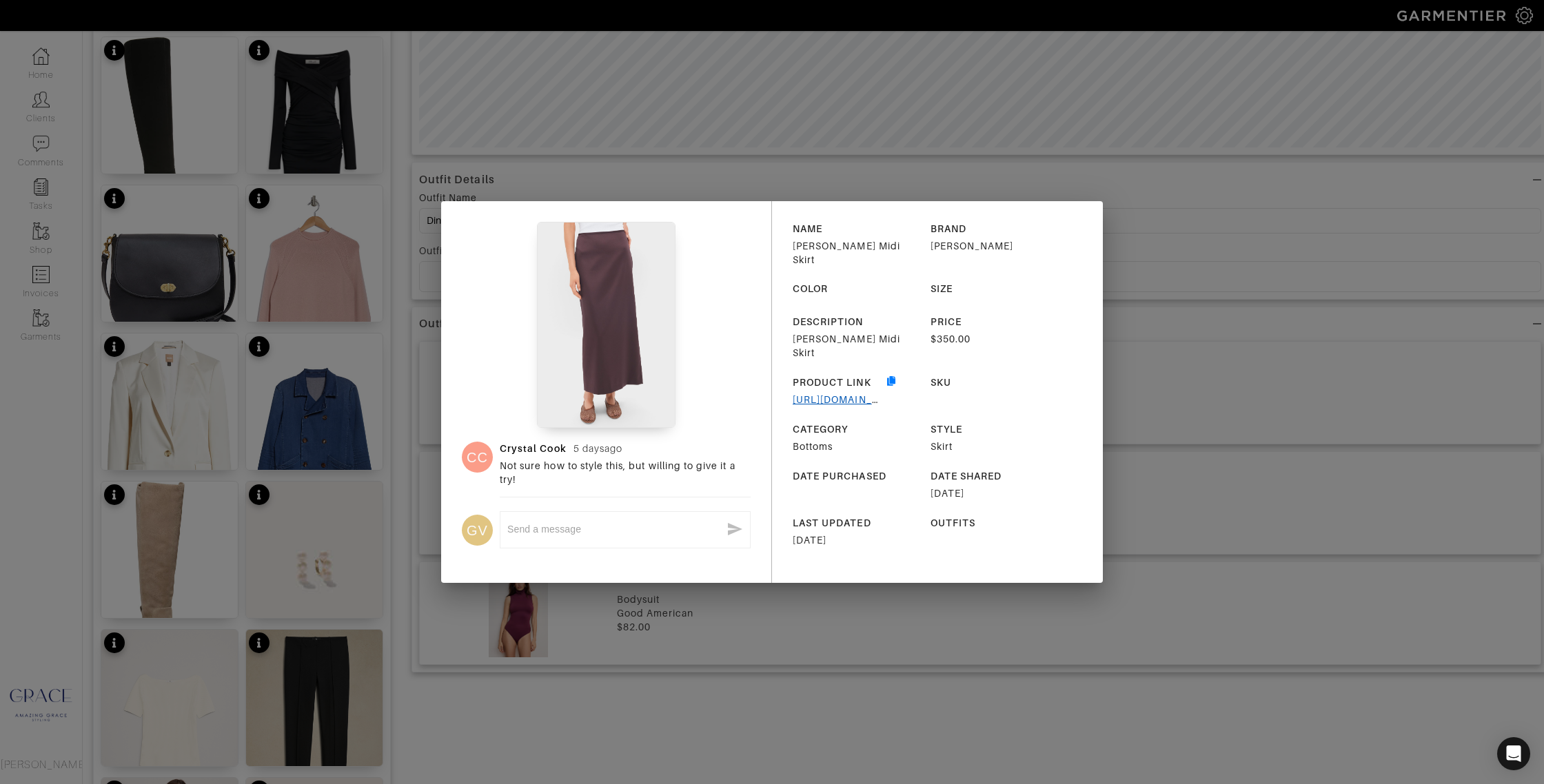
click at [846, 394] on link "https://tnuck.com/products/brun-floriane-midi-skirt?variant=47098166116574&nbt=…" at bounding box center [849, 399] width 113 height 11
click at [1114, 164] on div "CC Crystal Cook 5 days ago Not sure how to style this, but willing to give it a…" at bounding box center [772, 392] width 1544 height 784
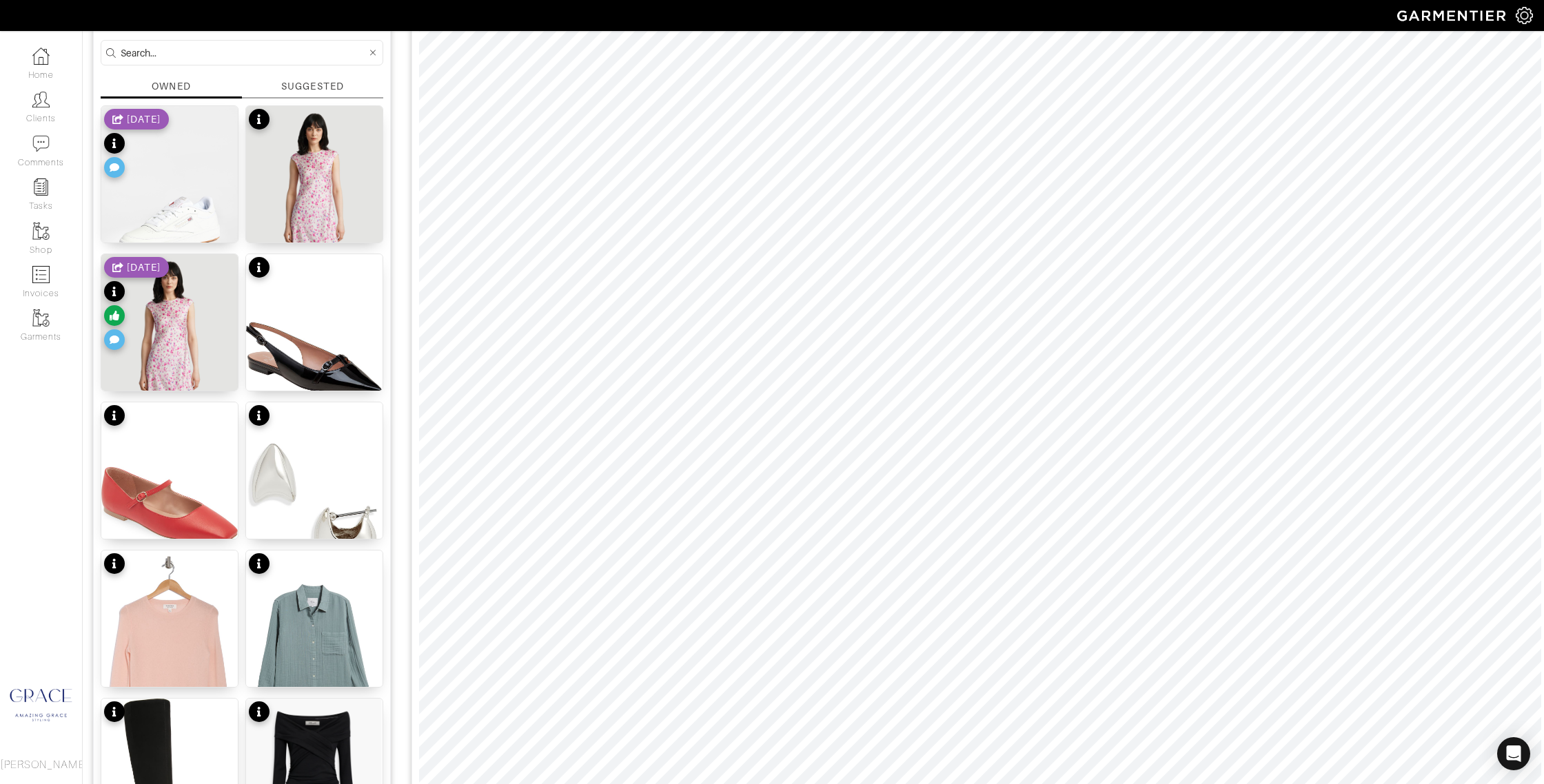
scroll to position [0, 0]
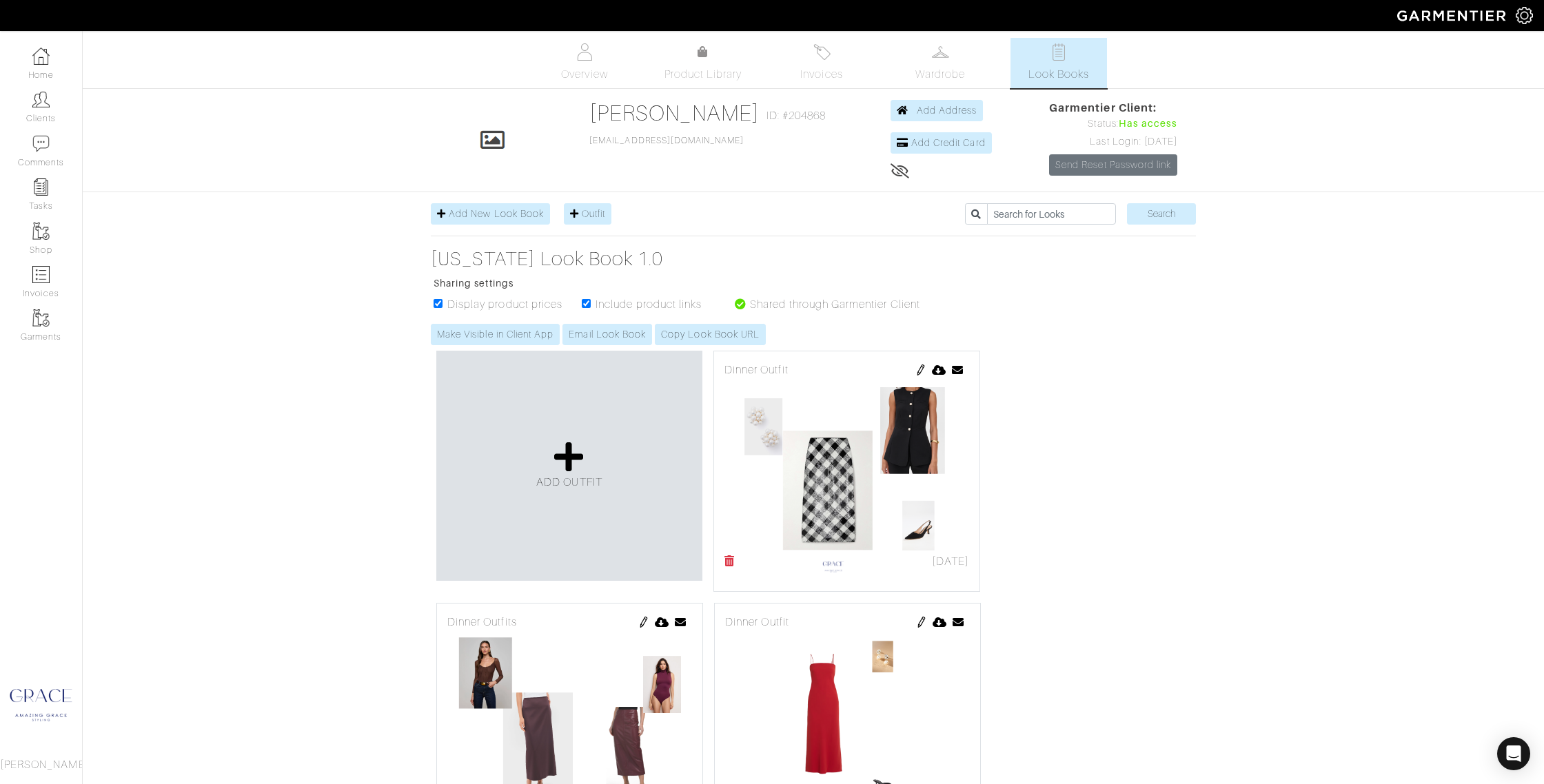
scroll to position [239, 0]
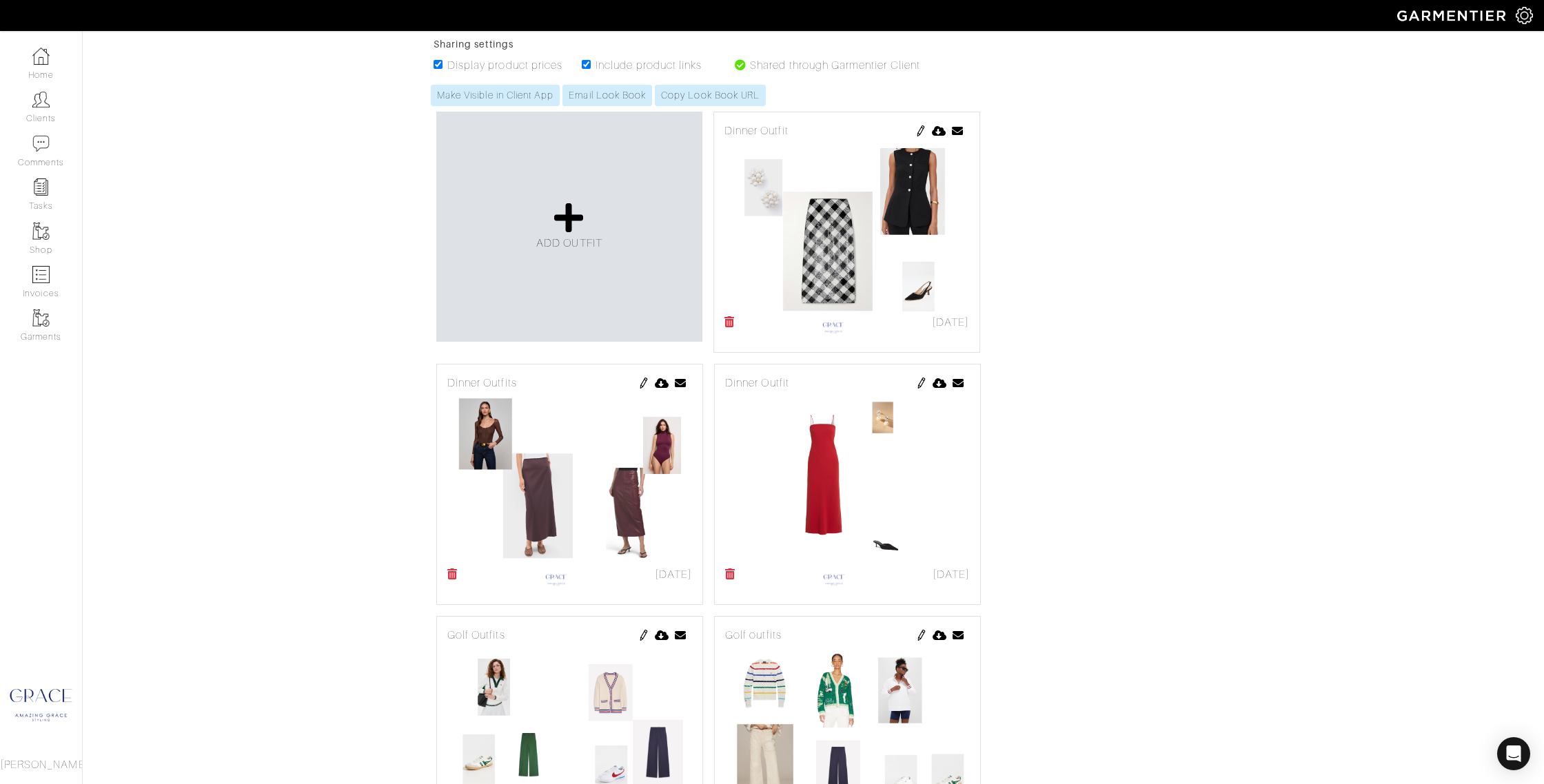
click at [451, 570] on icon at bounding box center [453, 574] width 10 height 11
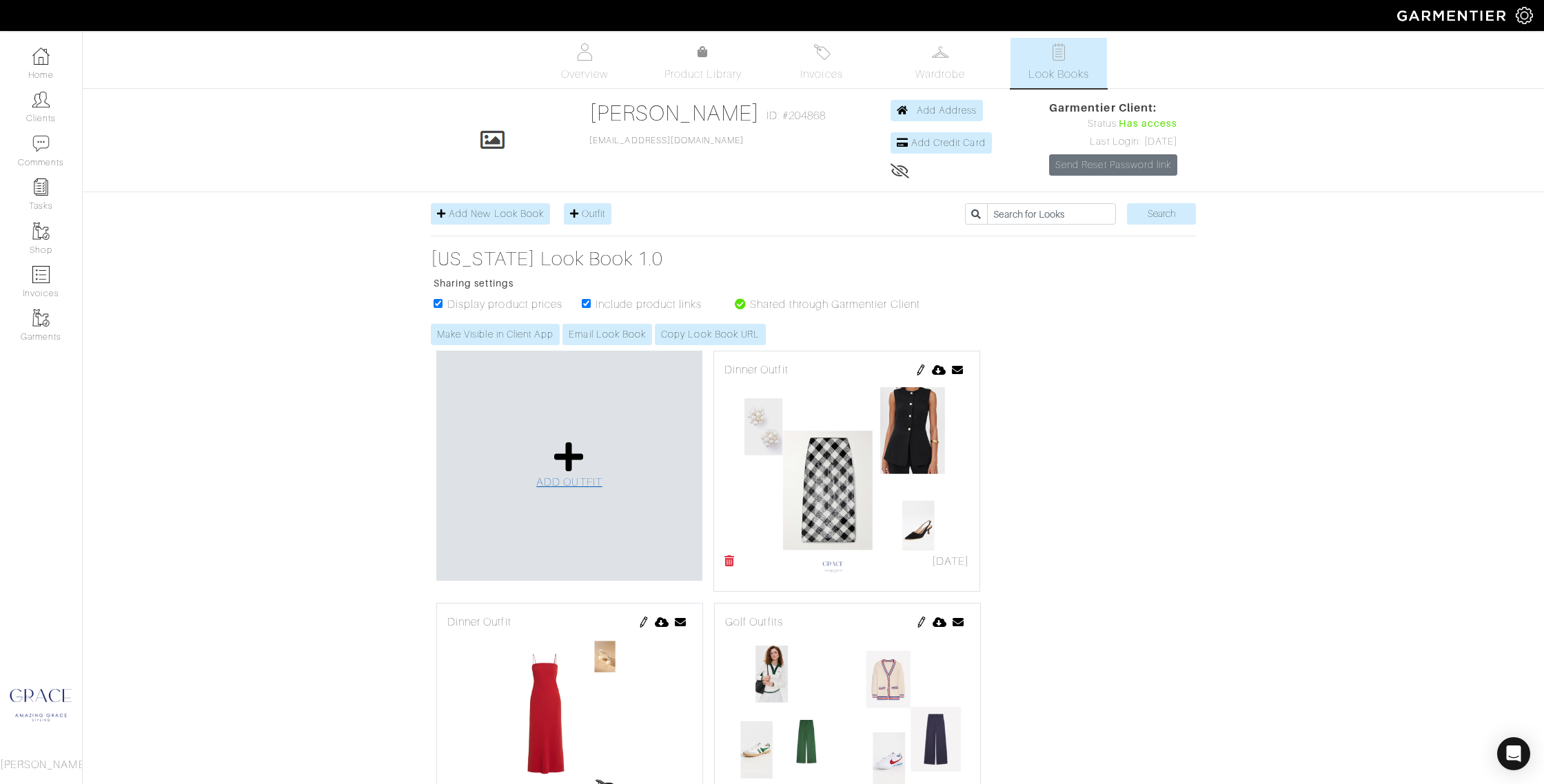
click at [567, 482] on span "ADD OUTFIT" at bounding box center [569, 482] width 66 height 12
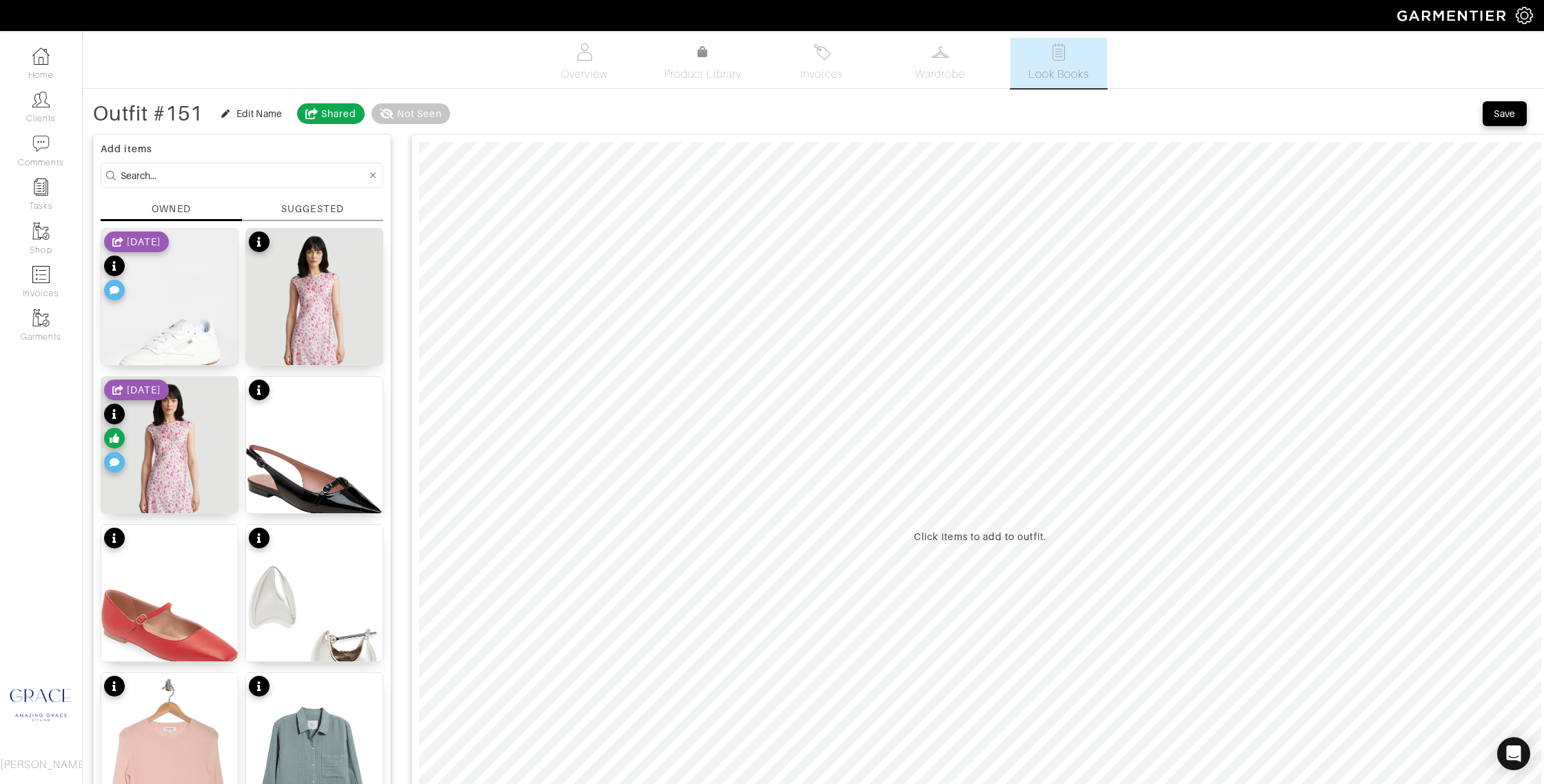
click at [239, 181] on input at bounding box center [243, 176] width 246 height 17
drag, startPoint x: 185, startPoint y: 174, endPoint x: 66, endPoint y: 170, distance: 119.1
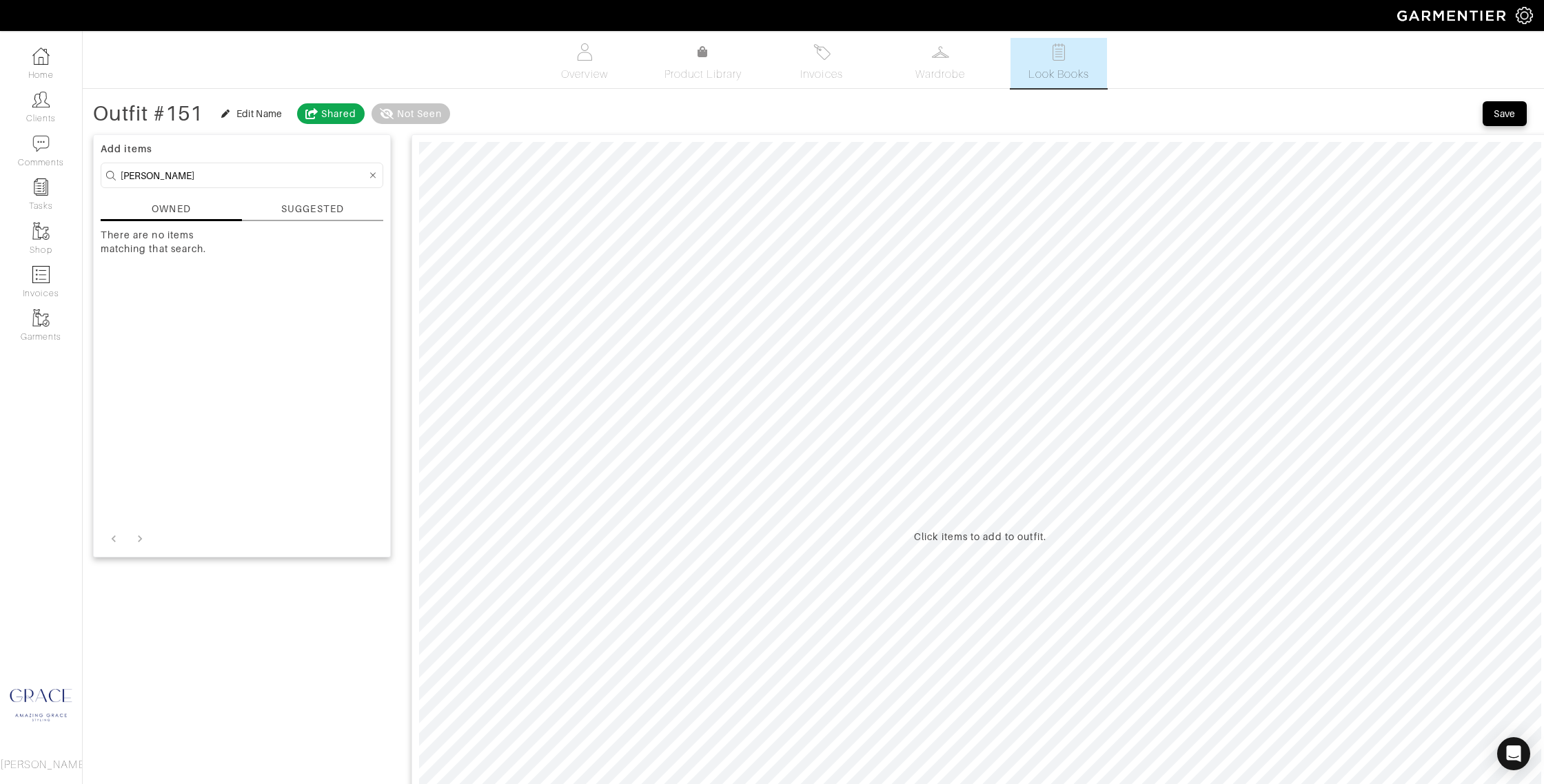
click at [295, 211] on div "SUGGESTED" at bounding box center [312, 209] width 62 height 15
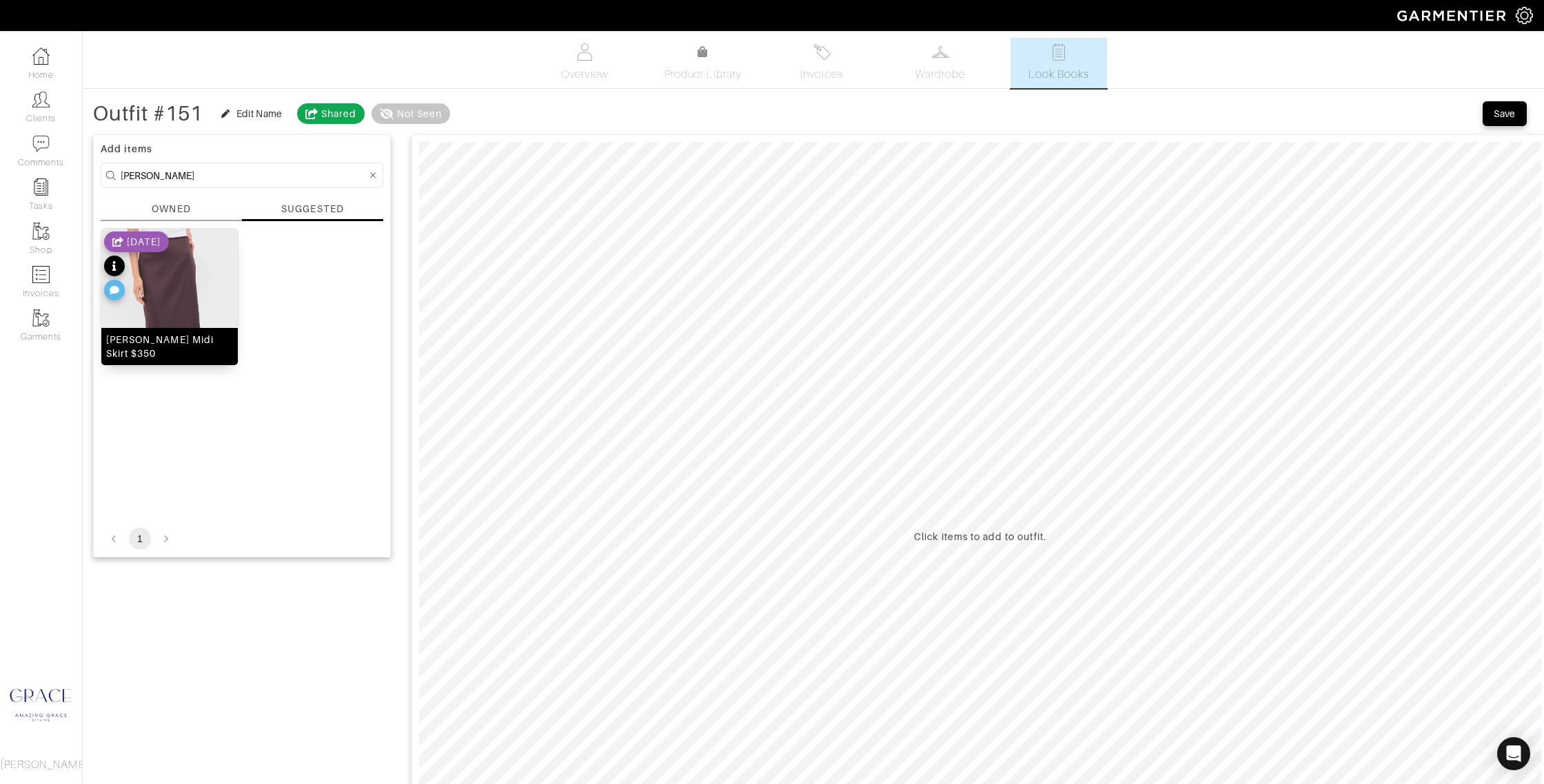
drag, startPoint x: 181, startPoint y: 342, endPoint x: 202, endPoint y: 336, distance: 21.8
click at [182, 340] on div "Brun Floriane Midi Skirt $350" at bounding box center [170, 347] width 127 height 28
click at [203, 170] on input "vanessa bruno" at bounding box center [243, 176] width 246 height 17
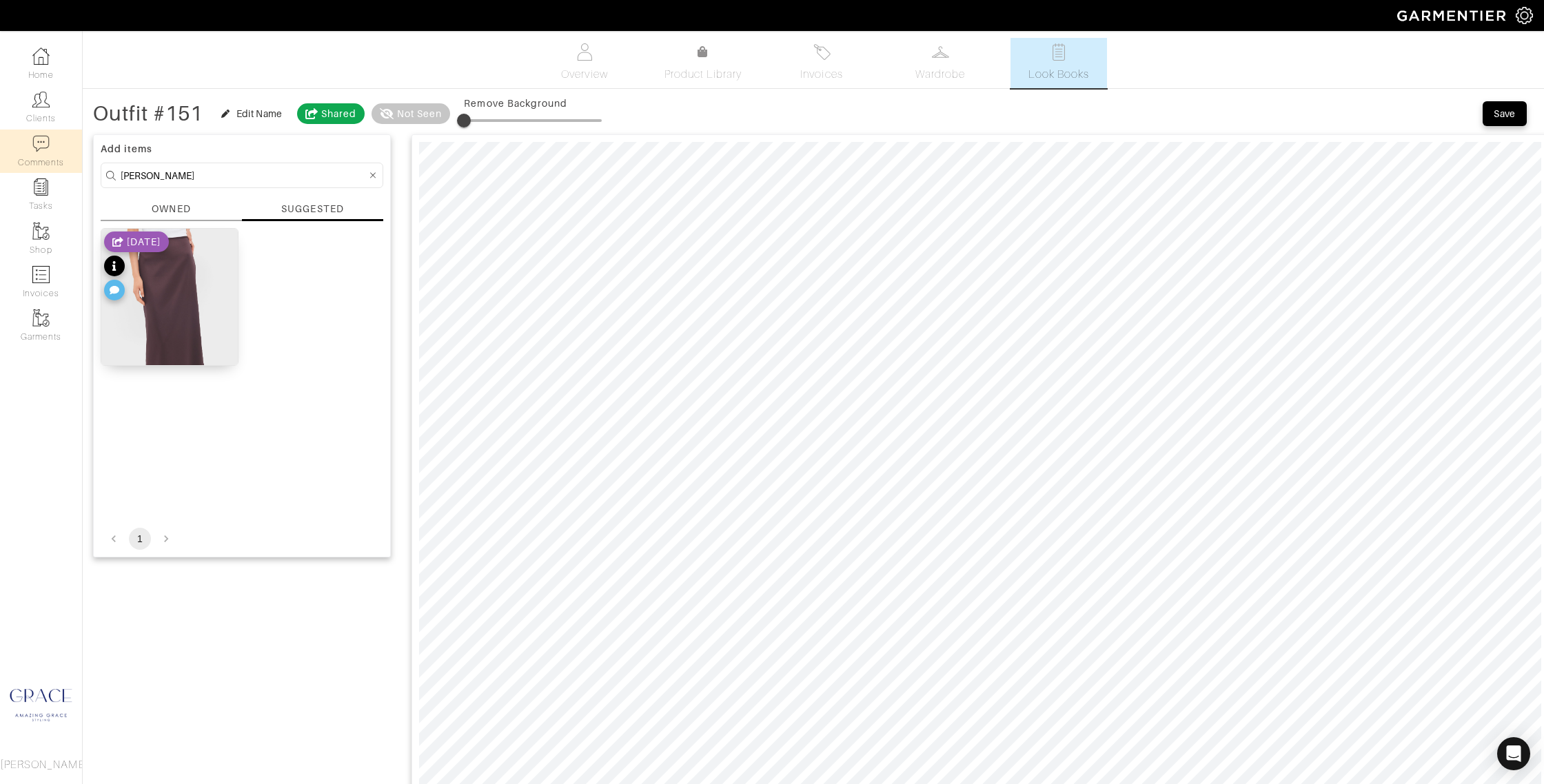
drag, startPoint x: 195, startPoint y: 172, endPoint x: 36, endPoint y: 163, distance: 159.3
click at [35, 164] on div "Company Settings Manage Subscription My Profile Stylists Sign Out Home Clients …" at bounding box center [772, 618] width 1544 height 1236
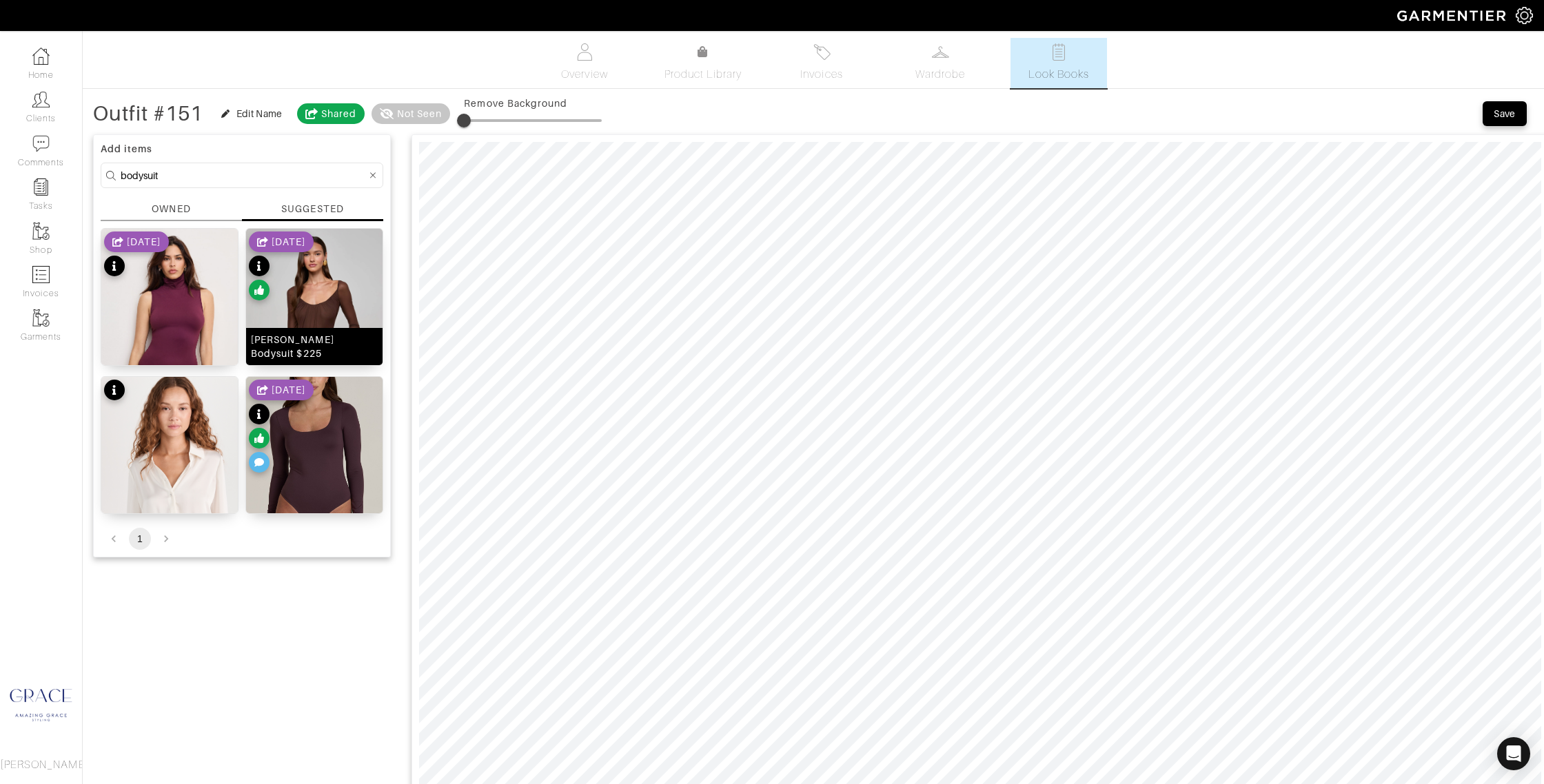
click at [285, 344] on div "Gwendolyn Mesh Bodysuit $225" at bounding box center [314, 347] width 127 height 28
drag, startPoint x: 174, startPoint y: 176, endPoint x: 52, endPoint y: 168, distance: 122.3
click at [52, 168] on div "Company Settings Manage Subscription My Profile Stylists Sign Out Home Clients …" at bounding box center [772, 673] width 1544 height 1346
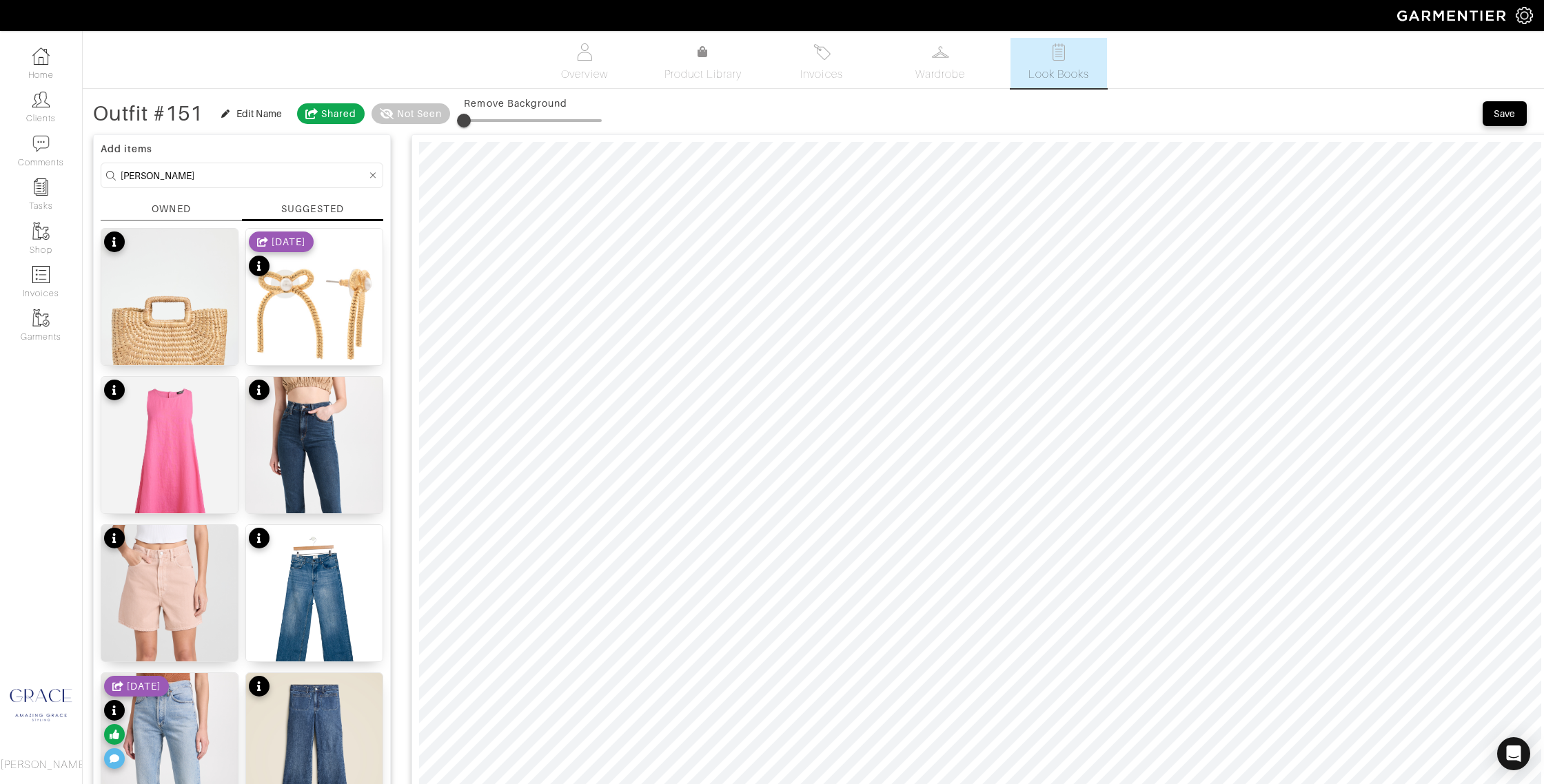
click at [316, 206] on div "SUGGESTED" at bounding box center [312, 209] width 62 height 14
click at [140, 210] on div "OWNED" at bounding box center [170, 211] width 141 height 19
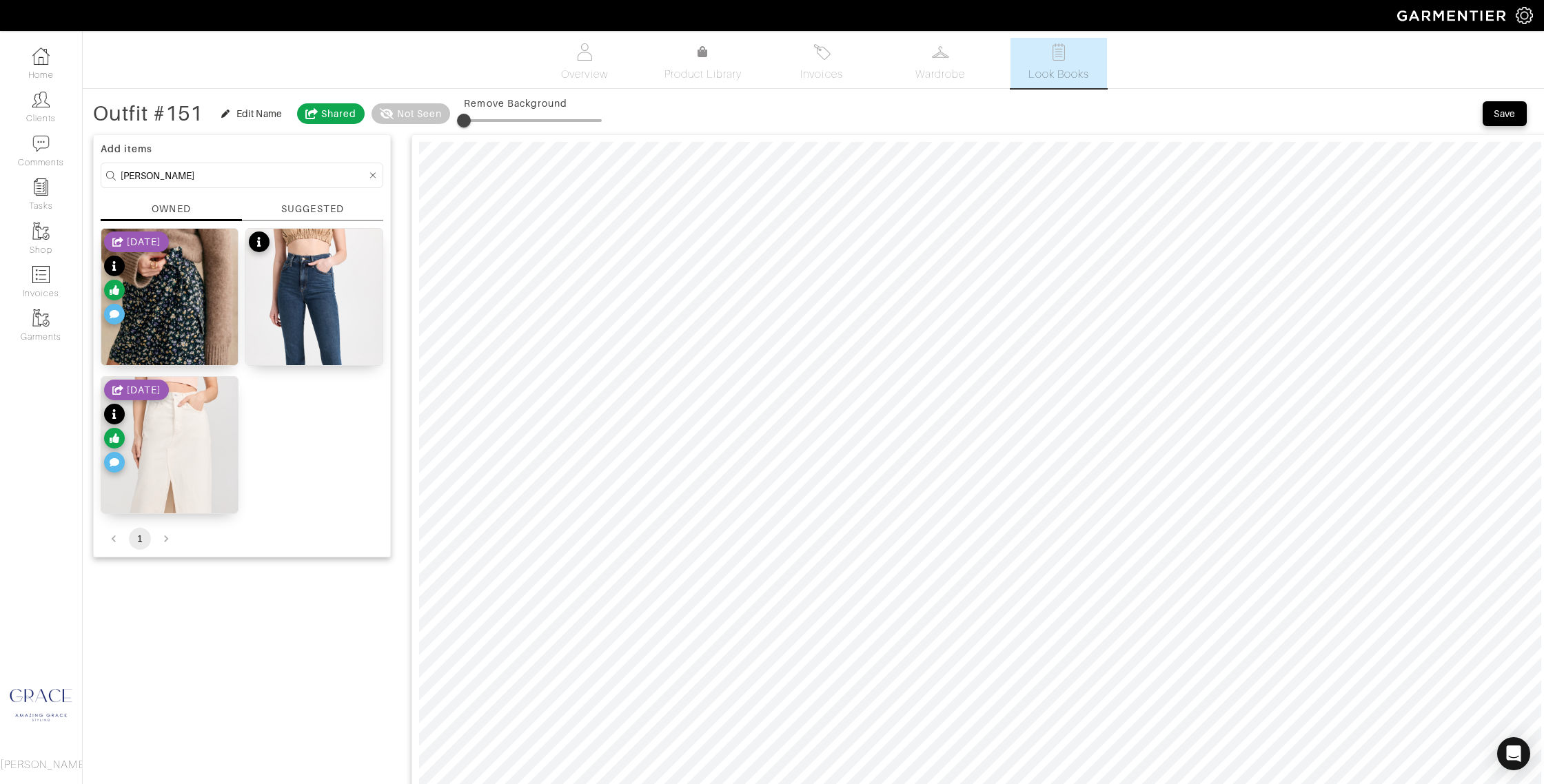
drag, startPoint x: 164, startPoint y: 173, endPoint x: 88, endPoint y: 165, distance: 76.4
click at [89, 166] on div "Outfit #151 Edit Name Shared Not Seen Remove Background Save Add items lela ros…" at bounding box center [814, 723] width 1461 height 1246
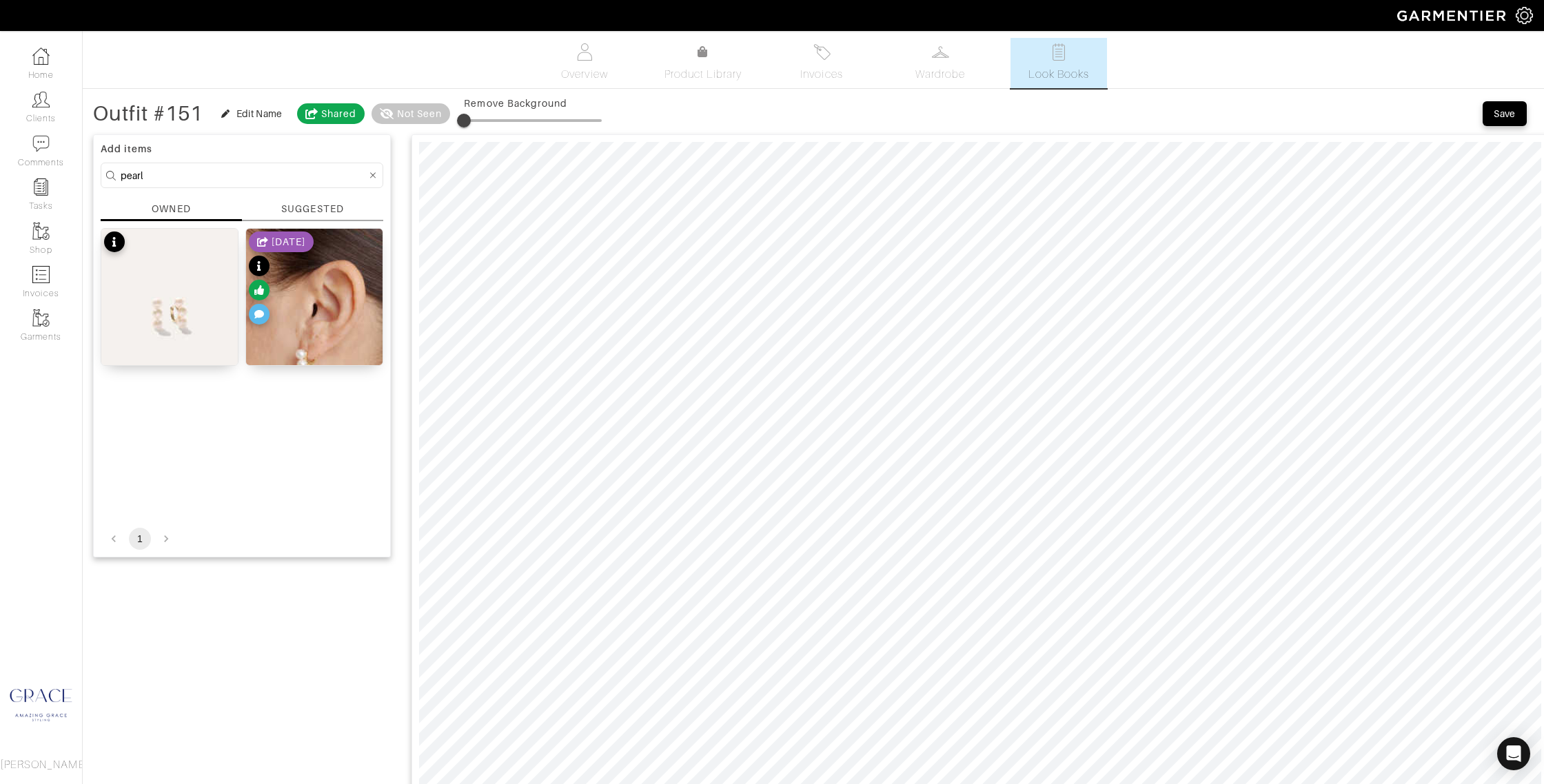
click at [188, 204] on div "OWNED" at bounding box center [170, 209] width 39 height 14
drag, startPoint x: 164, startPoint y: 177, endPoint x: 64, endPoint y: 164, distance: 100.8
click at [62, 164] on div "Company Settings Manage Subscription My Profile Stylists Sign Out Home Clients …" at bounding box center [772, 673] width 1544 height 1346
type input "jewelry"
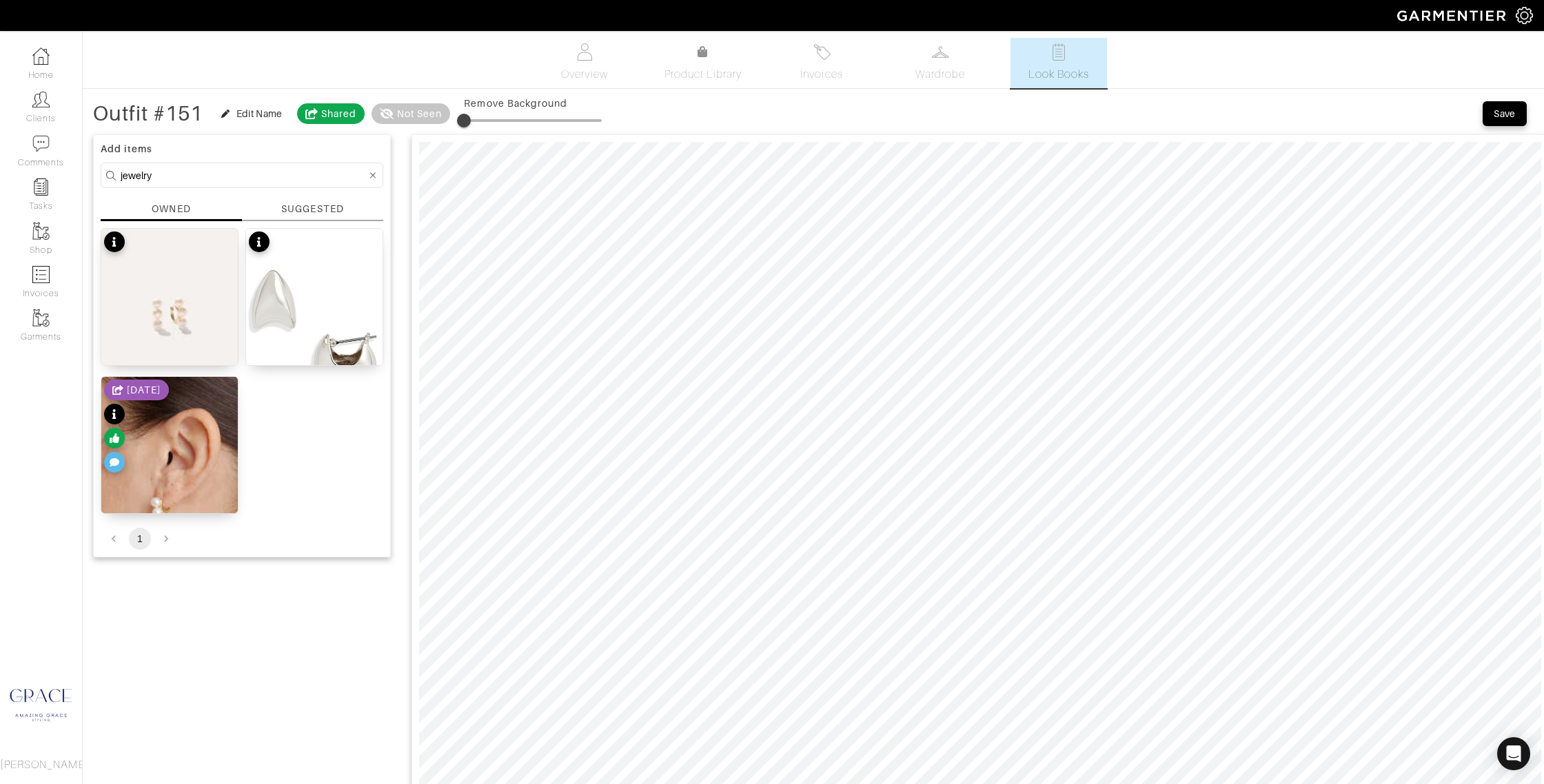
click at [306, 207] on div "SUGGESTED" at bounding box center [312, 209] width 62 height 15
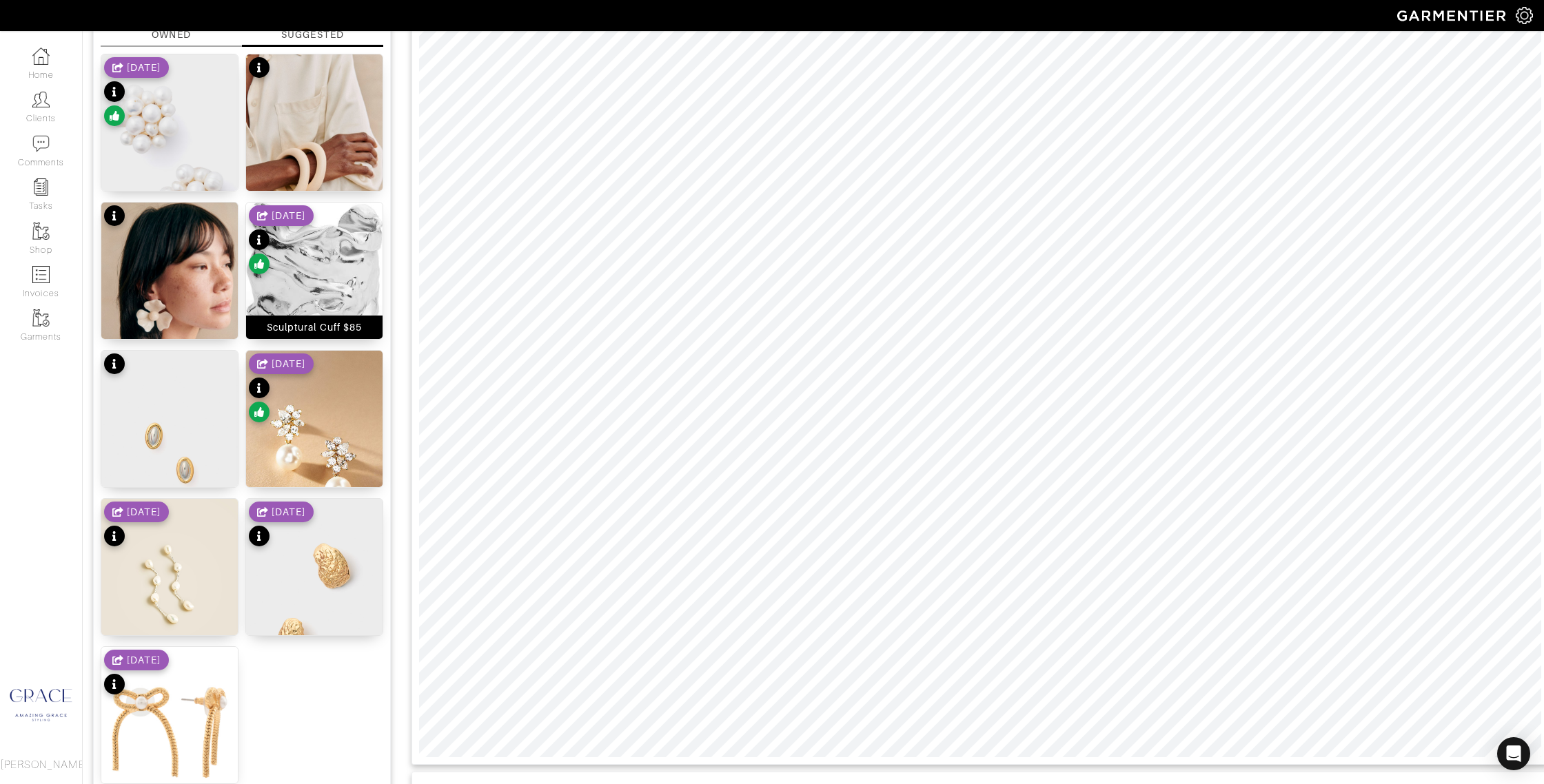
scroll to position [193, 0]
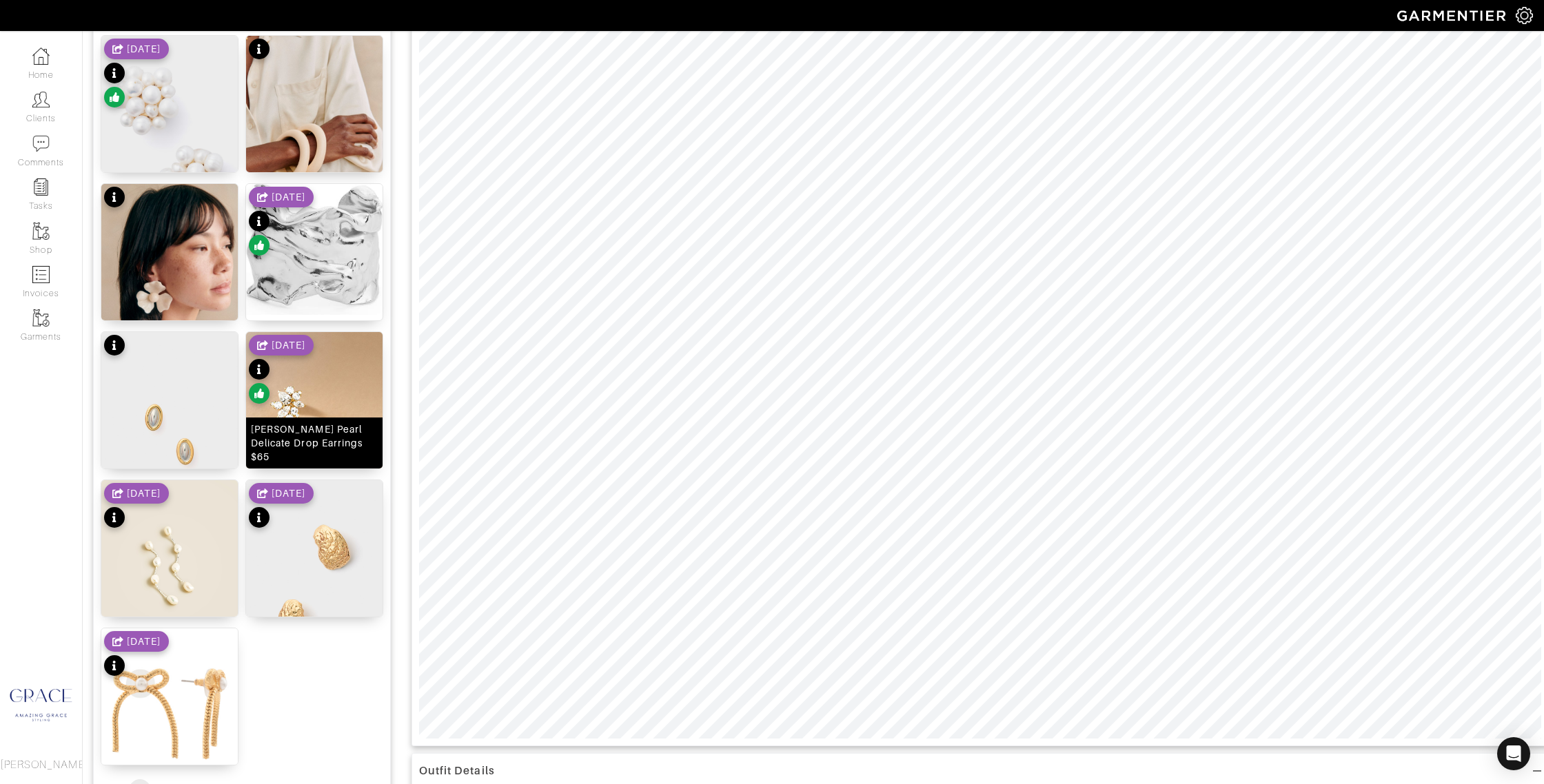
click at [310, 453] on div "Ettika Dripping Pearl Delicate Drop Earrings $65" at bounding box center [314, 443] width 127 height 42
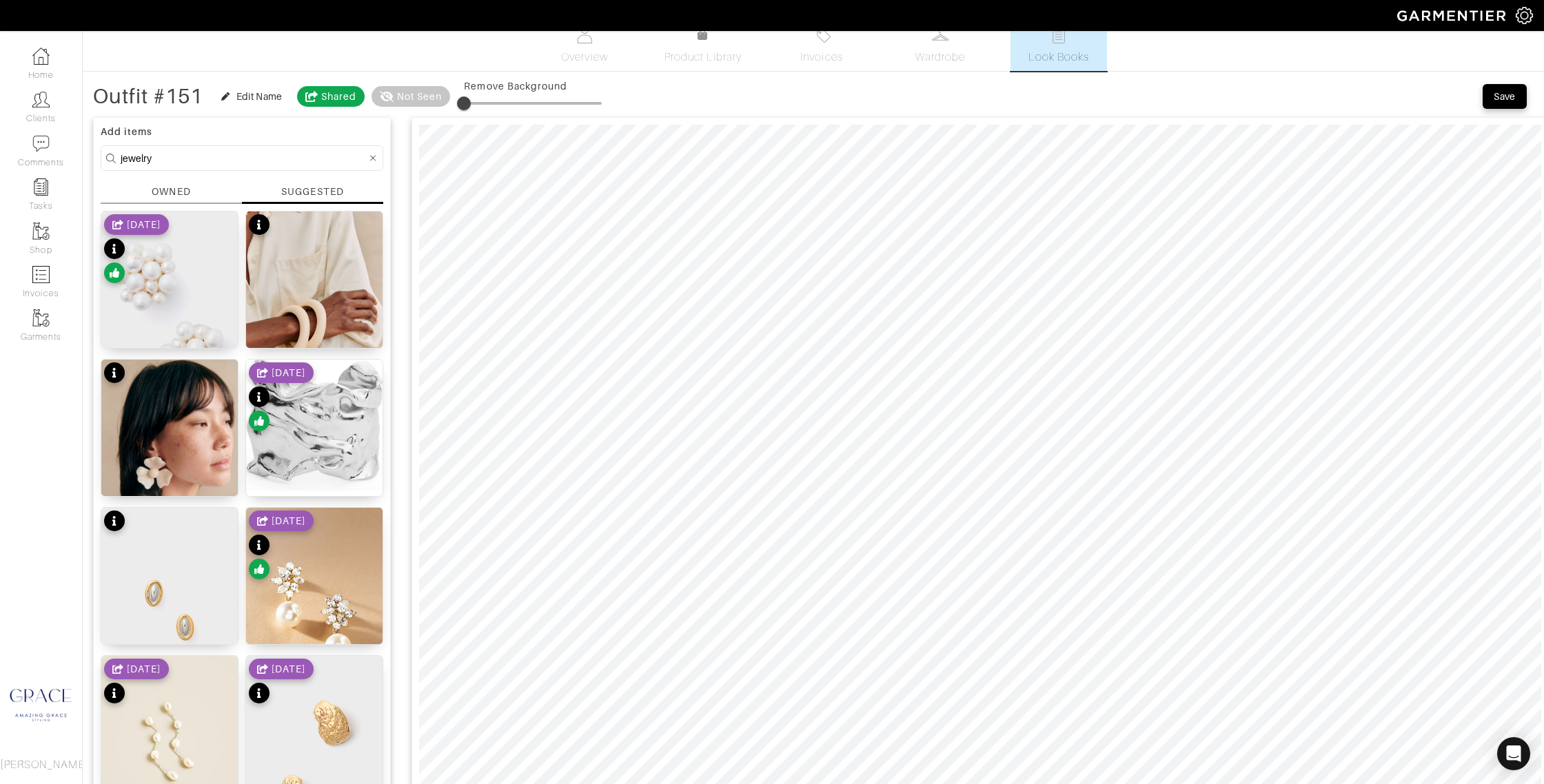
scroll to position [0, 0]
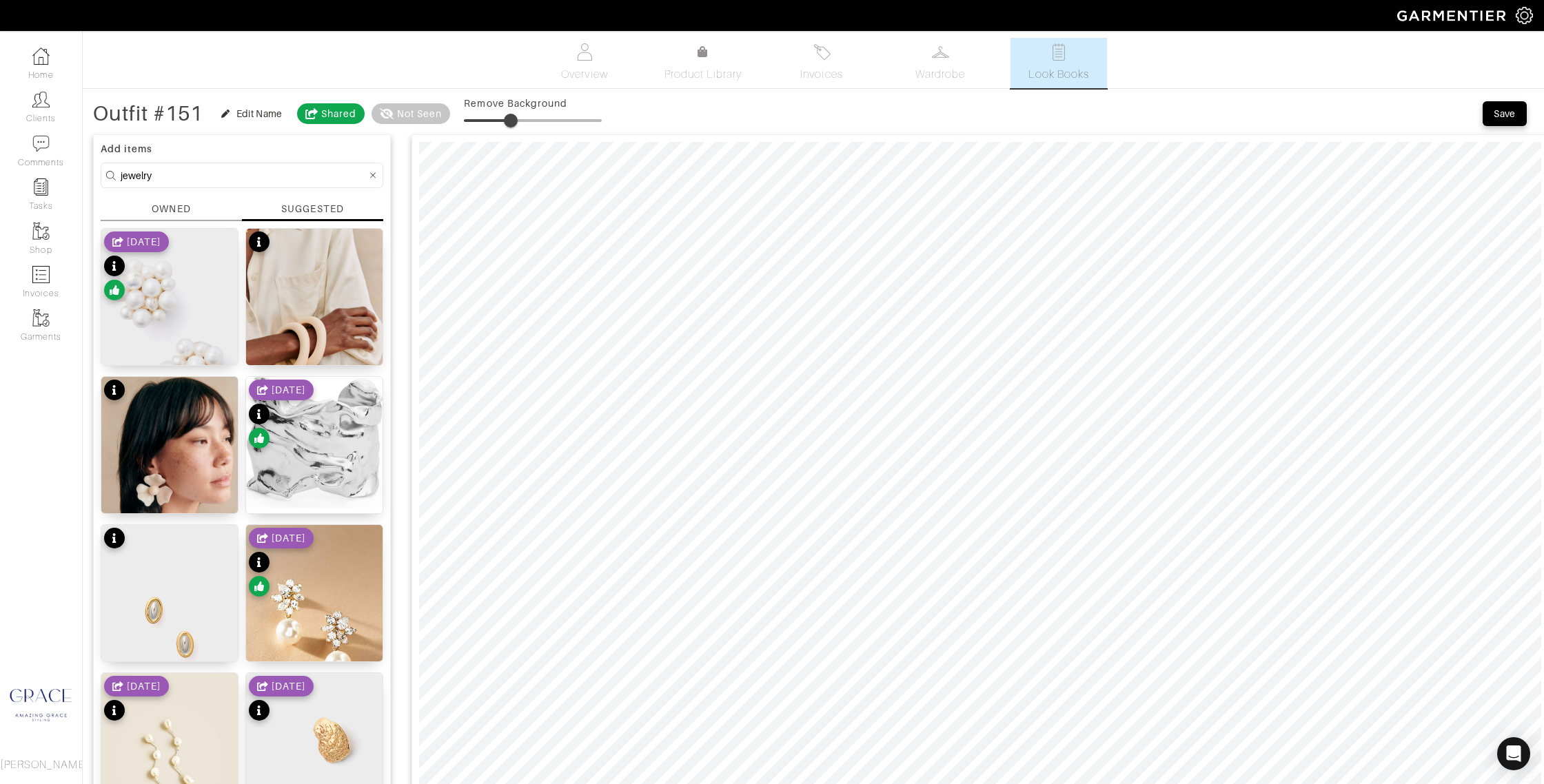
type input "0"
drag, startPoint x: 466, startPoint y: 116, endPoint x: 441, endPoint y: 119, distance: 25.2
click at [421, 111] on div "Outfit #151 Edit Name Shared Not Seen Remove Background" at bounding box center [347, 113] width 509 height 28
drag, startPoint x: 175, startPoint y: 182, endPoint x: 52, endPoint y: 168, distance: 123.8
click at [52, 170] on div "Company Settings Manage Subscription My Profile Stylists Sign Out Home Clients …" at bounding box center [772, 728] width 1544 height 1456
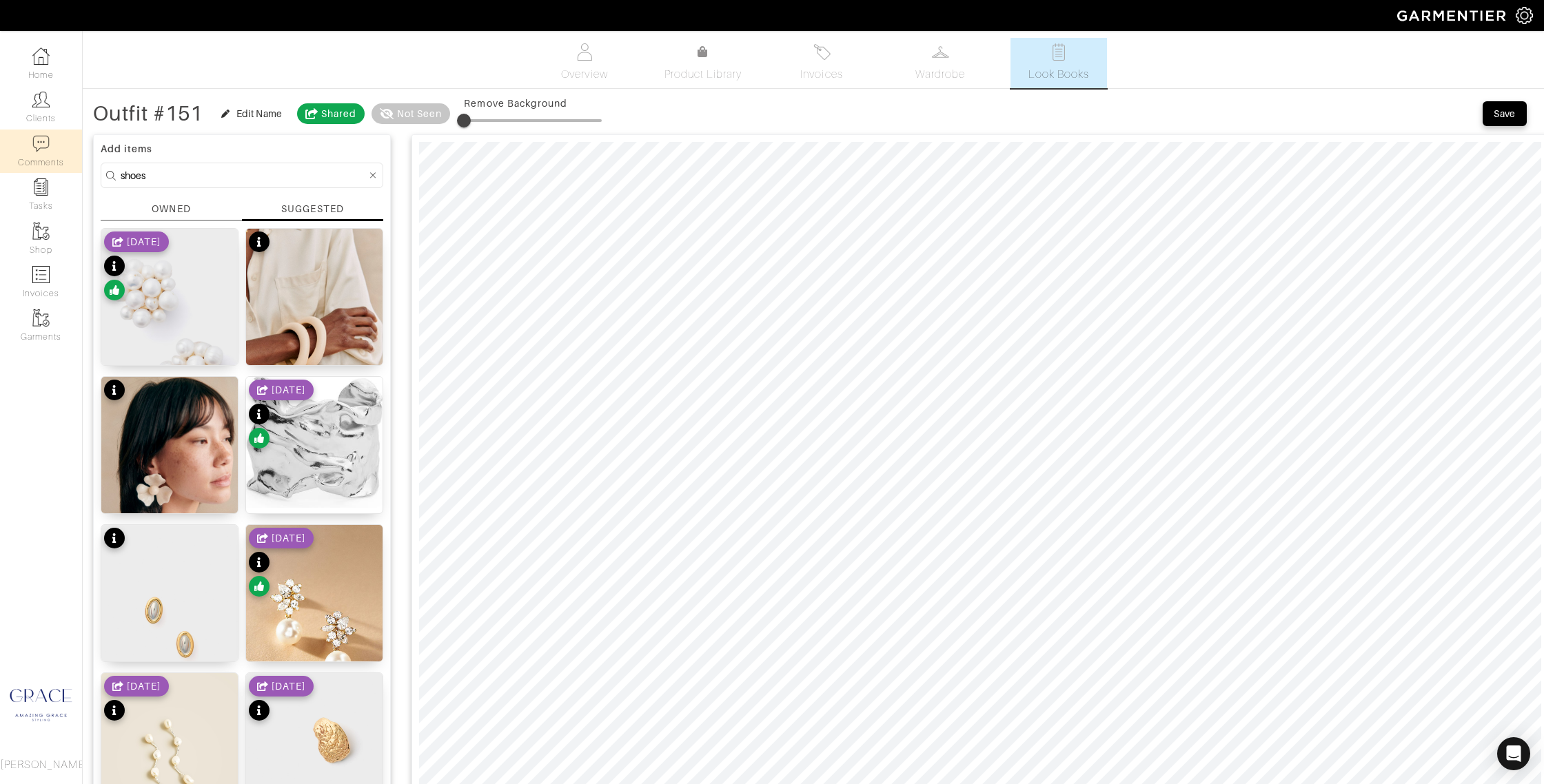
type input "shoes"
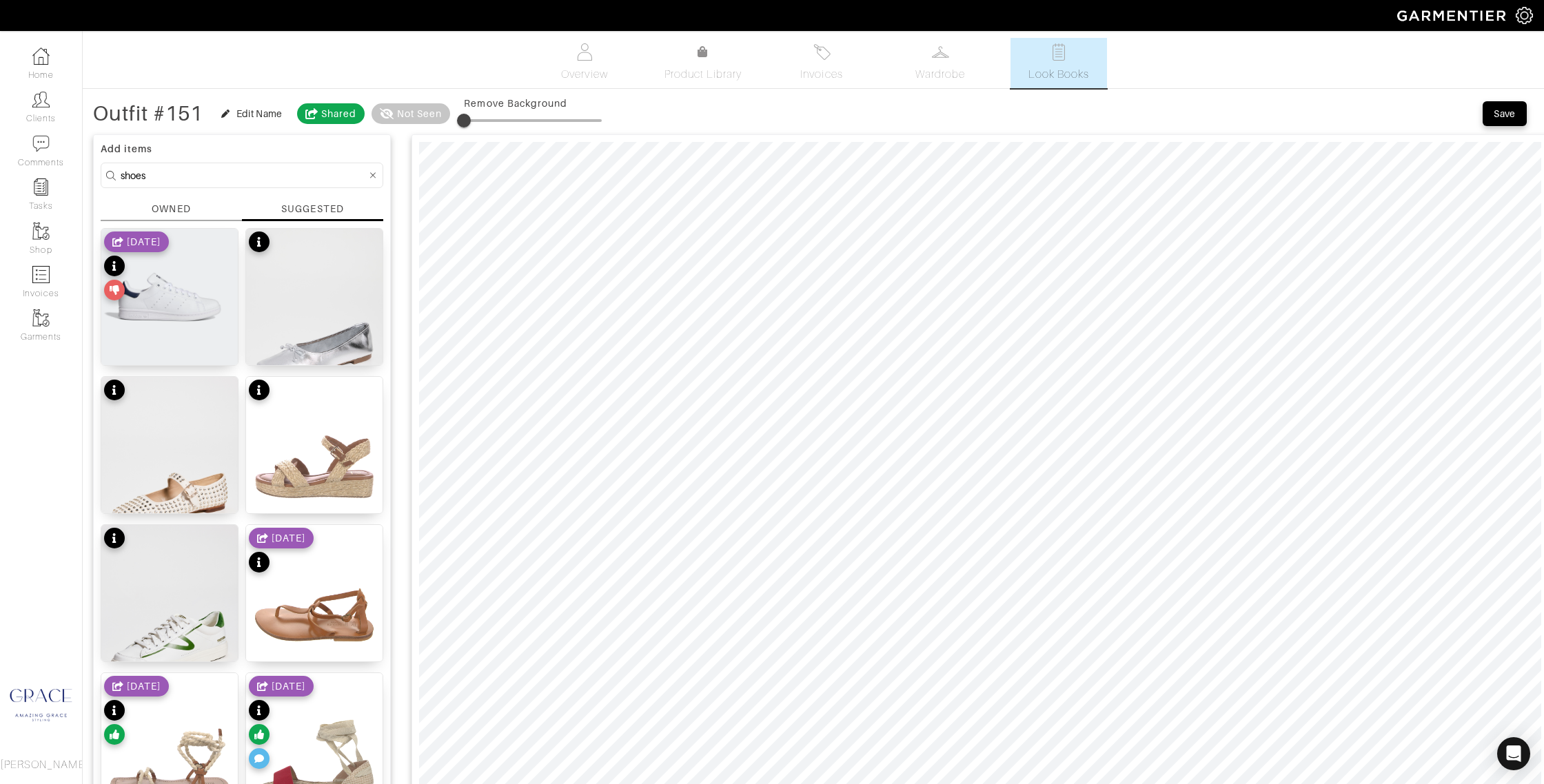
click at [292, 209] on div "SUGGESTED" at bounding box center [312, 209] width 62 height 14
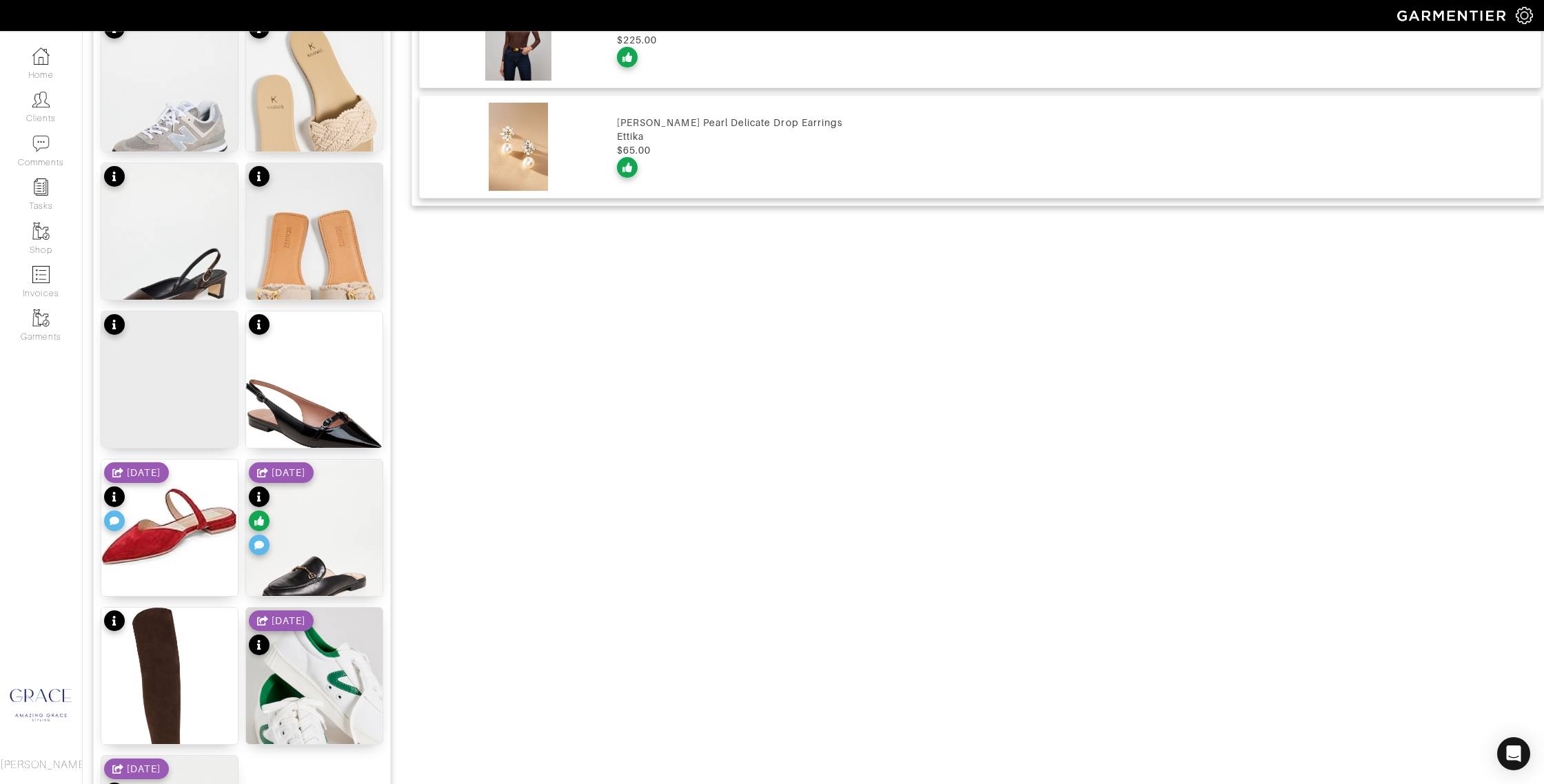
scroll to position [1469, 0]
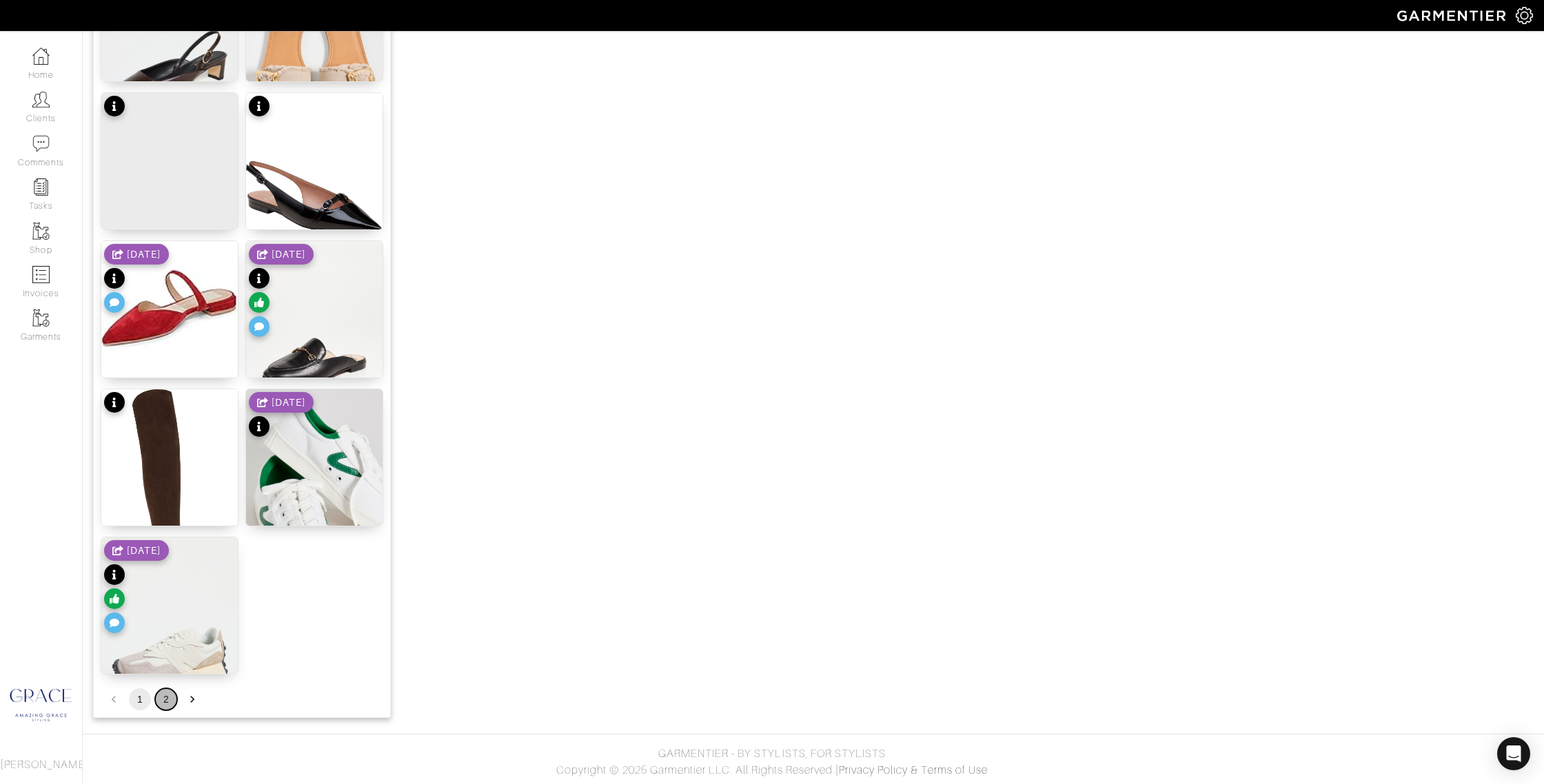
click at [166, 698] on button "2" at bounding box center [165, 698] width 22 height 22
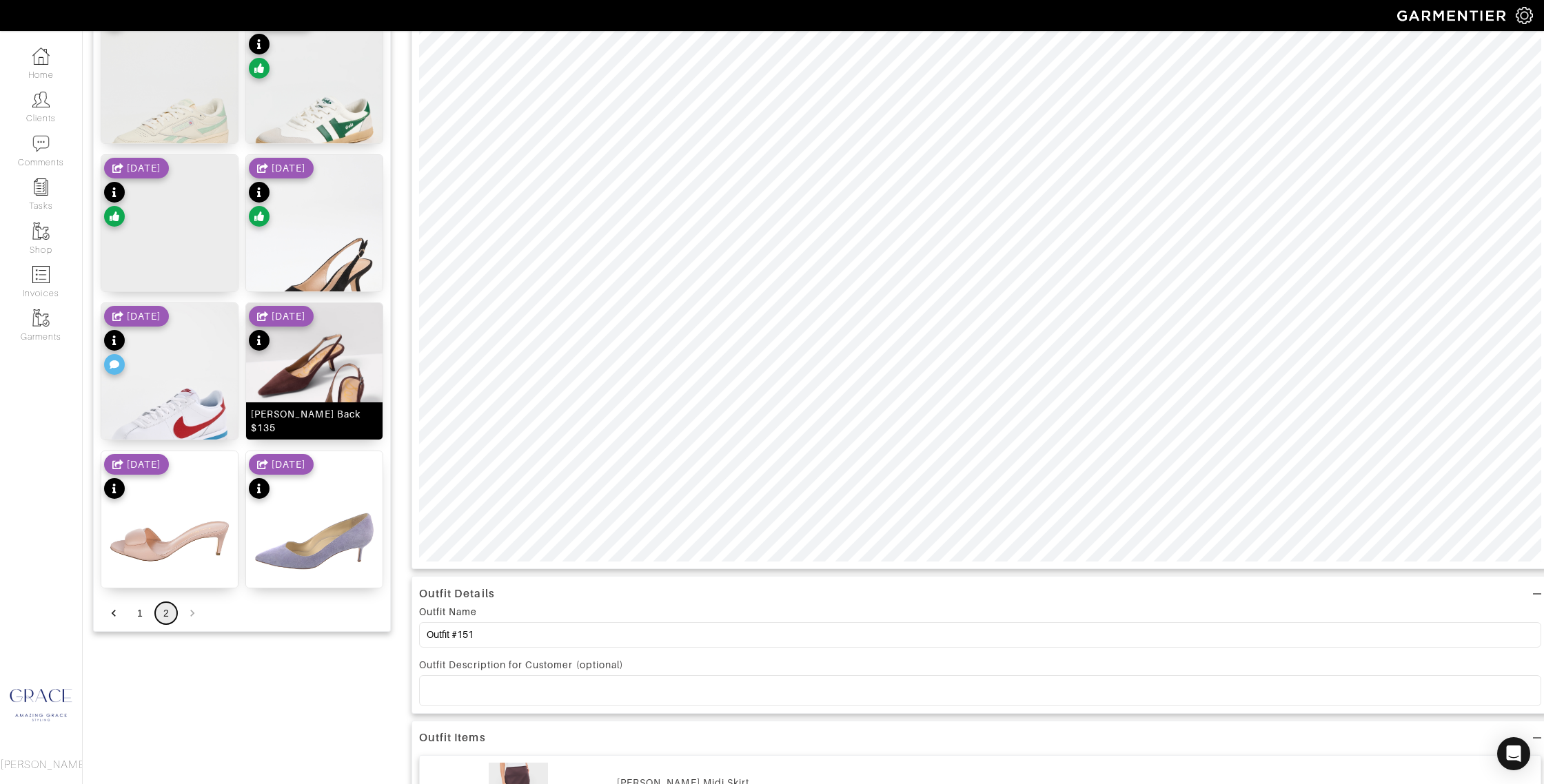
scroll to position [360, 0]
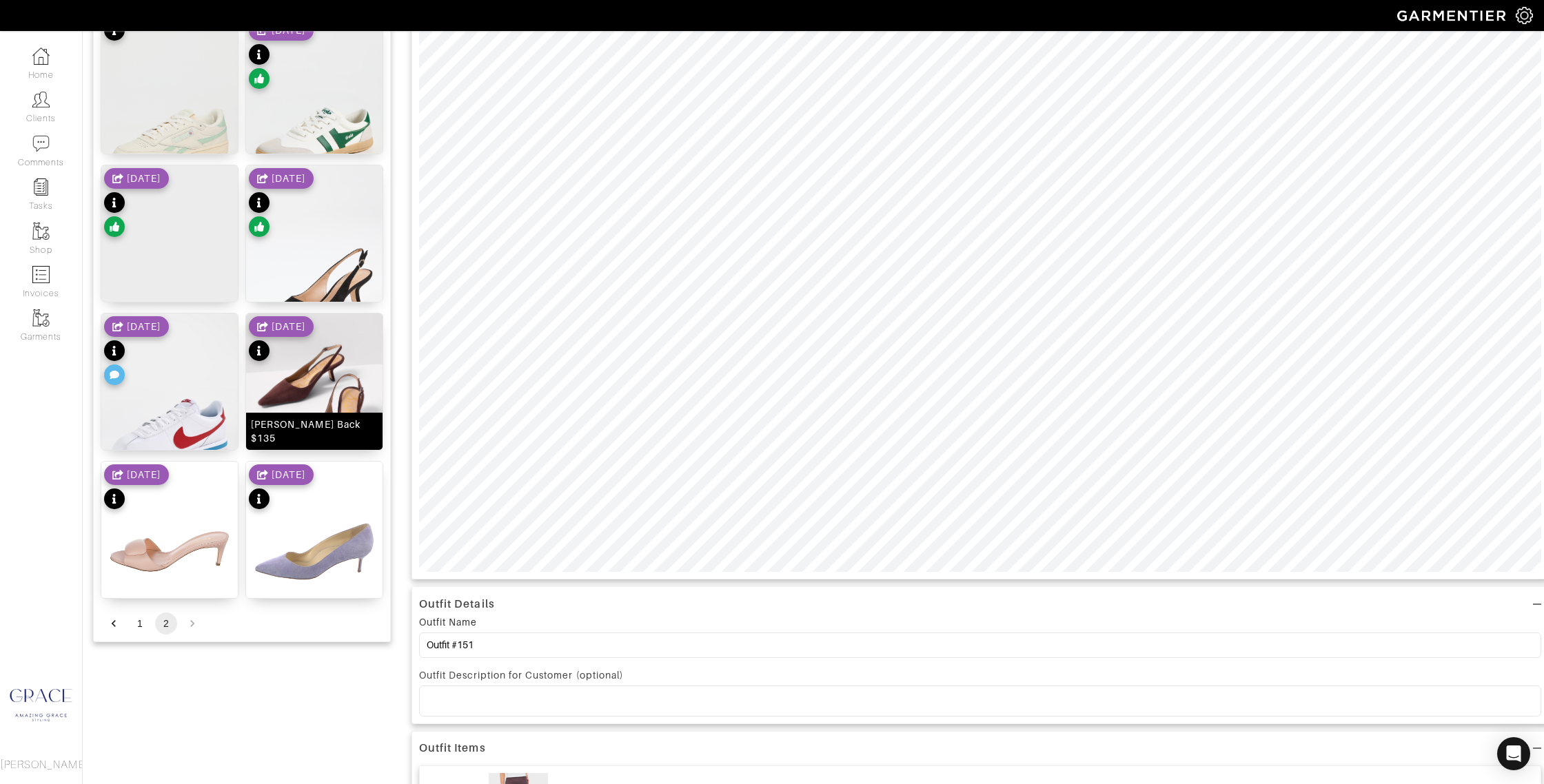
click at [360, 441] on div "Bianka Sling Back $135" at bounding box center [314, 432] width 127 height 28
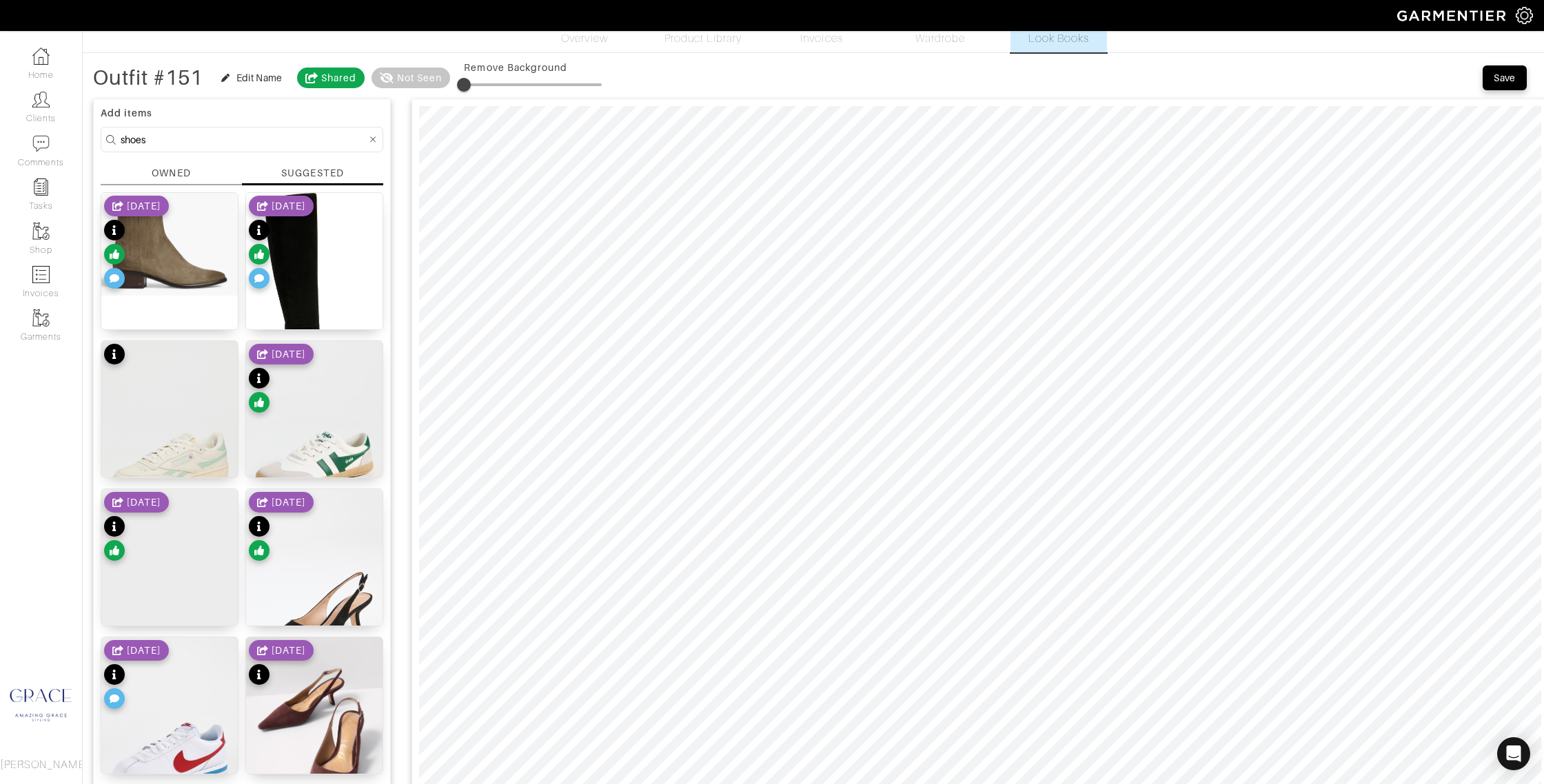
scroll to position [0, 0]
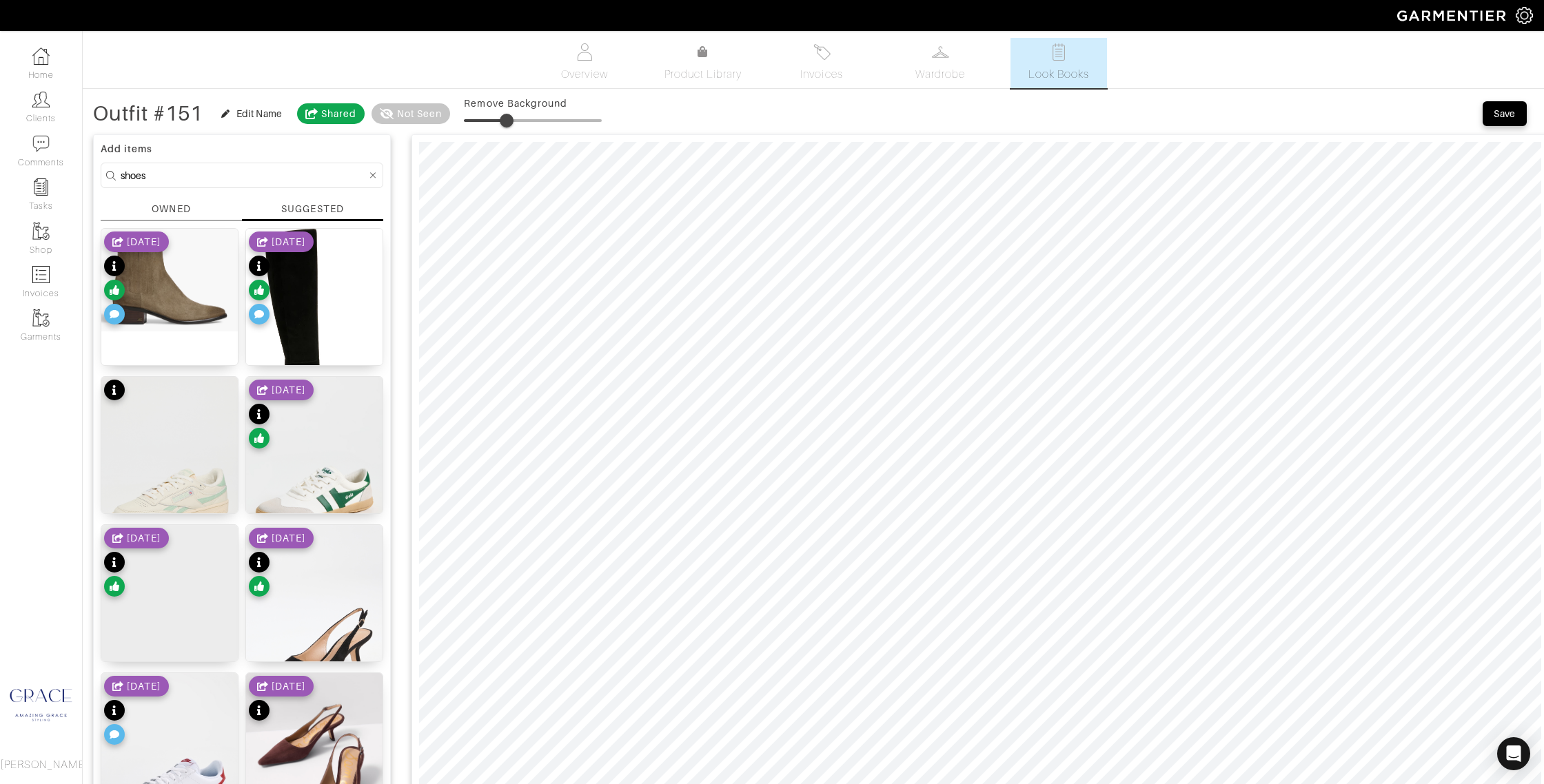
type input "31"
drag, startPoint x: 470, startPoint y: 119, endPoint x: 509, endPoint y: 118, distance: 39.0
click at [509, 118] on span at bounding box center [506, 120] width 14 height 14
drag, startPoint x: 145, startPoint y: 177, endPoint x: 83, endPoint y: 168, distance: 62.6
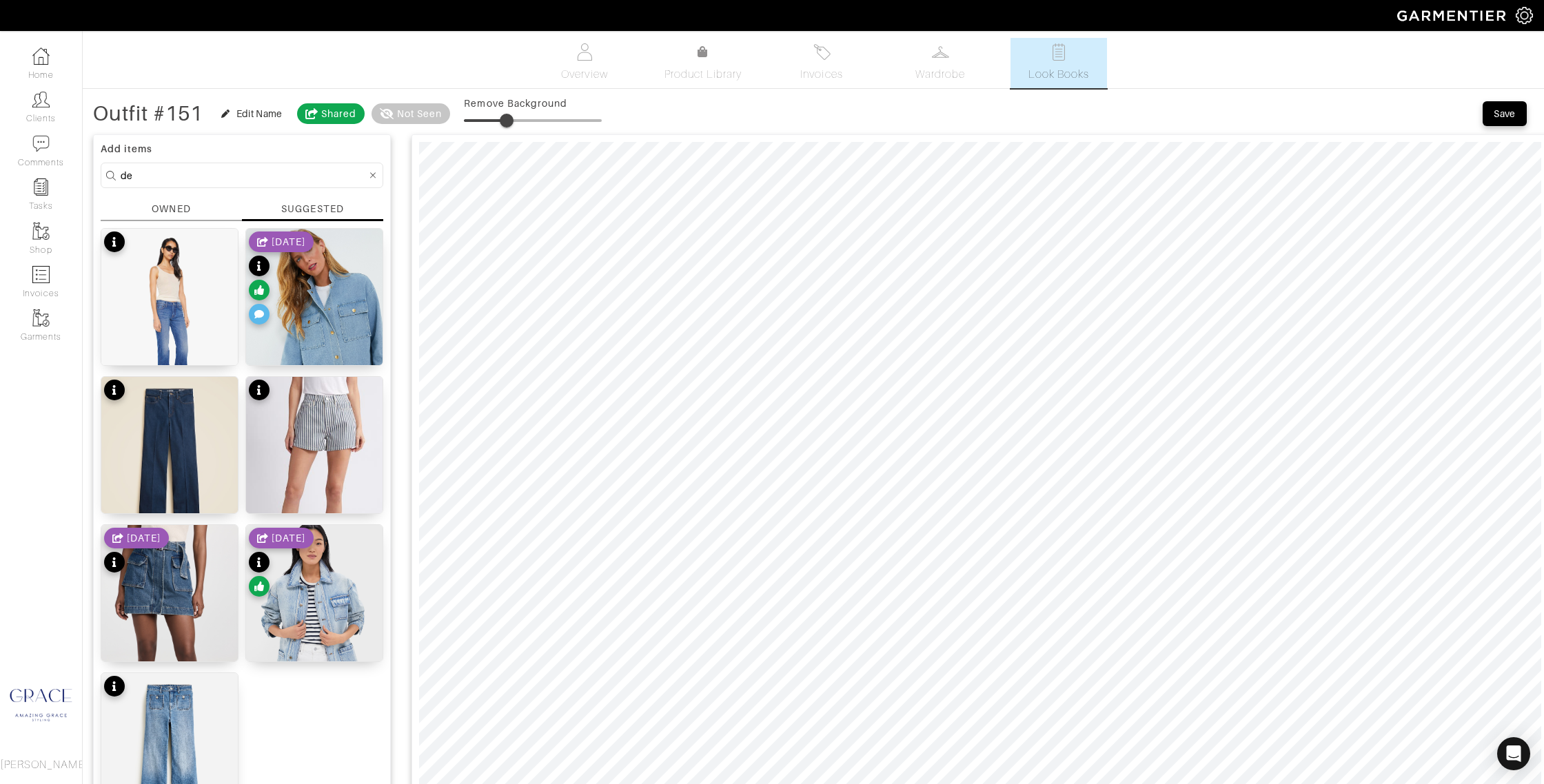
type input "d"
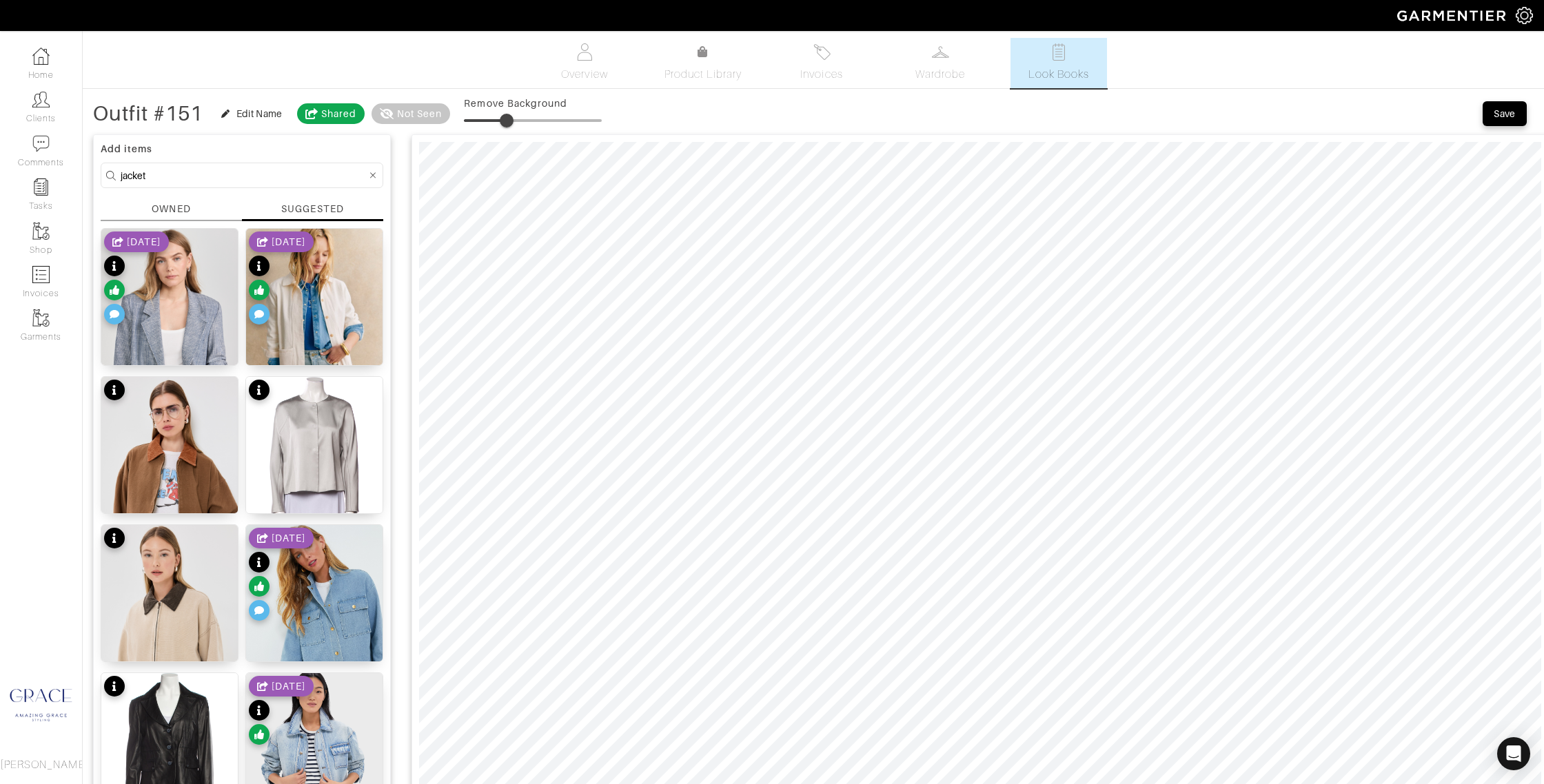
click at [151, 204] on div "OWNED" at bounding box center [170, 209] width 39 height 15
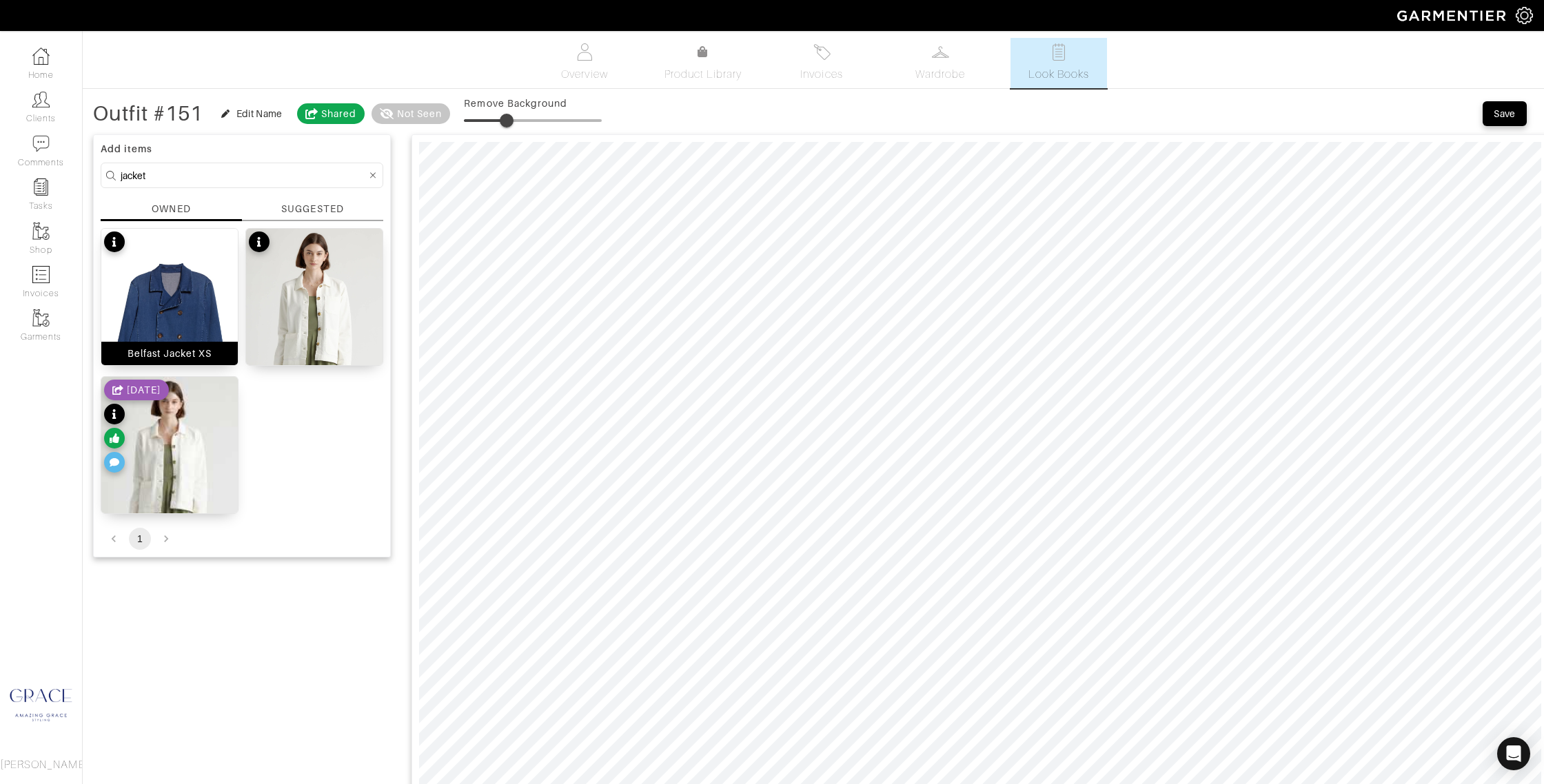
click at [207, 344] on div "Belfast Jacket XS" at bounding box center [170, 353] width 137 height 23
drag, startPoint x: 294, startPoint y: 198, endPoint x: 293, endPoint y: 208, distance: 10.0
click at [294, 198] on div "Add items jacket OWNED SUGGESTED Belfast Jacket XS Organic Comfort Stretch Chor…" at bounding box center [241, 345] width 298 height 423
click at [293, 208] on div "SUGGESTED" at bounding box center [312, 209] width 62 height 15
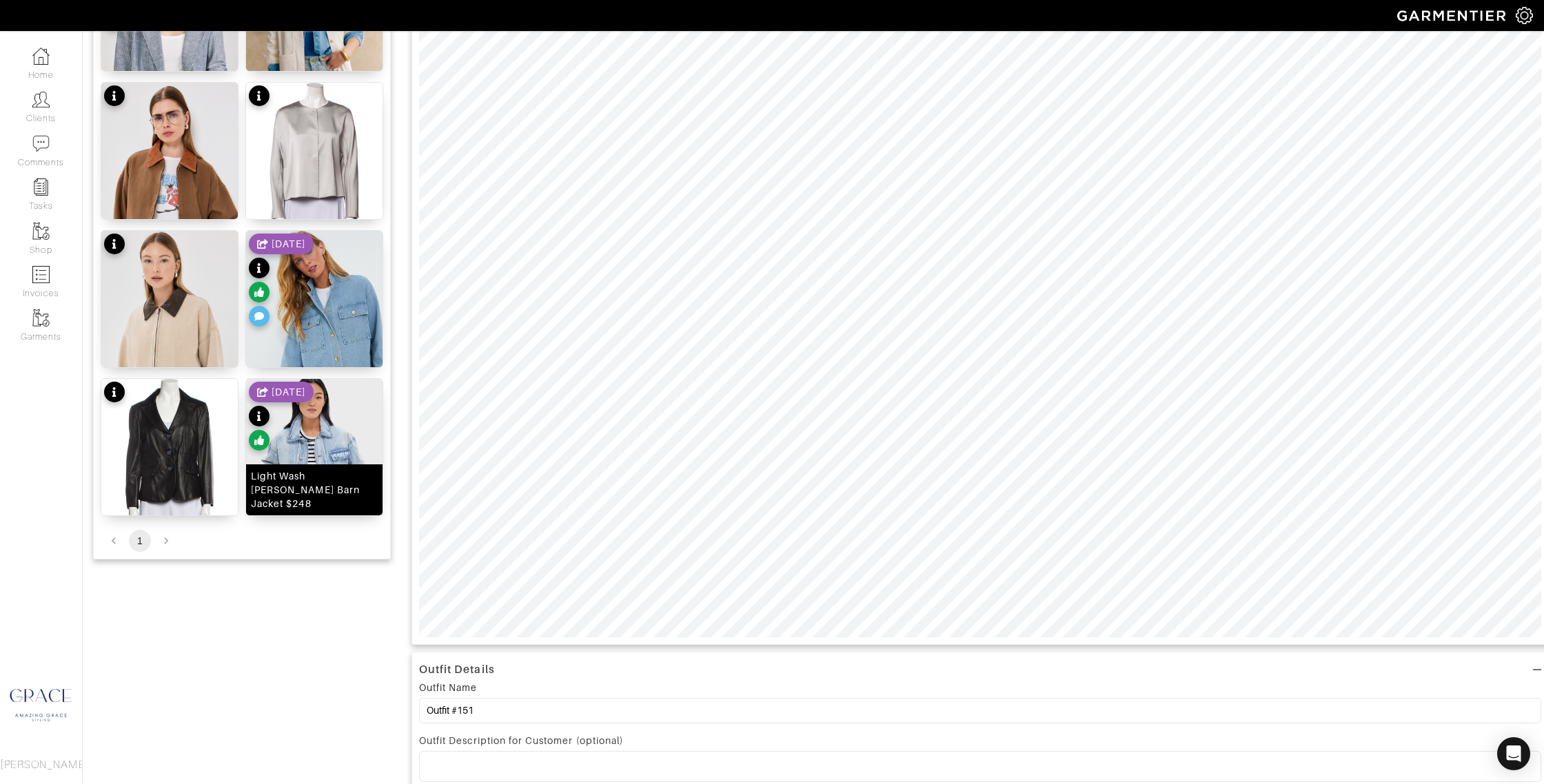
scroll to position [299, 0]
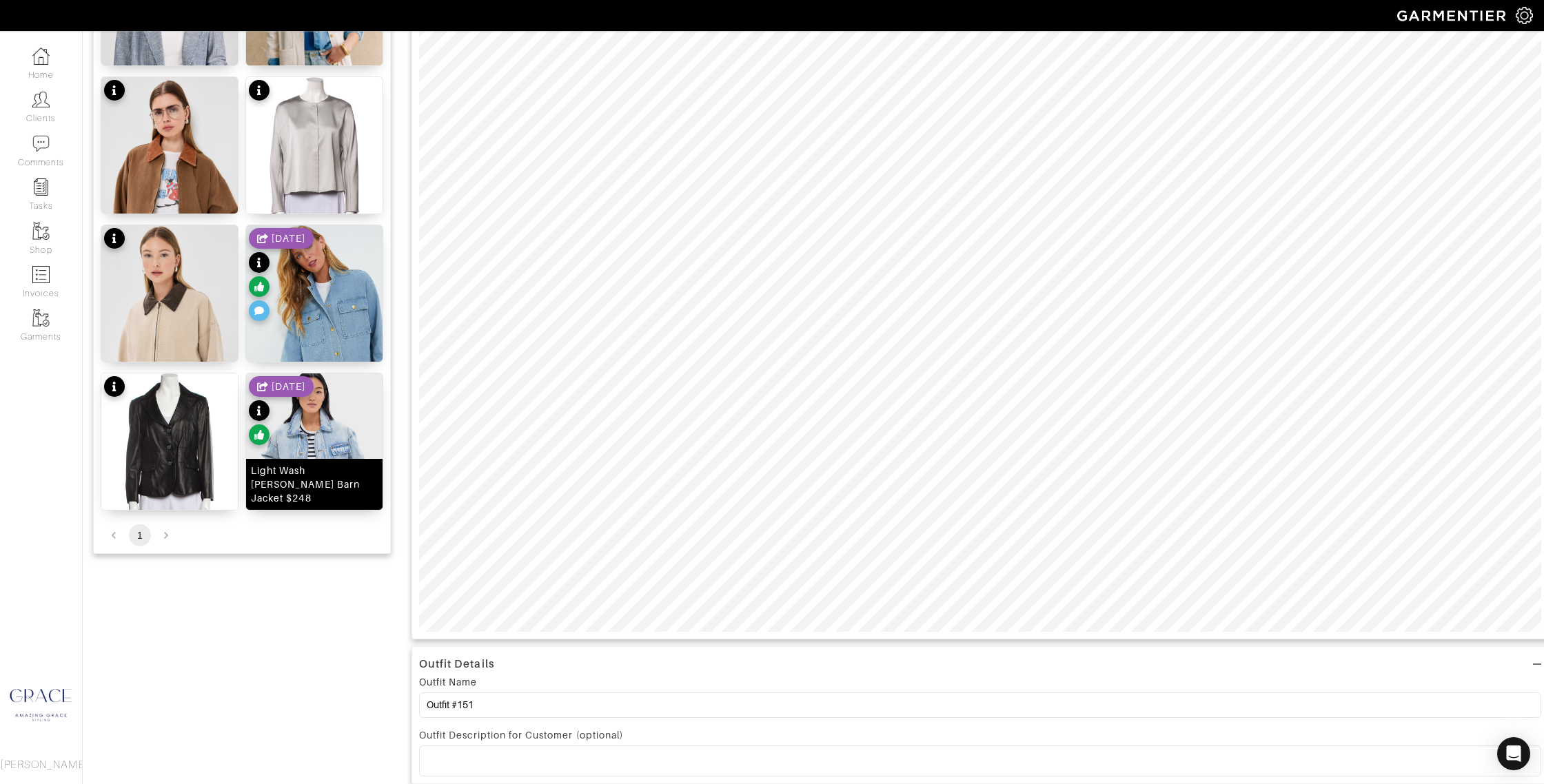
click at [318, 492] on div "Light Wash Denim Reese Barn Jacket $248" at bounding box center [314, 485] width 127 height 42
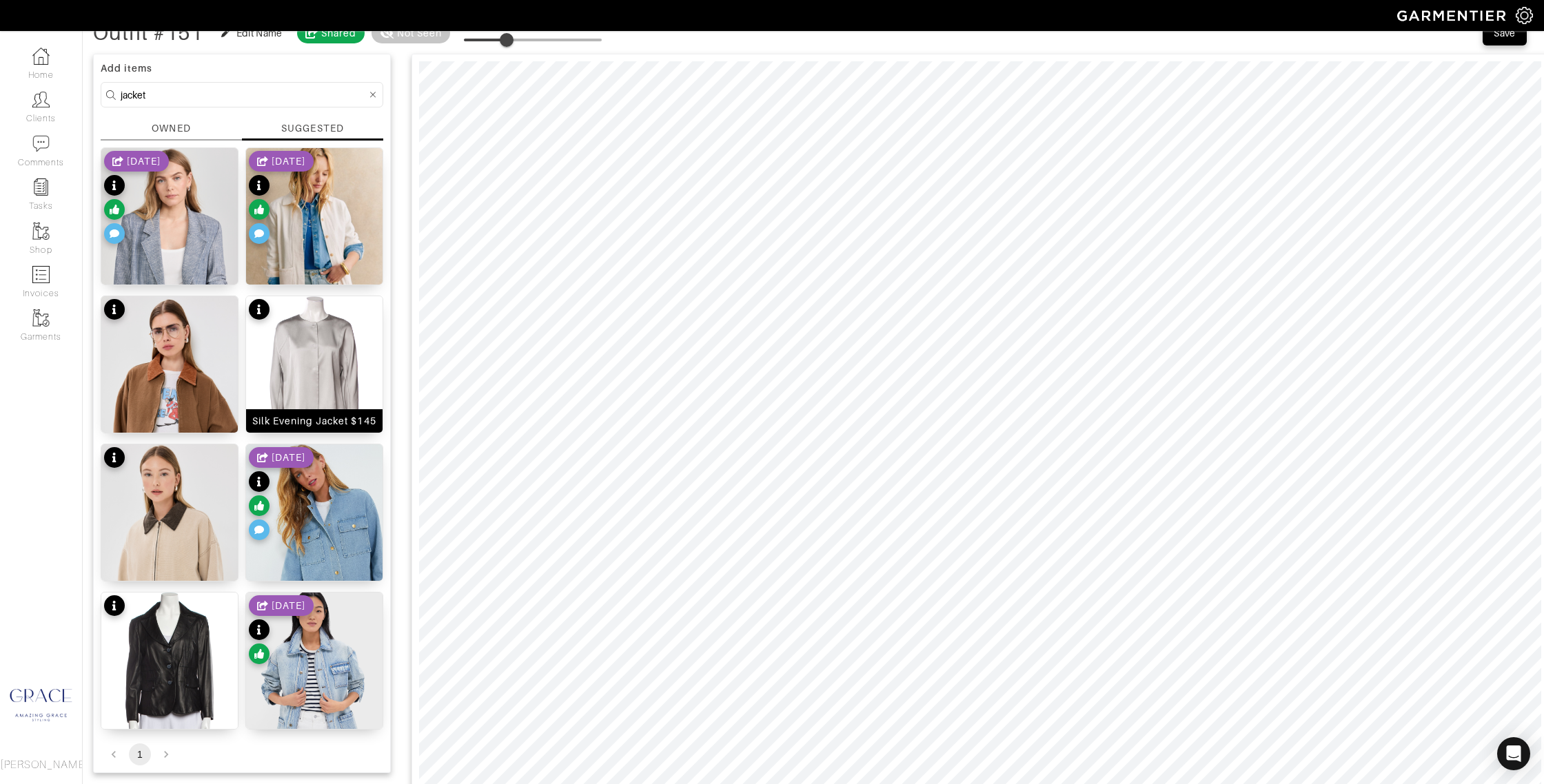
scroll to position [0, 0]
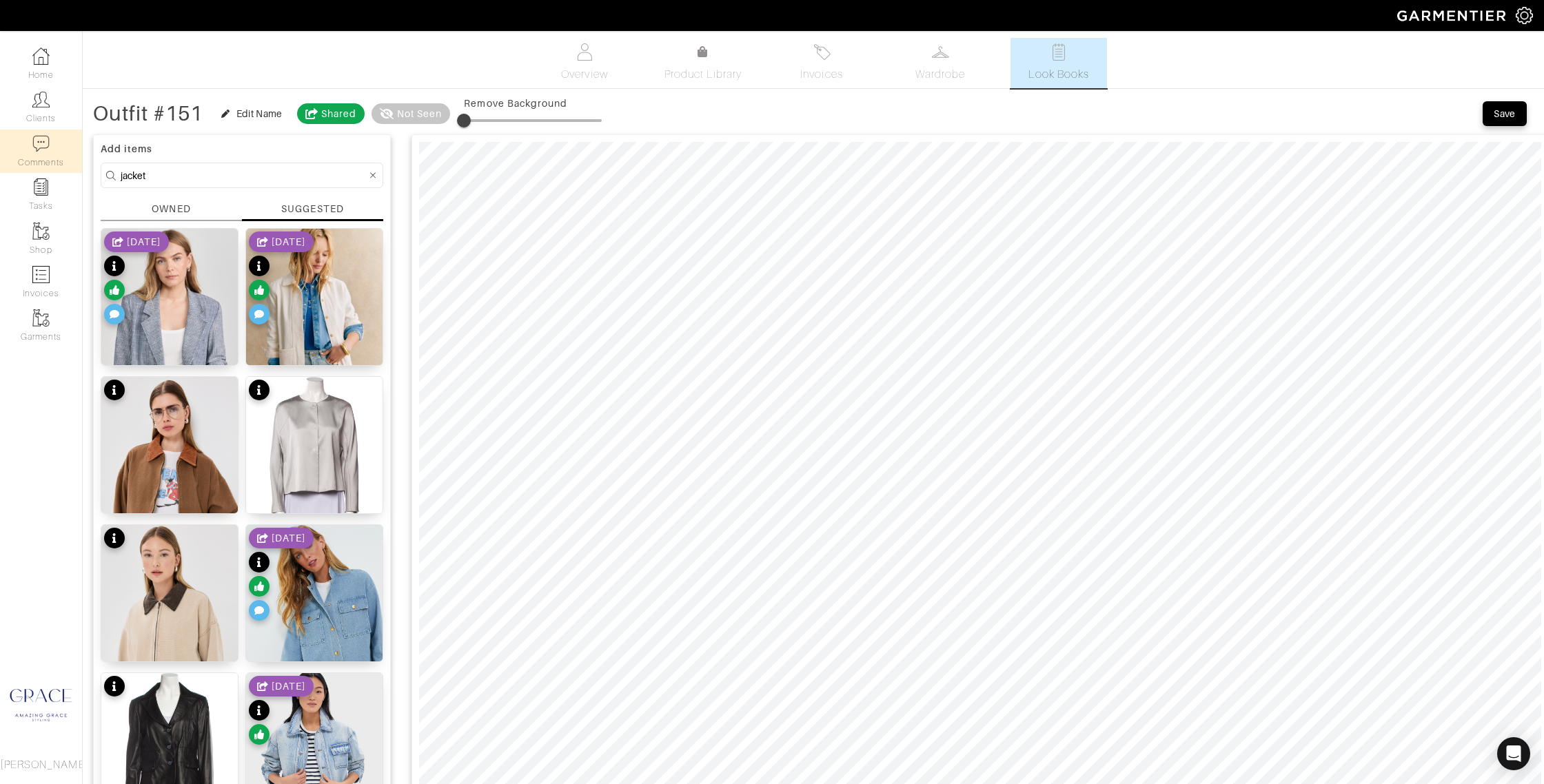
drag, startPoint x: 144, startPoint y: 177, endPoint x: 62, endPoint y: 171, distance: 82.2
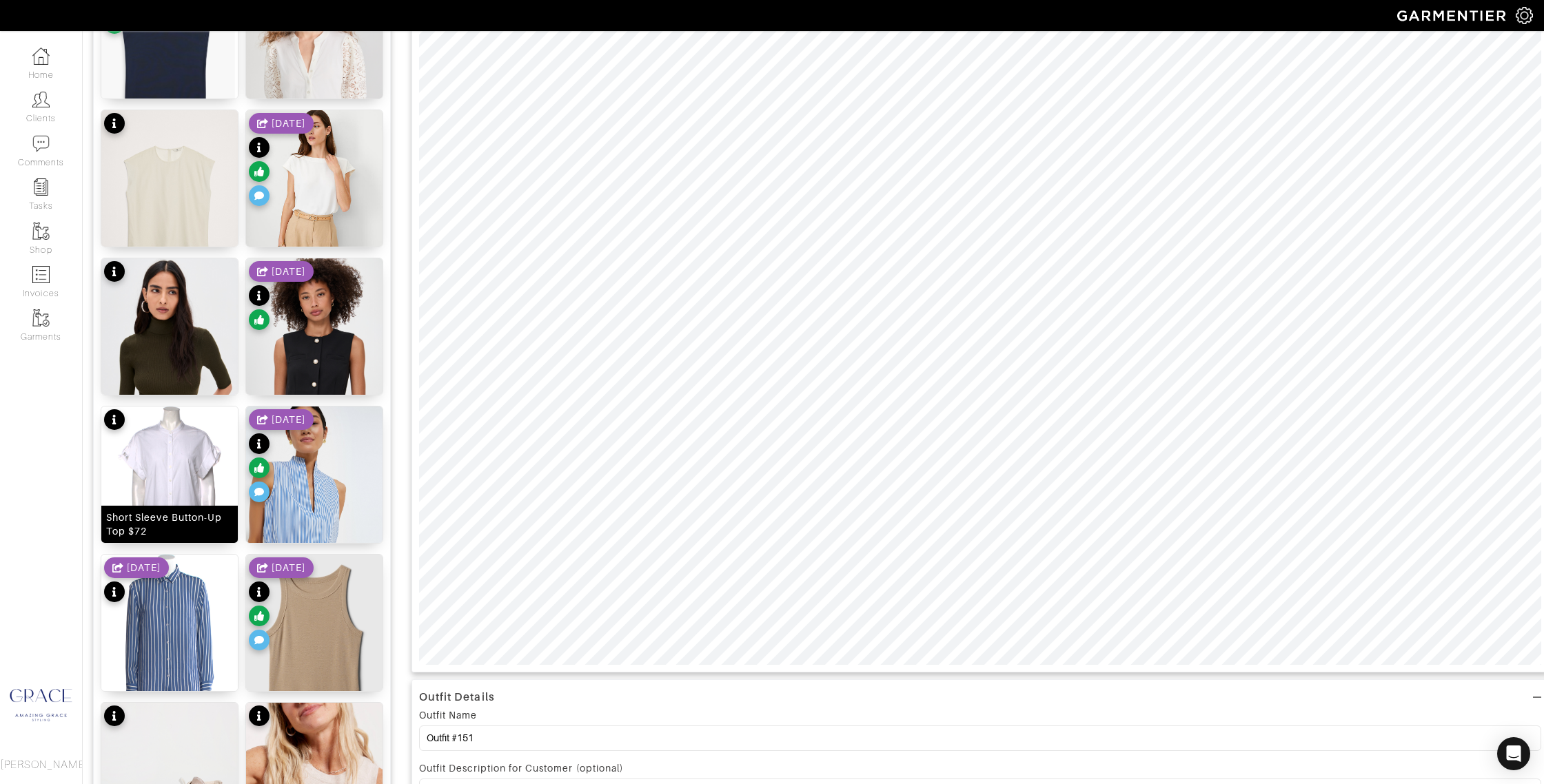
scroll to position [266, 0]
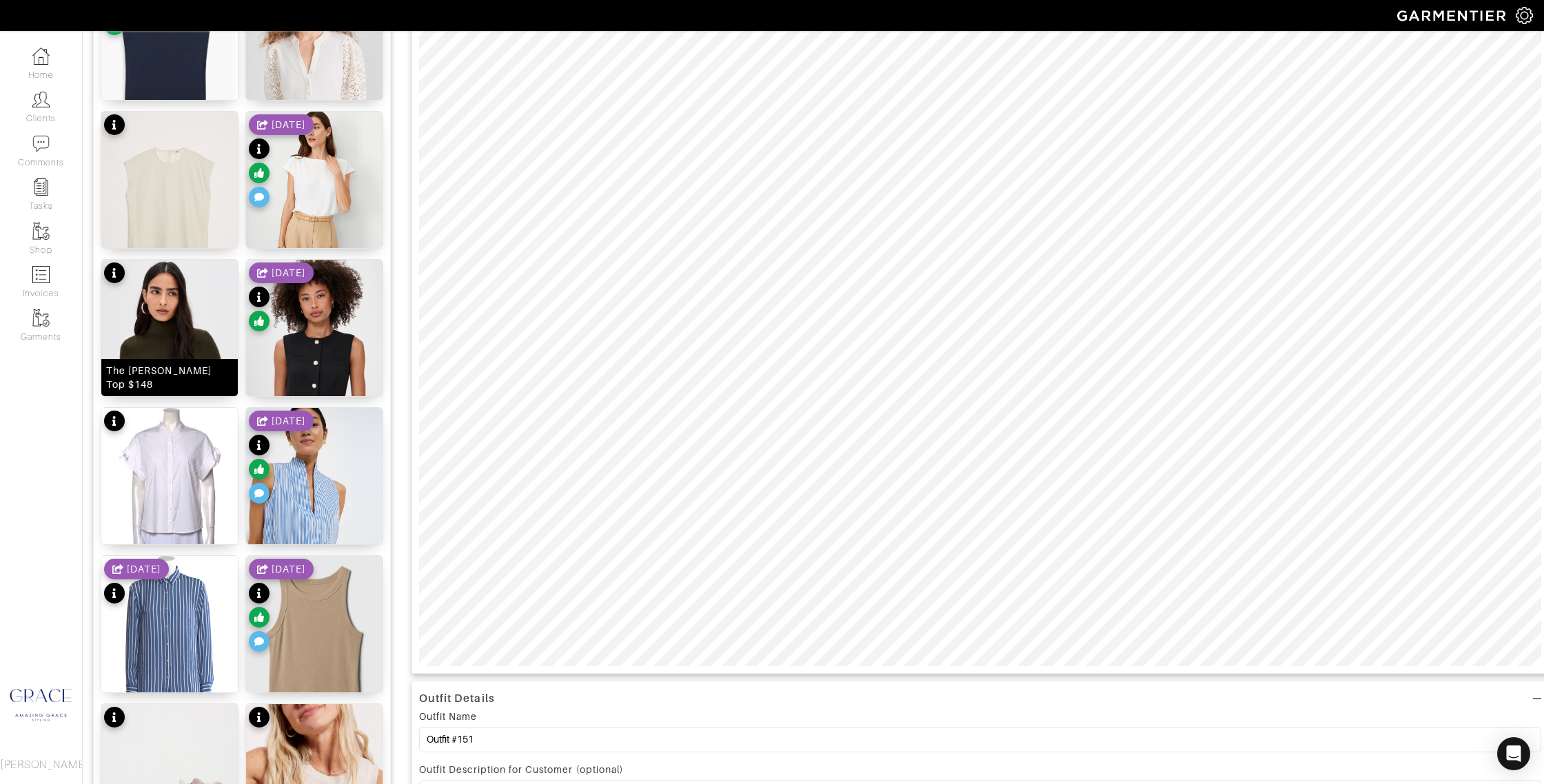
click at [183, 381] on div "The Amelia Top $148" at bounding box center [170, 377] width 127 height 28
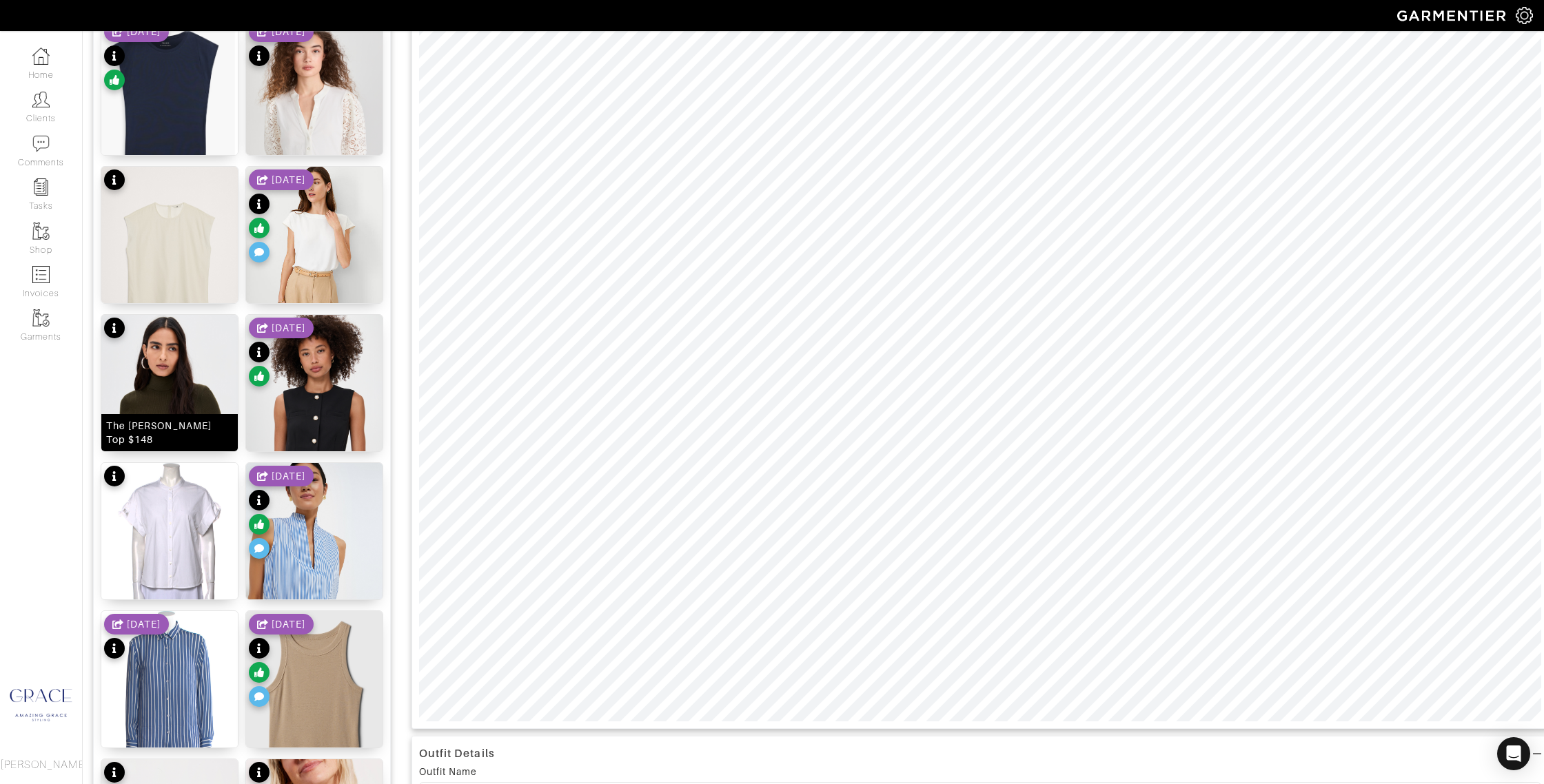
scroll to position [0, 0]
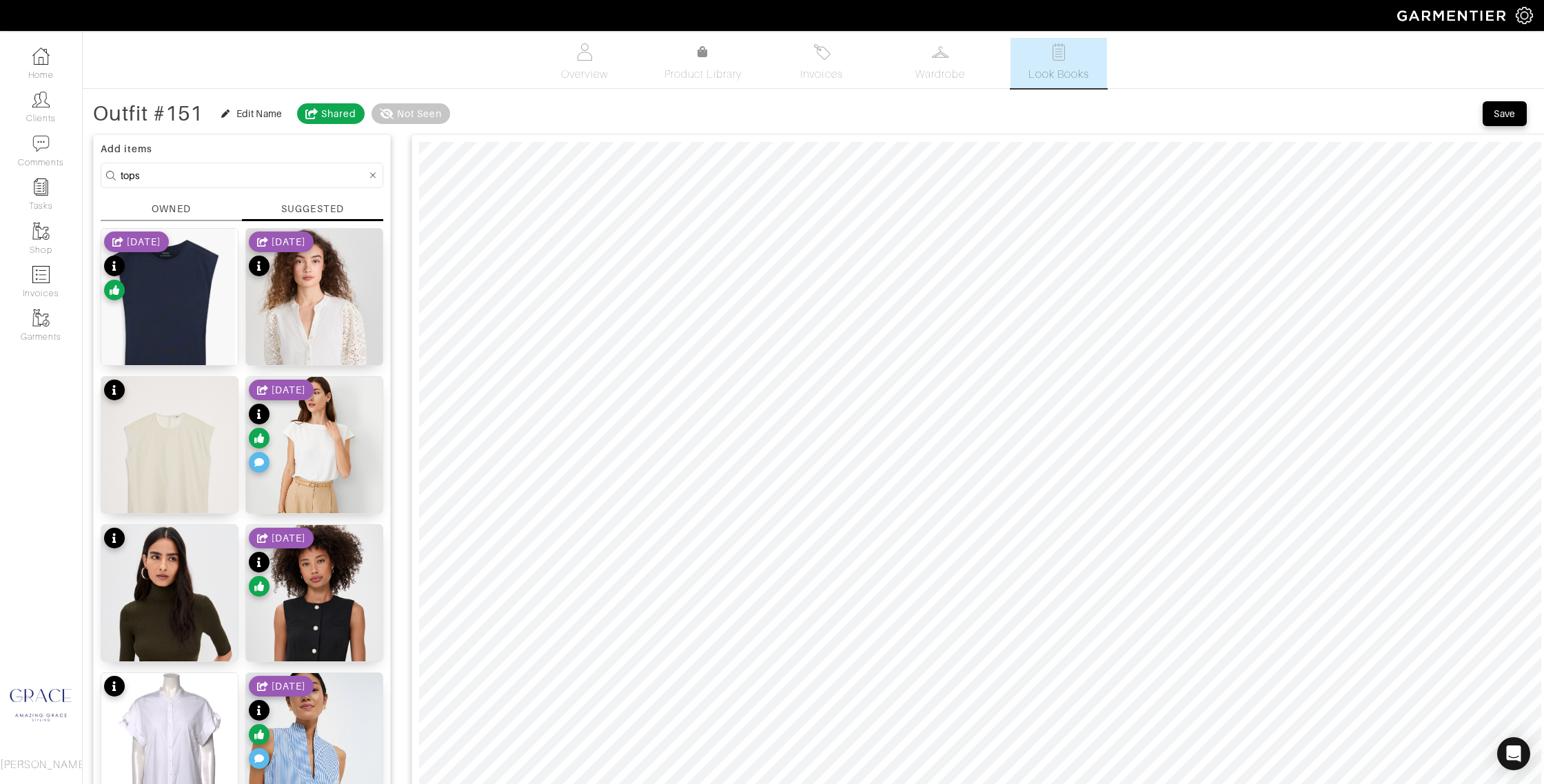
click at [177, 207] on div "OWNED" at bounding box center [170, 209] width 39 height 15
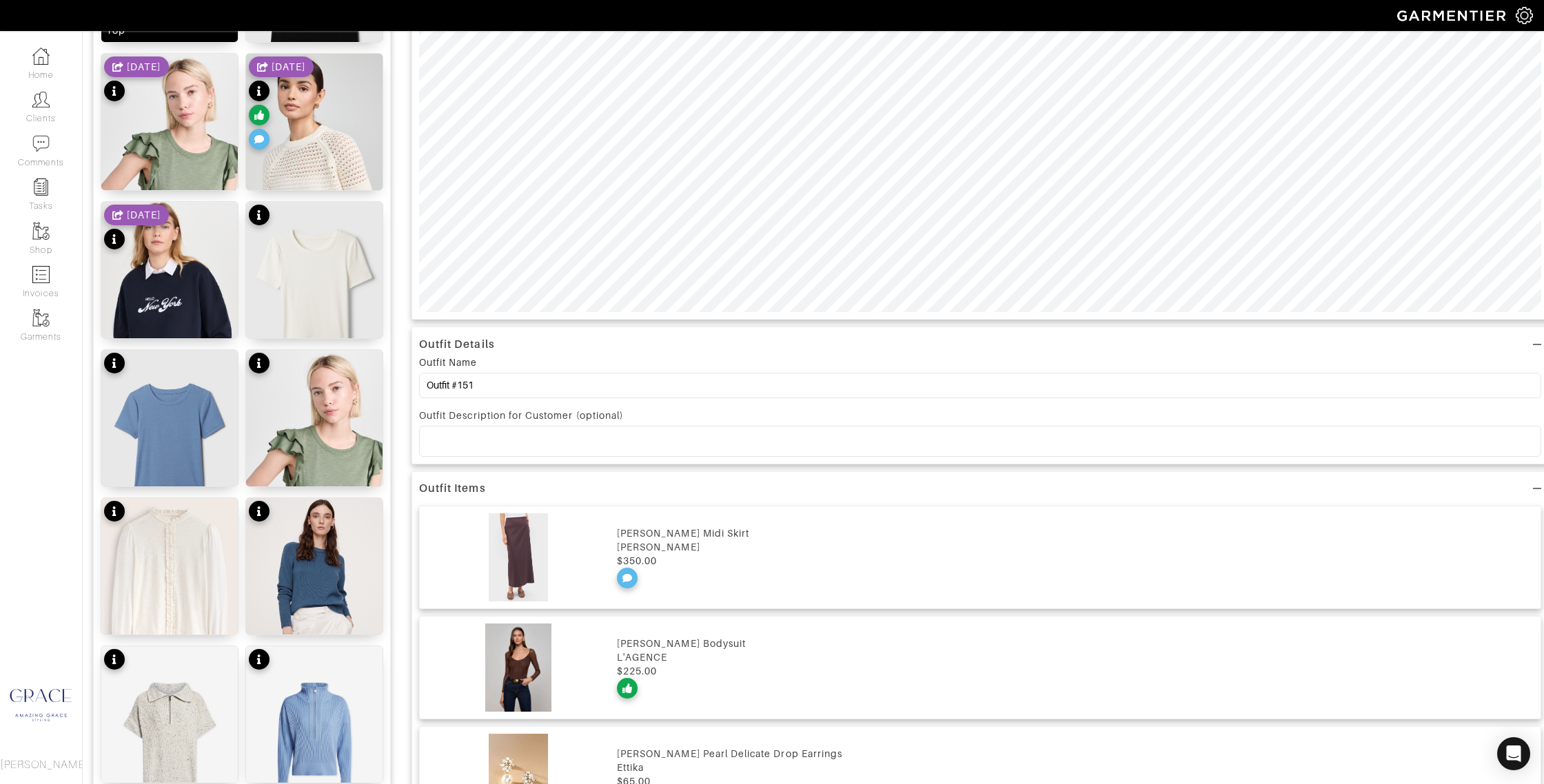
scroll to position [665, 0]
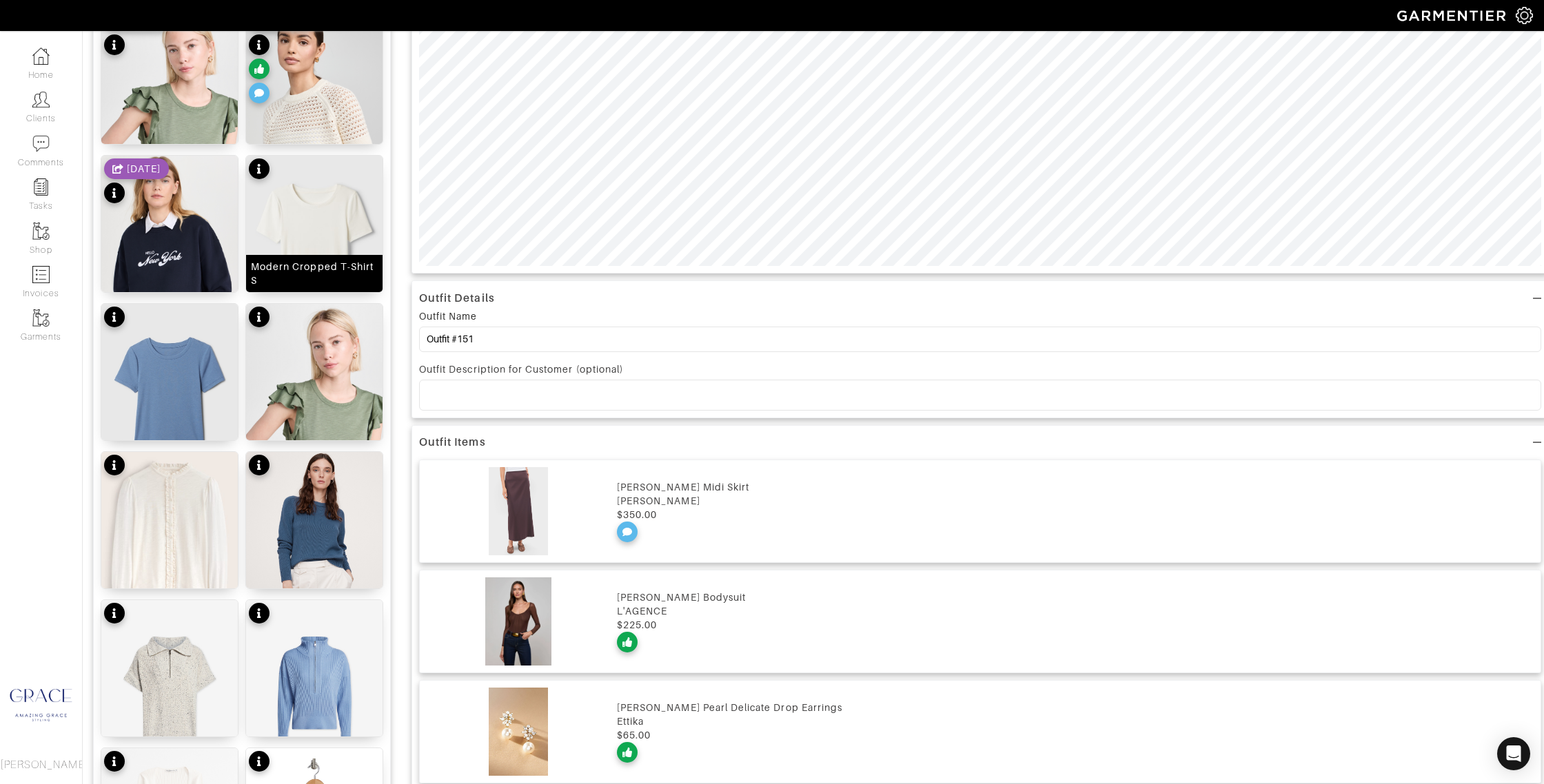
click at [346, 267] on div "Modern Cropped T-Shirt S" at bounding box center [314, 273] width 127 height 28
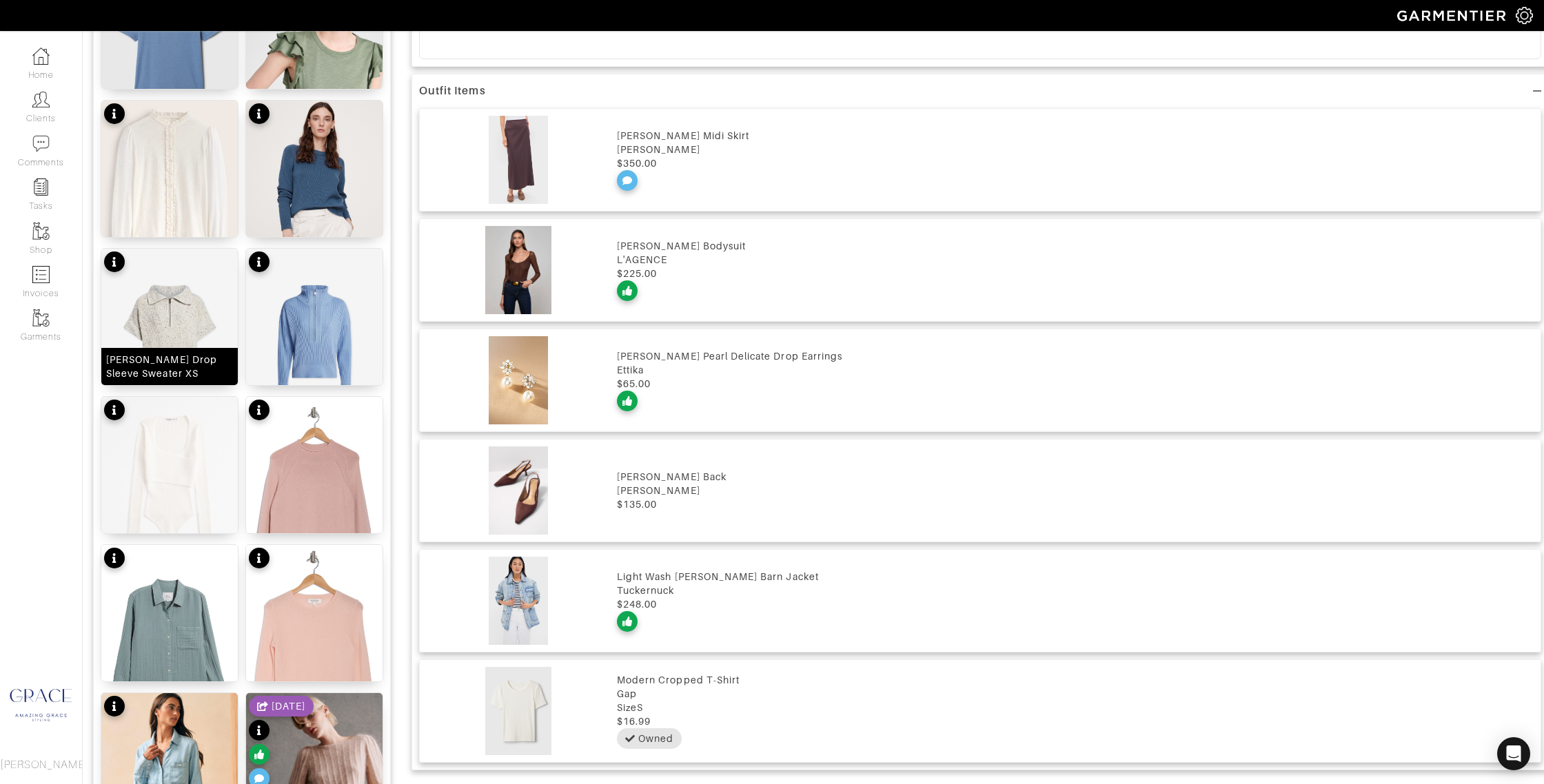
scroll to position [1019, 0]
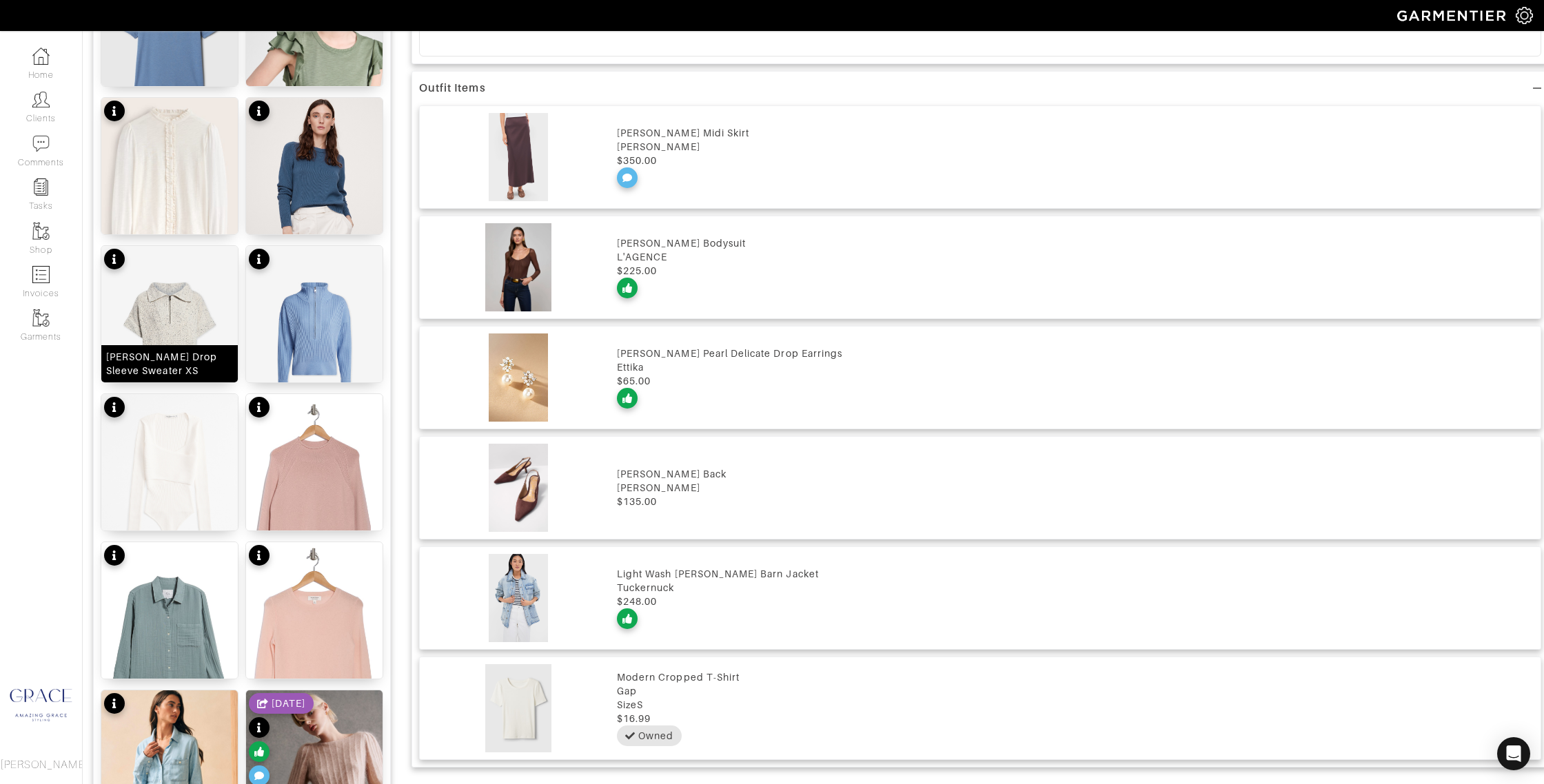
click at [206, 355] on div "Reagan Drop Sleeve Sweater XS" at bounding box center [170, 363] width 127 height 28
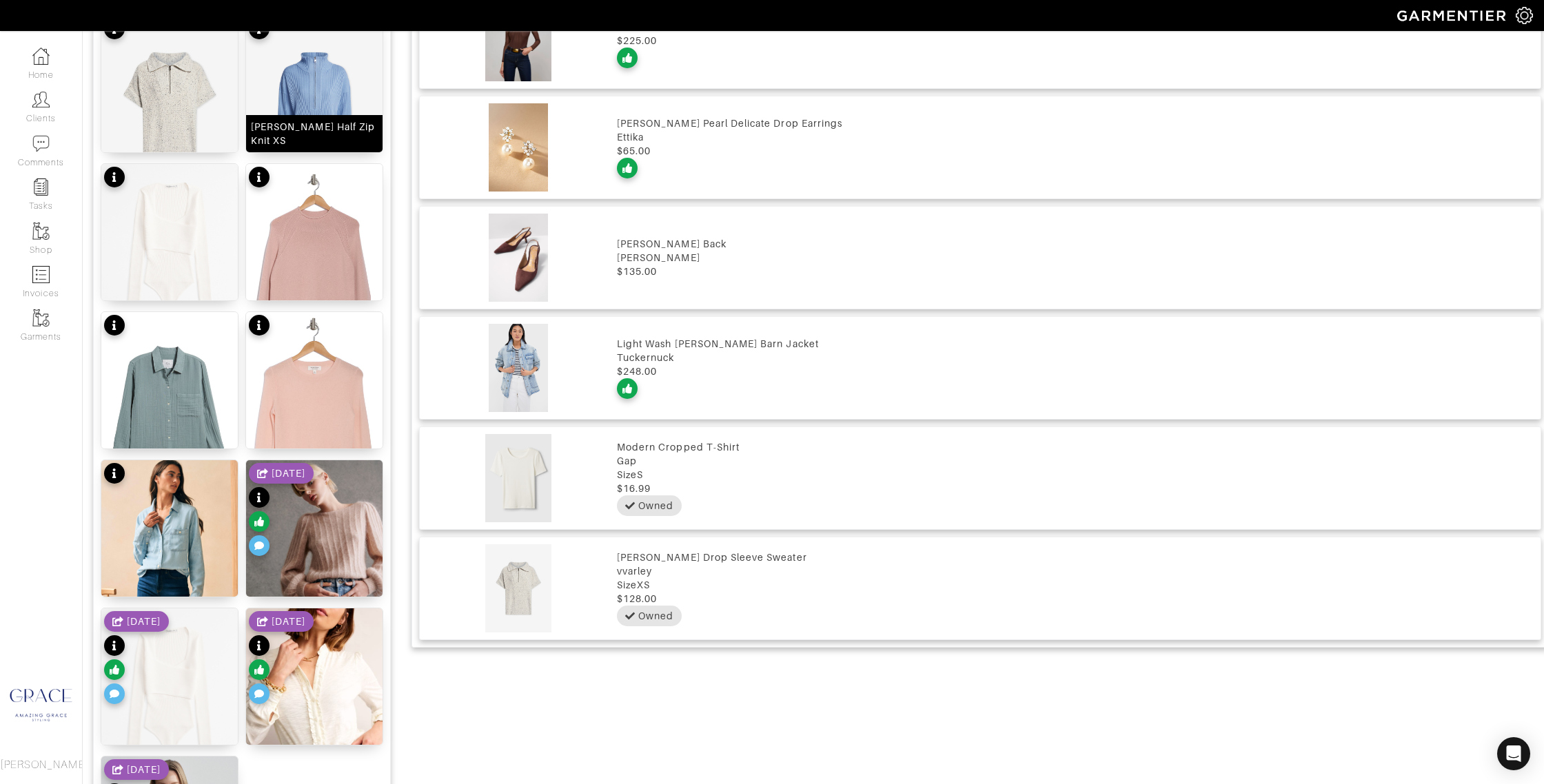
scroll to position [1253, 0]
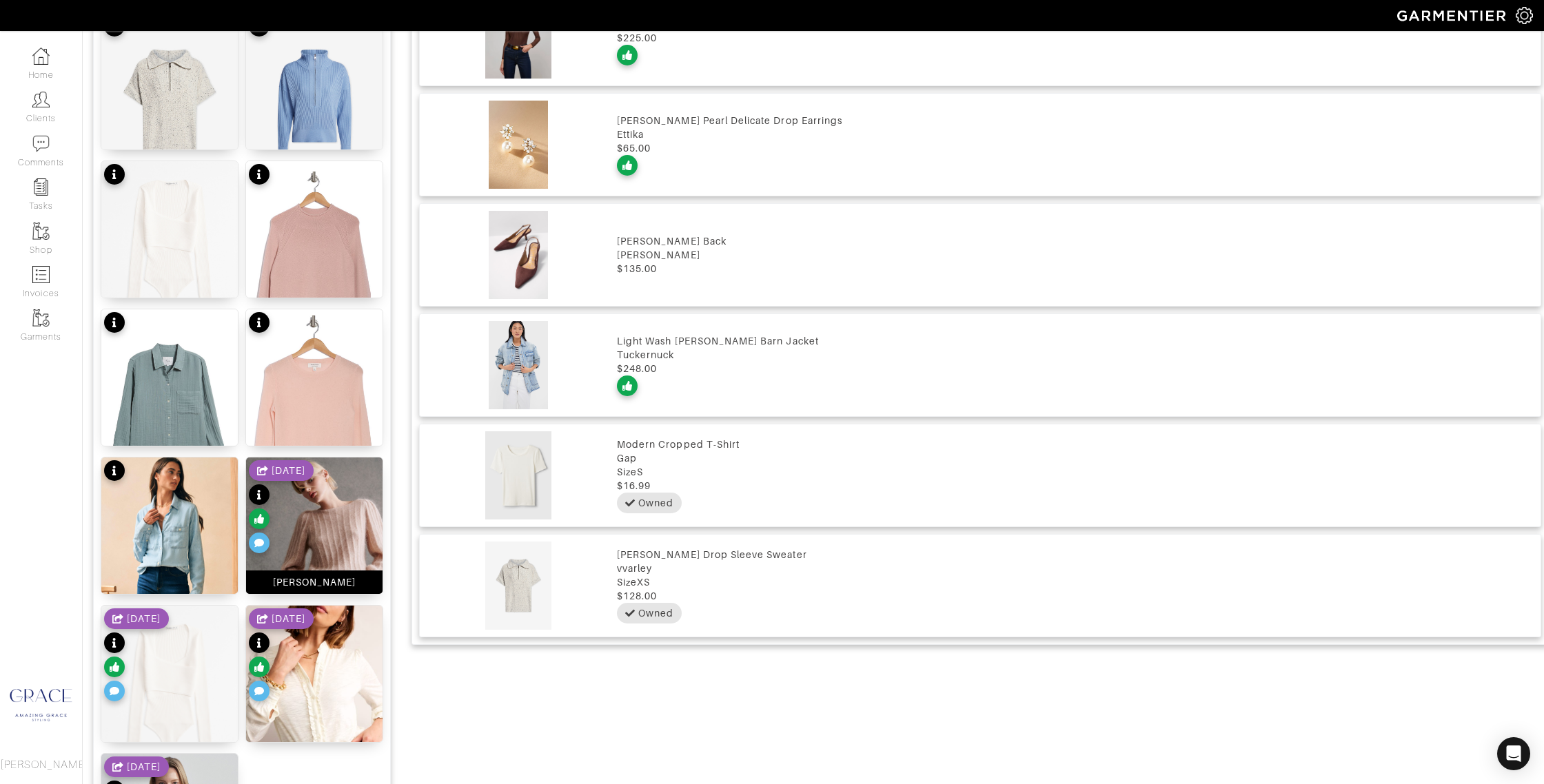
click at [337, 583] on div "ARETHA JUMPER" at bounding box center [314, 582] width 83 height 14
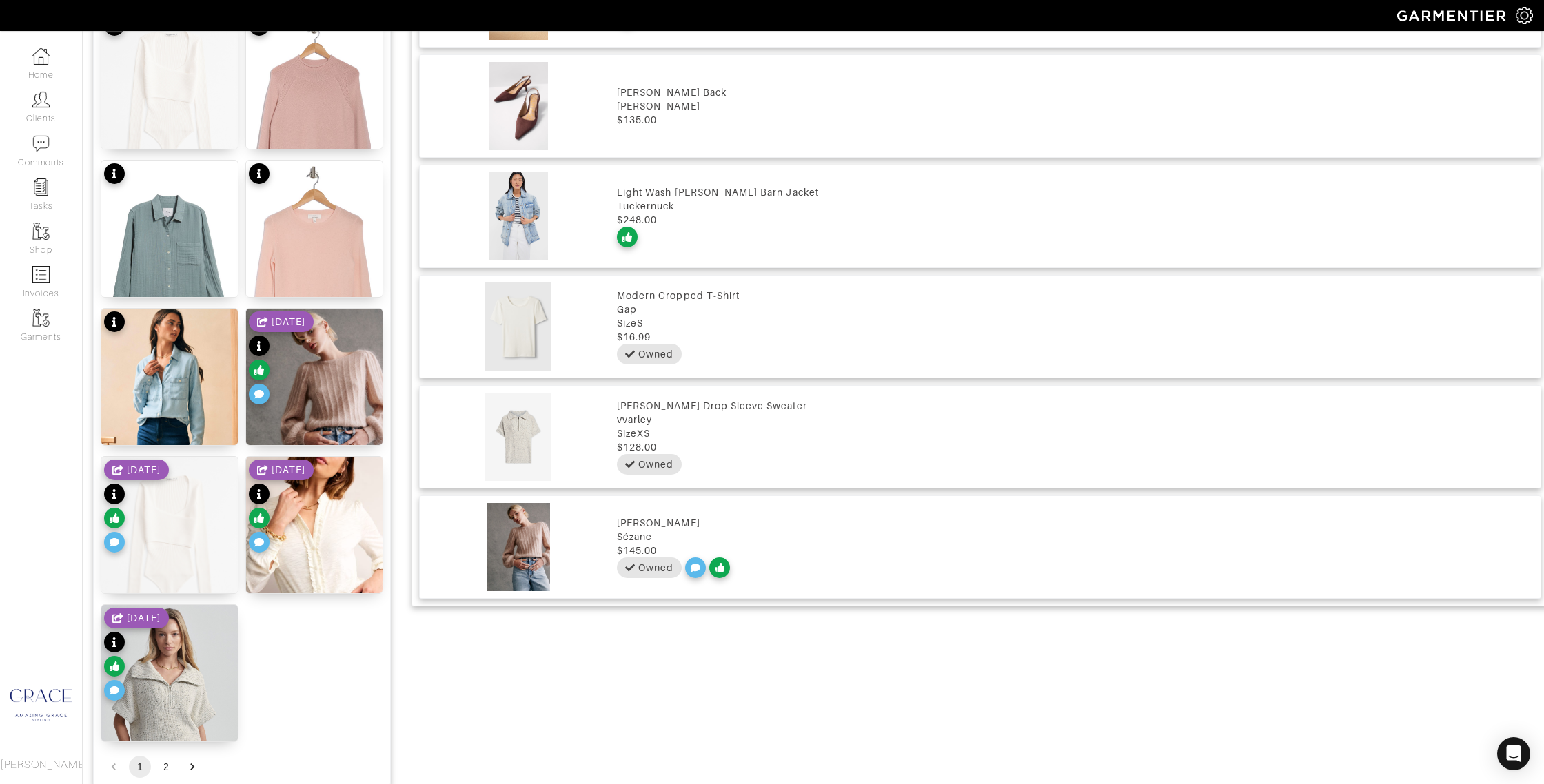
scroll to position [1409, 0]
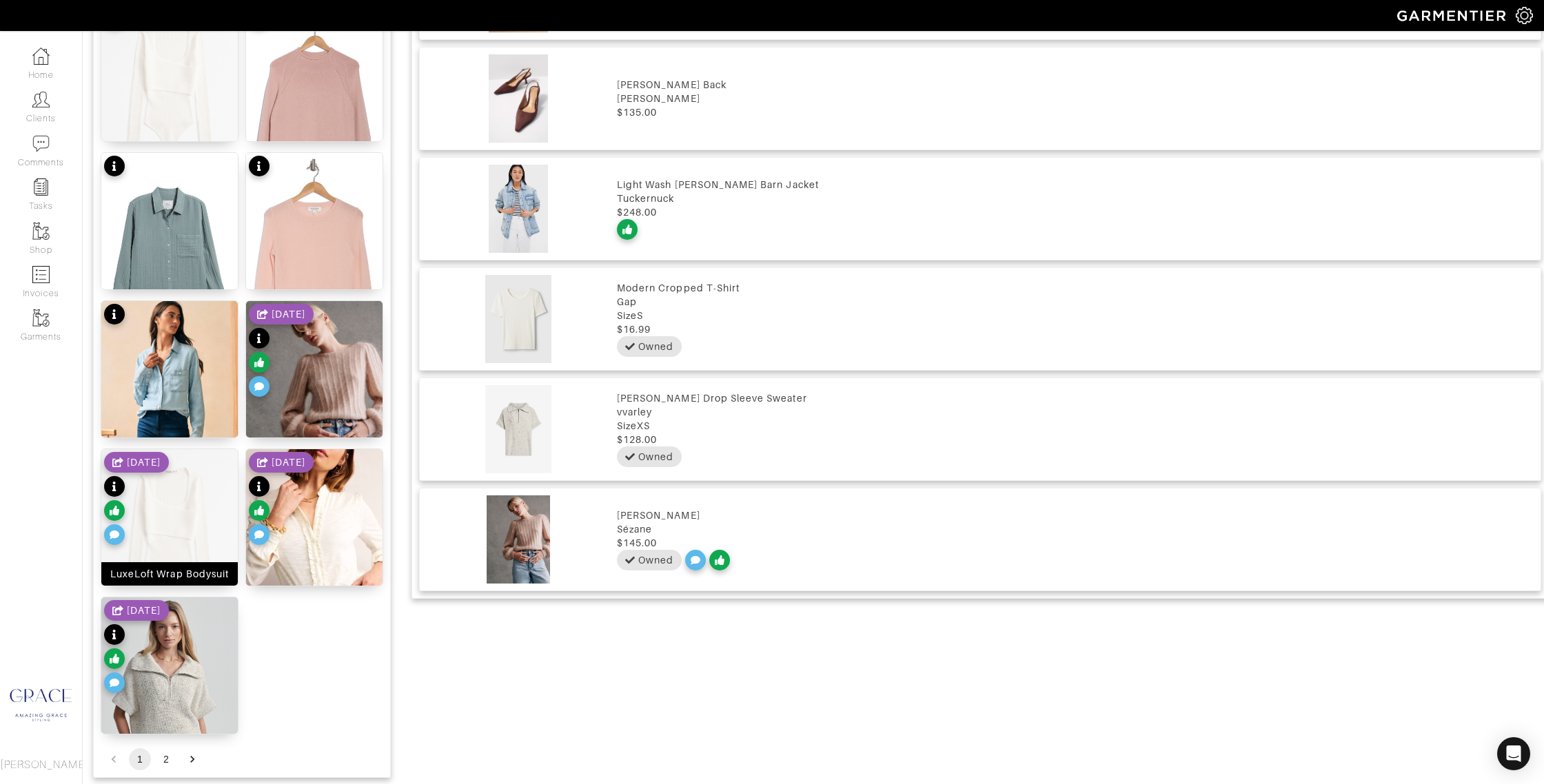
click at [179, 576] on div "LuxeLoft Wrap Bodysuit" at bounding box center [169, 574] width 119 height 14
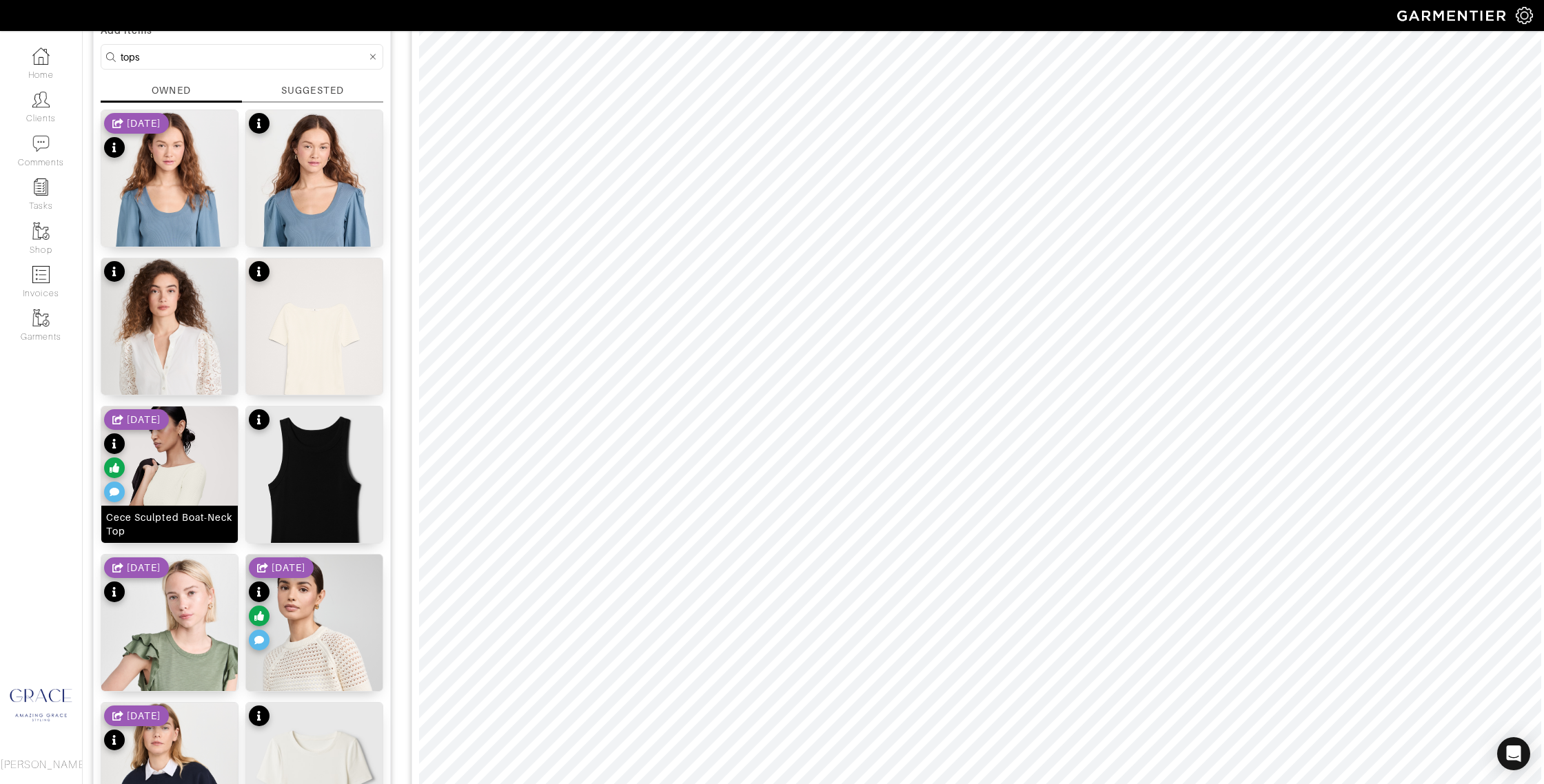
scroll to position [0, 0]
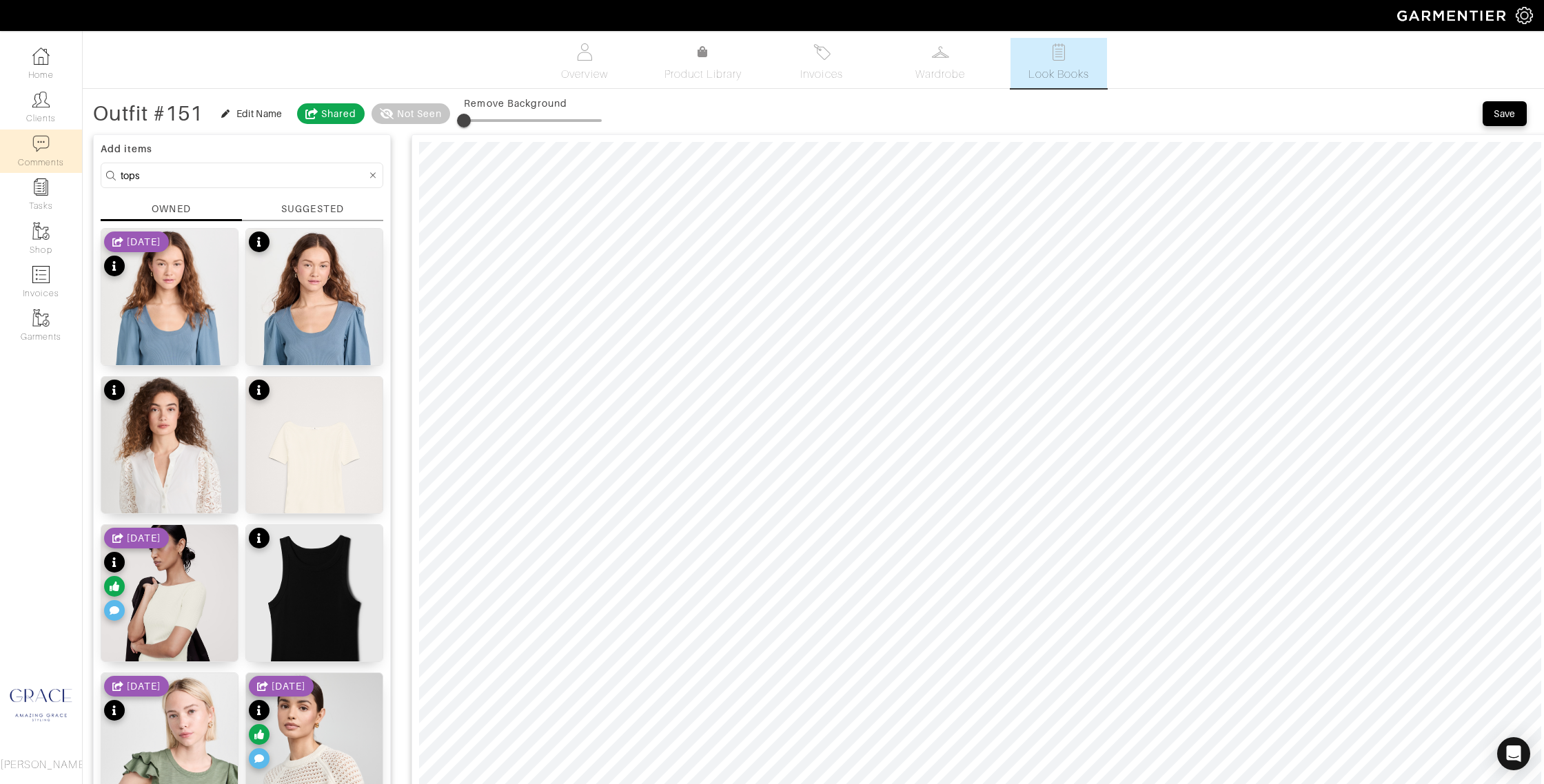
drag, startPoint x: 191, startPoint y: 173, endPoint x: 78, endPoint y: 166, distance: 113.2
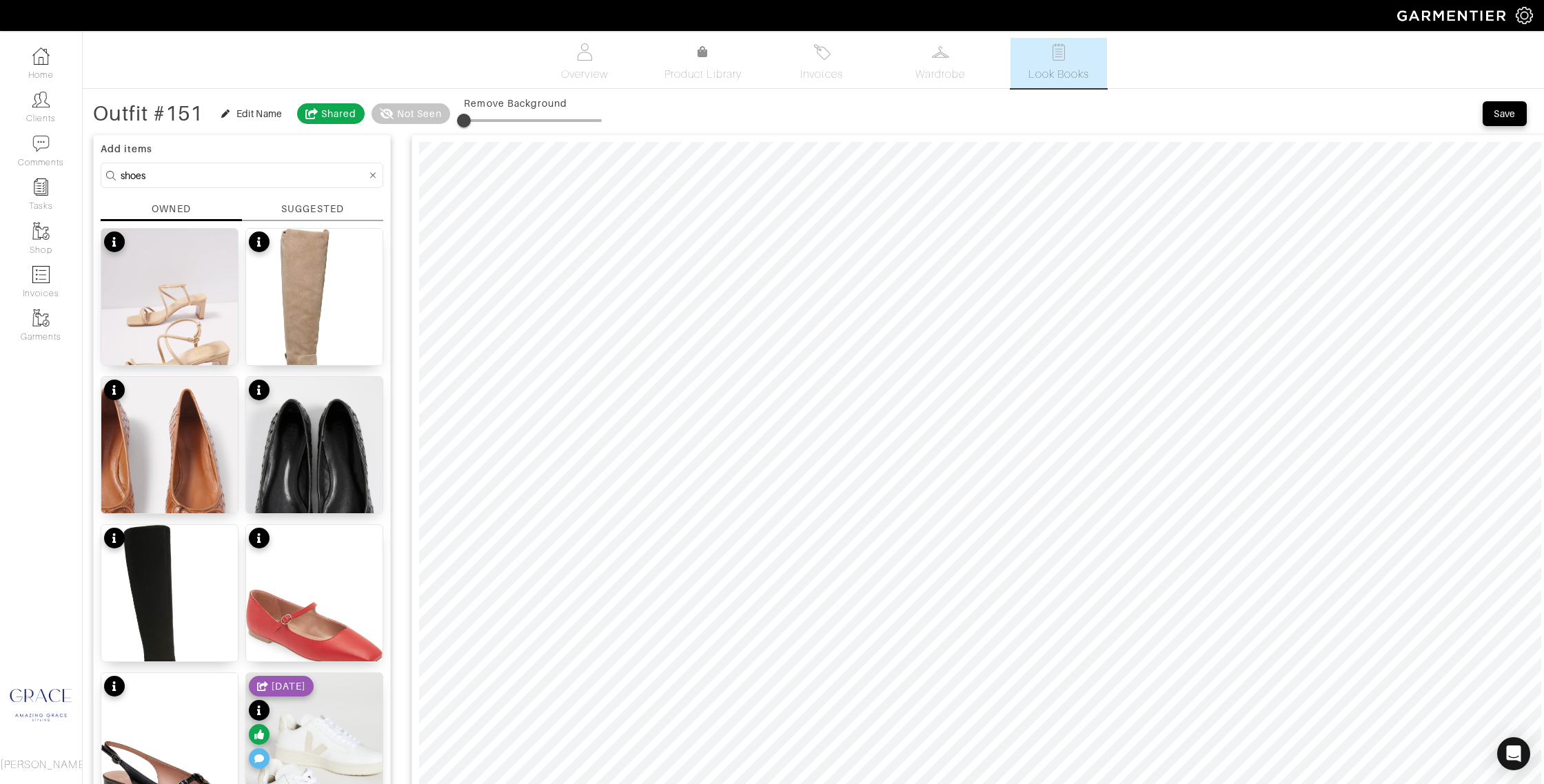
click at [313, 755] on div "8/28/24" at bounding box center [280, 723] width 65 height 96
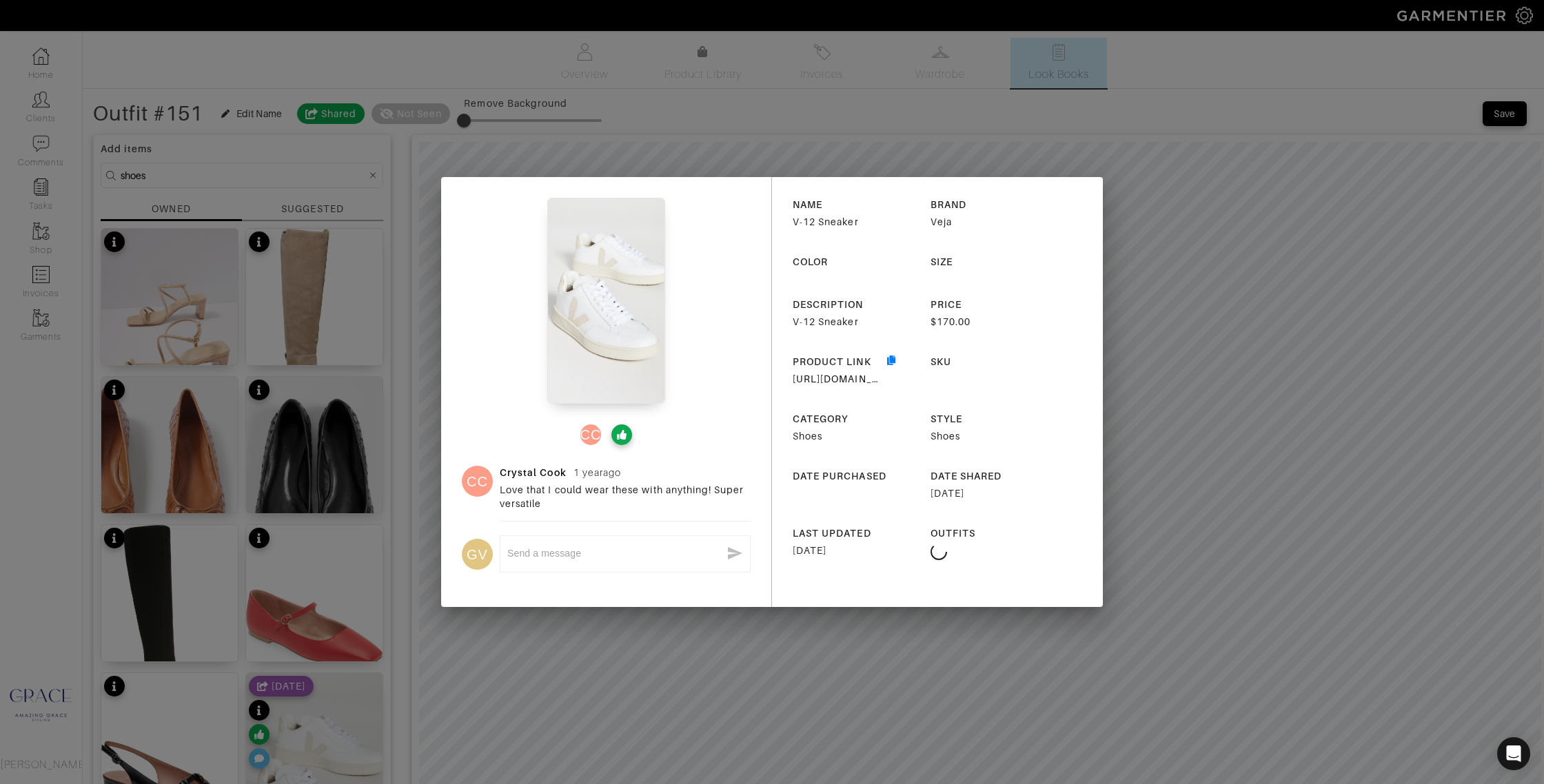
click at [606, 299] on img at bounding box center [605, 301] width 117 height 207
click at [608, 363] on img at bounding box center [605, 301] width 117 height 207
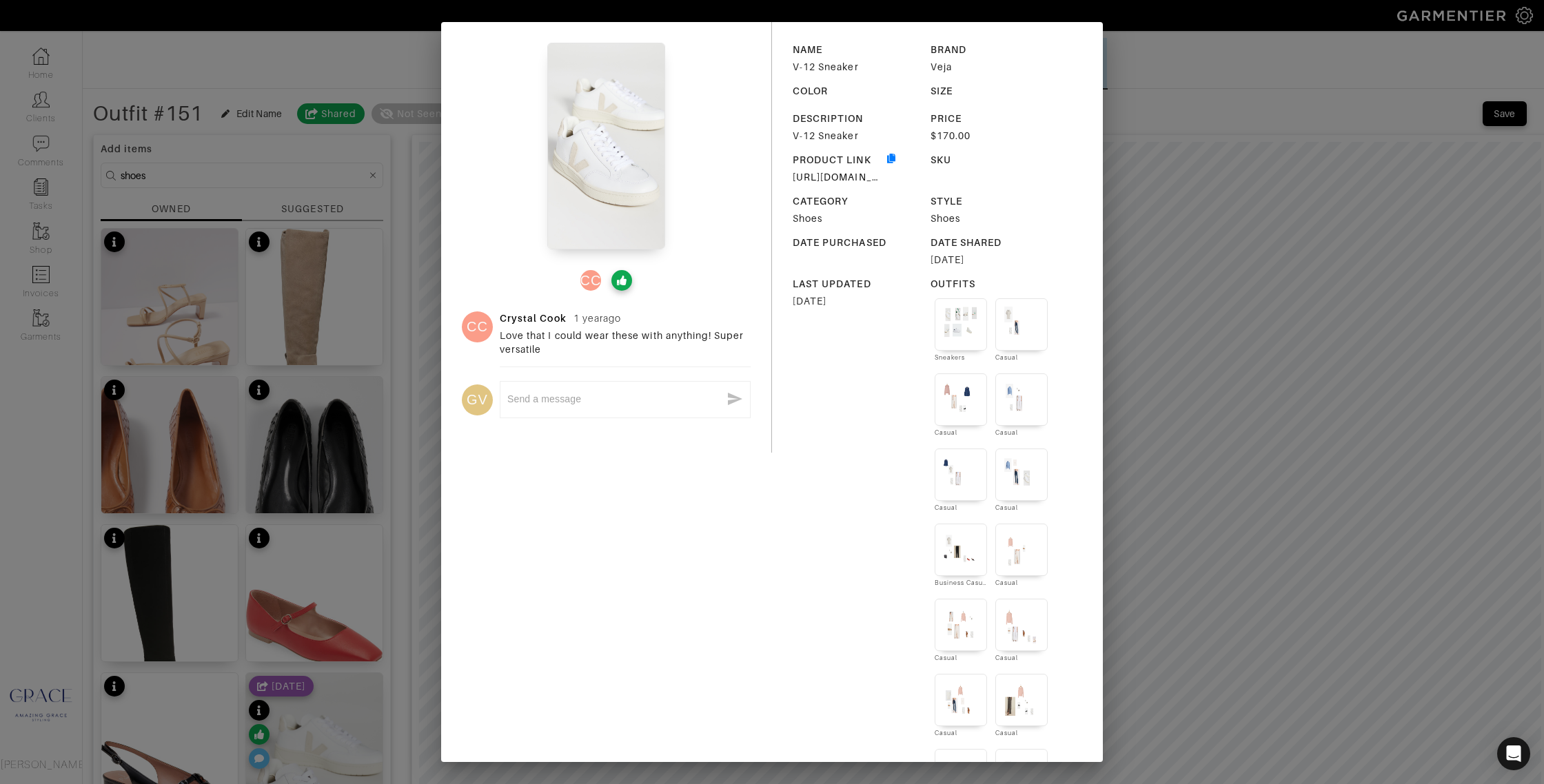
click at [395, 759] on div "CC CC Crystal Cook 1 year ago Love that I could wear these with anything! Super…" at bounding box center [772, 392] width 1544 height 784
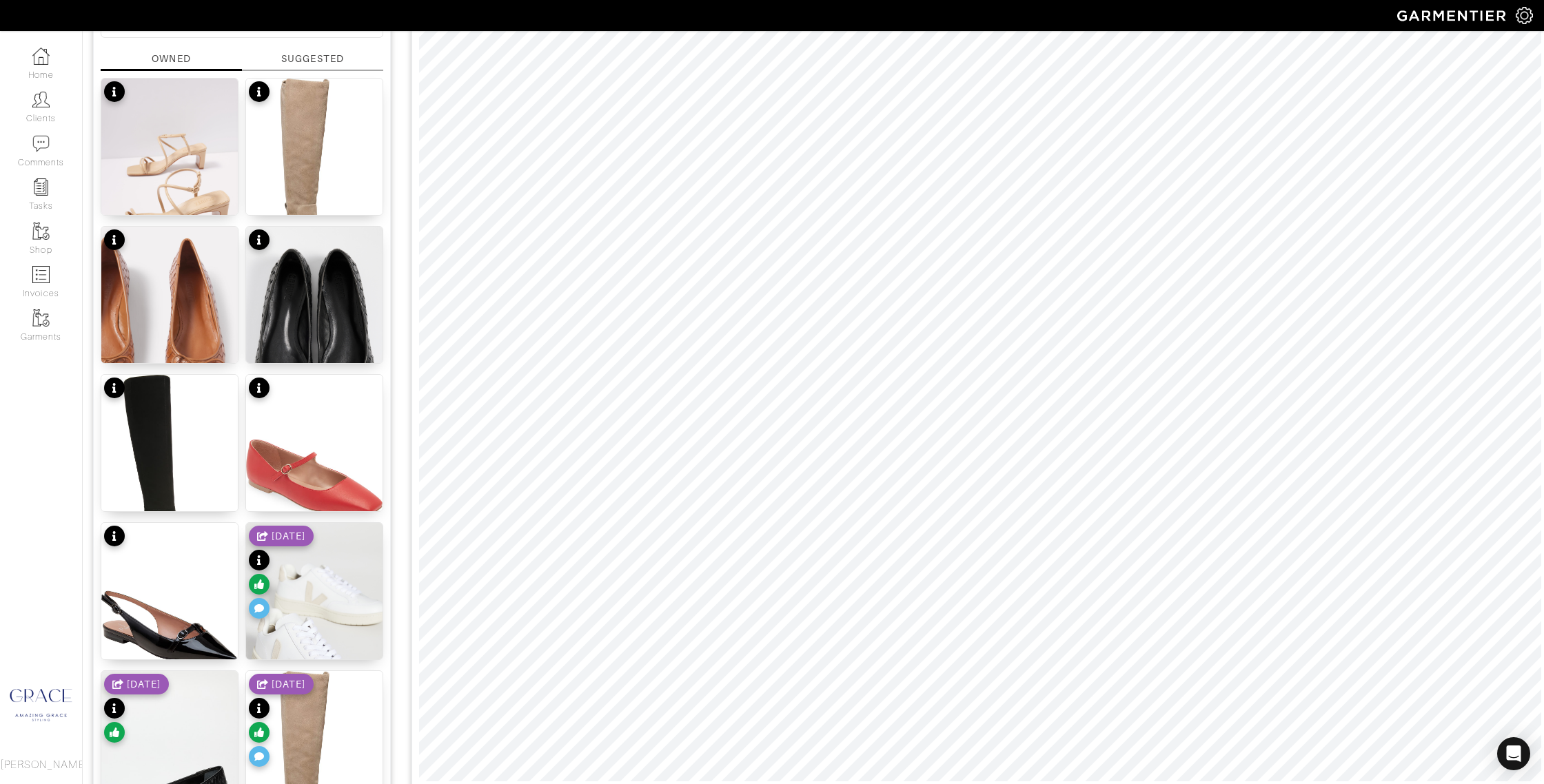
scroll to position [177, 0]
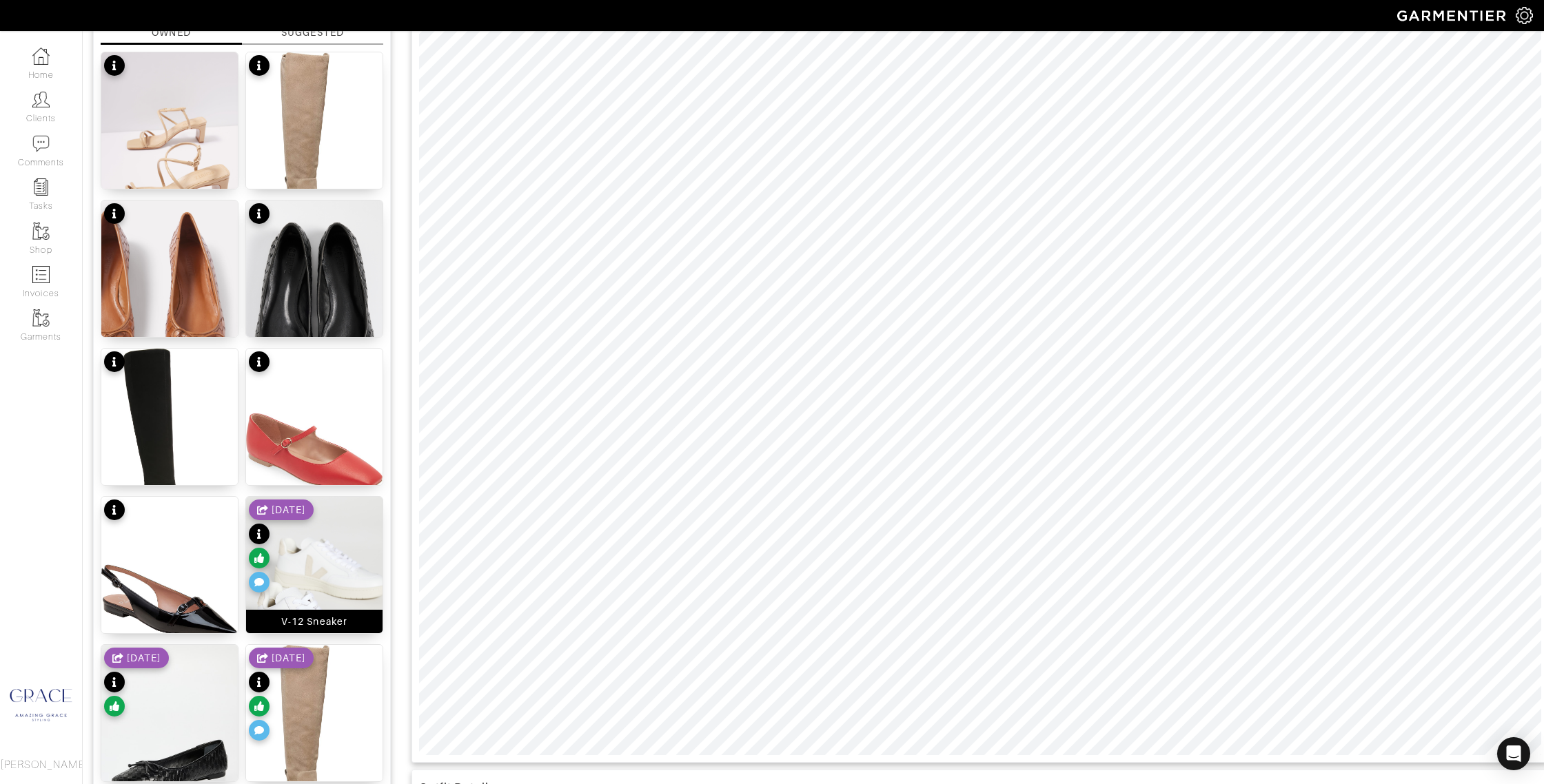
click at [363, 627] on div "V-12 Sneaker" at bounding box center [314, 621] width 137 height 23
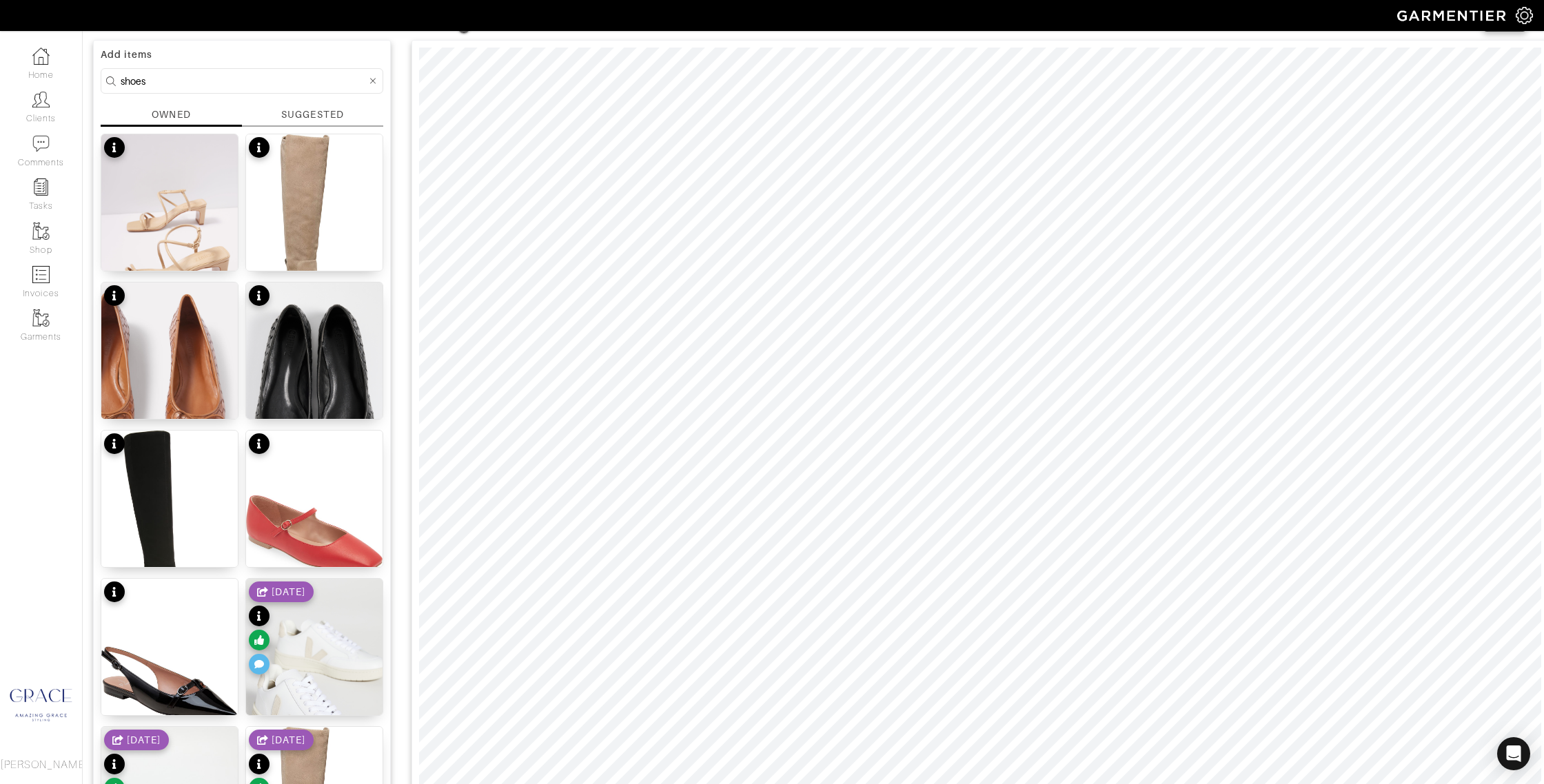
scroll to position [87, 0]
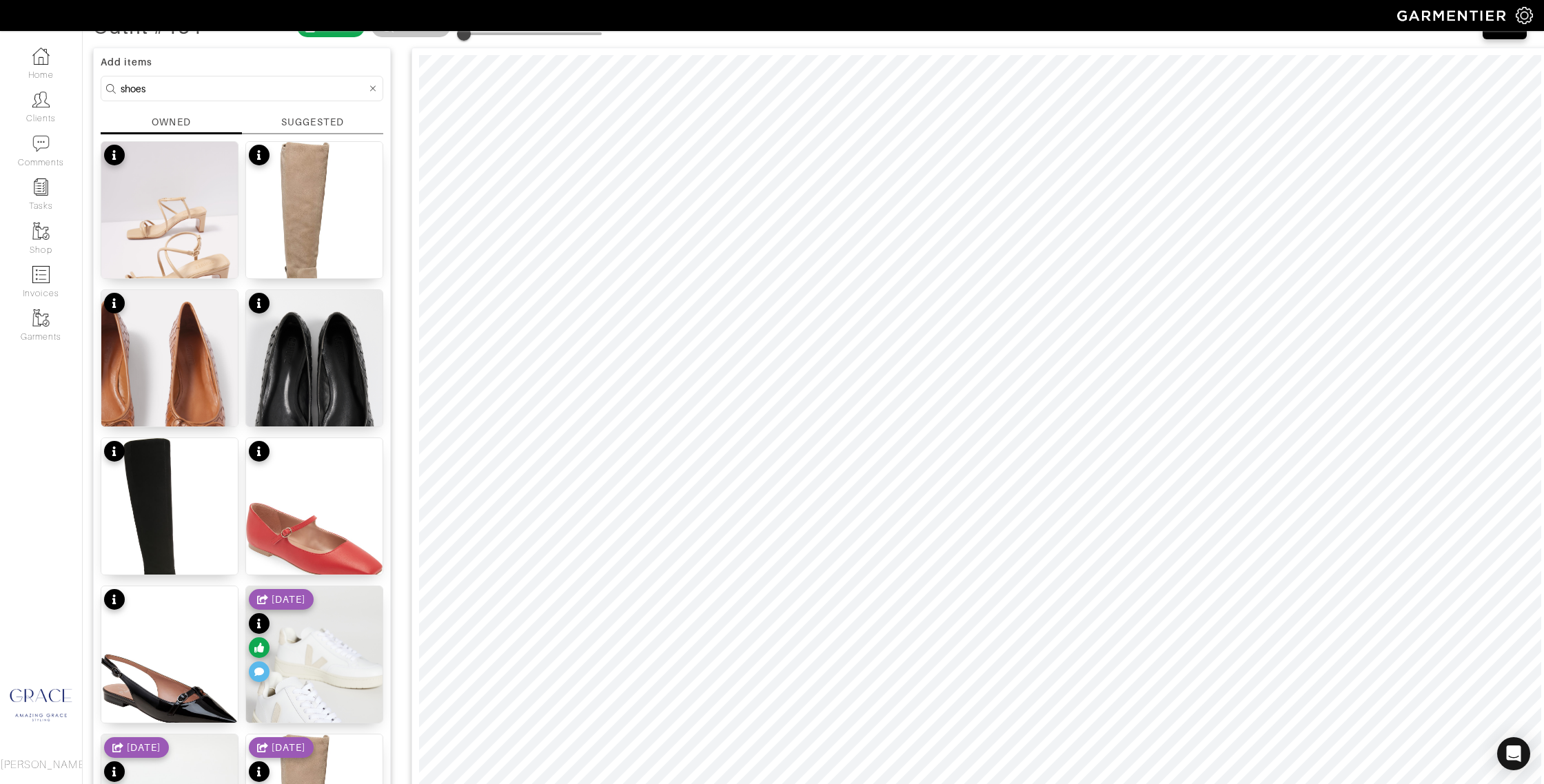
click at [293, 124] on div "SUGGESTED" at bounding box center [312, 122] width 62 height 15
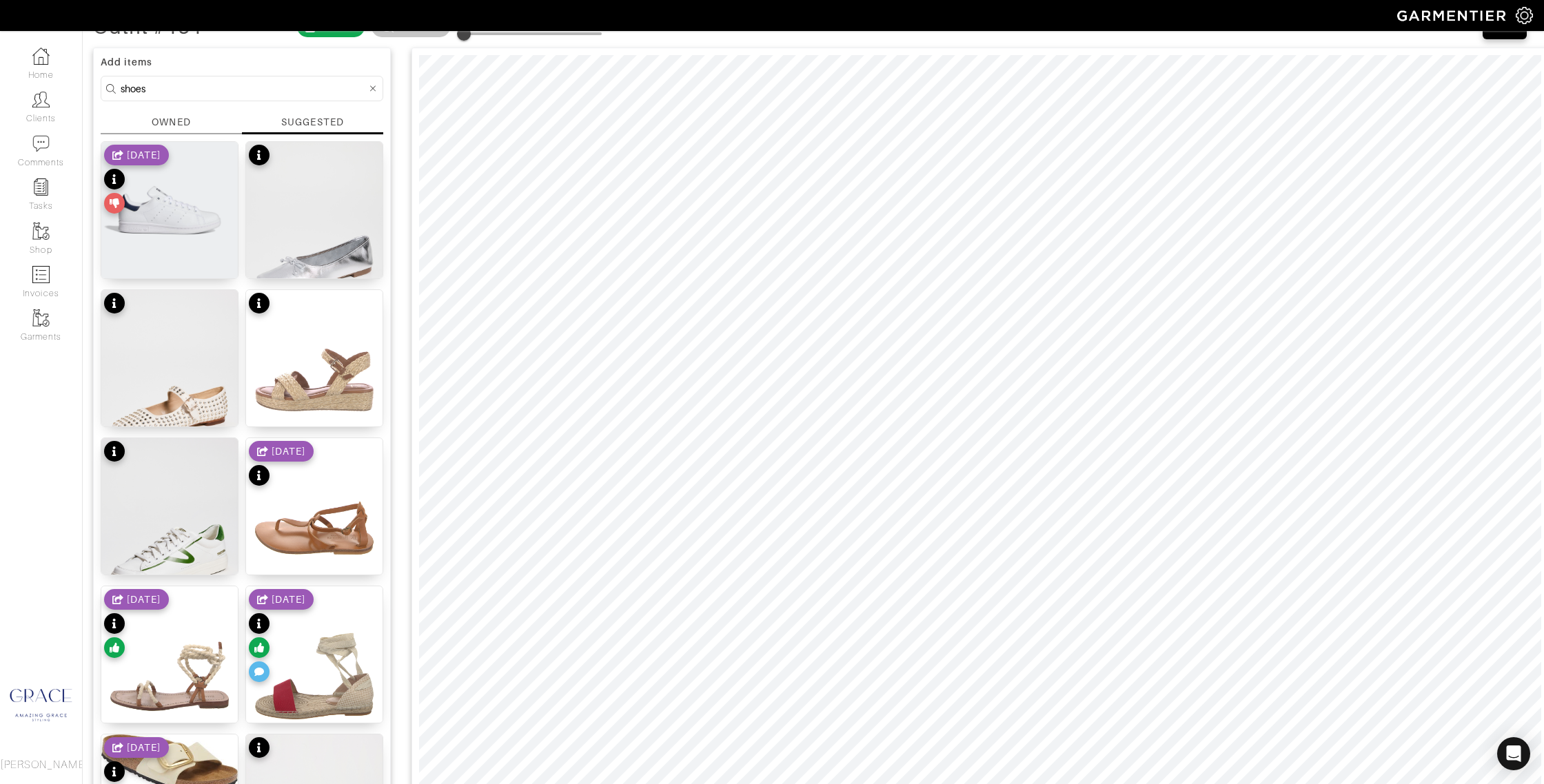
click at [241, 87] on input "shoes" at bounding box center [243, 88] width 246 height 17
drag, startPoint x: 227, startPoint y: 89, endPoint x: 0, endPoint y: 78, distance: 227.3
type input "gola"
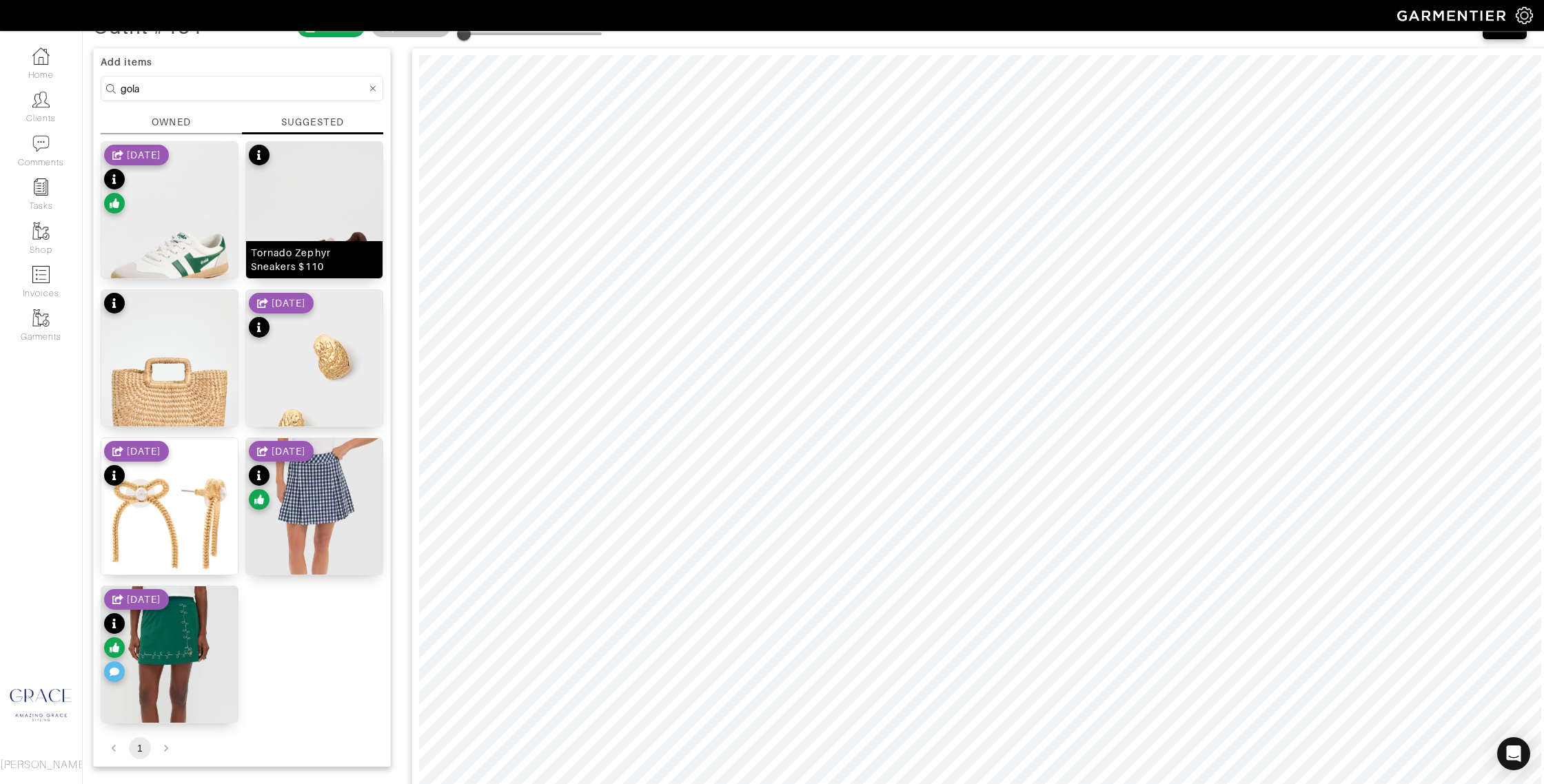
click at [316, 265] on div "Tornado Zephyr Sneakers $110" at bounding box center [314, 260] width 127 height 28
type input "31"
drag, startPoint x: 154, startPoint y: 90, endPoint x: 66, endPoint y: 82, distance: 88.4
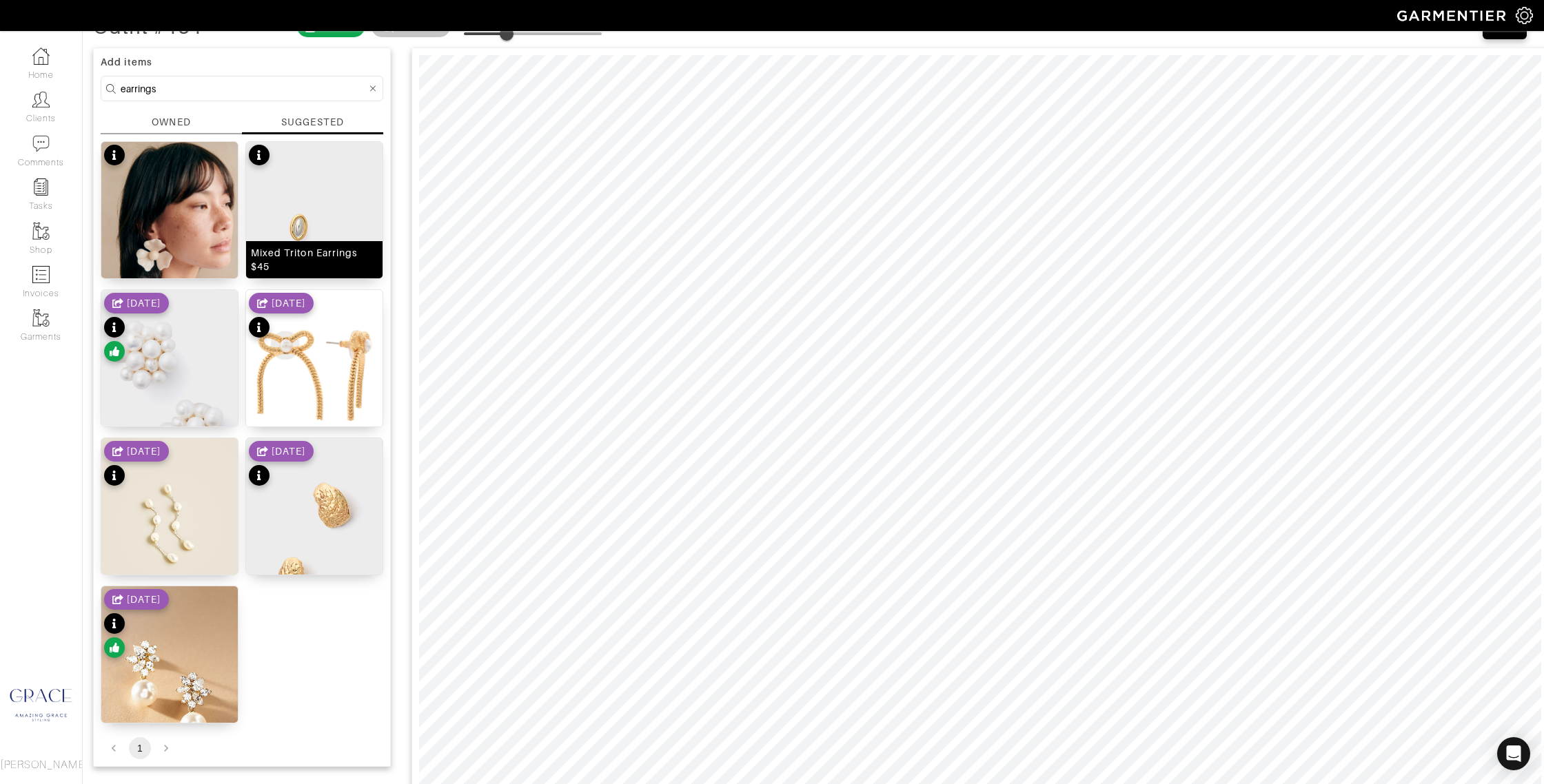
click at [293, 248] on div "Mixed Triton Earrings $45" at bounding box center [314, 260] width 127 height 28
drag, startPoint x: 110, startPoint y: 87, endPoint x: 39, endPoint y: 76, distance: 71.8
type input "bracelets"
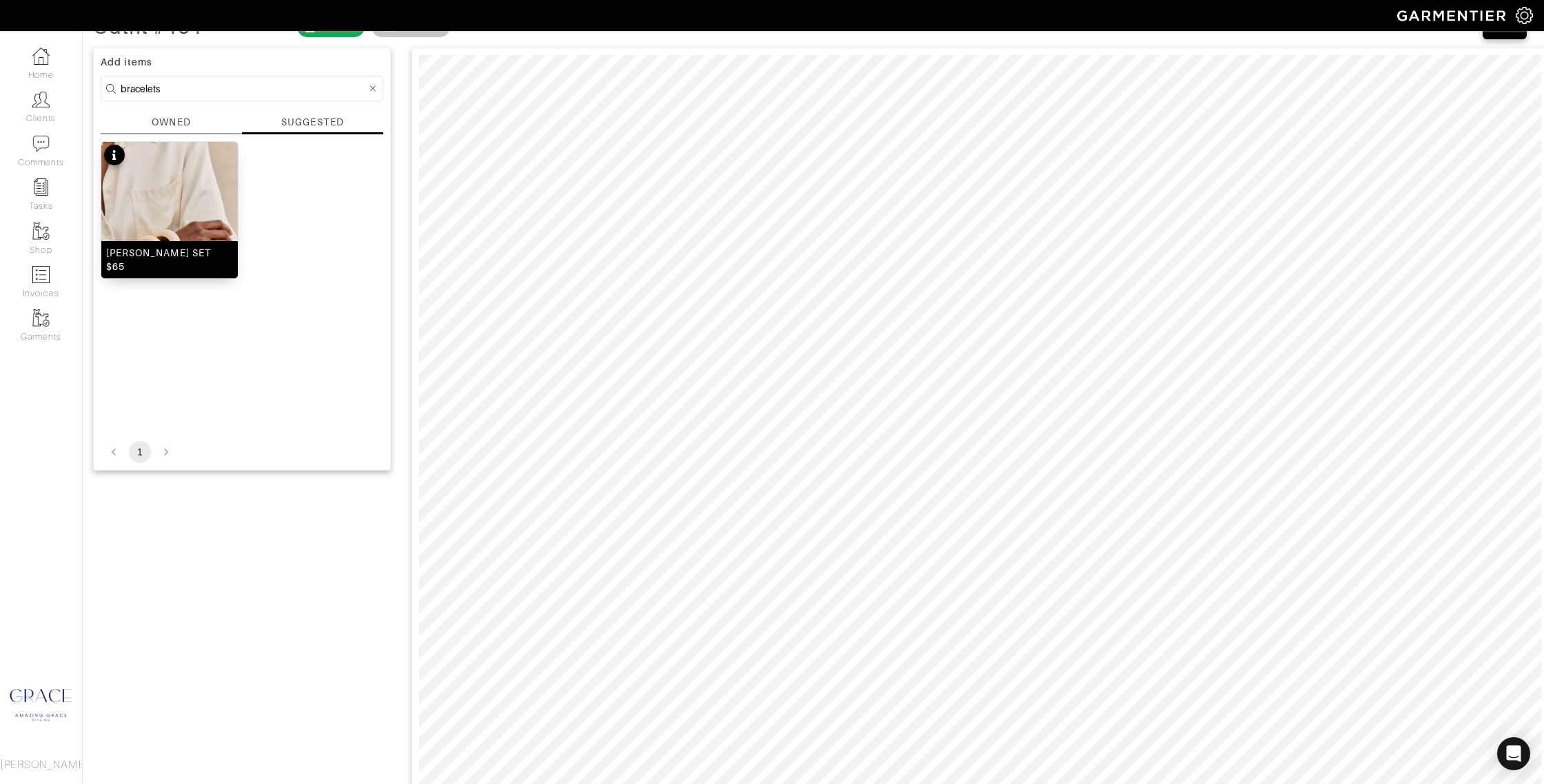
click at [140, 238] on img at bounding box center [170, 237] width 137 height 191
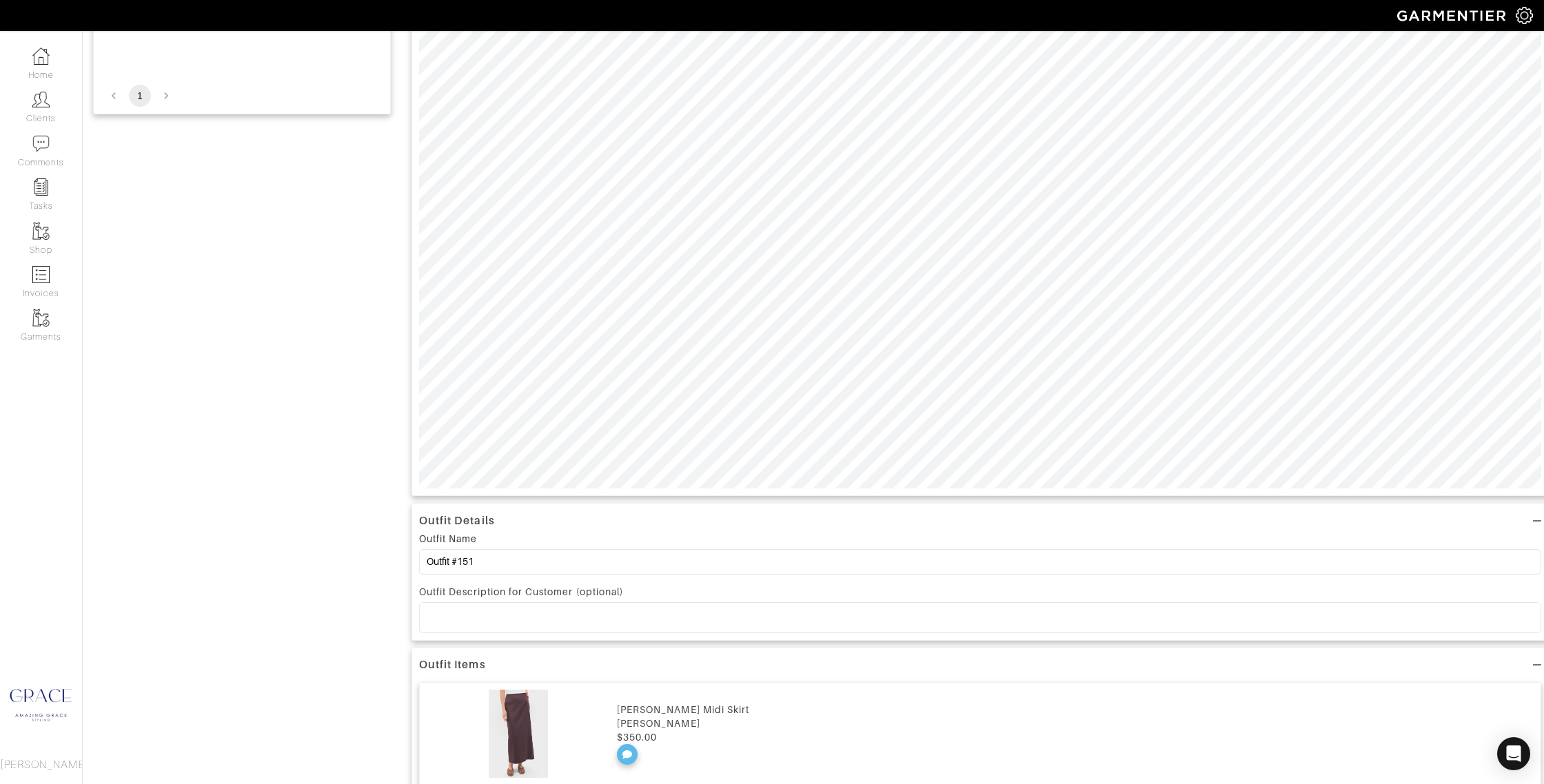
scroll to position [455, 0]
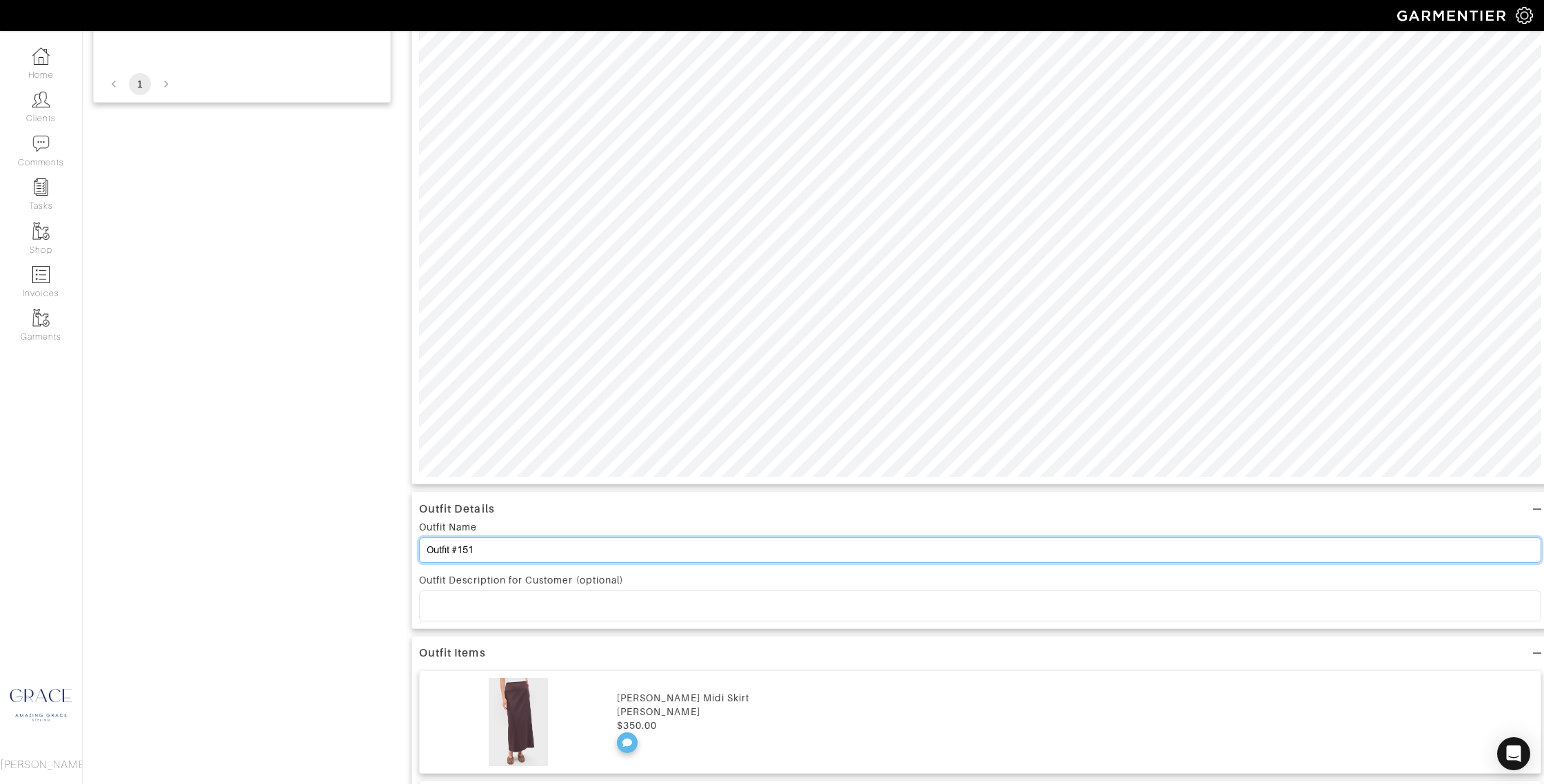
drag, startPoint x: 491, startPoint y: 552, endPoint x: 363, endPoint y: 540, distance: 128.6
type input "[PERSON_NAME] Skirt"
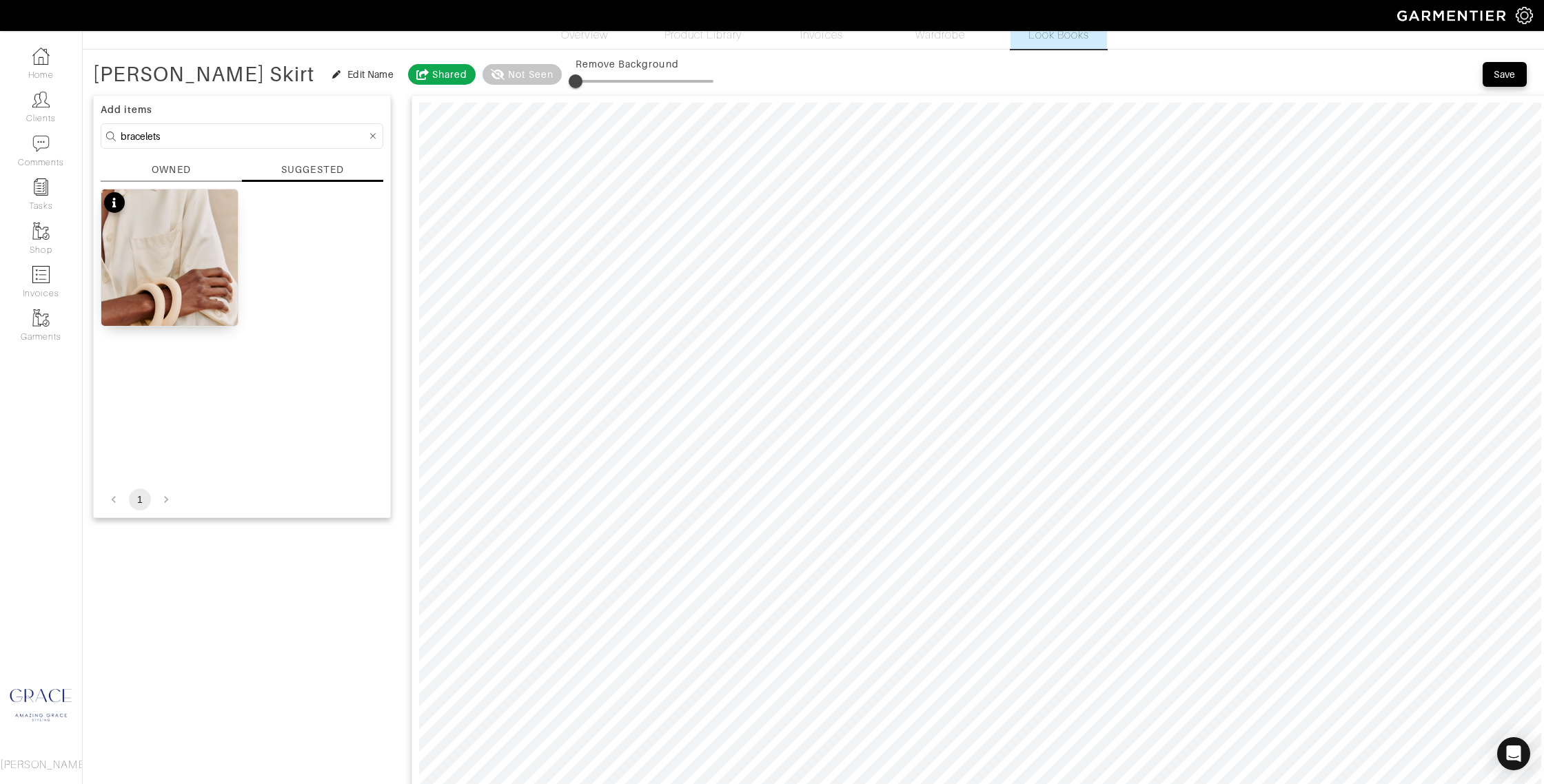
scroll to position [0, 0]
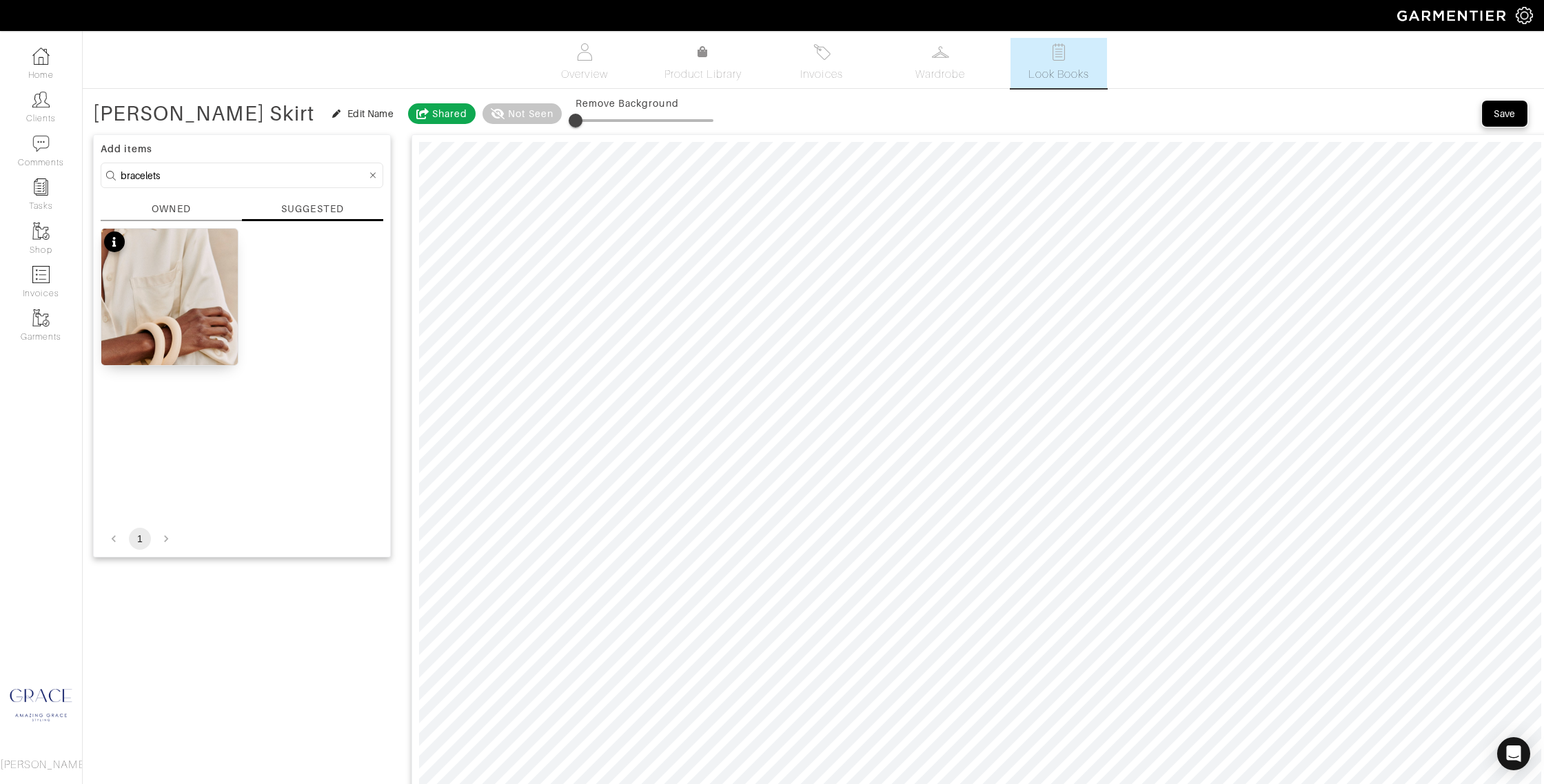
drag, startPoint x: 1493, startPoint y: 117, endPoint x: 1449, endPoint y: 139, distance: 49.2
click at [1493, 117] on div "Save" at bounding box center [1503, 113] width 22 height 14
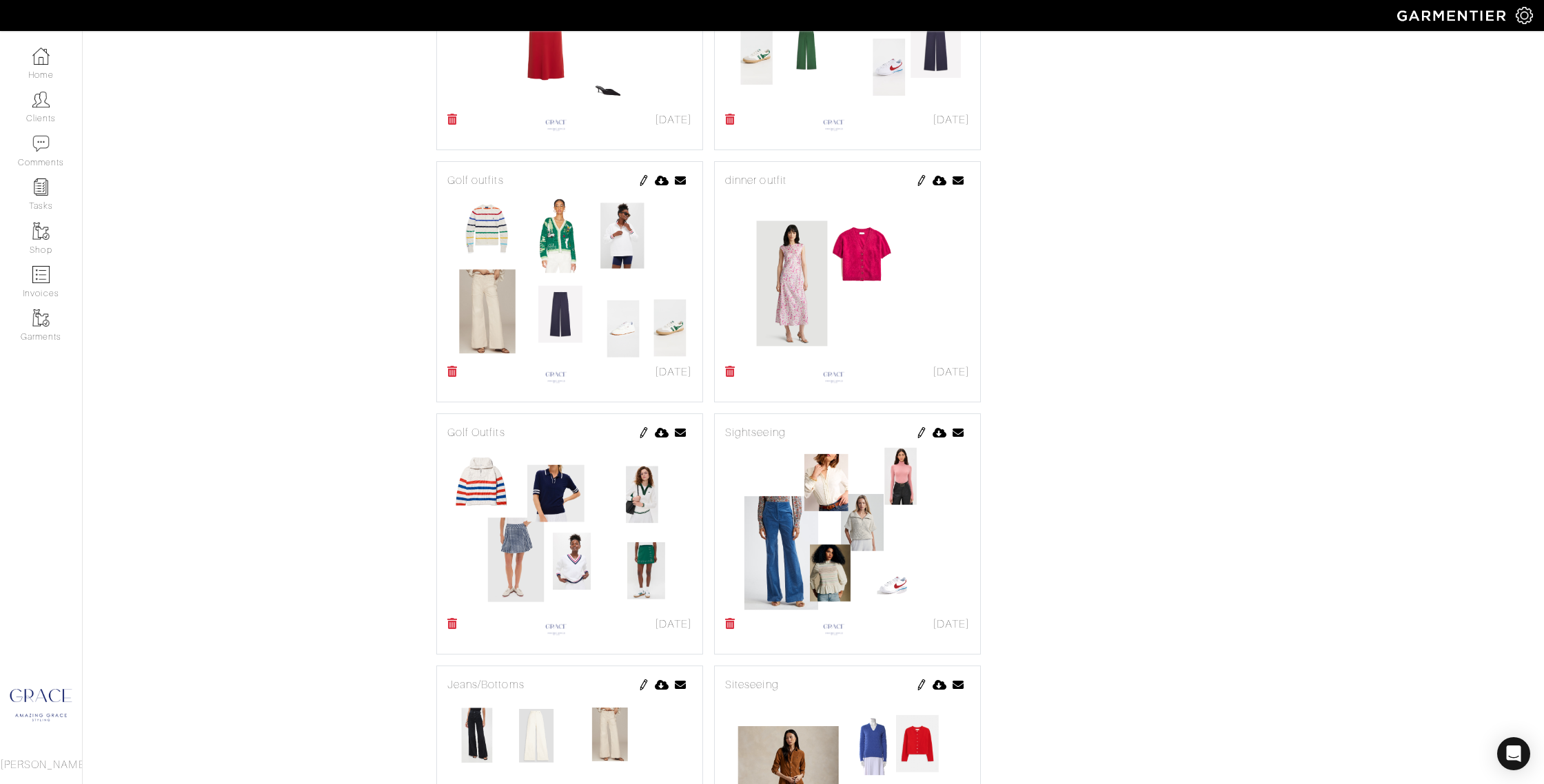
scroll to position [749, 0]
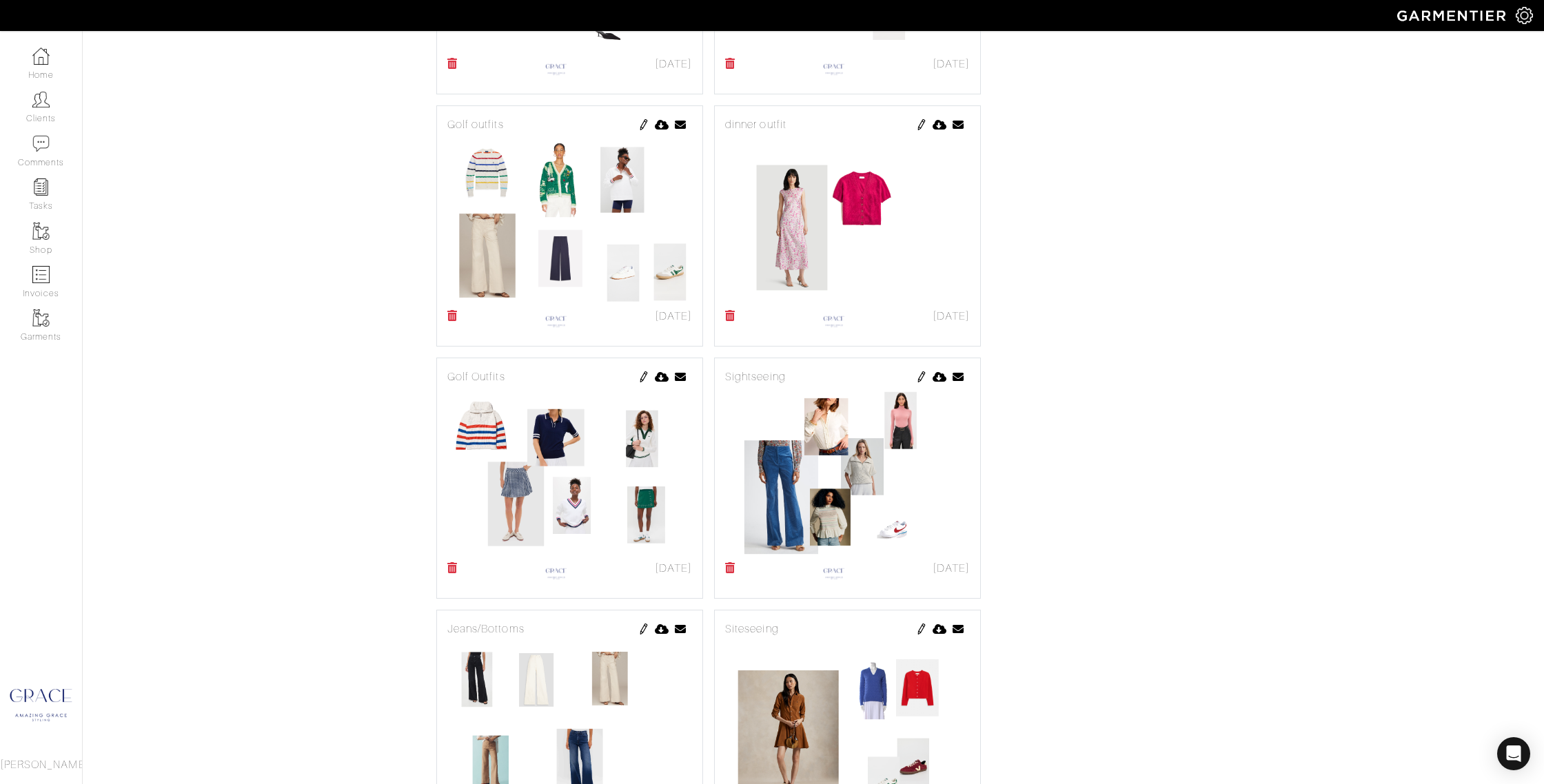
click at [644, 122] on img at bounding box center [643, 125] width 11 height 11
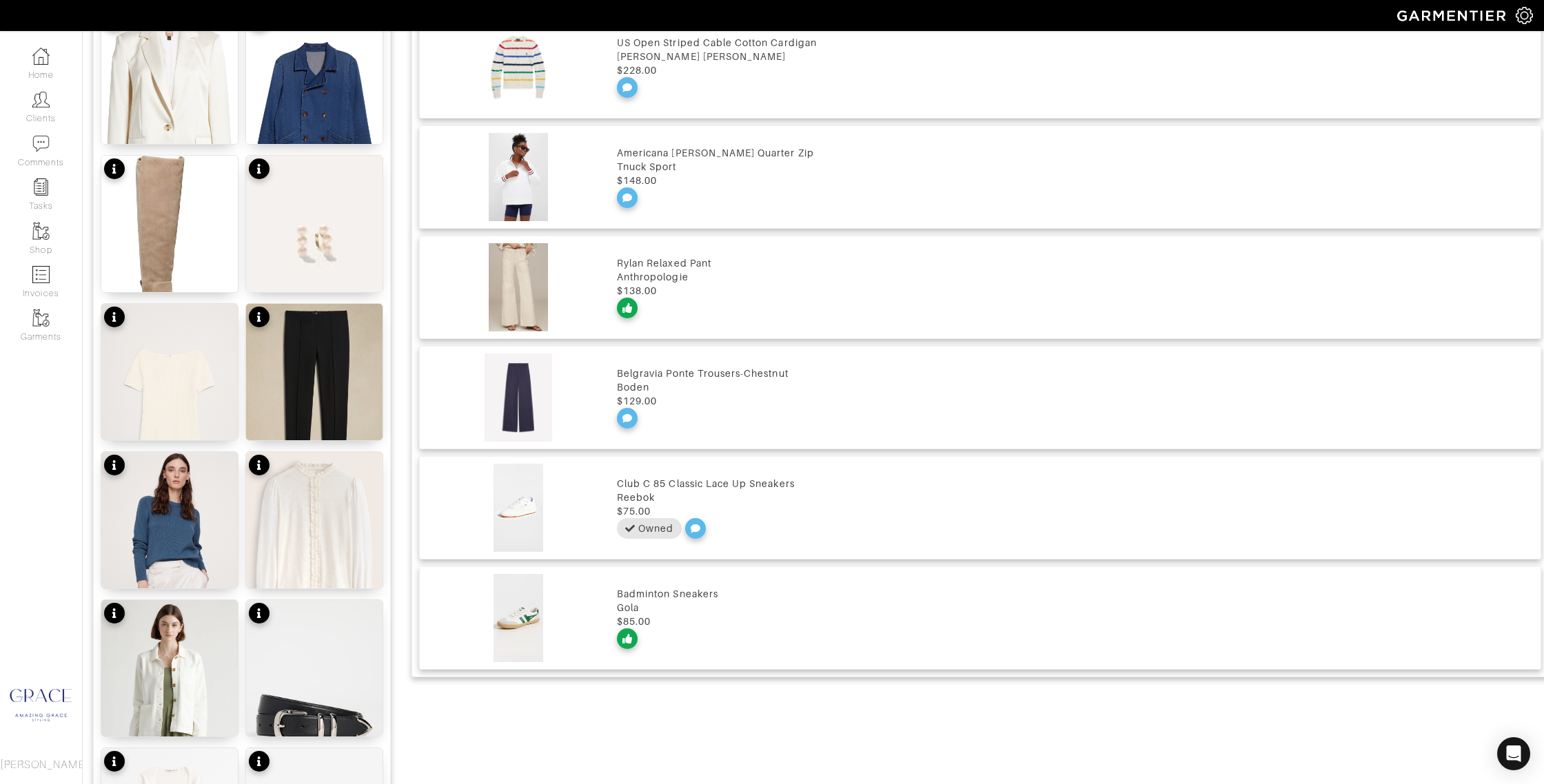
scroll to position [1109, 0]
click at [627, 417] on icon at bounding box center [627, 420] width 10 height 9
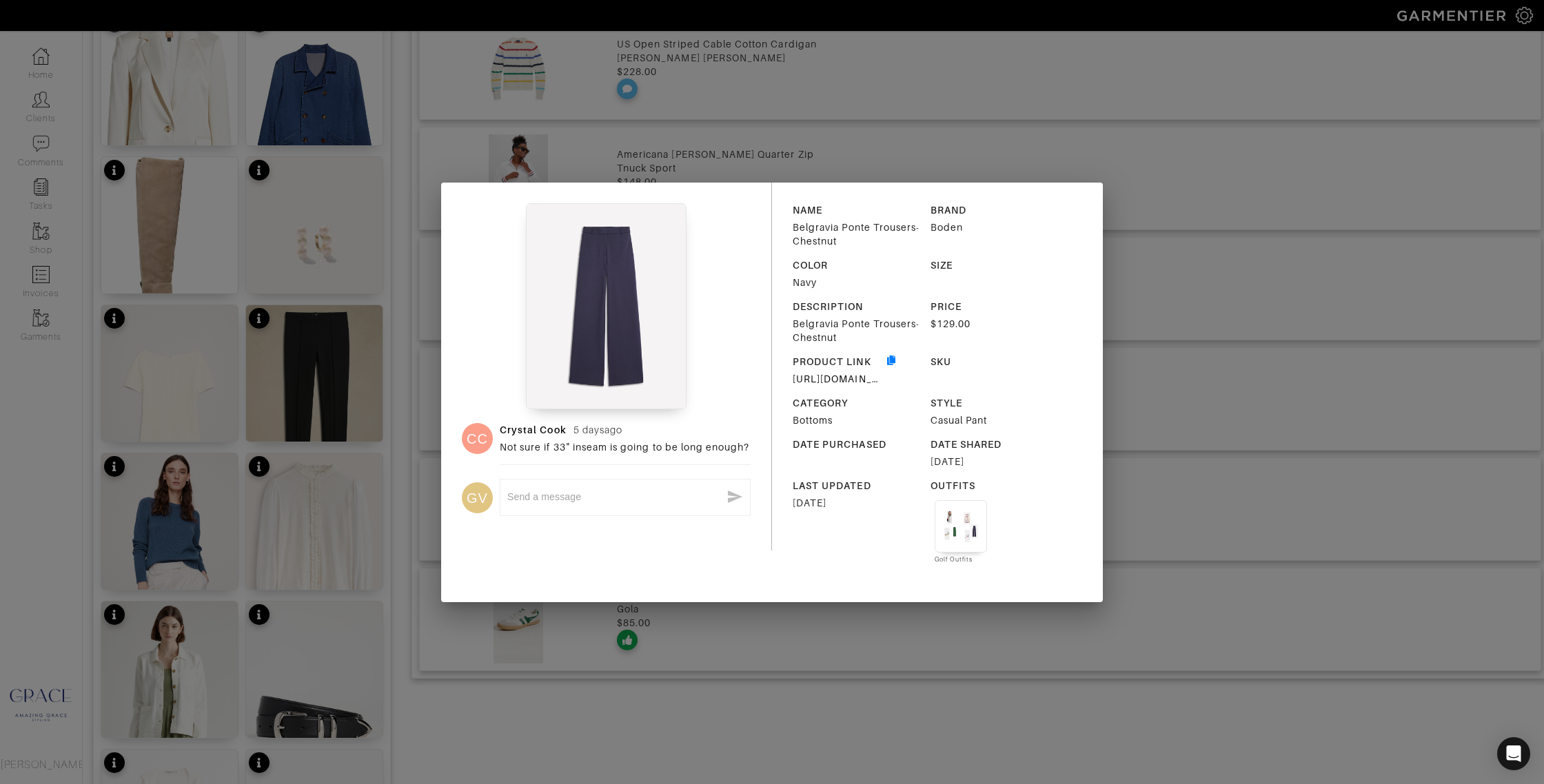
click at [1065, 156] on div "CC [PERSON_NAME] [DATE] Not sure if 33" inseam is going to be long enough? GV x…" at bounding box center [772, 392] width 1544 height 784
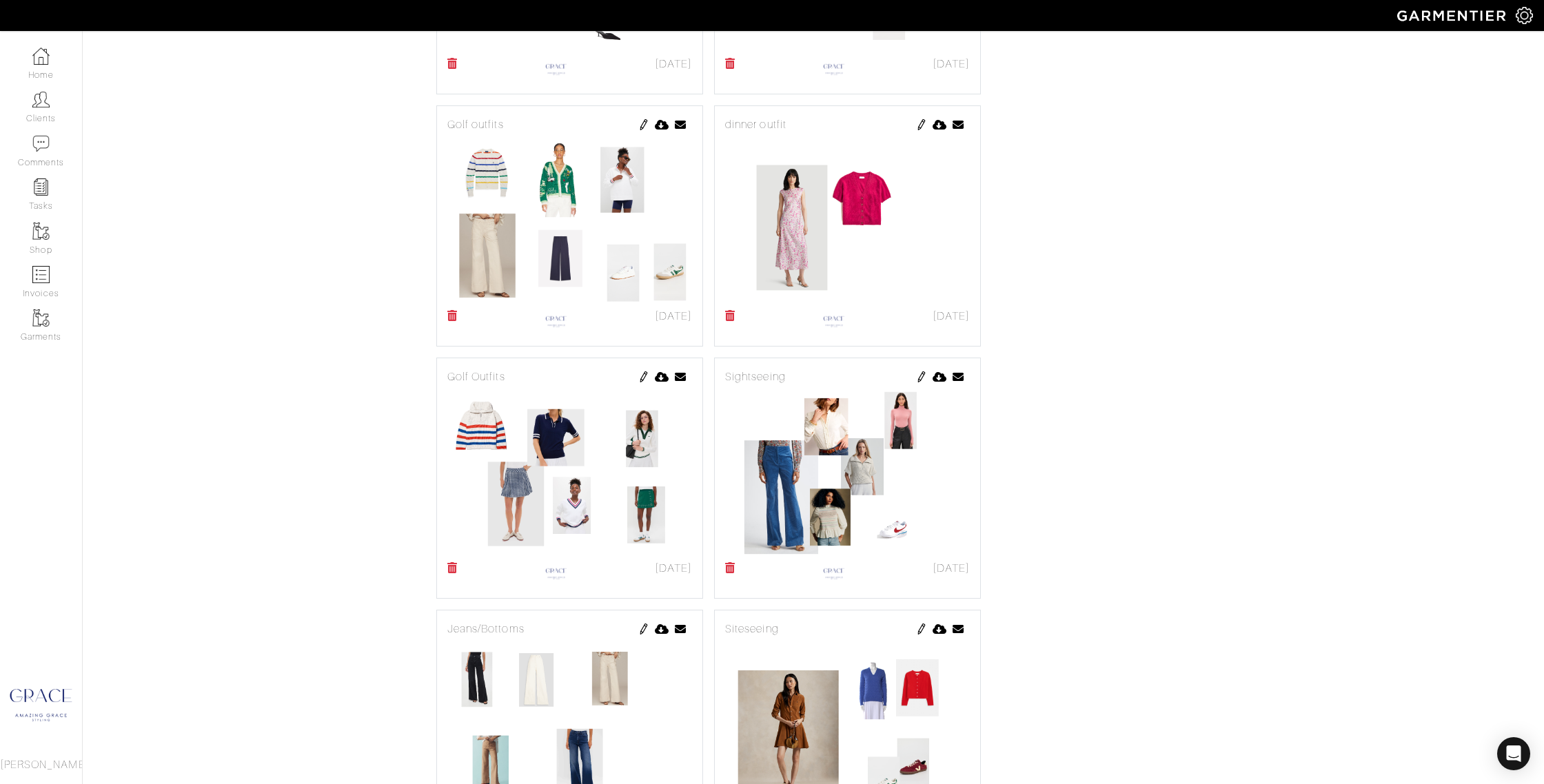
scroll to position [746, 0]
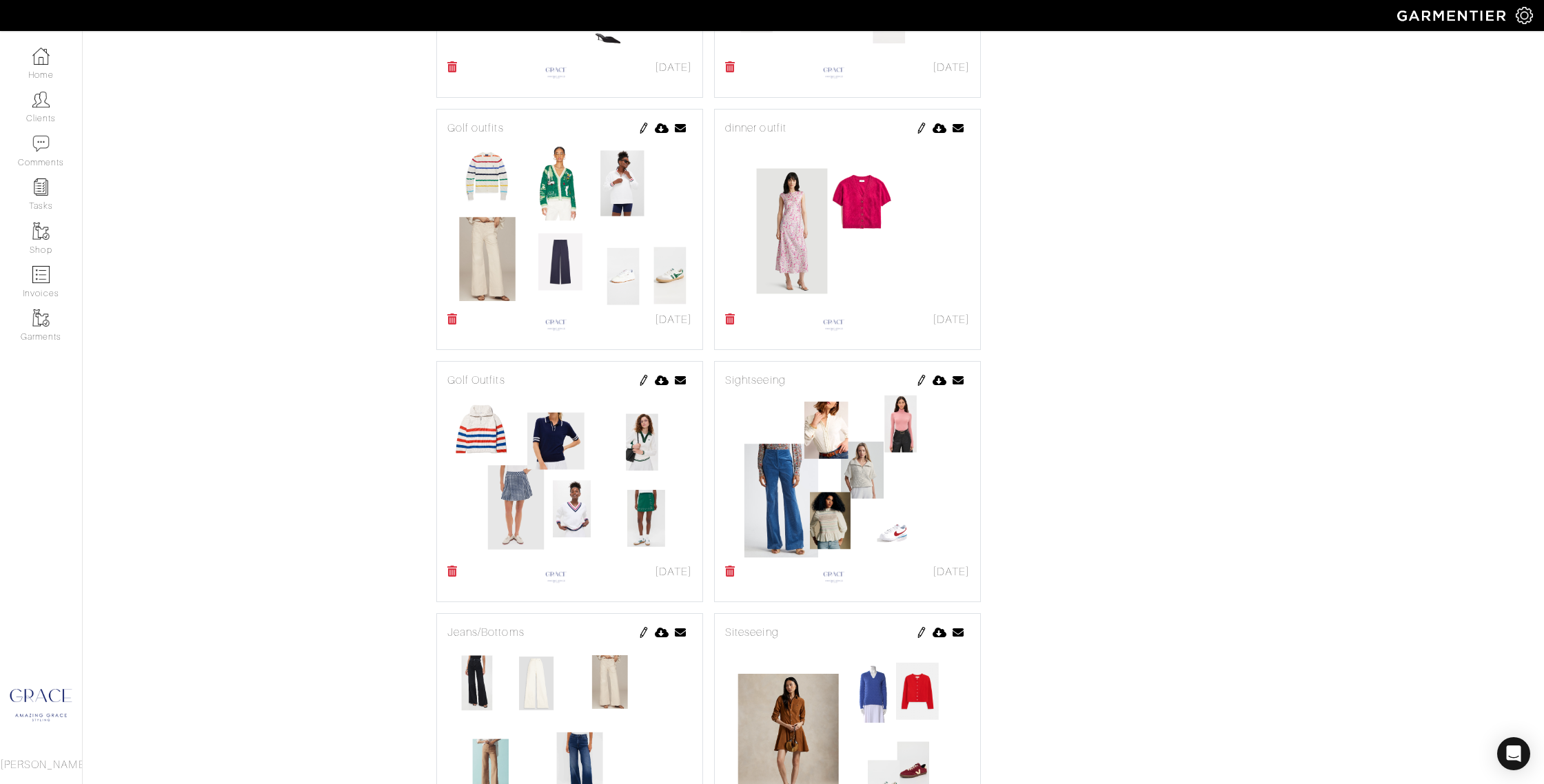
click at [645, 381] on img at bounding box center [643, 380] width 11 height 11
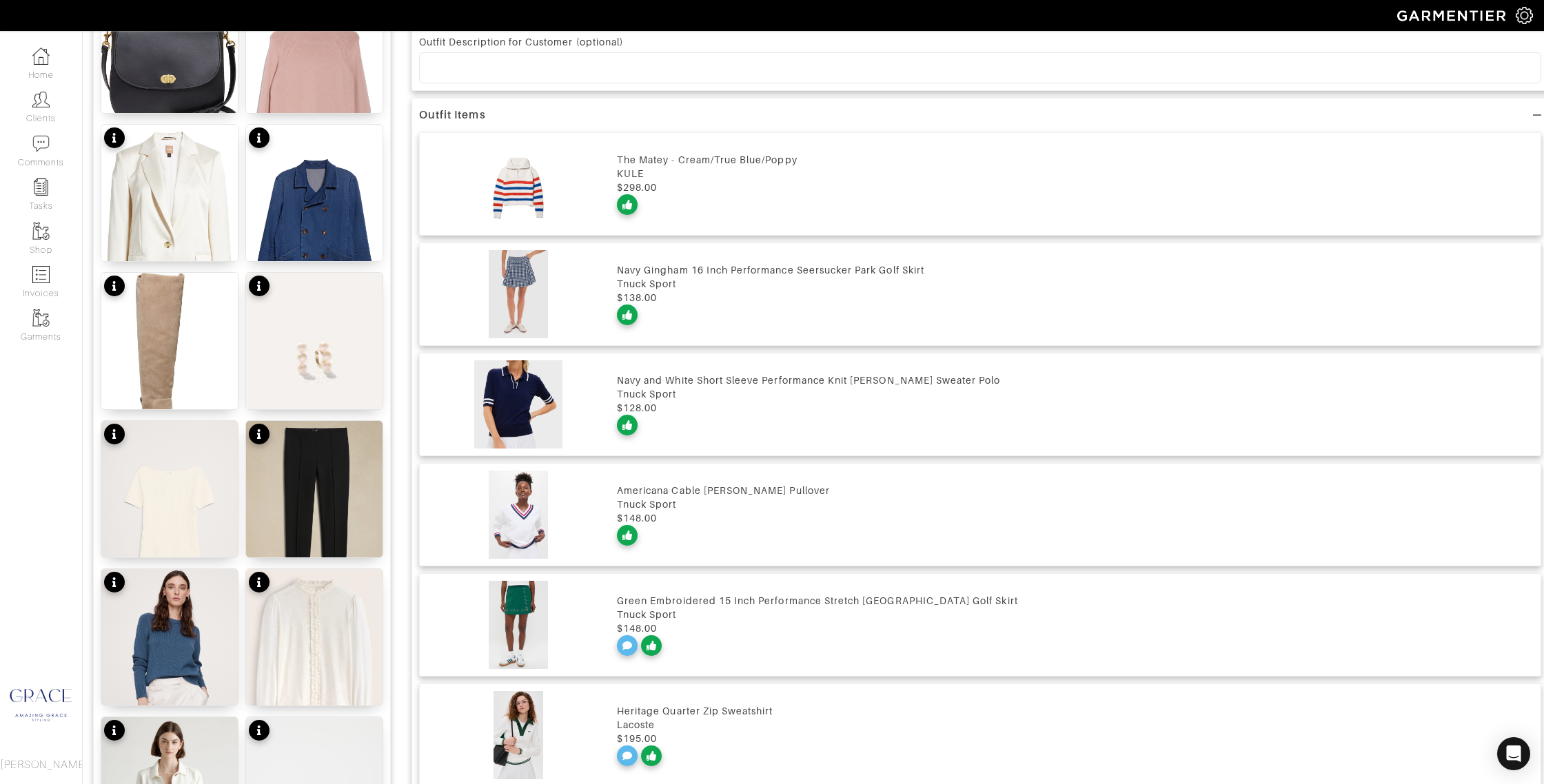
scroll to position [975, 0]
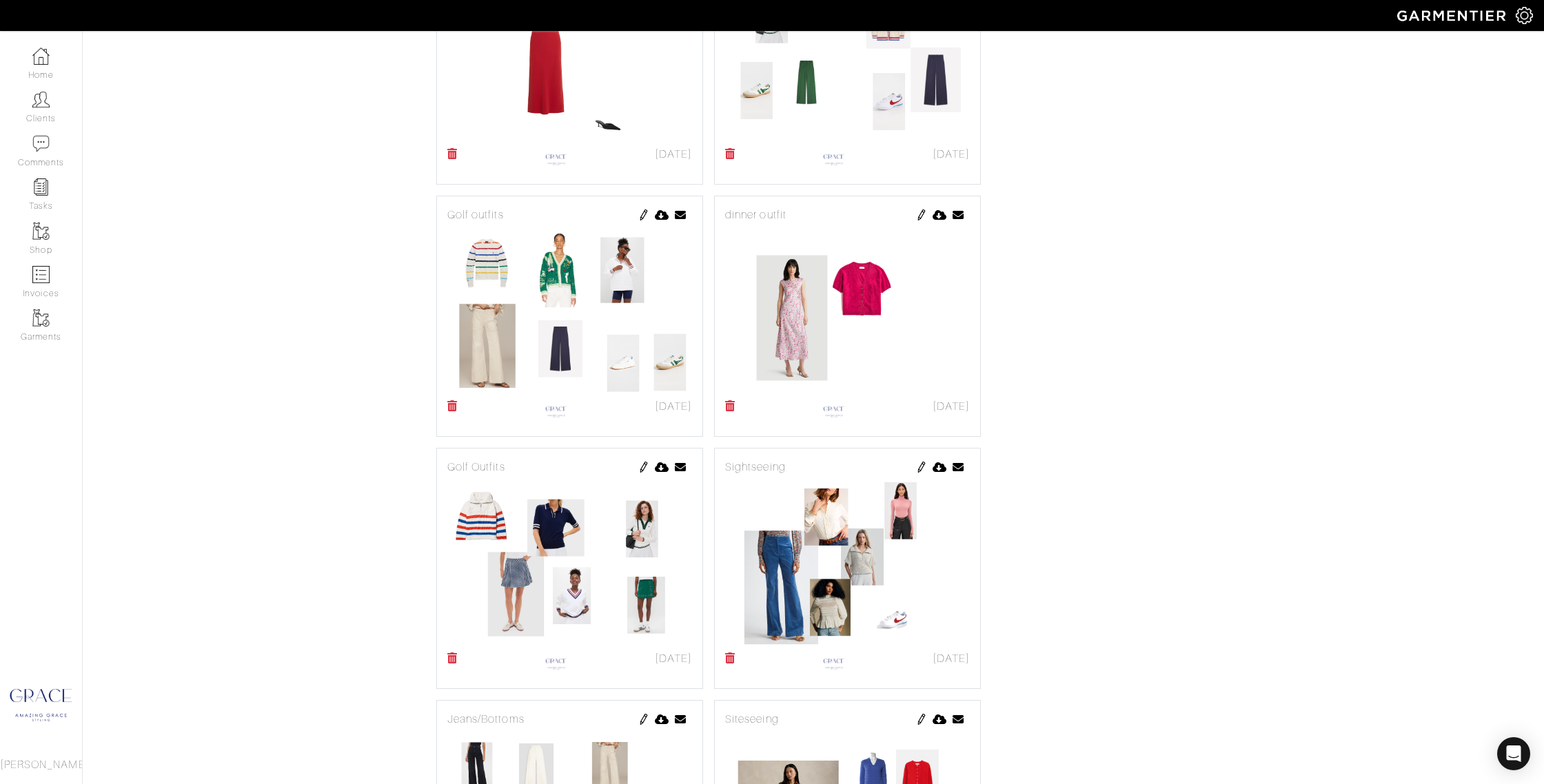
scroll to position [652, 0]
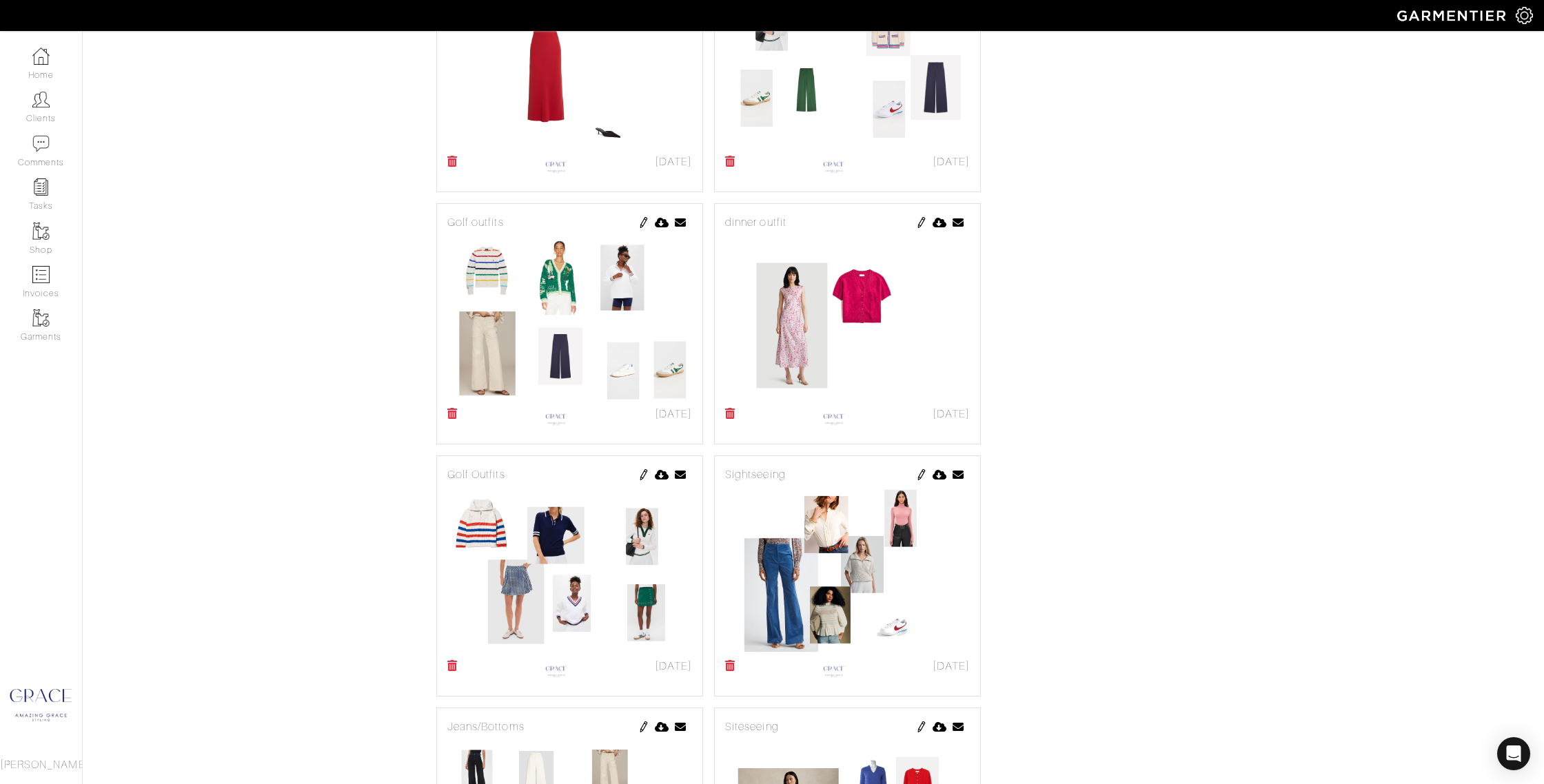
click at [452, 412] on icon at bounding box center [453, 413] width 10 height 11
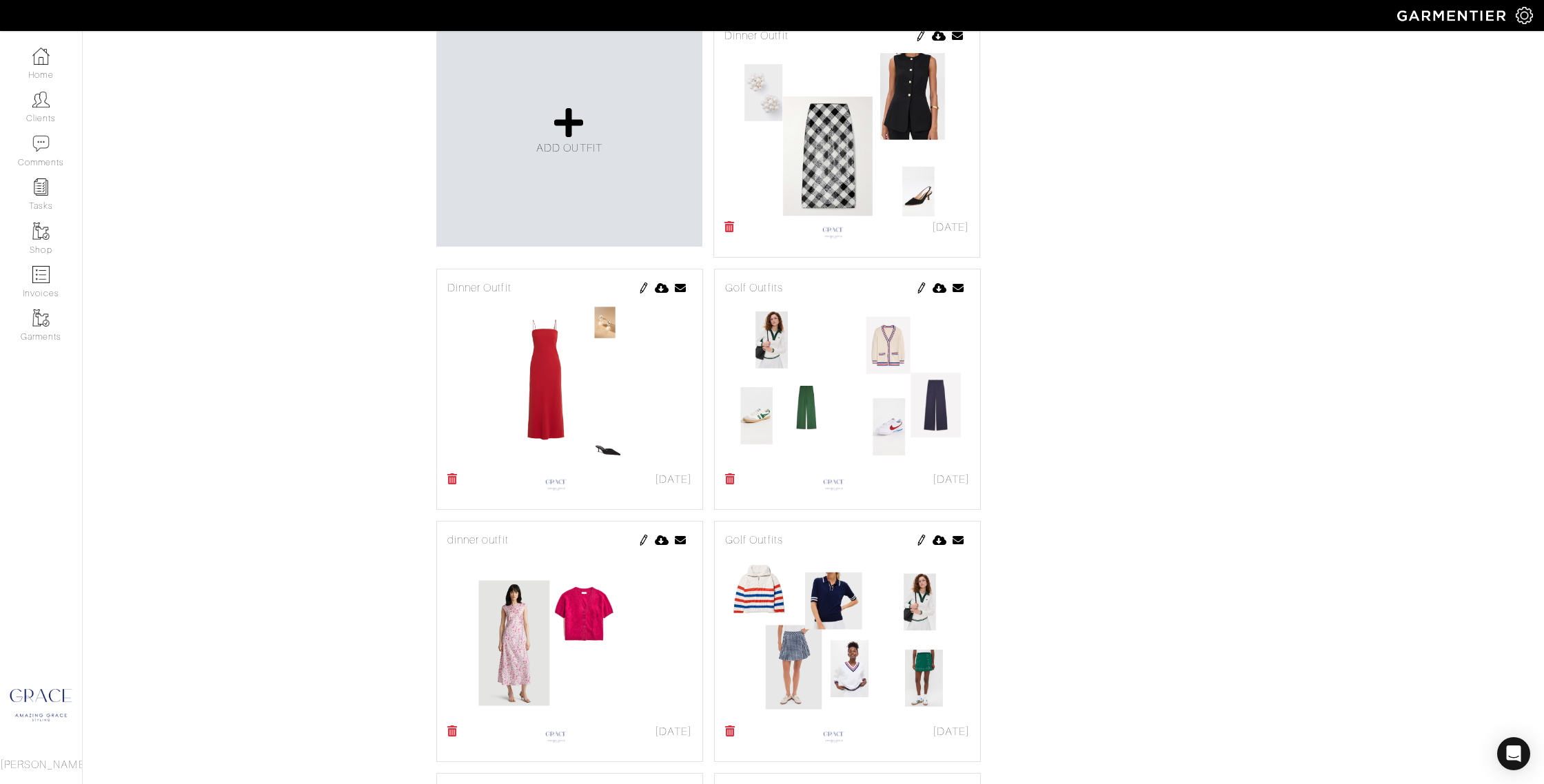
scroll to position [335, 0]
click at [920, 286] on img at bounding box center [921, 287] width 11 height 11
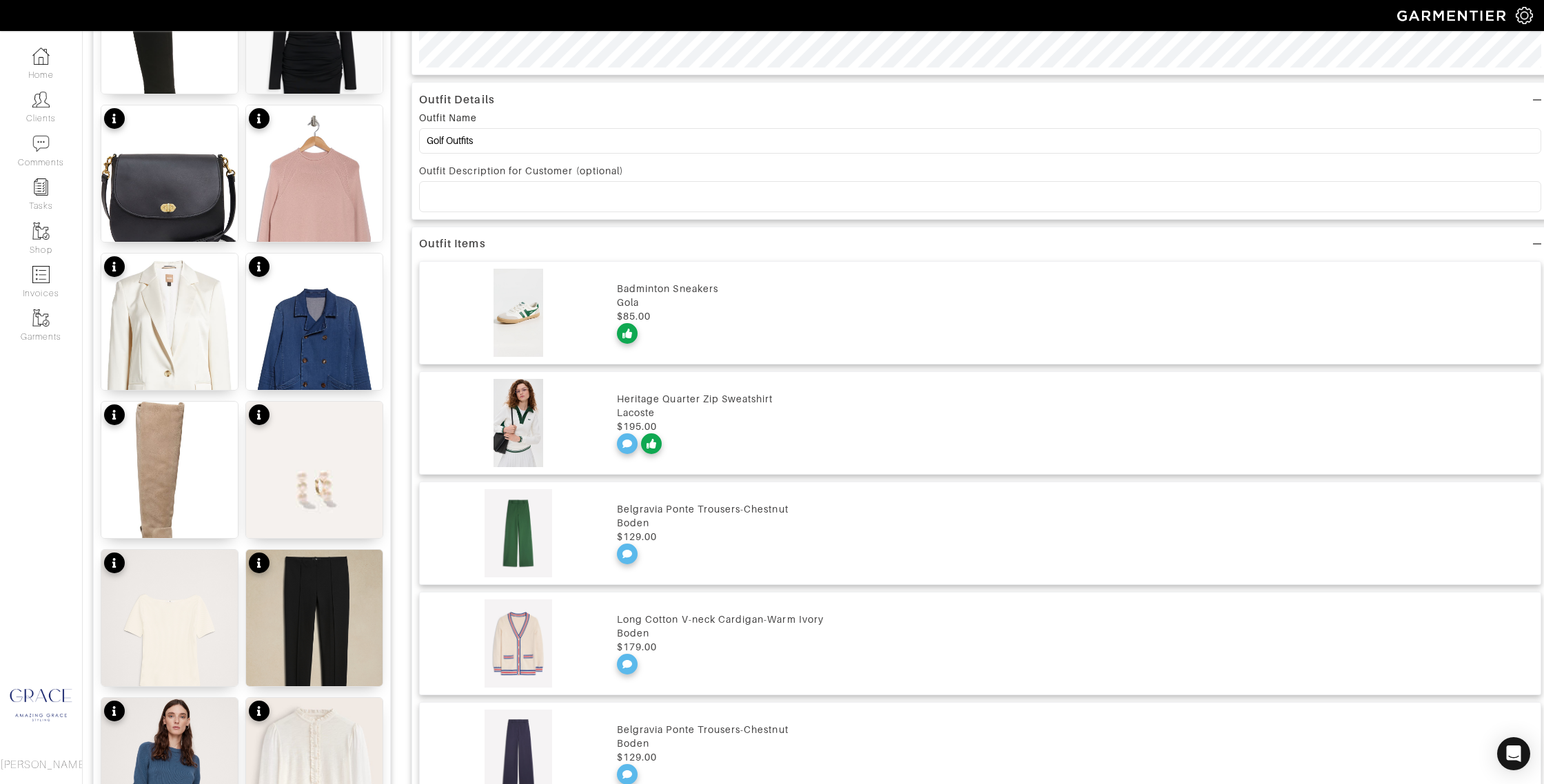
scroll to position [867, 0]
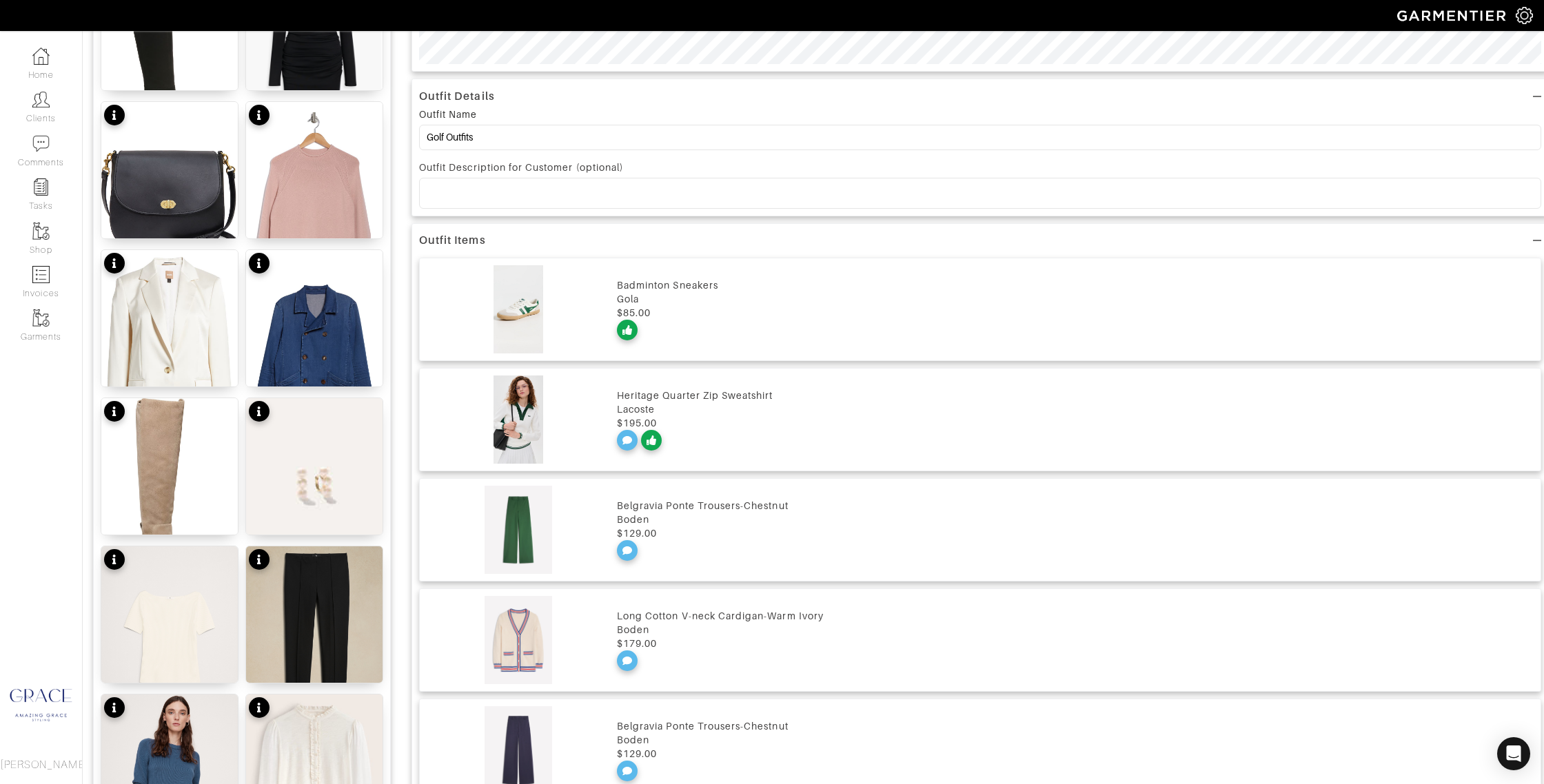
click at [634, 544] on div at bounding box center [627, 550] width 21 height 21
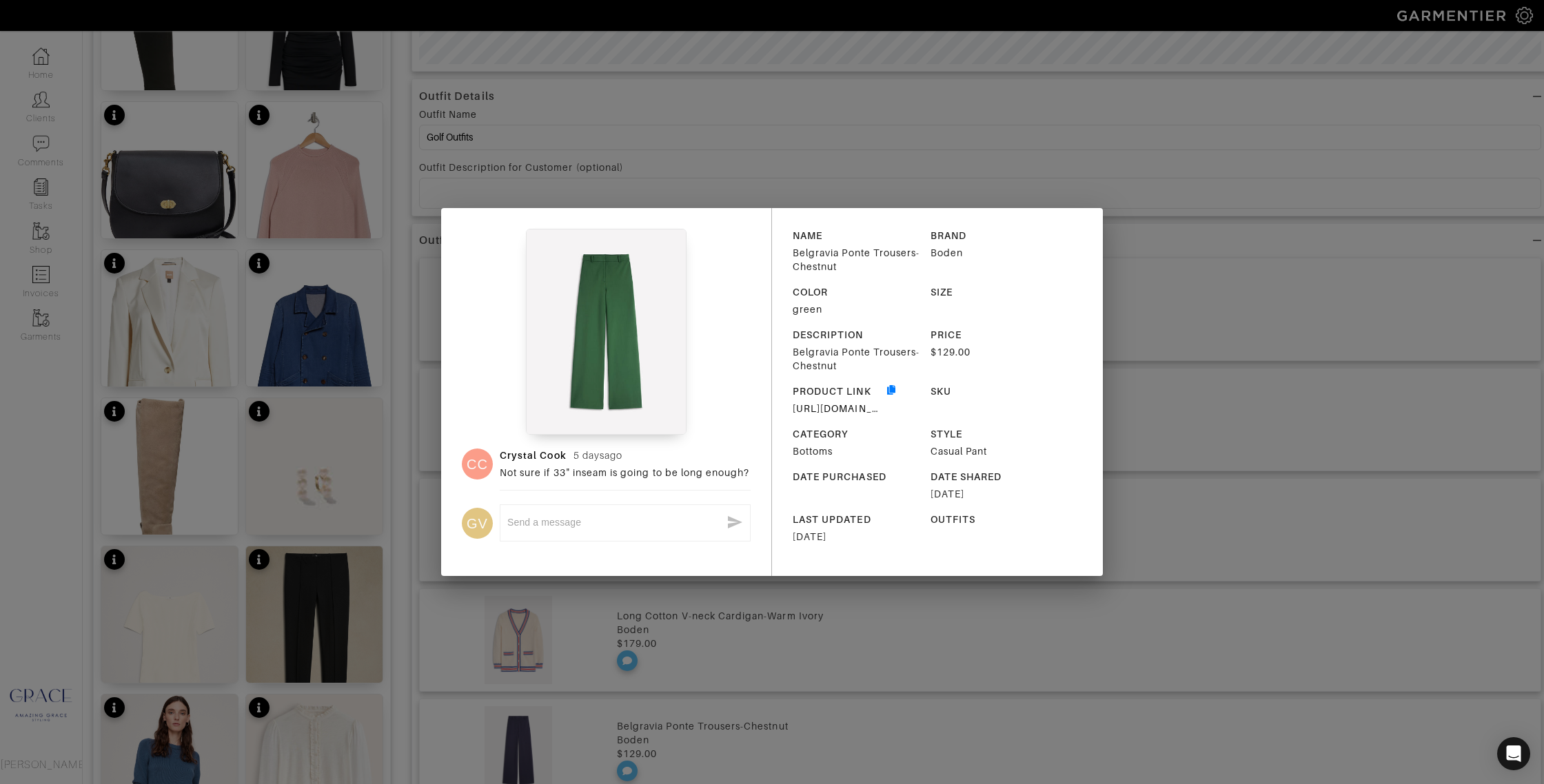
drag, startPoint x: 563, startPoint y: 526, endPoint x: 571, endPoint y: 520, distance: 10.0
click at [564, 526] on textarea at bounding box center [614, 522] width 214 height 13
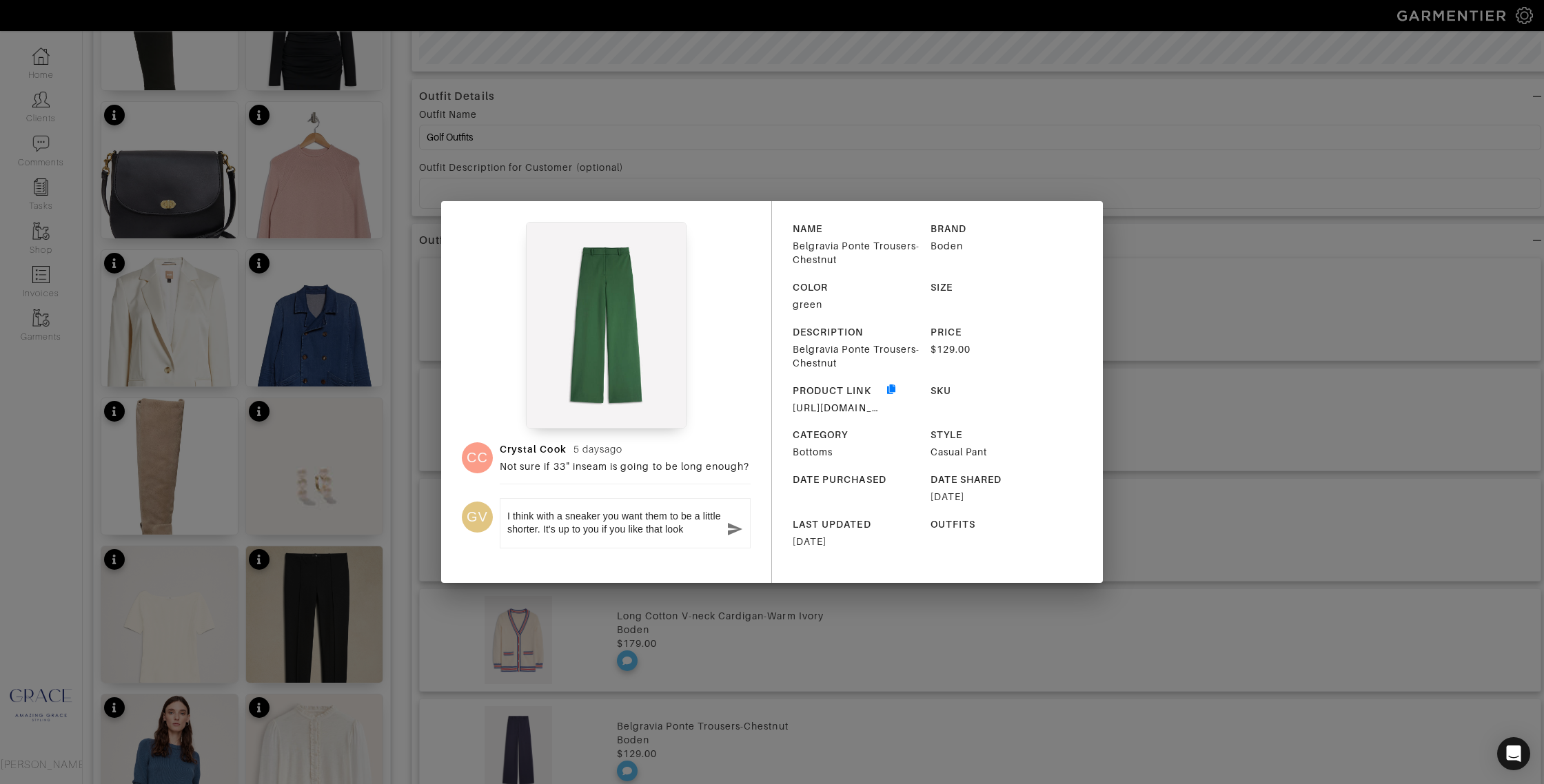
type textarea "I think with a sneaker you want them to be a little shorter. It's up to you if …"
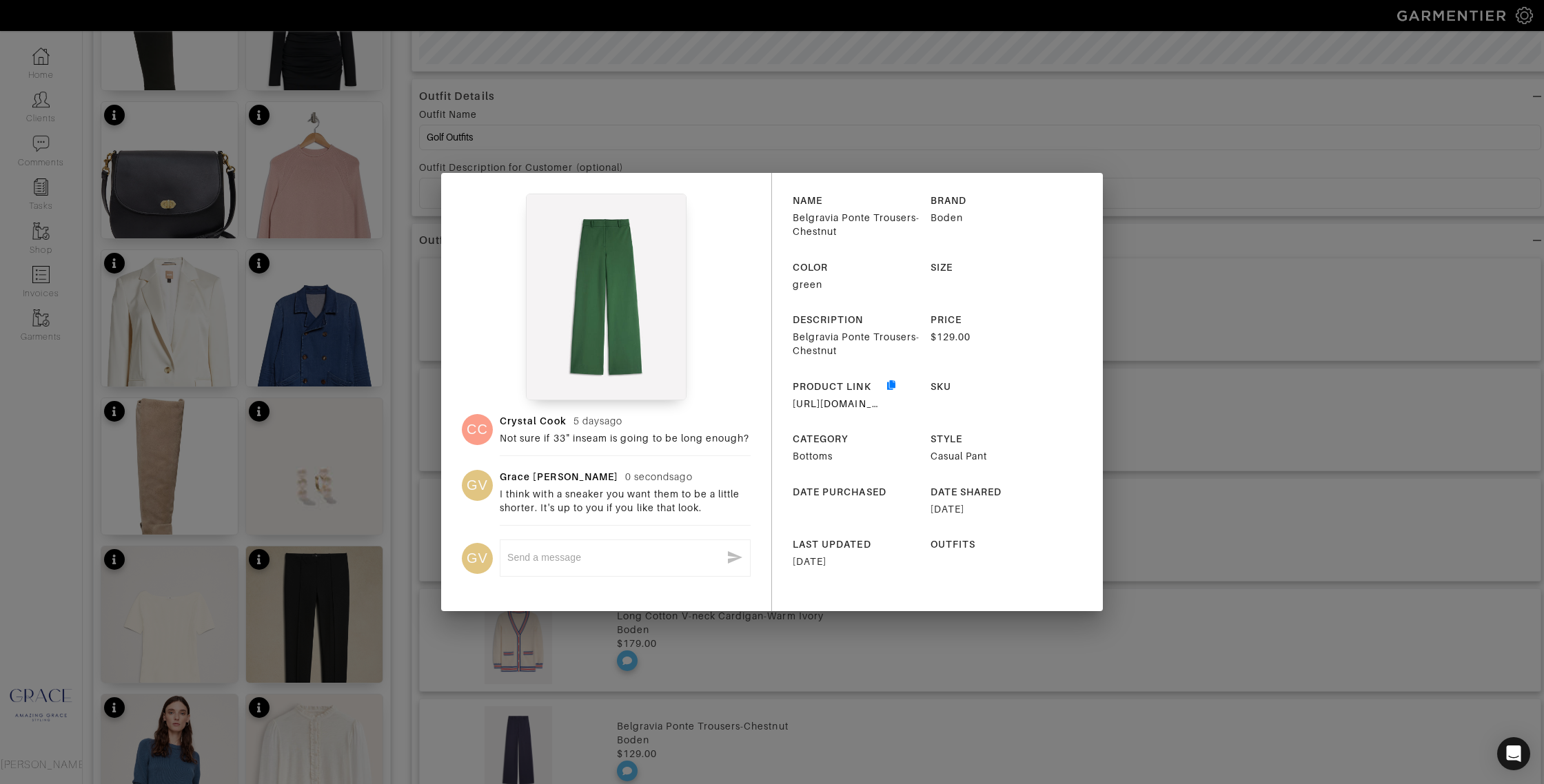
click at [1224, 312] on div "CC Crystal Cook 5 days ago Not sure if 33" inseam is going to be long enough? G…" at bounding box center [772, 392] width 1544 height 784
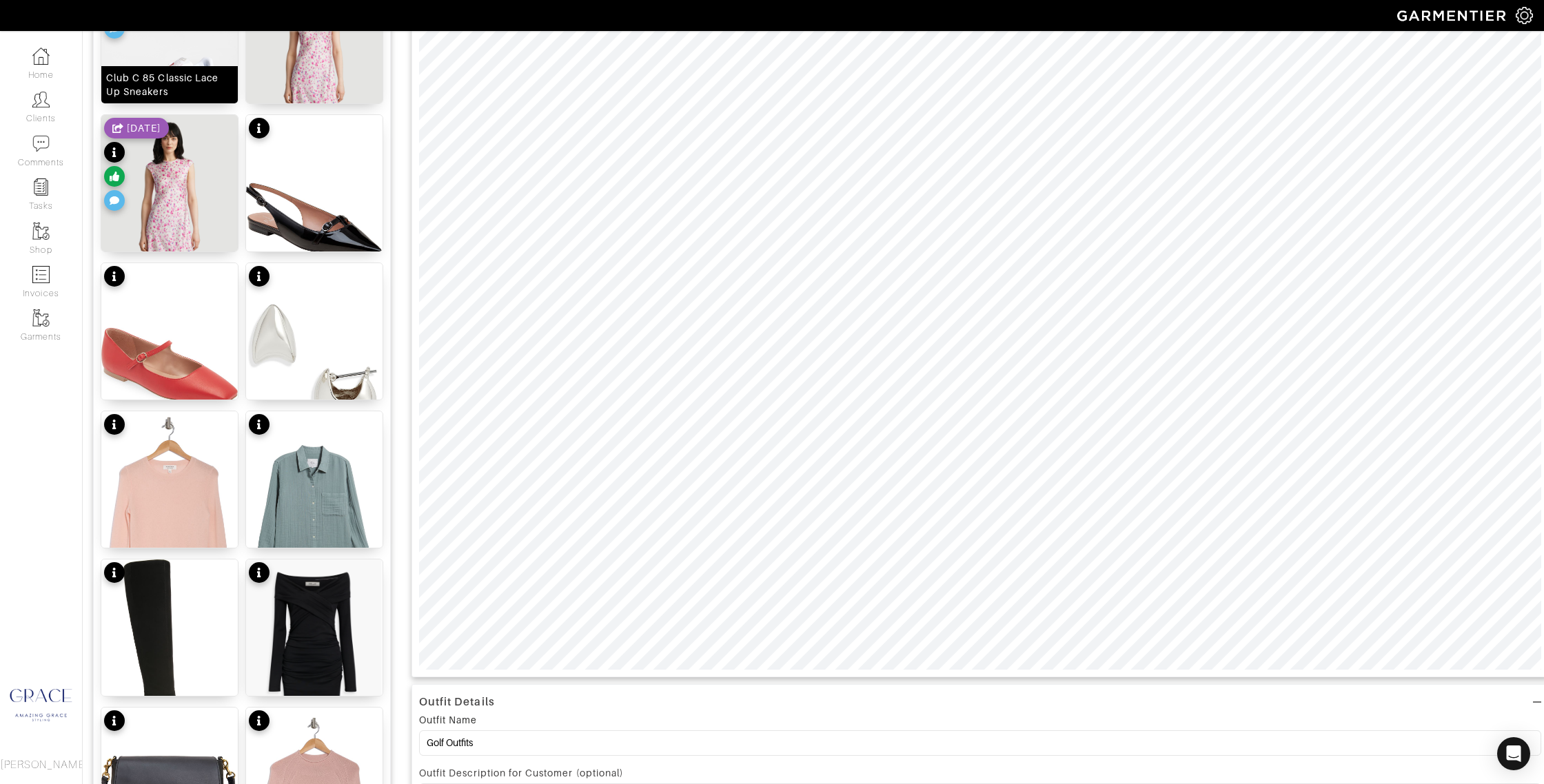
scroll to position [254, 0]
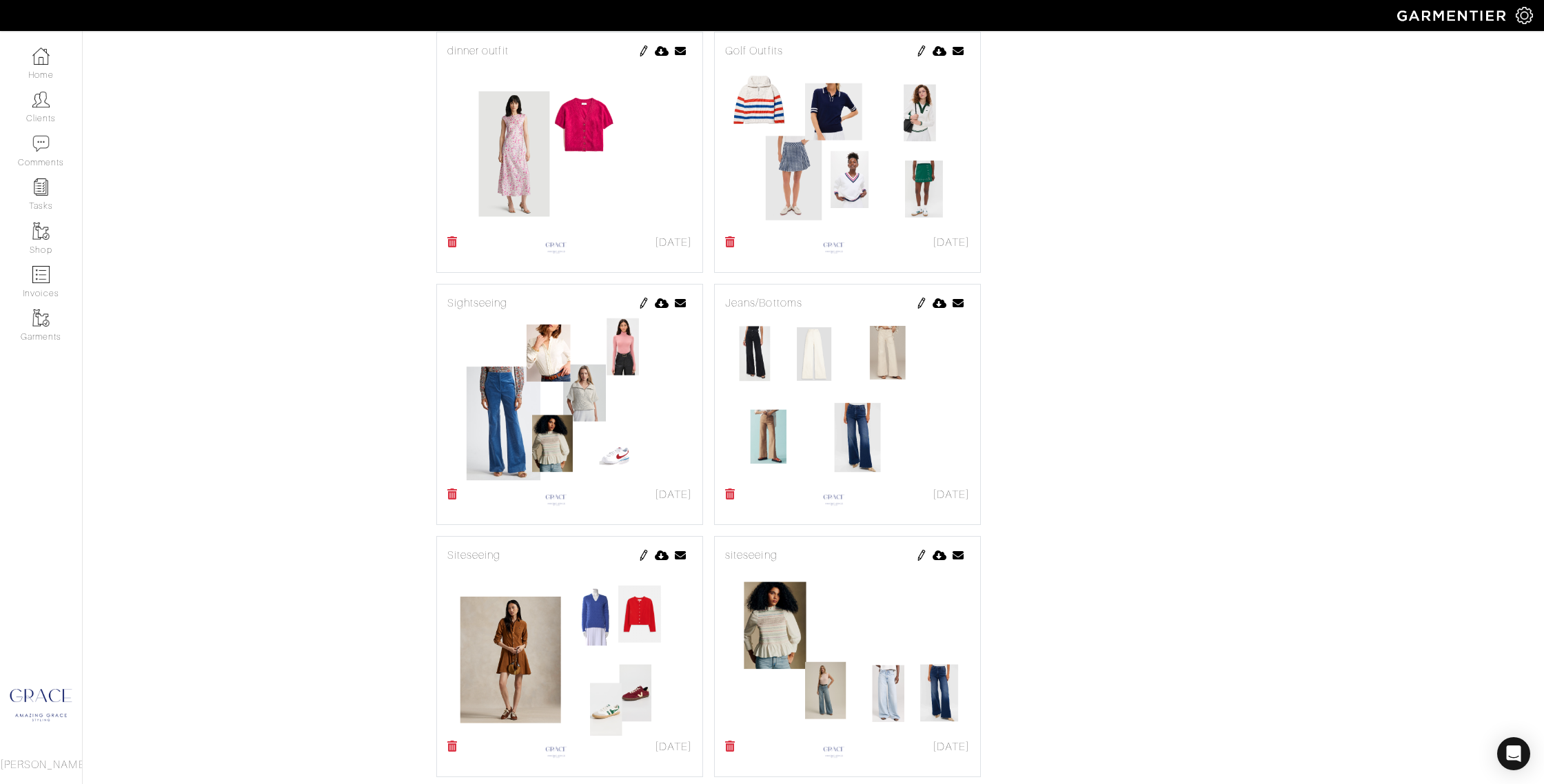
scroll to position [826, 0]
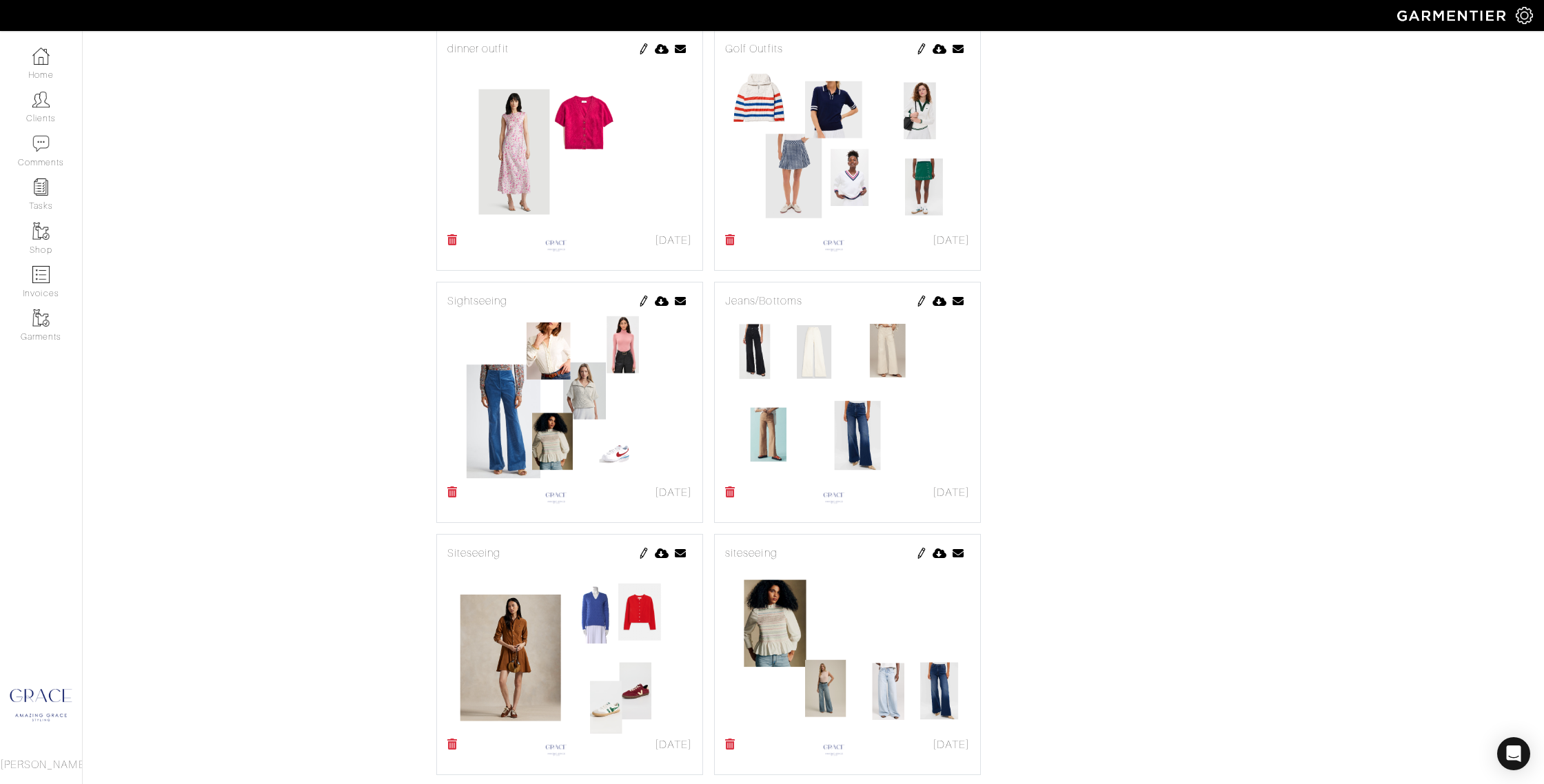
click at [641, 299] on img at bounding box center [643, 301] width 11 height 11
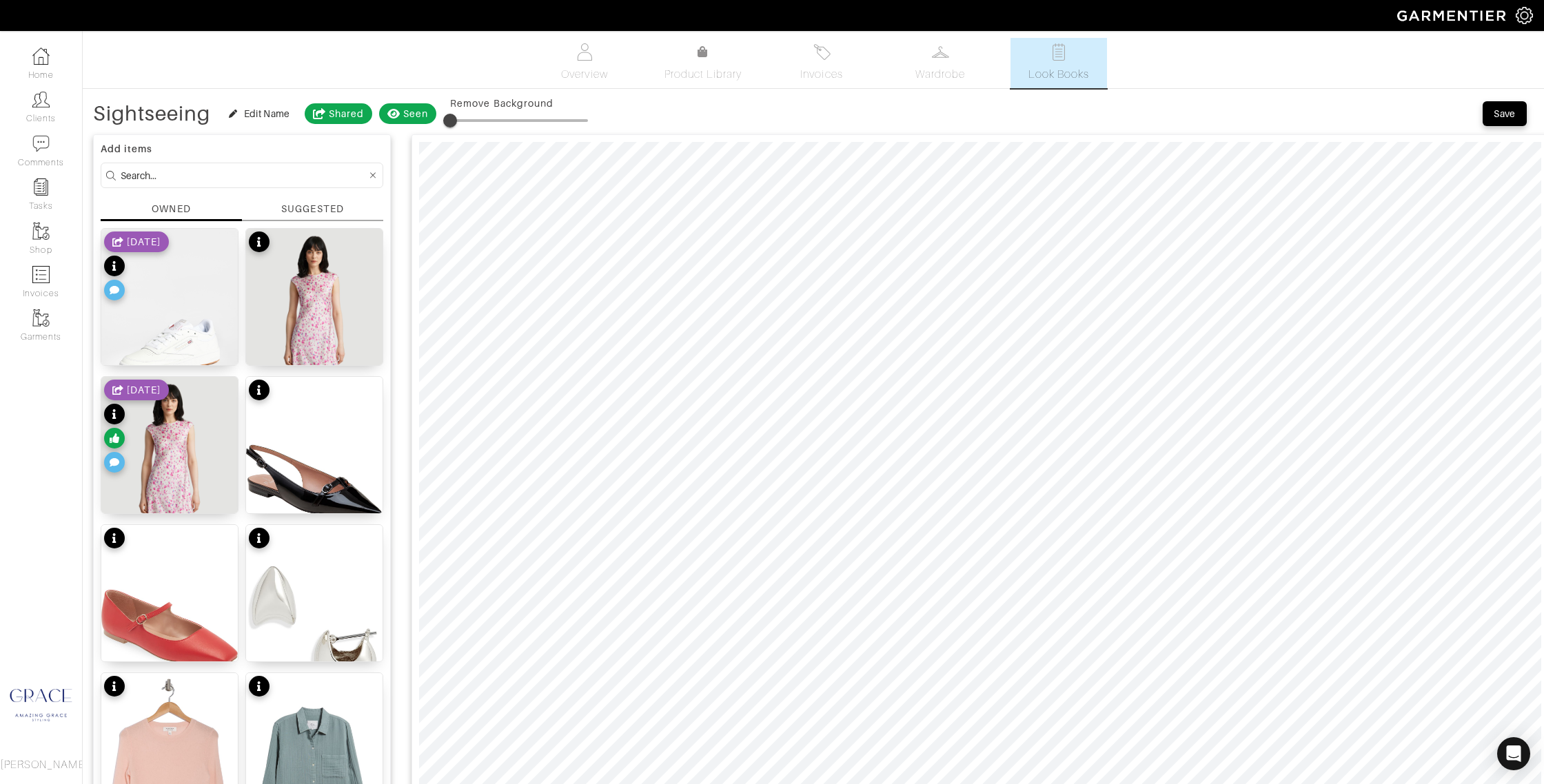
click at [232, 170] on input at bounding box center [243, 176] width 246 height 17
type input "jeans"
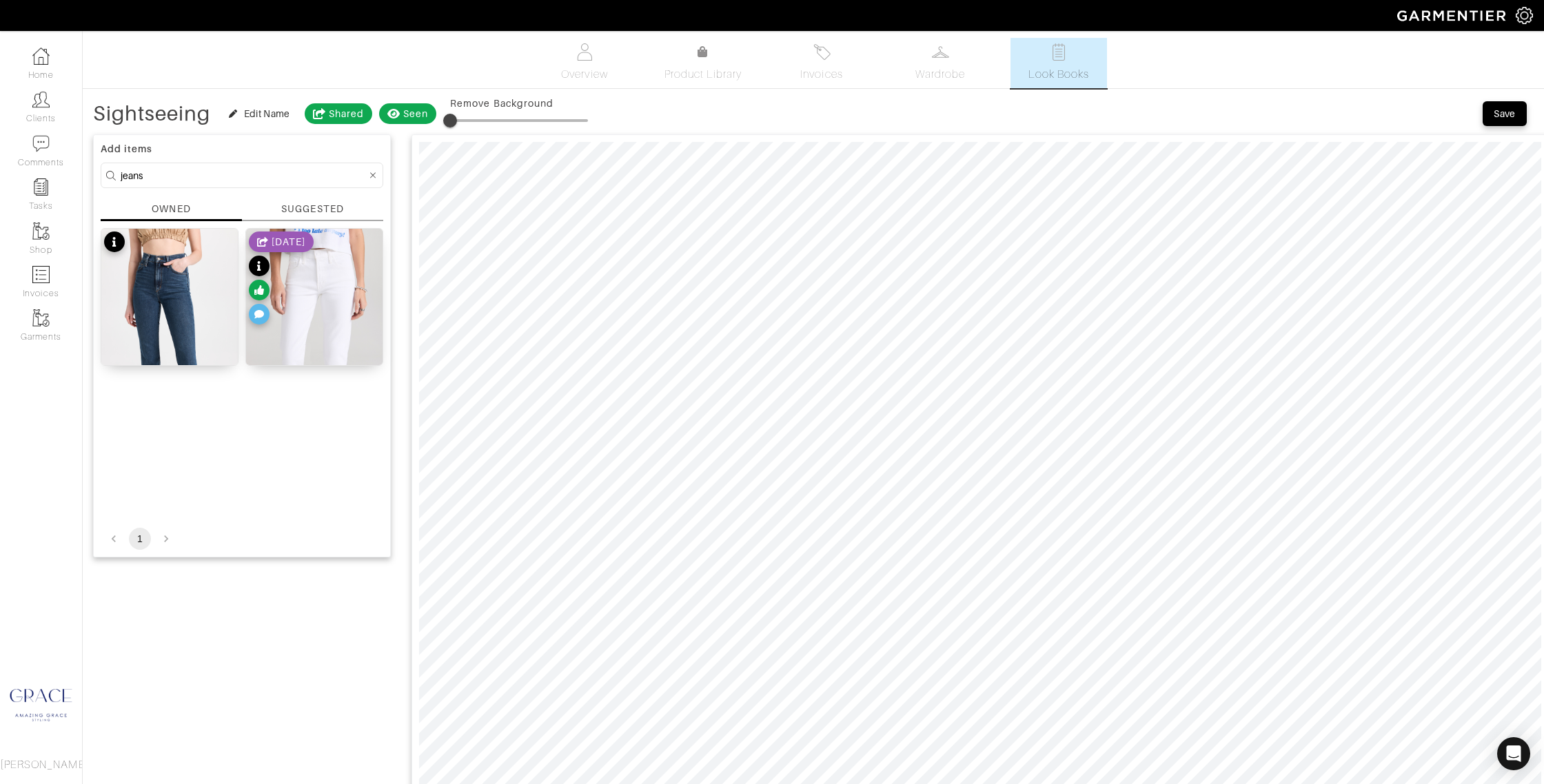
click at [331, 206] on div "SUGGESTED" at bounding box center [312, 209] width 62 height 15
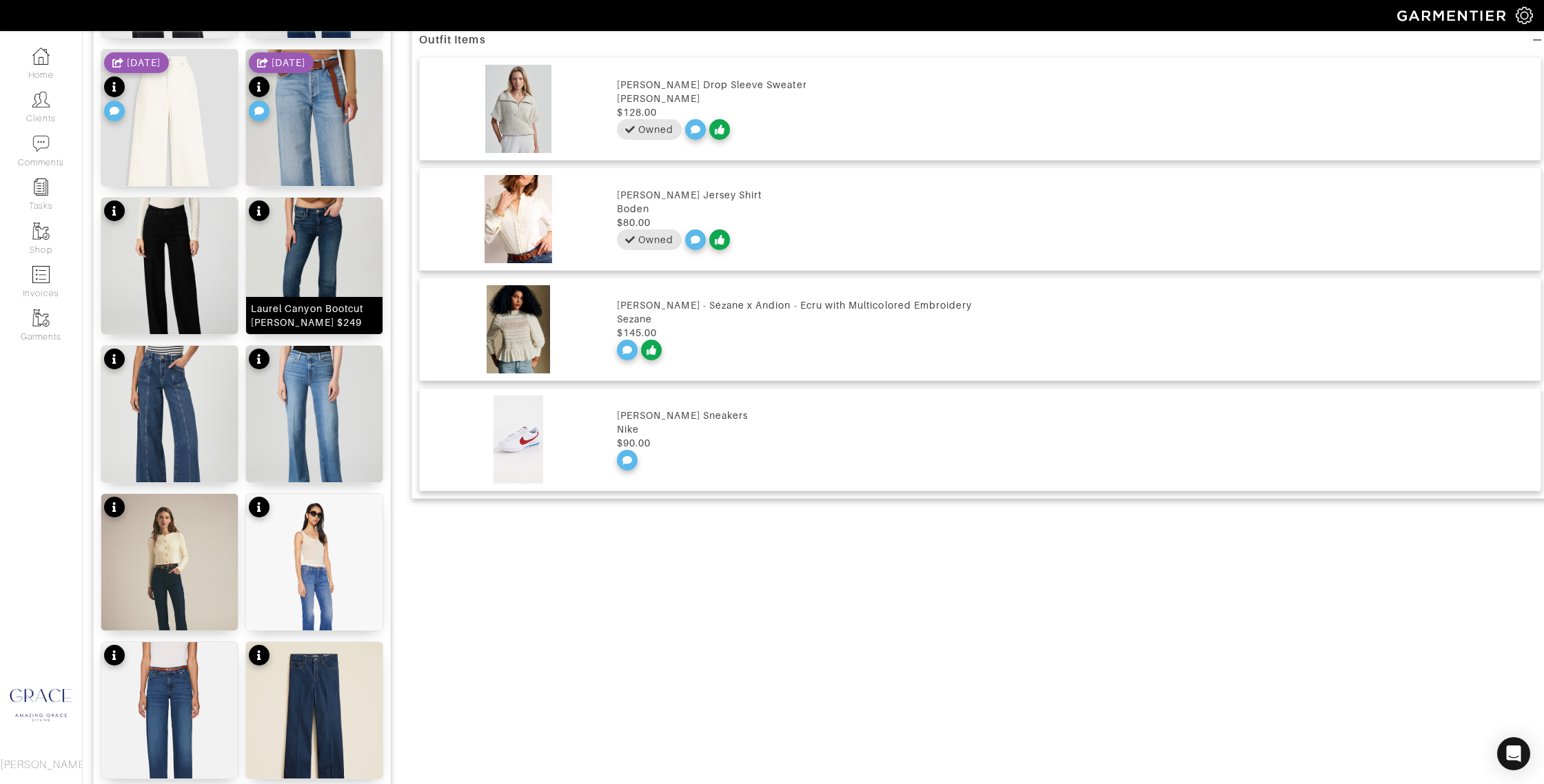
scroll to position [1045, 0]
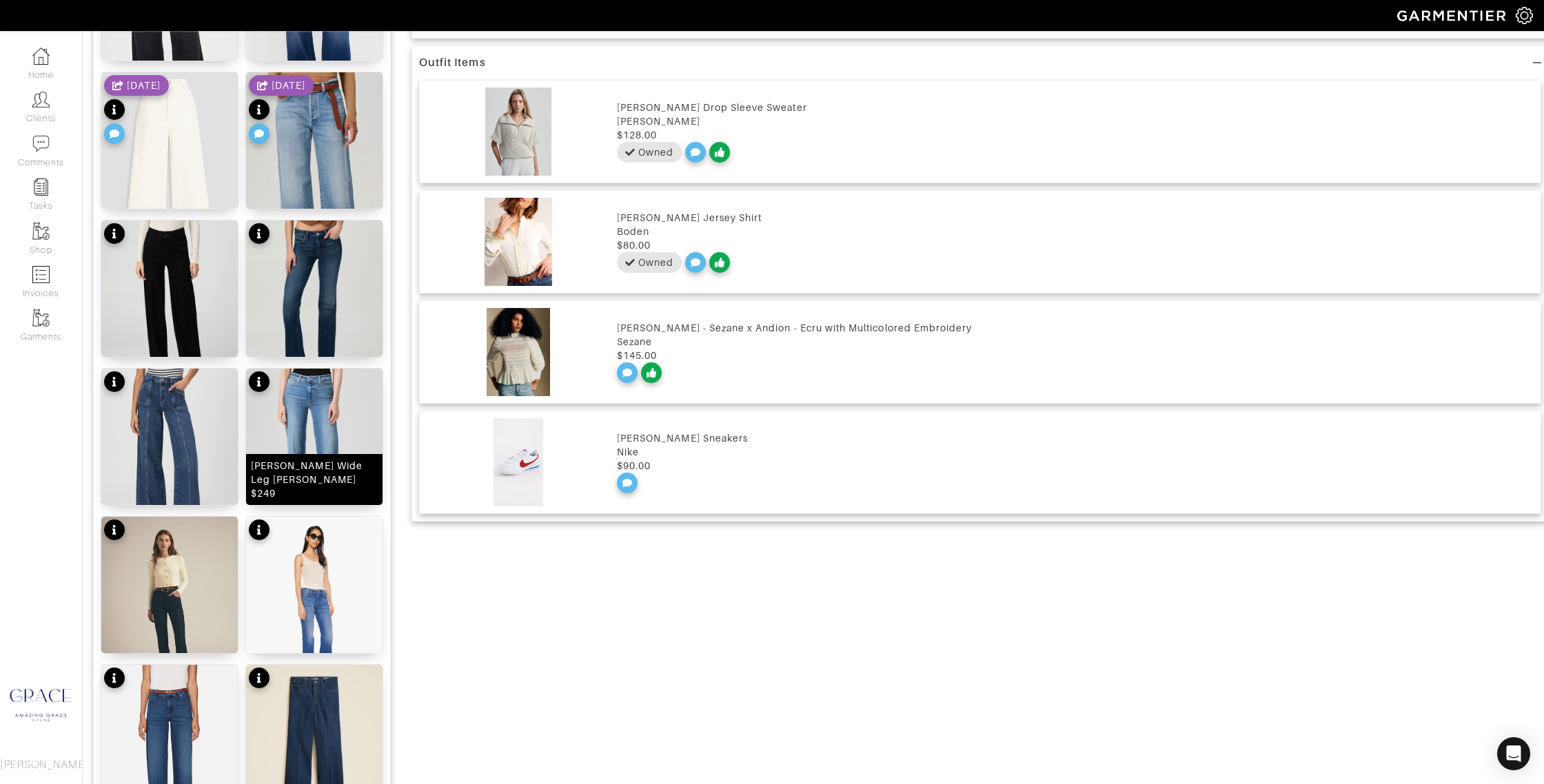
click at [319, 479] on div "Leenah Wide Leg Jean $249" at bounding box center [314, 479] width 127 height 42
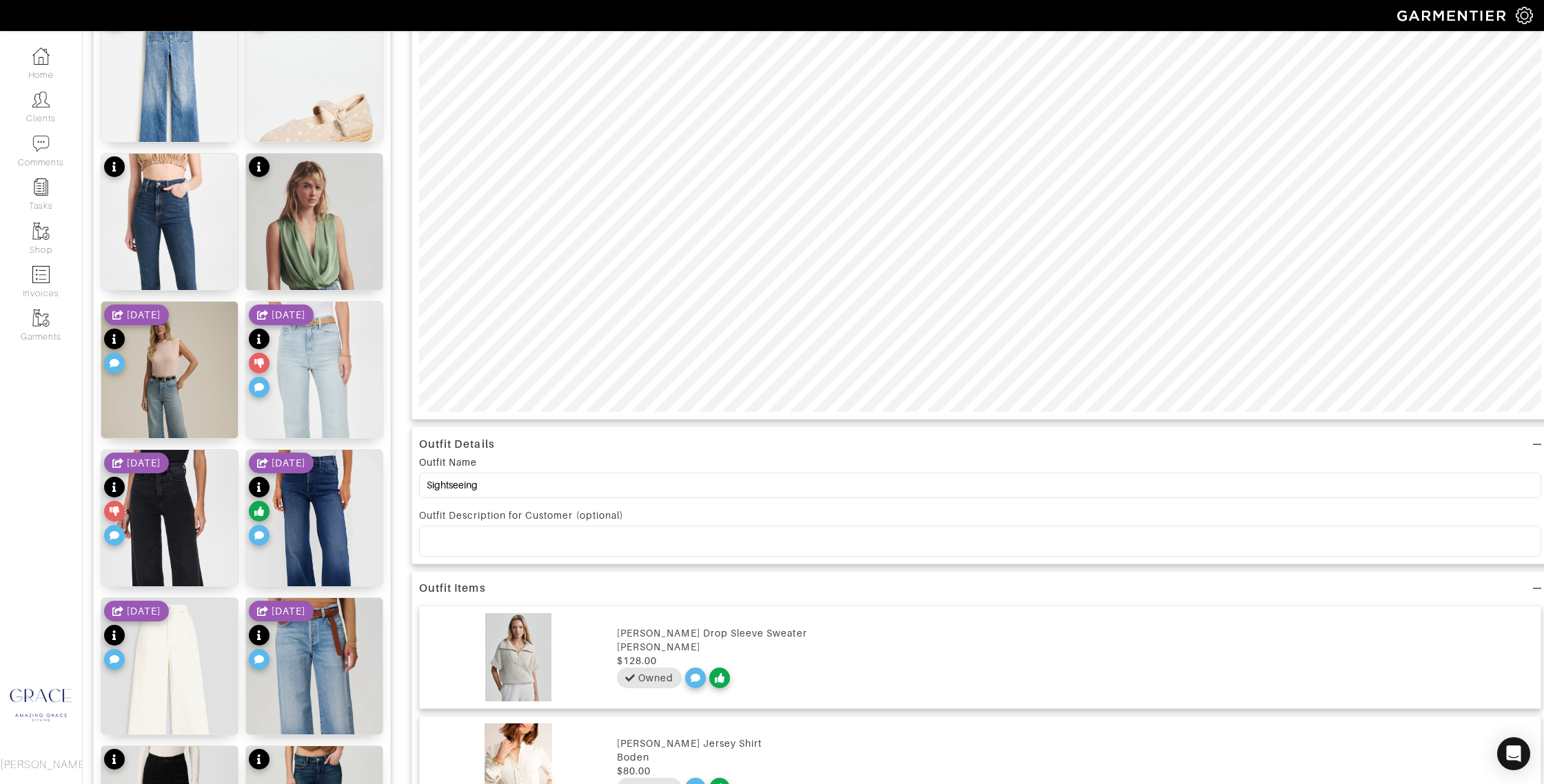
scroll to position [530, 0]
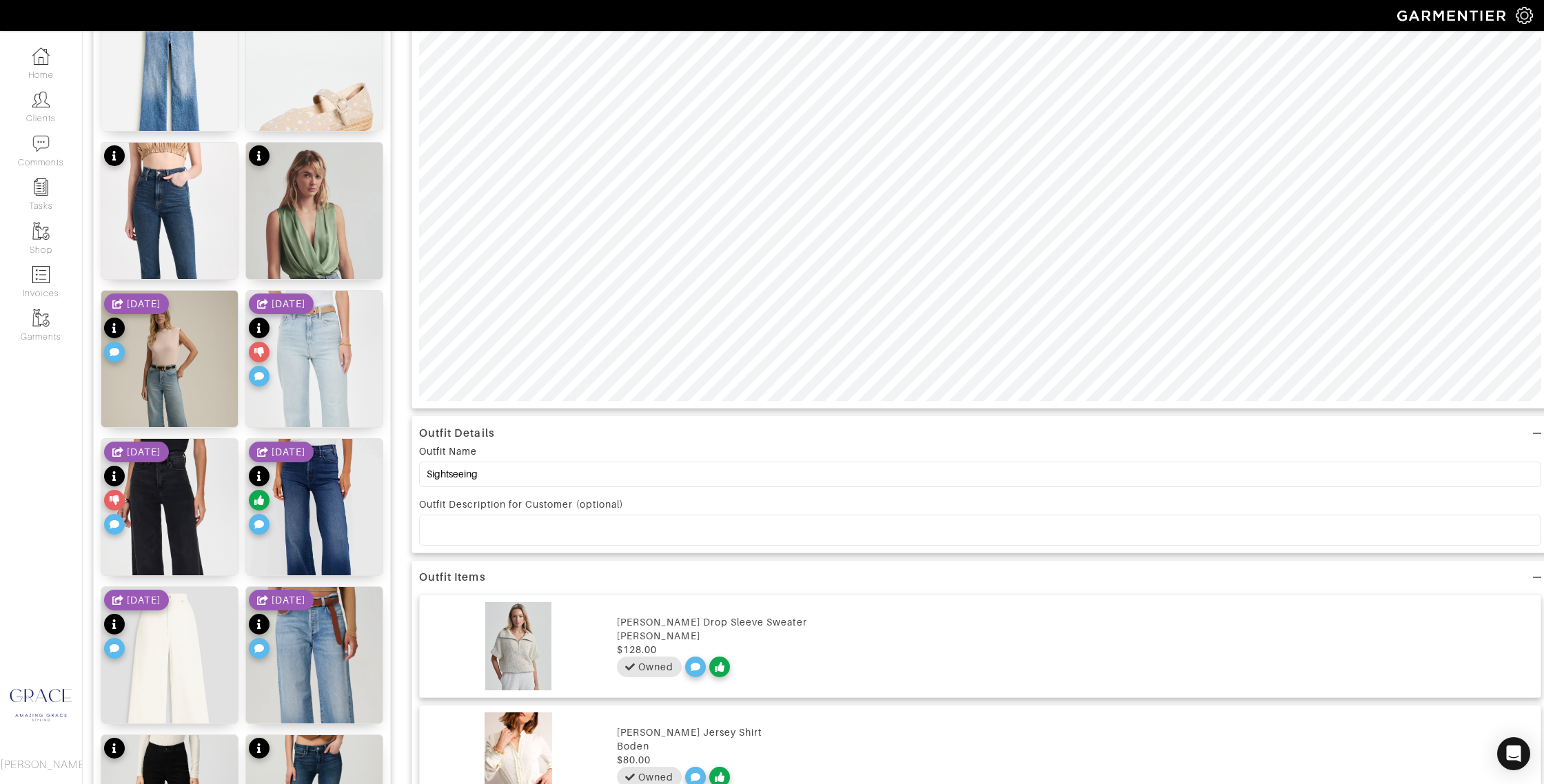
click at [541, 530] on p at bounding box center [980, 530] width 1100 height 12
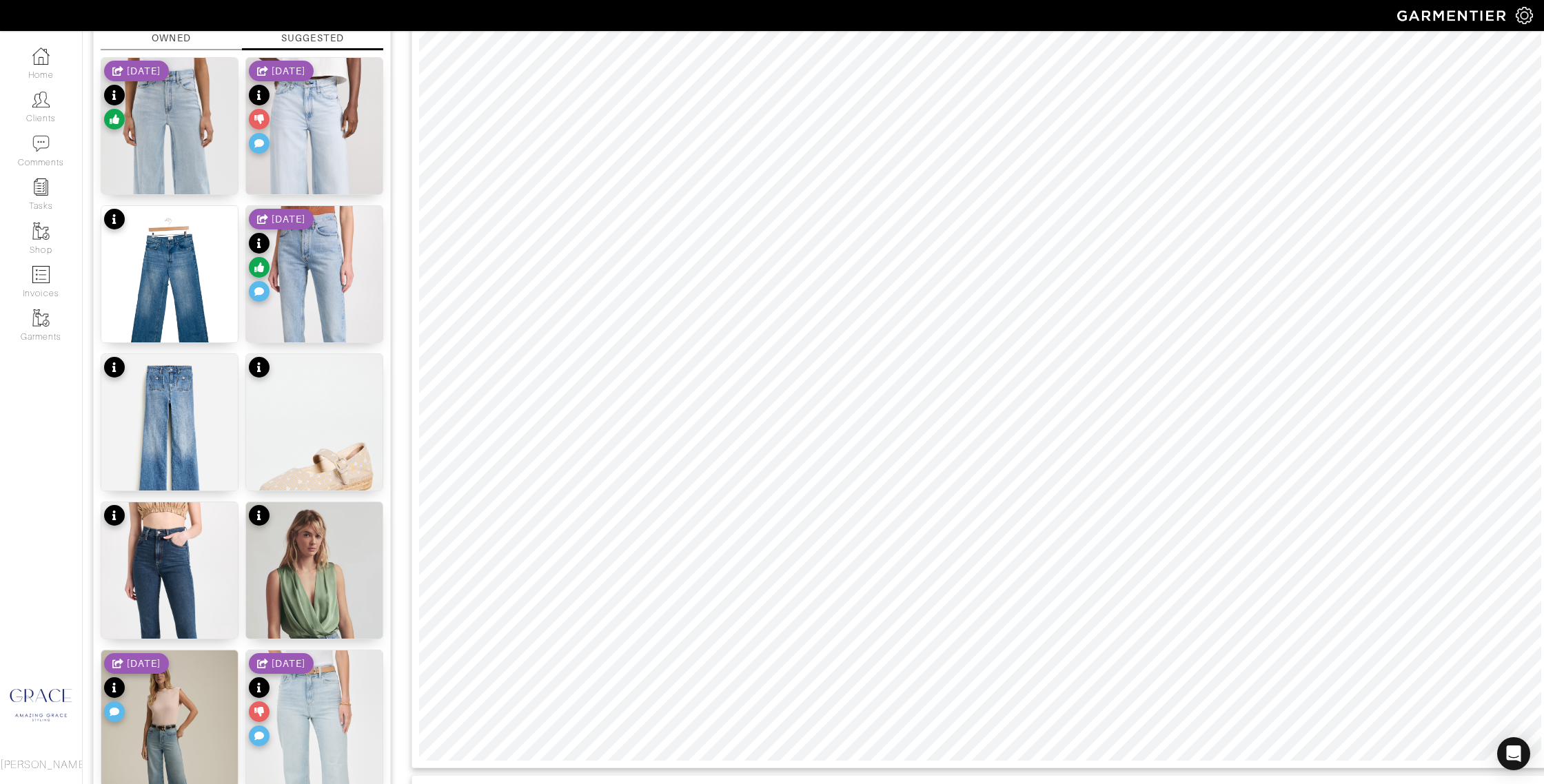
scroll to position [0, 0]
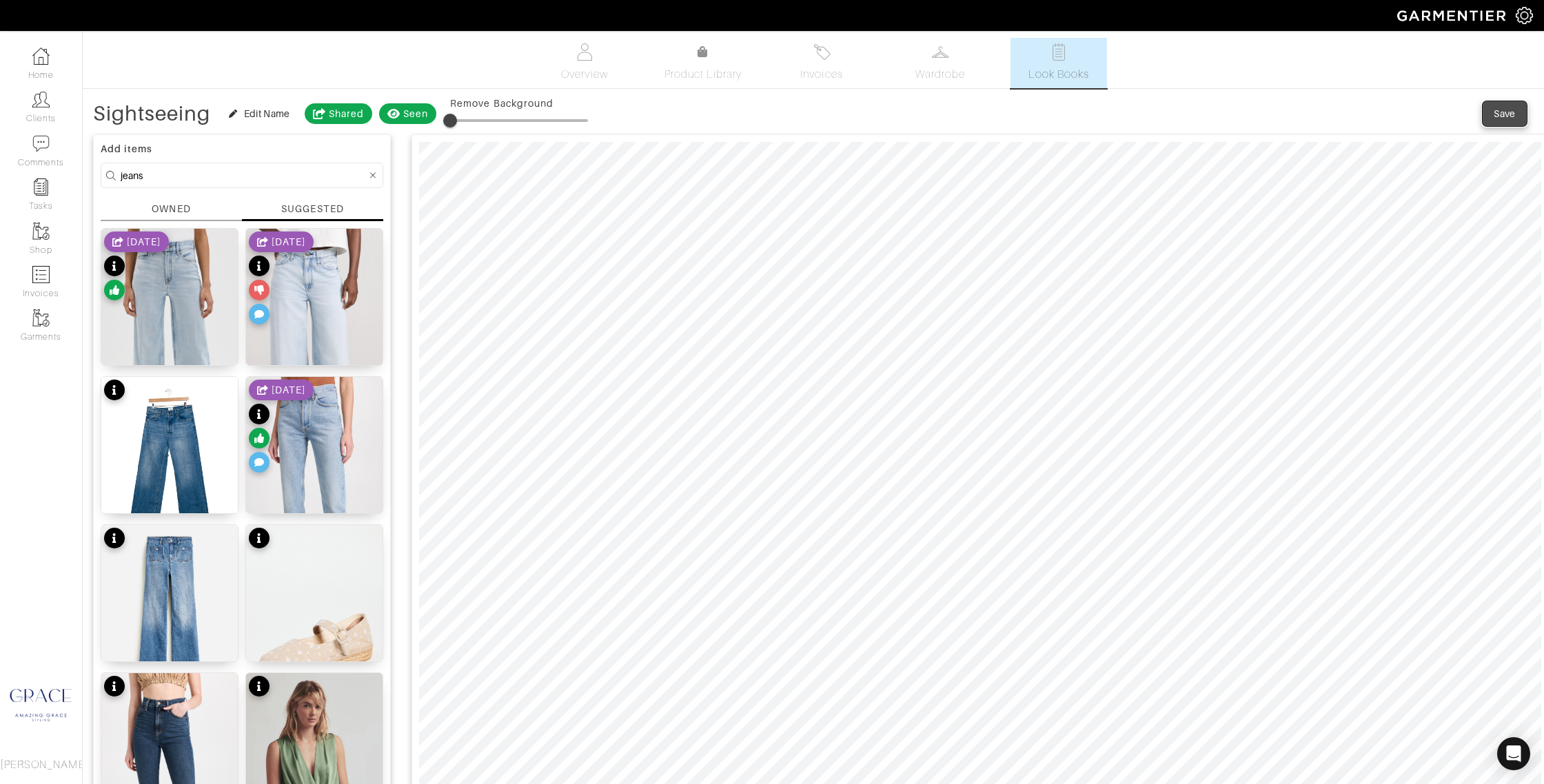
click at [1513, 111] on div "Save" at bounding box center [1503, 113] width 22 height 14
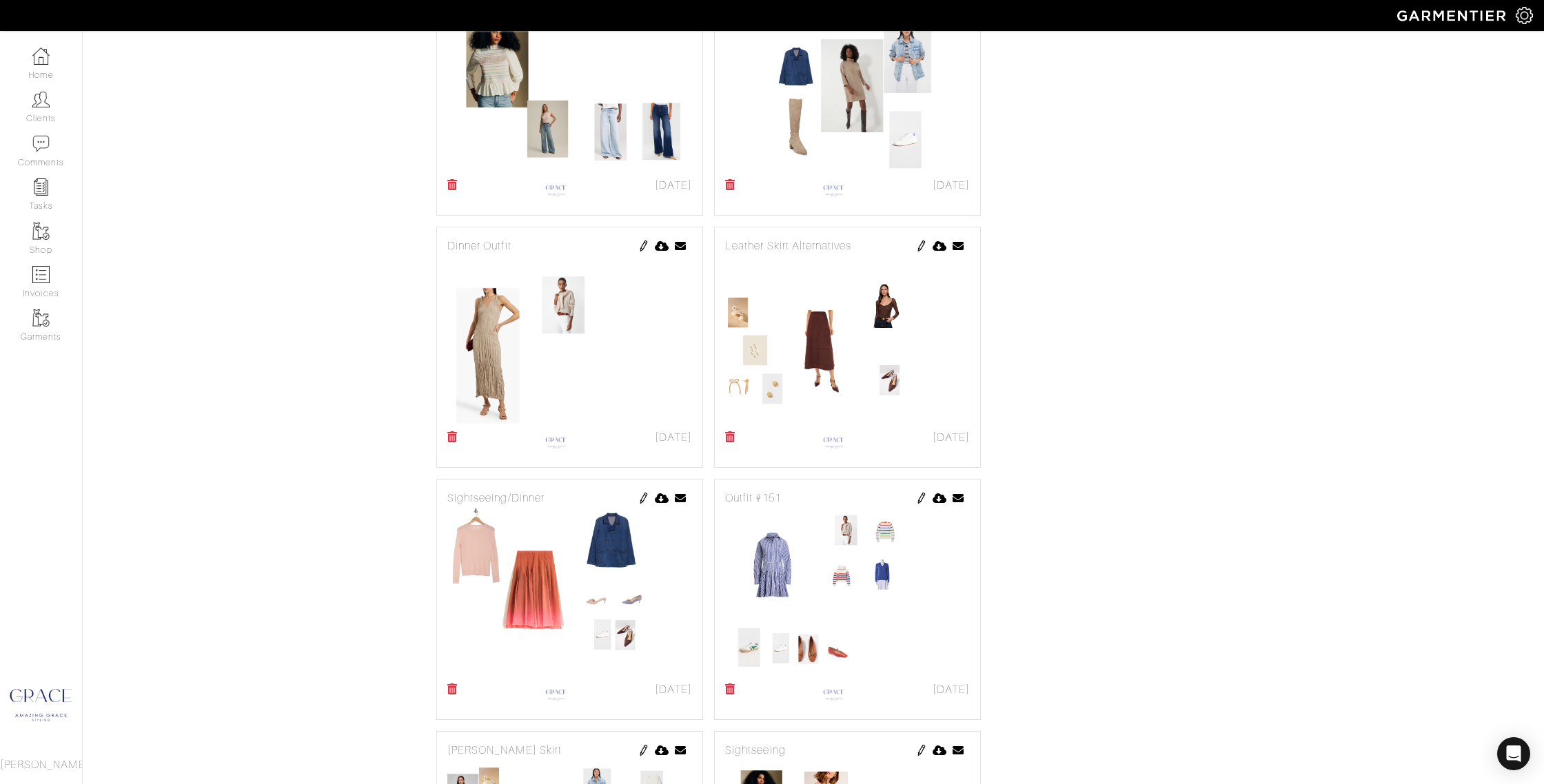
scroll to position [1385, 0]
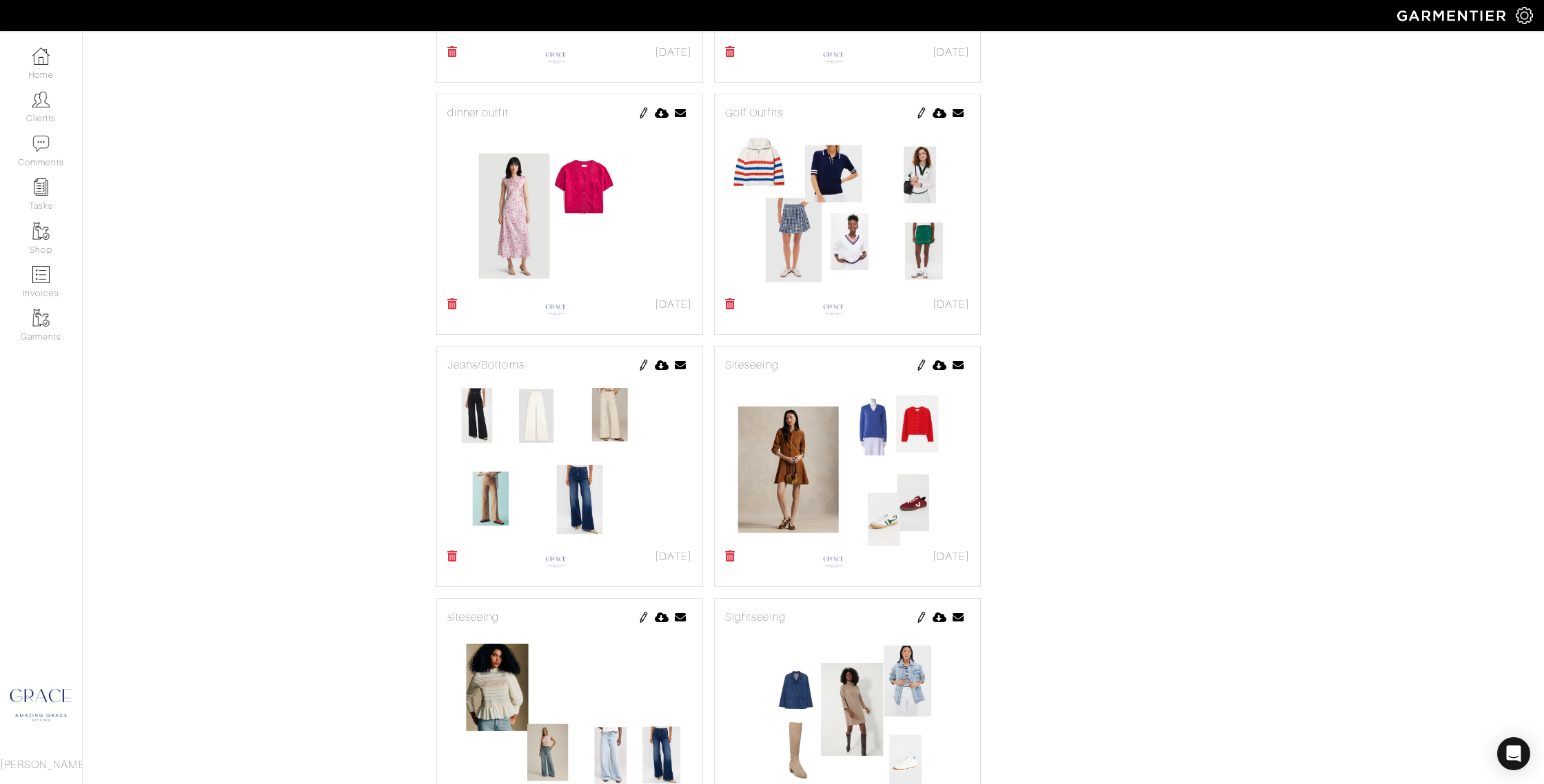
scroll to position [763, 0]
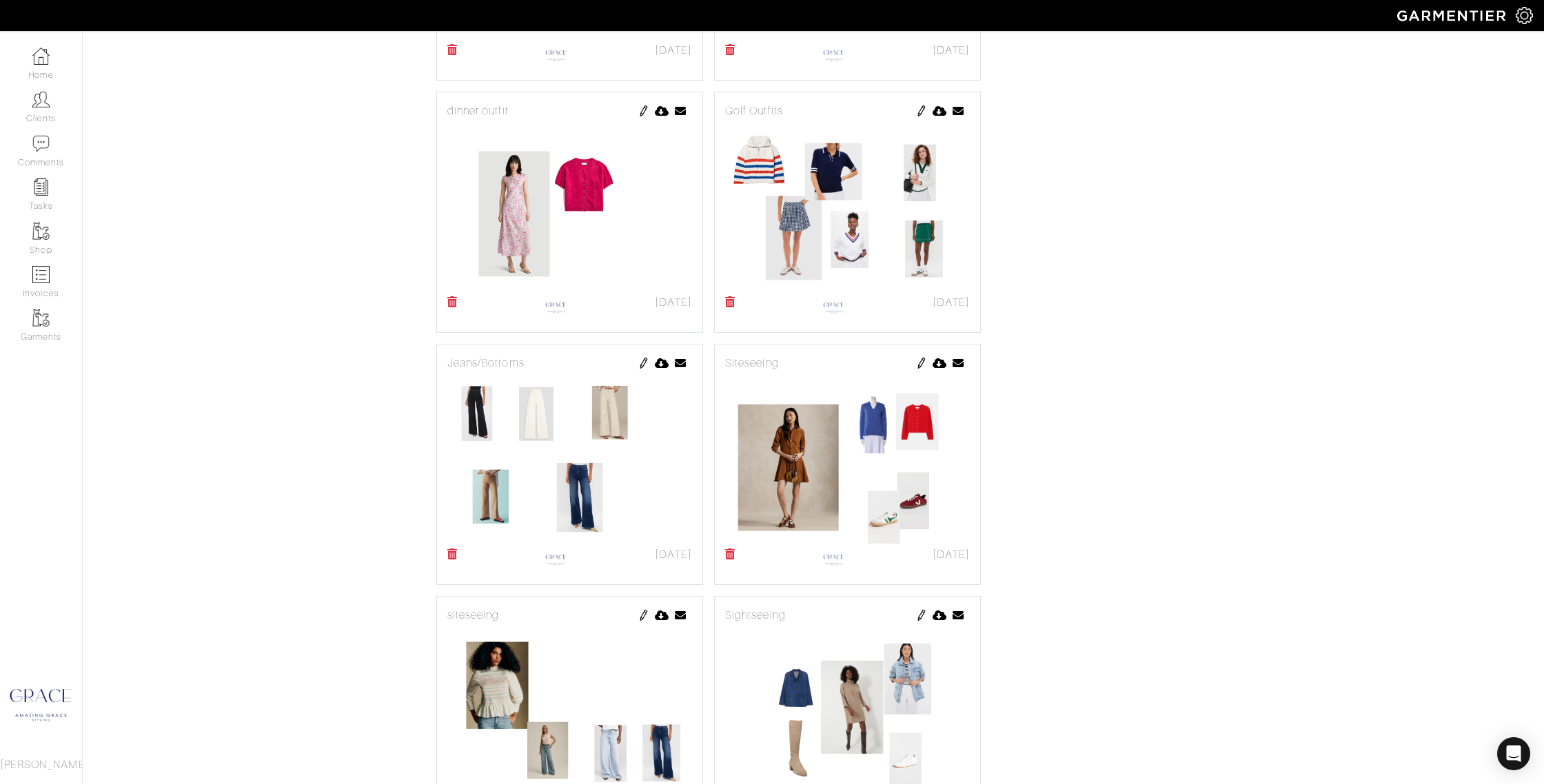
click at [457, 553] on icon at bounding box center [453, 554] width 10 height 11
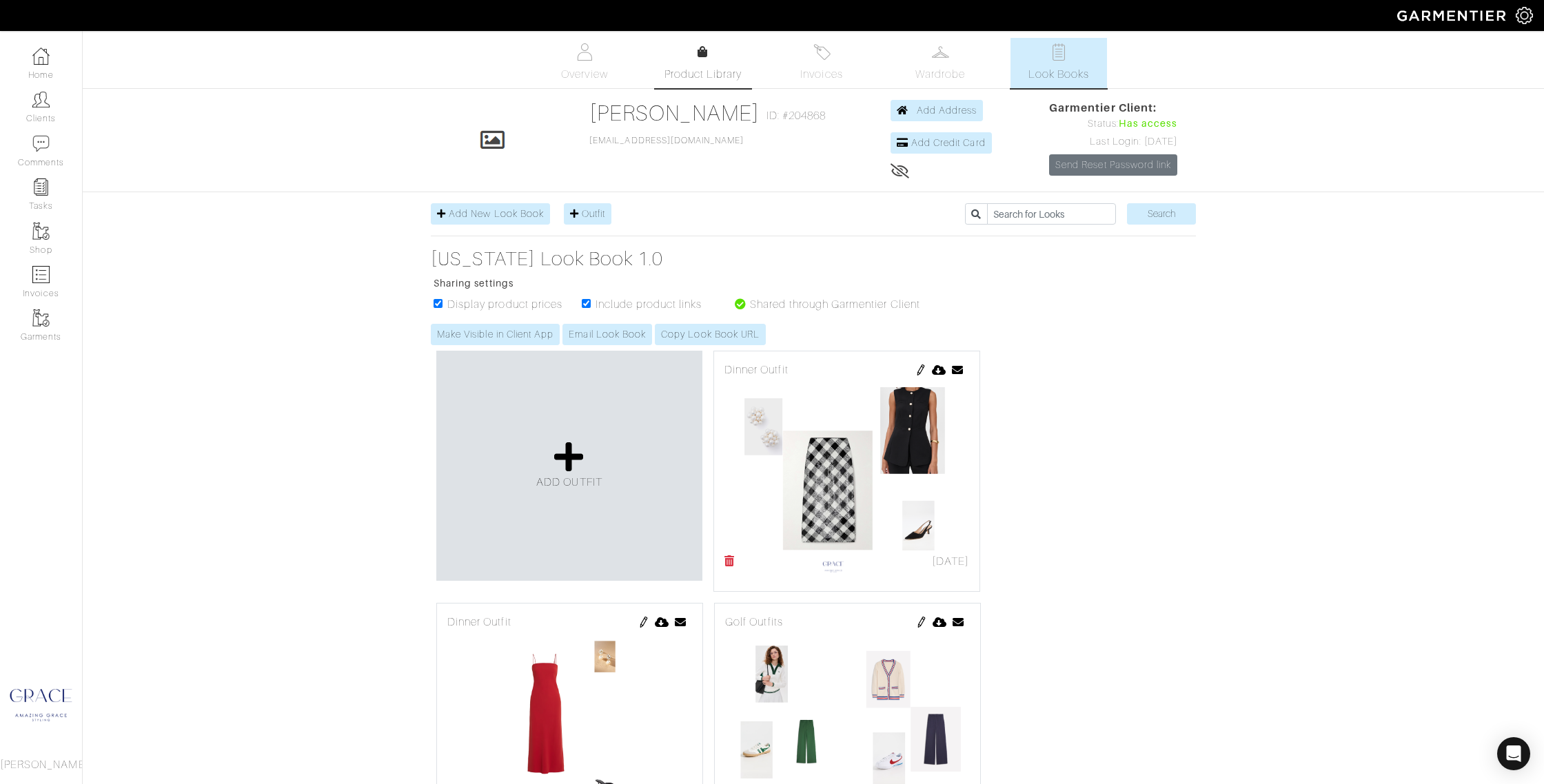
click at [696, 52] on link "Product Library" at bounding box center [702, 63] width 96 height 39
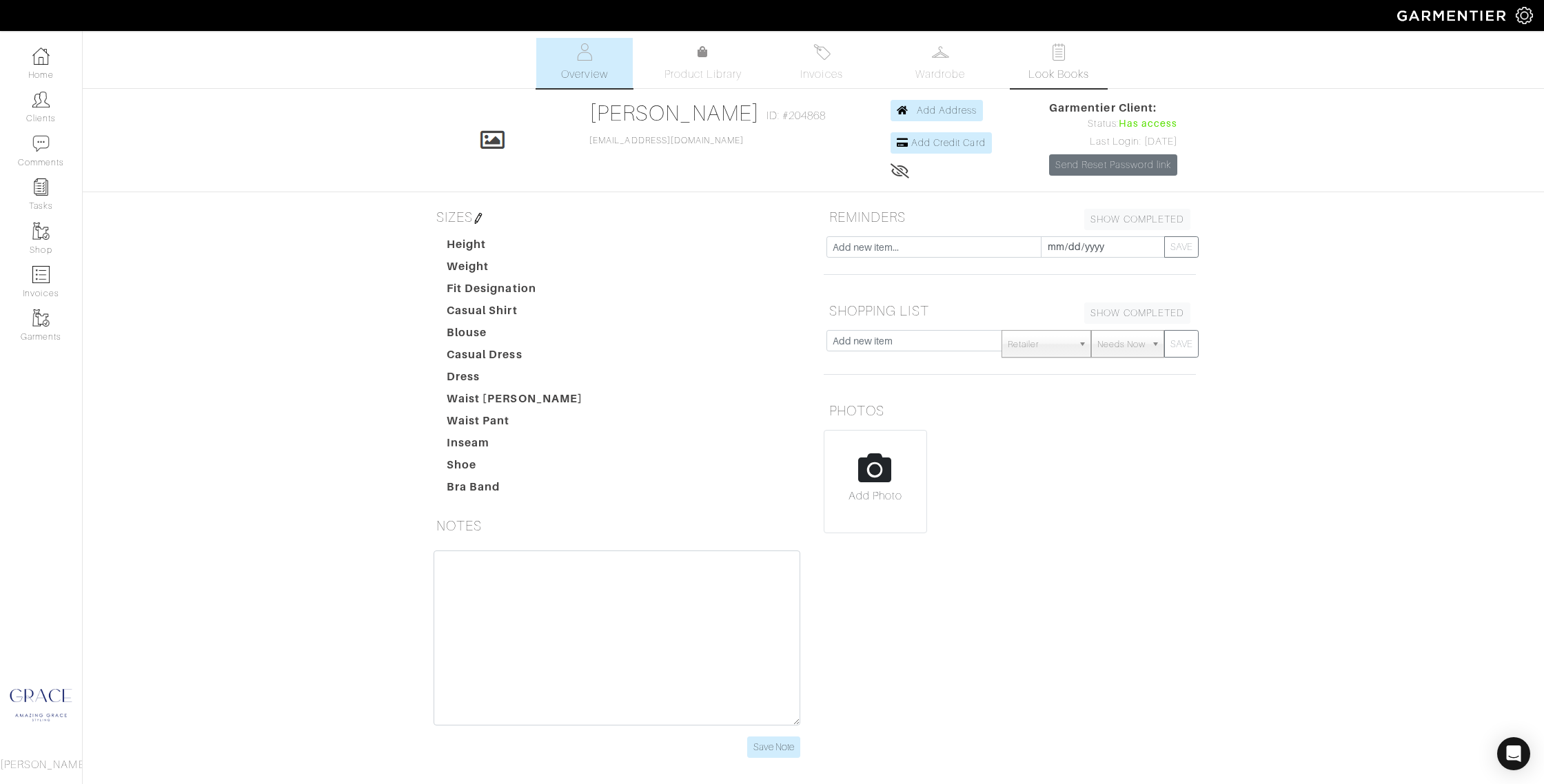
click at [1057, 64] on link "Look Books" at bounding box center [1058, 63] width 96 height 50
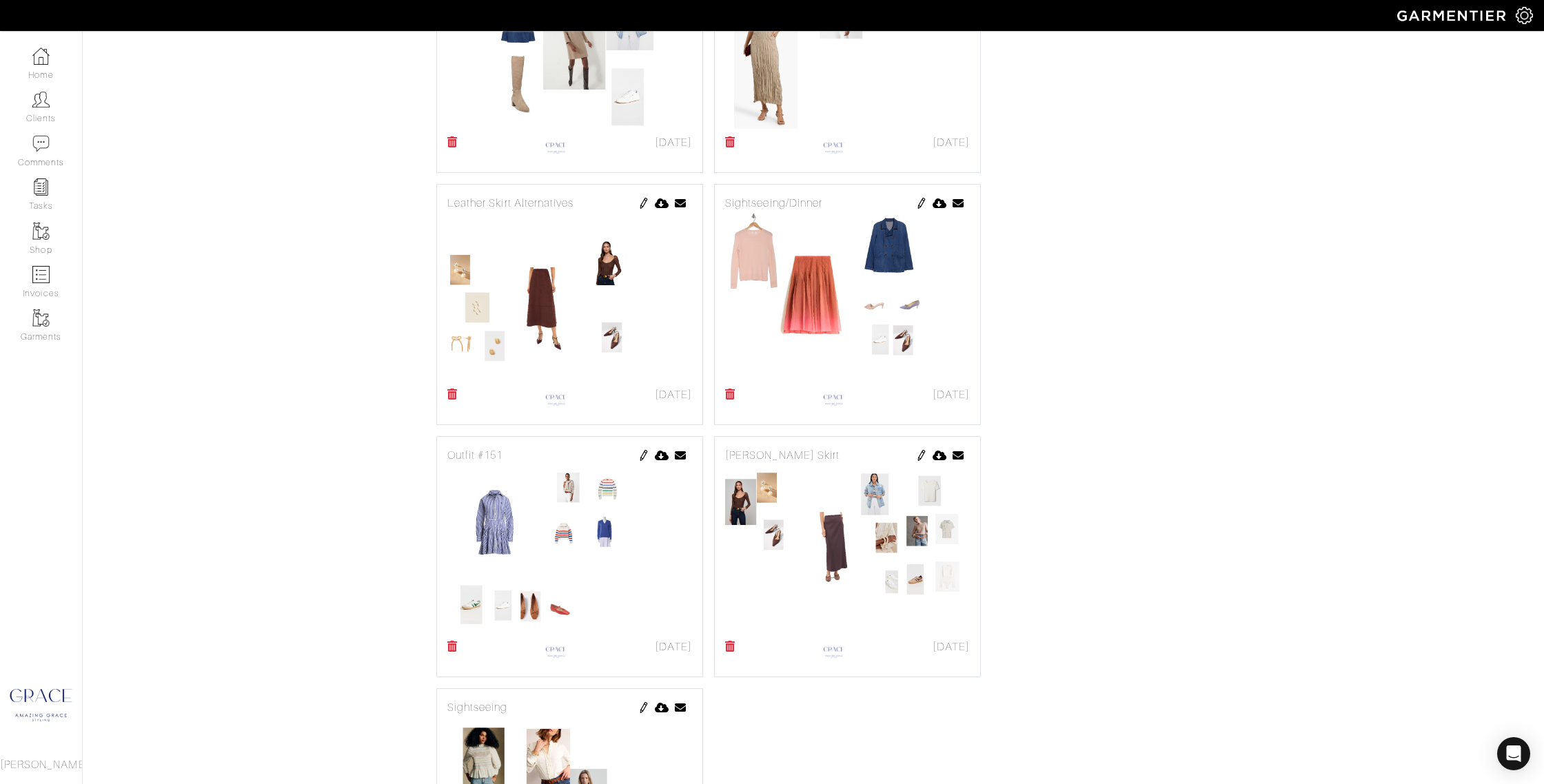
scroll to position [1449, 0]
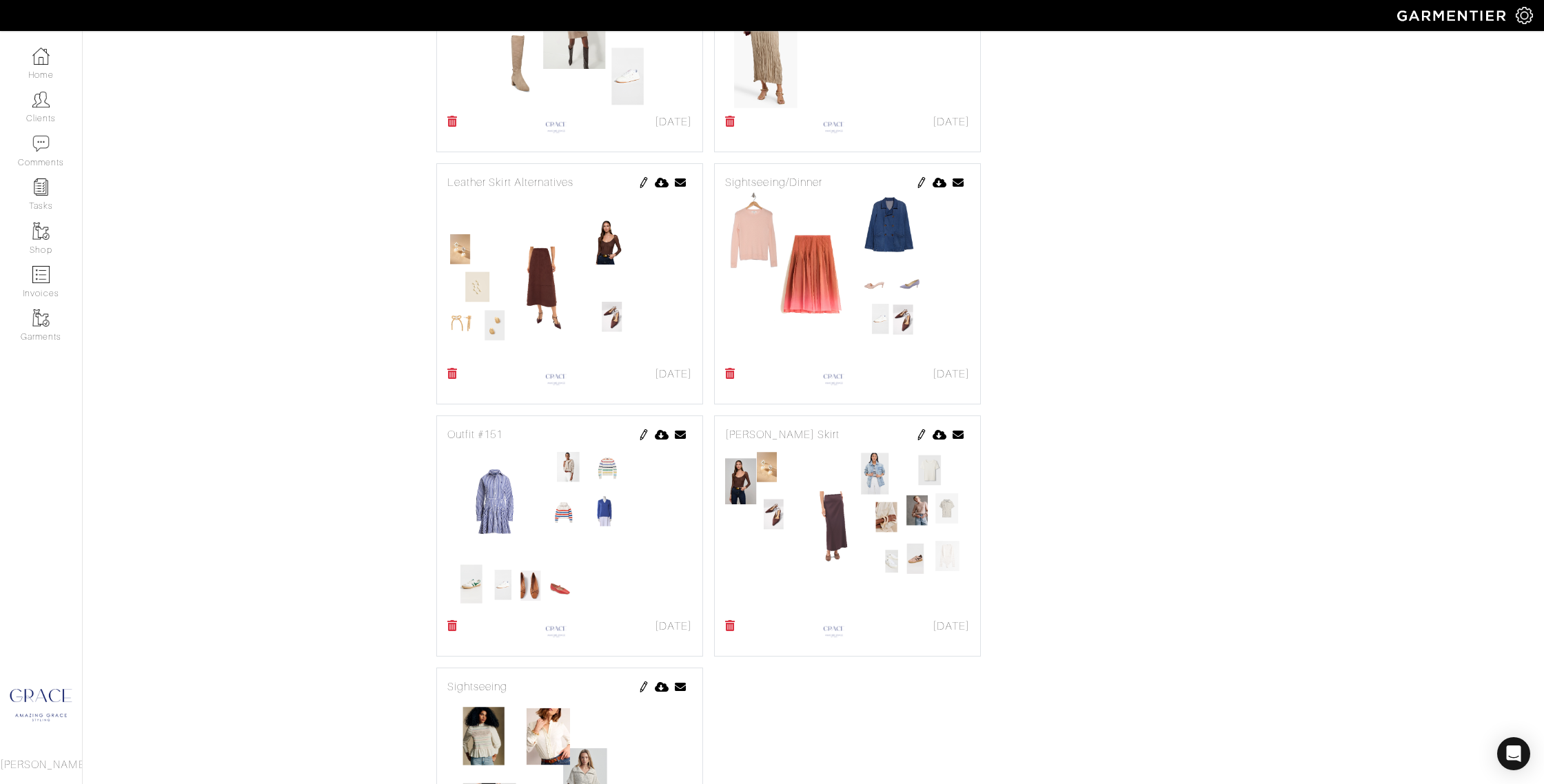
click at [922, 180] on img at bounding box center [921, 183] width 11 height 11
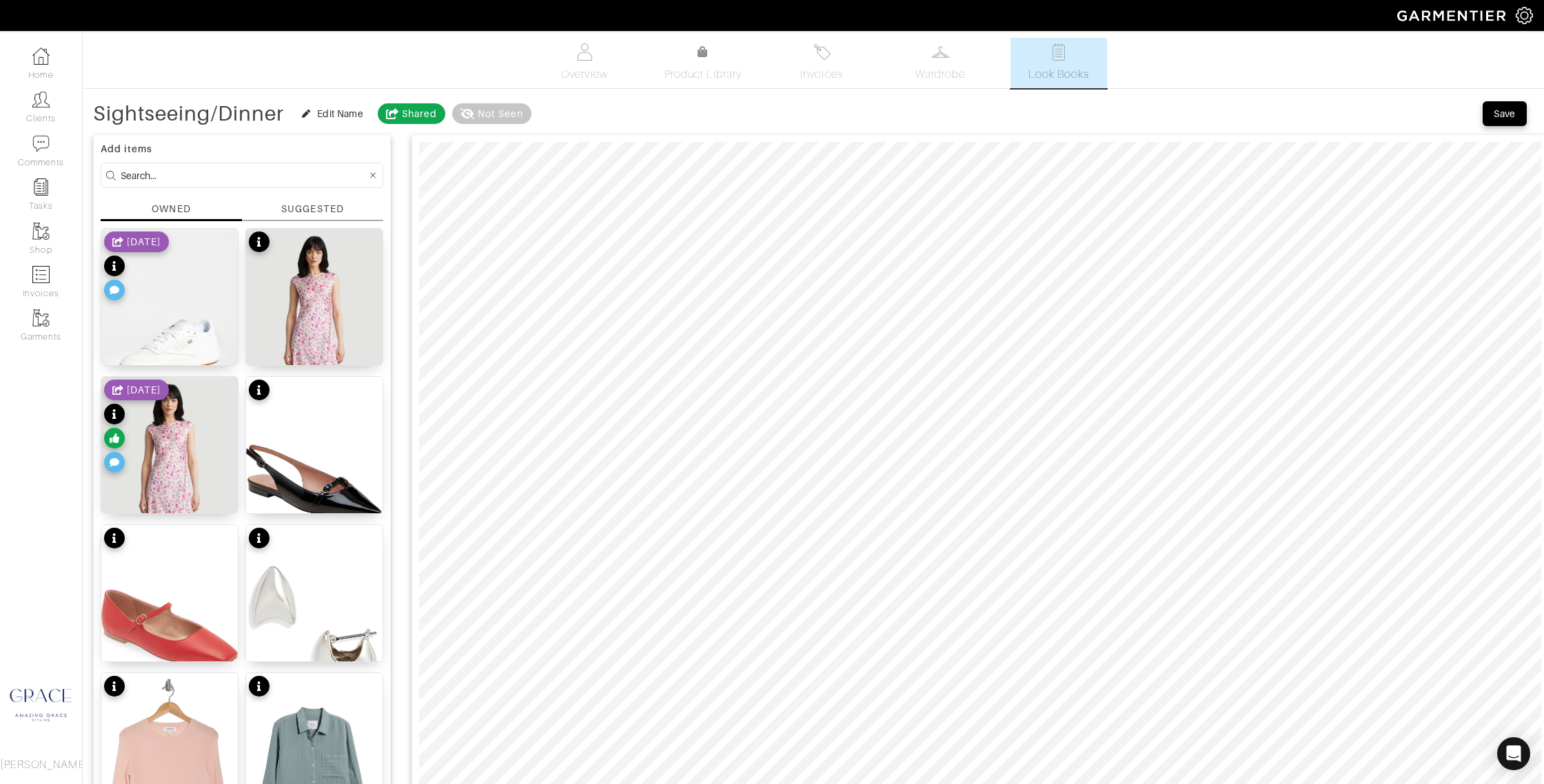
drag, startPoint x: 168, startPoint y: 206, endPoint x: 177, endPoint y: 207, distance: 9.1
click at [169, 205] on div "OWNED" at bounding box center [170, 209] width 39 height 14
click at [189, 178] on input at bounding box center [243, 176] width 246 height 17
type input "theory"
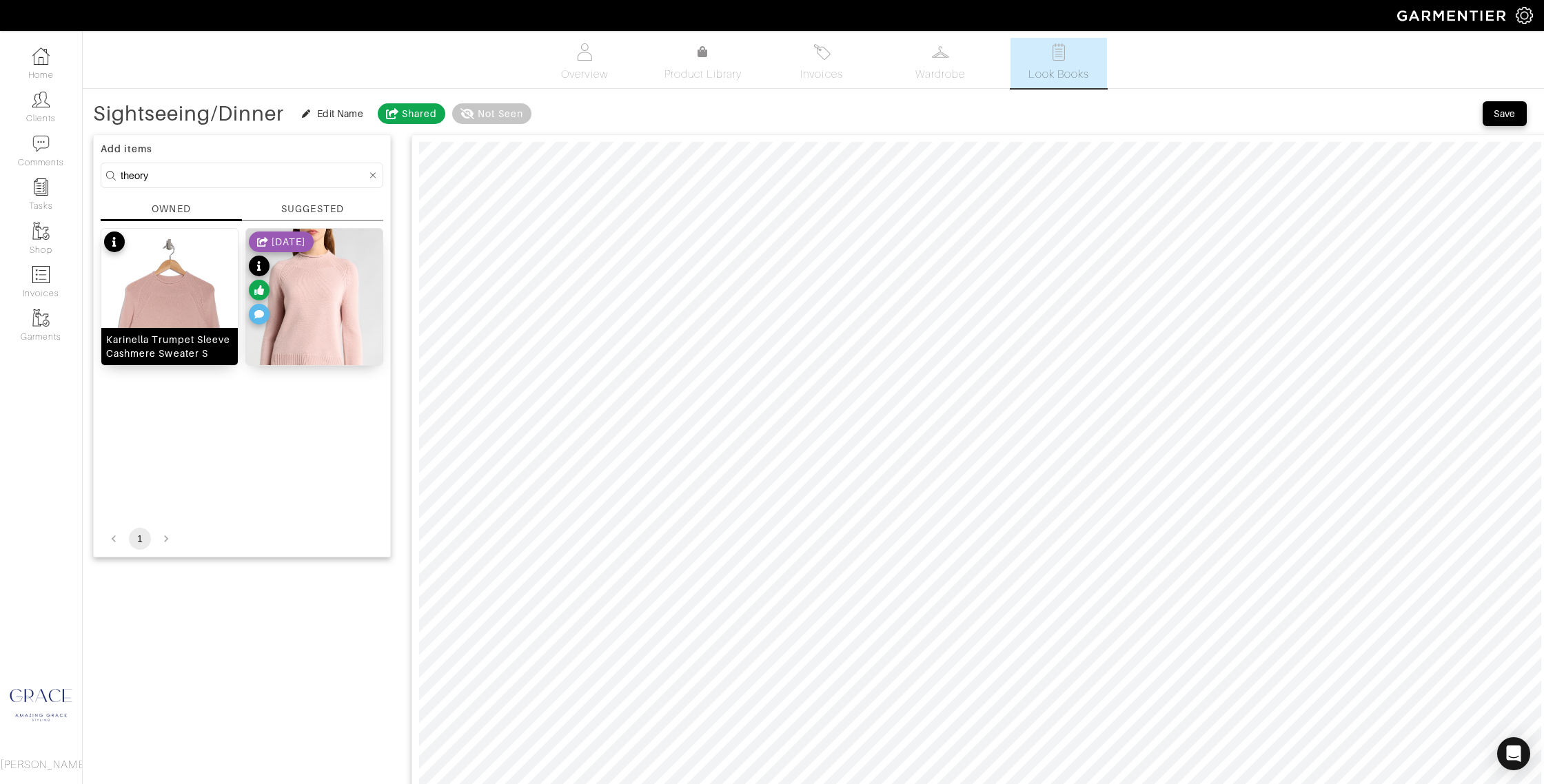
click at [183, 320] on img at bounding box center [170, 333] width 137 height 209
type input "17"
drag, startPoint x: 550, startPoint y: 120, endPoint x: 578, endPoint y: 130, distance: 29.7
click at [569, 126] on span at bounding box center [569, 120] width 14 height 14
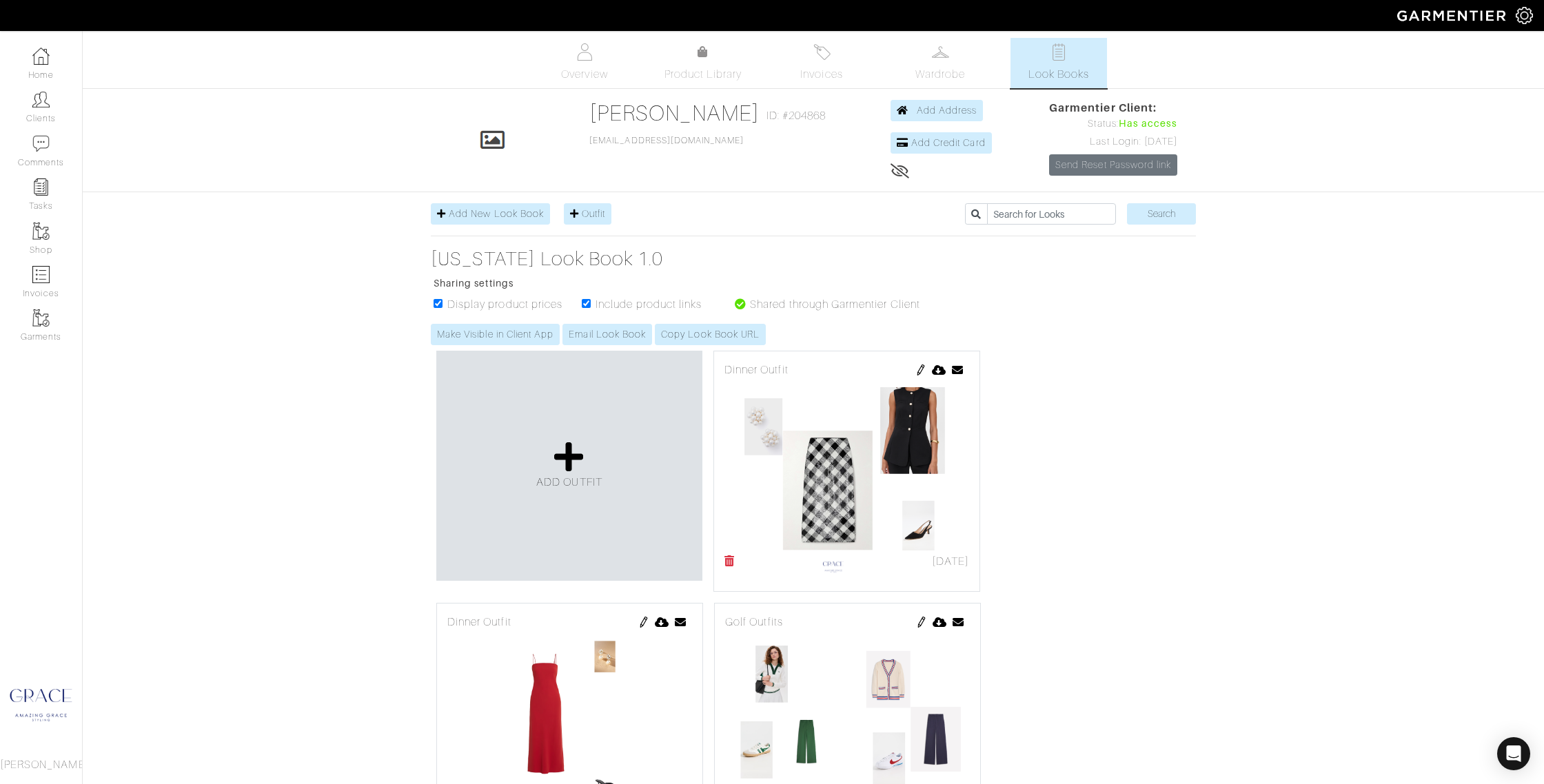
scroll to position [1449, 0]
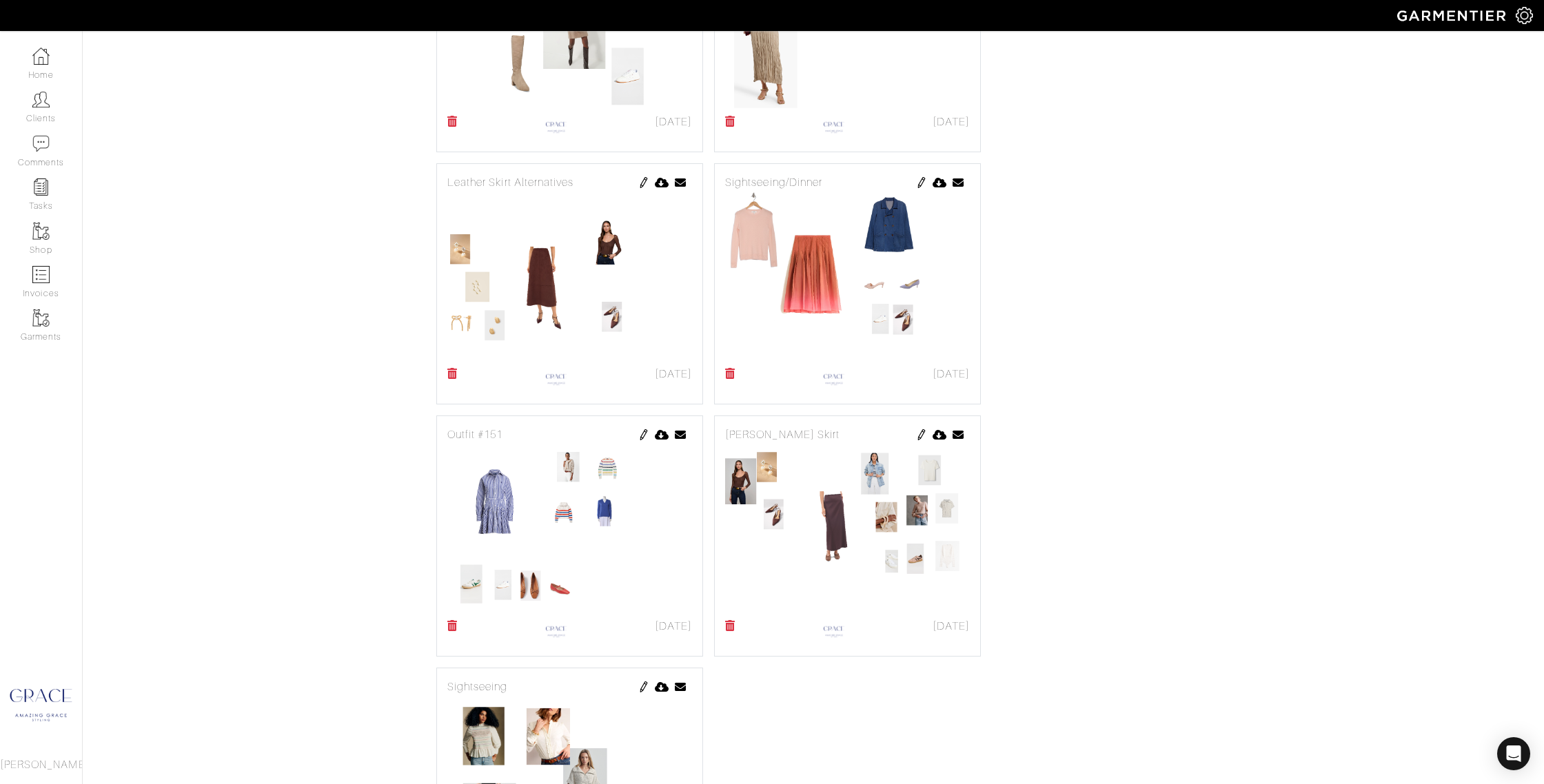
click at [921, 181] on img at bounding box center [921, 183] width 11 height 11
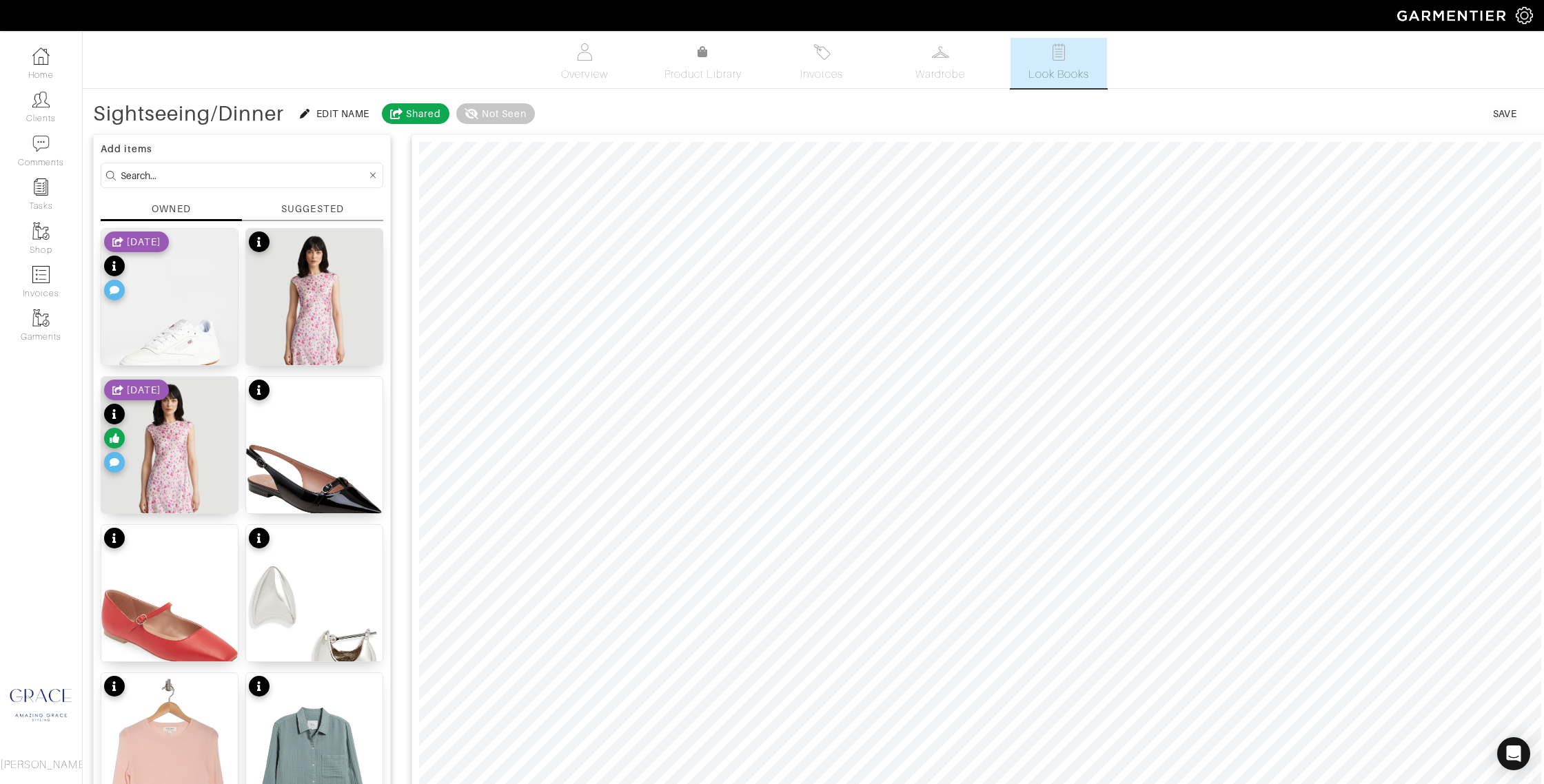
click at [219, 168] on input at bounding box center [243, 176] width 246 height 17
type input "gola"
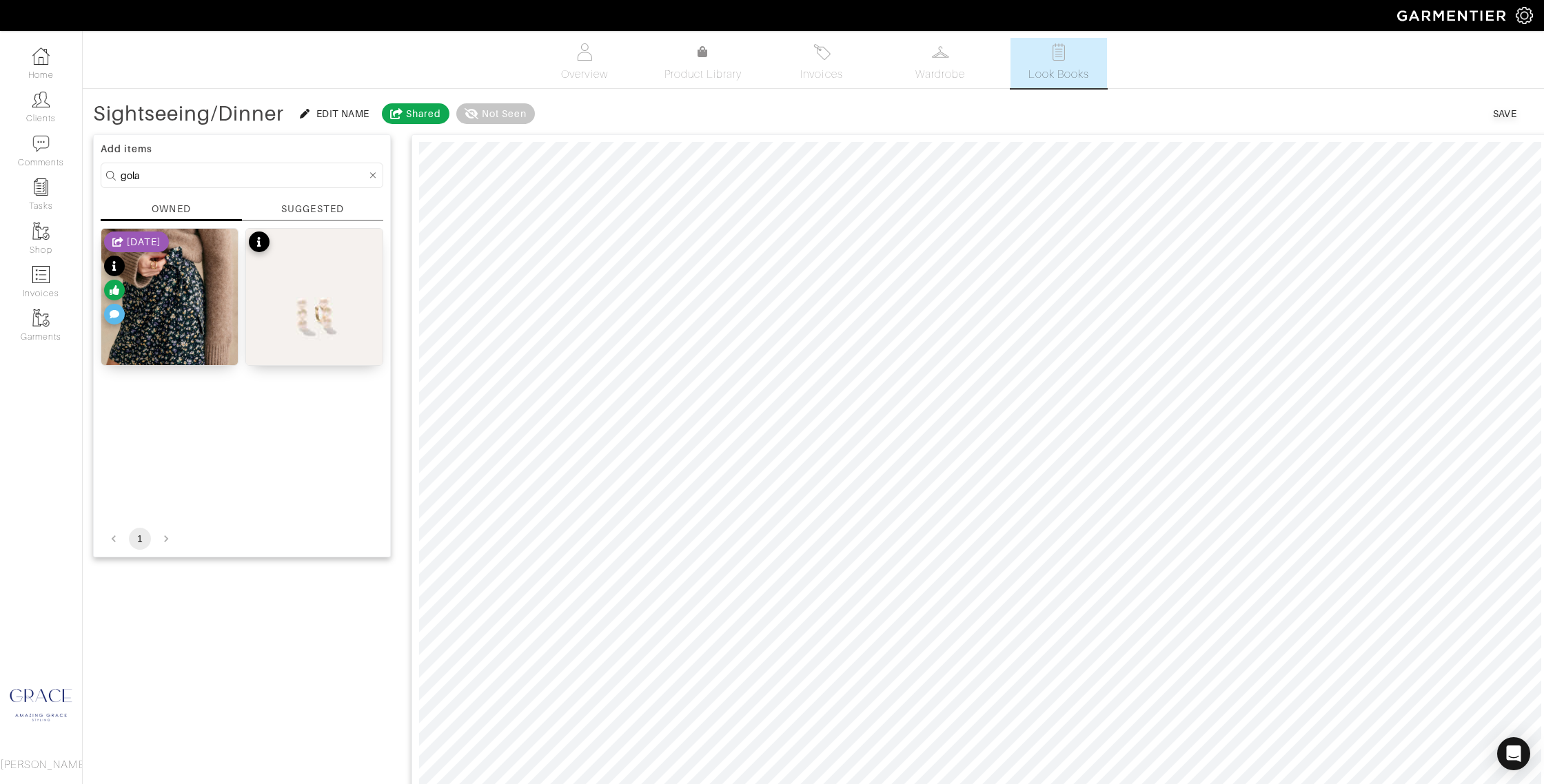
click at [335, 210] on div "SUGGESTED" at bounding box center [312, 209] width 62 height 15
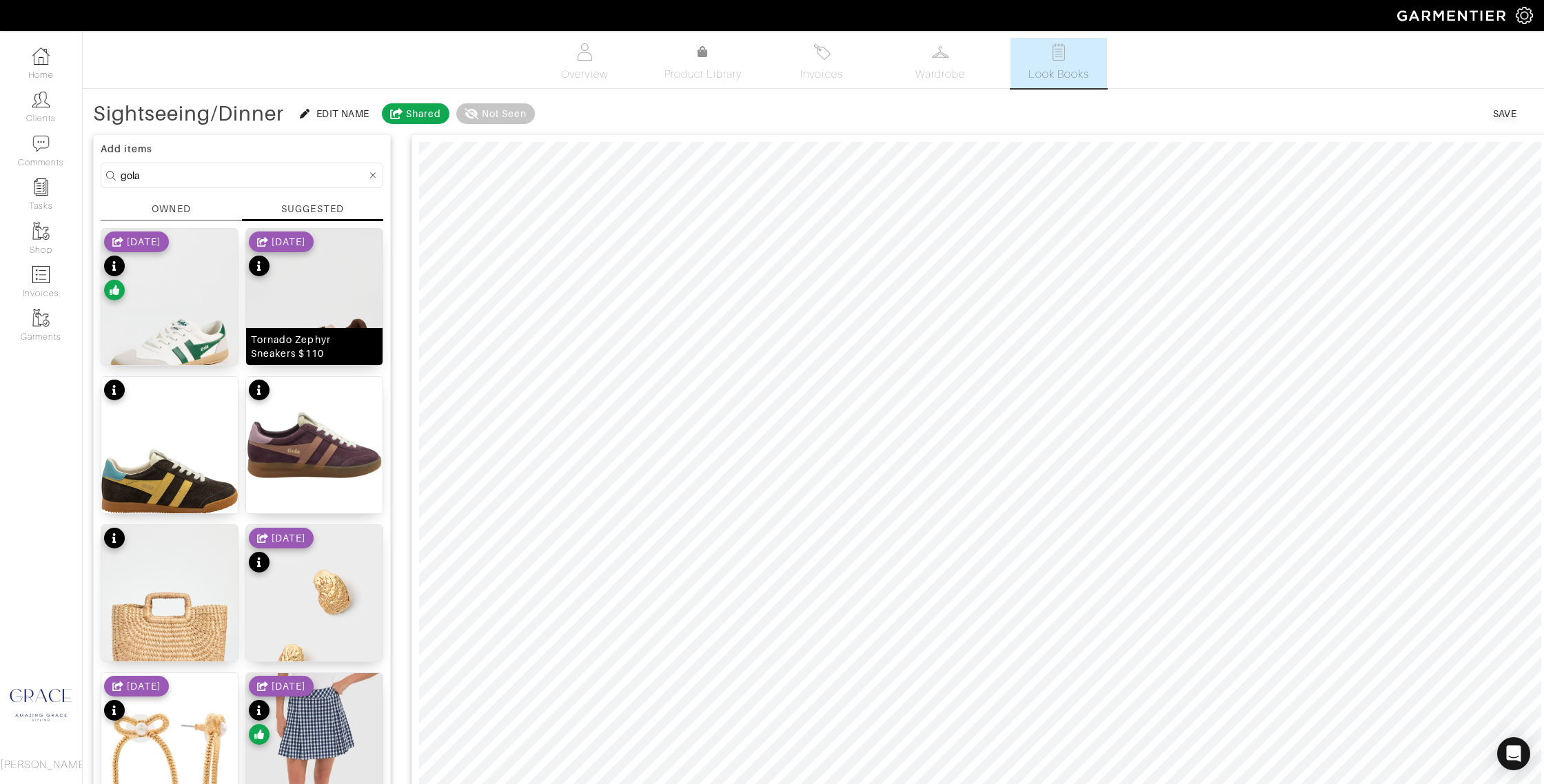
click at [336, 350] on div "Tornado Zephyr Sneakers $110" at bounding box center [314, 347] width 127 height 28
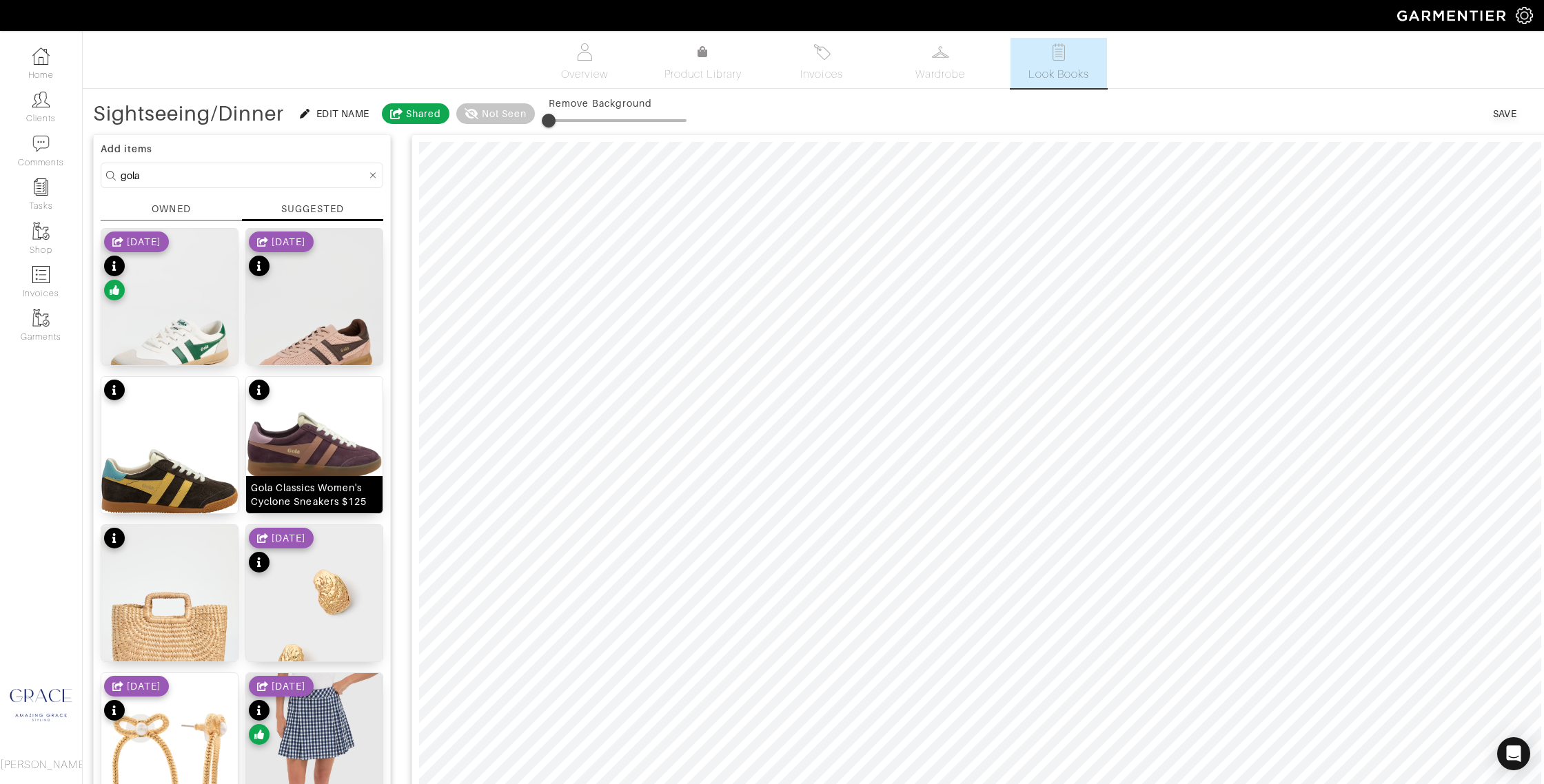
click at [329, 495] on div "Gola Classics Women's Cyclone Sneakers $125" at bounding box center [314, 495] width 127 height 28
click at [1502, 114] on div "Save" at bounding box center [1505, 113] width 24 height 14
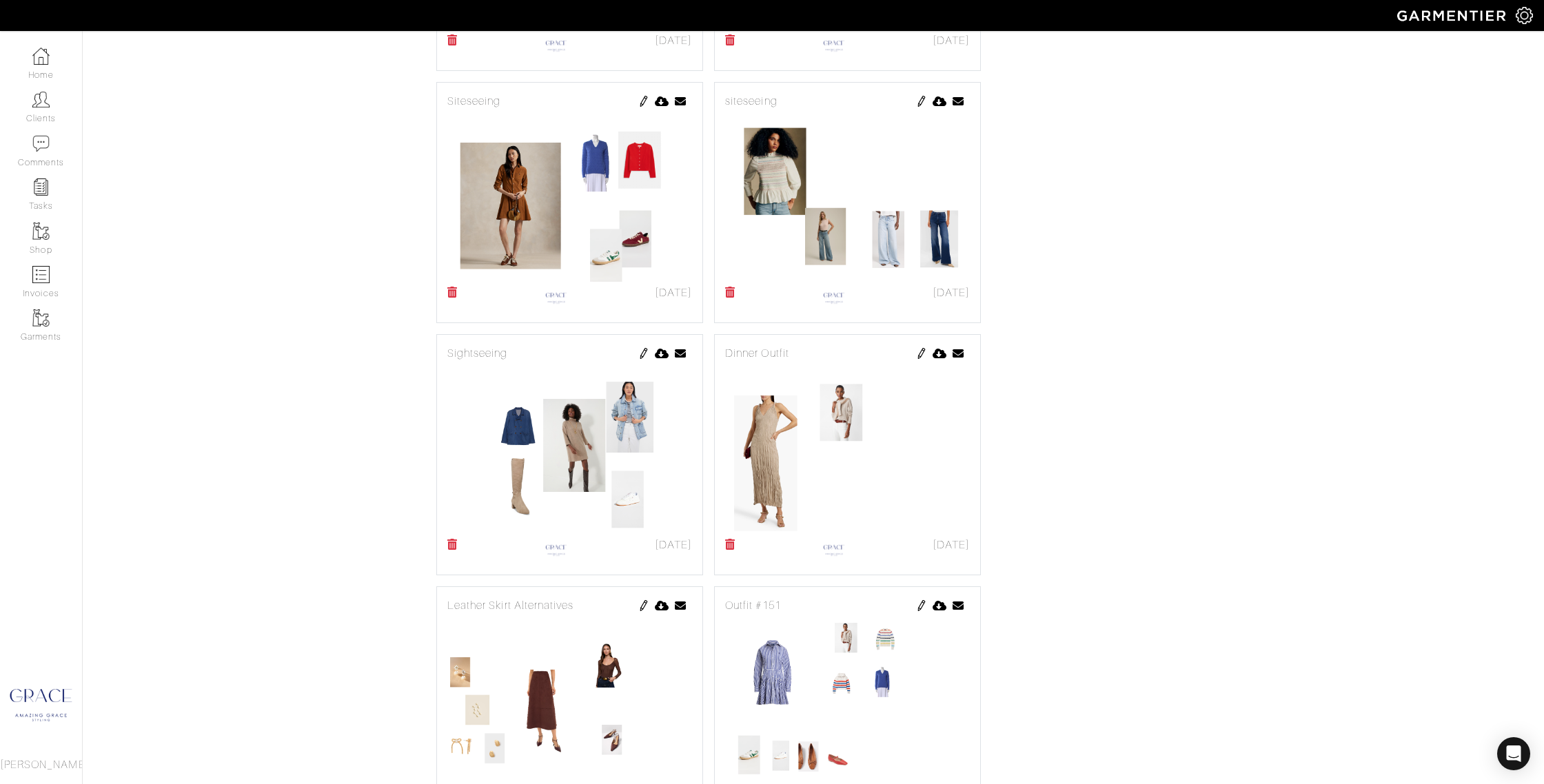
scroll to position [965, 0]
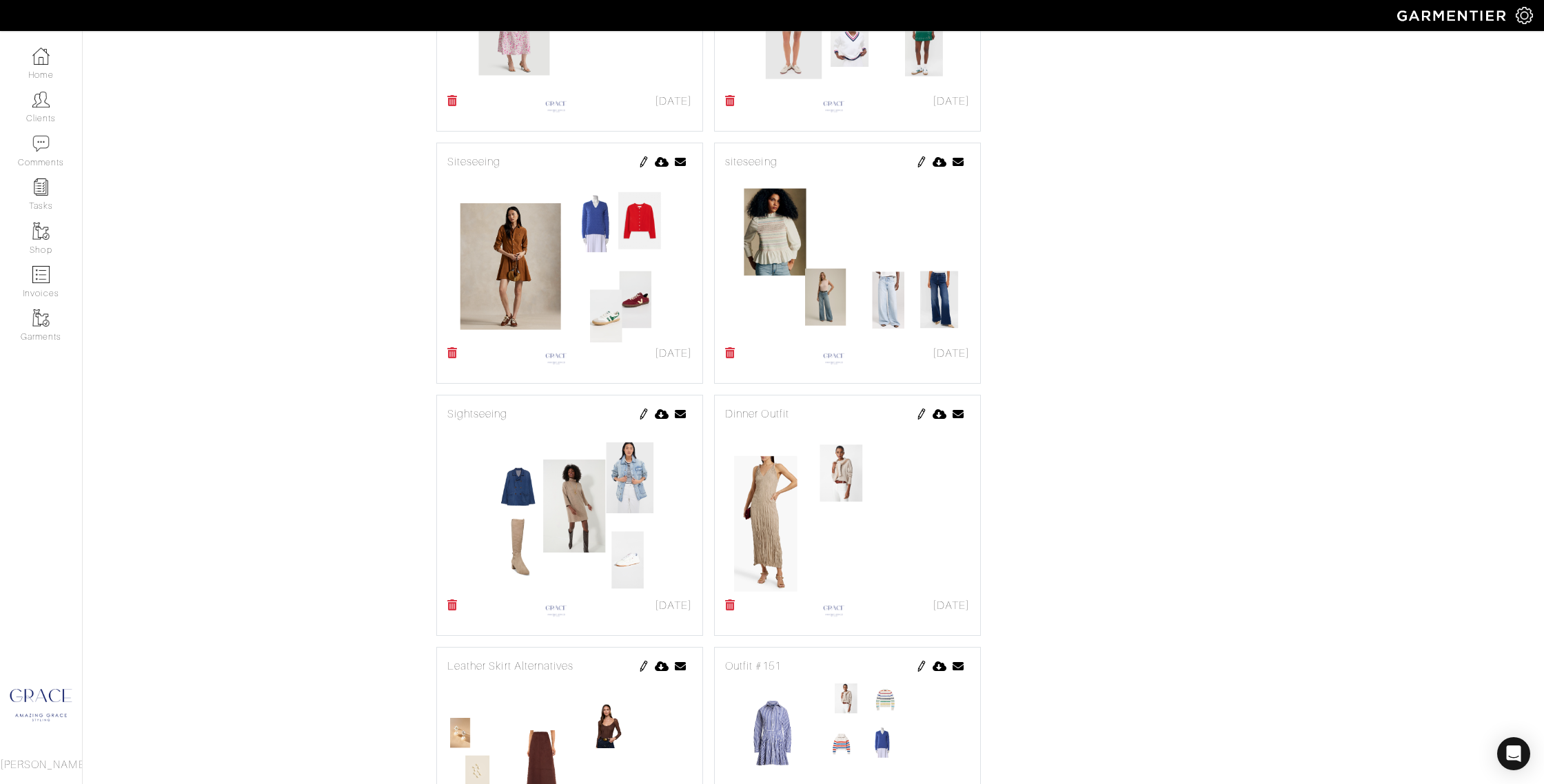
click at [641, 158] on img at bounding box center [643, 162] width 11 height 11
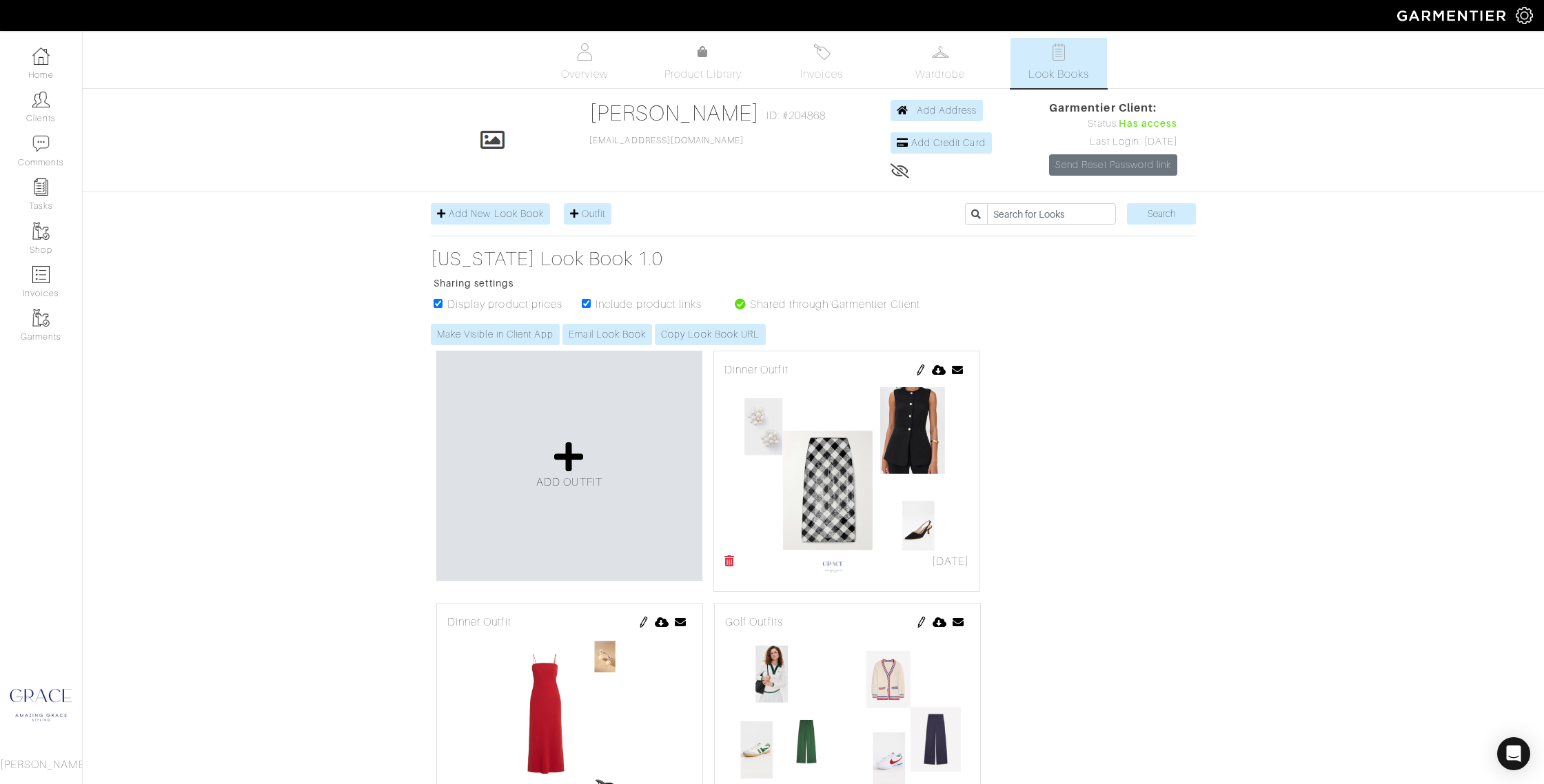
scroll to position [965, 0]
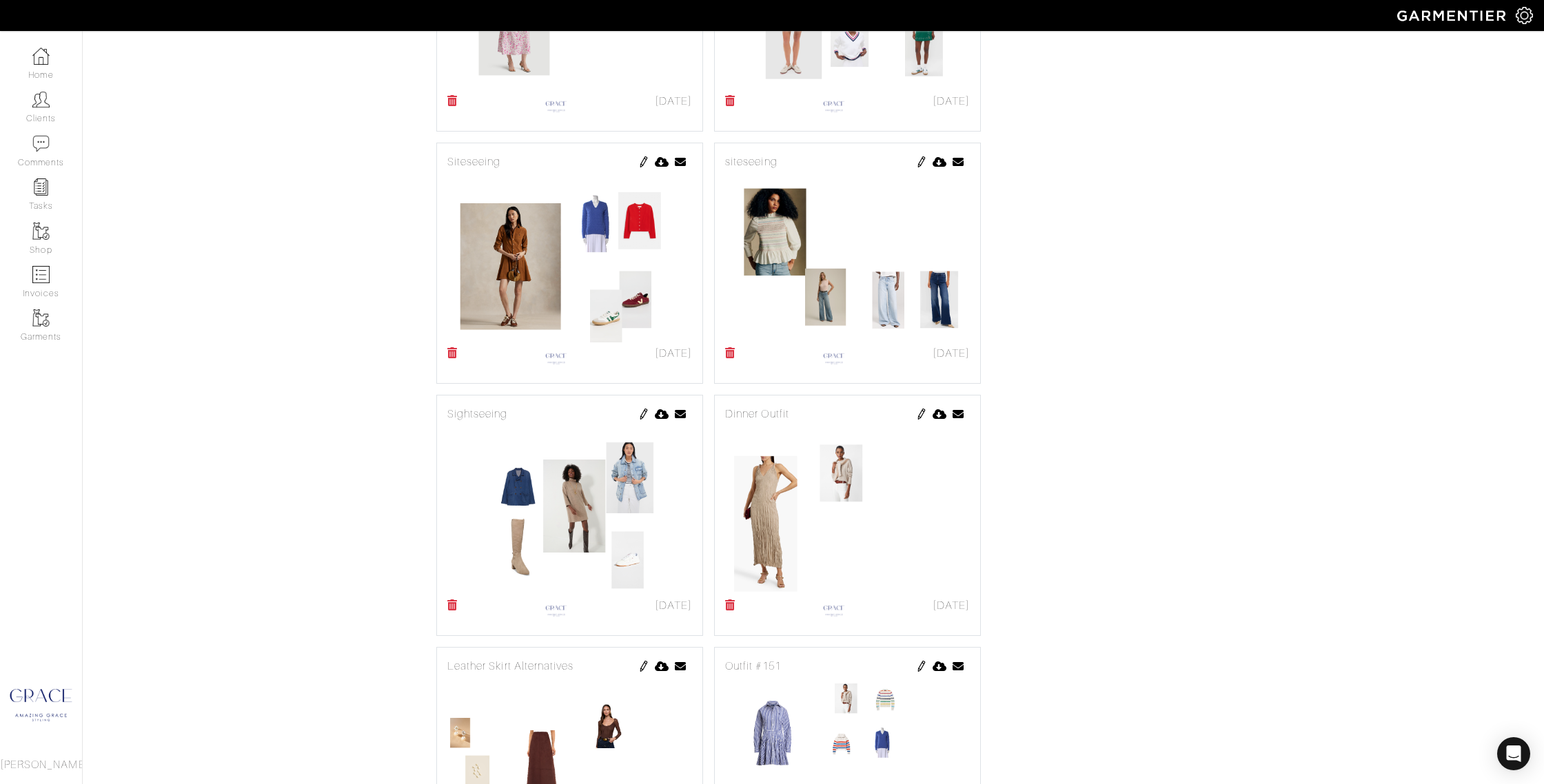
click at [454, 351] on icon at bounding box center [453, 352] width 10 height 11
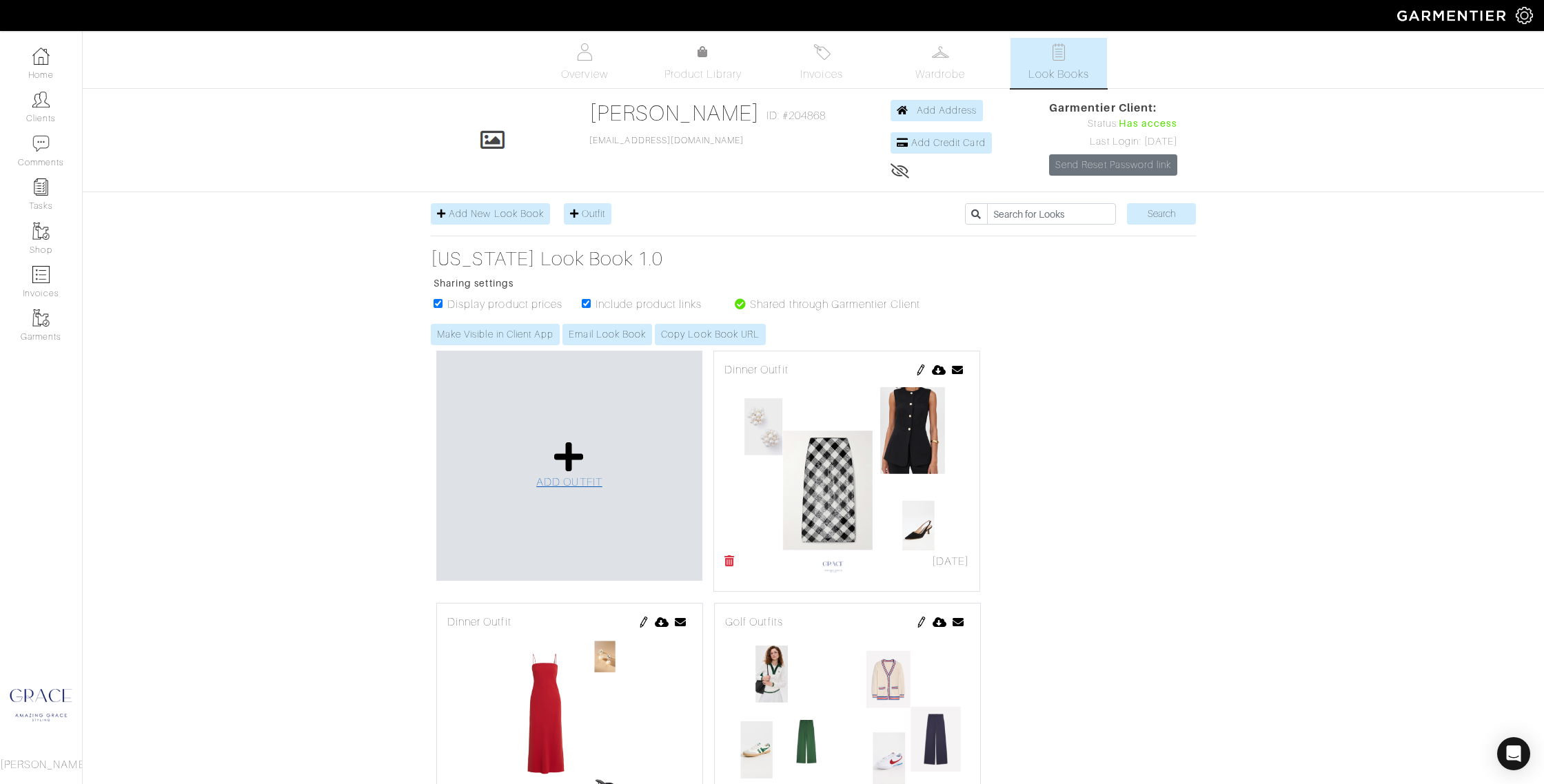
click at [557, 484] on span "ADD OUTFIT" at bounding box center [569, 482] width 66 height 12
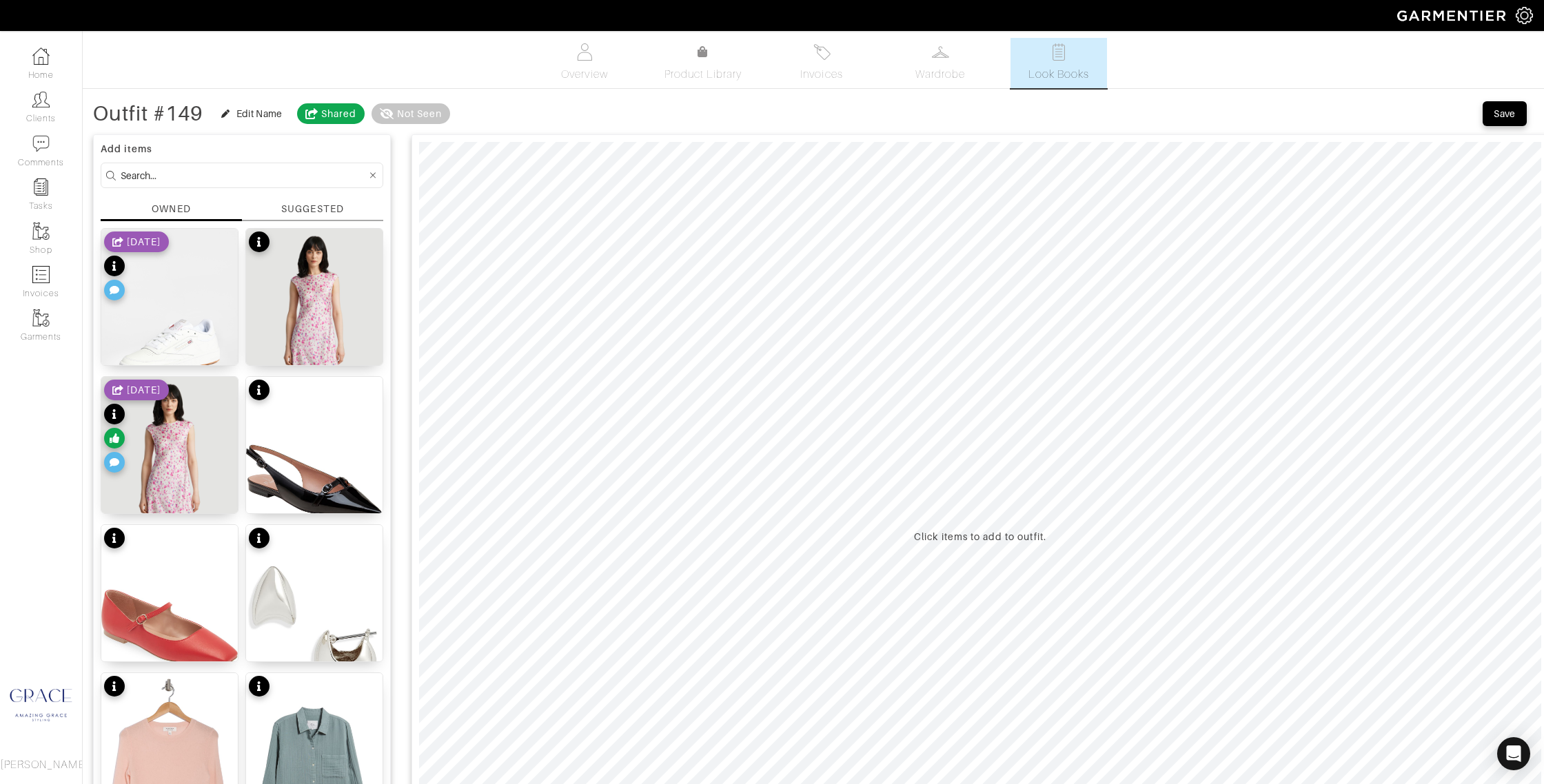
click at [196, 168] on input at bounding box center [243, 176] width 246 height 17
type input "polo"
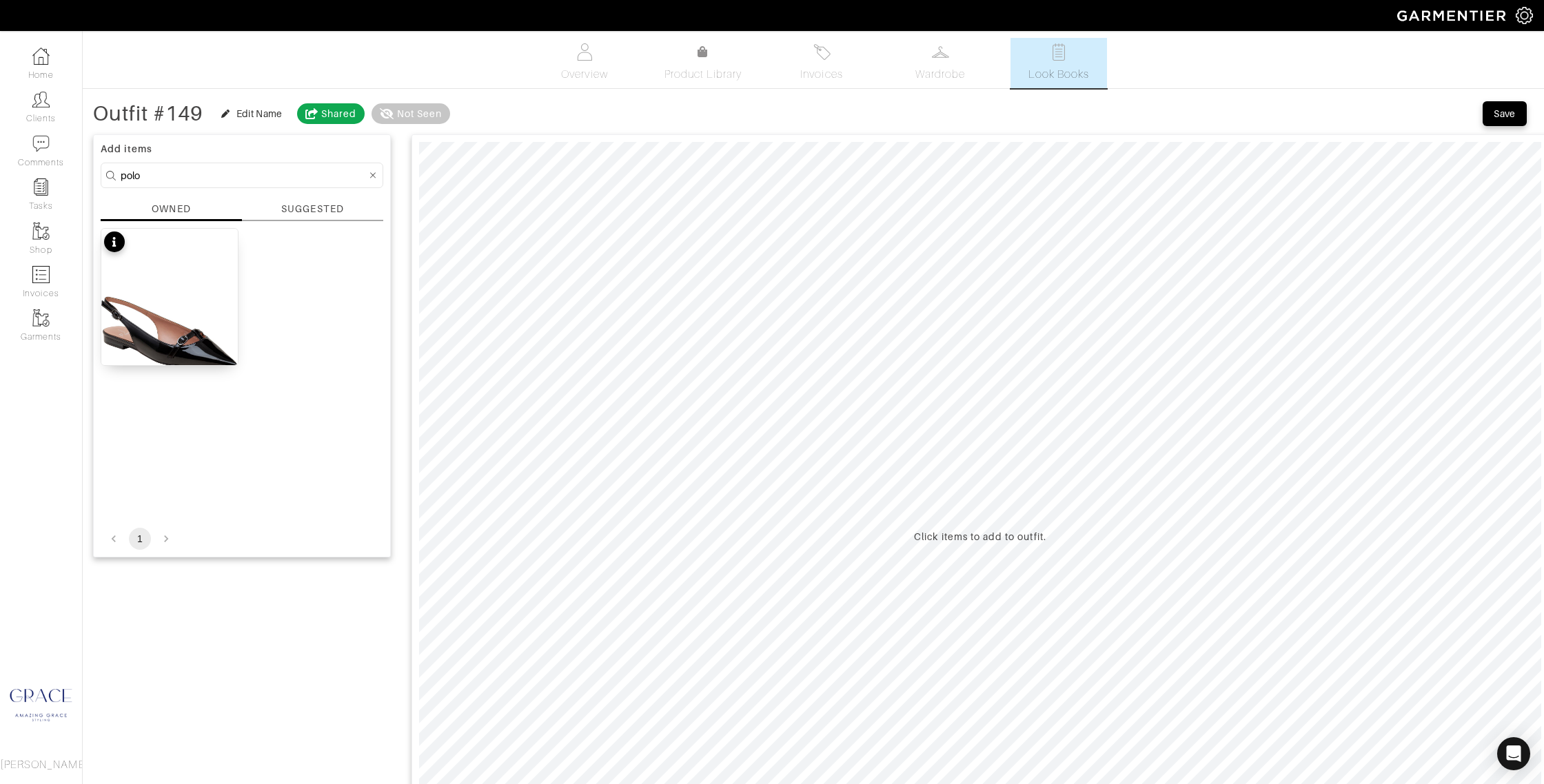
click at [298, 211] on div "SUGGESTED" at bounding box center [312, 209] width 62 height 15
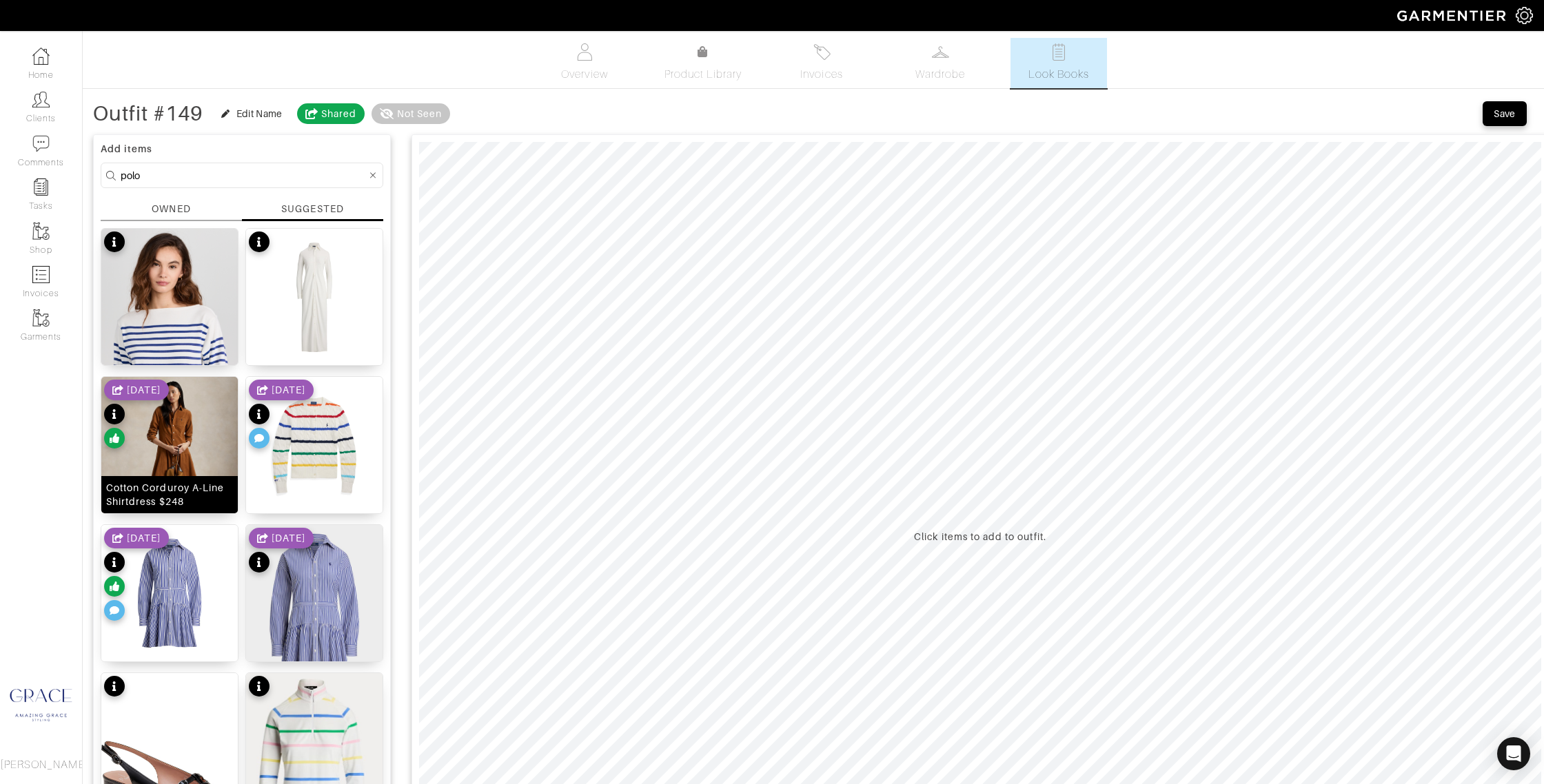
click at [187, 485] on div "Cotton Corduroy A-Line Shirtdress $248" at bounding box center [170, 495] width 127 height 28
